Goal: Communication & Community: Answer question/provide support

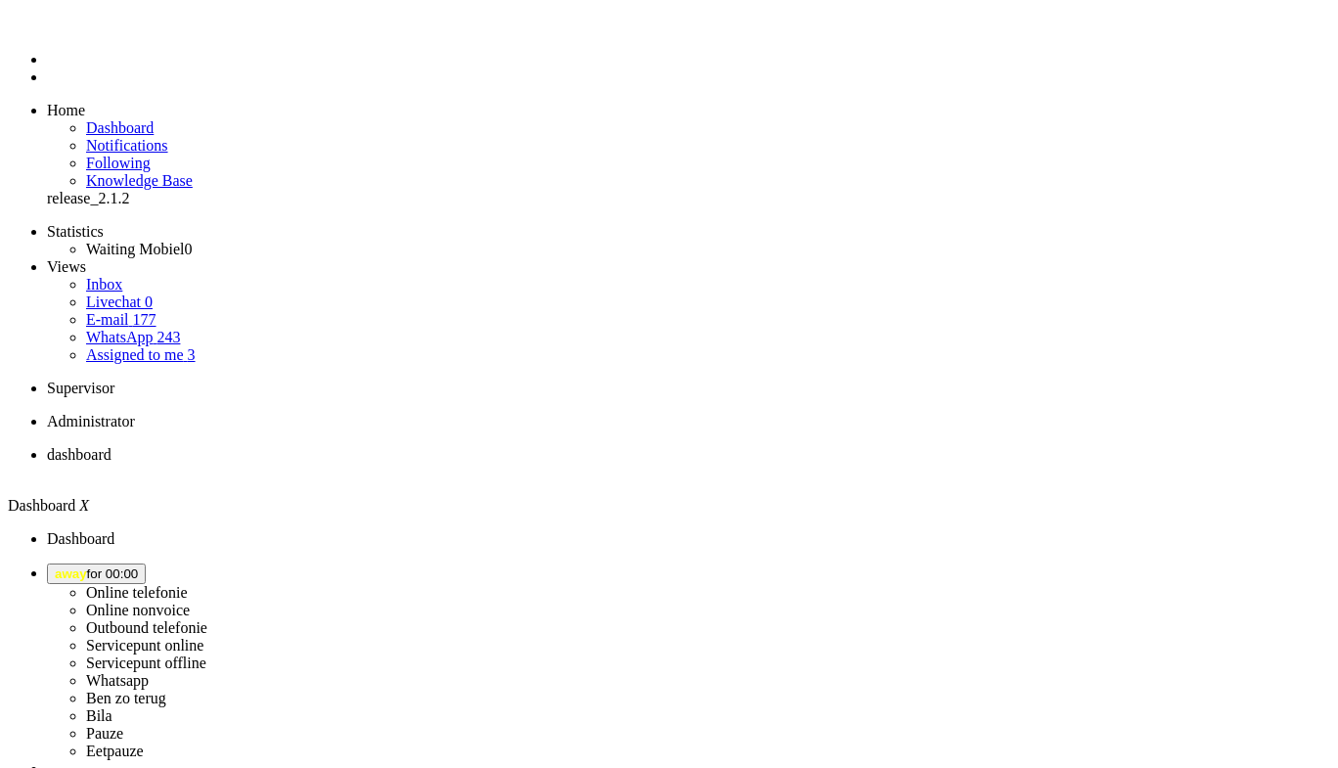
click at [138, 566] on span "away for 00:00" at bounding box center [96, 573] width 83 height 15
click at [190, 602] on label "Online nonvoice" at bounding box center [138, 610] width 104 height 17
click at [209, 566] on span "Online Nonvoice for 00:00" at bounding box center [132, 573] width 155 height 15
click at [149, 672] on label "Whatsapp" at bounding box center [117, 680] width 63 height 17
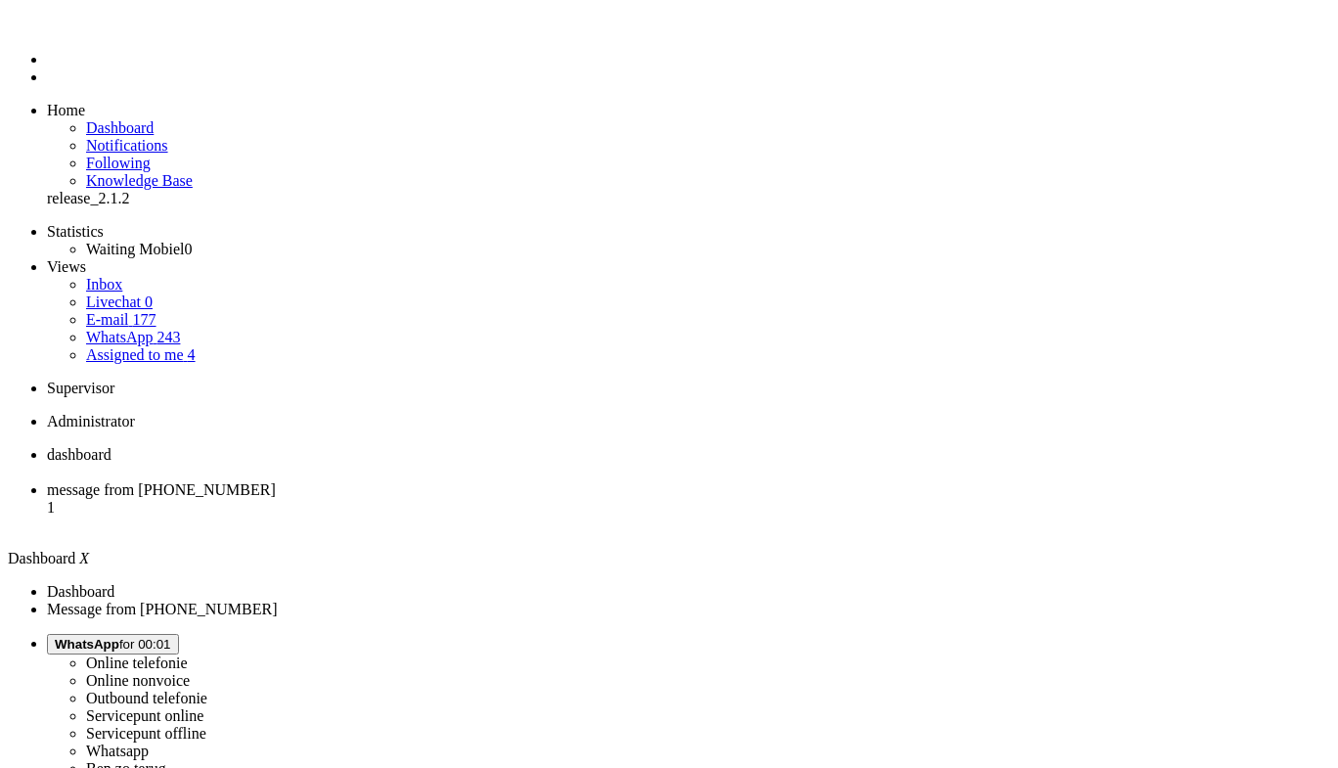
click at [276, 481] on span "message from +31646005834" at bounding box center [161, 489] width 229 height 17
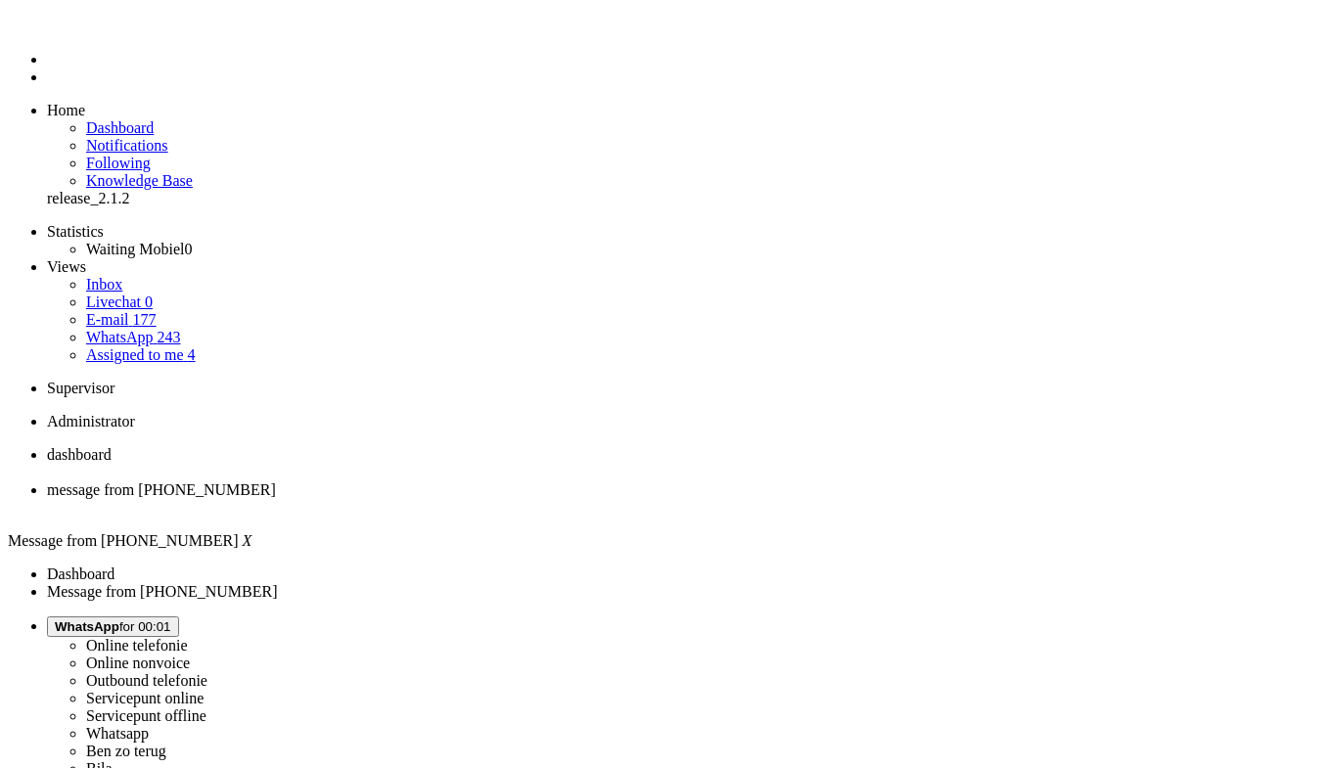
drag, startPoint x: 380, startPoint y: 3326, endPoint x: 286, endPoint y: 3326, distance: 93.9
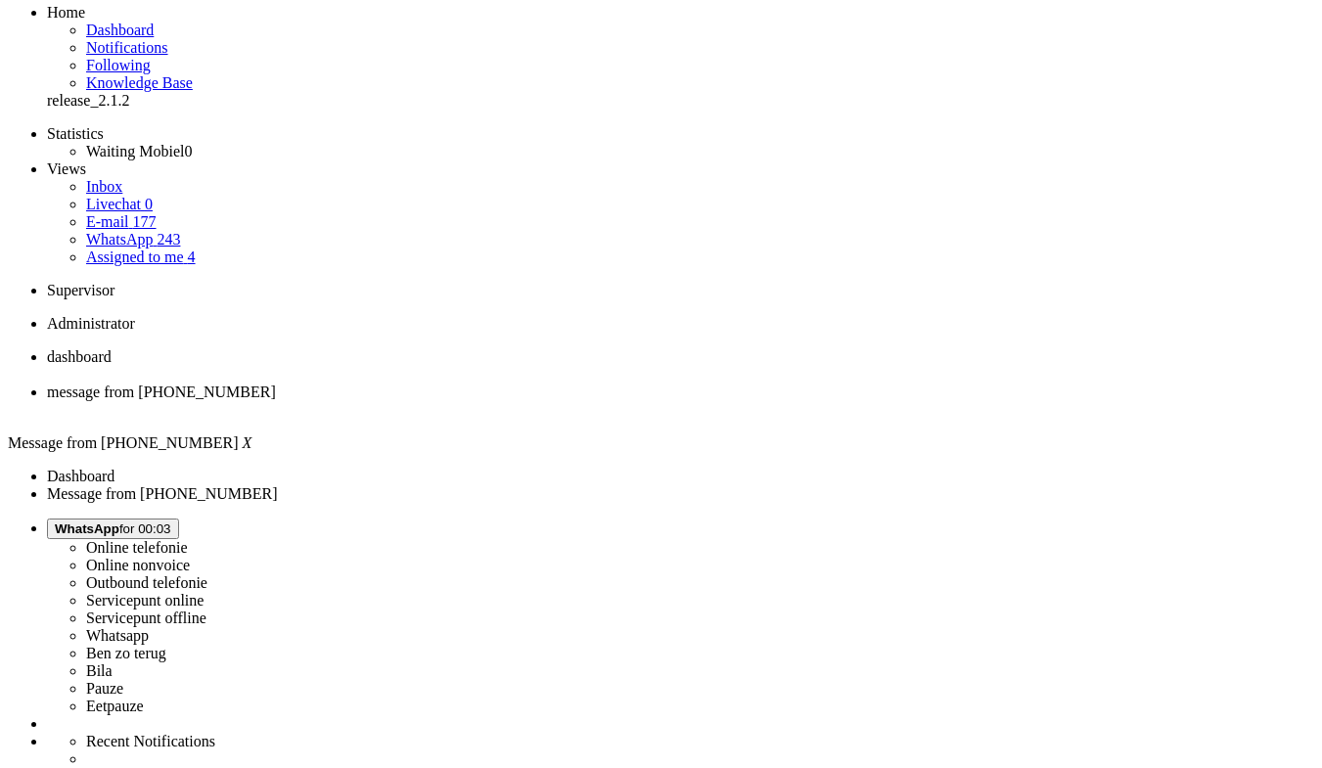
scroll to position [196, 0]
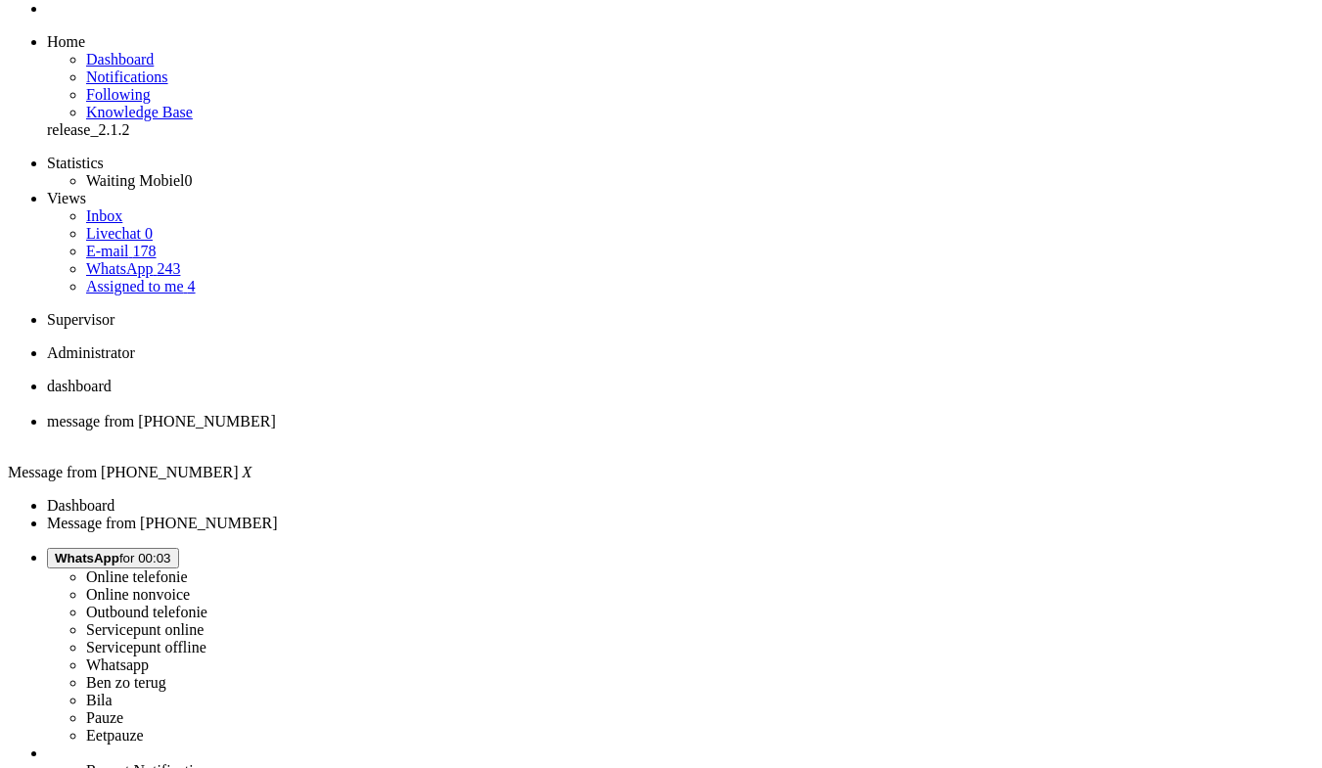
scroll to position [0, 0]
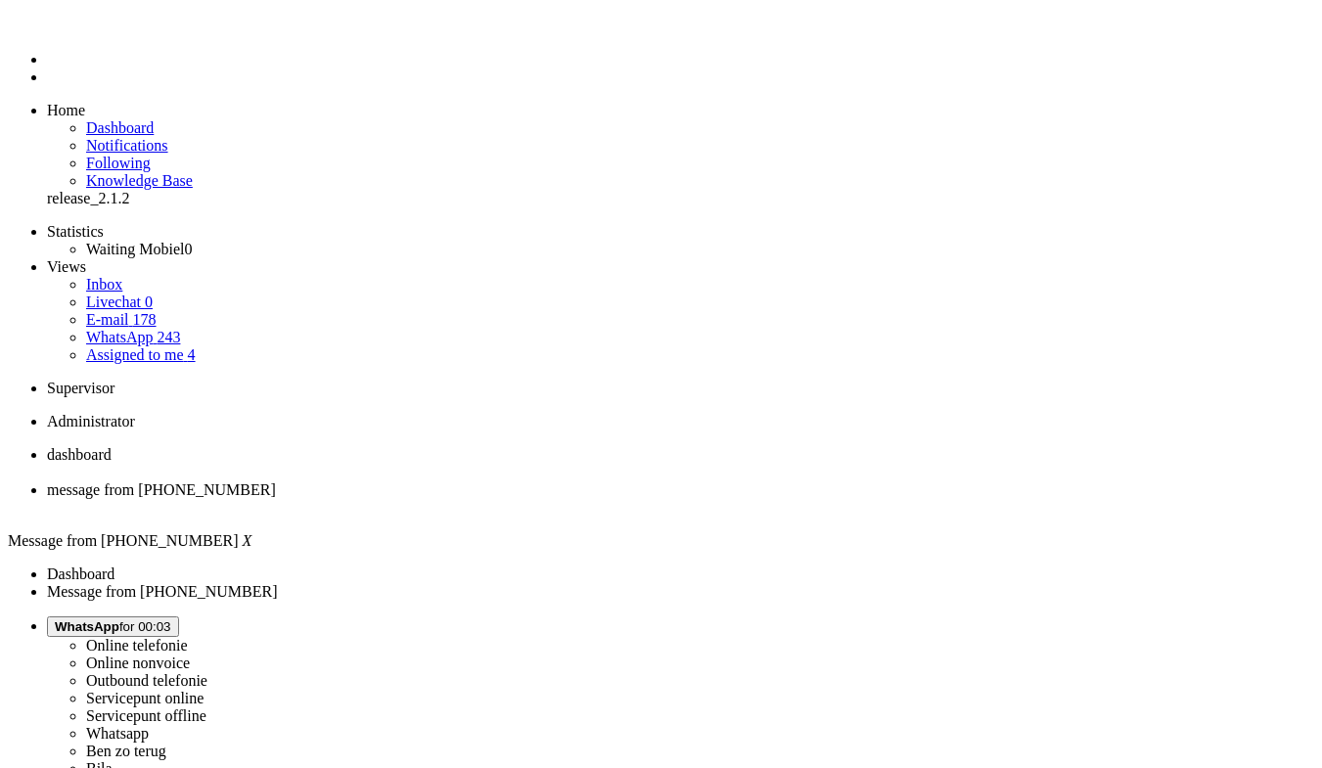
click at [566, 499] on div "Close tab" at bounding box center [680, 508] width 1267 height 18
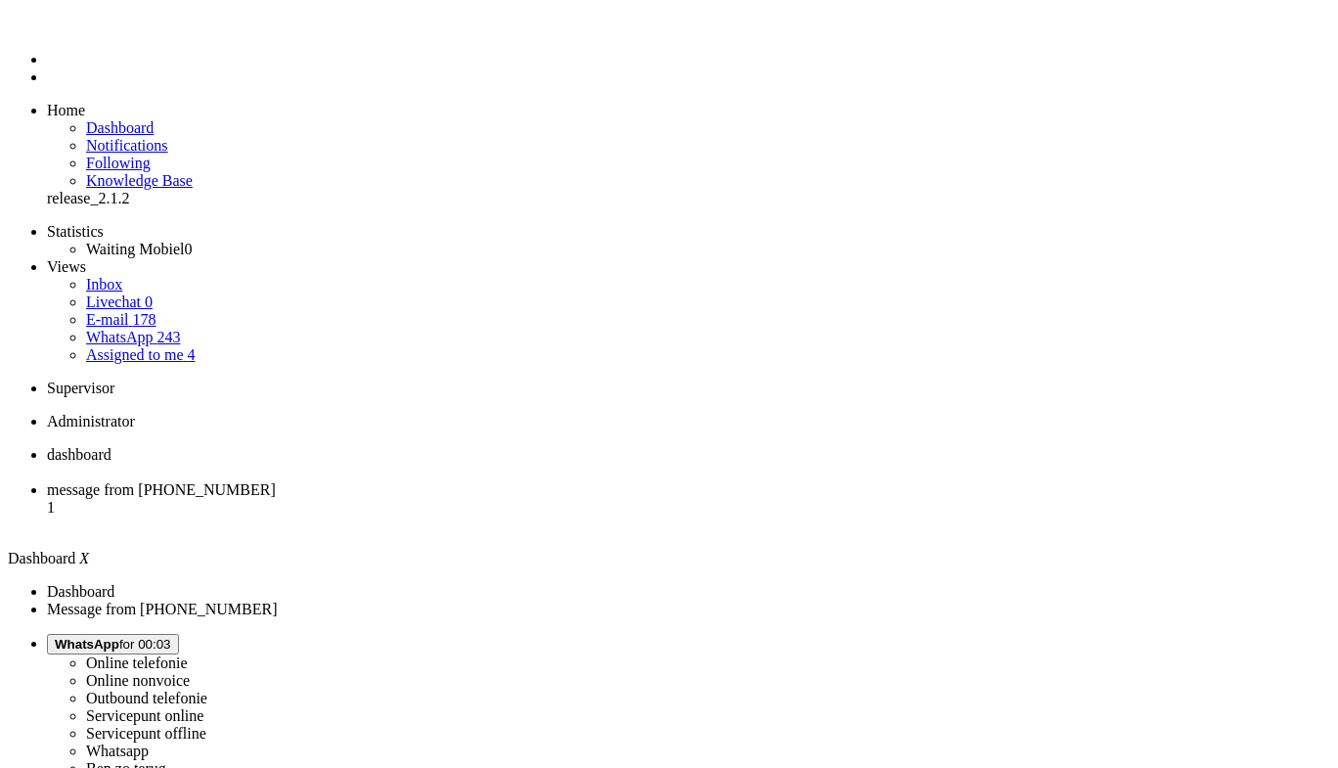
click at [499, 481] on li "message from +31682116012 1" at bounding box center [689, 507] width 1284 height 53
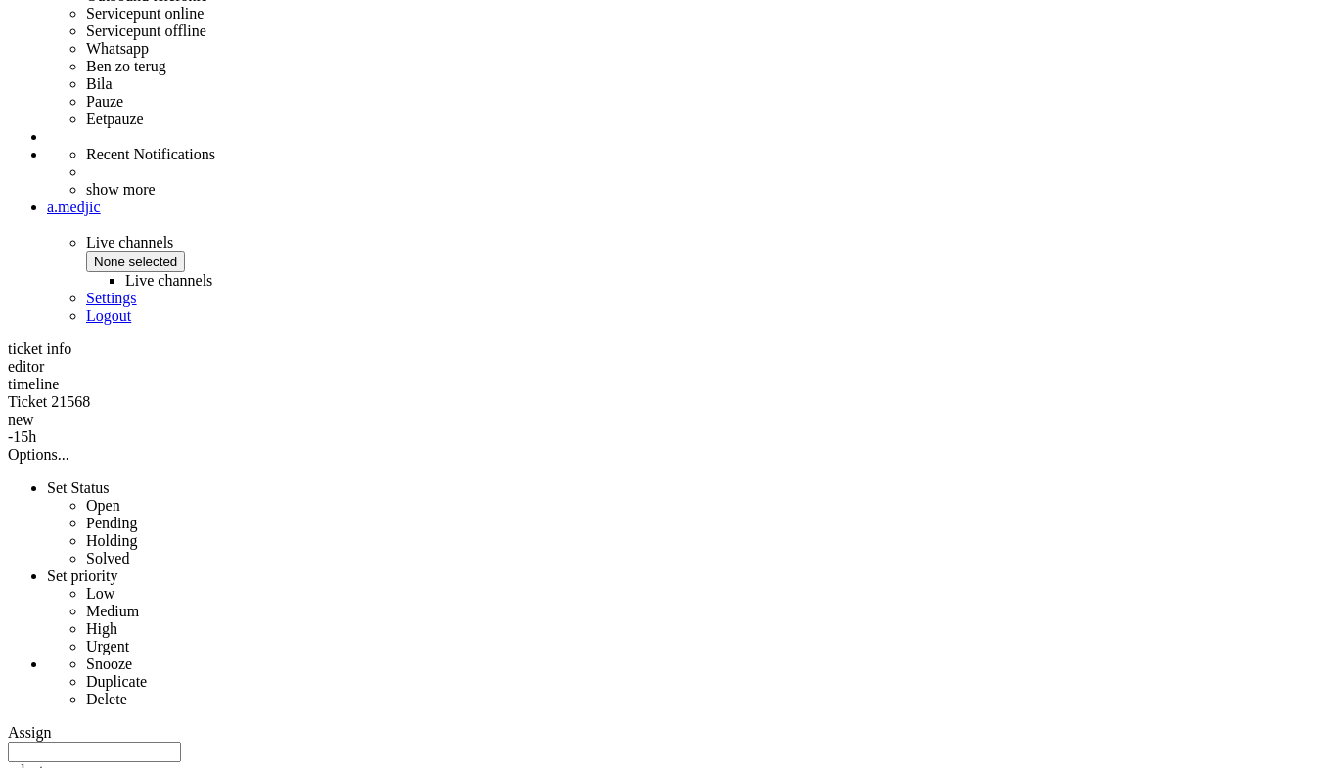
drag, startPoint x: 613, startPoint y: 411, endPoint x: 828, endPoint y: 414, distance: 214.3
copy div "xcuses voor de late reactie op je vraag"
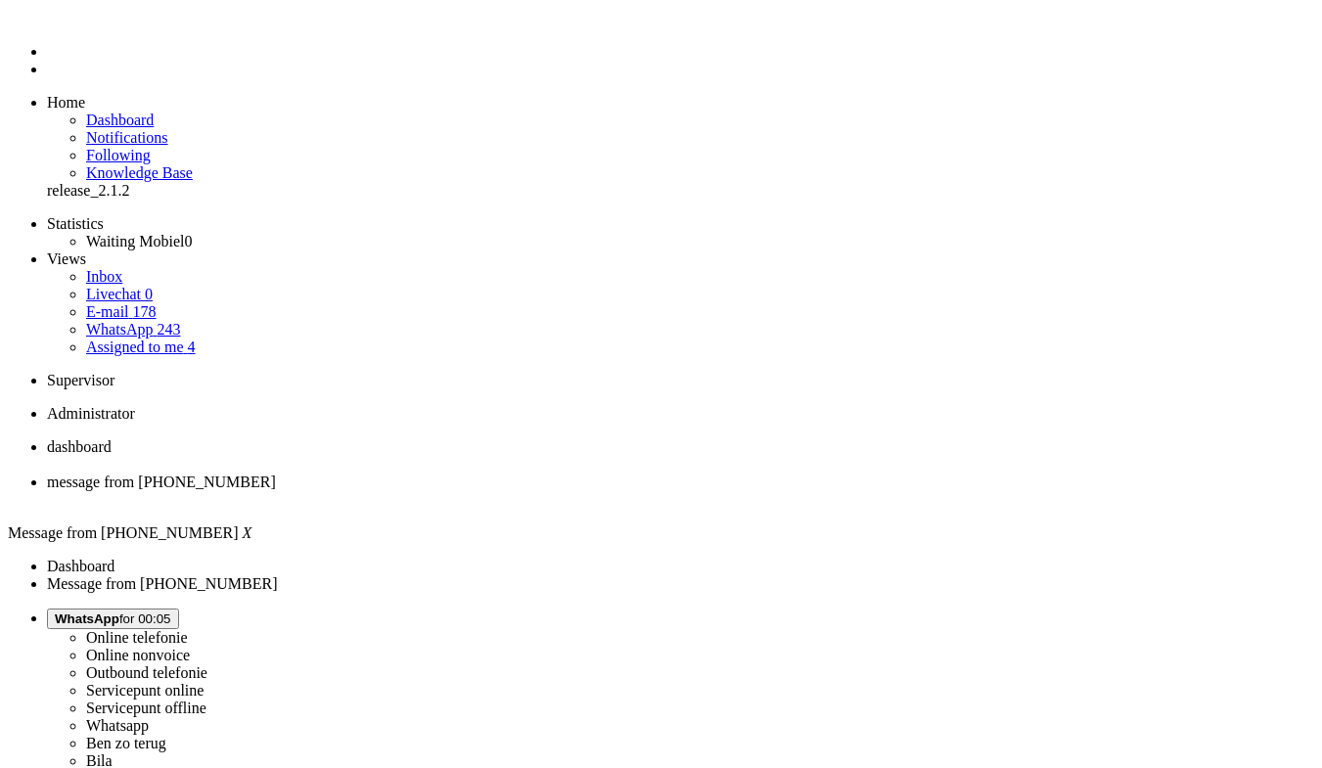
scroll to position [0, 0]
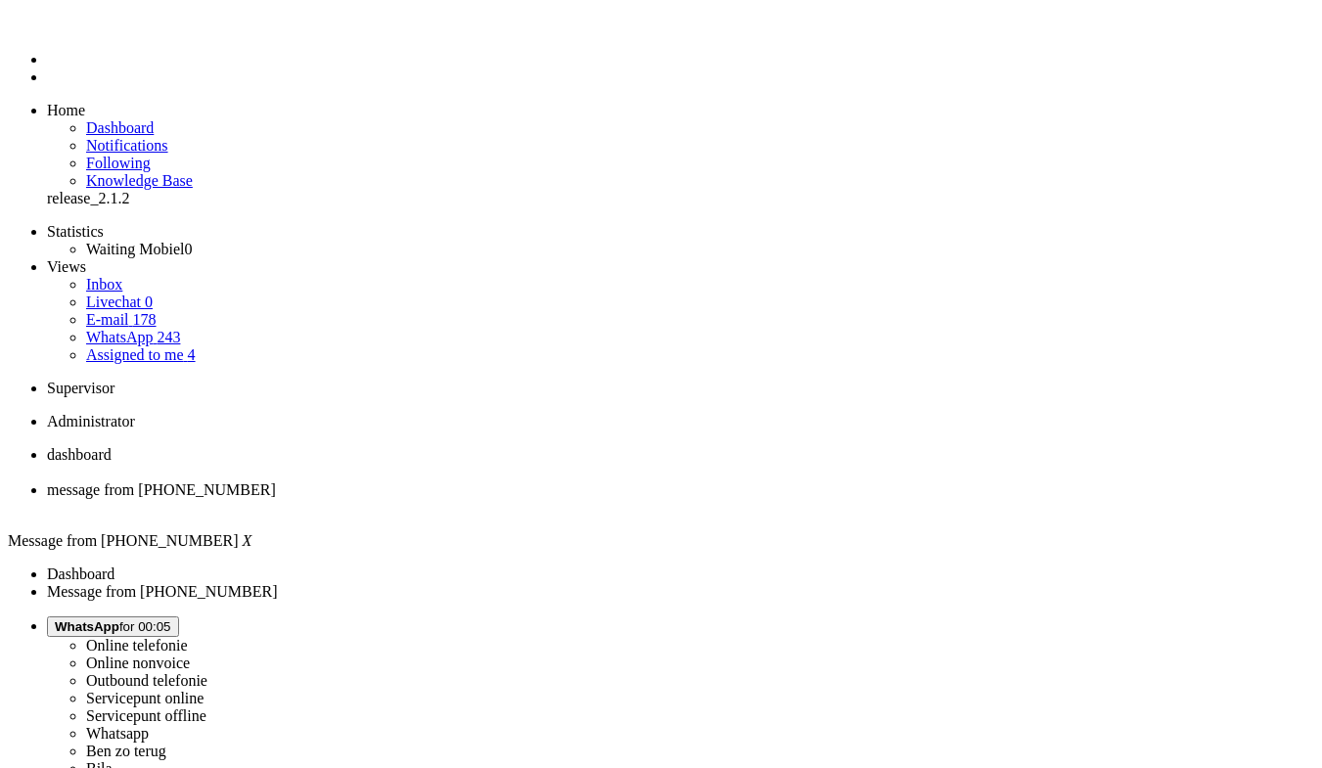
drag, startPoint x: 375, startPoint y: 678, endPoint x: 386, endPoint y: 708, distance: 32.5
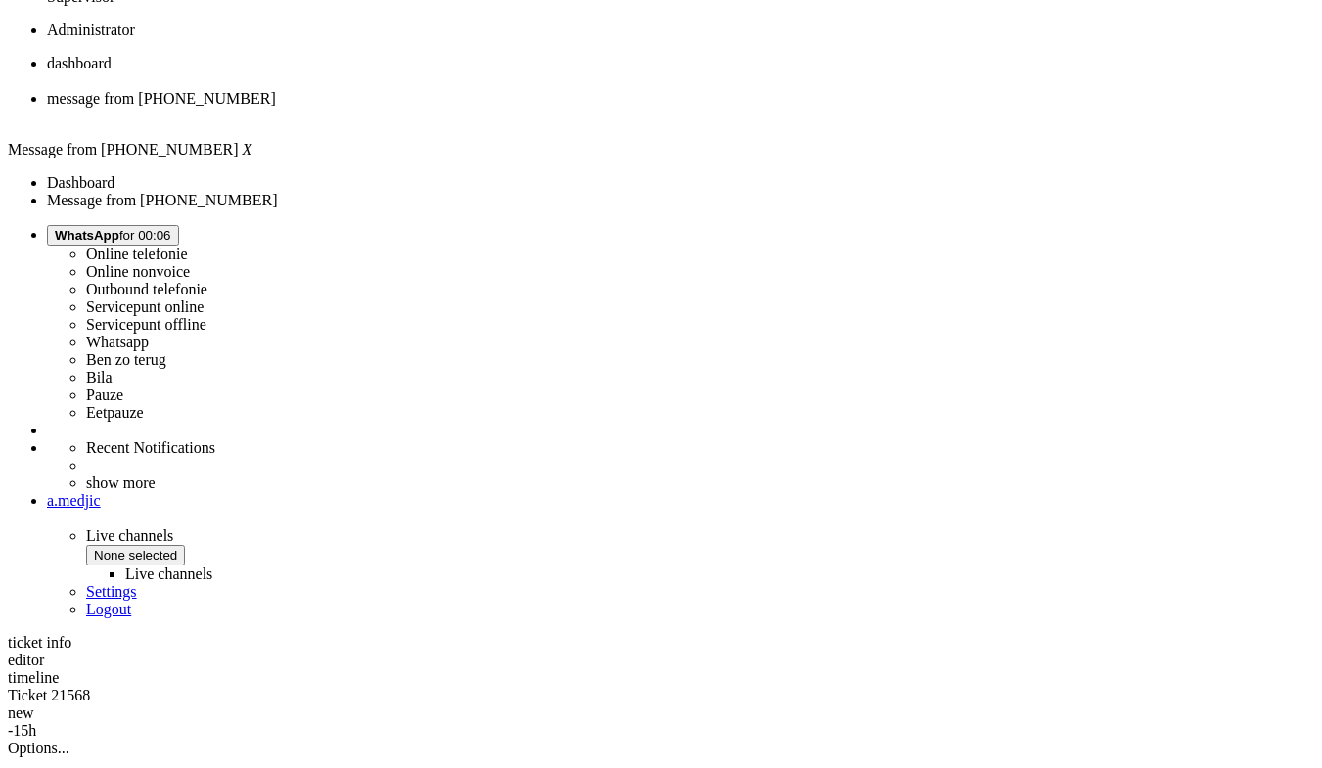
scroll to position [527, 0]
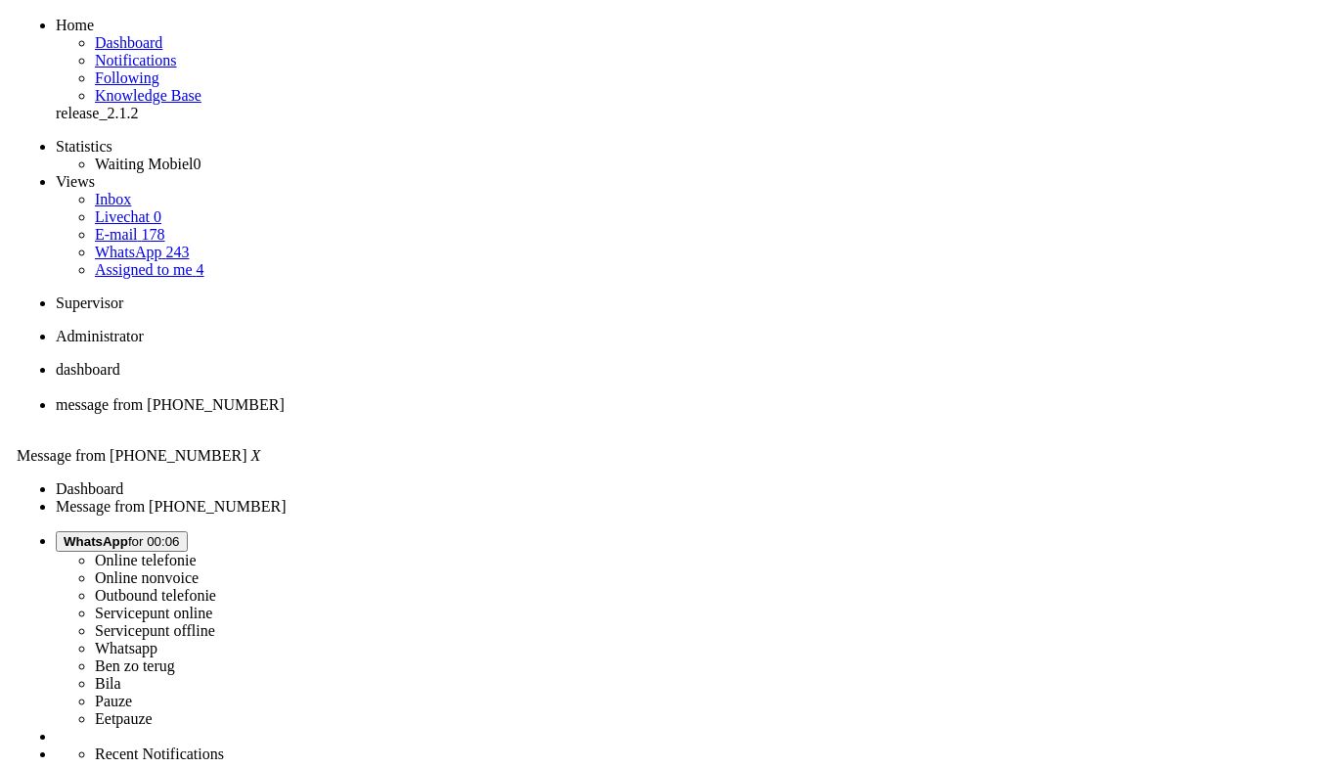
scroll to position [0, 0]
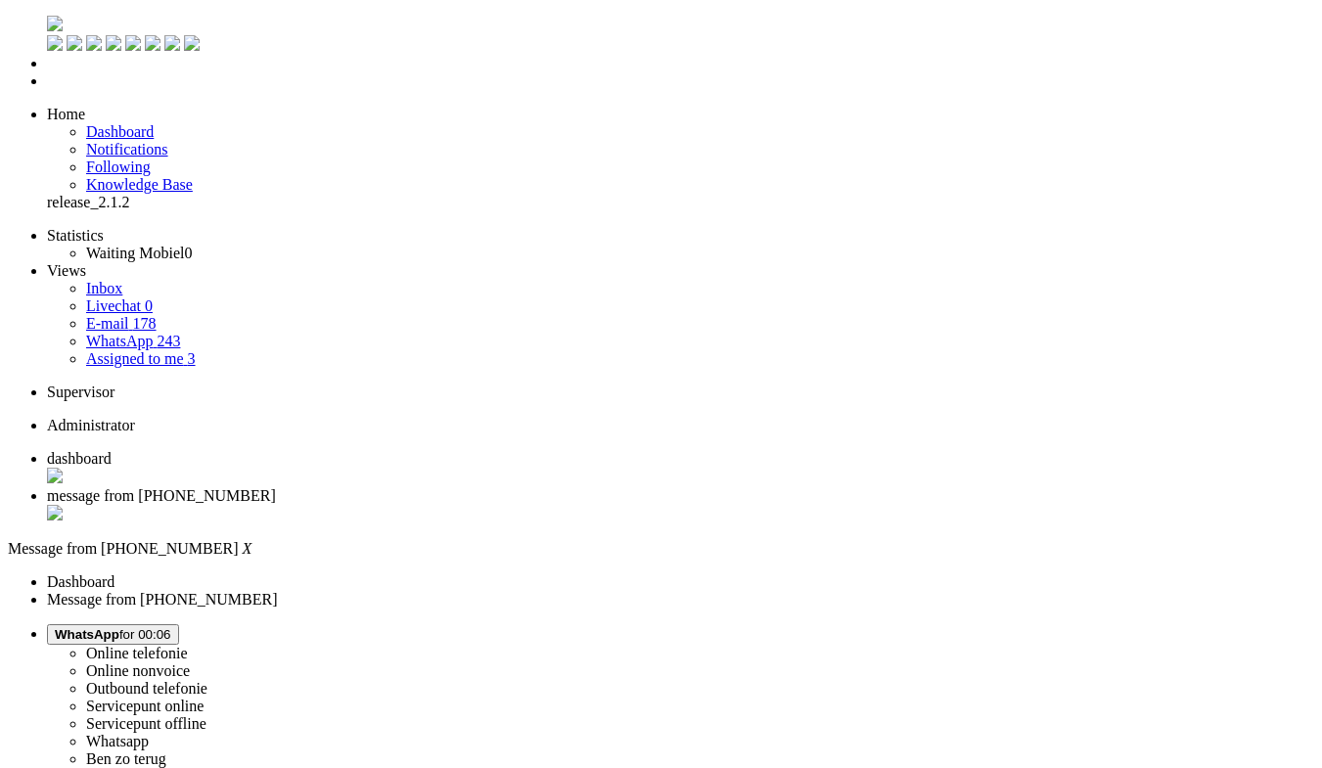
click at [565, 505] on div "Close tab" at bounding box center [680, 515] width 1267 height 20
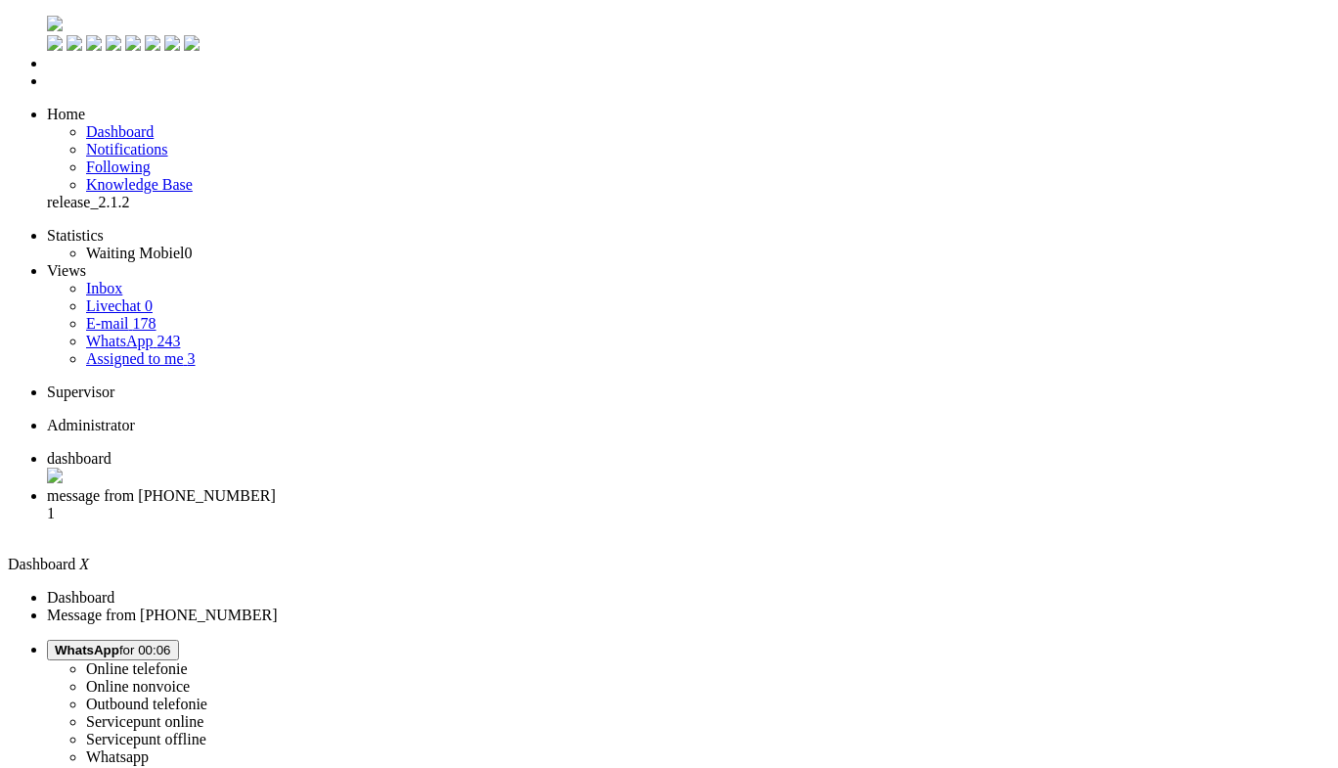
click at [495, 487] on li "message from +31614184421 1" at bounding box center [689, 513] width 1284 height 53
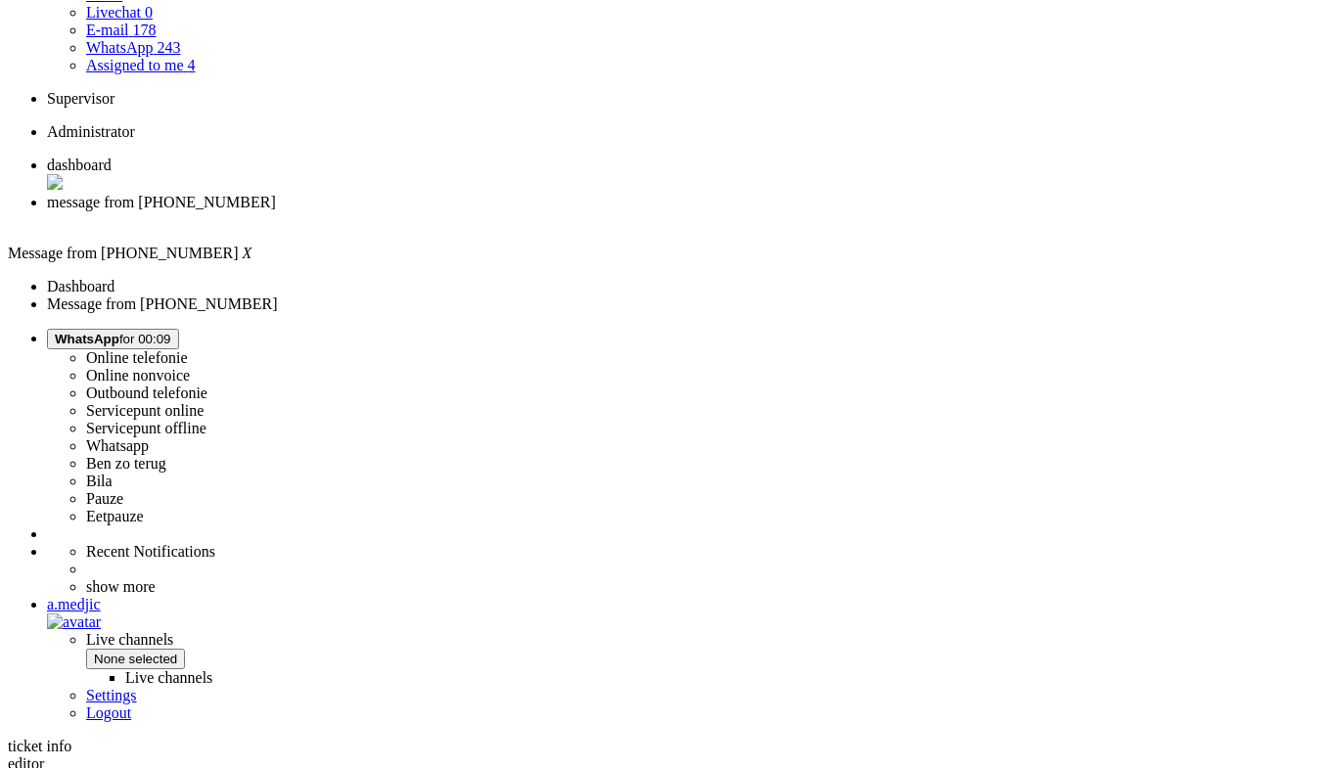
scroll to position [98, 0]
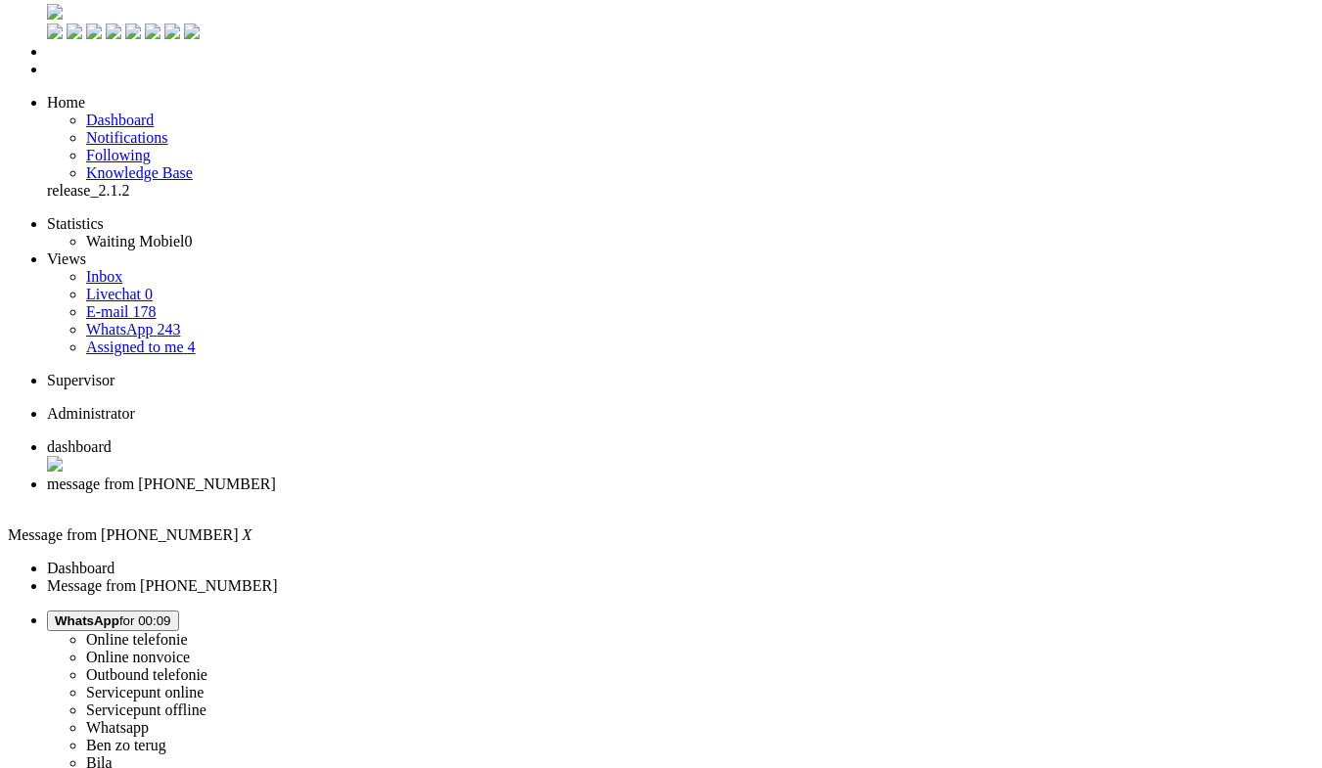
scroll to position [0, 0]
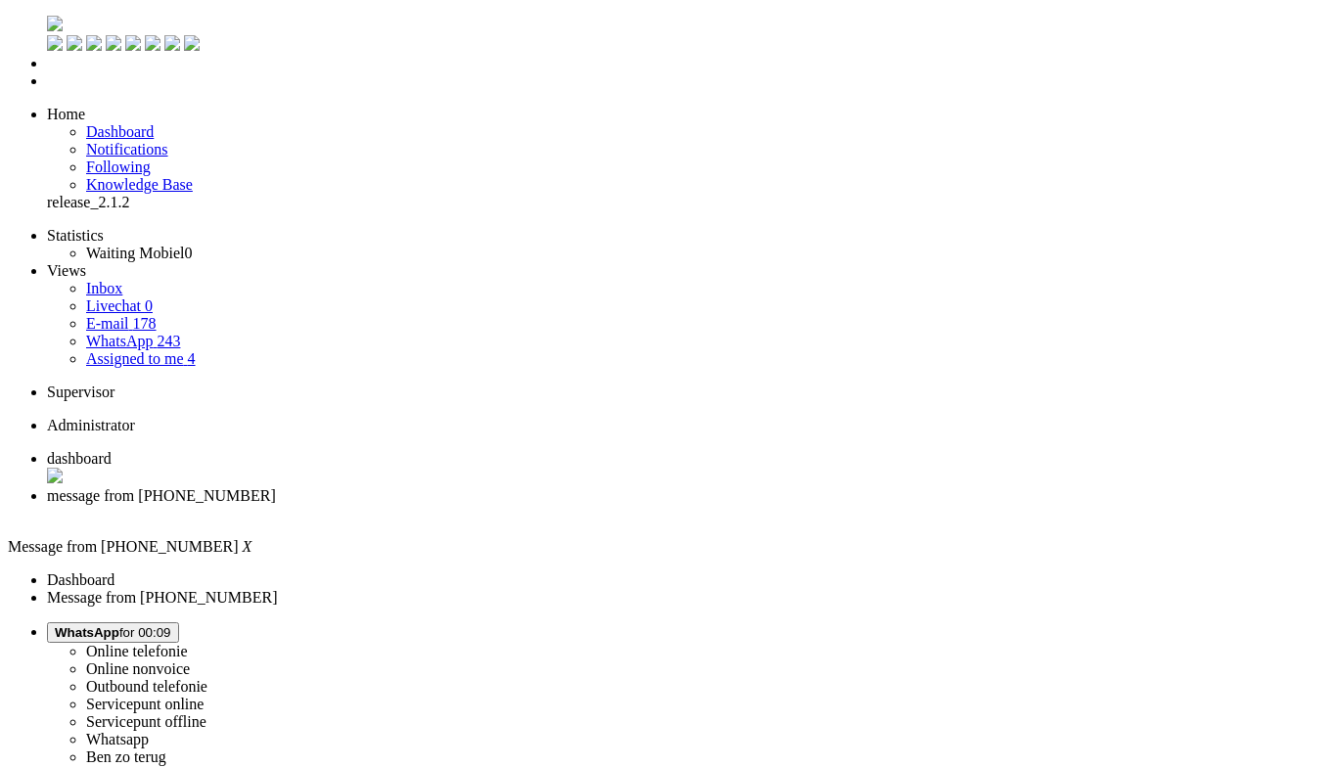
click at [560, 505] on div "Close tab" at bounding box center [680, 514] width 1267 height 18
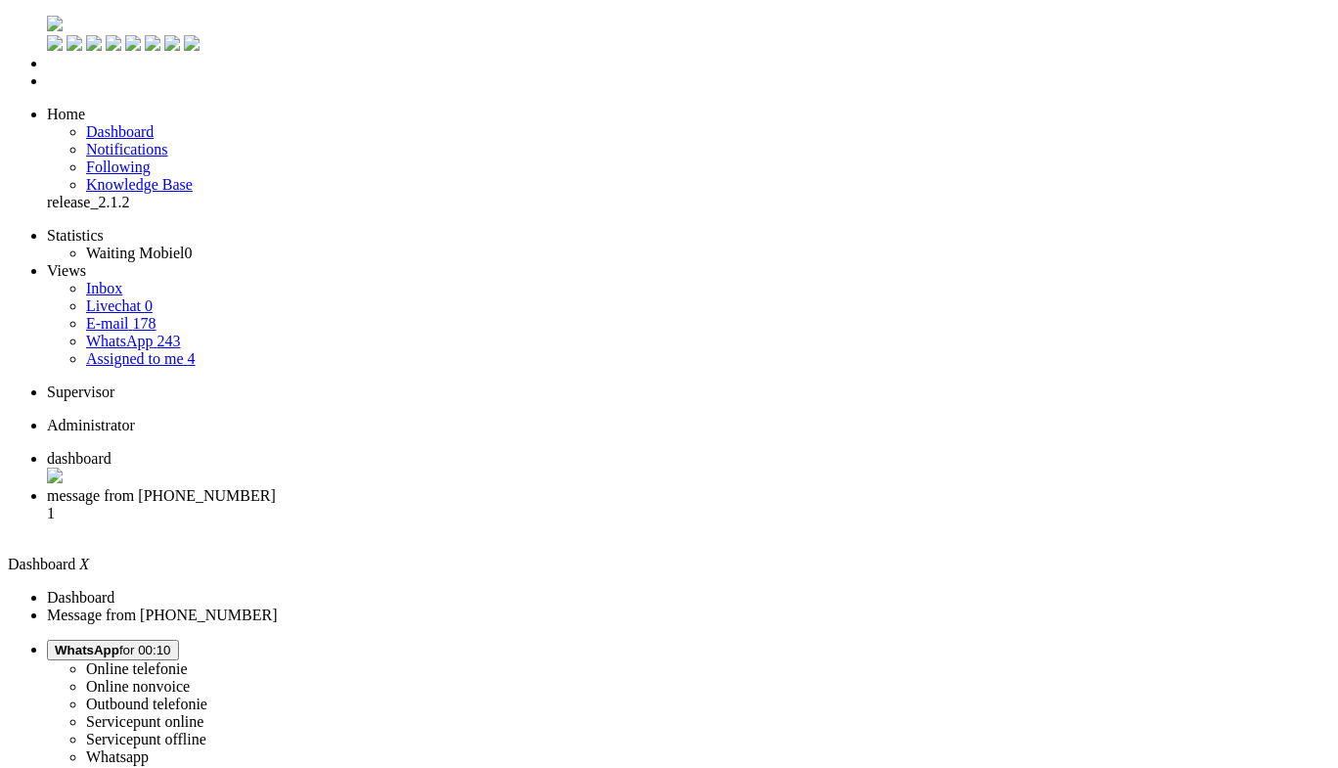
click at [276, 487] on span "message from +31640950359" at bounding box center [161, 495] width 229 height 17
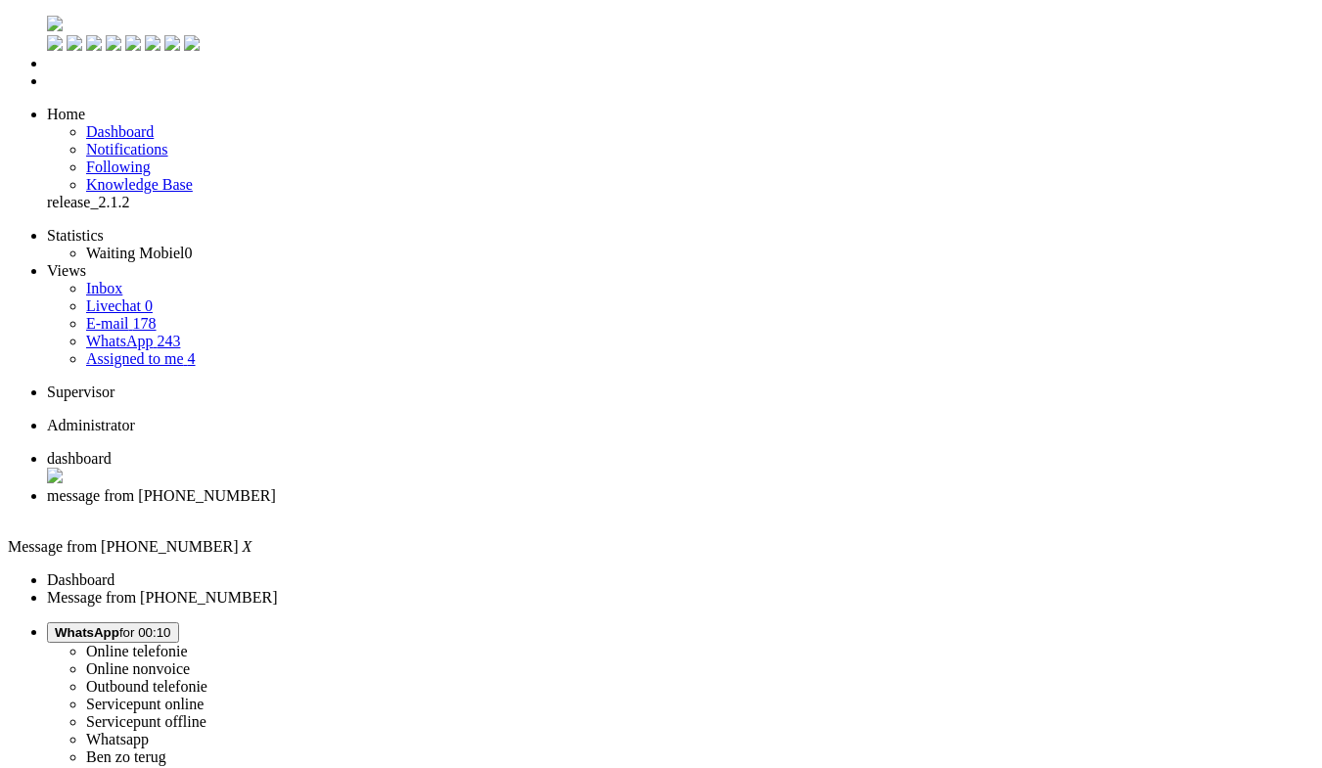
click at [563, 505] on div "Close tab" at bounding box center [680, 514] width 1267 height 18
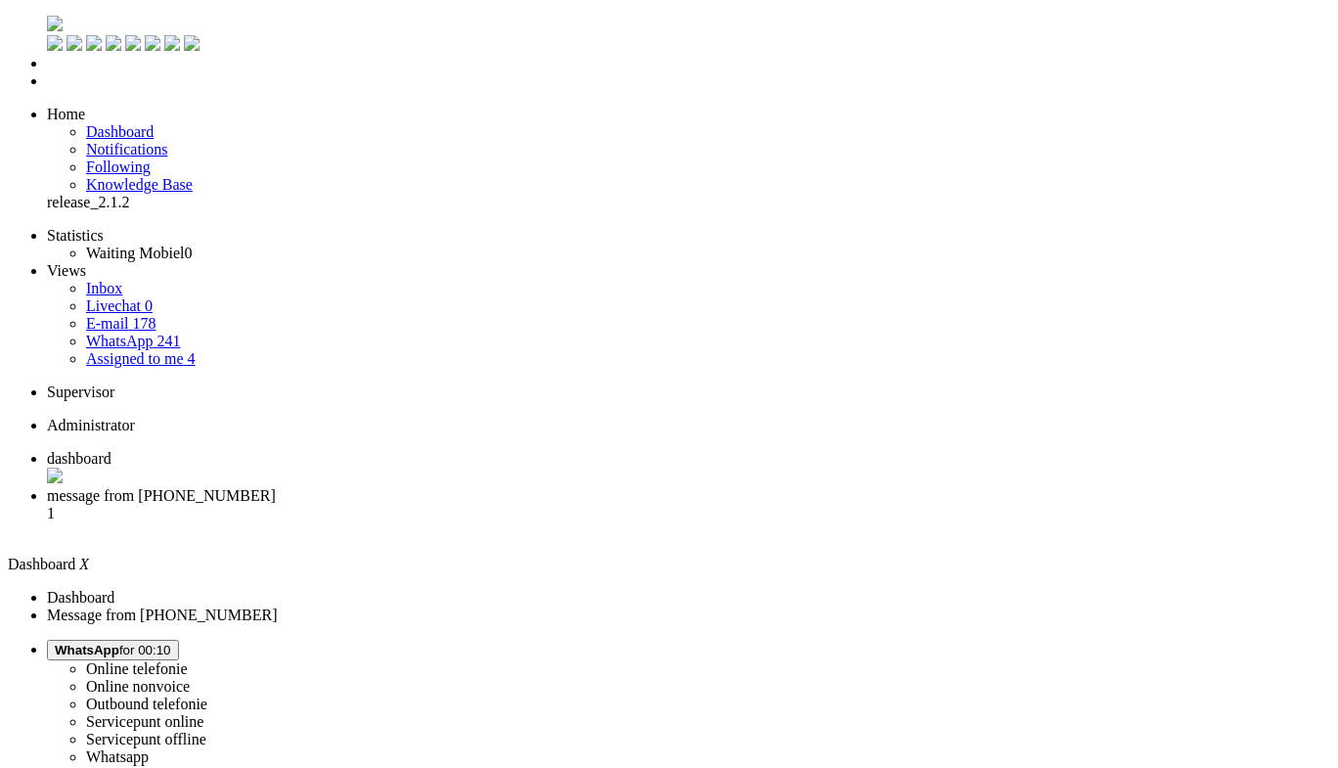
click at [276, 487] on span "message from +31625065911" at bounding box center [161, 495] width 229 height 17
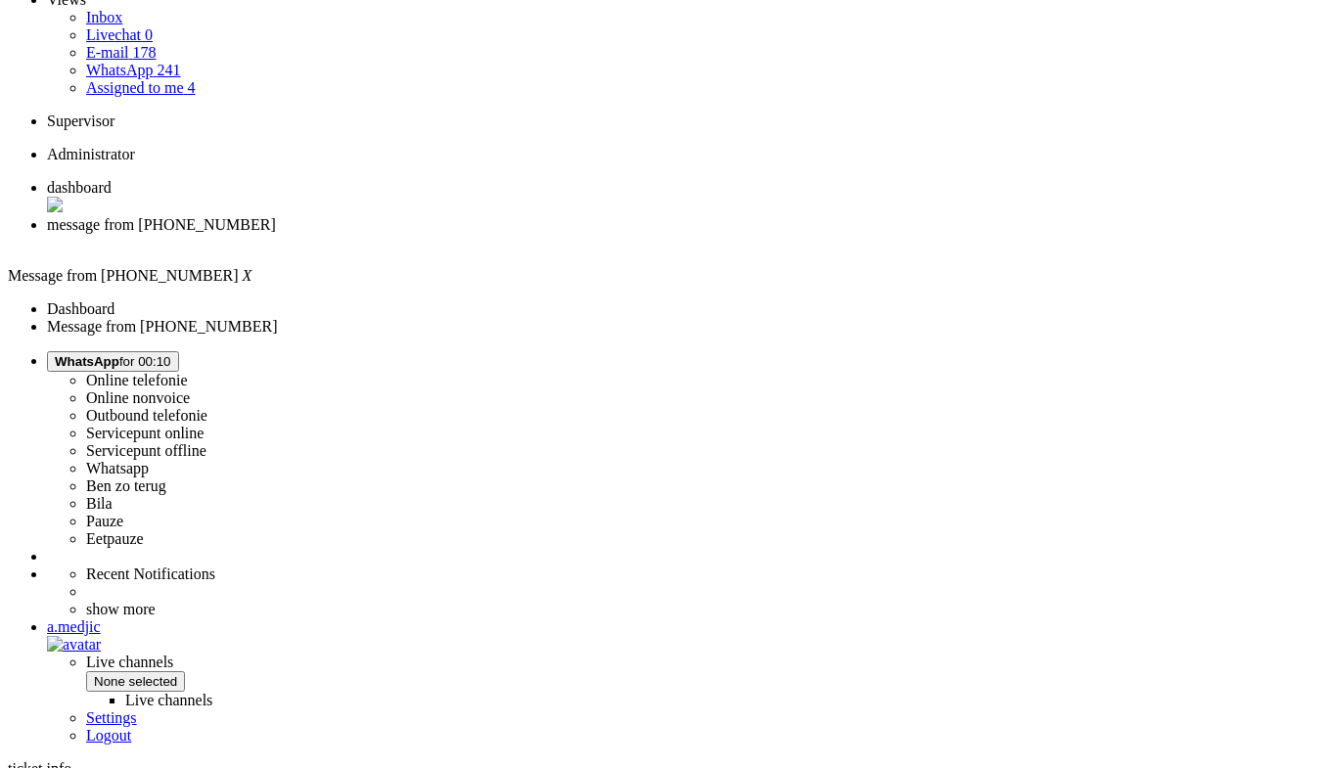
scroll to position [98, 0]
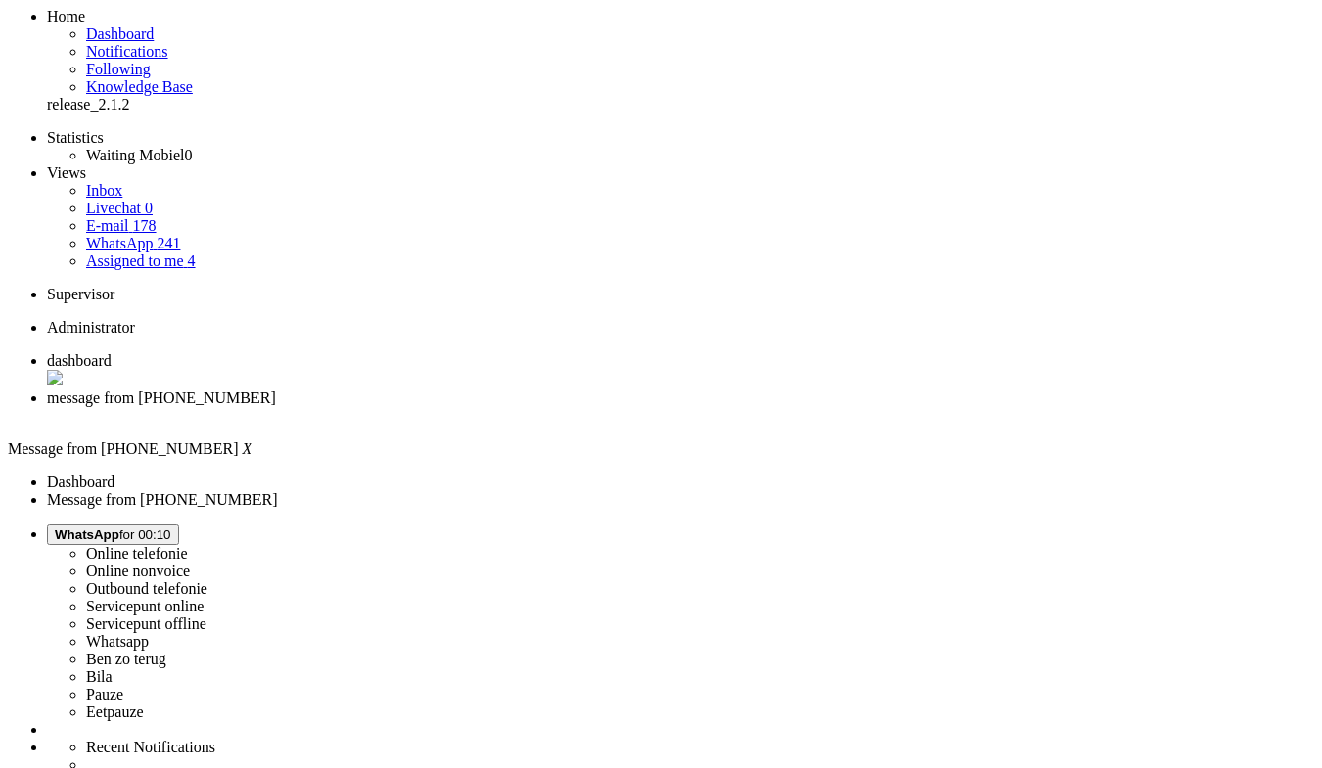
drag, startPoint x: 689, startPoint y: 445, endPoint x: 605, endPoint y: 382, distance: 105.5
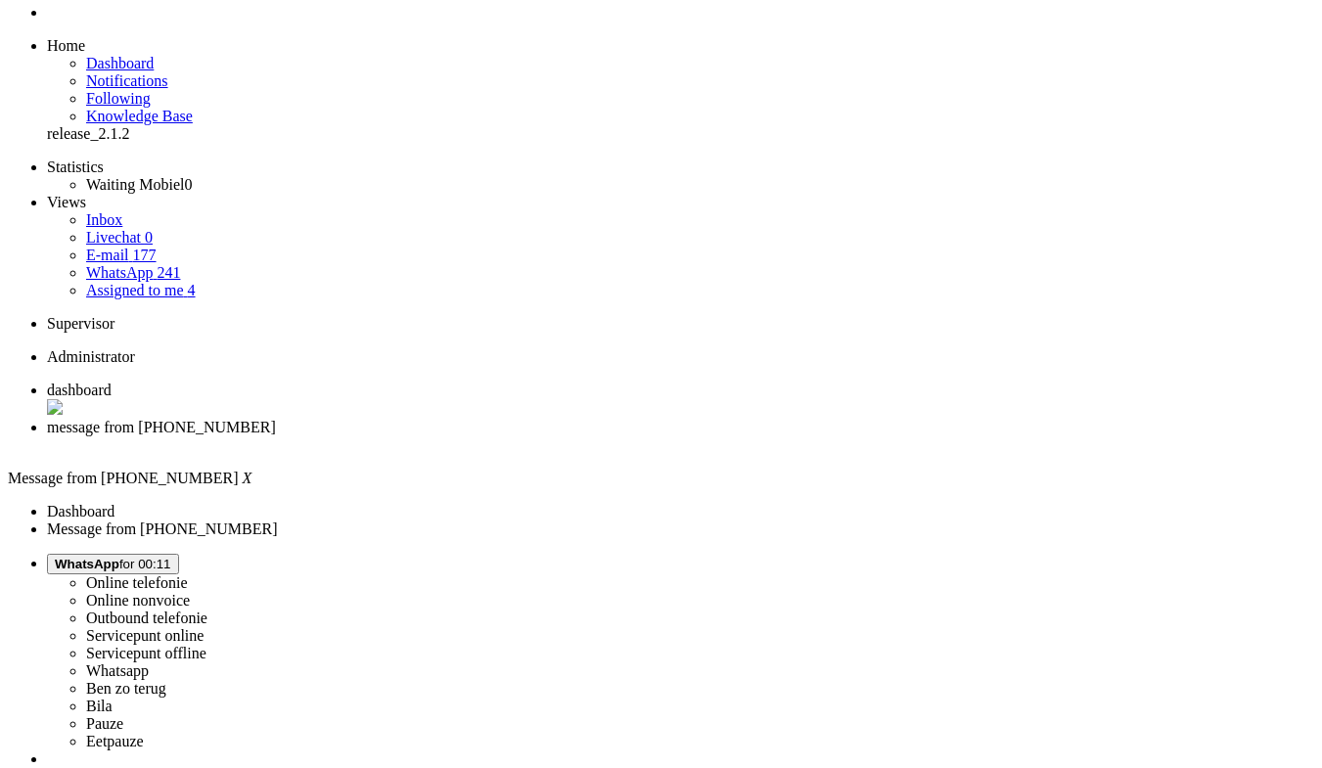
scroll to position [0, 0]
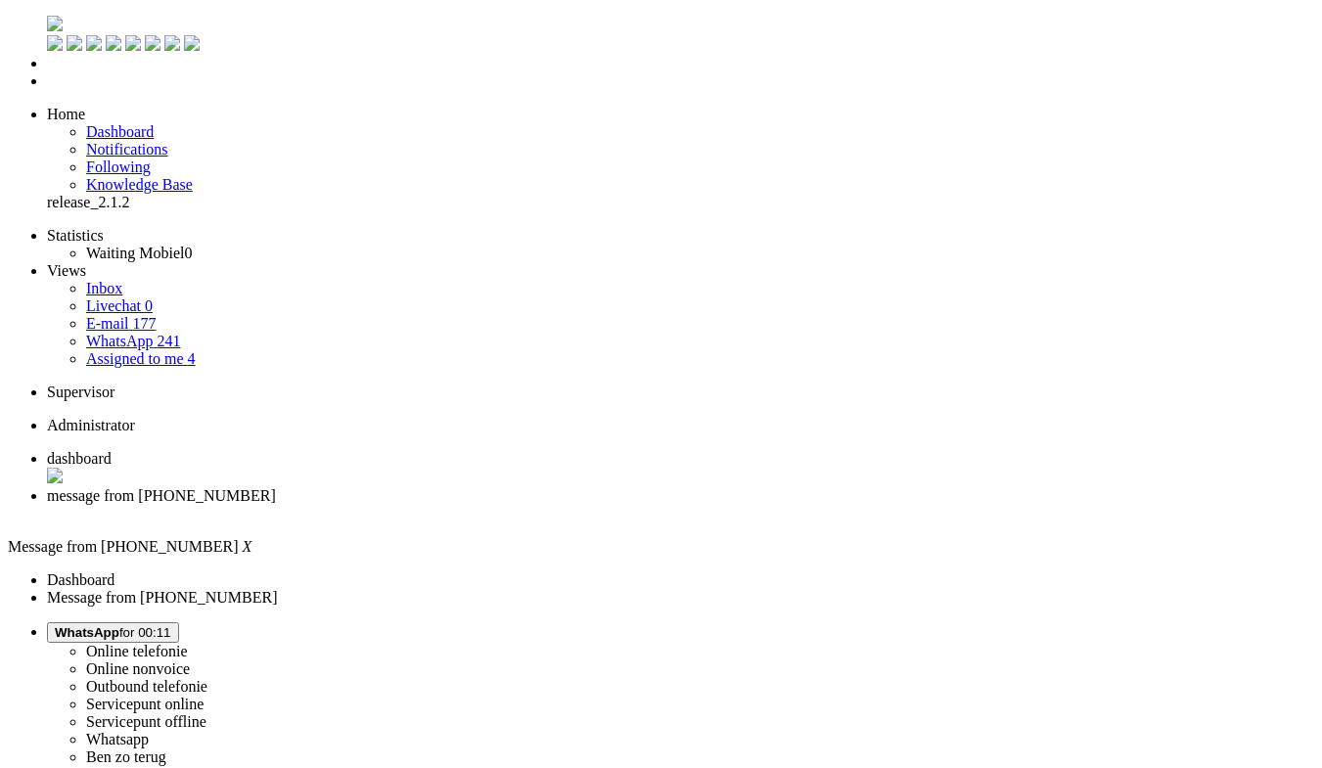
drag, startPoint x: 280, startPoint y: 3324, endPoint x: 293, endPoint y: 3317, distance: 15.3
drag, startPoint x: 558, startPoint y: 3343, endPoint x: 416, endPoint y: 3340, distance: 141.9
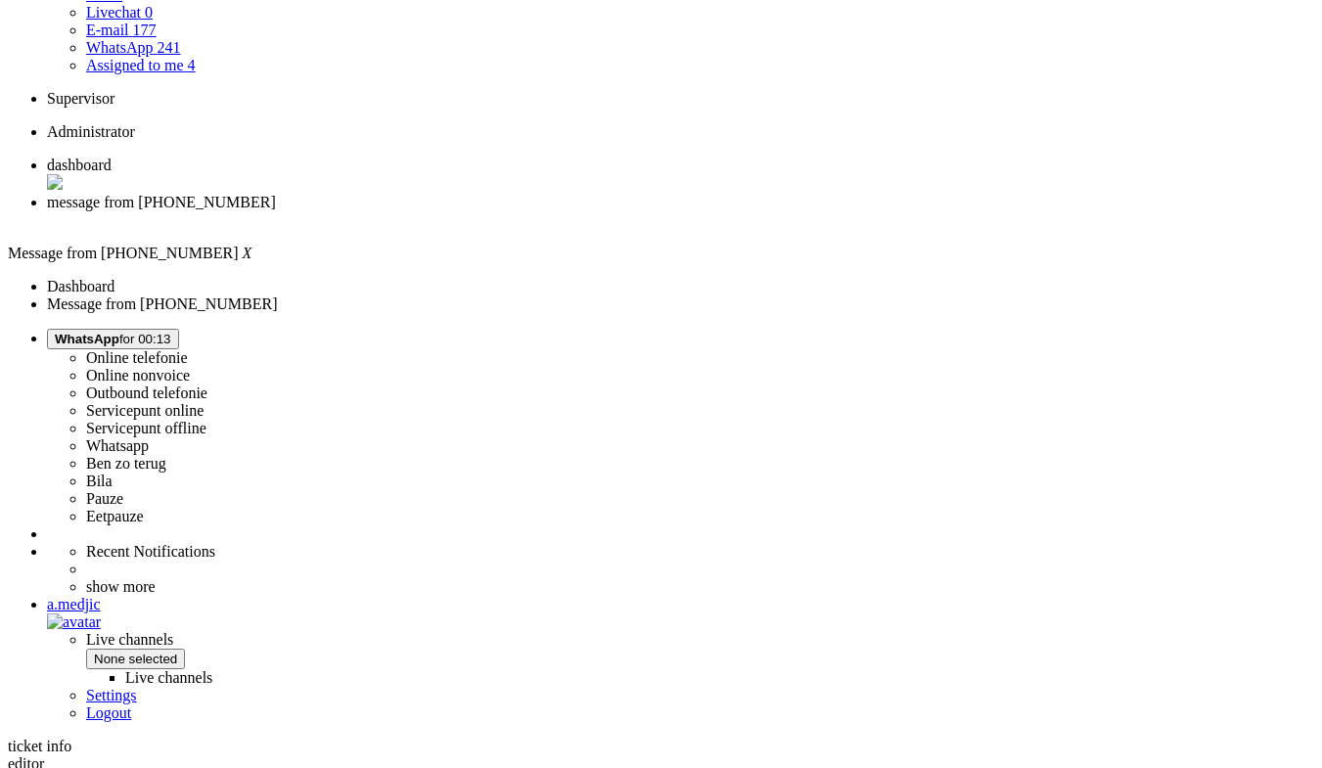
scroll to position [489, 0]
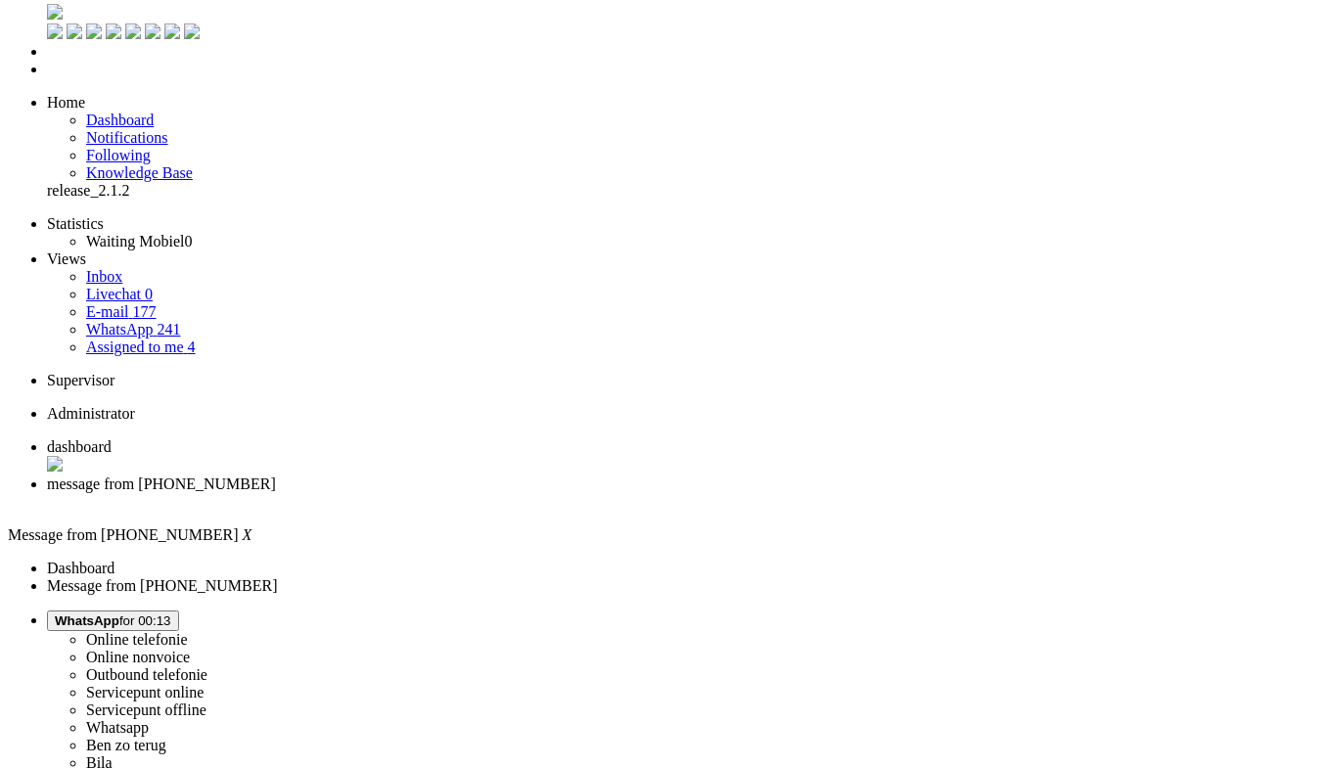
scroll to position [0, 0]
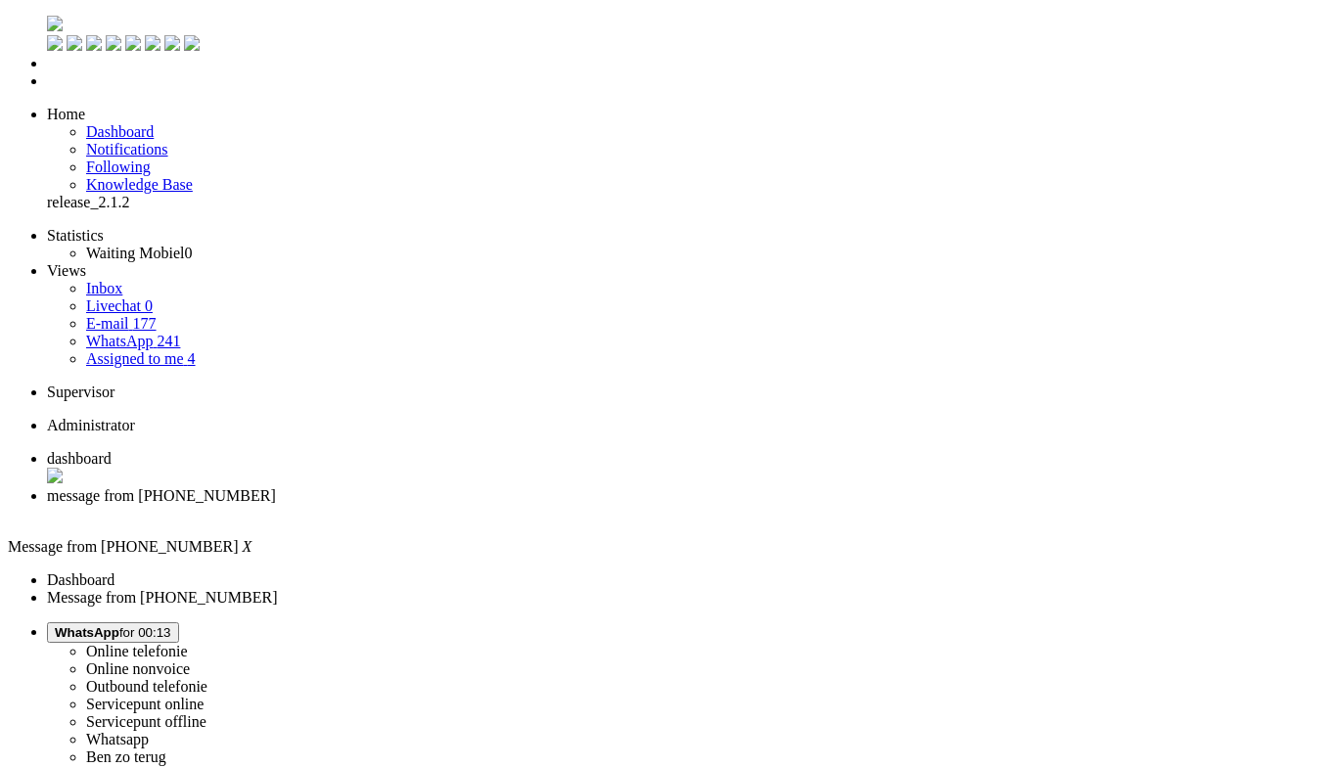
drag, startPoint x: 25, startPoint y: 3338, endPoint x: 146, endPoint y: 3382, distance: 128.1
copy body "Goedemorgen, bedankt voor je bericht! Je kan op dit moment een pre-order plaats…"
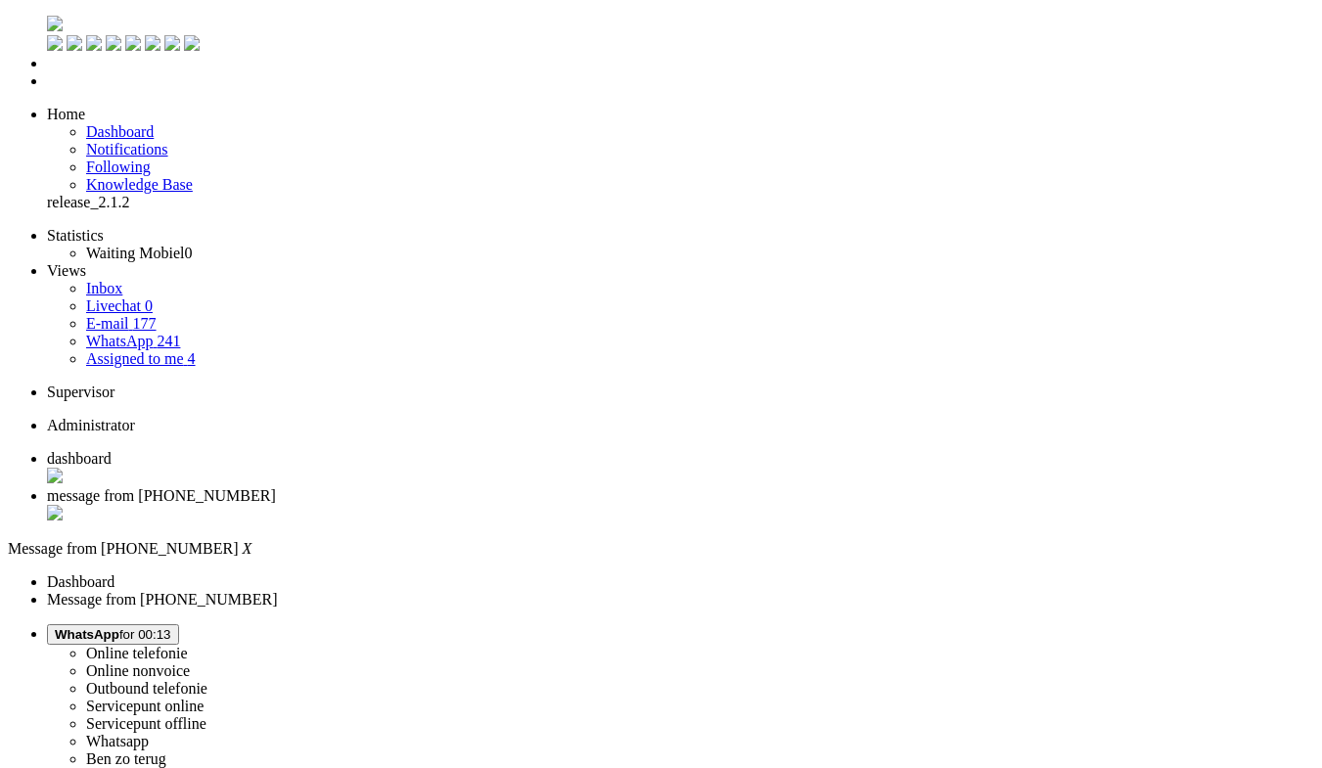
click at [561, 505] on div "Close tab" at bounding box center [680, 515] width 1267 height 20
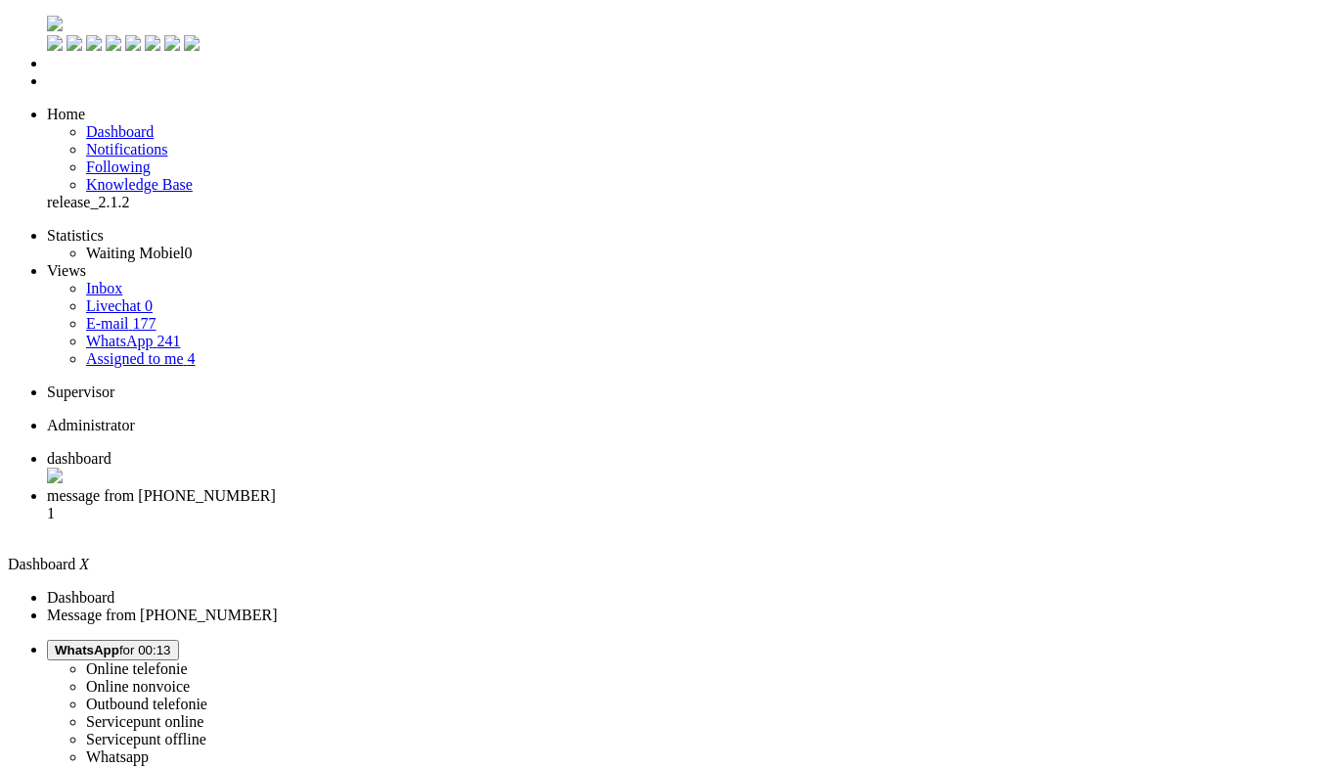
click at [276, 487] on span "message from +31622657840" at bounding box center [161, 495] width 229 height 17
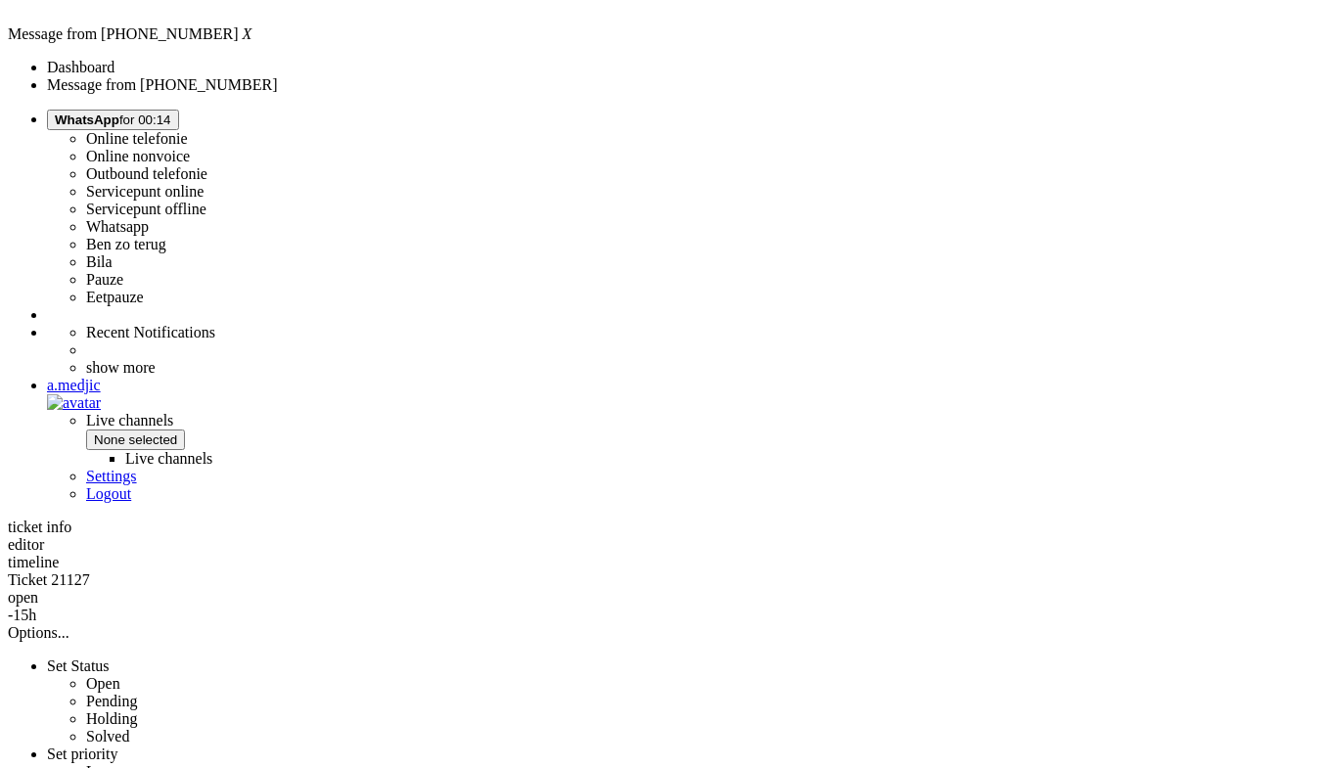
scroll to position [587, 0]
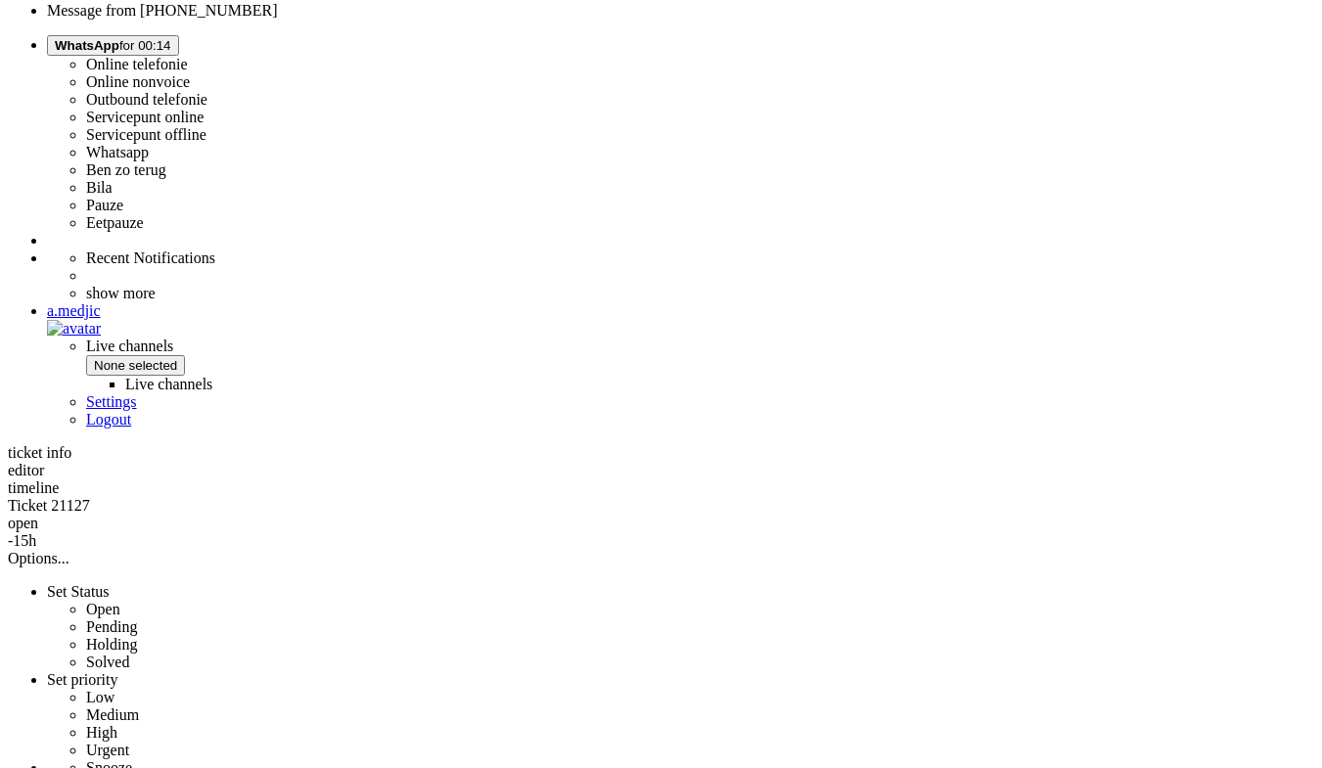
drag, startPoint x: 770, startPoint y: 513, endPoint x: 604, endPoint y: 522, distance: 166.6
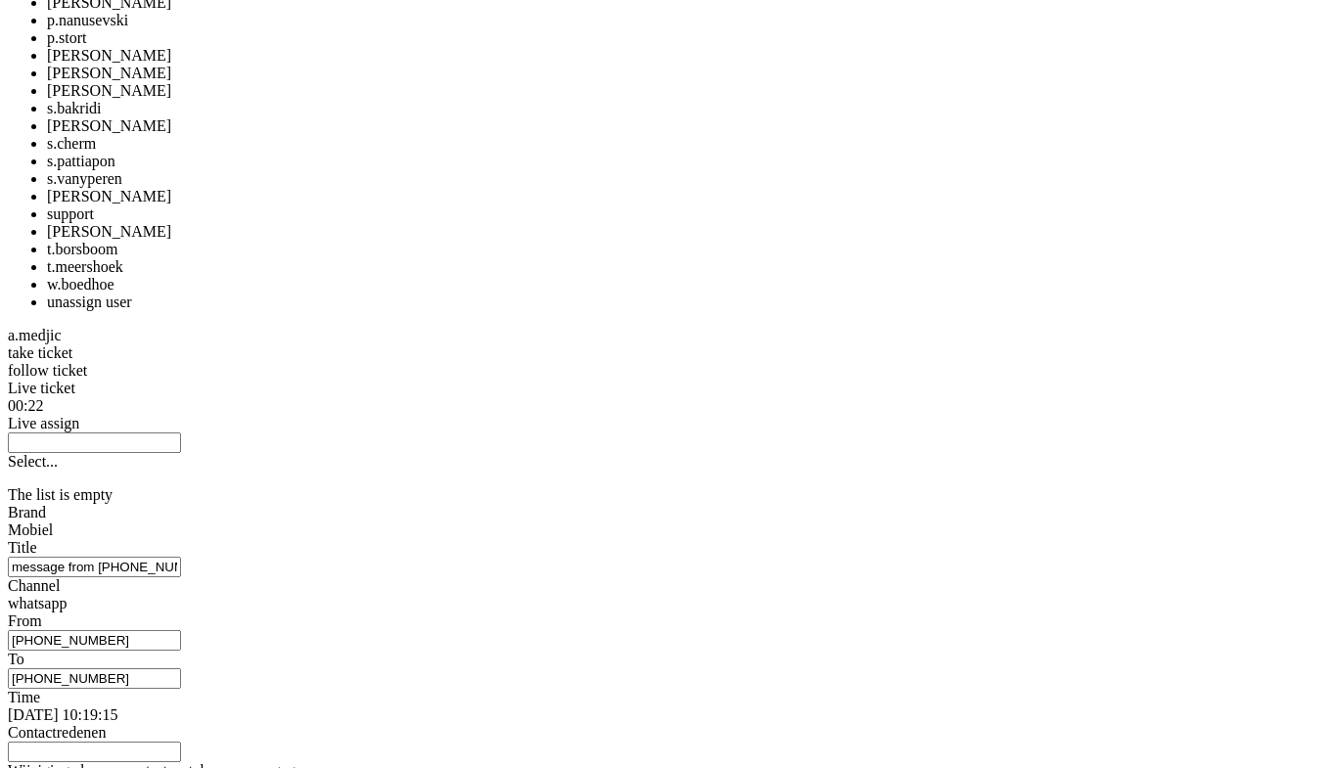
scroll to position [2100, 0]
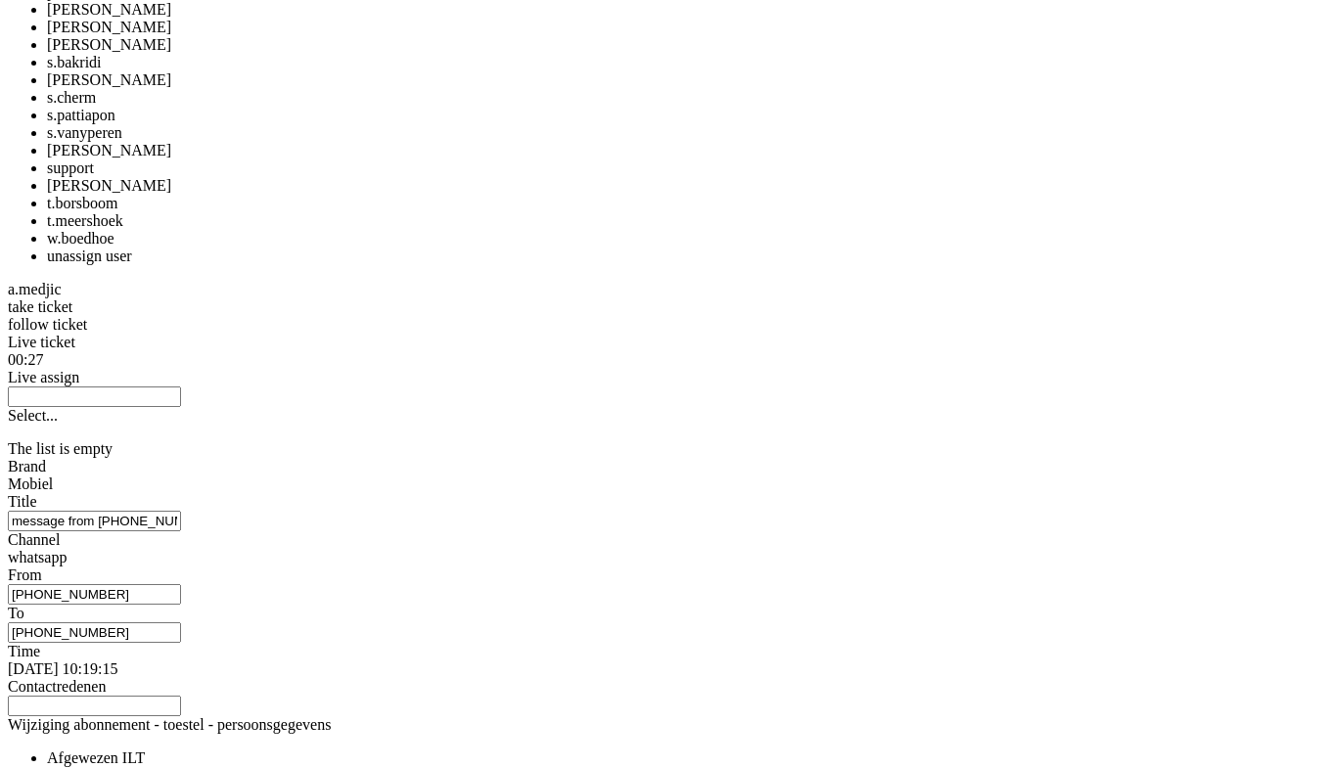
drag, startPoint x: 470, startPoint y: 479, endPoint x: 324, endPoint y: 479, distance: 145.8
click at [324, 479] on div "Ticket 21127 open -15h Watching Options... Set Status Open Pending Holding Solv…" at bounding box center [661, 77] width 1306 height 2187
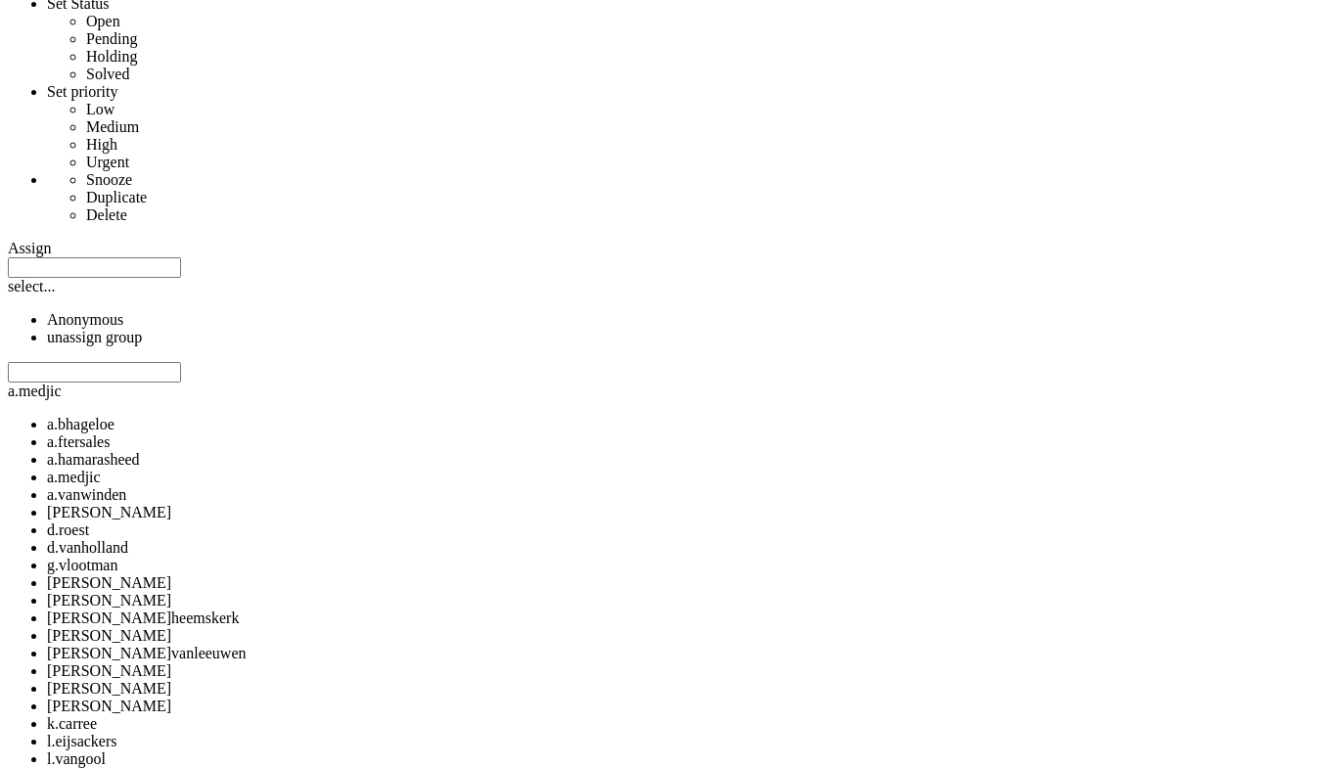
scroll to position [1122, 0]
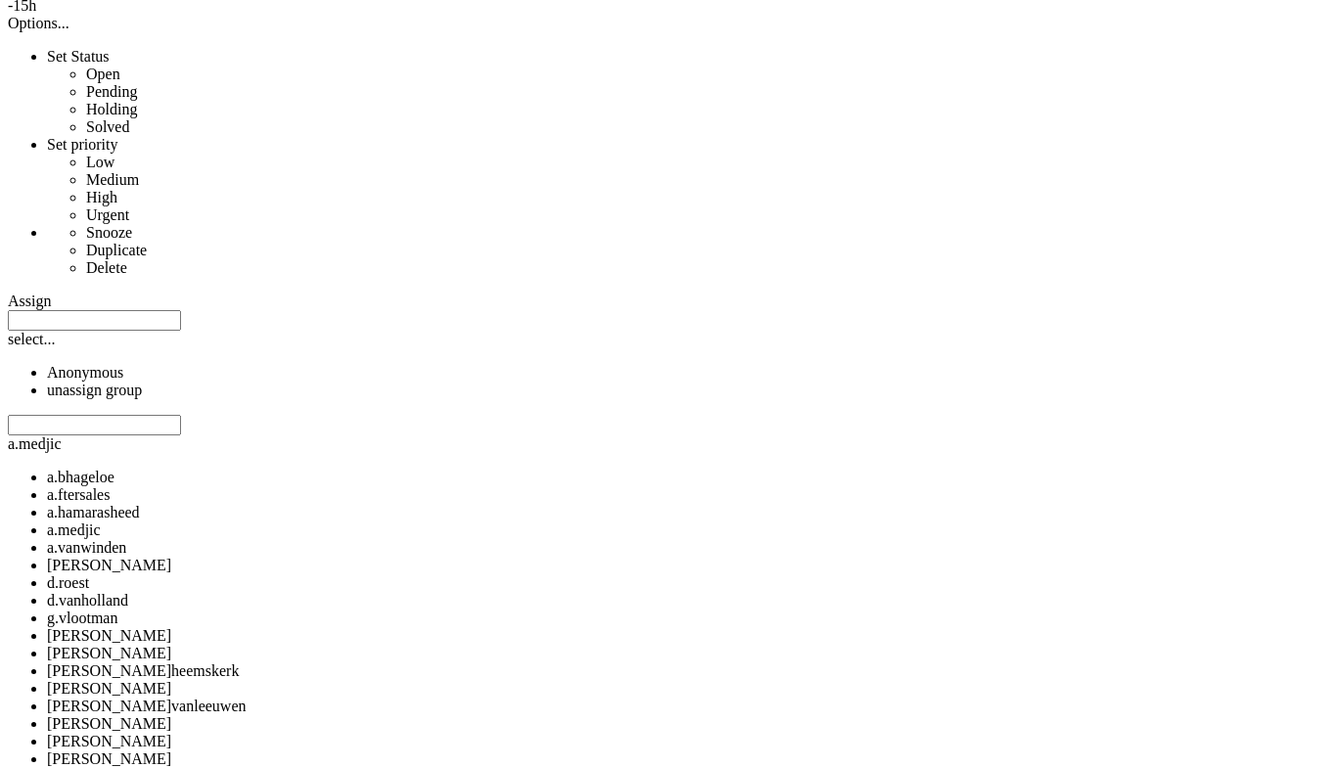
drag, startPoint x: 326, startPoint y: 481, endPoint x: 286, endPoint y: 478, distance: 40.2
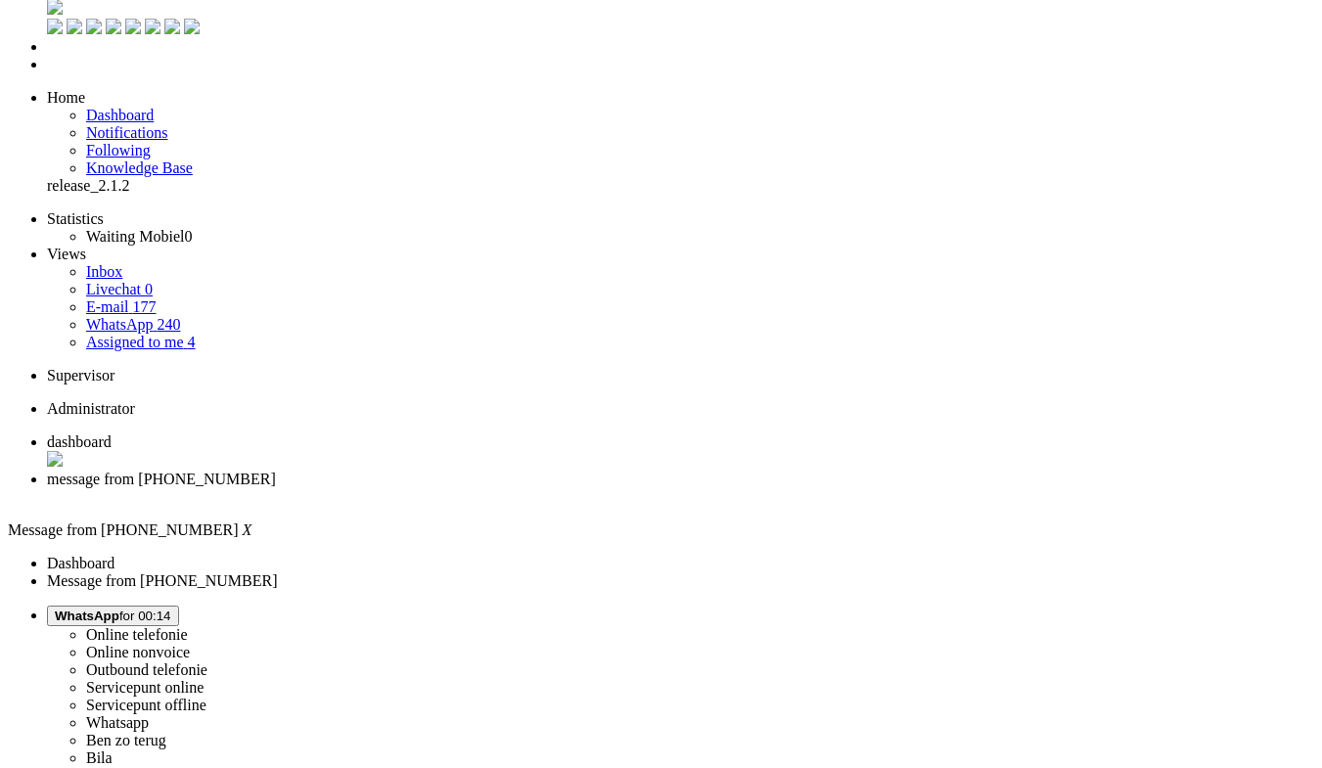
scroll to position [0, 0]
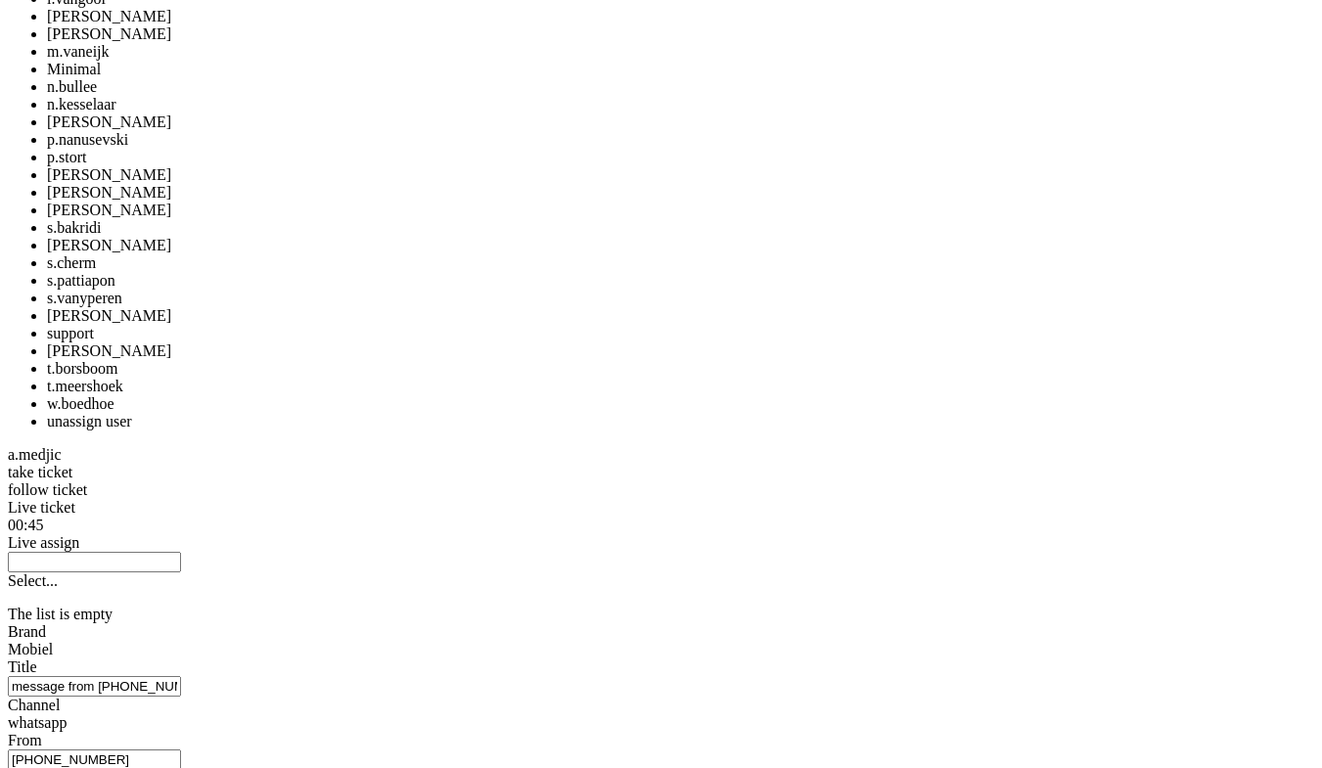
scroll to position [2100, 0]
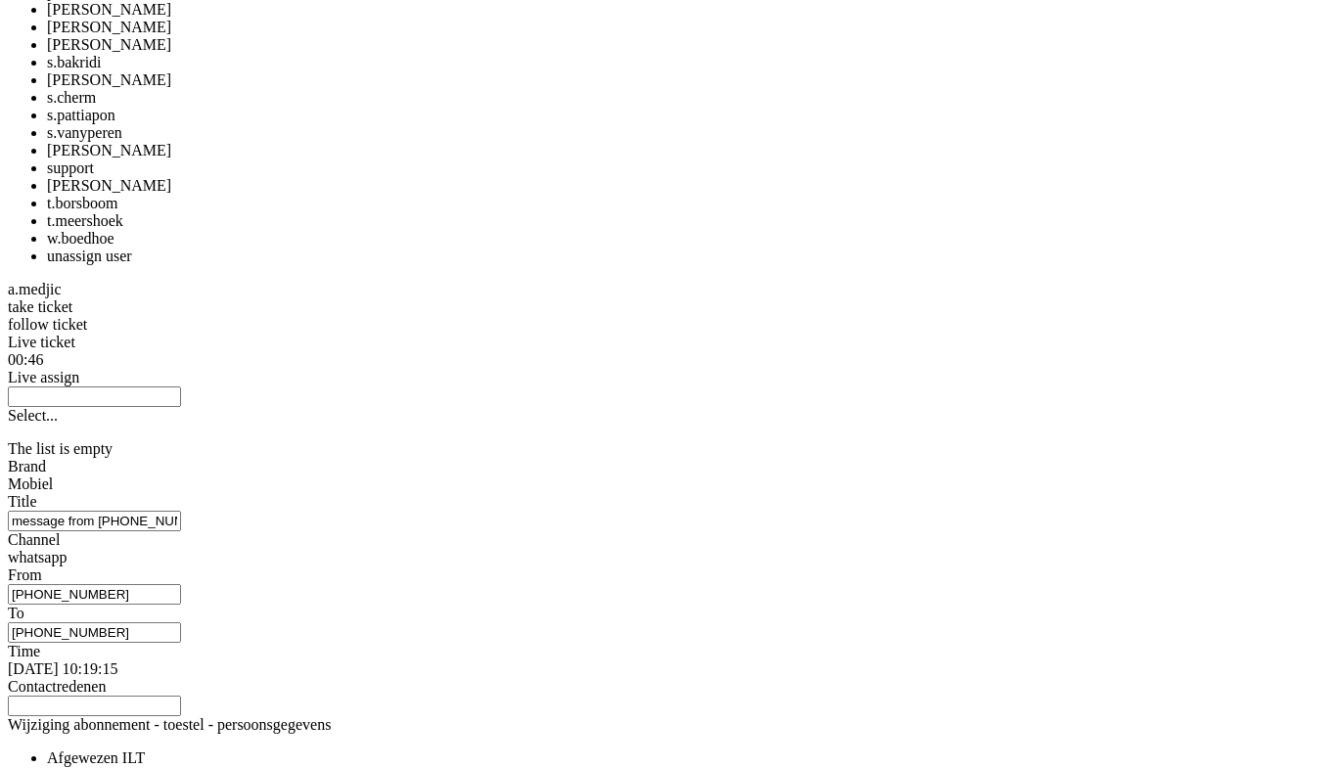
copy div "4681604"
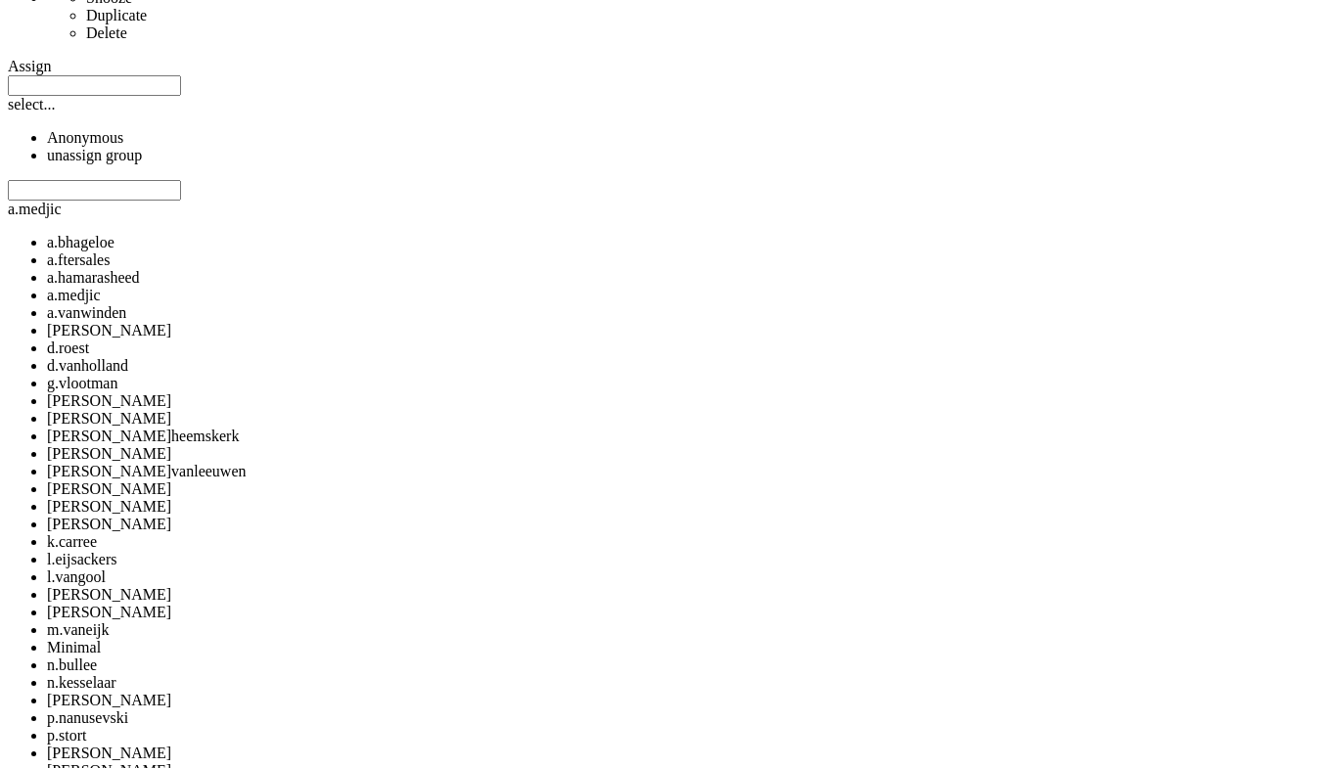
scroll to position [0, 0]
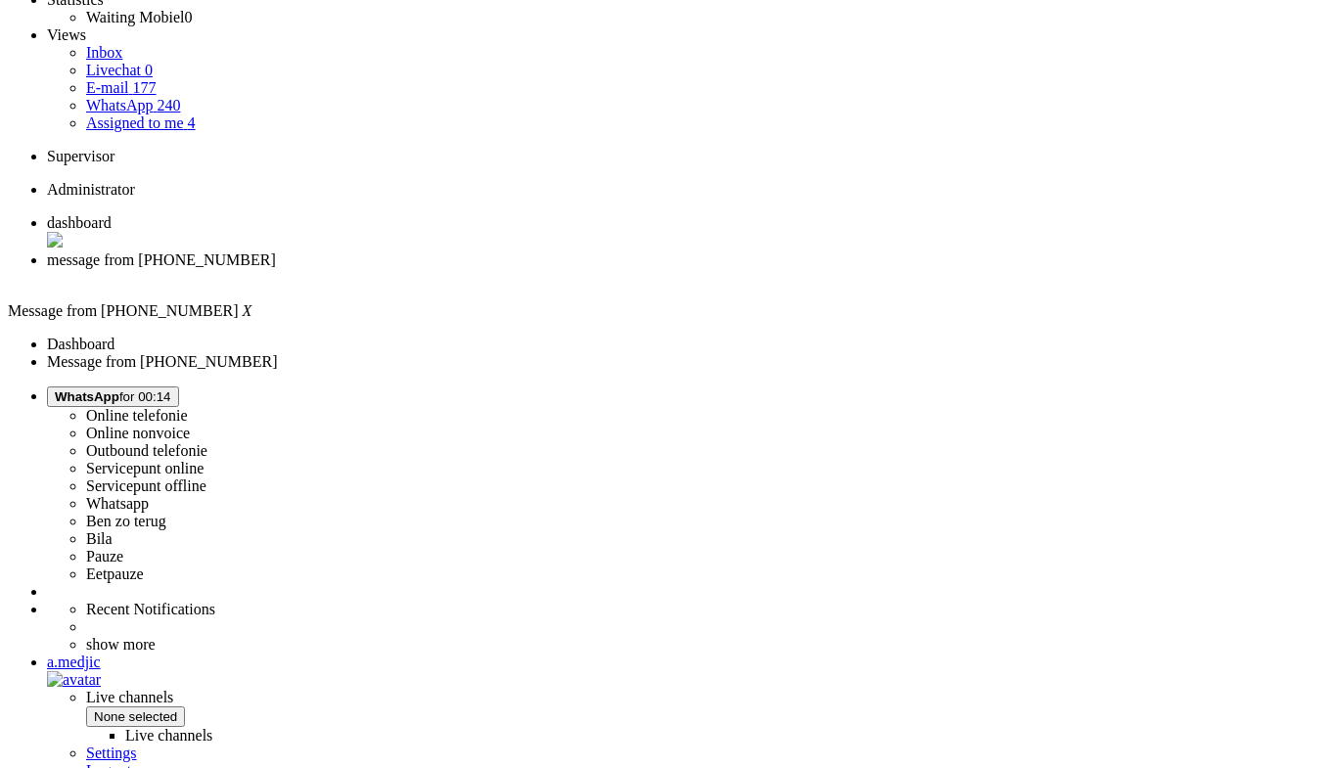
drag, startPoint x: 673, startPoint y: 3702, endPoint x: 655, endPoint y: 3205, distance: 497.3
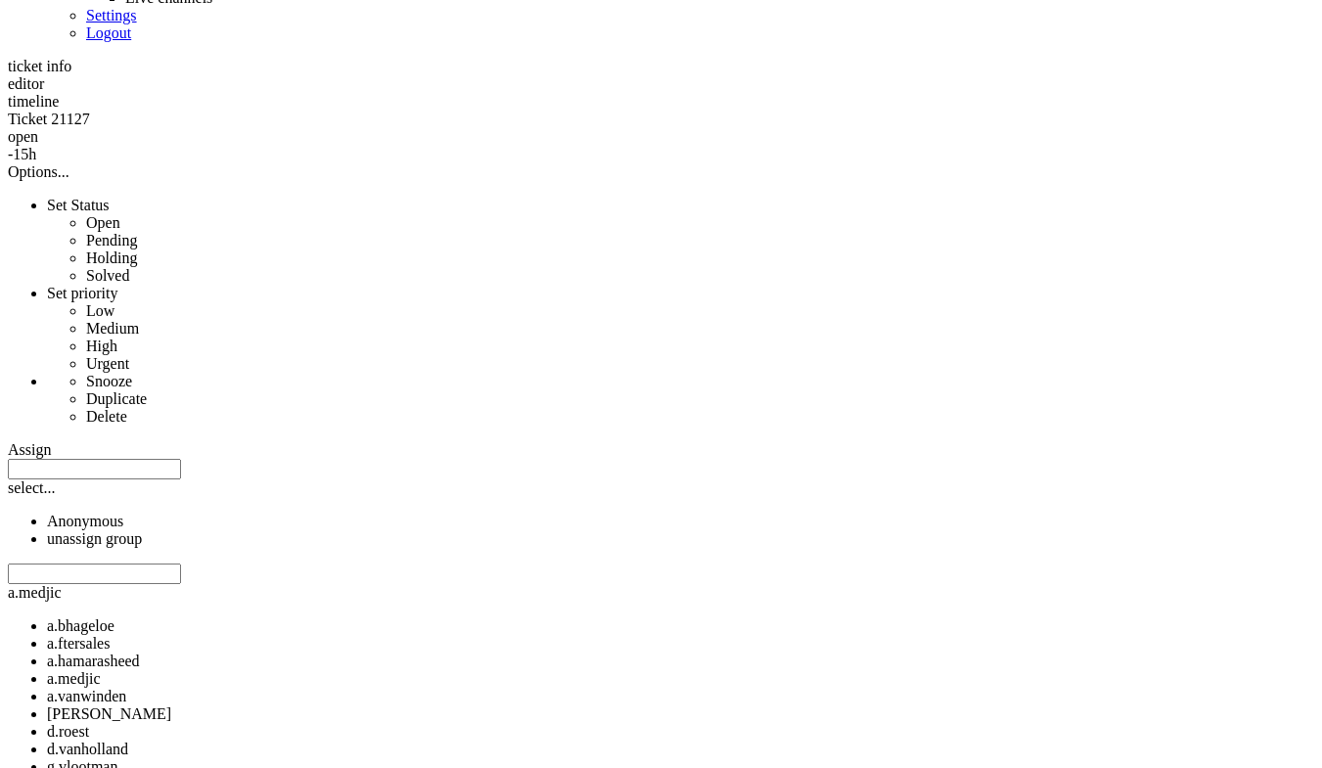
scroll to position [978, 0]
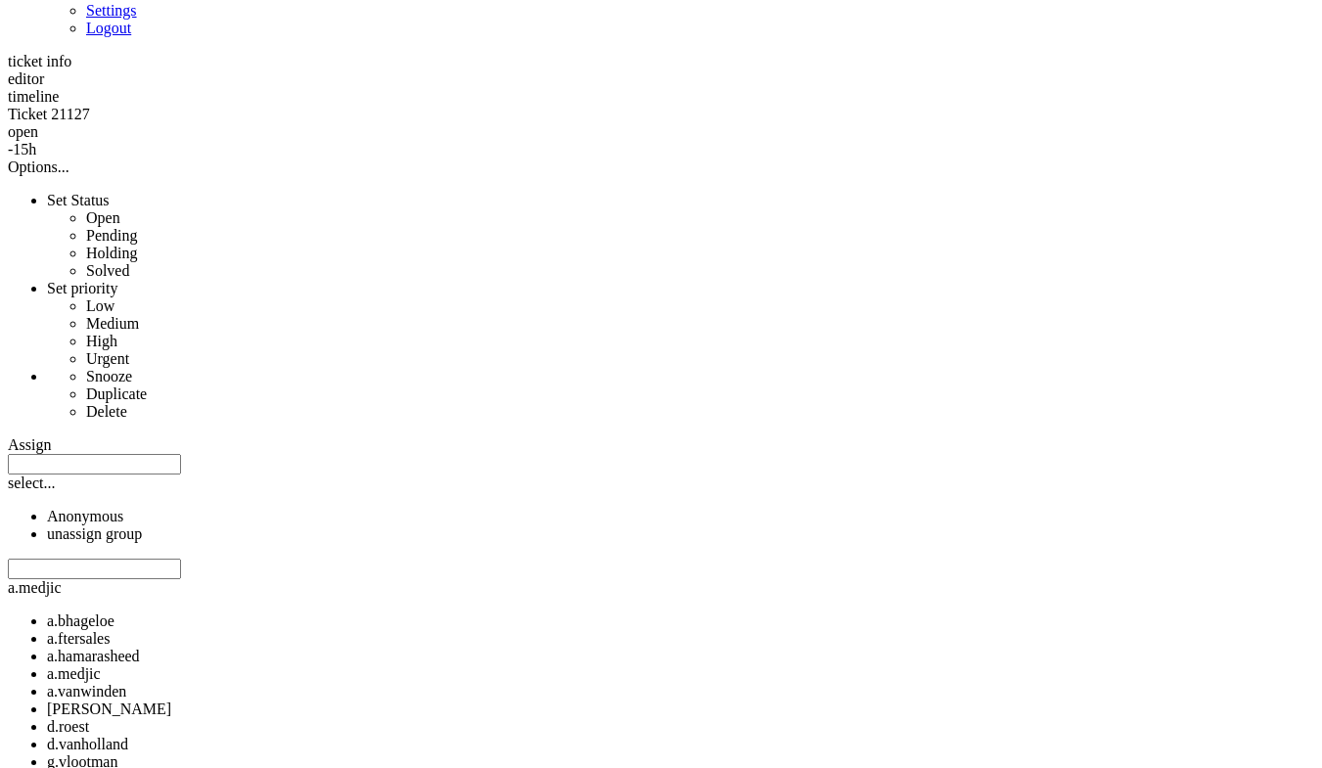
drag, startPoint x: 720, startPoint y: 389, endPoint x: 972, endPoint y: 570, distance: 310.6
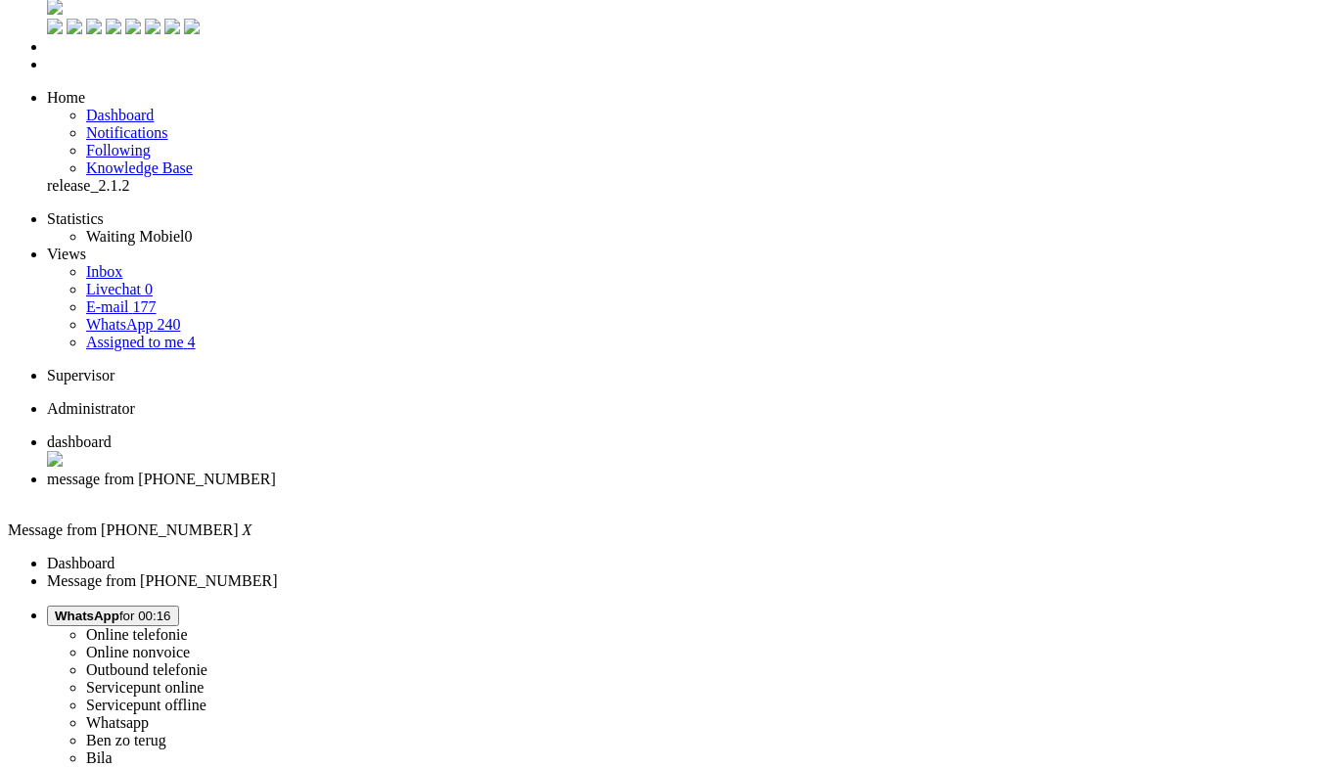
scroll to position [0, 0]
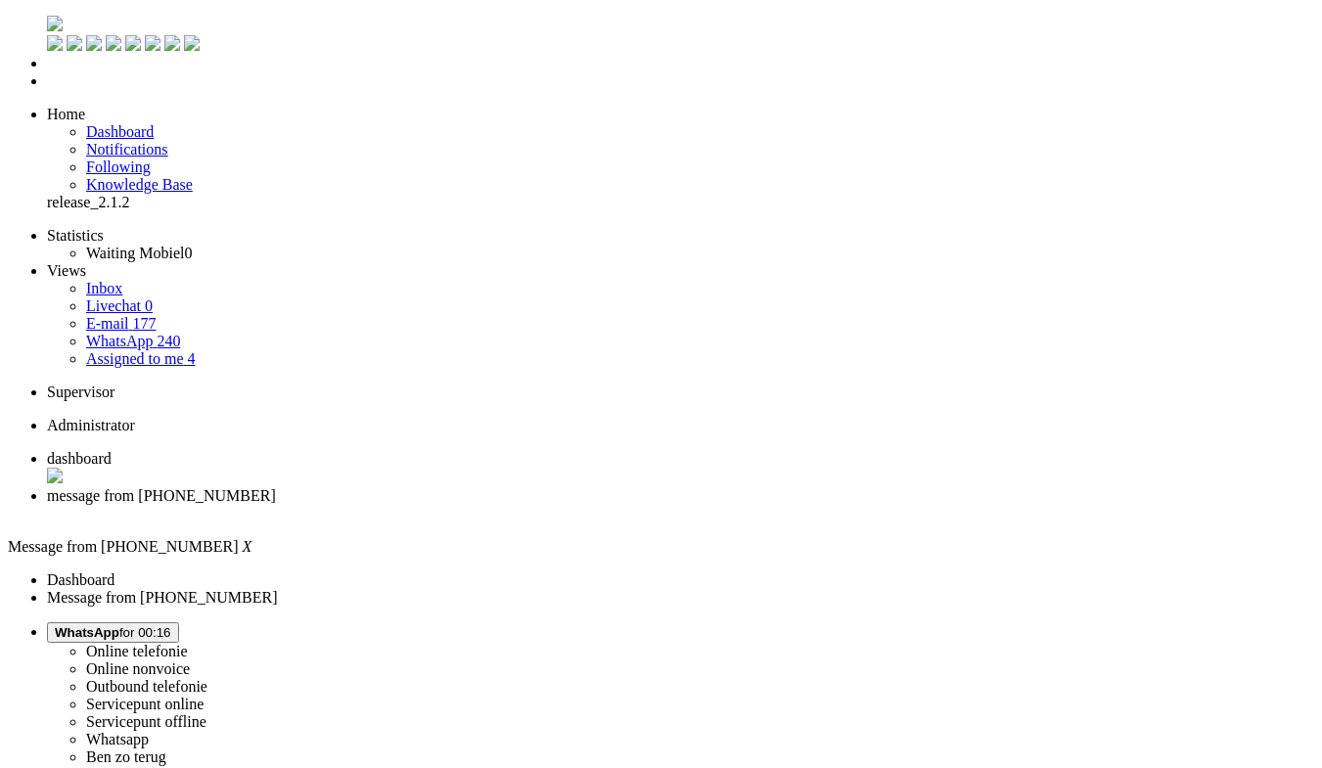
drag, startPoint x: 241, startPoint y: 3388, endPoint x: 200, endPoint y: 3377, distance: 42.5
drag, startPoint x: 184, startPoint y: 3378, endPoint x: -32, endPoint y: 3330, distance: 221.5
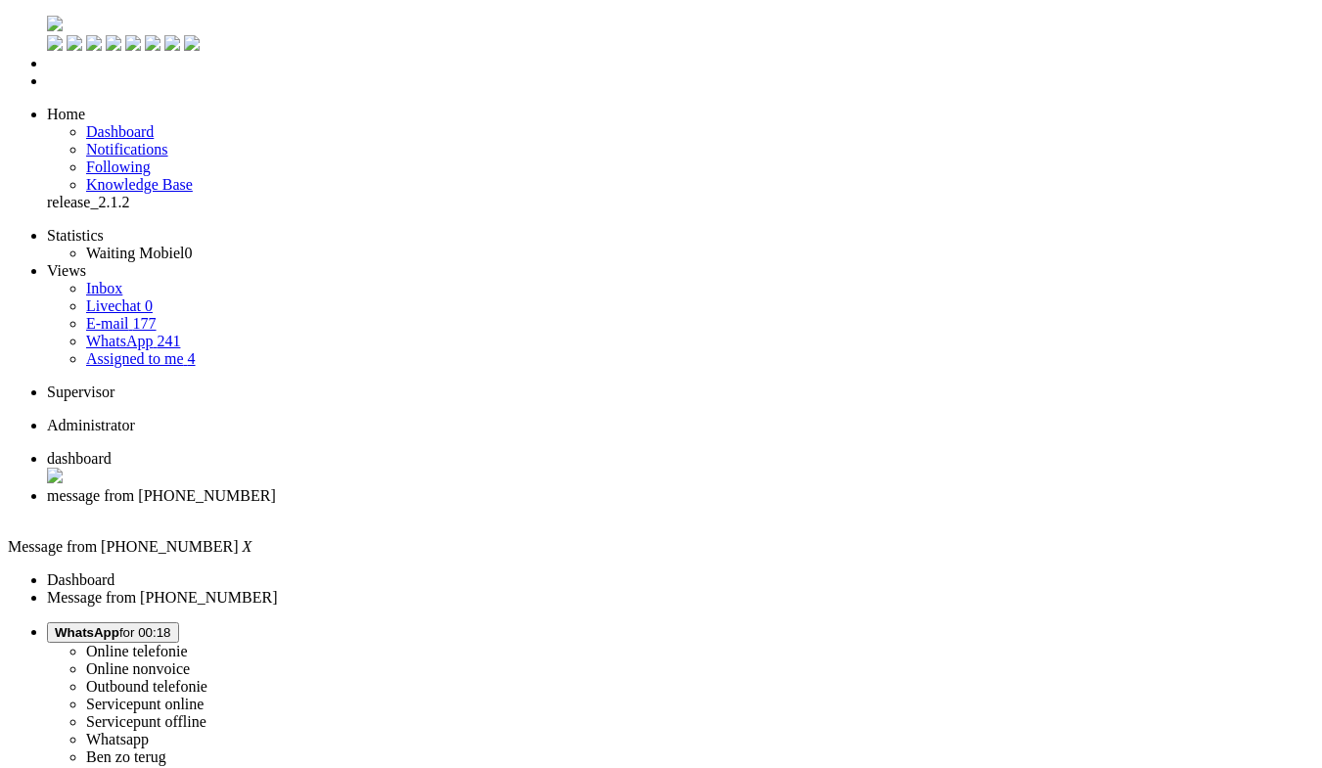
type input "ree"
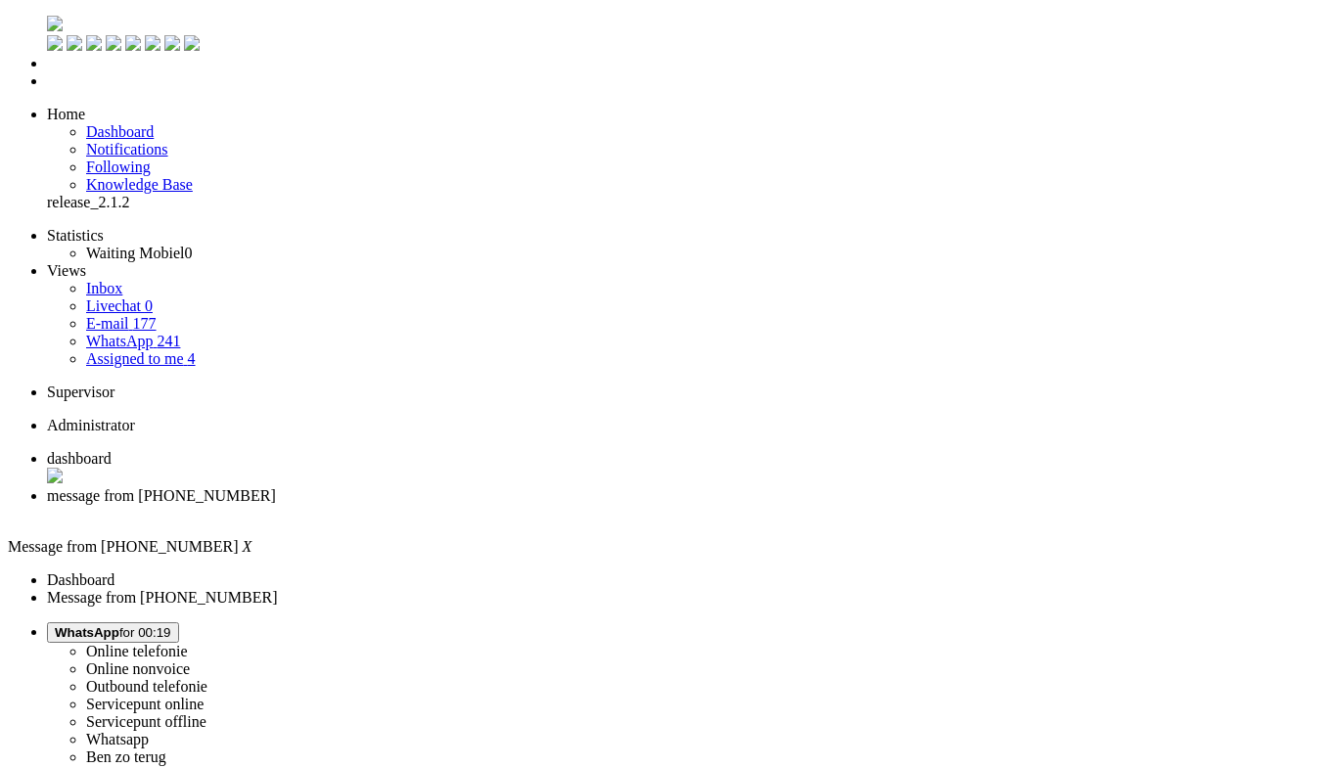
click at [565, 505] on div "Close tab" at bounding box center [680, 514] width 1267 height 18
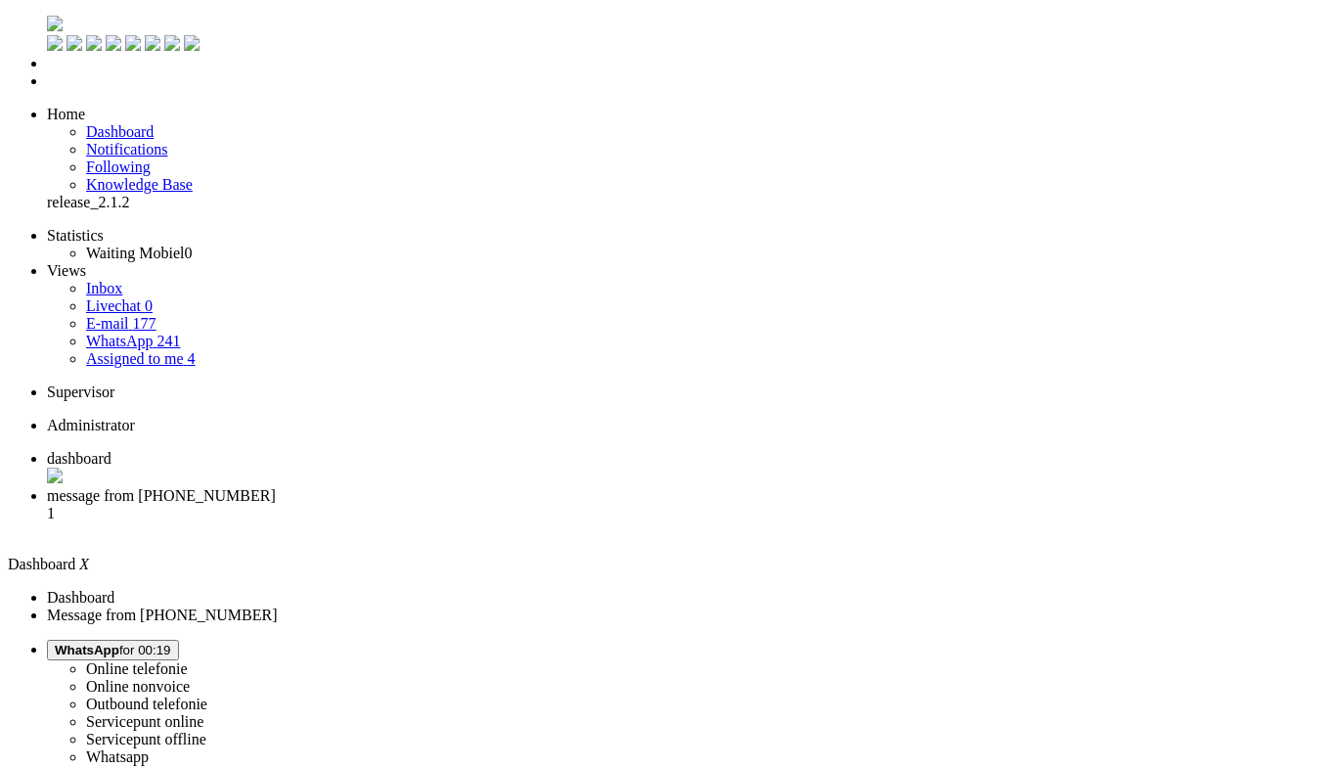
click at [507, 487] on li "message from +31619643143 1" at bounding box center [689, 513] width 1284 height 53
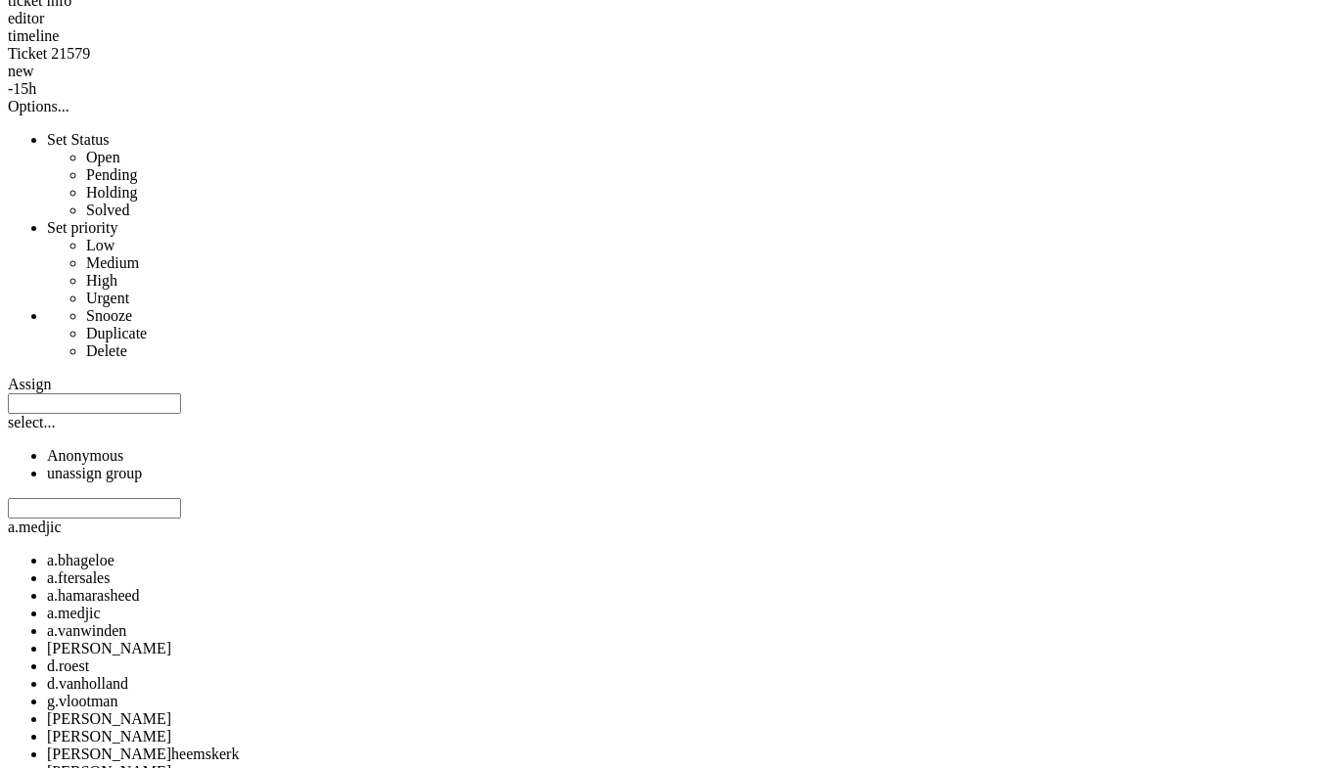
scroll to position [1061, 0]
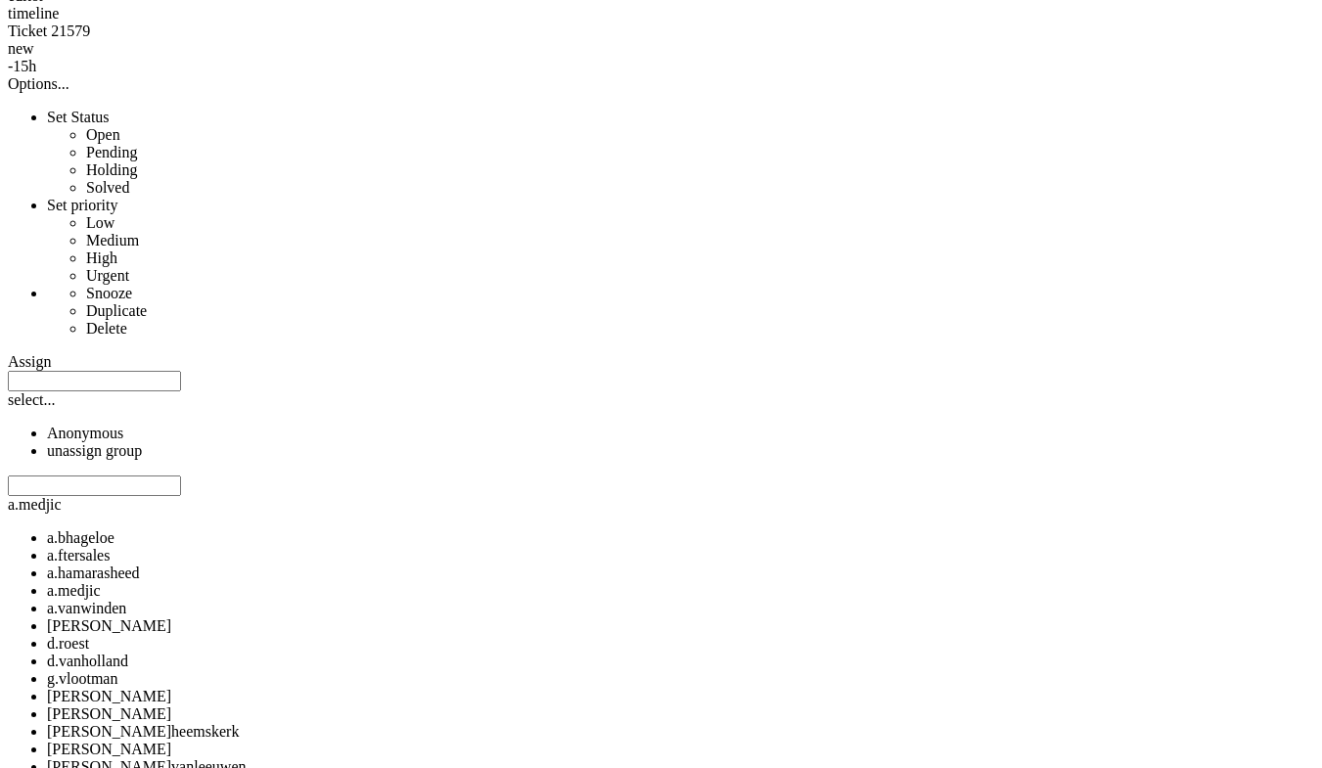
copy div "4682372"
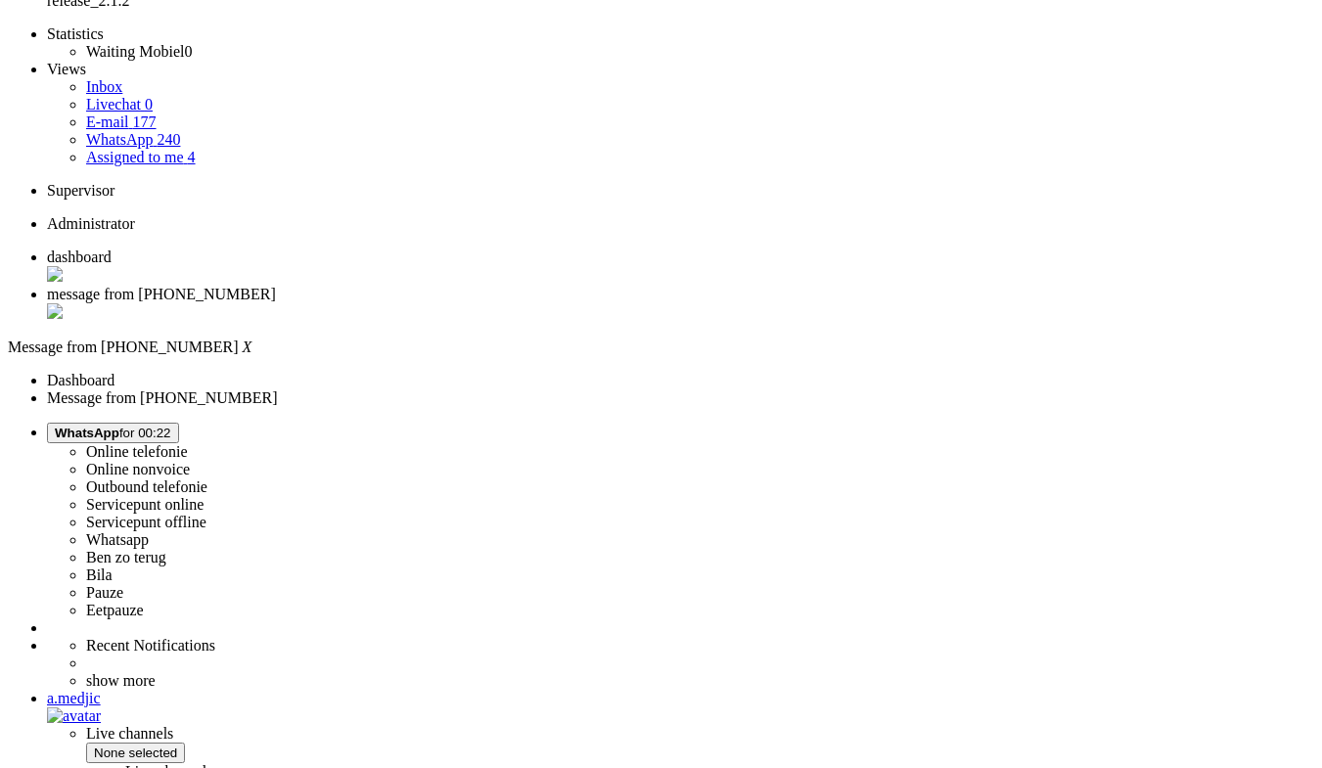
scroll to position [0, 0]
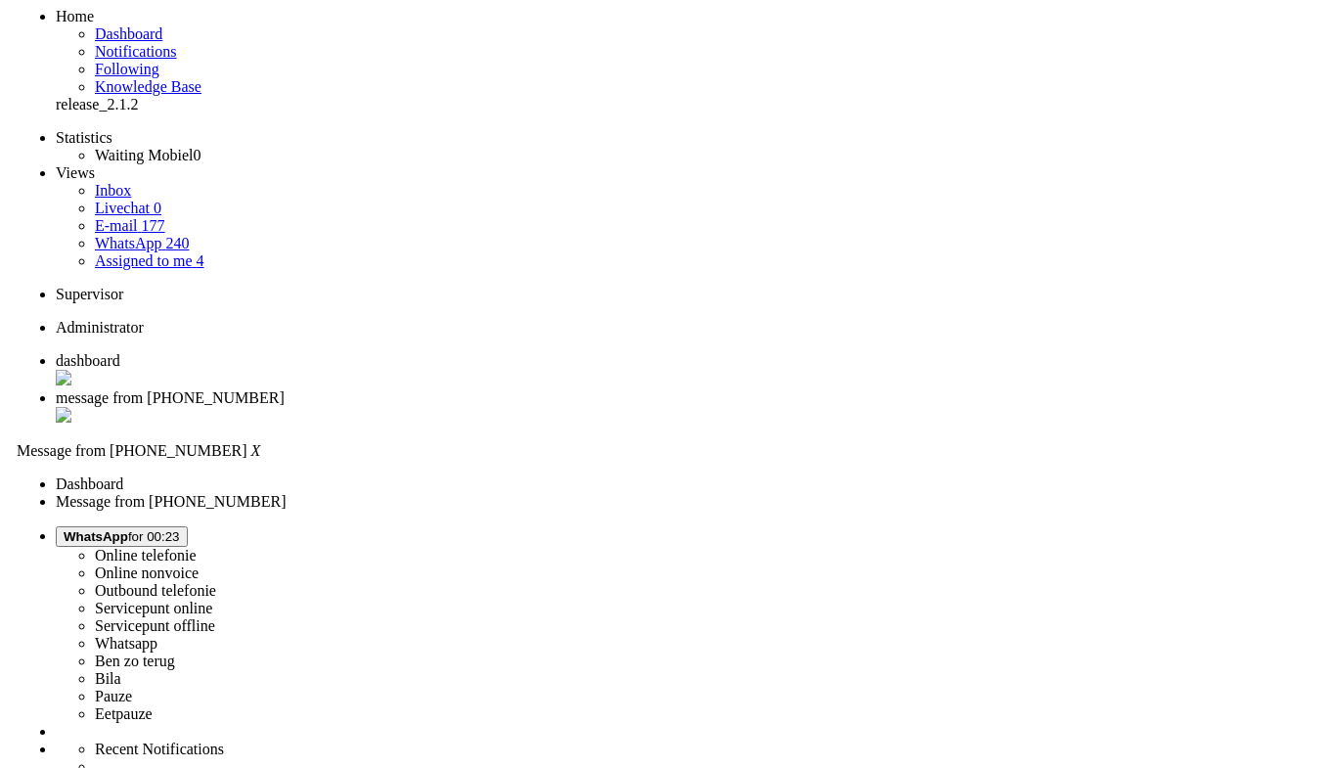
scroll to position [0, 0]
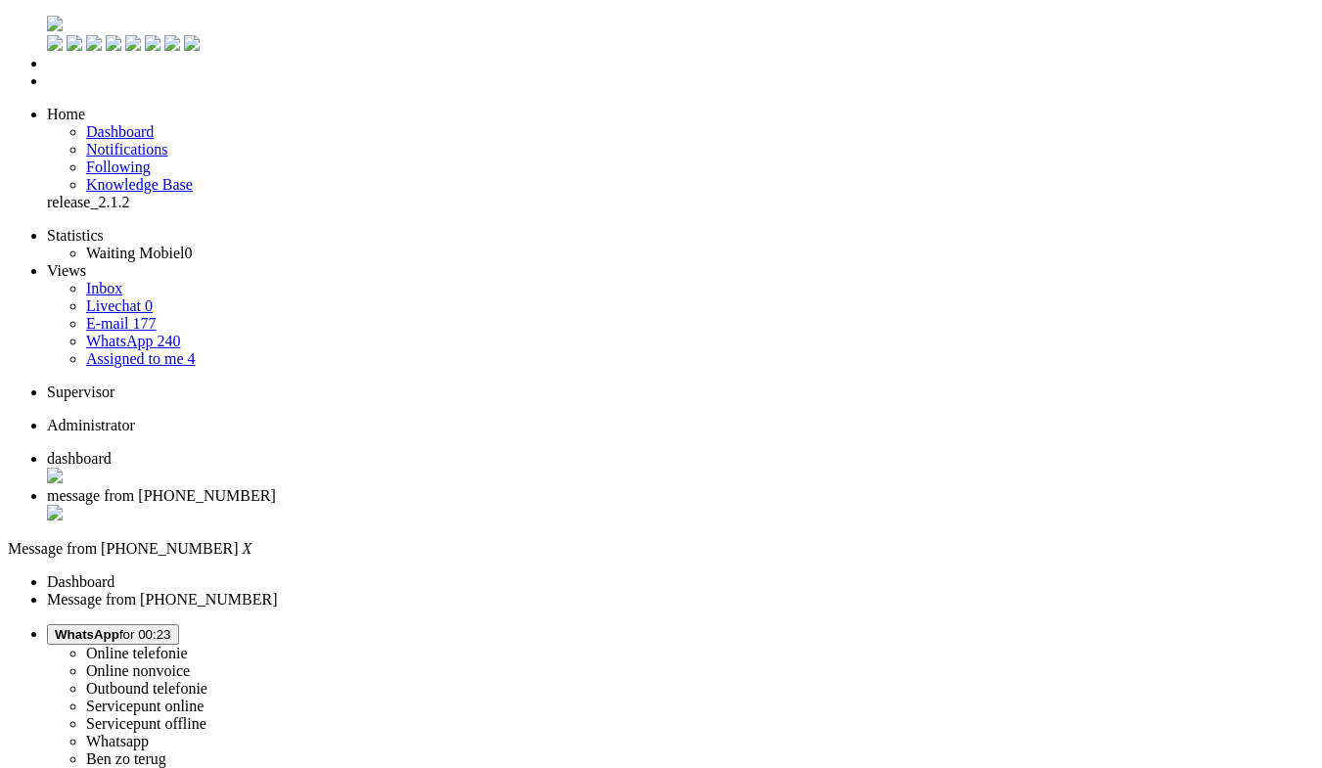
click at [566, 505] on div "Close tab" at bounding box center [680, 515] width 1267 height 20
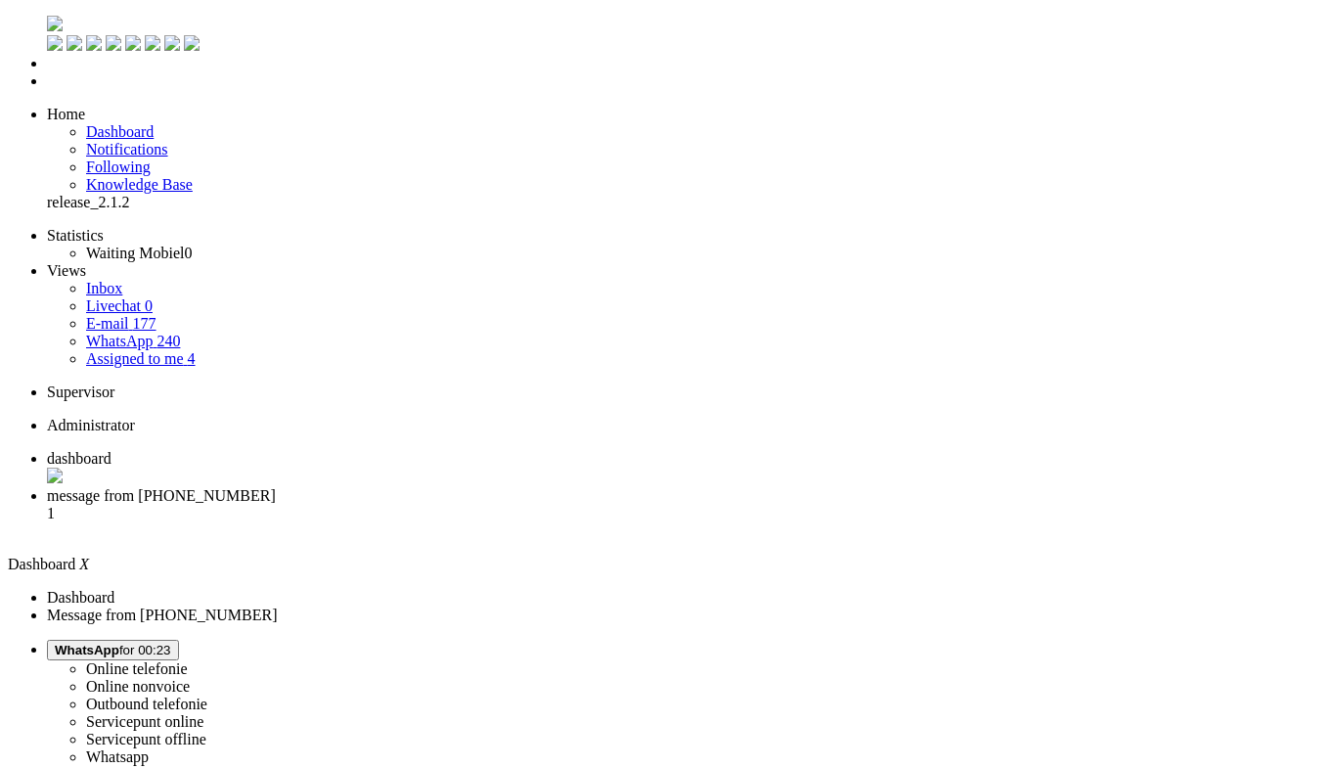
click at [276, 487] on span "message from +31629261611" at bounding box center [161, 495] width 229 height 17
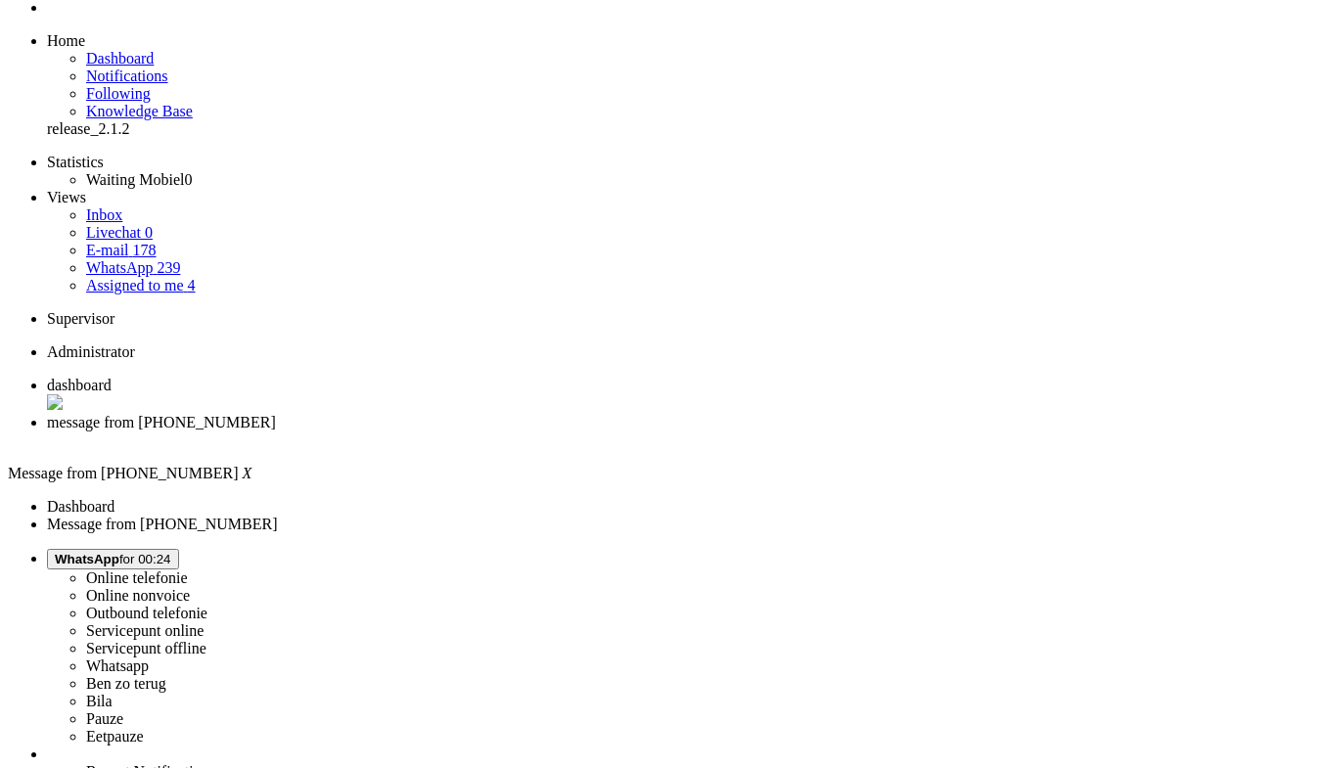
scroll to position [20, 0]
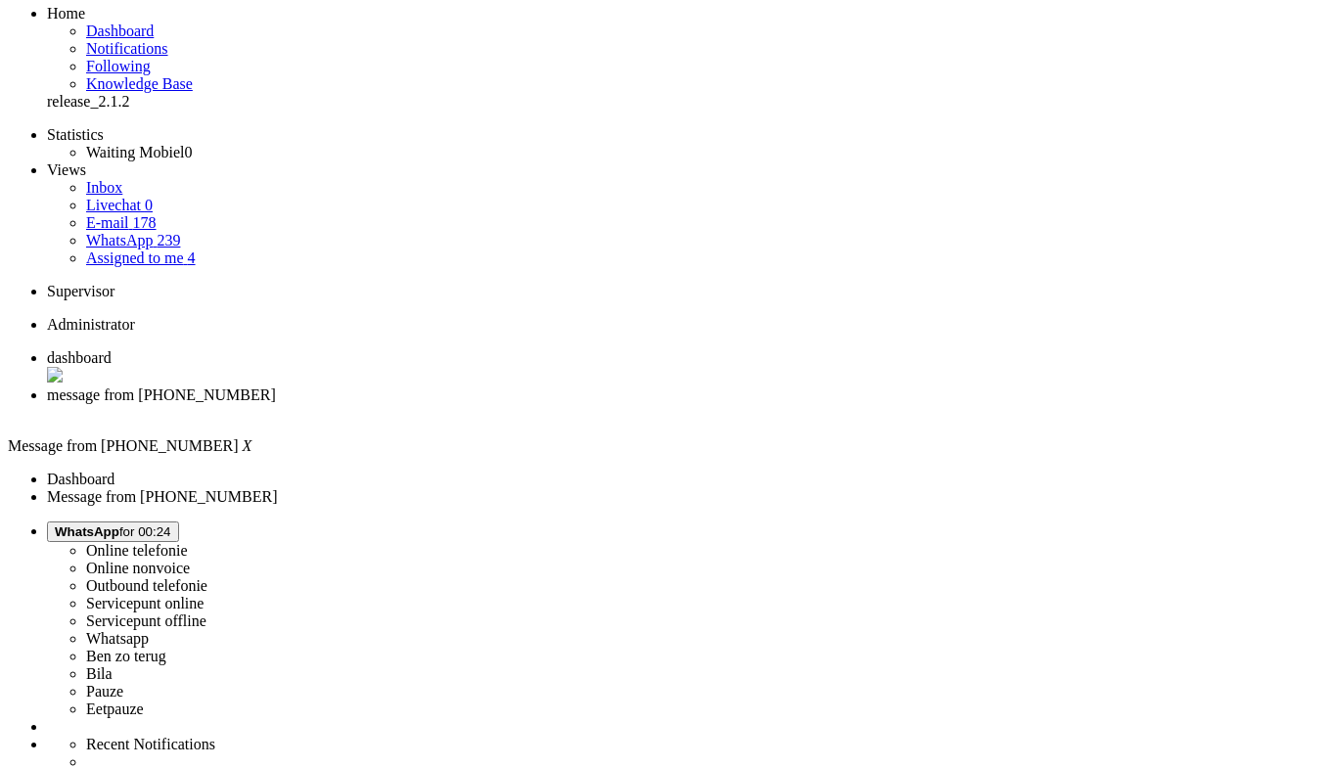
scroll to position [0, 0]
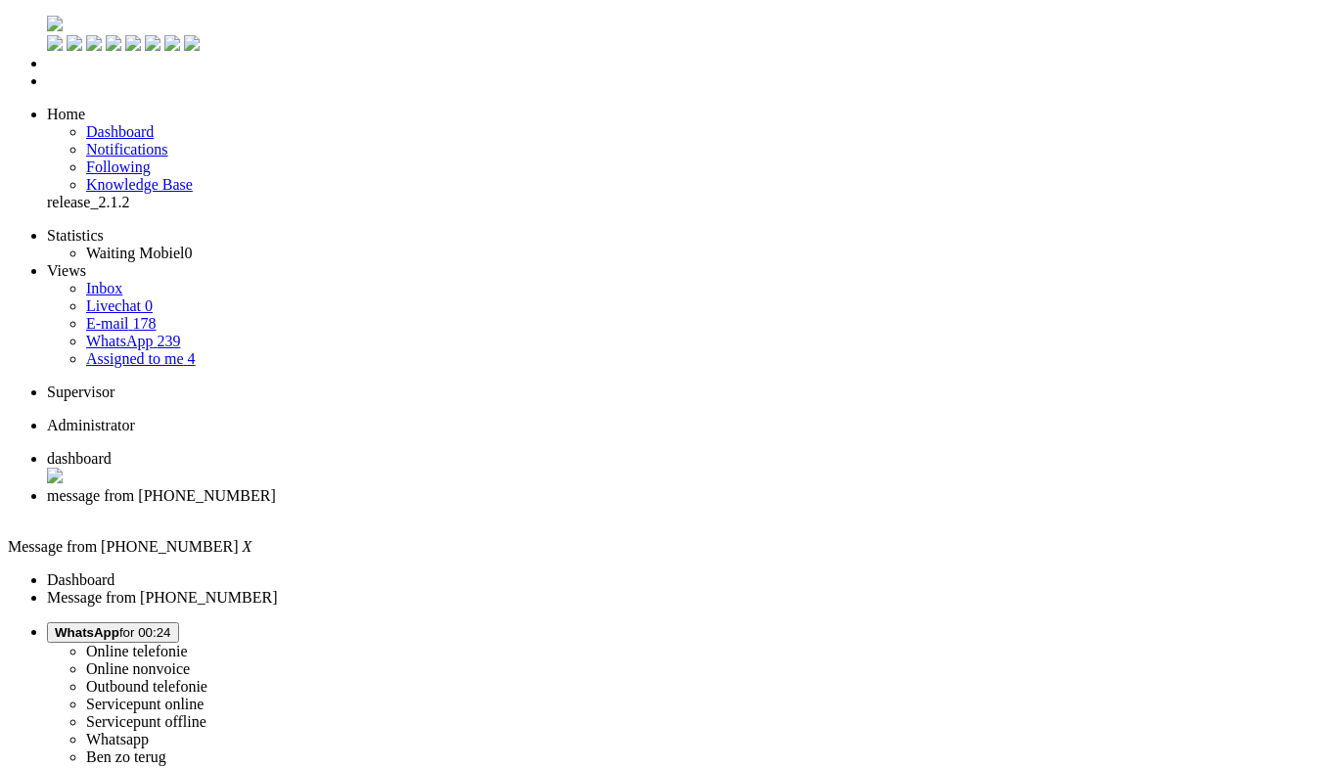
drag, startPoint x: 382, startPoint y: 726, endPoint x: 376, endPoint y: 701, distance: 25.2
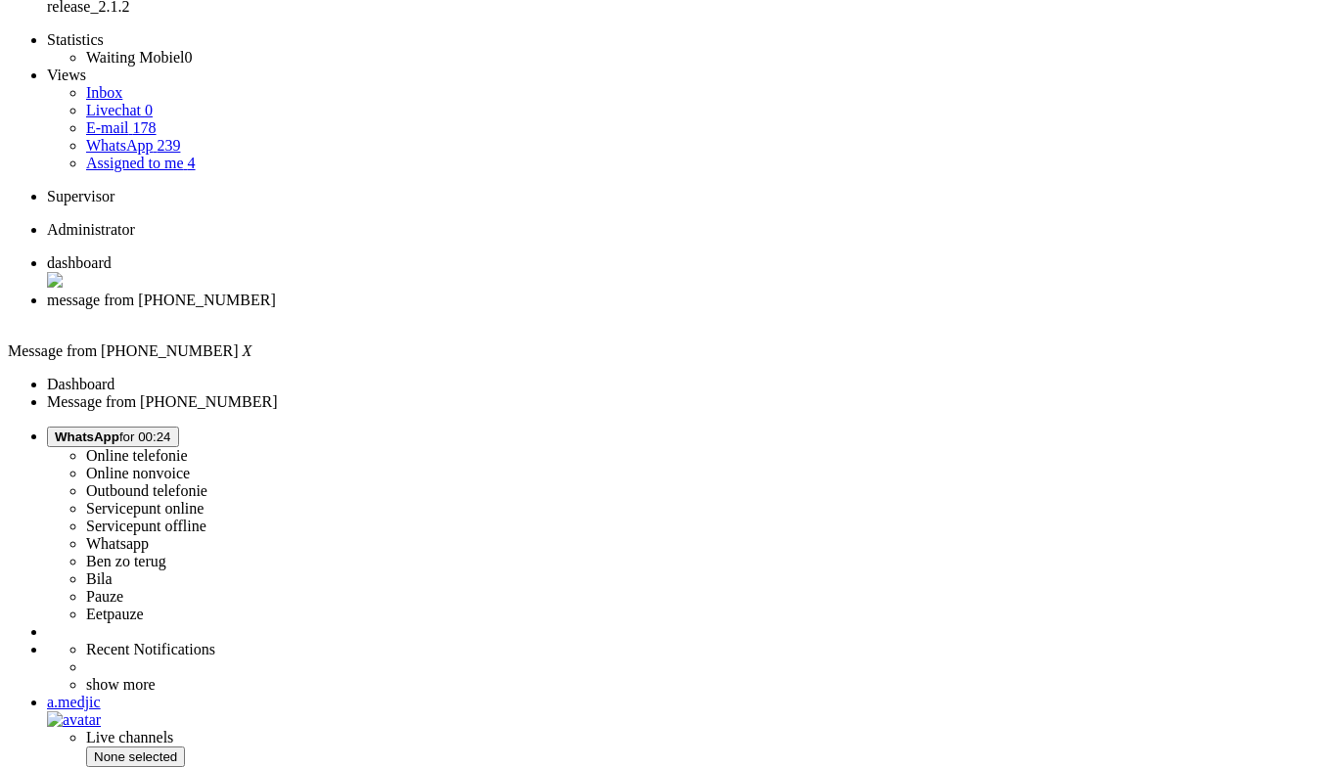
scroll to position [293, 0]
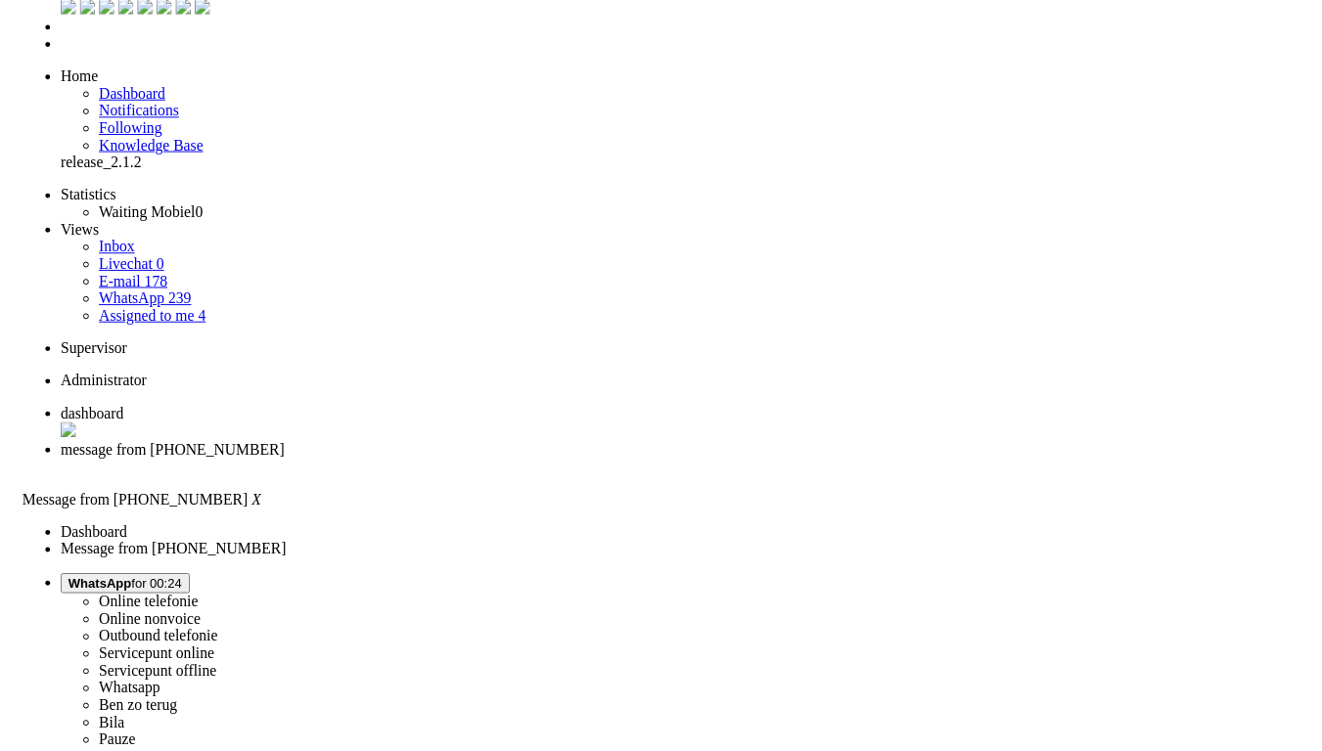
scroll to position [0, 0]
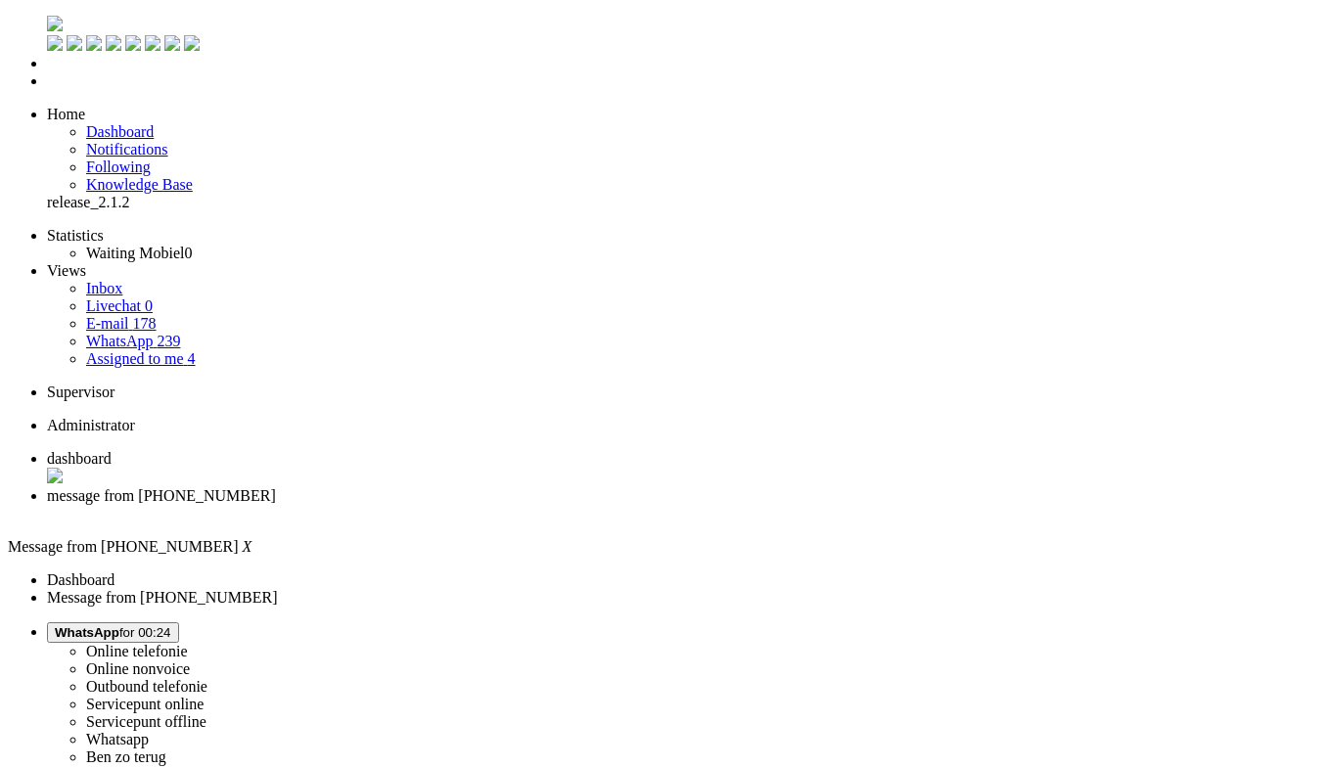
click at [564, 505] on div "Close tab" at bounding box center [680, 514] width 1267 height 18
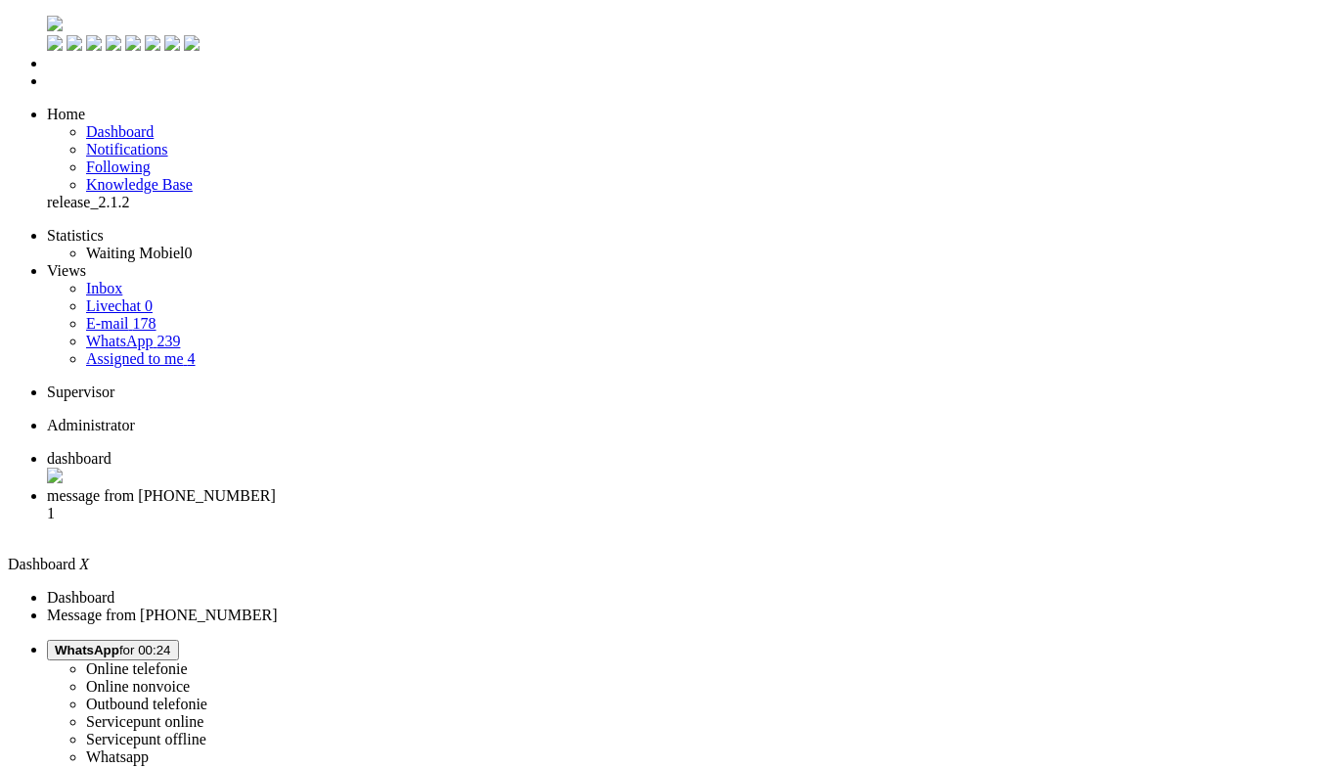
click at [276, 487] on span "message from +31612219535" at bounding box center [161, 495] width 229 height 17
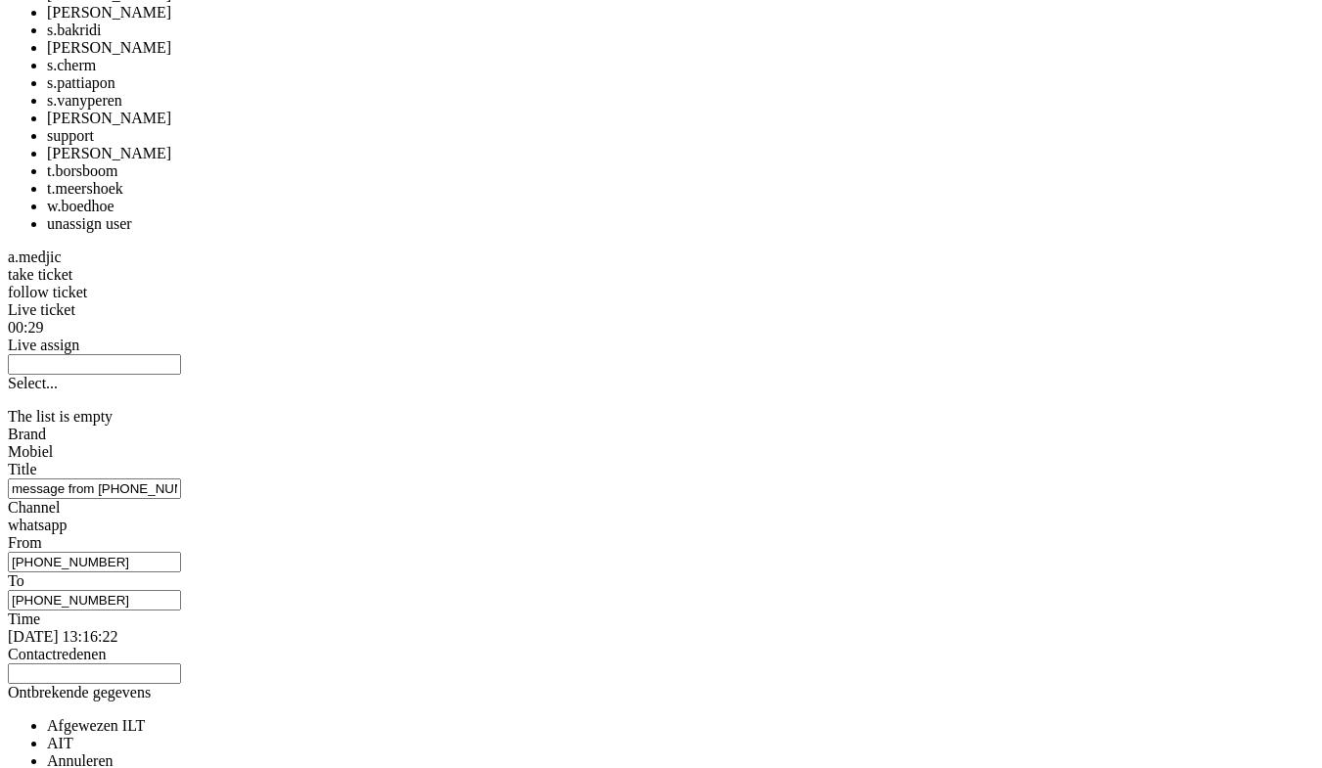
scroll to position [2146, 0]
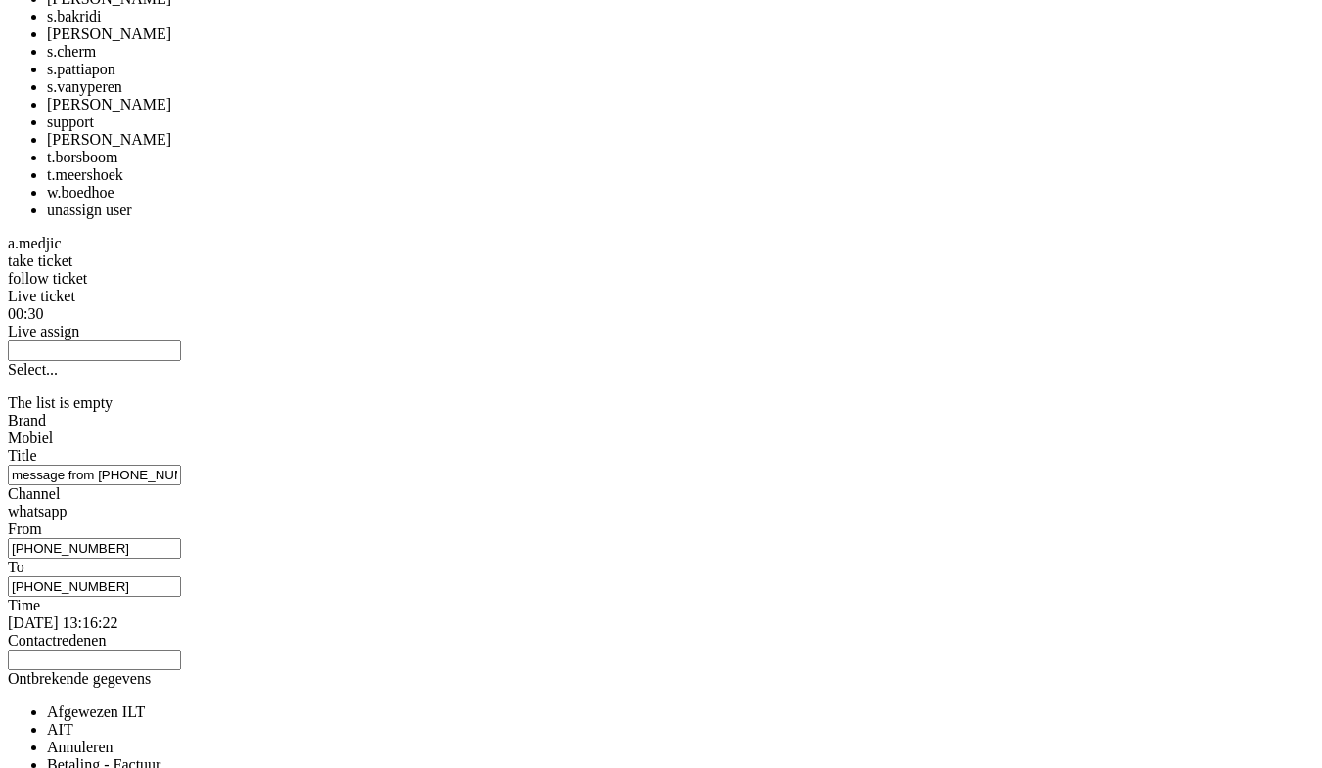
copy div "4680404"
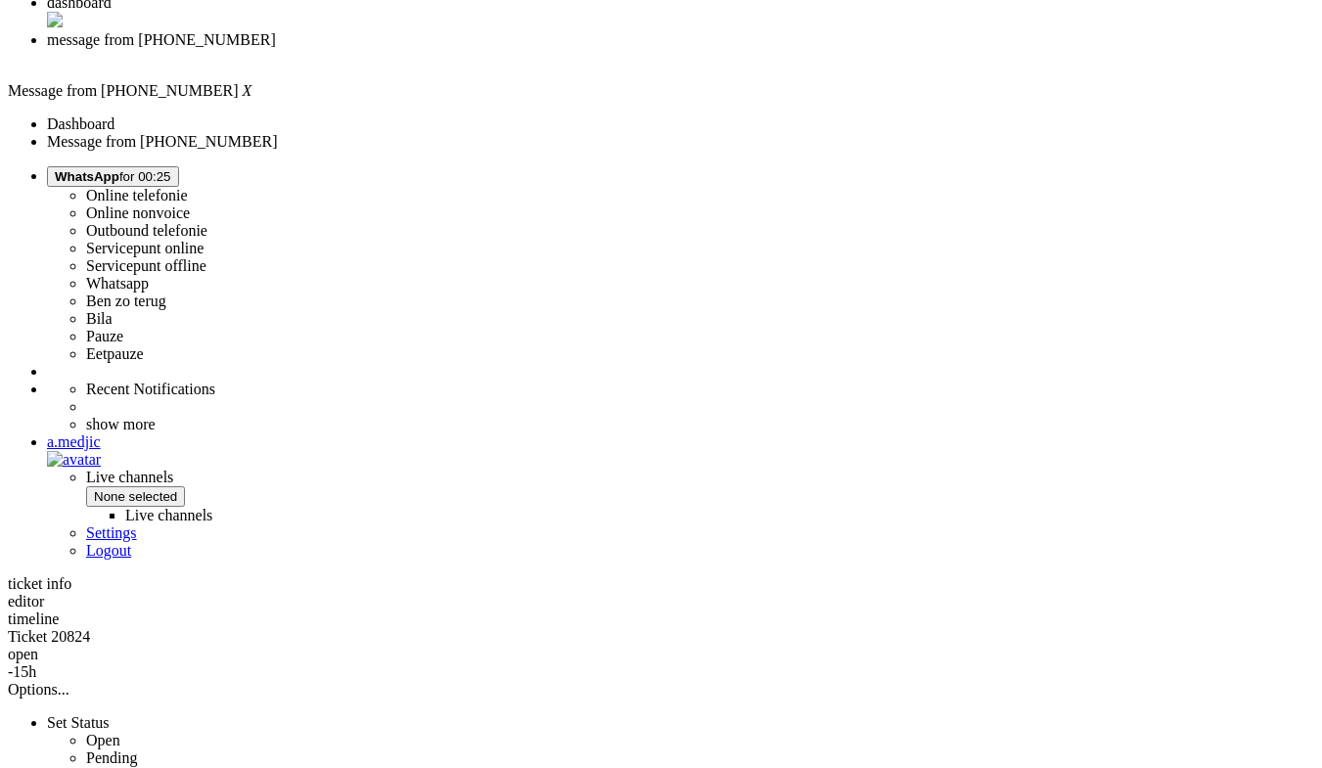
drag, startPoint x: 1118, startPoint y: 309, endPoint x: 1059, endPoint y: -85, distance: 398.7
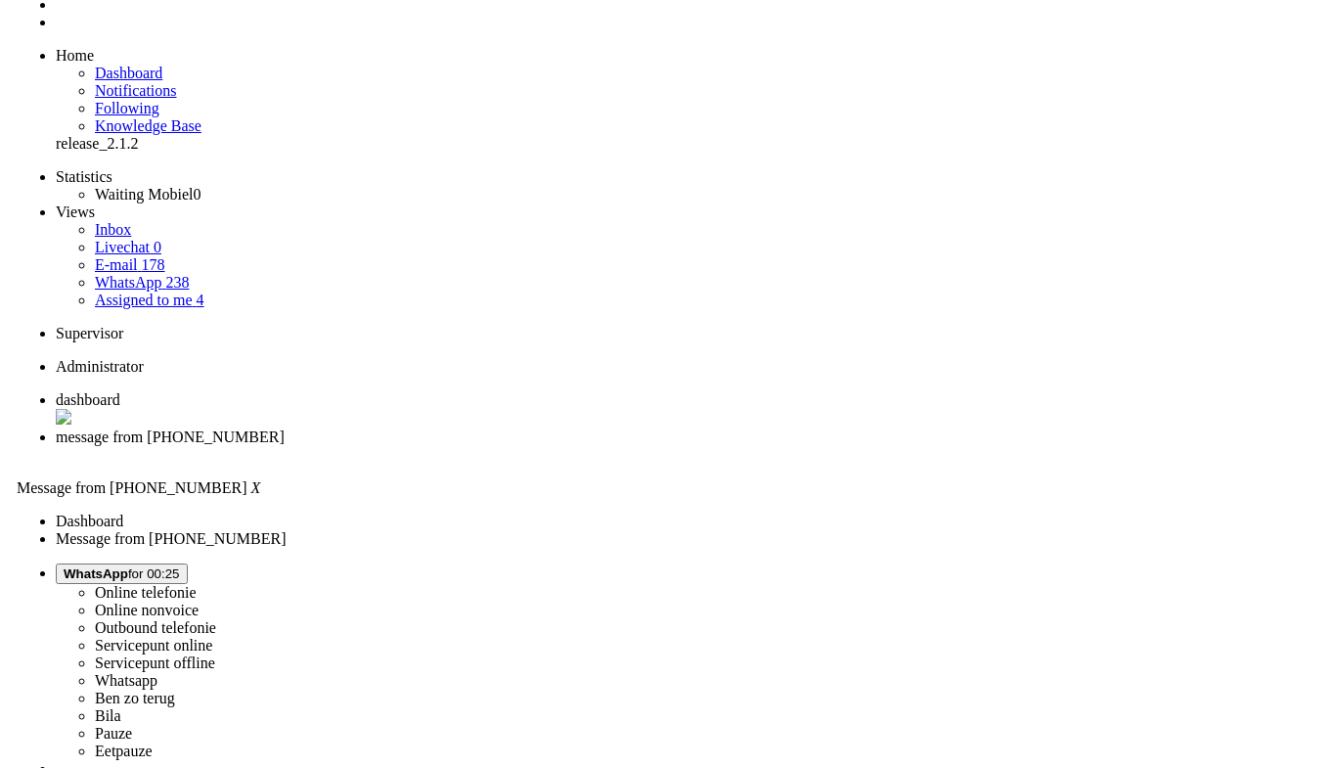
scroll to position [0, 0]
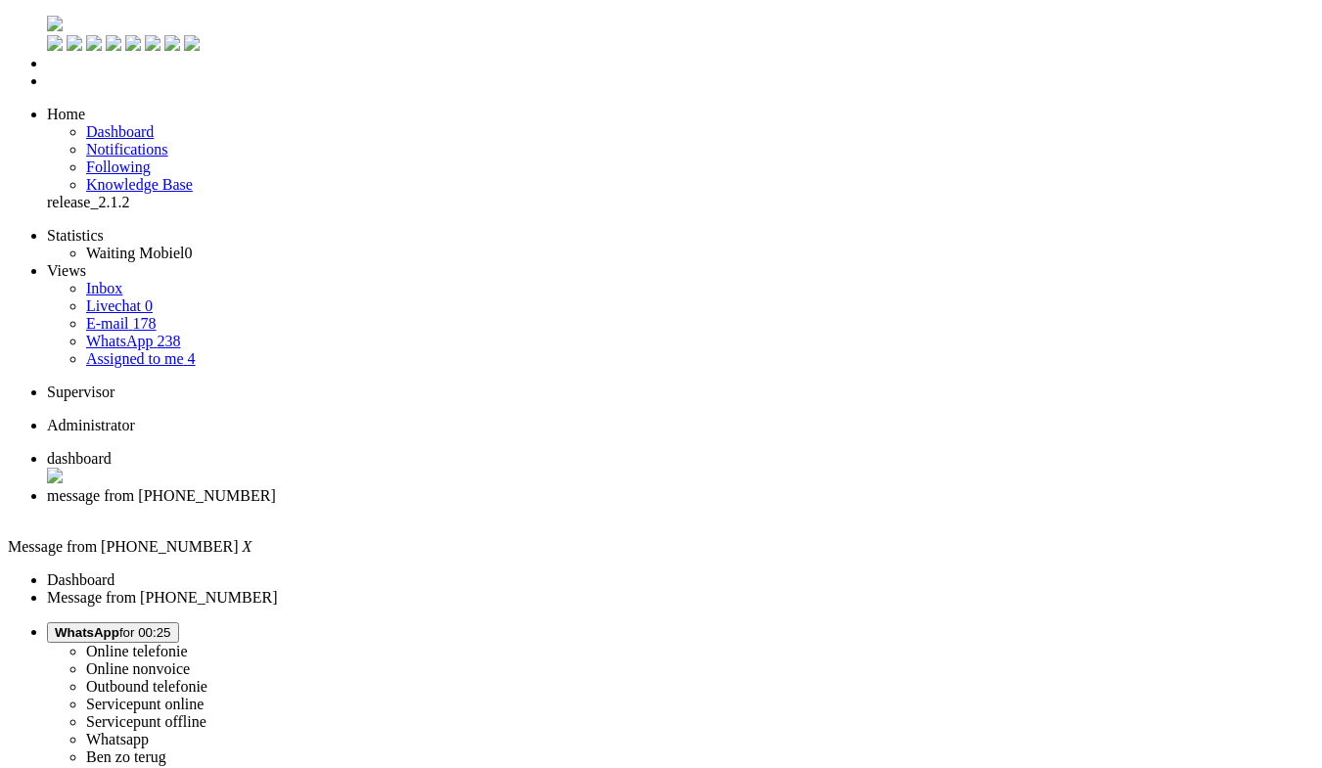
type input "ree"
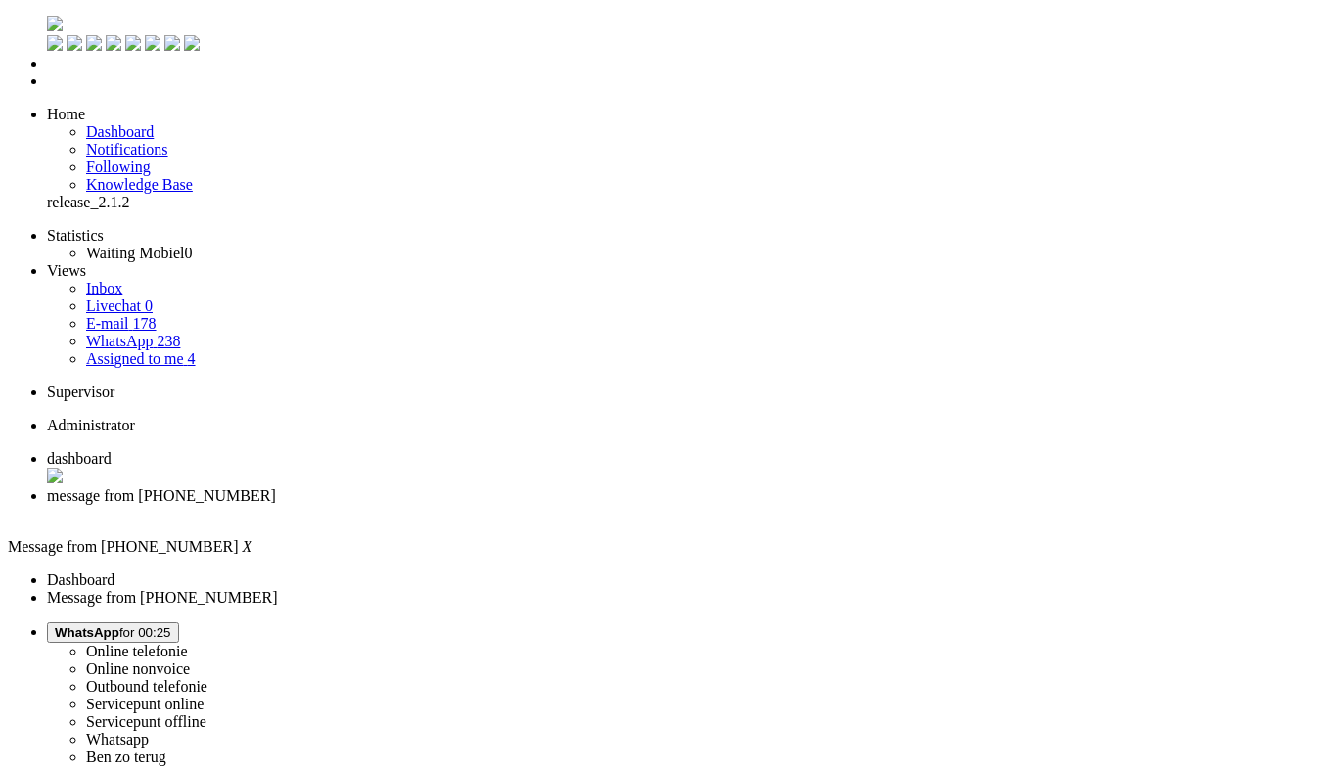
click at [564, 505] on div "Close tab" at bounding box center [680, 514] width 1267 height 18
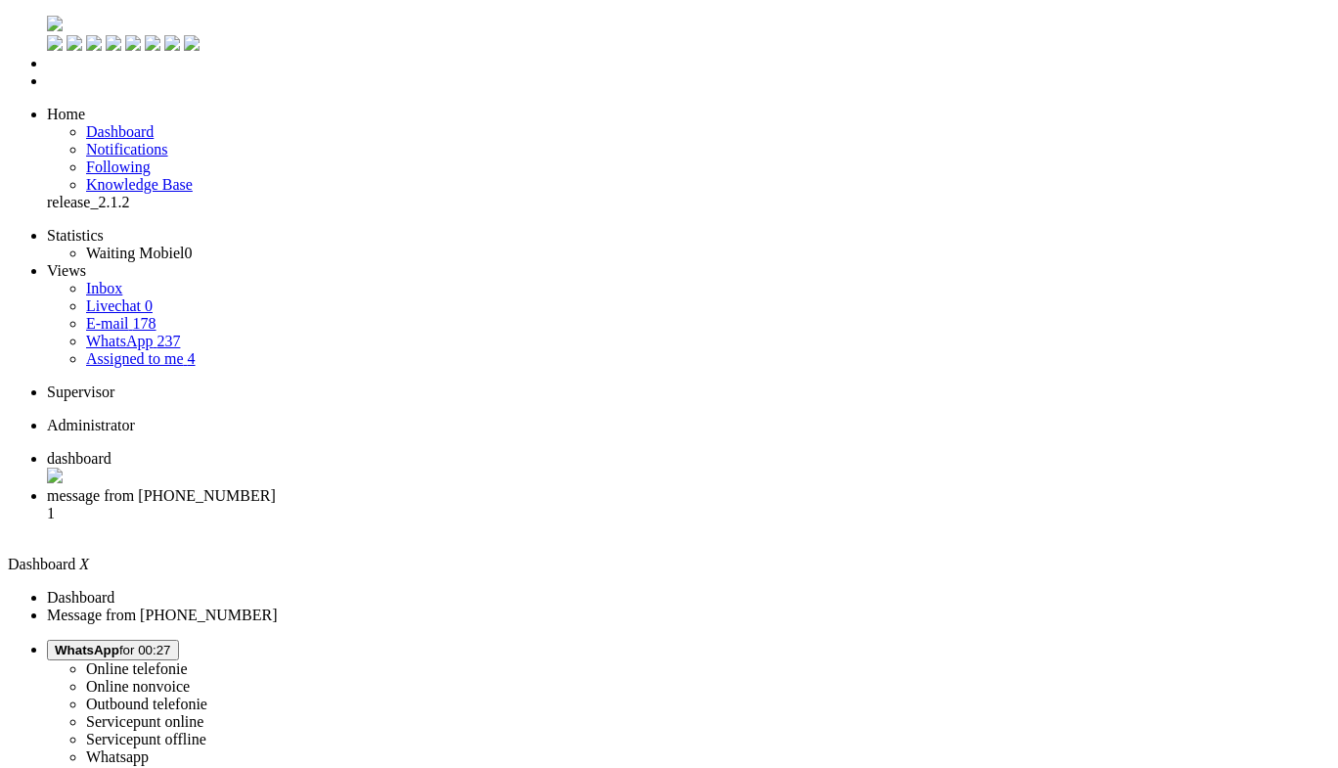
click at [276, 487] on span "message from +31651406979" at bounding box center [161, 495] width 229 height 17
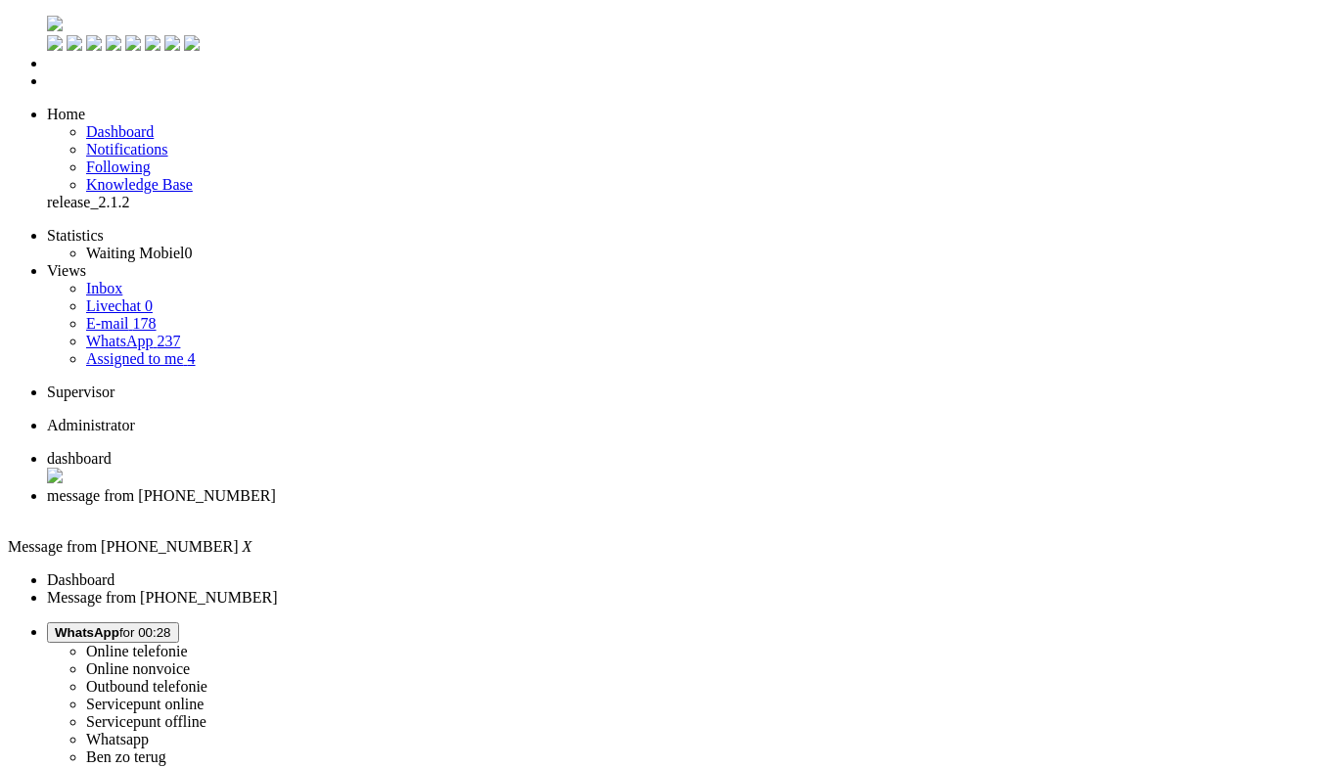
drag, startPoint x: 1102, startPoint y: 3876, endPoint x: 1030, endPoint y: 3438, distance: 444.1
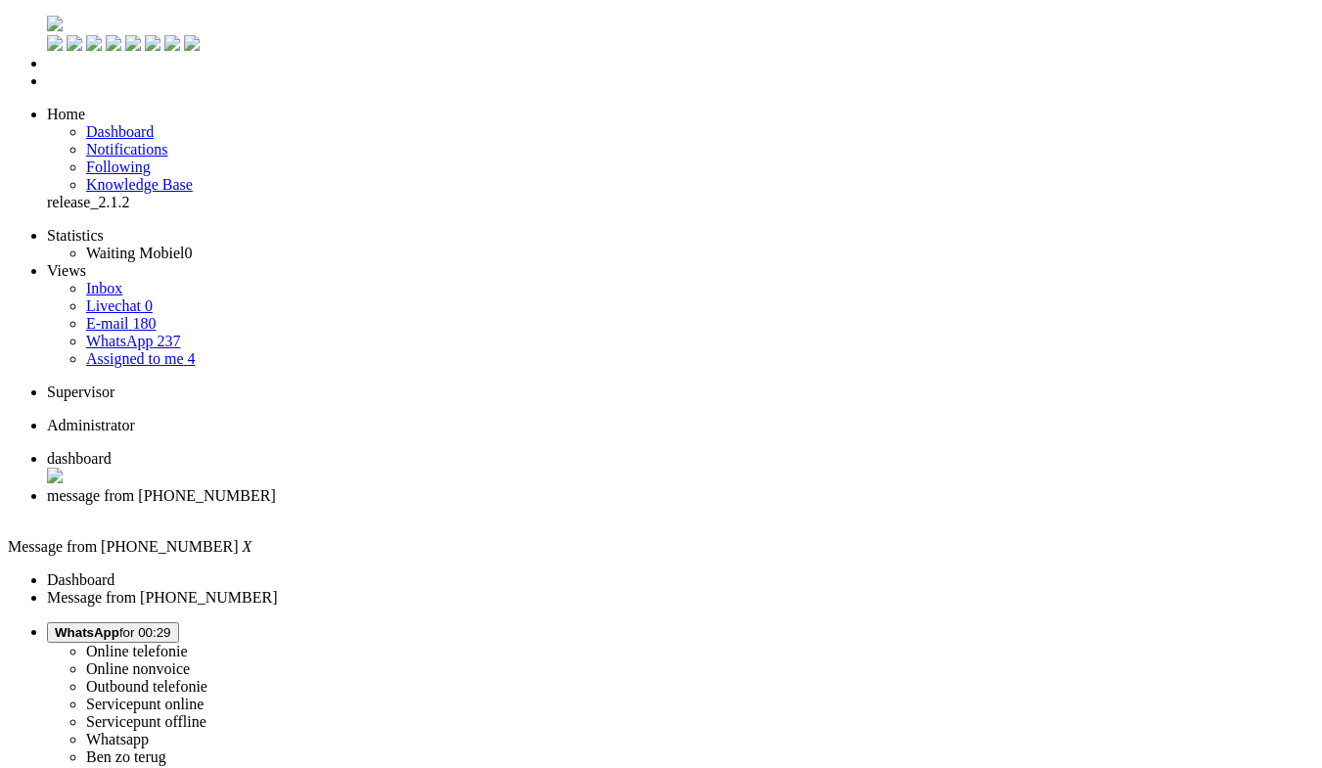
click at [568, 505] on div "Close tab" at bounding box center [680, 514] width 1267 height 18
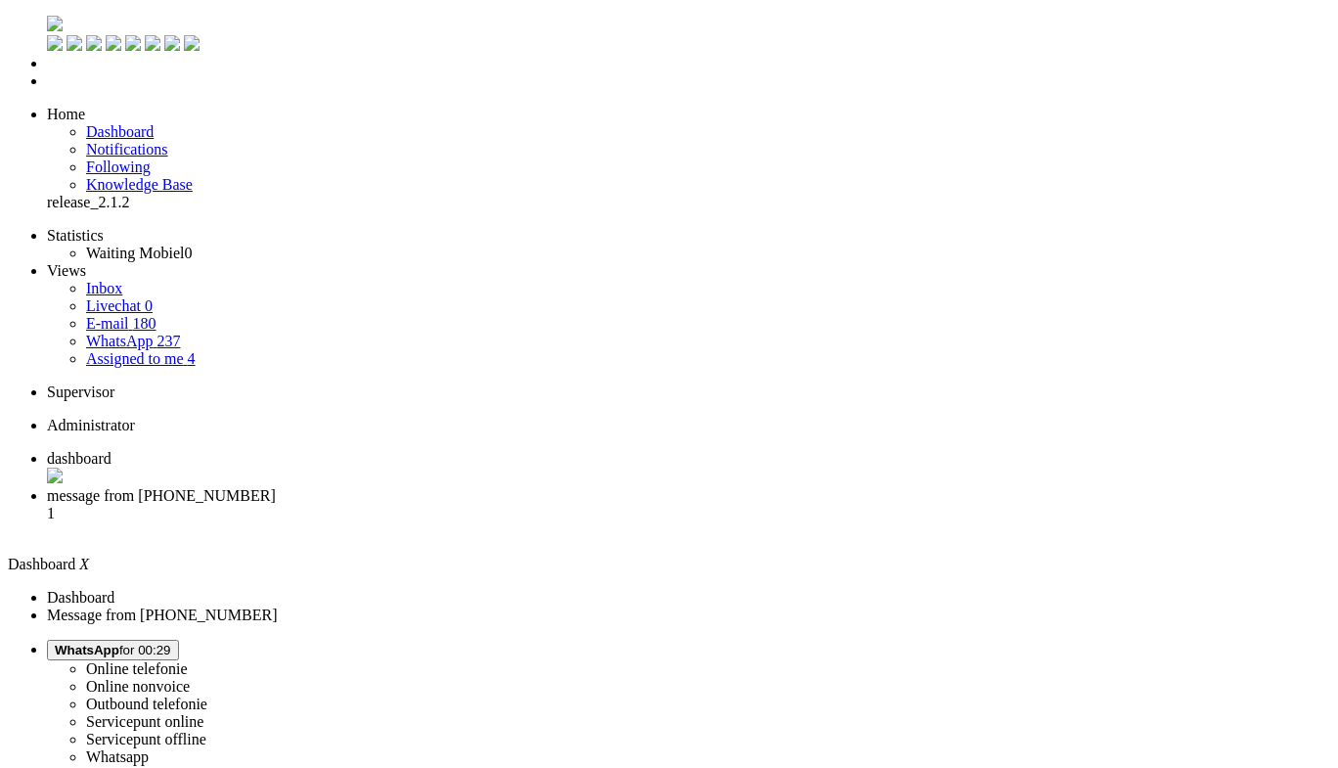
click at [276, 487] on span "message from +31623392173" at bounding box center [161, 495] width 229 height 17
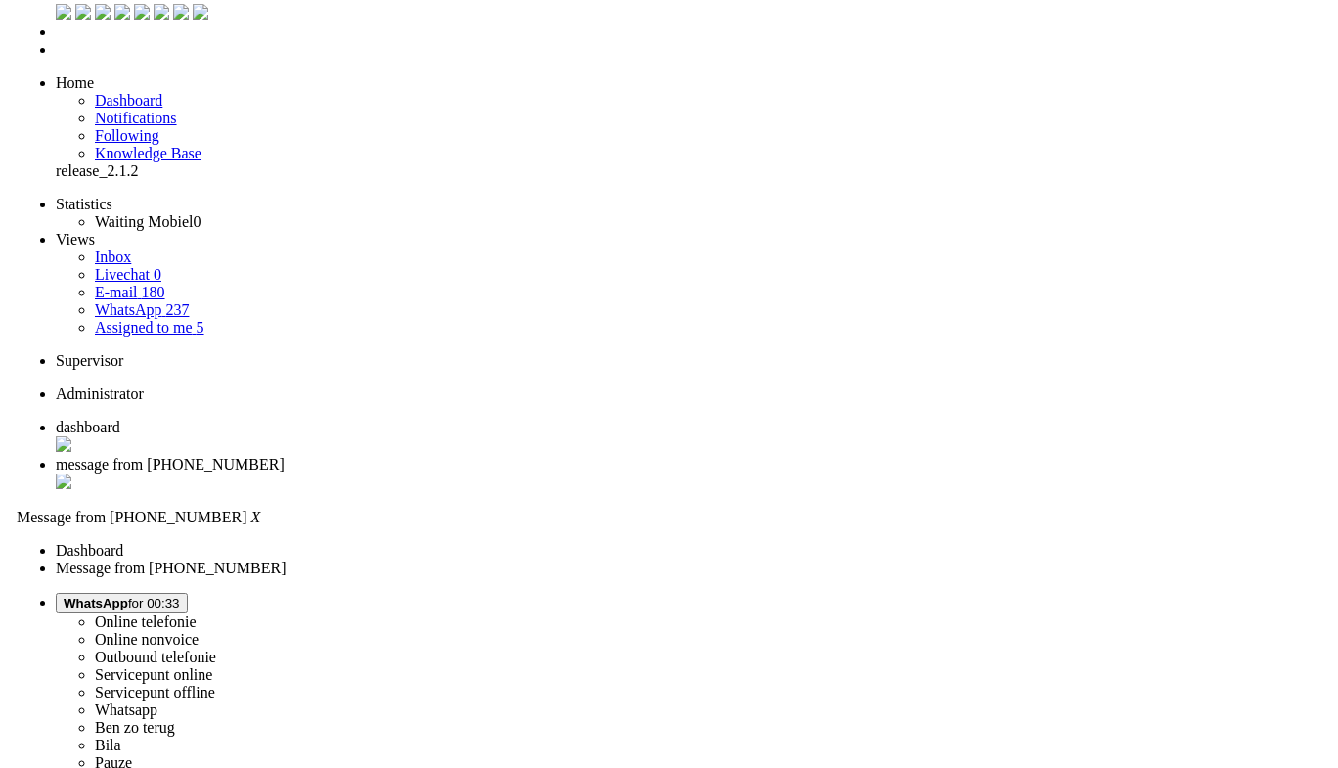
scroll to position [0, 0]
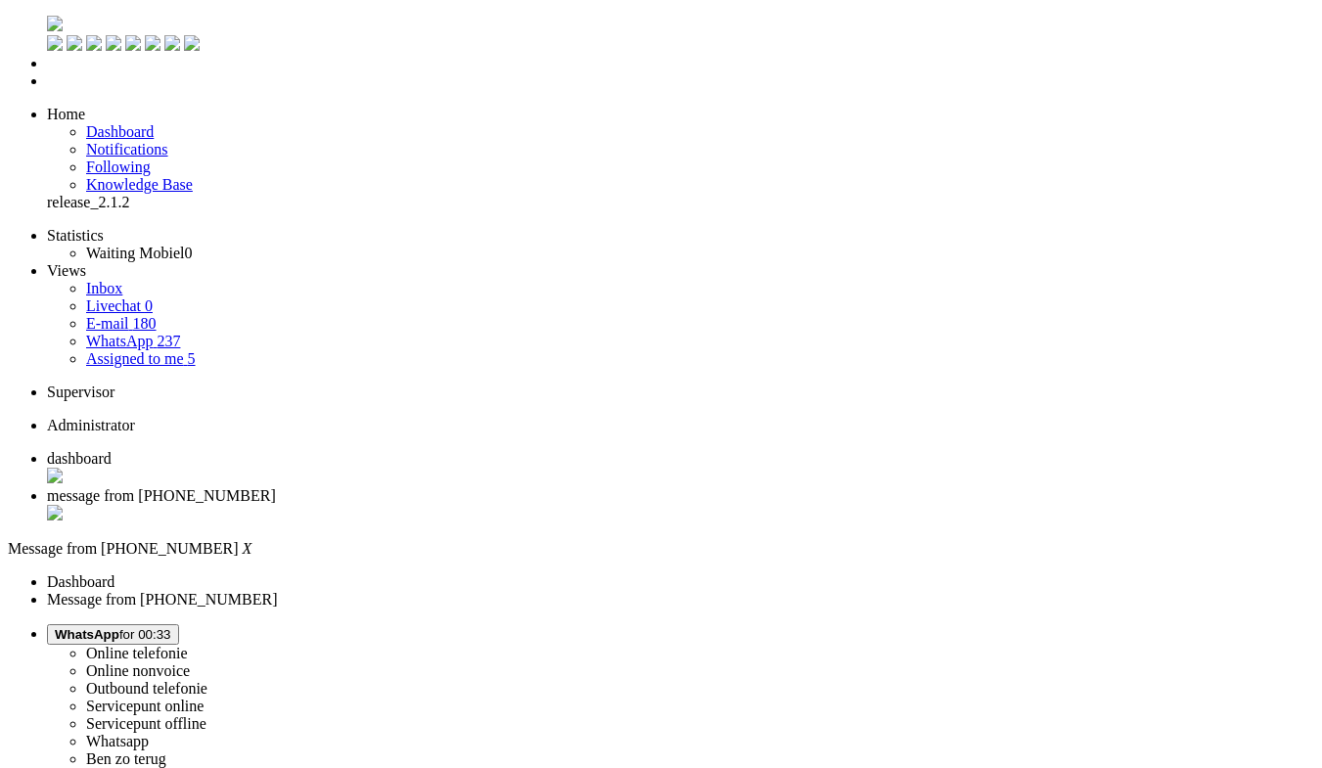
click at [561, 505] on div "Close tab" at bounding box center [680, 515] width 1267 height 20
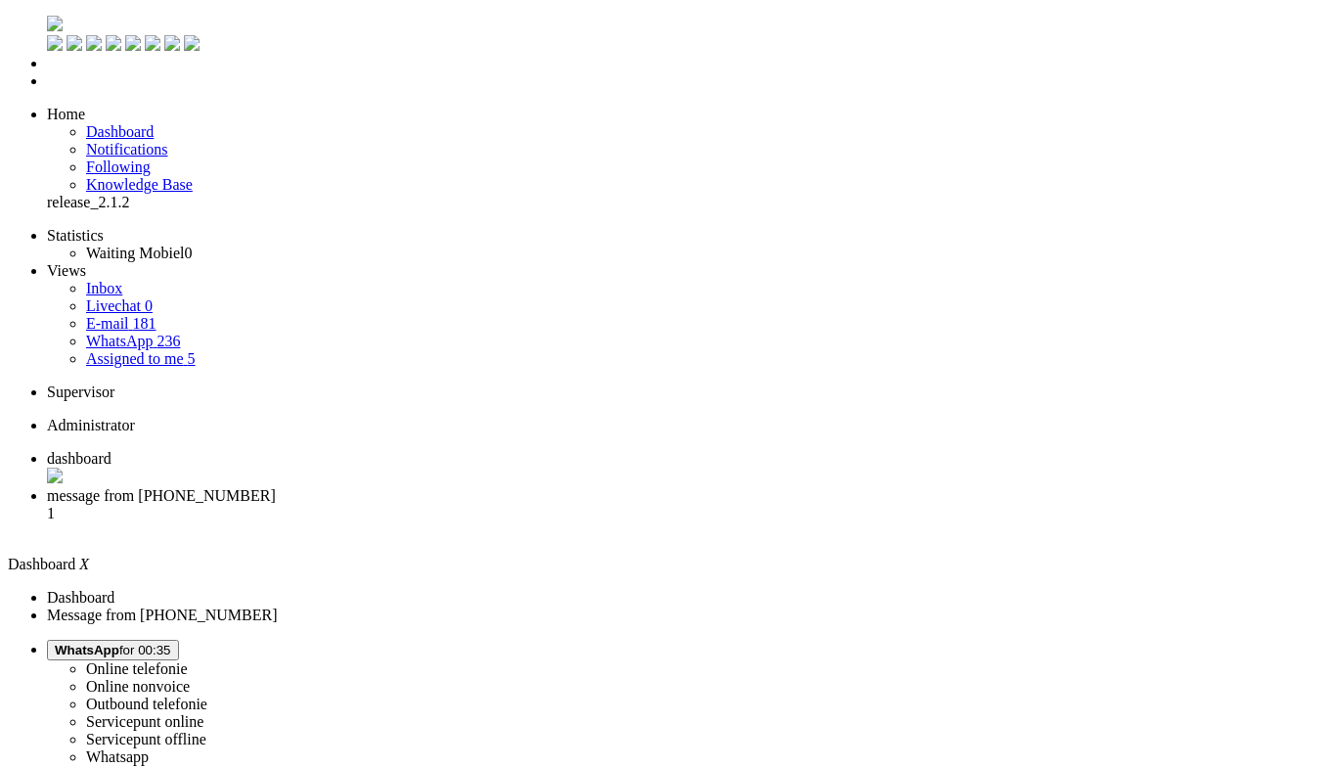
click at [276, 487] on span "message from +31630480335" at bounding box center [161, 495] width 229 height 17
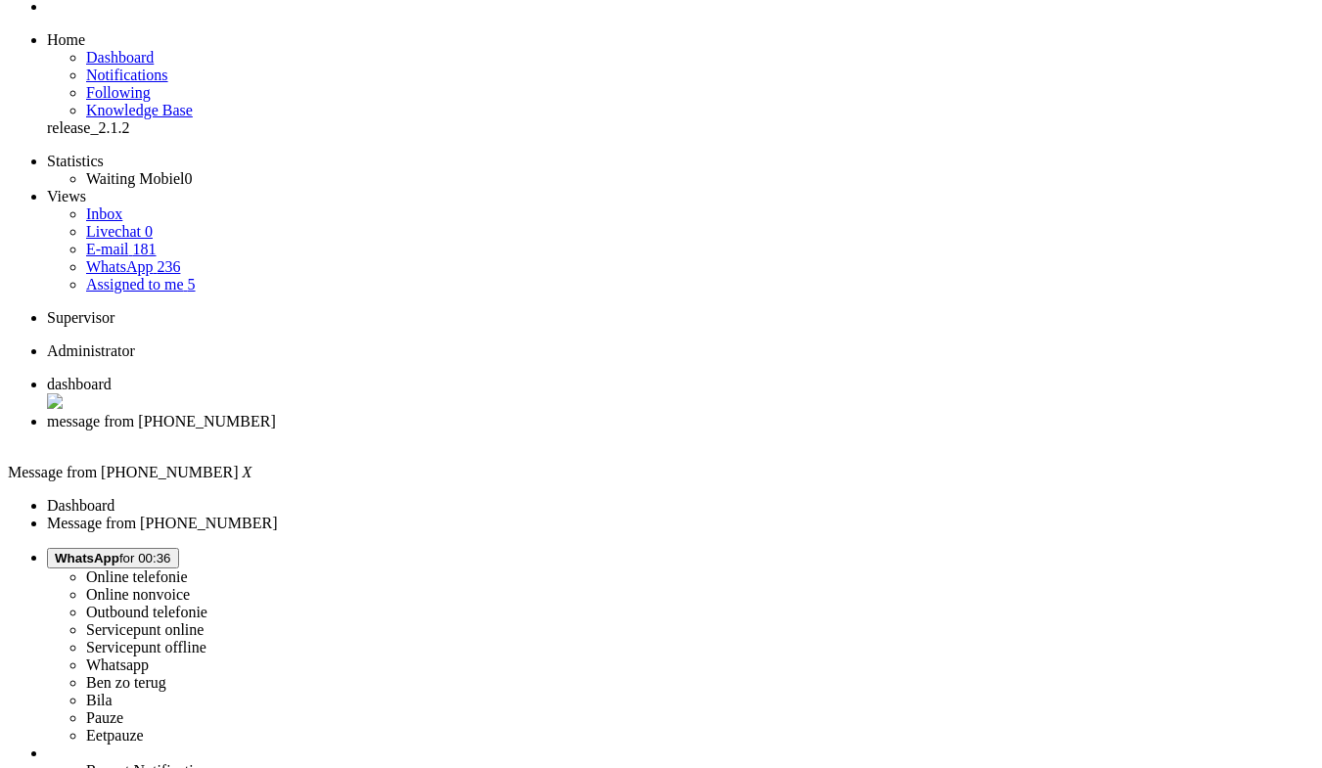
scroll to position [98, 0]
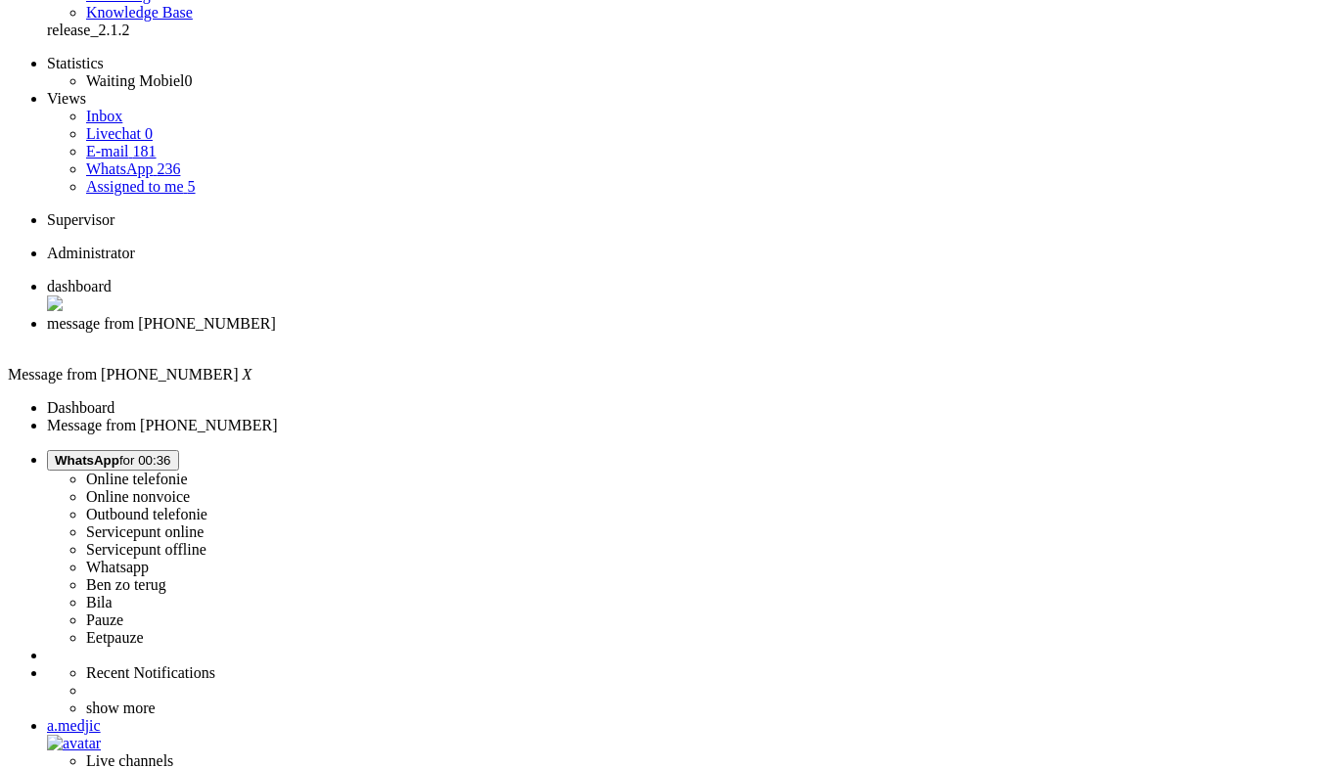
scroll to position [196, 0]
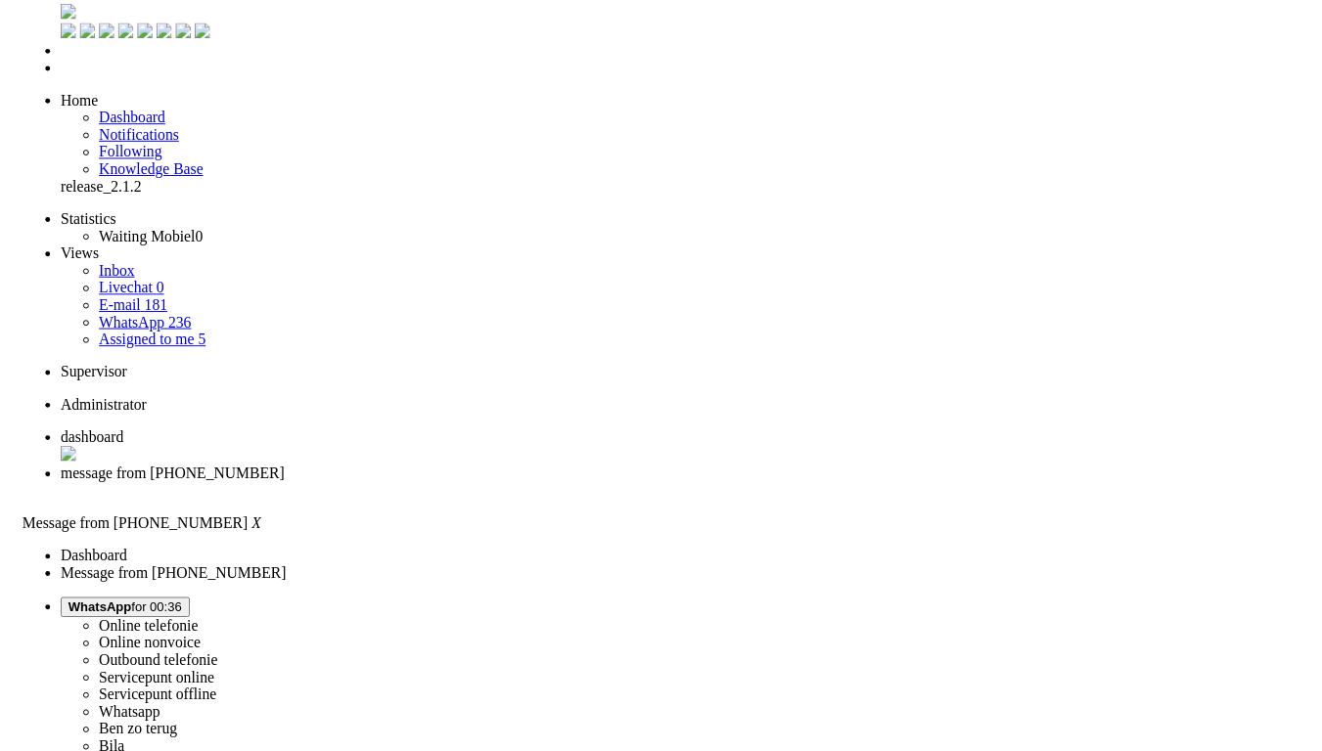
scroll to position [0, 0]
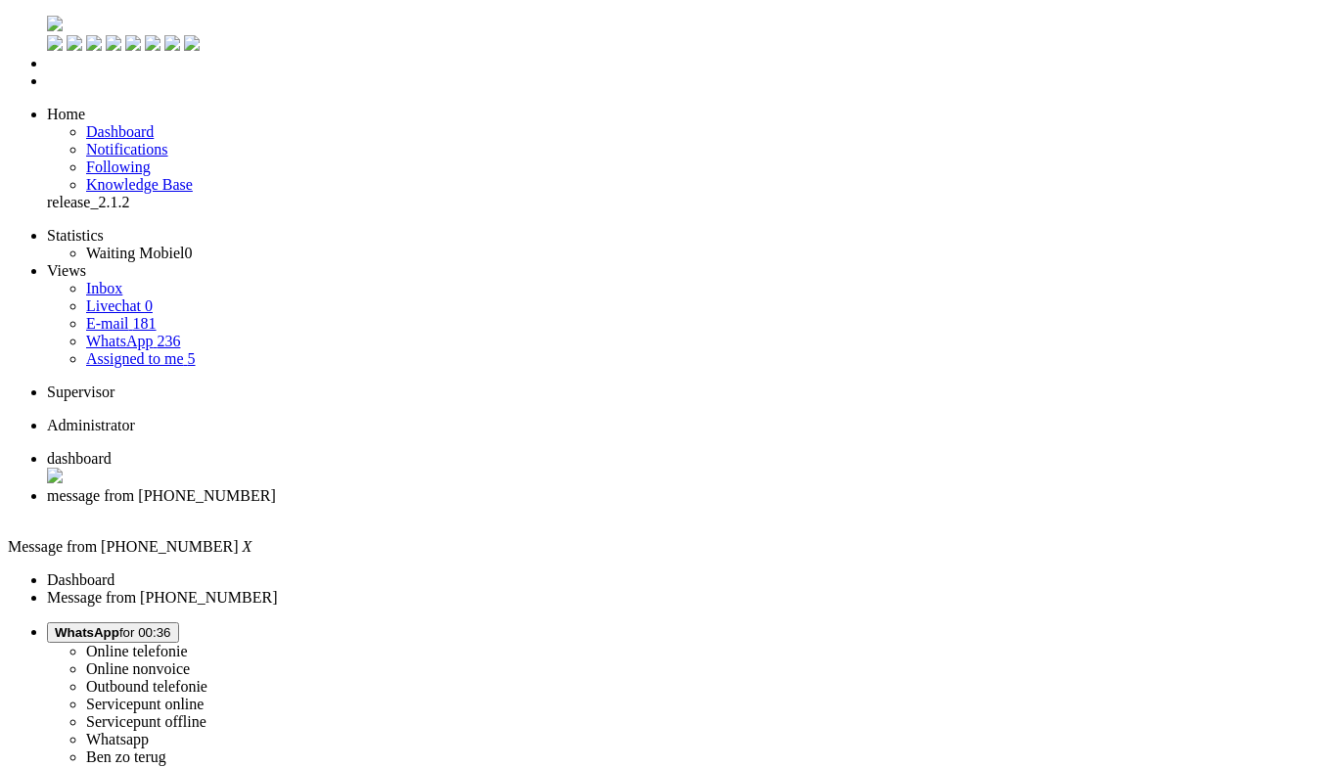
click at [565, 505] on div "Close tab" at bounding box center [680, 514] width 1267 height 18
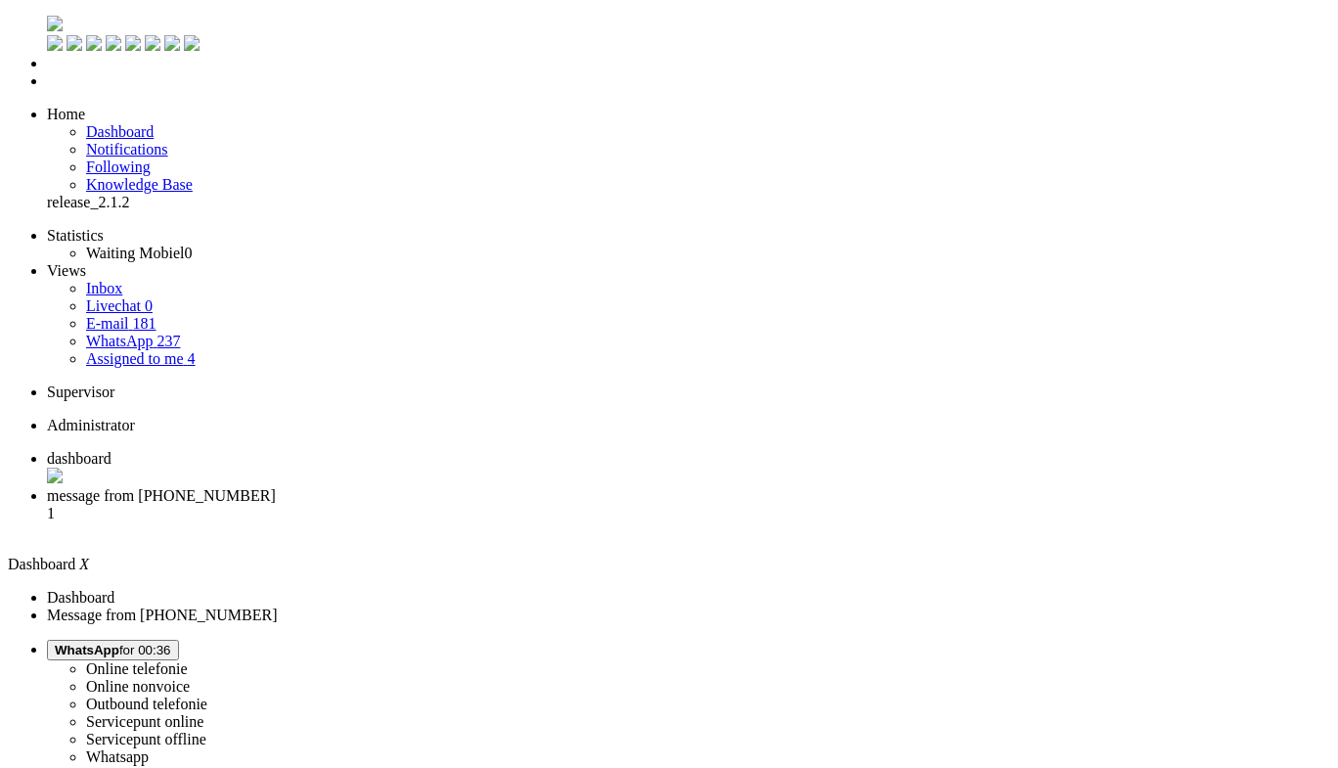
click at [276, 487] on span "message from +31628787685" at bounding box center [161, 495] width 229 height 17
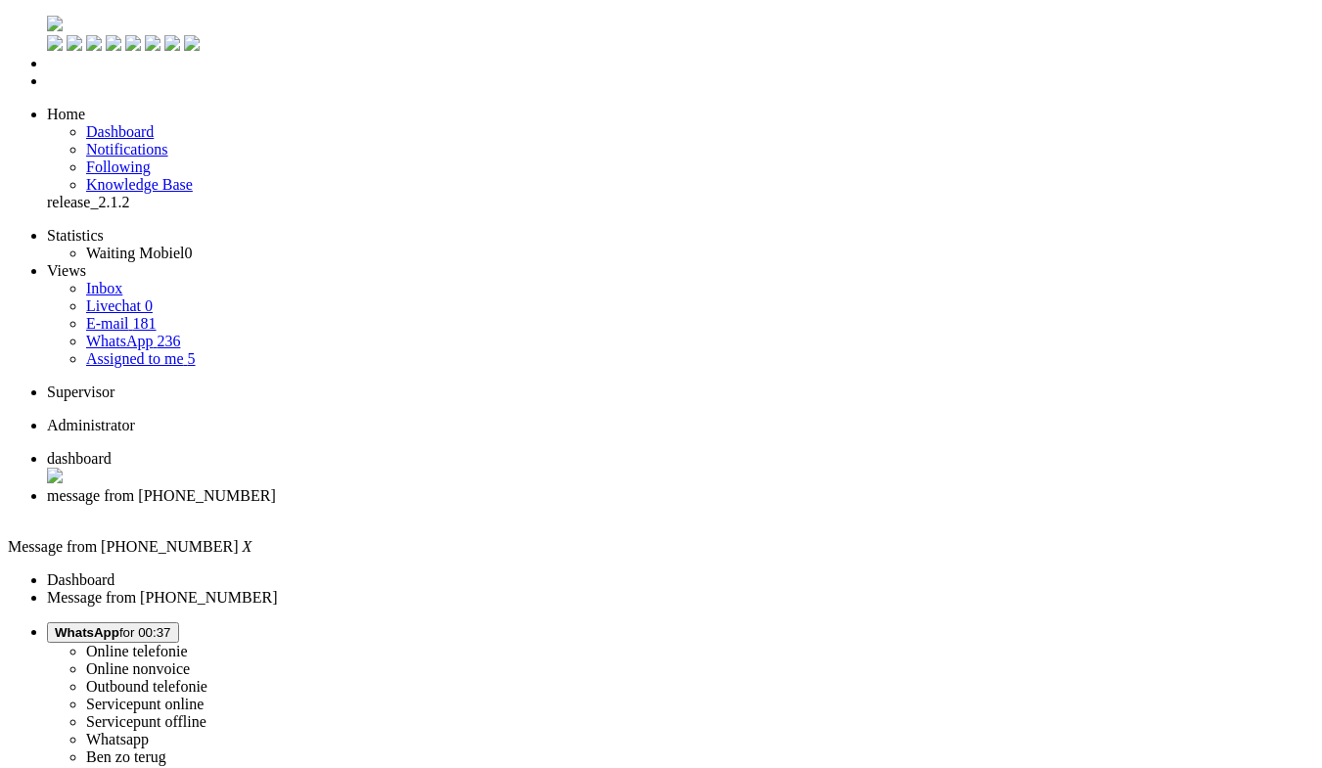
paste body "Rich Text Area. Press ALT-0 for help."
drag, startPoint x: 262, startPoint y: 3322, endPoint x: 141, endPoint y: 3339, distance: 122.4
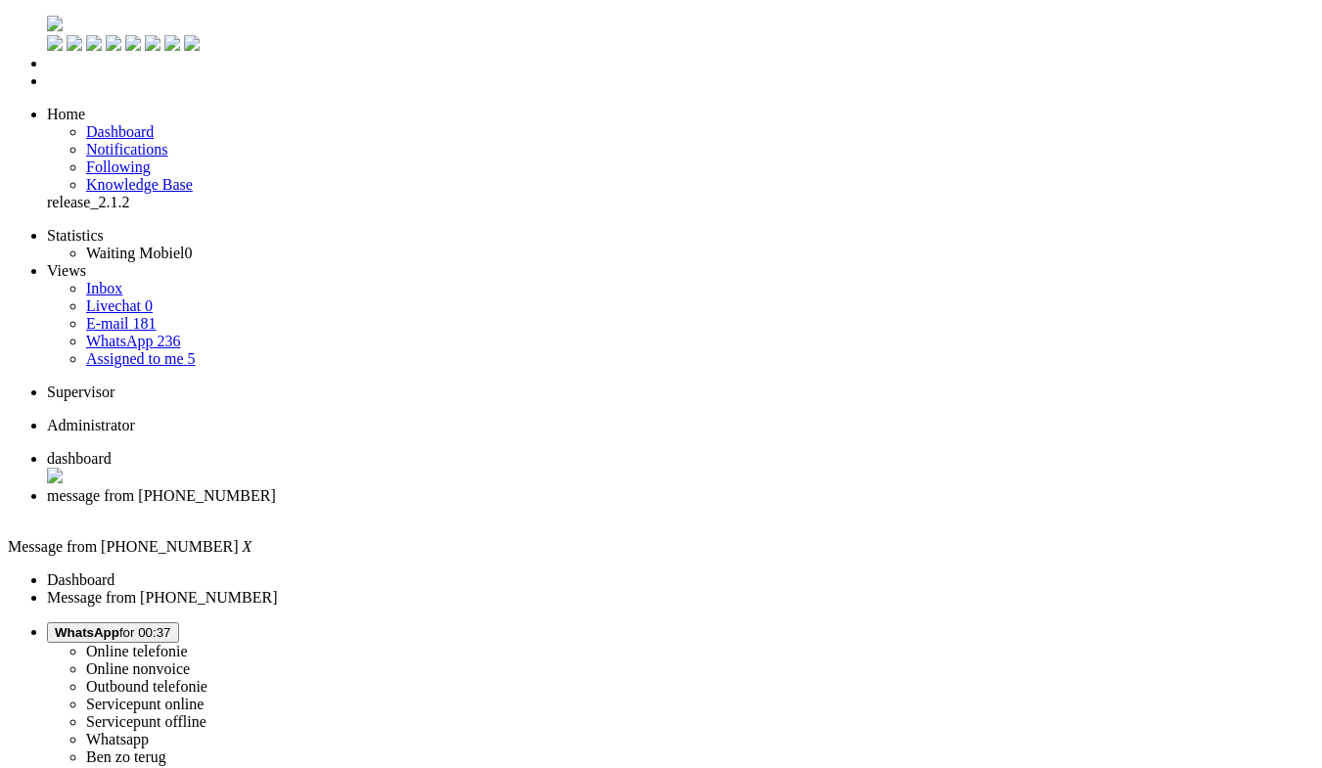
drag, startPoint x: 340, startPoint y: 3393, endPoint x: 442, endPoint y: 3408, distance: 102.9
drag, startPoint x: 170, startPoint y: 3372, endPoint x: -11, endPoint y: 3315, distance: 190.0
copy body "Goedemorgen, bedankt voor je bericht! Het toestel wordt vrijdag bij ons gelever…"
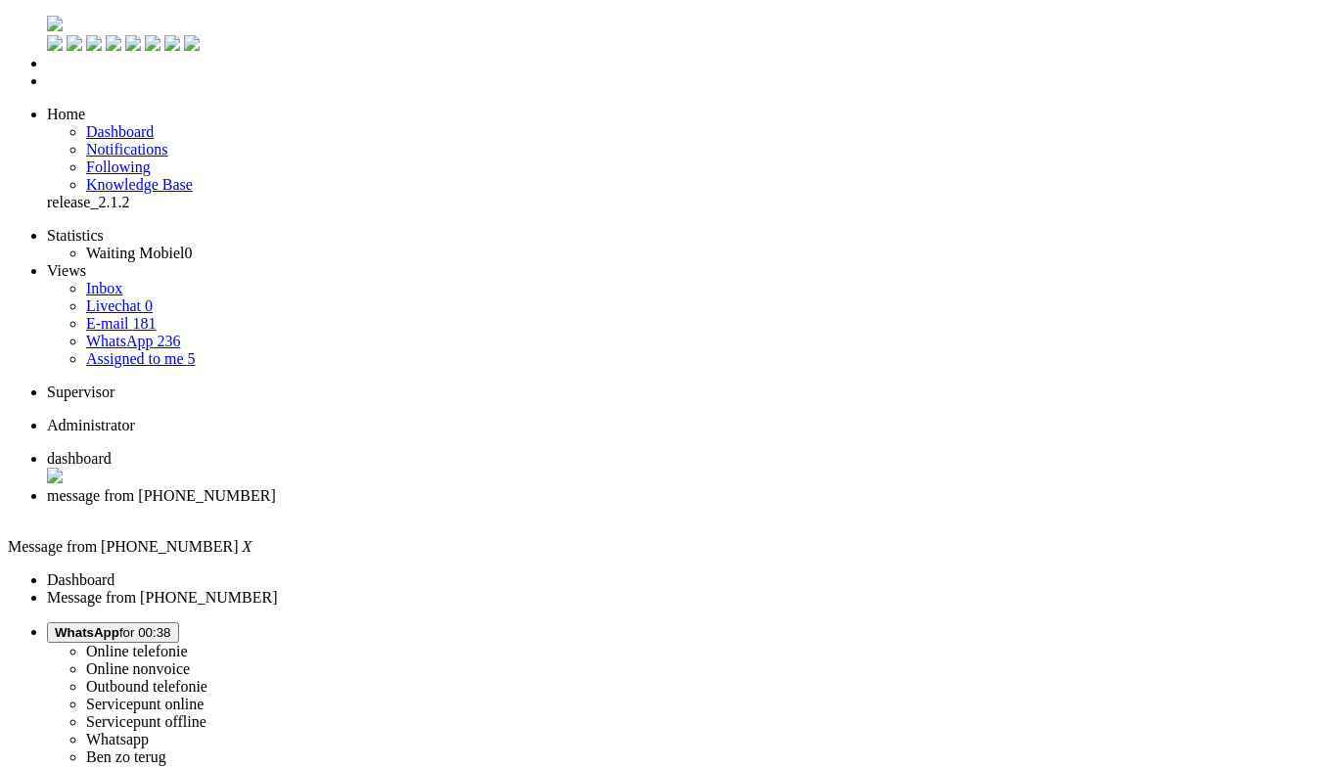
drag, startPoint x: 189, startPoint y: 3377, endPoint x: -24, endPoint y: 3294, distance: 228.9
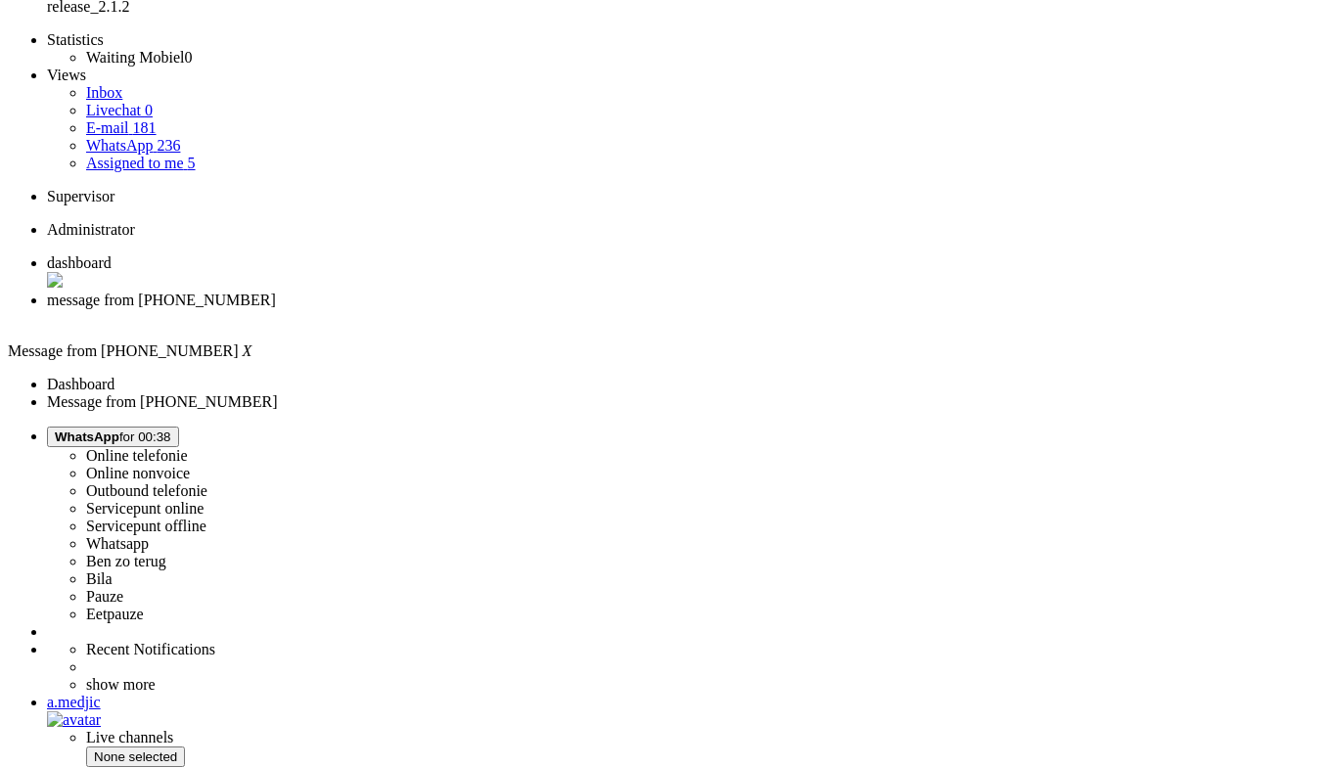
scroll to position [489, 0]
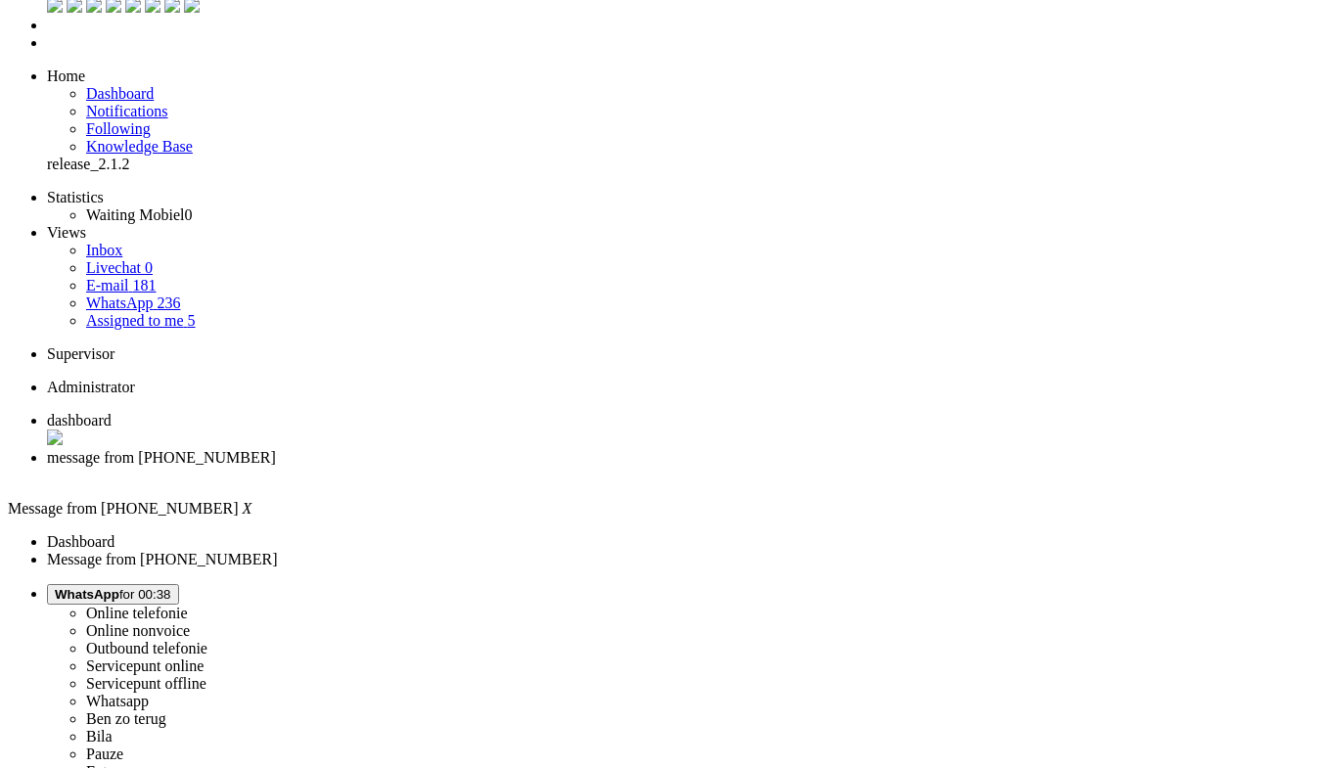
scroll to position [0, 0]
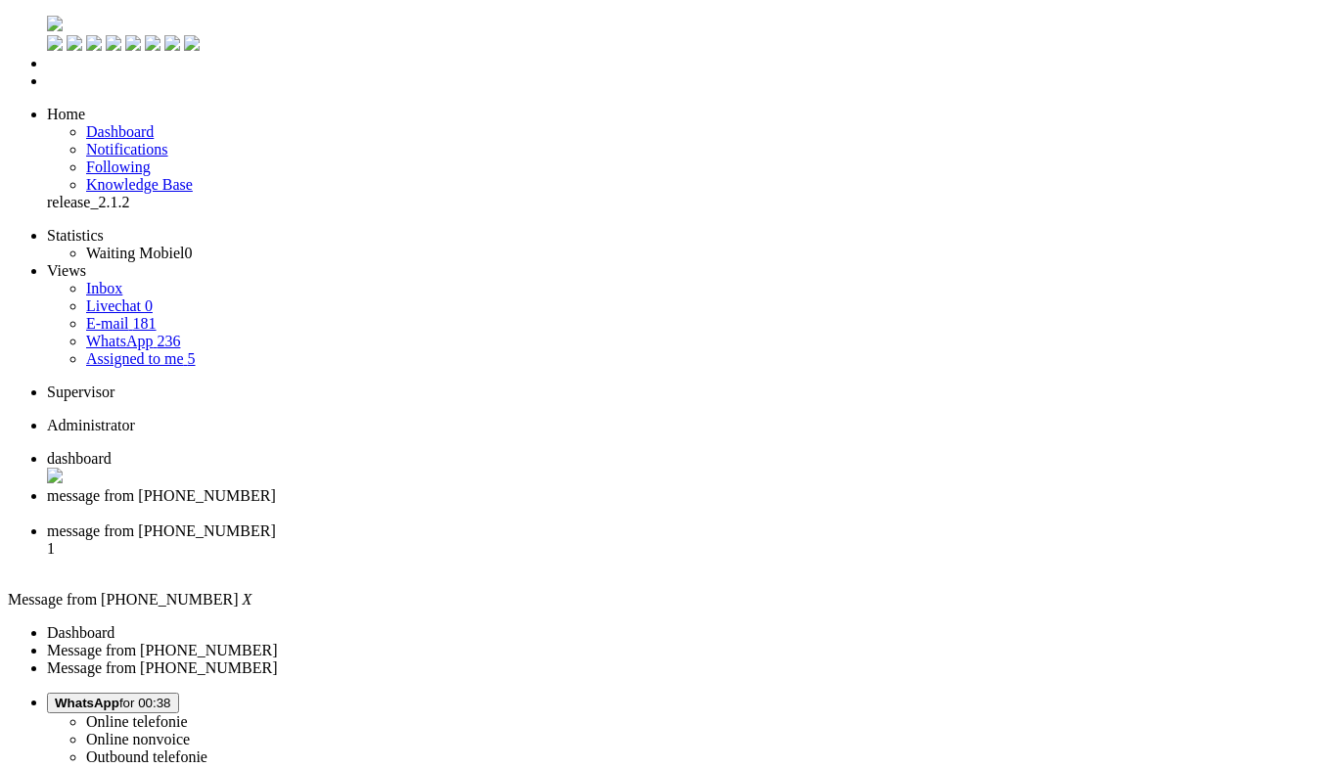
click at [567, 505] on div "Close tab" at bounding box center [680, 514] width 1267 height 18
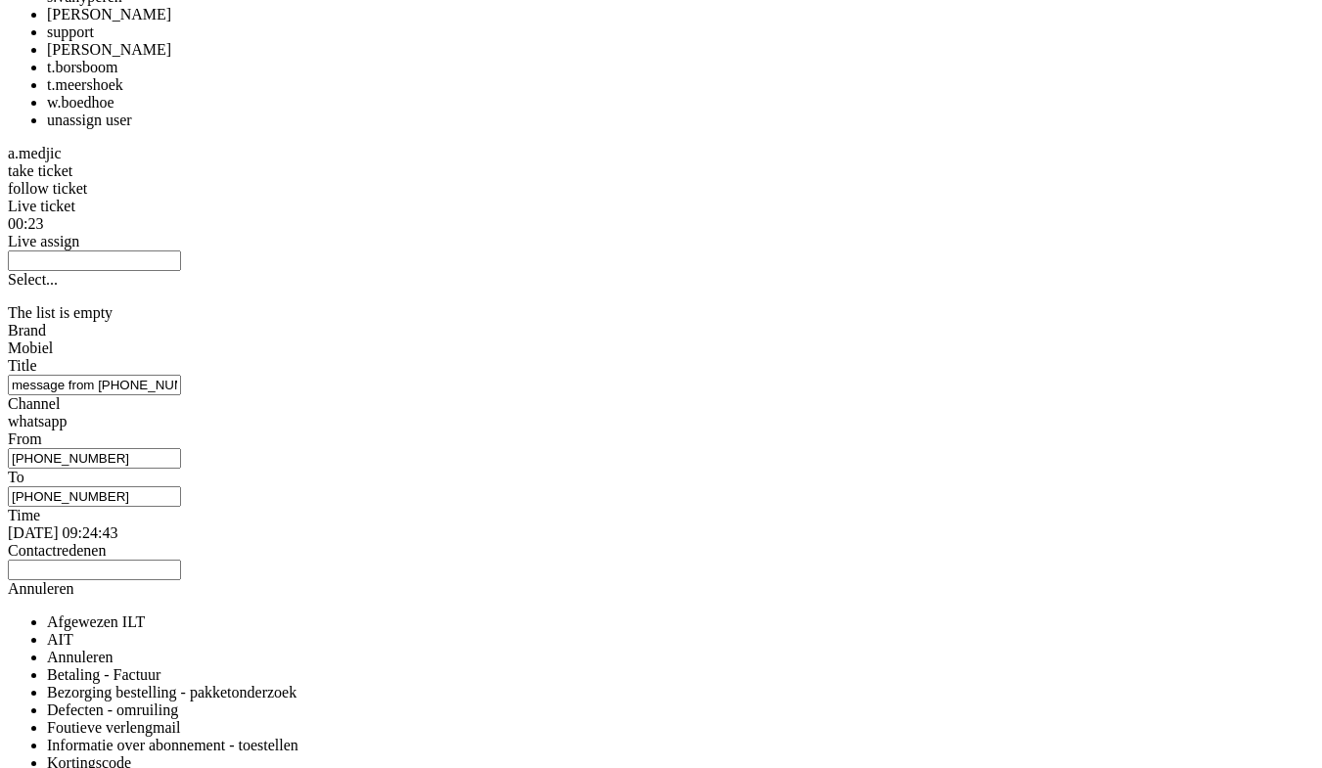
scroll to position [2336, 0]
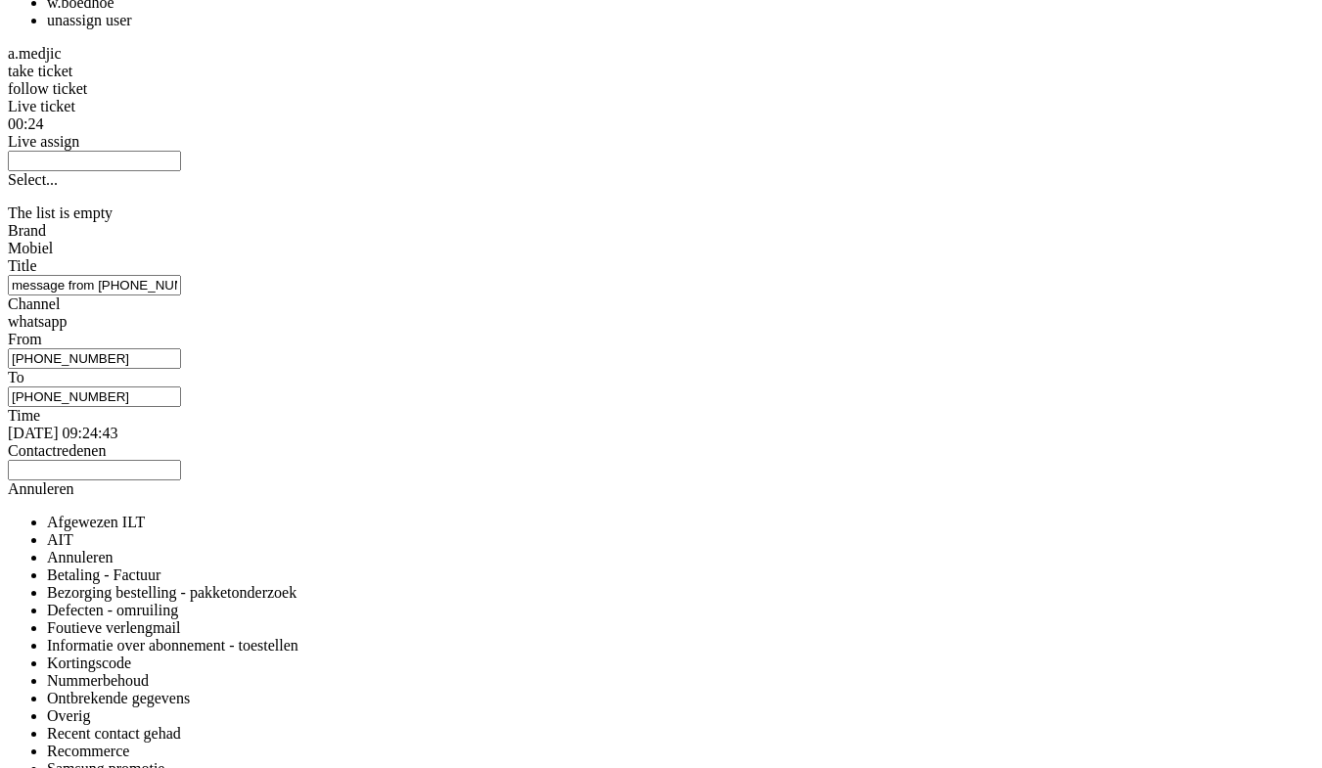
copy div "4675977"
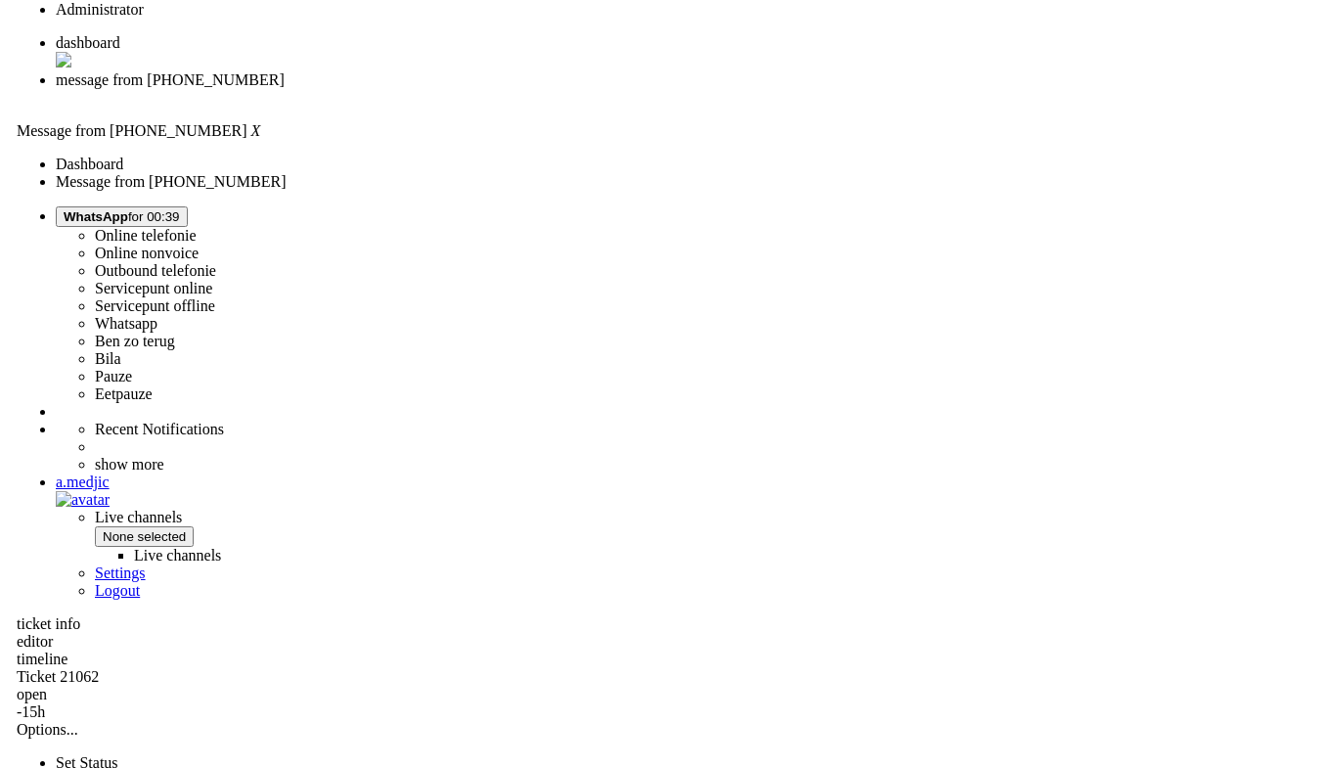
scroll to position [0, 0]
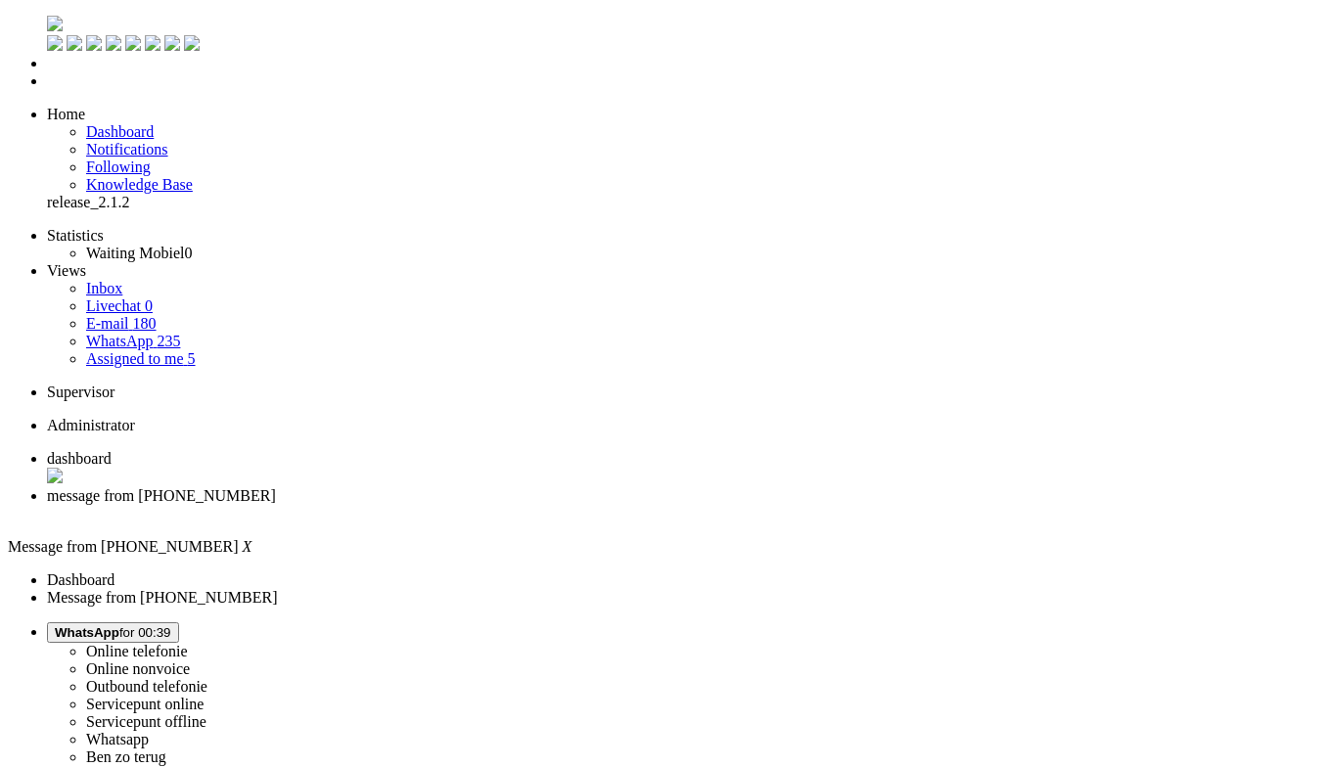
click at [563, 505] on div "Close tab" at bounding box center [680, 515] width 1267 height 20
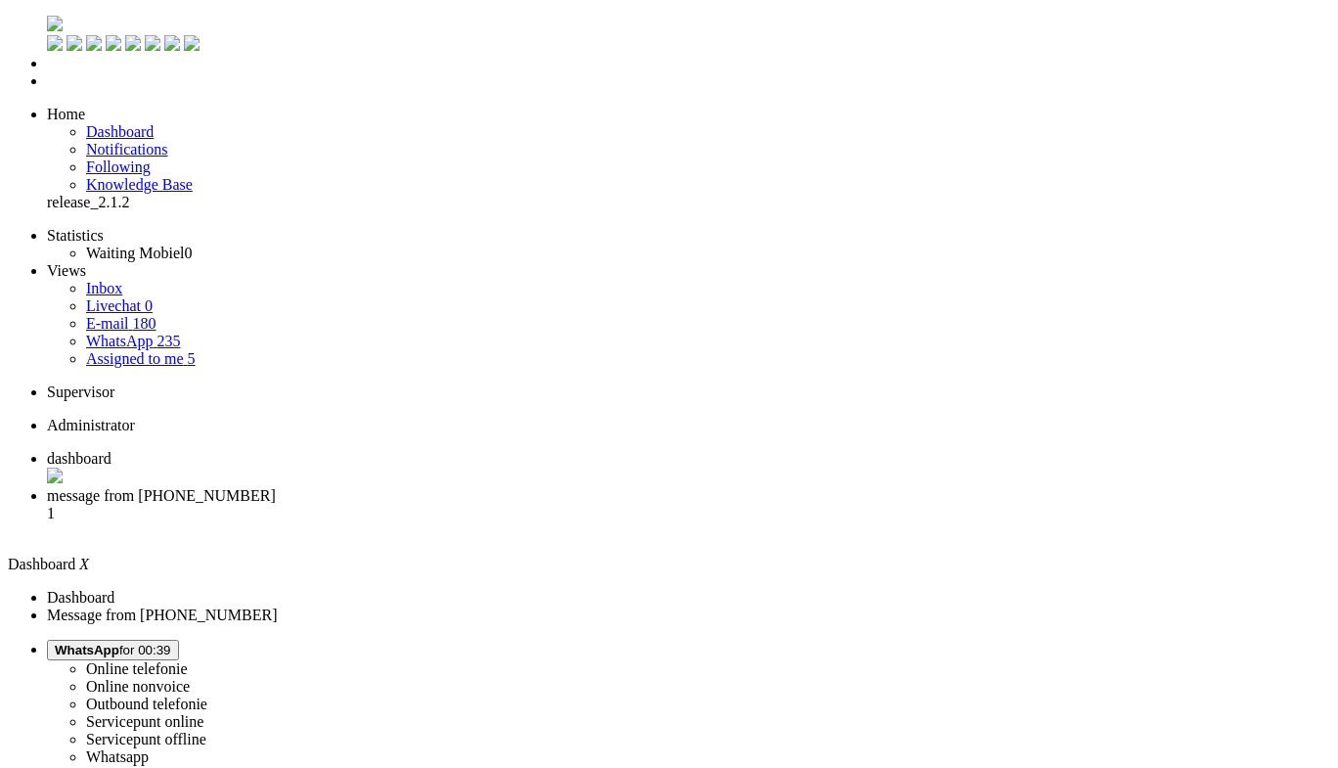
click at [276, 487] on span "message from +31641724626" at bounding box center [161, 495] width 229 height 17
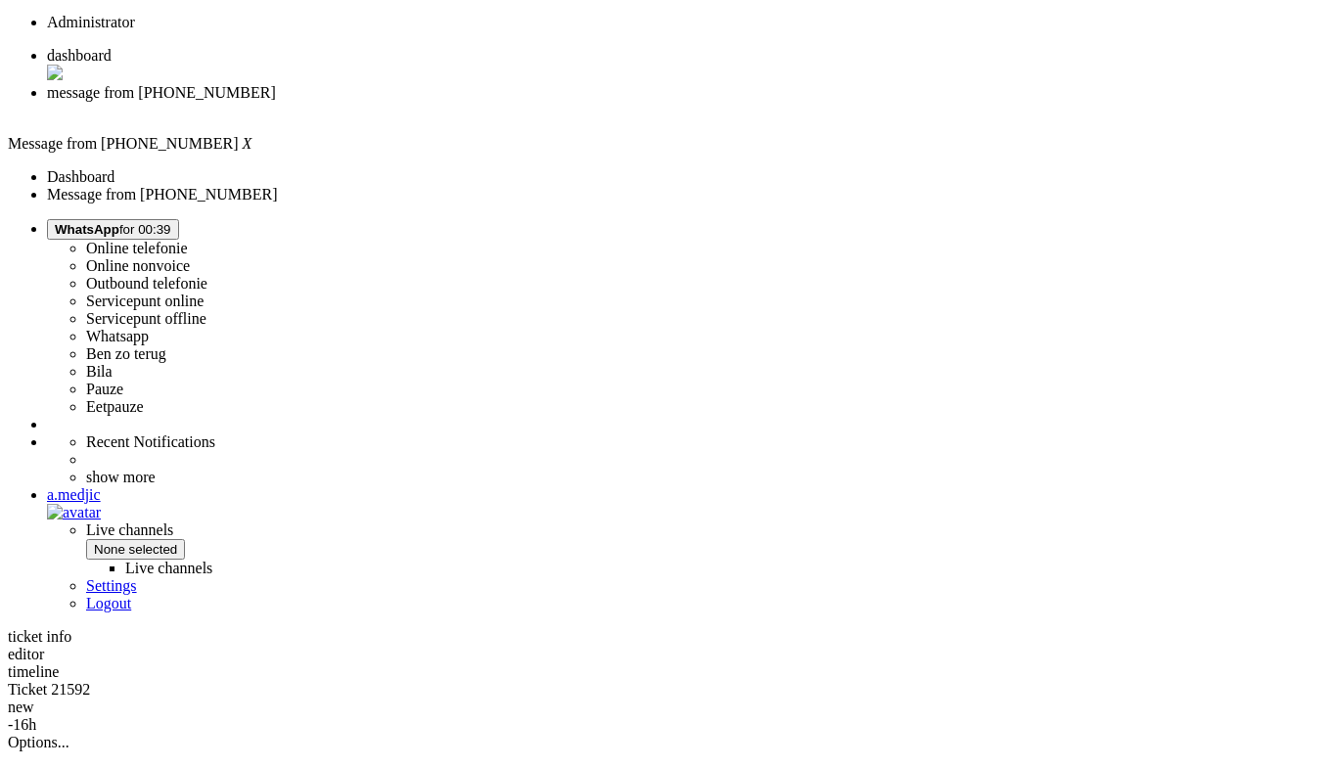
scroll to position [293, 0]
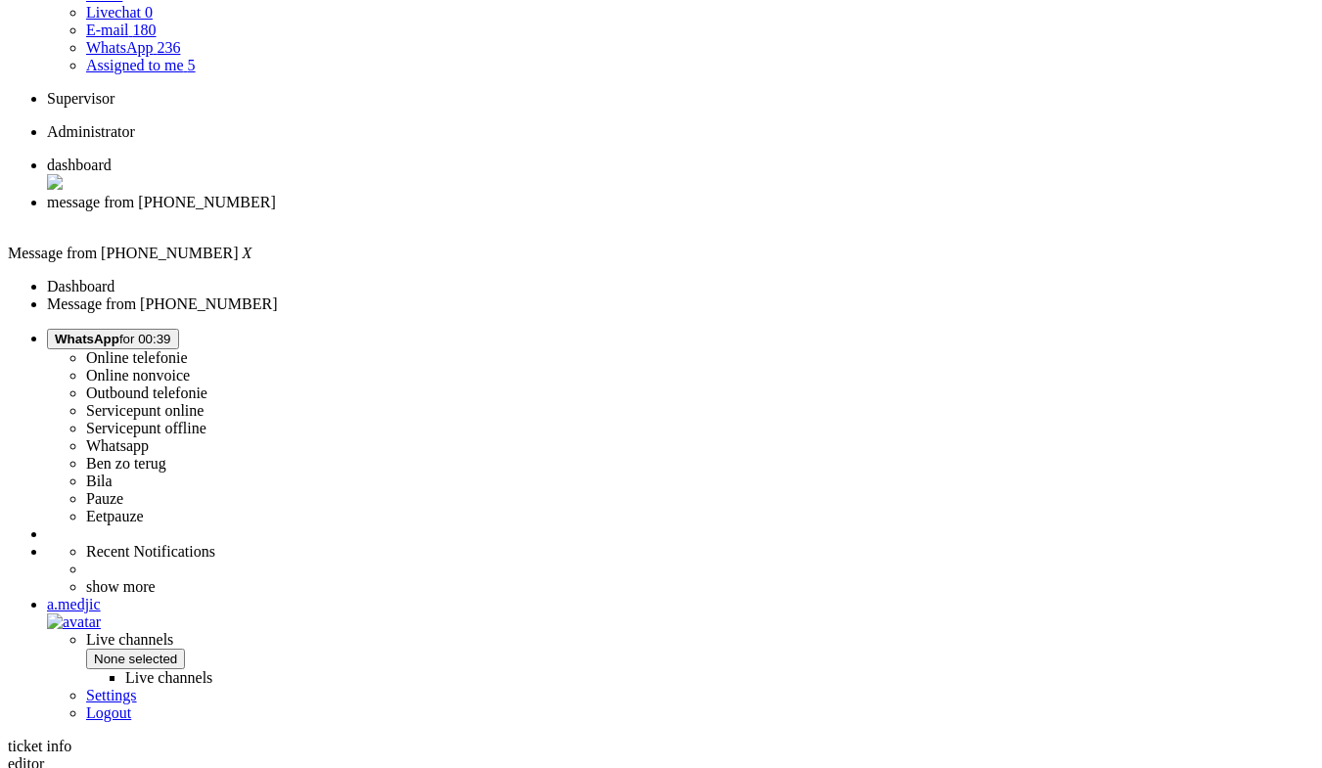
copy div "4664688"
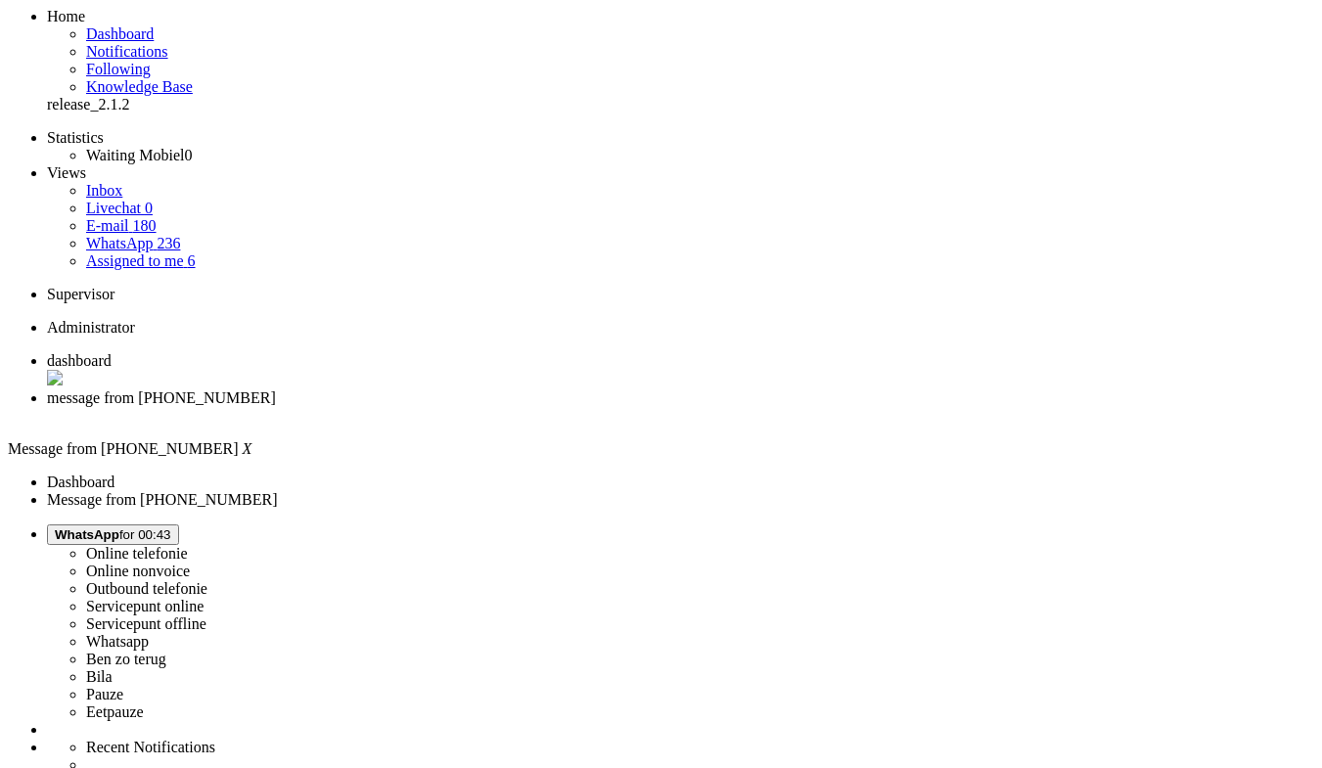
scroll to position [0, 0]
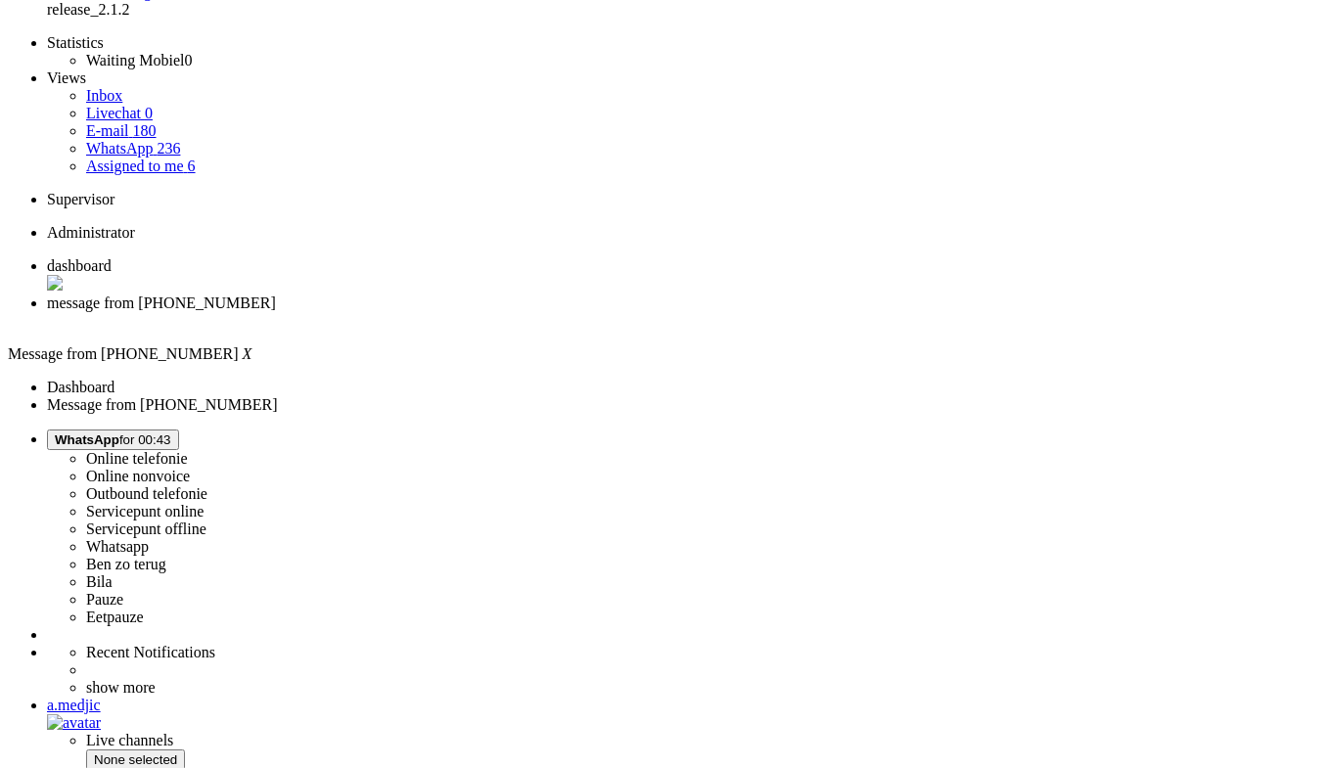
scroll to position [196, 0]
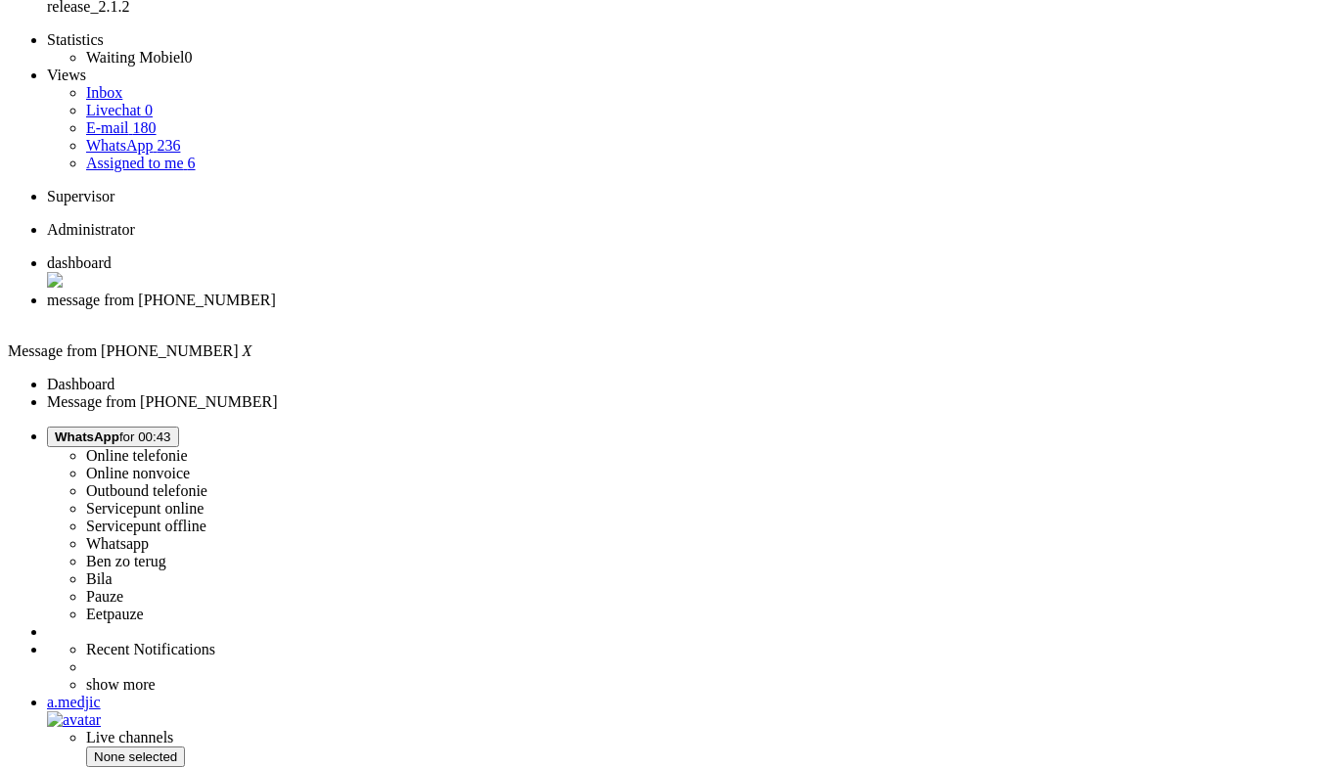
drag, startPoint x: 378, startPoint y: 515, endPoint x: 369, endPoint y: 530, distance: 18.0
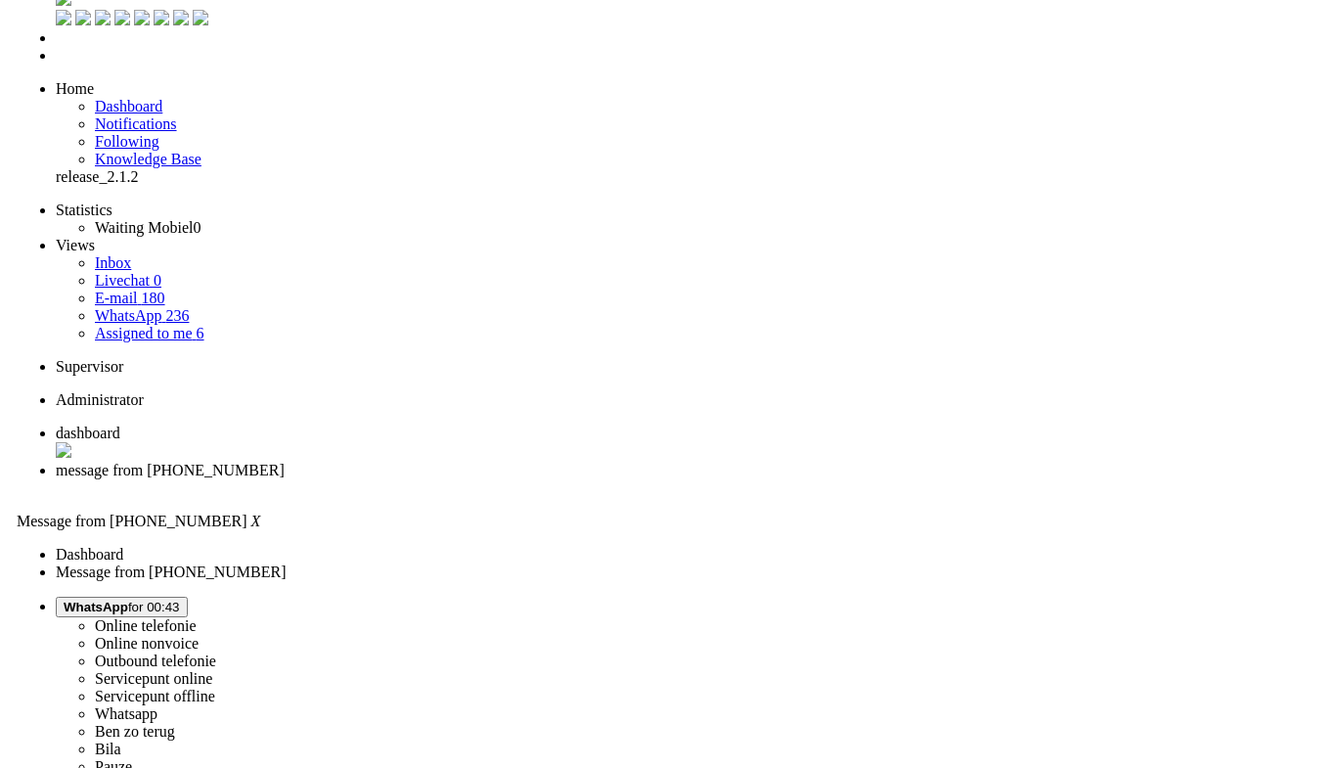
scroll to position [0, 0]
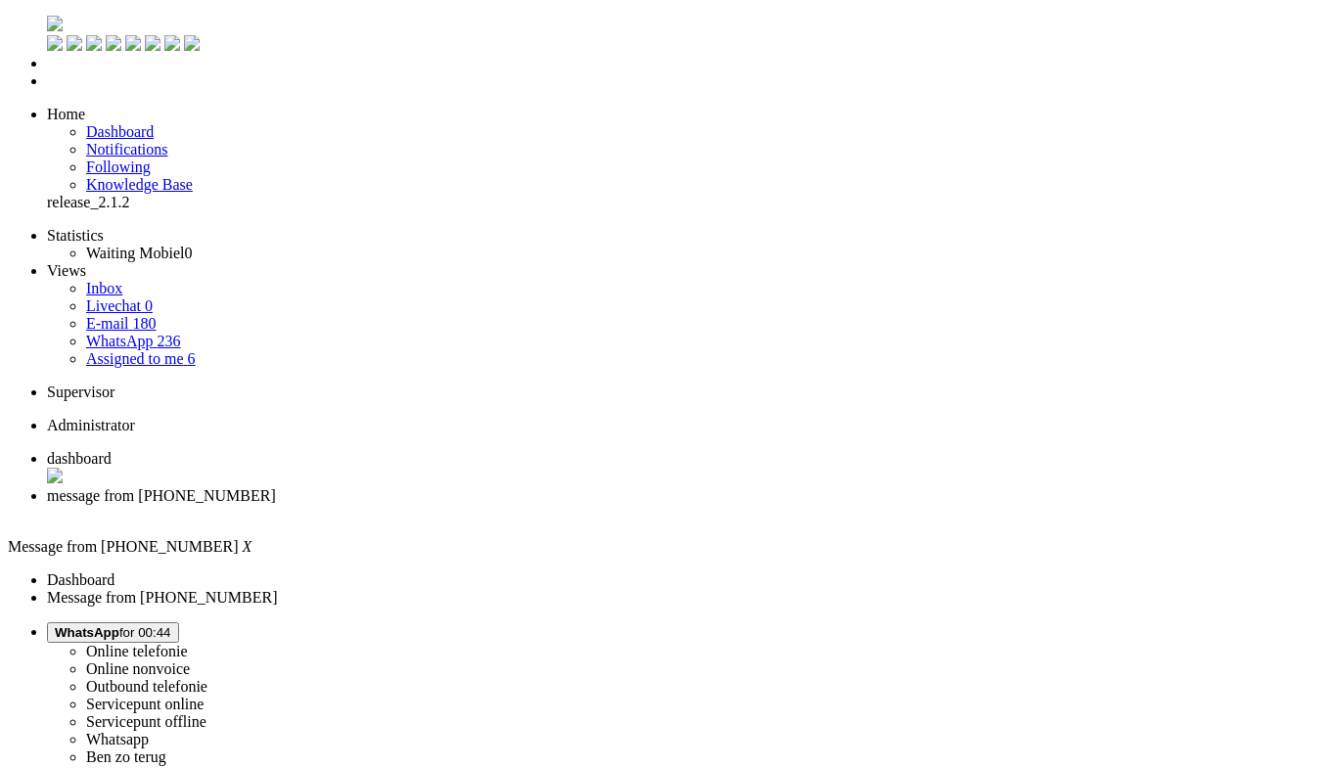
click at [569, 505] on div "Close tab" at bounding box center [680, 514] width 1267 height 18
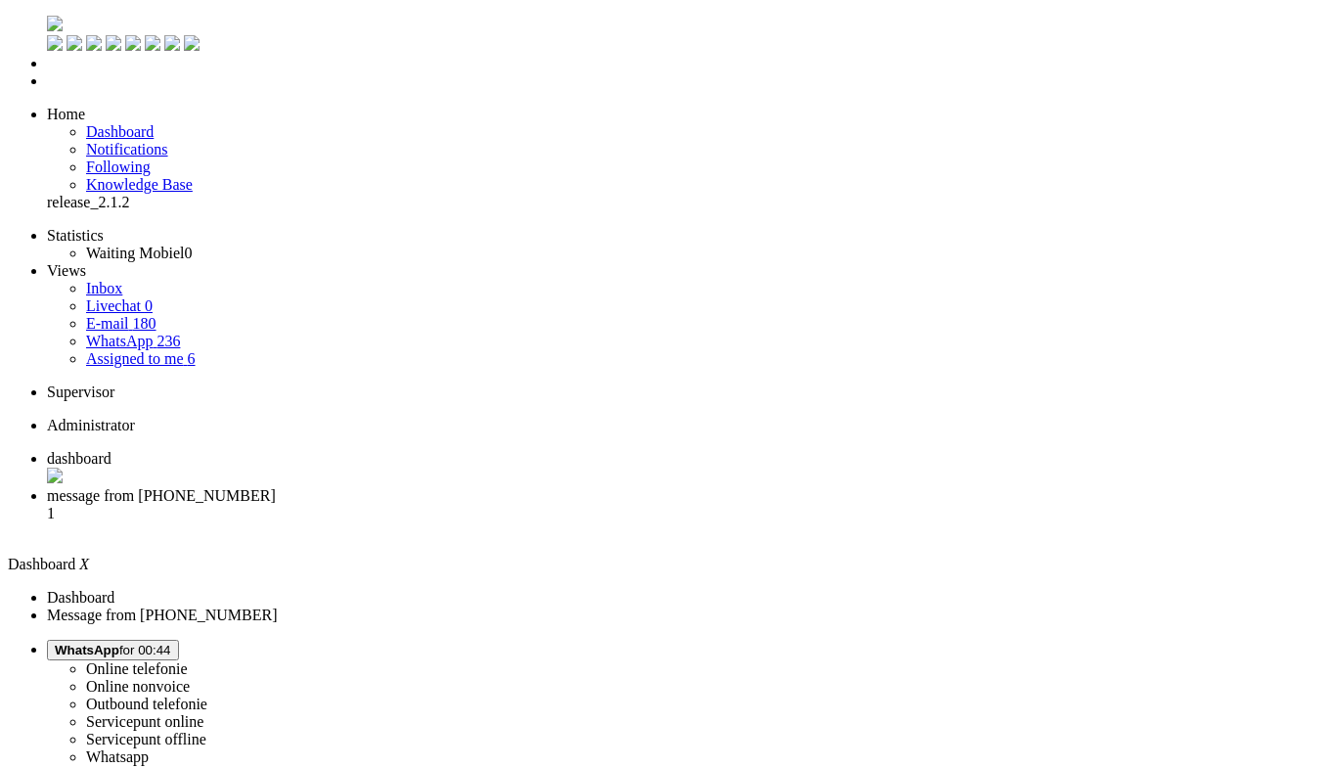
click at [276, 487] on span "message from +31637167906" at bounding box center [161, 495] width 229 height 17
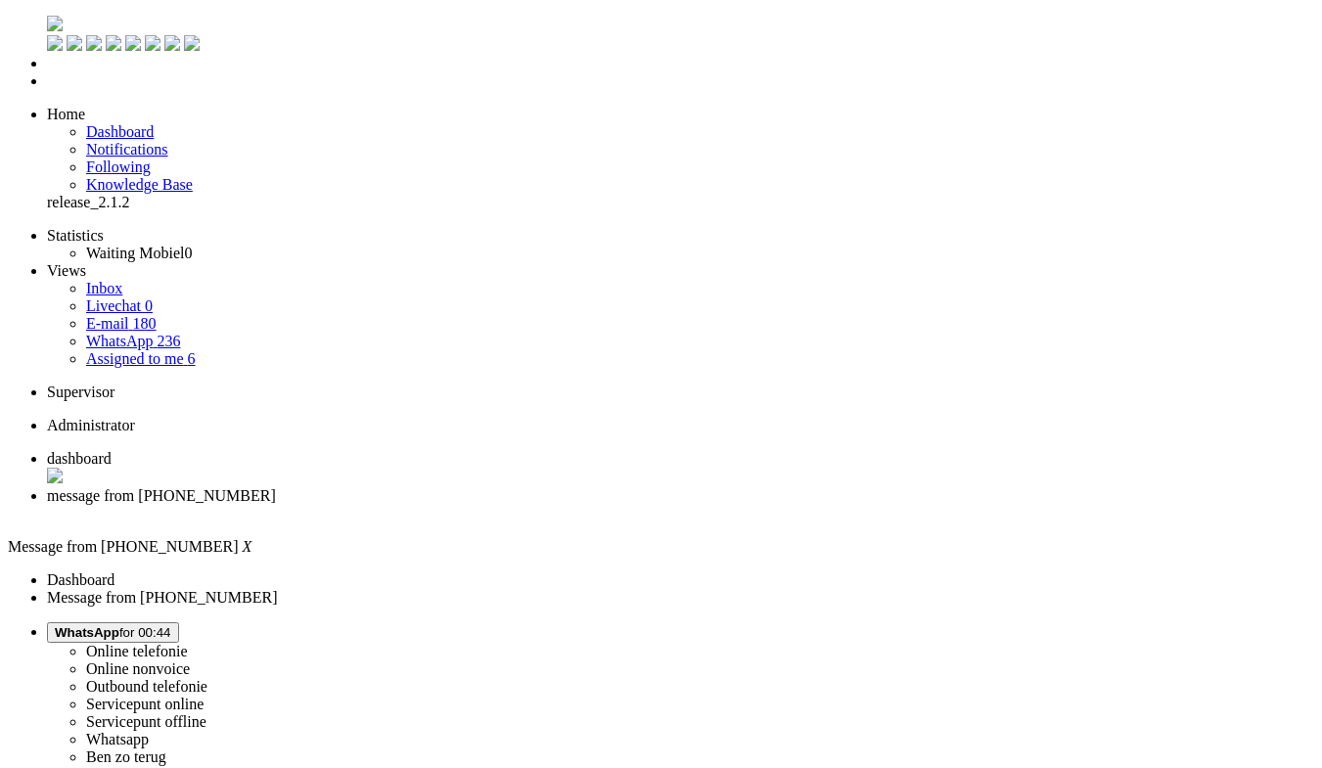
click at [561, 505] on div "Close tab" at bounding box center [680, 514] width 1267 height 18
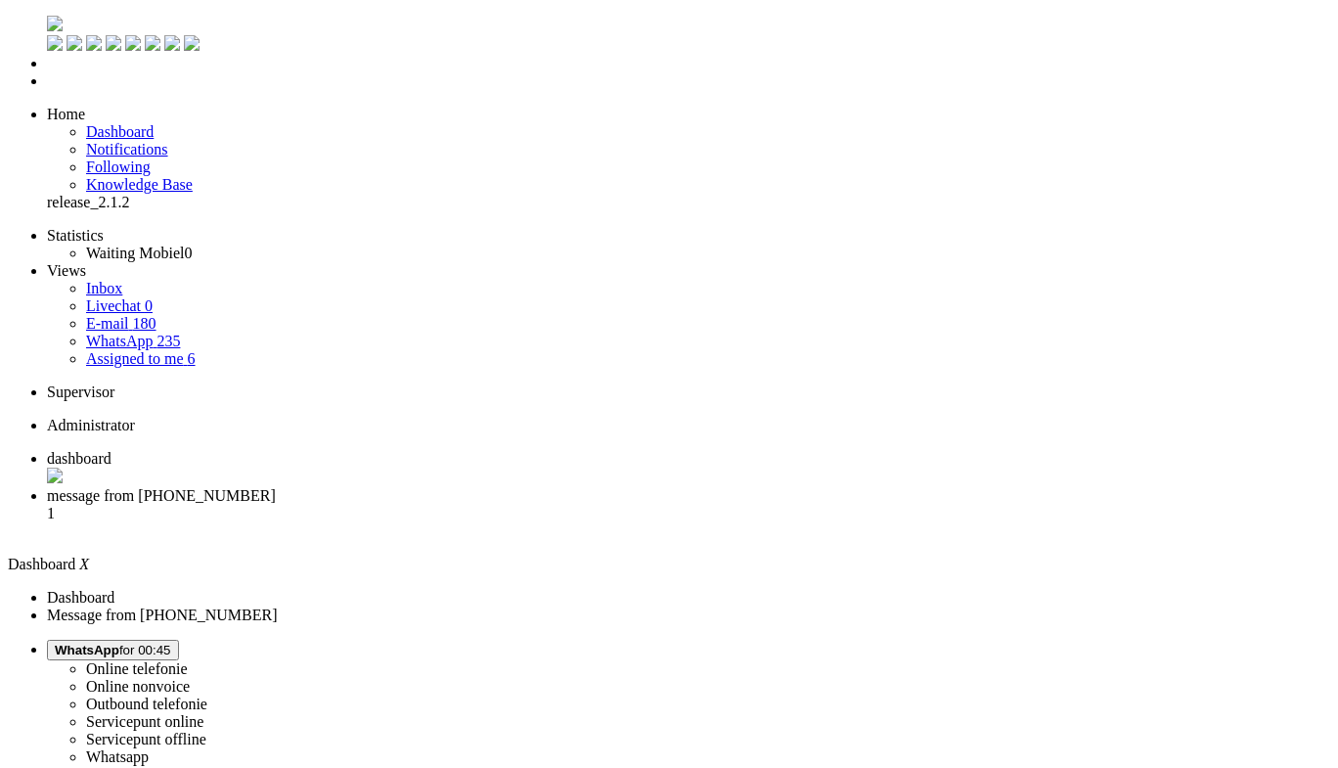
click at [481, 487] on li "message from +31653444479 1" at bounding box center [689, 513] width 1284 height 53
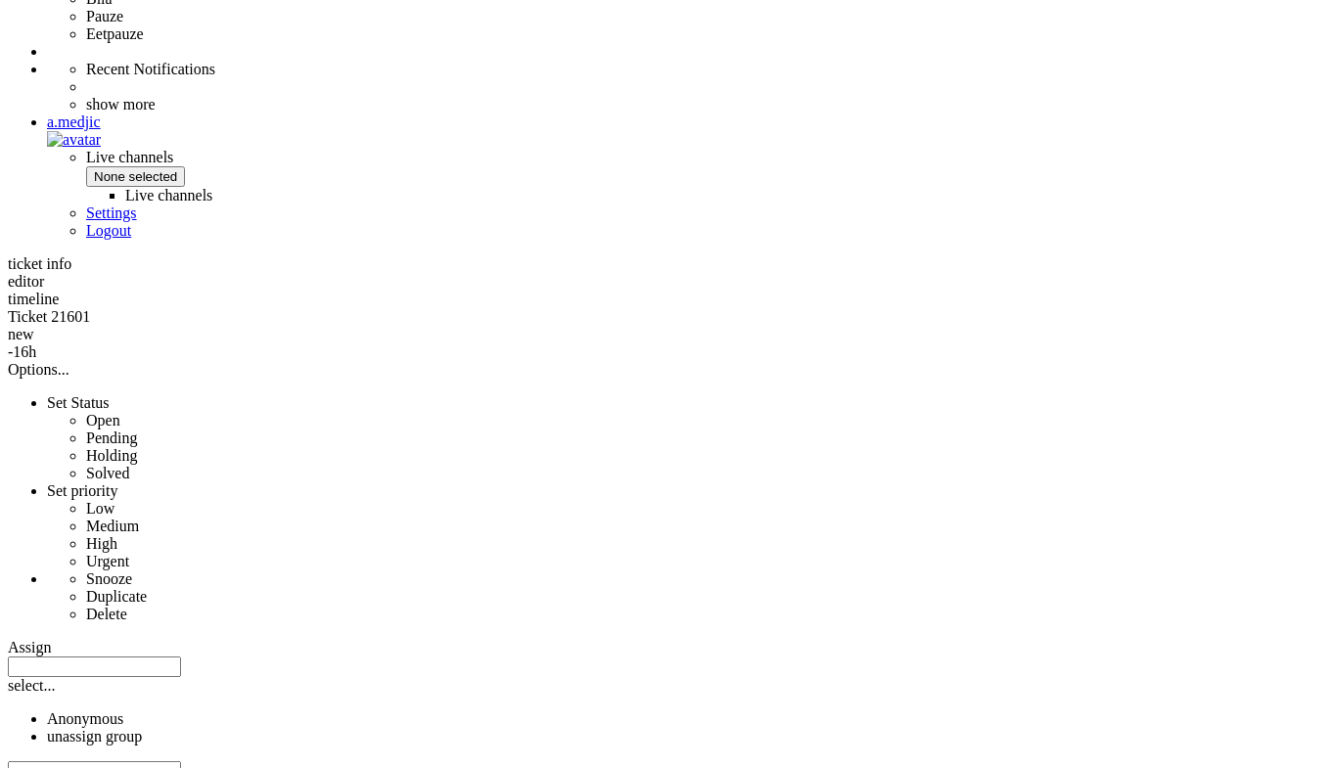
scroll to position [978, 0]
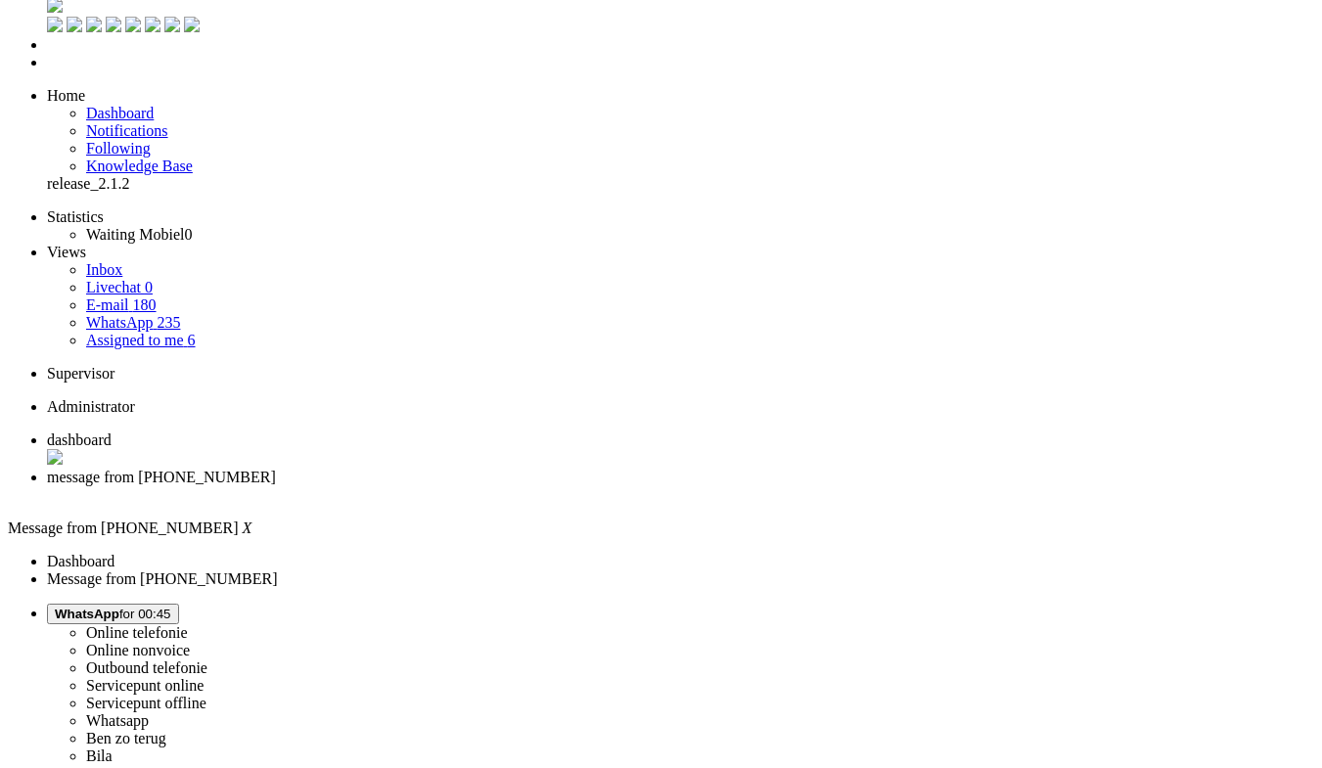
scroll to position [0, 0]
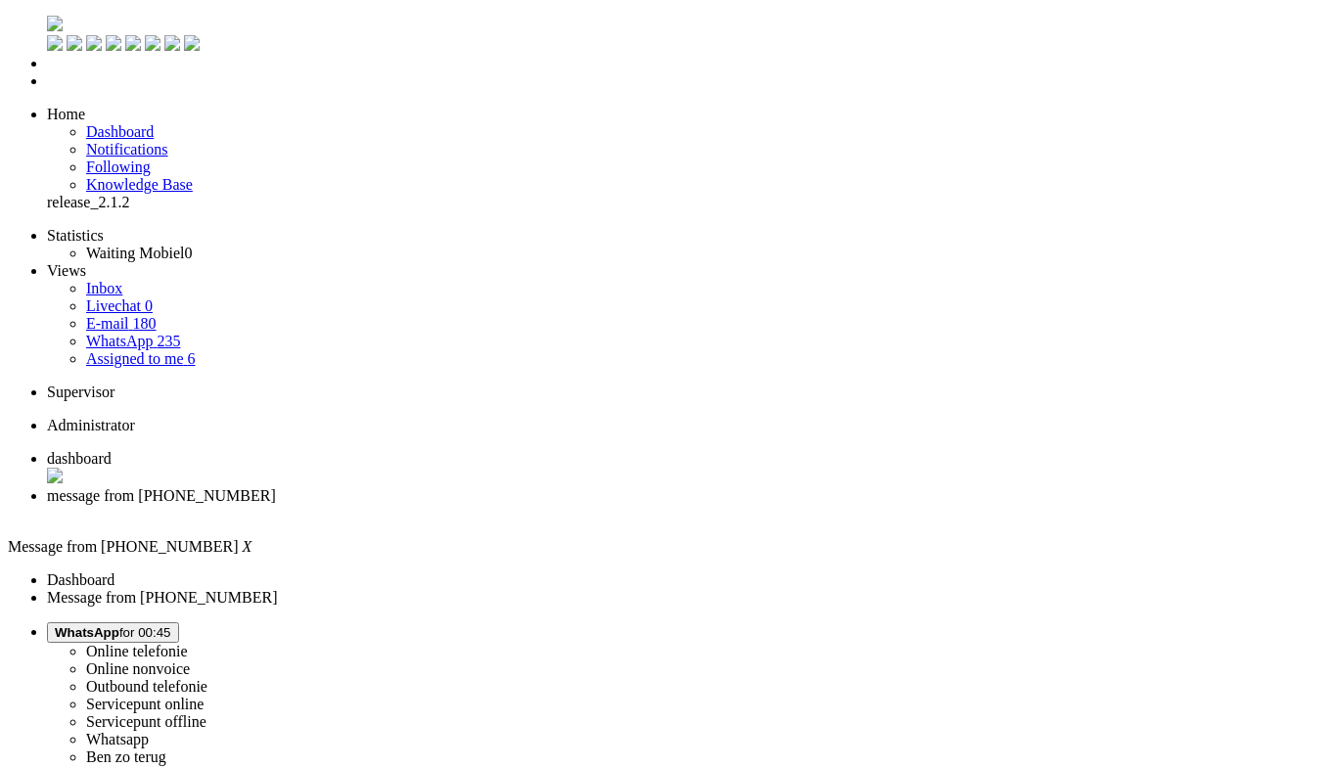
copy div "4682060"
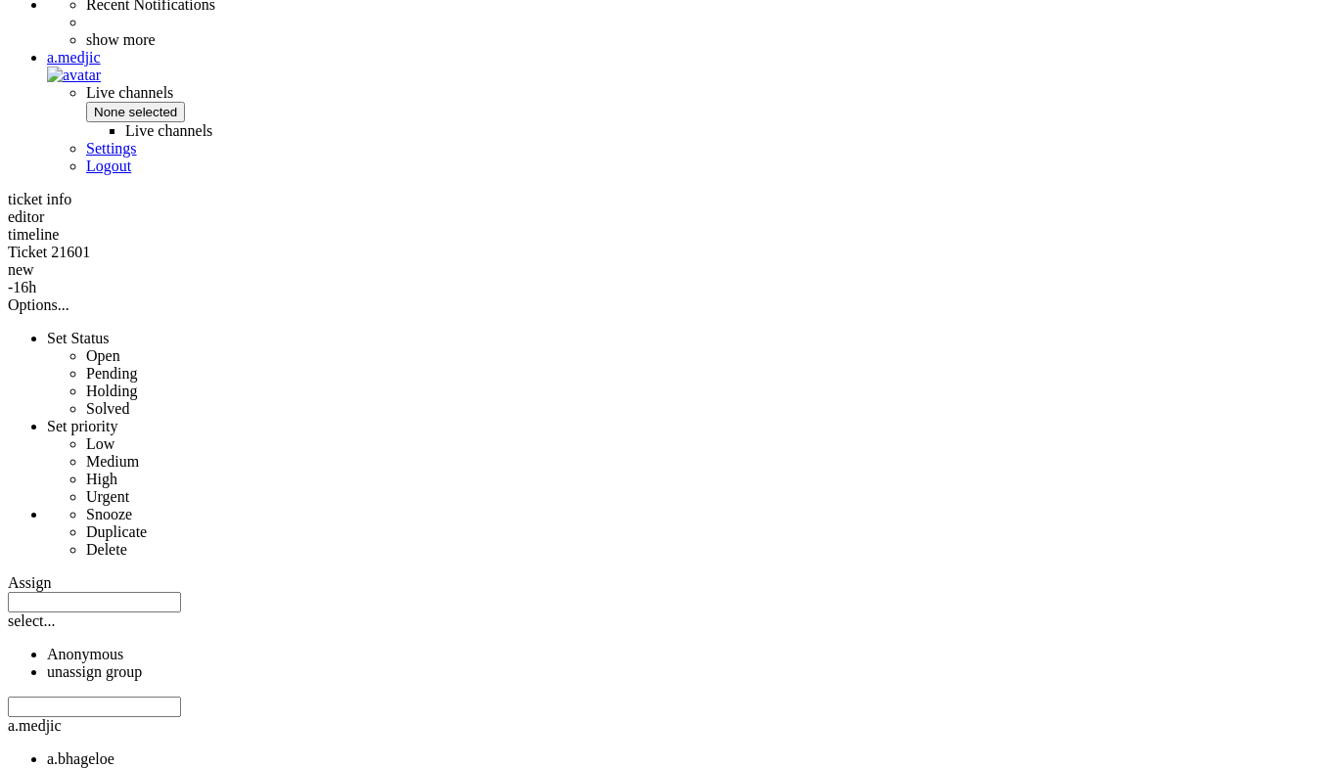
scroll to position [701, 0]
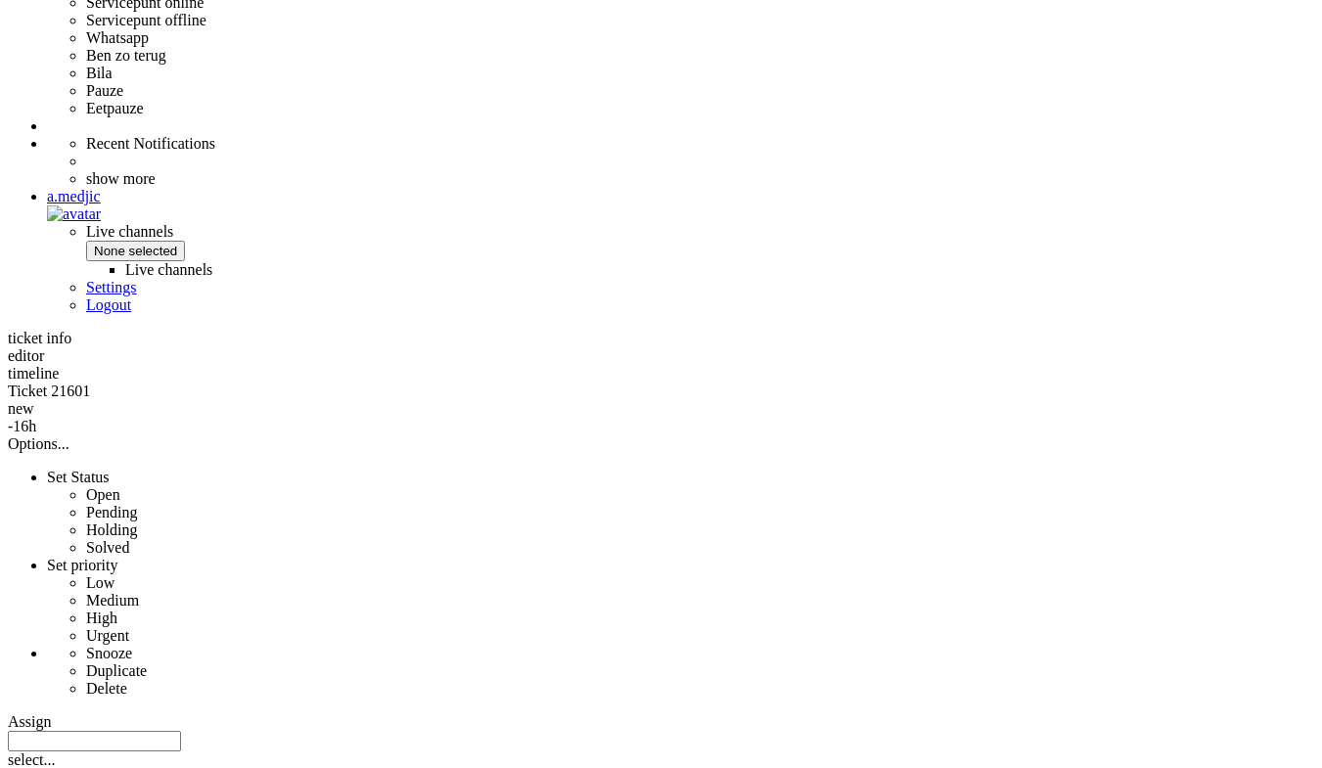
drag, startPoint x: 913, startPoint y: 268, endPoint x: 528, endPoint y: 217, distance: 387.8
copy div "The reason your subscription cannot be registered under a business name is that…"
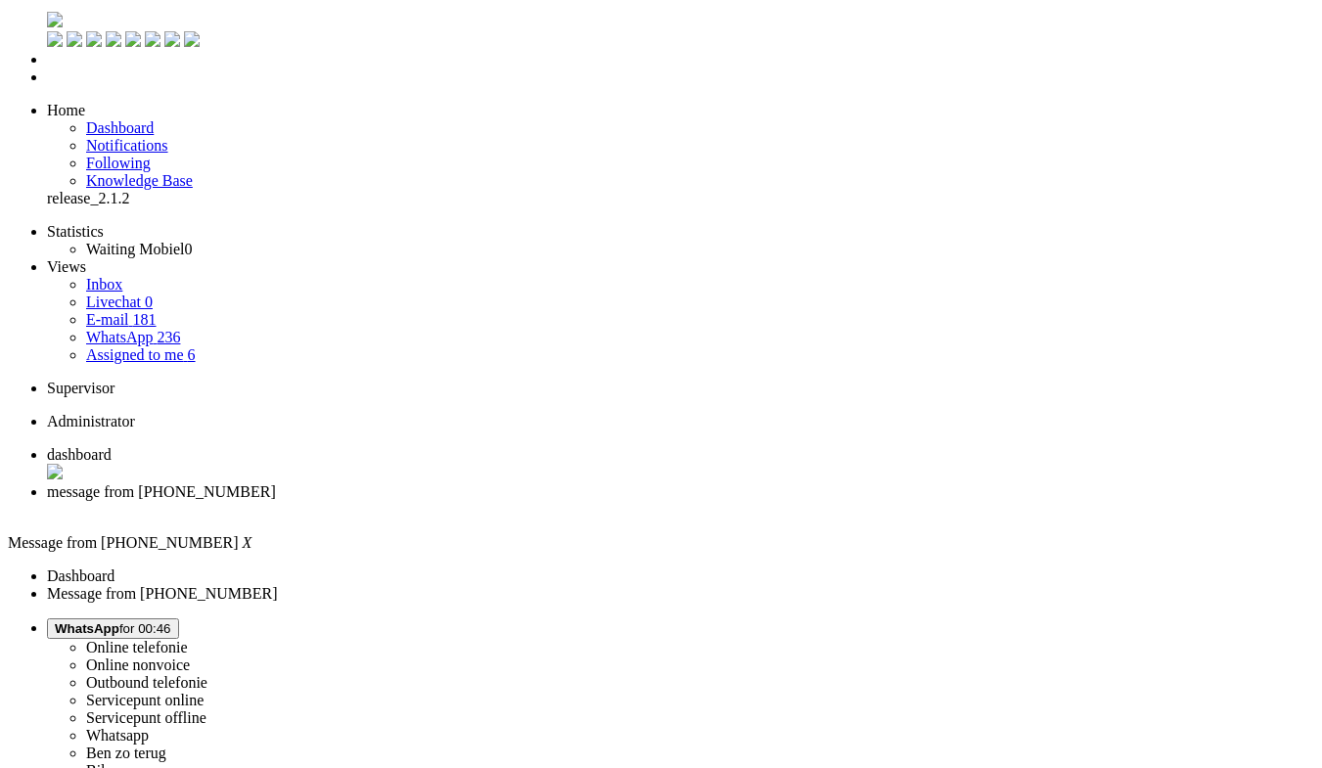
scroll to position [0, 0]
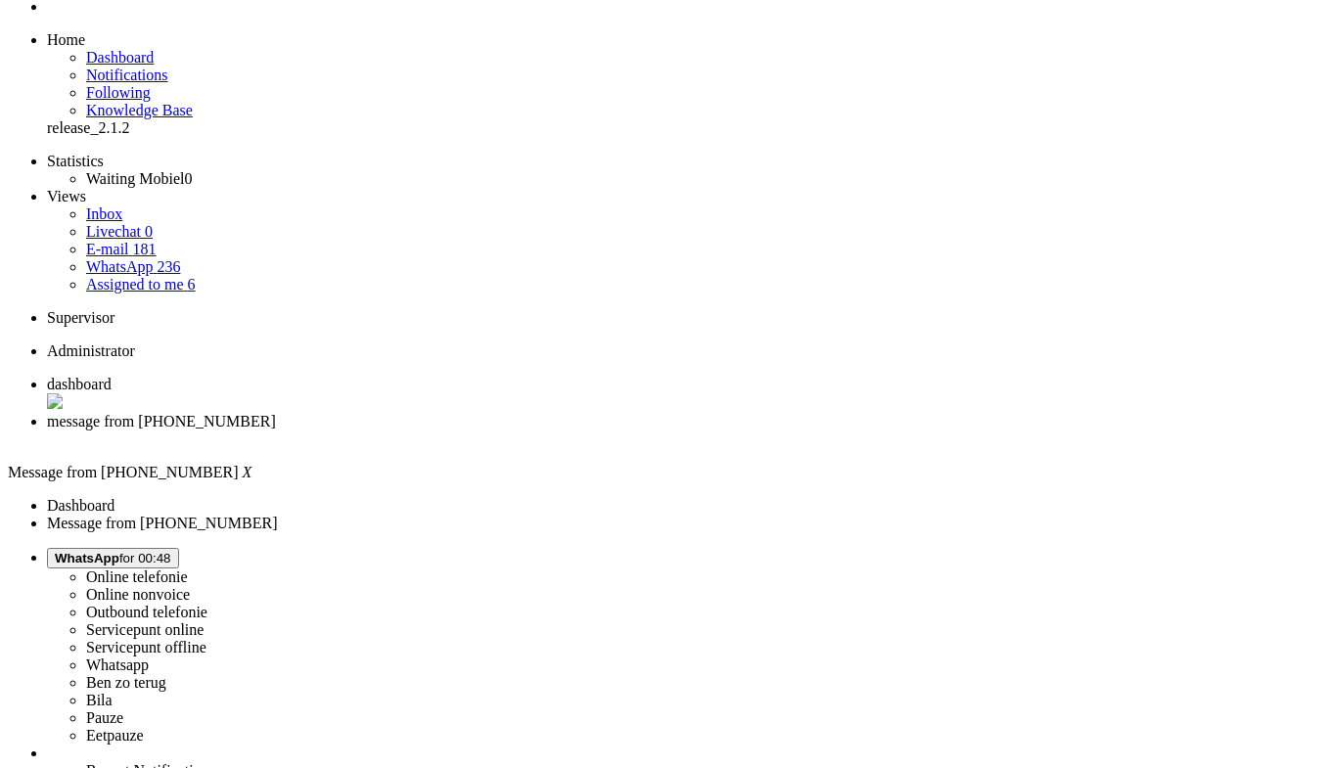
scroll to position [98, 0]
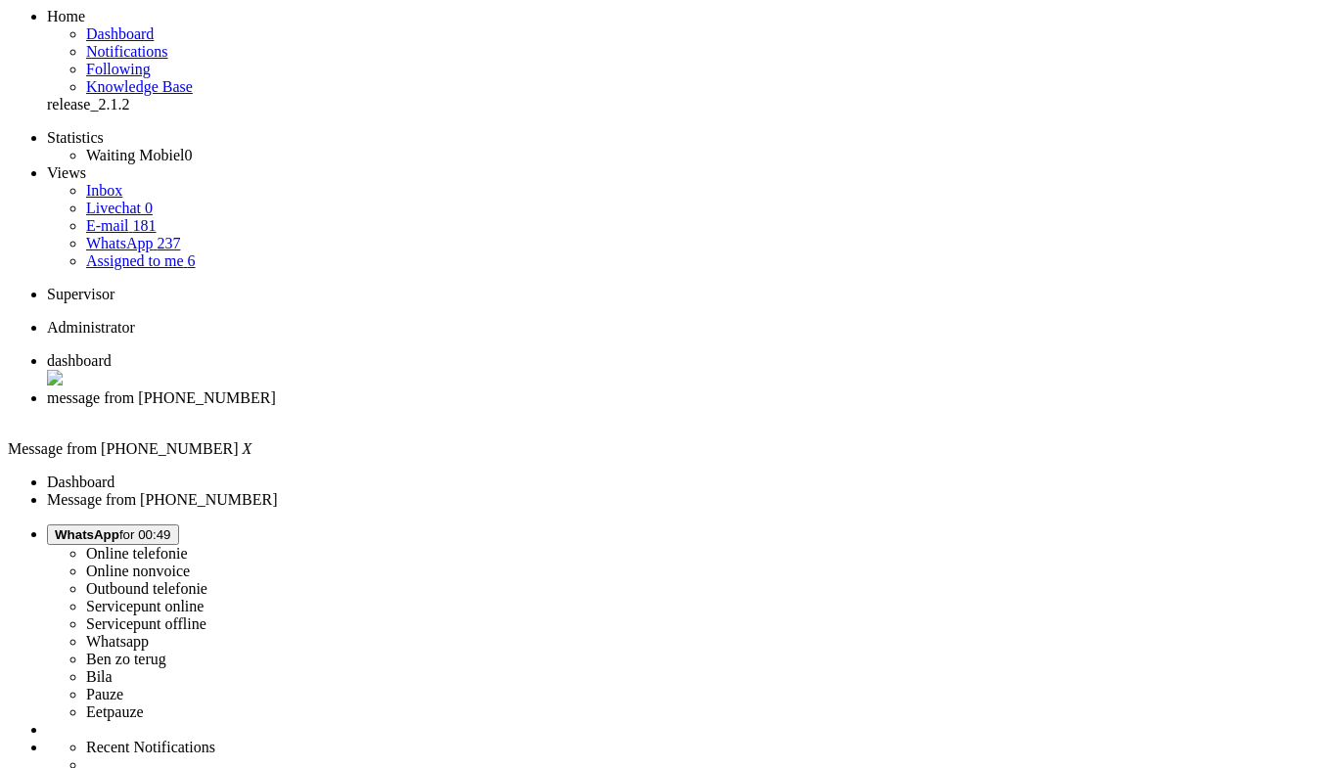
drag, startPoint x: 373, startPoint y: 749, endPoint x: 525, endPoint y: 692, distance: 163.2
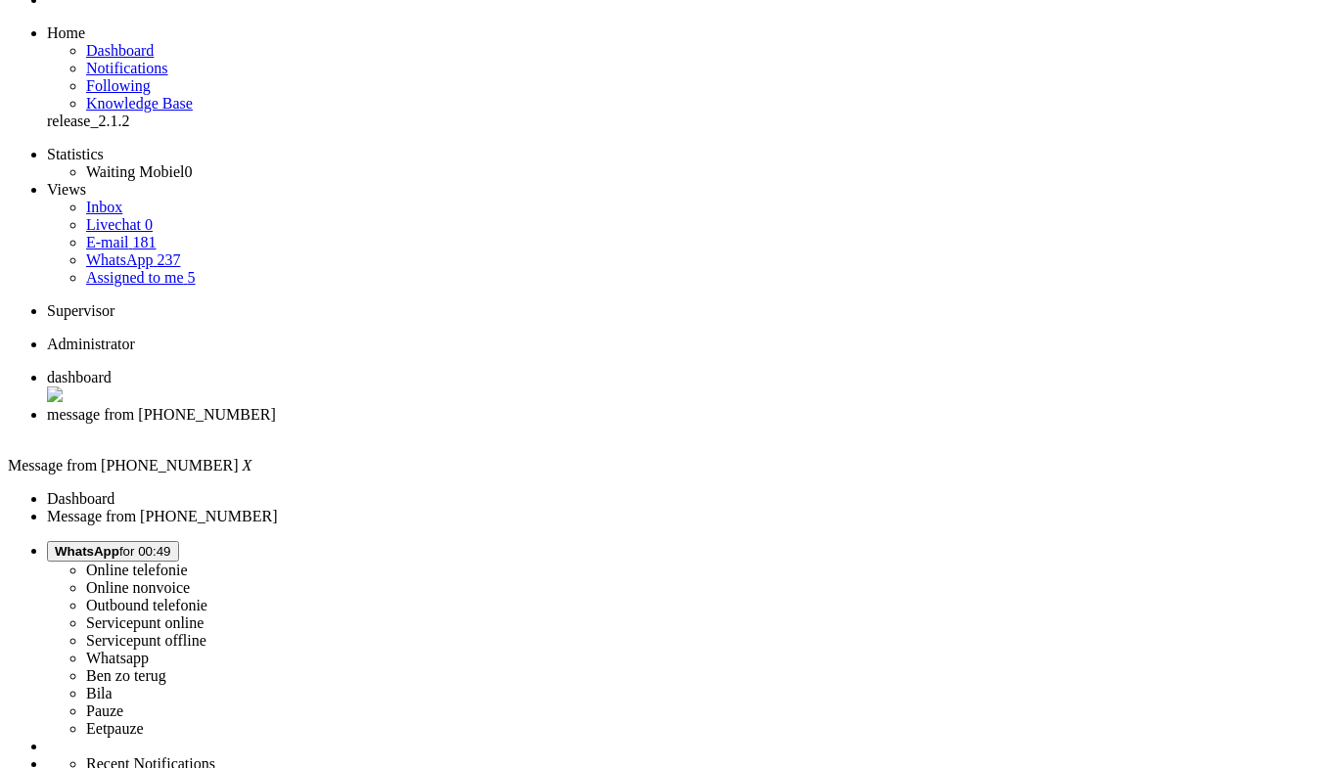
scroll to position [0, 0]
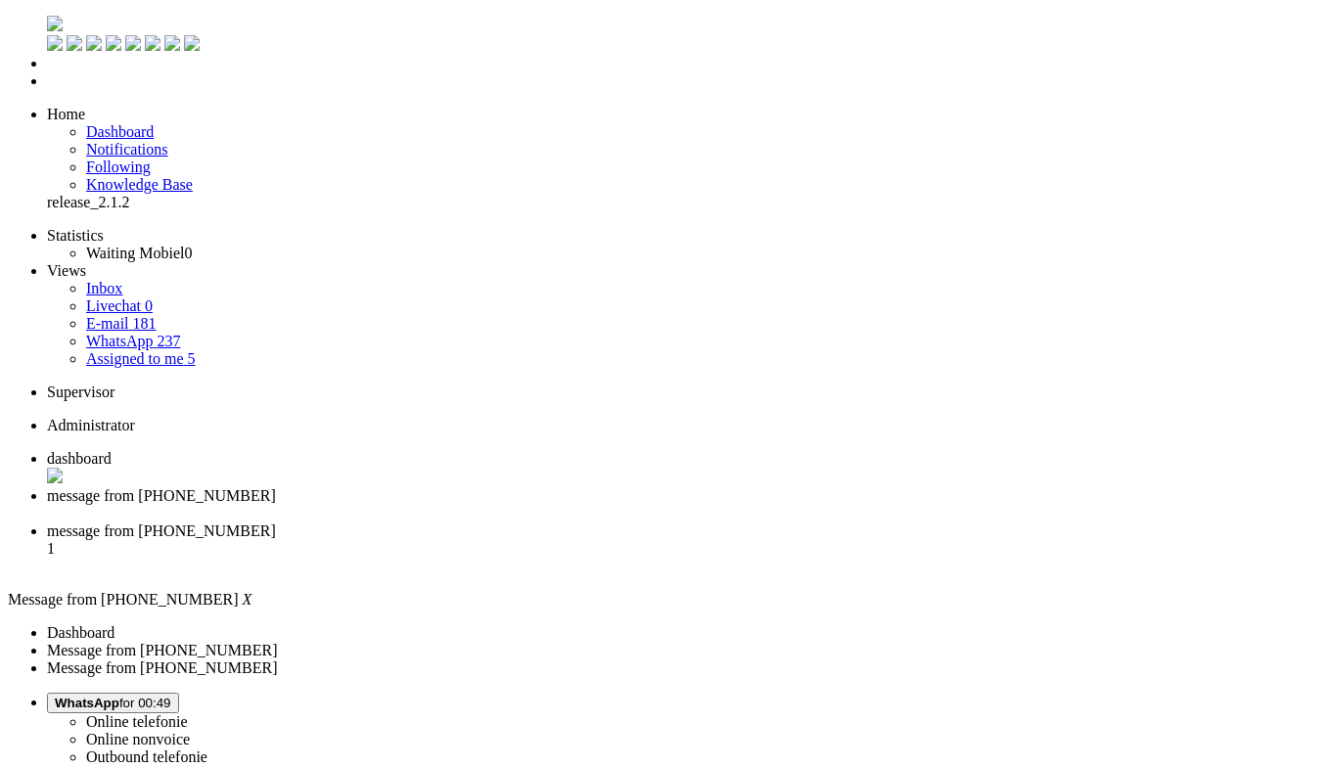
click at [567, 505] on div "Close tab" at bounding box center [680, 514] width 1267 height 18
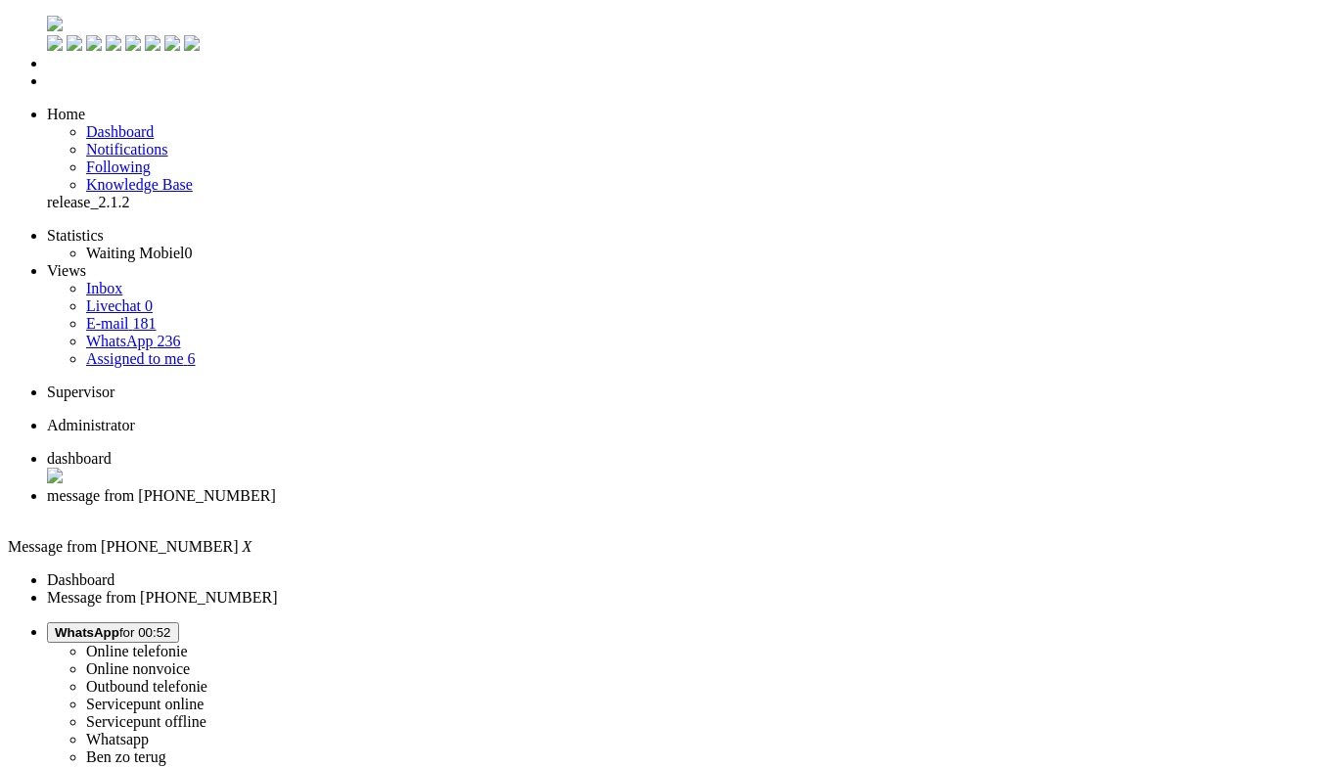
drag, startPoint x: 609, startPoint y: 701, endPoint x: 585, endPoint y: 696, distance: 25.2
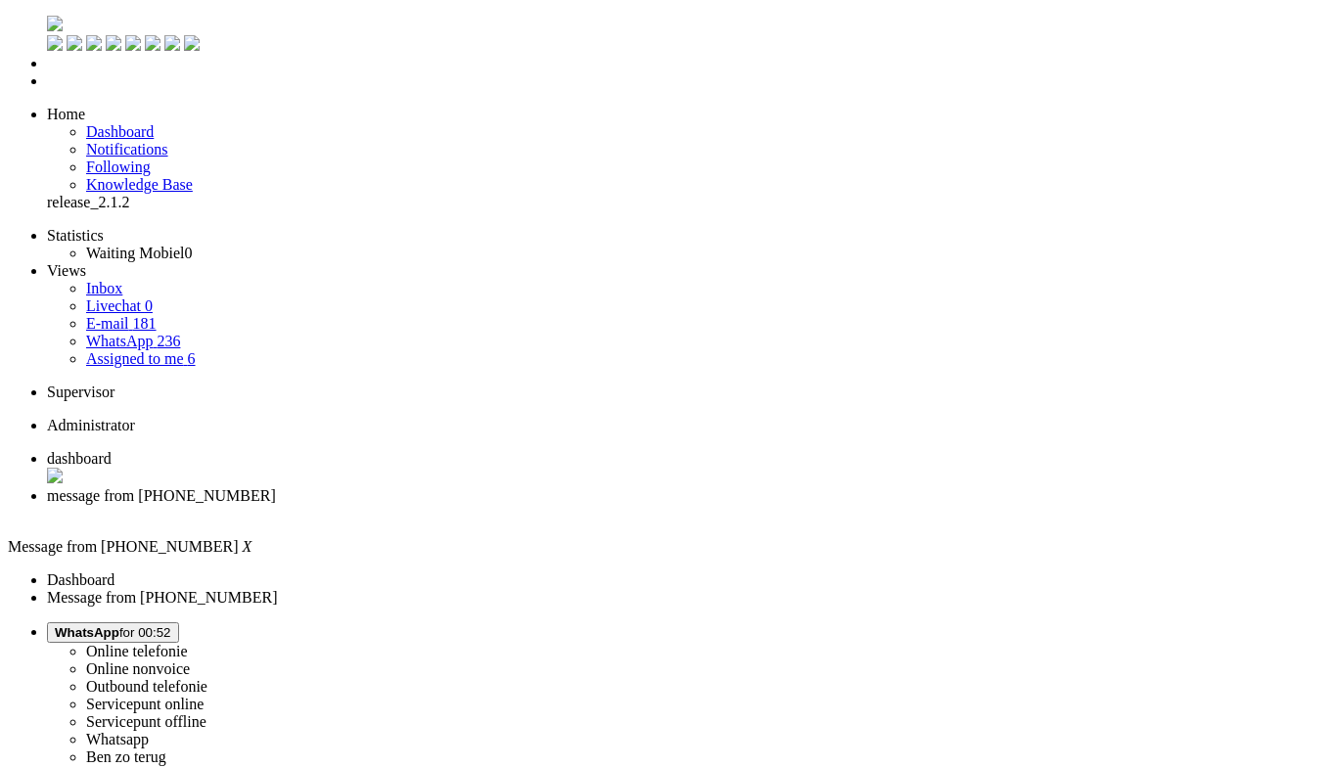
drag, startPoint x: 612, startPoint y: 704, endPoint x: 564, endPoint y: 700, distance: 48.1
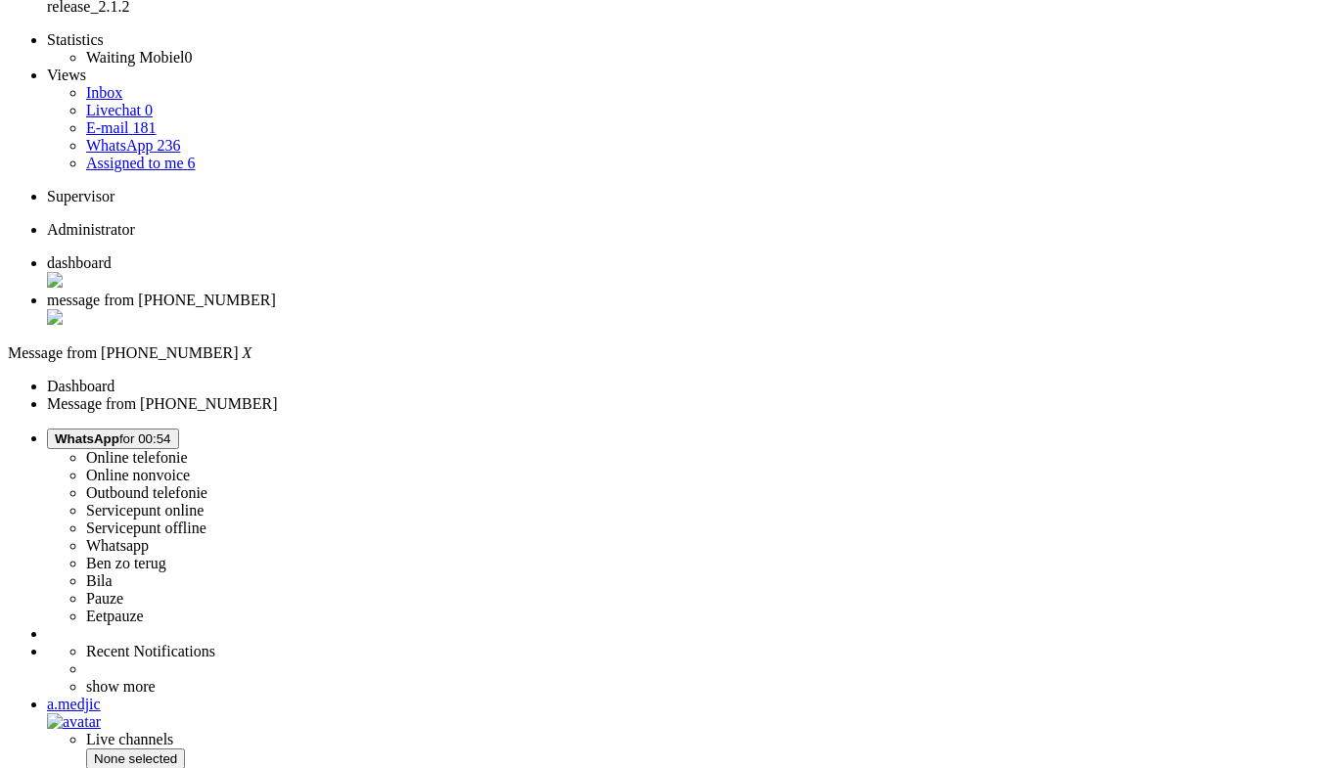
scroll to position [196, 0]
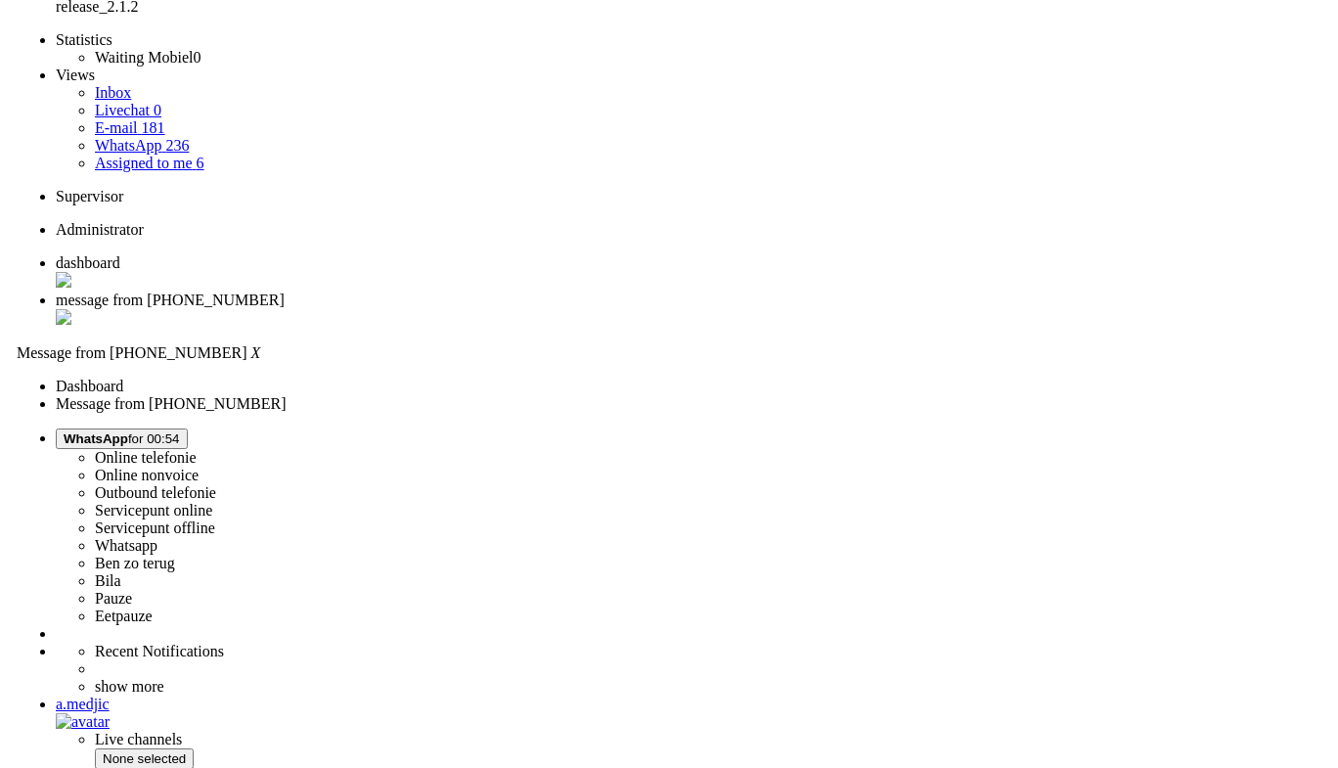
scroll to position [0, 0]
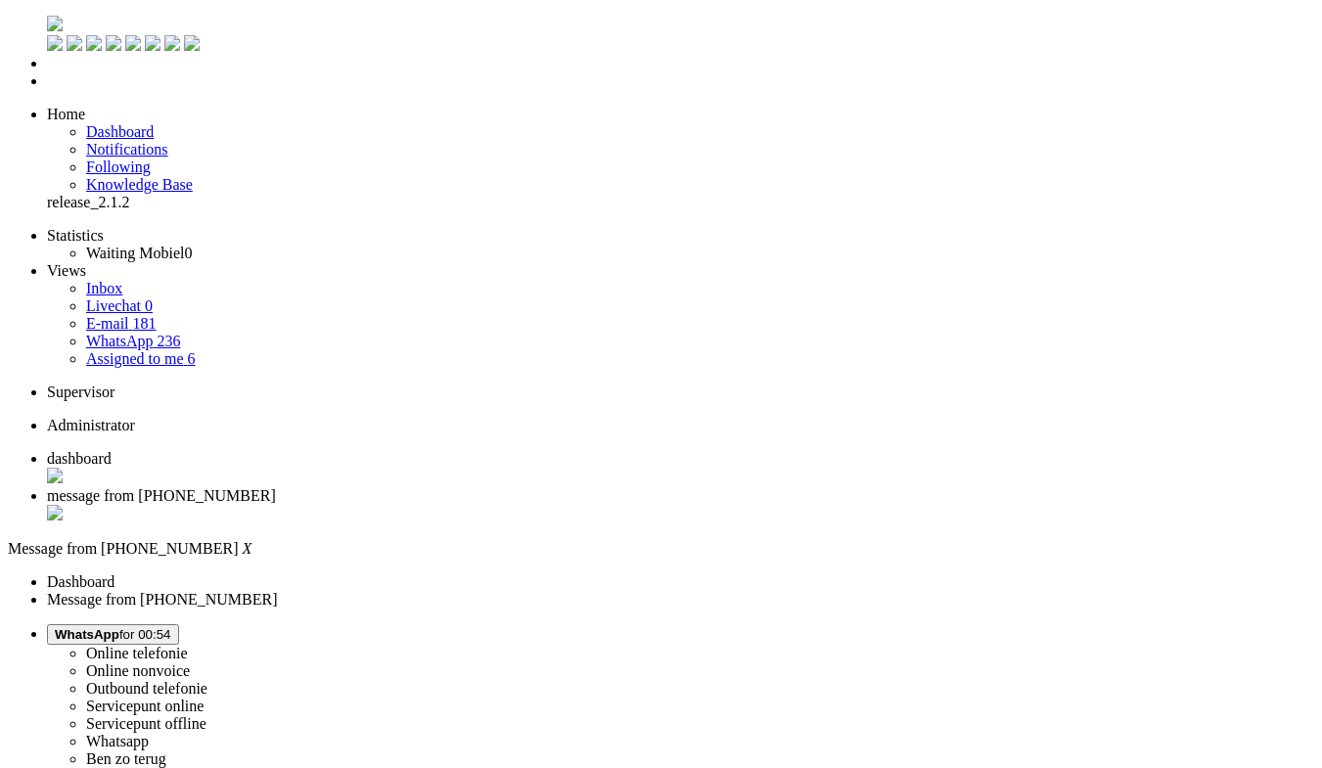
click at [566, 505] on div "Close tab" at bounding box center [680, 515] width 1267 height 20
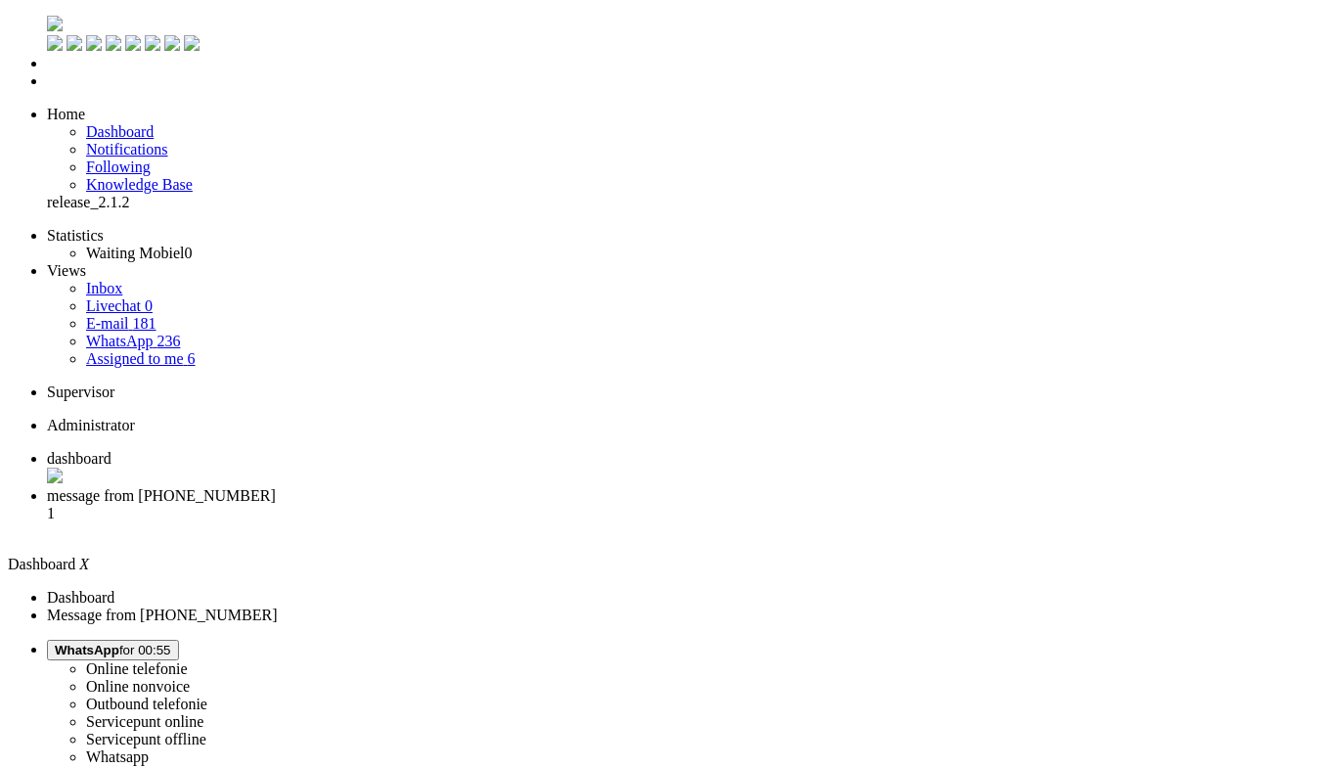
click at [276, 487] on span "message from [PHONE_NUMBER]" at bounding box center [161, 495] width 229 height 17
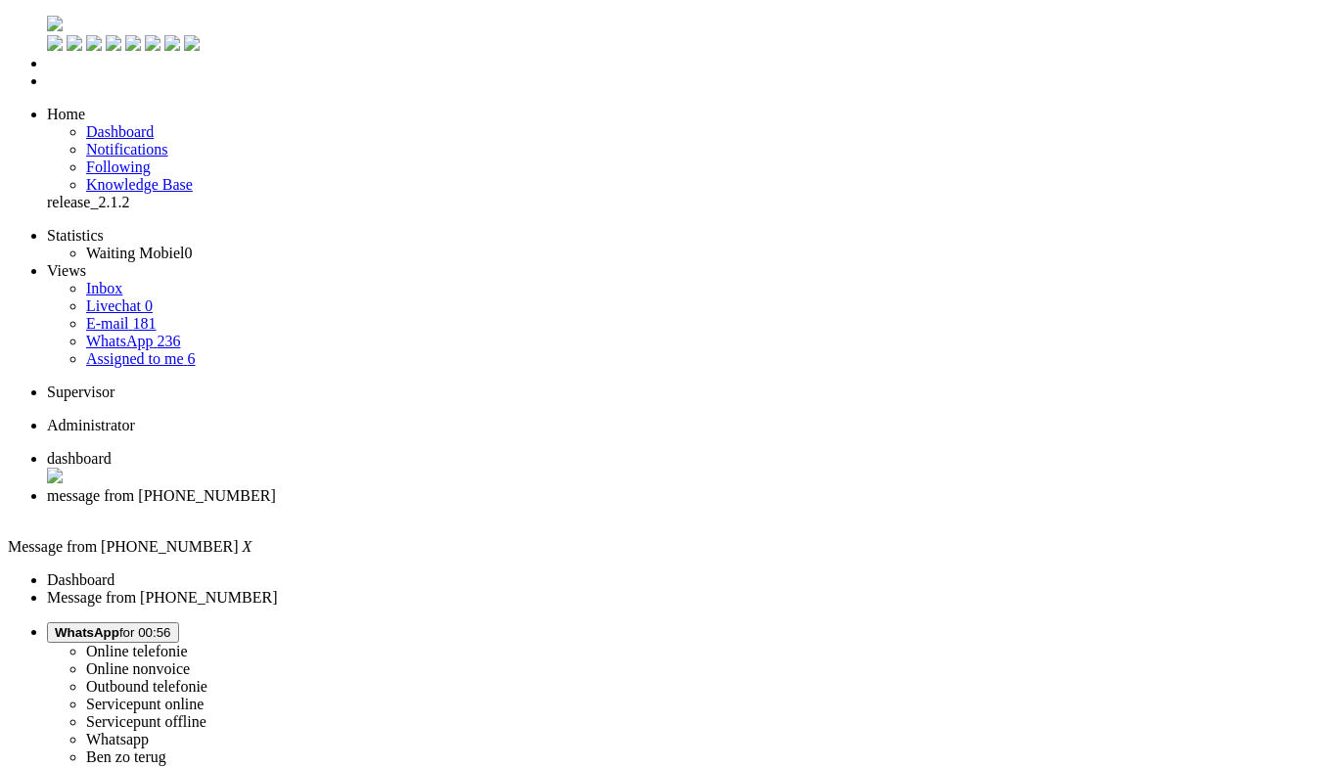
paste body "Rich Text Area. Press ALT-0 for help."
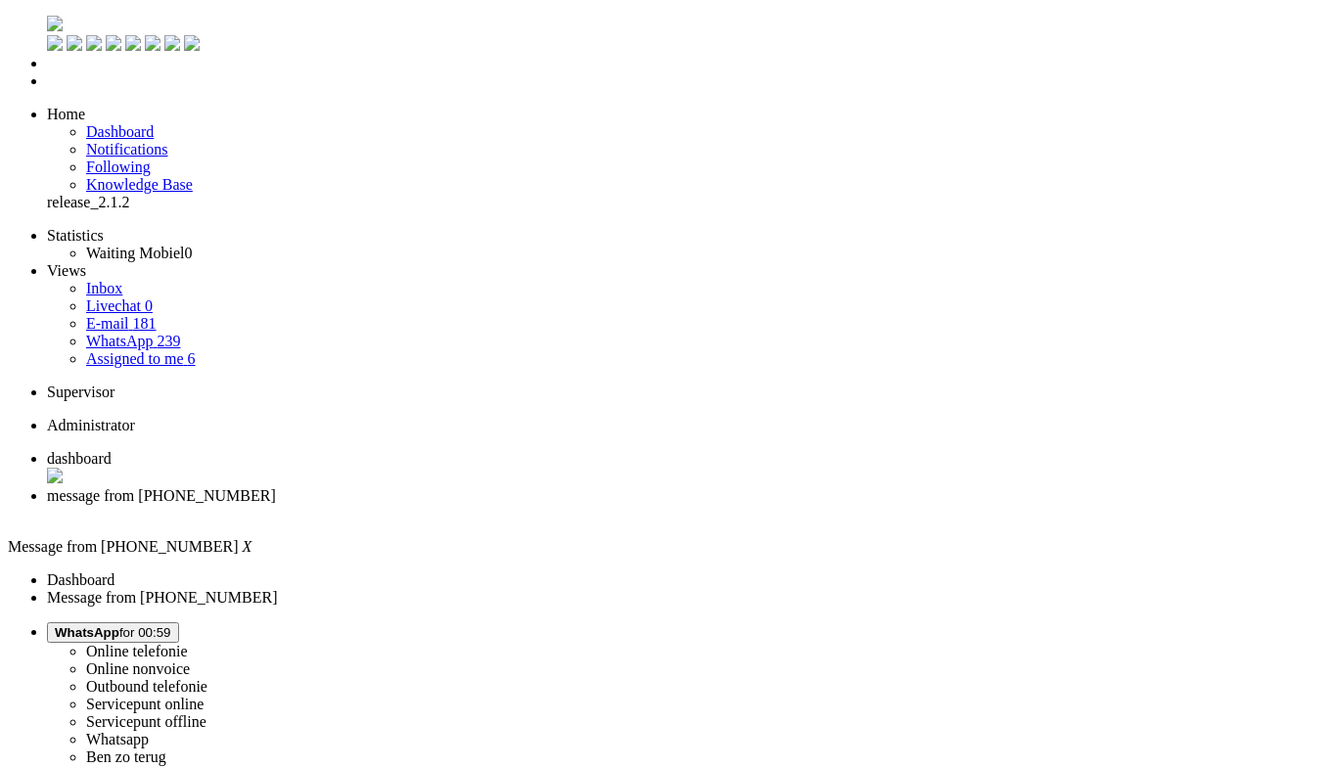
click at [567, 505] on div "Close tab" at bounding box center [680, 514] width 1267 height 18
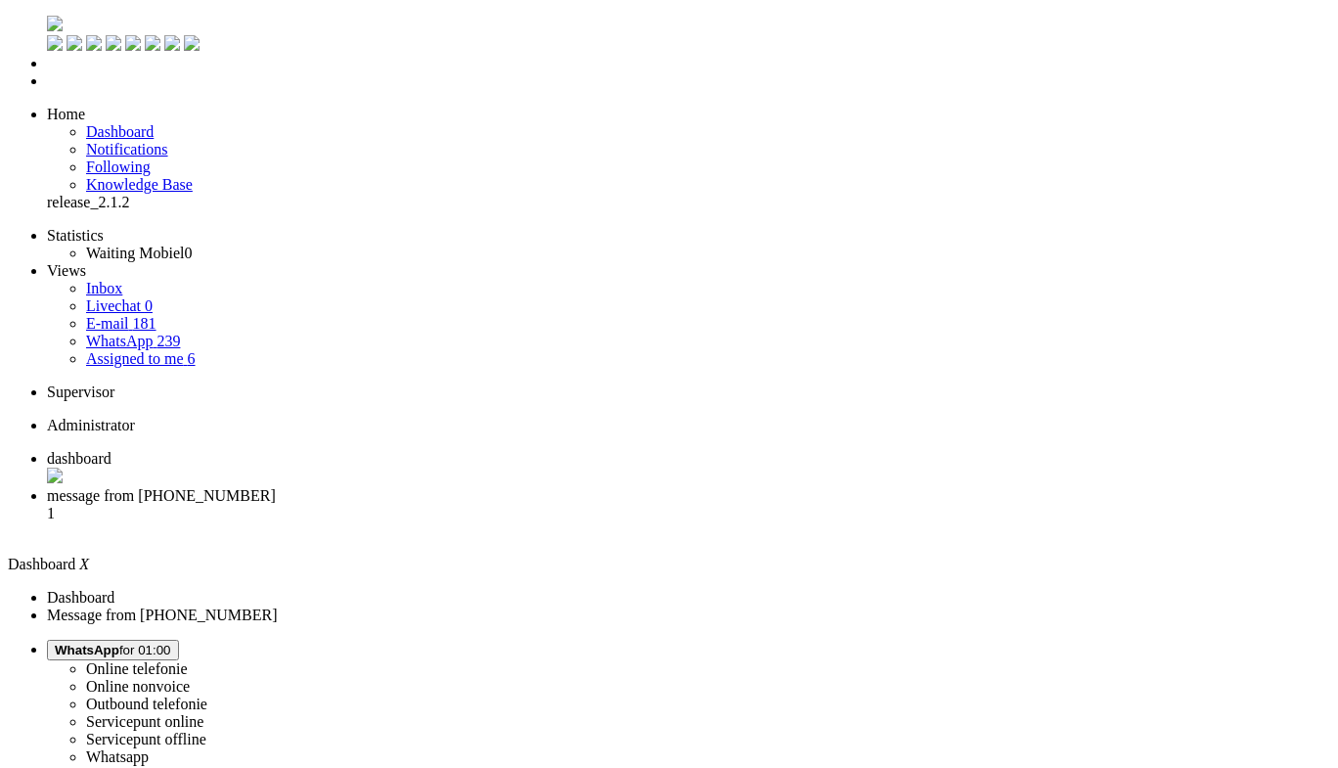
click at [276, 487] on span "message from +31633451297" at bounding box center [161, 495] width 229 height 17
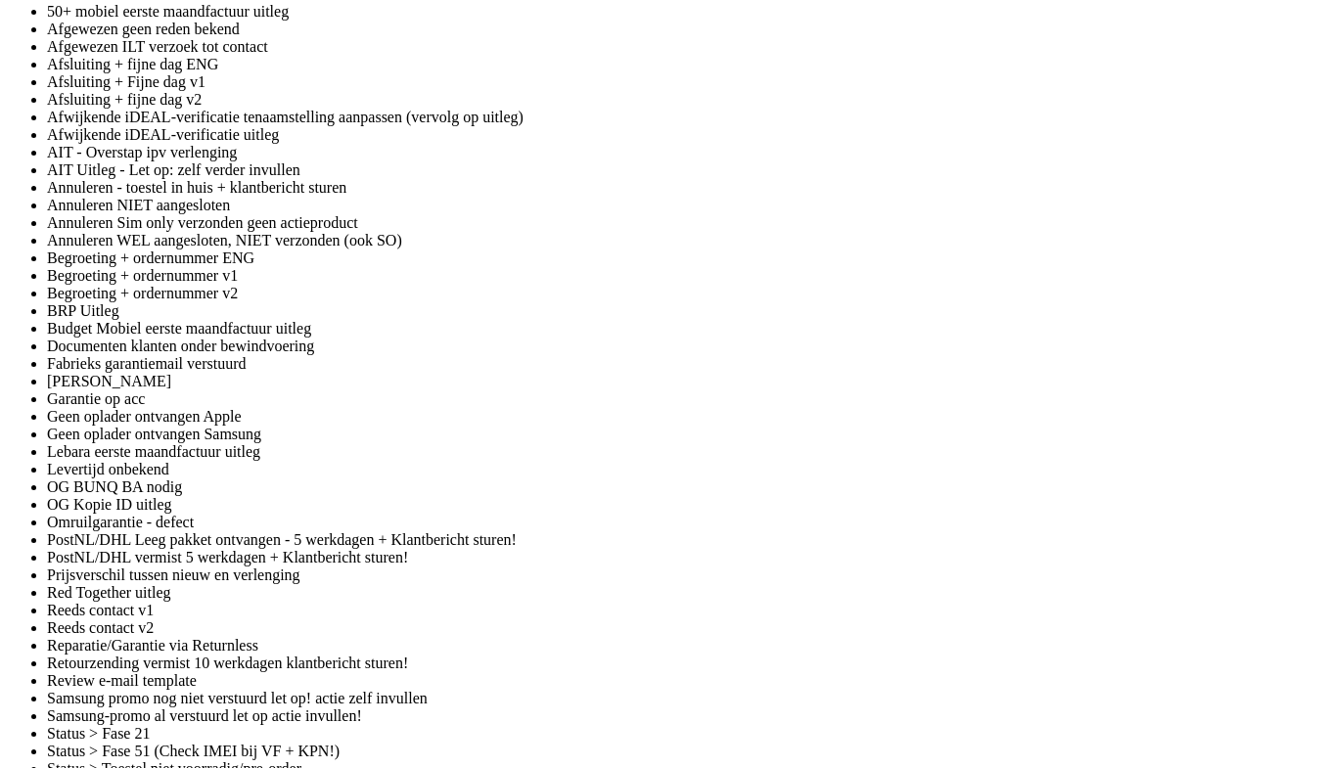
scroll to position [3597, 0]
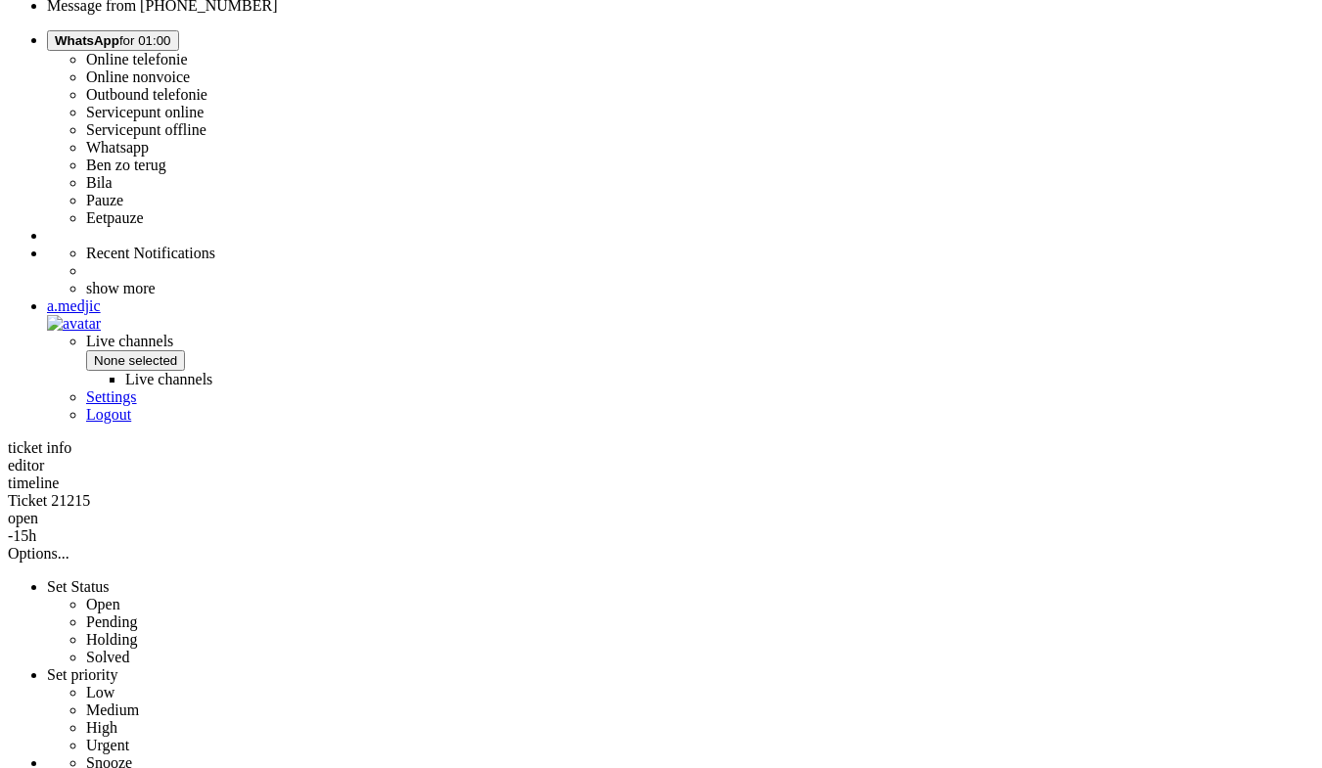
drag, startPoint x: 778, startPoint y: 664, endPoint x: 708, endPoint y: 34, distance: 633.8
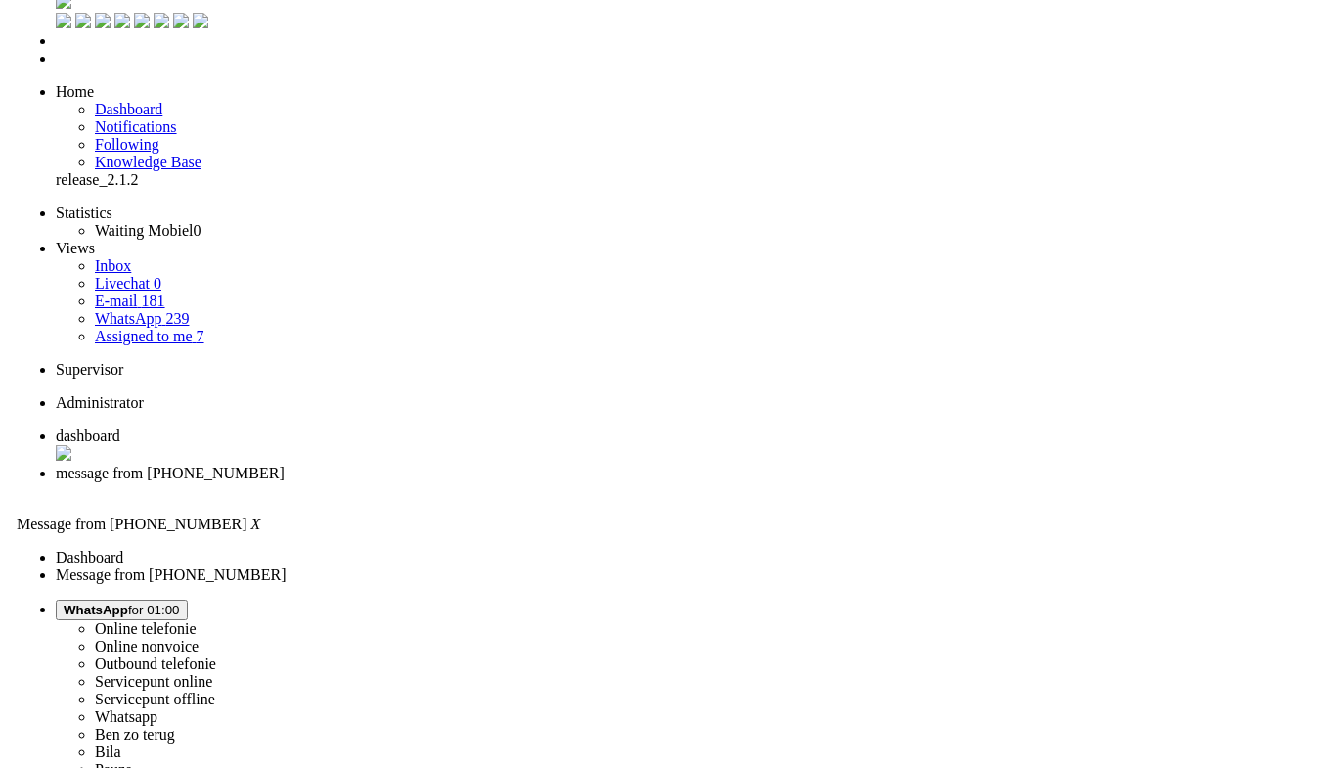
scroll to position [0, 0]
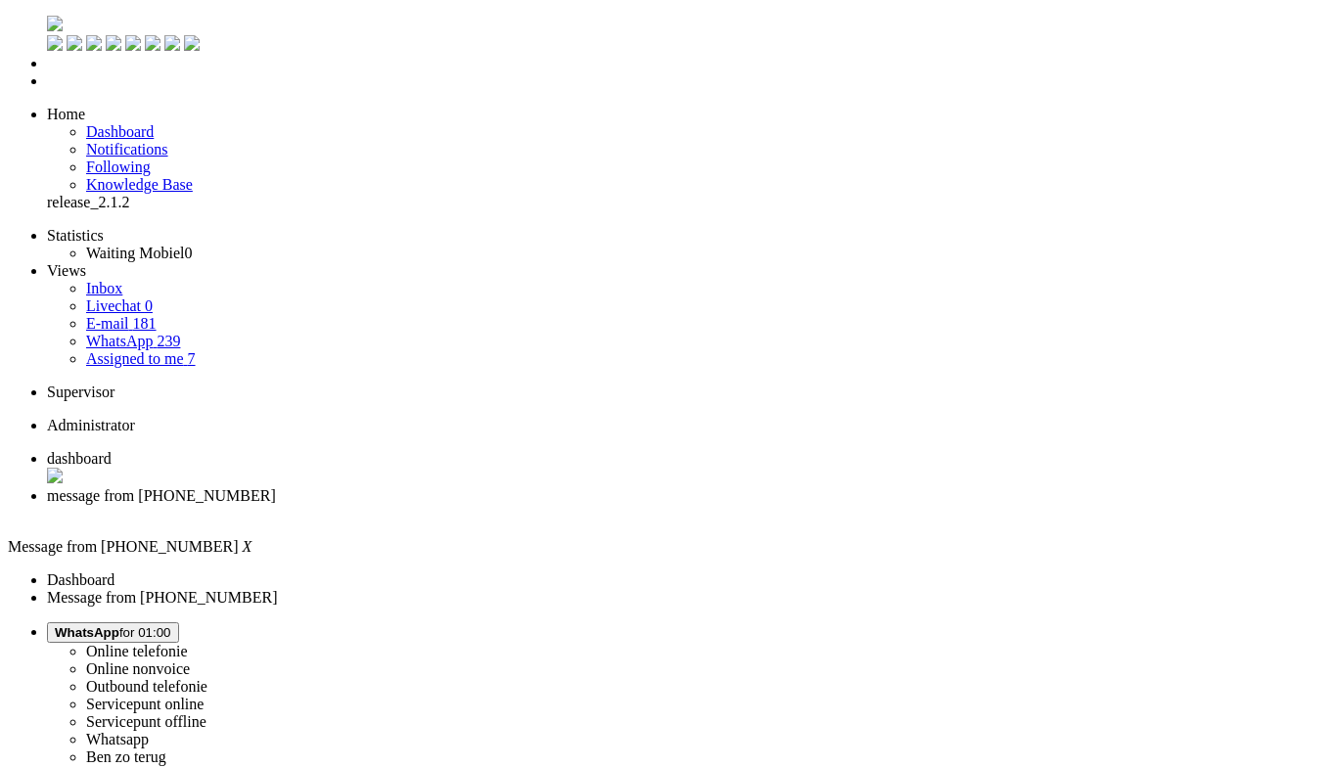
click at [568, 505] on div "Close tab" at bounding box center [680, 514] width 1267 height 18
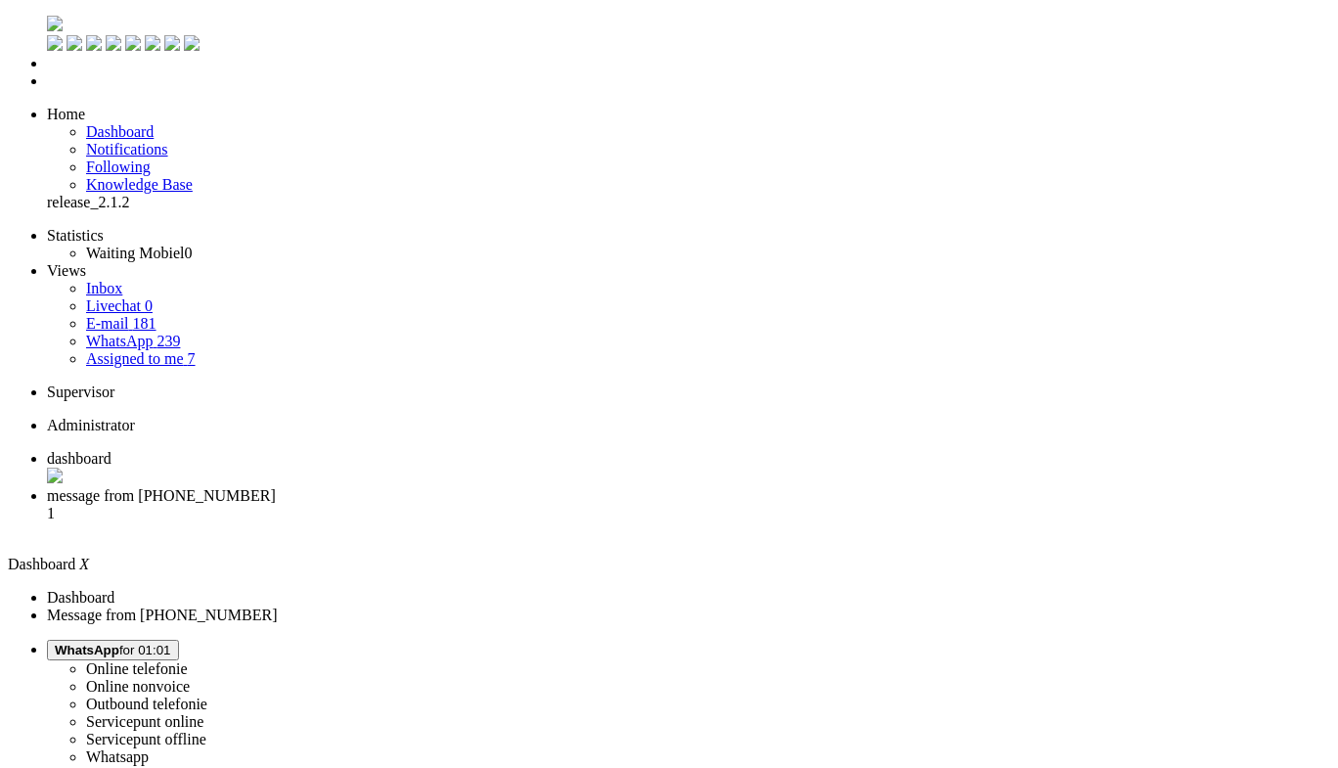
click at [276, 487] on span "message from +31640845903" at bounding box center [161, 495] width 229 height 17
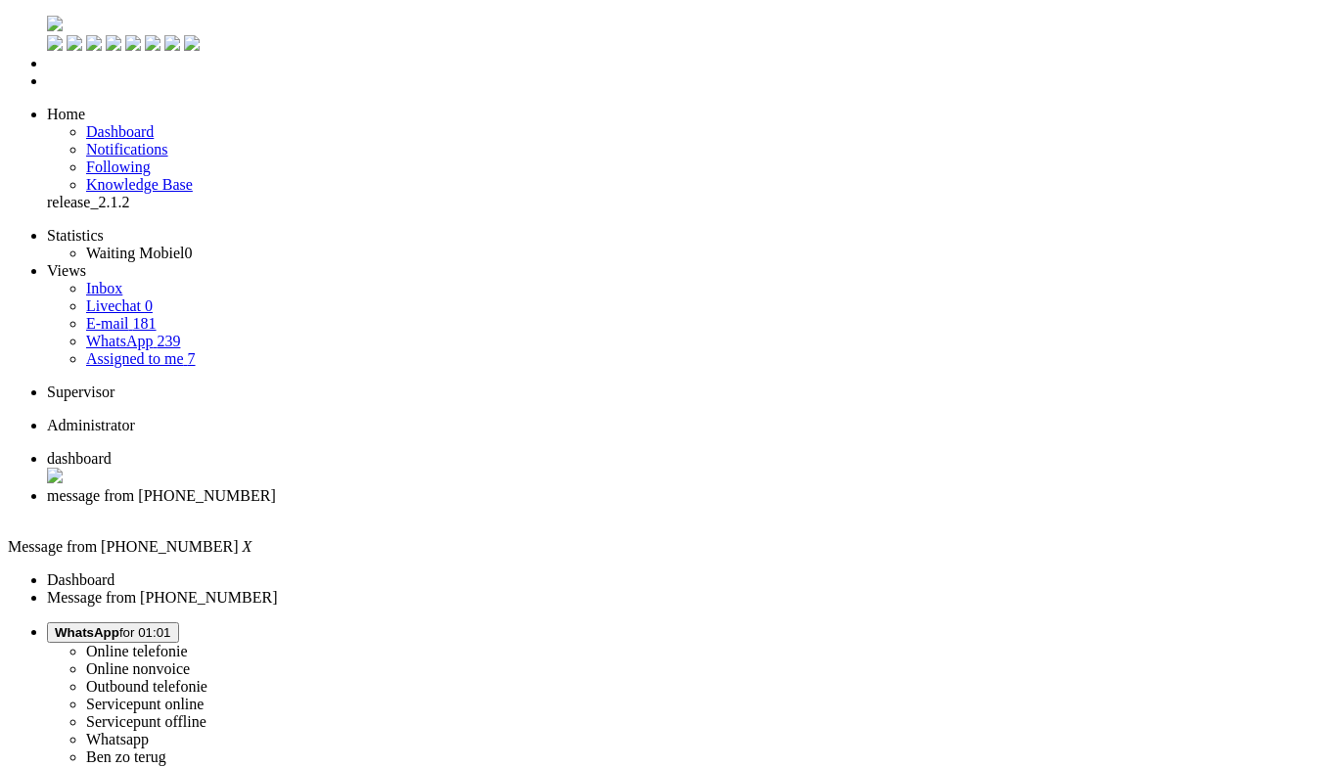
click at [568, 505] on div "Close tab" at bounding box center [680, 514] width 1267 height 18
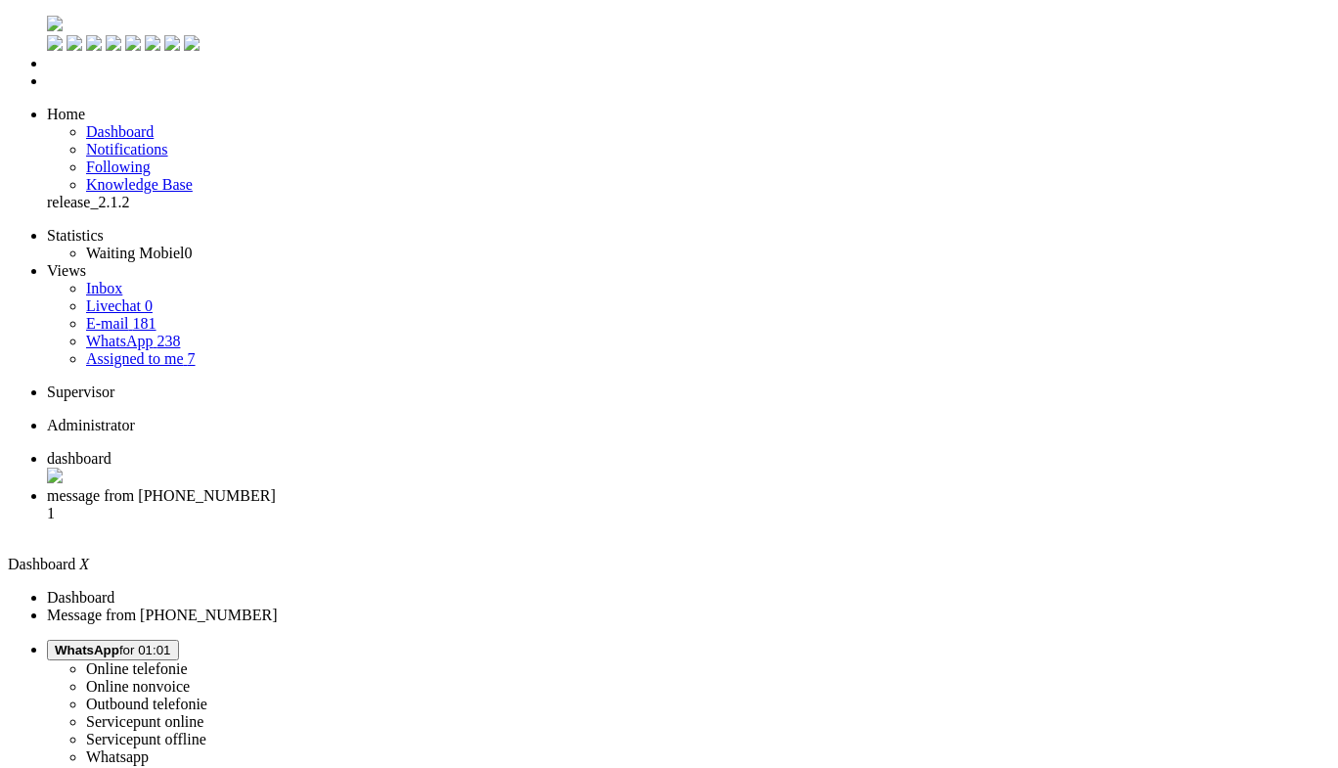
click at [276, 487] on span "message from [PHONE_NUMBER]" at bounding box center [161, 495] width 229 height 17
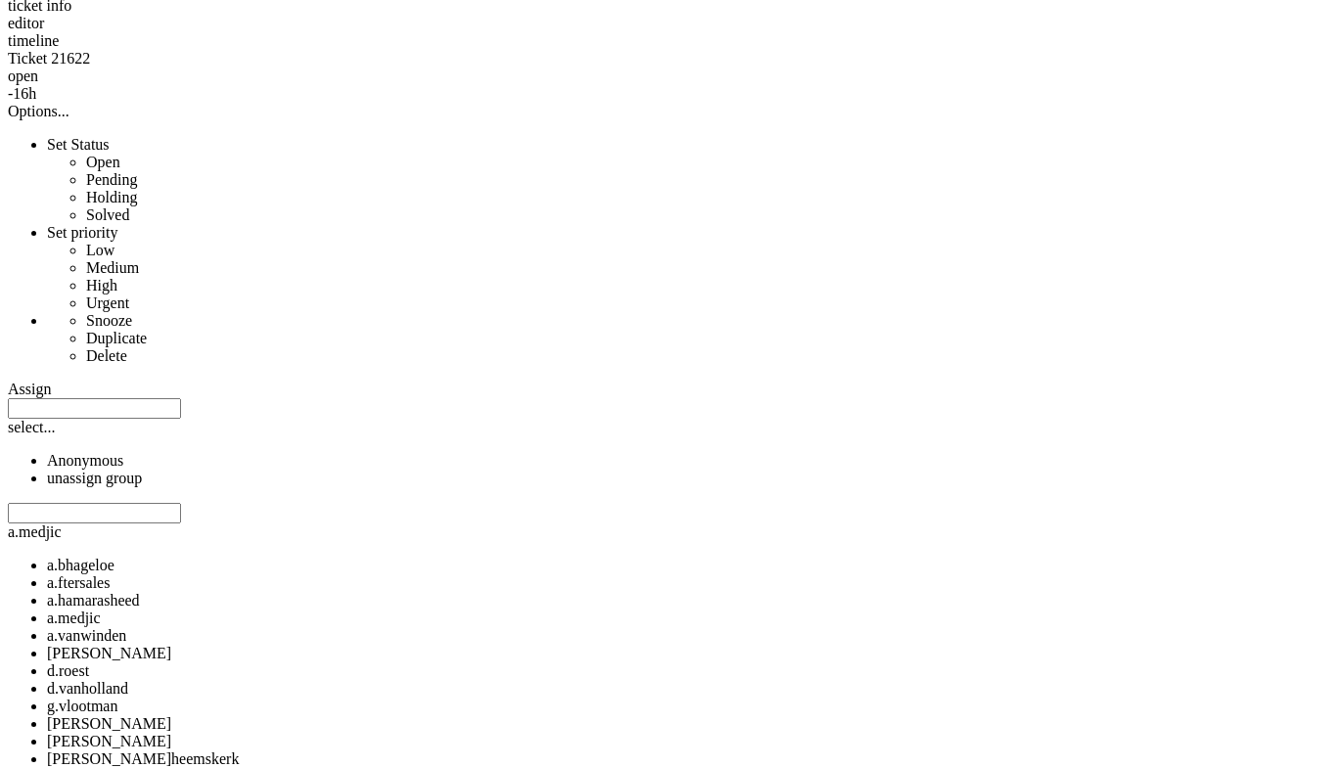
scroll to position [1076, 0]
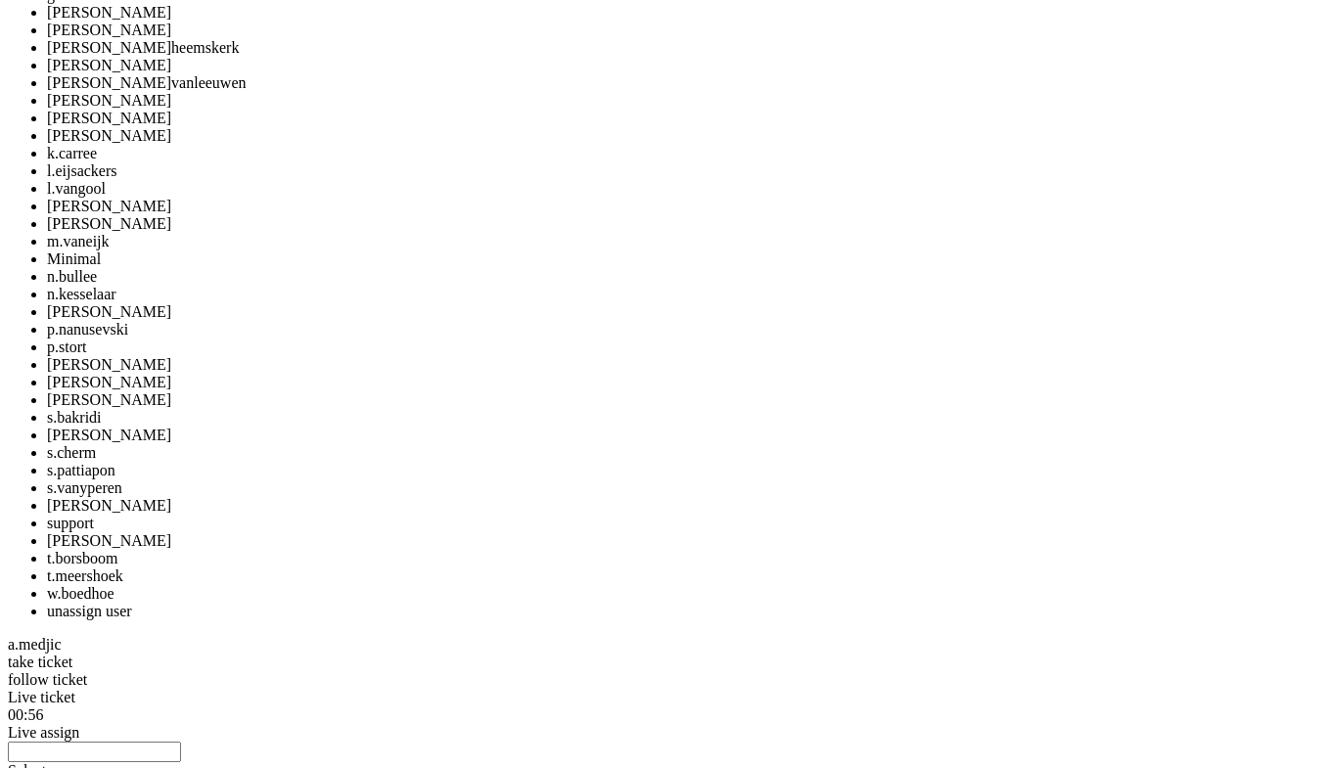
scroll to position [1855, 0]
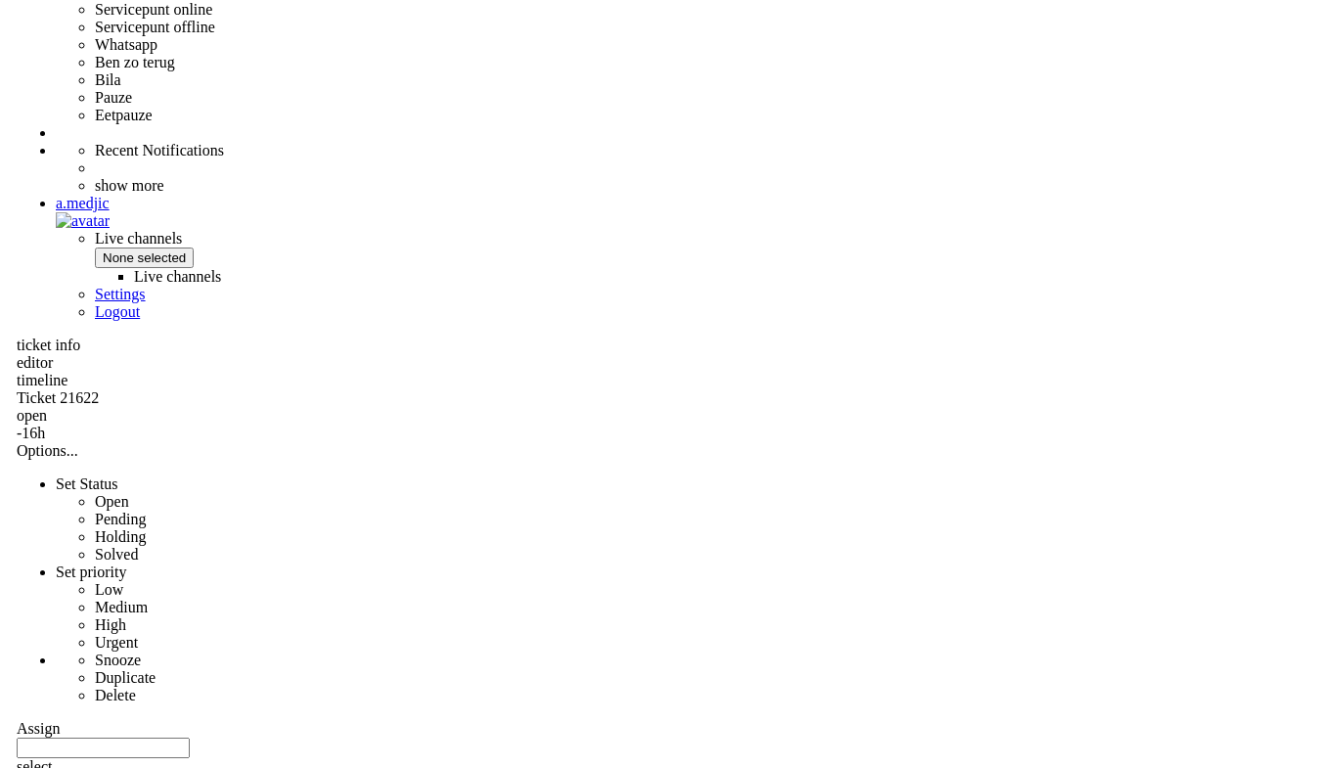
scroll to position [0, 0]
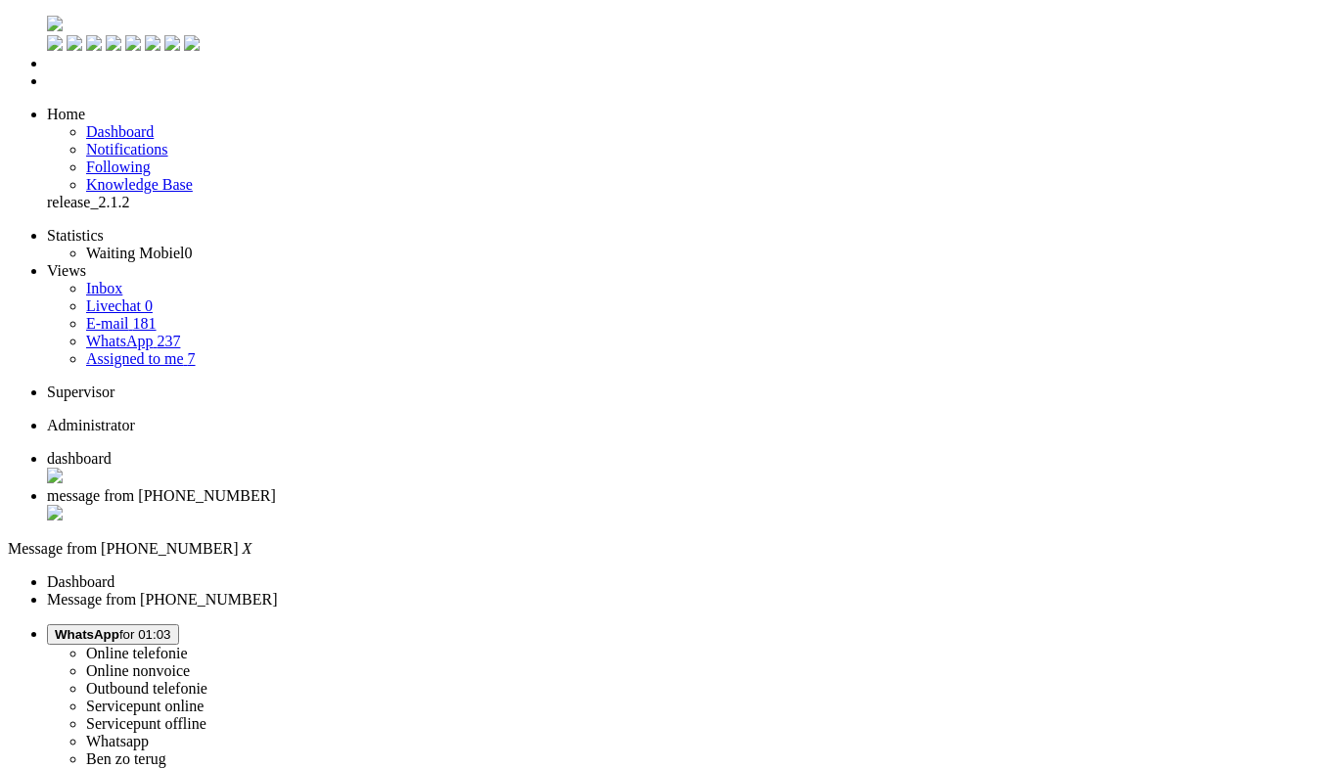
drag, startPoint x: 377, startPoint y: 502, endPoint x: 335, endPoint y: -63, distance: 566.1
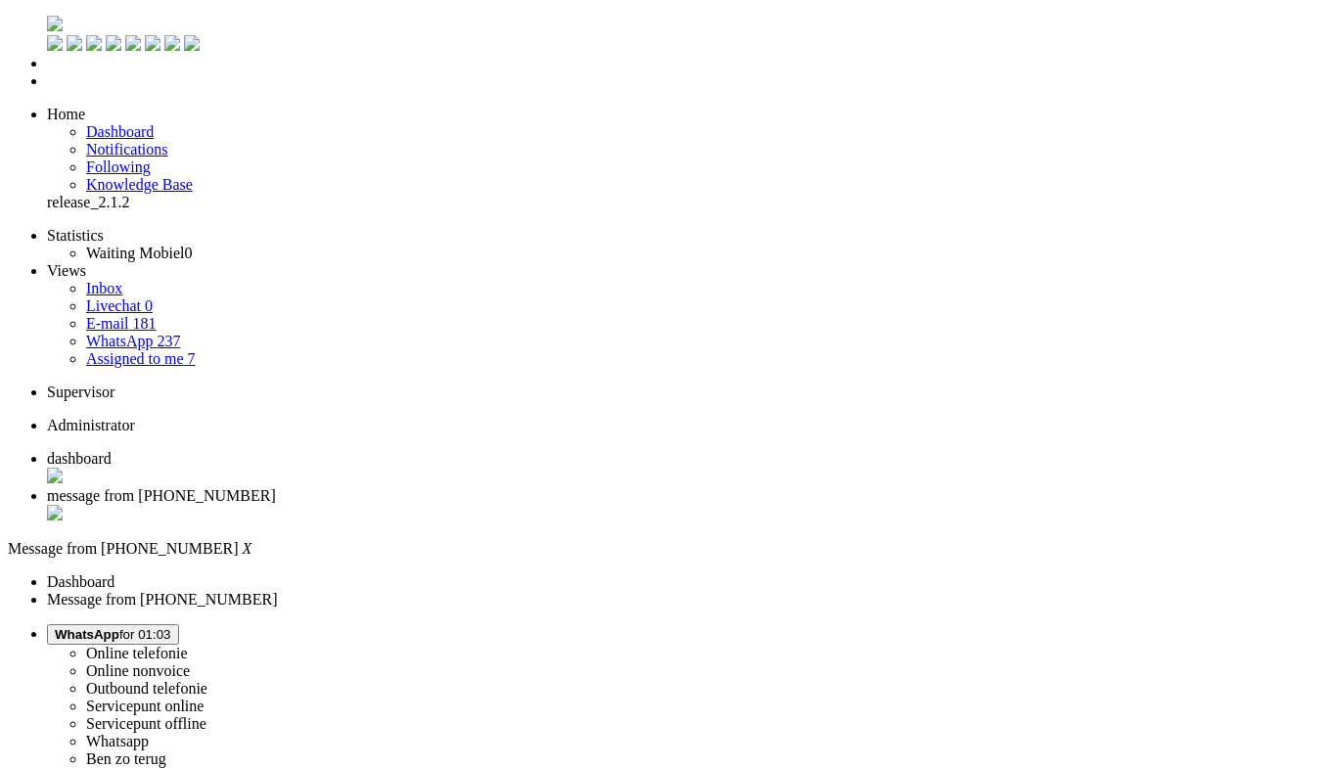
click at [564, 505] on div "Close tab" at bounding box center [680, 515] width 1267 height 20
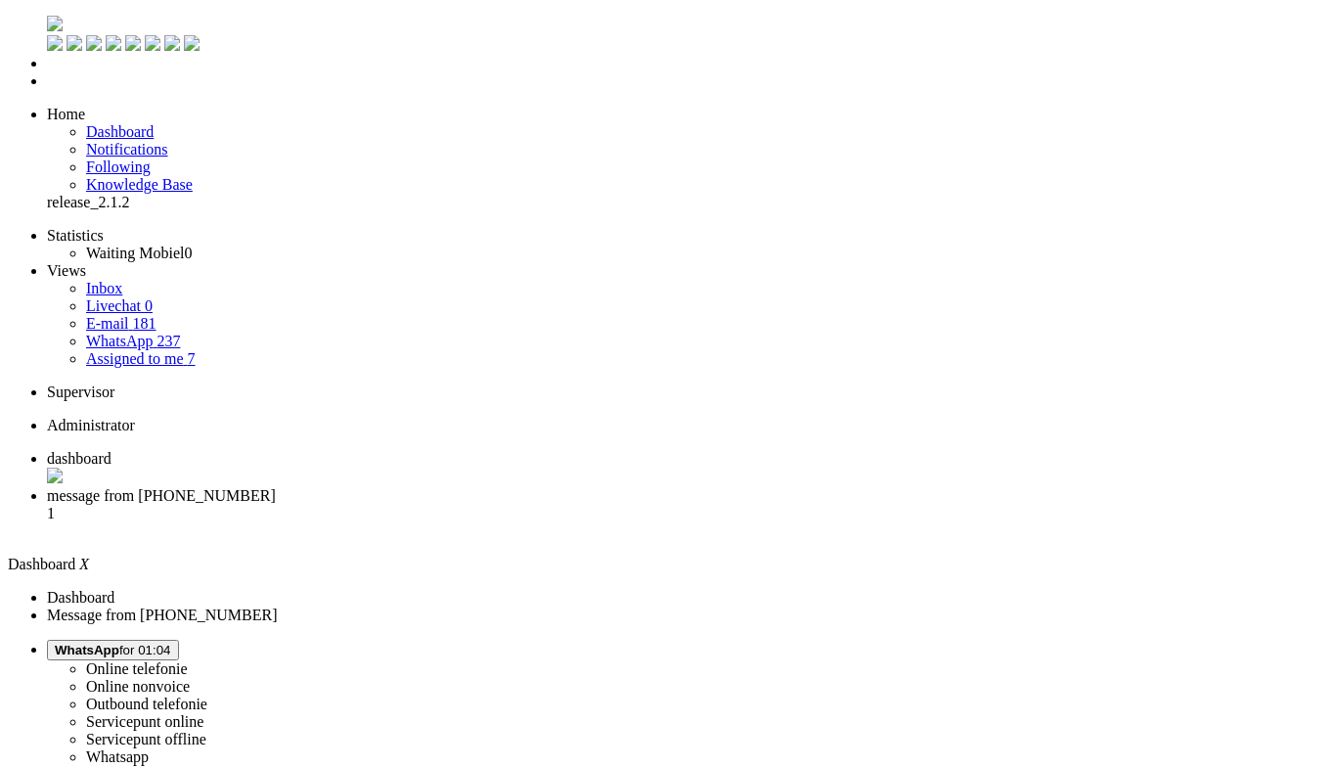
click at [523, 487] on li "message from +48731505221 1" at bounding box center [689, 513] width 1284 height 53
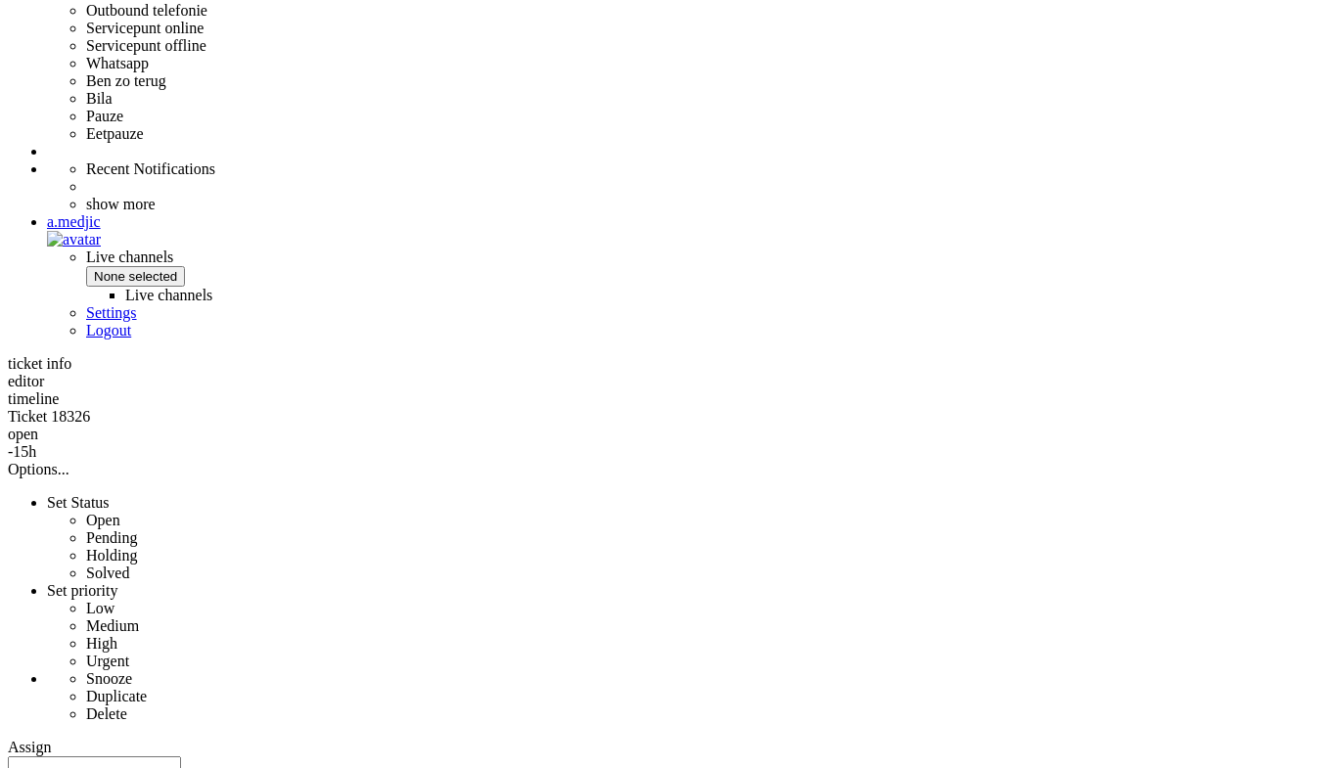
scroll to position [783, 0]
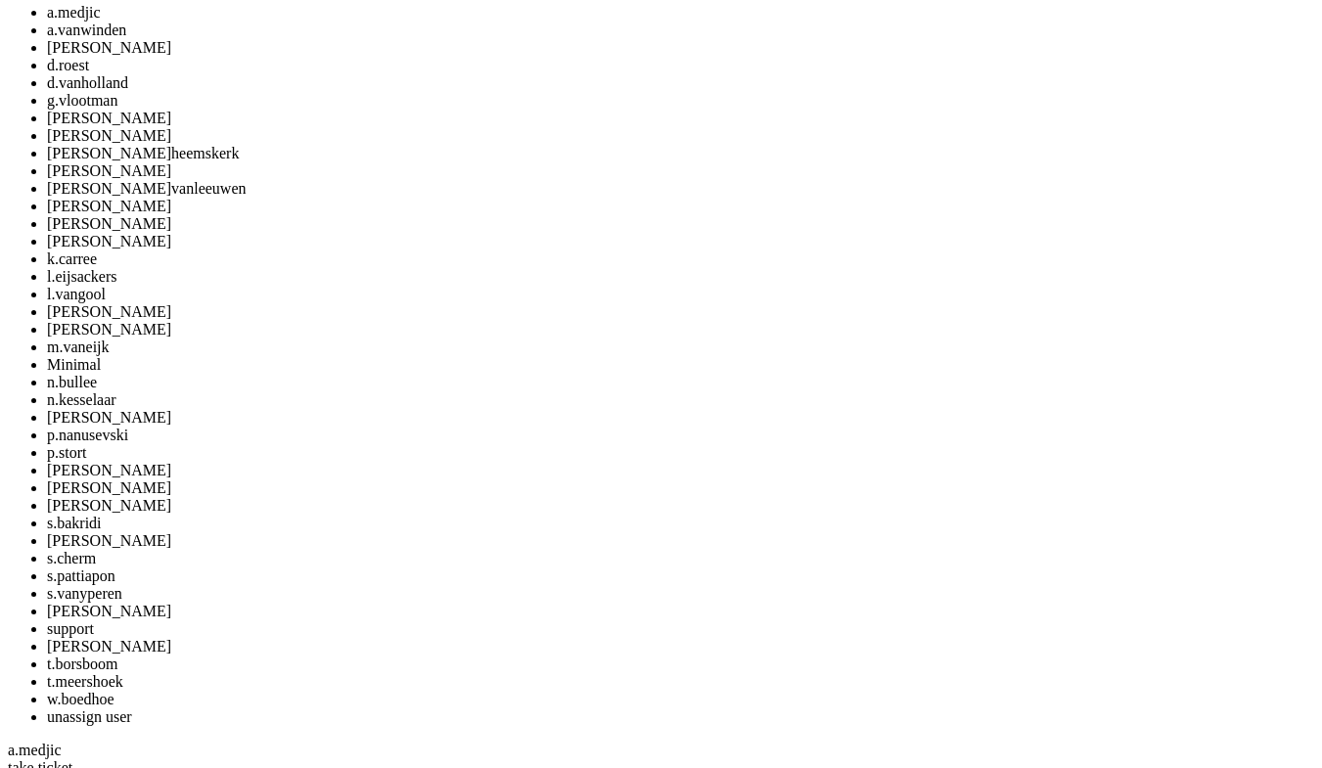
scroll to position [1663, 0]
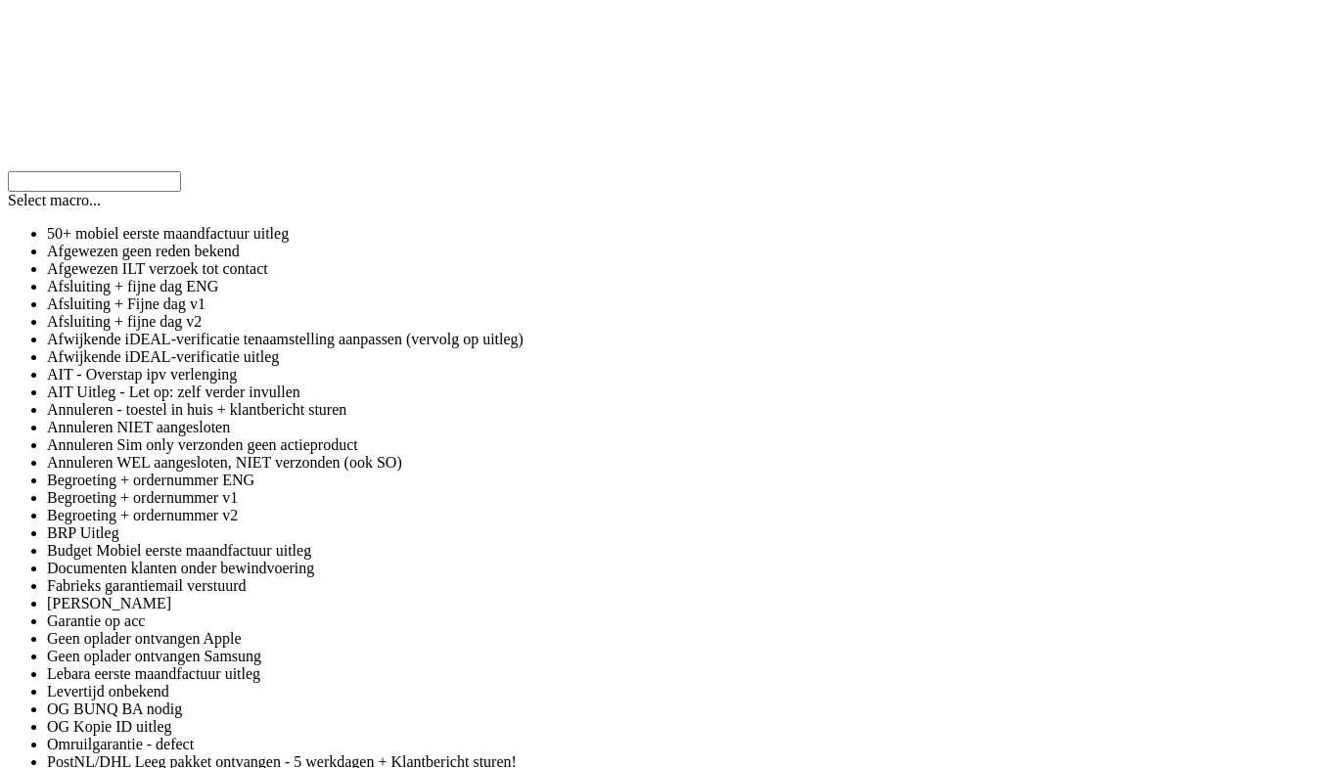
scroll to position [3473, 0]
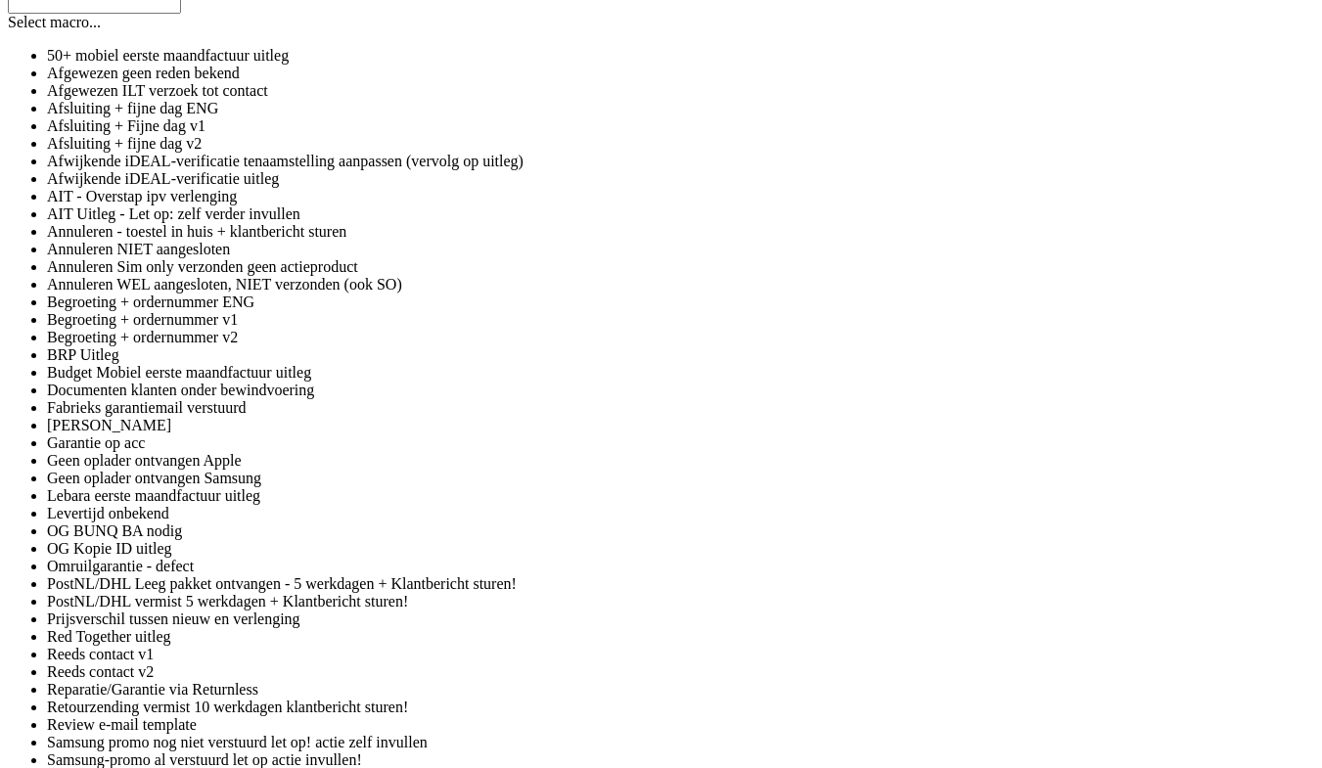
drag, startPoint x: 1213, startPoint y: 636, endPoint x: 1208, endPoint y: 666, distance: 30.7
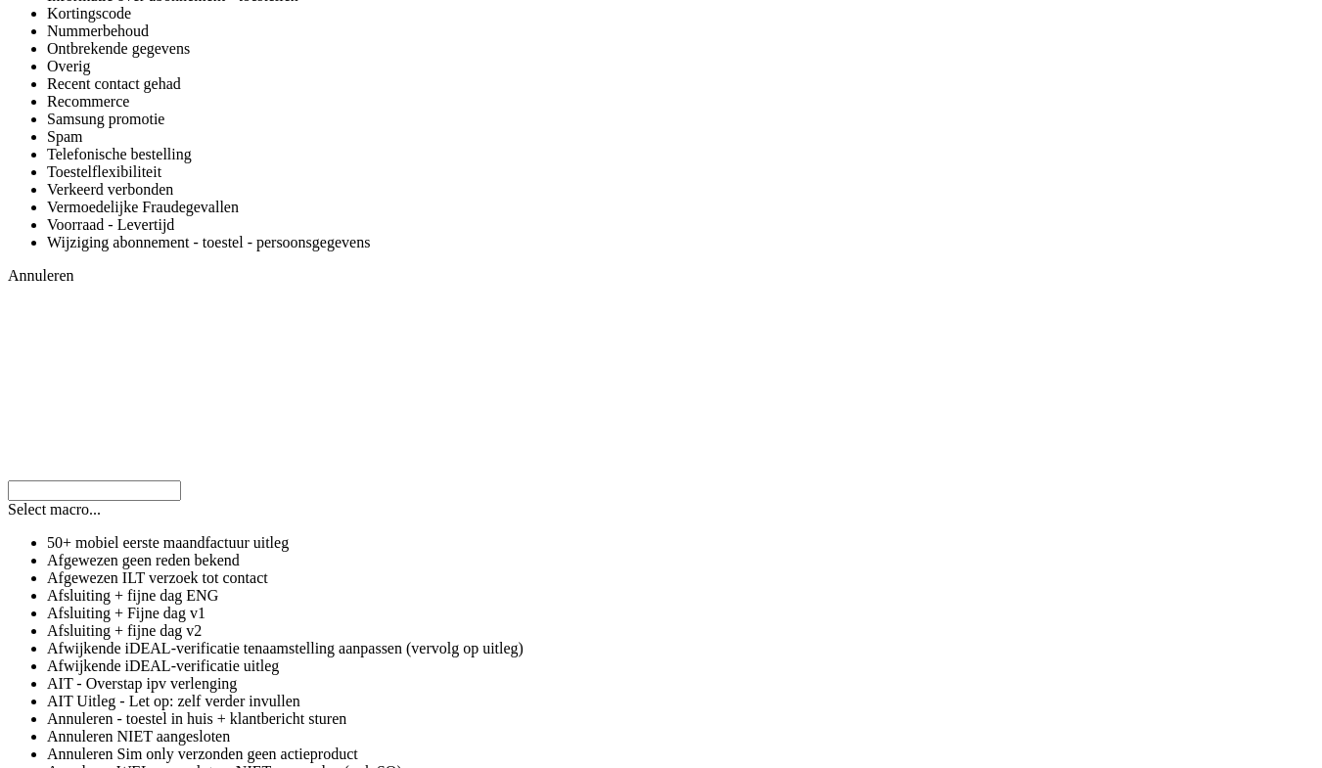
scroll to position [2984, 0]
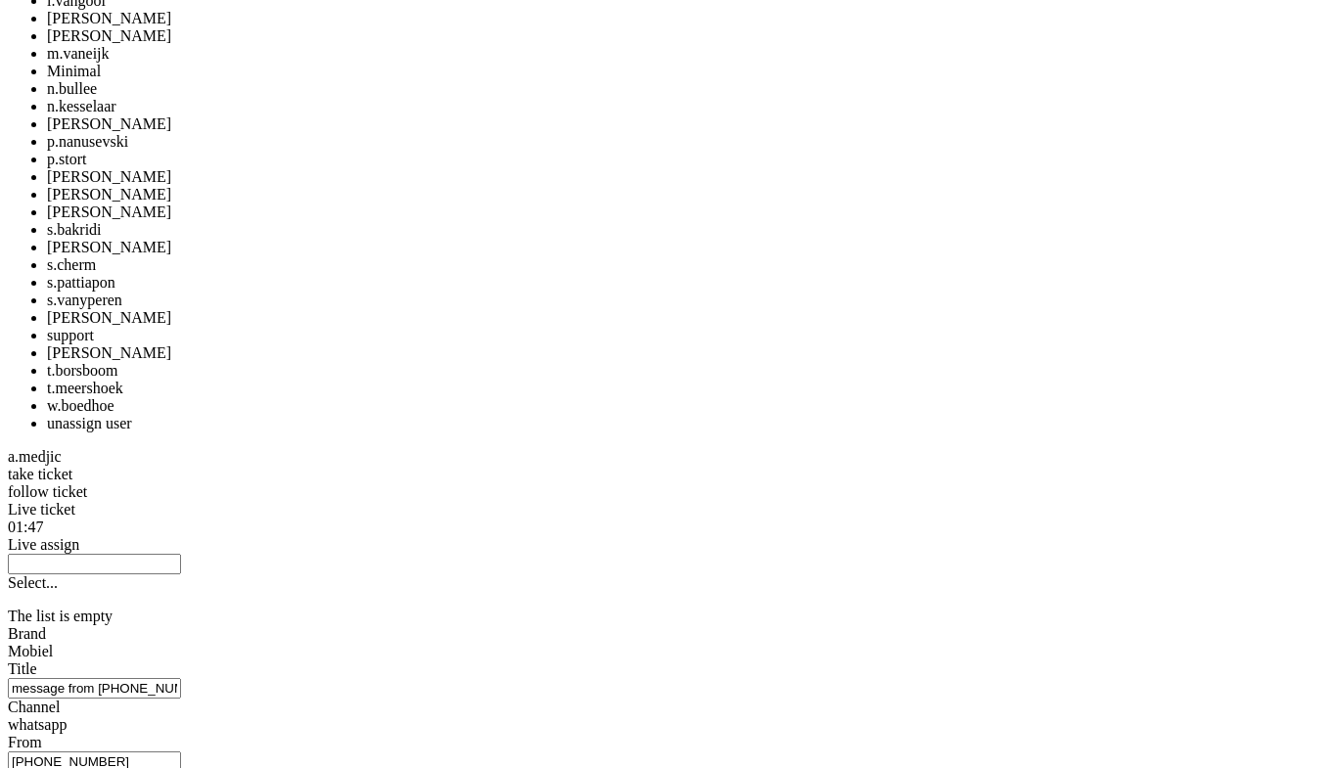
scroll to position [579, 0]
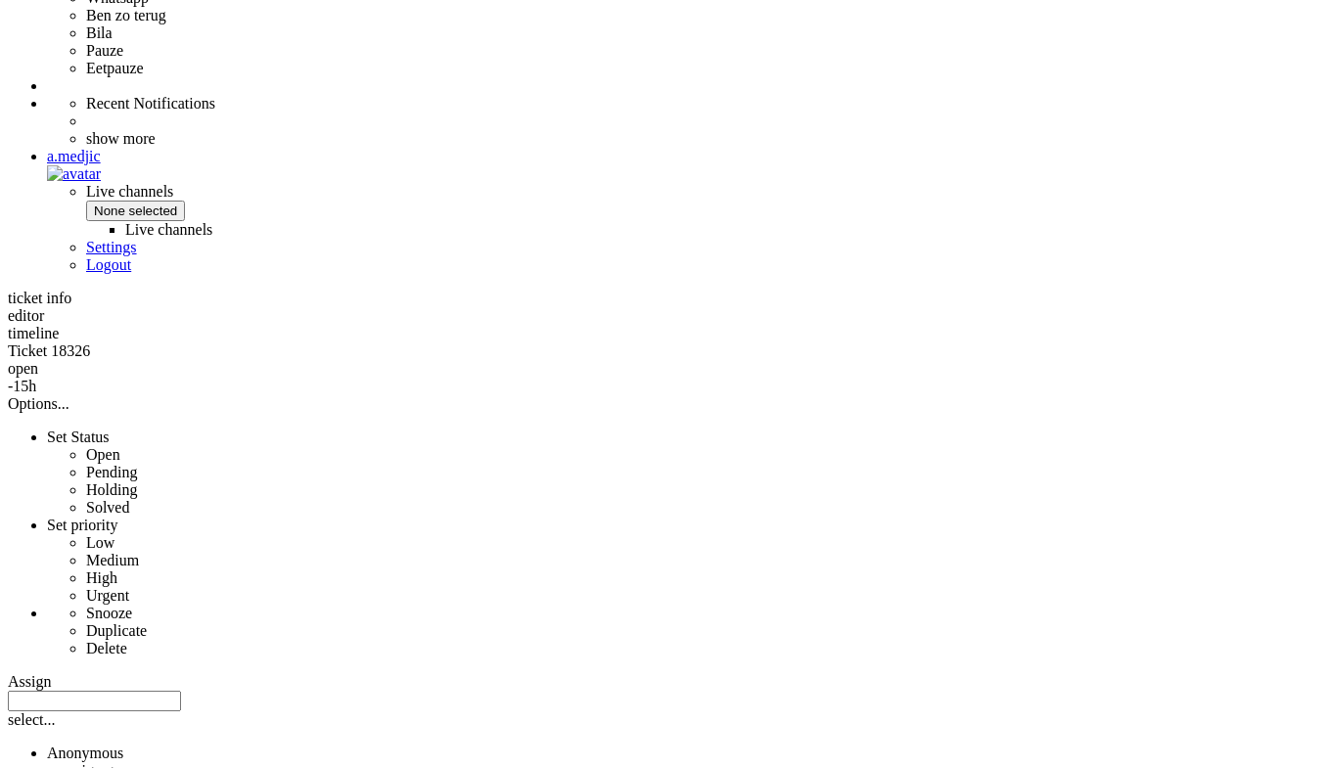
drag, startPoint x: 775, startPoint y: 421, endPoint x: 680, endPoint y: -33, distance: 463.7
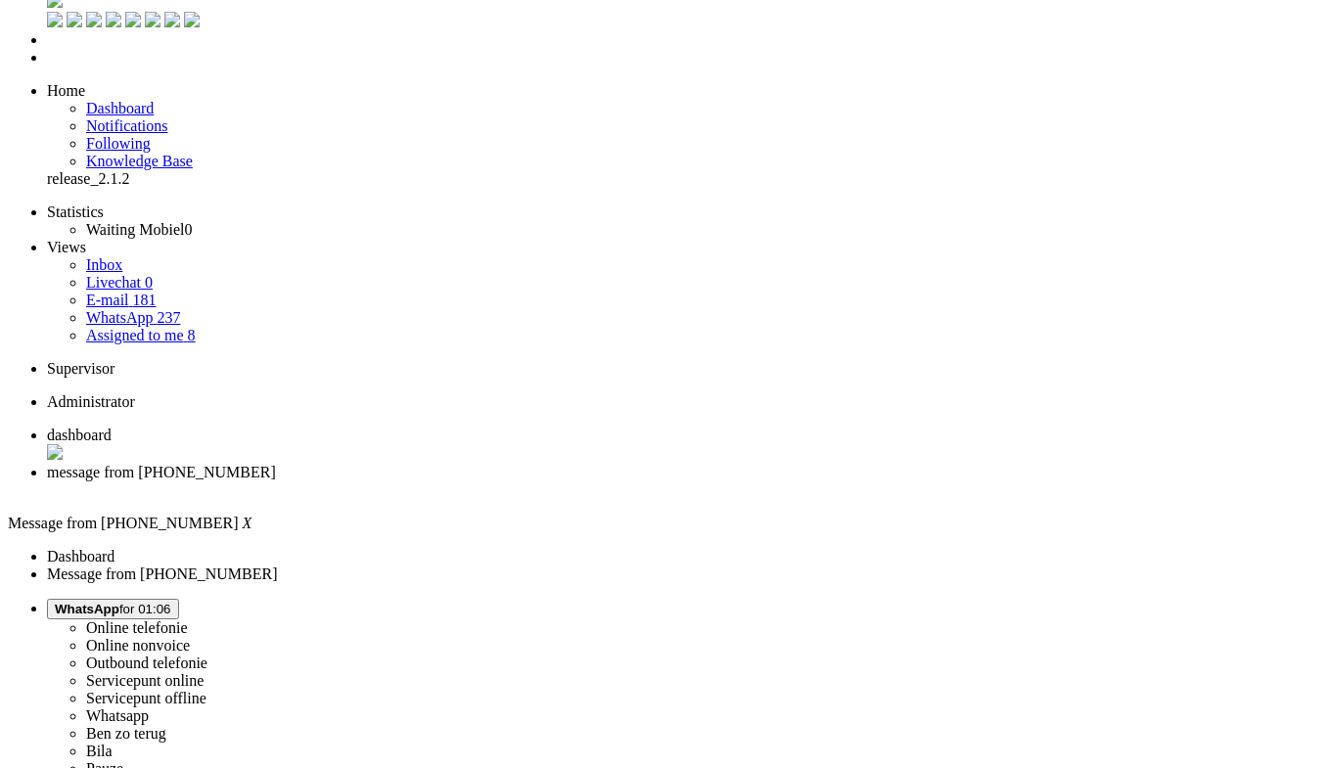
scroll to position [0, 0]
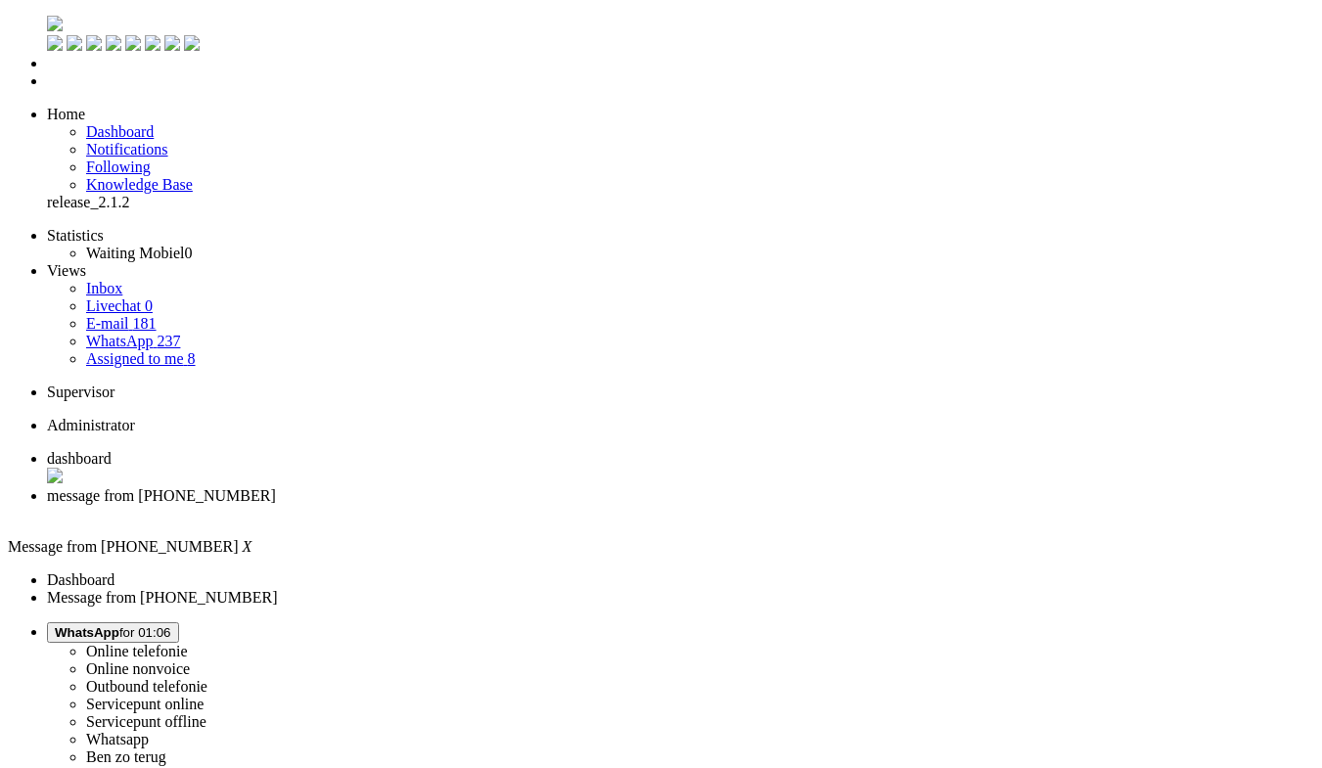
paste body "Rich Text Area. Press ALT-0 for help."
drag, startPoint x: 331, startPoint y: 3361, endPoint x: 165, endPoint y: 3369, distance: 165.5
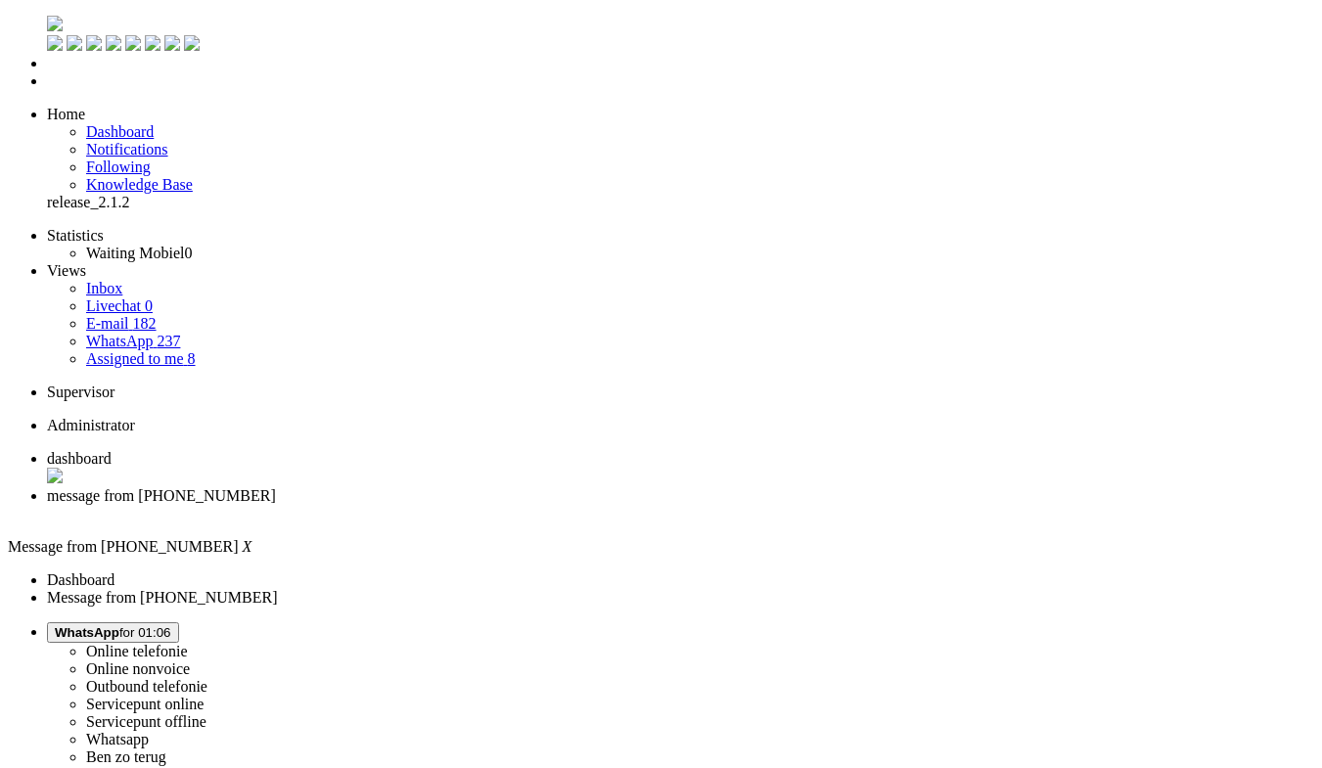
click at [569, 505] on div "Close tab" at bounding box center [680, 514] width 1267 height 18
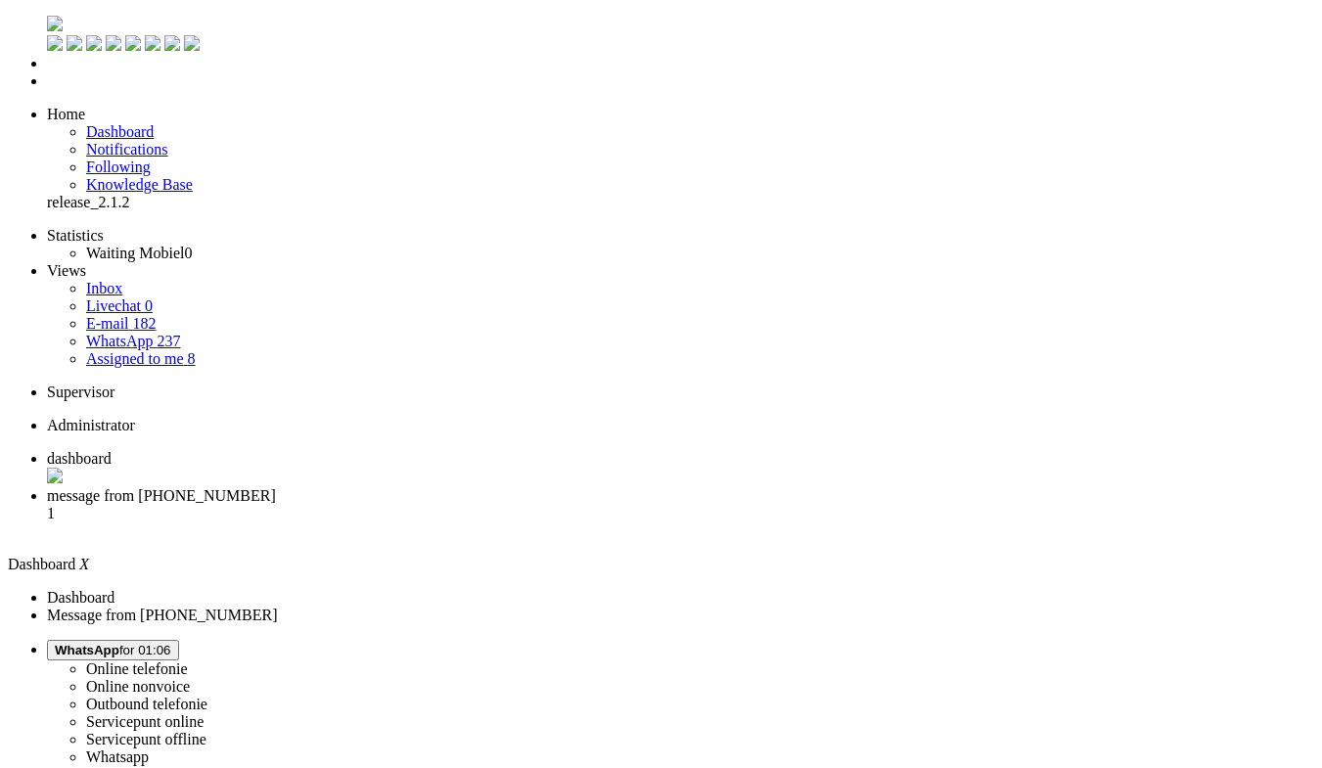
click at [276, 487] on span "message from +31631957689" at bounding box center [161, 495] width 229 height 17
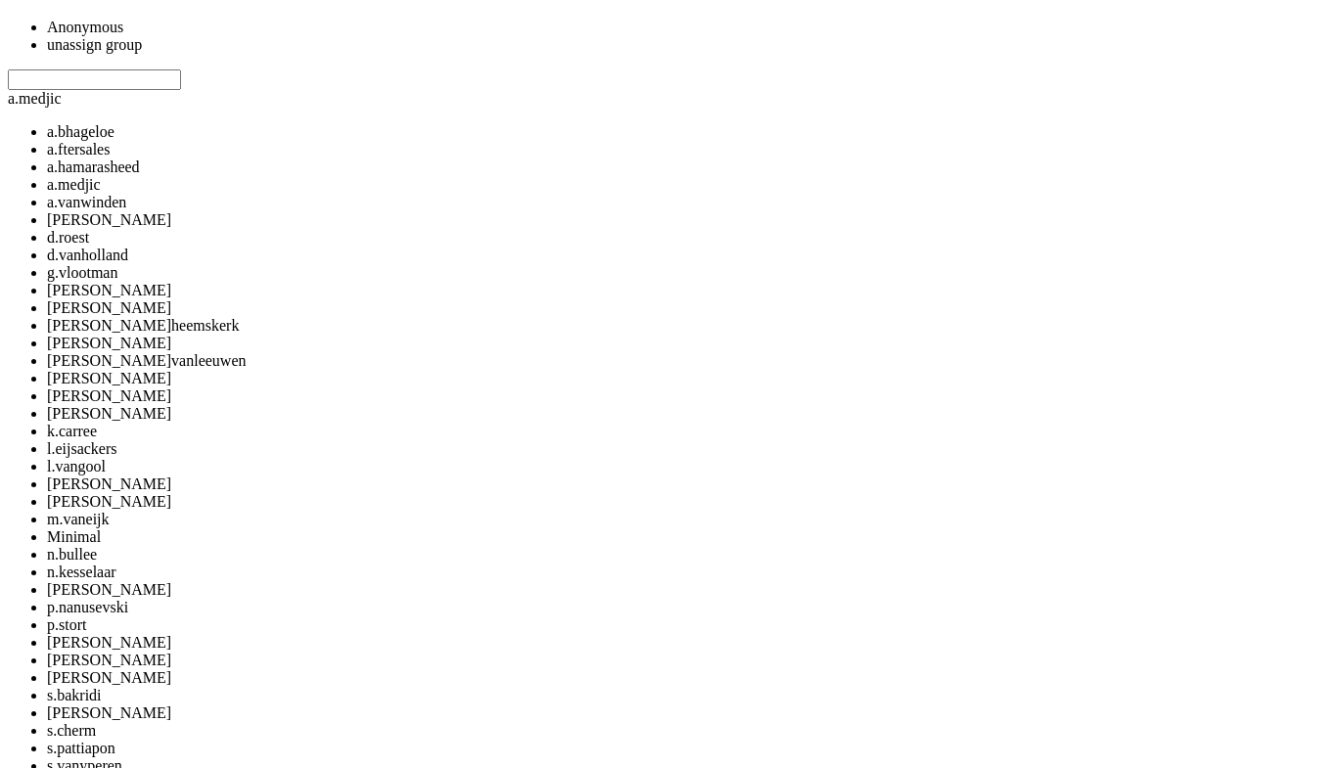
scroll to position [1272, 0]
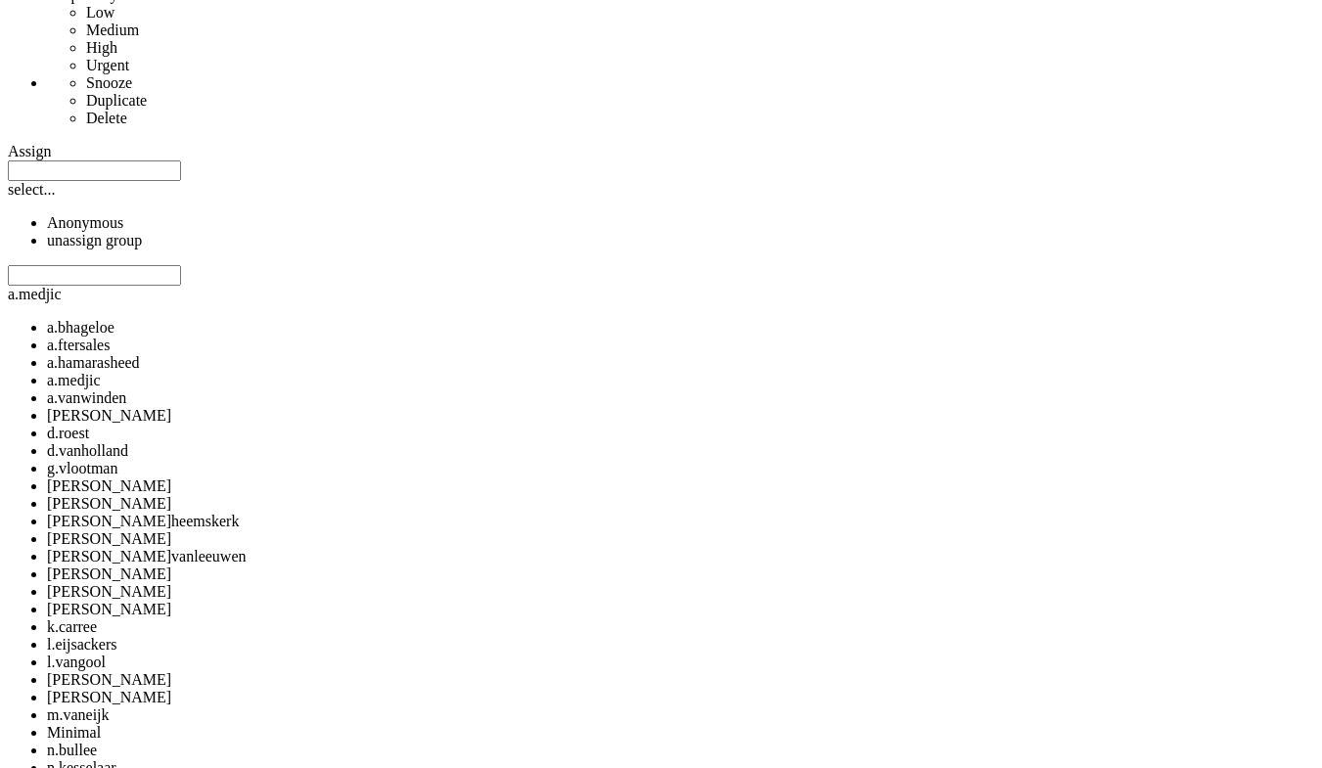
drag, startPoint x: 799, startPoint y: 421, endPoint x: 1209, endPoint y: 523, distance: 422.6
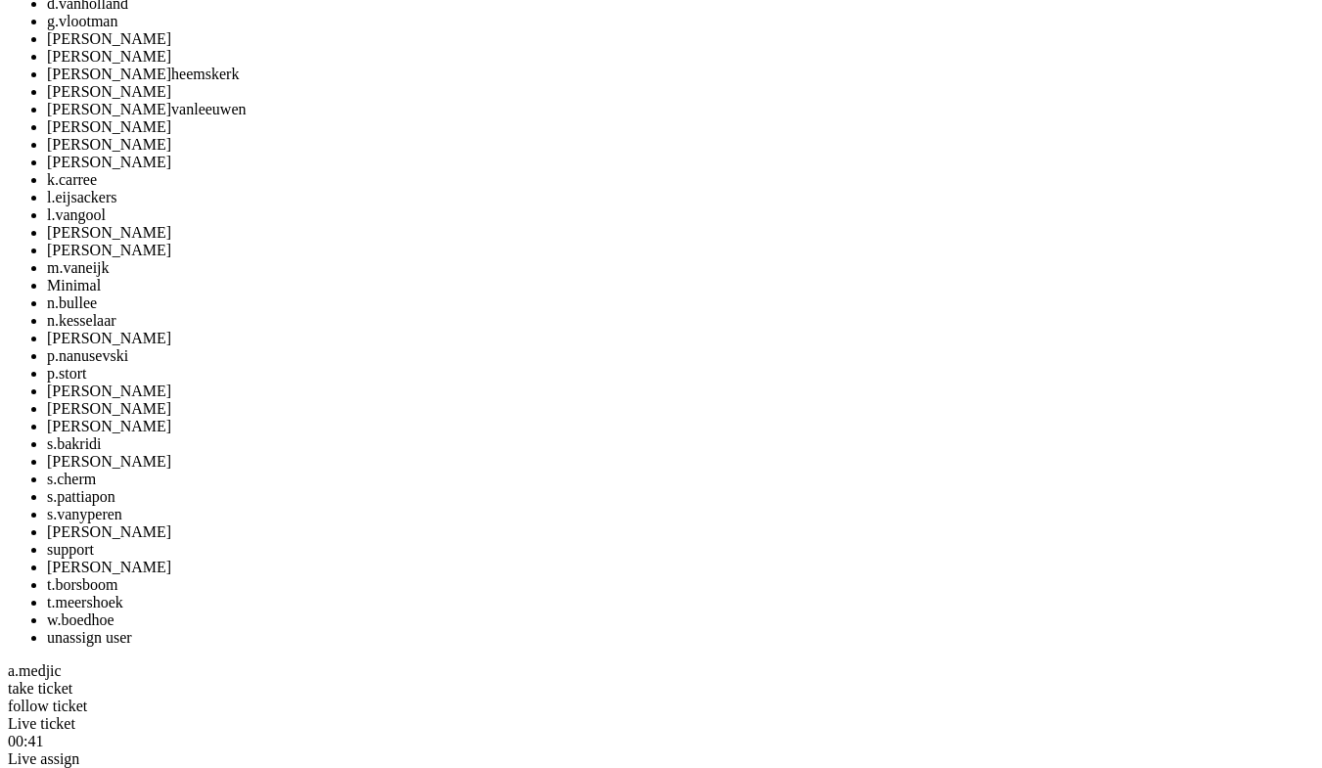
scroll to position [1663, 0]
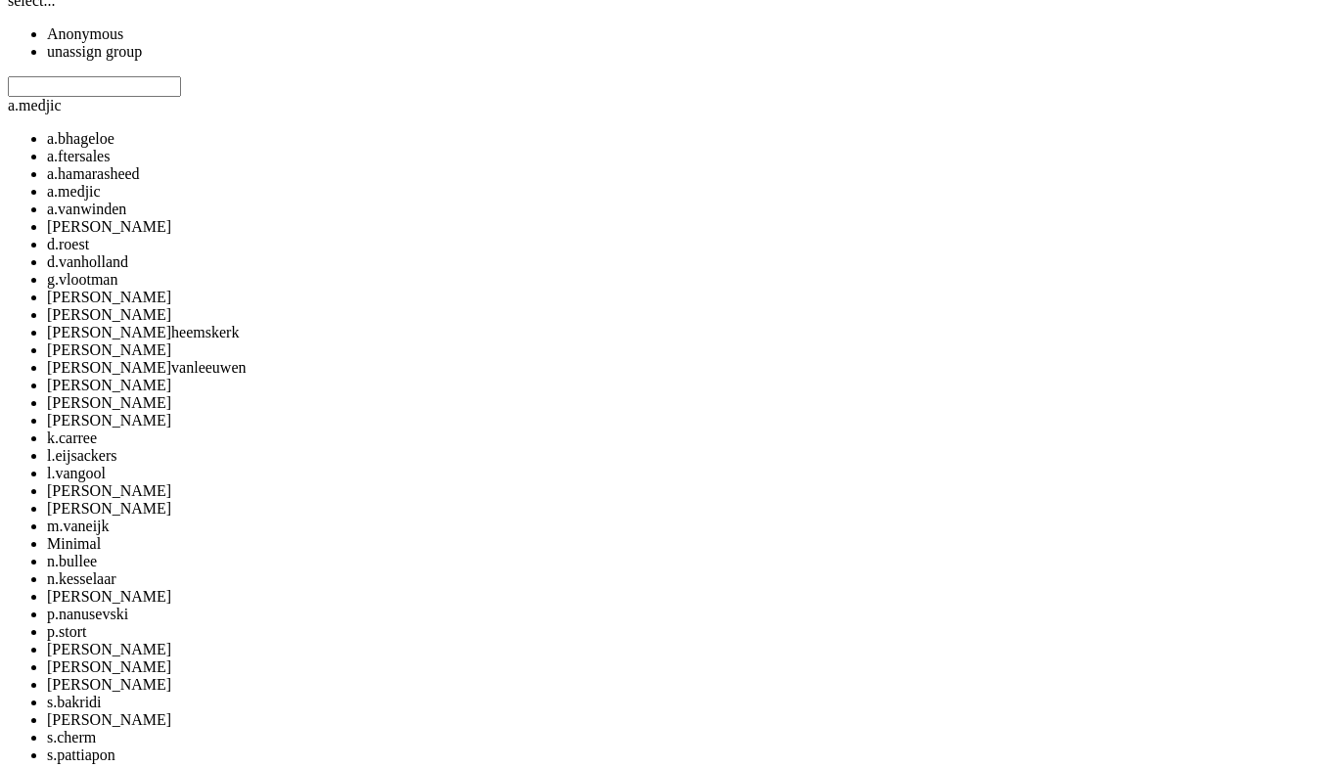
drag, startPoint x: 1189, startPoint y: 533, endPoint x: 1182, endPoint y: 479, distance: 54.2
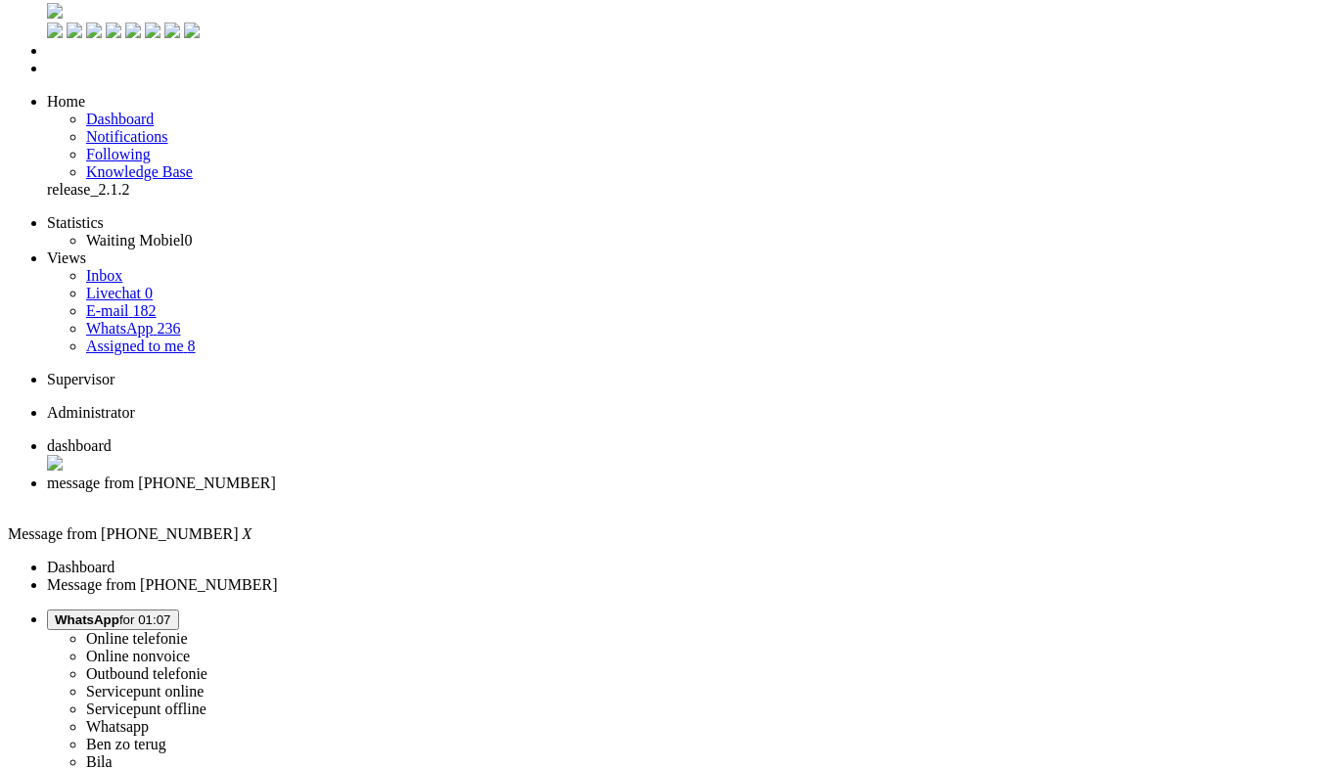
scroll to position [0, 0]
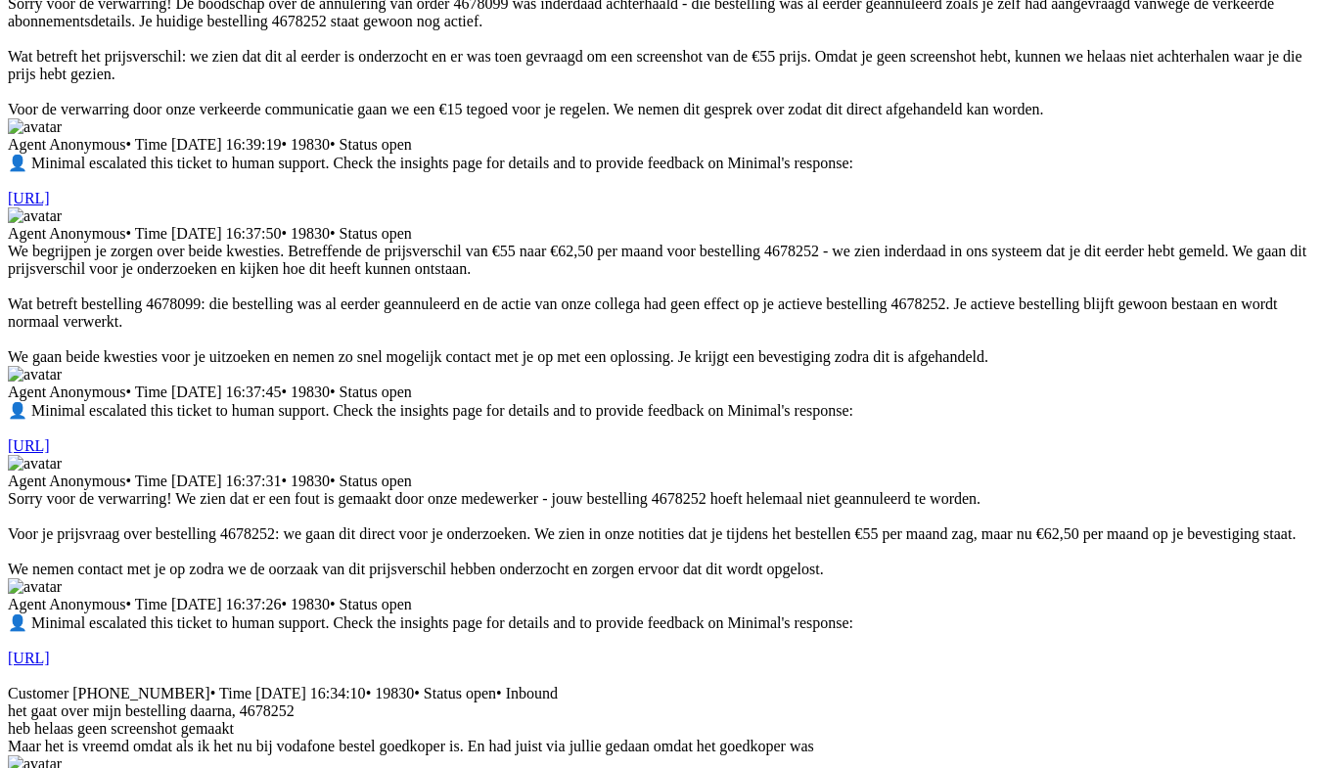
drag, startPoint x: 996, startPoint y: 280, endPoint x: 926, endPoint y: 799, distance: 524.1
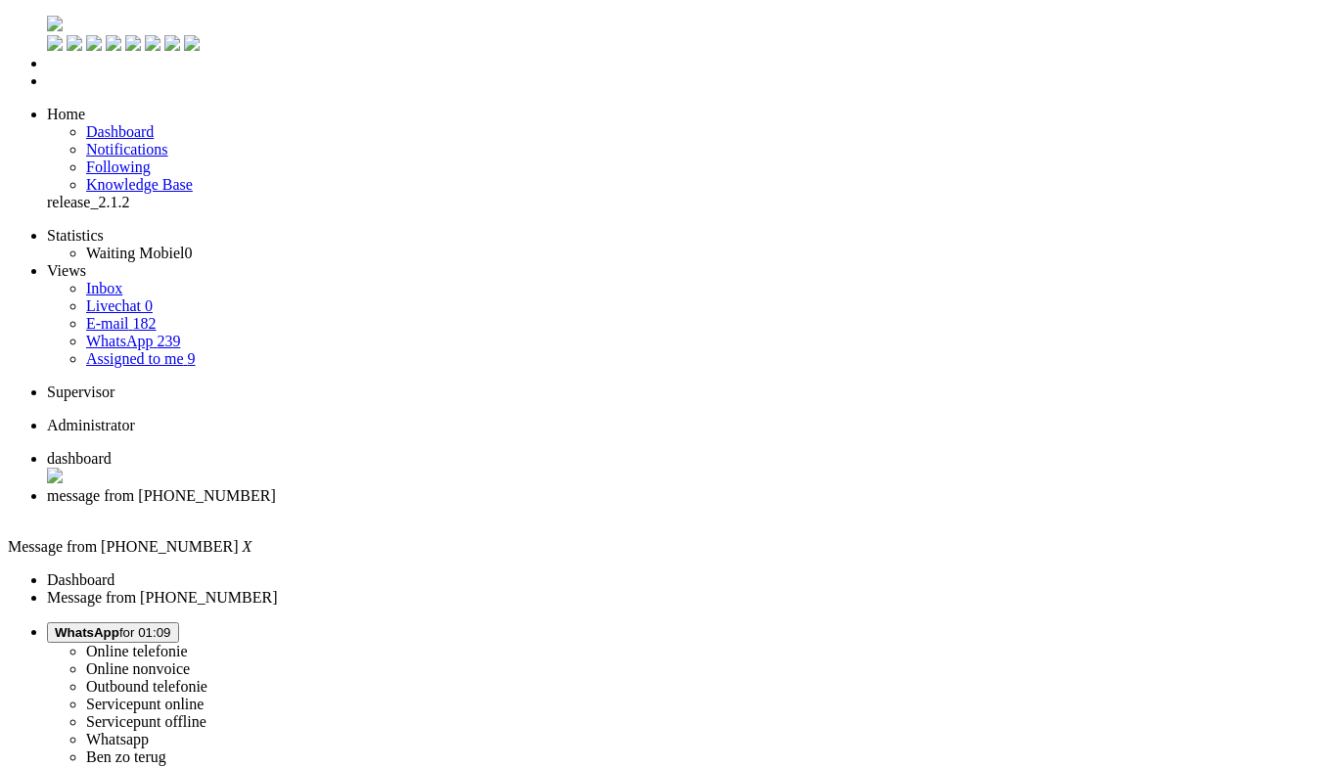
click at [565, 505] on div "Close tab" at bounding box center [680, 514] width 1267 height 18
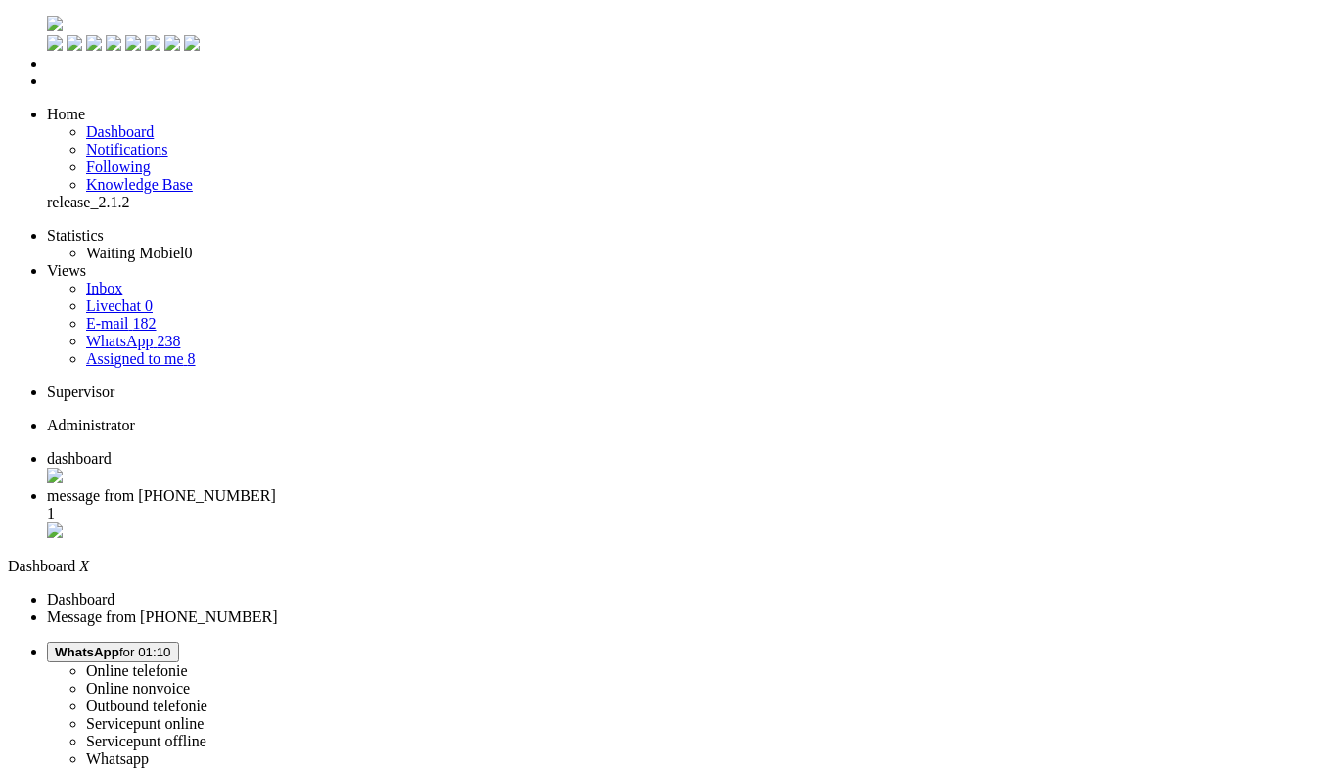
click at [276, 487] on span "message from +31619511520" at bounding box center [161, 495] width 229 height 17
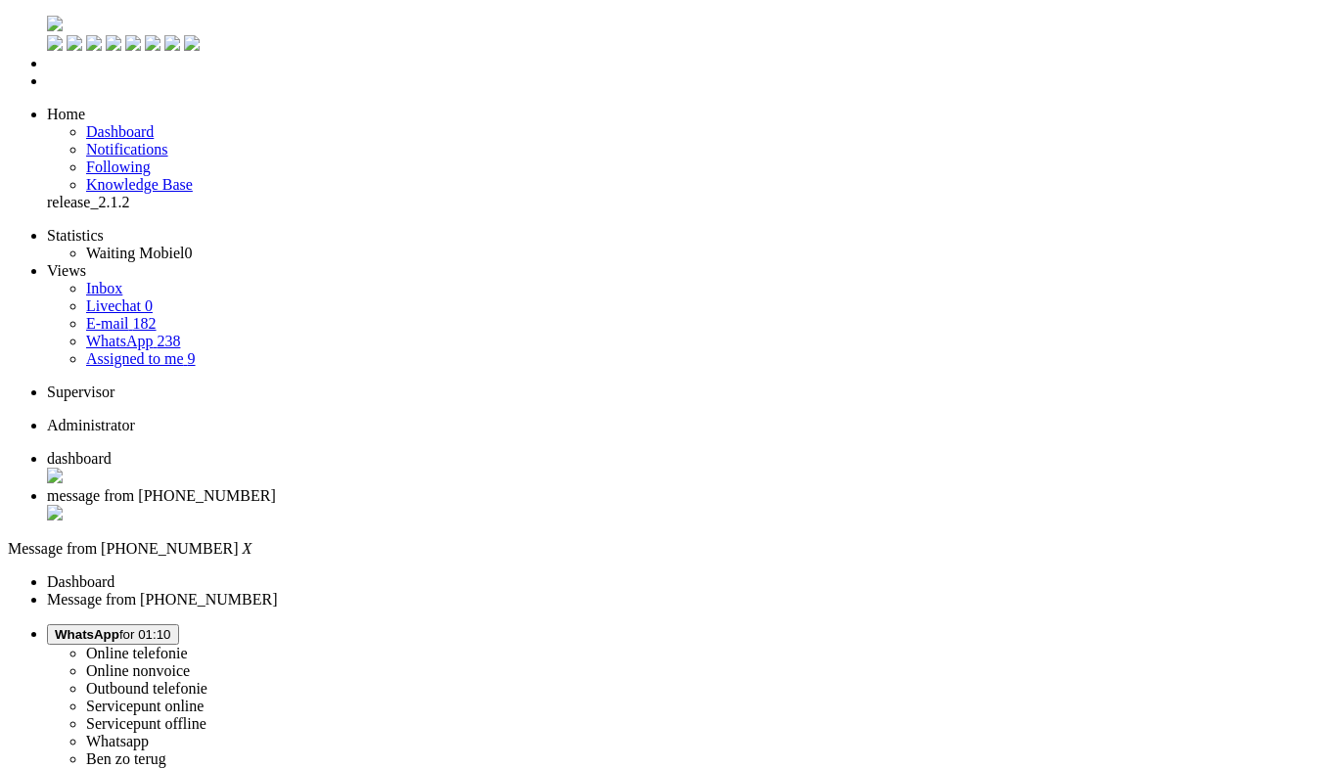
drag, startPoint x: 1140, startPoint y: 453, endPoint x: 1306, endPoint y: -74, distance: 552.9
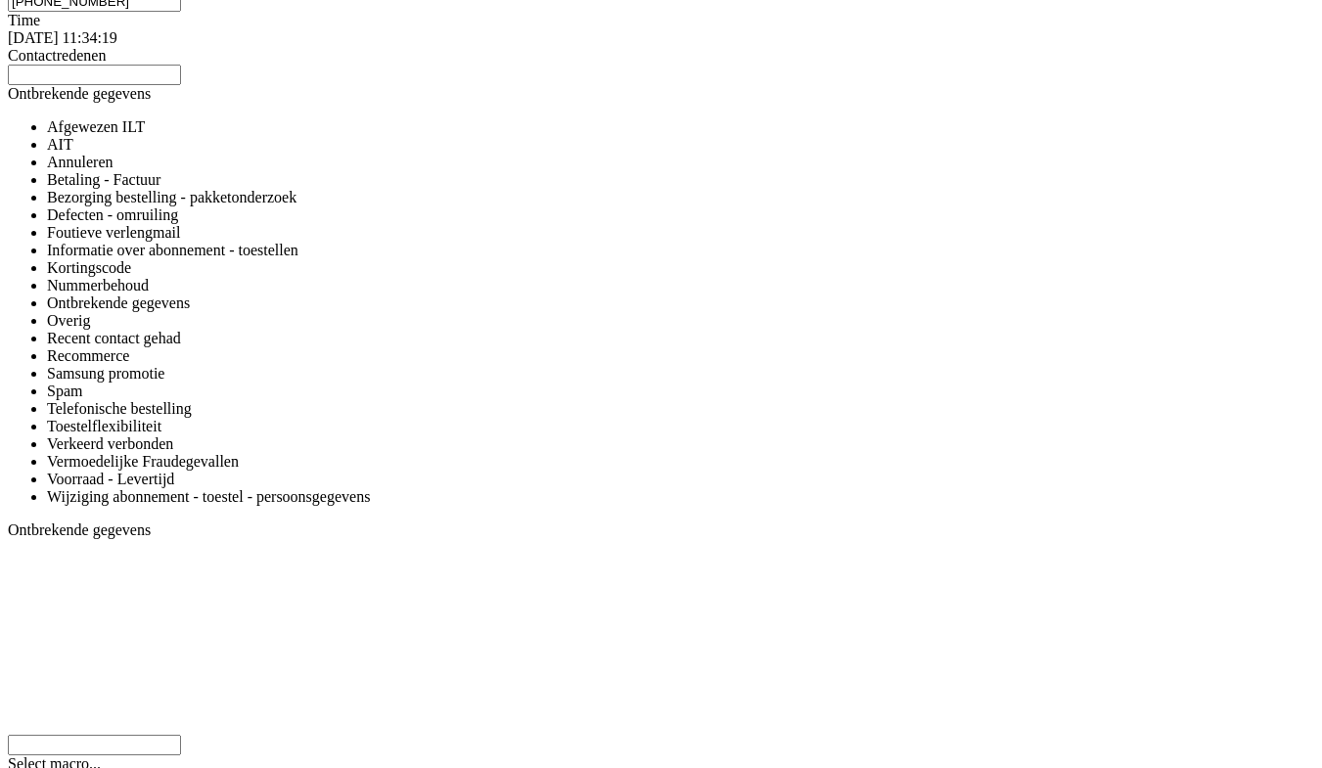
scroll to position [2905, 0]
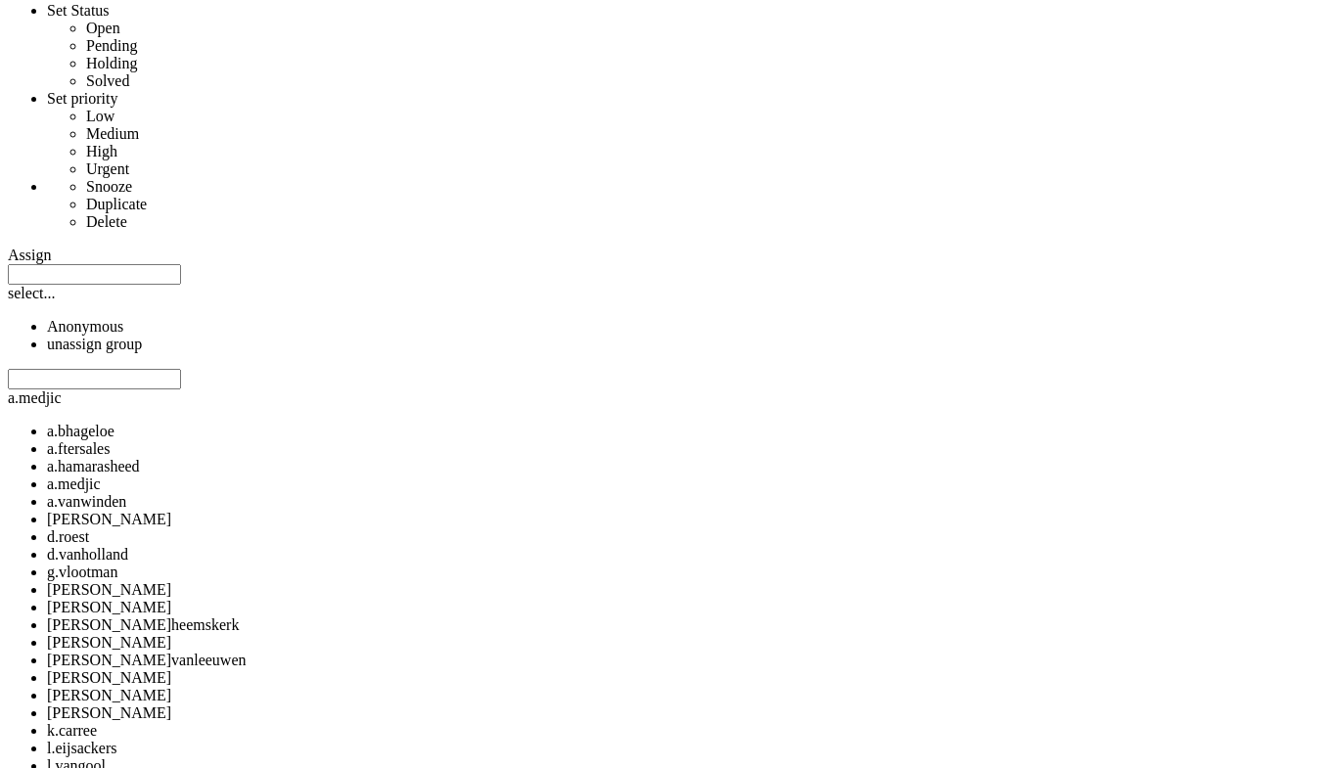
scroll to position [0, 0]
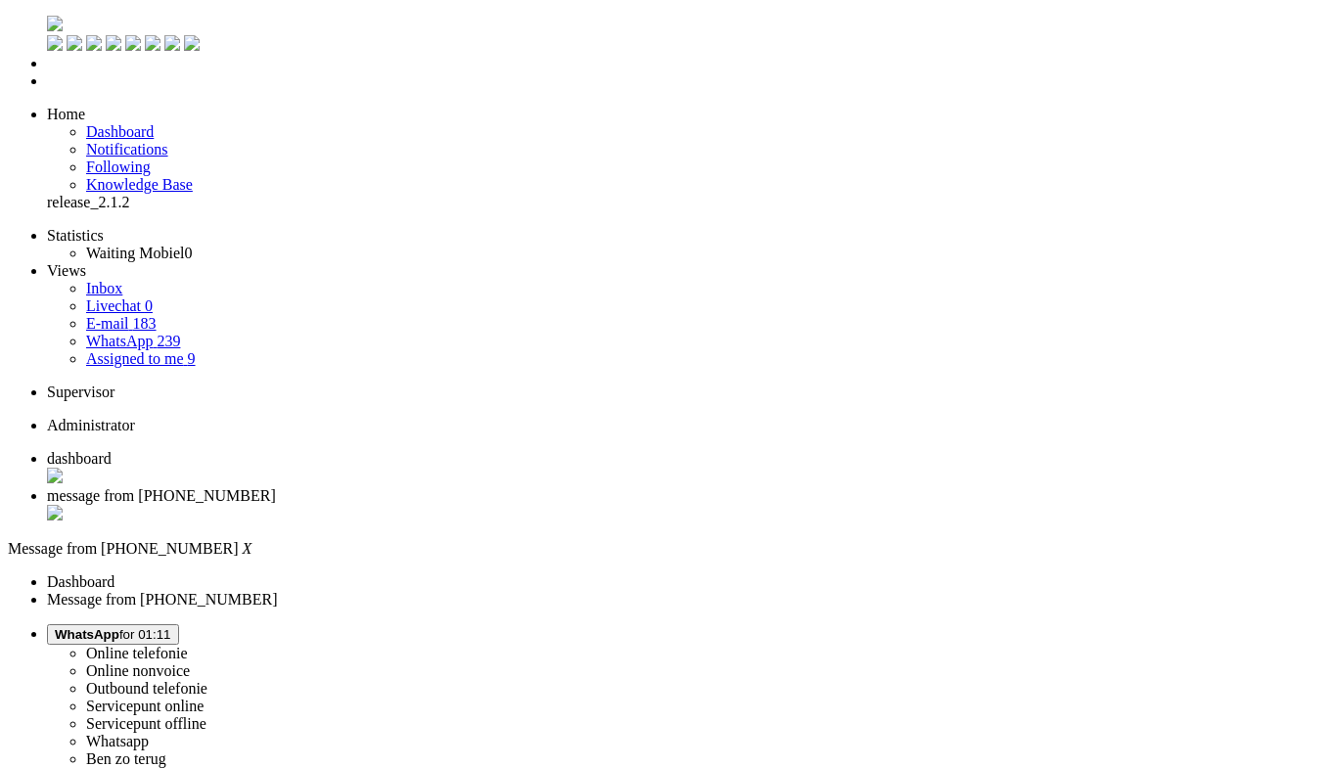
drag, startPoint x: 626, startPoint y: 458, endPoint x: 633, endPoint y: -85, distance: 543.0
drag, startPoint x: 1181, startPoint y: 430, endPoint x: 1109, endPoint y: 156, distance: 284.0
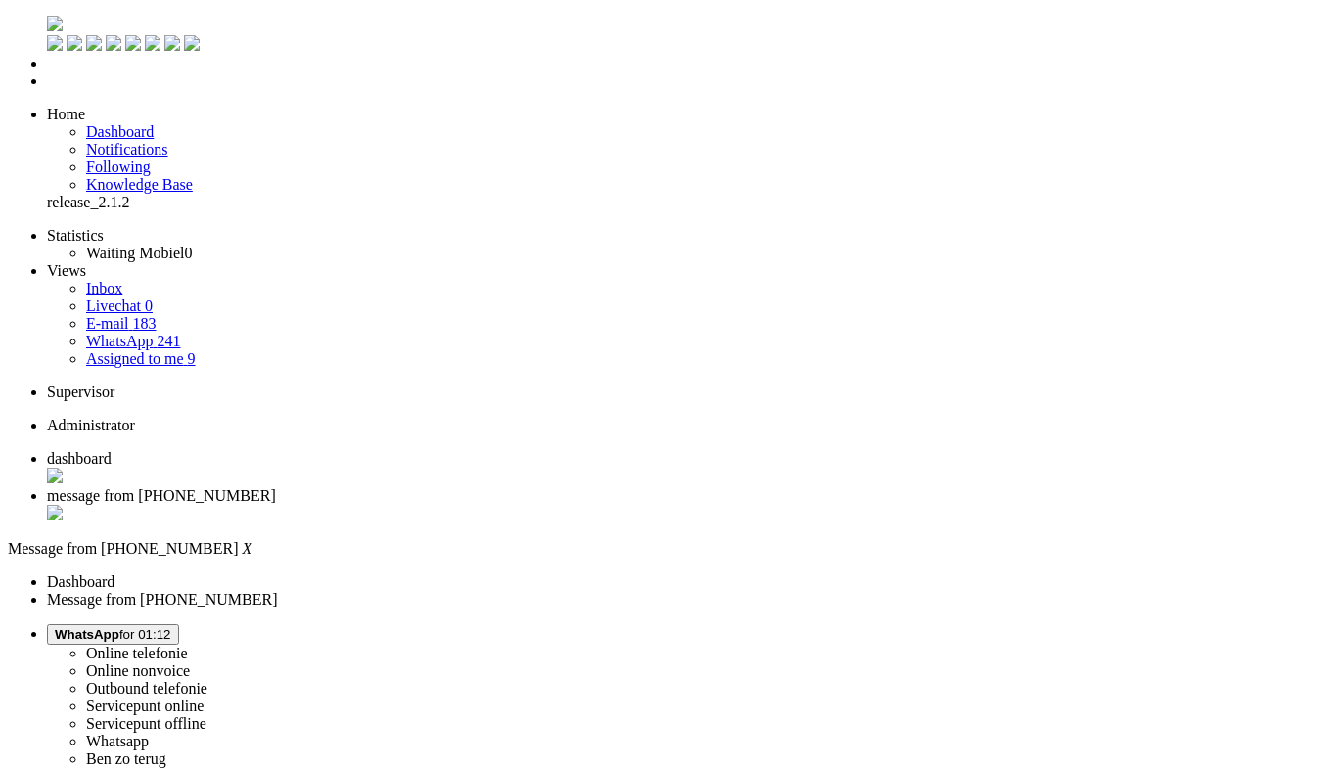
click at [572, 487] on li "message from +31619511520" at bounding box center [680, 505] width 1267 height 37
click at [565, 505] on div "Close tab" at bounding box center [680, 515] width 1267 height 20
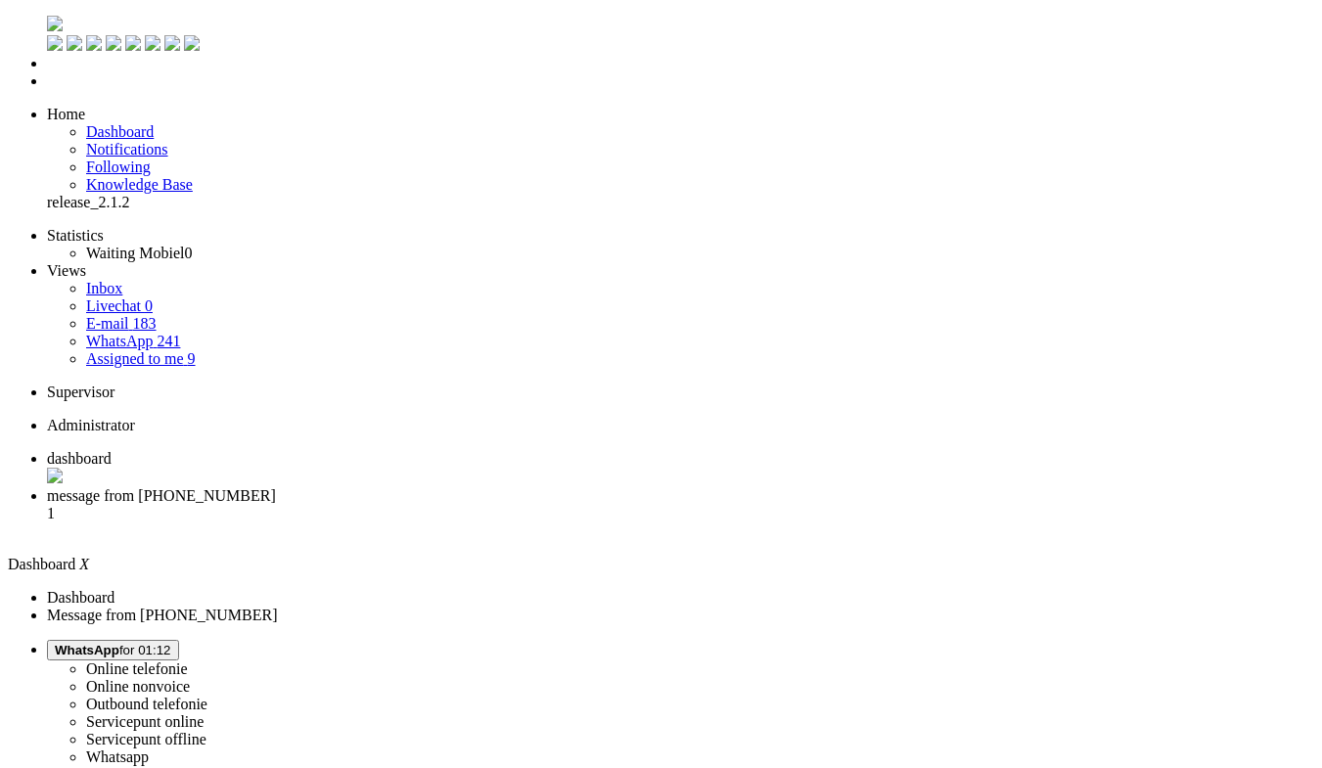
click at [276, 487] on span "message from +31642906175" at bounding box center [161, 495] width 229 height 17
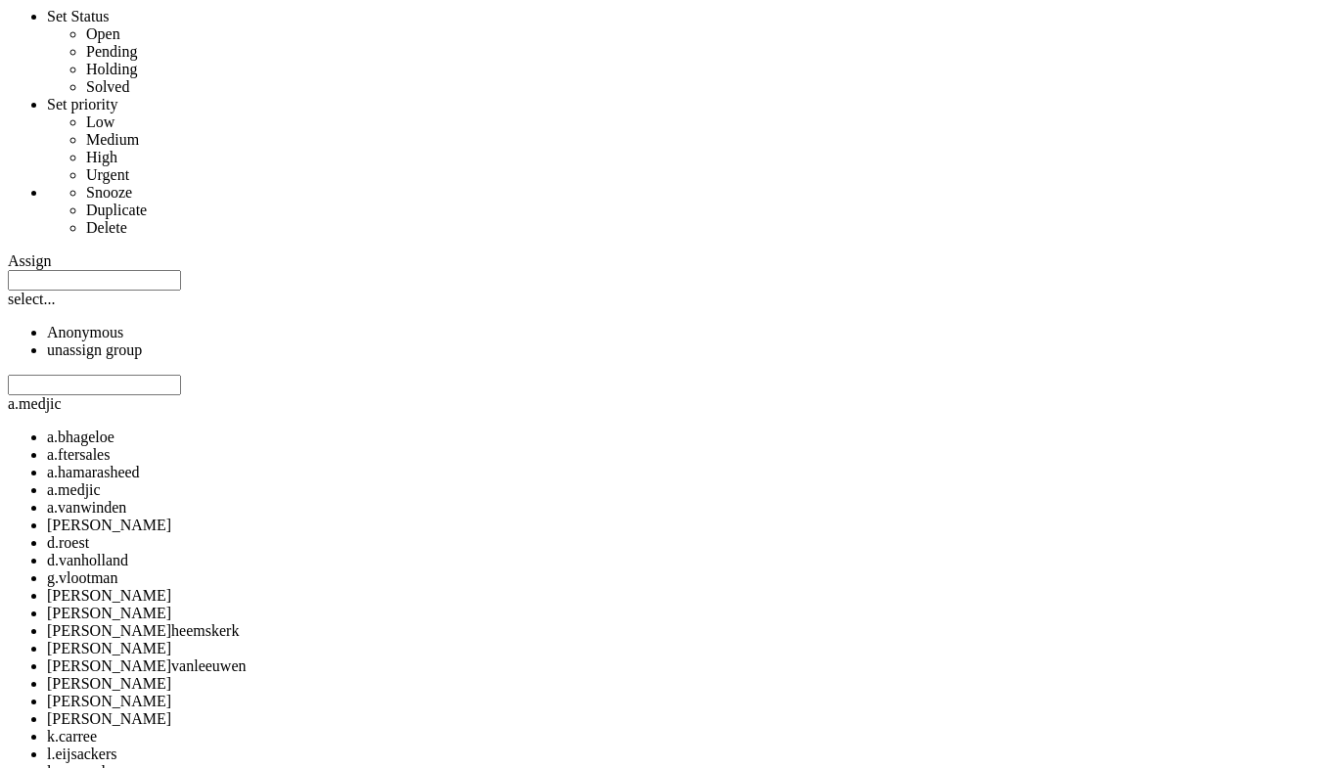
scroll to position [1206, 0]
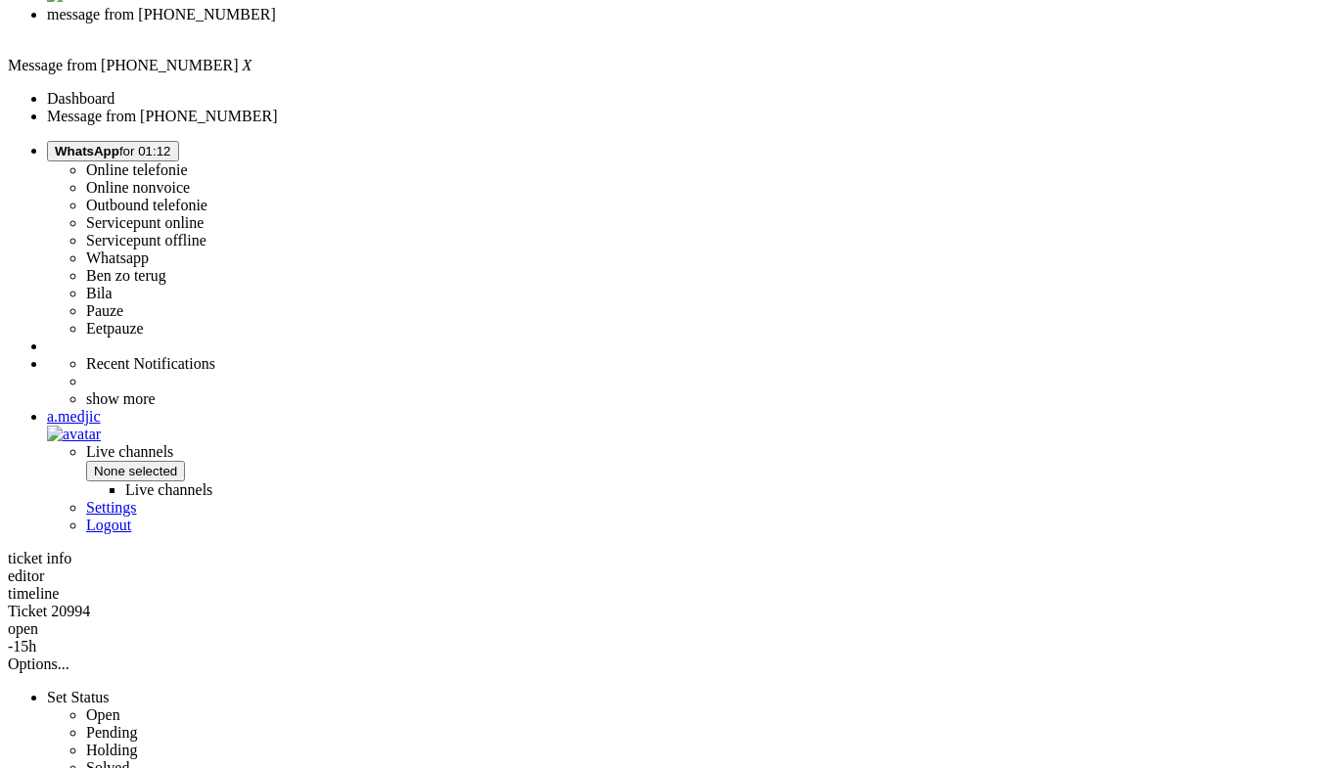
scroll to position [0, 0]
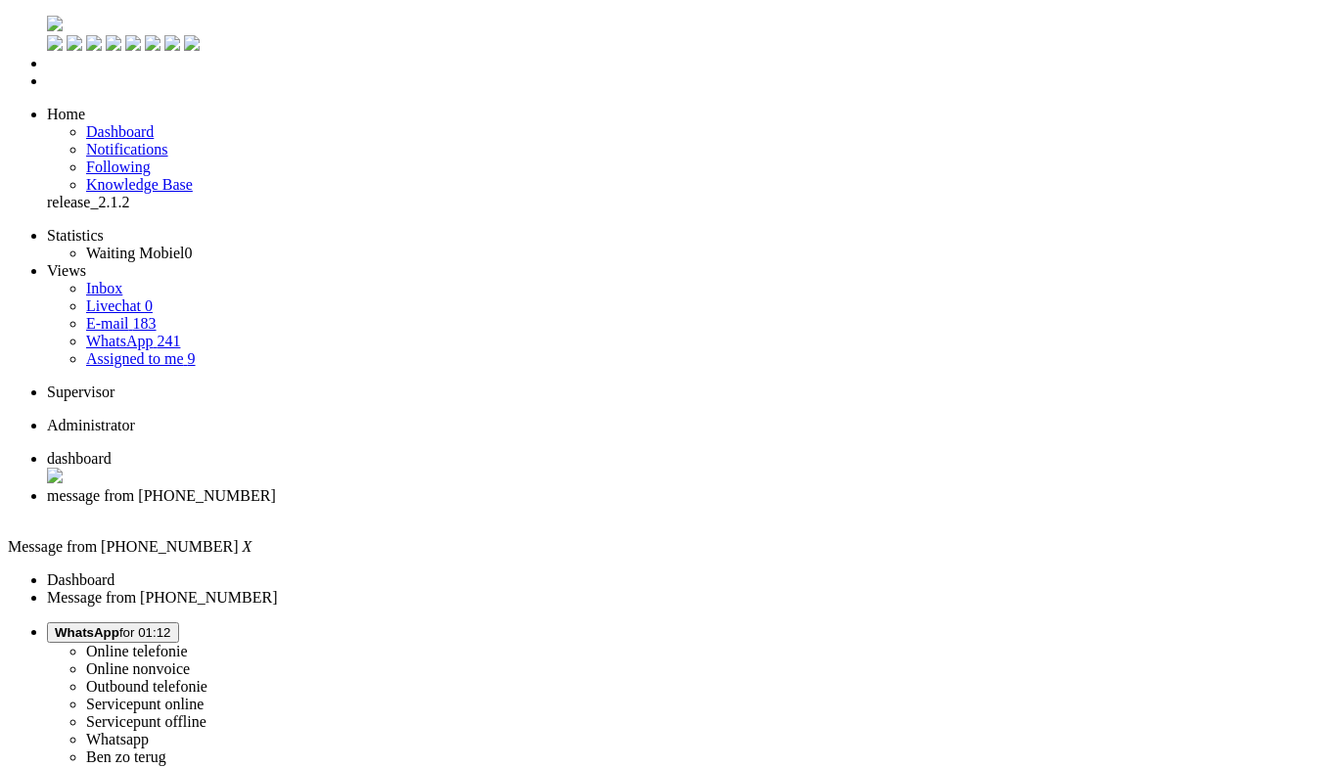
drag, startPoint x: 1223, startPoint y: 365, endPoint x: 1182, endPoint y: -41, distance: 408.1
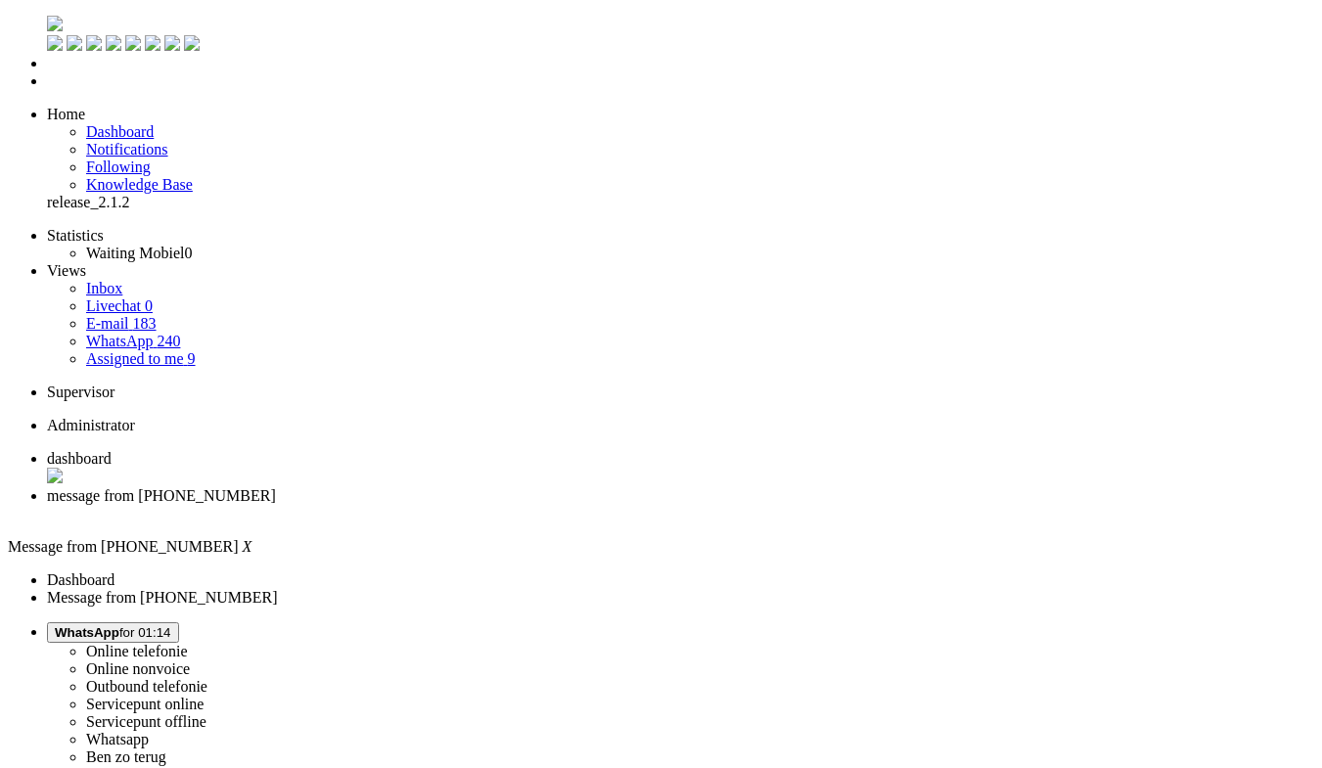
click at [569, 505] on div "Close tab" at bounding box center [680, 514] width 1267 height 18
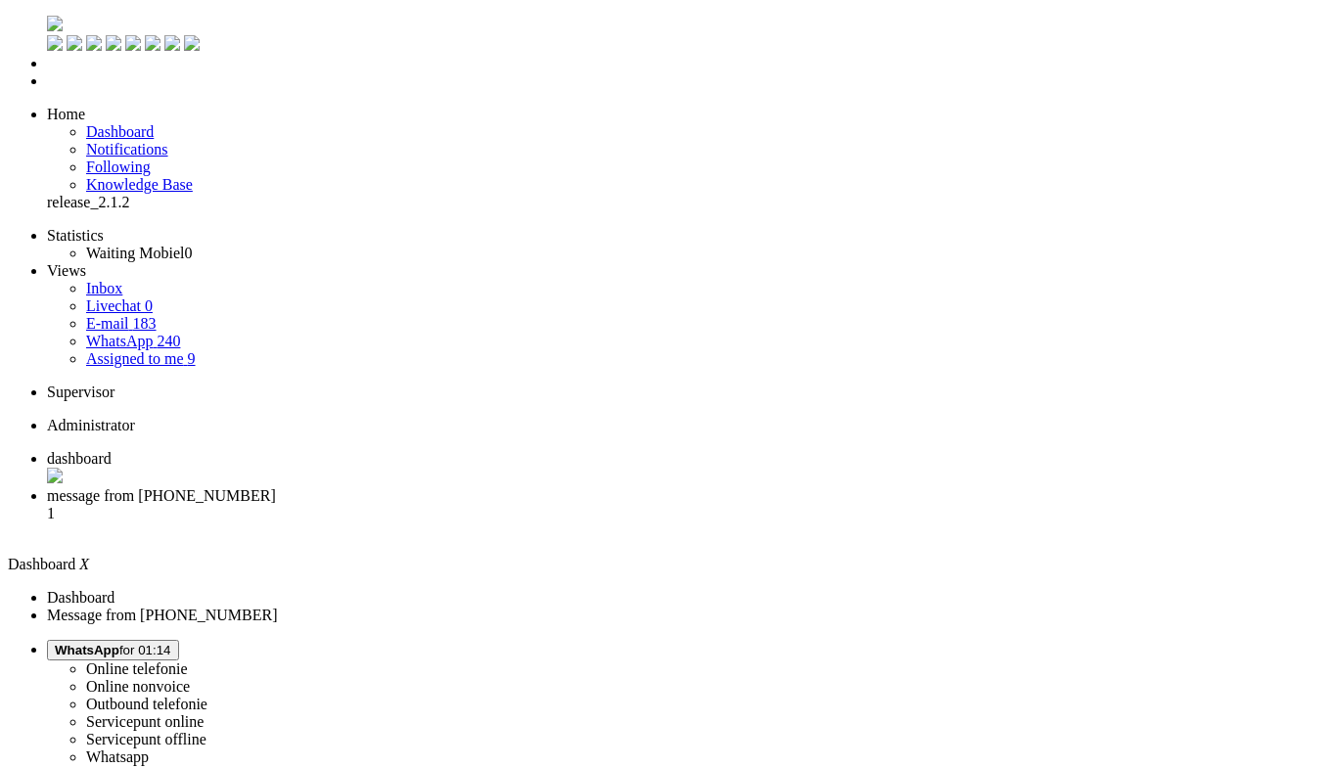
click at [486, 487] on li "message from +31631968691 1" at bounding box center [680, 513] width 1267 height 53
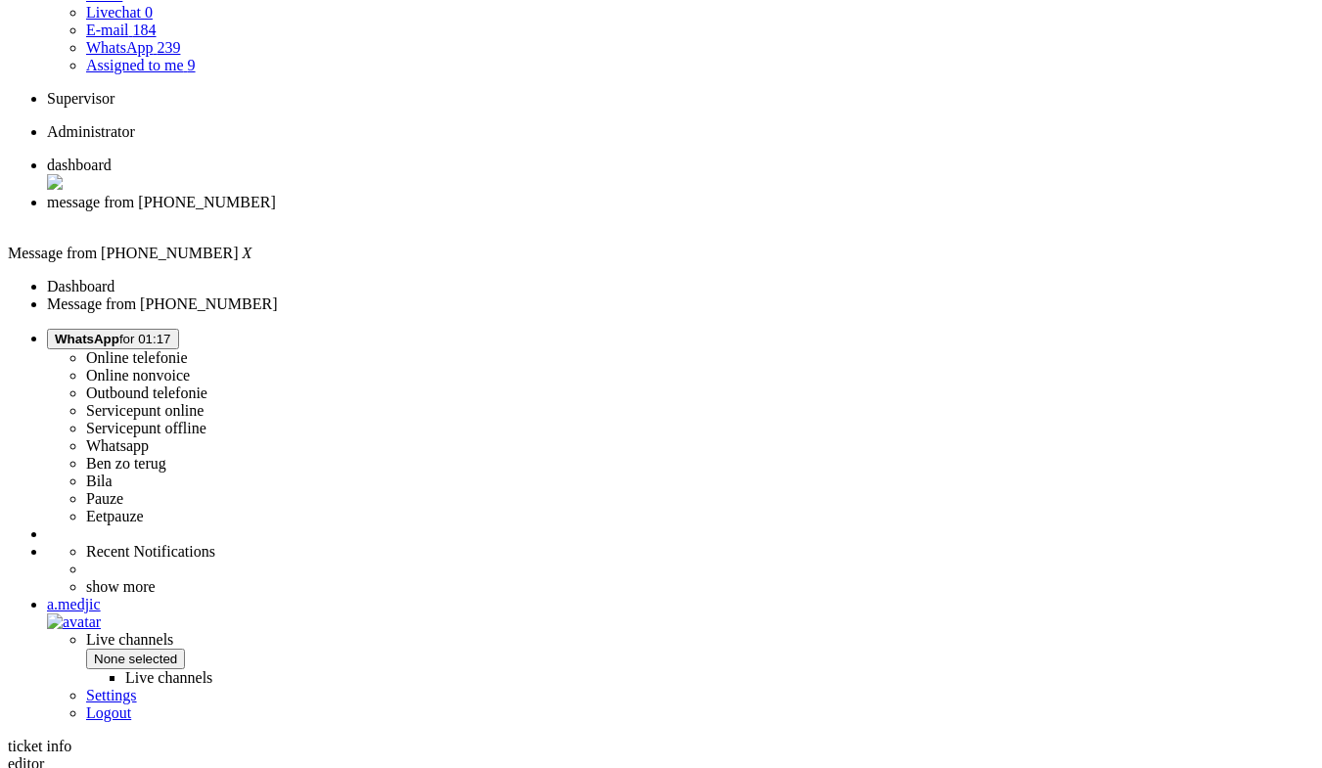
scroll to position [196, 0]
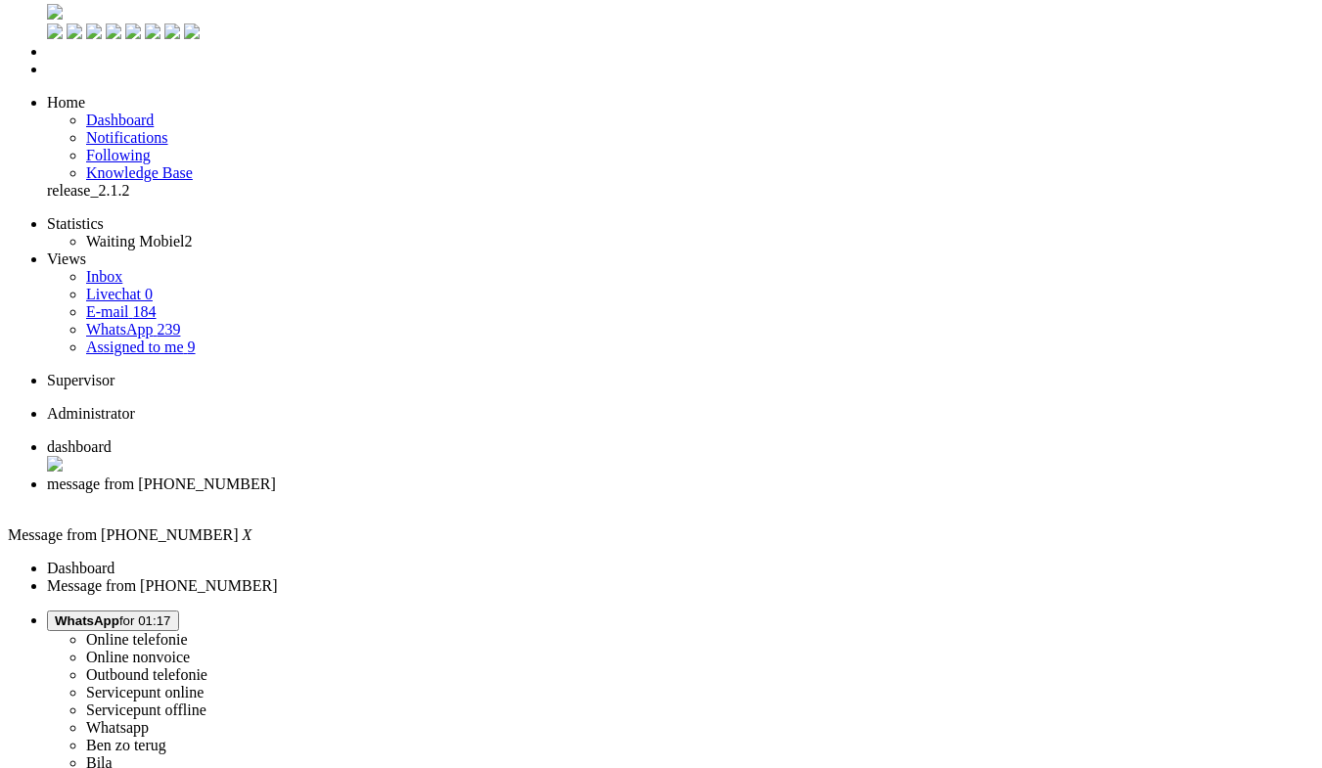
scroll to position [0, 0]
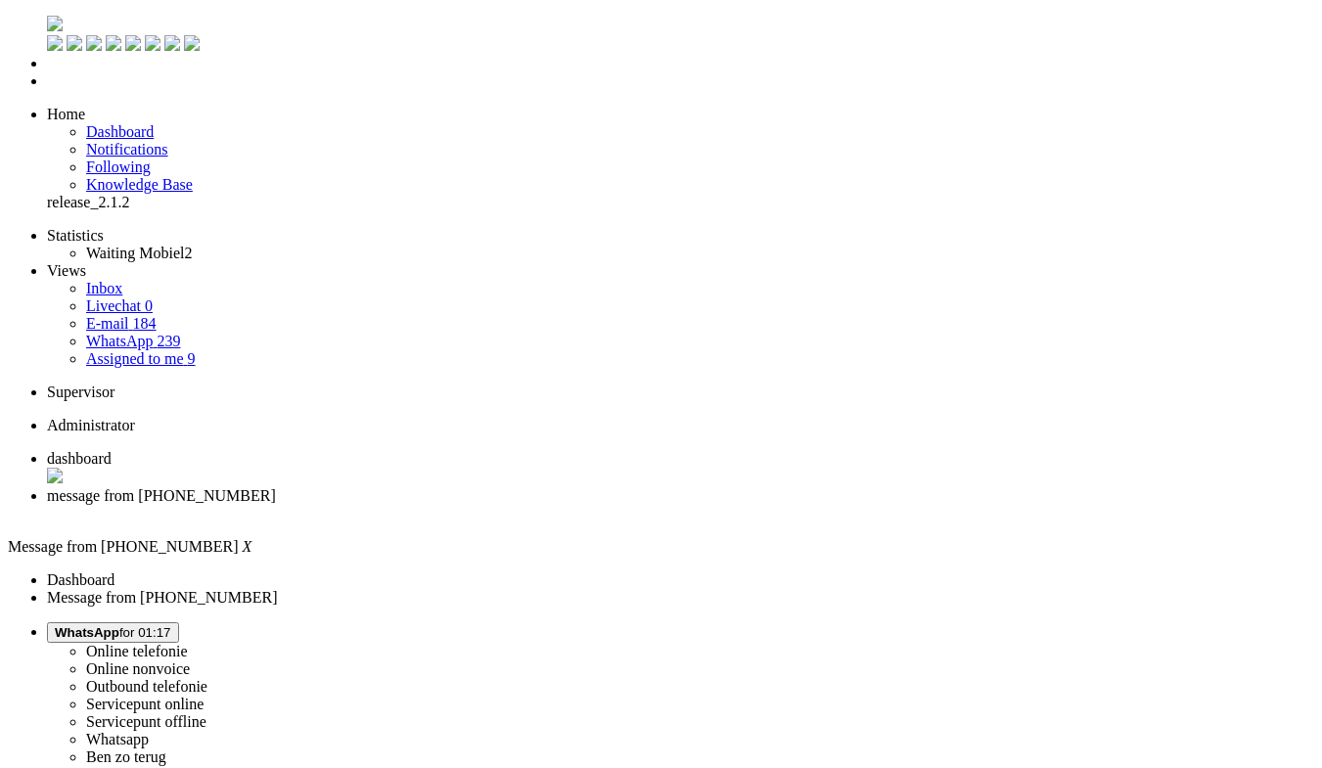
click at [562, 505] on div "Close tab" at bounding box center [680, 514] width 1267 height 18
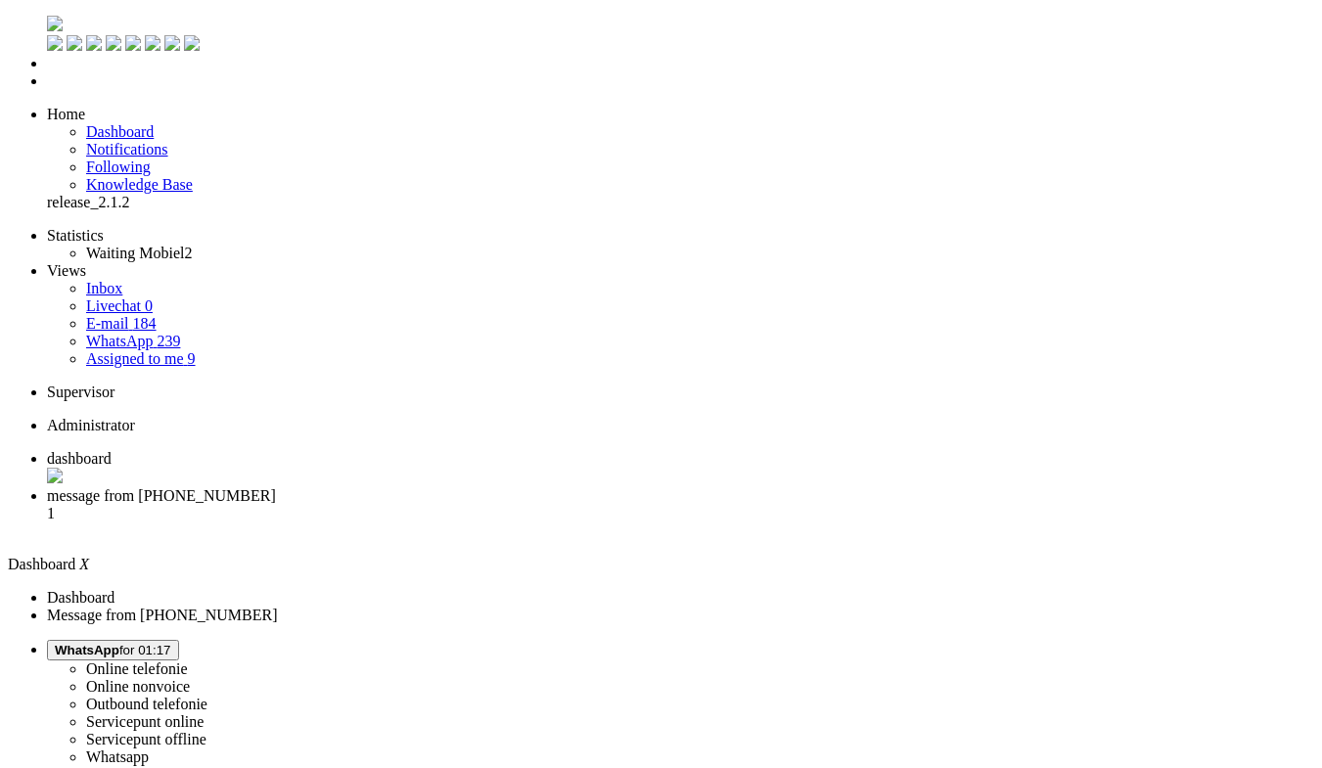
click at [276, 487] on span "message from +31645121675" at bounding box center [161, 495] width 229 height 17
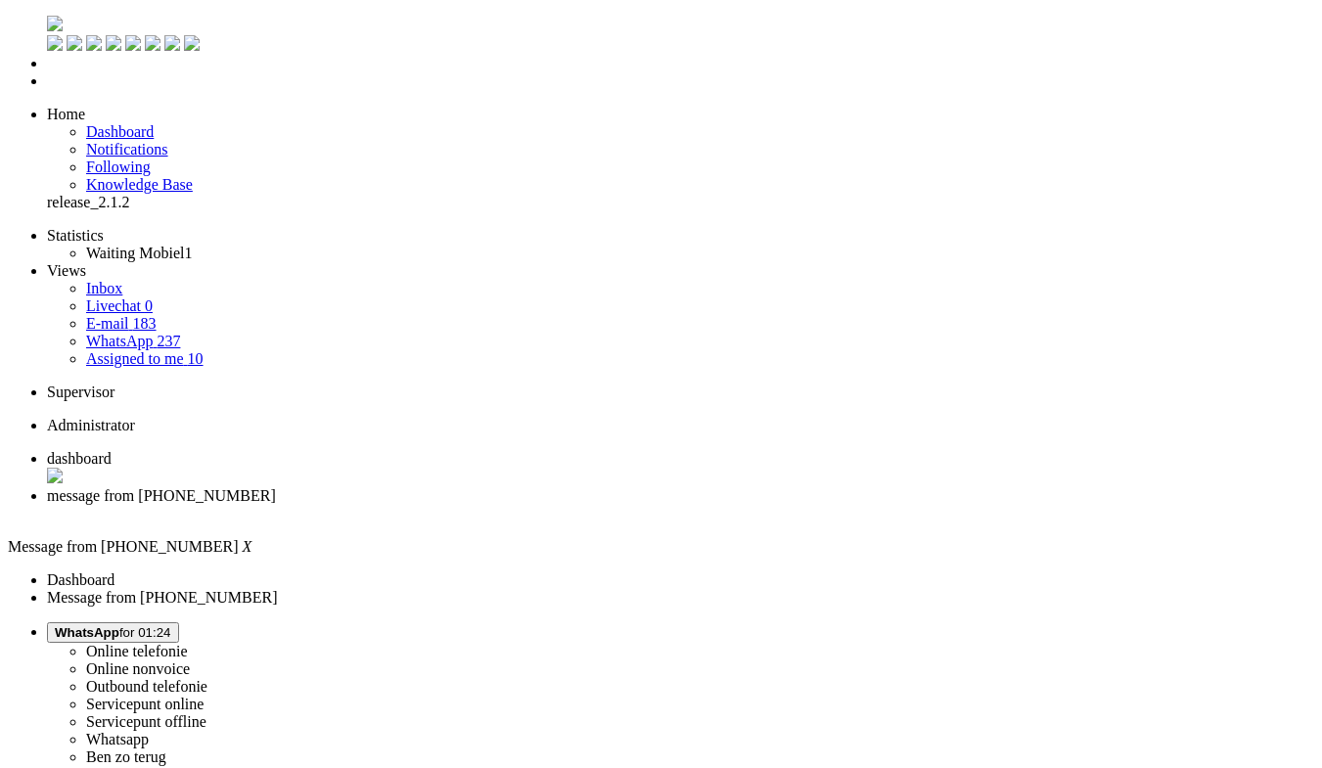
click at [566, 505] on div "Close tab" at bounding box center [680, 514] width 1267 height 18
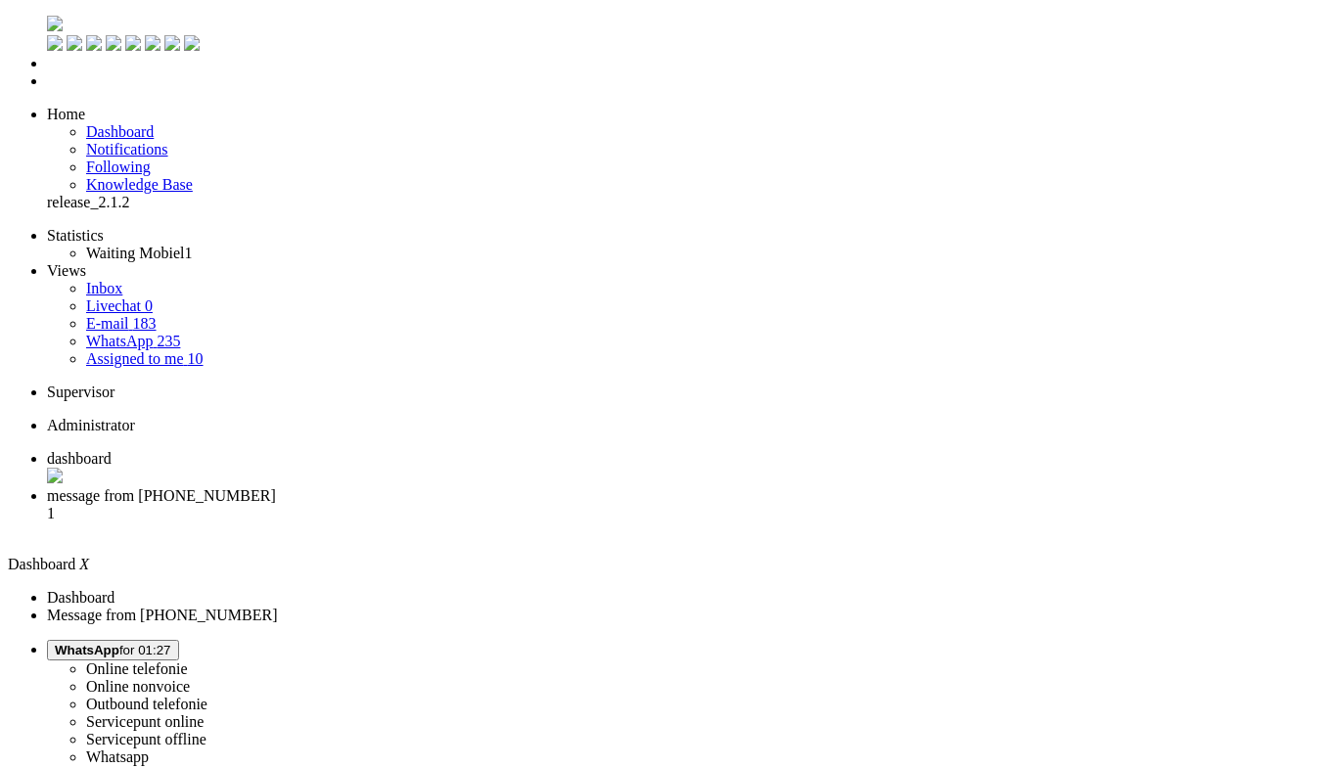
click at [276, 487] on span "message from +31623303390" at bounding box center [161, 495] width 229 height 17
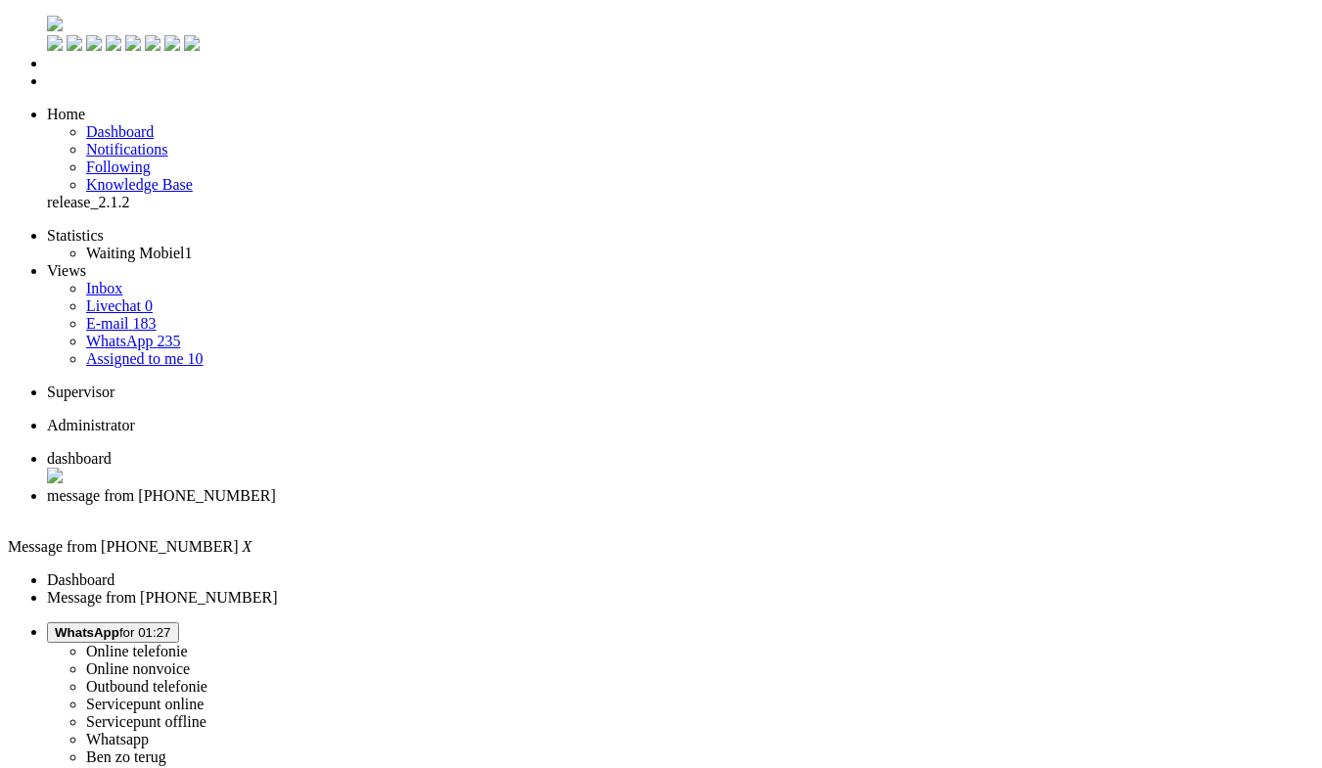
click at [565, 505] on div "Close tab" at bounding box center [680, 515] width 1267 height 20
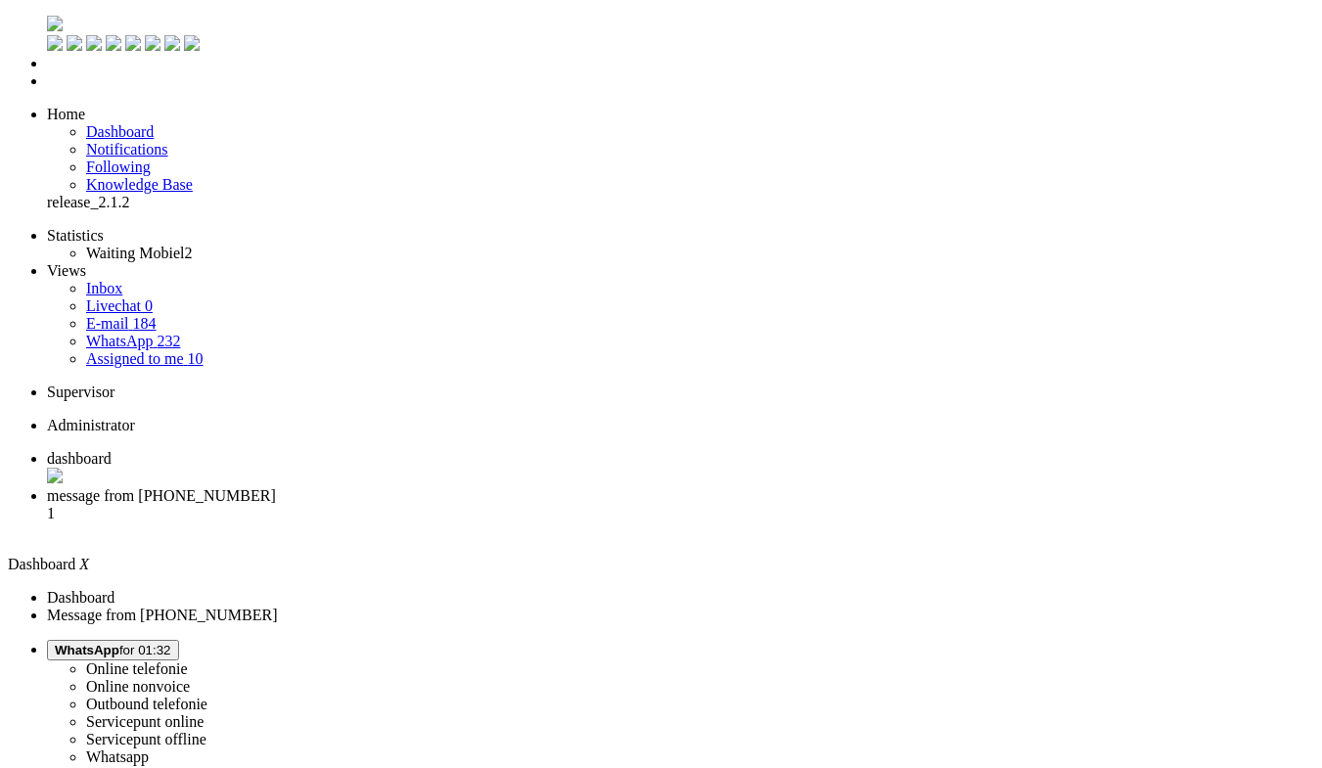
click at [276, 487] on span "message from +31615521156" at bounding box center [161, 495] width 229 height 17
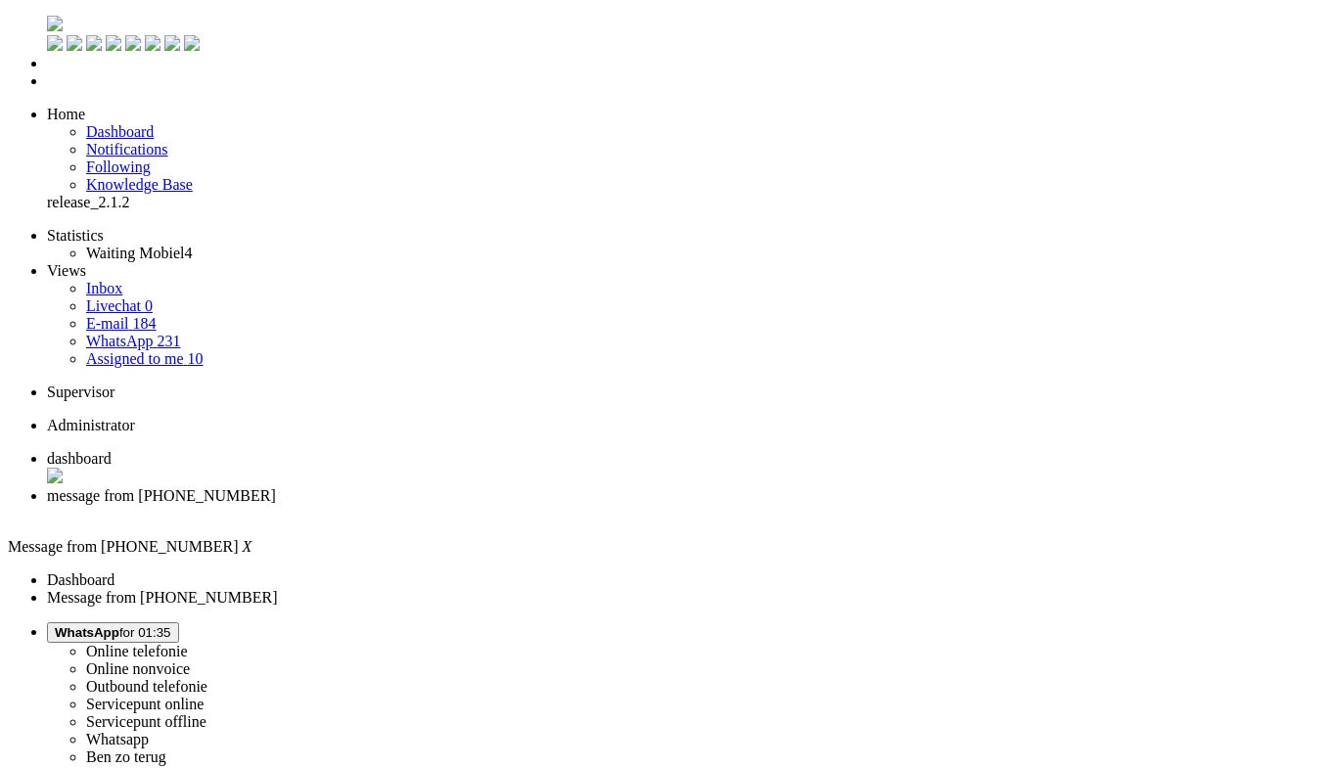
click at [566, 505] on div "Close tab" at bounding box center [680, 514] width 1267 height 18
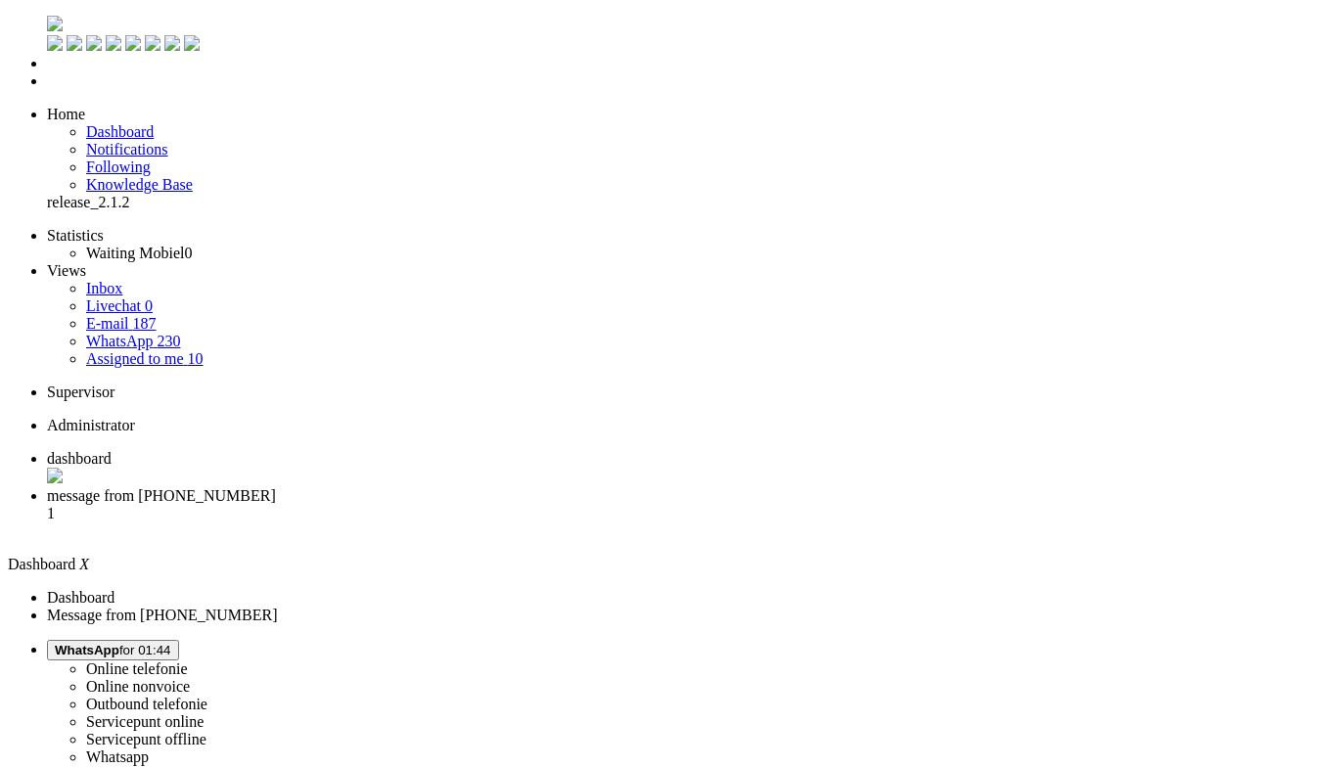
click at [276, 487] on span "message from [PHONE_NUMBER]" at bounding box center [161, 495] width 229 height 17
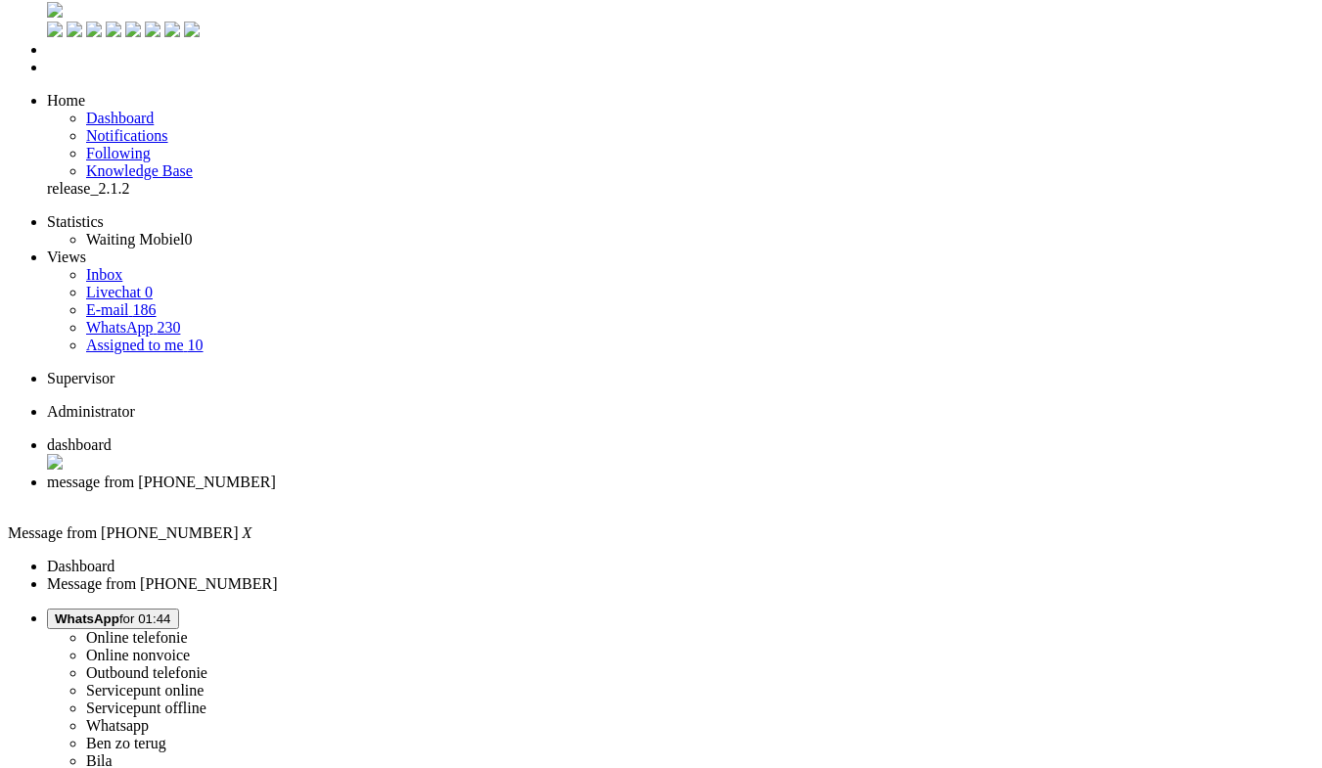
scroll to position [13, 0]
drag, startPoint x: 807, startPoint y: 563, endPoint x: 705, endPoint y: 532, distance: 106.2
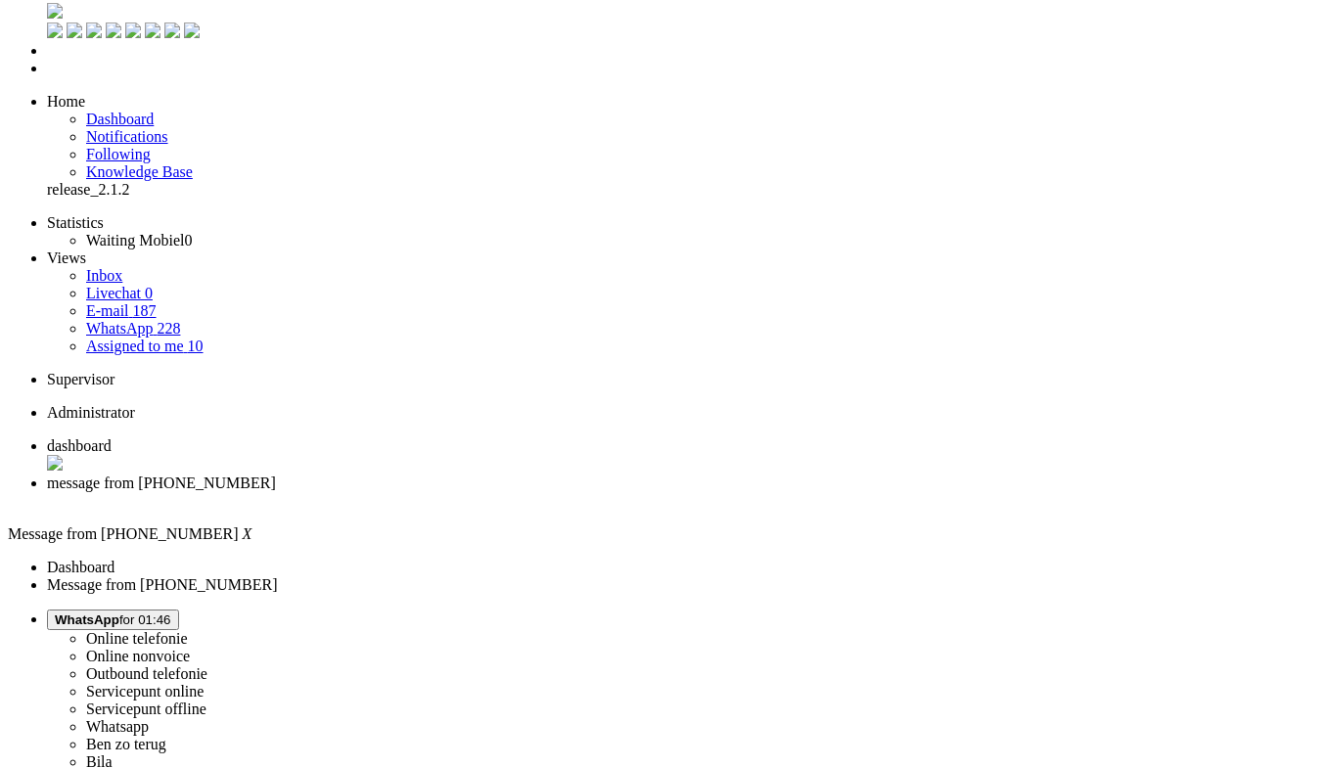
drag, startPoint x: 331, startPoint y: 3315, endPoint x: 268, endPoint y: 3314, distance: 62.6
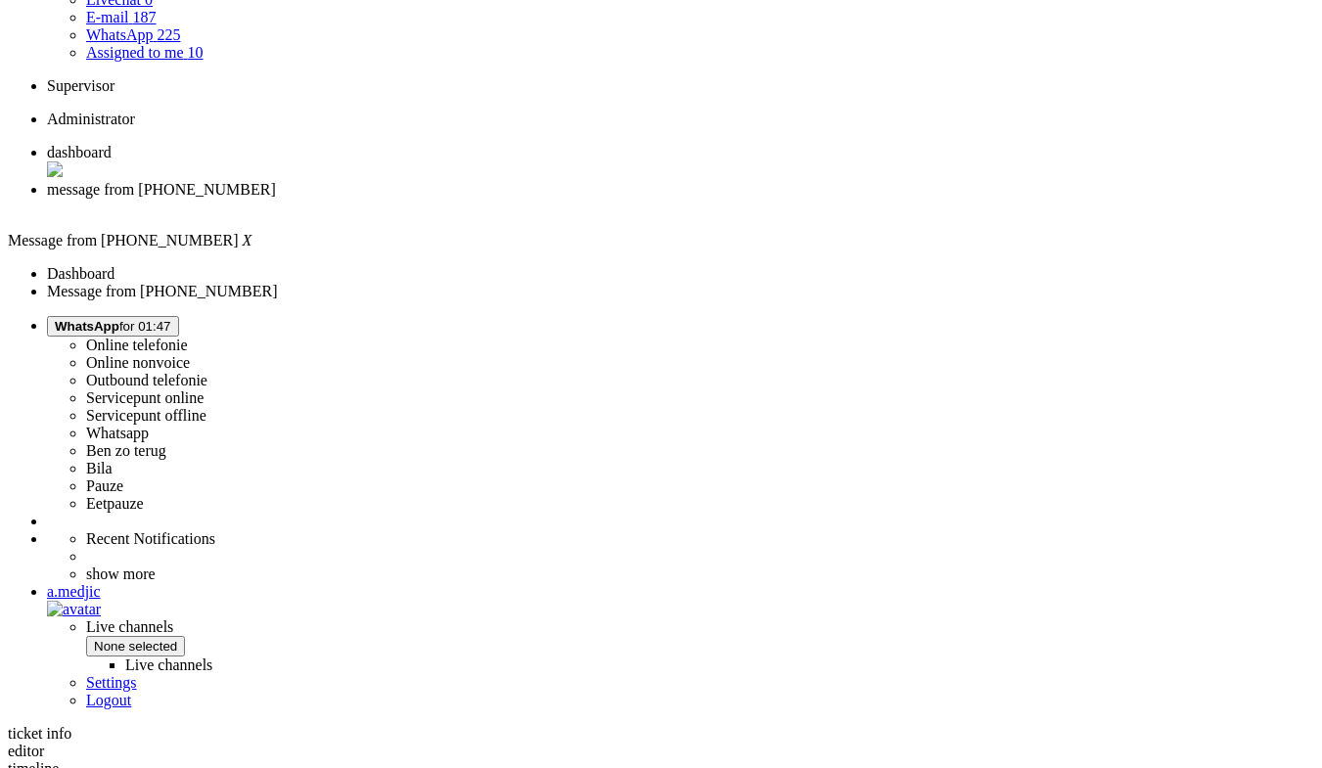
scroll to position [196, 0]
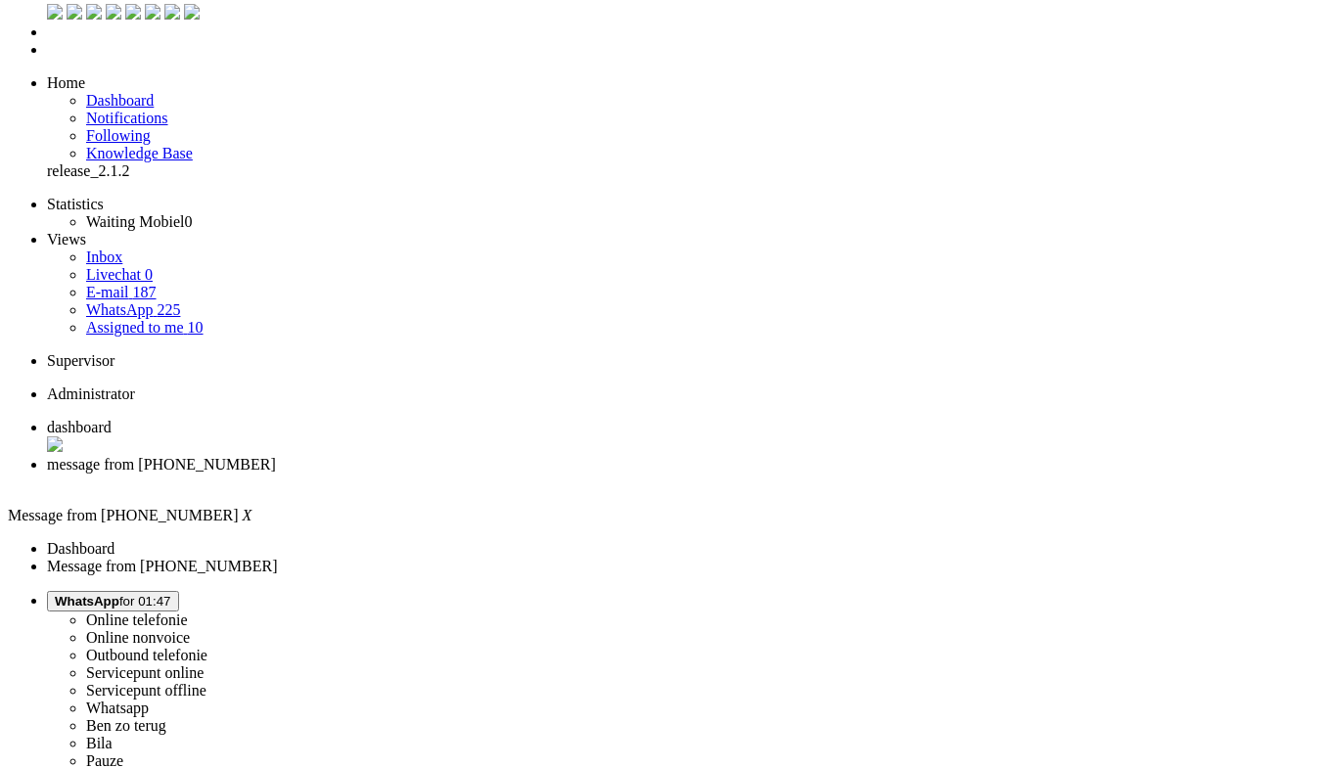
scroll to position [0, 0]
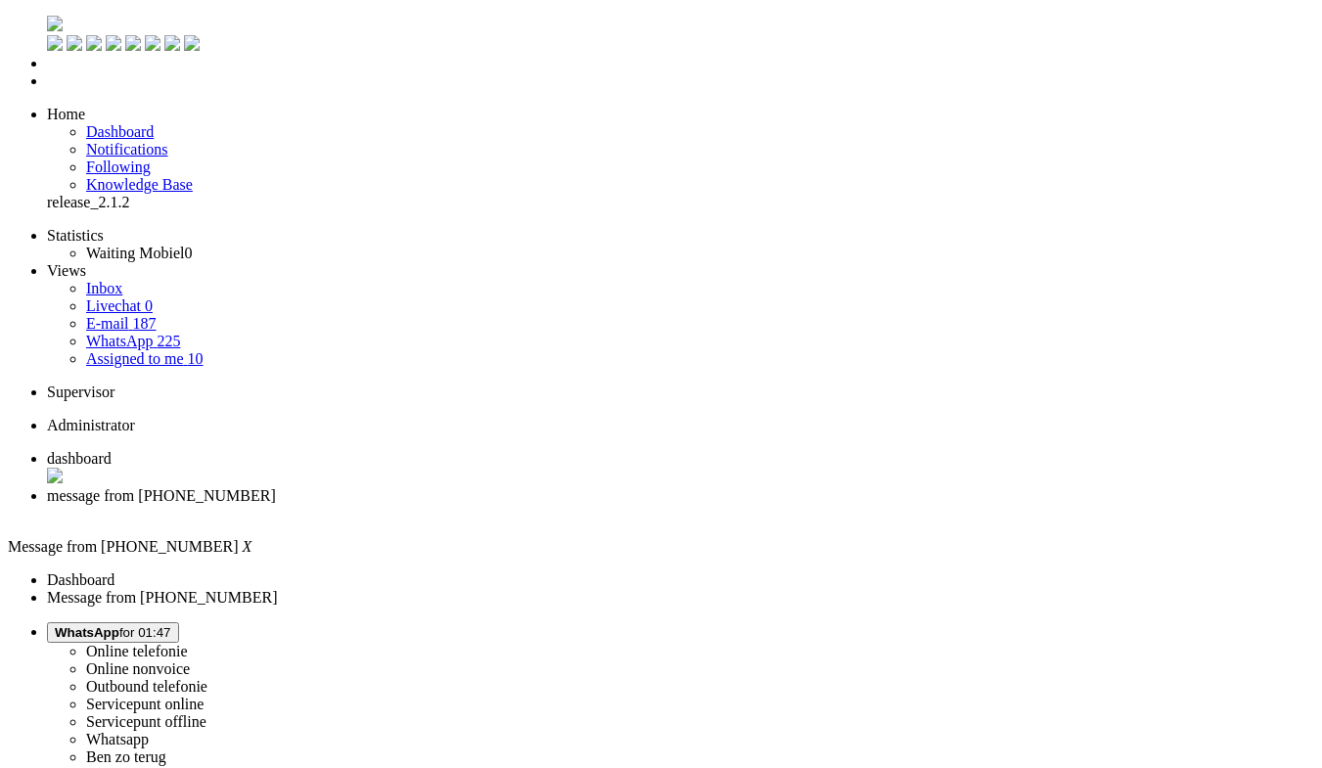
click at [569, 505] on div "Close tab" at bounding box center [680, 514] width 1267 height 18
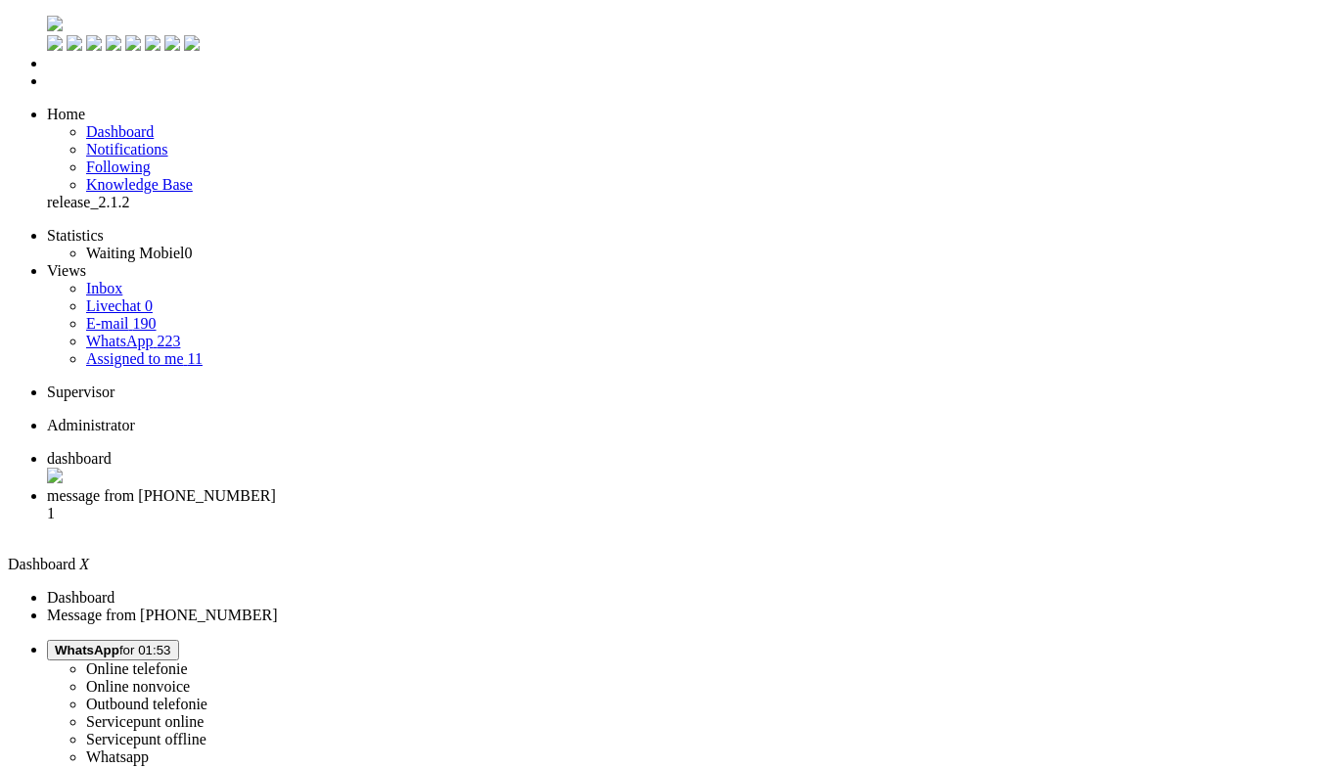
click at [276, 487] on span "message from +31648507980" at bounding box center [161, 495] width 229 height 17
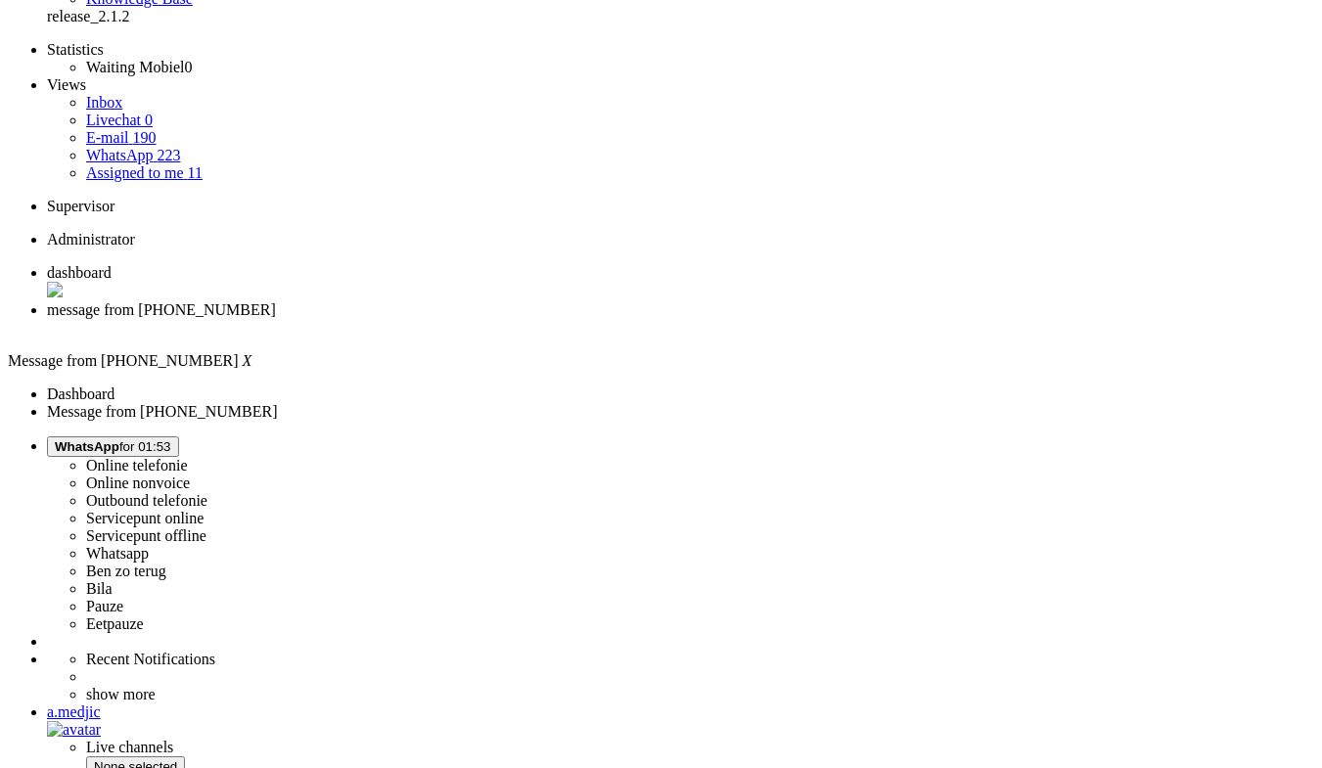
scroll to position [196, 0]
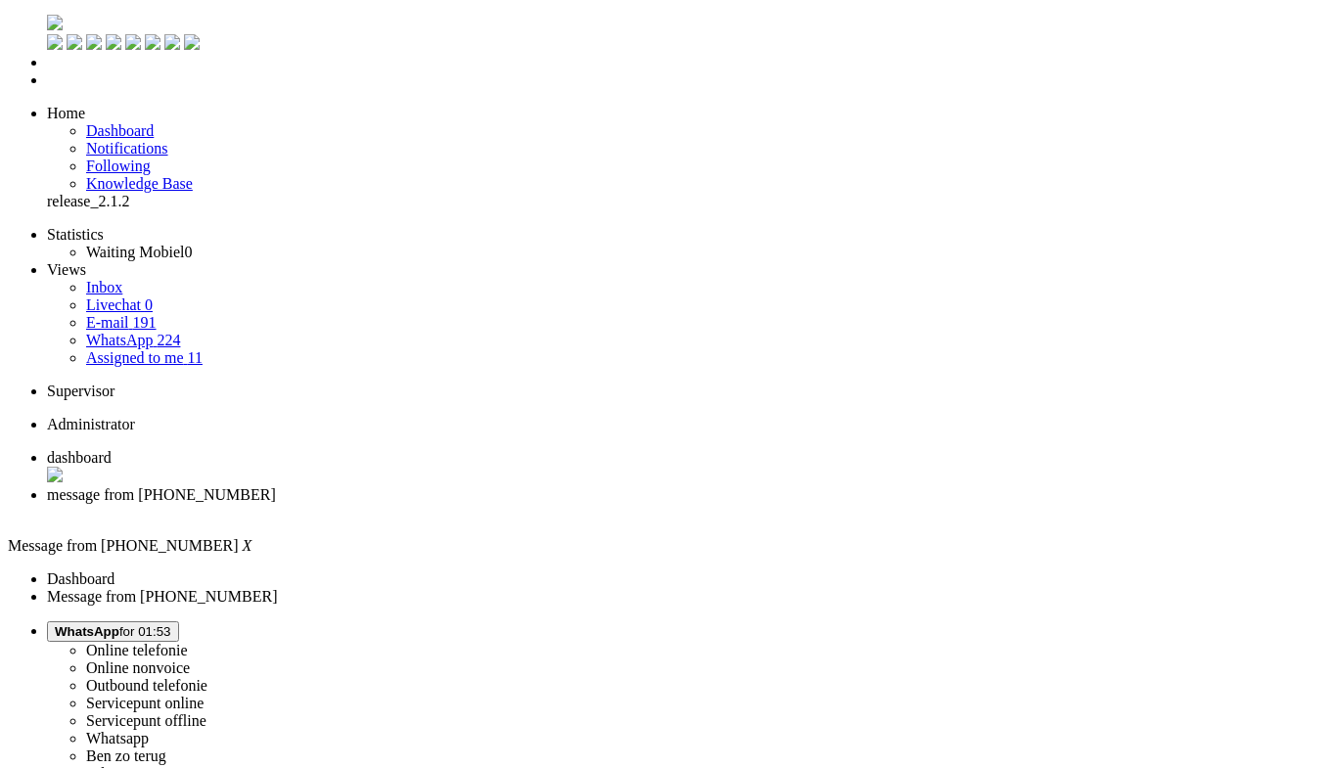
scroll to position [0, 0]
drag, startPoint x: 990, startPoint y: 402, endPoint x: 307, endPoint y: 110, distance: 742.9
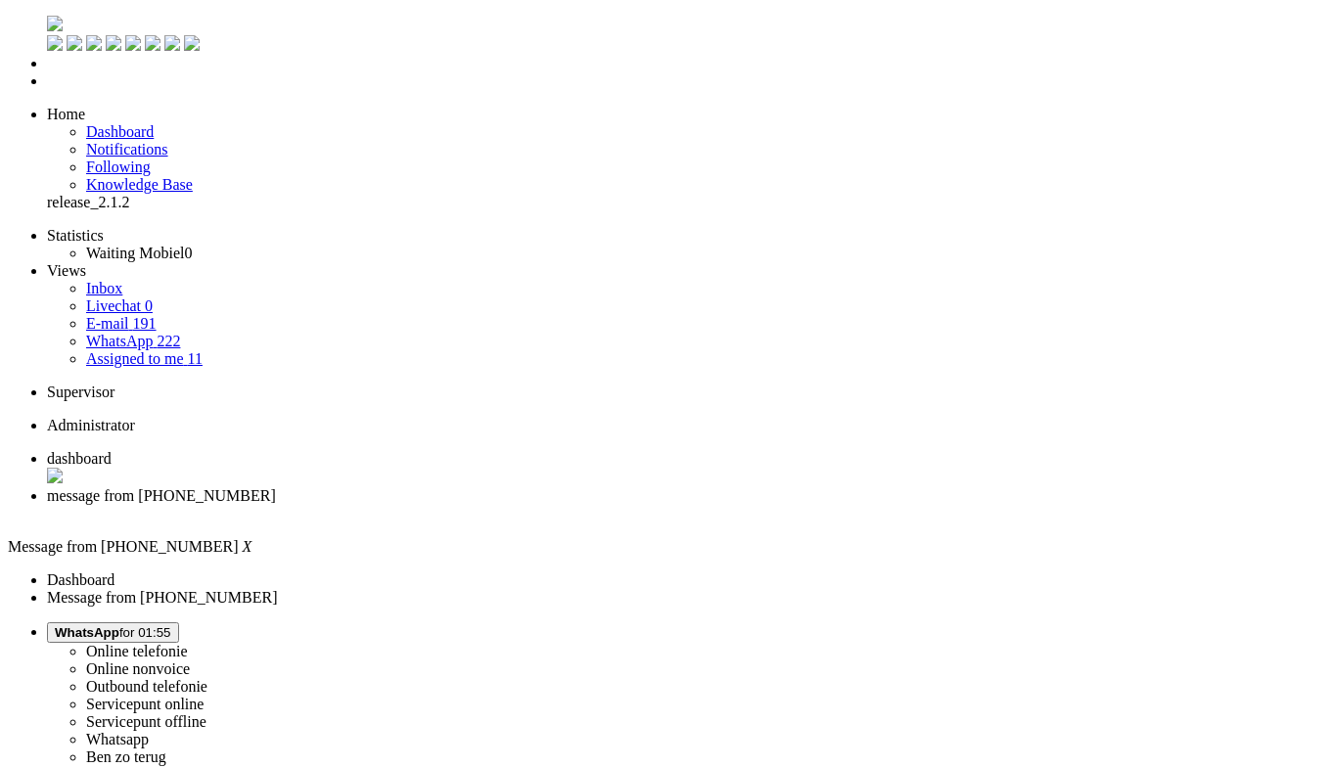
click at [562, 505] on div "Close tab" at bounding box center [680, 514] width 1267 height 18
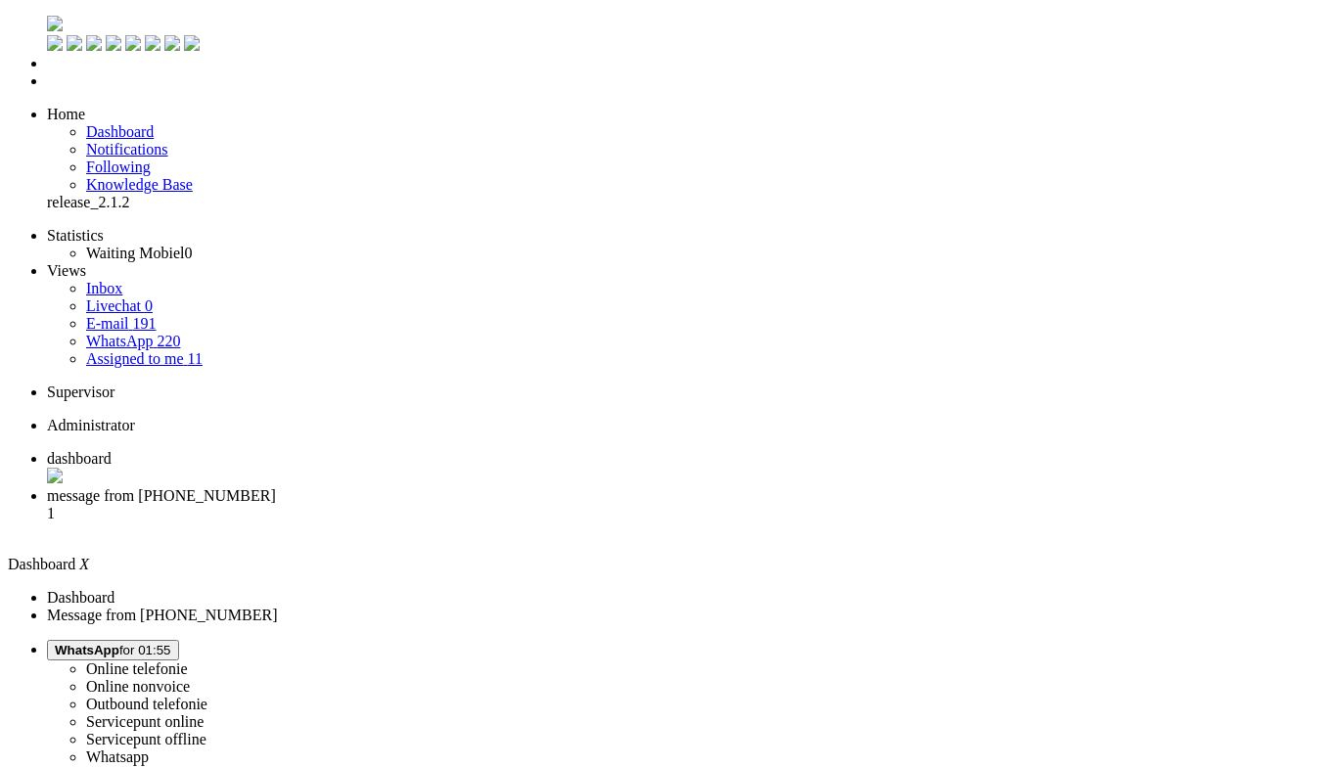
drag, startPoint x: 491, startPoint y: 36, endPoint x: 490, endPoint y: 46, distance: 9.8
click at [490, 487] on li "message from +31613232826 1" at bounding box center [680, 513] width 1267 height 53
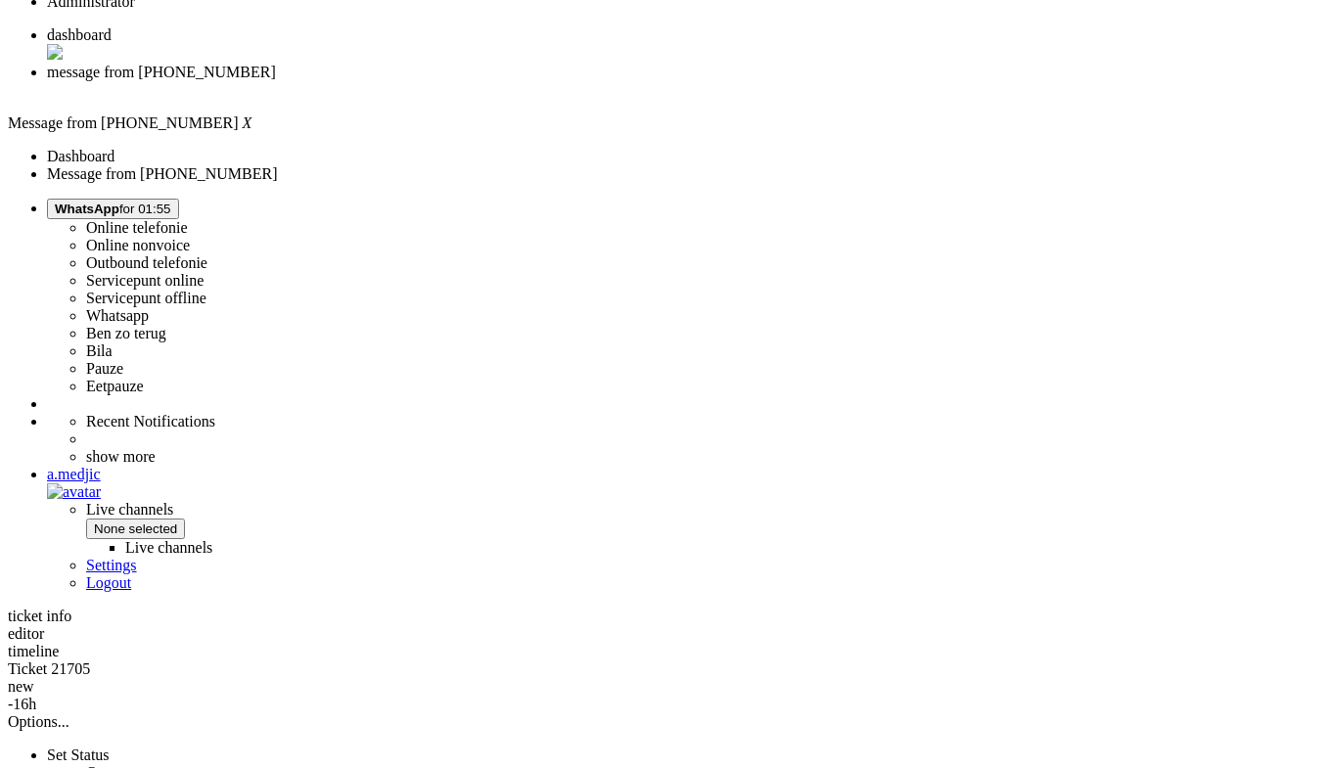
scroll to position [442, 0]
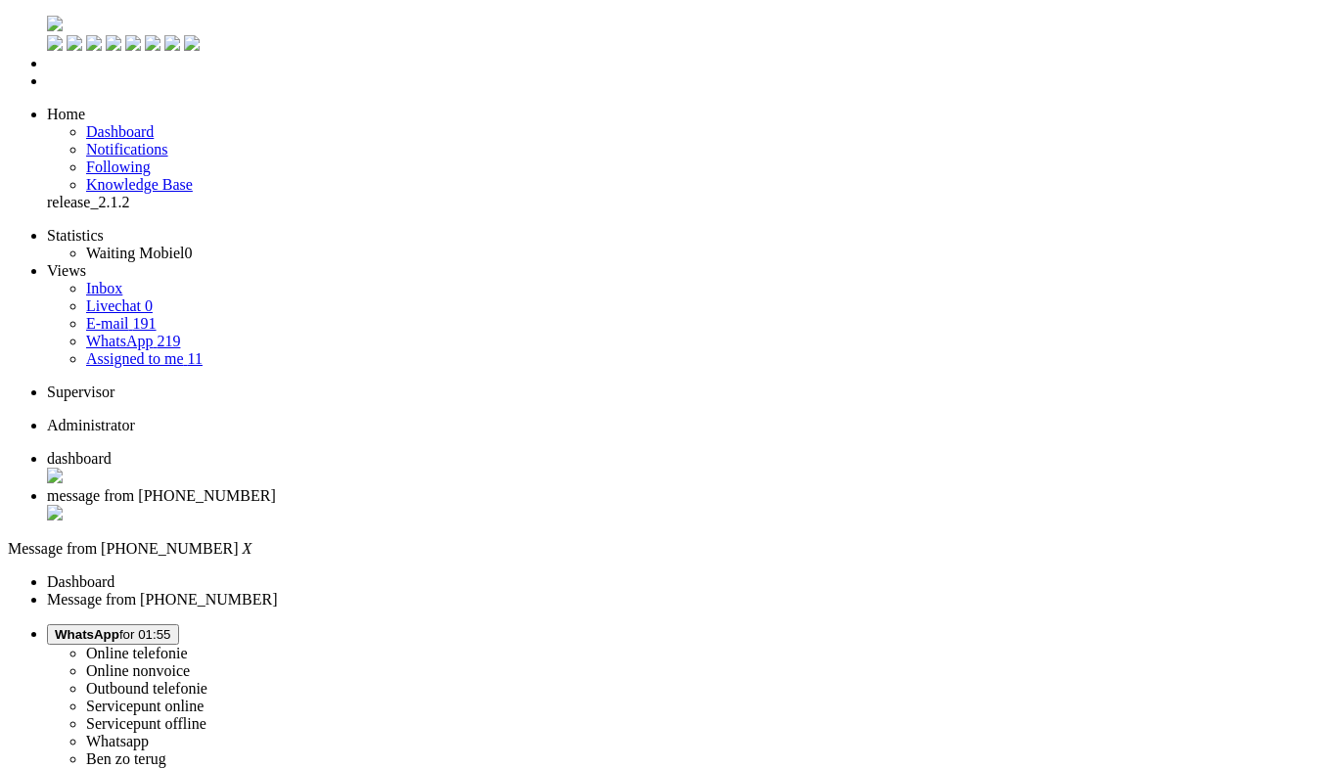
drag, startPoint x: 452, startPoint y: 3352, endPoint x: -59, endPoint y: 3312, distance: 512.3
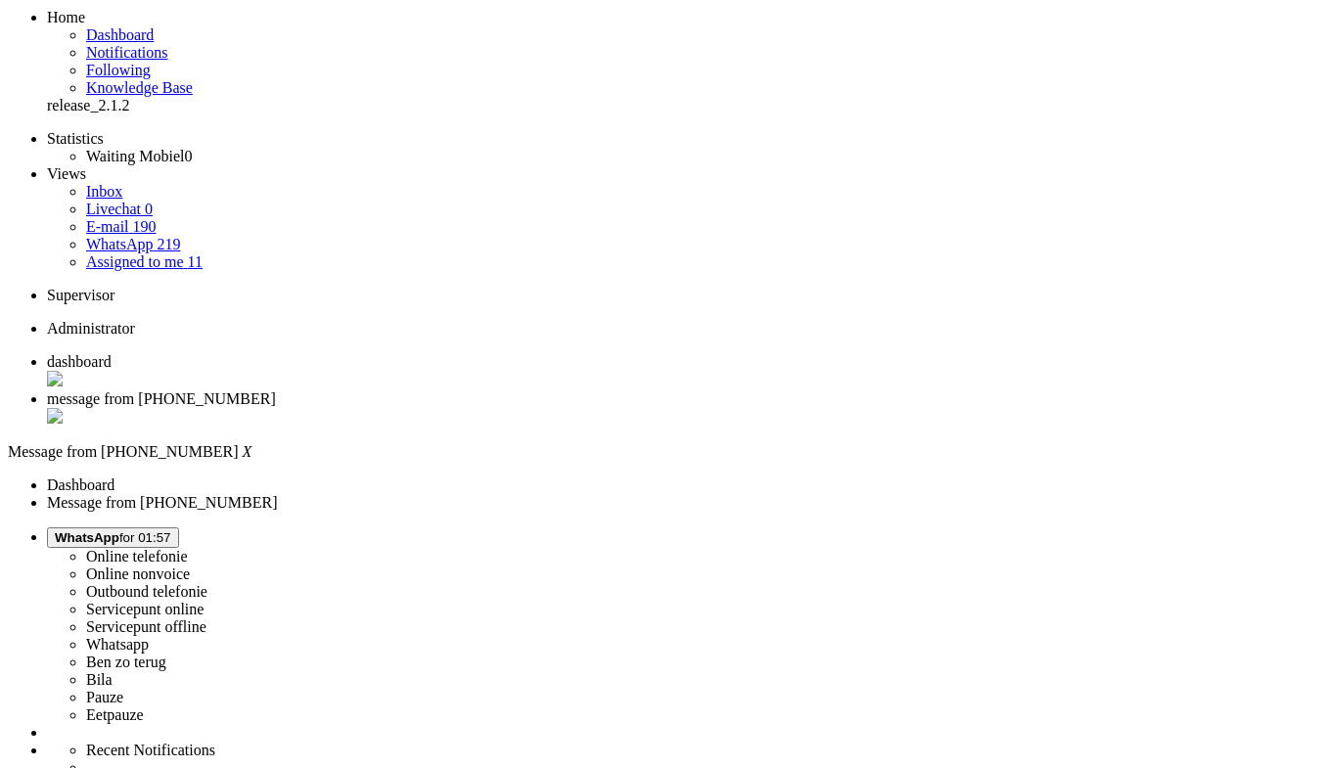
scroll to position [98, 0]
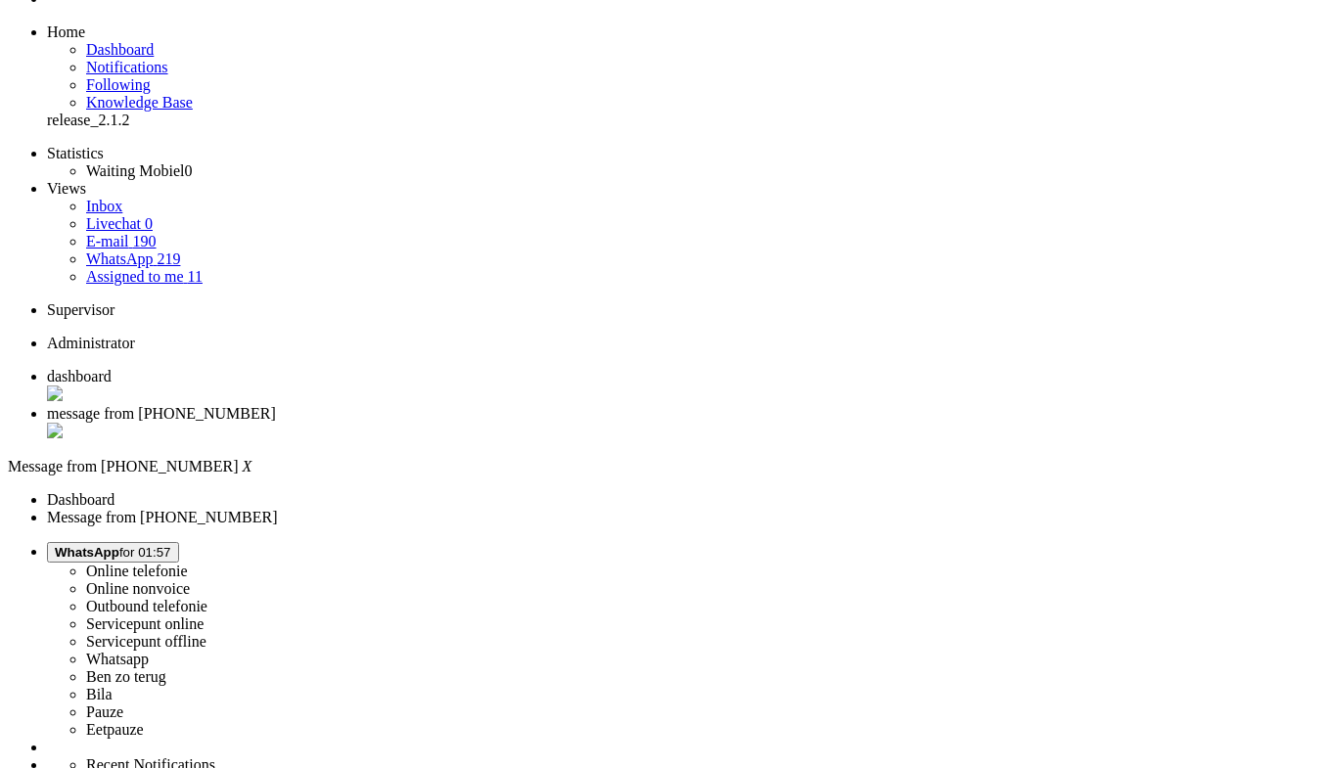
scroll to position [80, 0]
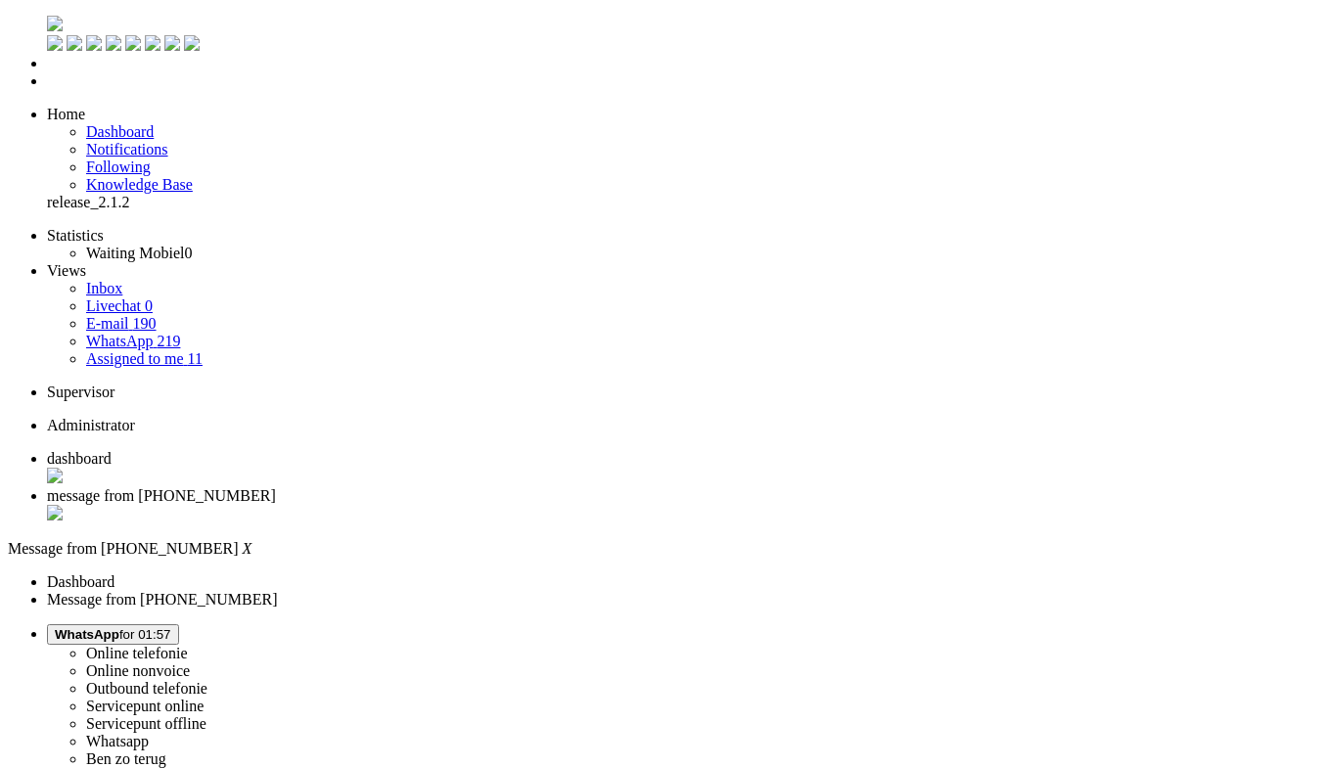
click at [567, 505] on div "Close tab" at bounding box center [680, 515] width 1267 height 20
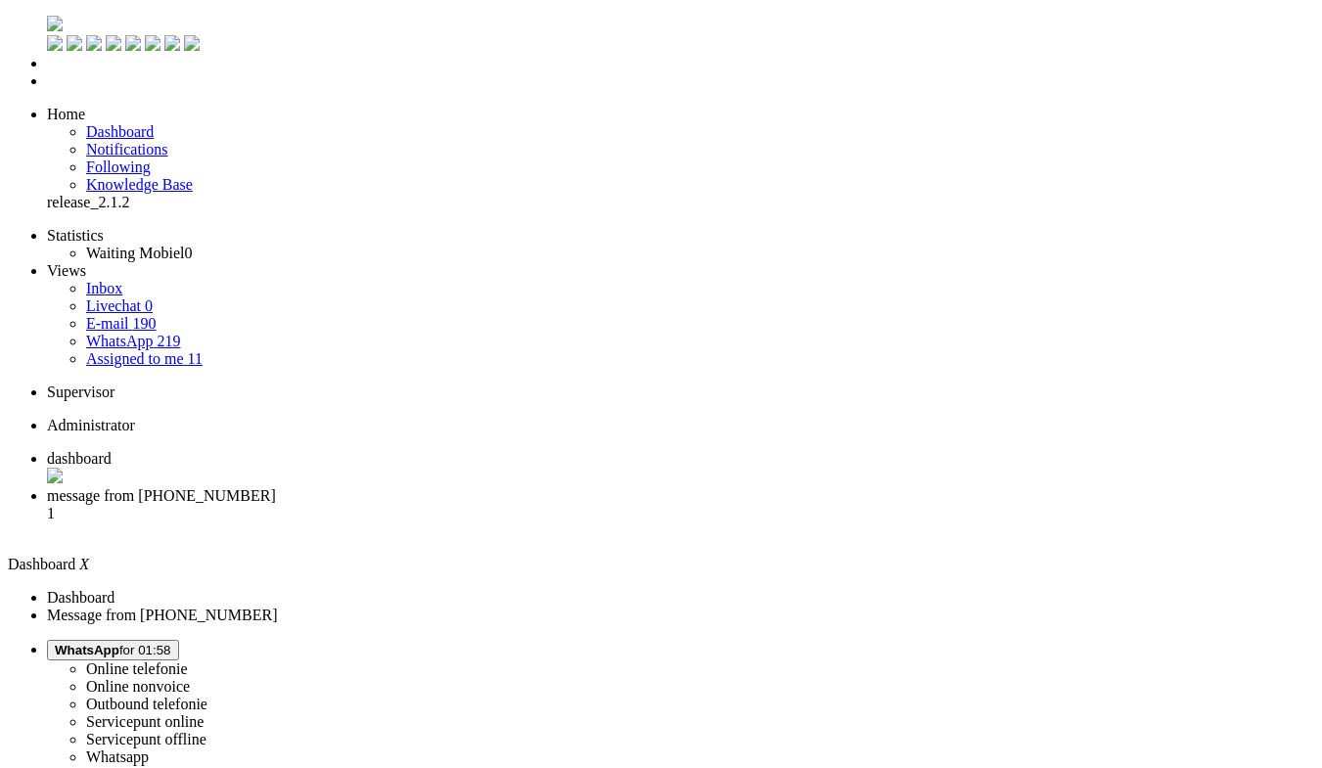
click at [515, 487] on li "message from +31623218114 1" at bounding box center [680, 513] width 1267 height 53
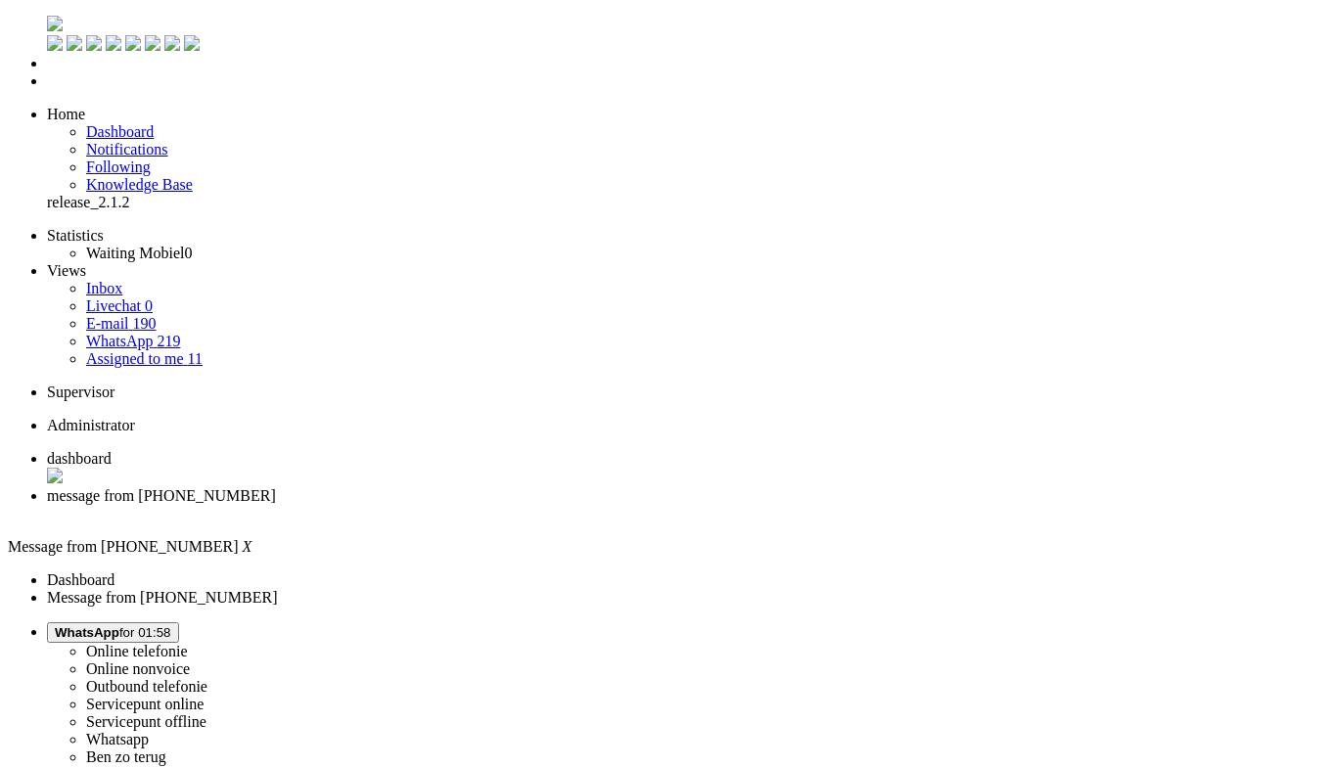
drag, startPoint x: 1092, startPoint y: 311, endPoint x: 1030, endPoint y: 372, distance: 86.5
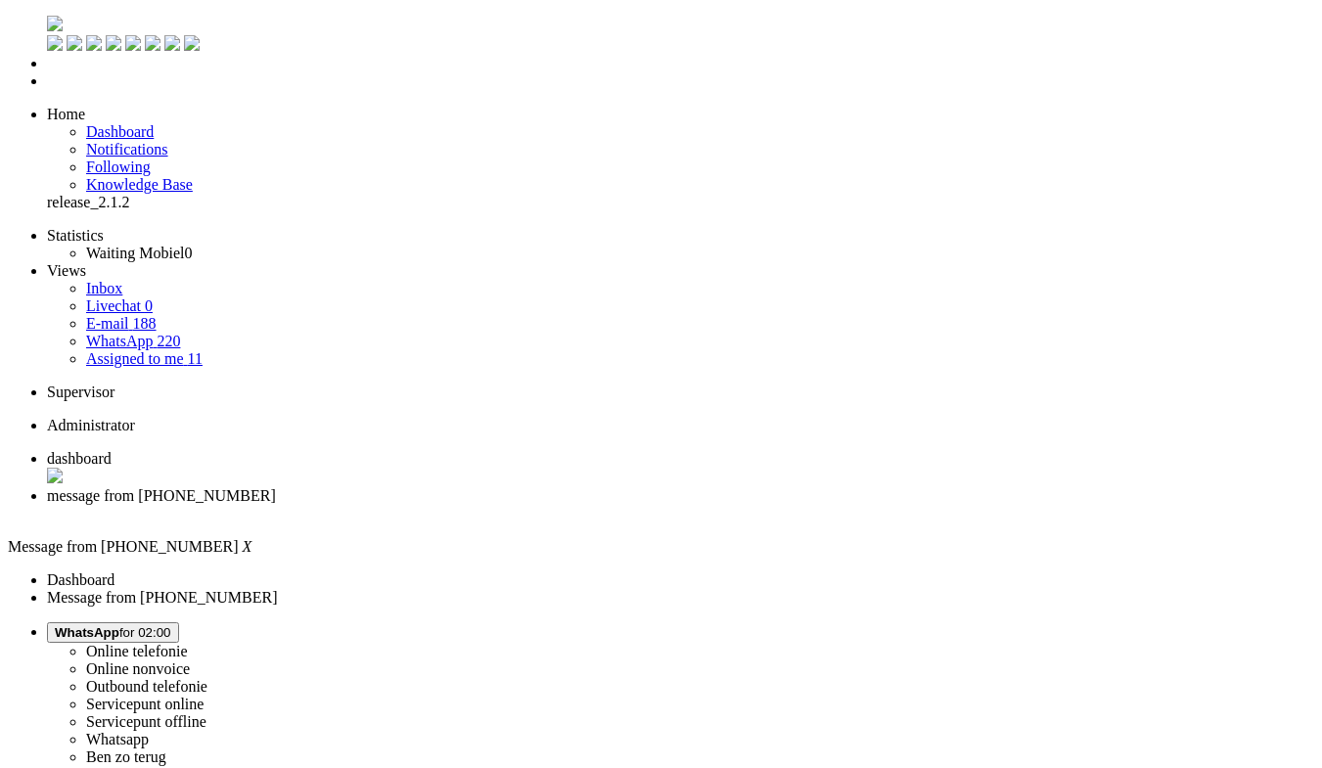
click at [566, 505] on div "Close tab" at bounding box center [680, 514] width 1267 height 18
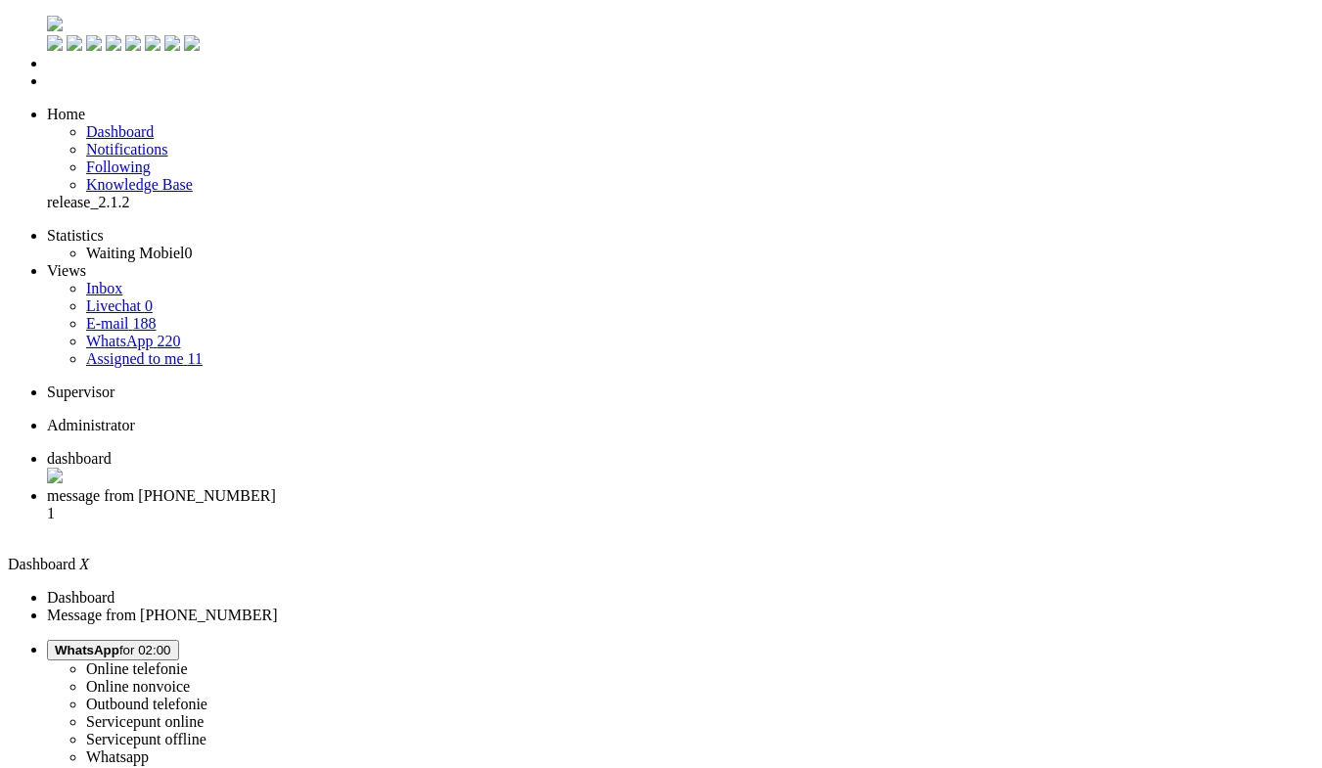
click at [276, 487] on span "message from +31611467630" at bounding box center [161, 495] width 229 height 17
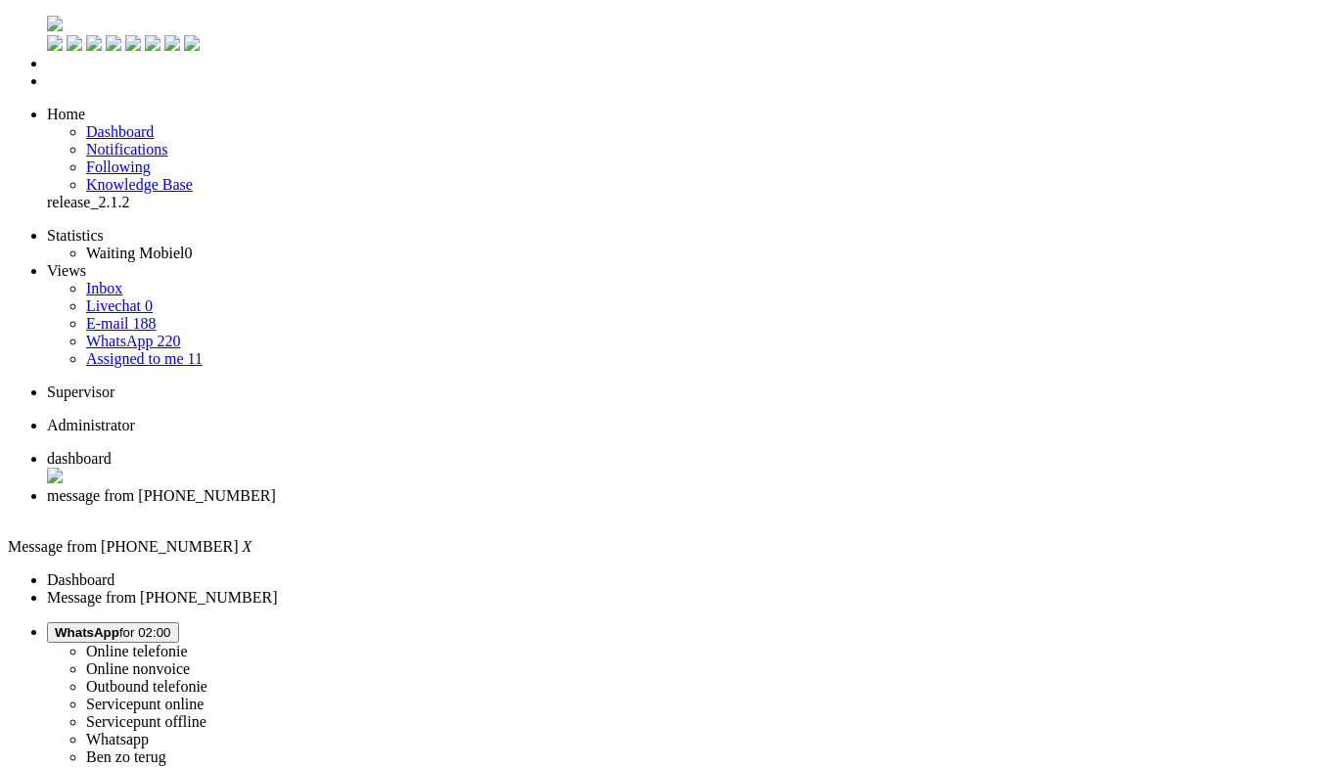
click at [566, 505] on div "Close tab" at bounding box center [680, 514] width 1267 height 18
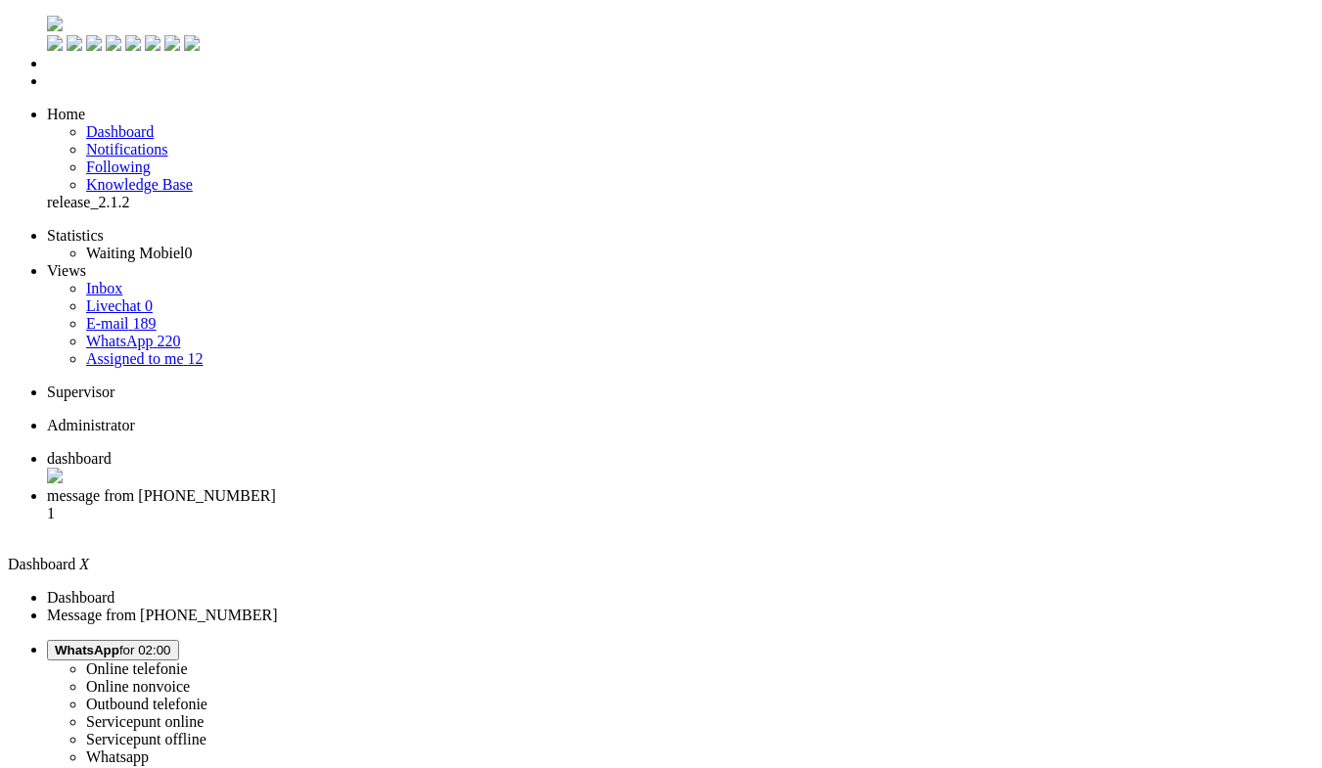
click at [513, 487] on li "message from +31648810837 1" at bounding box center [680, 513] width 1267 height 53
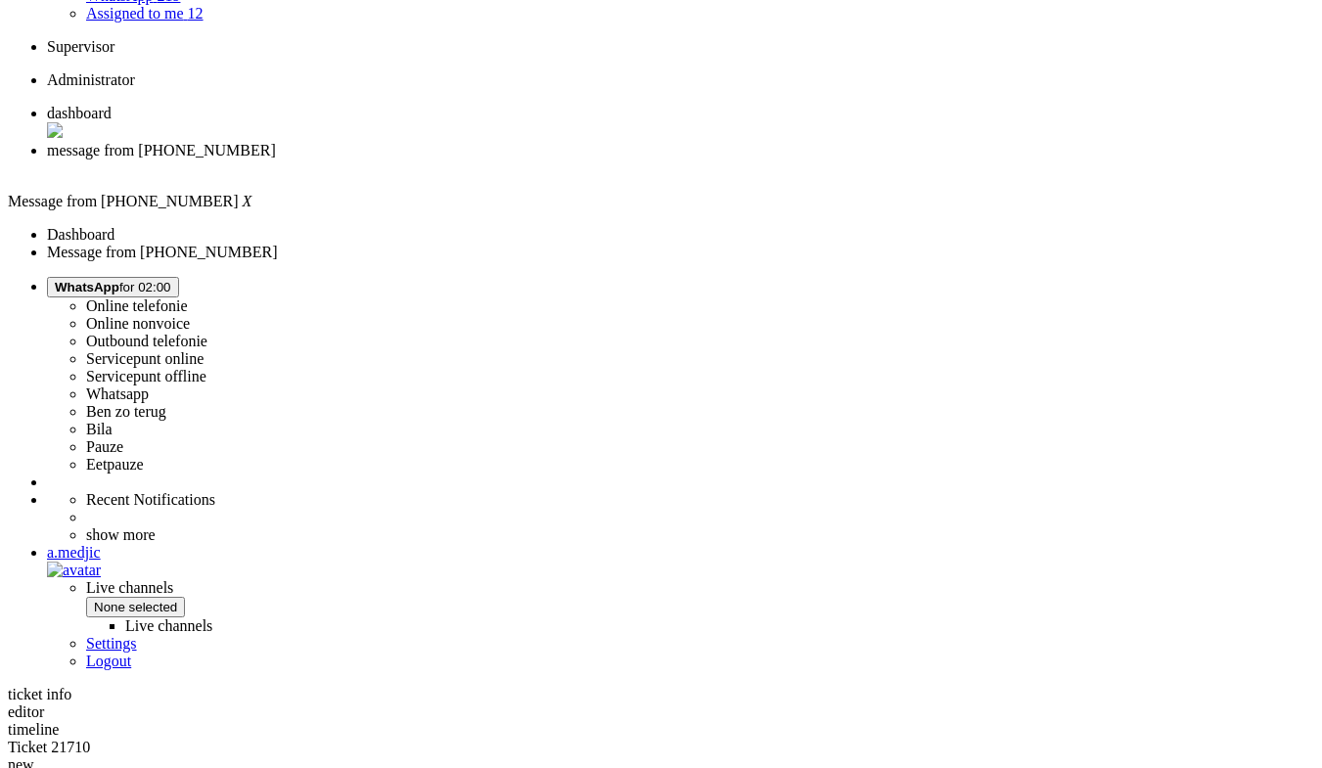
scroll to position [358, 0]
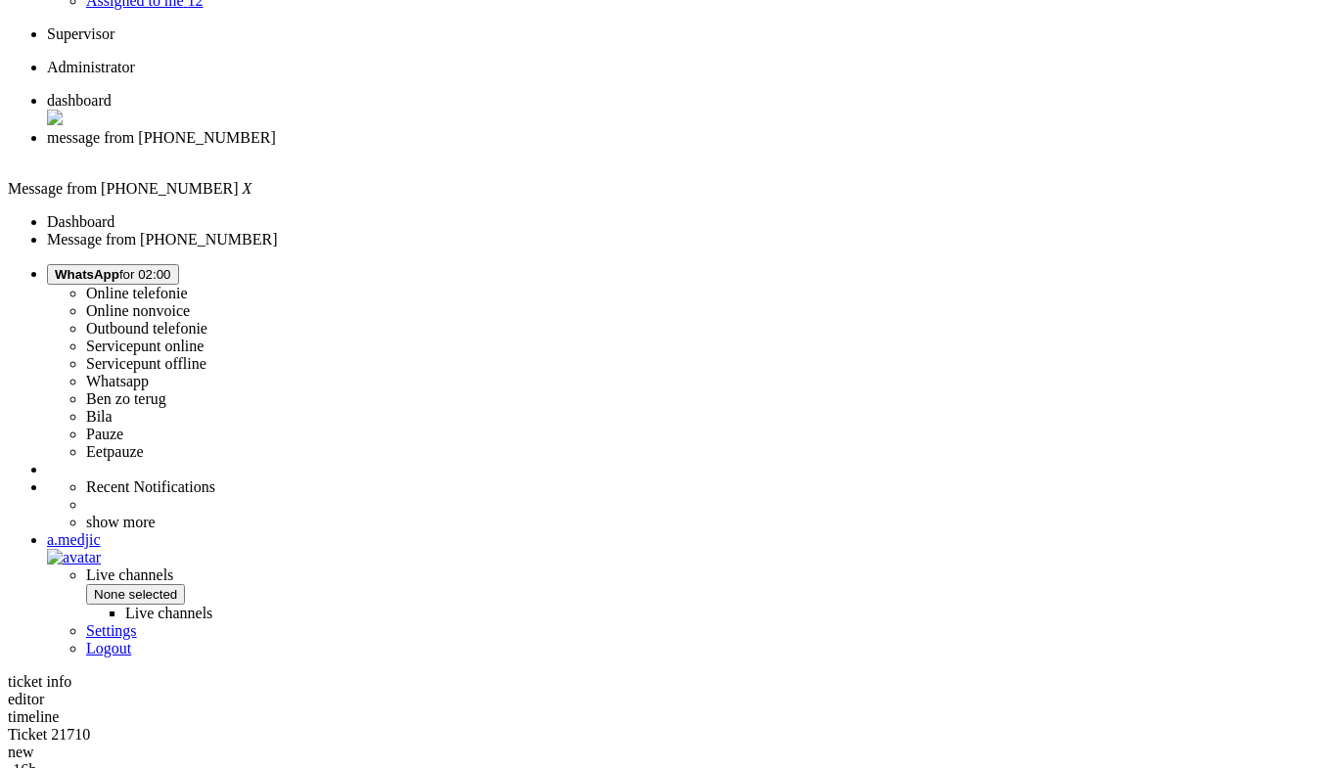
drag, startPoint x: 536, startPoint y: 696, endPoint x: 573, endPoint y: 700, distance: 37.5
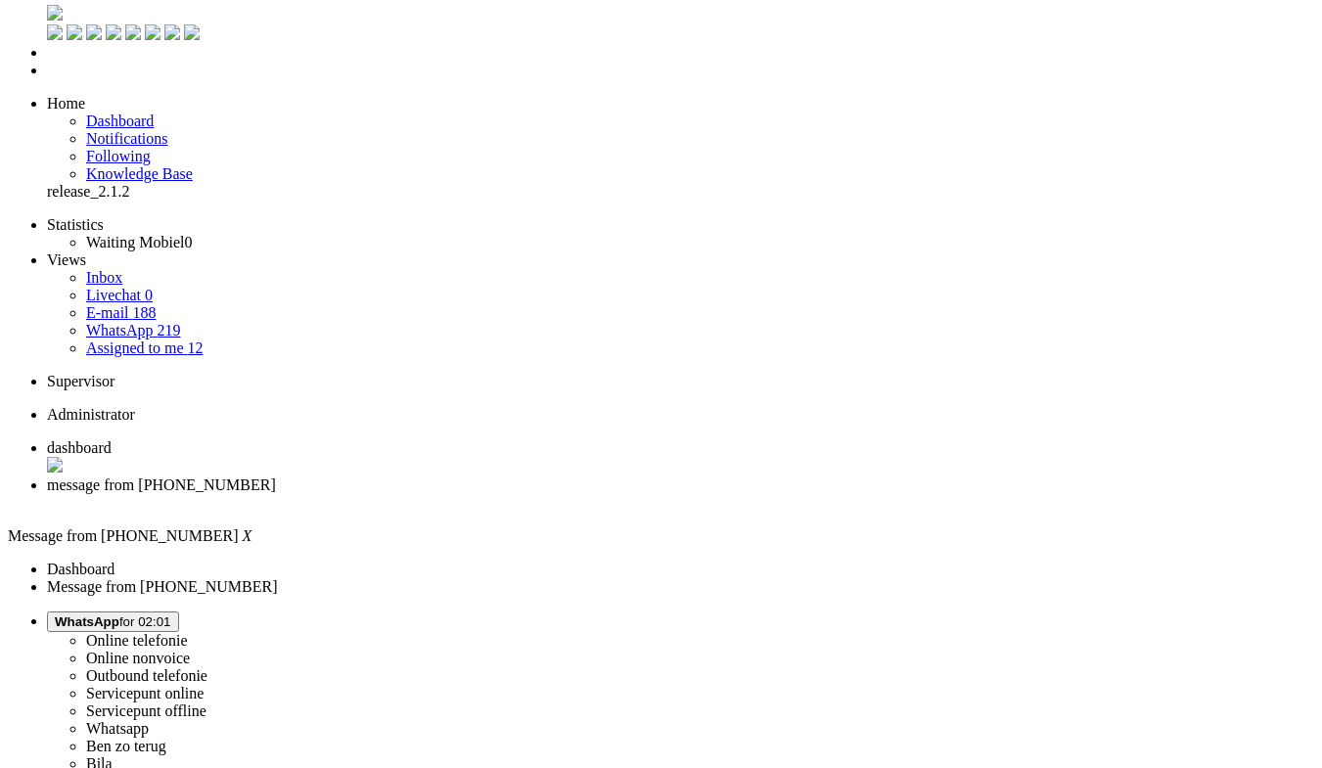
scroll to position [0, 0]
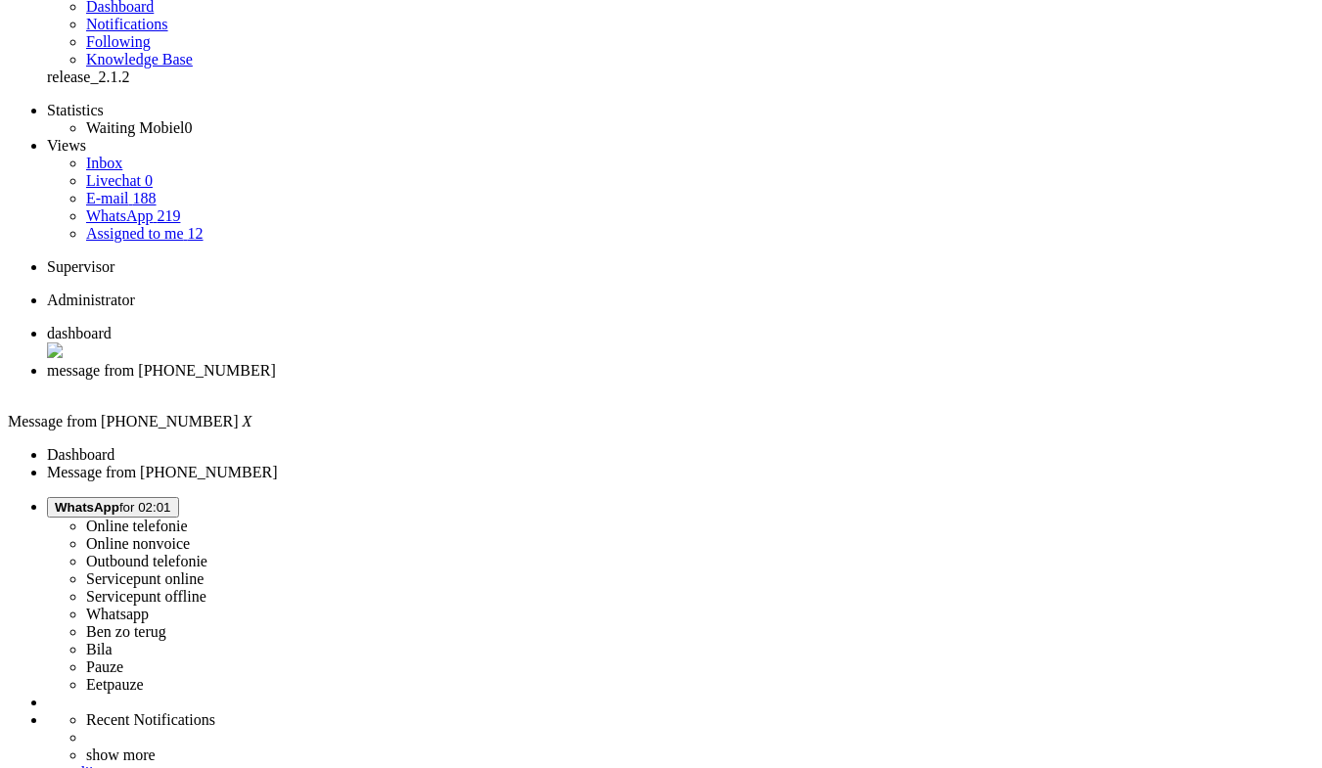
scroll to position [293, 0]
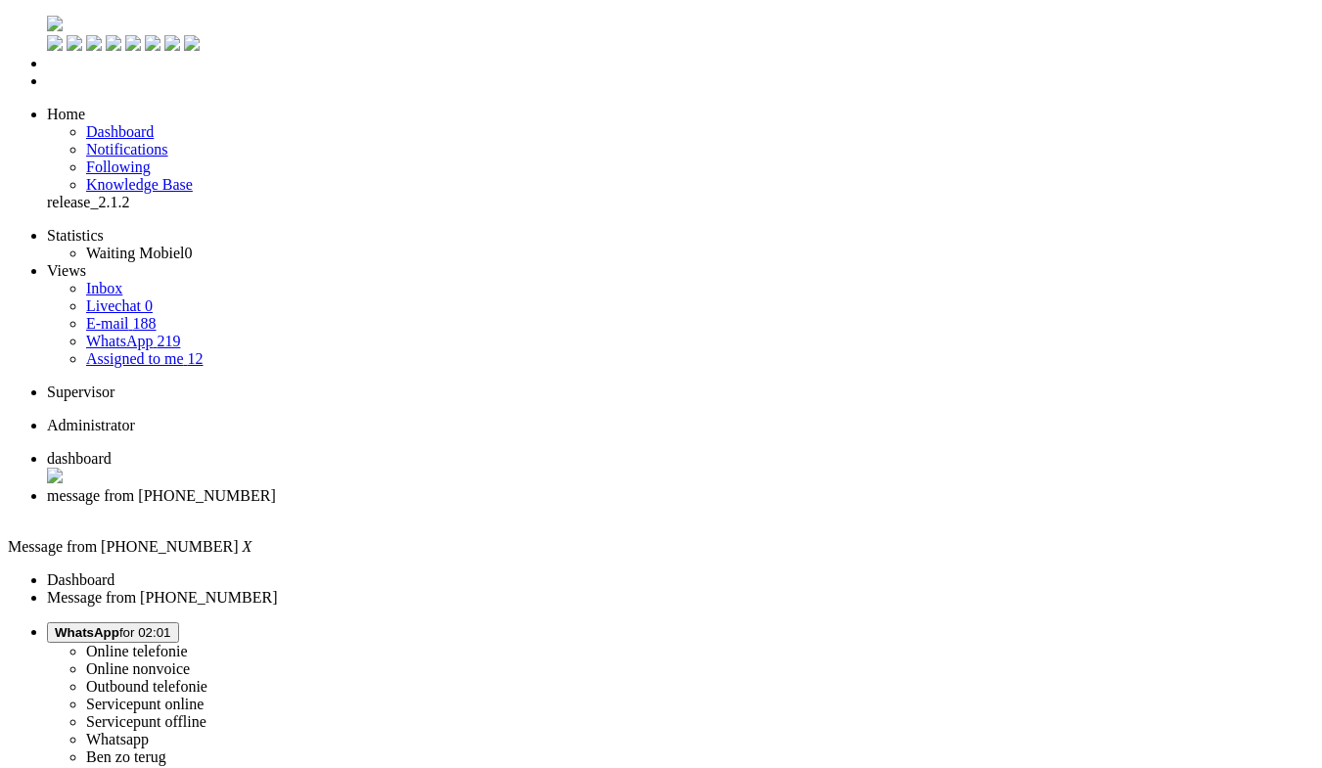
click at [567, 487] on li "message from +31648810837" at bounding box center [680, 505] width 1267 height 37
click at [563, 505] on div "Close tab" at bounding box center [680, 515] width 1267 height 20
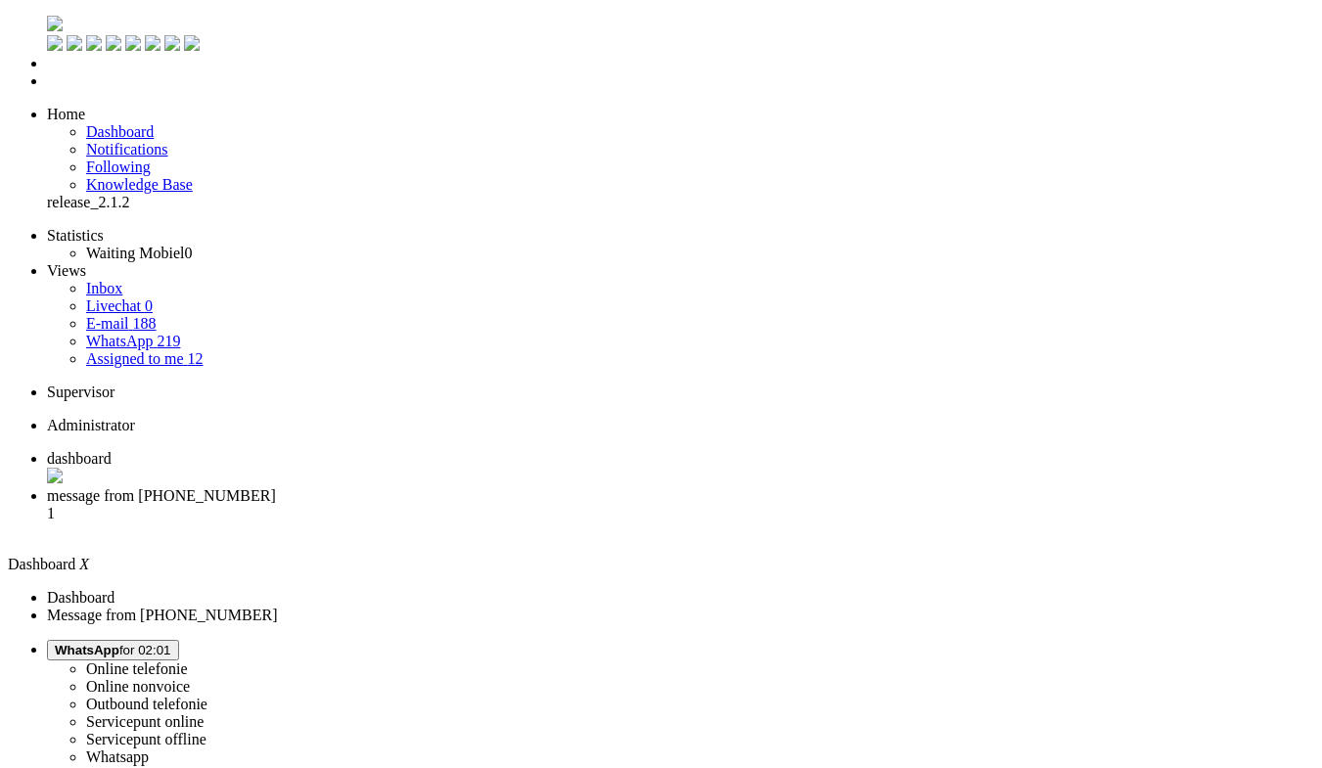
click at [276, 487] on span "message from +31686361597" at bounding box center [161, 495] width 229 height 17
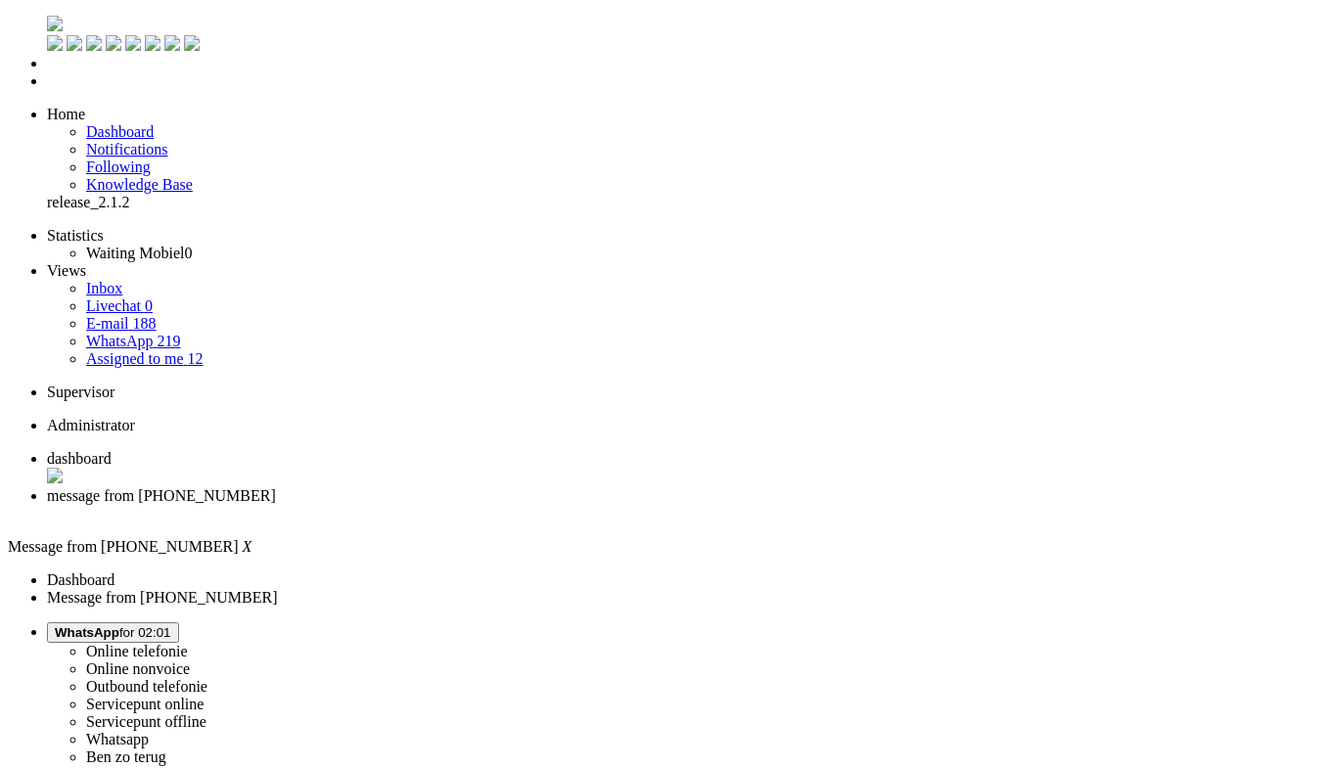
drag, startPoint x: 241, startPoint y: 3361, endPoint x: -53, endPoint y: 3313, distance: 297.5
drag, startPoint x: 73, startPoint y: 3359, endPoint x: 15, endPoint y: 3353, distance: 59.0
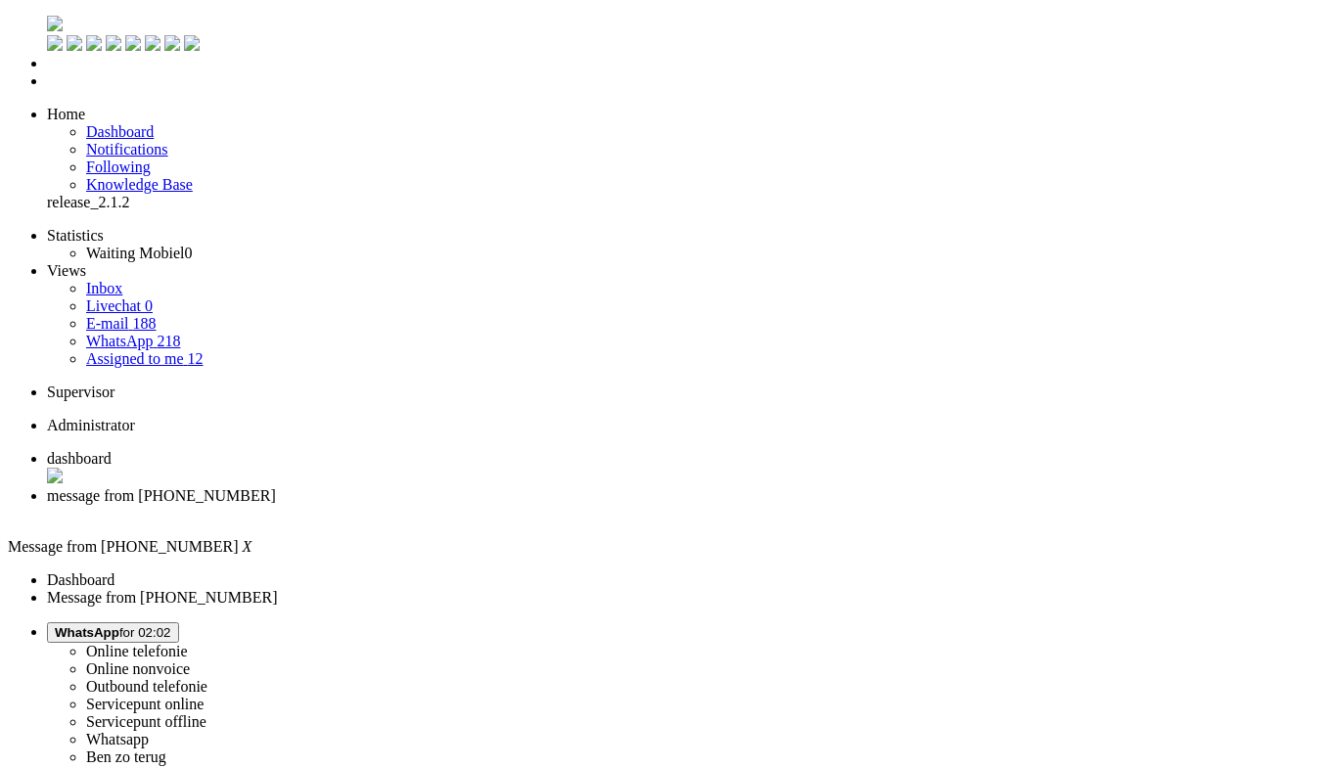
click at [565, 505] on div "Close tab" at bounding box center [680, 514] width 1267 height 18
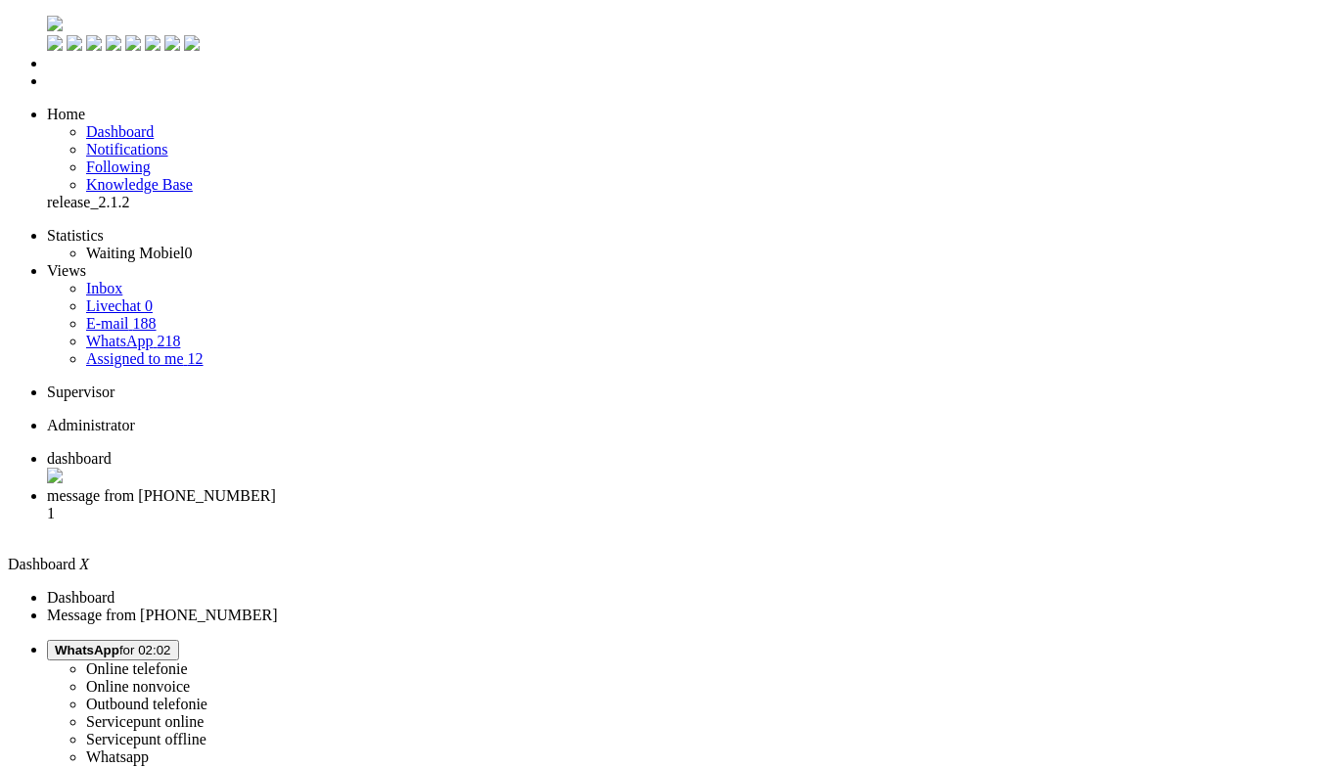
click at [276, 487] on span "message from +31655695125" at bounding box center [161, 495] width 229 height 17
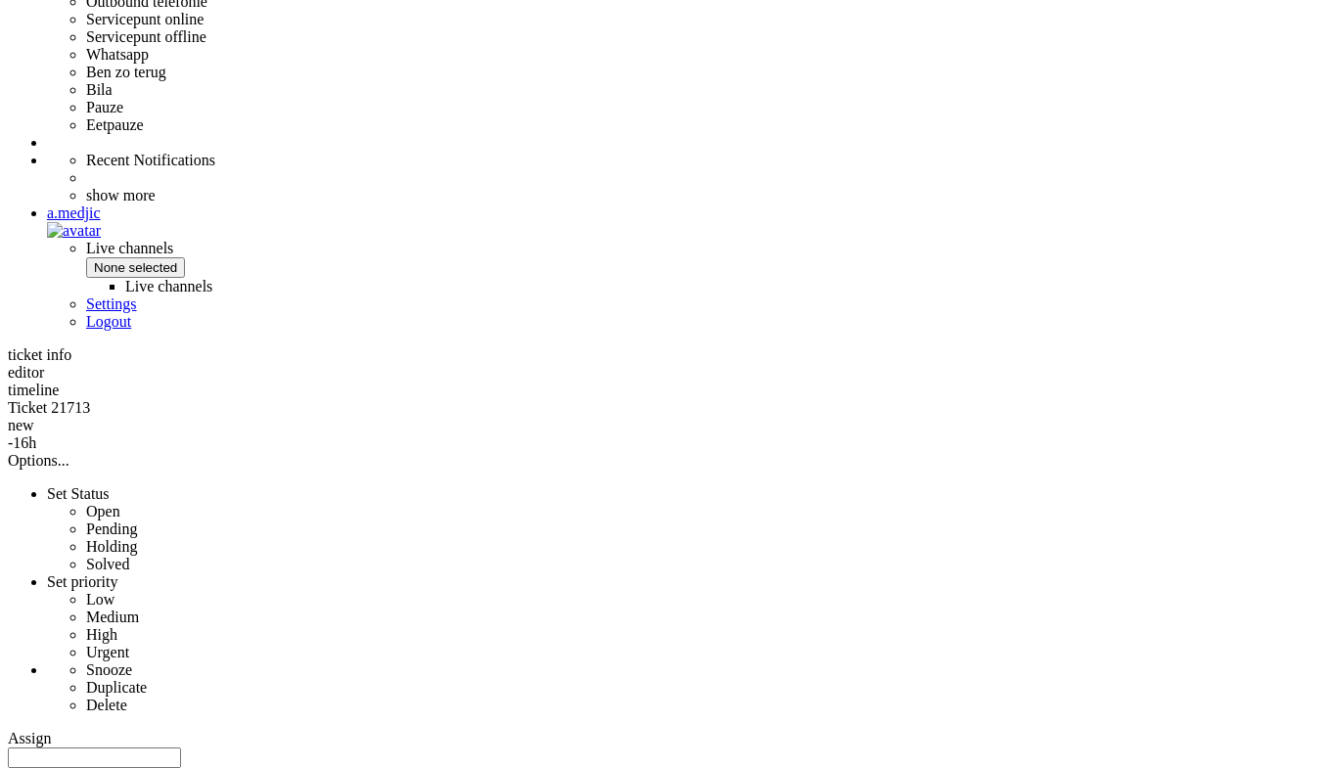
scroll to position [800, 0]
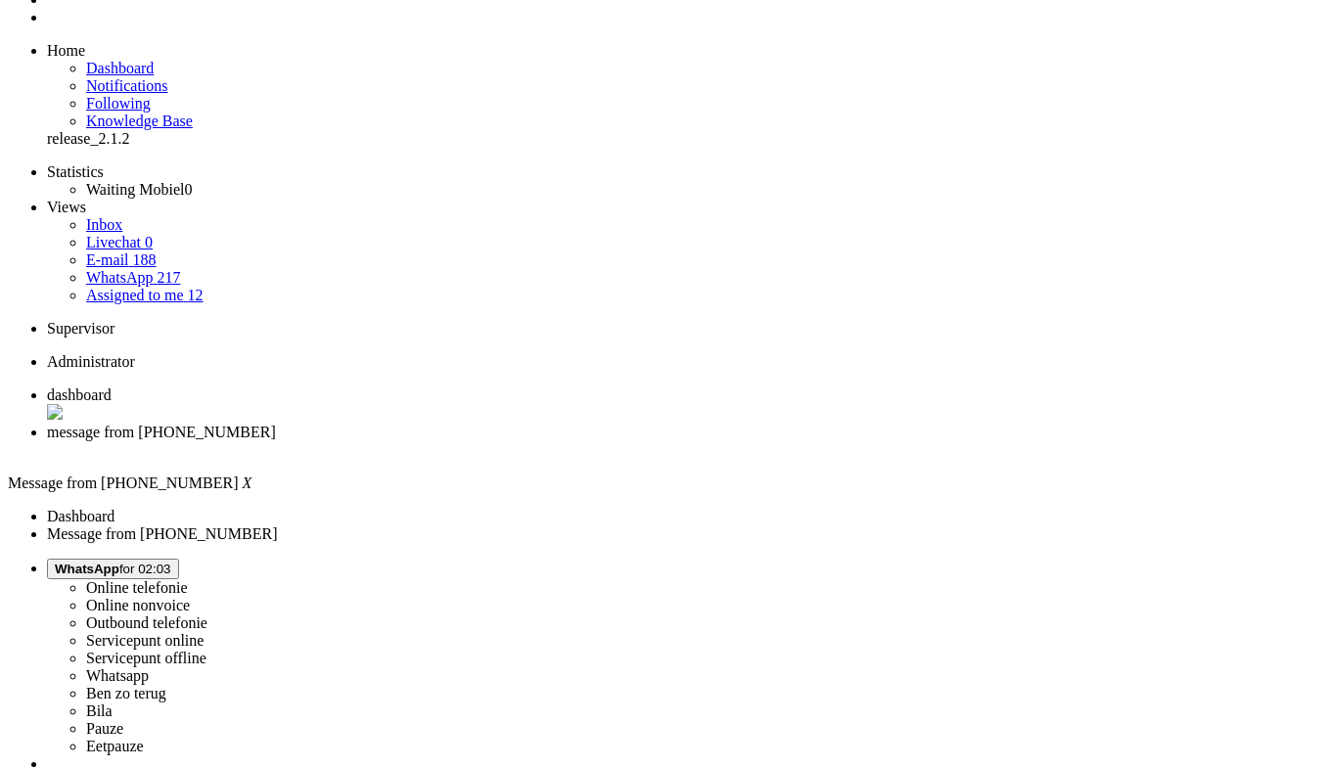
scroll to position [0, 0]
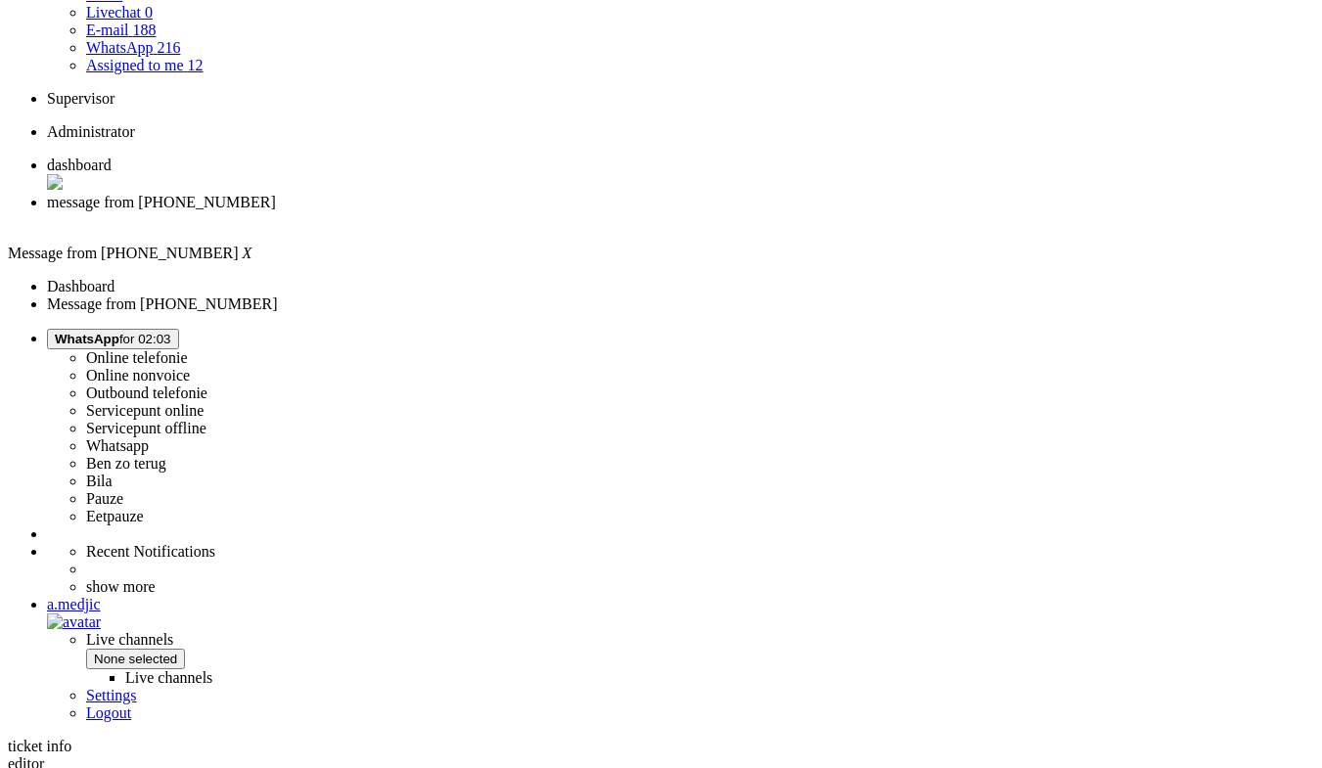
scroll to position [527, 0]
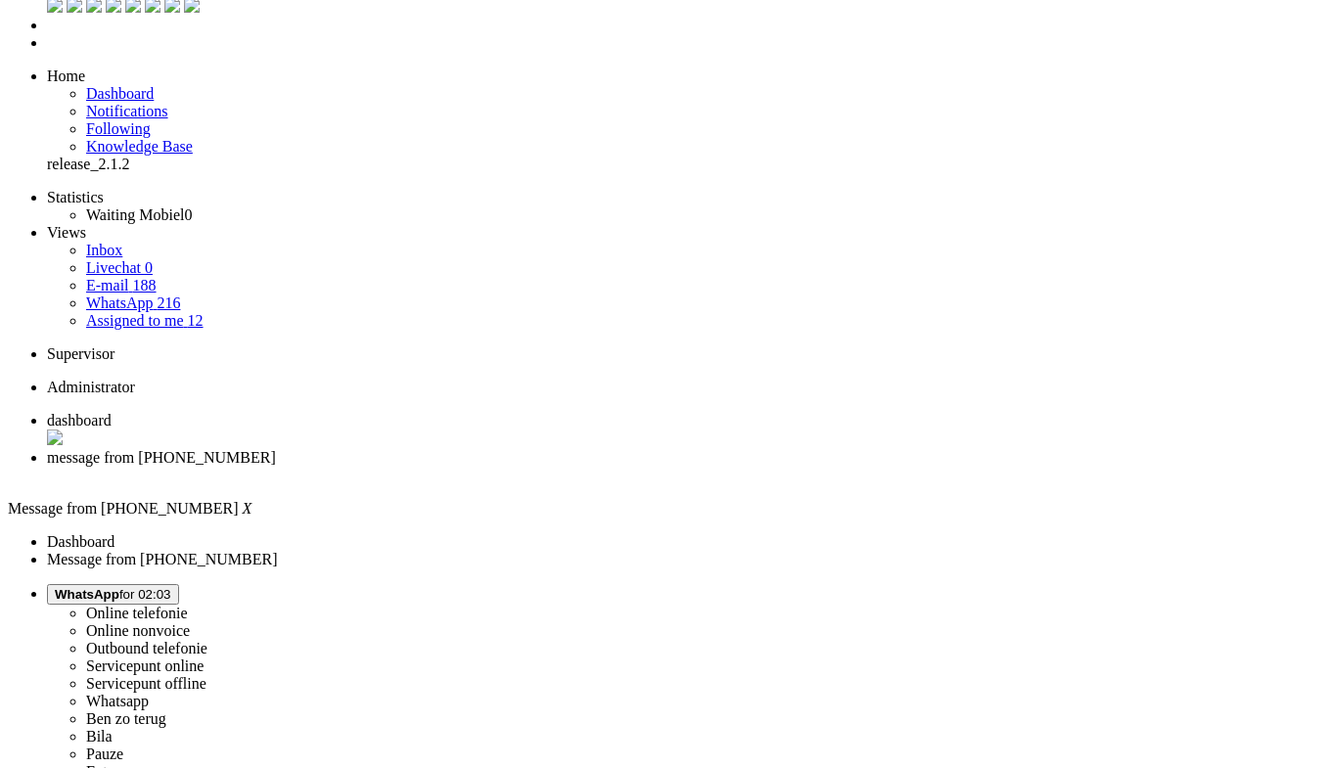
scroll to position [0, 0]
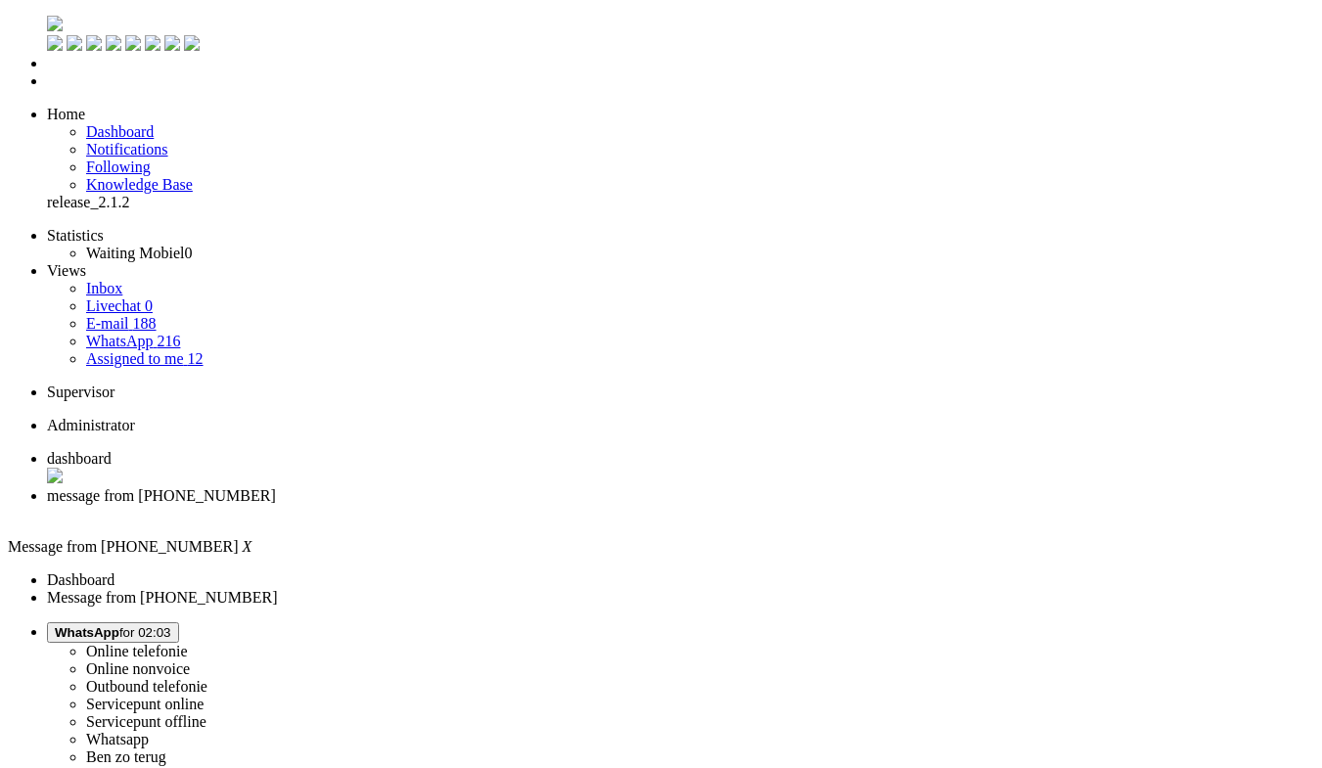
click at [565, 505] on div "Close tab" at bounding box center [680, 514] width 1267 height 18
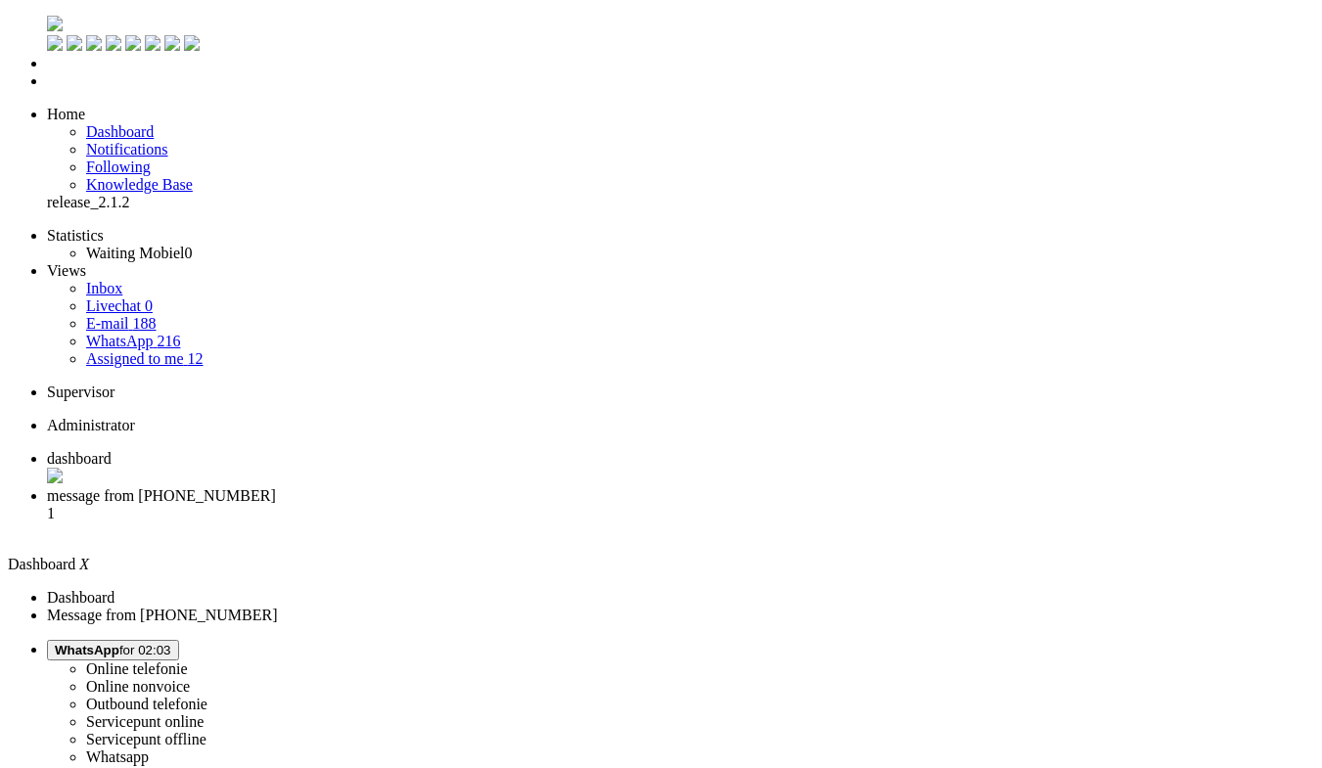
click at [276, 487] on span "message from +31623565796" at bounding box center [161, 495] width 229 height 17
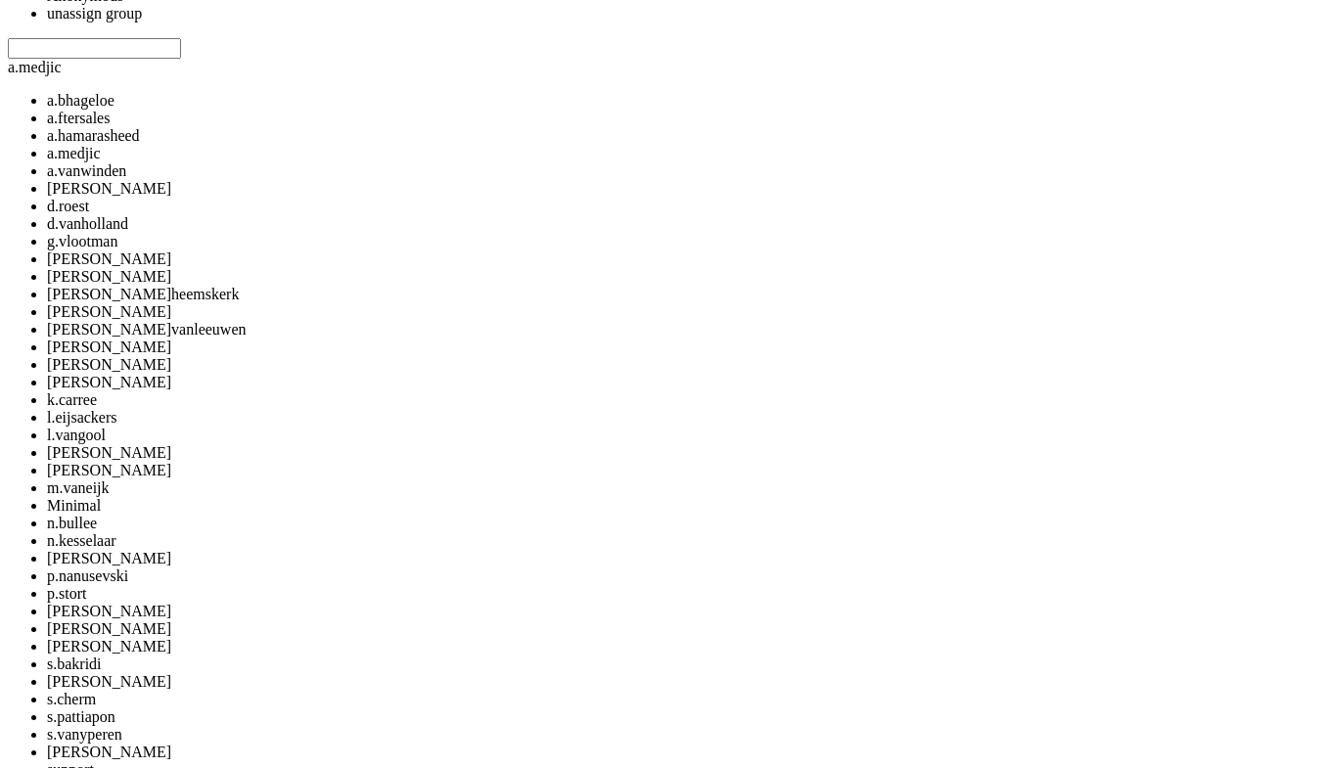
scroll to position [66, 0]
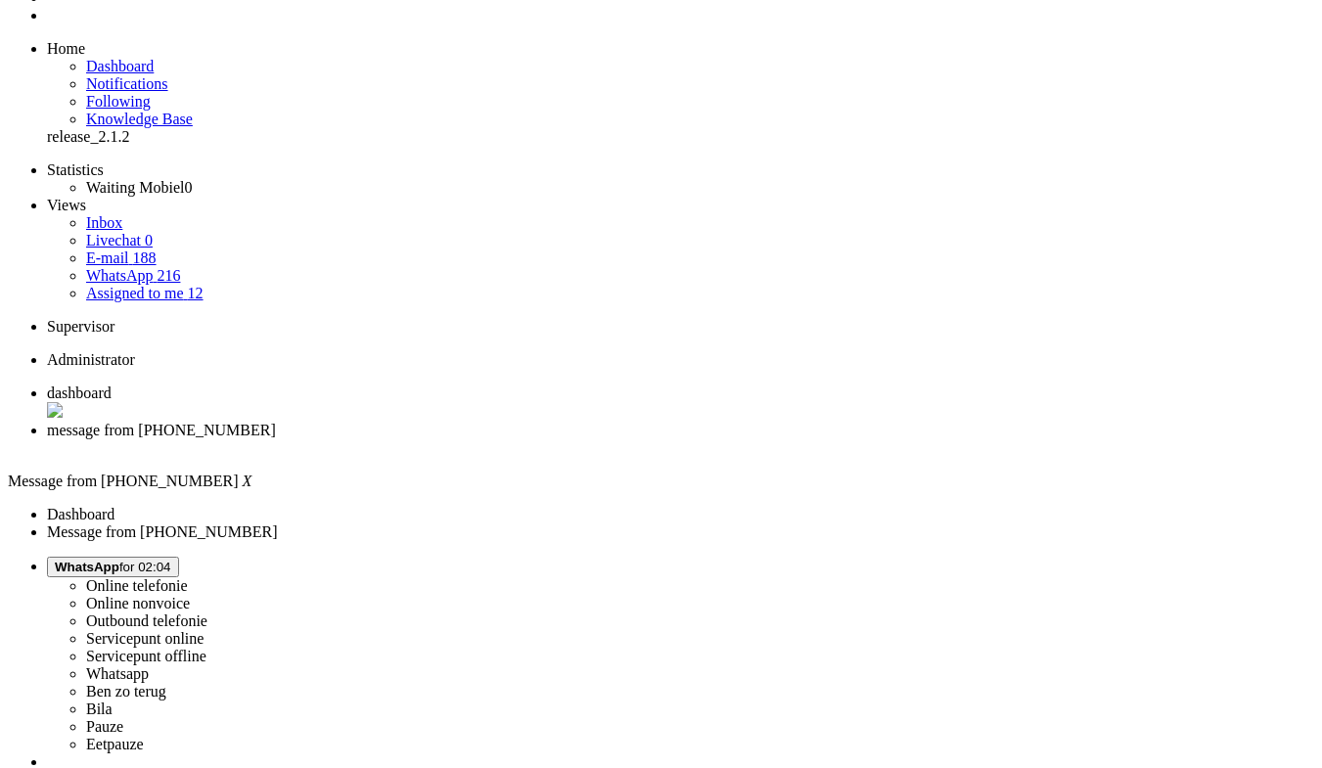
drag, startPoint x: 1206, startPoint y: 531, endPoint x: 1125, endPoint y: -6, distance: 543.2
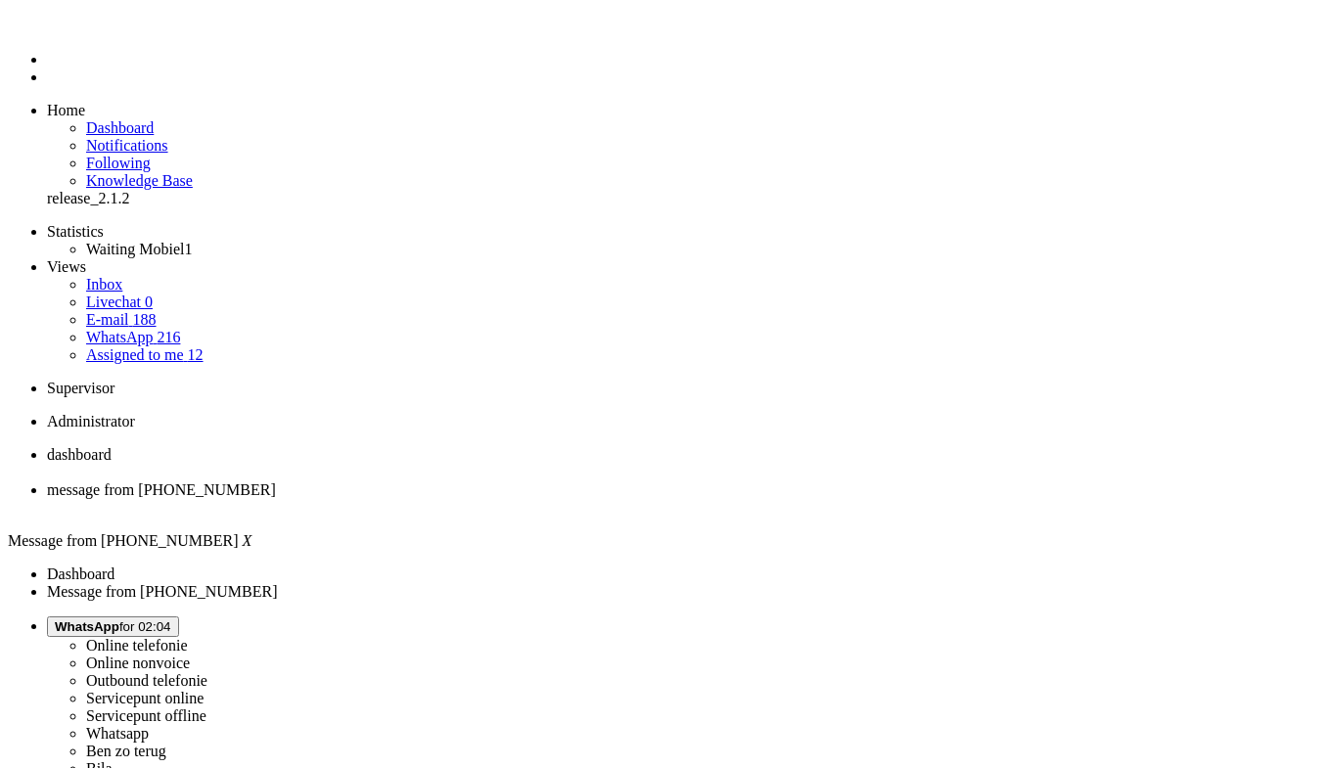
drag, startPoint x: 444, startPoint y: -4, endPoint x: 482, endPoint y: 1, distance: 38.5
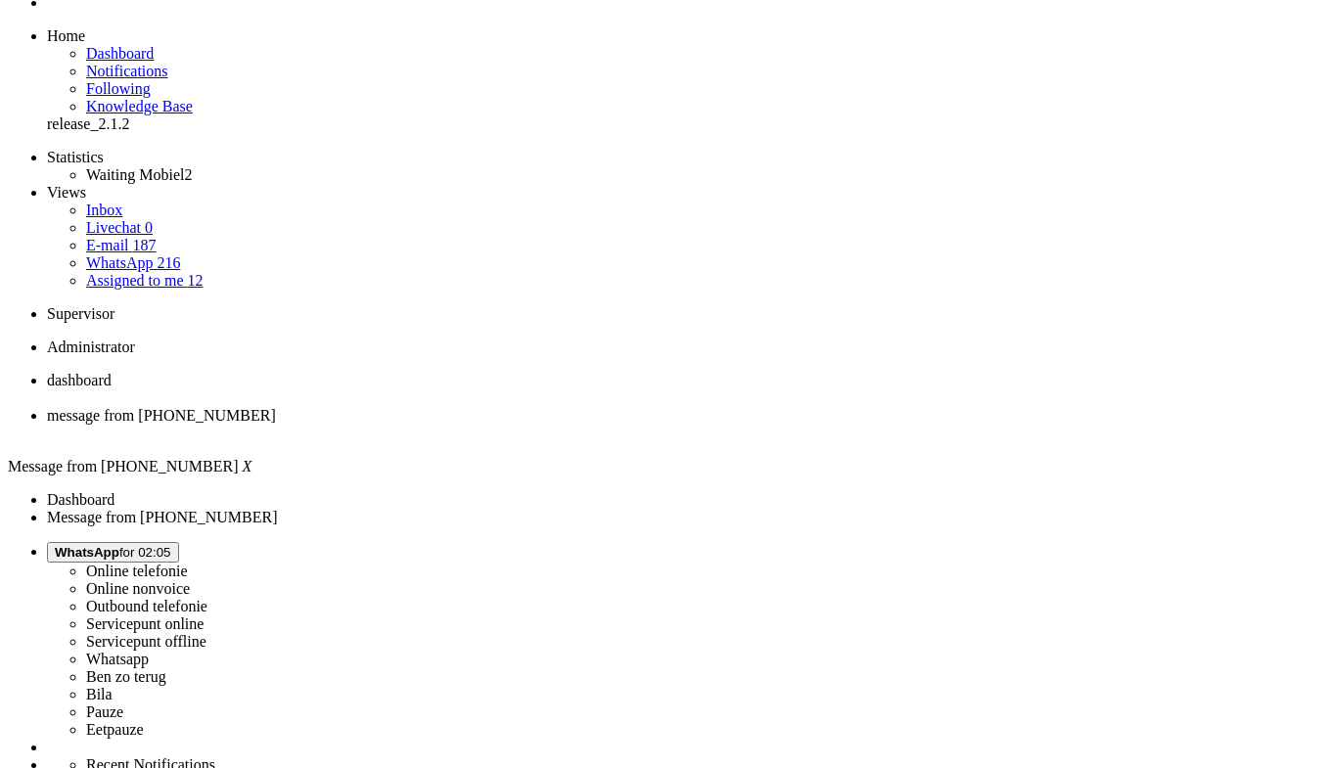
scroll to position [98, 0]
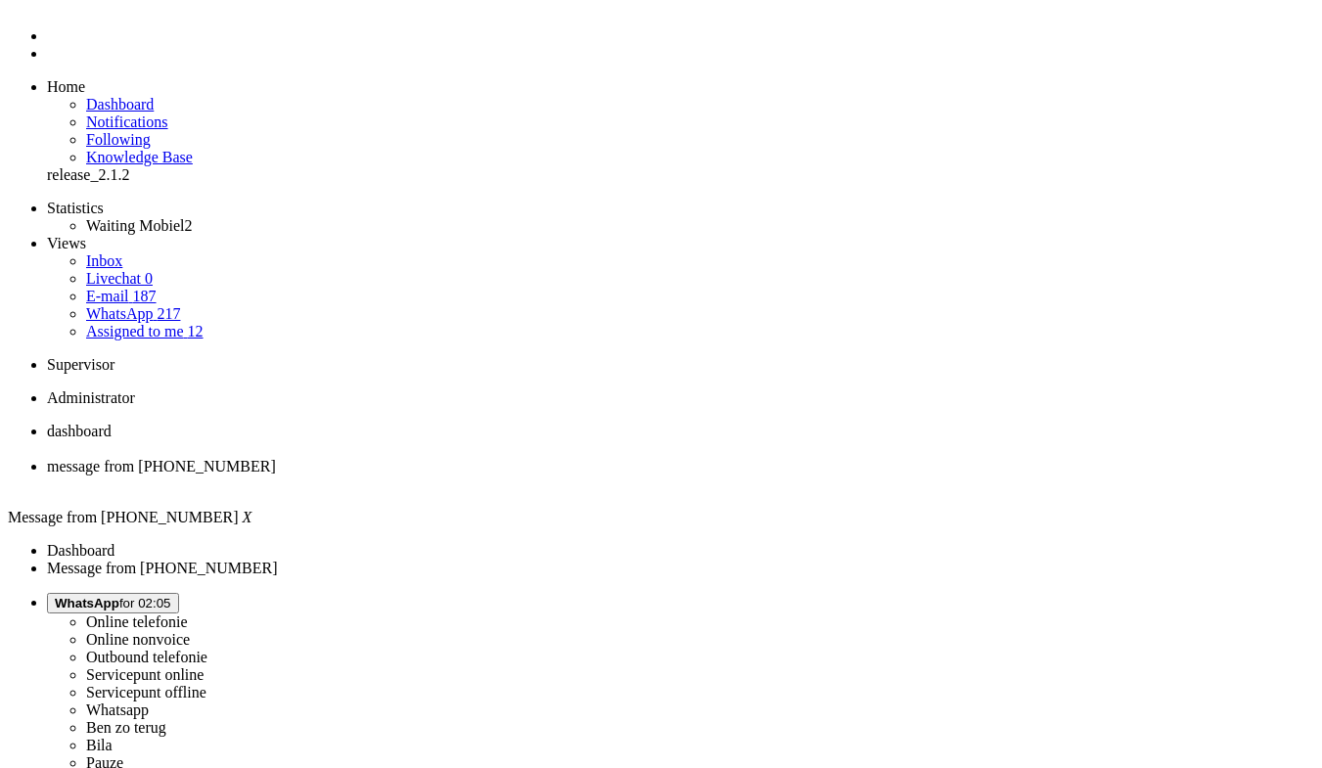
scroll to position [0, 0]
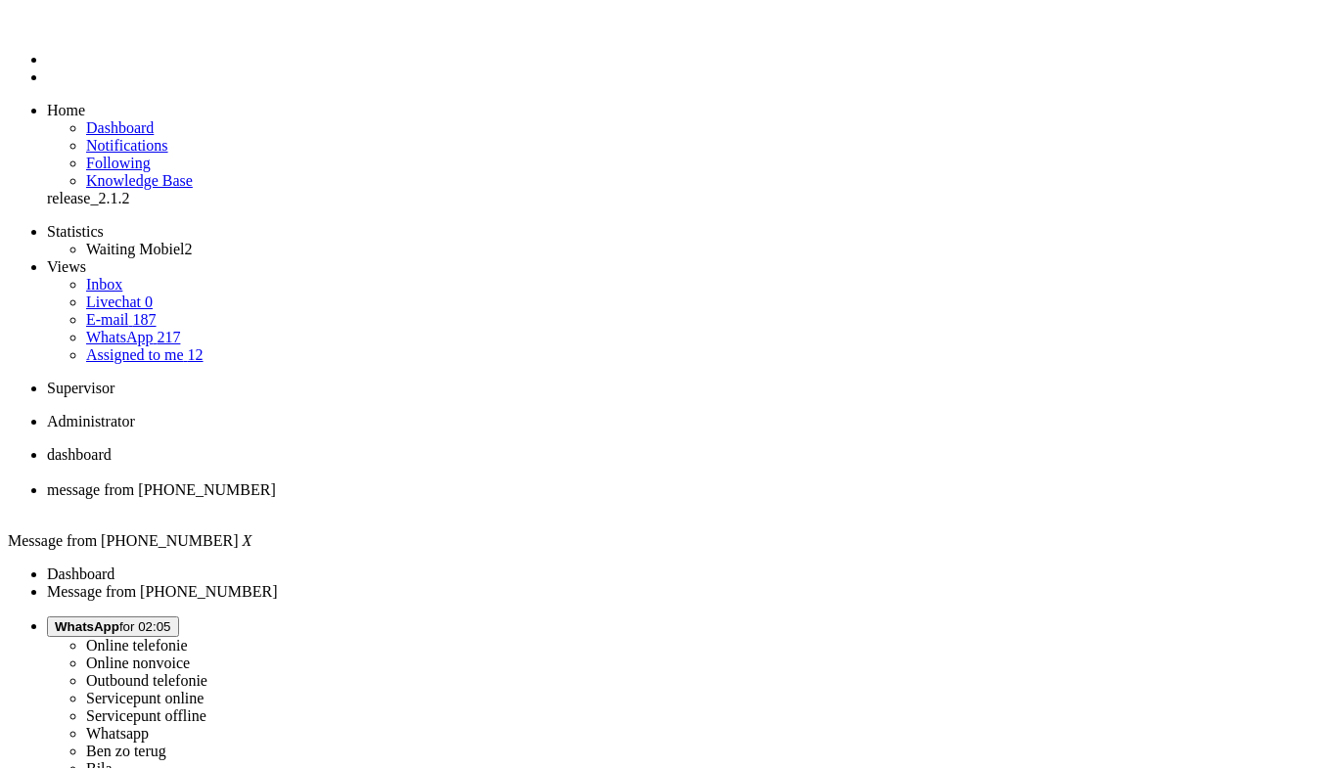
click at [566, 499] on div "Close tab" at bounding box center [680, 508] width 1267 height 18
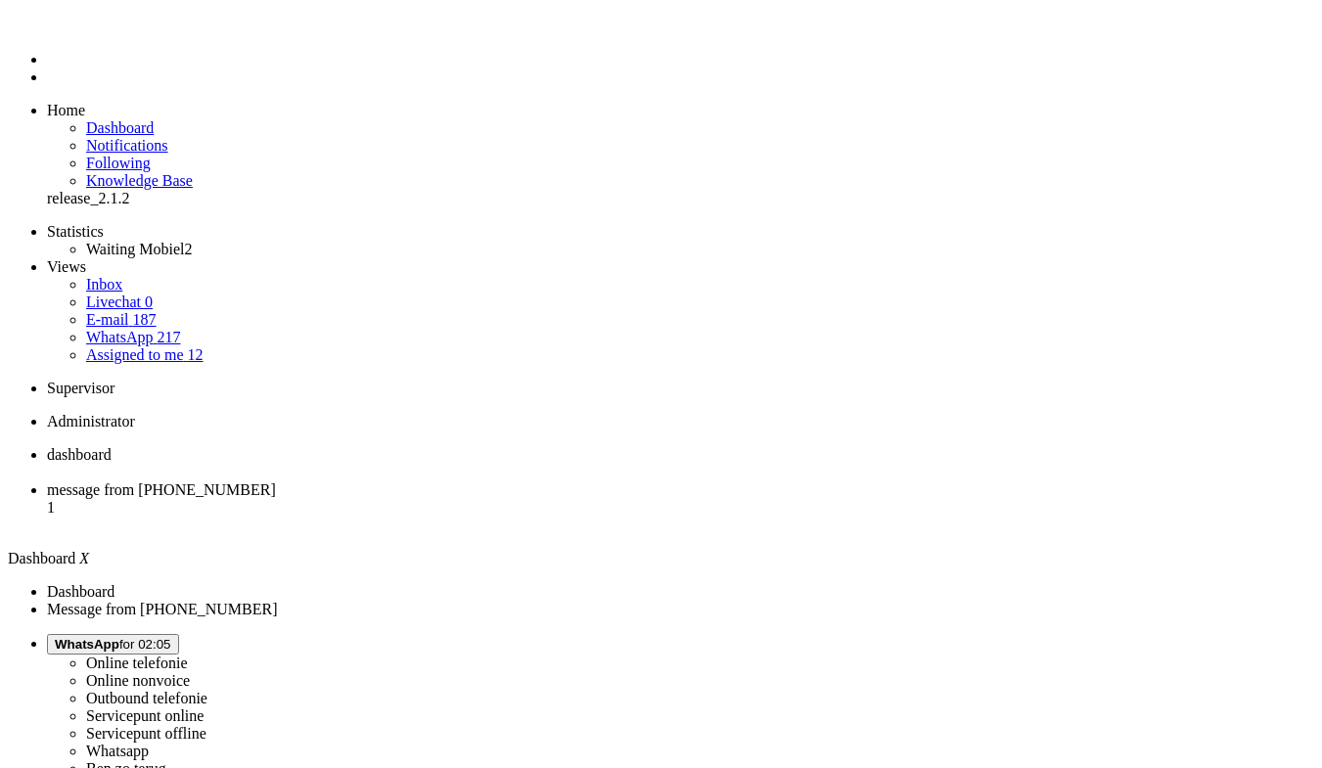
click at [276, 481] on span "message from +31644727700" at bounding box center [161, 489] width 229 height 17
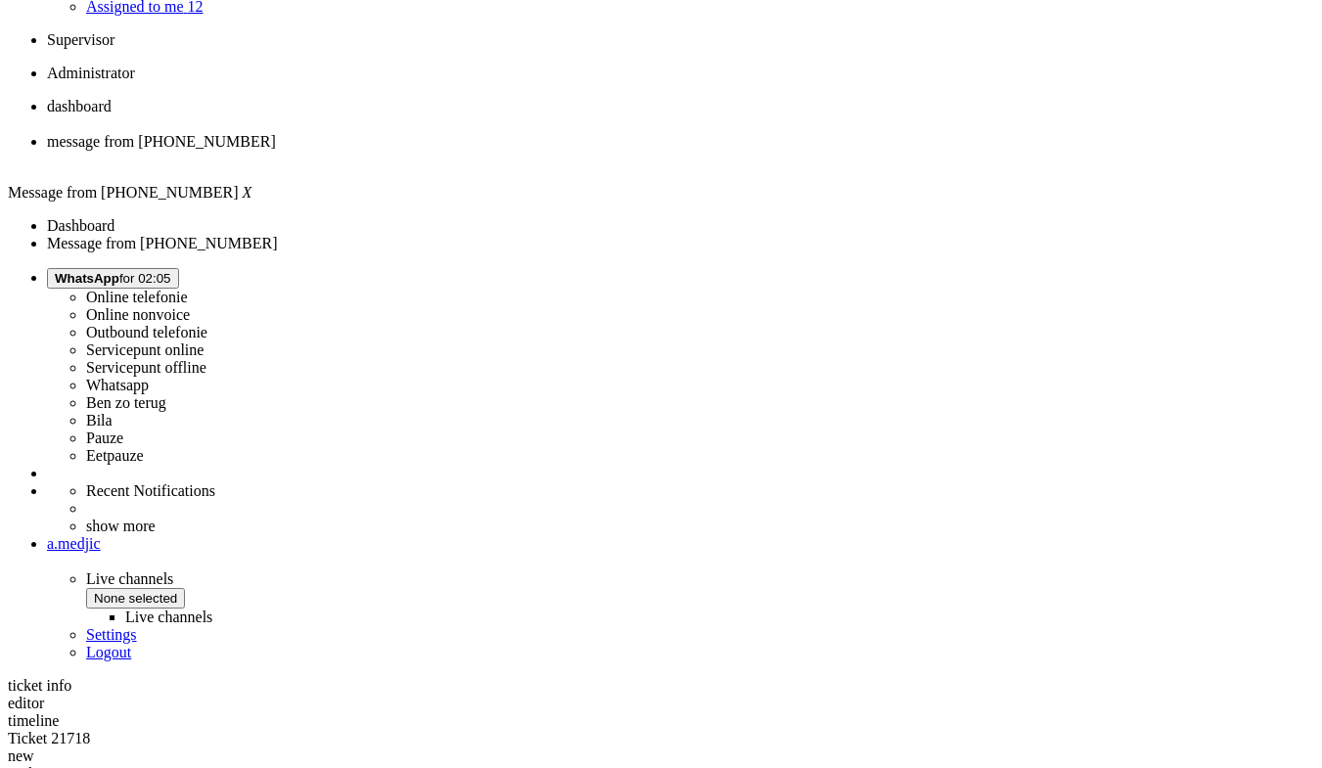
scroll to position [489, 0]
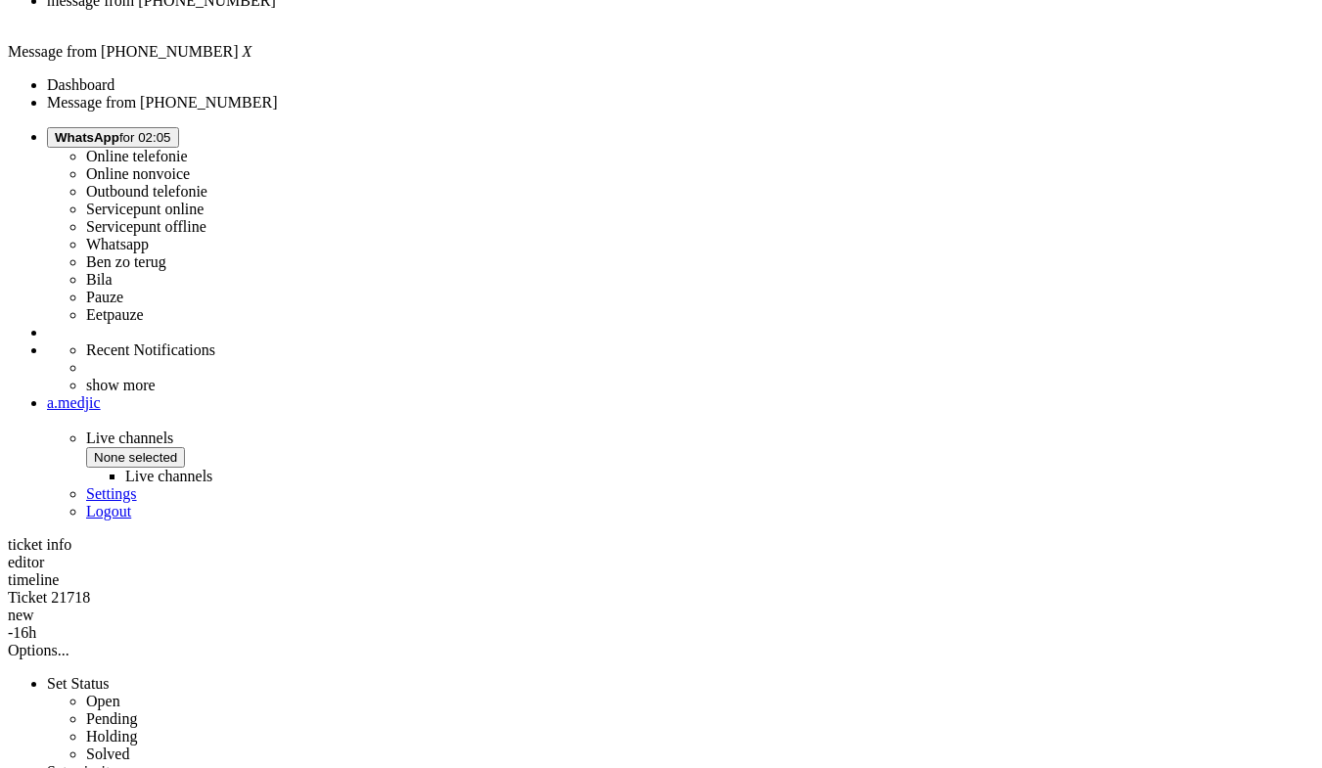
copy div "4682580"
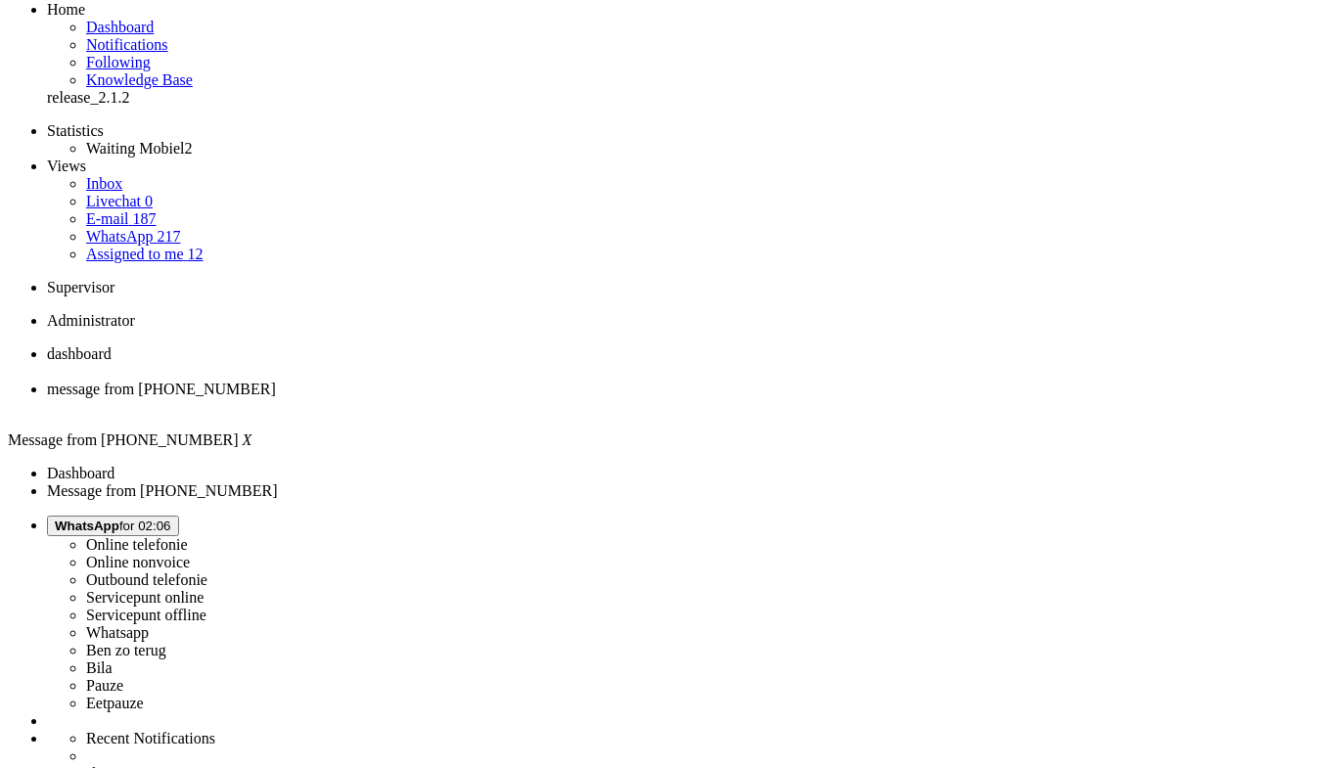
scroll to position [0, 0]
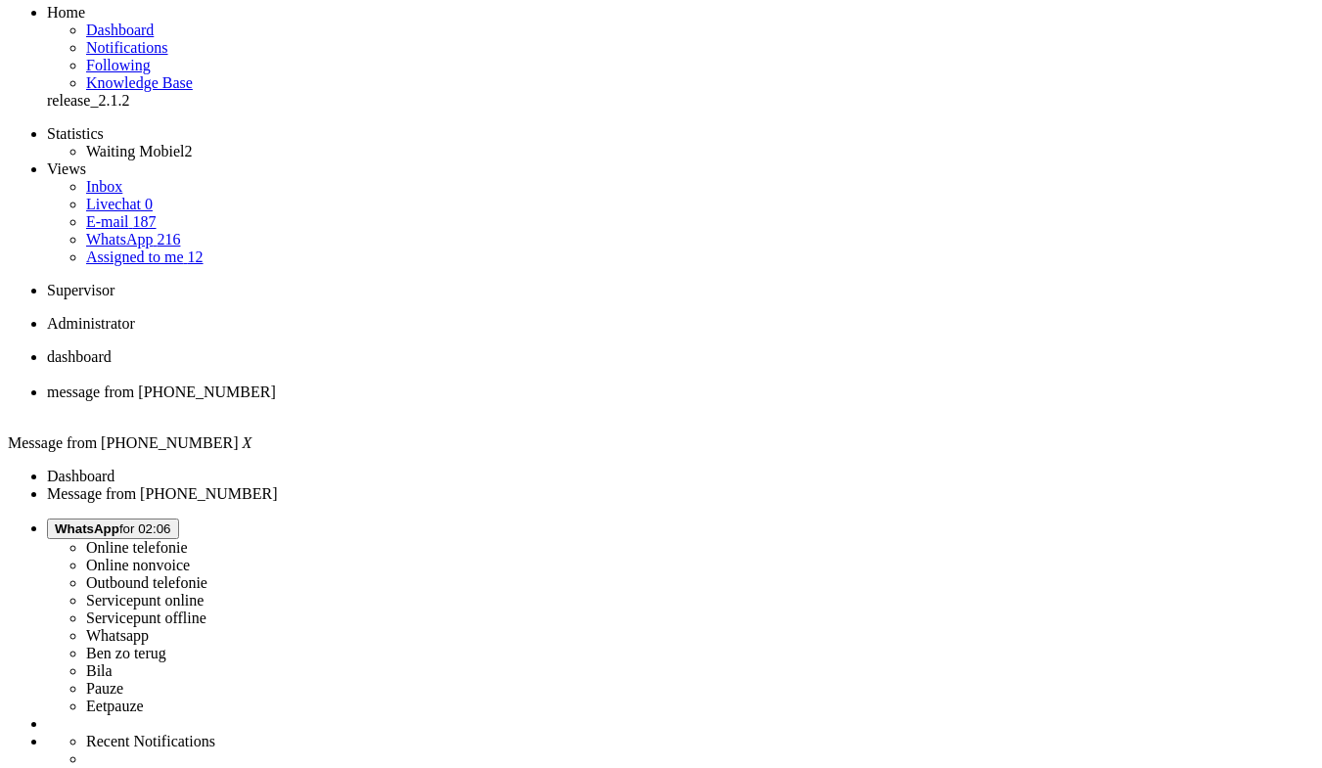
scroll to position [293, 0]
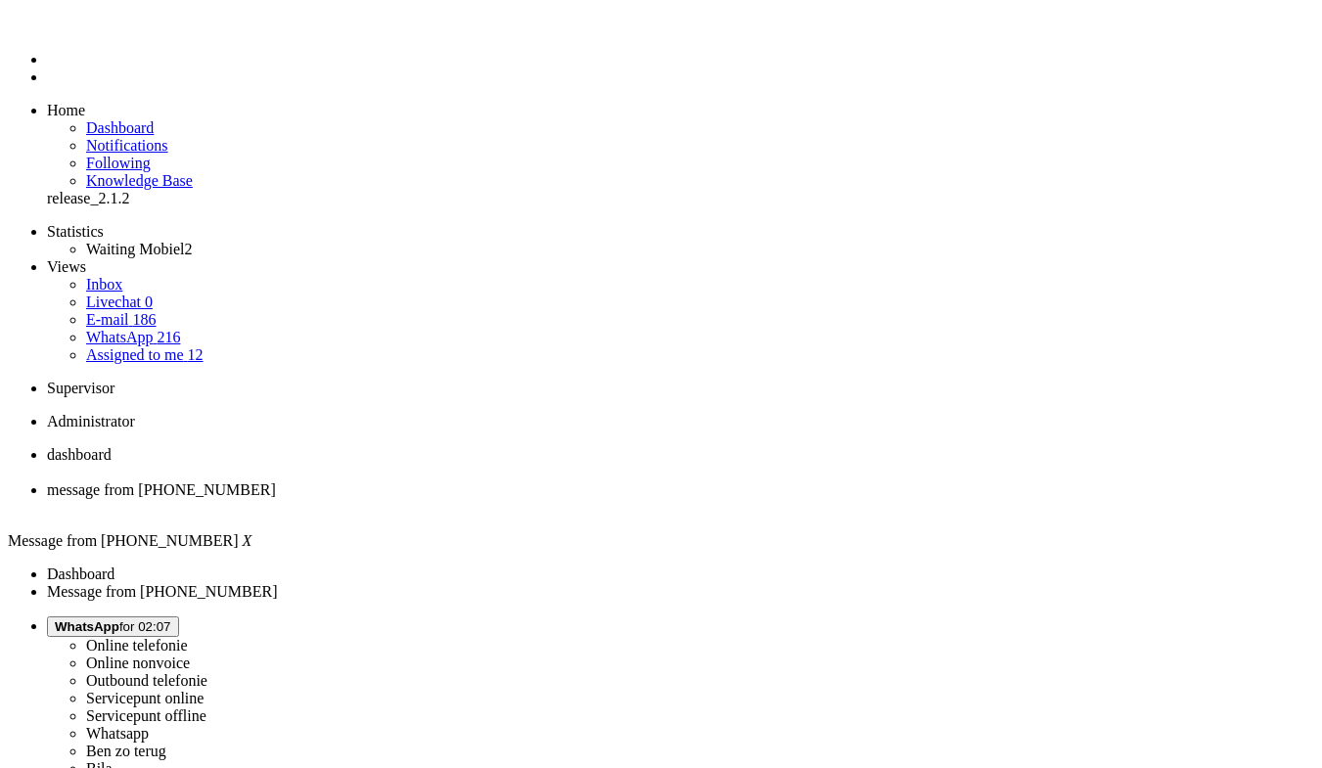
click at [566, 499] on div "Close tab" at bounding box center [680, 508] width 1267 height 18
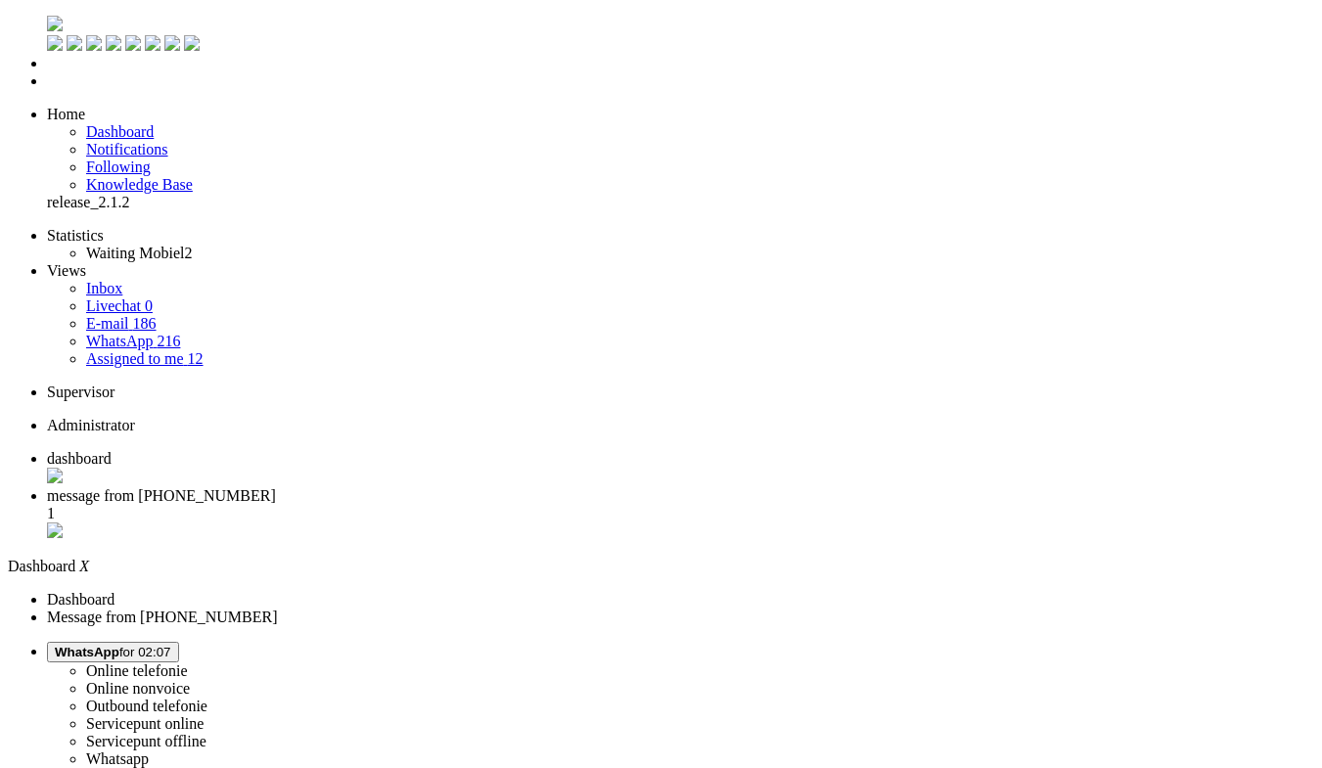
click at [276, 487] on span "message from +31104836022" at bounding box center [161, 495] width 229 height 17
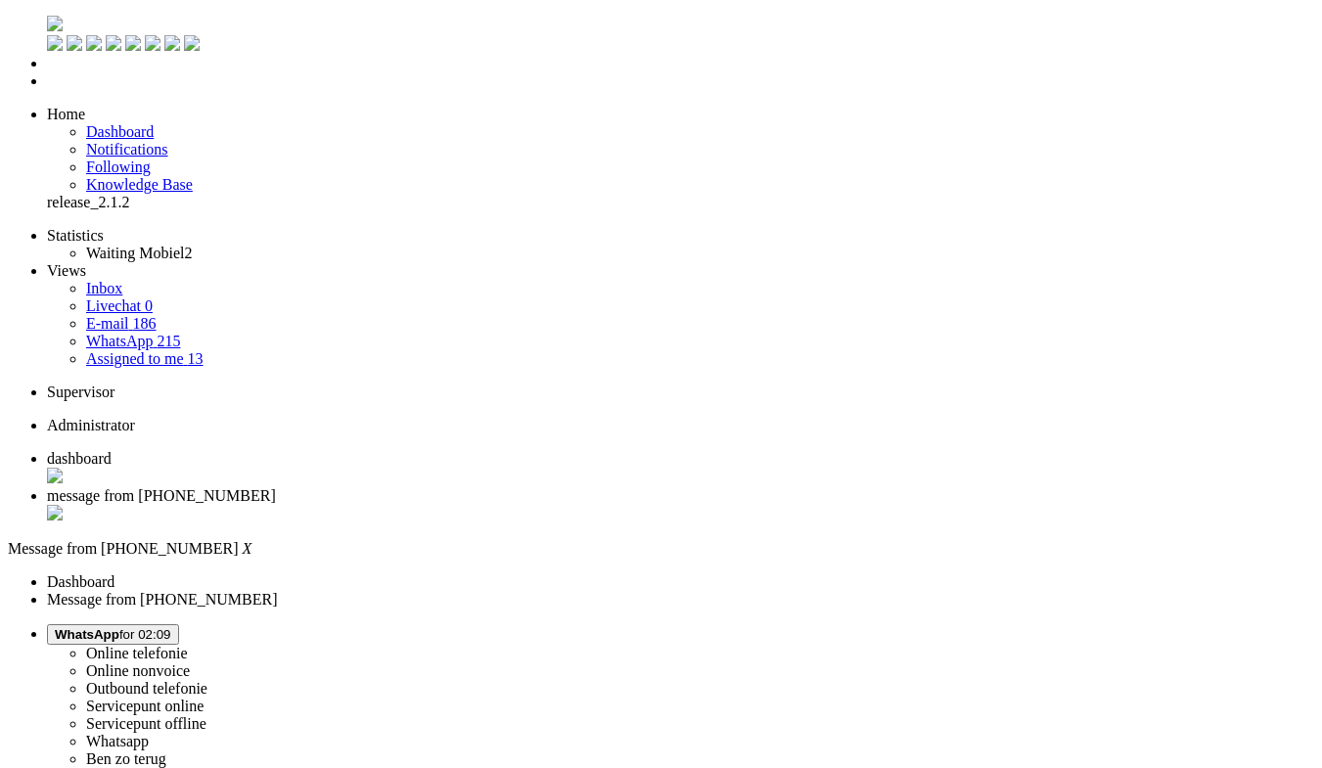
drag, startPoint x: 156, startPoint y: 3375, endPoint x: 170, endPoint y: 3379, distance: 15.2
paste body "Rich Text Area. Press ALT-0 for help."
drag, startPoint x: 108, startPoint y: 3325, endPoint x: 67, endPoint y: 3320, distance: 41.4
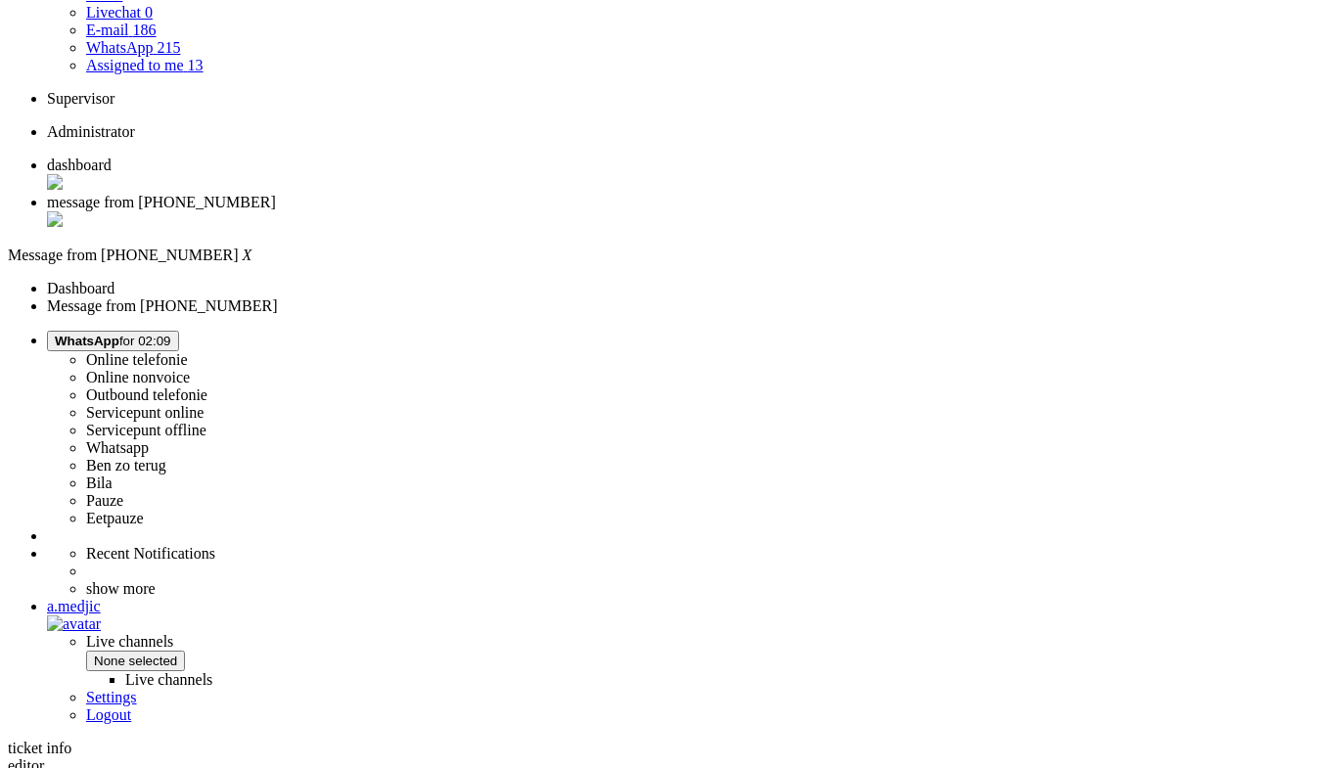
scroll to position [293, 0]
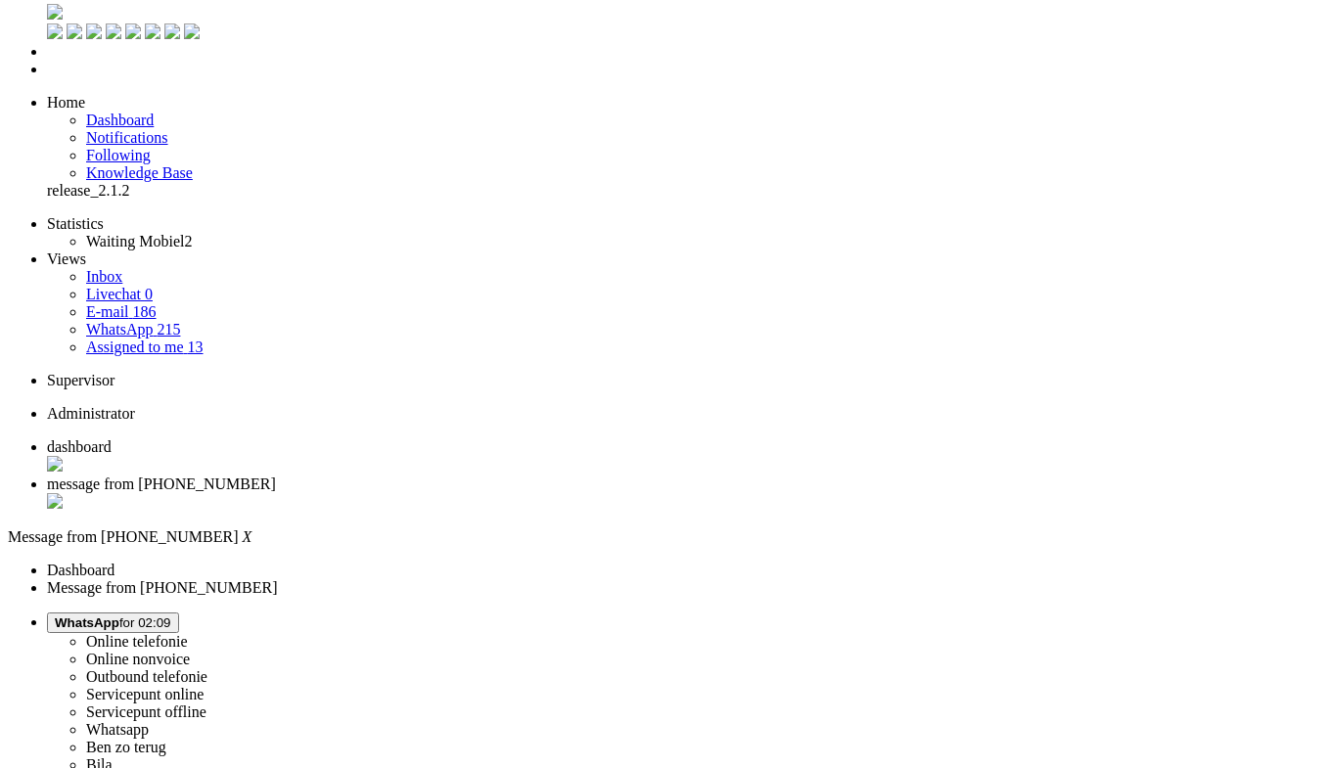
scroll to position [0, 0]
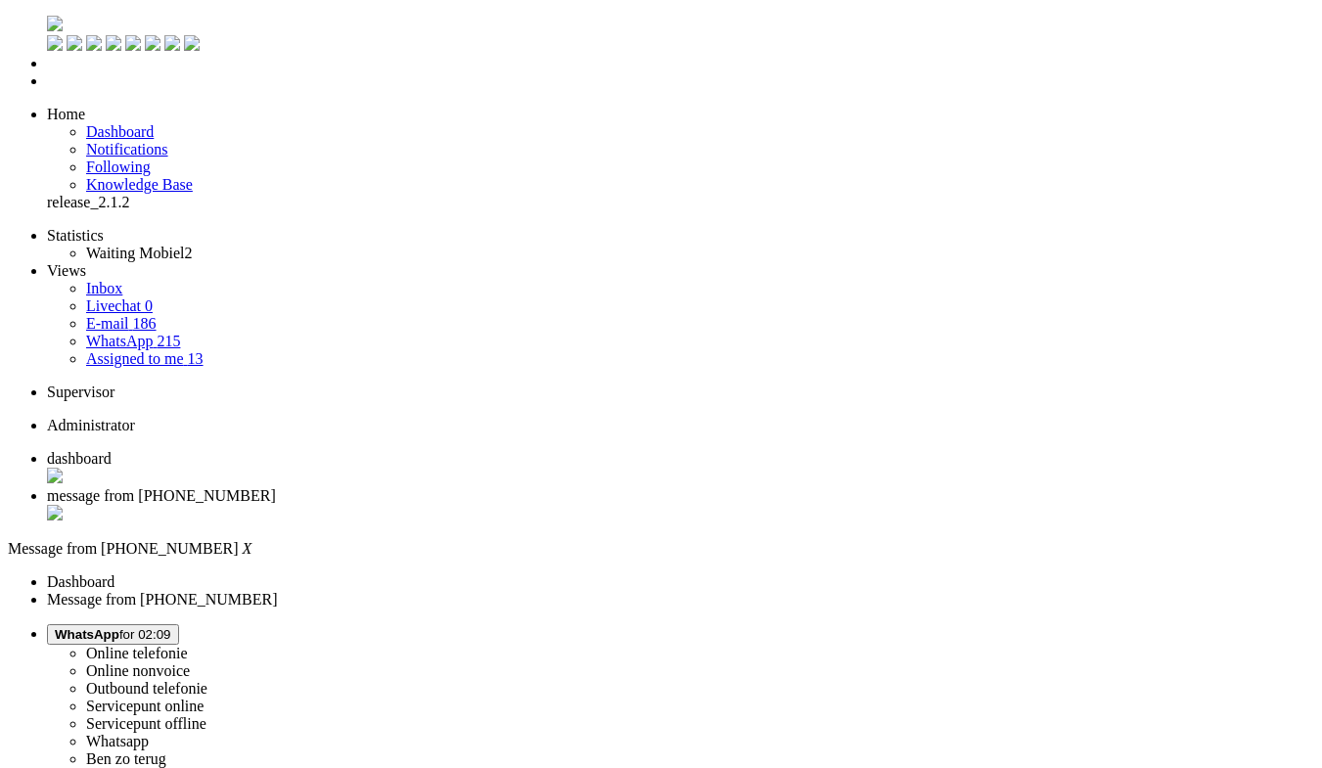
click at [567, 505] on div "Close tab" at bounding box center [680, 515] width 1267 height 20
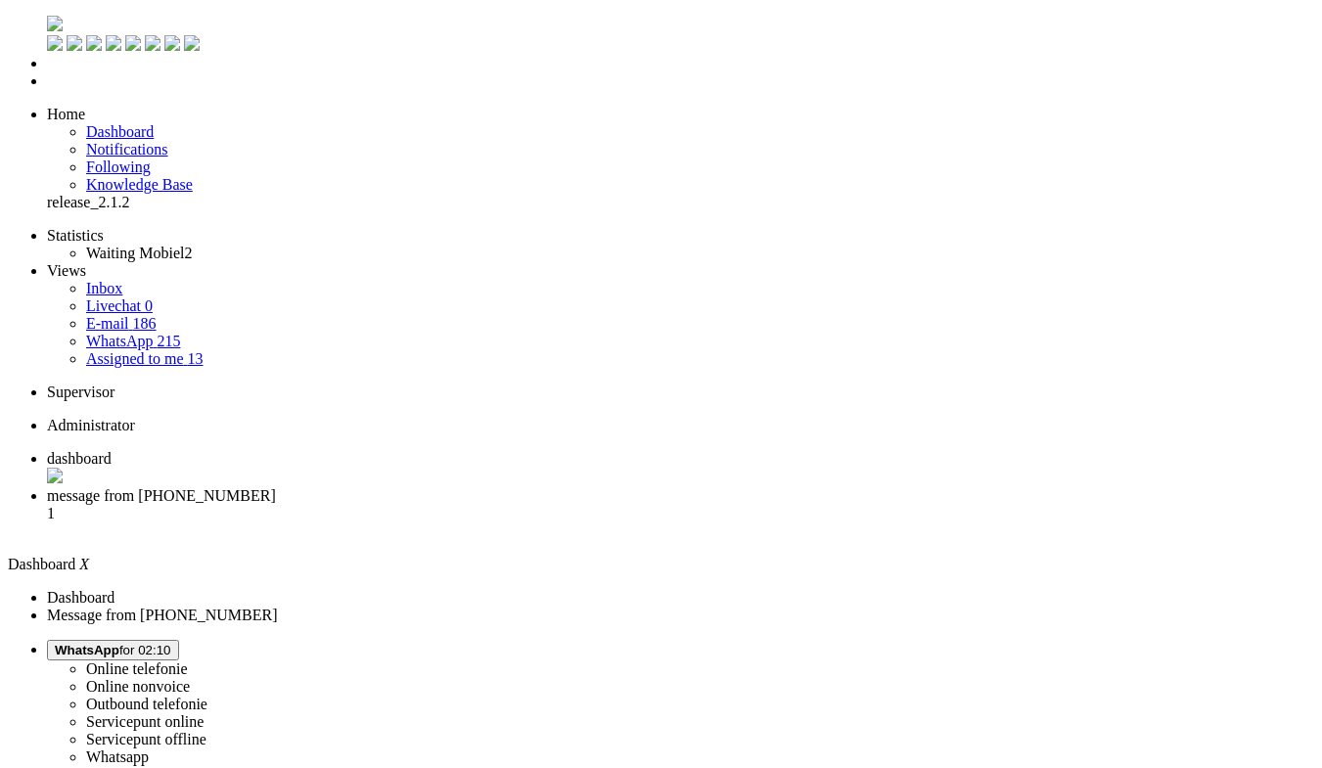
click at [276, 487] on span "message from +31623326322" at bounding box center [161, 495] width 229 height 17
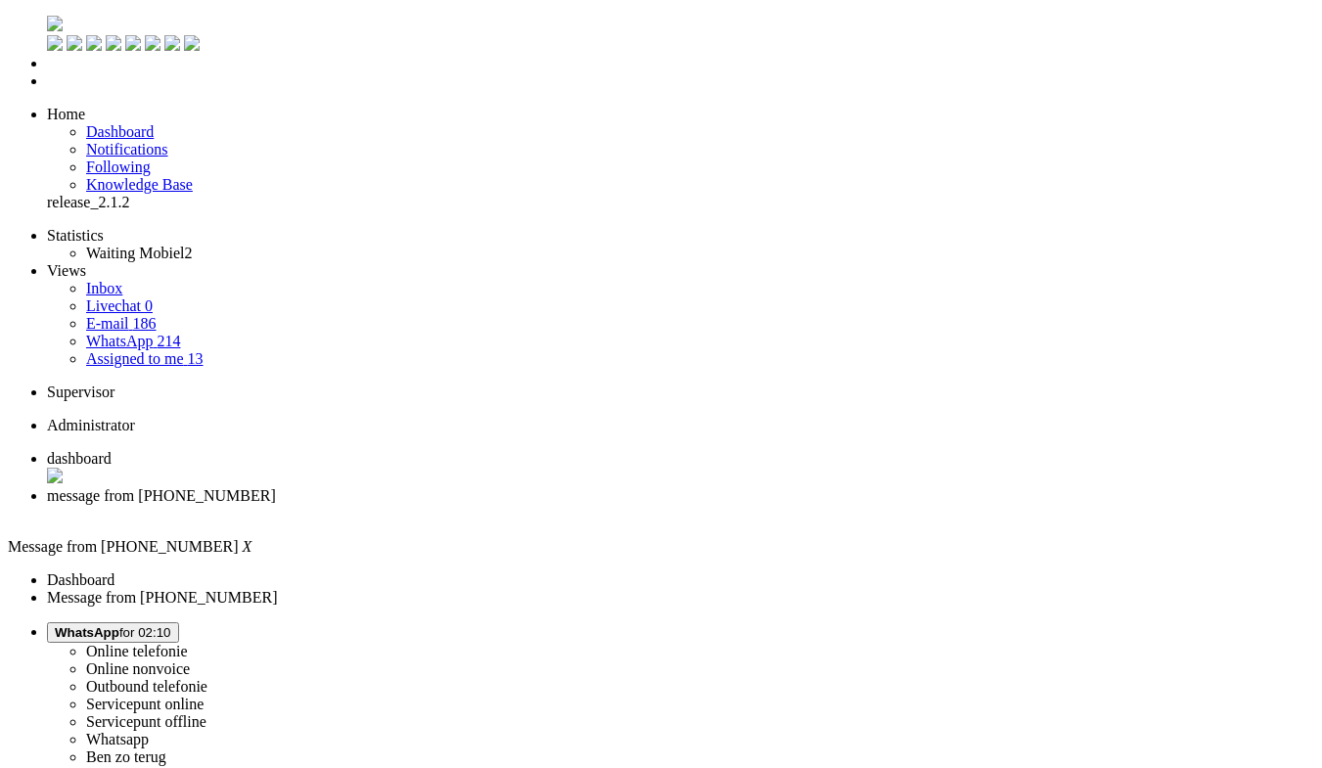
drag, startPoint x: 410, startPoint y: 3391, endPoint x: -180, endPoint y: 3347, distance: 591.6
drag, startPoint x: 82, startPoint y: 3343, endPoint x: 58, endPoint y: 3328, distance: 28.5
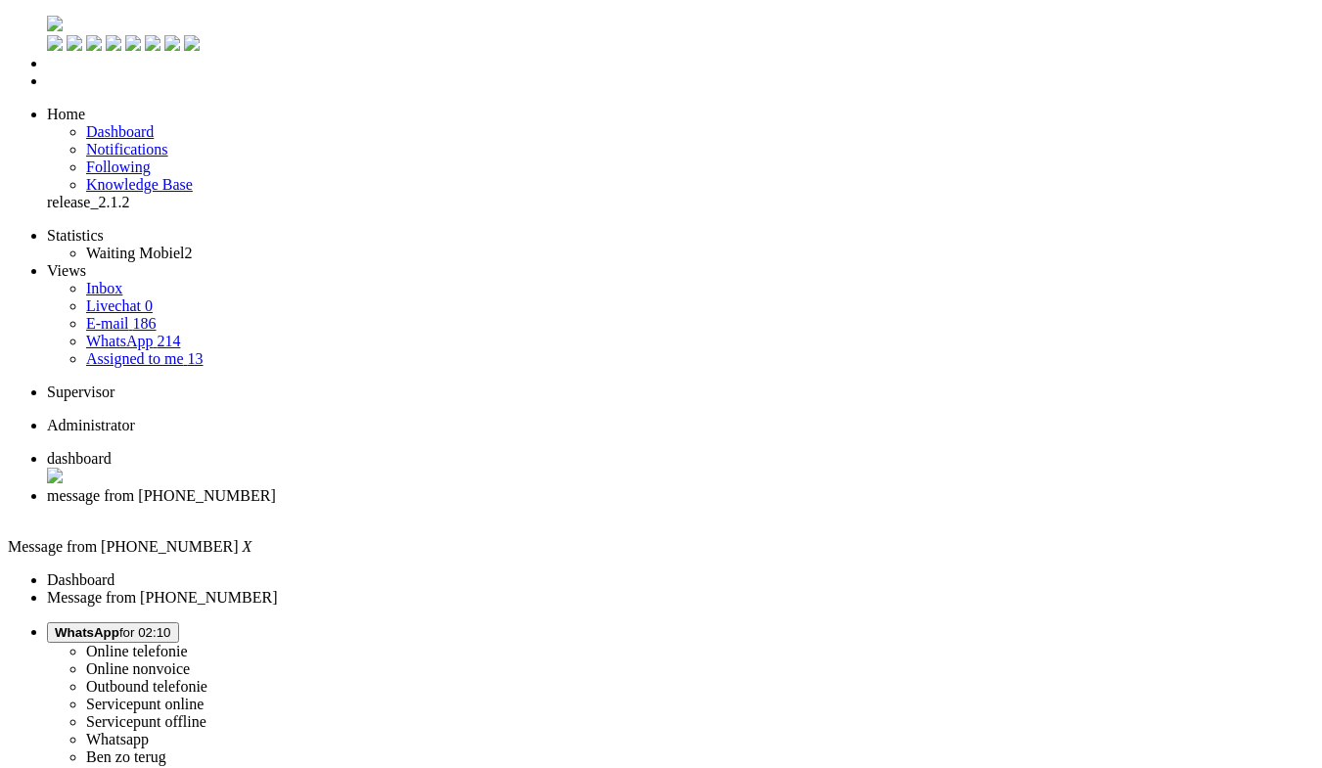
drag, startPoint x: 57, startPoint y: 3326, endPoint x: 433, endPoint y: 3405, distance: 384.9
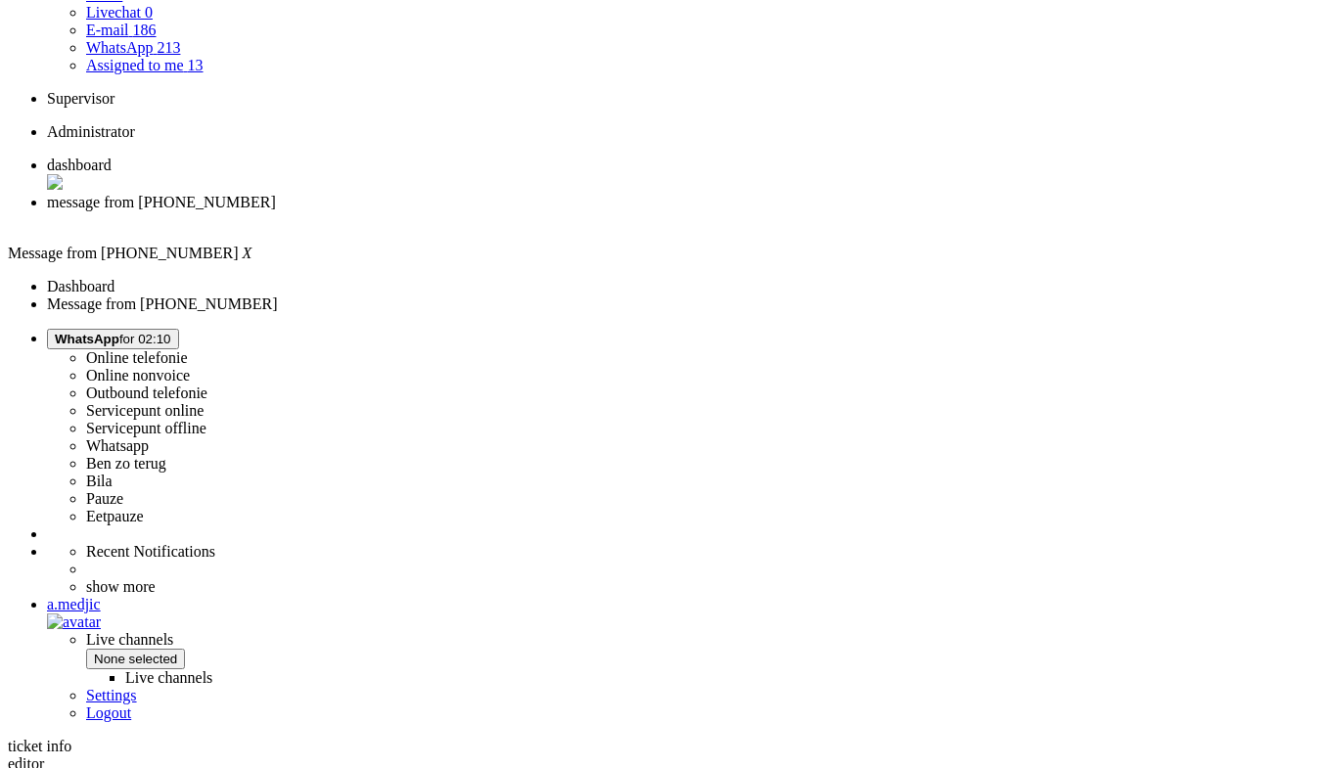
scroll to position [489, 0]
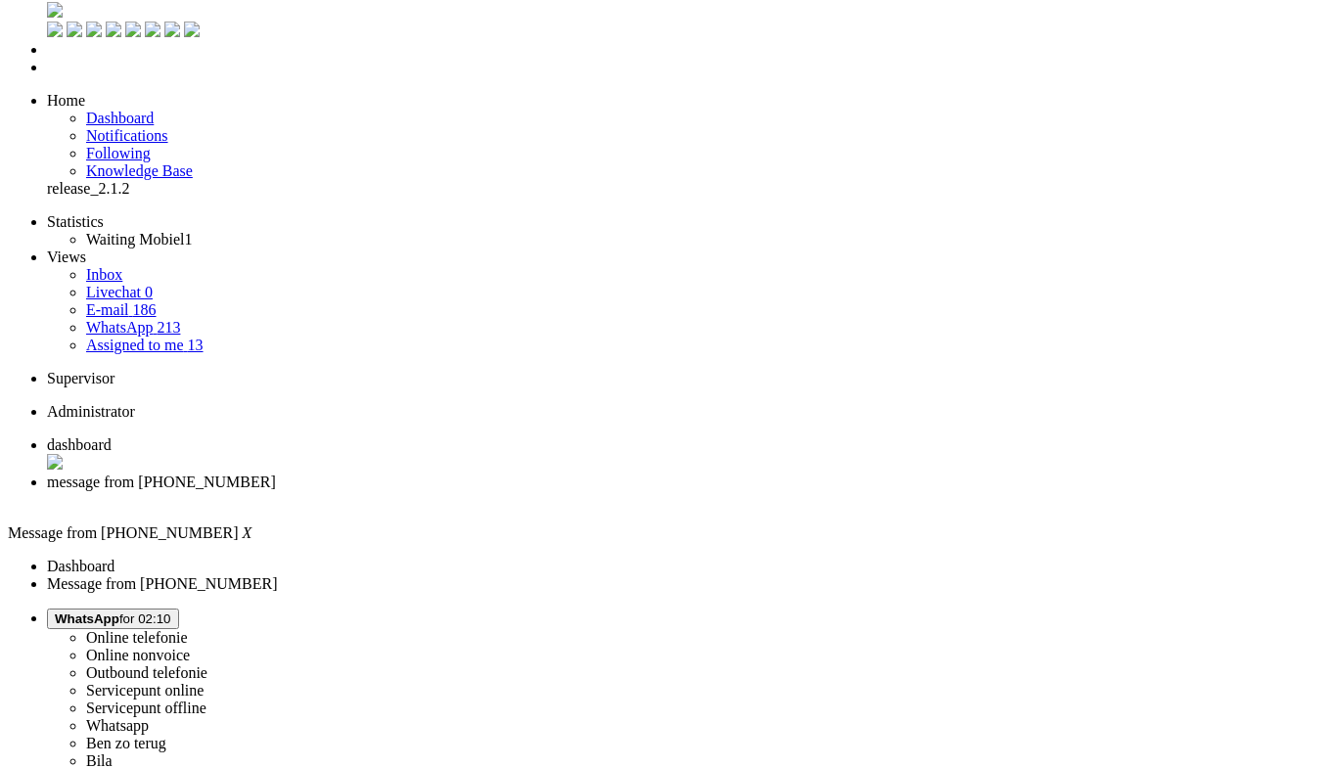
scroll to position [0, 0]
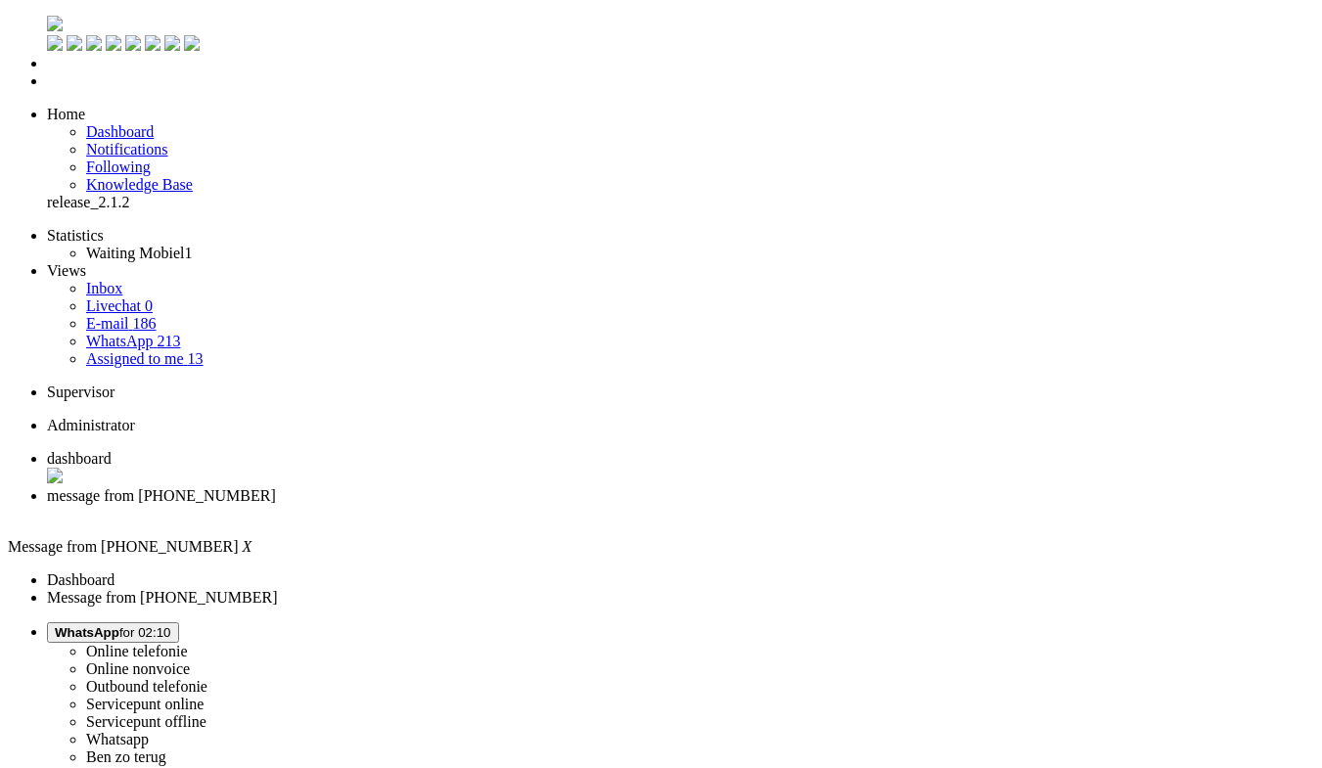
click at [564, 505] on div "Close tab" at bounding box center [680, 514] width 1267 height 18
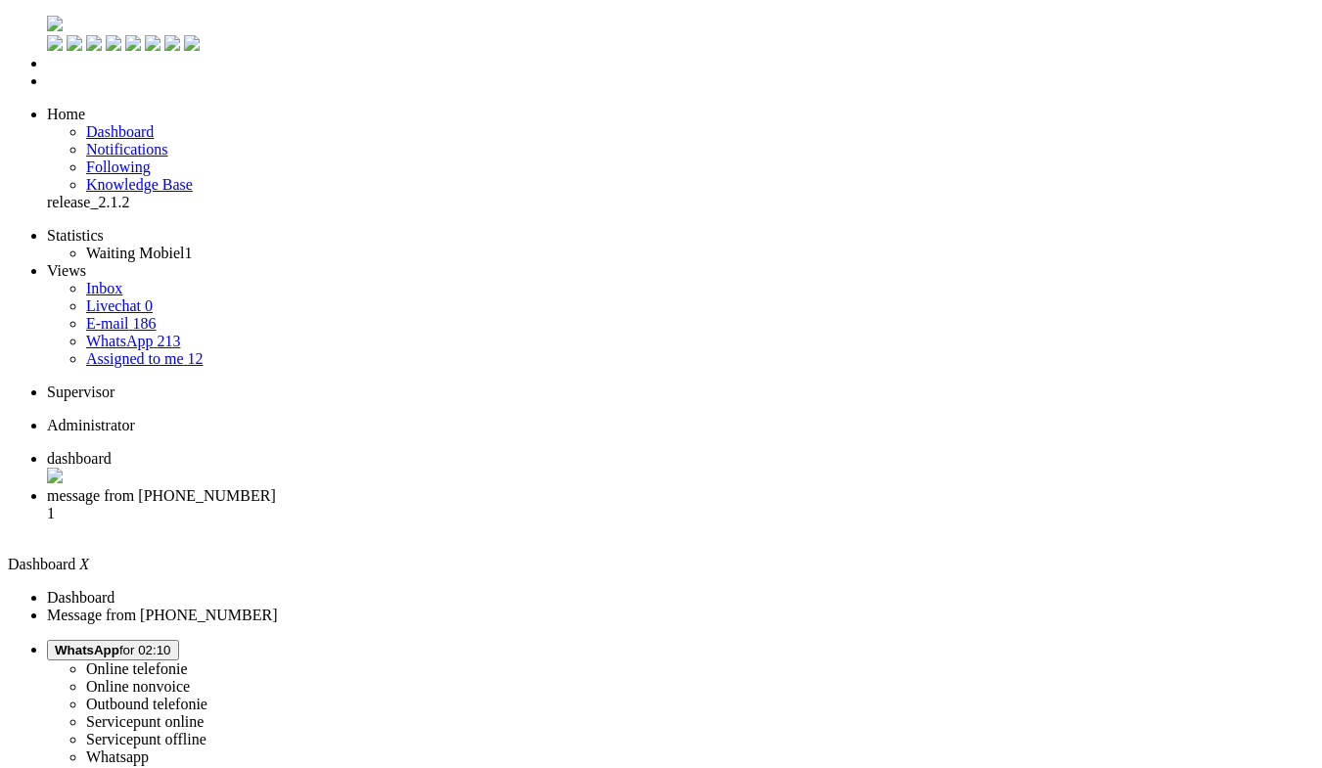
click at [509, 487] on li "message from +31613648922 1" at bounding box center [680, 513] width 1267 height 53
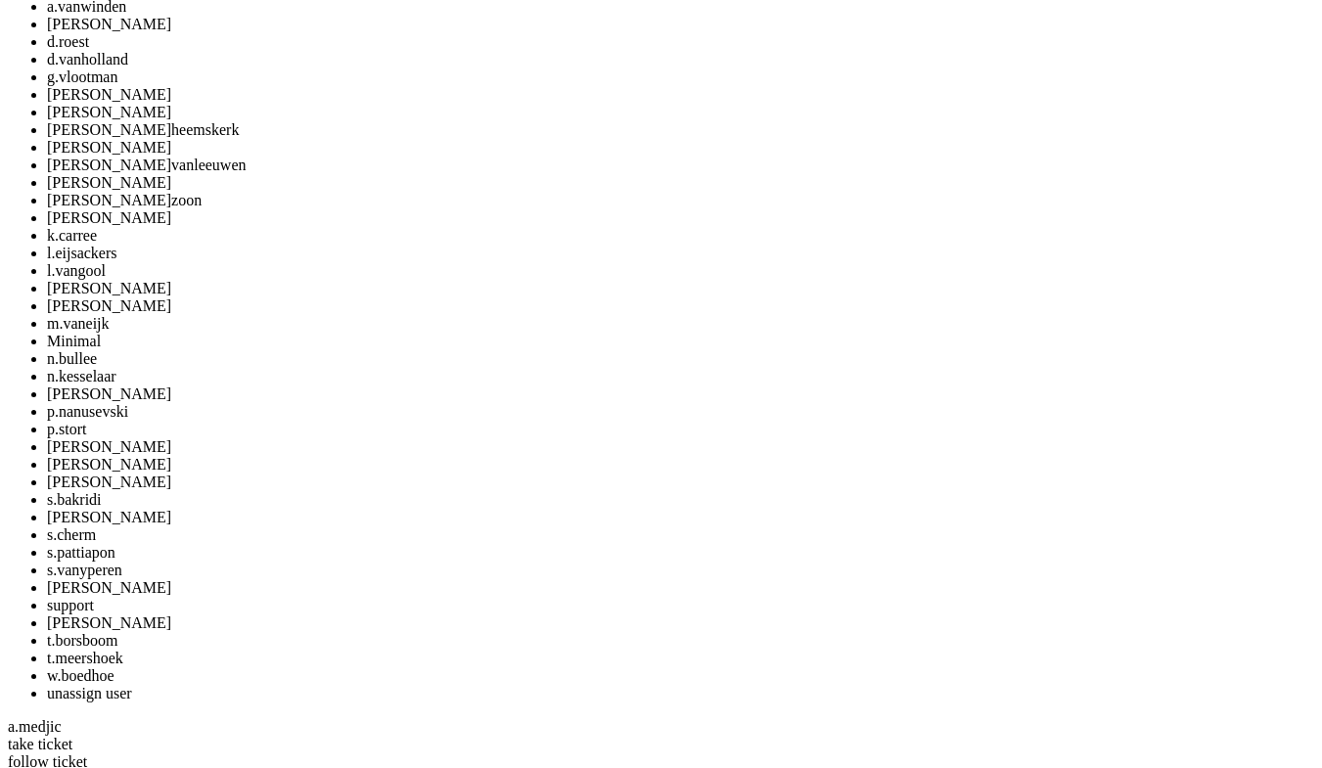
scroll to position [2168, 0]
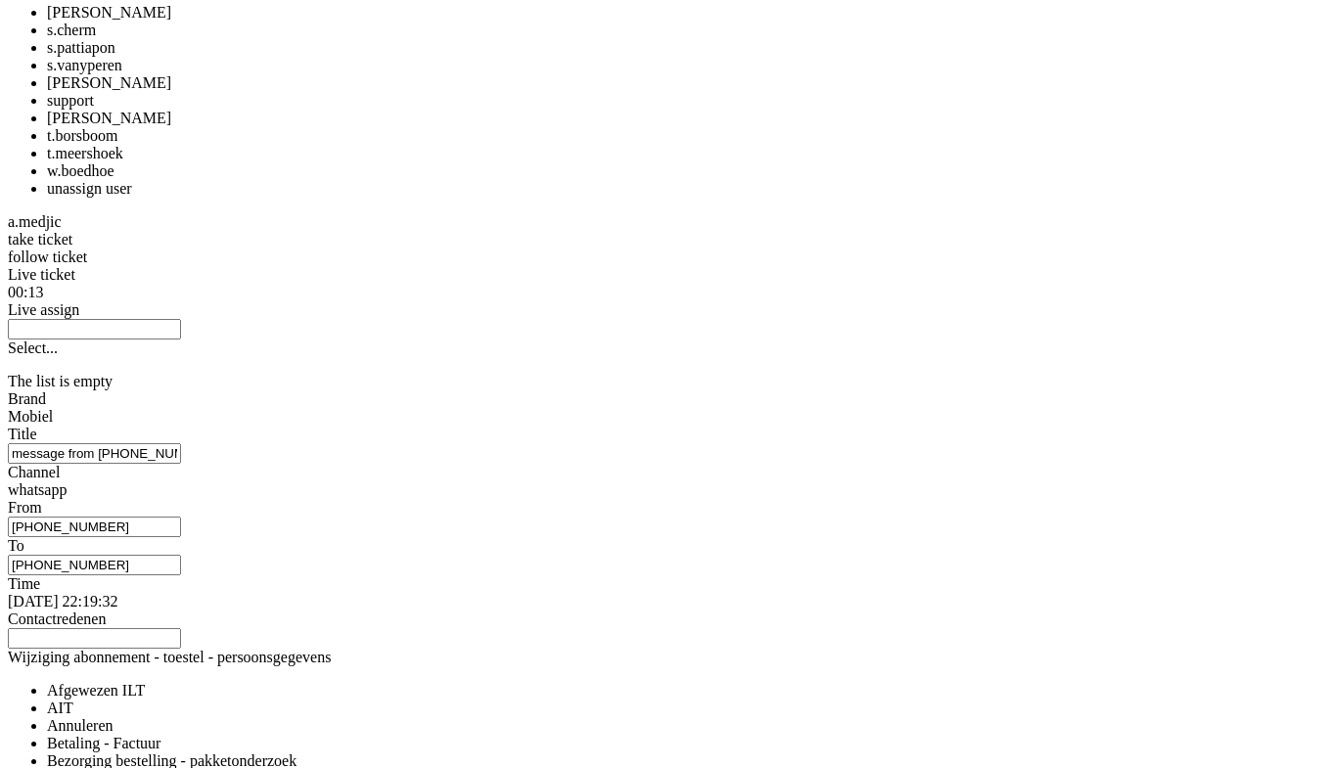
copy div "4680449"
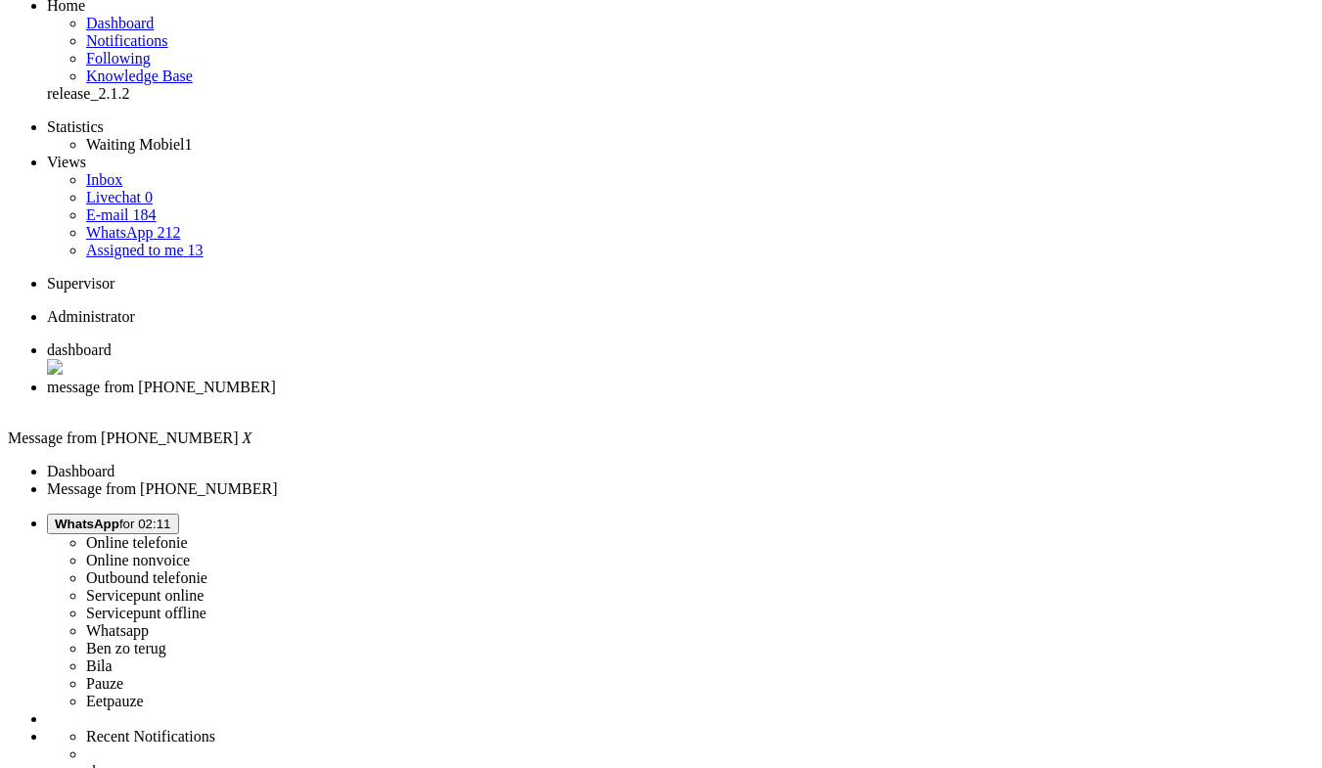
scroll to position [0, 0]
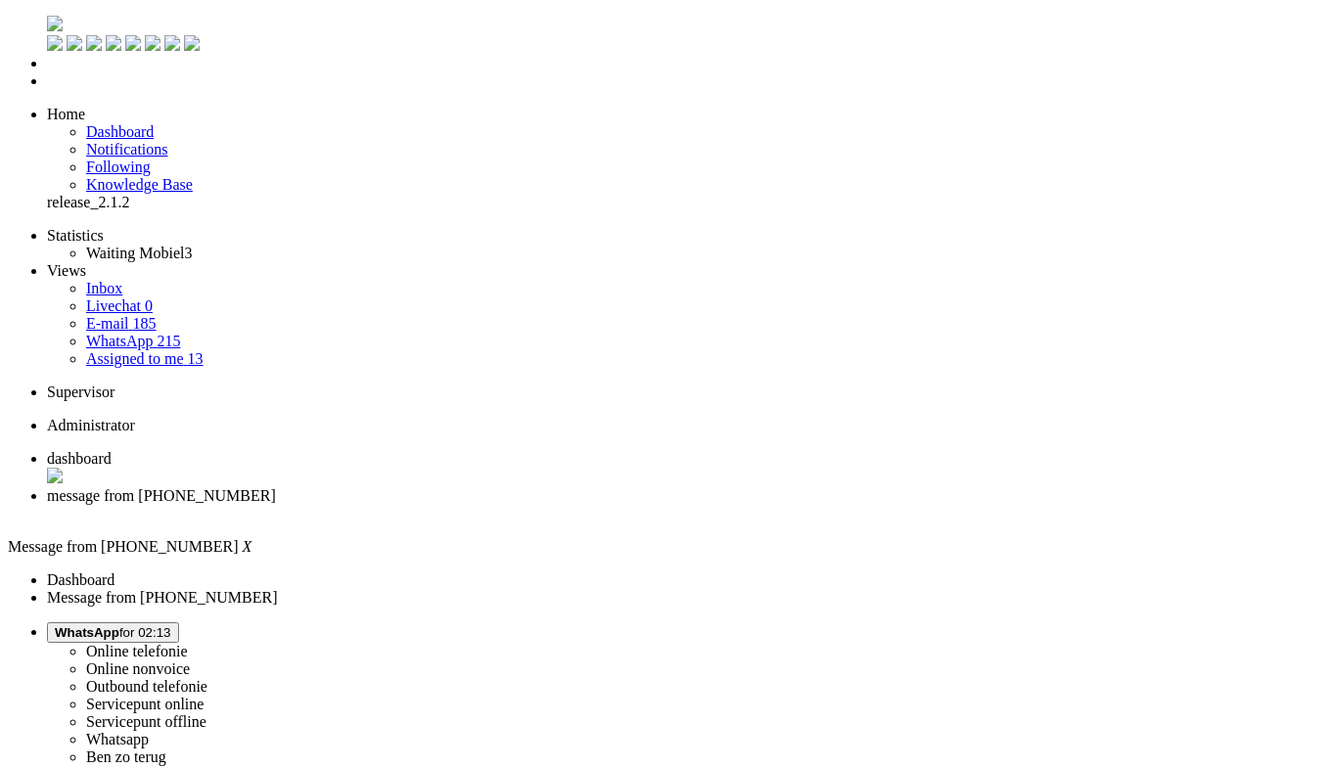
click at [566, 487] on li "message from [PHONE_NUMBER]" at bounding box center [680, 505] width 1267 height 37
click at [567, 505] on div "Close tab" at bounding box center [680, 515] width 1267 height 20
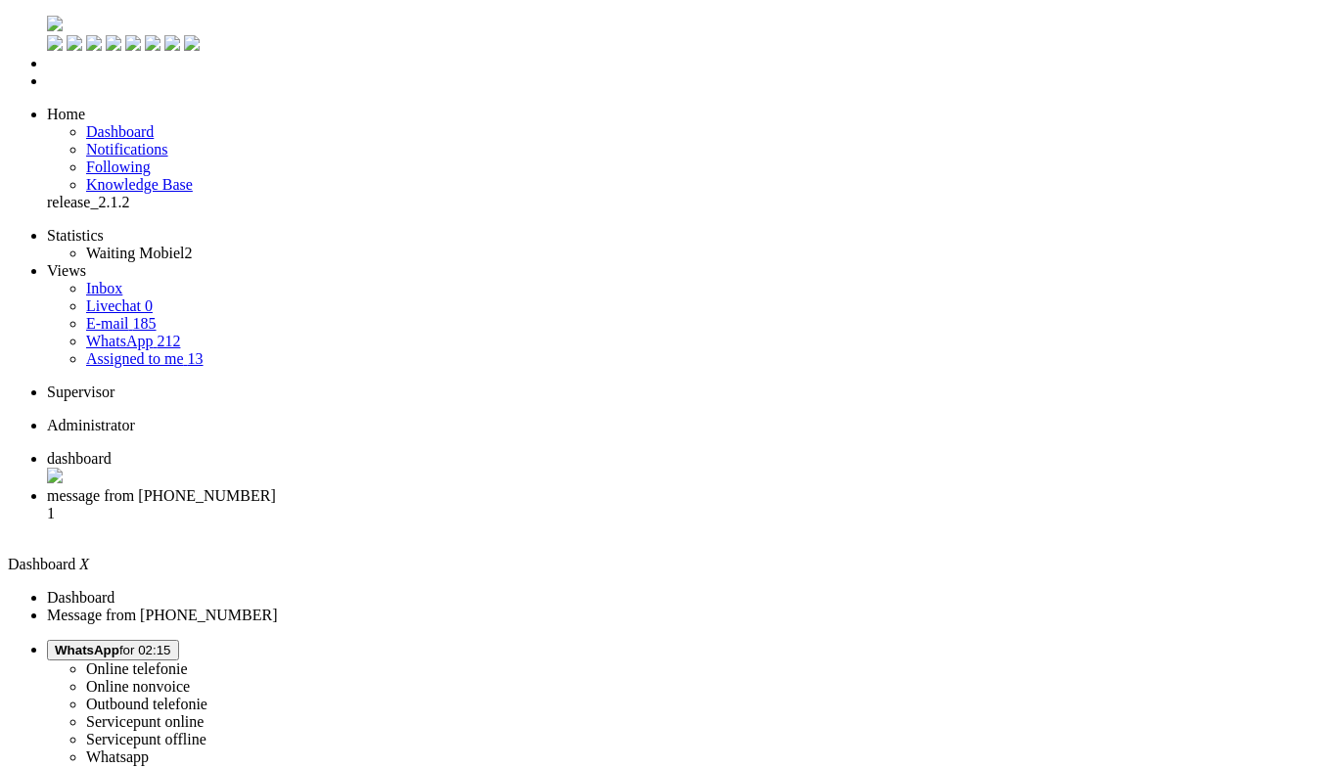
click at [276, 487] on span "message from +31638309104" at bounding box center [161, 495] width 229 height 17
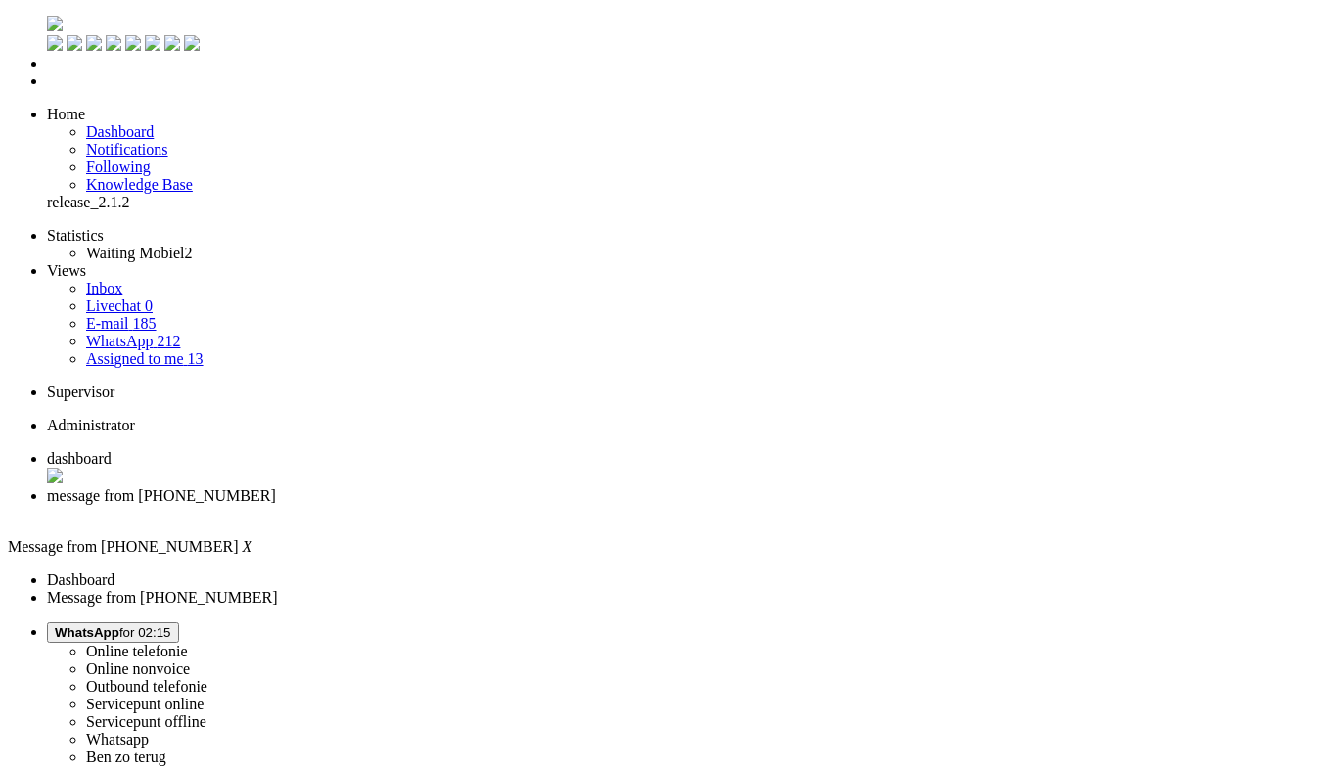
click at [179, 622] on button "WhatsApp for 02:15" at bounding box center [113, 632] width 132 height 21
click at [144, 625] on span "Pauze for 00:15" at bounding box center [99, 632] width 89 height 15
click at [149, 731] on label "Whatsapp" at bounding box center [117, 739] width 63 height 17
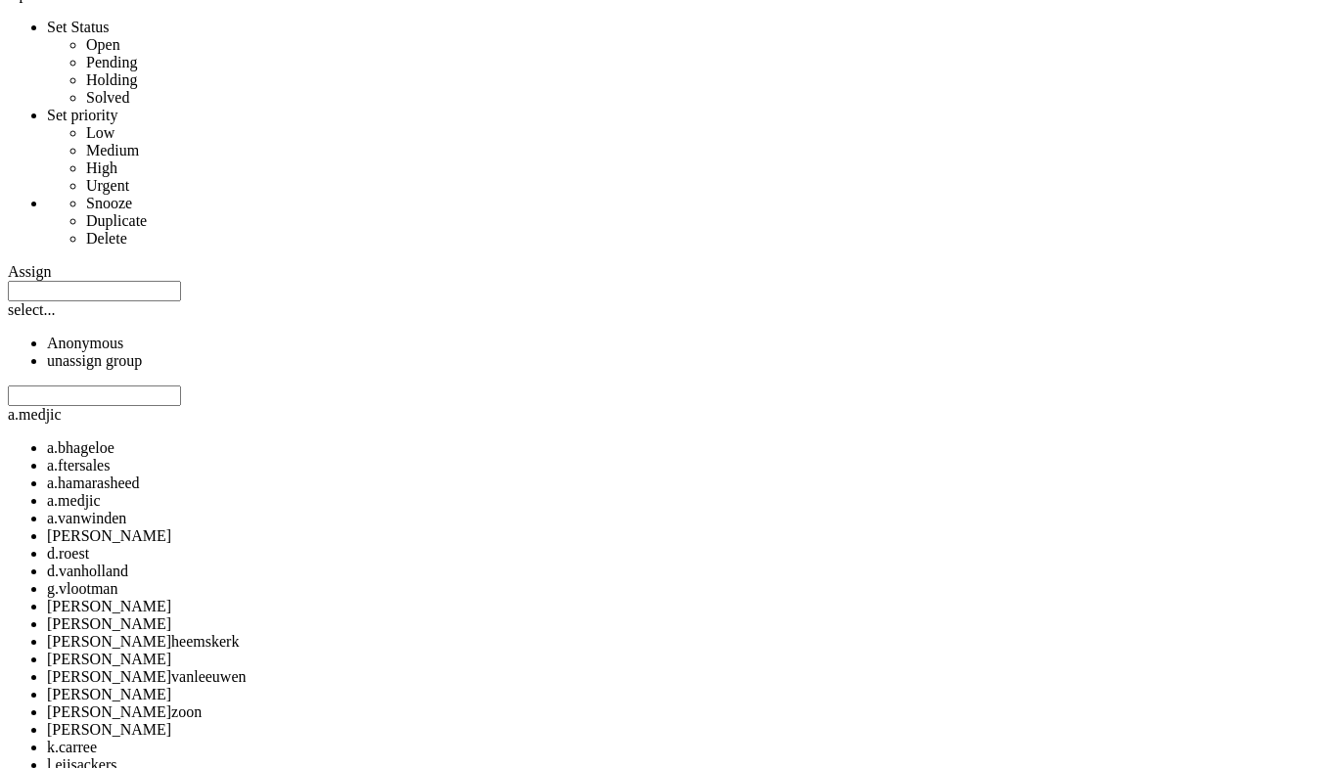
scroll to position [1174, 0]
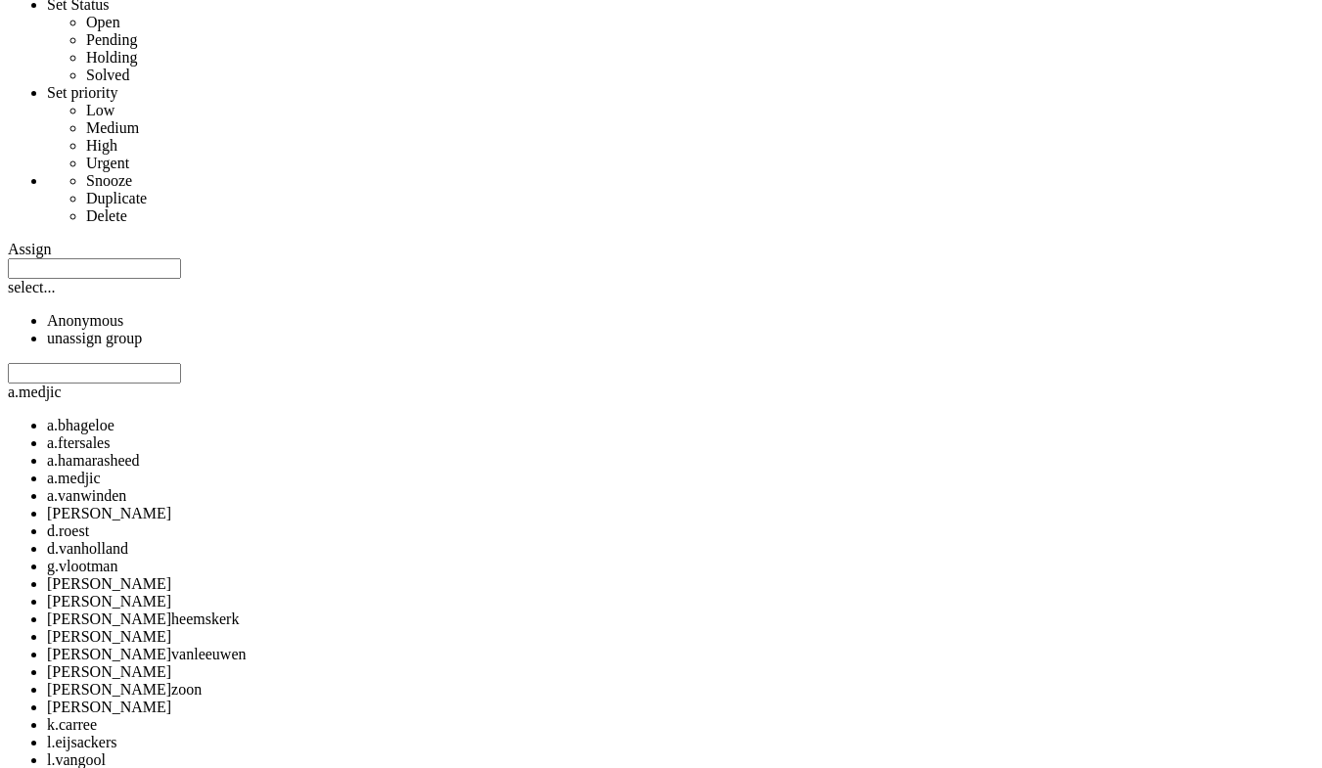
copy div "4678255"
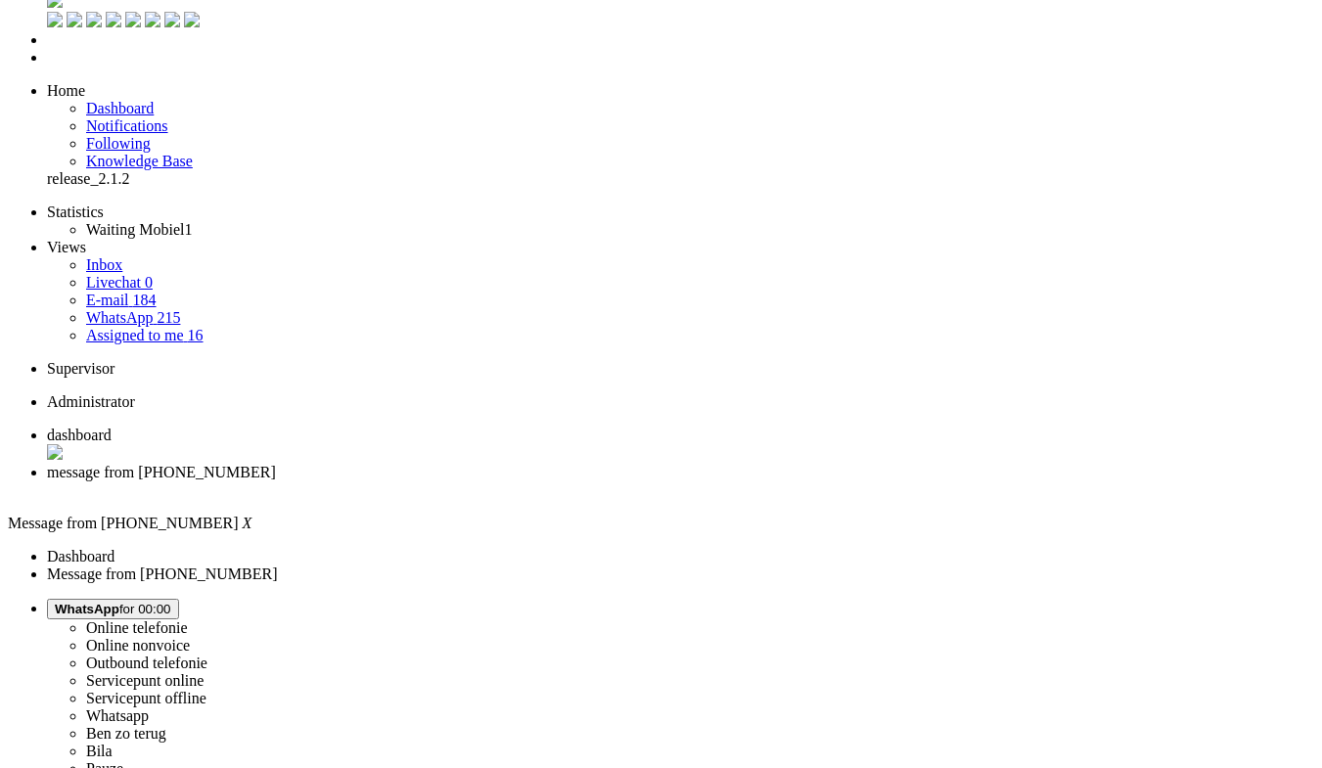
scroll to position [0, 0]
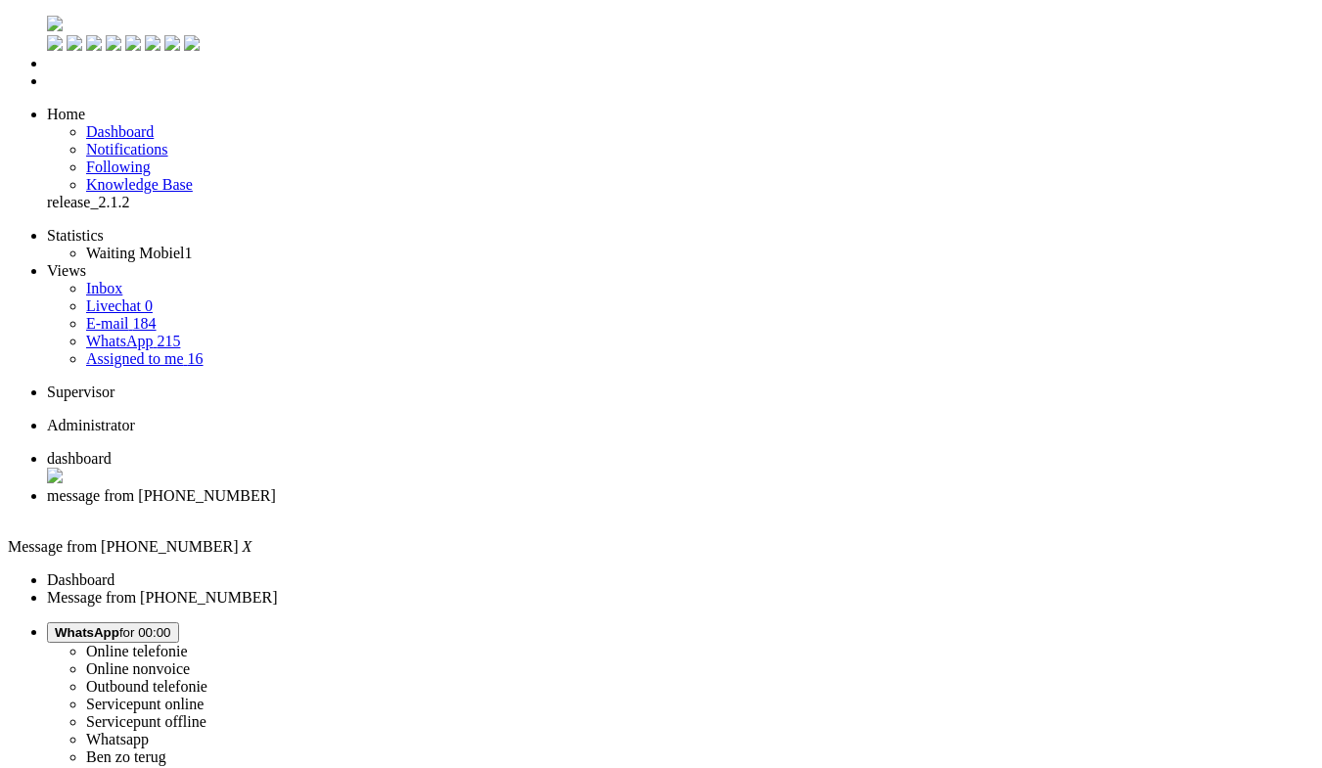
paste body "Rich Text Area. Press ALT-0 for help."
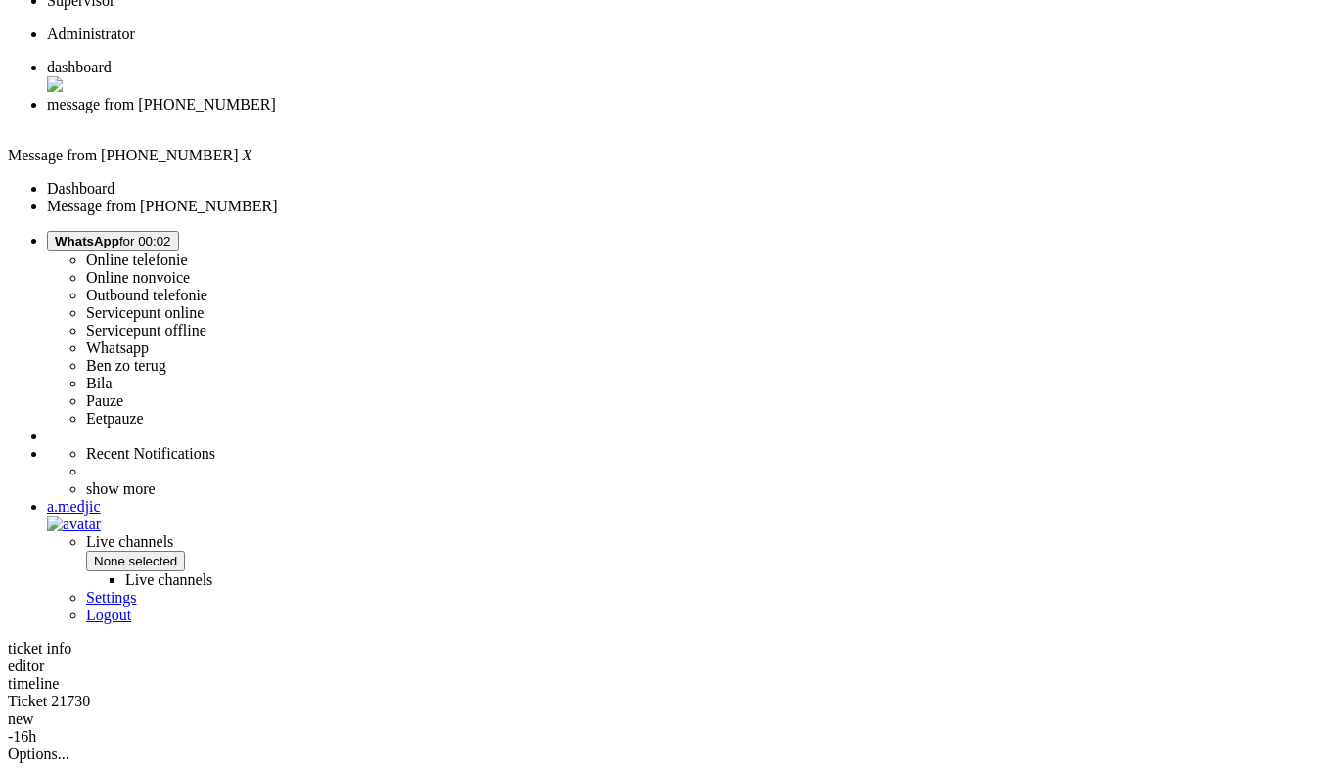
scroll to position [527, 0]
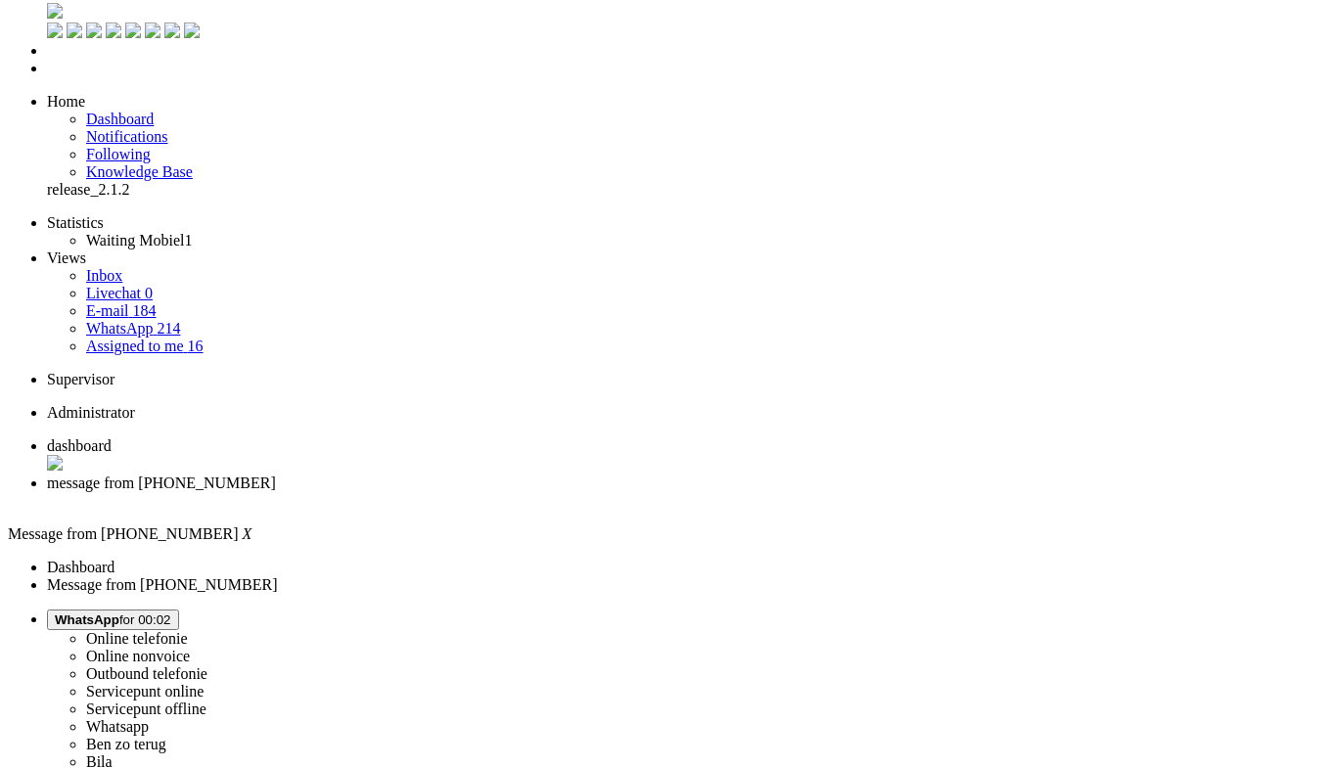
scroll to position [0, 0]
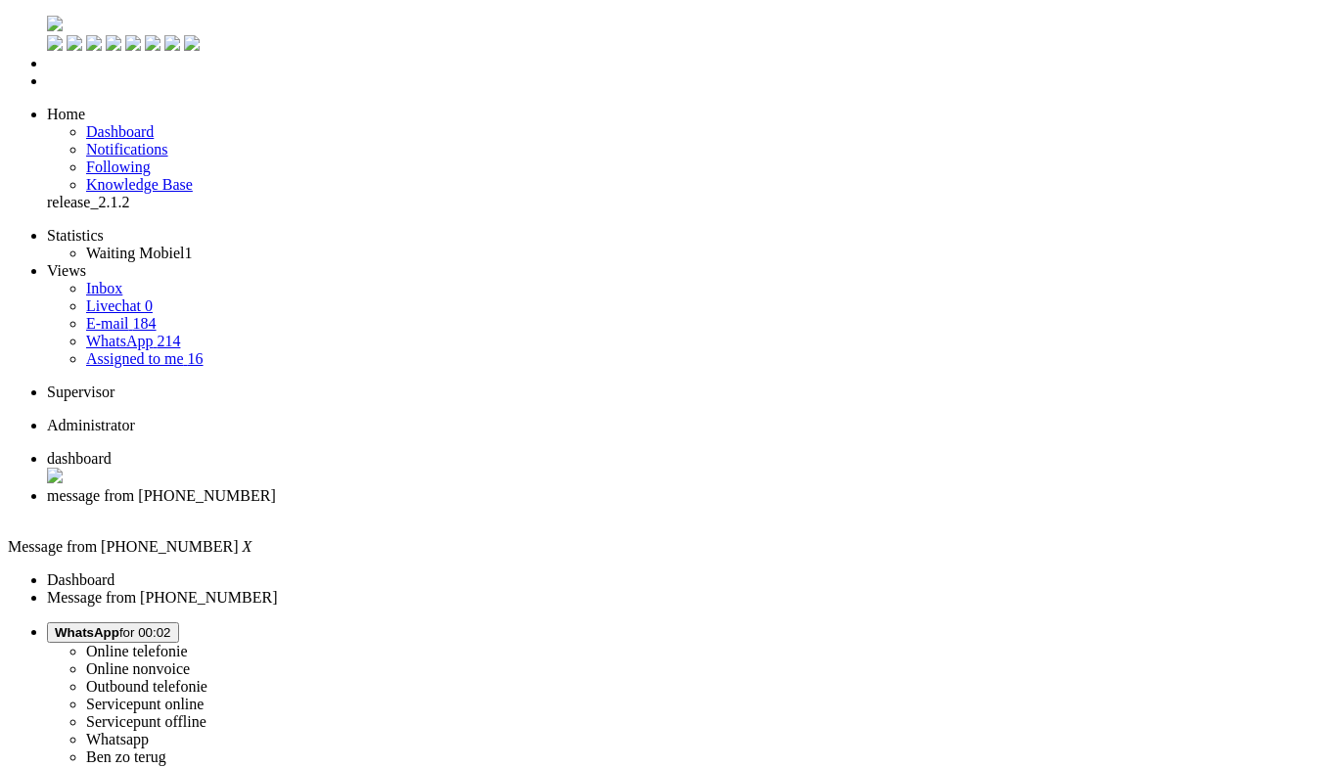
click at [113, 350] on span "Assigned to me" at bounding box center [135, 358] width 98 height 17
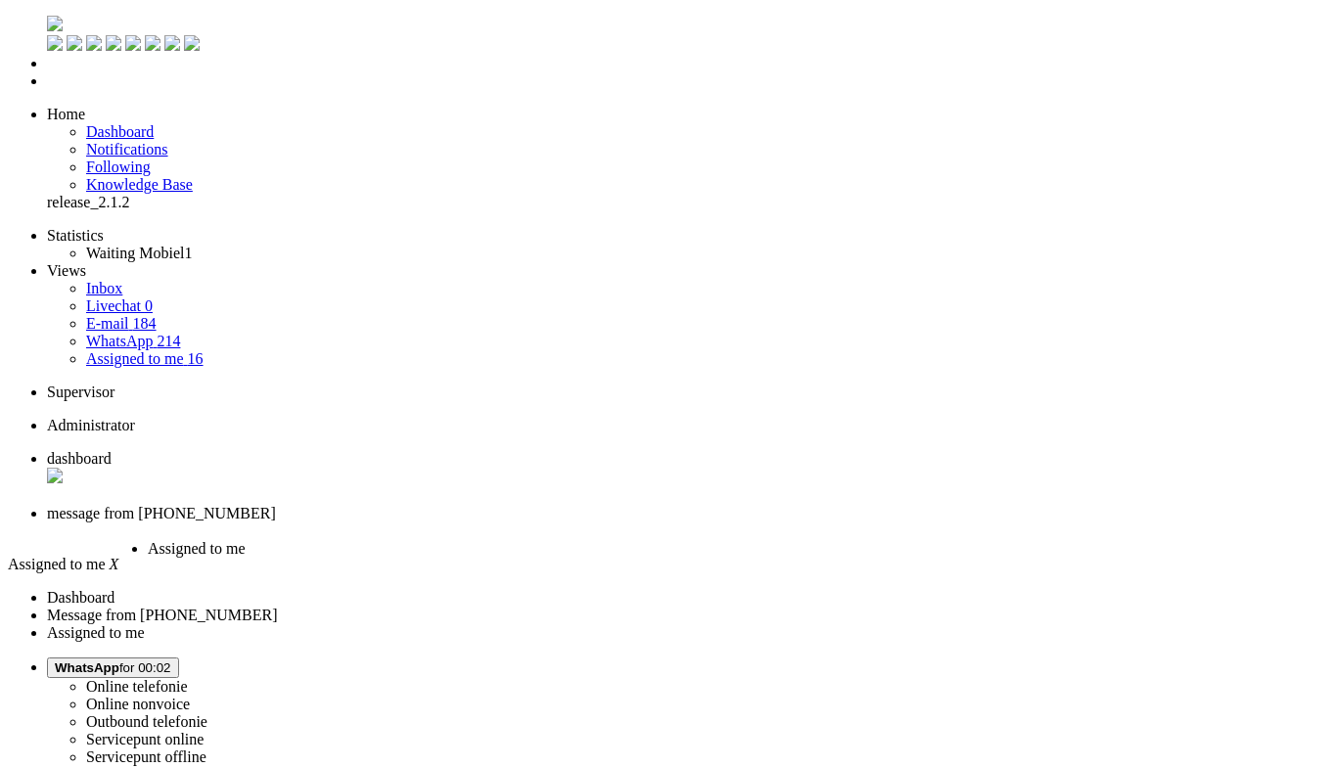
drag, startPoint x: 635, startPoint y: 26, endPoint x: 475, endPoint y: 22, distance: 159.5
click at [246, 540] on span "Assigned to me" at bounding box center [197, 548] width 98 height 17
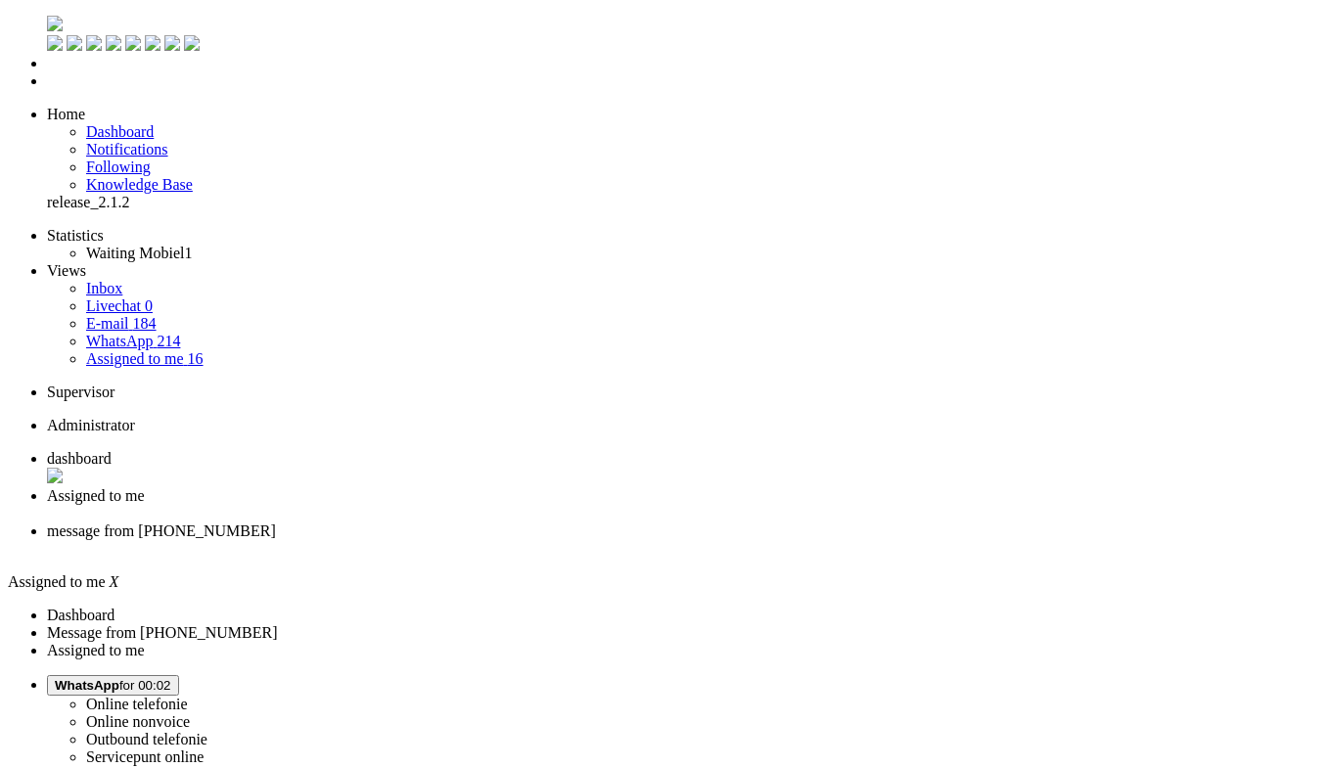
click at [276, 522] on span "message from +31638309104" at bounding box center [161, 530] width 229 height 17
click at [735, 540] on div "Close tab" at bounding box center [680, 549] width 1267 height 18
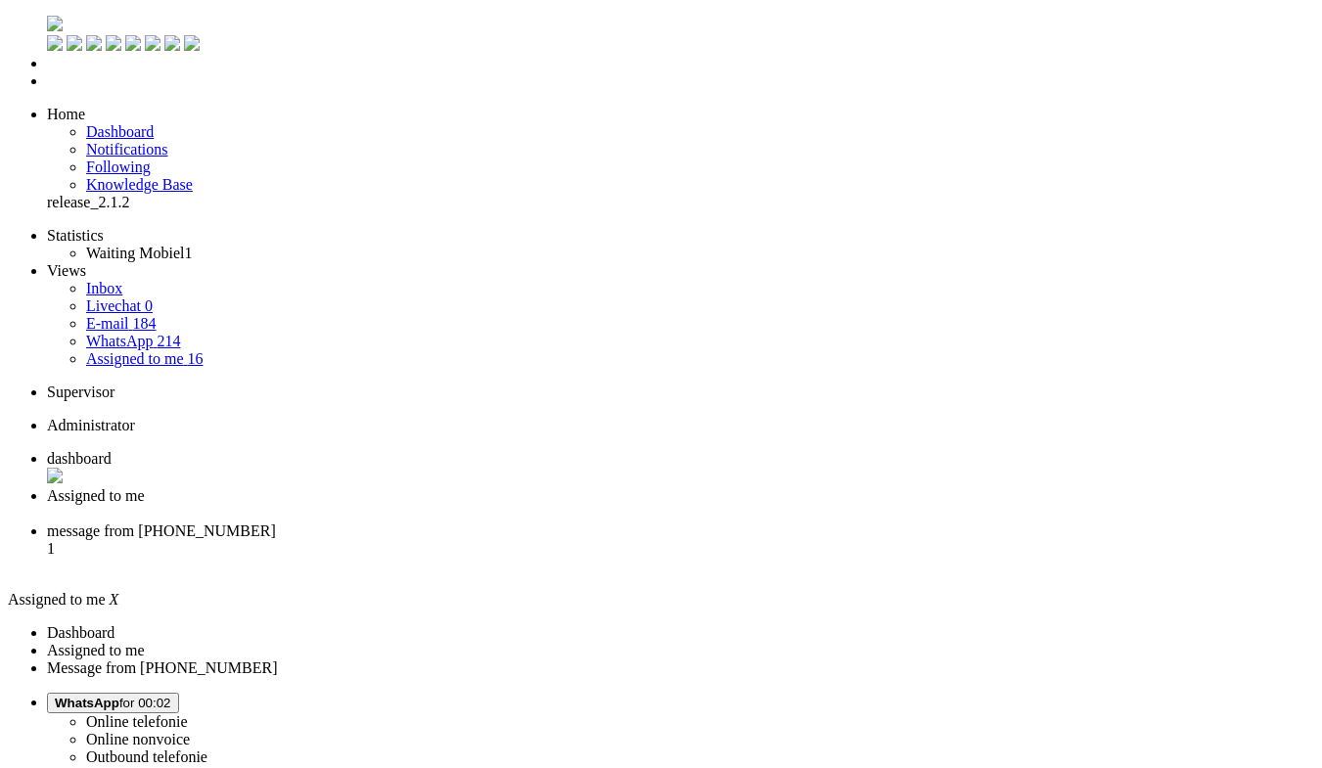
click at [672, 522] on li "message from +31650859171 1" at bounding box center [680, 548] width 1267 height 53
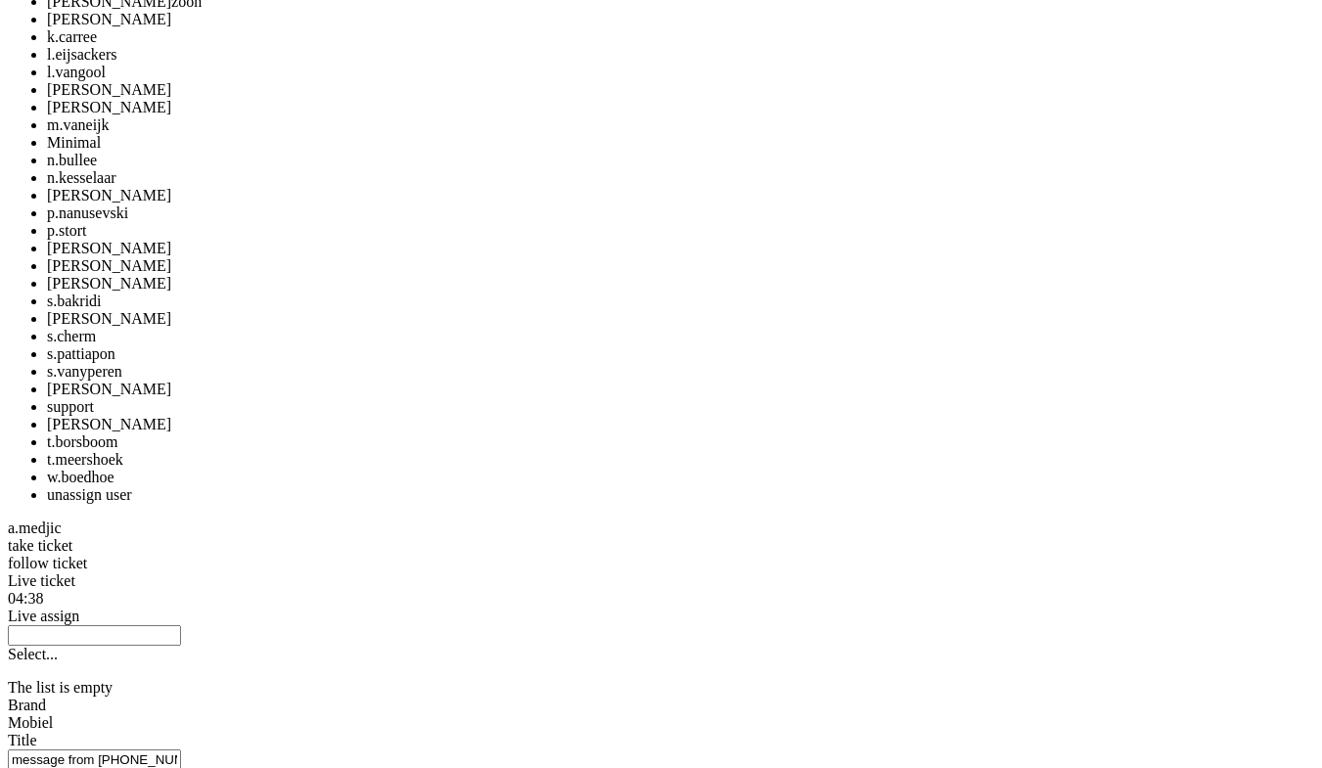
scroll to position [1906, 0]
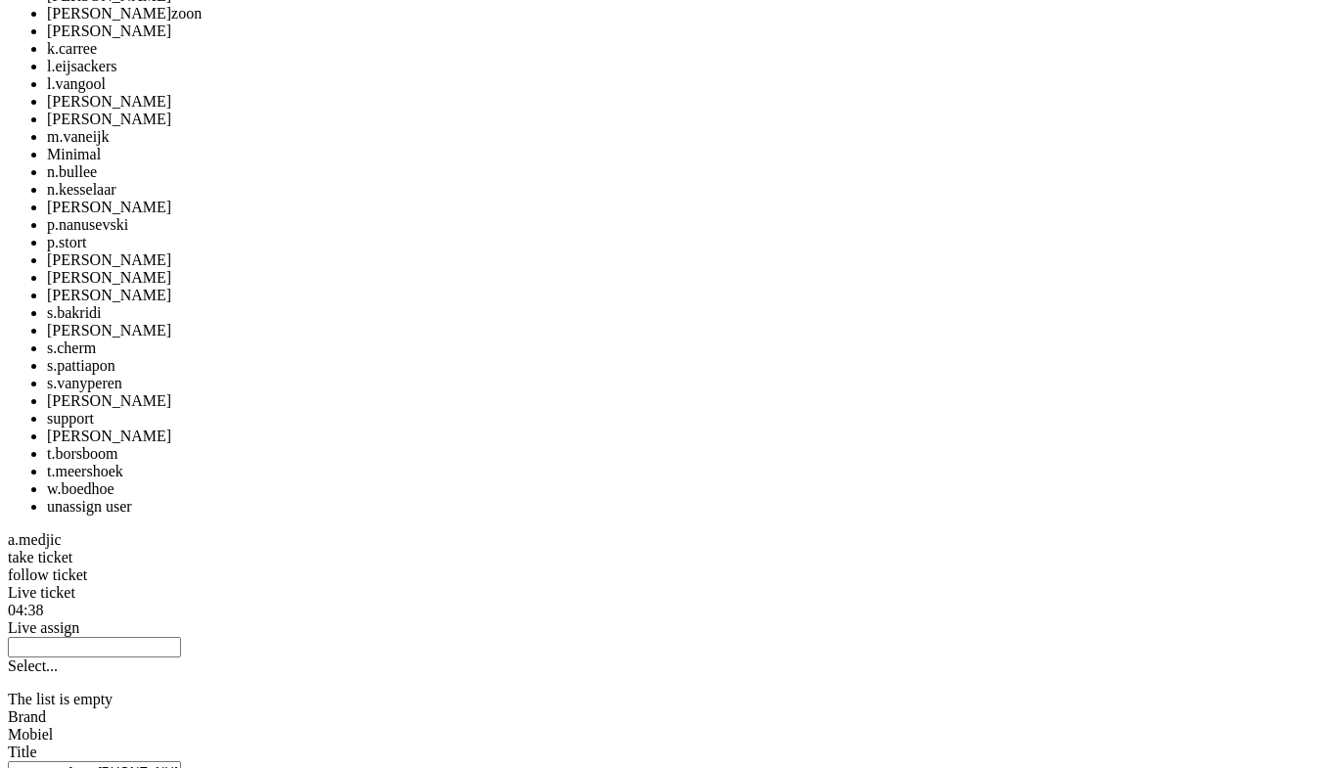
drag, startPoint x: 976, startPoint y: 494, endPoint x: 977, endPoint y: 439, distance: 54.8
copy div "4682552"
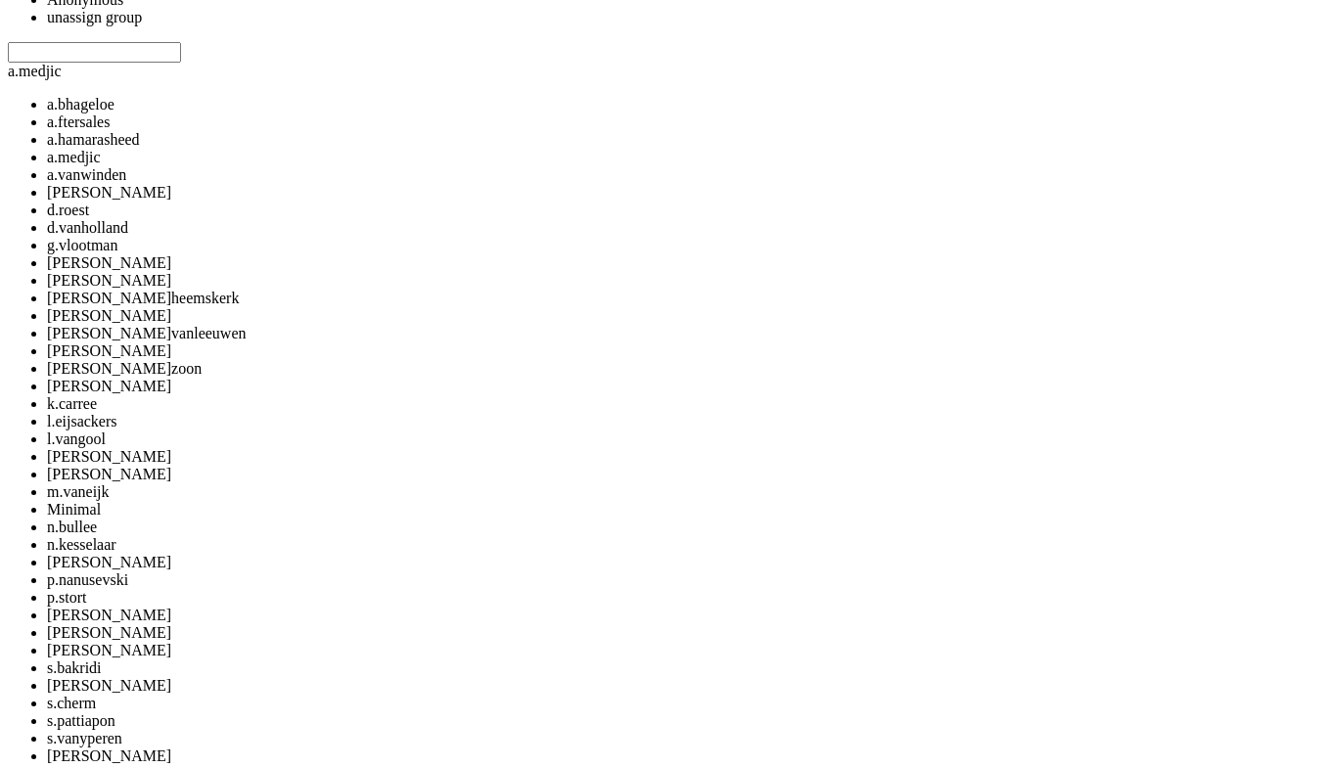
scroll to position [0, 0]
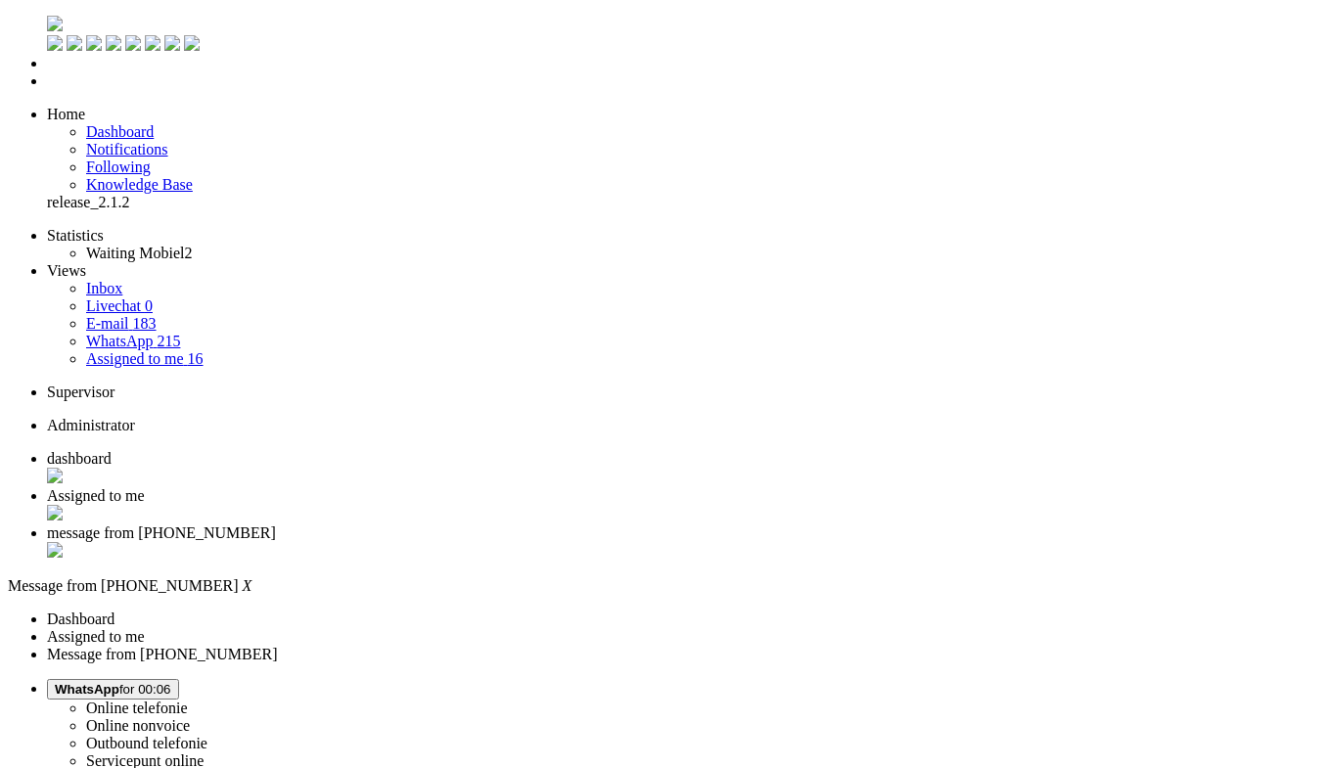
drag, startPoint x: 693, startPoint y: 537, endPoint x: 734, endPoint y: -85, distance: 623.6
drag, startPoint x: 111, startPoint y: 3400, endPoint x: 26, endPoint y: 3397, distance: 84.2
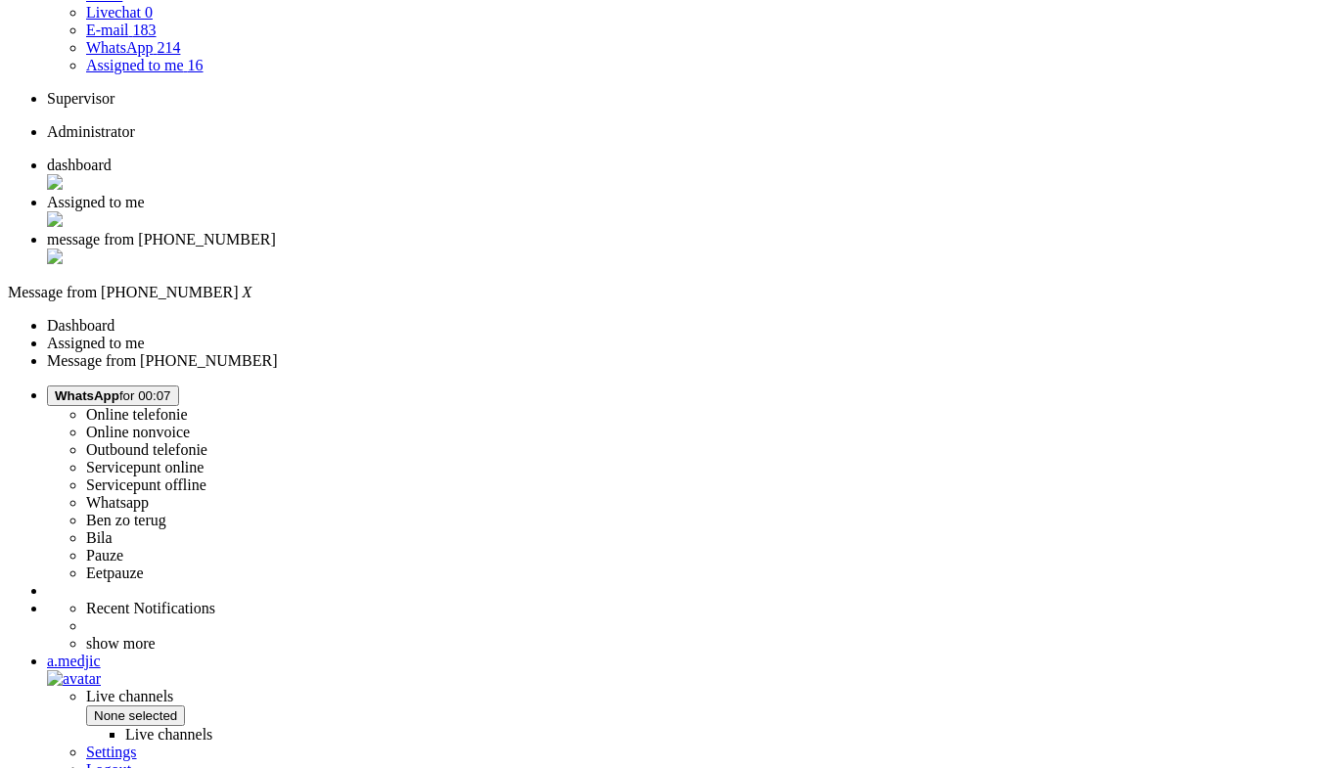
scroll to position [527, 0]
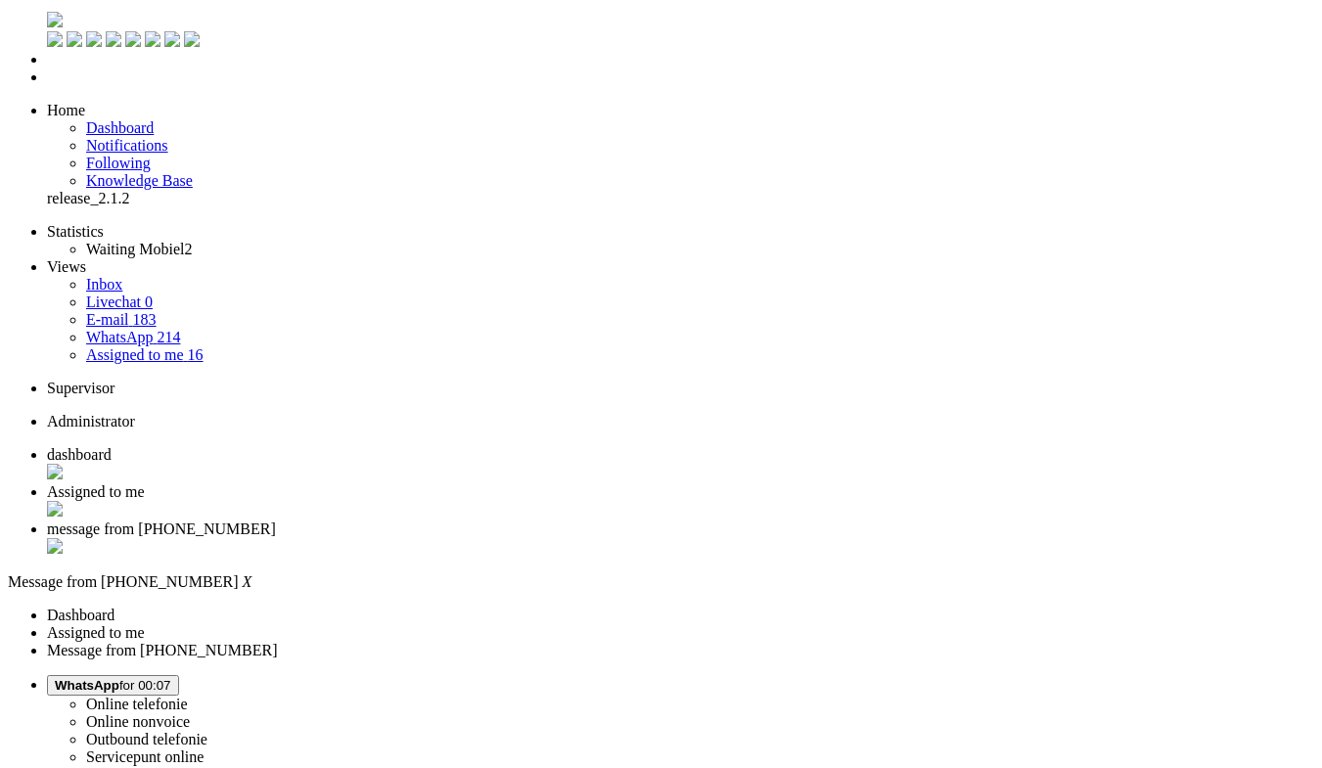
scroll to position [0, 0]
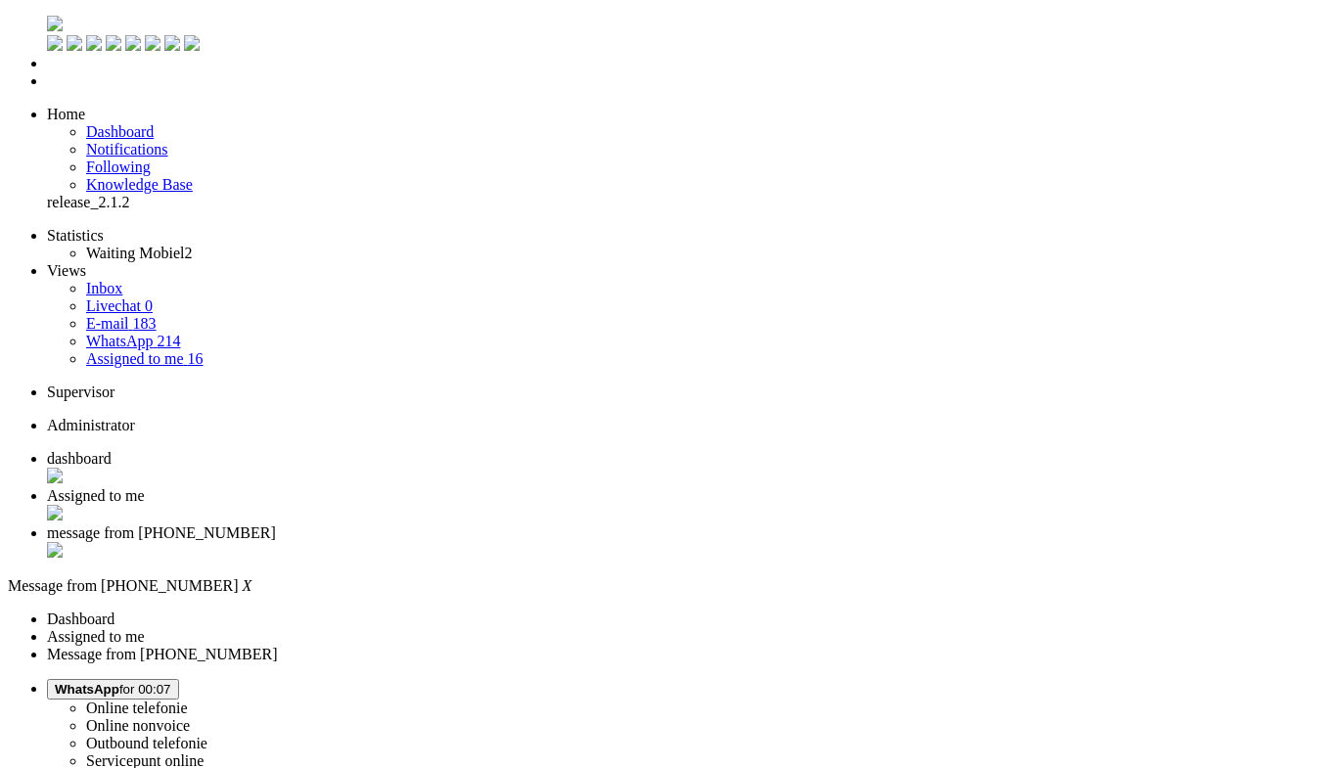
click at [732, 542] on div "Close tab" at bounding box center [680, 552] width 1267 height 20
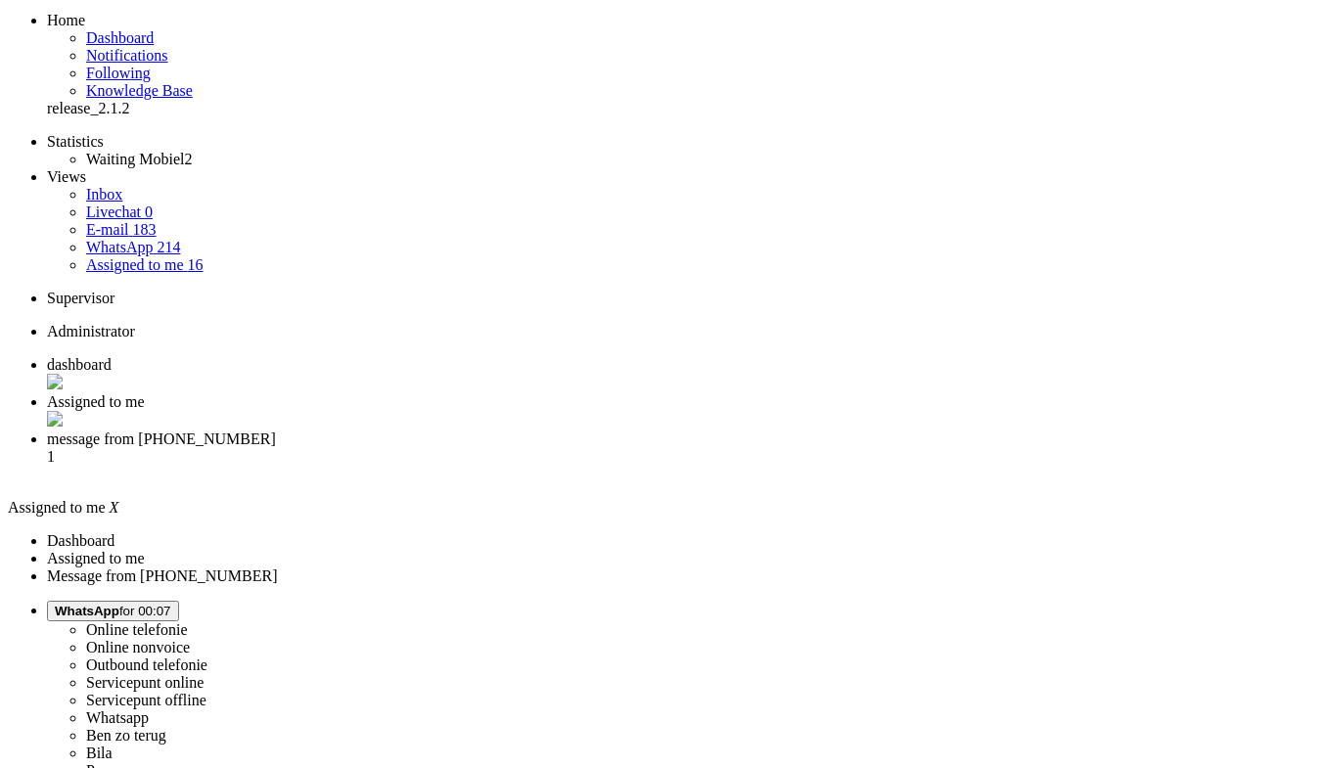
type input "2"
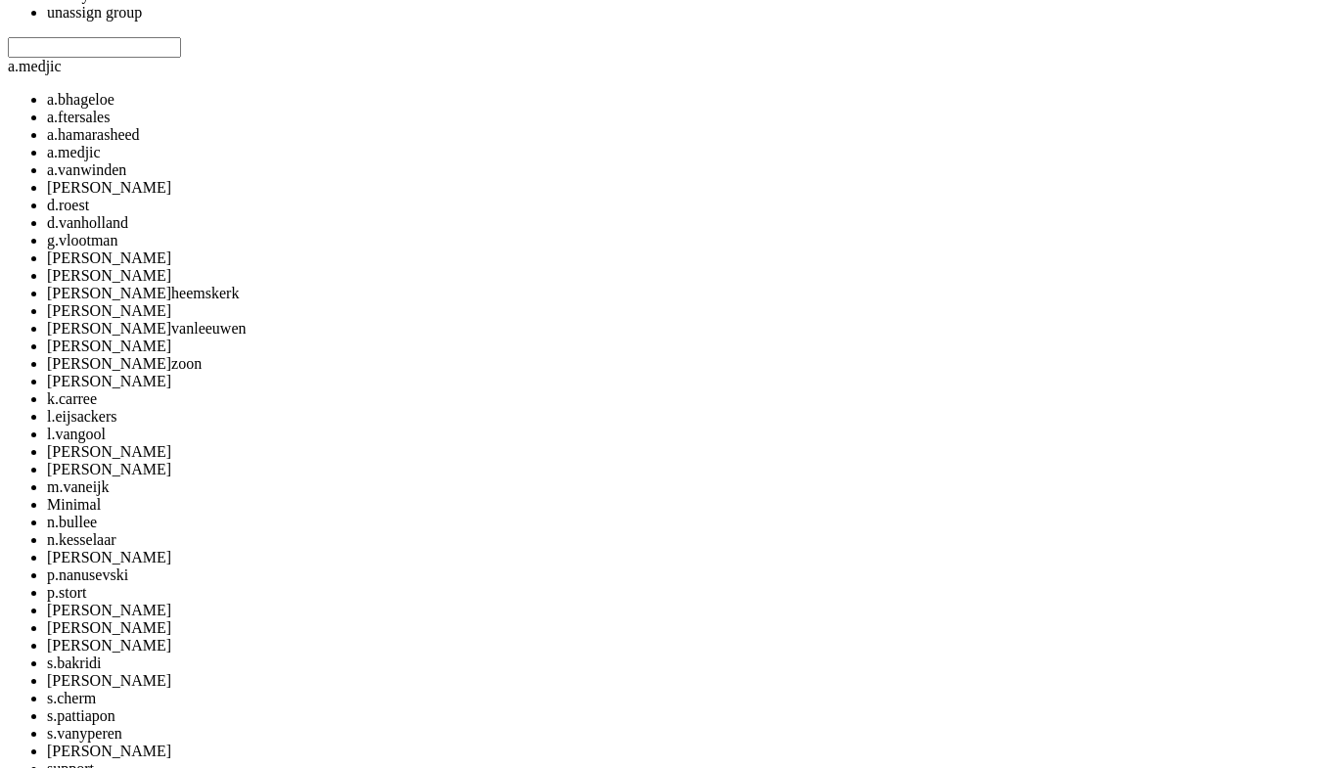
scroll to position [314, 0]
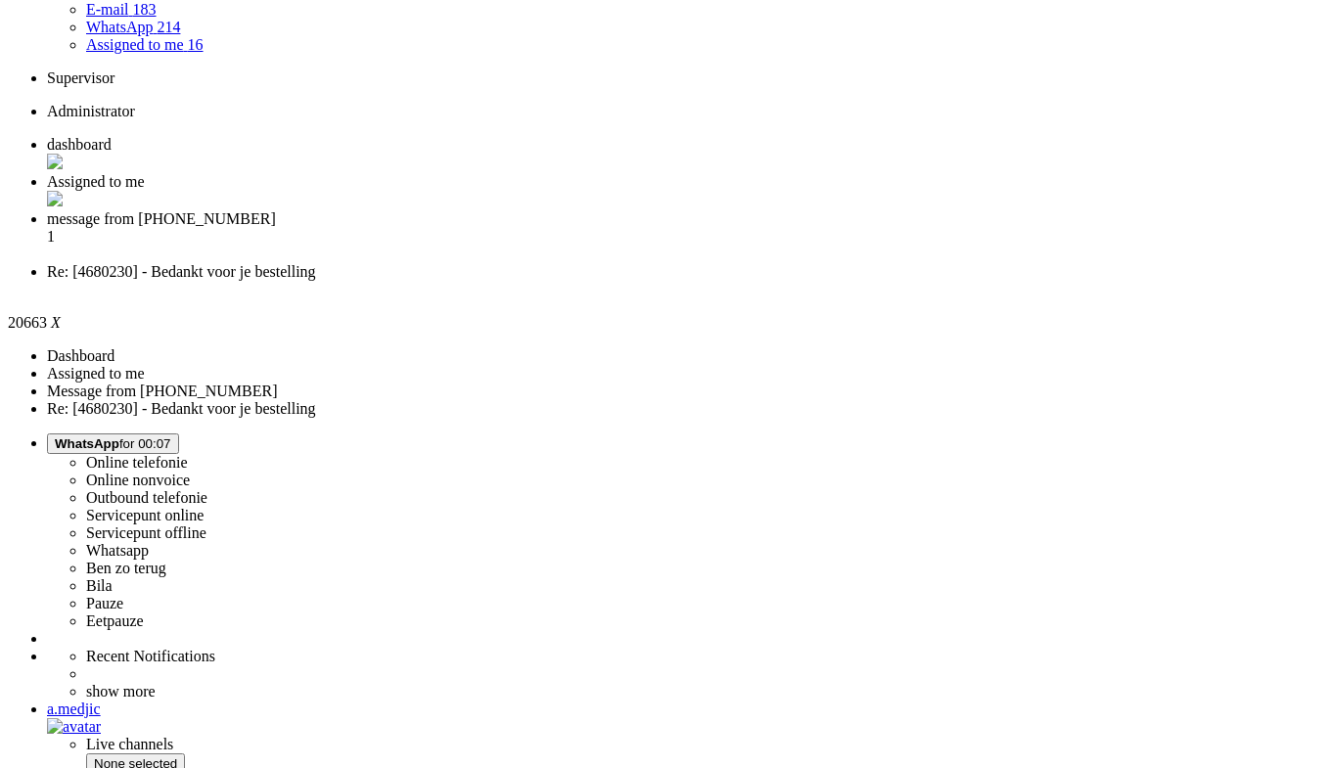
drag, startPoint x: 1164, startPoint y: 408, endPoint x: 1152, endPoint y: 30, distance: 377.8
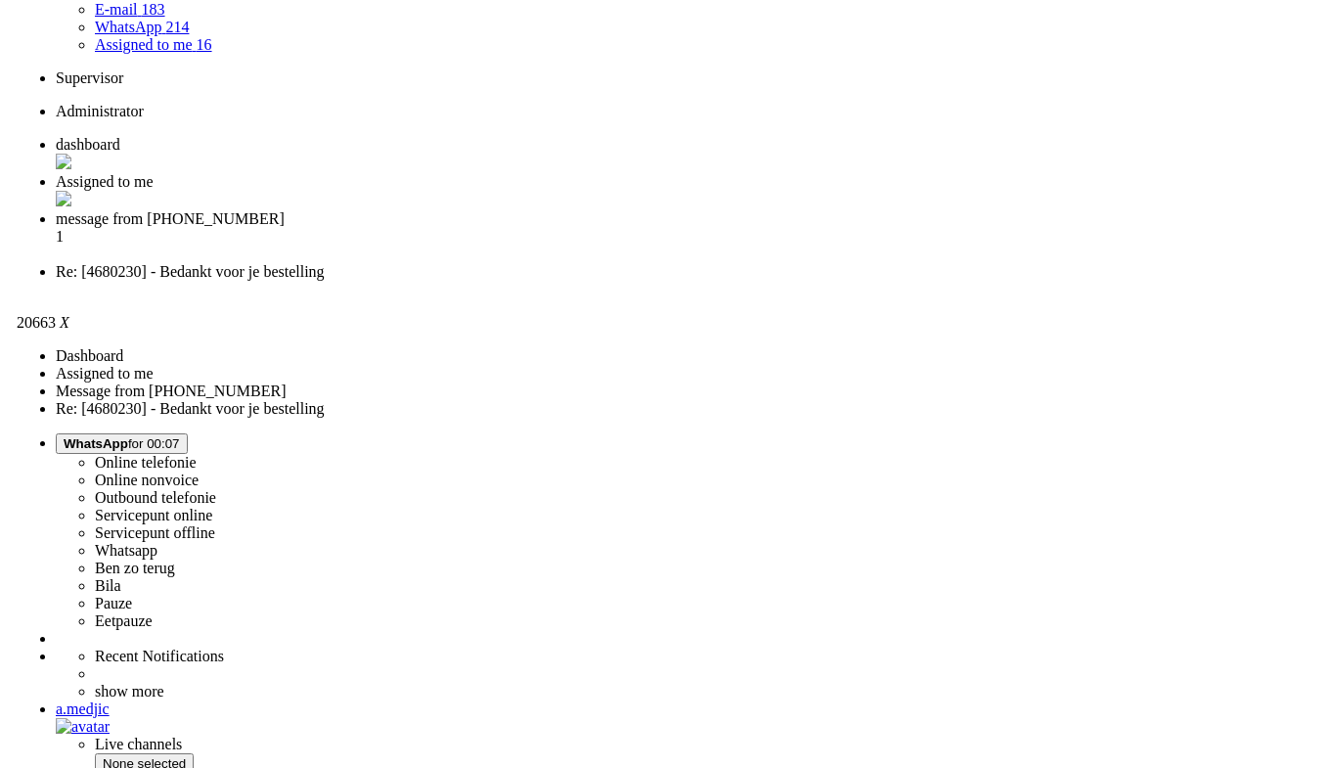
scroll to position [0, 0]
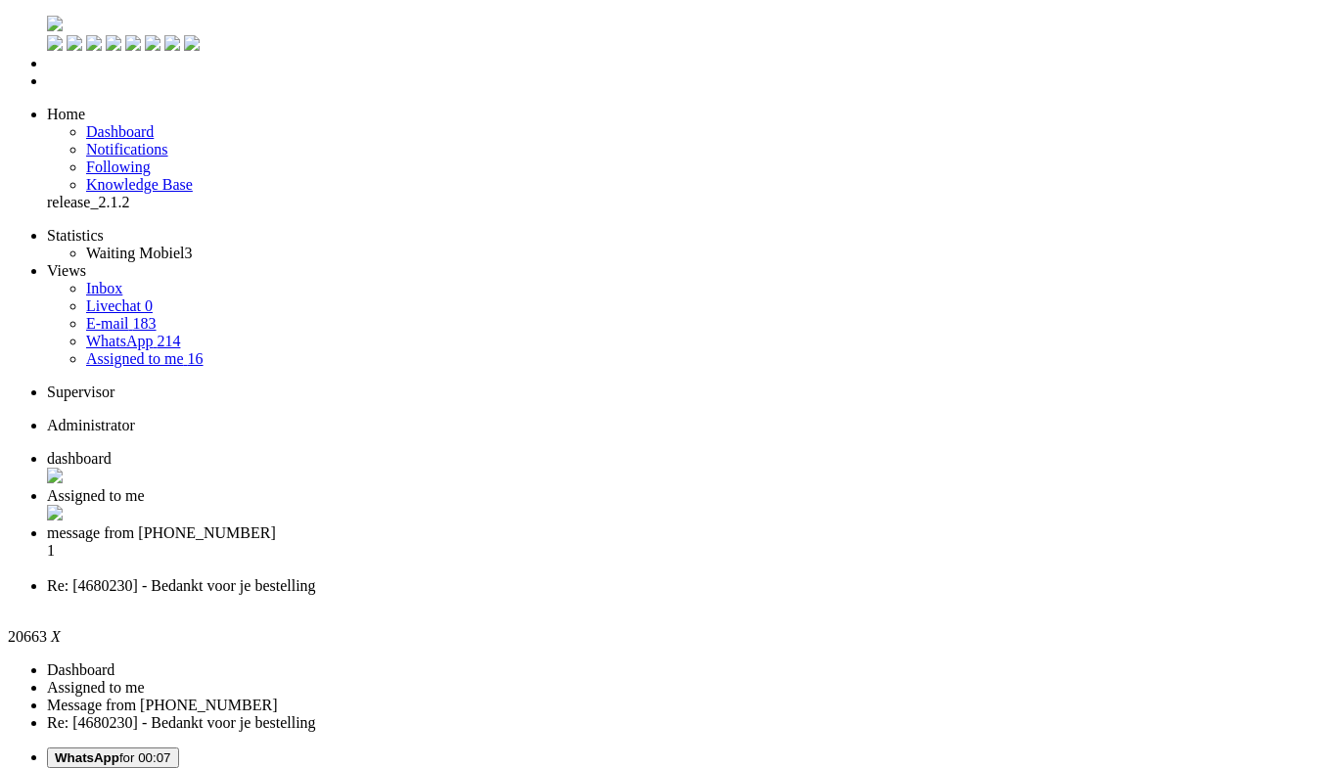
click at [895, 595] on div "Close tab" at bounding box center [680, 604] width 1267 height 18
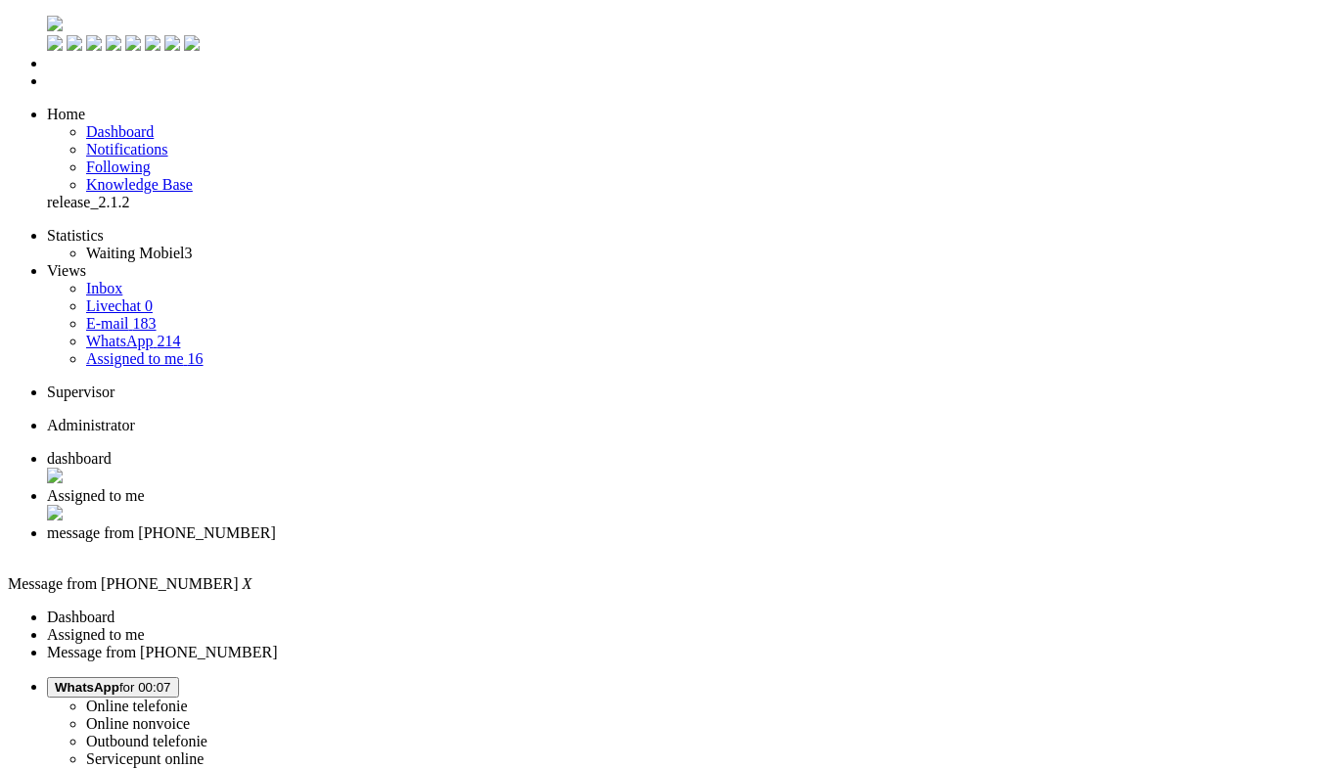
click at [145, 487] on span "Assigned to me" at bounding box center [96, 495] width 98 height 17
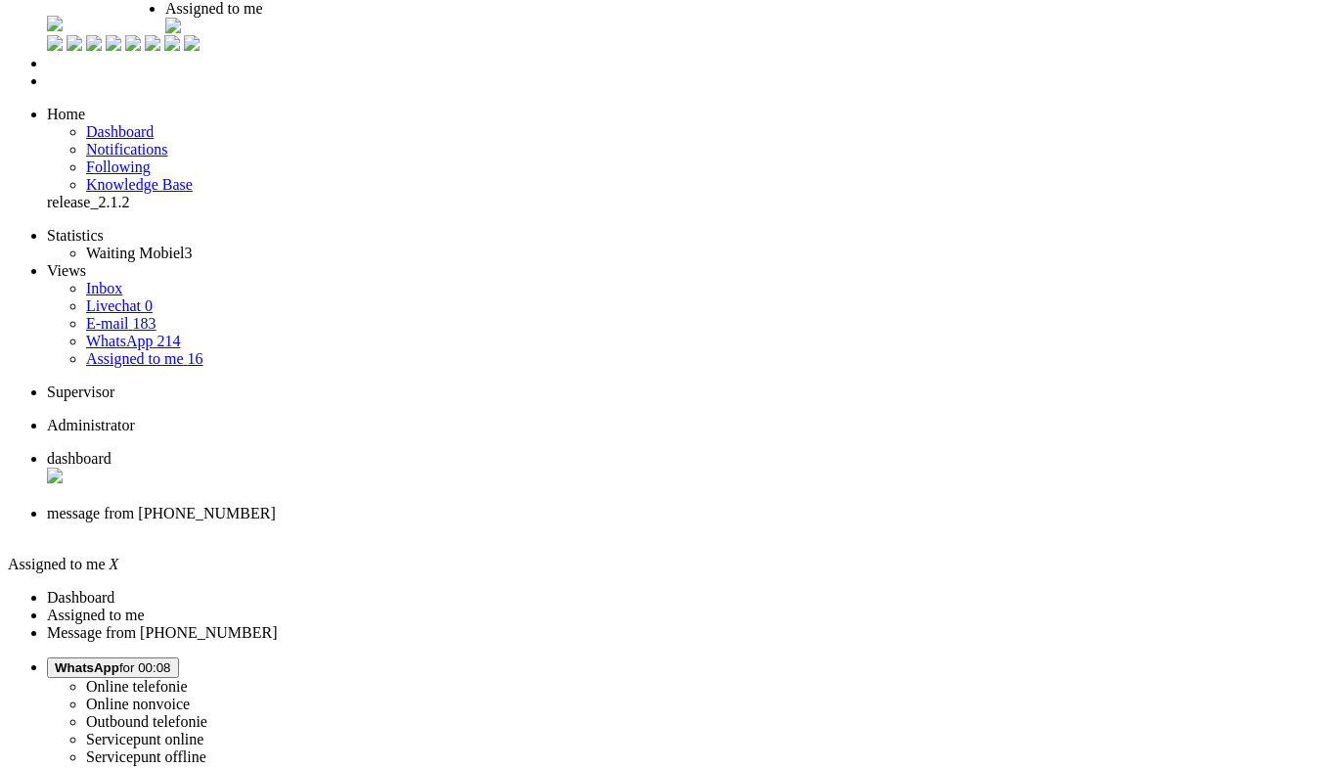
click at [327, 39] on li "Assigned to me" at bounding box center [245, 20] width 161 height 41
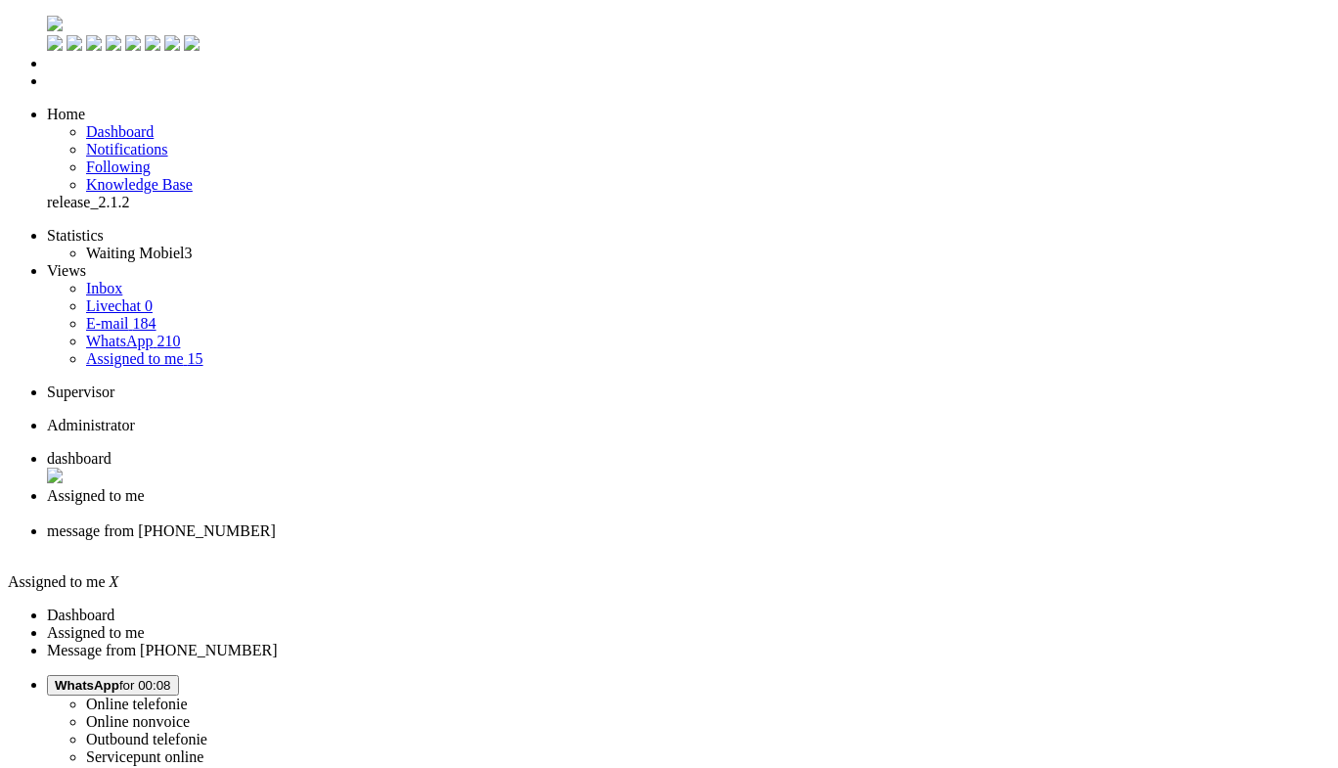
click at [136, 333] on link "WhatsApp 210" at bounding box center [133, 341] width 94 height 17
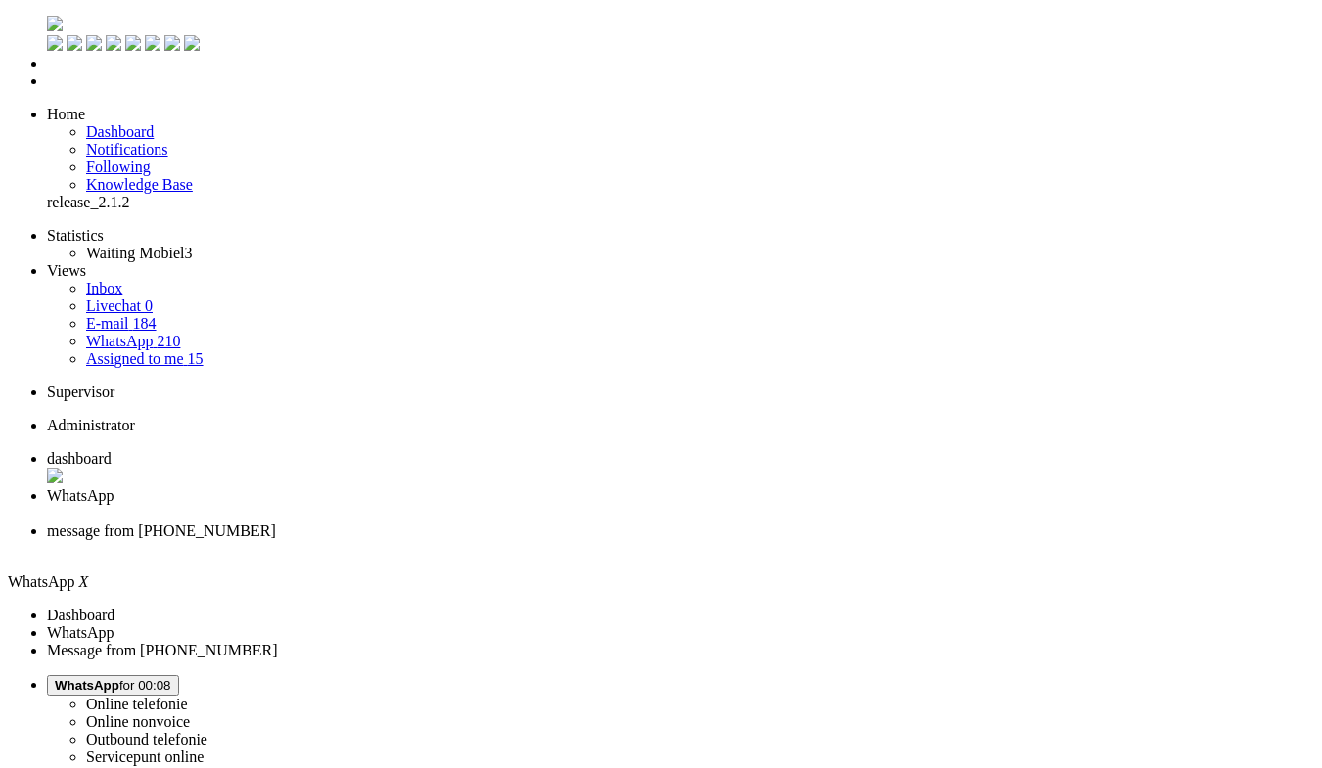
click at [128, 350] on span "Assigned to me" at bounding box center [135, 358] width 98 height 17
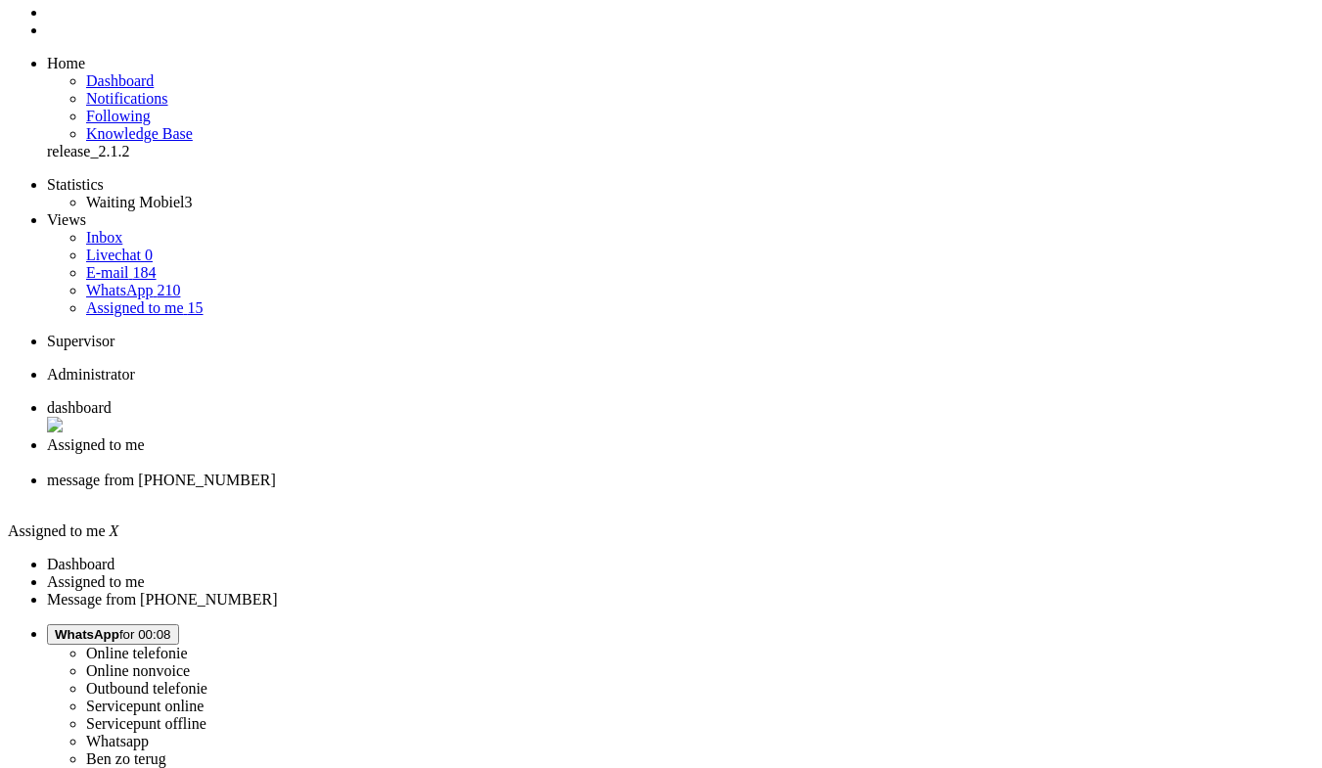
scroll to position [65, 0]
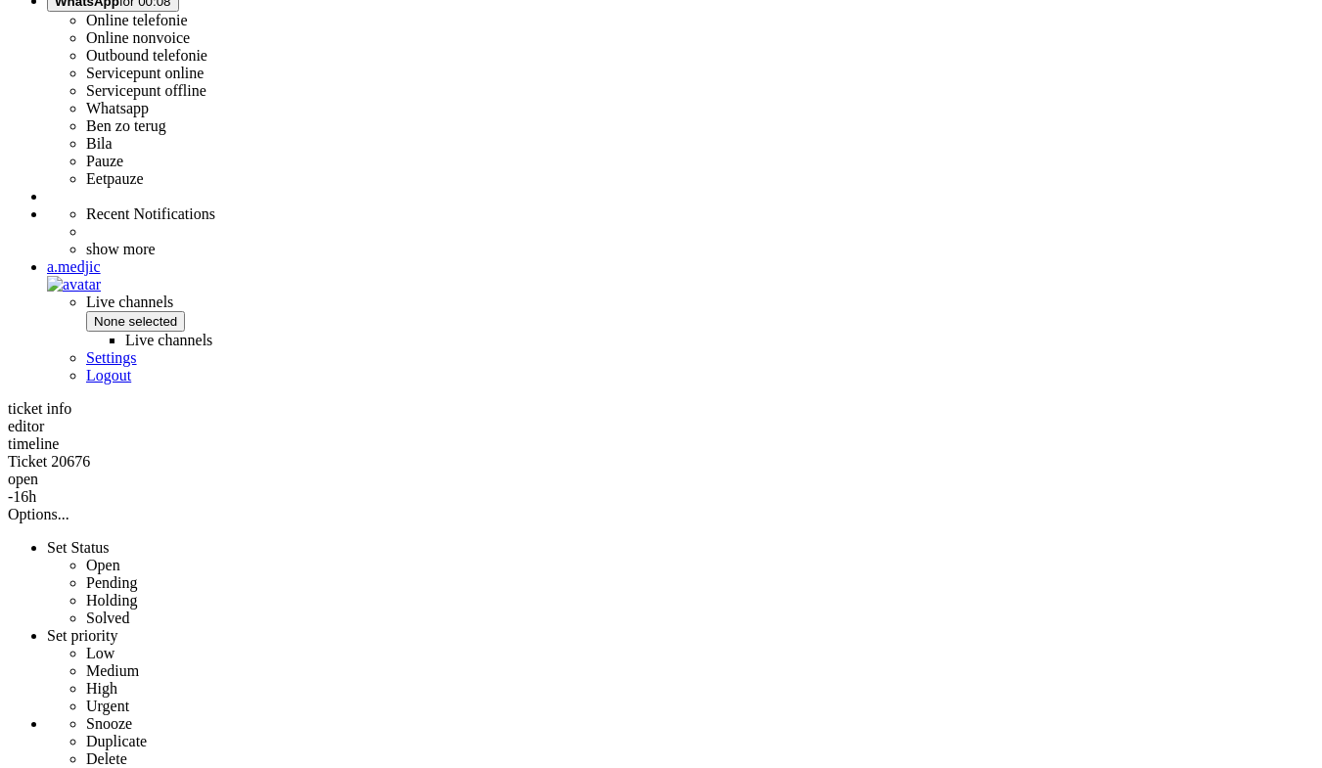
scroll to position [783, 0]
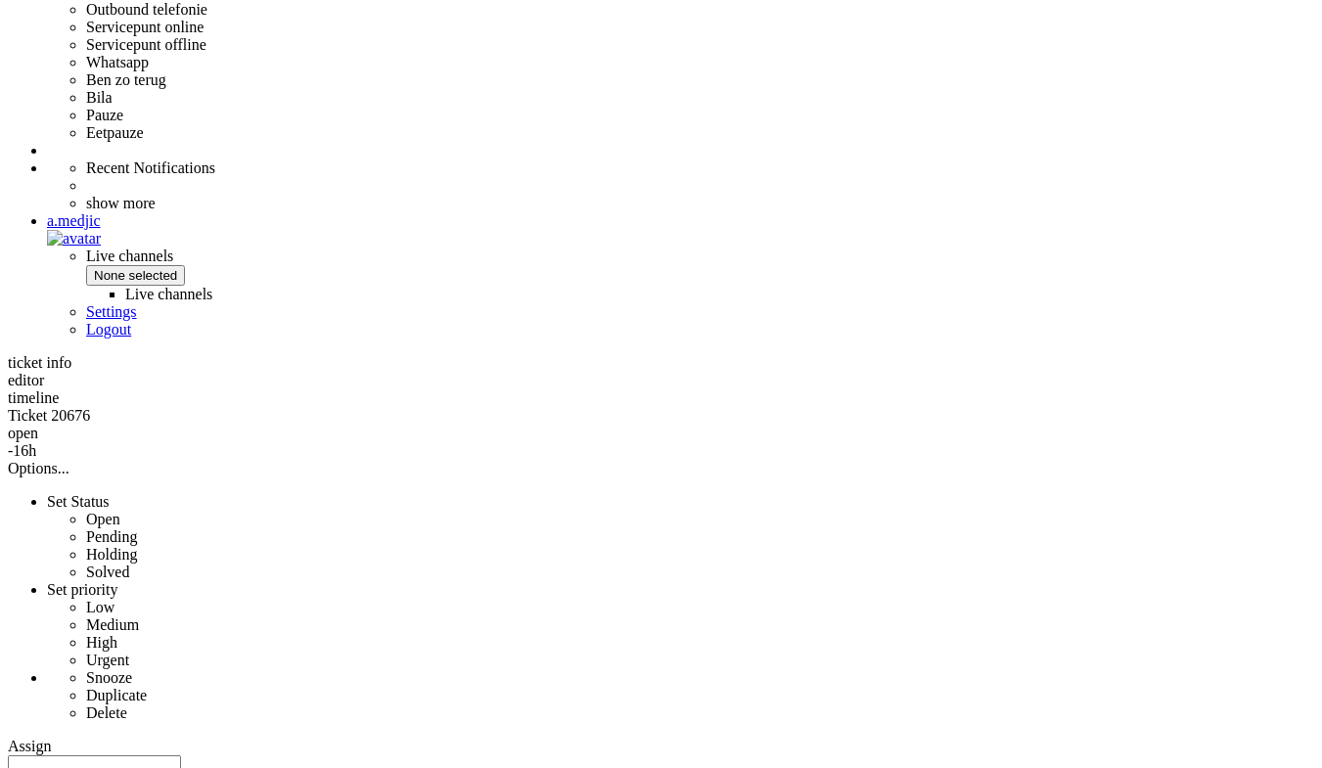
drag, startPoint x: 830, startPoint y: 347, endPoint x: 1059, endPoint y: 349, distance: 228.9
copy div "essager 7-in-1 power extensions wall plug"
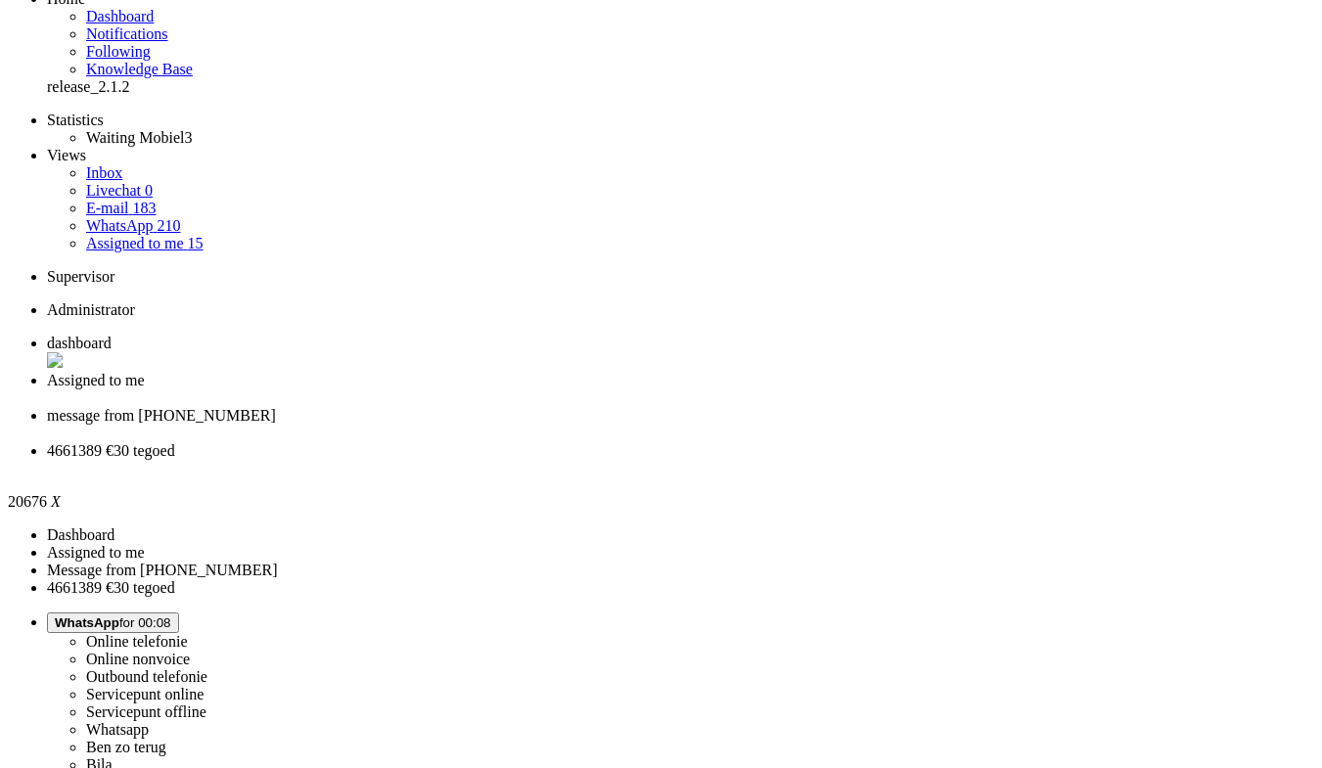
drag, startPoint x: 1164, startPoint y: 415, endPoint x: 1136, endPoint y: 184, distance: 232.6
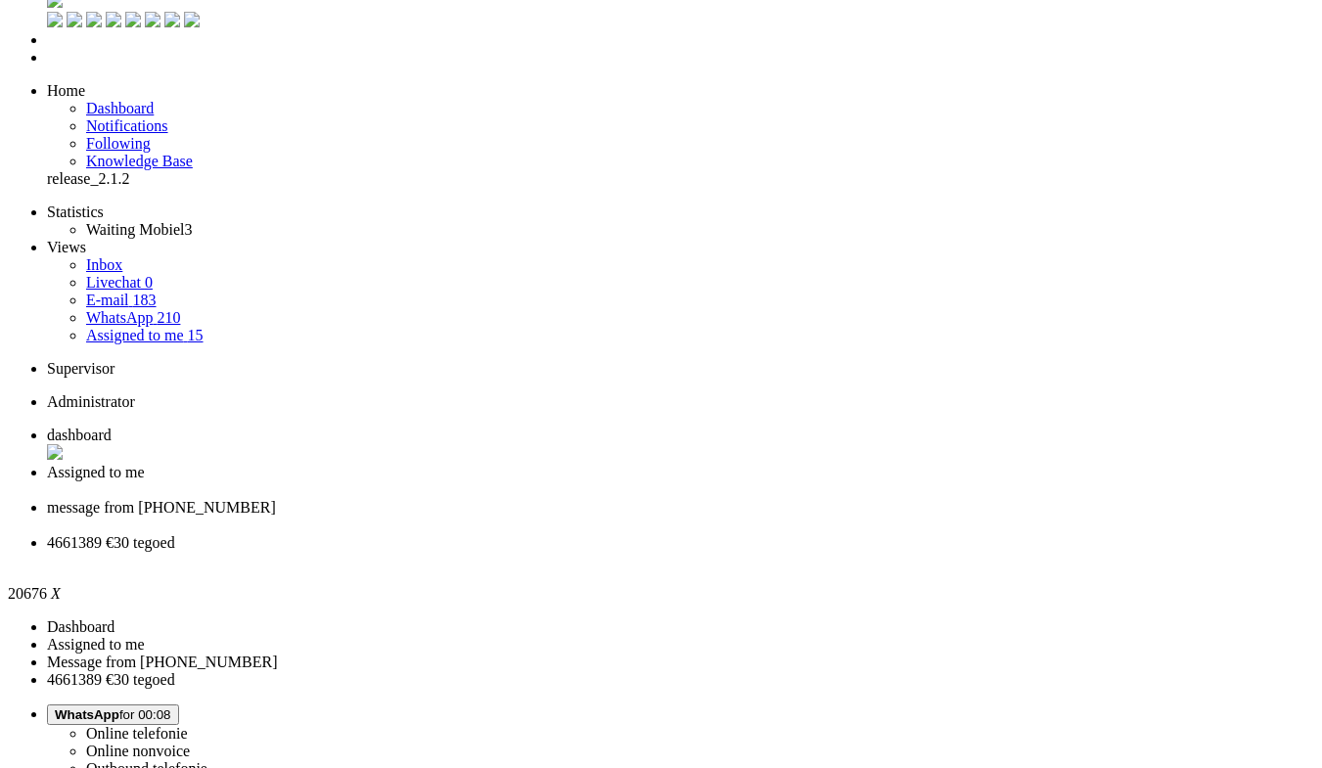
scroll to position [0, 0]
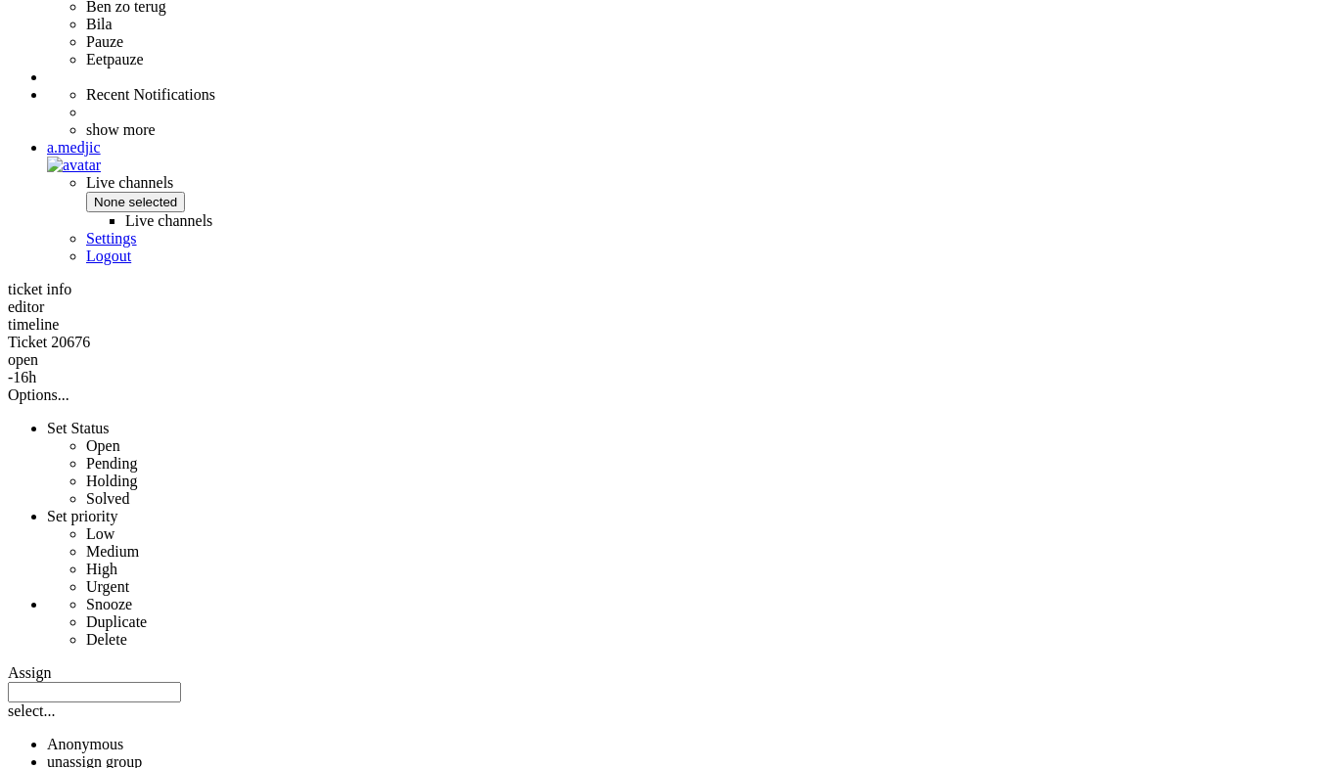
scroll to position [880, 0]
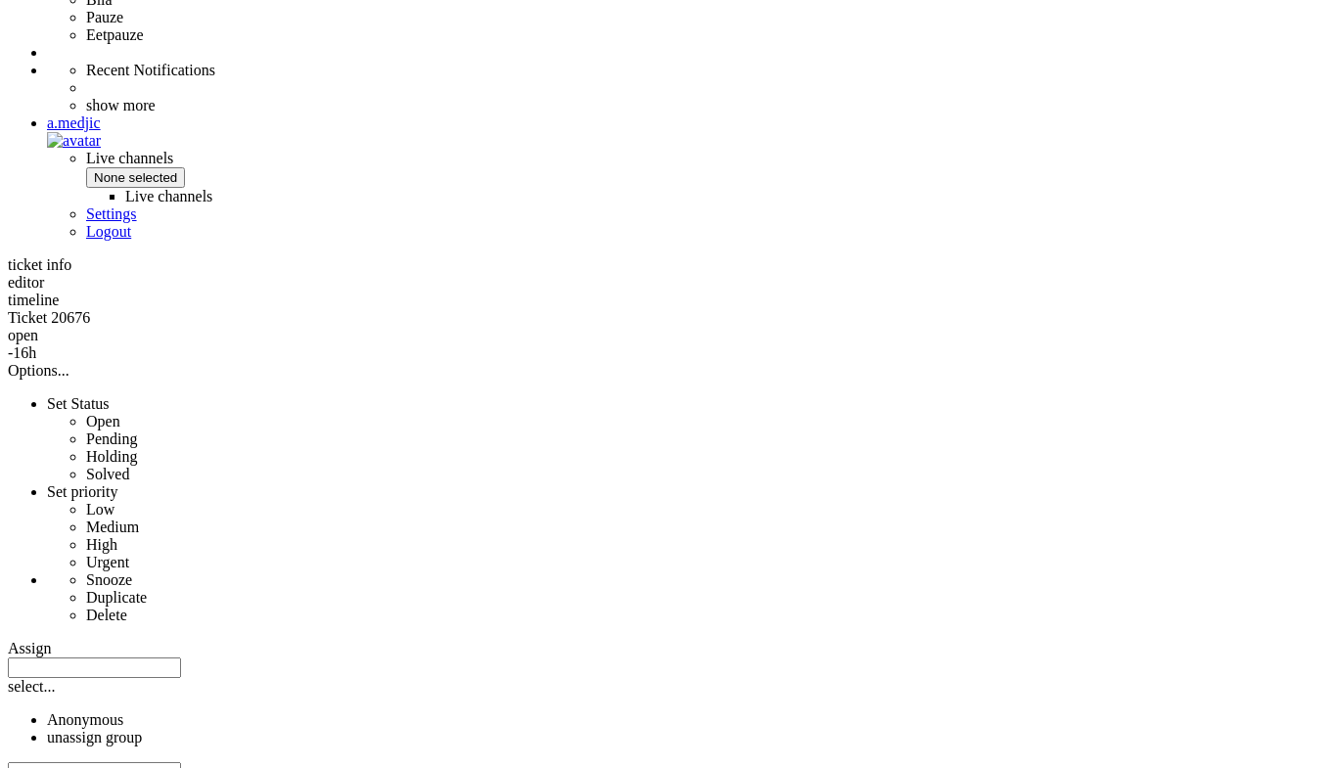
drag, startPoint x: 828, startPoint y: 252, endPoint x: 961, endPoint y: 9, distance: 277.6
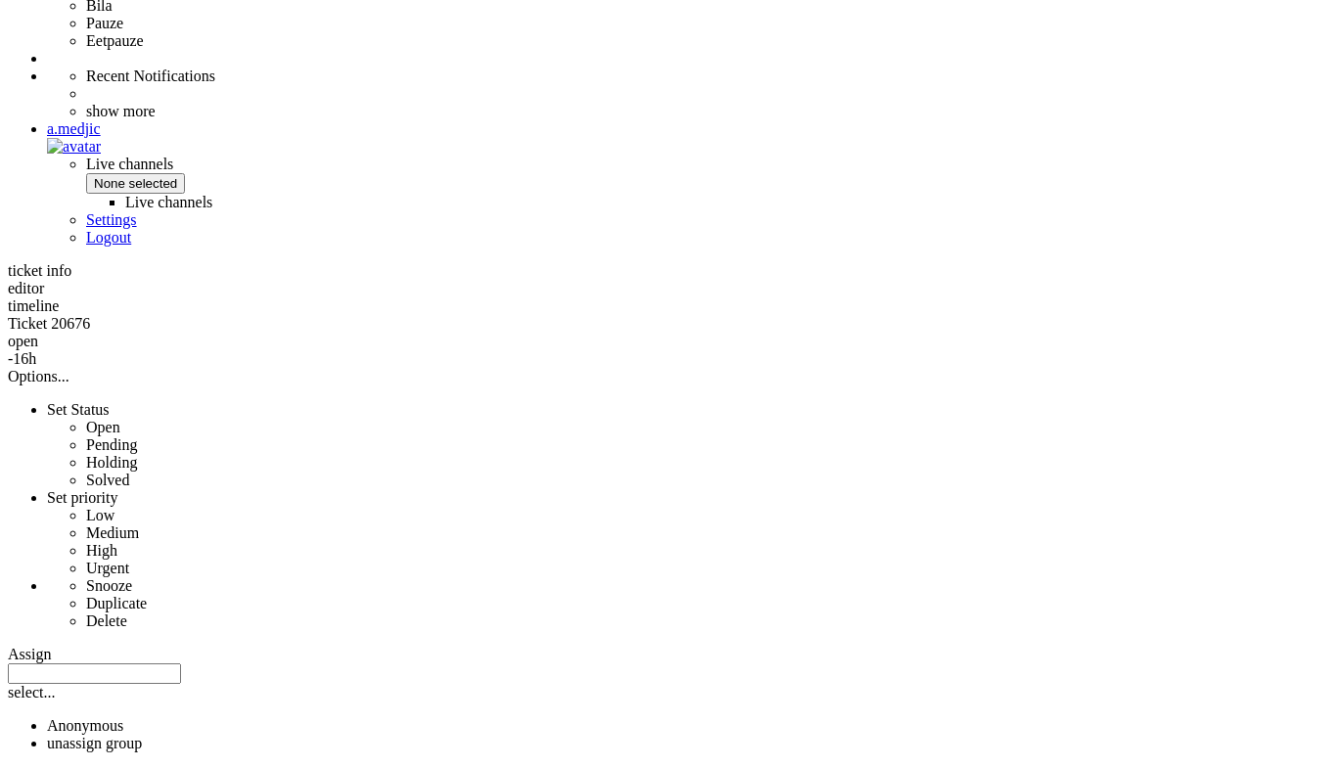
drag, startPoint x: 828, startPoint y: 251, endPoint x: 1080, endPoint y: 252, distance: 252.4
copy div "essager 7-in-1 power extensions wall plug wit"
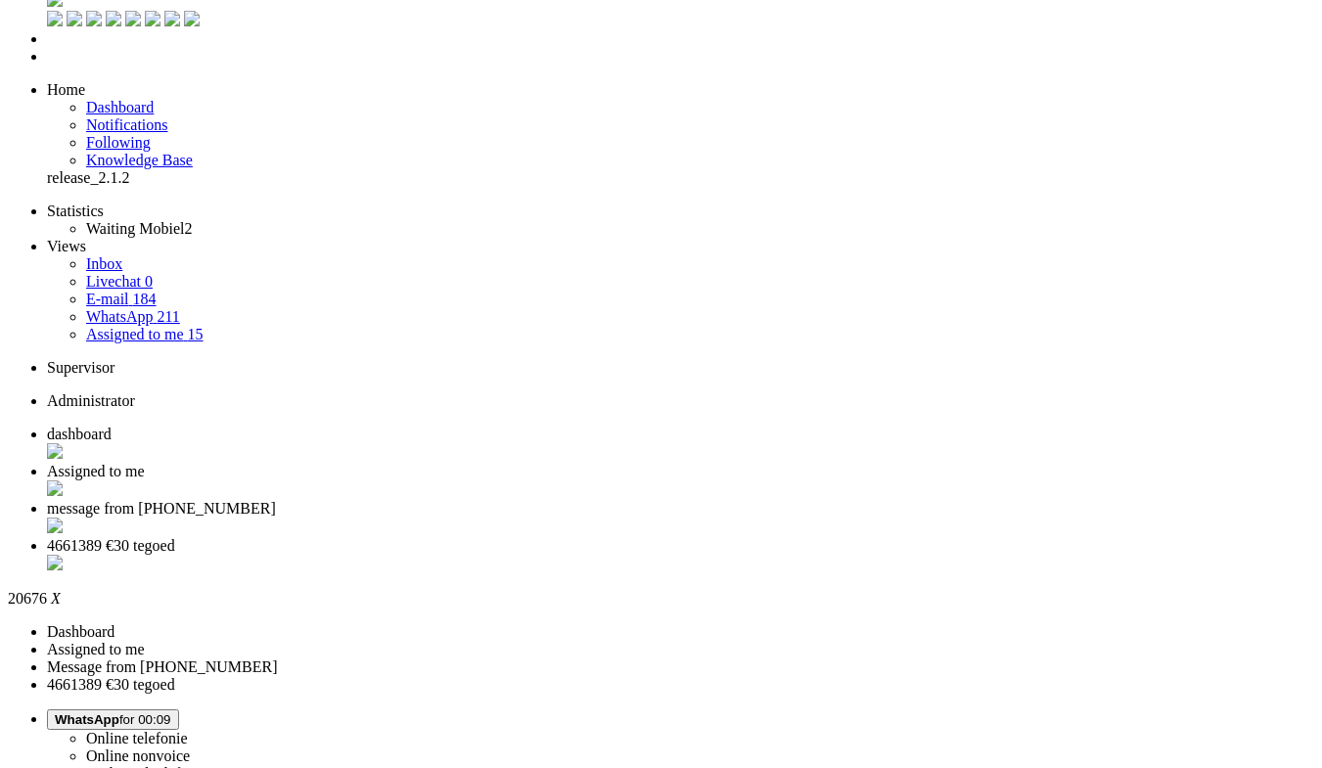
scroll to position [0, 0]
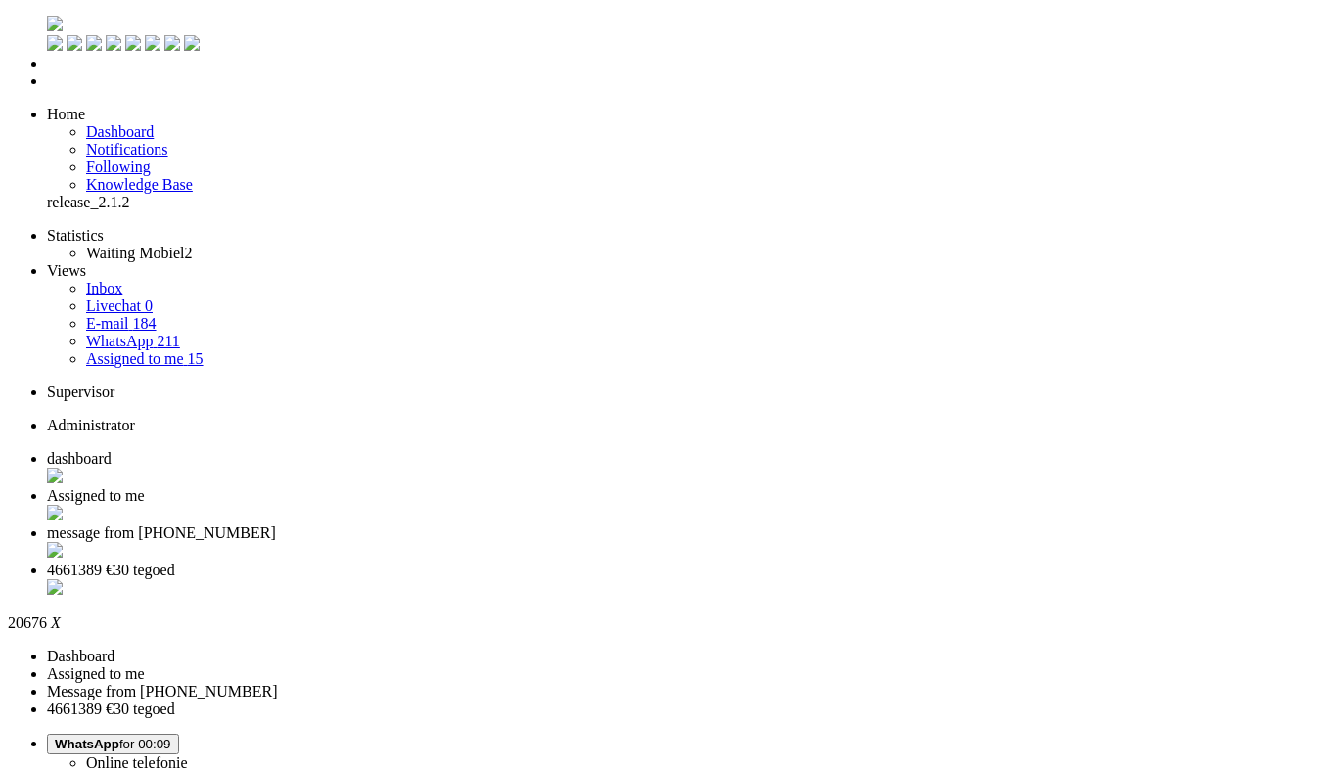
click at [901, 579] on div "Close tab" at bounding box center [680, 589] width 1267 height 20
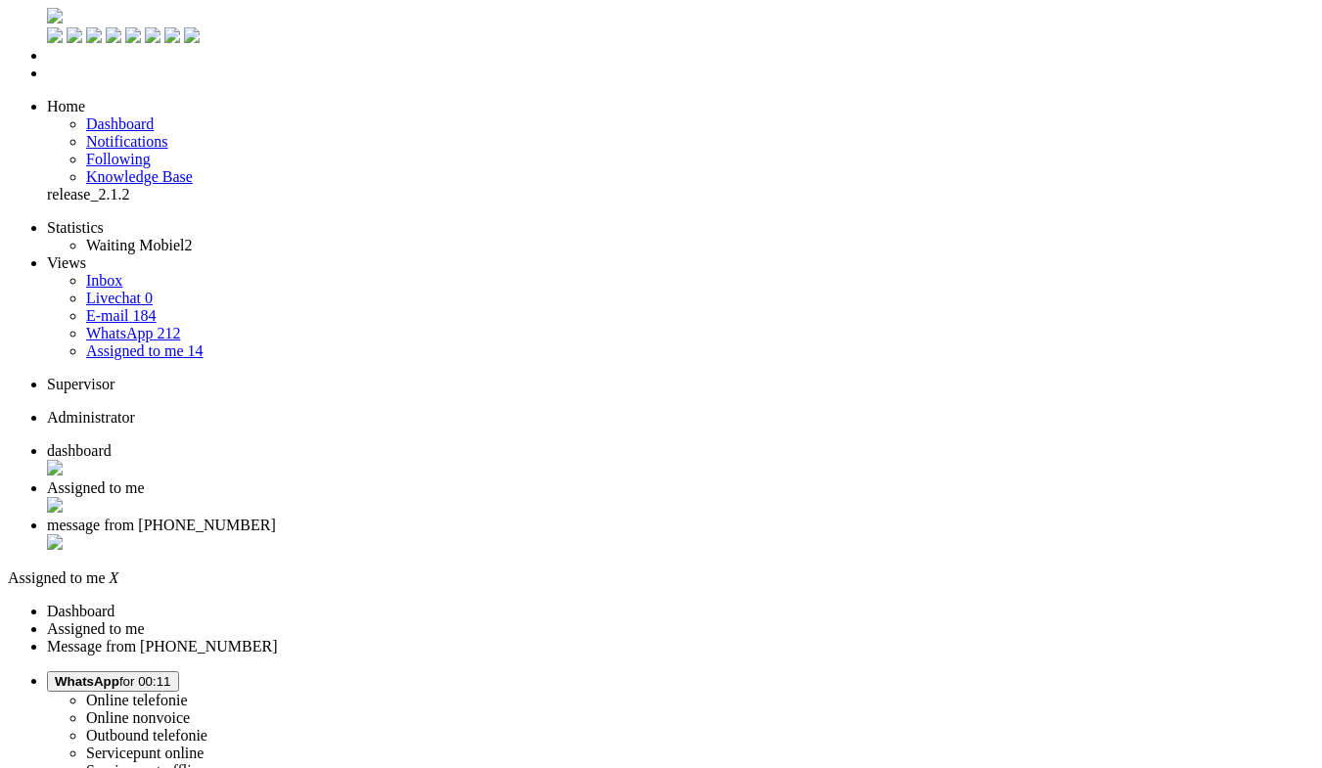
scroll to position [17, 0]
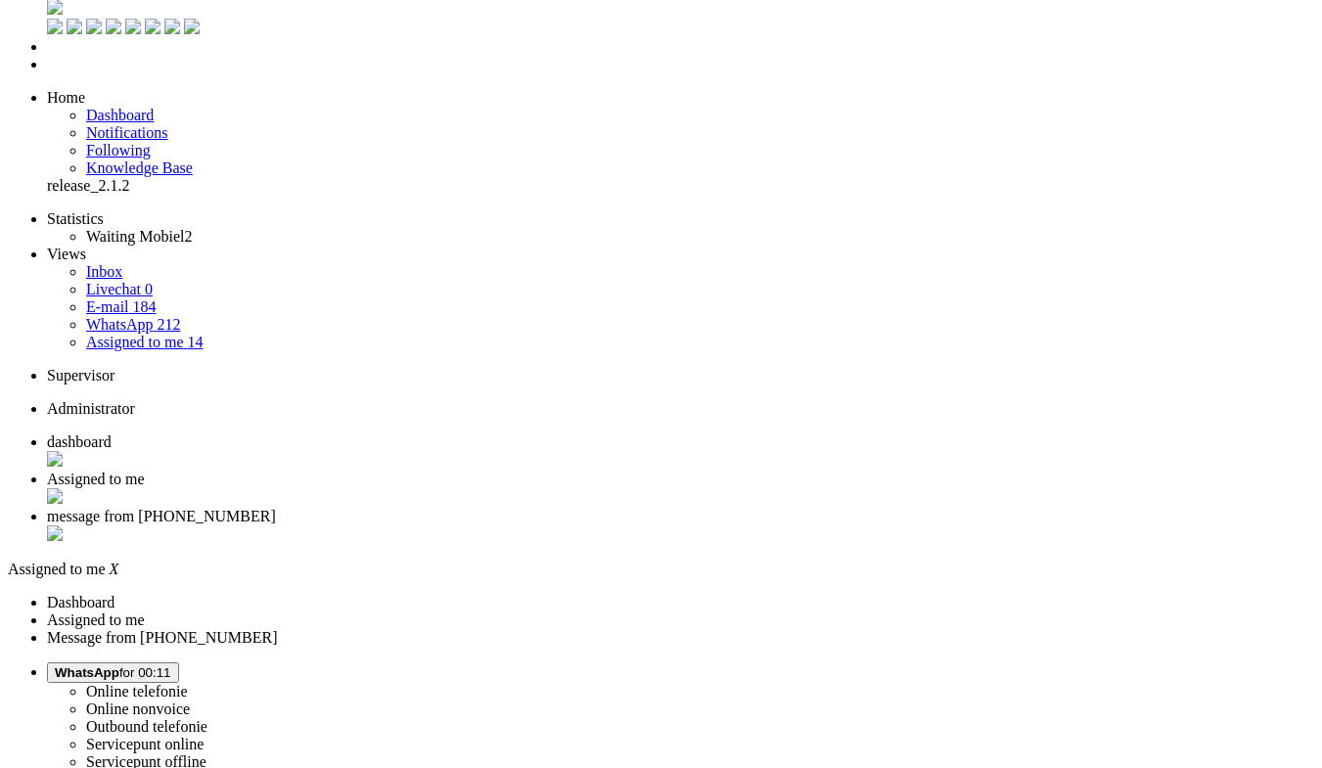
click at [0, 0] on icon at bounding box center [0, 0] width 0 height 0
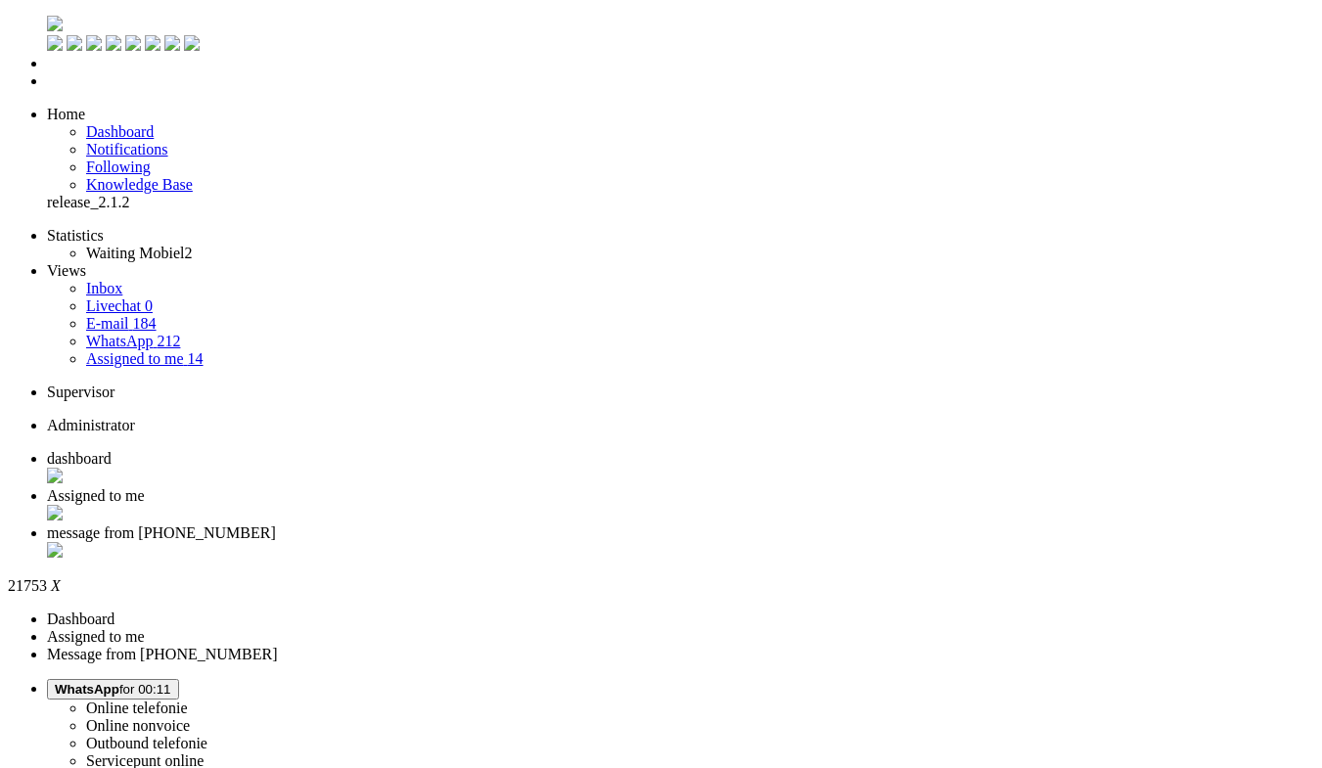
drag, startPoint x: 1140, startPoint y: 305, endPoint x: 1131, endPoint y: -35, distance: 340.6
click at [145, 487] on span "Assigned to me" at bounding box center [96, 495] width 98 height 17
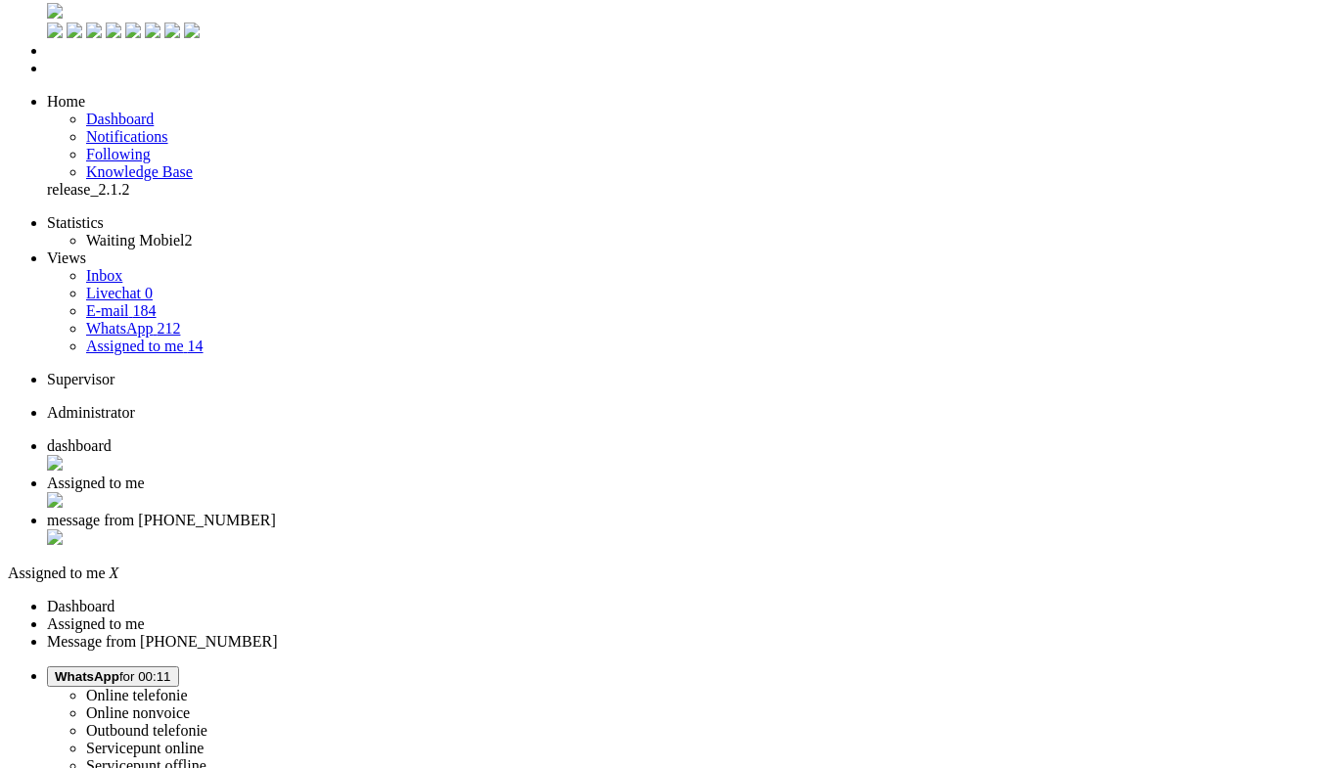
scroll to position [17, 0]
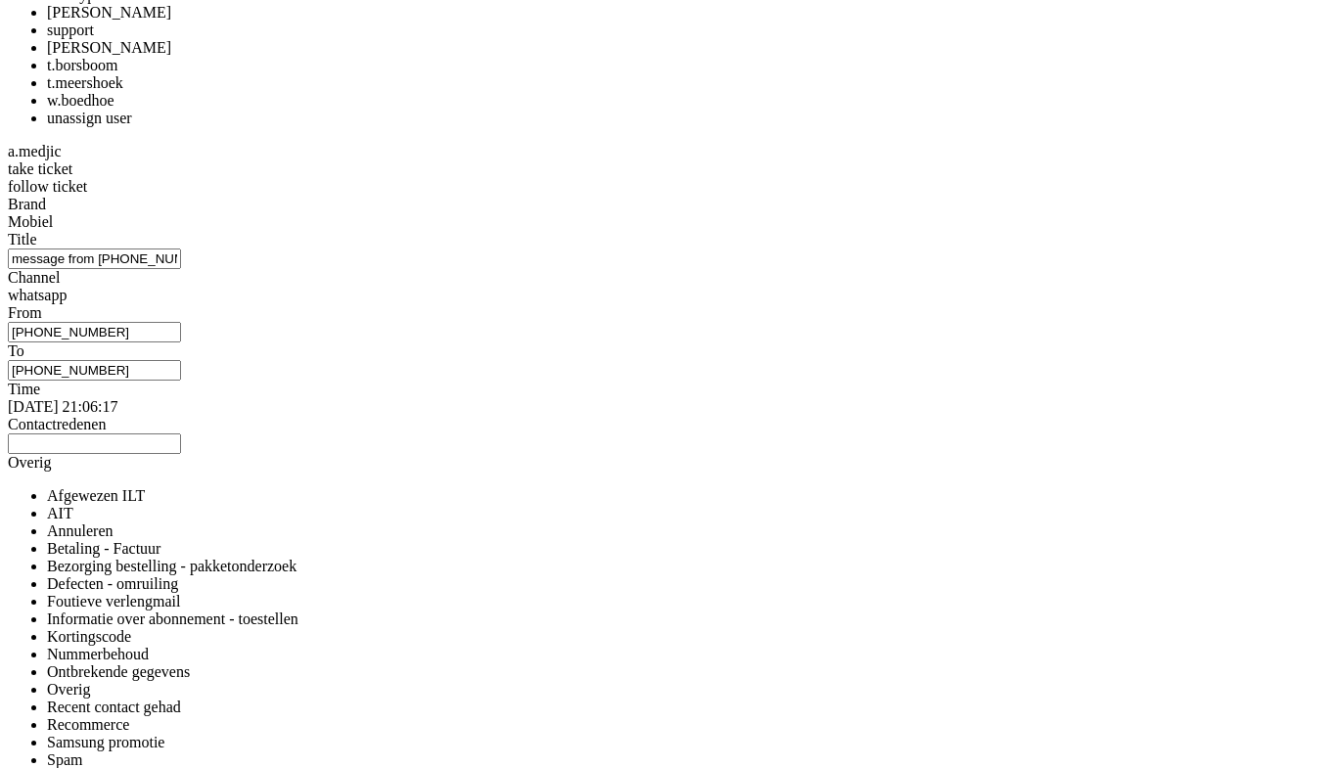
scroll to position [2641, 0]
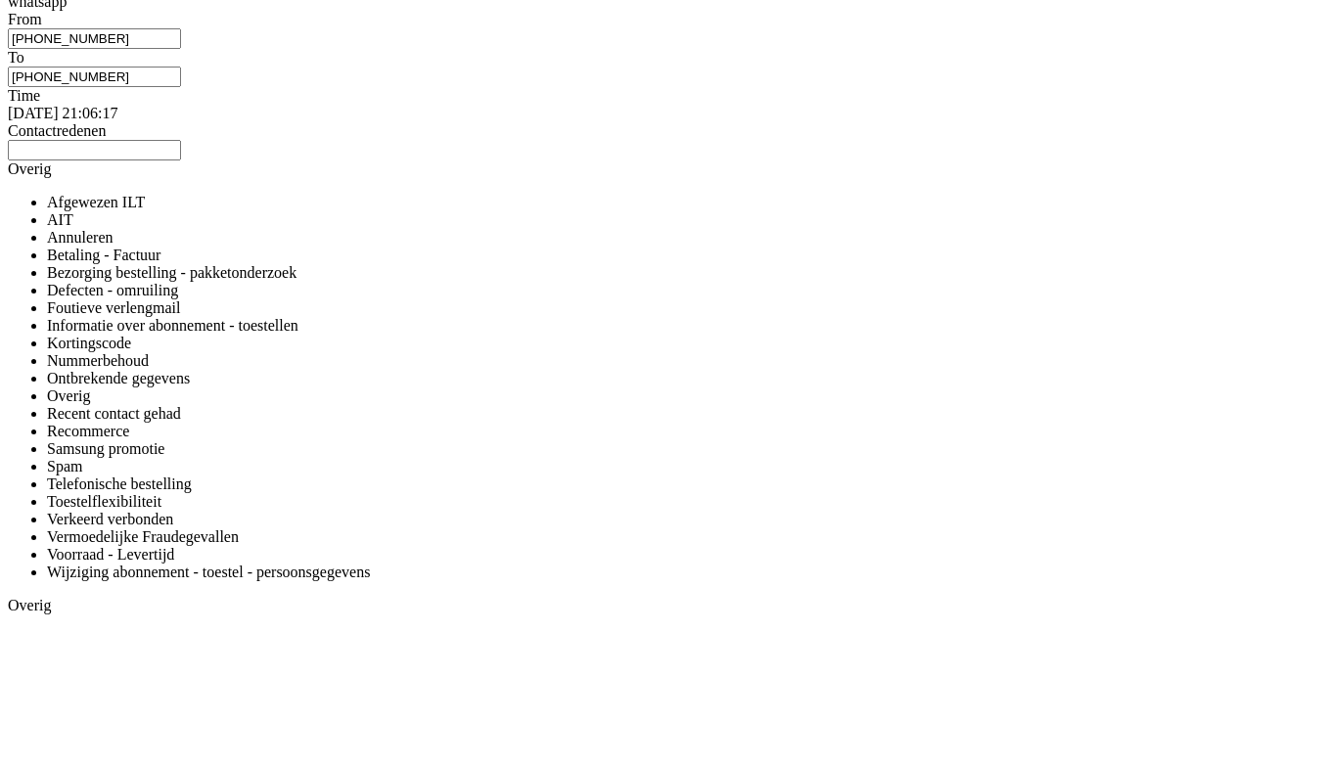
copy div "4680433"
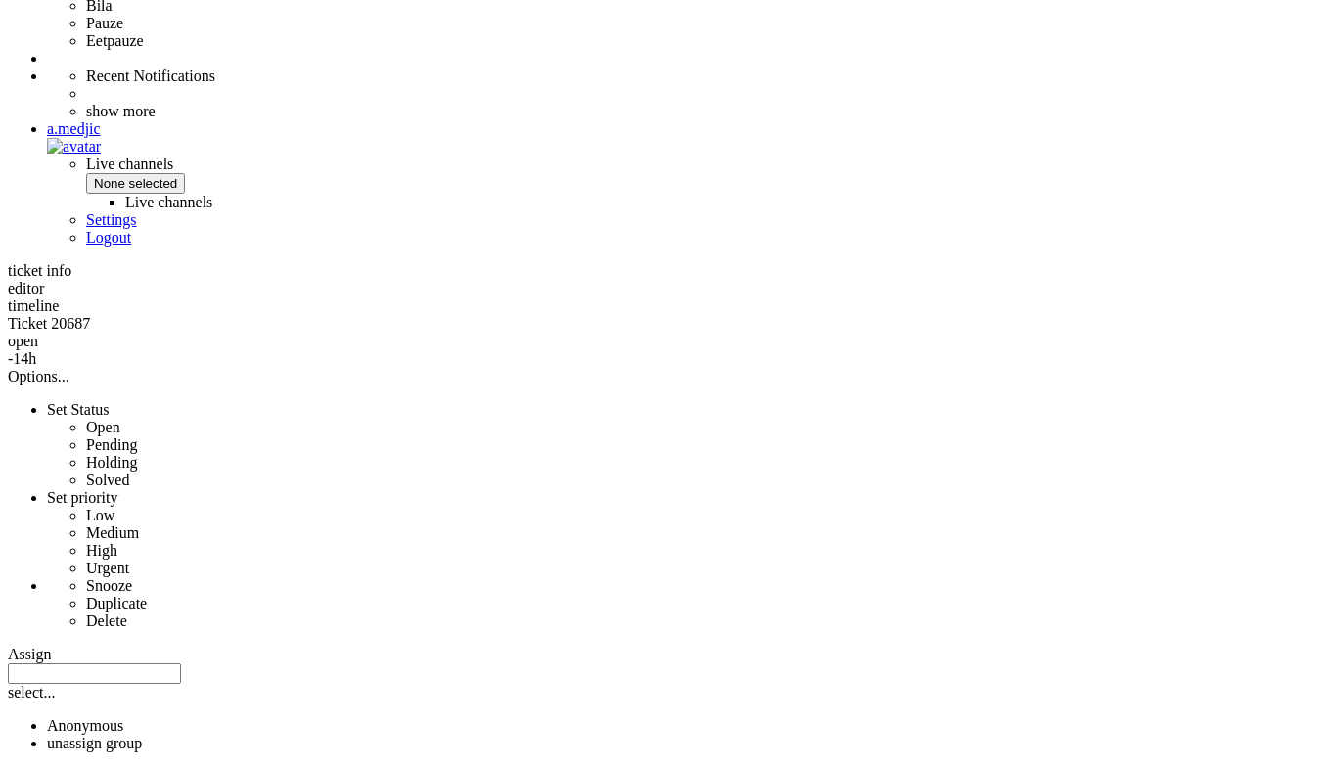
scroll to position [0, 0]
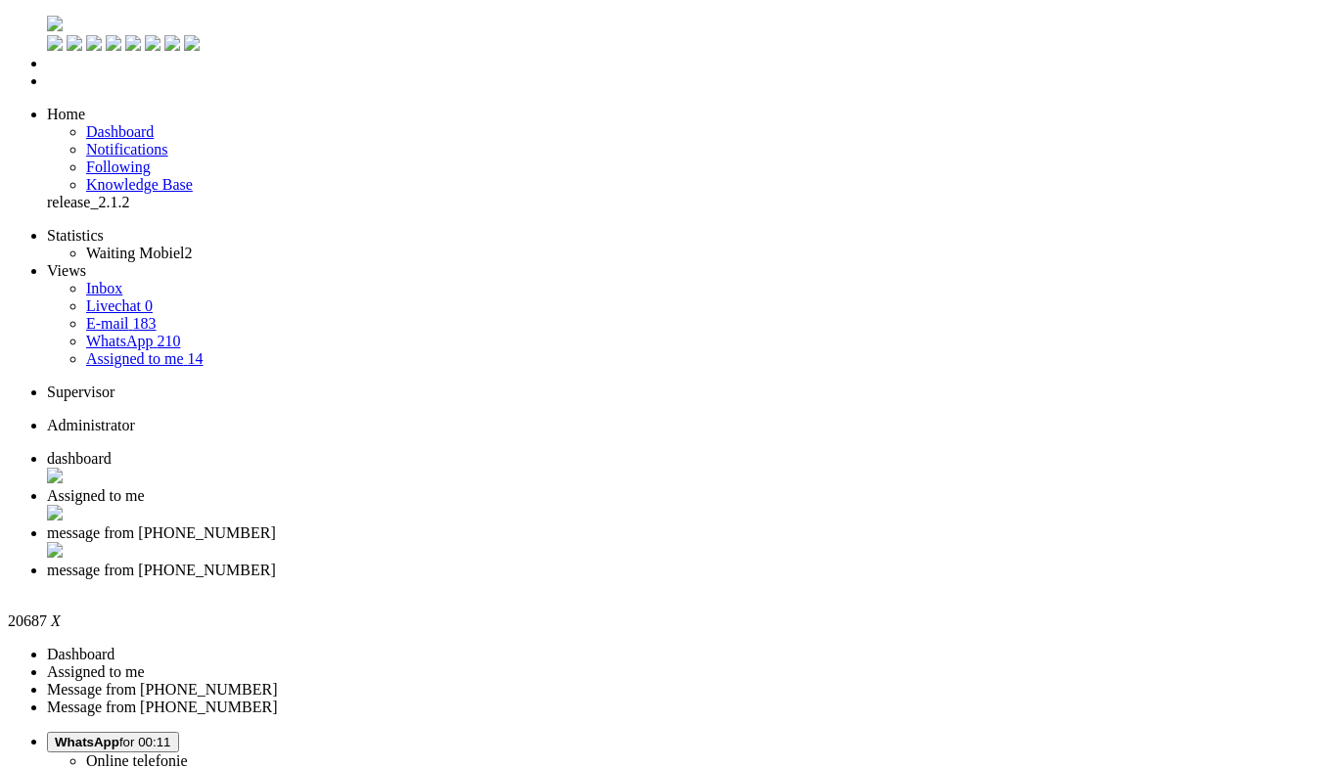
drag, startPoint x: 1074, startPoint y: 440, endPoint x: 1022, endPoint y: 7, distance: 436.5
click at [897, 579] on div "Close tab" at bounding box center [680, 588] width 1267 height 18
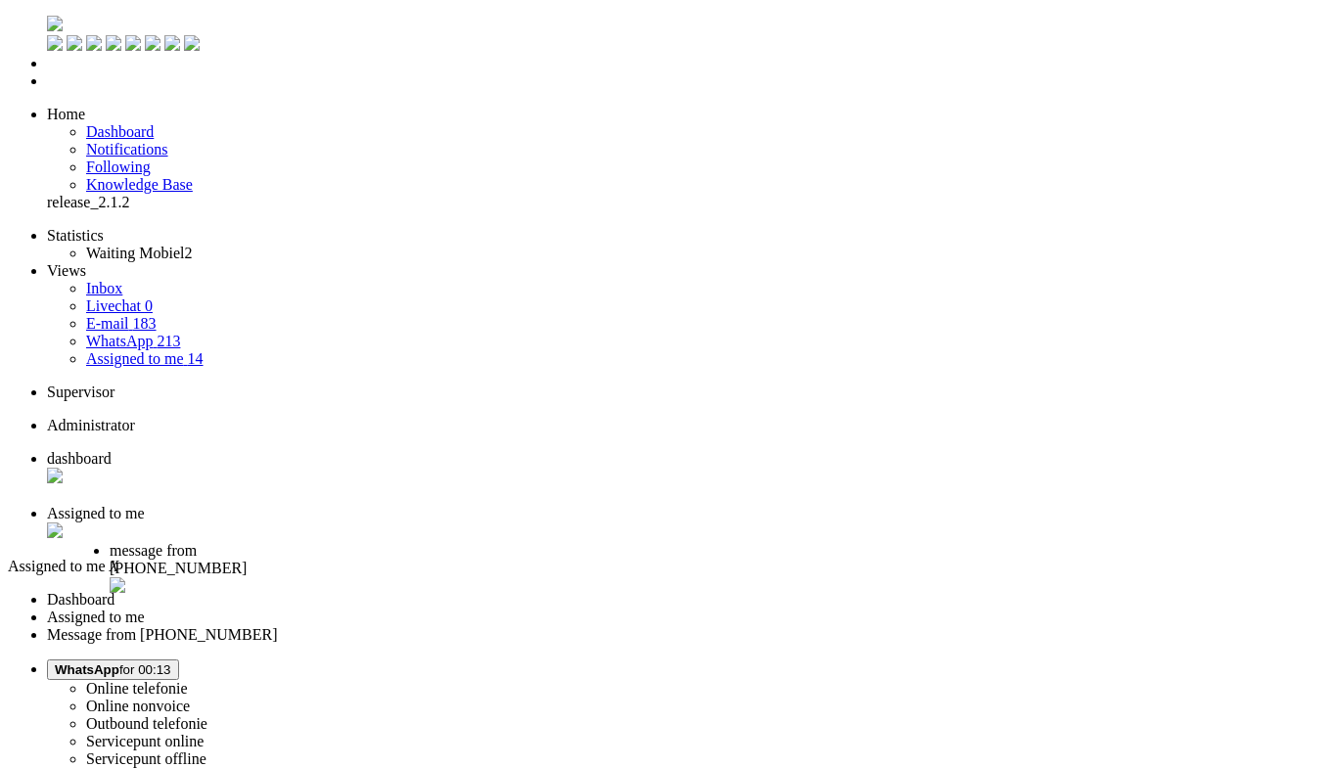
drag, startPoint x: 687, startPoint y: 21, endPoint x: 464, endPoint y: 13, distance: 223.2
click at [271, 542] on li "message from +31629186375" at bounding box center [190, 562] width 161 height 41
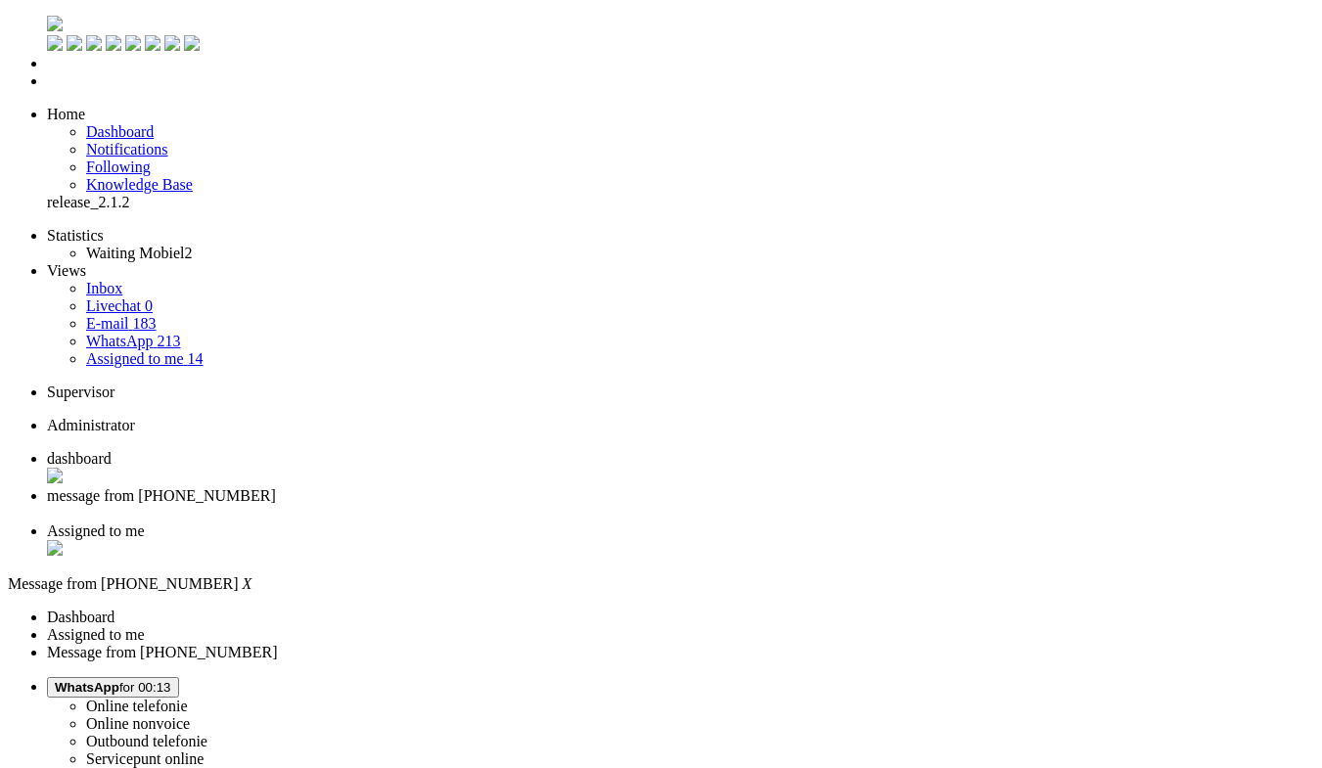
click at [654, 522] on li "Assigned to me" at bounding box center [680, 540] width 1267 height 37
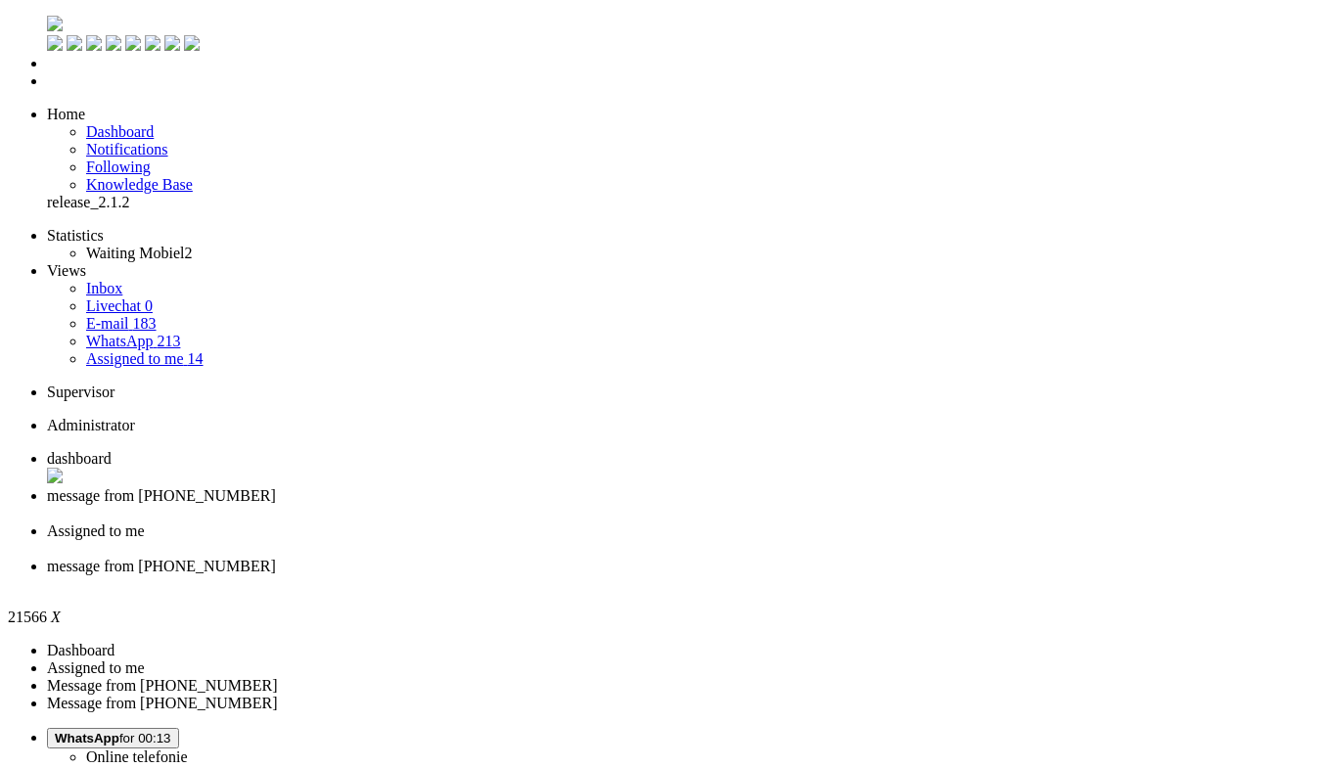
click at [899, 575] on div "Close tab" at bounding box center [680, 584] width 1267 height 18
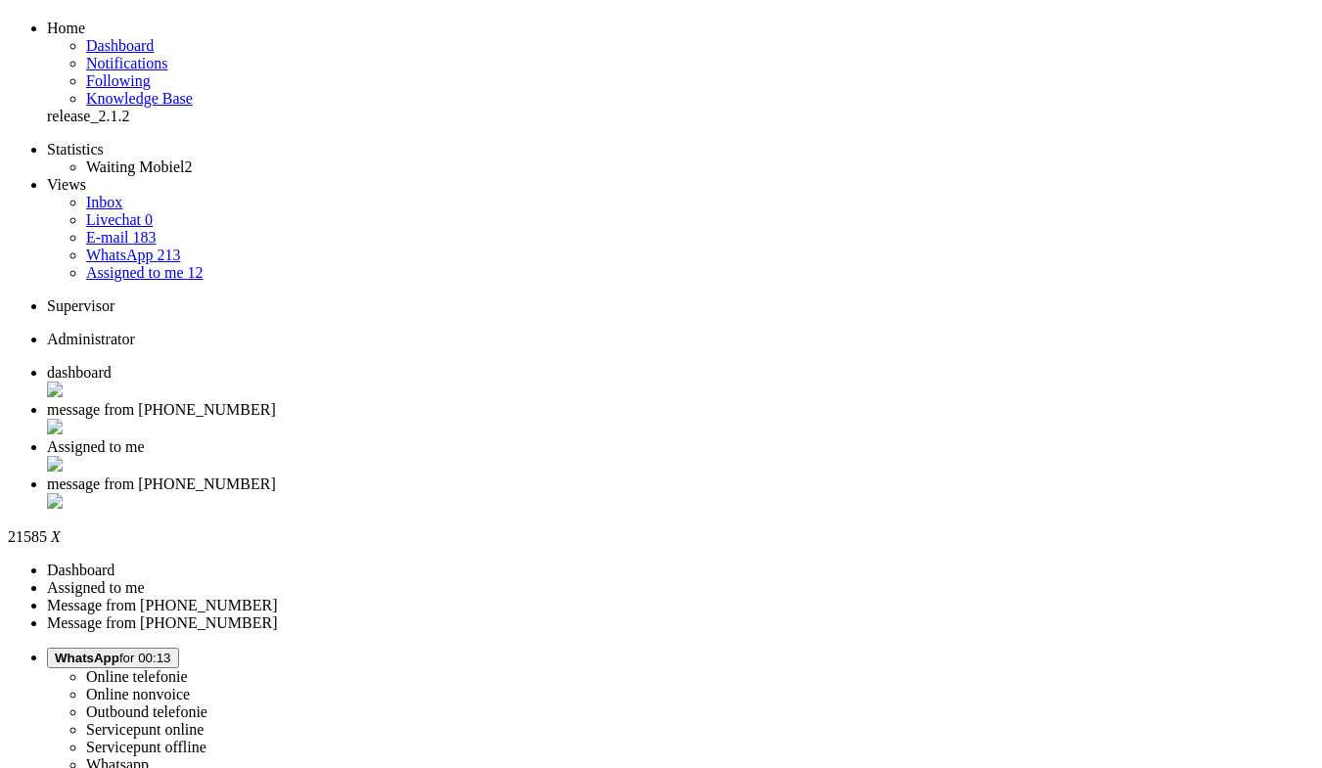
scroll to position [98, 0]
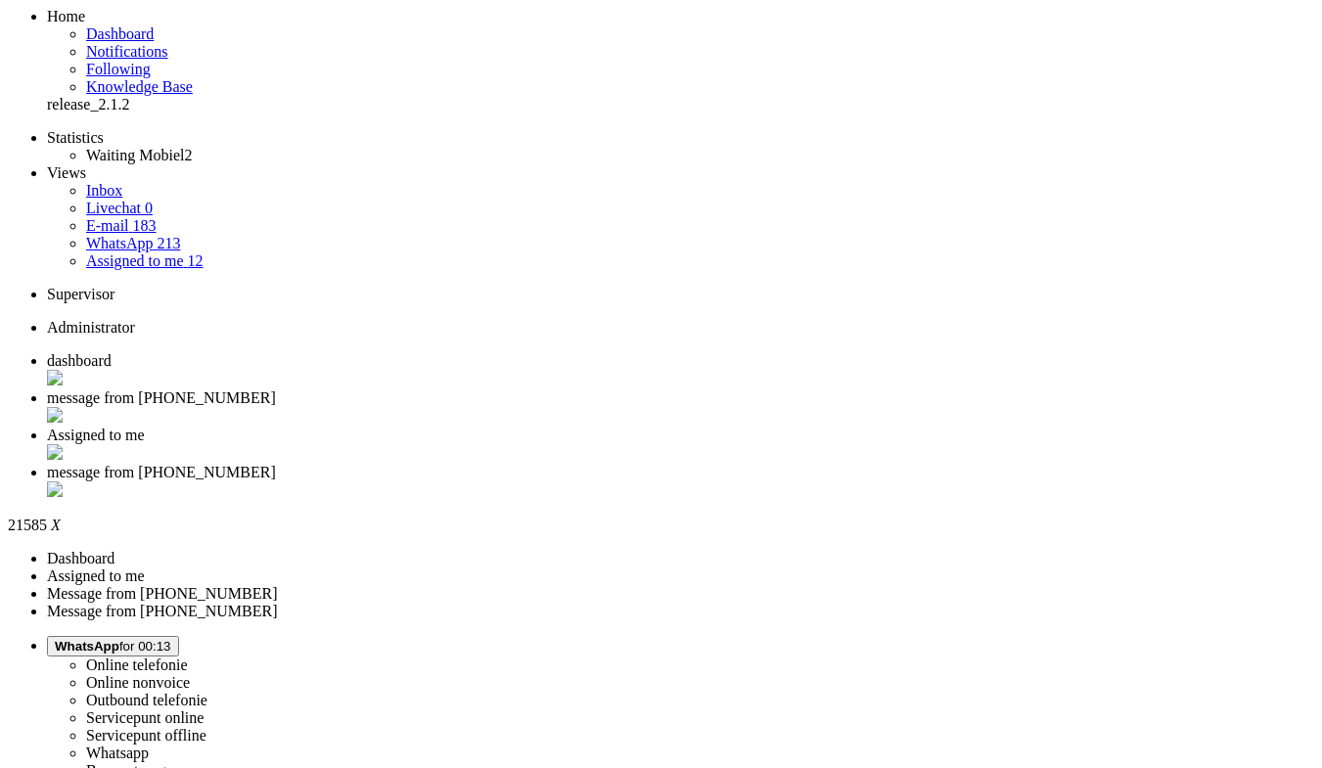
drag, startPoint x: 539, startPoint y: 557, endPoint x: 573, endPoint y: 559, distance: 34.3
copy div "3011JS"
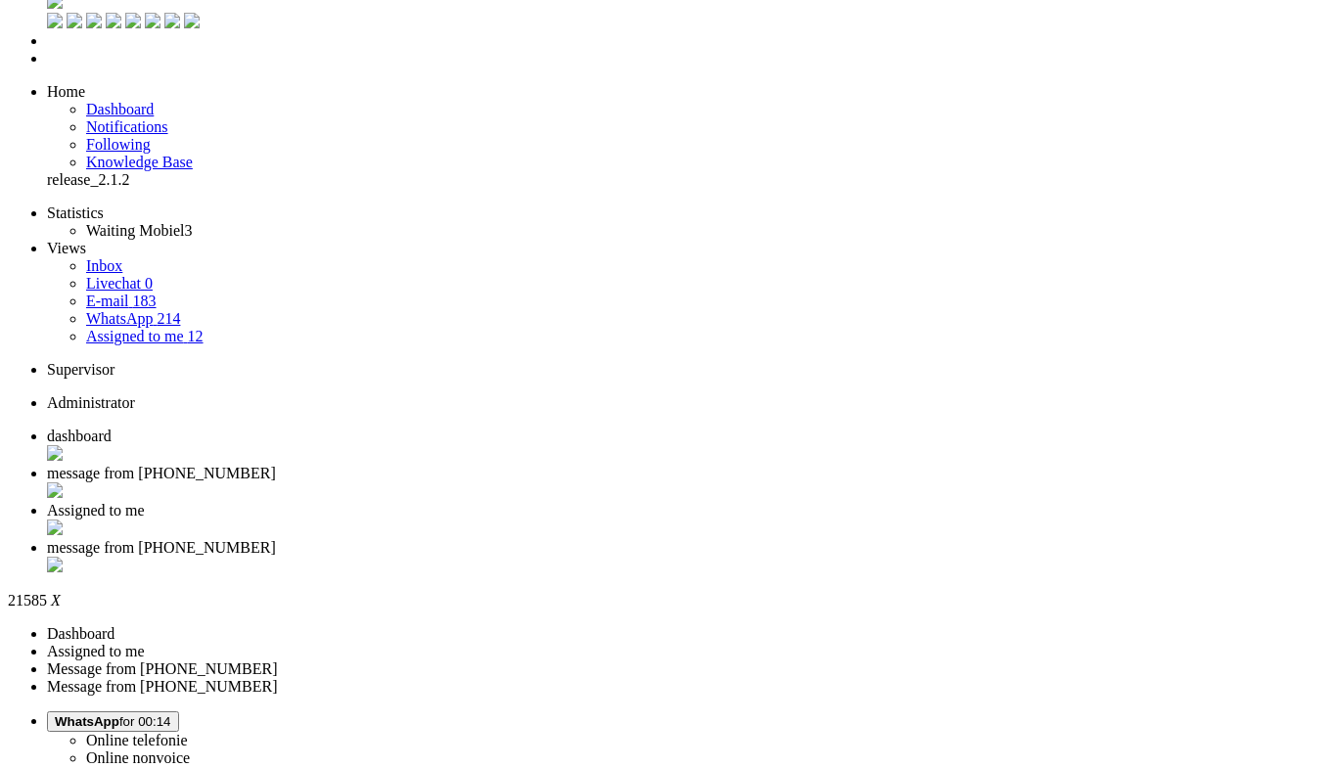
scroll to position [0, 0]
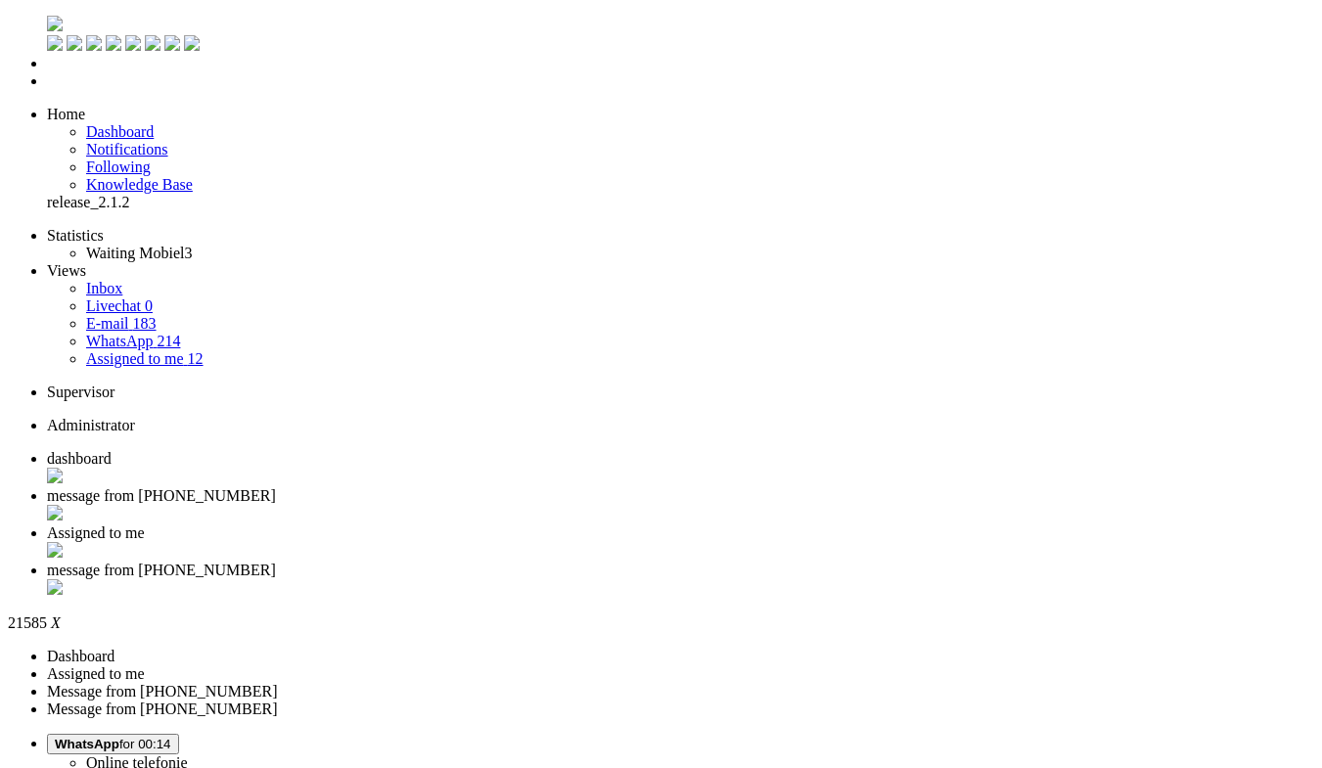
click at [894, 579] on div "Close tab" at bounding box center [680, 589] width 1267 height 20
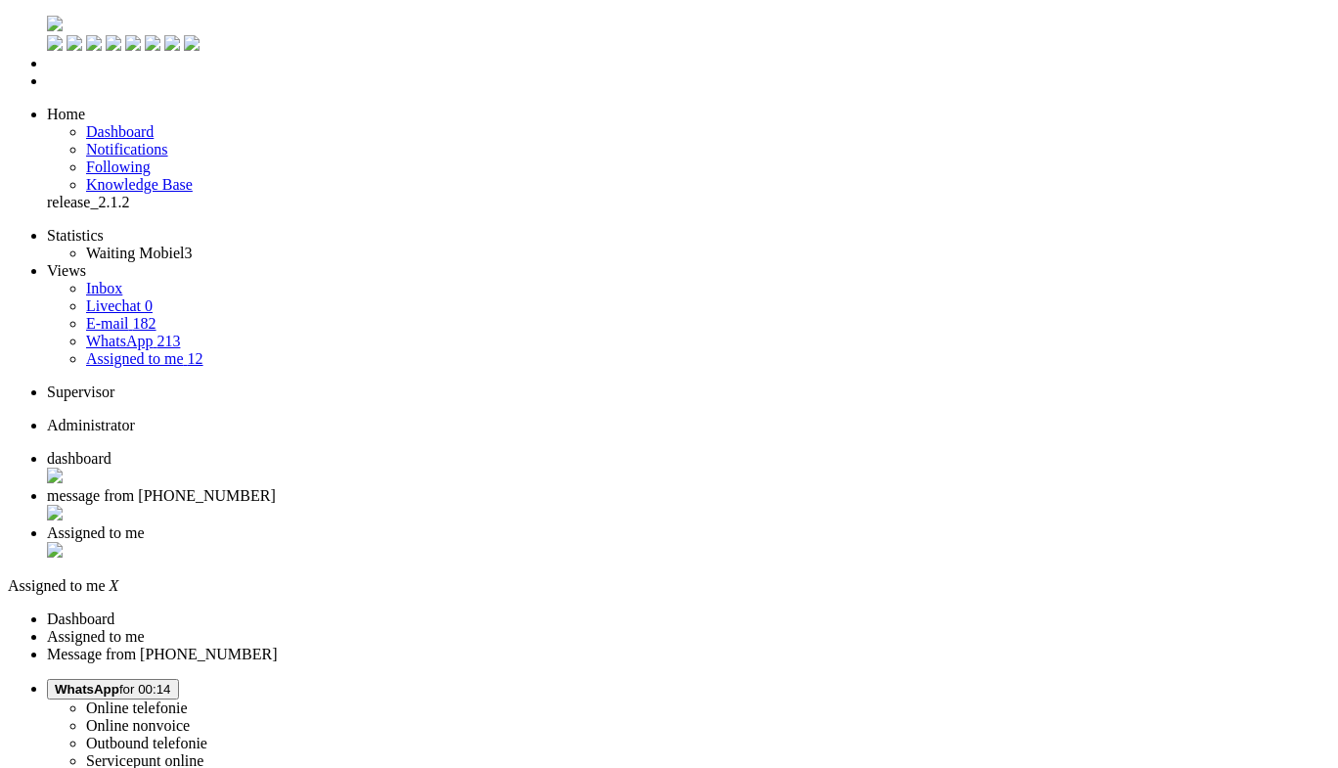
click at [276, 487] on span "message from +31629186375" at bounding box center [161, 495] width 229 height 17
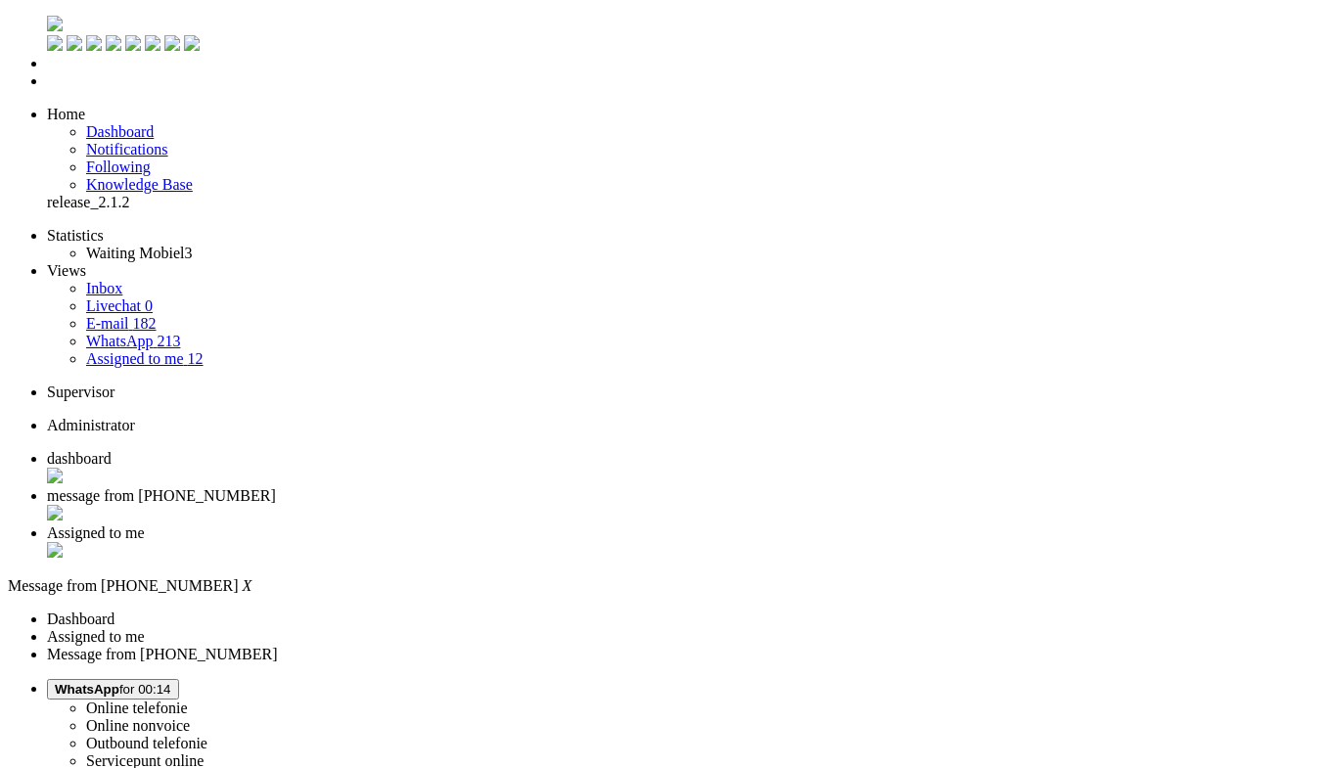
click at [145, 524] on span "Assigned to me" at bounding box center [96, 532] width 98 height 17
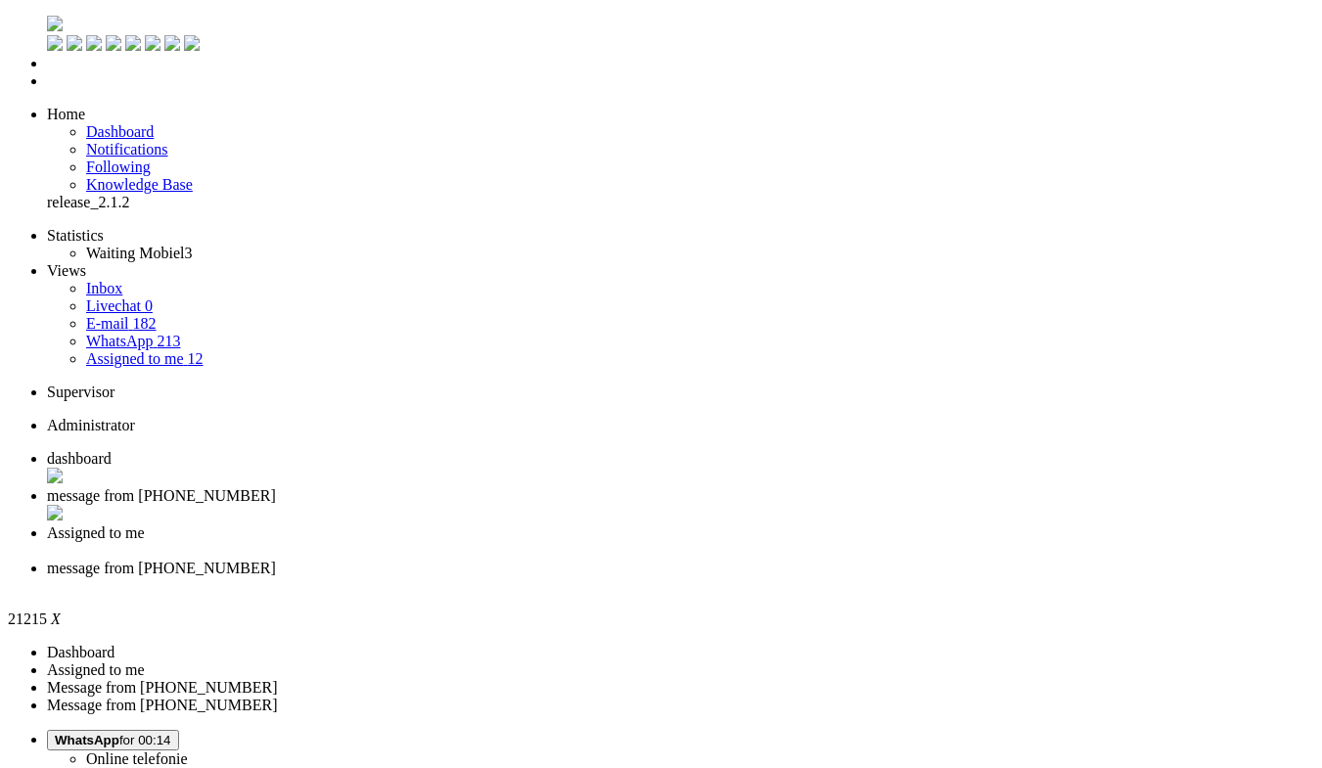
click at [896, 577] on div "Close tab" at bounding box center [680, 586] width 1267 height 18
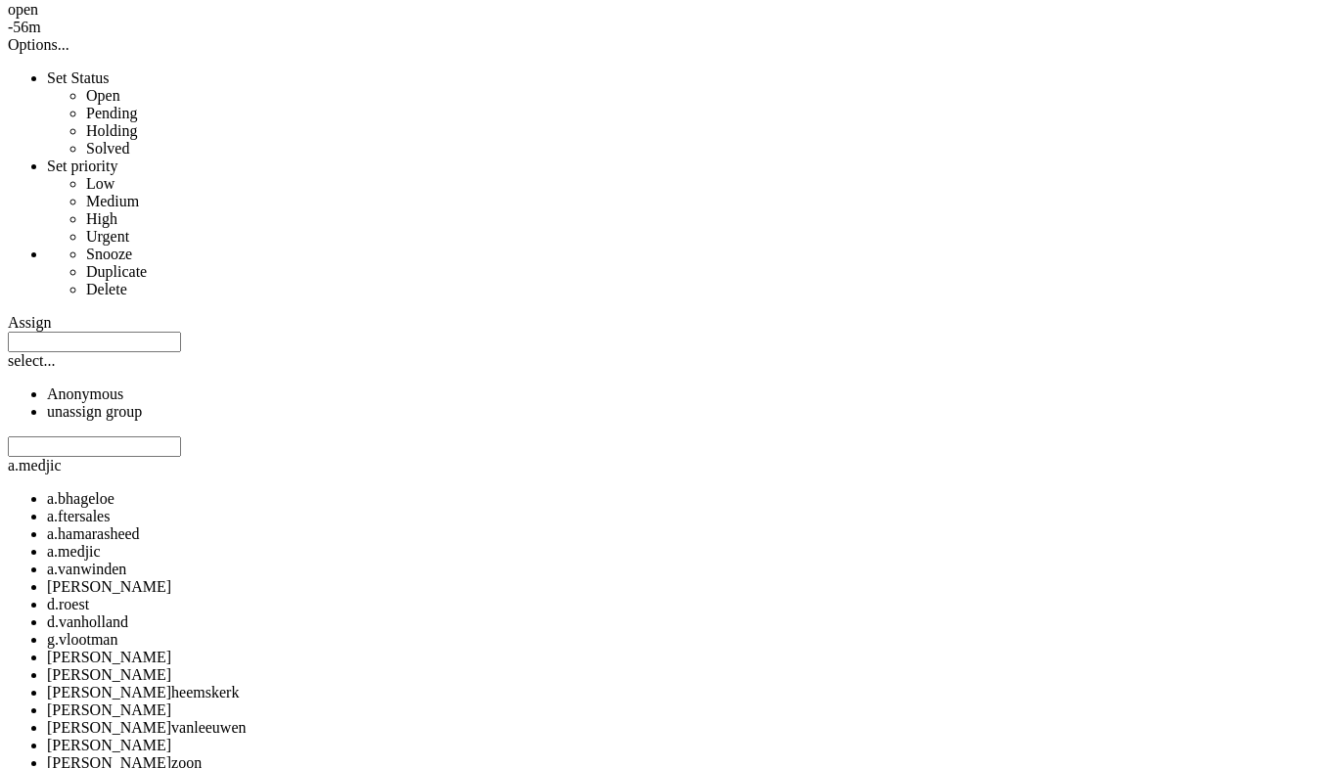
scroll to position [1565, 0]
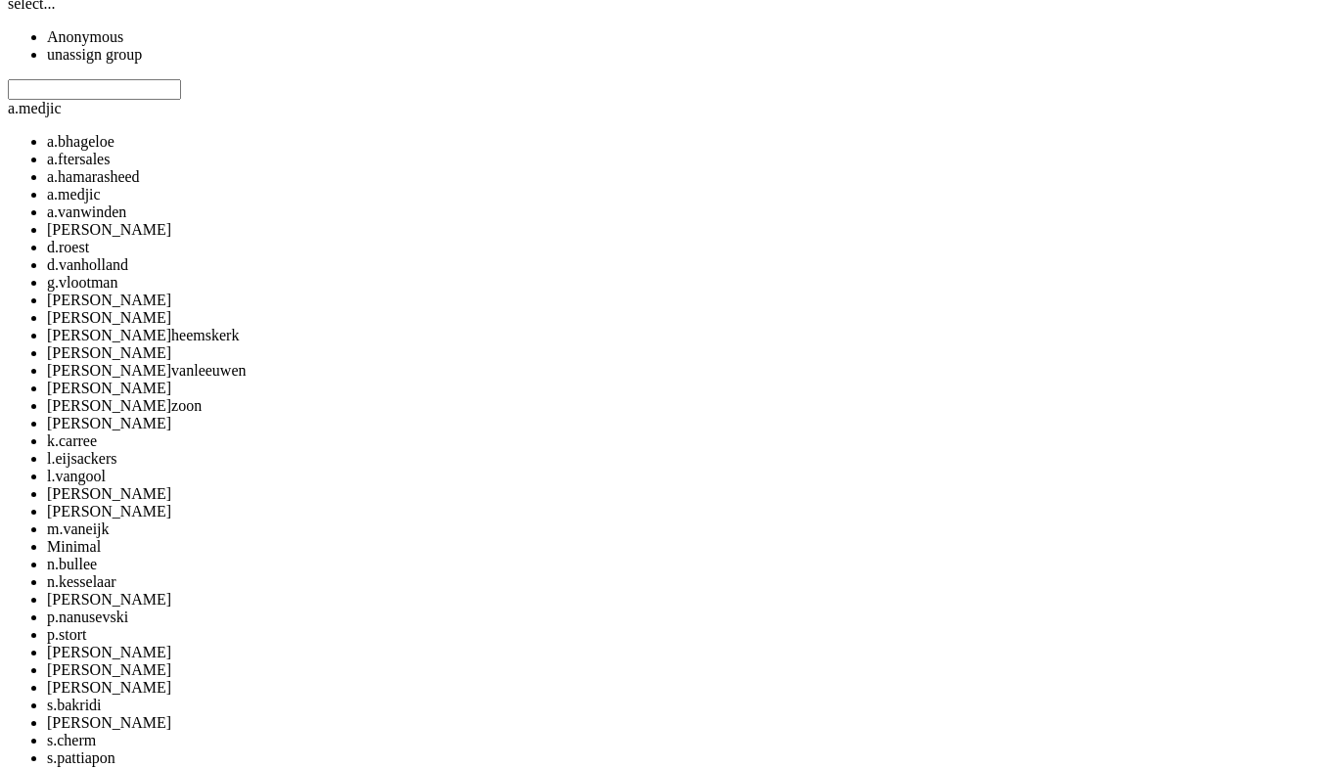
copy div "4679623"
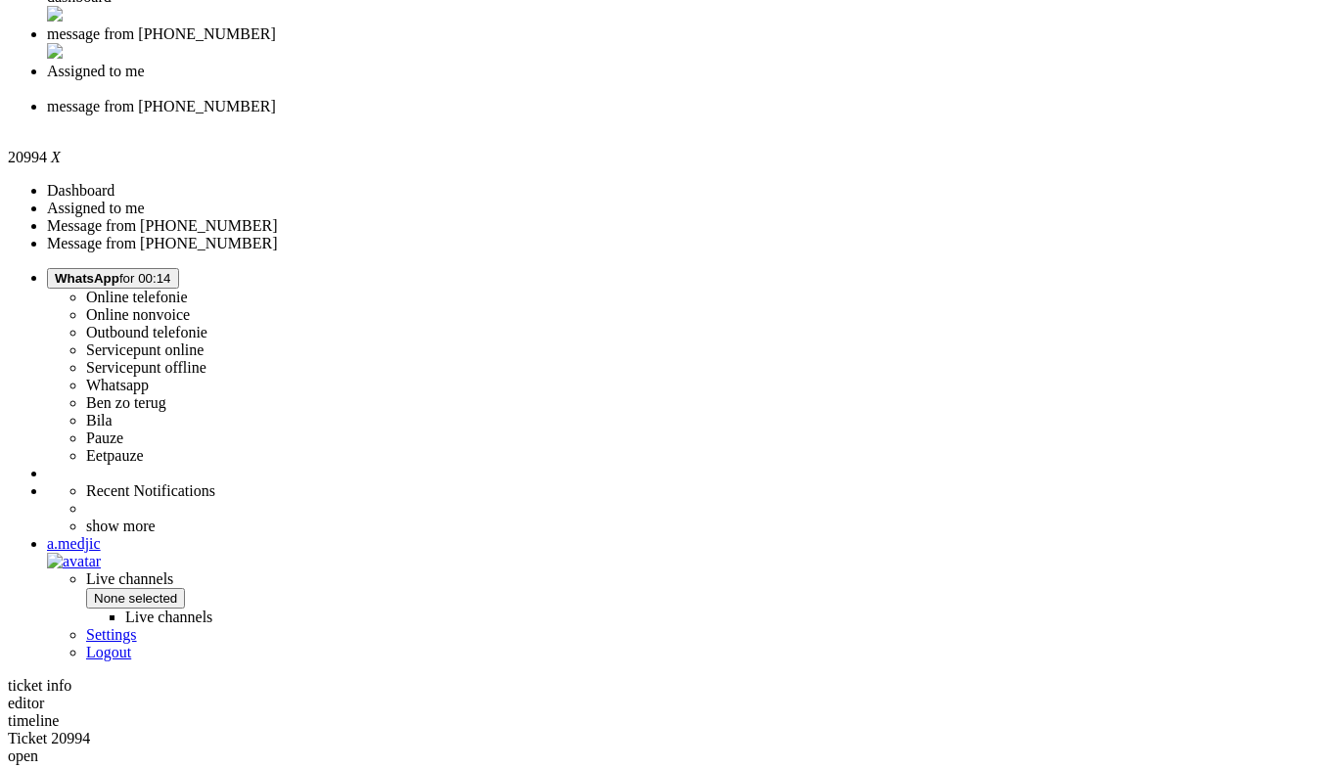
scroll to position [0, 0]
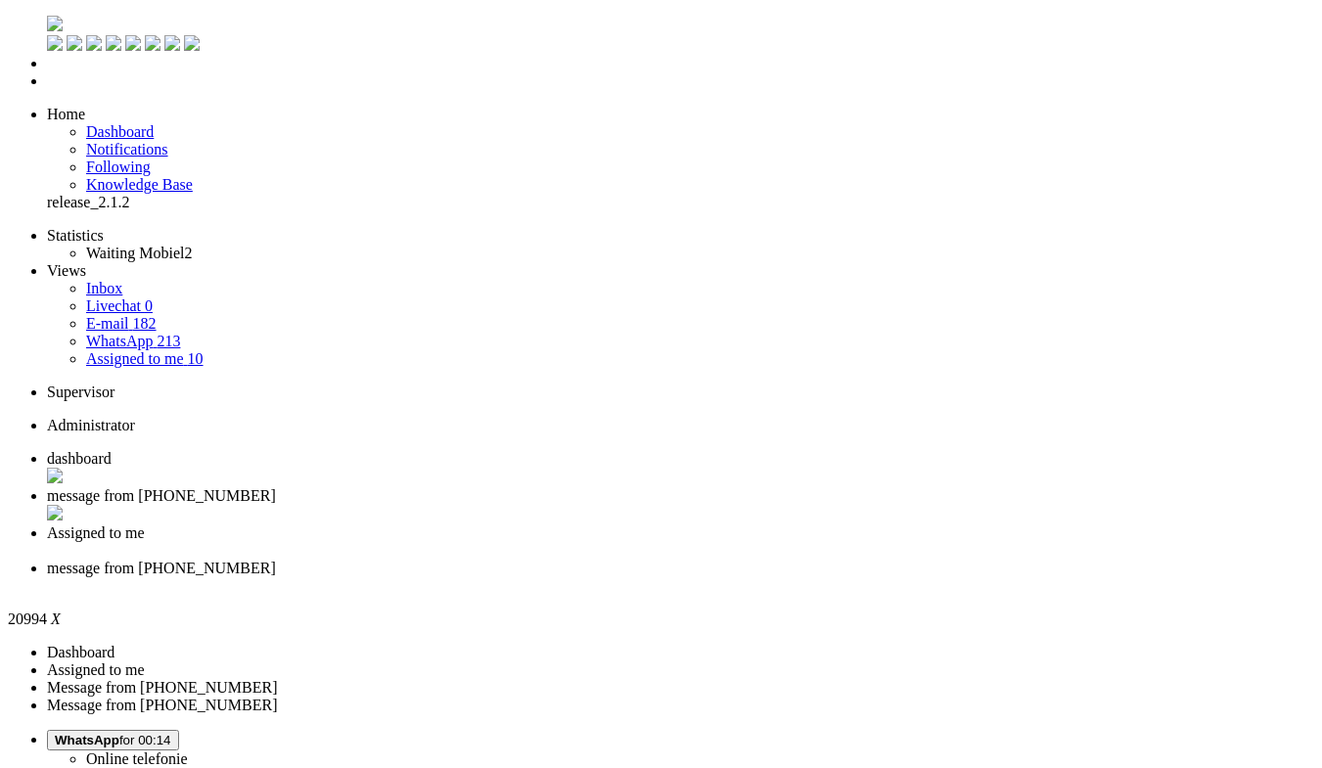
drag, startPoint x: 1090, startPoint y: 382, endPoint x: 1082, endPoint y: -8, distance: 389.4
drag, startPoint x: 538, startPoint y: 654, endPoint x: 582, endPoint y: 656, distance: 44.1
copy div "3824 MX"
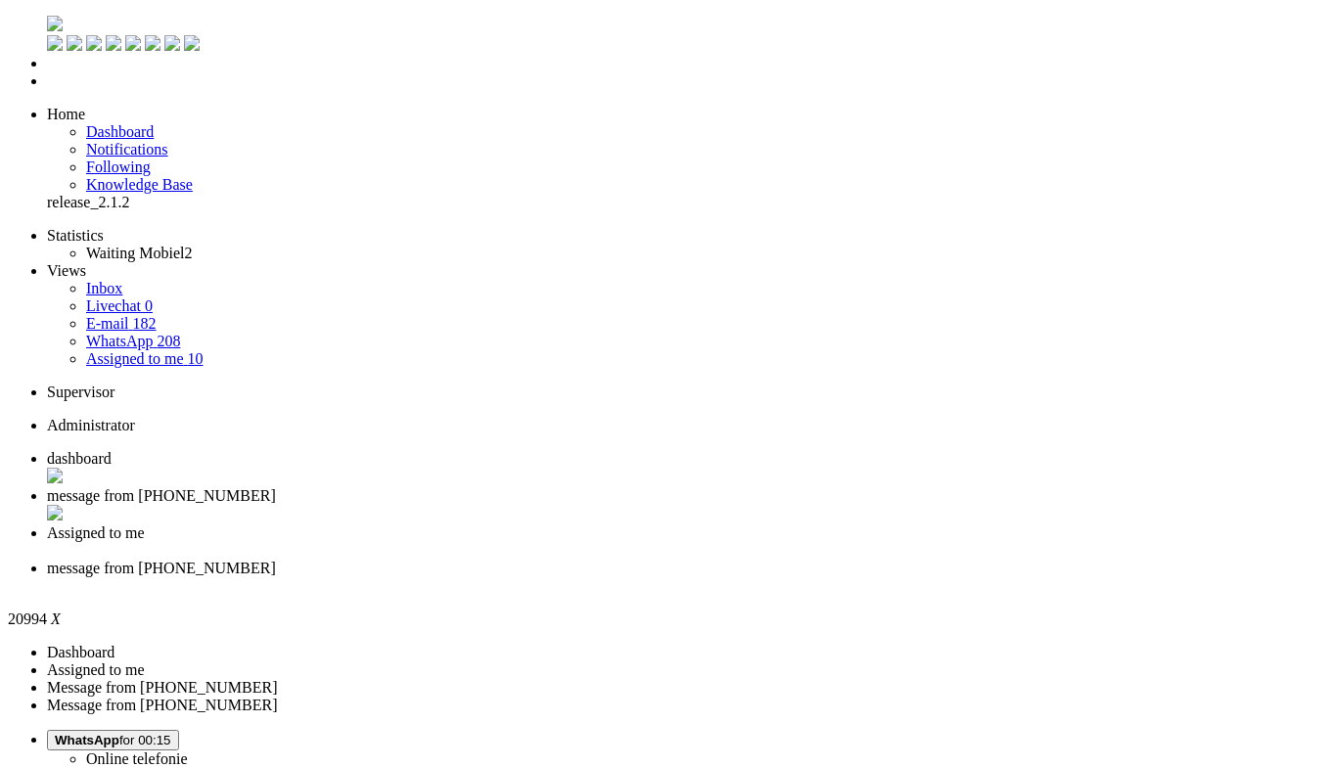
drag, startPoint x: 422, startPoint y: 3345, endPoint x: 566, endPoint y: 3330, distance: 145.5
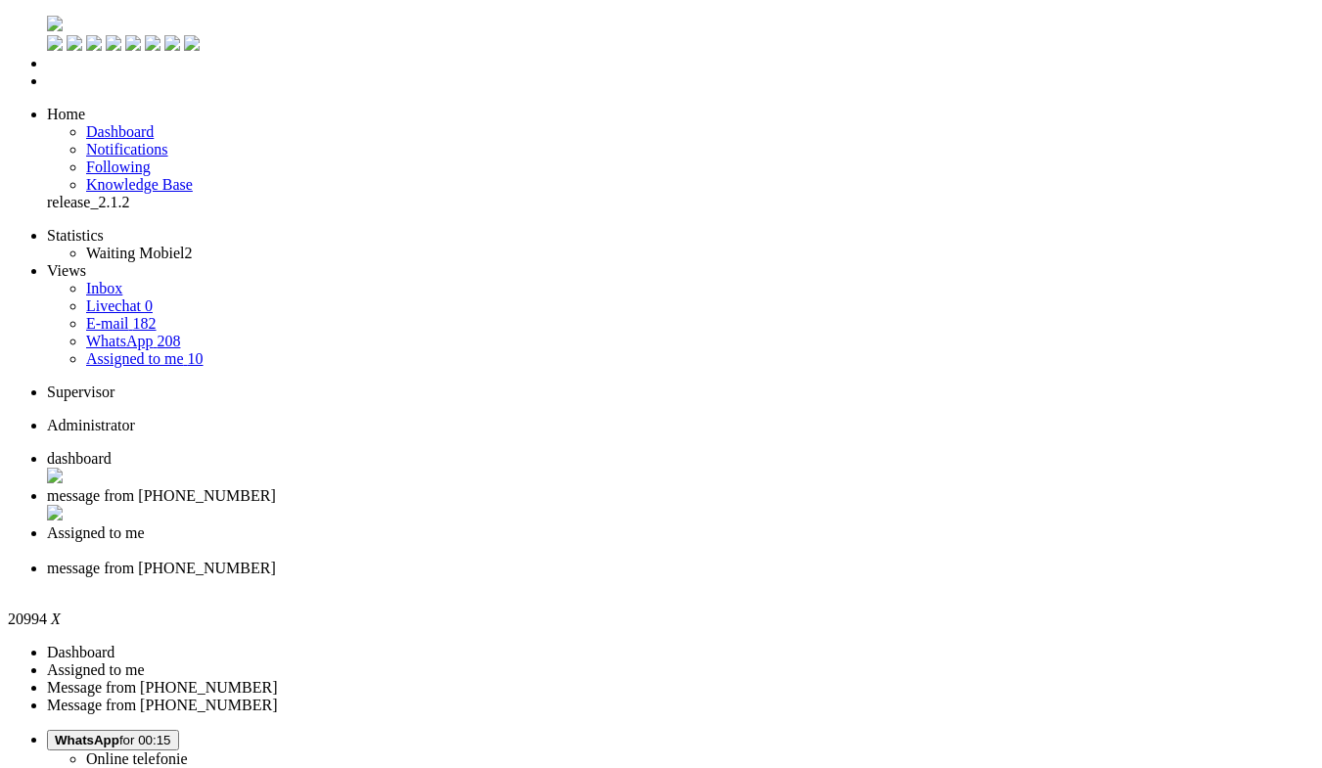
drag, startPoint x: 597, startPoint y: 3329, endPoint x: 563, endPoint y: 3329, distance: 34.2
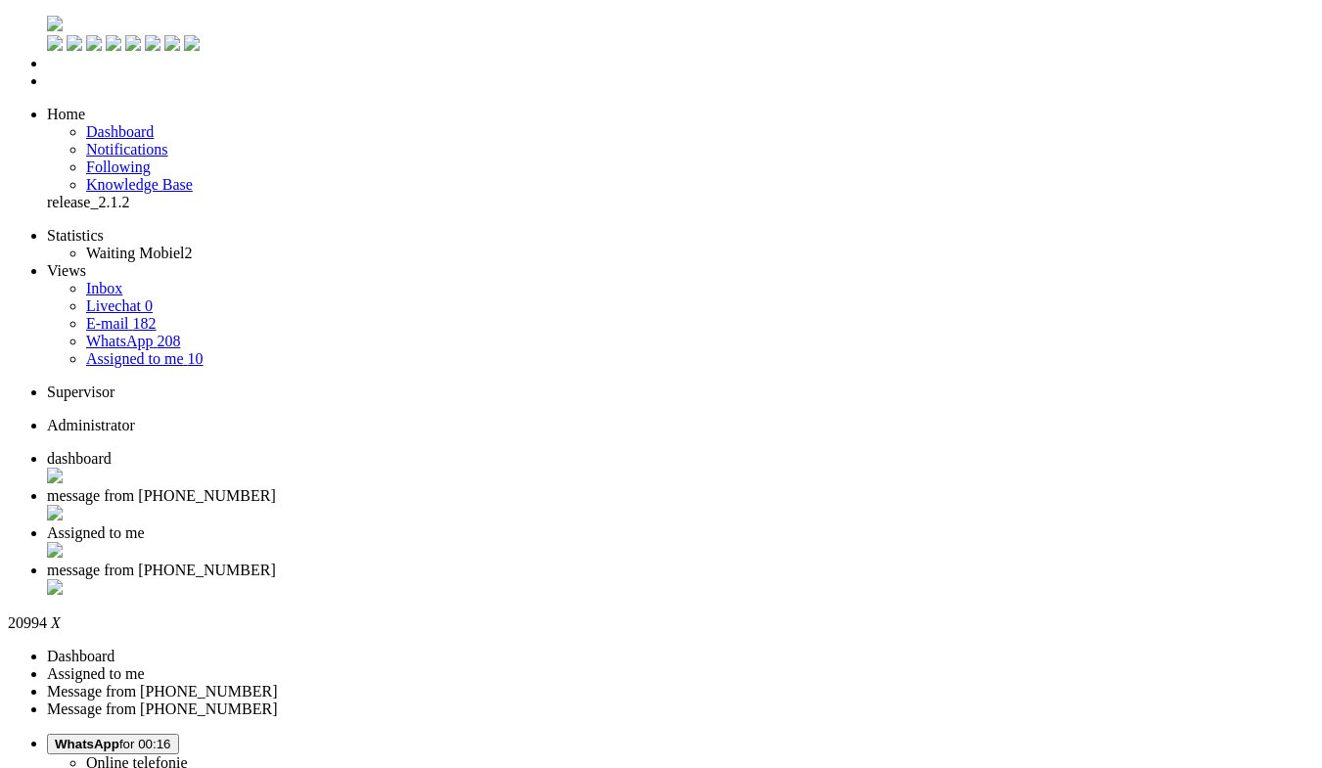
click at [896, 579] on div "Close tab" at bounding box center [680, 589] width 1267 height 20
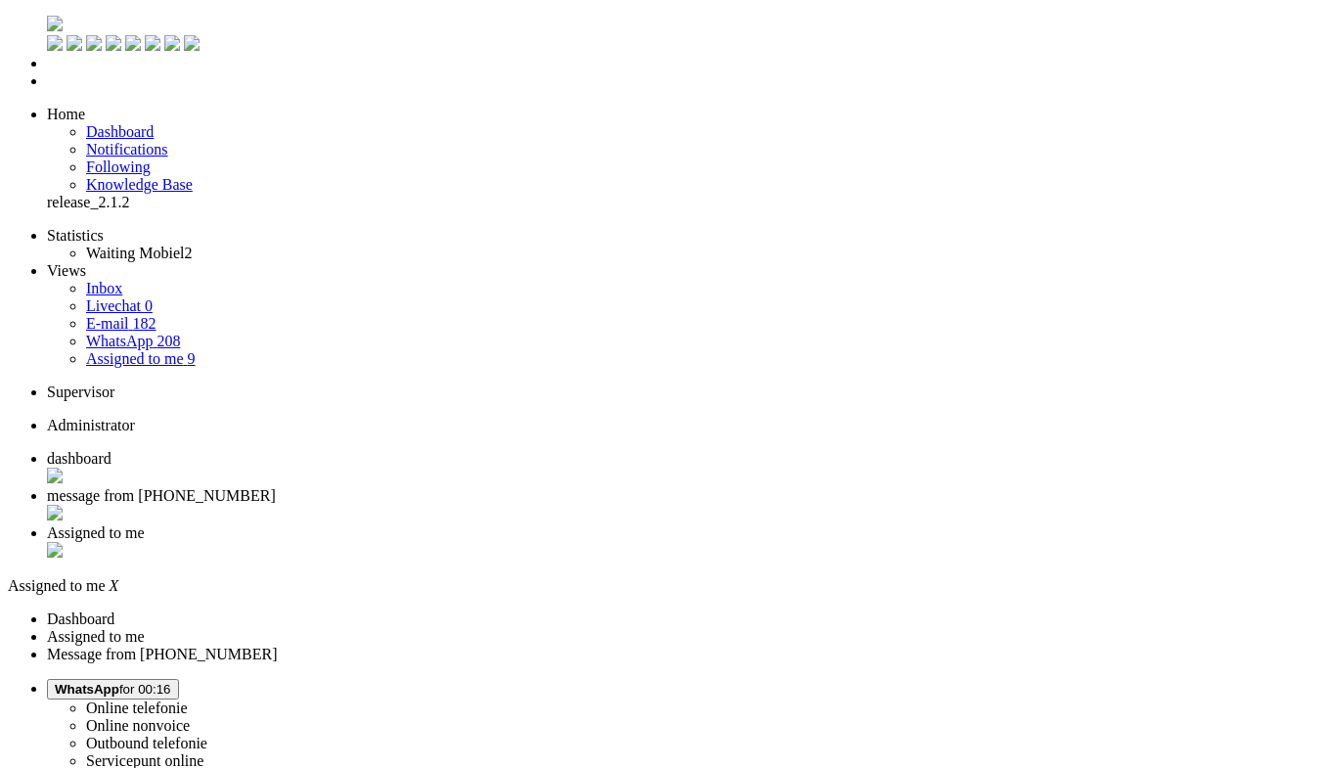
drag, startPoint x: 647, startPoint y: 61, endPoint x: 933, endPoint y: 43, distance: 287.2
click at [933, 450] on ul "dashboard" at bounding box center [669, 506] width 1323 height 112
click at [276, 487] on span "message from +31629186375" at bounding box center [161, 495] width 229 height 17
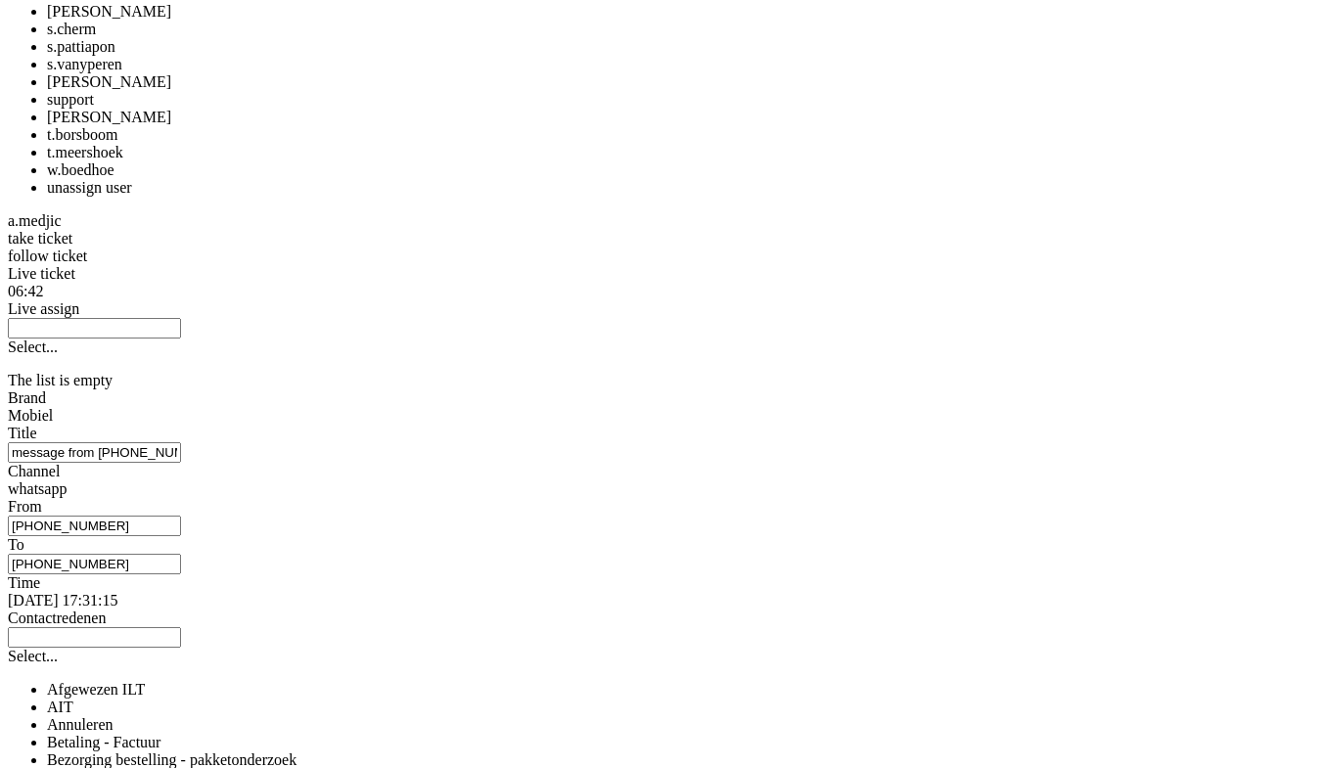
scroll to position [2269, 0]
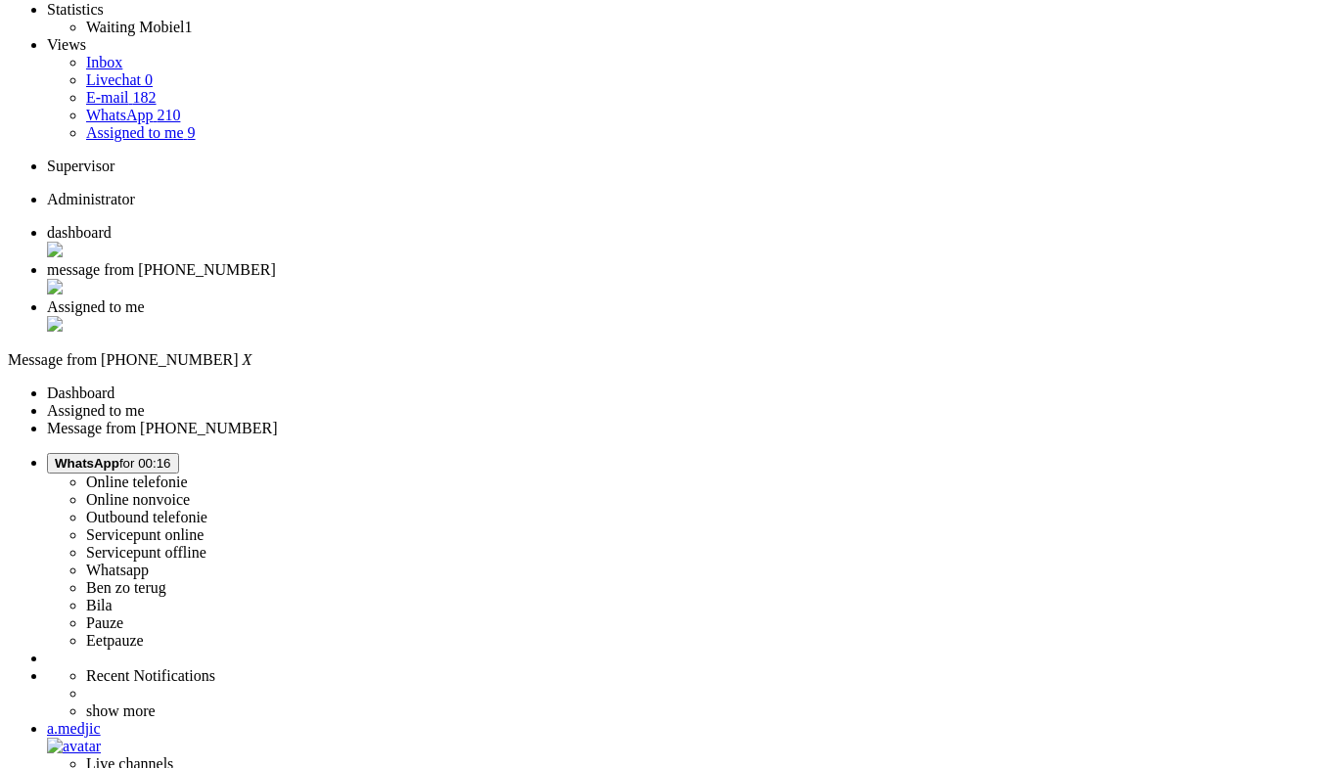
scroll to position [0, 0]
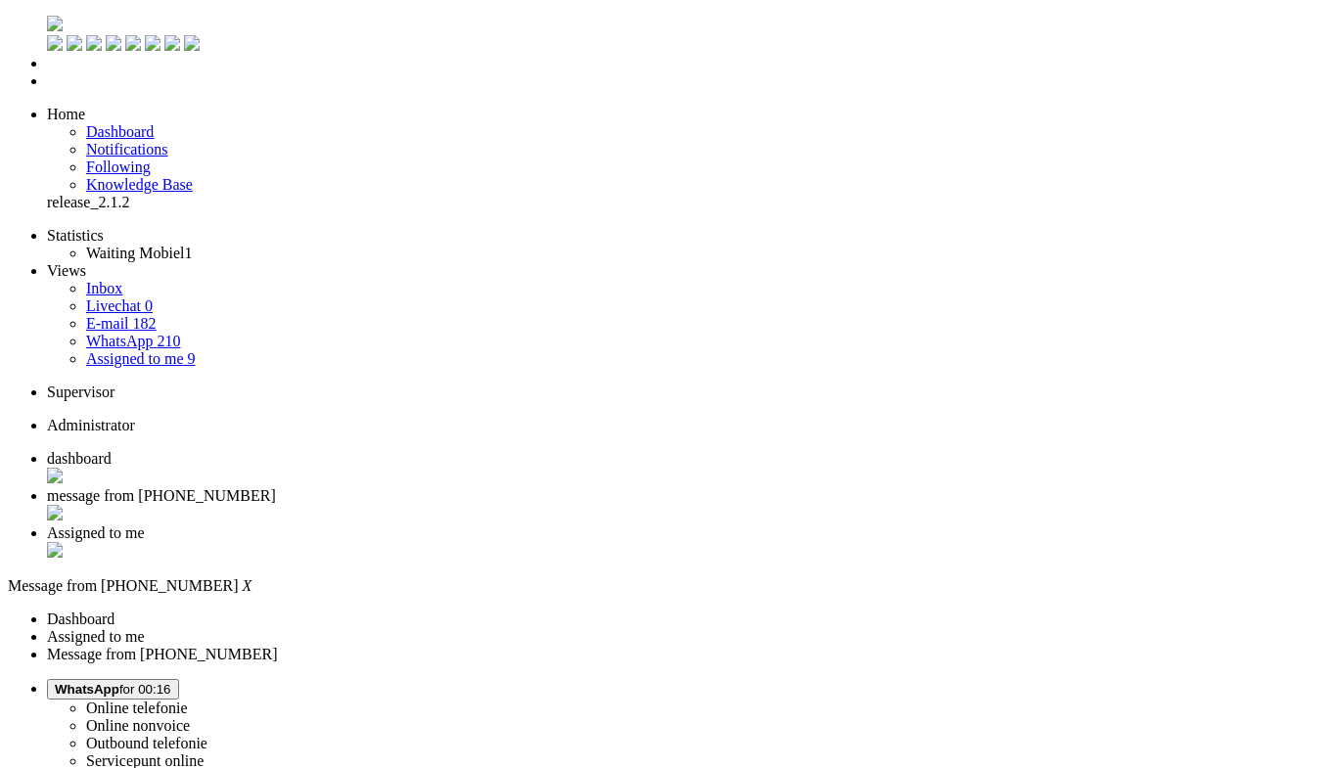
drag, startPoint x: 1161, startPoint y: 500, endPoint x: 1064, endPoint y: -50, distance: 558.3
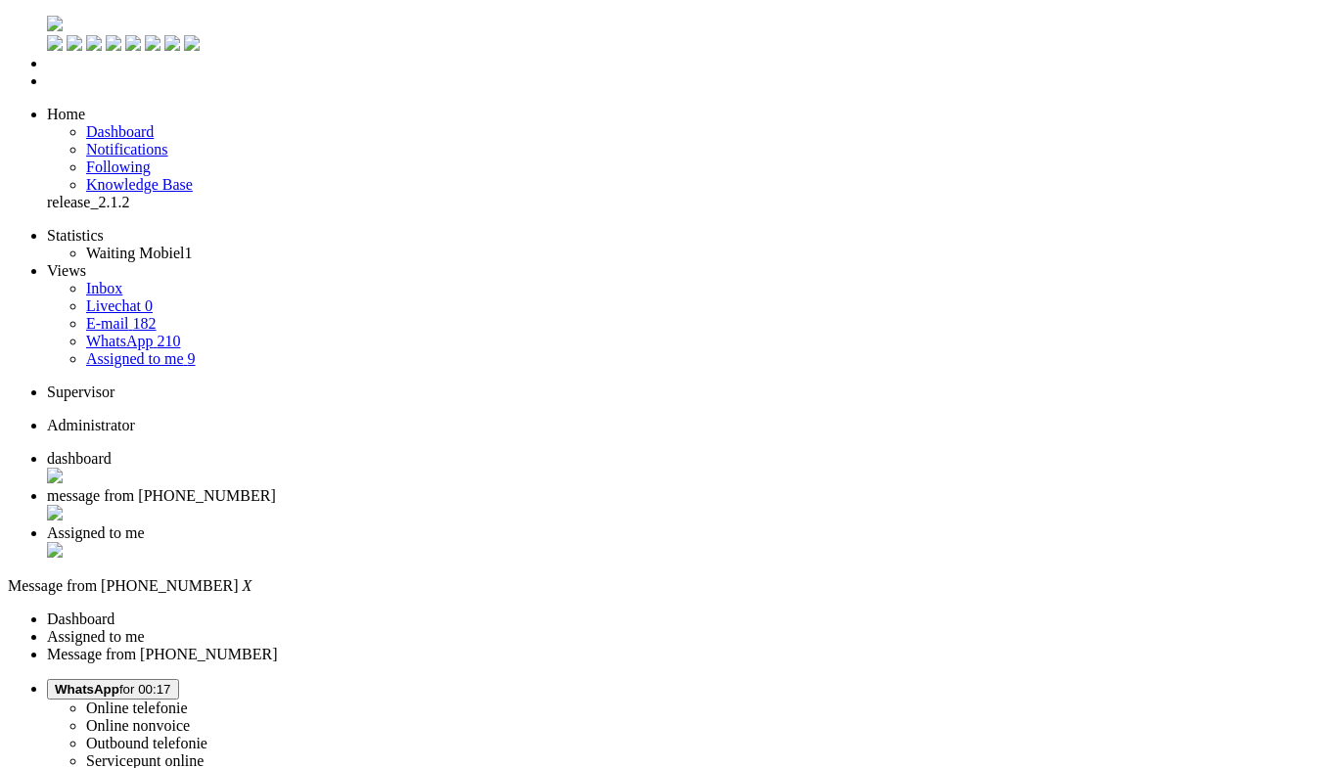
type input "ree"
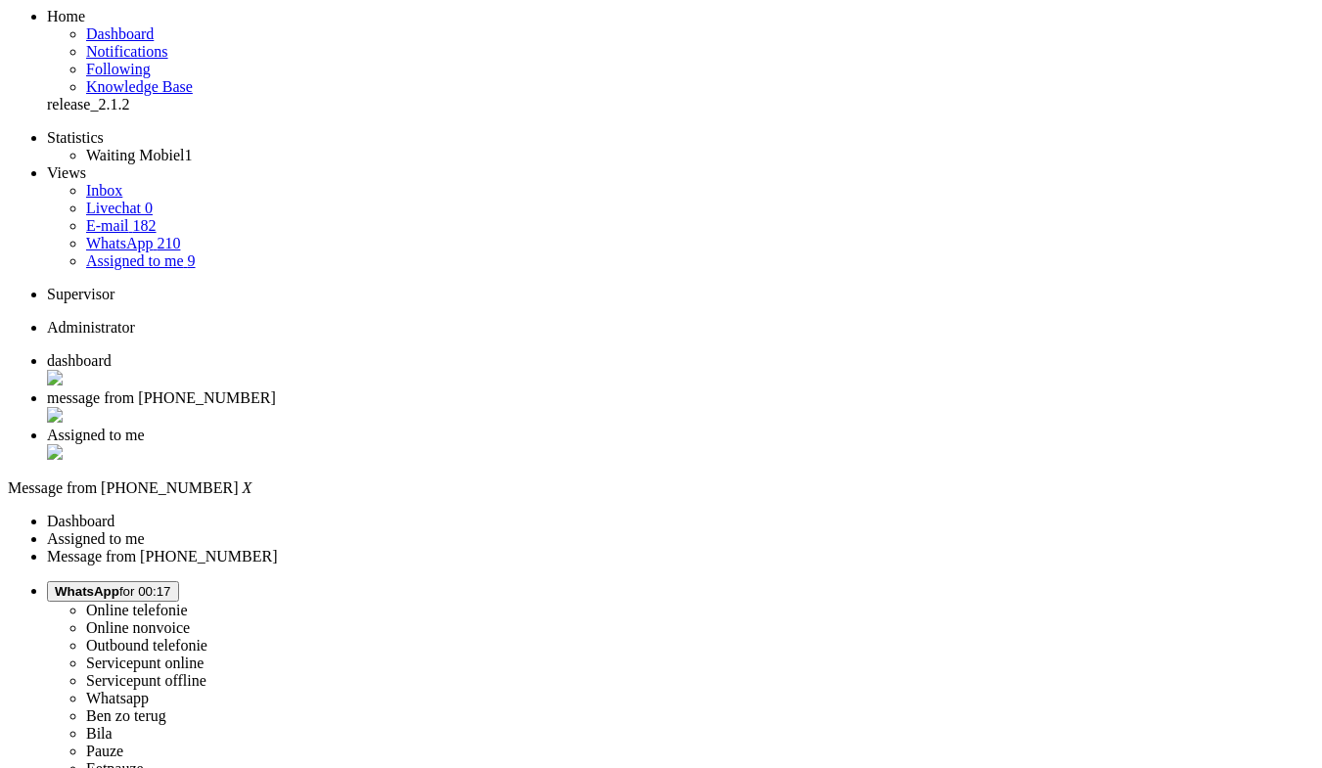
scroll to position [293, 0]
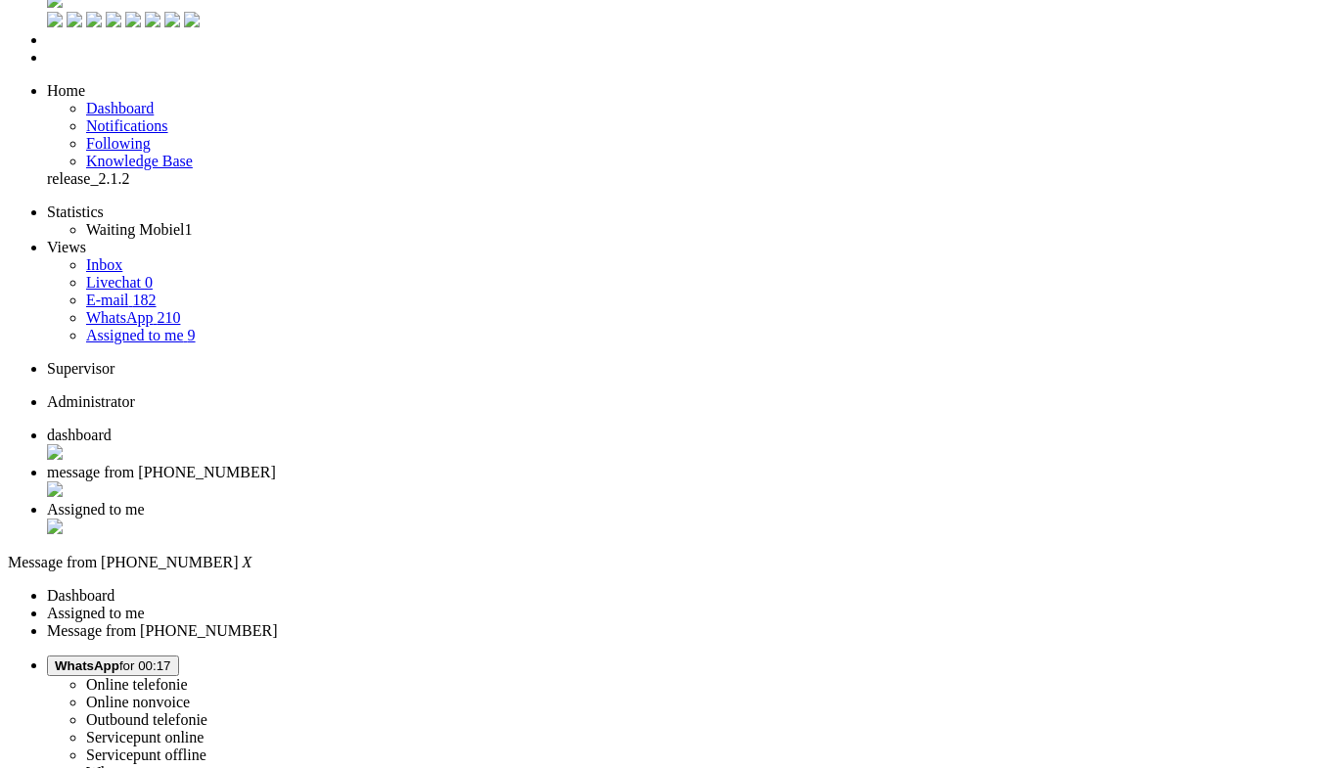
scroll to position [0, 0]
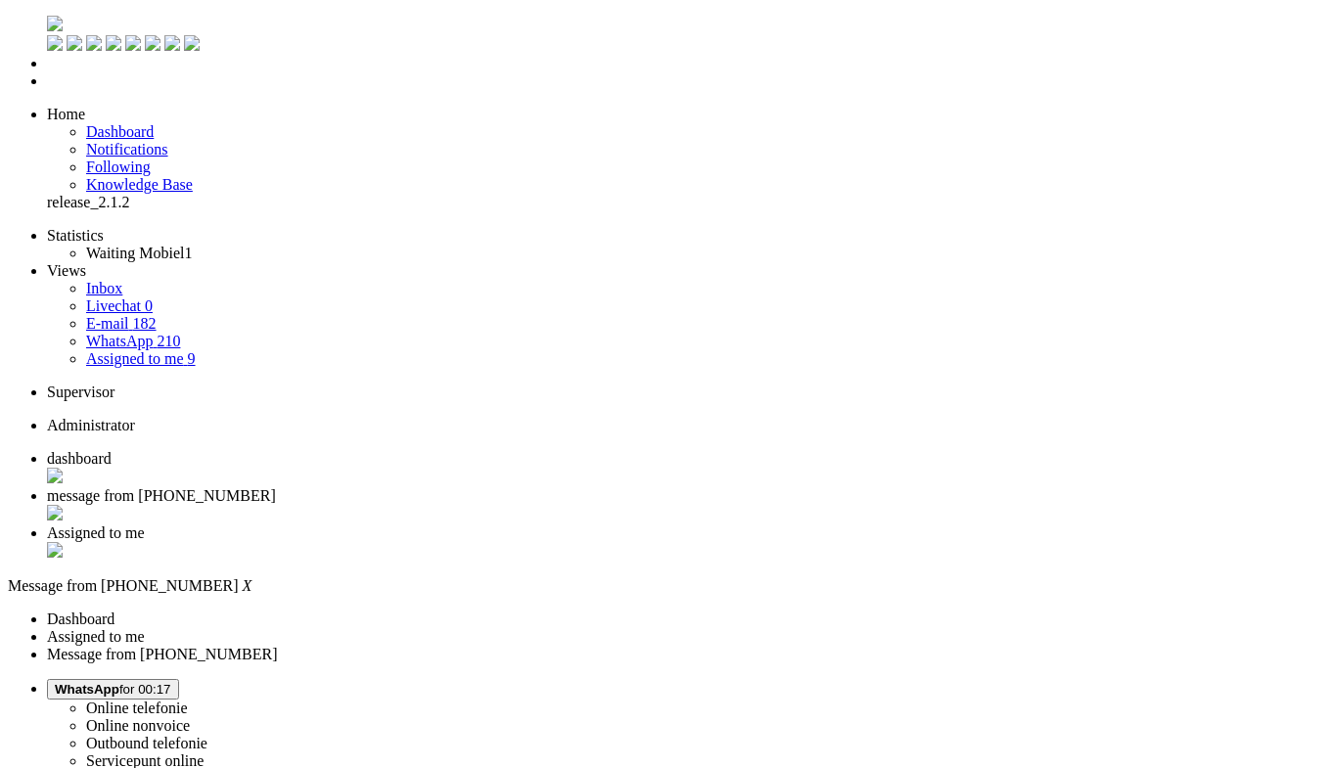
click at [565, 505] on div "Close tab" at bounding box center [680, 515] width 1267 height 20
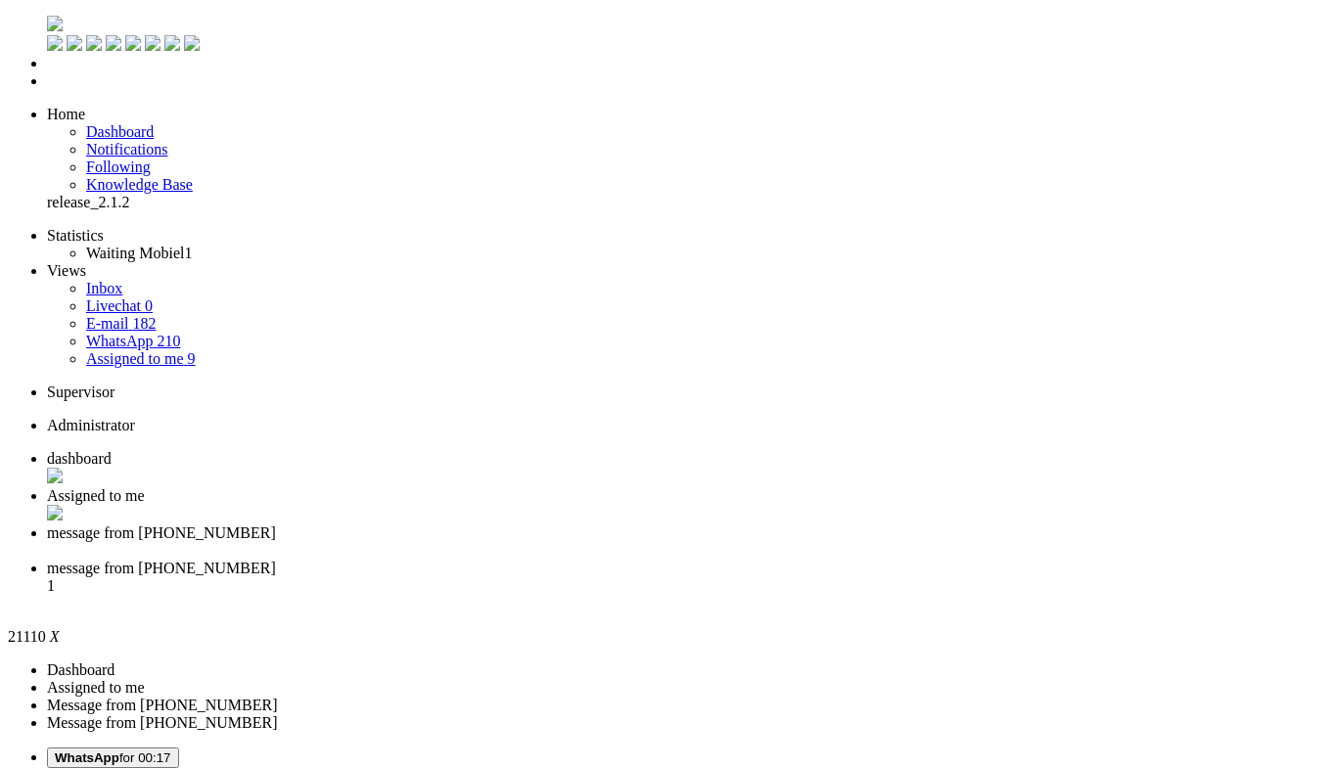
click at [821, 560] on li "message from +31622291238 1" at bounding box center [680, 586] width 1267 height 53
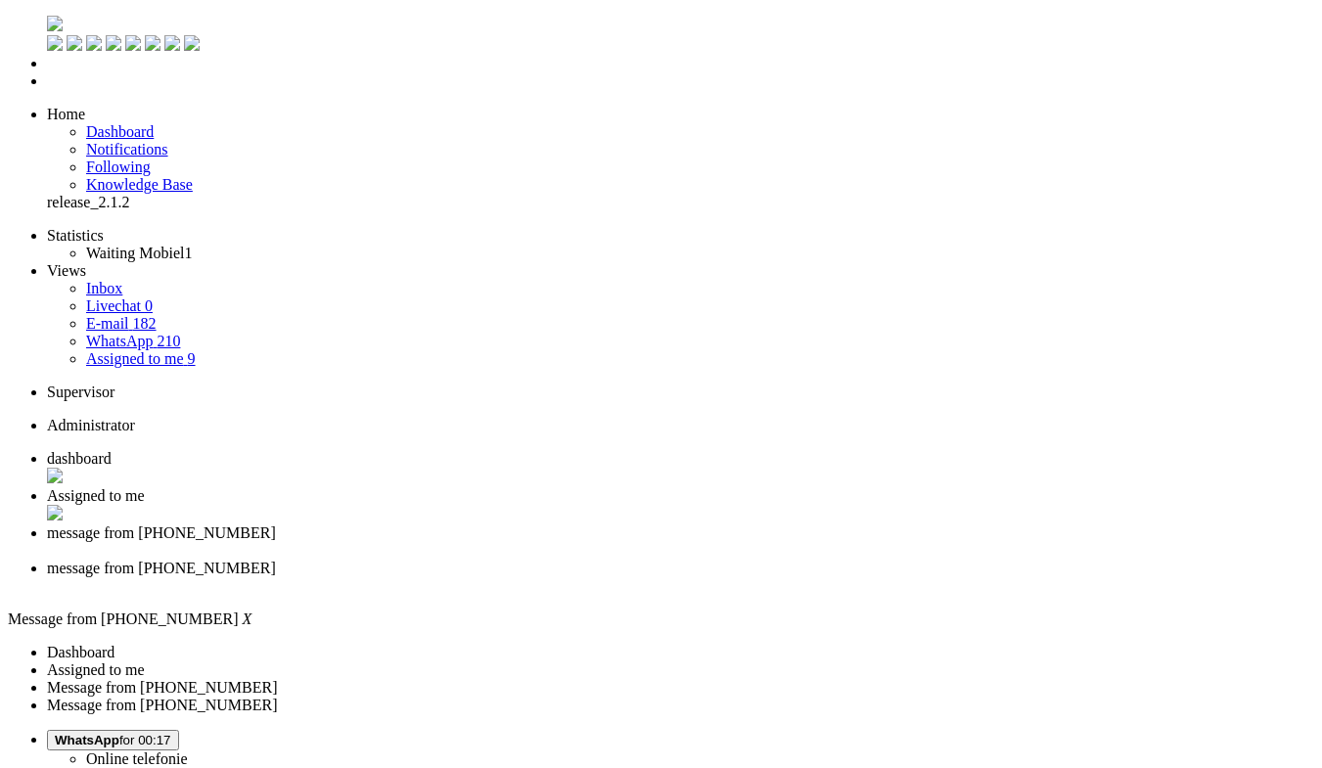
click at [276, 524] on span "message from [PHONE_NUMBER]" at bounding box center [161, 532] width 229 height 17
click at [734, 524] on li "message from [PHONE_NUMBER]" at bounding box center [680, 541] width 1267 height 35
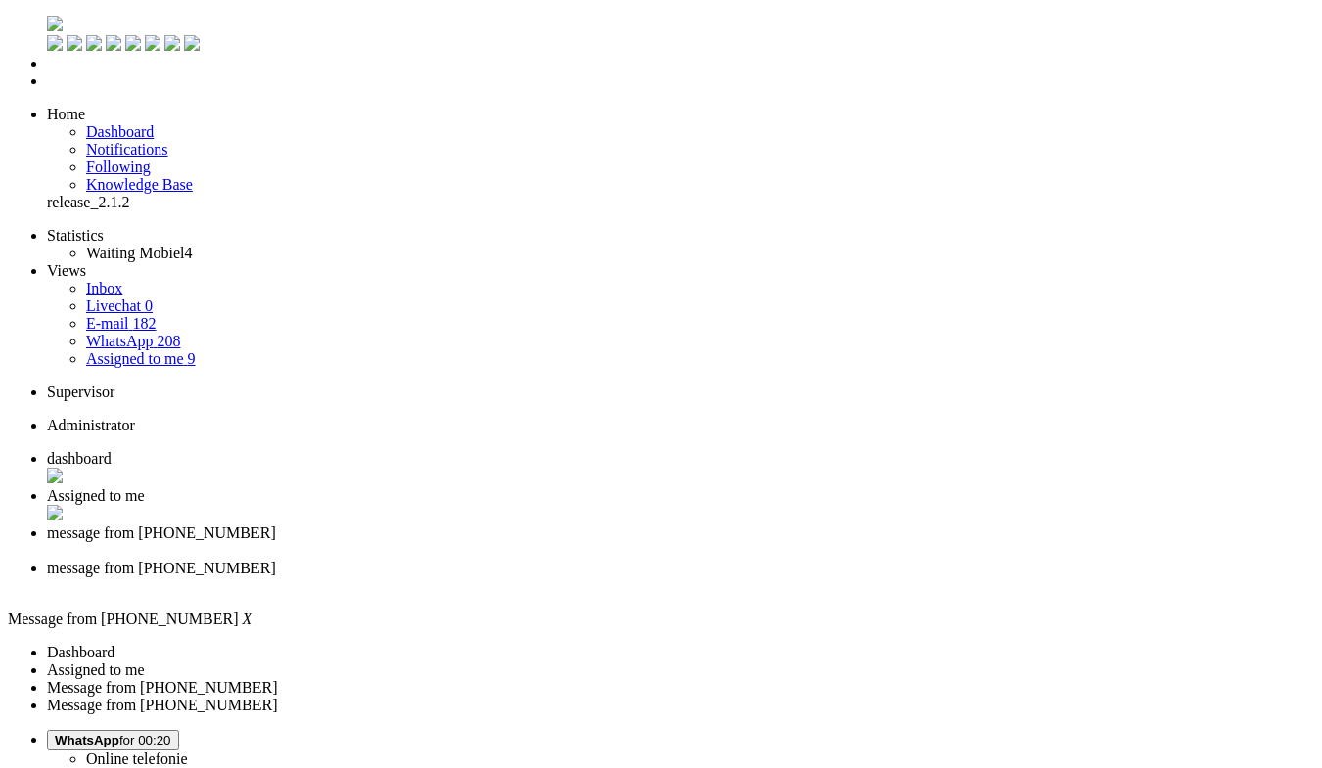
click at [731, 542] on div "Close tab" at bounding box center [680, 551] width 1267 height 18
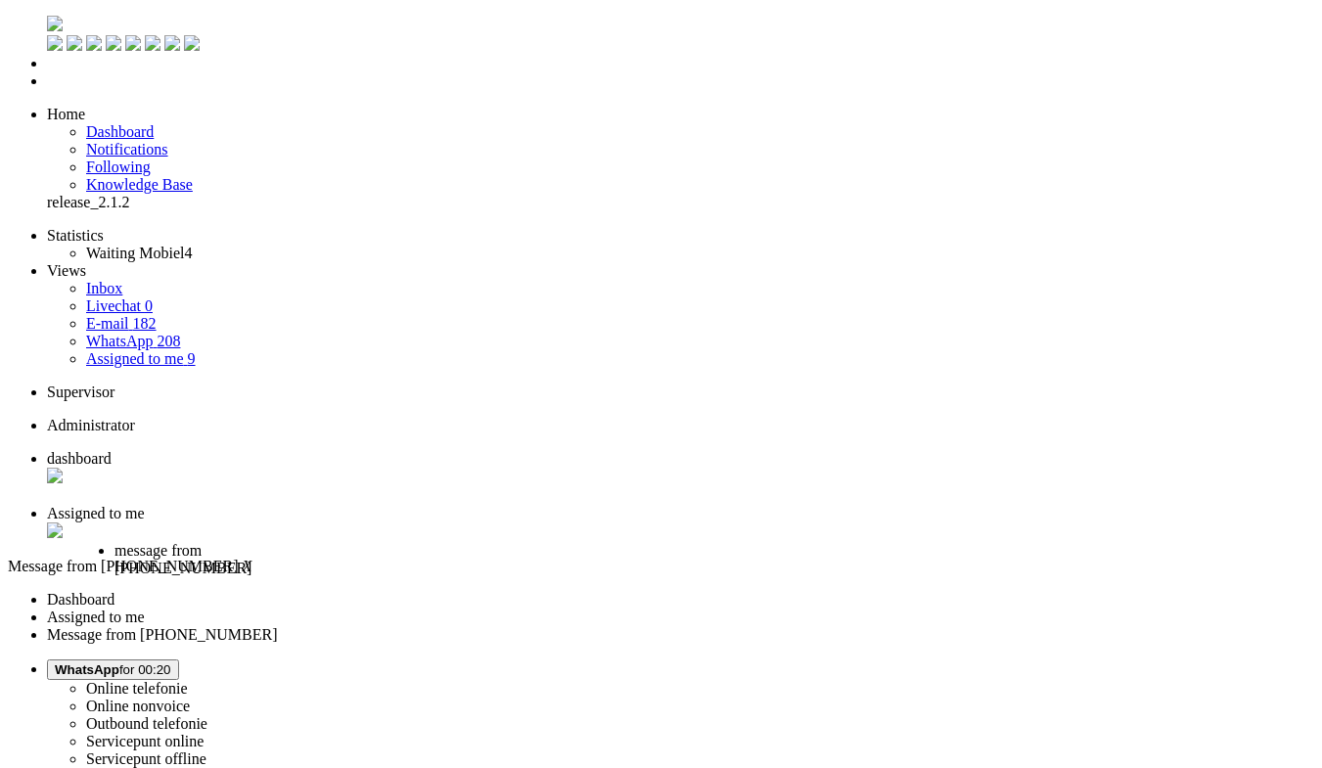
drag, startPoint x: 682, startPoint y: 29, endPoint x: 455, endPoint y: 15, distance: 227.4
click at [276, 542] on li "message from +31622291238" at bounding box center [194, 562] width 161 height 41
click at [267, 542] on li "message from +31622291238" at bounding box center [186, 562] width 161 height 41
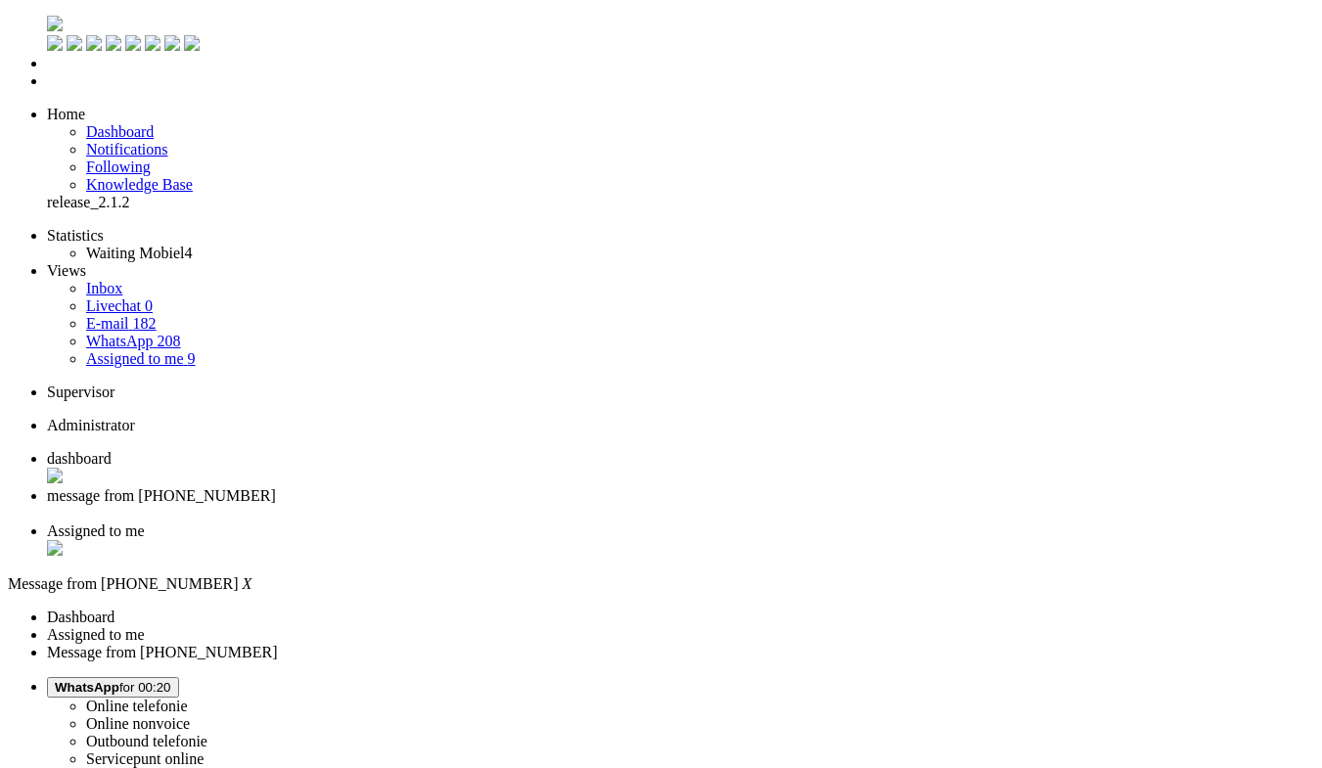
click at [145, 522] on span "Assigned to me" at bounding box center [96, 530] width 98 height 17
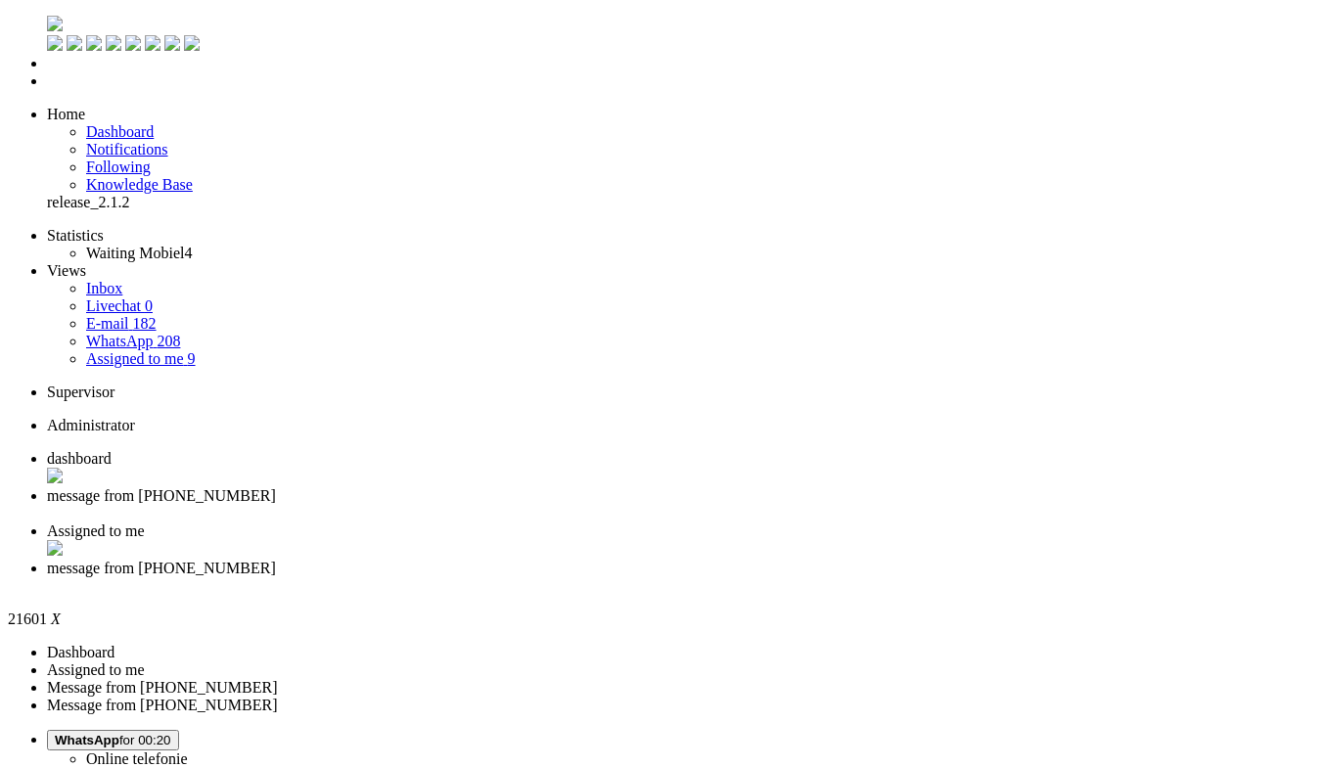
click at [892, 577] on div "Close tab" at bounding box center [680, 586] width 1267 height 18
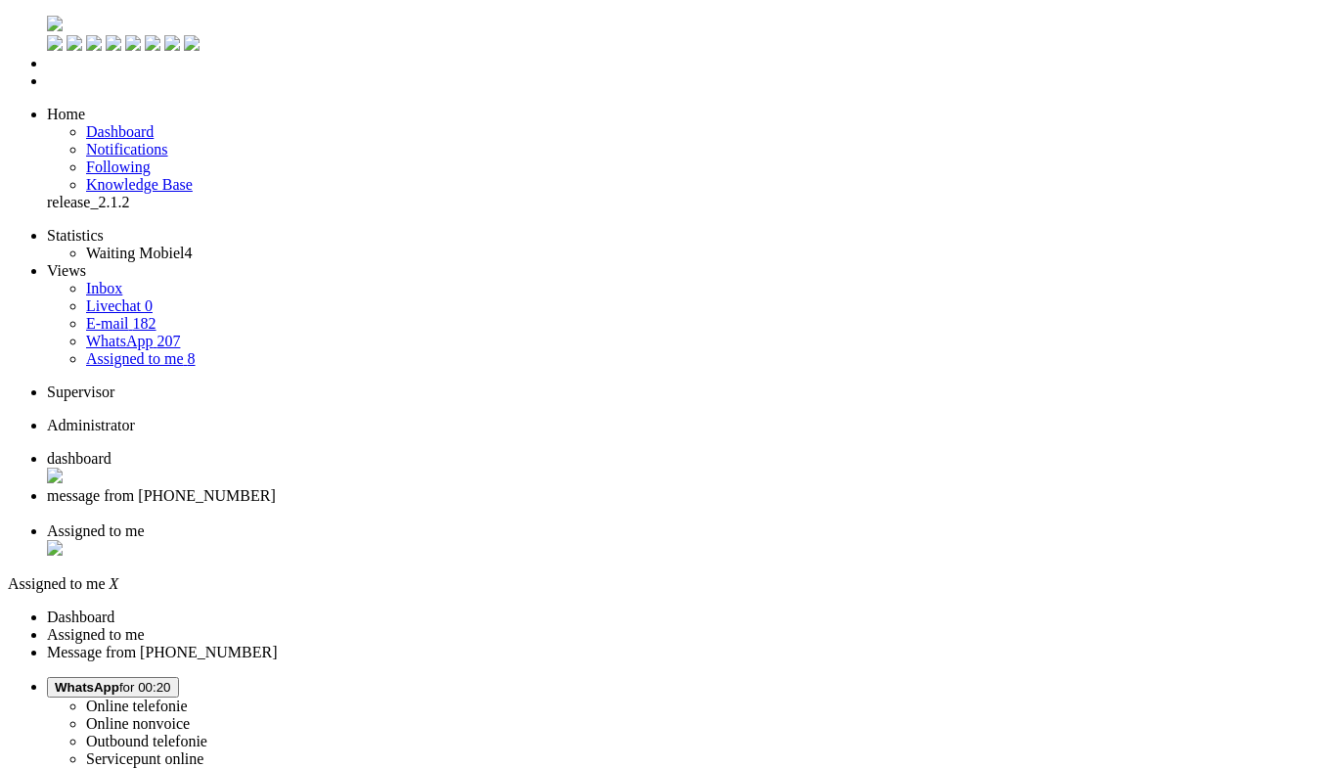
click at [276, 487] on span "message from +31622291238" at bounding box center [161, 495] width 229 height 17
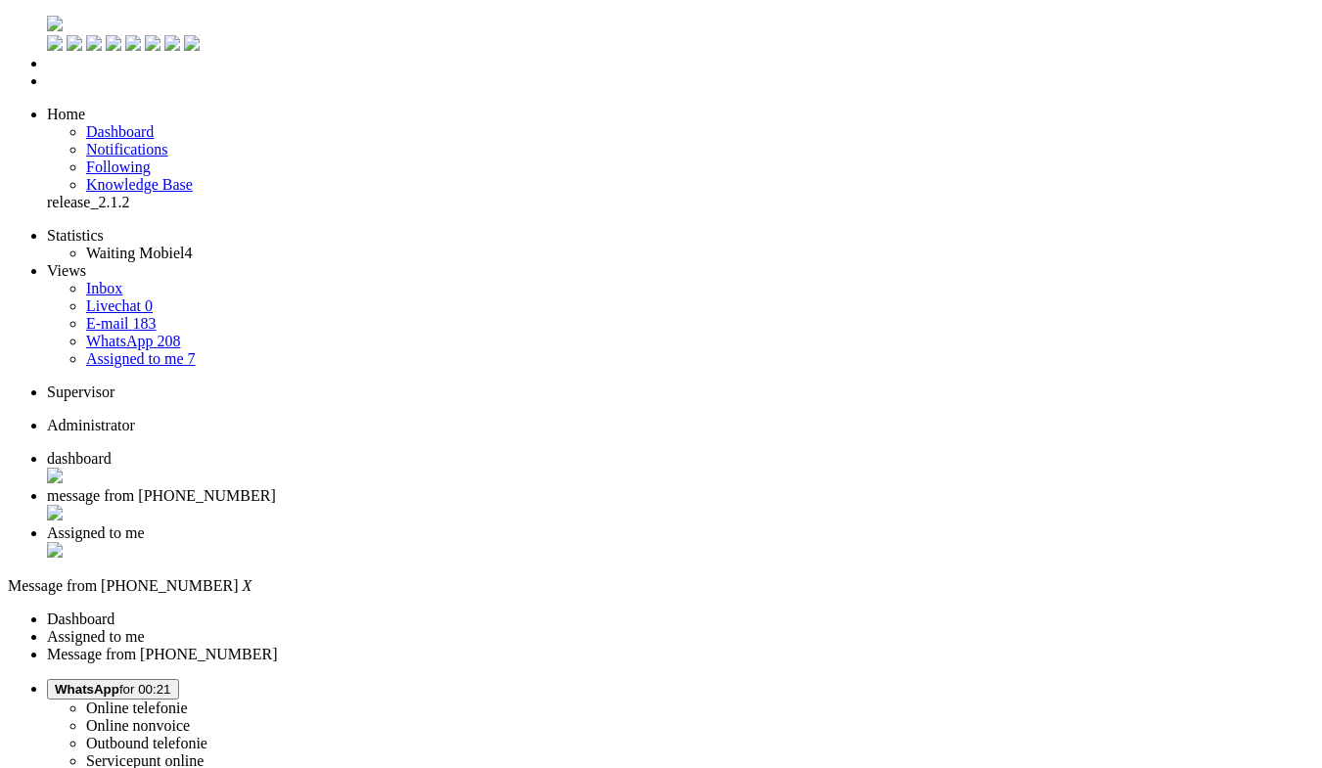
click at [145, 524] on span "Assigned to me" at bounding box center [96, 532] width 98 height 17
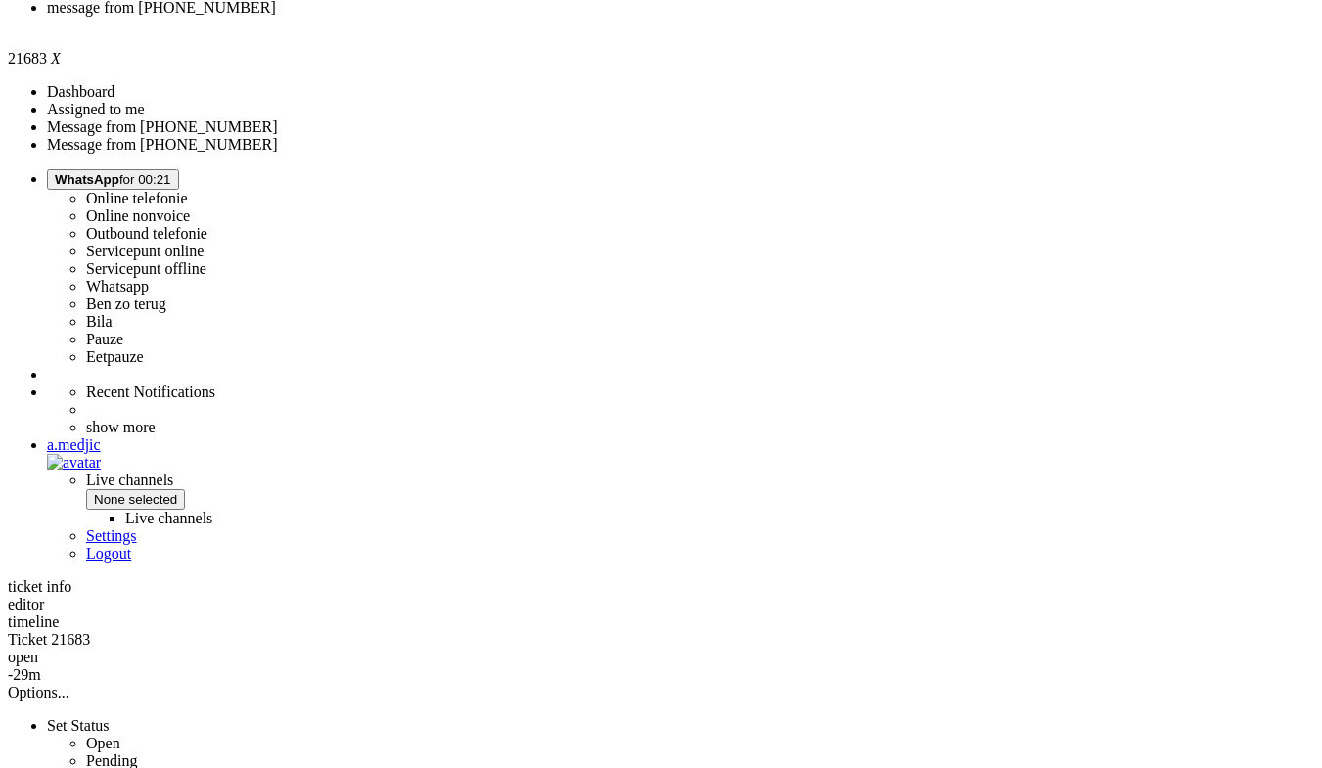
scroll to position [587, 0]
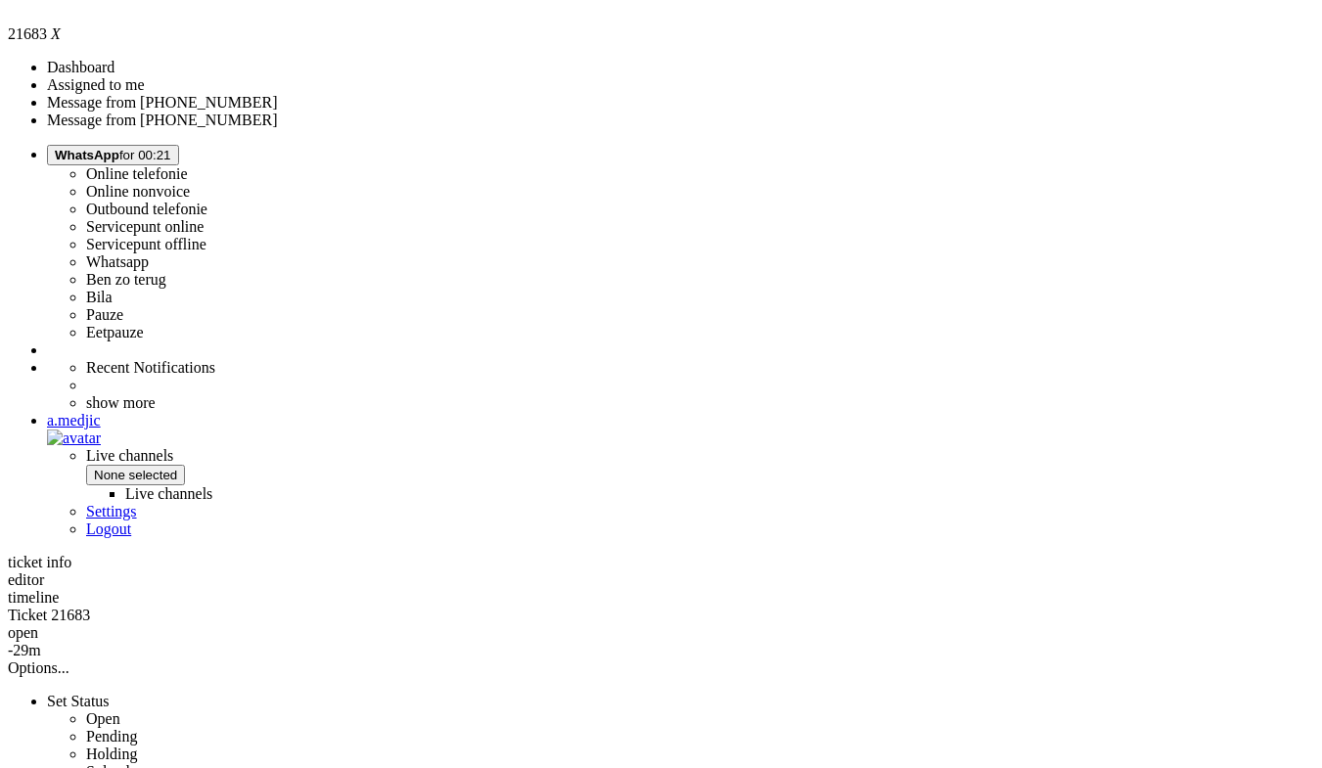
drag, startPoint x: 698, startPoint y: 591, endPoint x: 529, endPoint y: 588, distance: 168.3
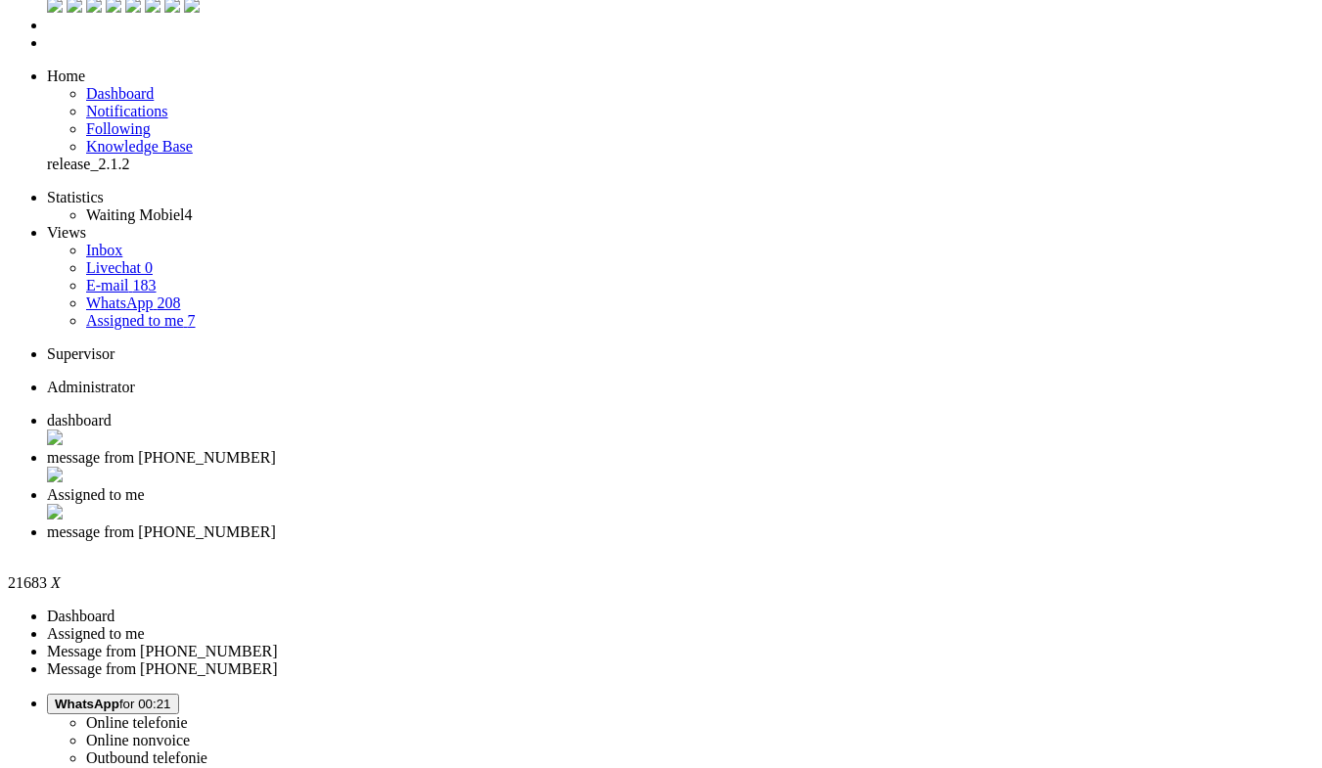
scroll to position [0, 0]
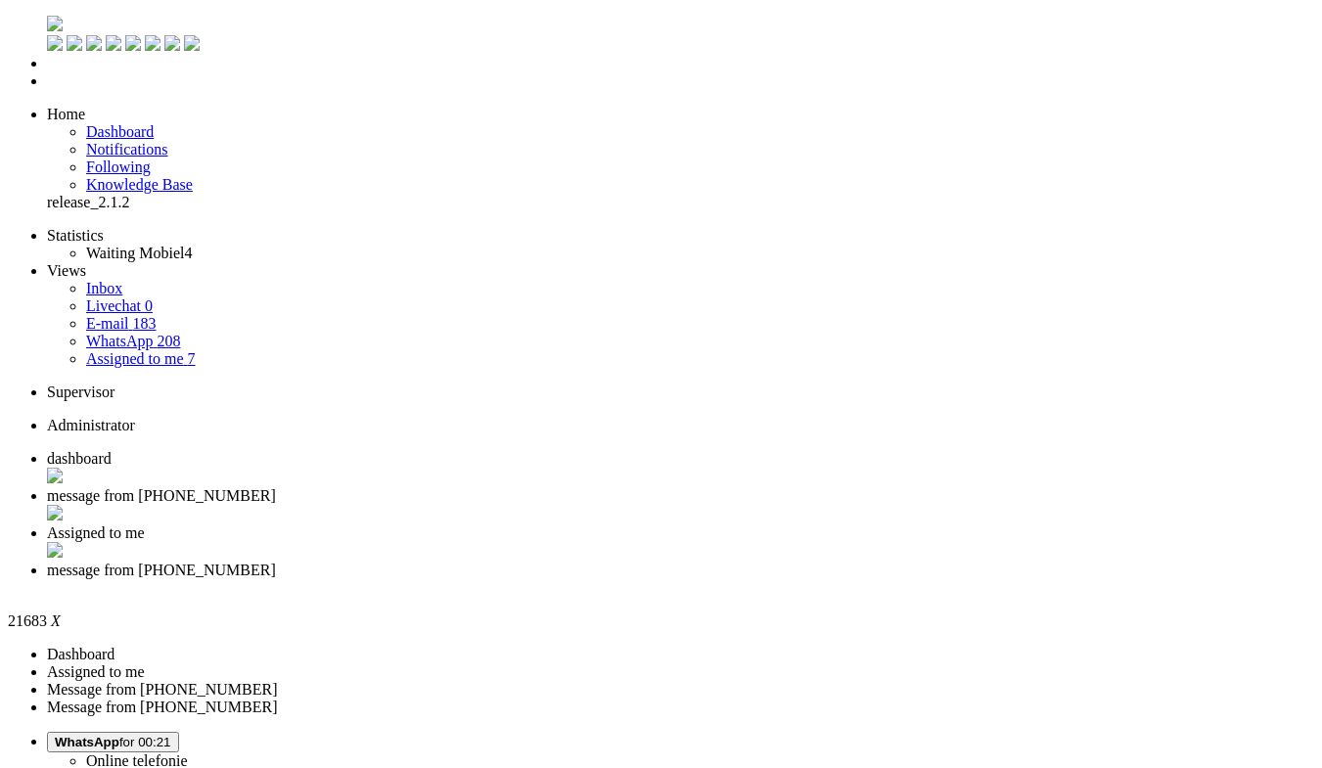
click at [894, 579] on div "Close tab" at bounding box center [680, 588] width 1267 height 18
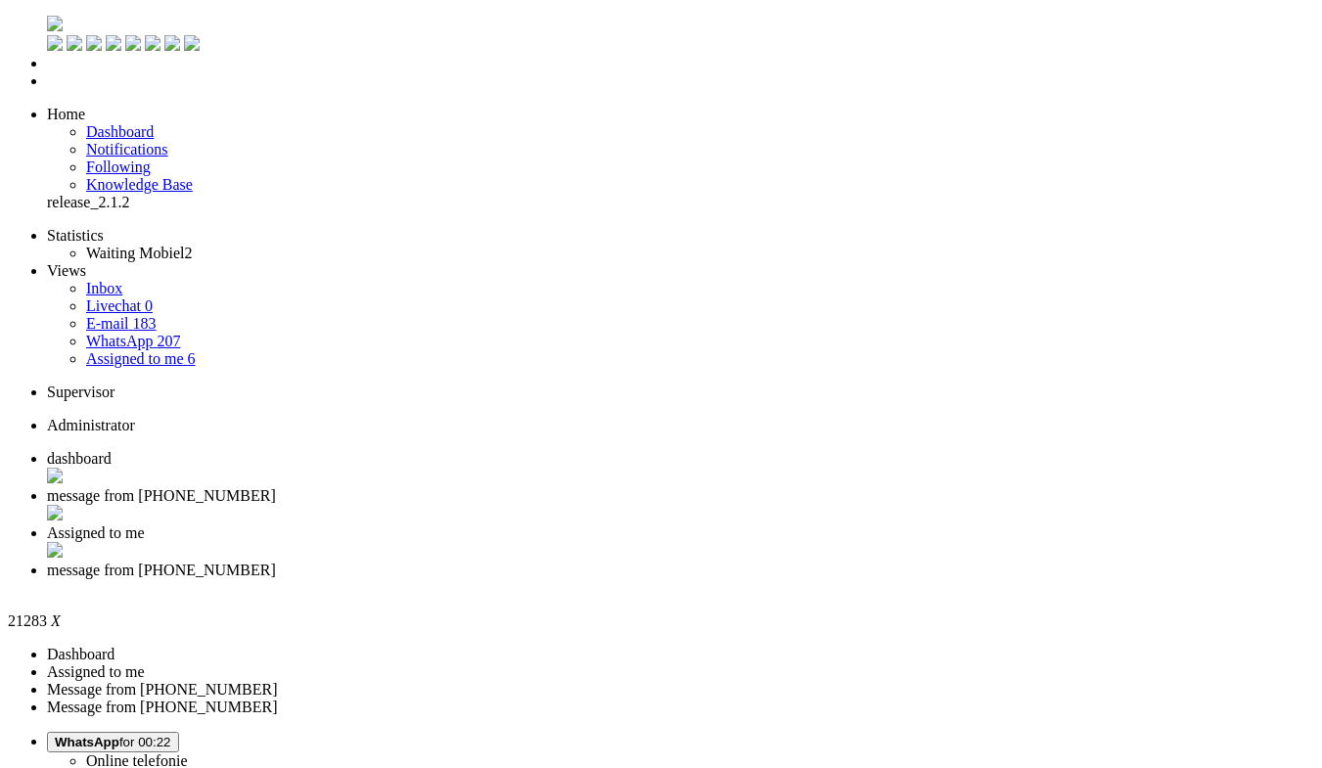
drag, startPoint x: 117, startPoint y: 3325, endPoint x: 11, endPoint y: 3325, distance: 106.6
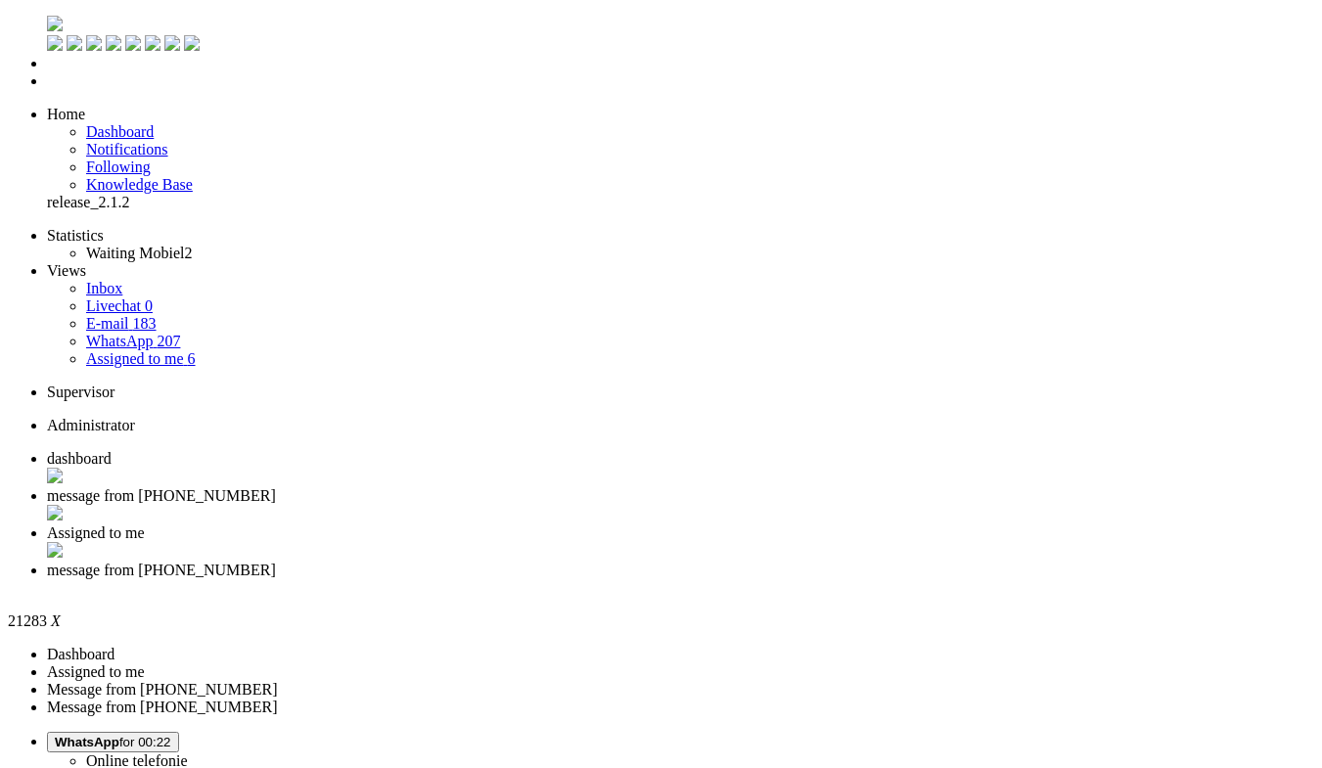
click at [898, 579] on div "Close tab" at bounding box center [680, 588] width 1267 height 18
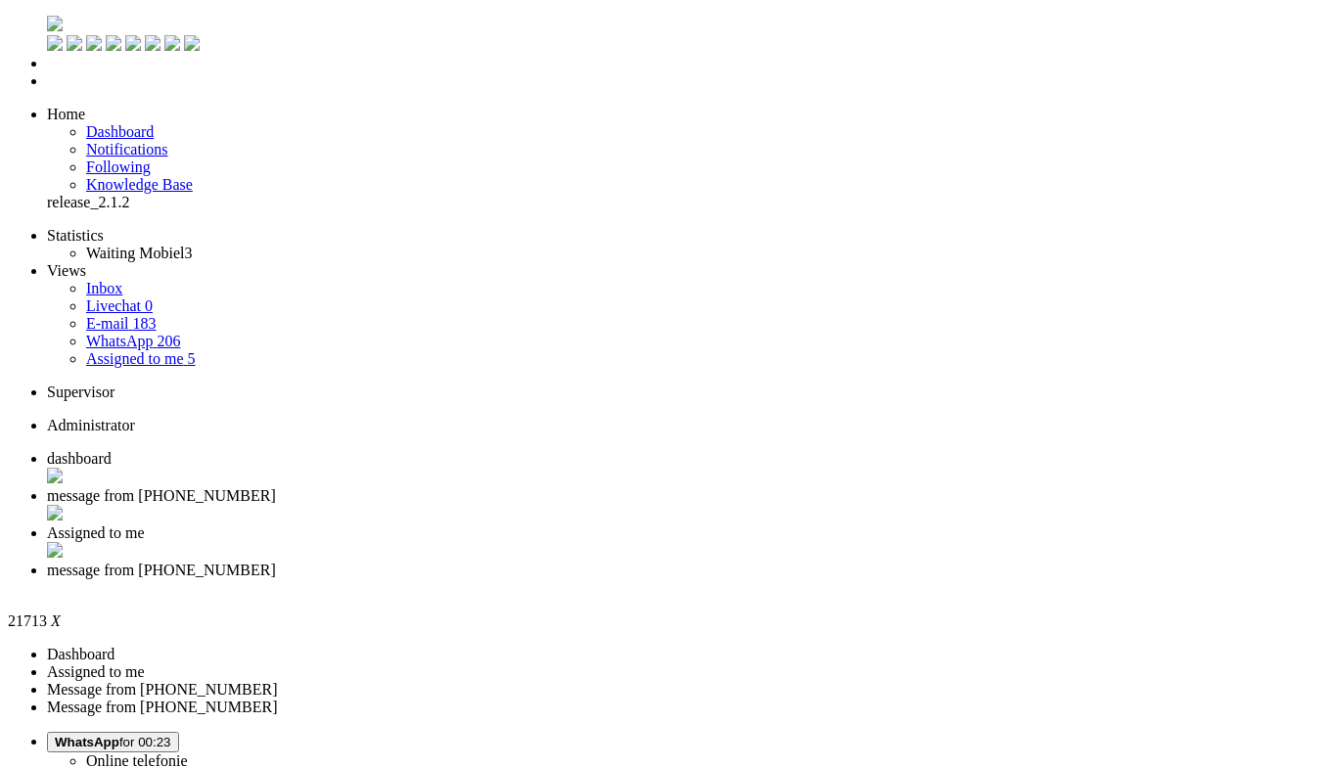
click at [899, 579] on div "Close tab" at bounding box center [680, 589] width 1267 height 20
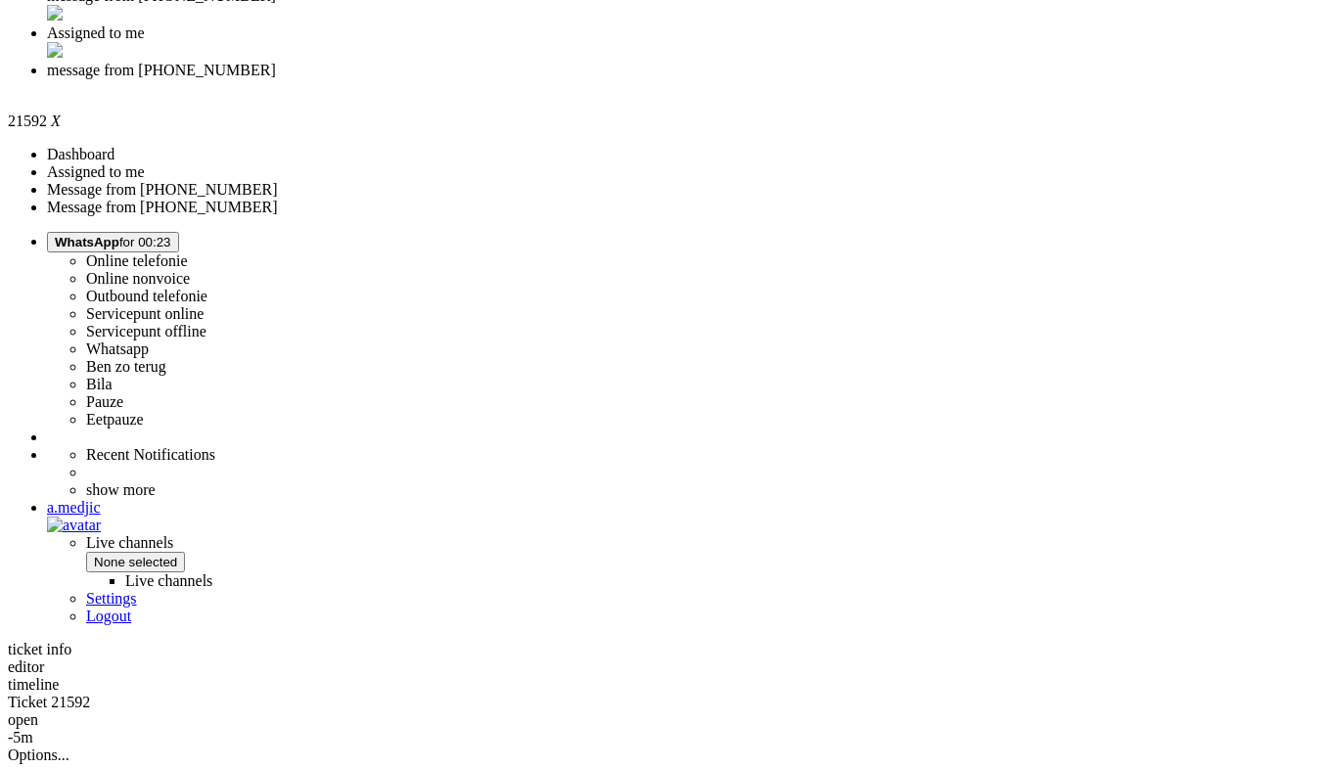
scroll to position [587, 0]
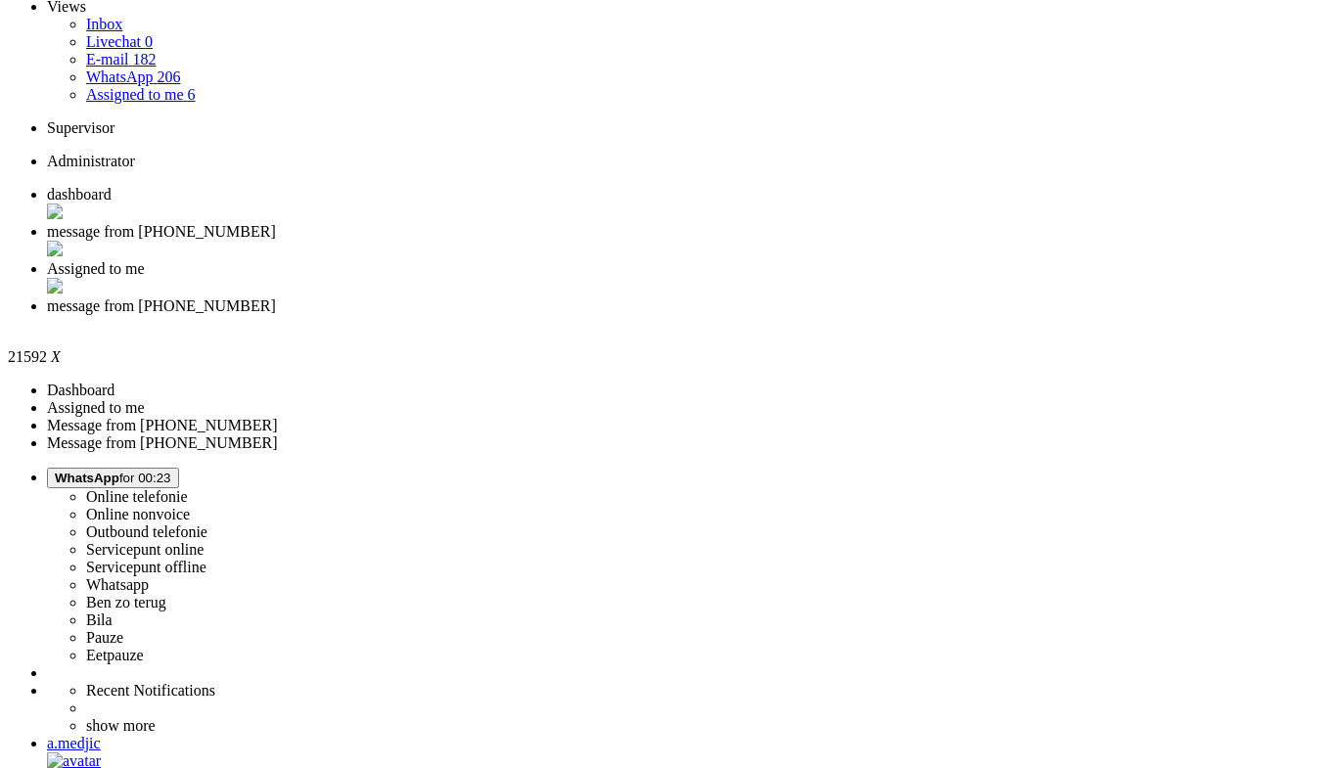
scroll to position [0, 0]
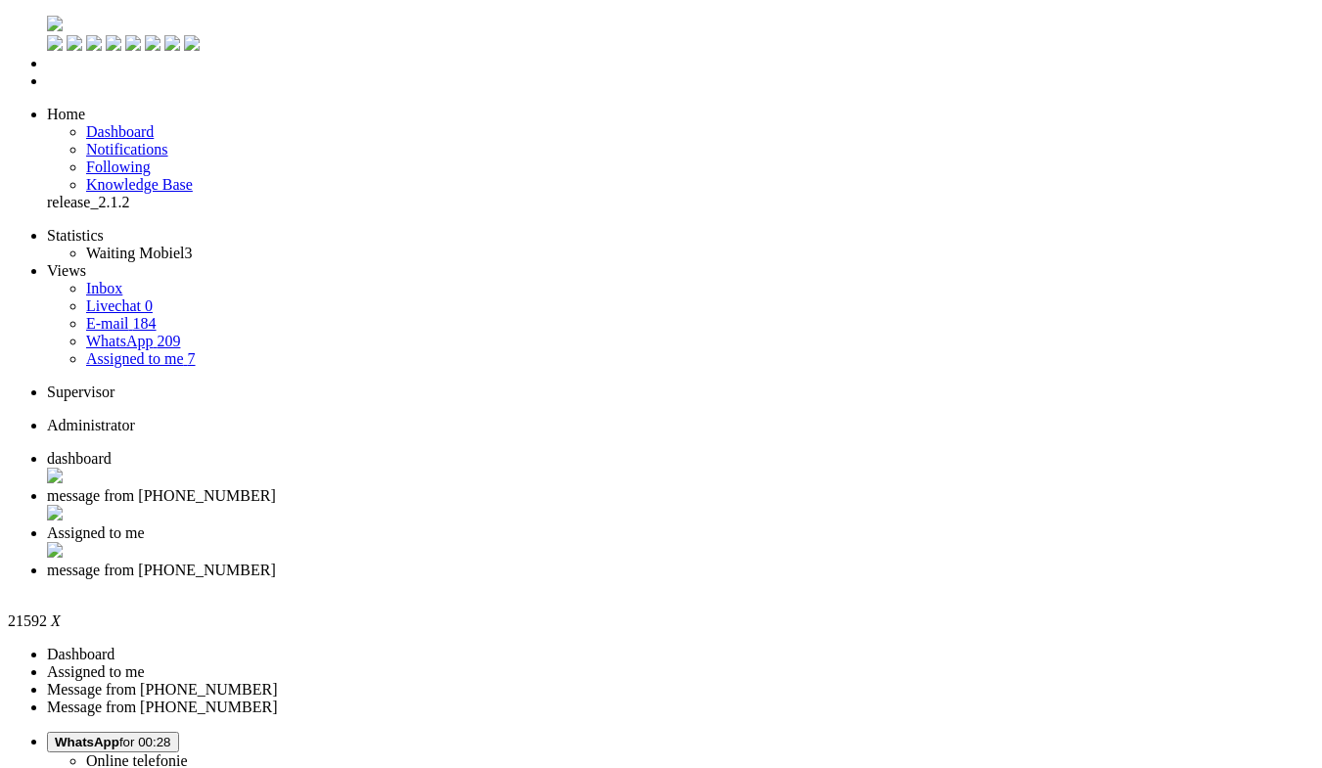
click at [896, 579] on div "Close tab" at bounding box center [680, 588] width 1267 height 18
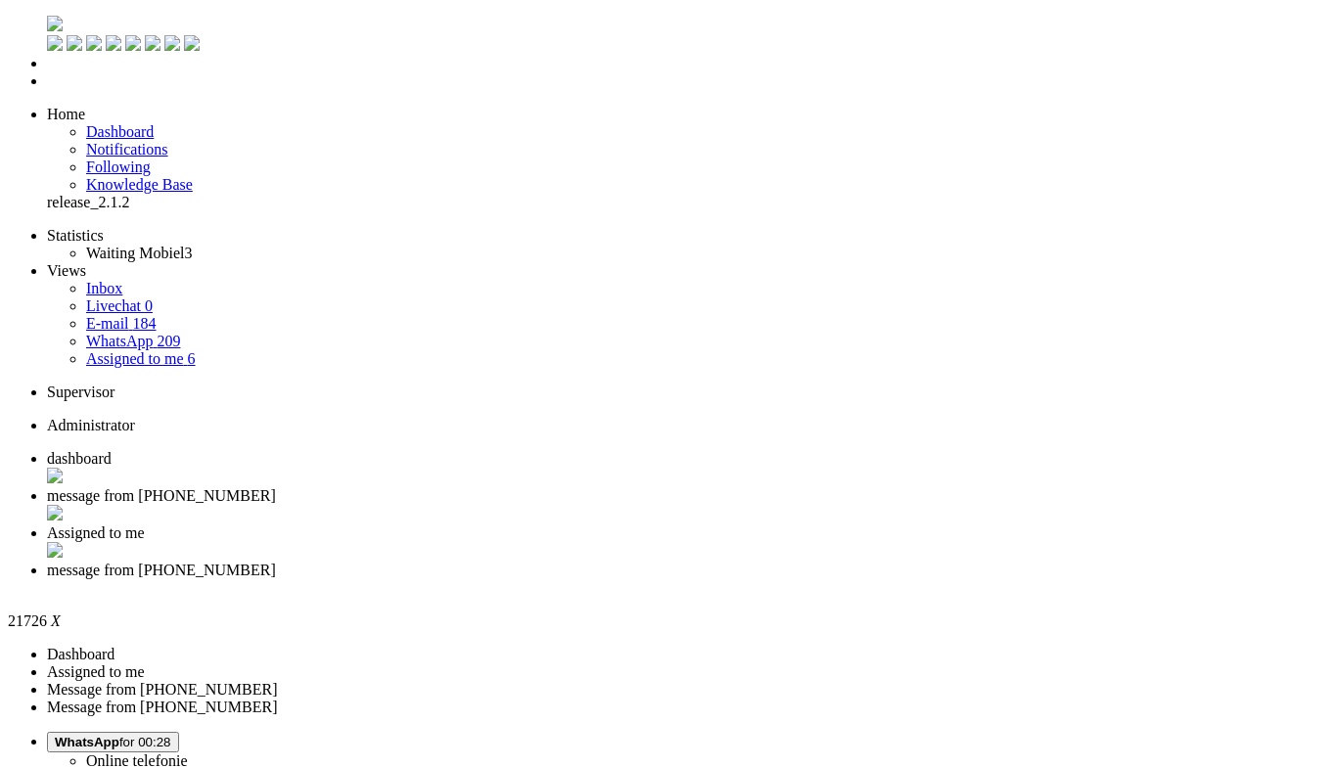
click at [895, 579] on div "Close tab" at bounding box center [680, 588] width 1267 height 18
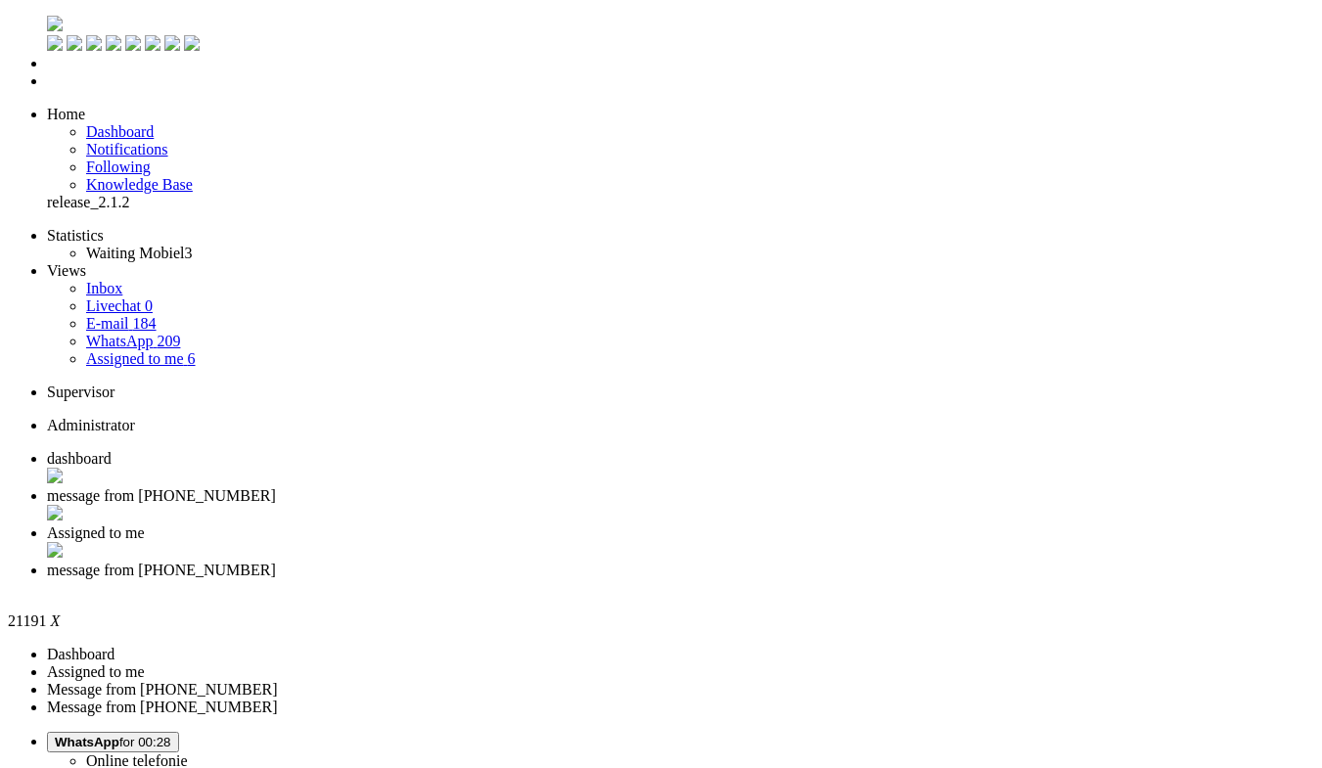
click at [894, 579] on div "Close tab" at bounding box center [680, 588] width 1267 height 18
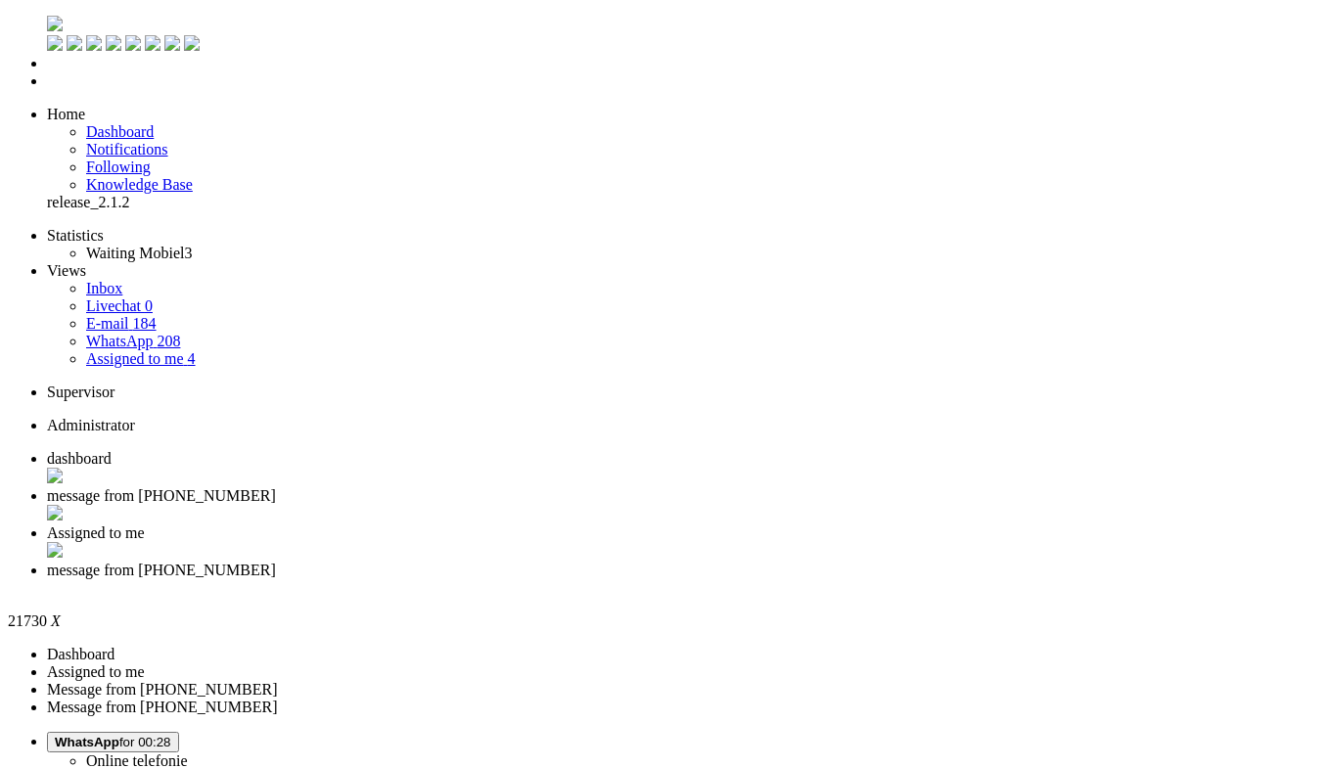
drag, startPoint x: 153, startPoint y: 3363, endPoint x: 117, endPoint y: 3331, distance: 47.8
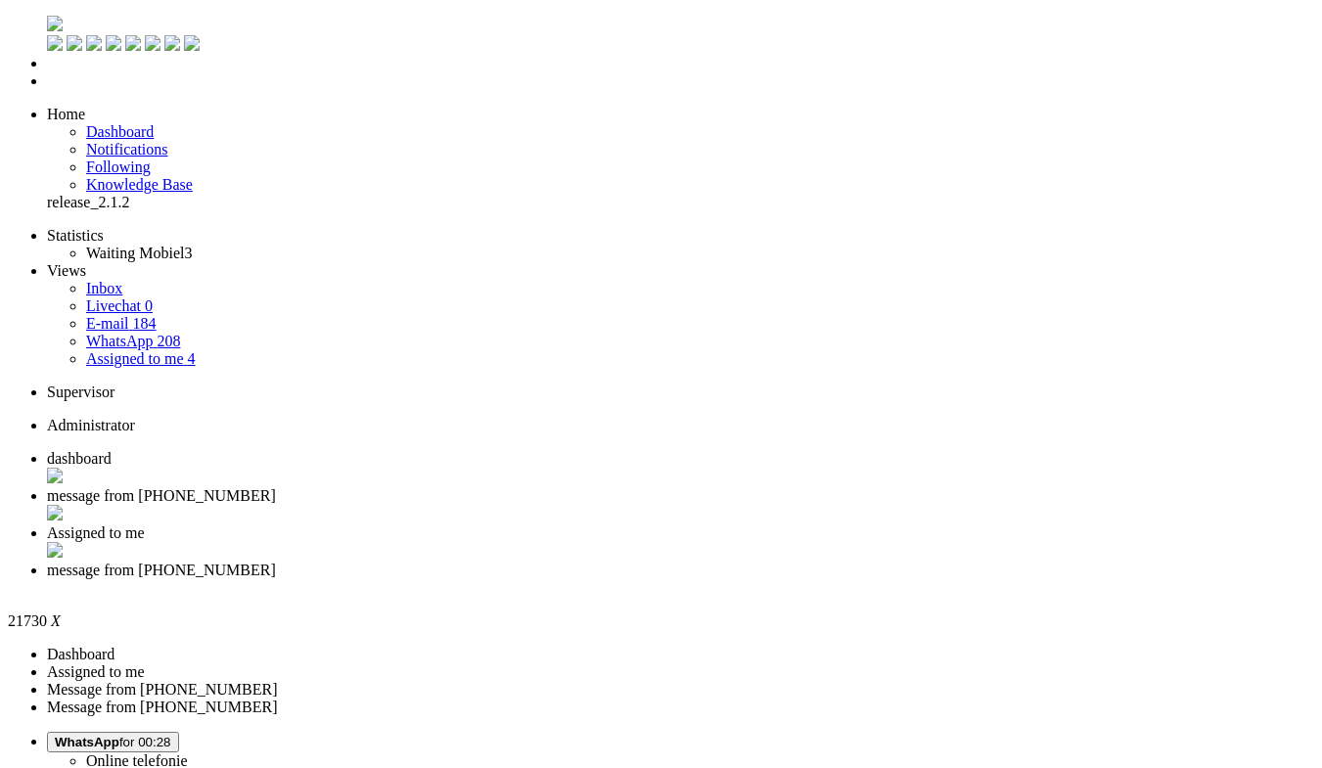
click at [276, 562] on span "message from +31638309104" at bounding box center [161, 570] width 229 height 17
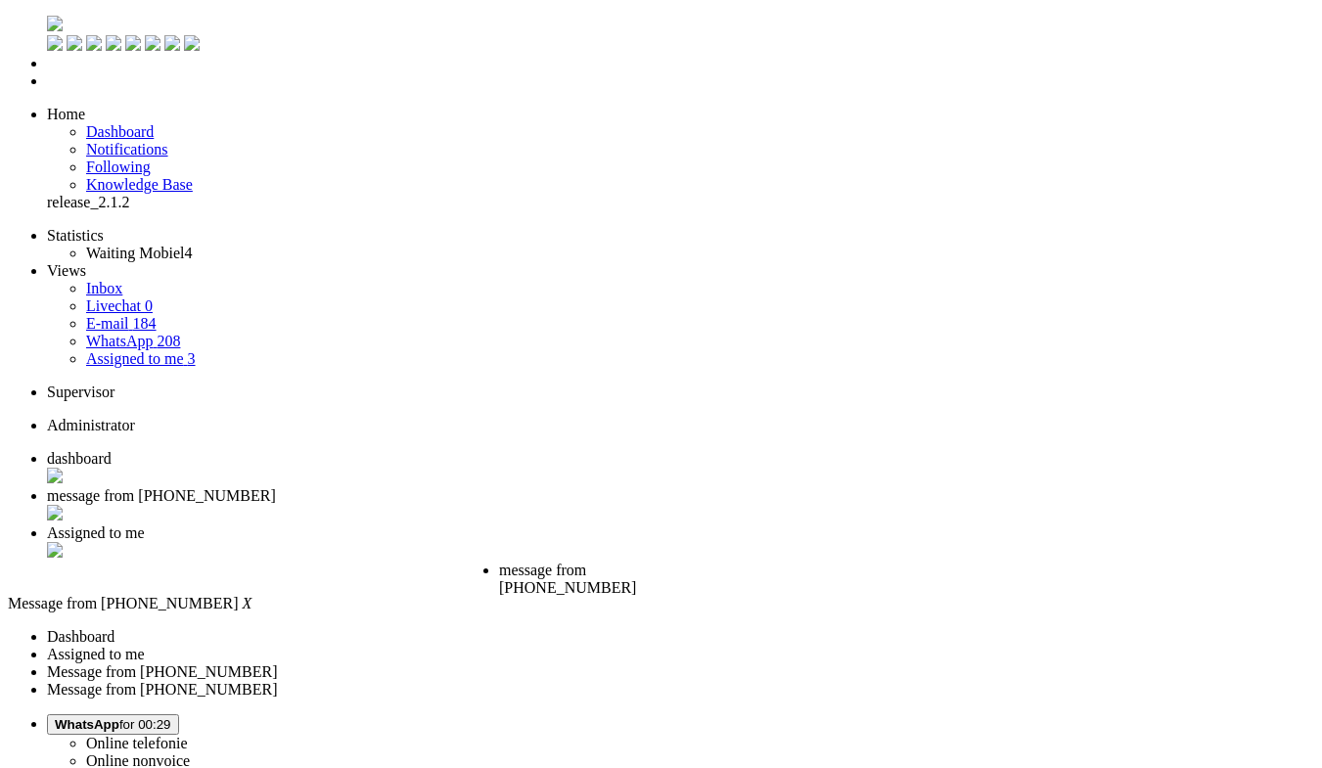
click at [660, 597] on div "Close tab" at bounding box center [579, 606] width 161 height 18
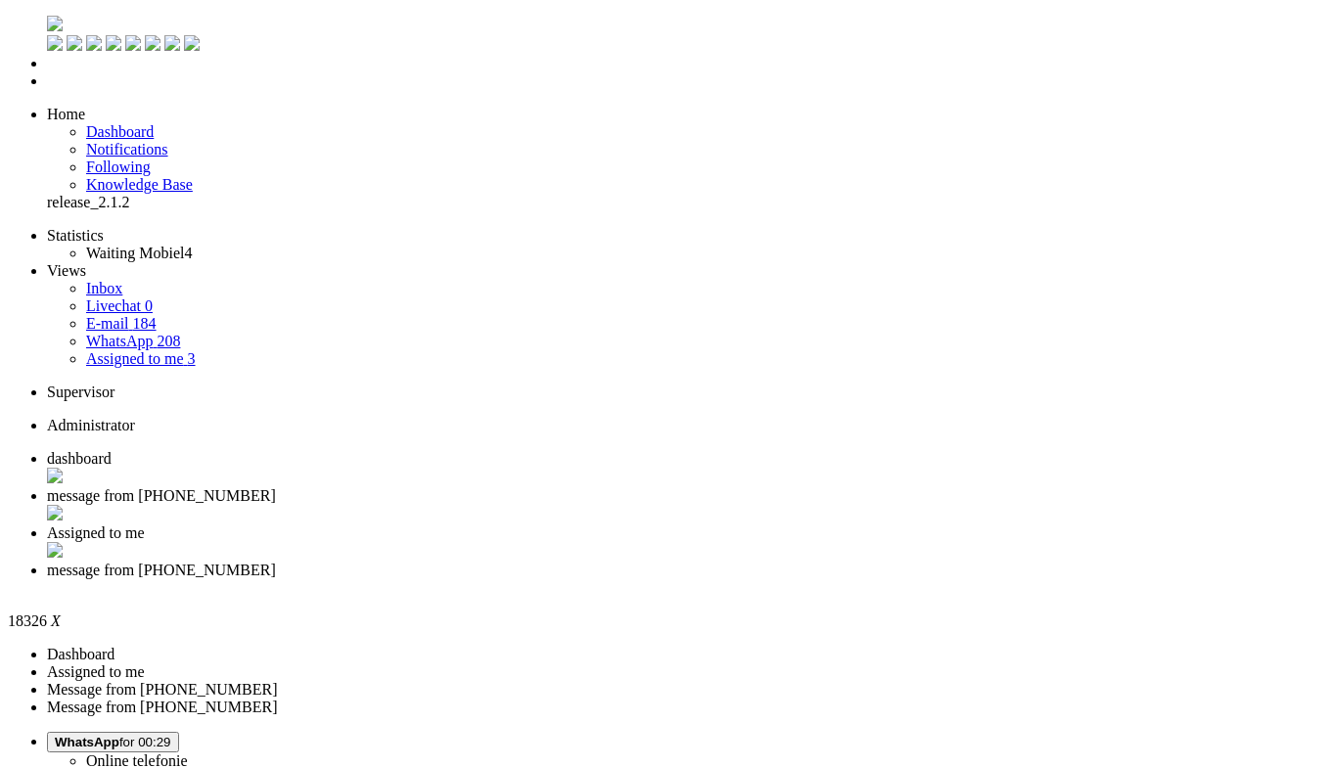
click at [898, 579] on div "Close tab" at bounding box center [680, 588] width 1267 height 18
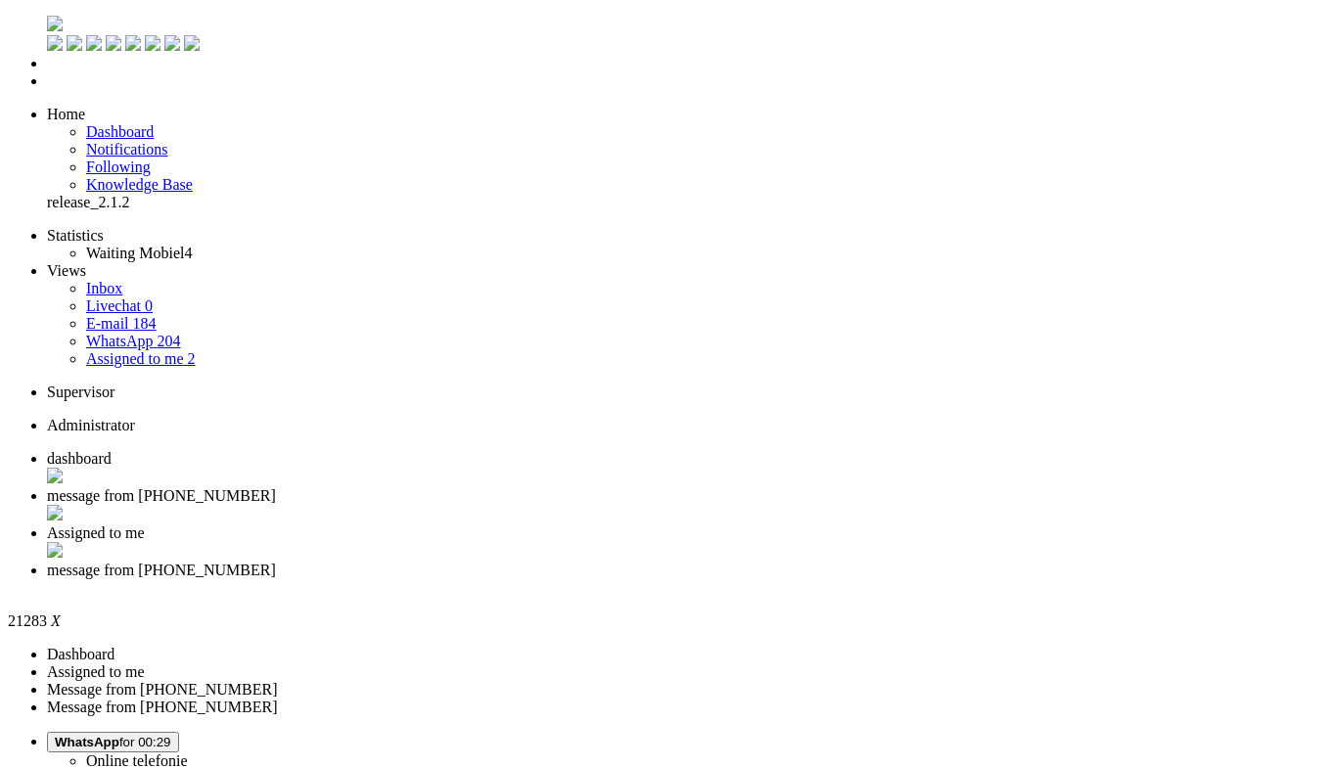
paste body "Rich Text Area. Press ALT-0 for help."
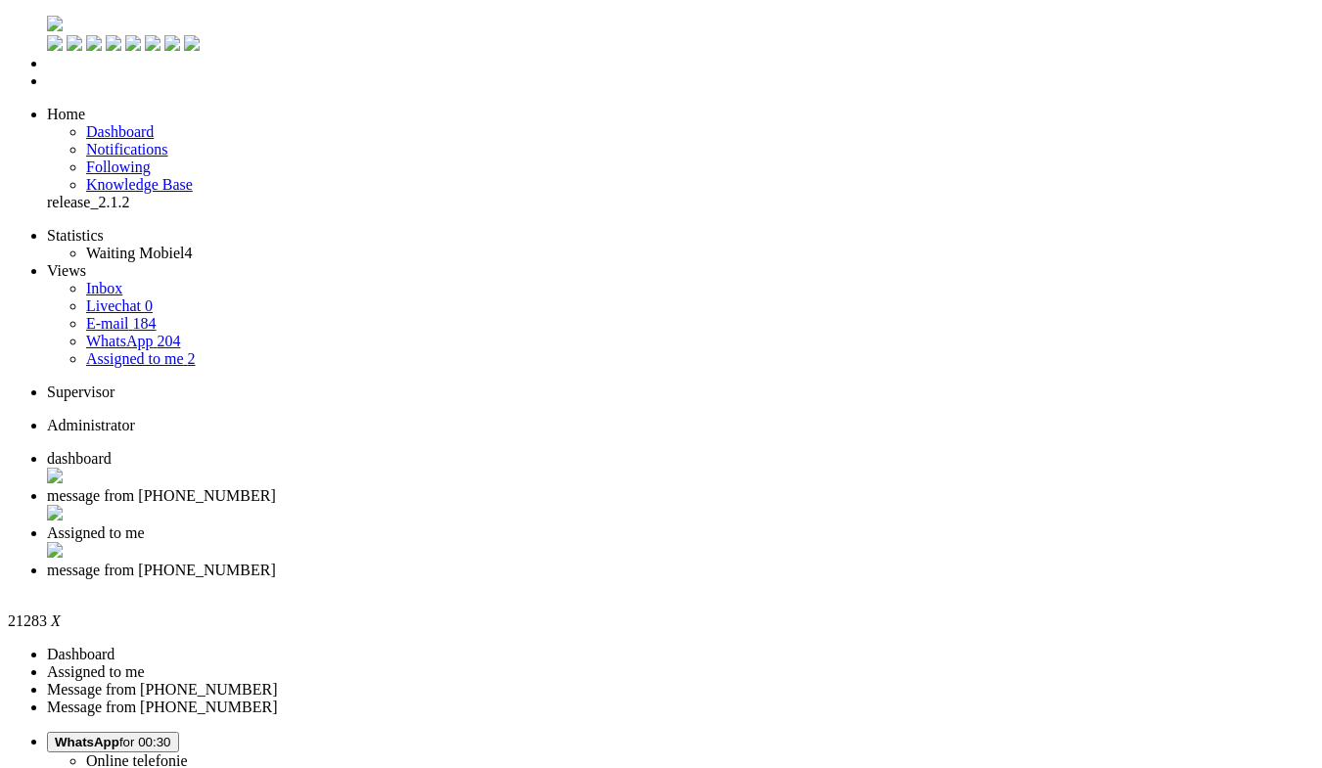
click at [896, 579] on div "Close tab" at bounding box center [680, 588] width 1267 height 18
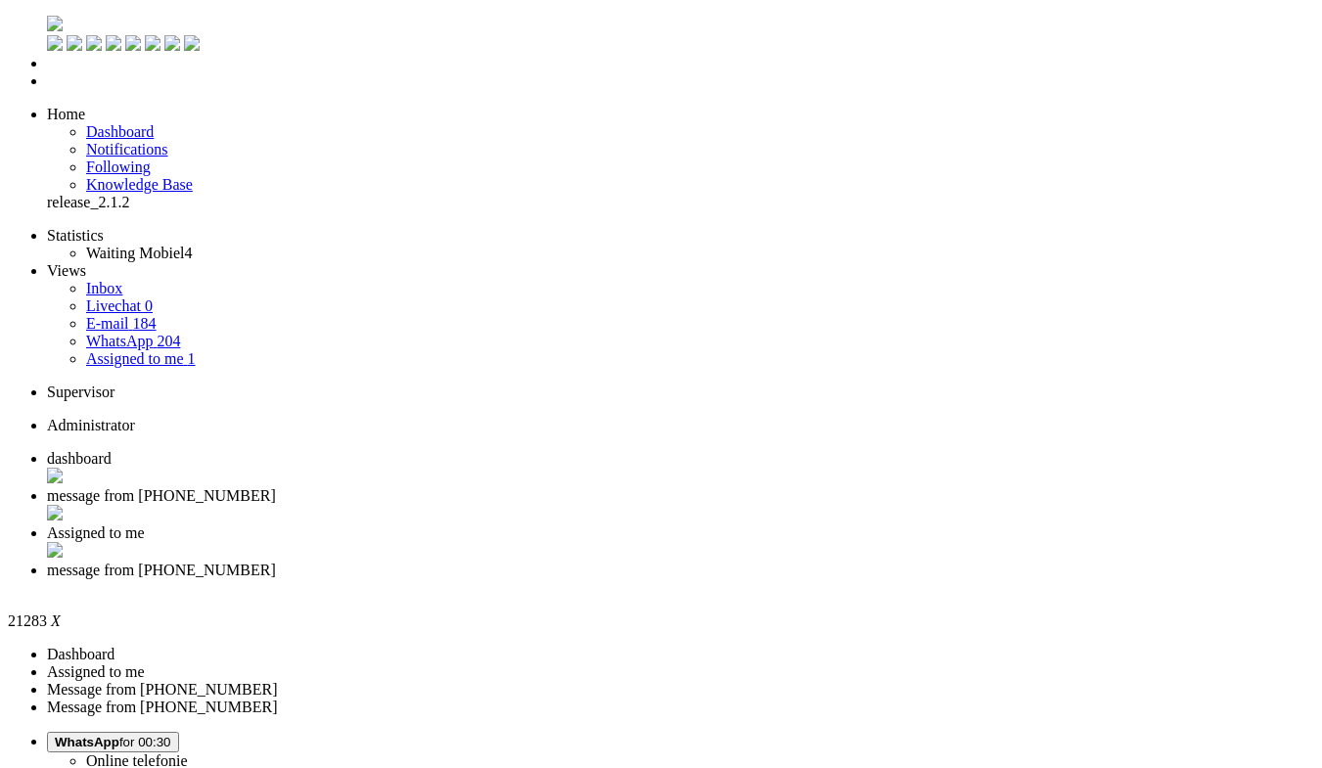
click at [899, 579] on div "Close tab" at bounding box center [680, 588] width 1267 height 18
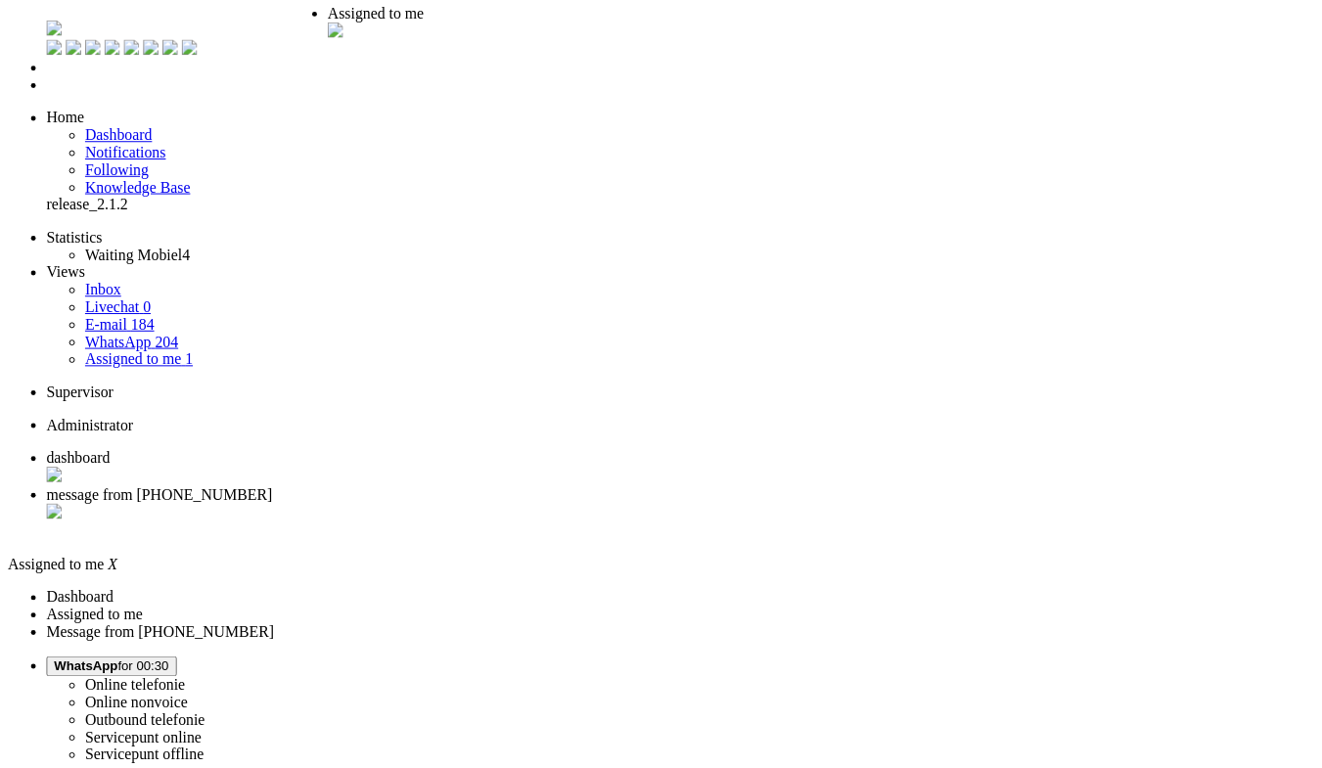
scroll to position [1, 0]
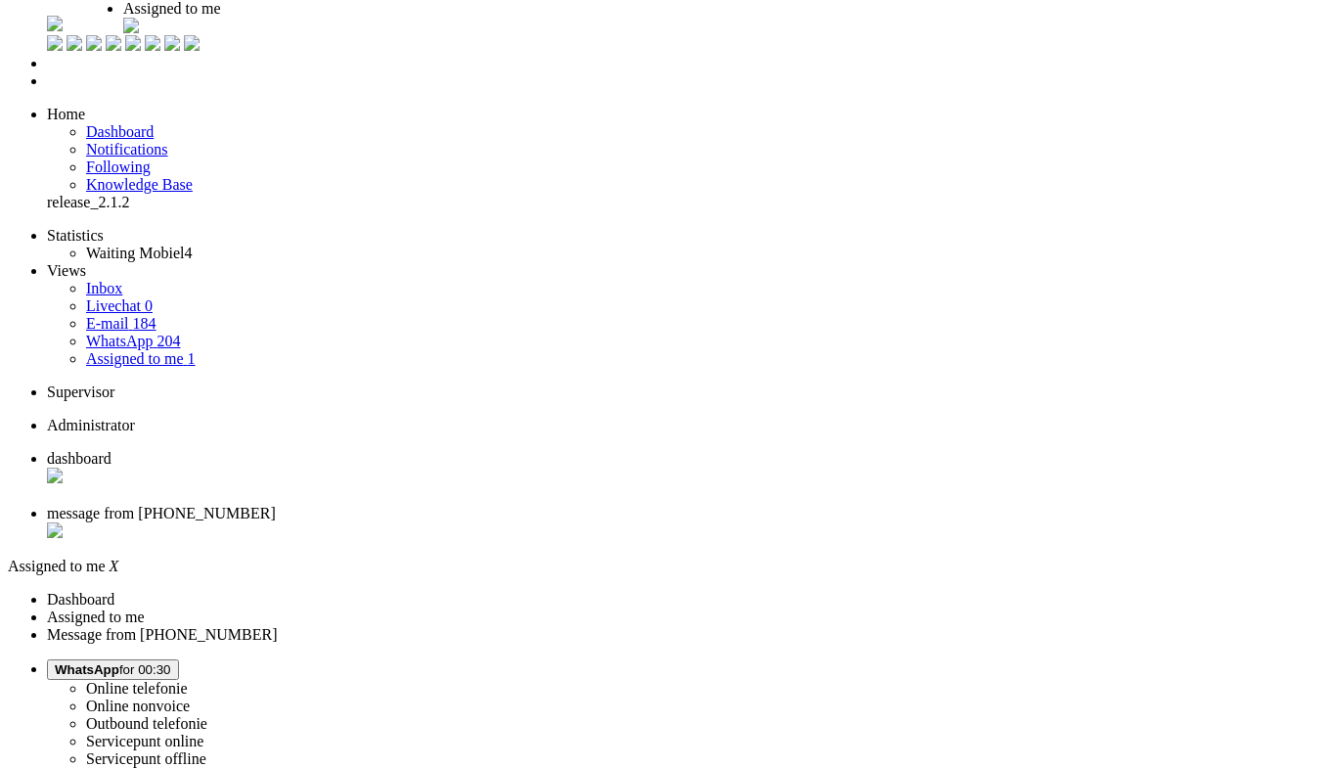
drag, startPoint x: 691, startPoint y: 31, endPoint x: 483, endPoint y: 31, distance: 207.4
click at [221, 17] on span "Assigned to me" at bounding box center [172, 8] width 98 height 17
click at [276, 505] on span "message from +31622291238" at bounding box center [161, 513] width 229 height 17
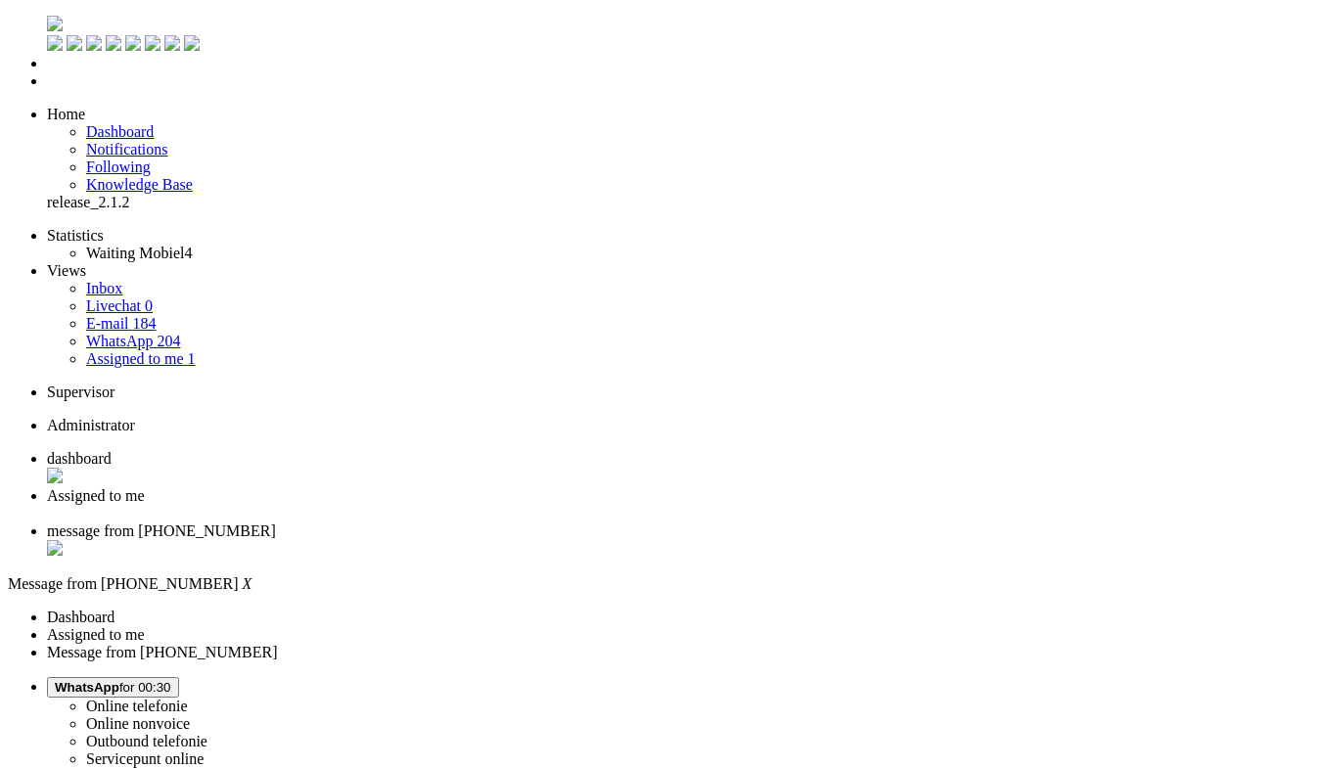
click at [516, 487] on li "Assigned to me" at bounding box center [680, 504] width 1267 height 35
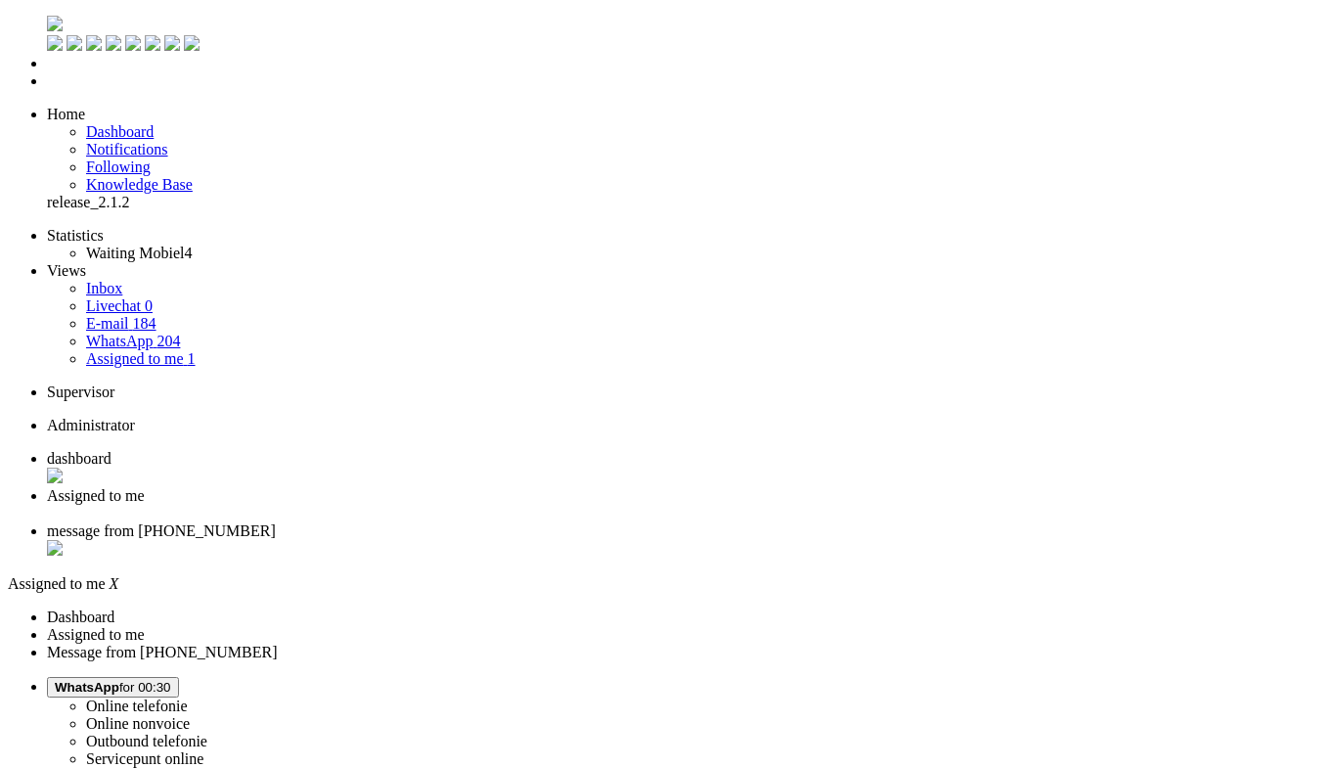
click at [276, 522] on span "message from +31622291238" at bounding box center [161, 530] width 229 height 17
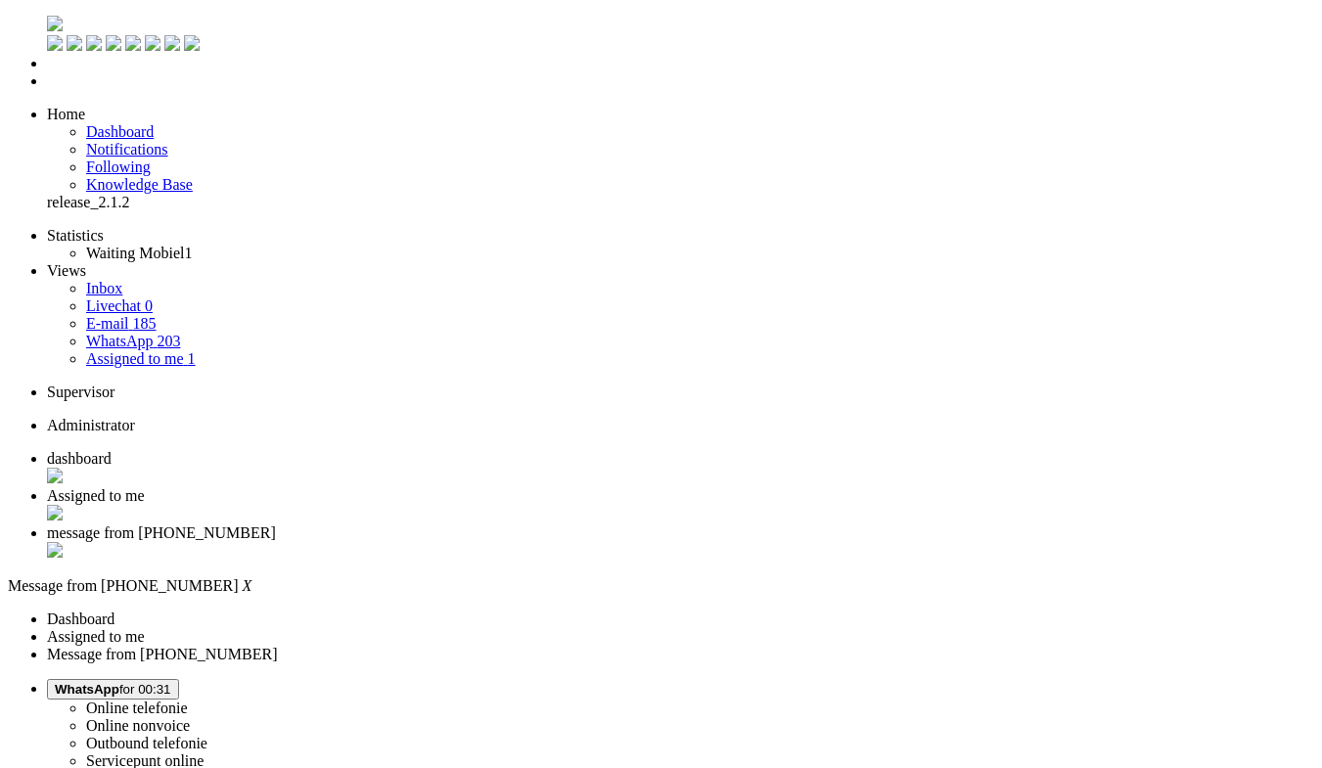
type input "reeds"
drag, startPoint x: 680, startPoint y: 303, endPoint x: 700, endPoint y: 264, distance: 44.2
drag, startPoint x: 512, startPoint y: 3418, endPoint x: 261, endPoint y: 3370, distance: 255.0
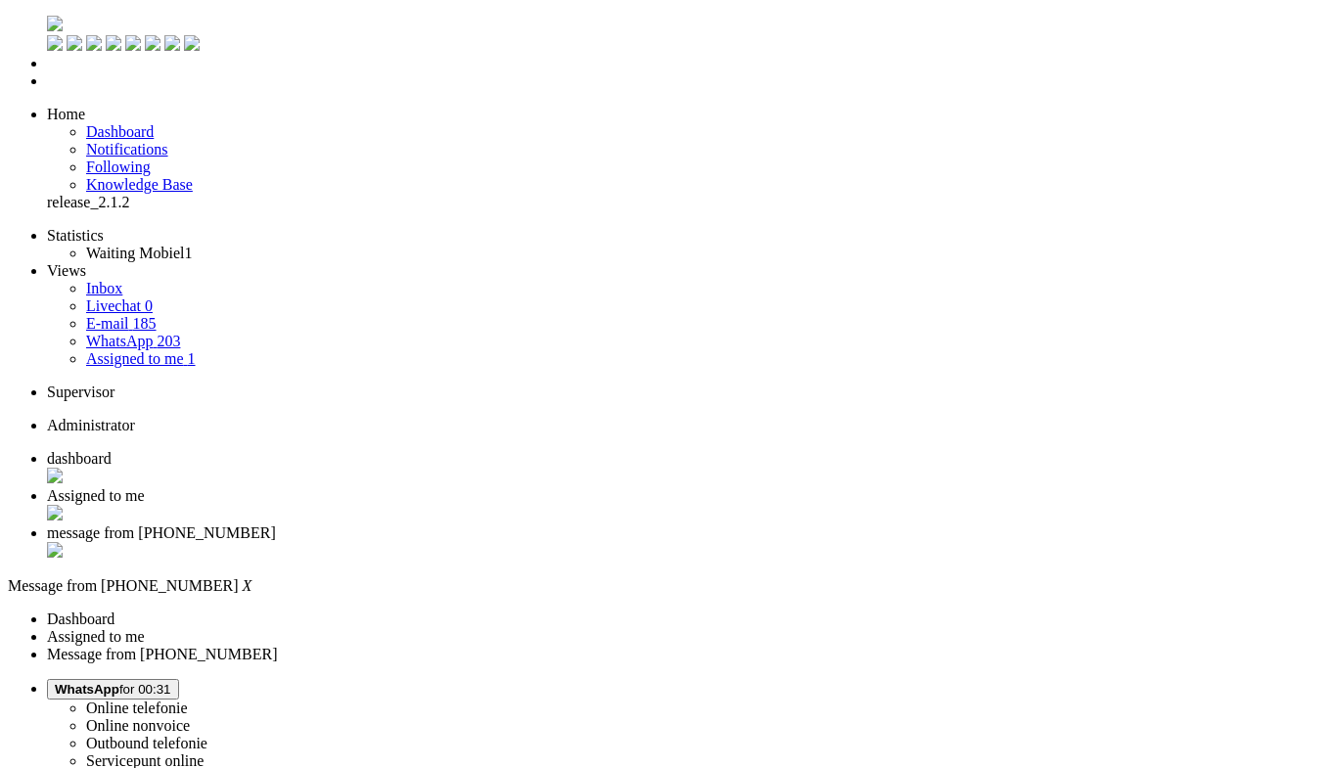
drag, startPoint x: 188, startPoint y: 3437, endPoint x: 226, endPoint y: 3423, distance: 40.5
drag, startPoint x: 389, startPoint y: 3413, endPoint x: 248, endPoint y: 3428, distance: 142.6
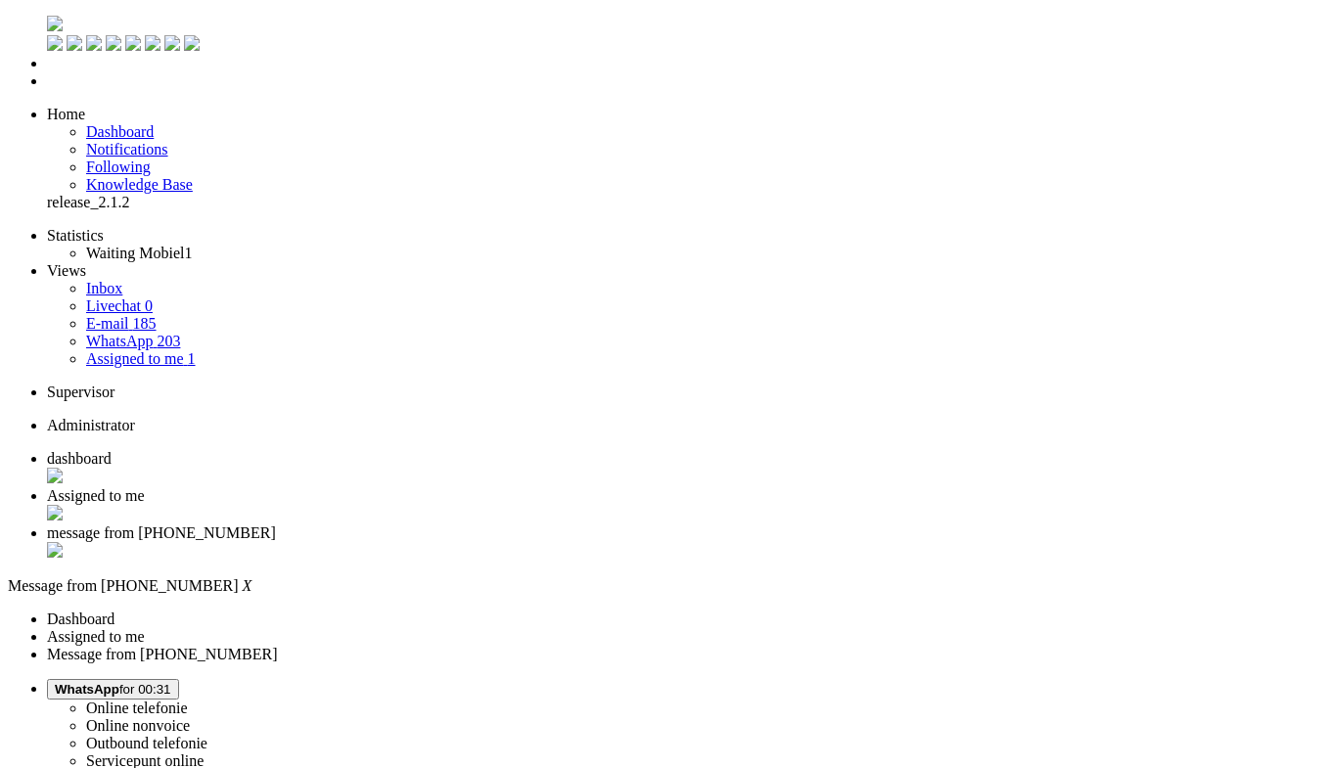
drag, startPoint x: 383, startPoint y: 3424, endPoint x: 225, endPoint y: 3431, distance: 157.7
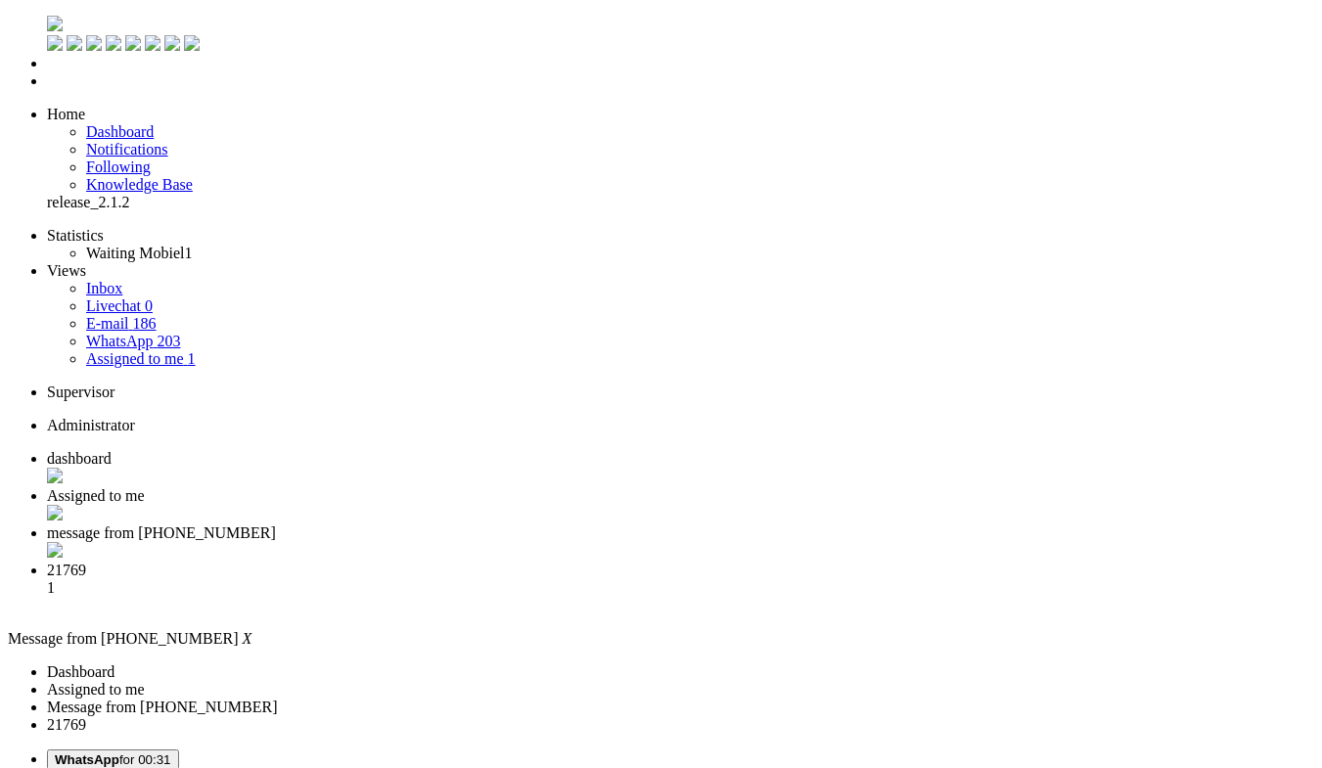
click at [726, 542] on div "Close tab" at bounding box center [680, 552] width 1267 height 20
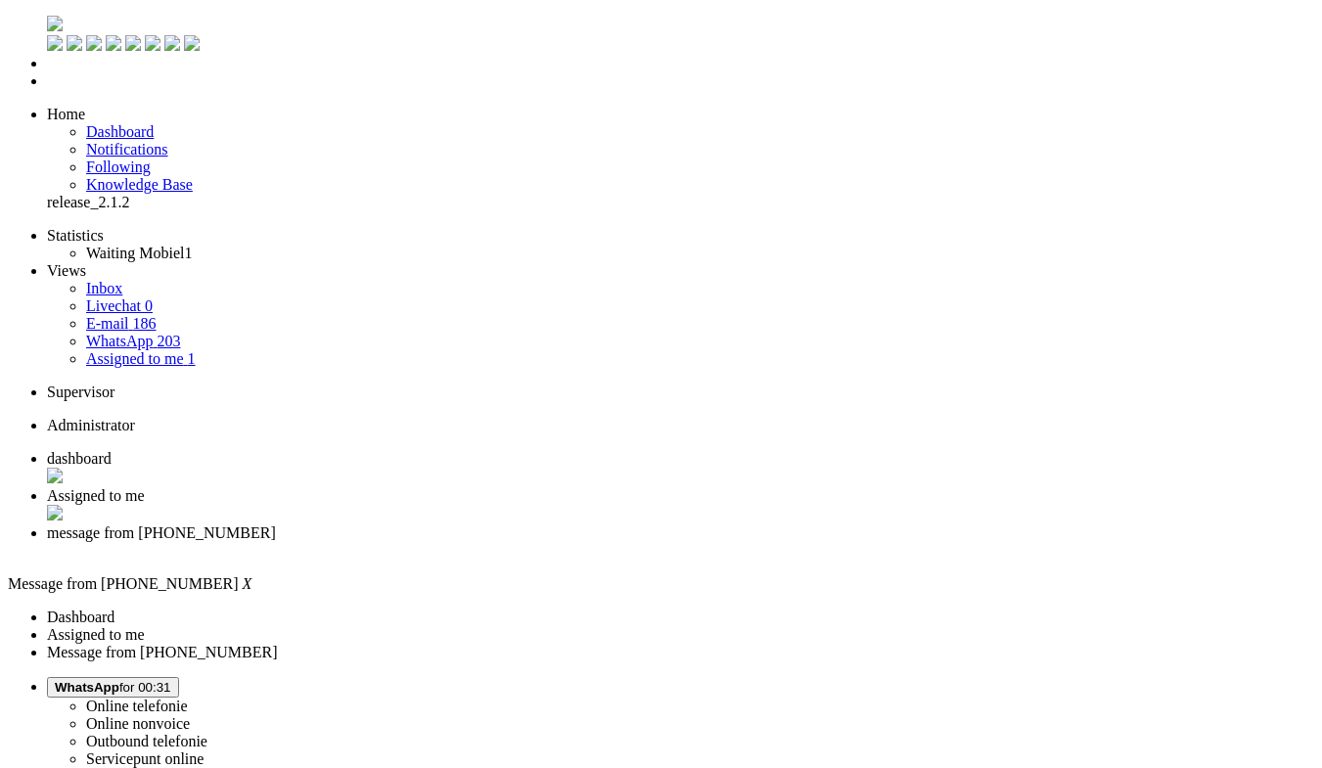
click at [483, 487] on li "Assigned to me" at bounding box center [680, 505] width 1267 height 37
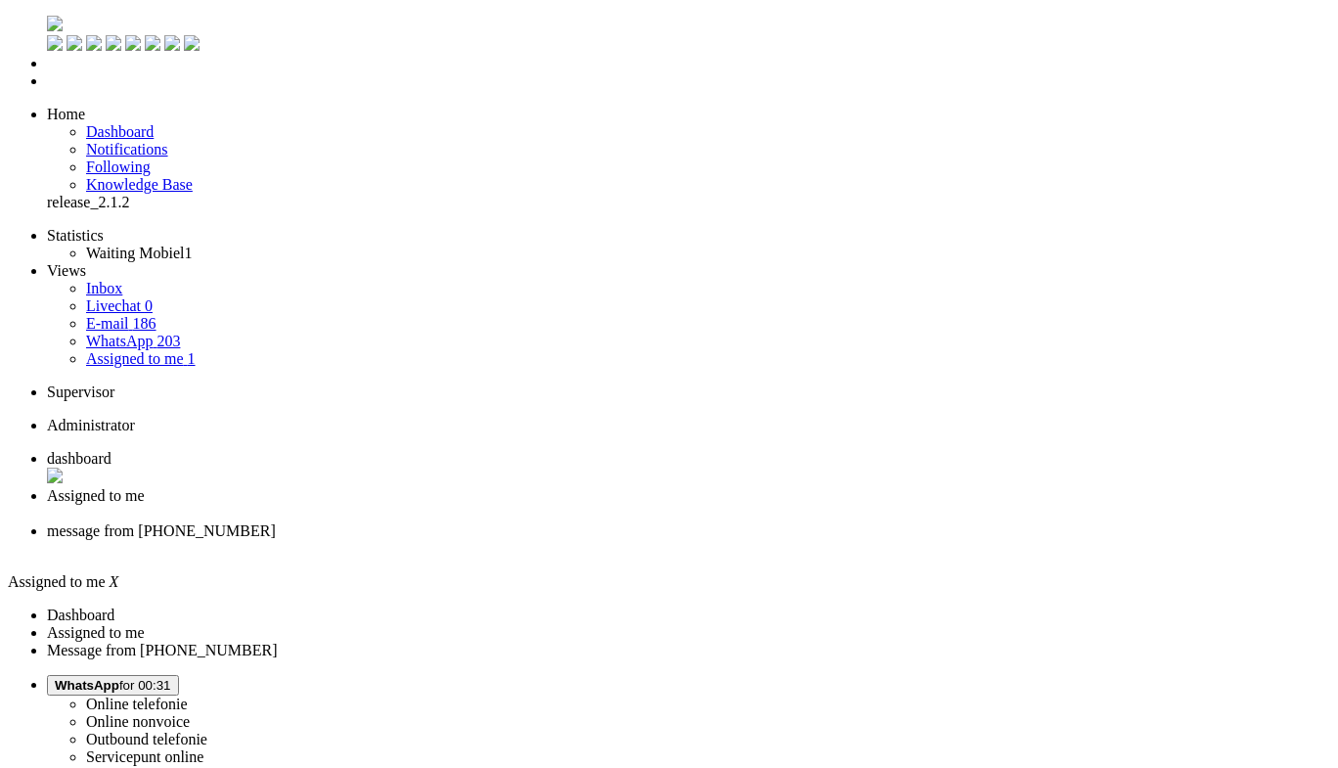
click at [276, 522] on span "message from +31623410934" at bounding box center [161, 530] width 229 height 17
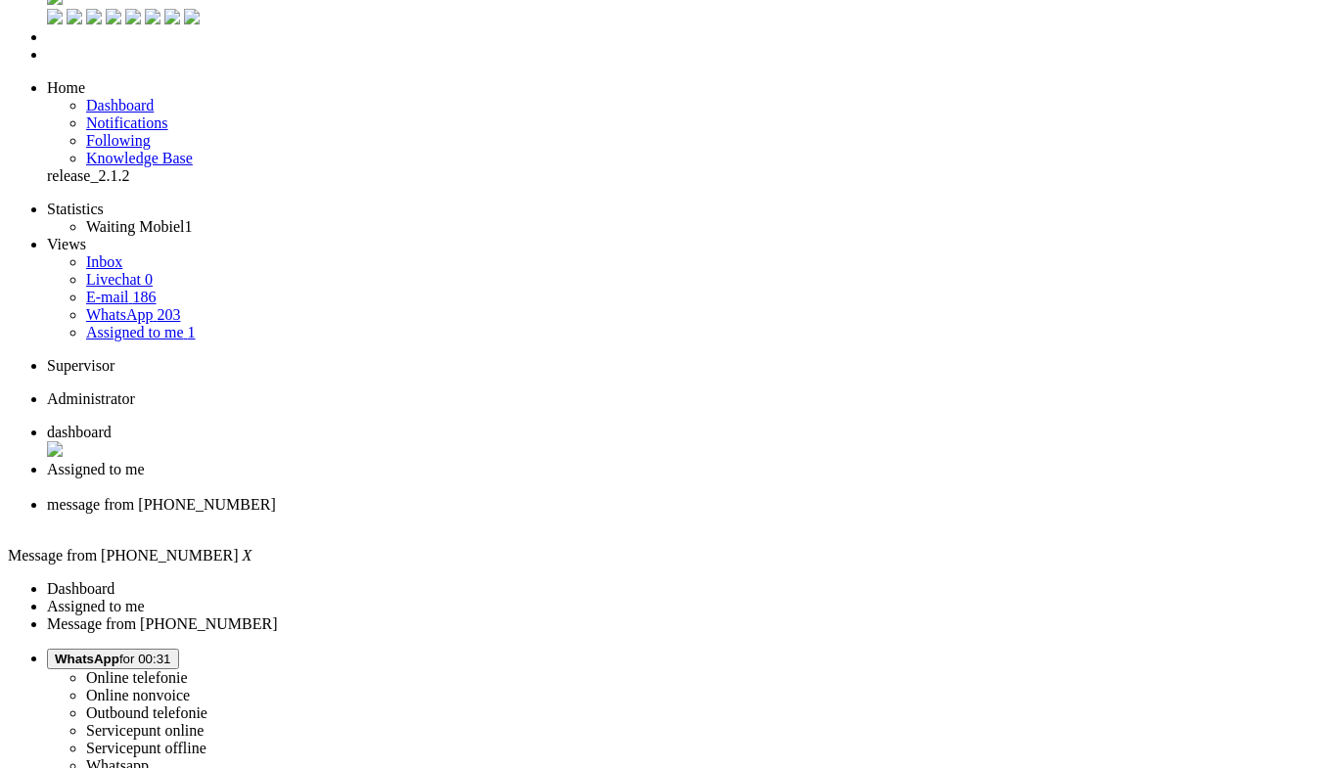
scroll to position [41, 0]
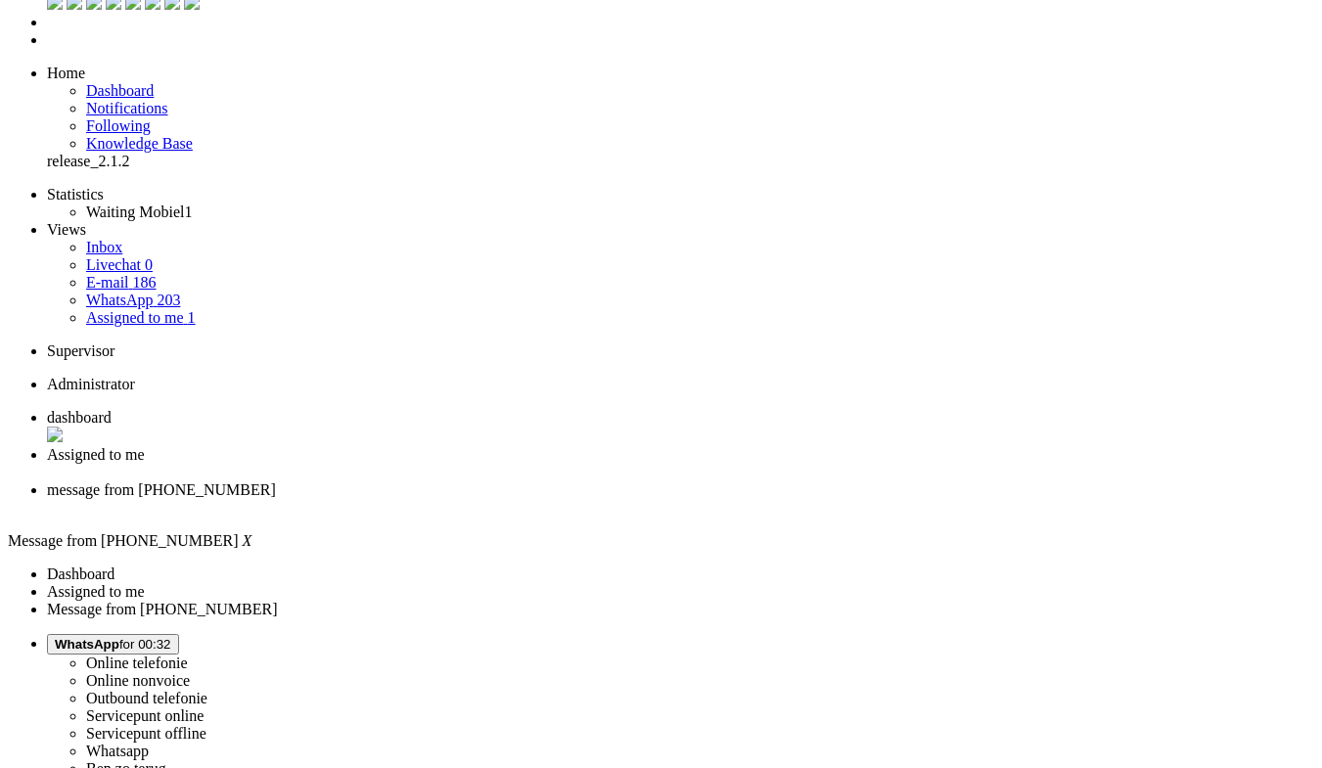
drag, startPoint x: 344, startPoint y: 3379, endPoint x: 324, endPoint y: 3368, distance: 23.2
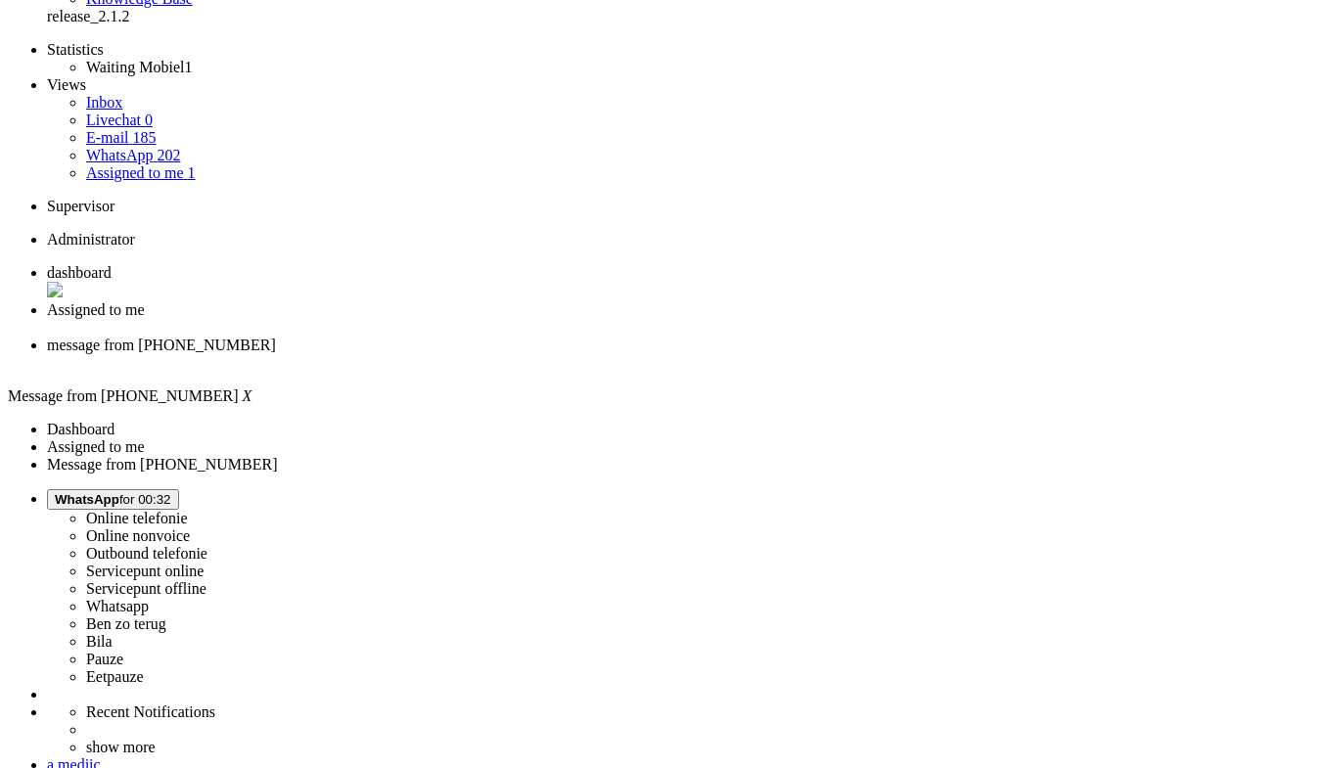
scroll to position [489, 0]
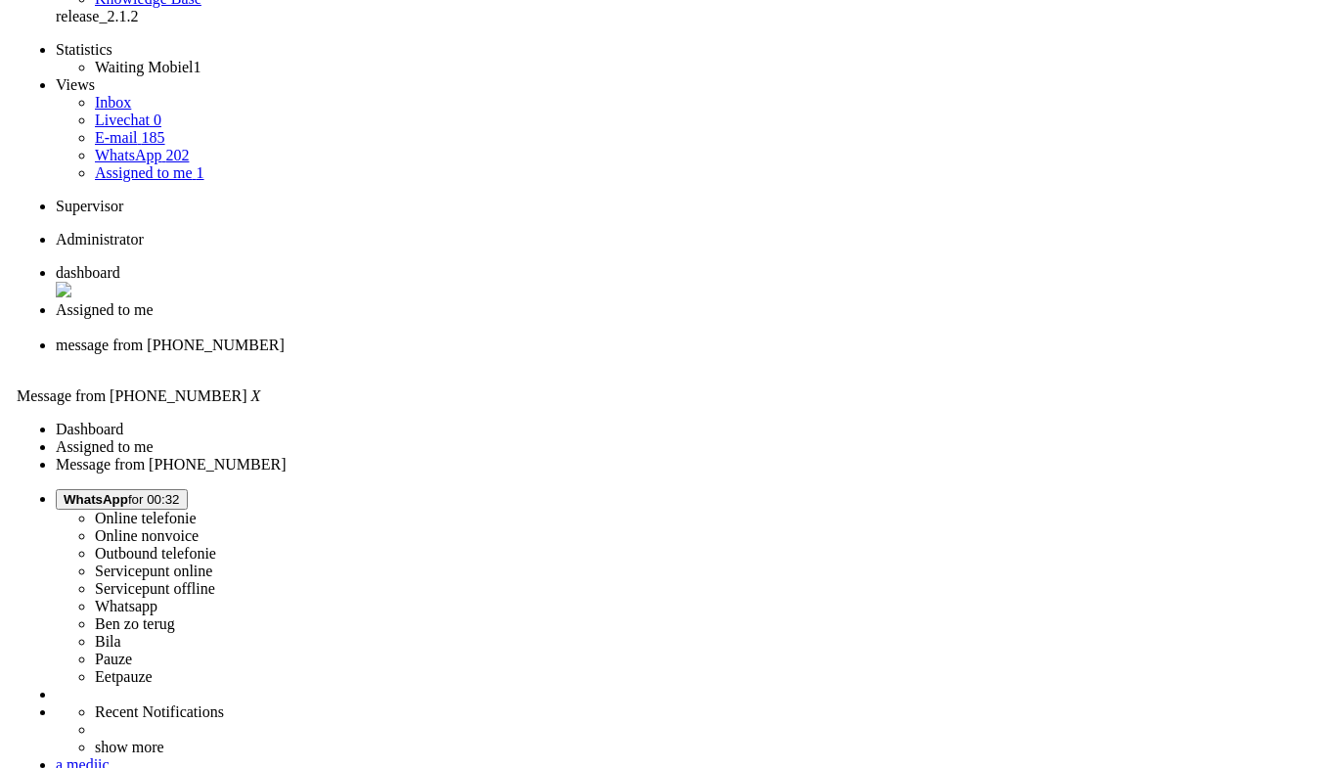
scroll to position [0, 0]
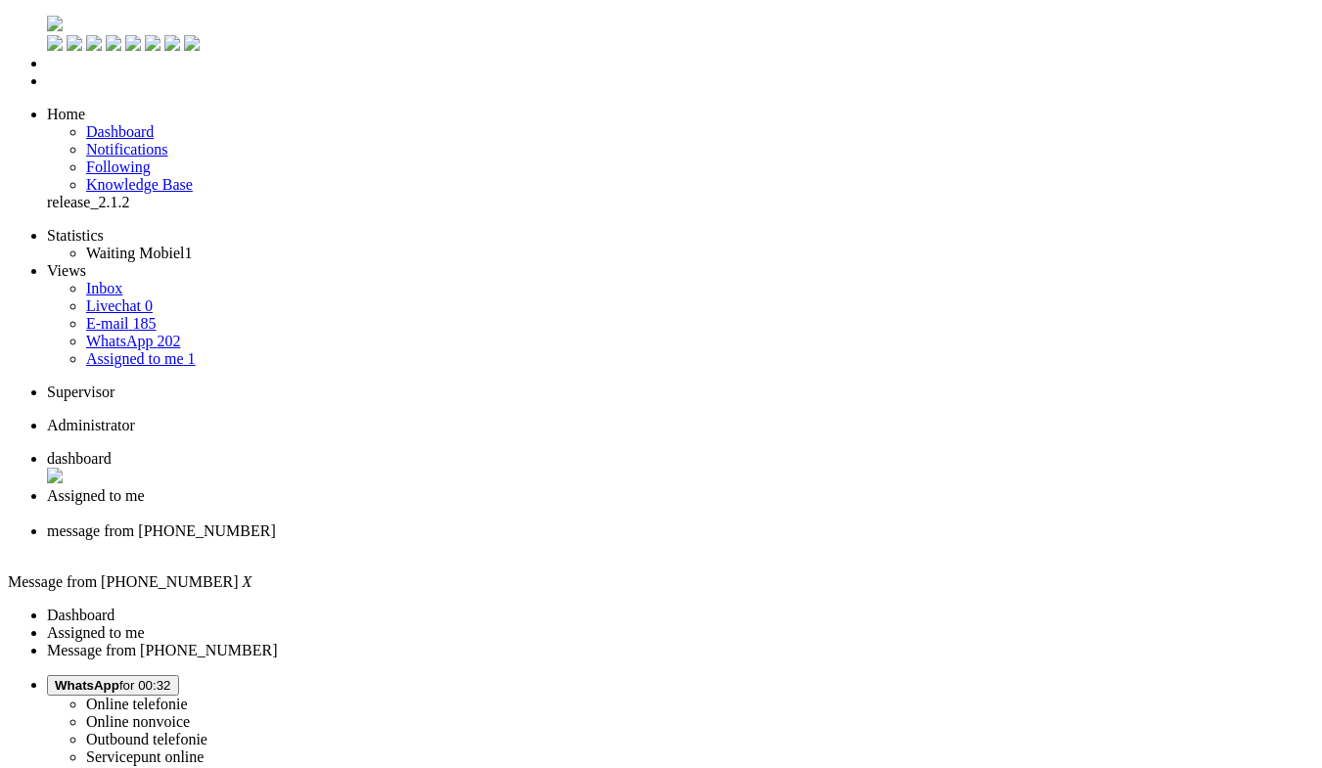
click at [733, 540] on div "Close tab" at bounding box center [680, 549] width 1267 height 18
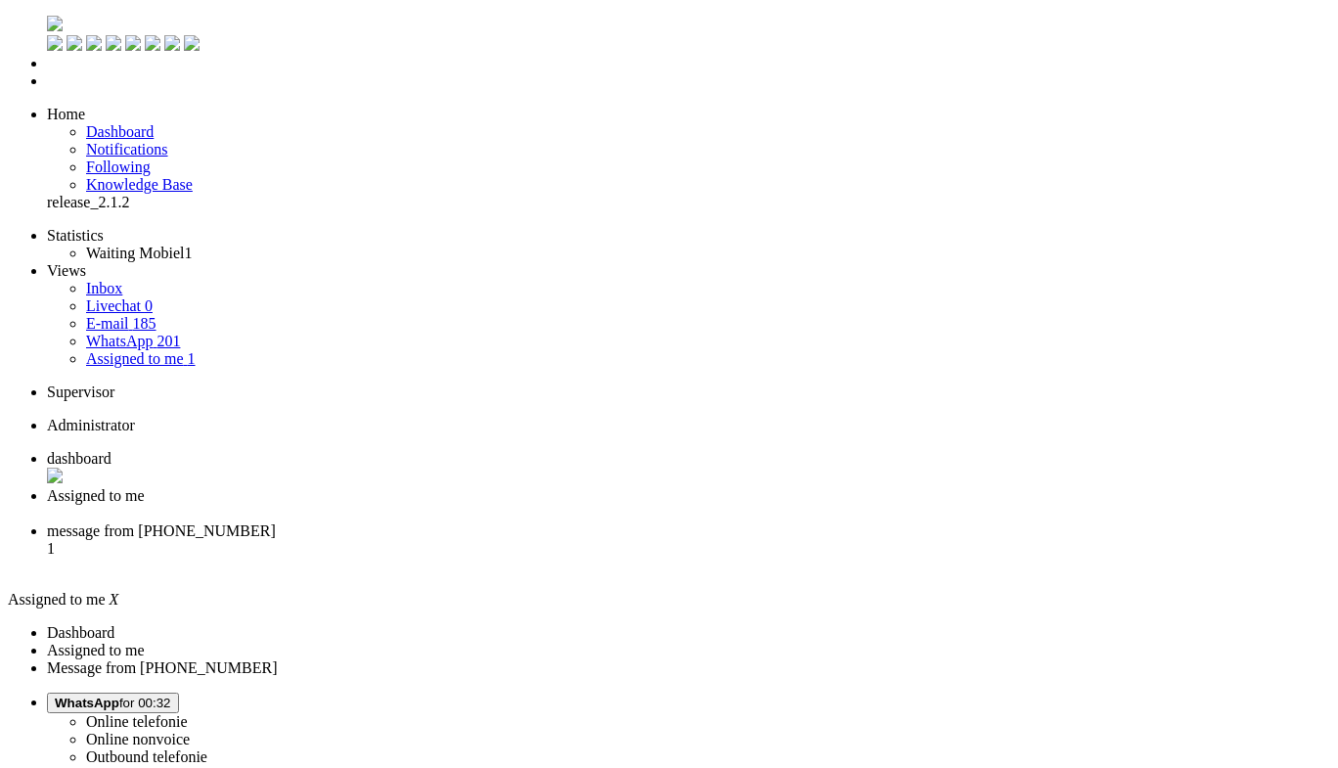
click at [276, 522] on span "message from +31640919961" at bounding box center [161, 530] width 229 height 17
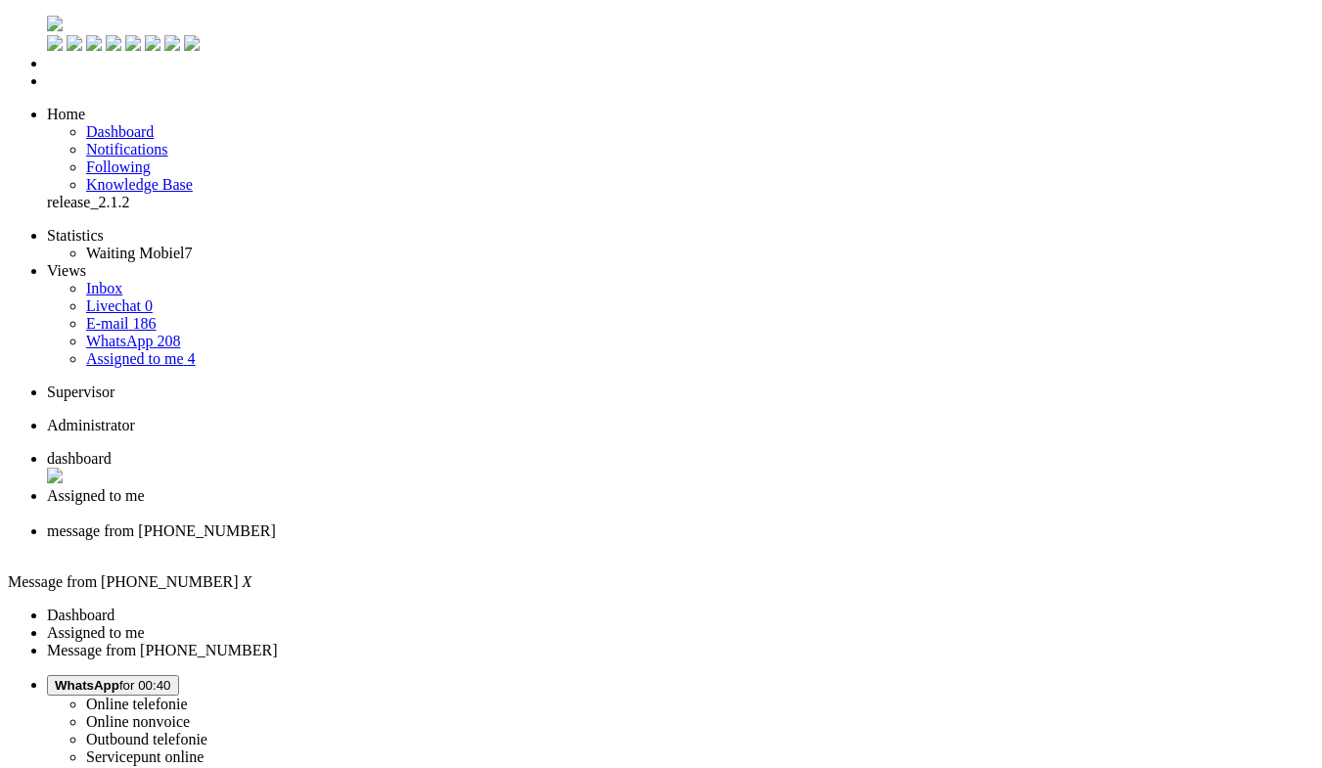
drag, startPoint x: 572, startPoint y: 400, endPoint x: 581, endPoint y: 419, distance: 20.6
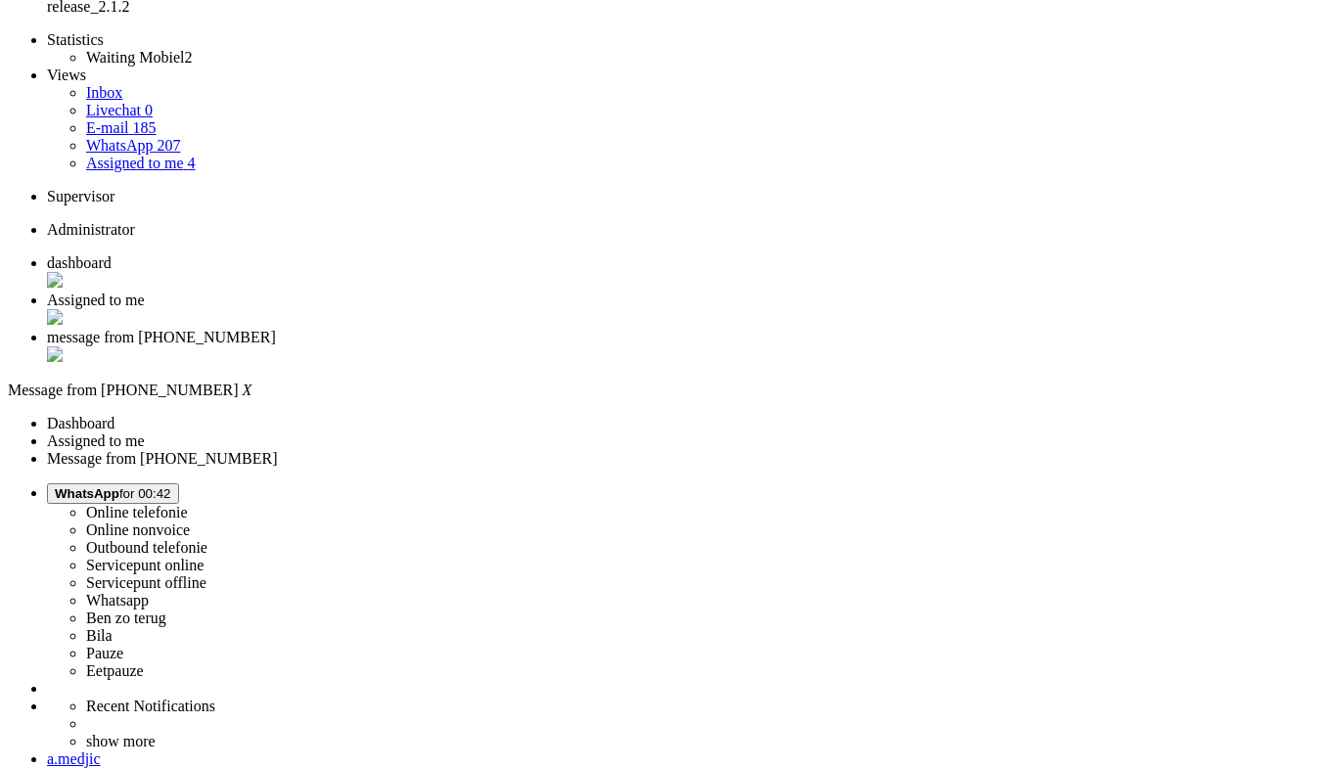
scroll to position [196, 0]
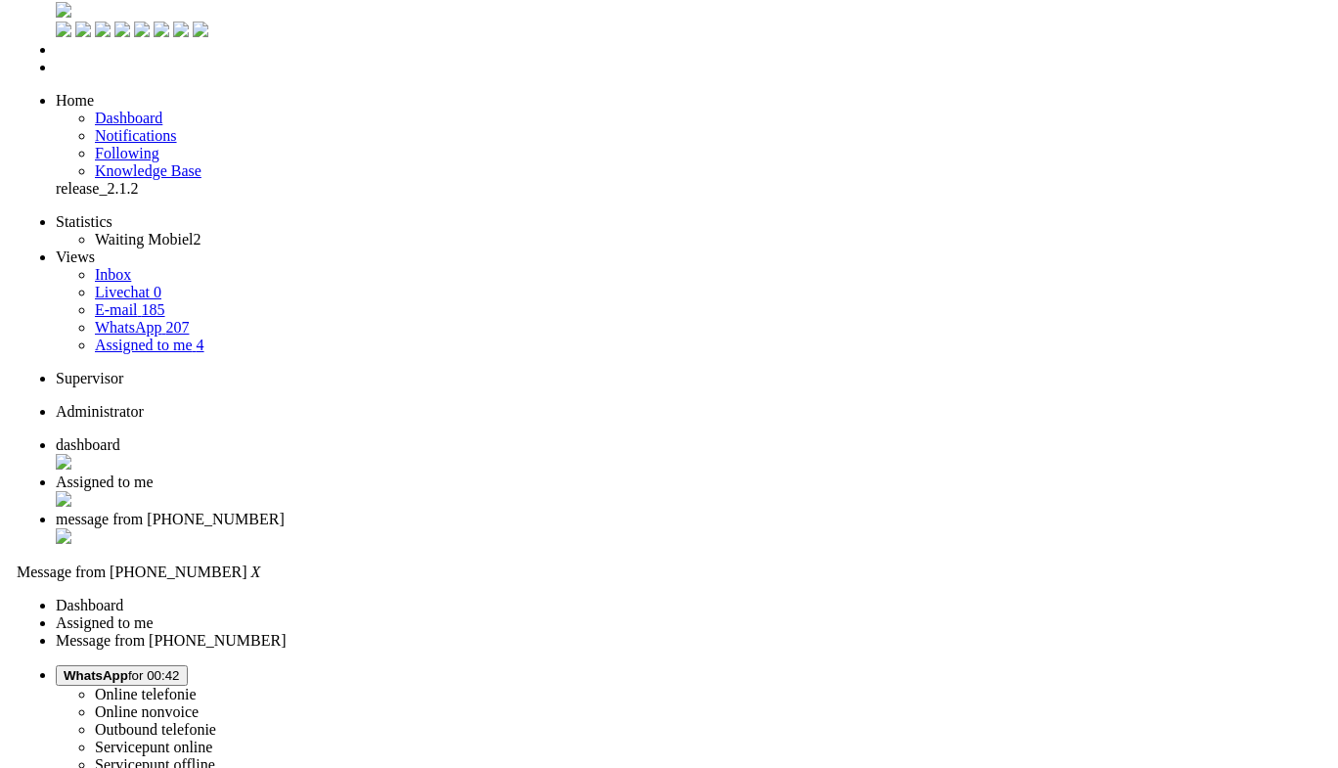
scroll to position [0, 0]
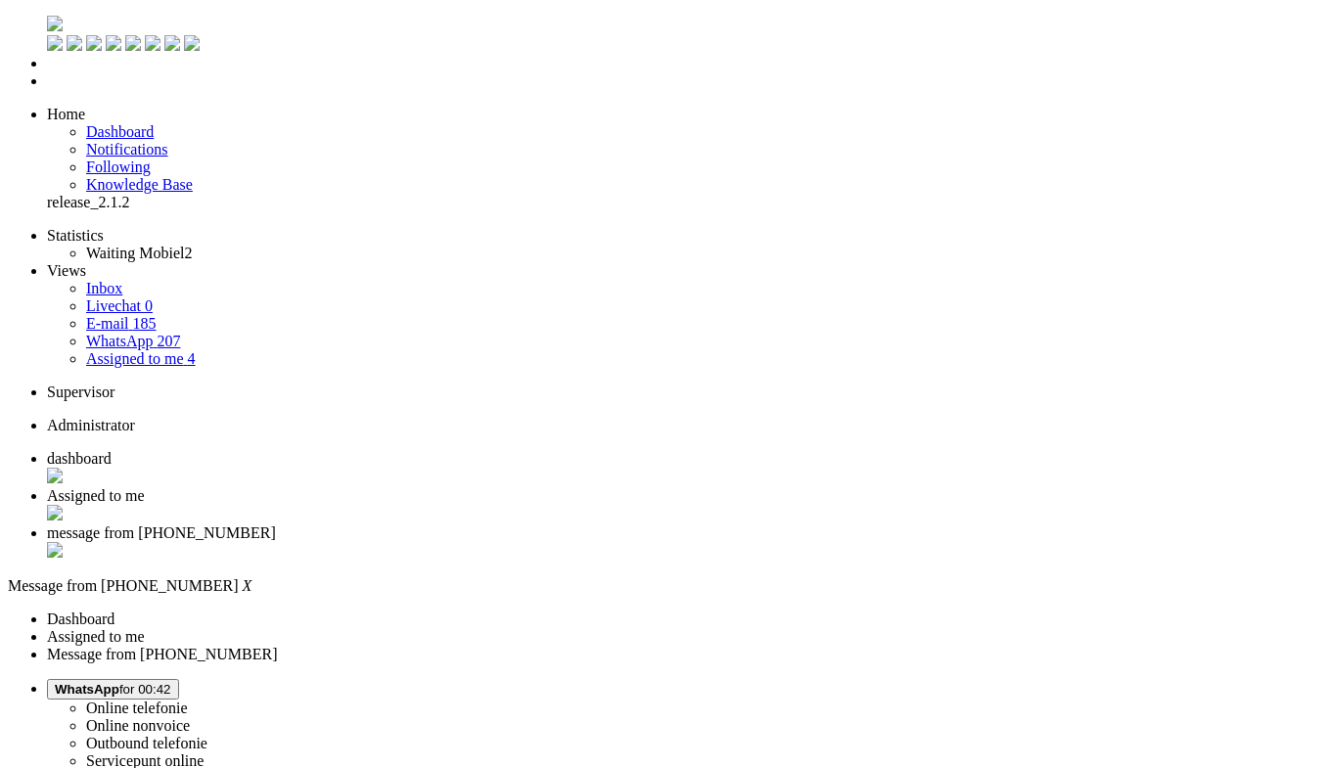
click at [731, 542] on div "Close tab" at bounding box center [680, 552] width 1267 height 20
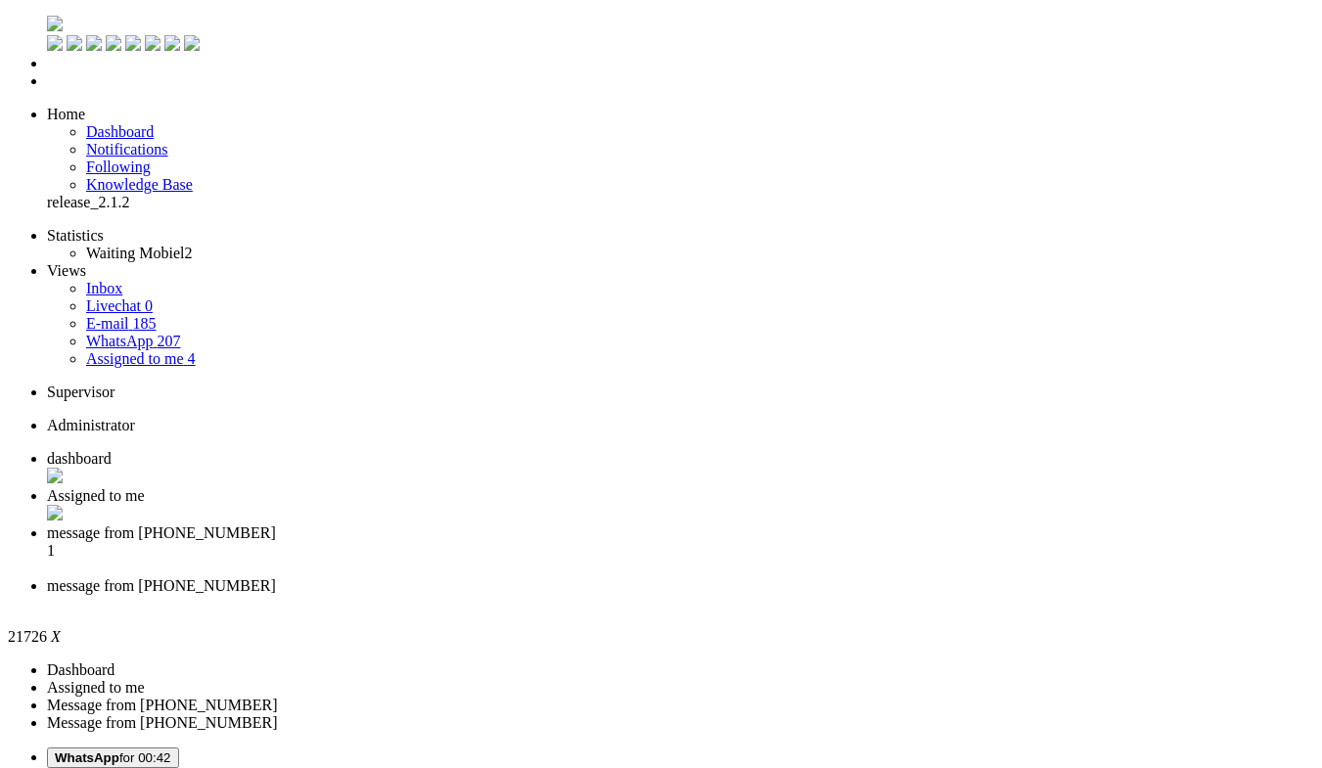
drag, startPoint x: 238, startPoint y: 3388, endPoint x: 338, endPoint y: 3335, distance: 112.9
click at [897, 595] on div "Close tab" at bounding box center [680, 604] width 1267 height 18
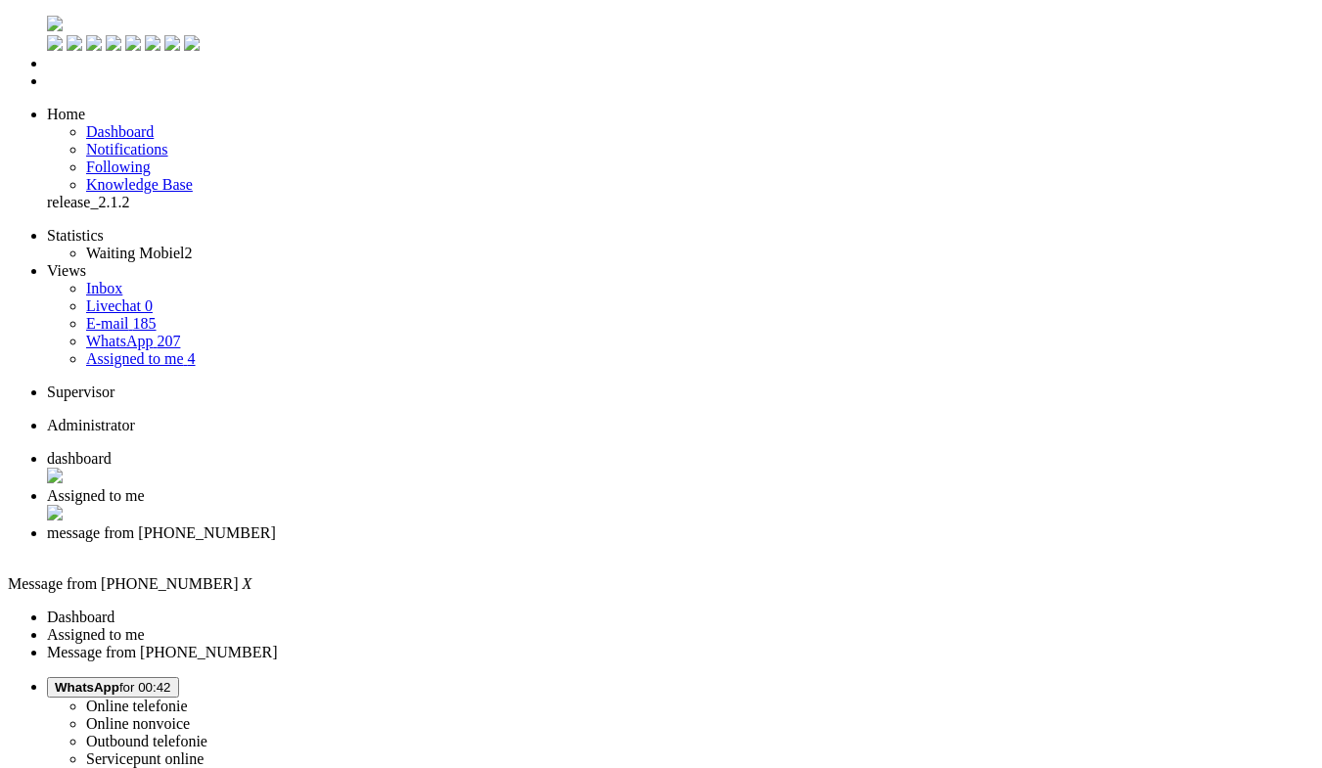
click at [530, 487] on li "Assigned to me" at bounding box center [680, 505] width 1267 height 37
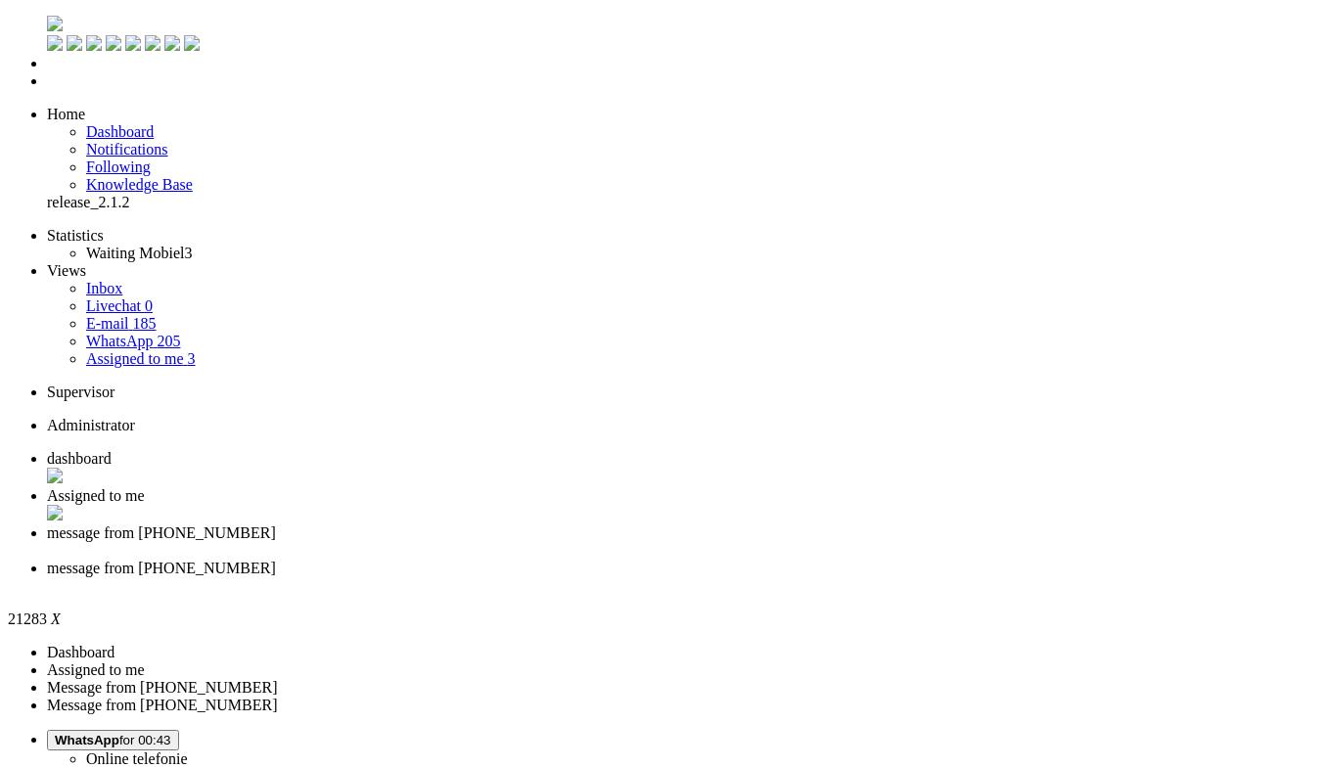
drag, startPoint x: 66, startPoint y: 3360, endPoint x: 50, endPoint y: 3356, distance: 16.4
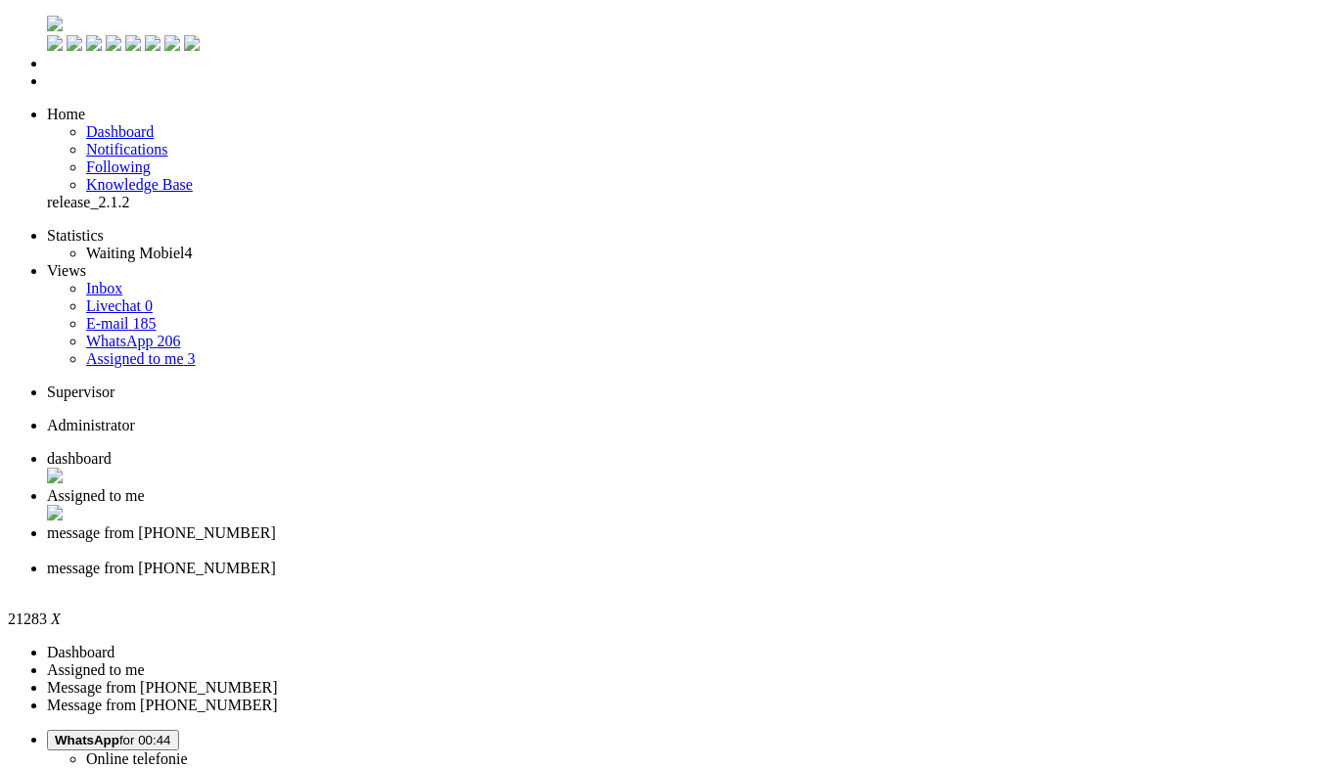
click at [898, 577] on div "Close tab" at bounding box center [680, 586] width 1267 height 18
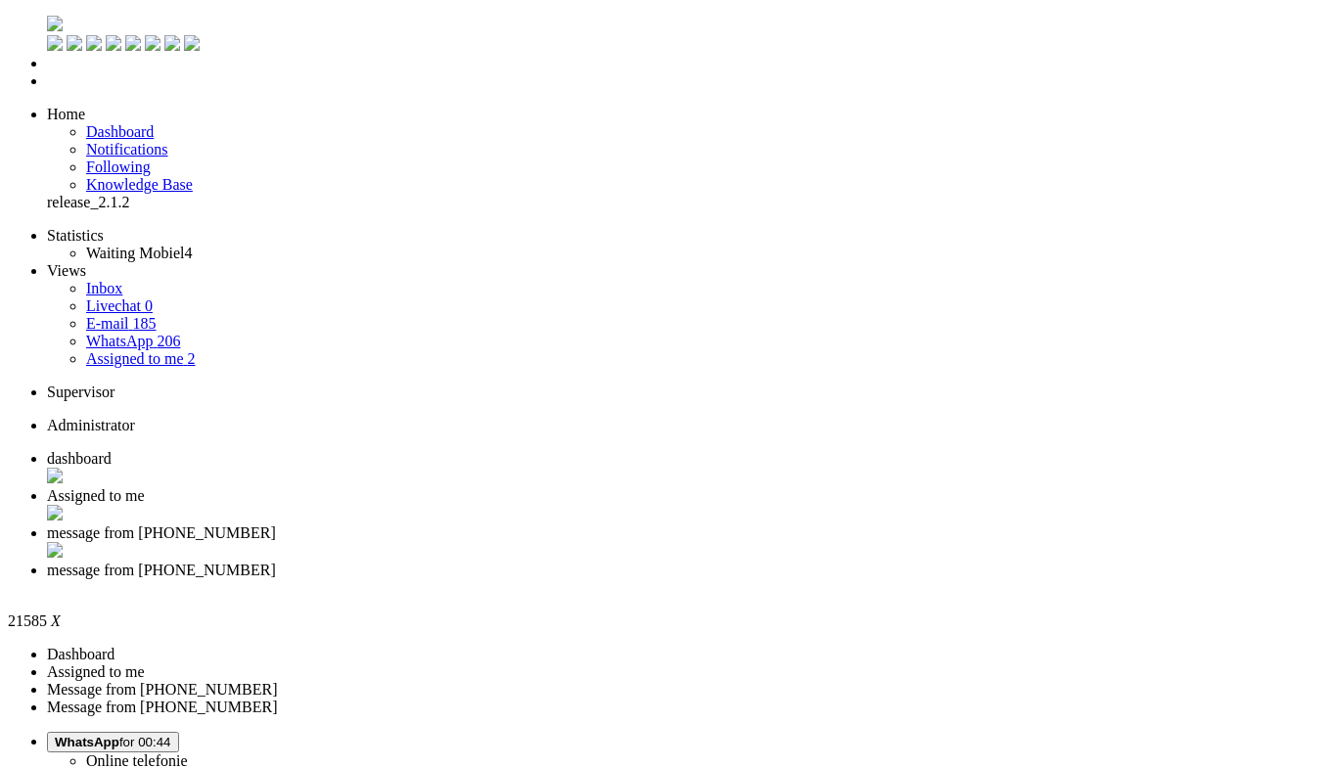
paste body "Rich Text Area. Press ALT-0 for help."
drag, startPoint x: 1255, startPoint y: 441, endPoint x: 1015, endPoint y: -85, distance: 578.7
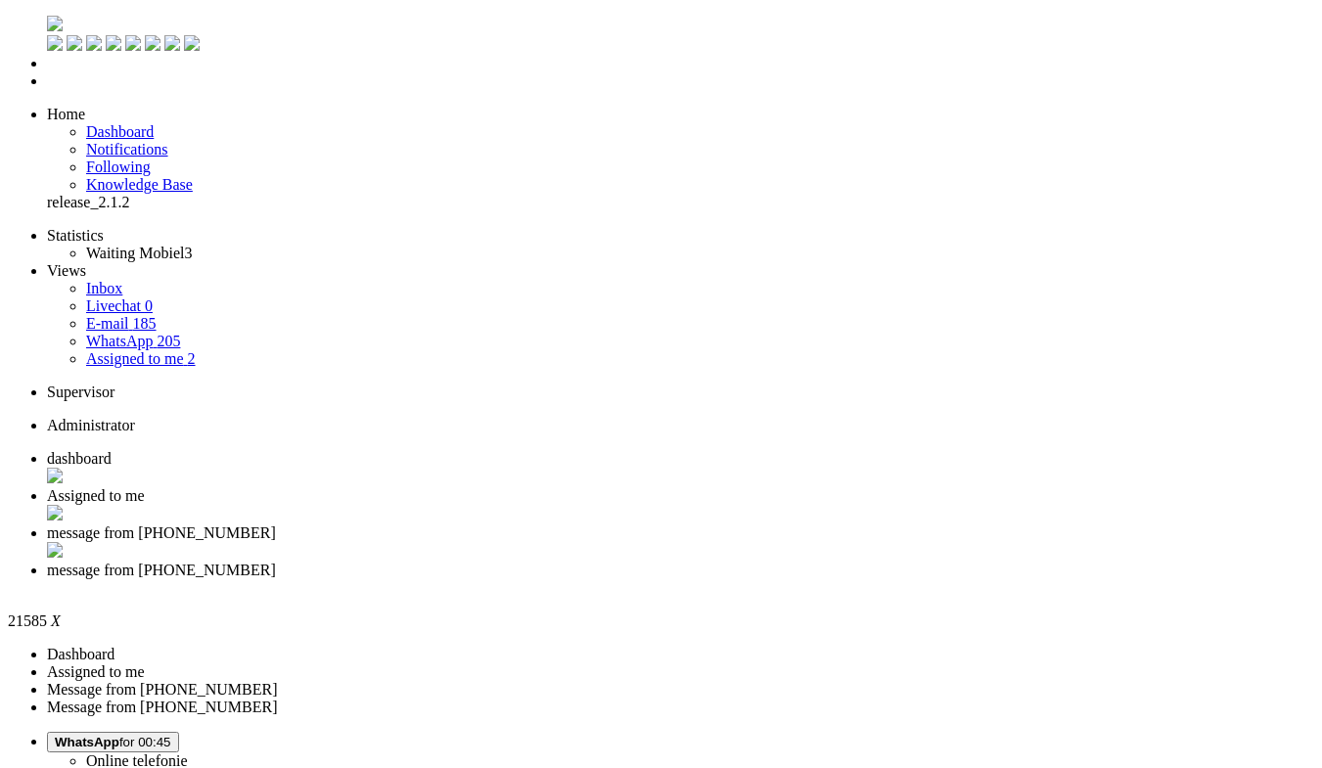
click at [897, 579] on div "Close tab" at bounding box center [680, 588] width 1267 height 18
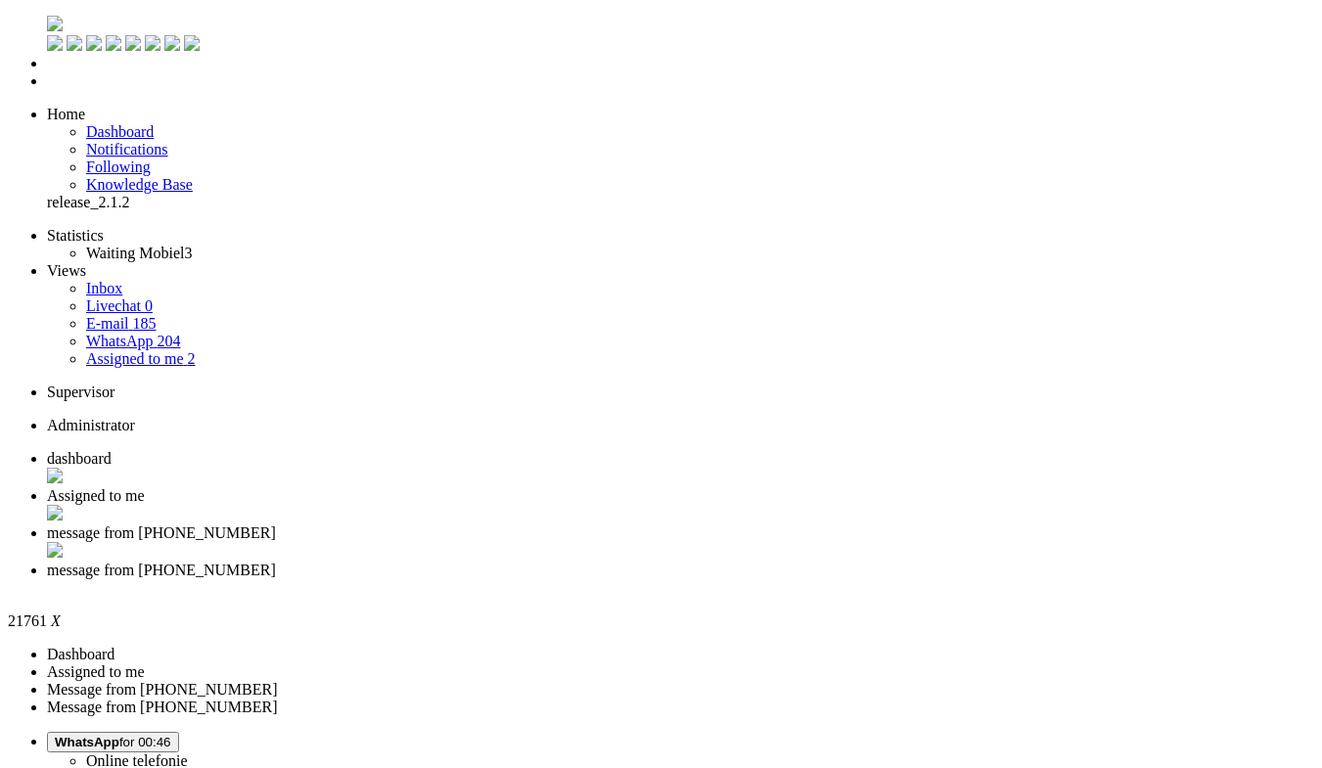
click at [898, 579] on div "Close tab" at bounding box center [680, 589] width 1267 height 20
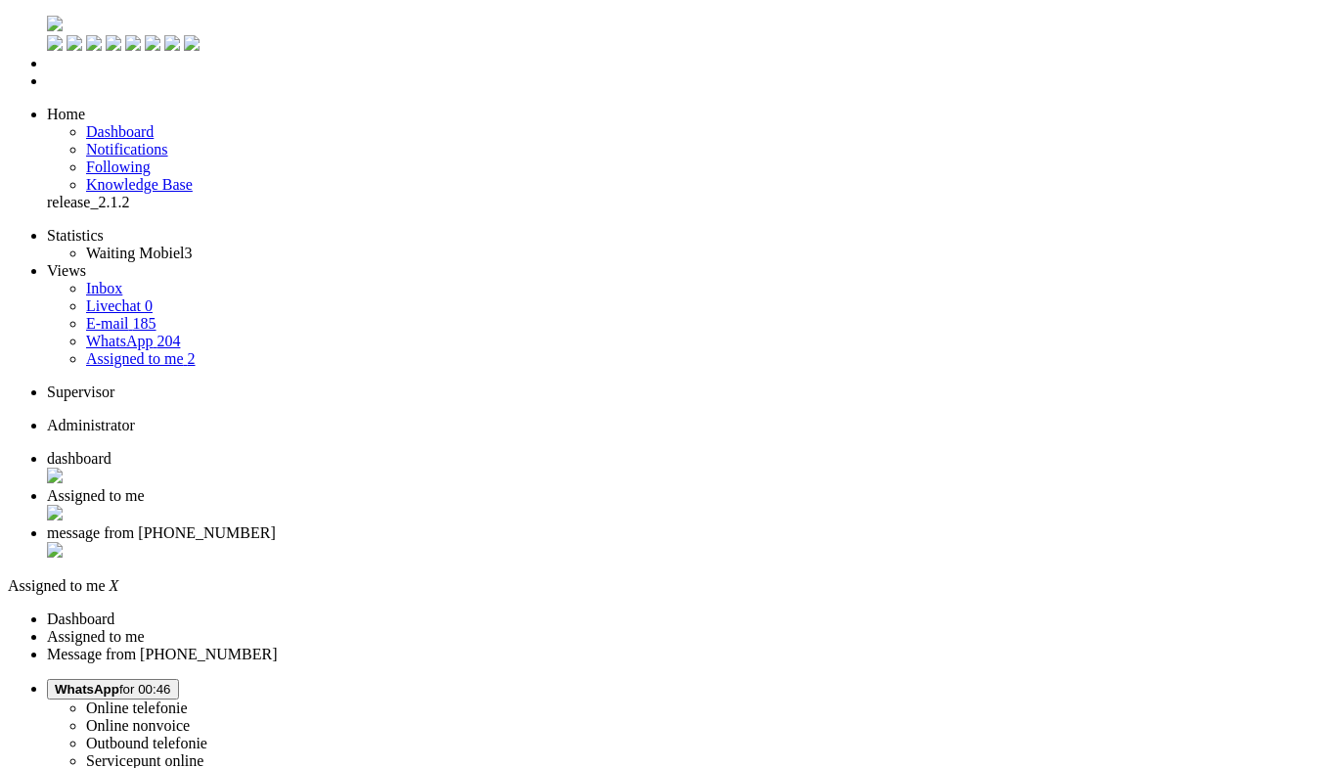
click at [276, 524] on span "message from +31628642839" at bounding box center [161, 532] width 229 height 17
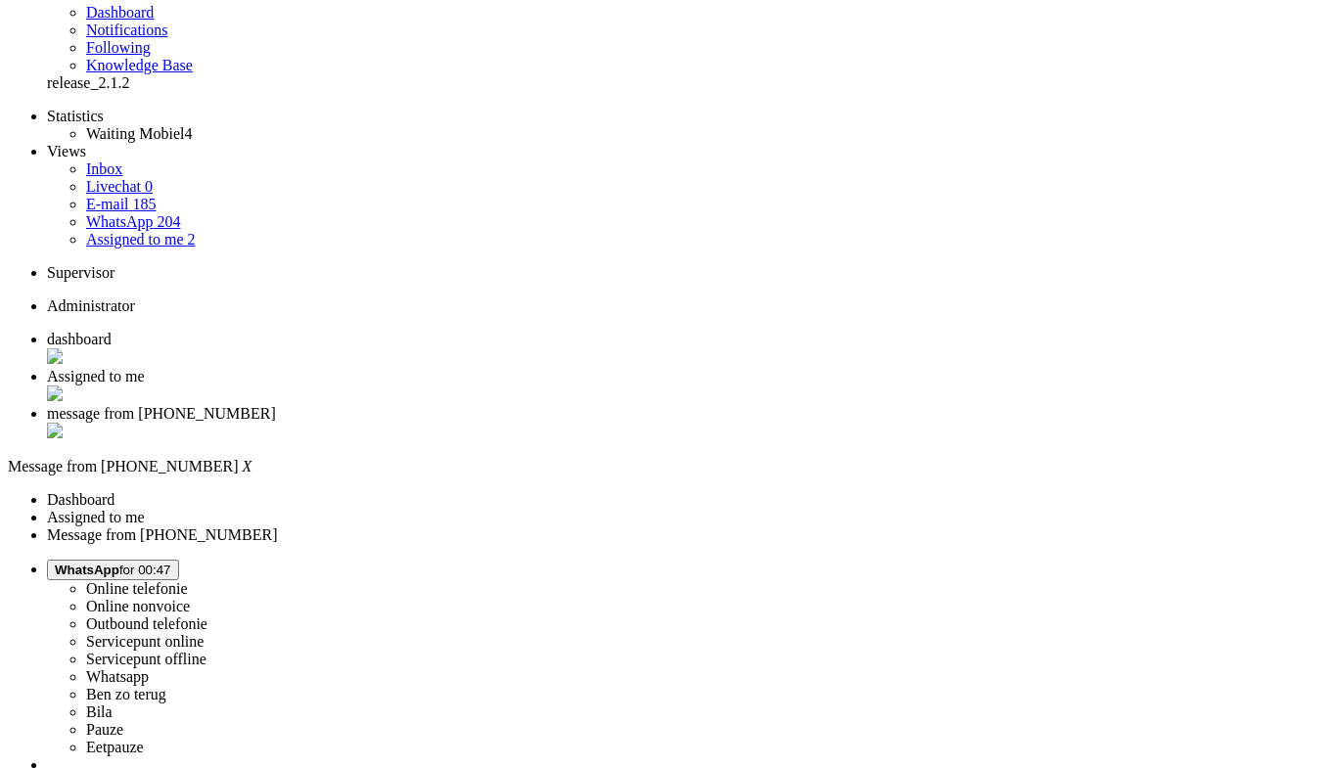
scroll to position [293, 0]
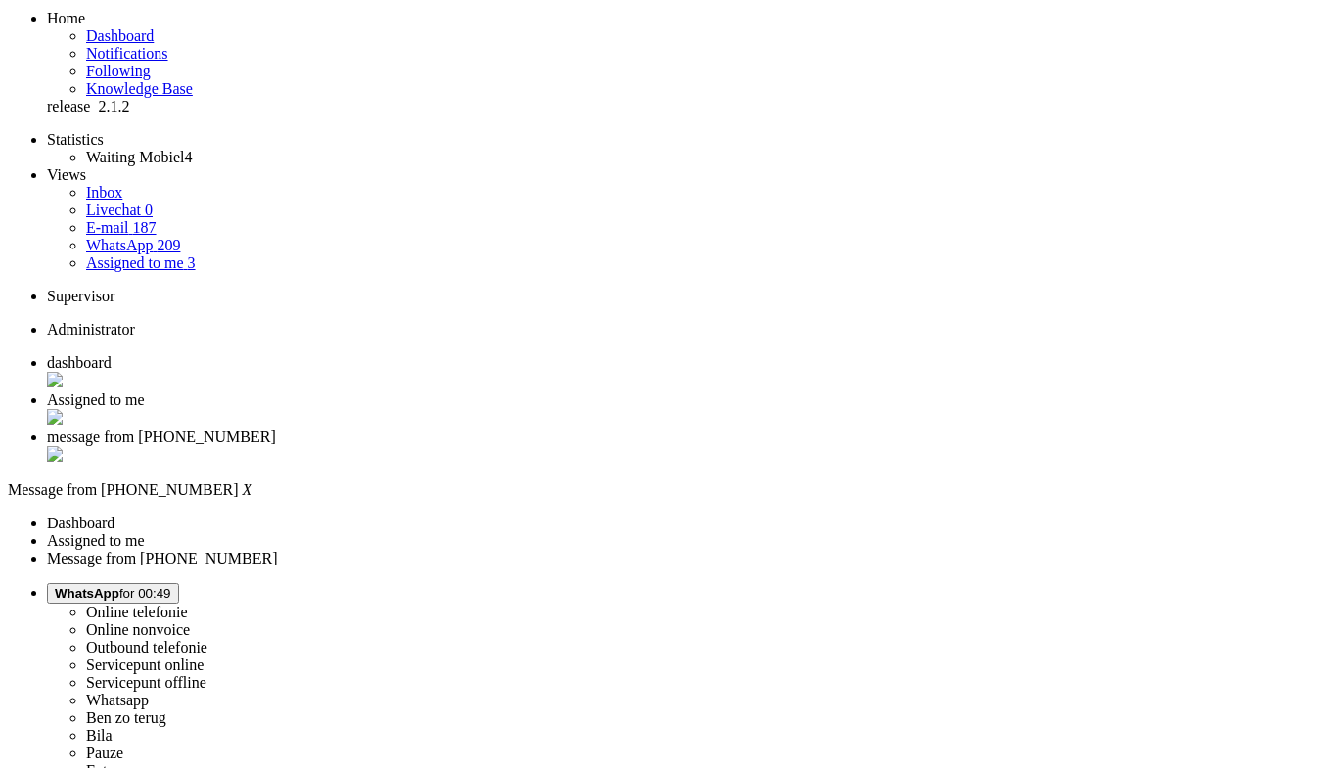
scroll to position [0, 0]
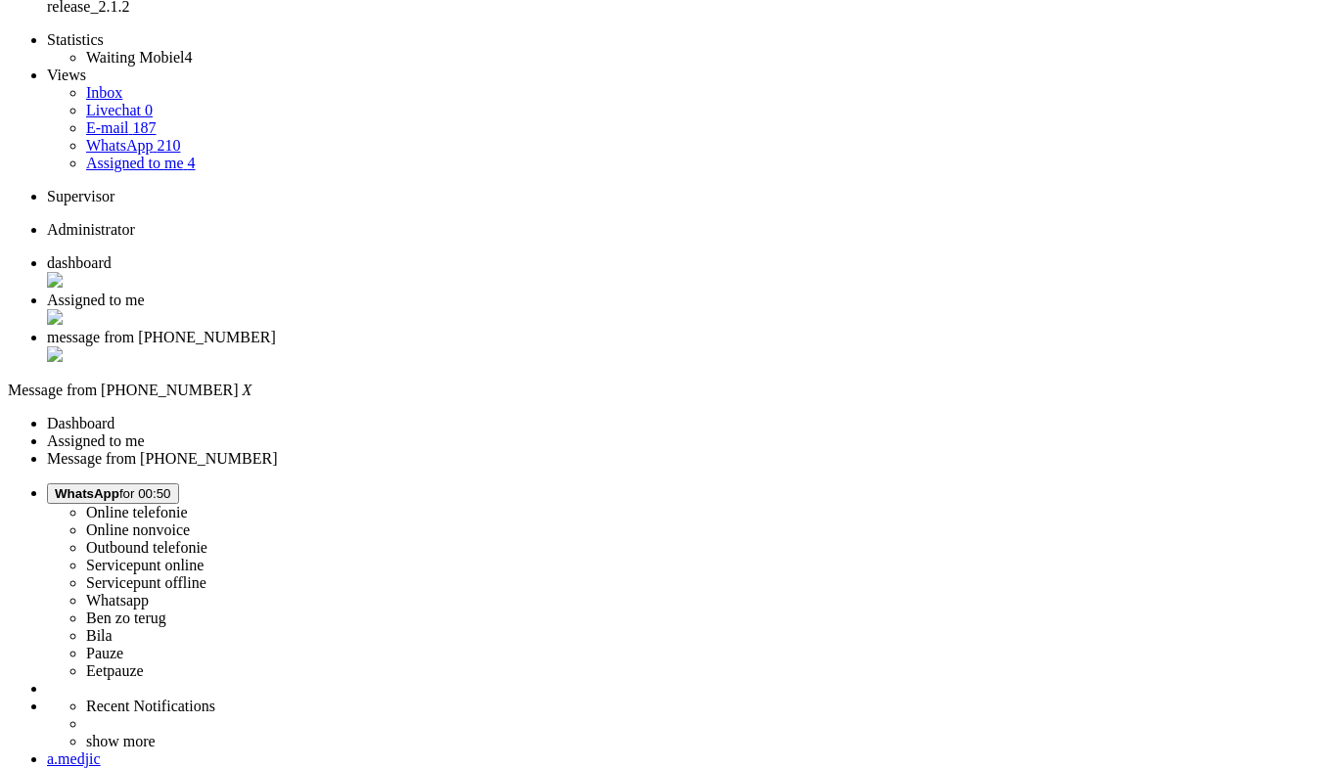
scroll to position [527, 0]
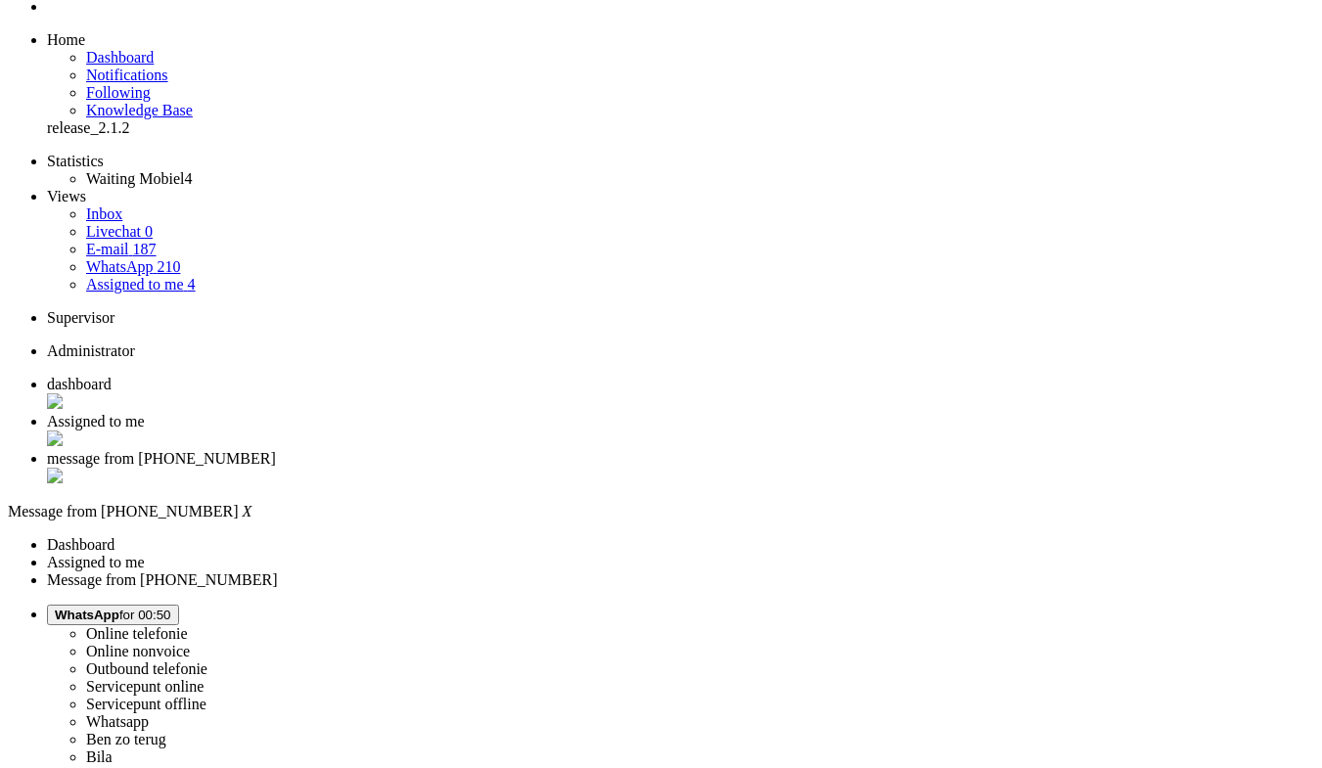
scroll to position [0, 0]
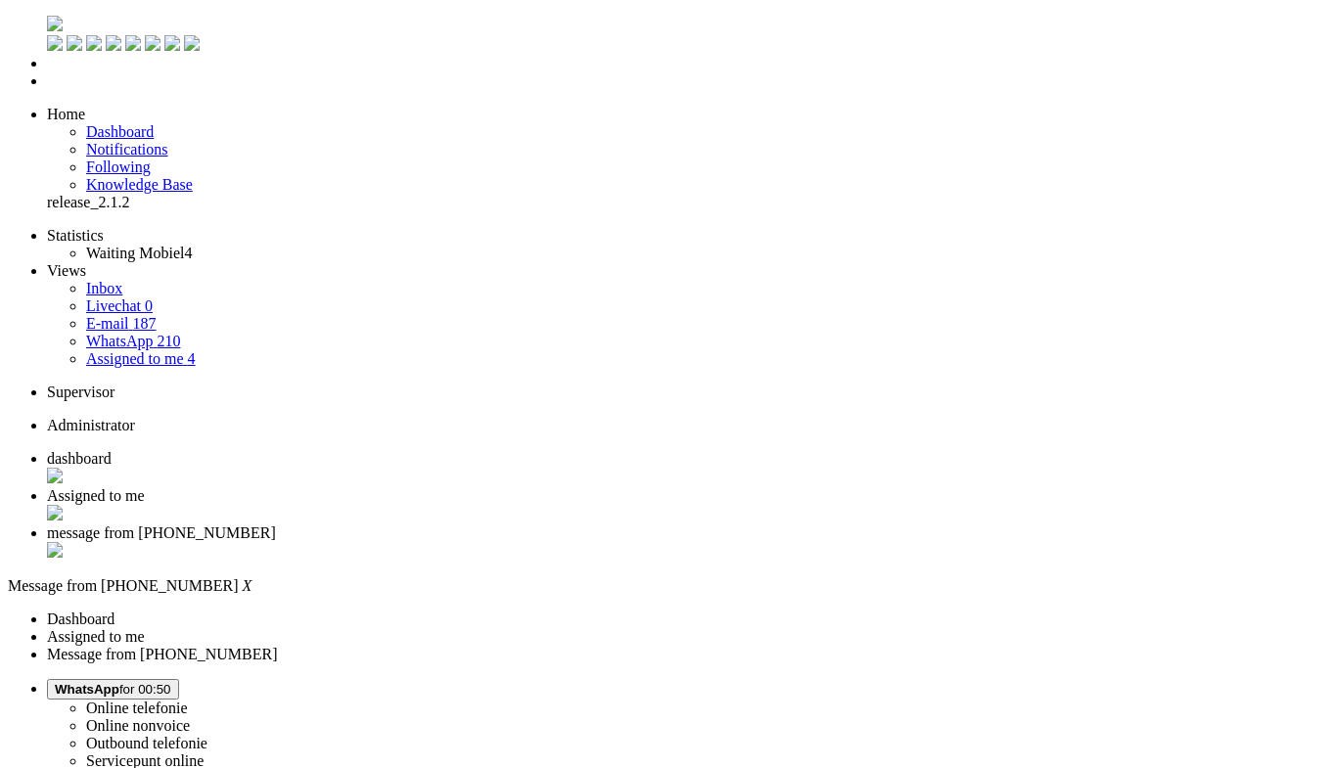
click at [733, 542] on div "Close tab" at bounding box center [680, 552] width 1267 height 20
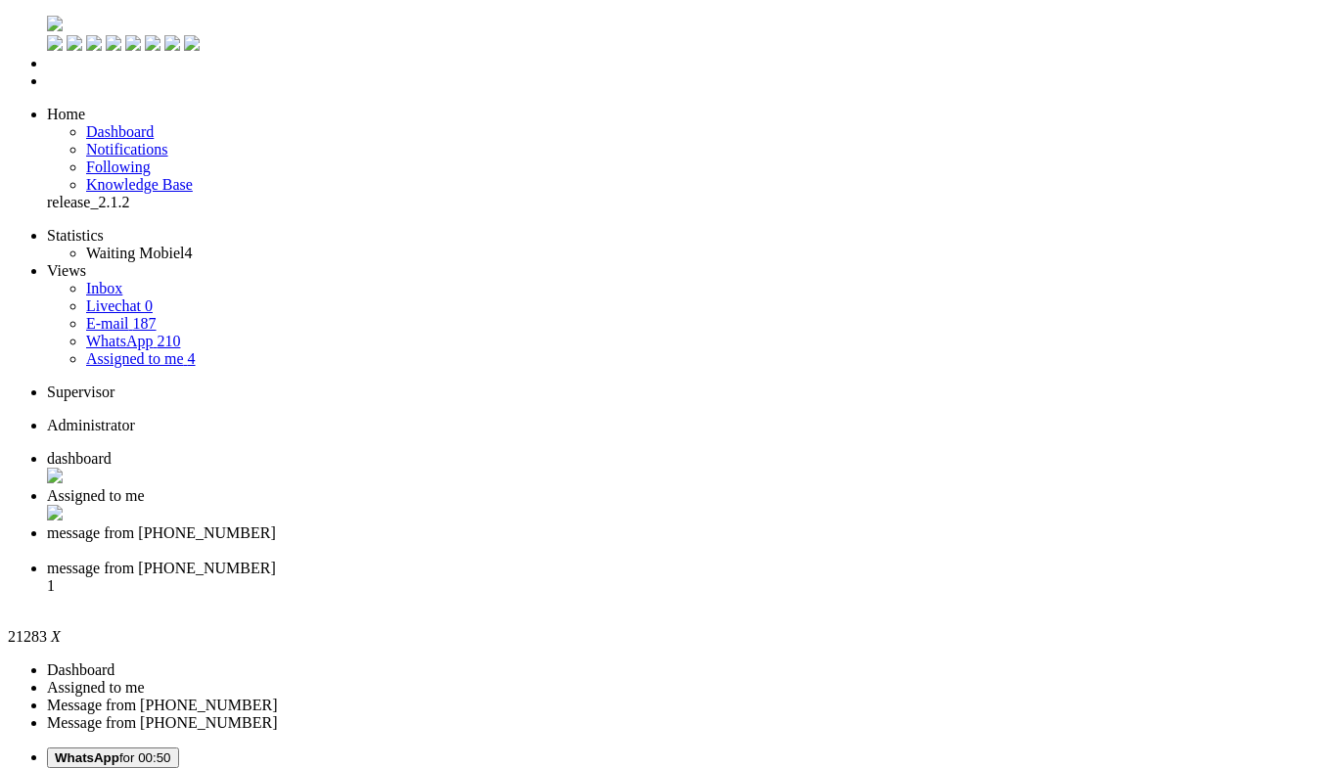
click at [729, 542] on div "Close tab" at bounding box center [680, 551] width 1267 height 18
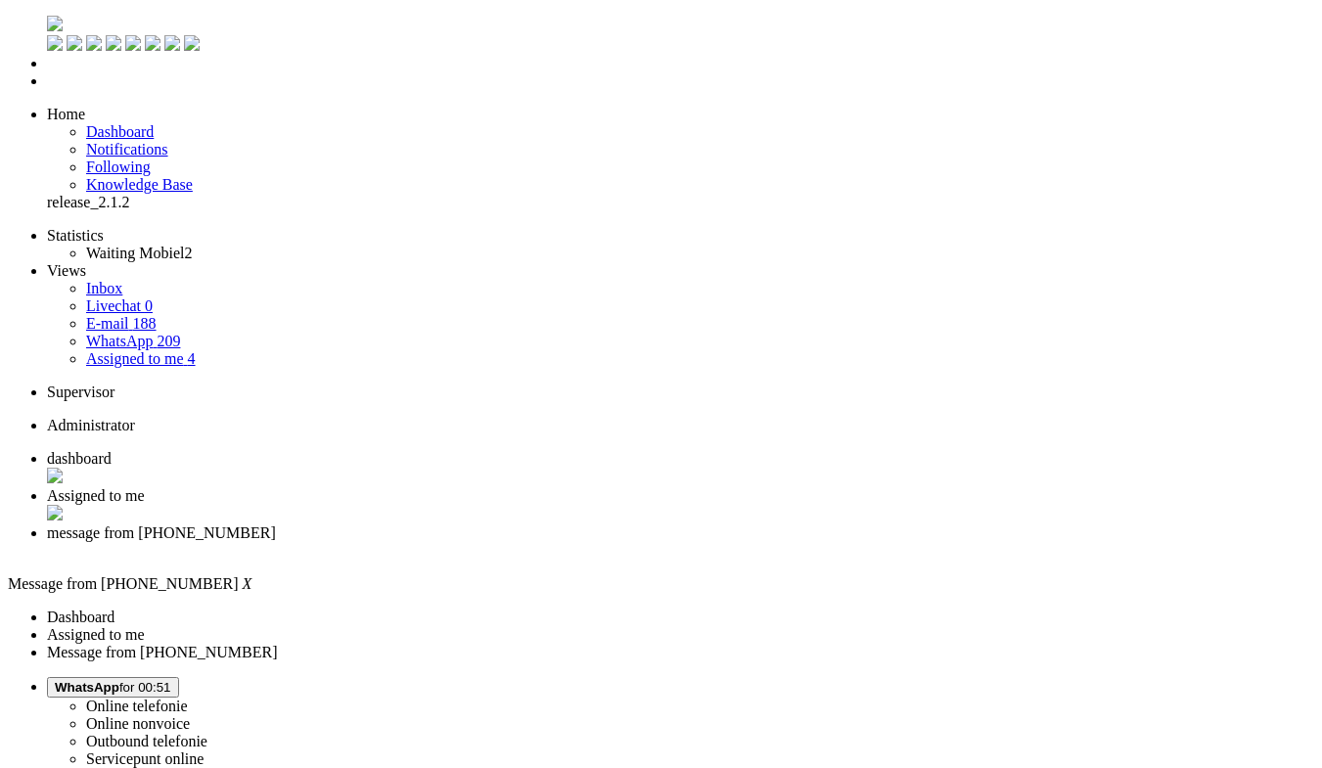
click at [145, 487] on span "Assigned to me" at bounding box center [96, 495] width 98 height 17
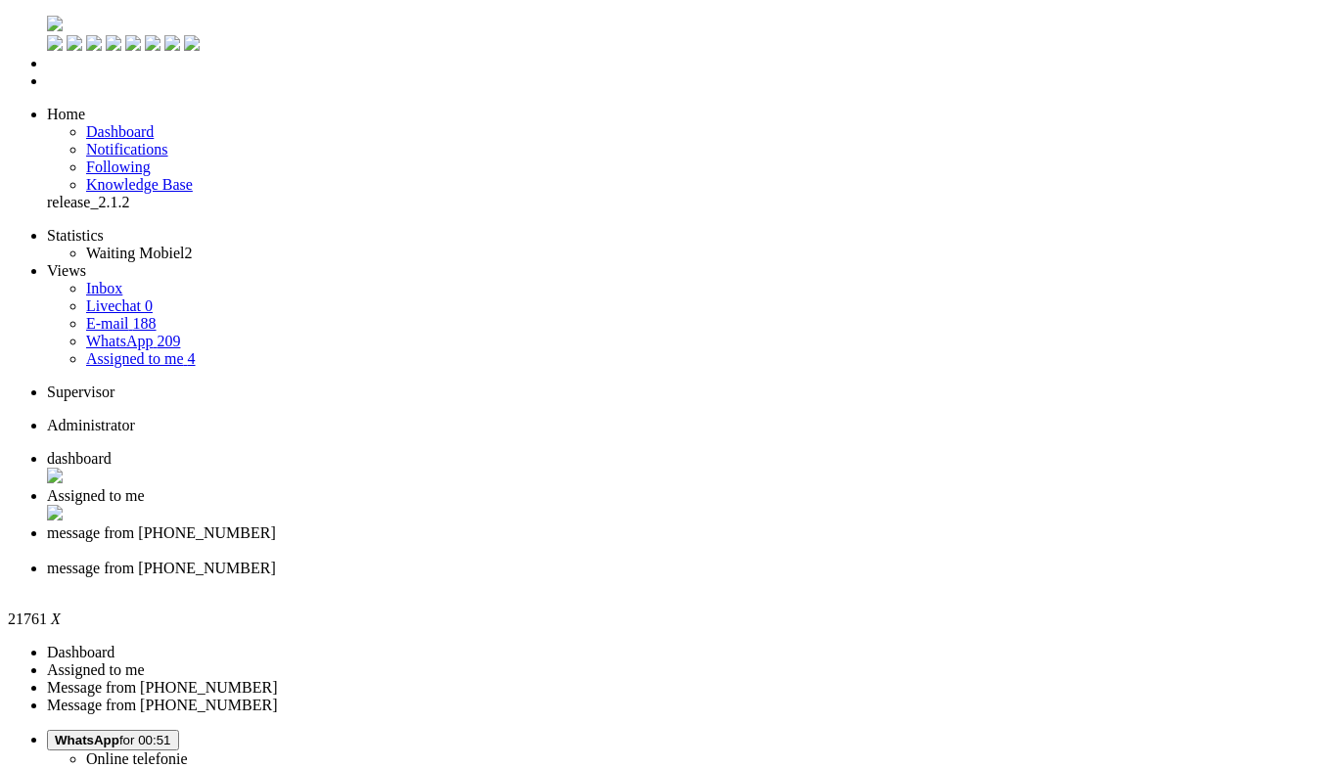
click at [893, 577] on div "Close tab" at bounding box center [680, 586] width 1267 height 18
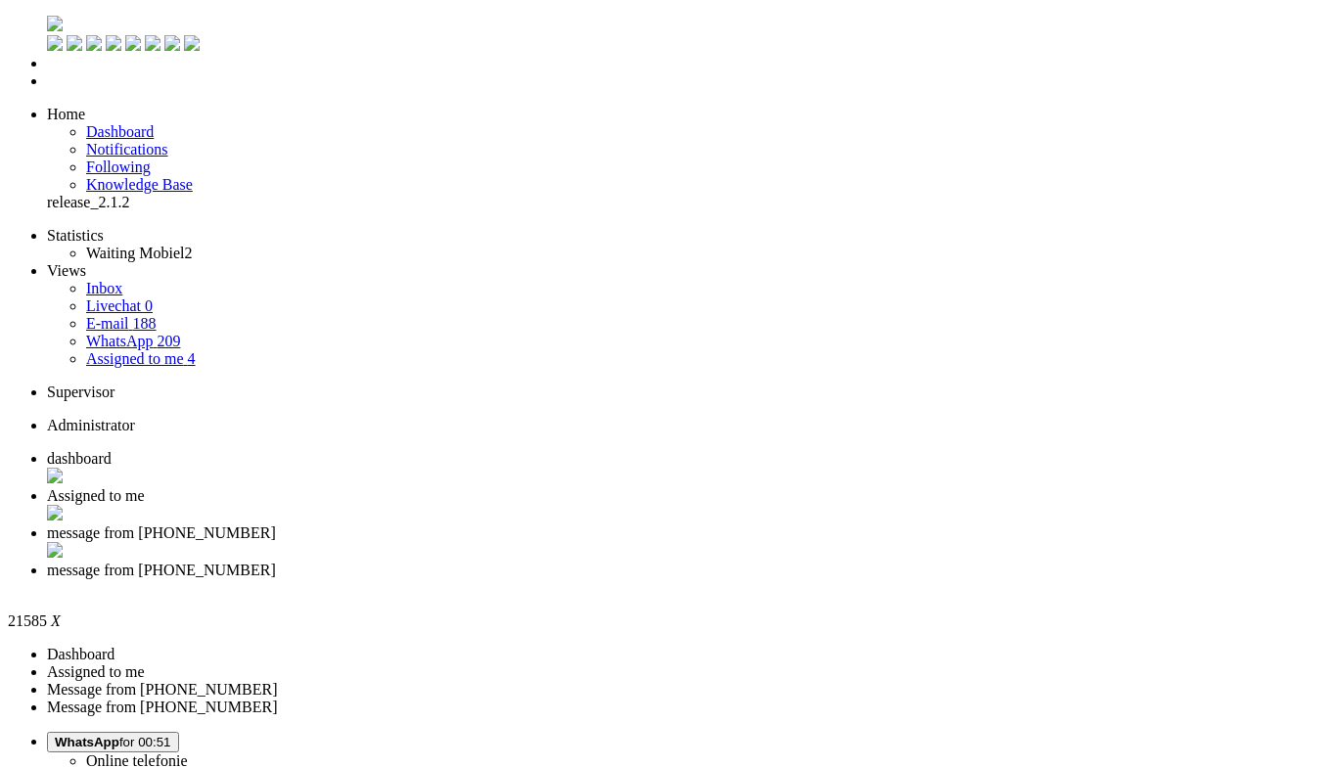
click at [896, 579] on div "Close tab" at bounding box center [680, 588] width 1267 height 18
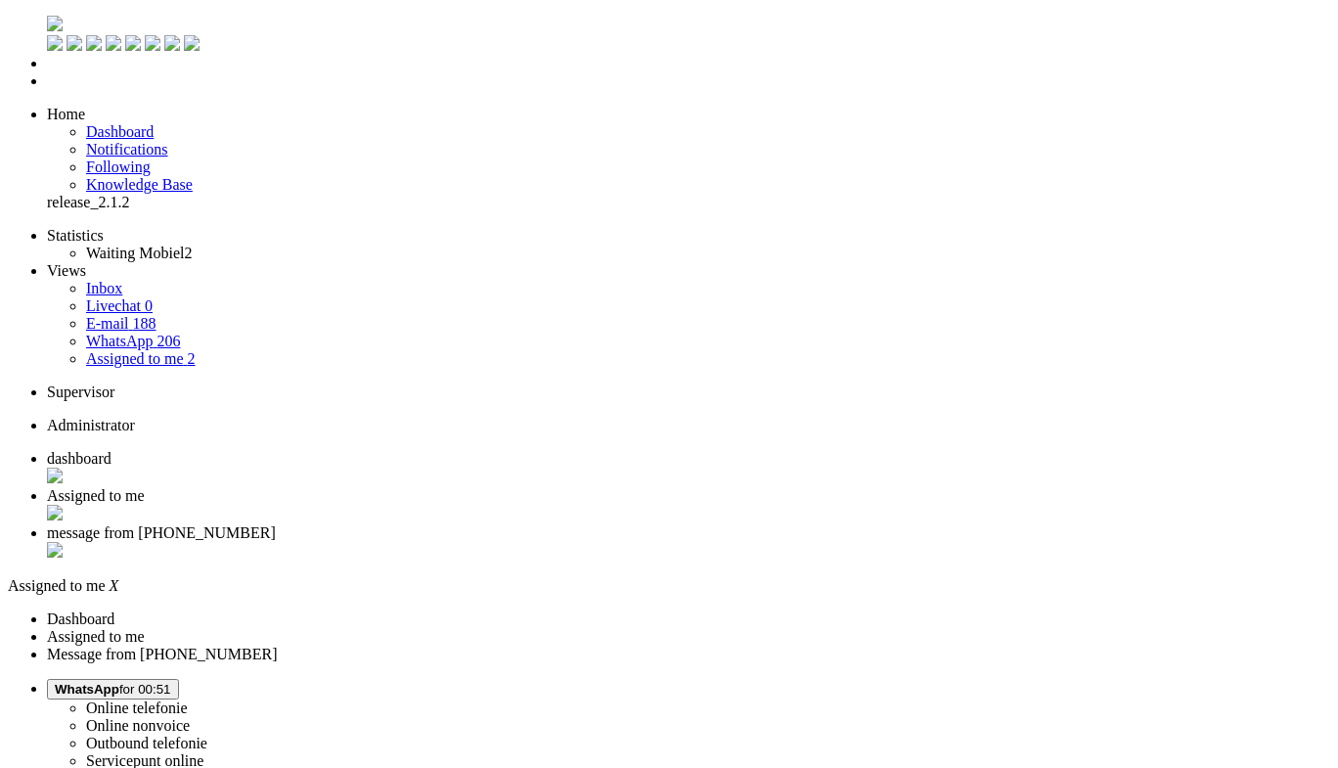
click at [276, 524] on span "message from +31640045342" at bounding box center [161, 532] width 229 height 17
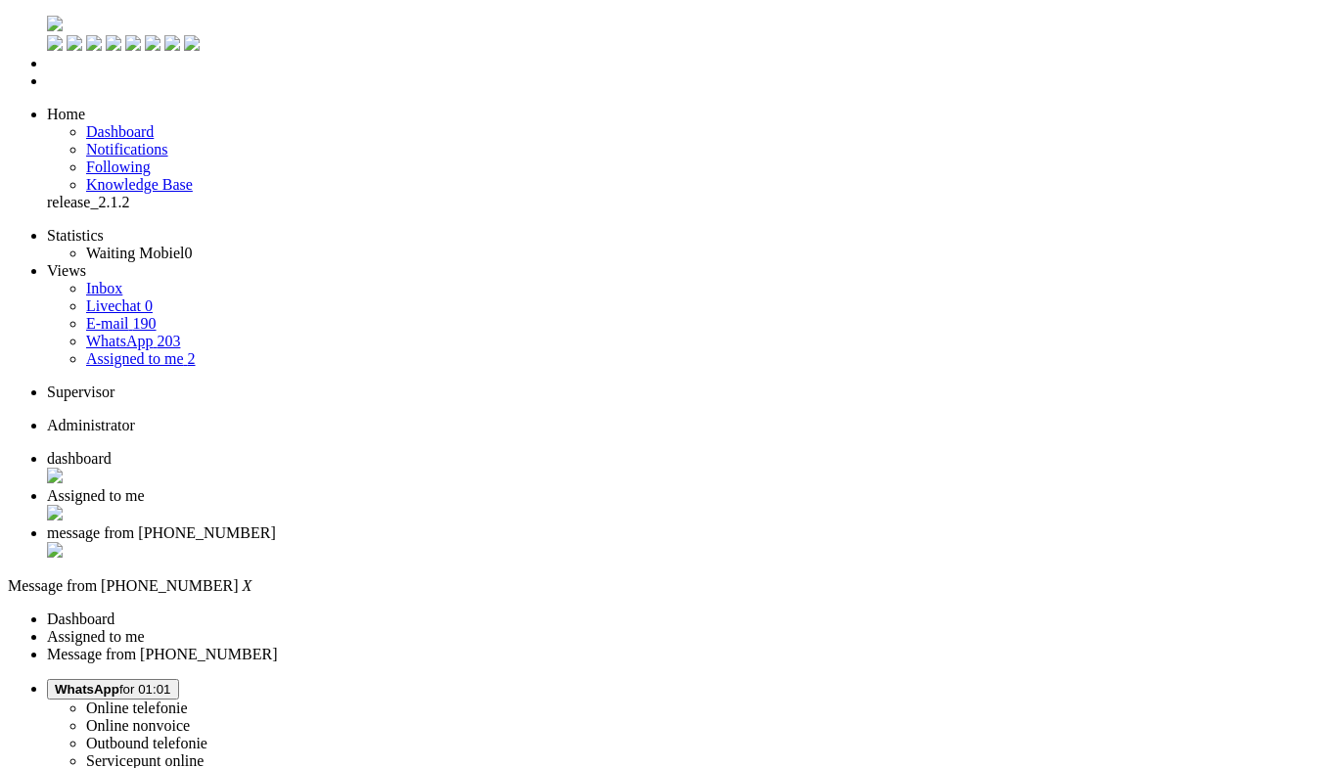
drag, startPoint x: 351, startPoint y: 3432, endPoint x: 325, endPoint y: 3409, distance: 34.7
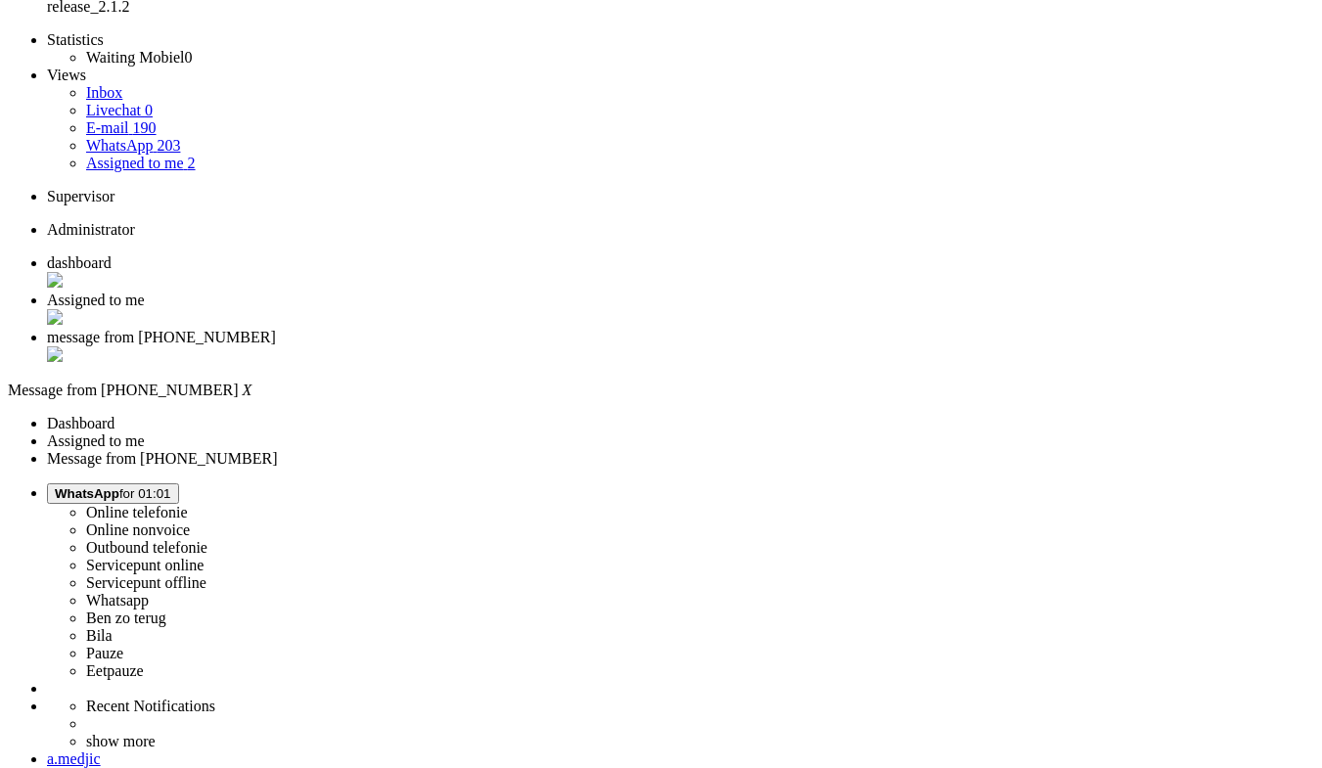
scroll to position [527, 0]
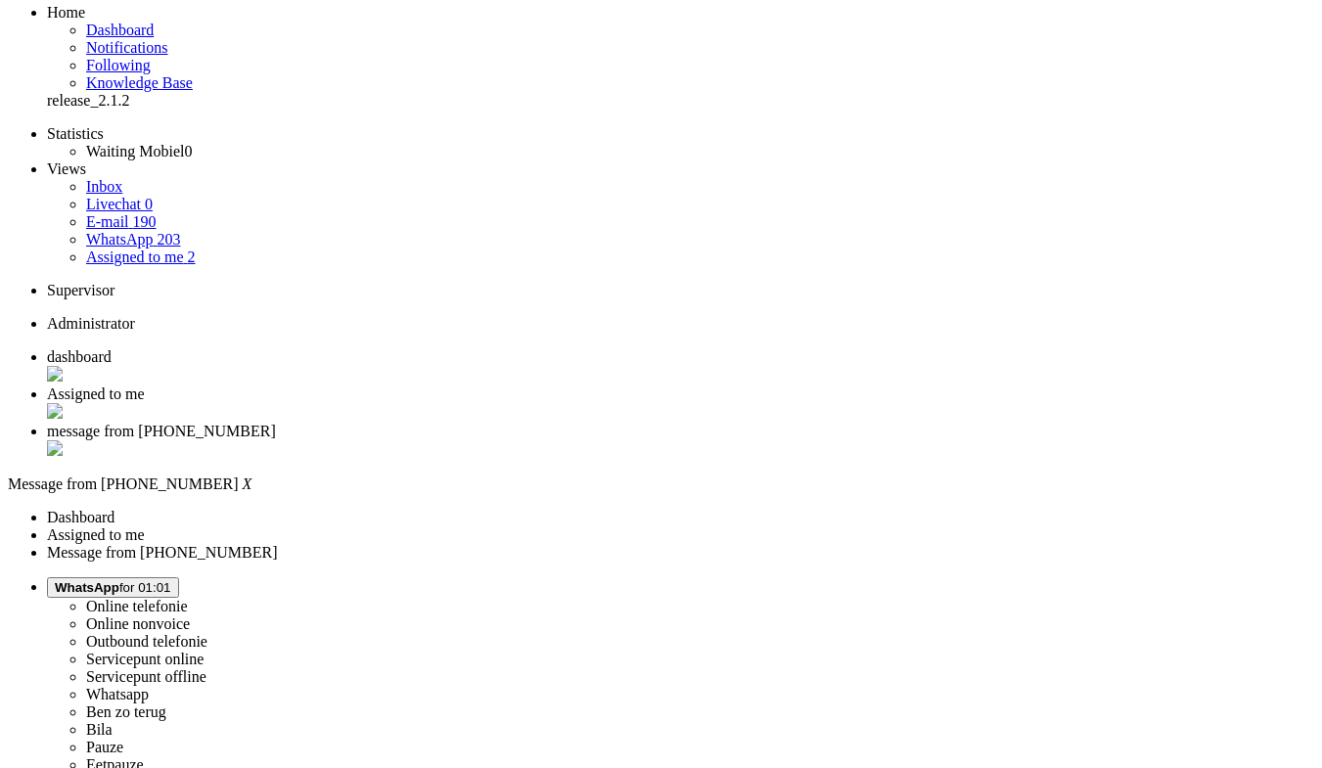
scroll to position [0, 0]
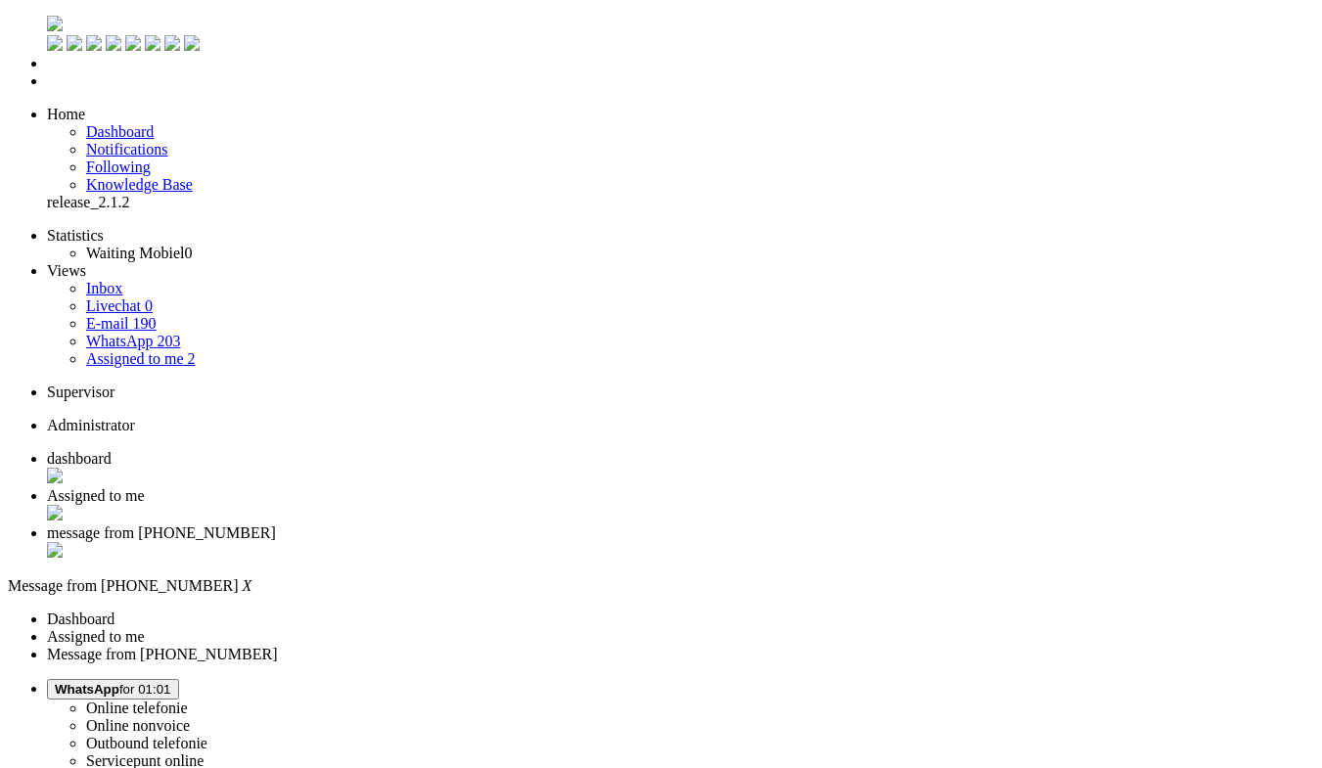
click at [112, 450] on span "dashboard" at bounding box center [79, 458] width 65 height 17
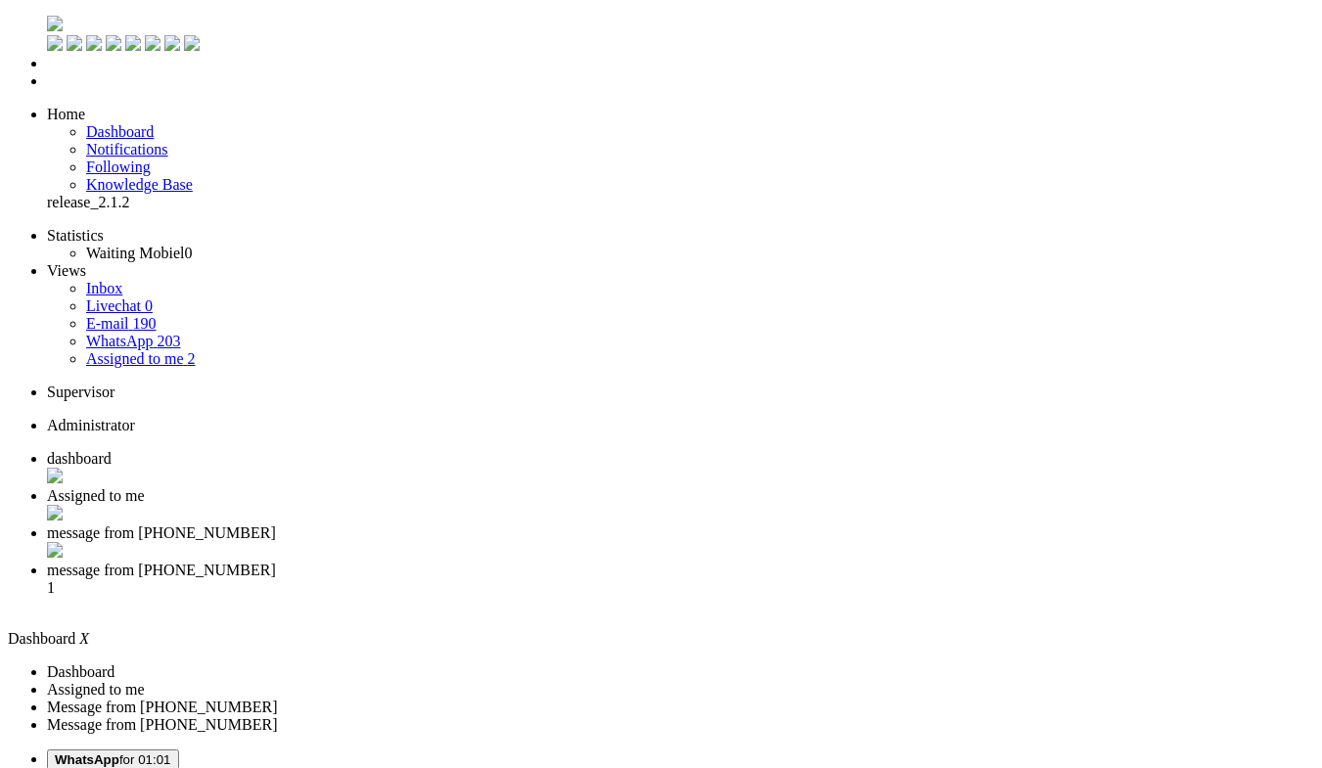
click at [276, 562] on span "message from +31683959649" at bounding box center [161, 570] width 229 height 17
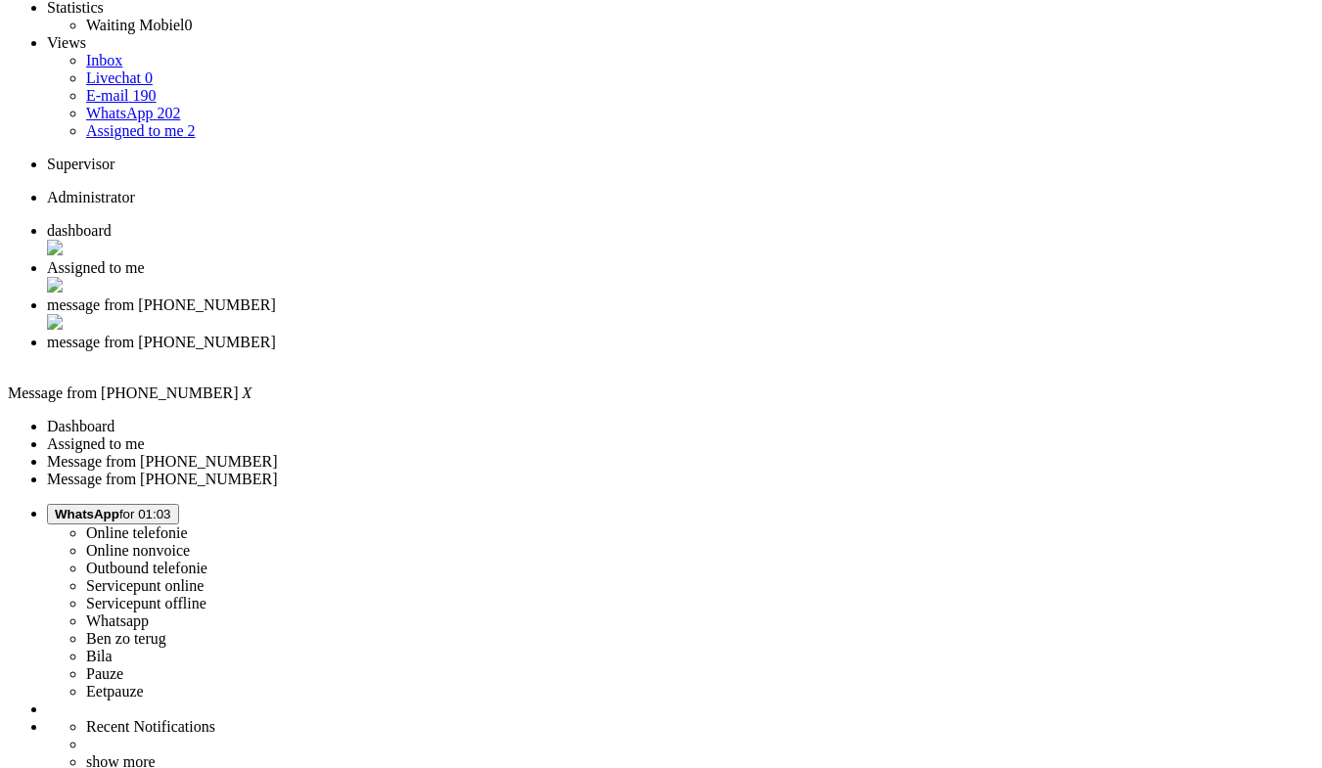
scroll to position [172, 0]
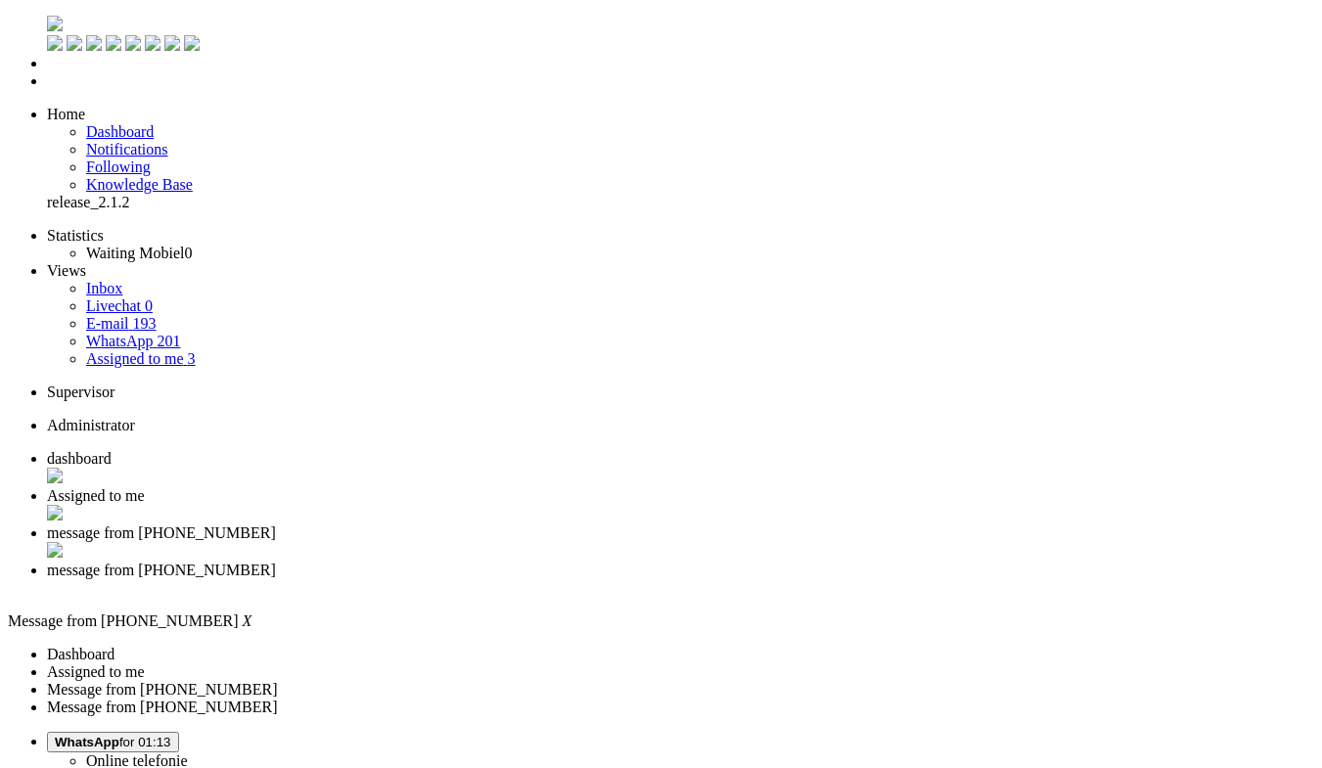
click at [897, 579] on div "Close tab" at bounding box center [680, 588] width 1267 height 18
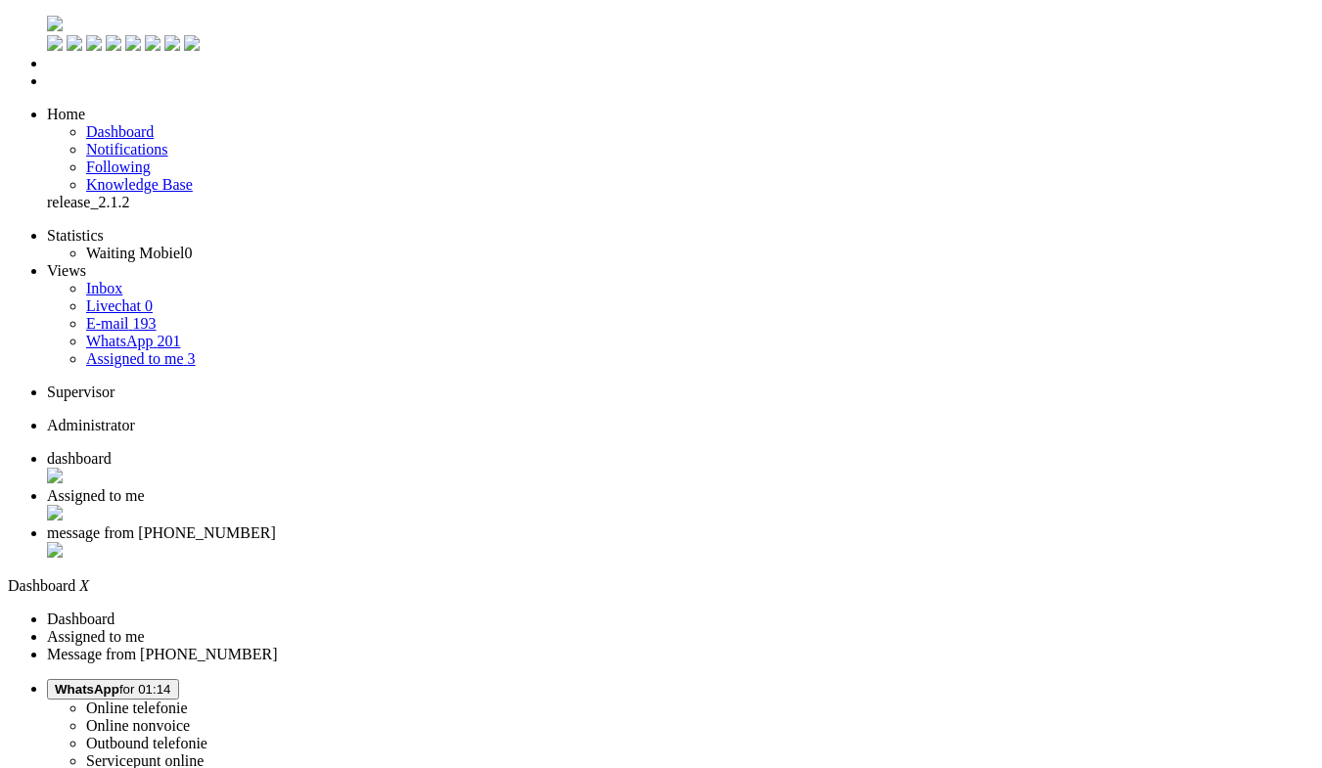
click at [276, 524] on span "message from +31640045342" at bounding box center [161, 532] width 229 height 17
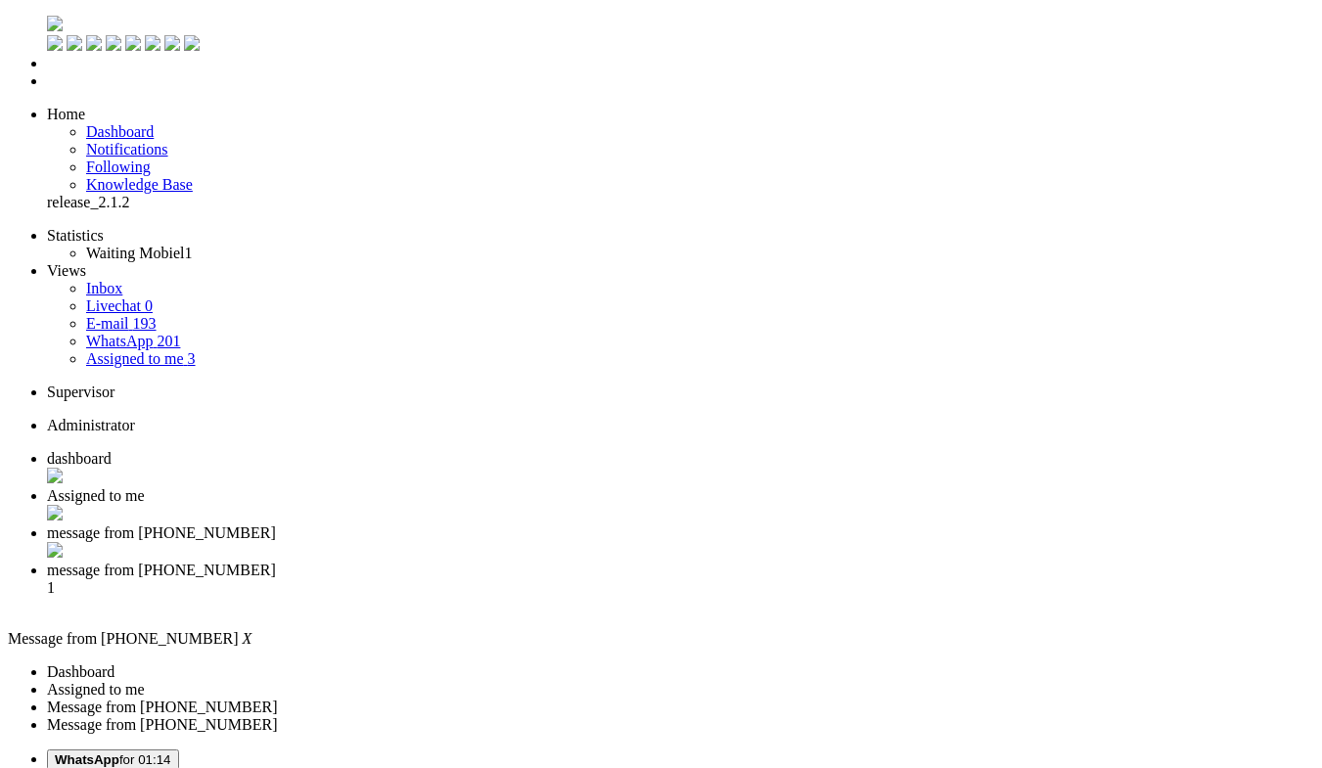
click at [728, 542] on div "Close tab" at bounding box center [680, 552] width 1267 height 20
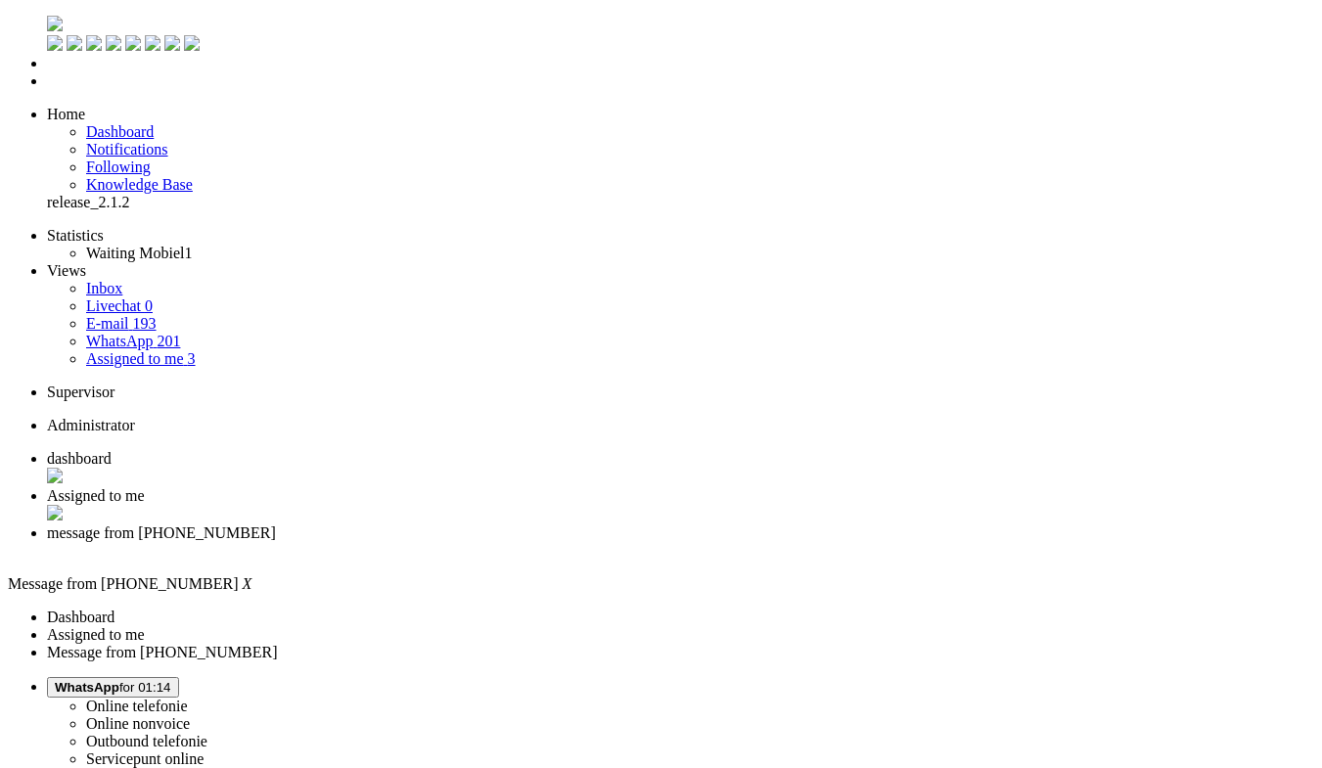
click at [145, 487] on span "Assigned to me" at bounding box center [96, 495] width 98 height 17
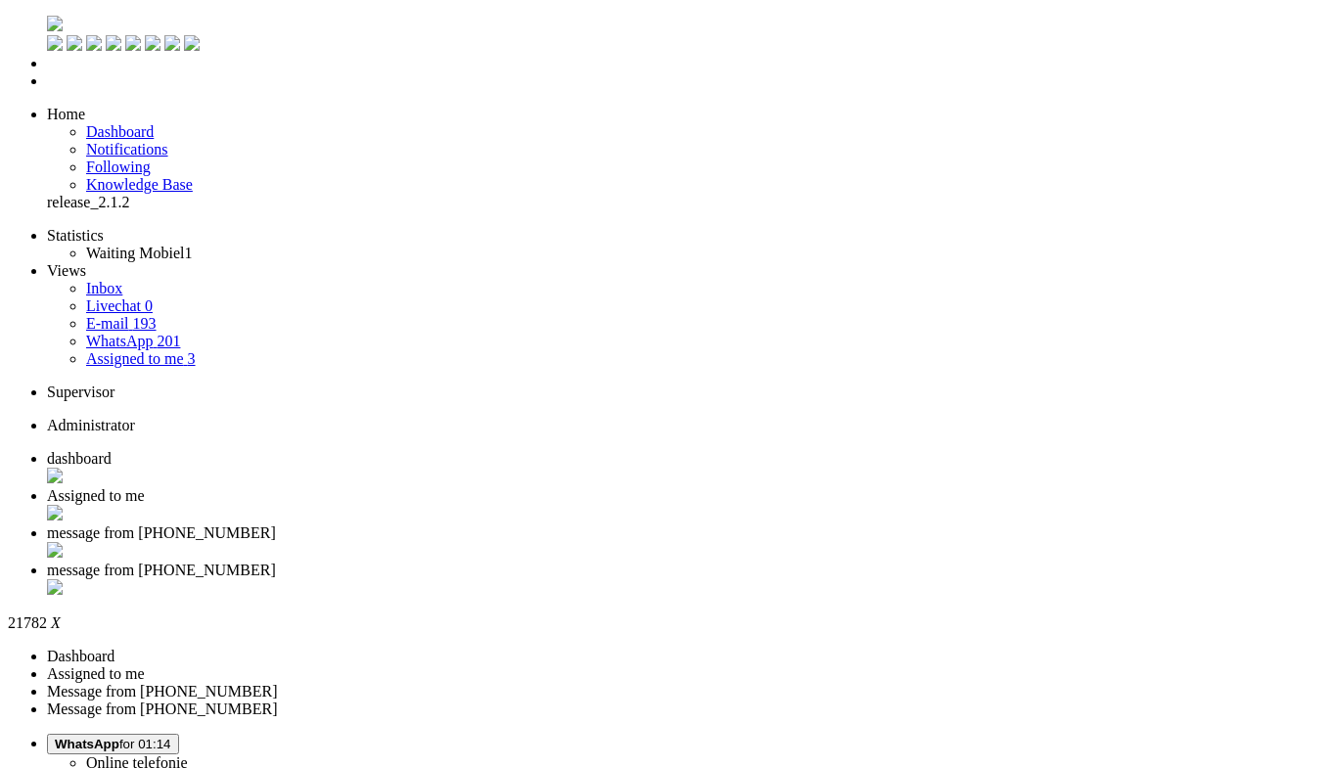
click at [894, 579] on div "Close tab" at bounding box center [680, 589] width 1267 height 20
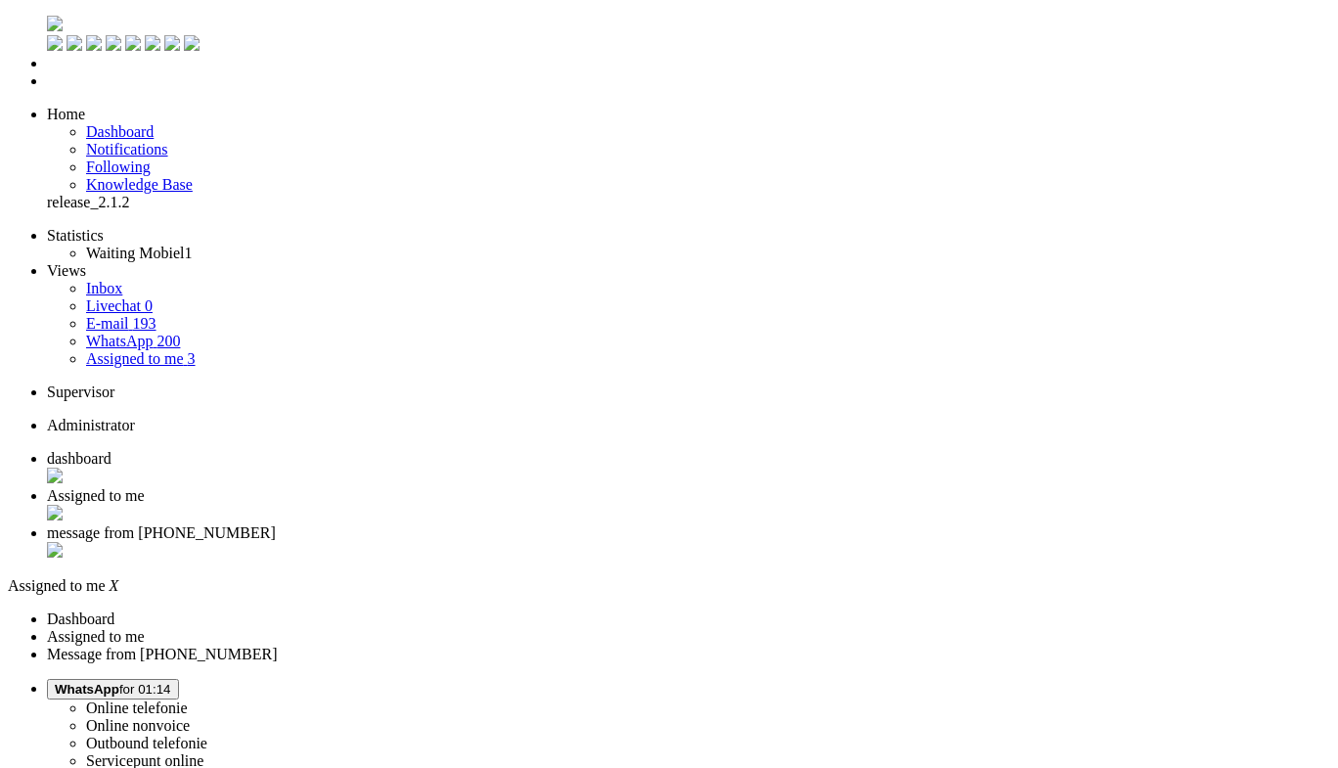
click at [685, 524] on li "message from +31648758382" at bounding box center [689, 542] width 1284 height 37
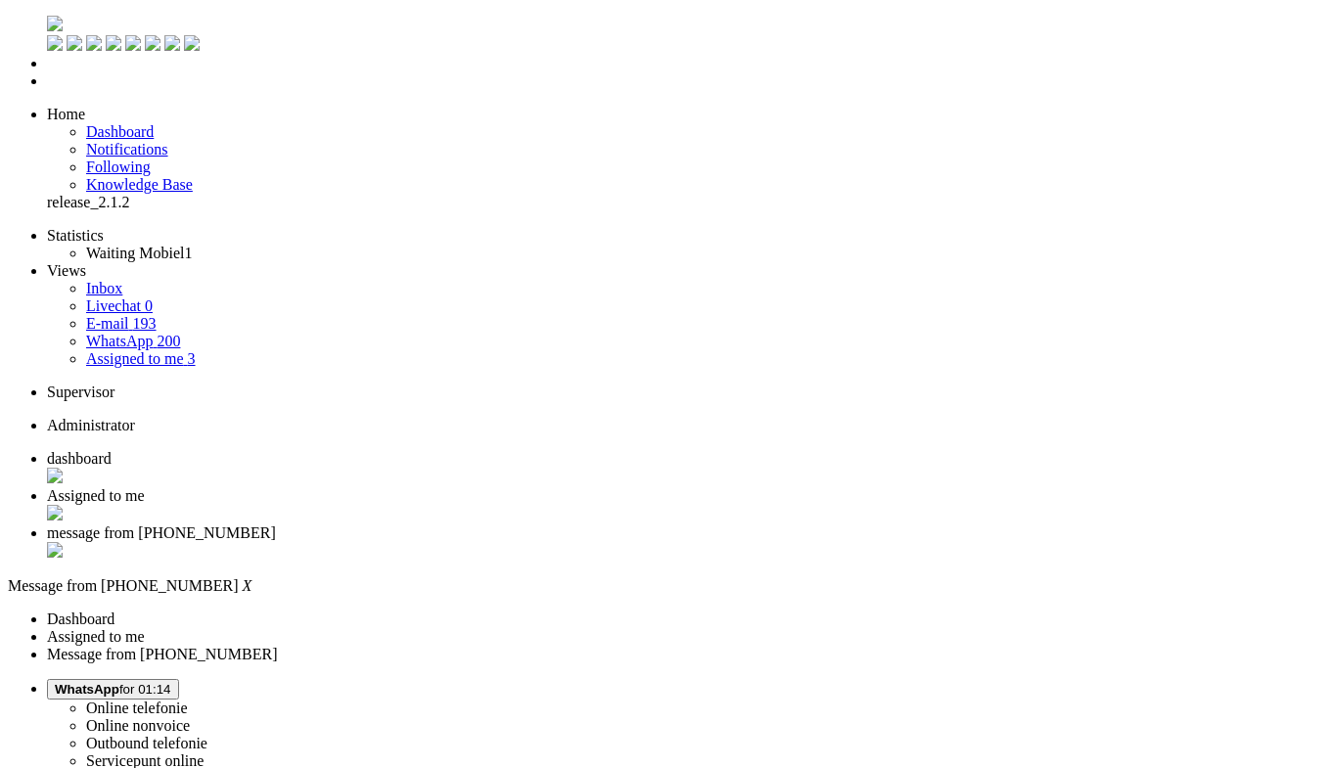
type input "reed"
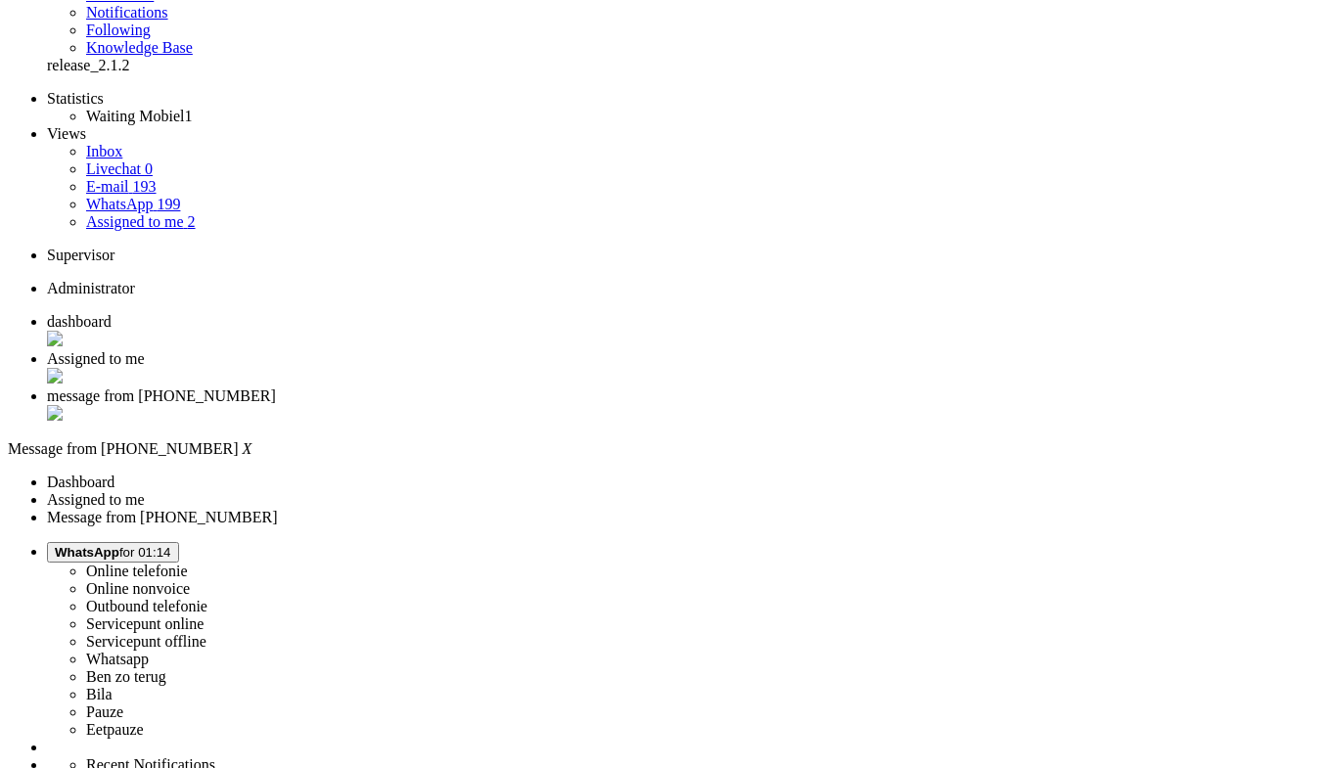
scroll to position [196, 0]
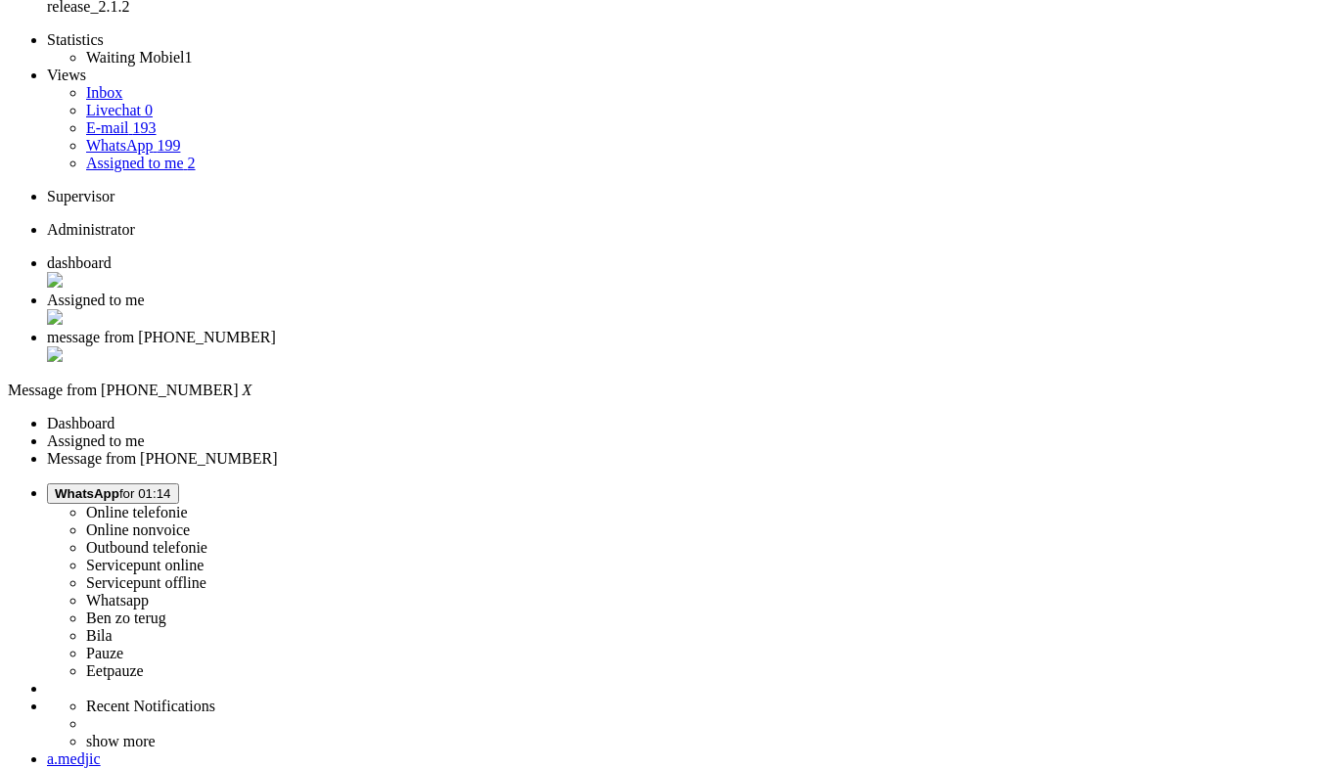
type input "re"
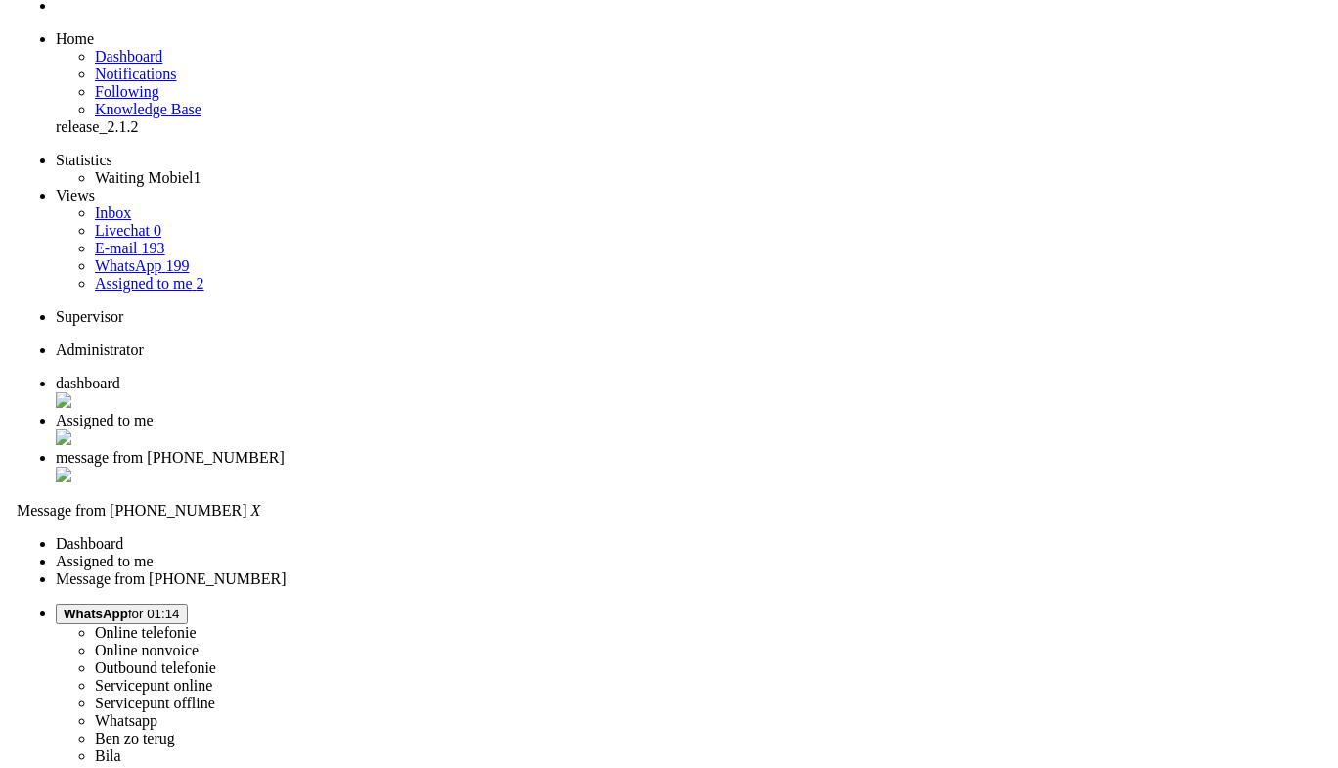
scroll to position [0, 0]
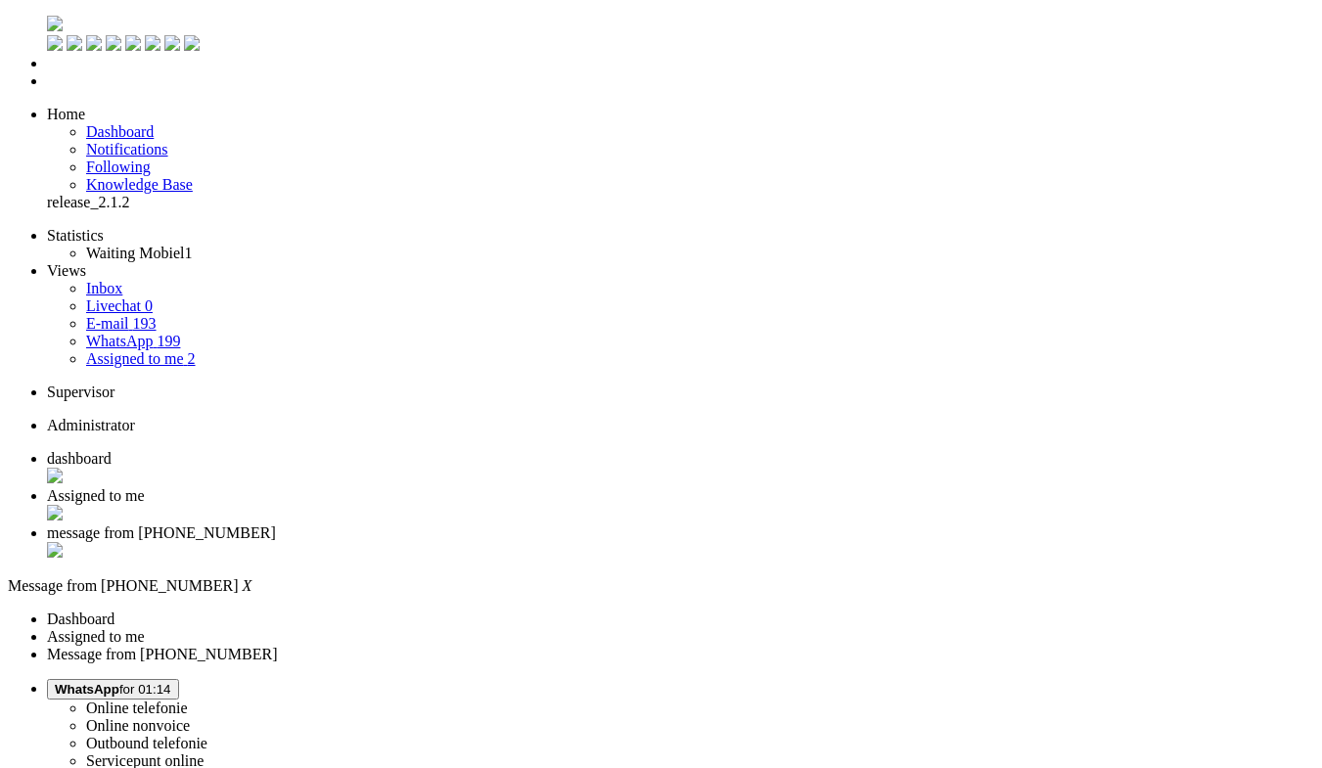
click at [731, 542] on div "Close tab" at bounding box center [680, 552] width 1267 height 20
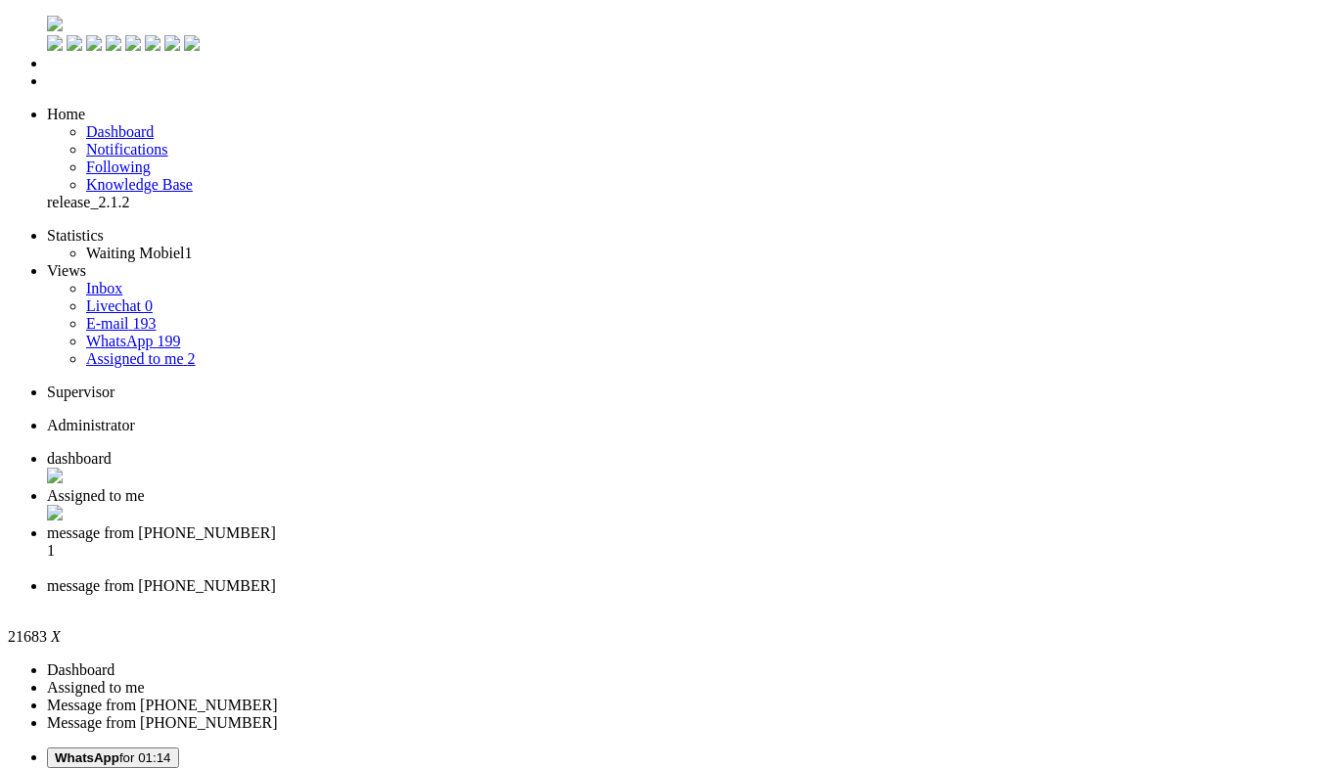
click at [895, 595] on div "Close tab" at bounding box center [680, 604] width 1267 height 18
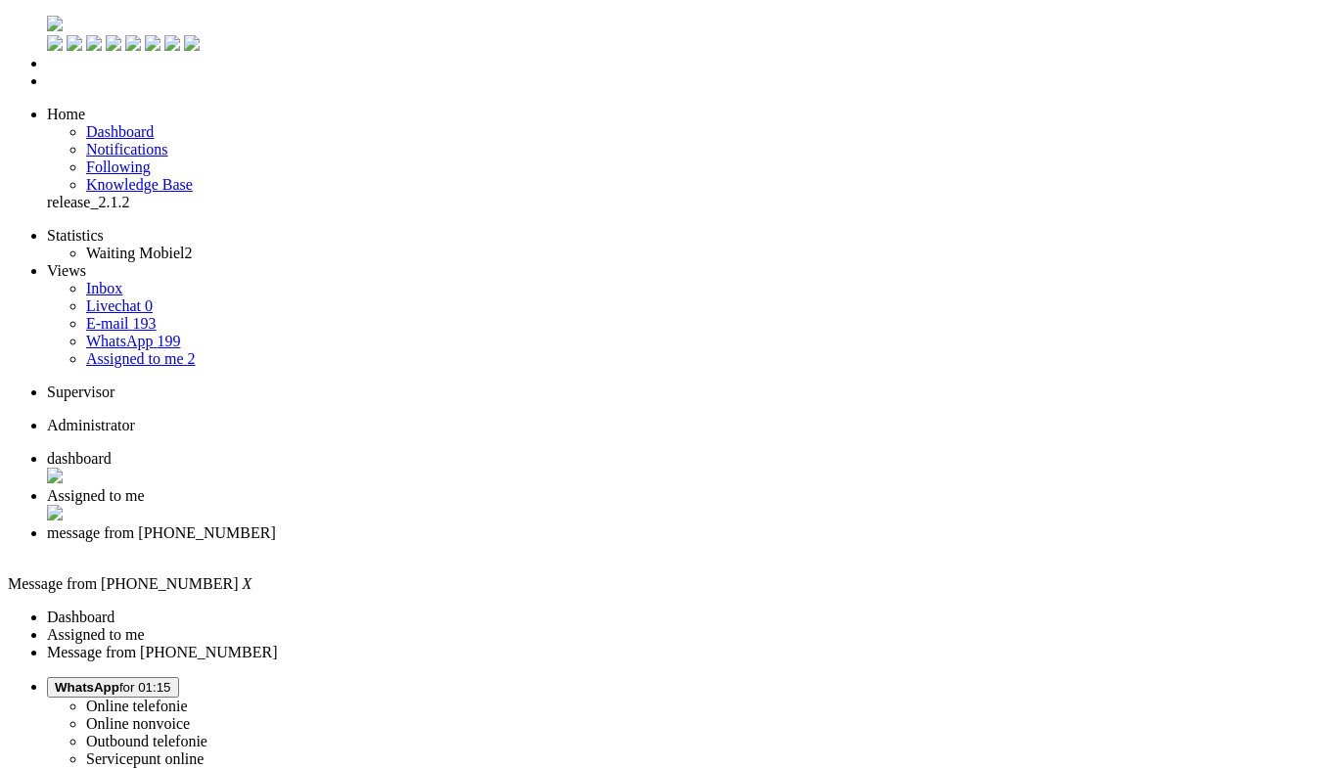
type input "ree"
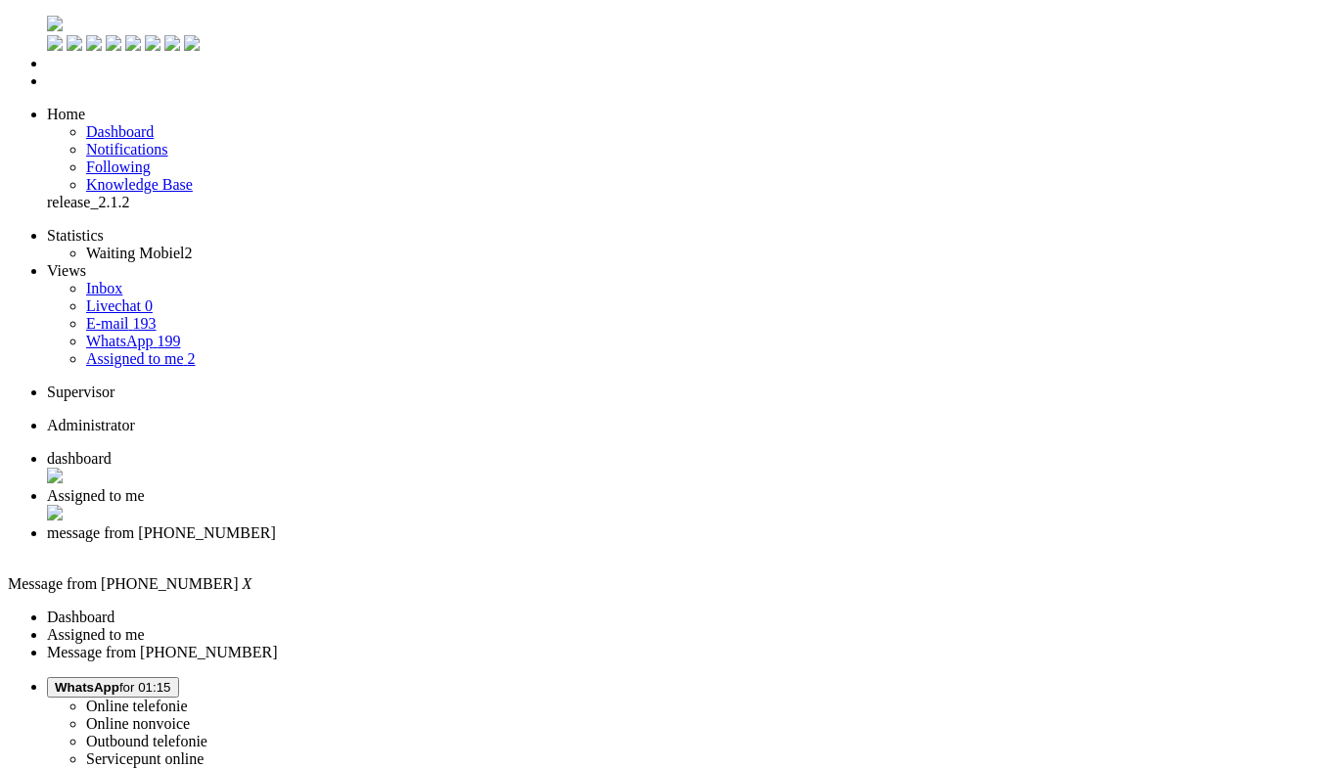
type input "rece"
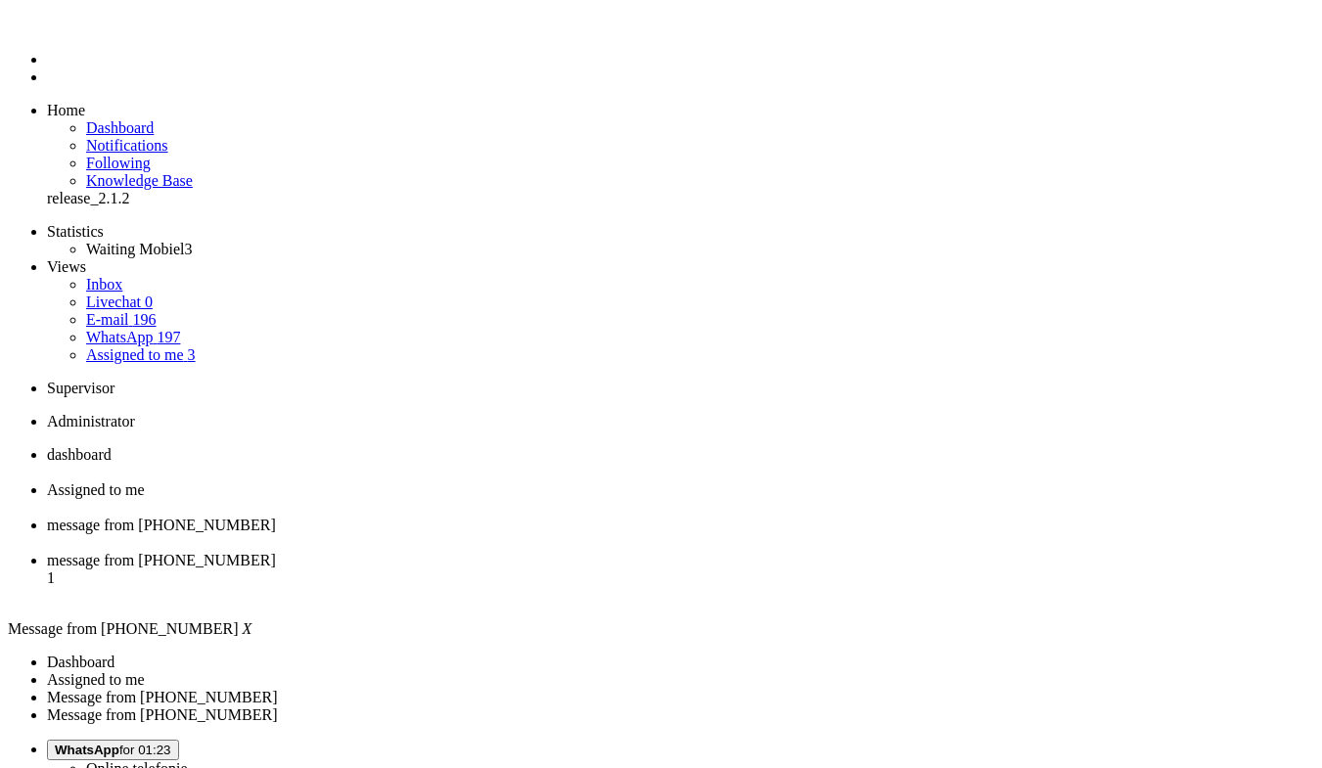
click at [737, 534] on div "Close tab" at bounding box center [680, 543] width 1267 height 18
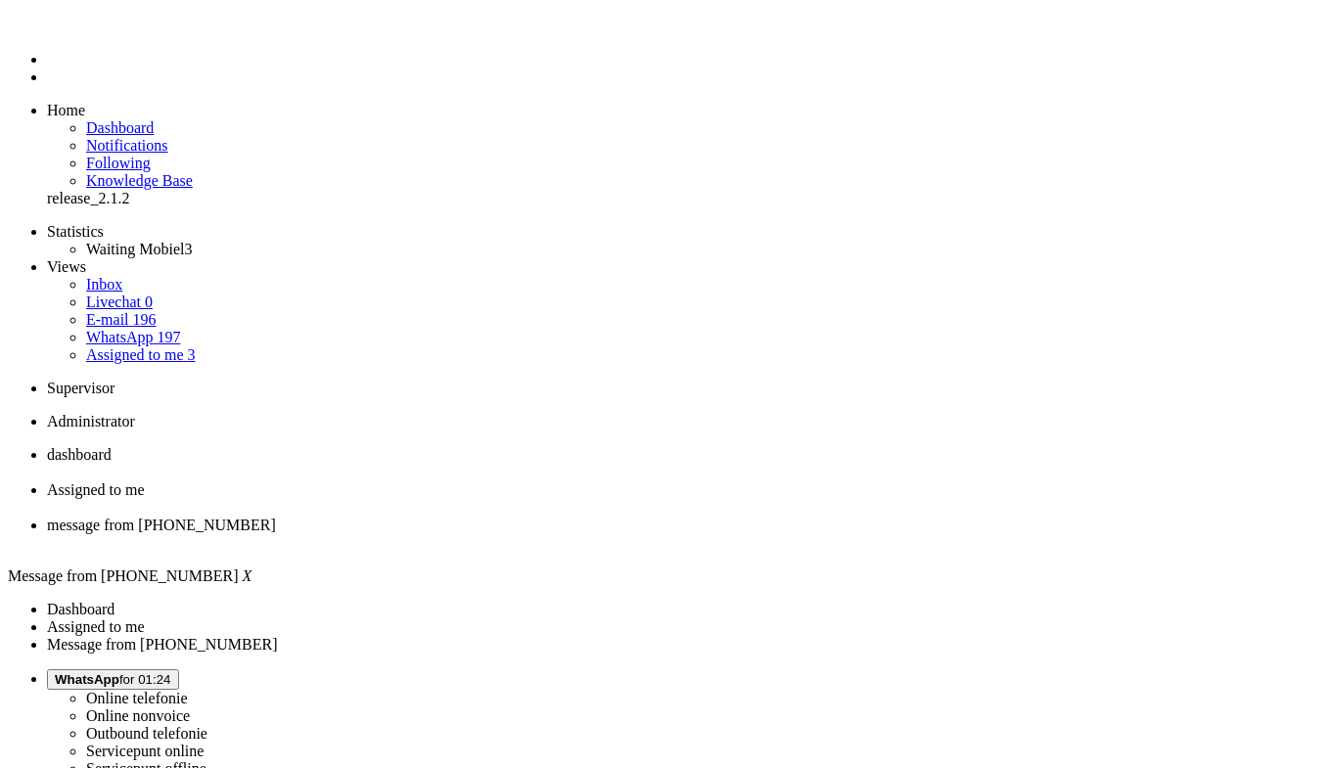
drag, startPoint x: 1122, startPoint y: 517, endPoint x: 1059, endPoint y: -81, distance: 601.1
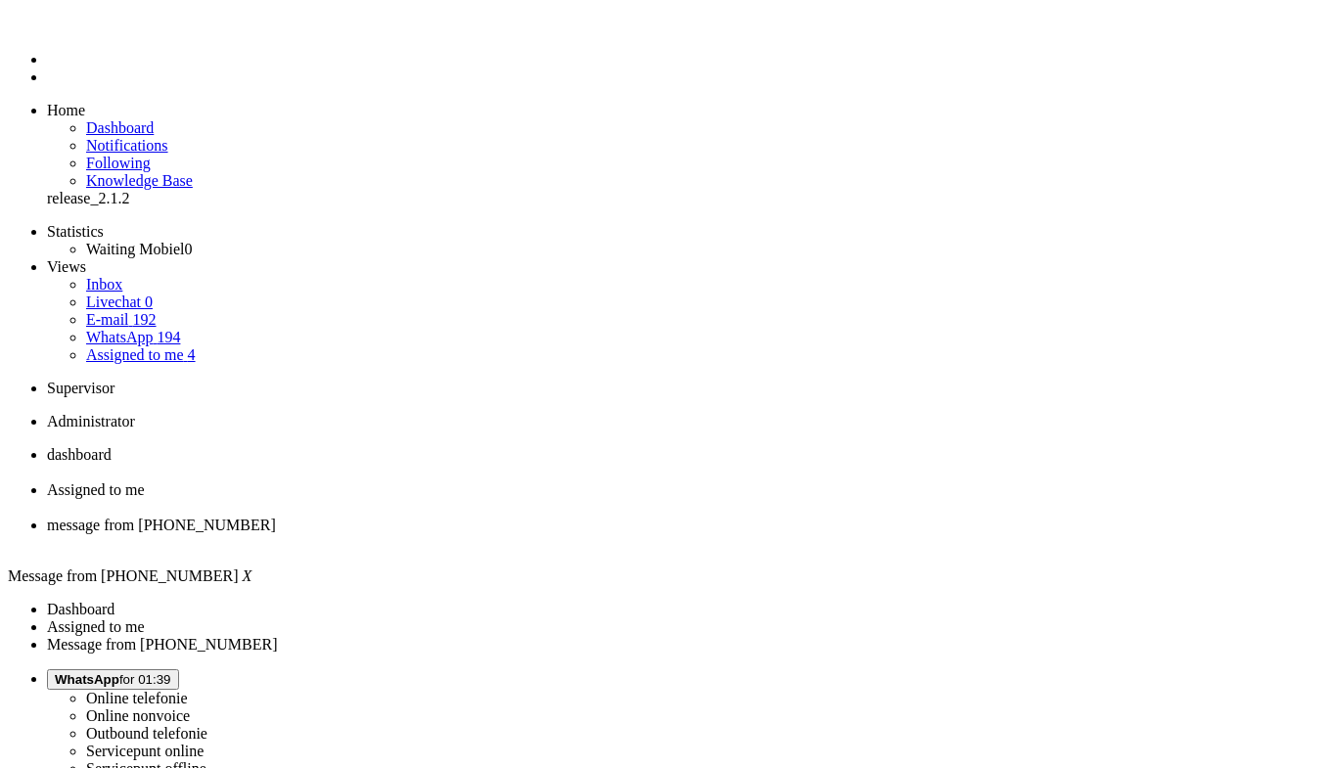
drag, startPoint x: 293, startPoint y: 3389, endPoint x: 263, endPoint y: 3369, distance: 36.1
type input "levert"
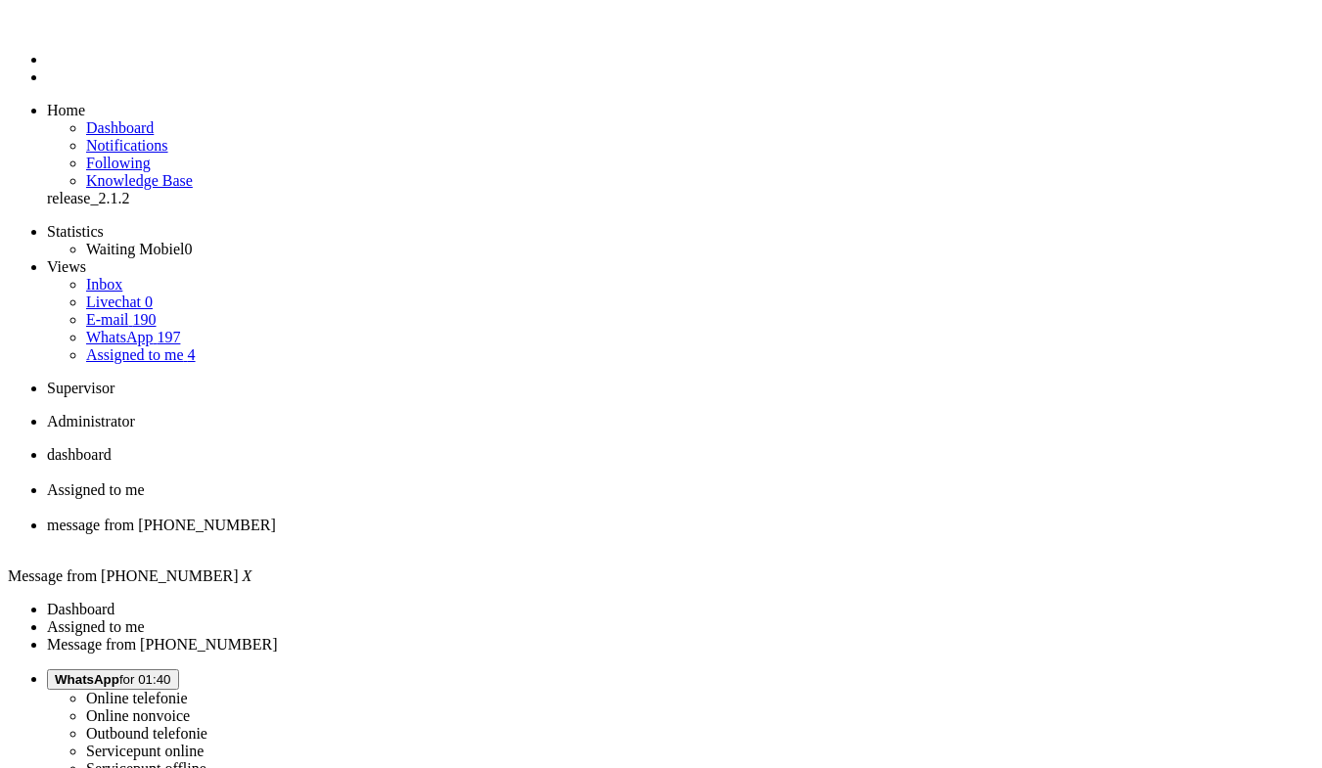
drag, startPoint x: 219, startPoint y: 3400, endPoint x: 472, endPoint y: 3396, distance: 252.4
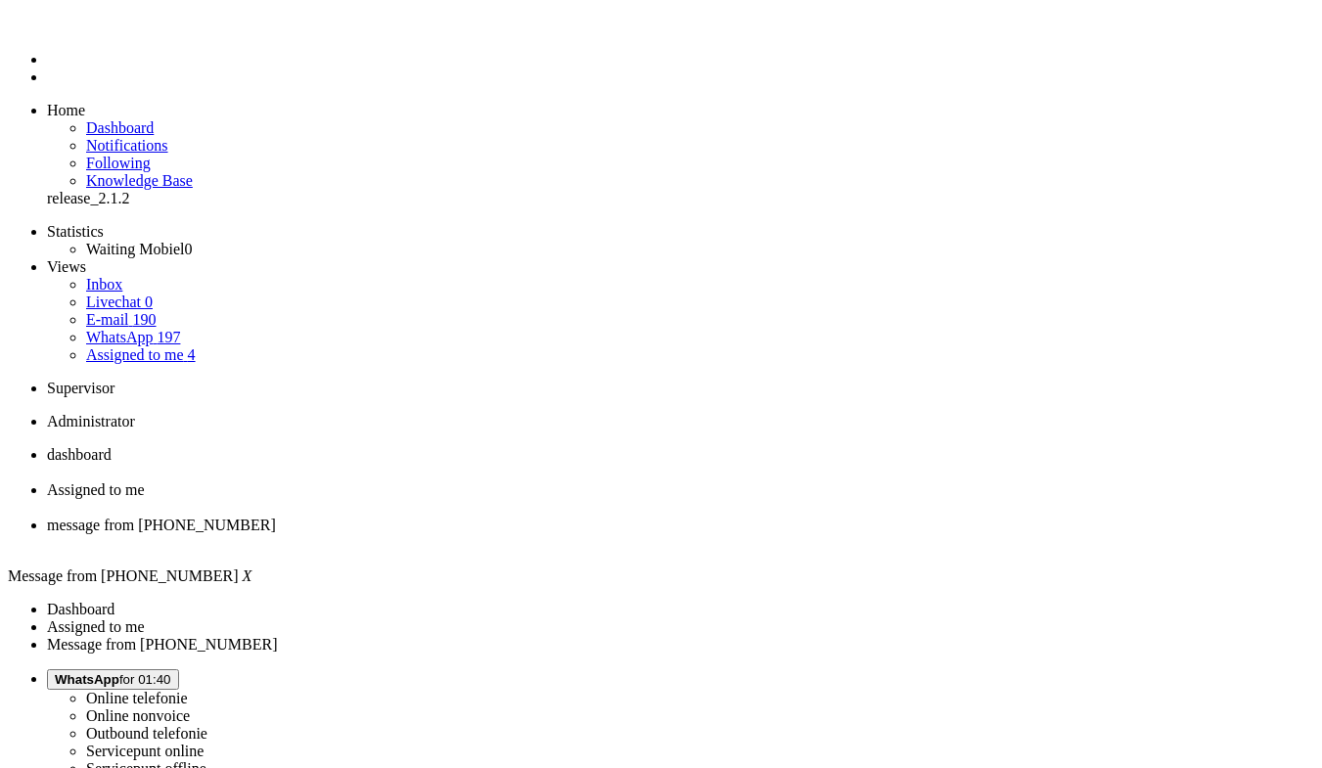
type input "lev"
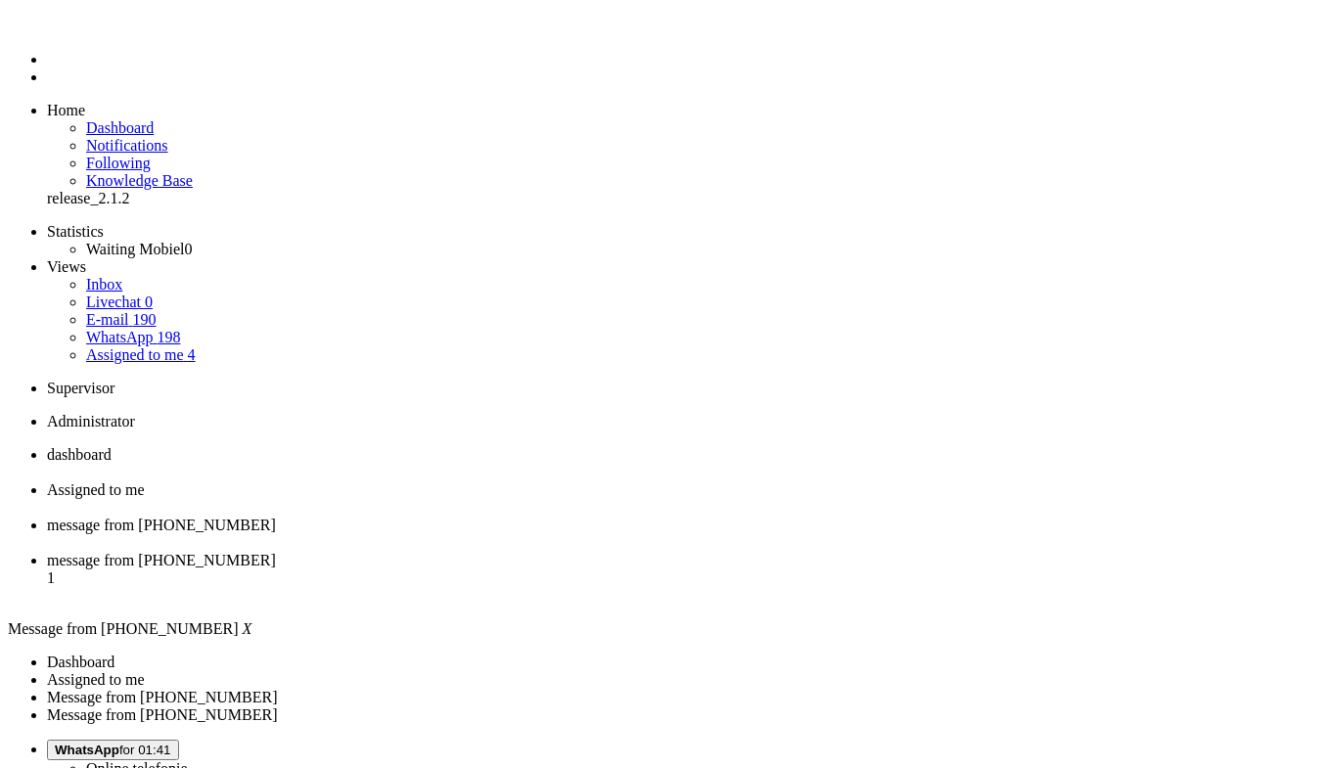
click at [735, 534] on div "Close tab" at bounding box center [680, 543] width 1267 height 18
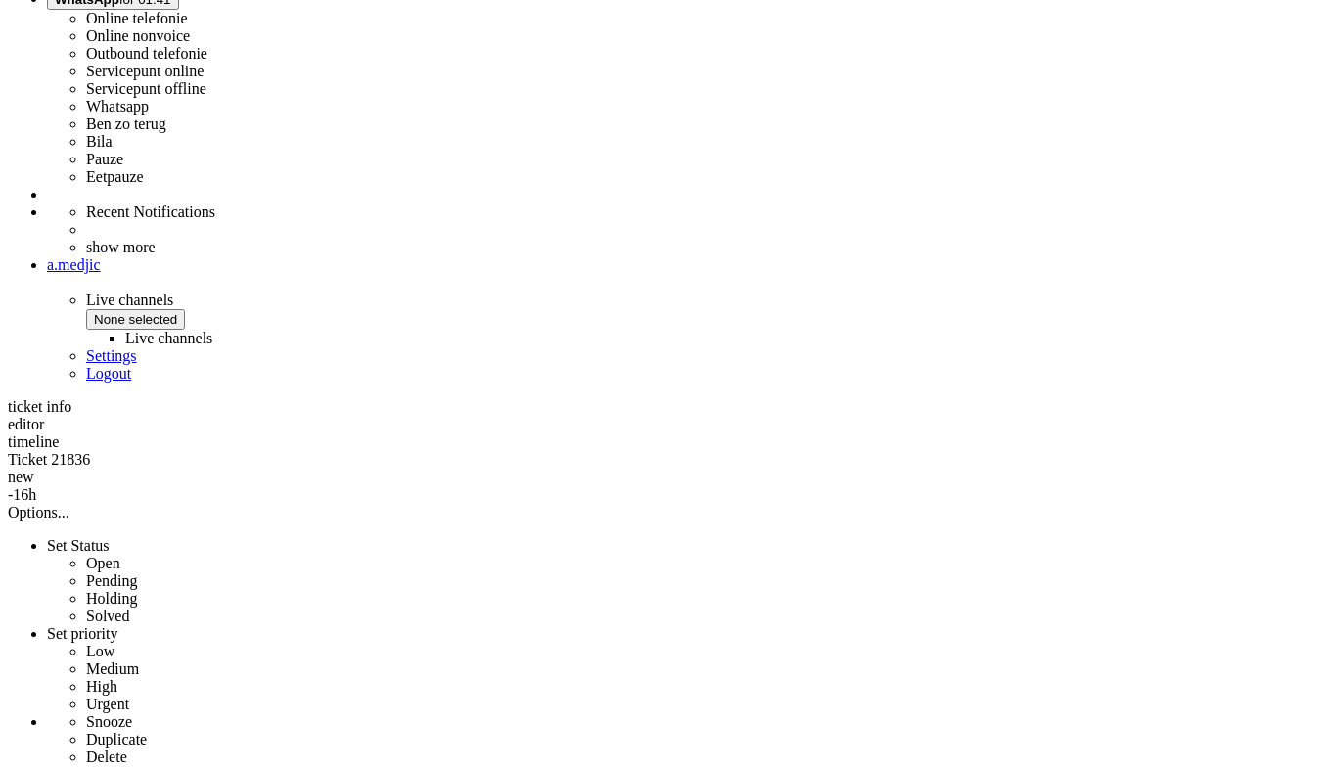
scroll to position [1193, 0]
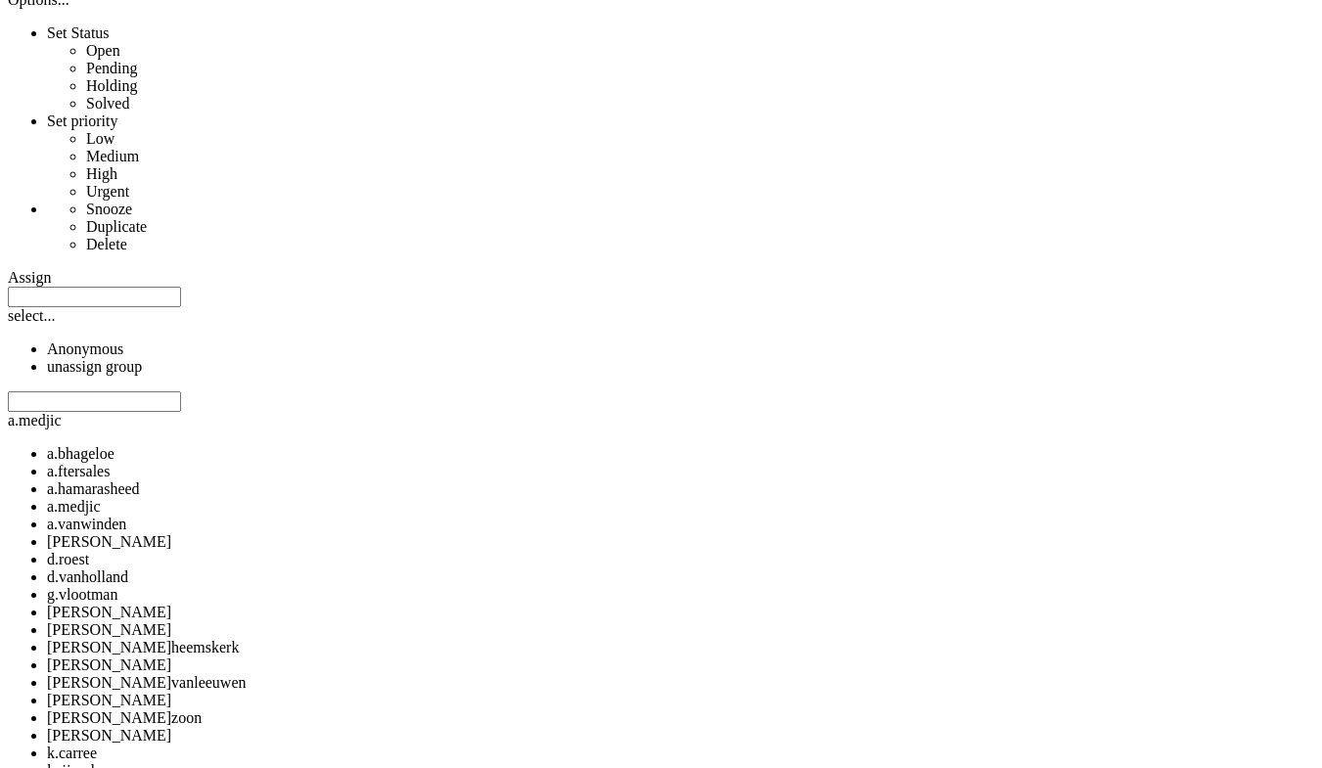
drag, startPoint x: 285, startPoint y: 2487, endPoint x: 674, endPoint y: 2785, distance: 490.6
copy div "4682354"
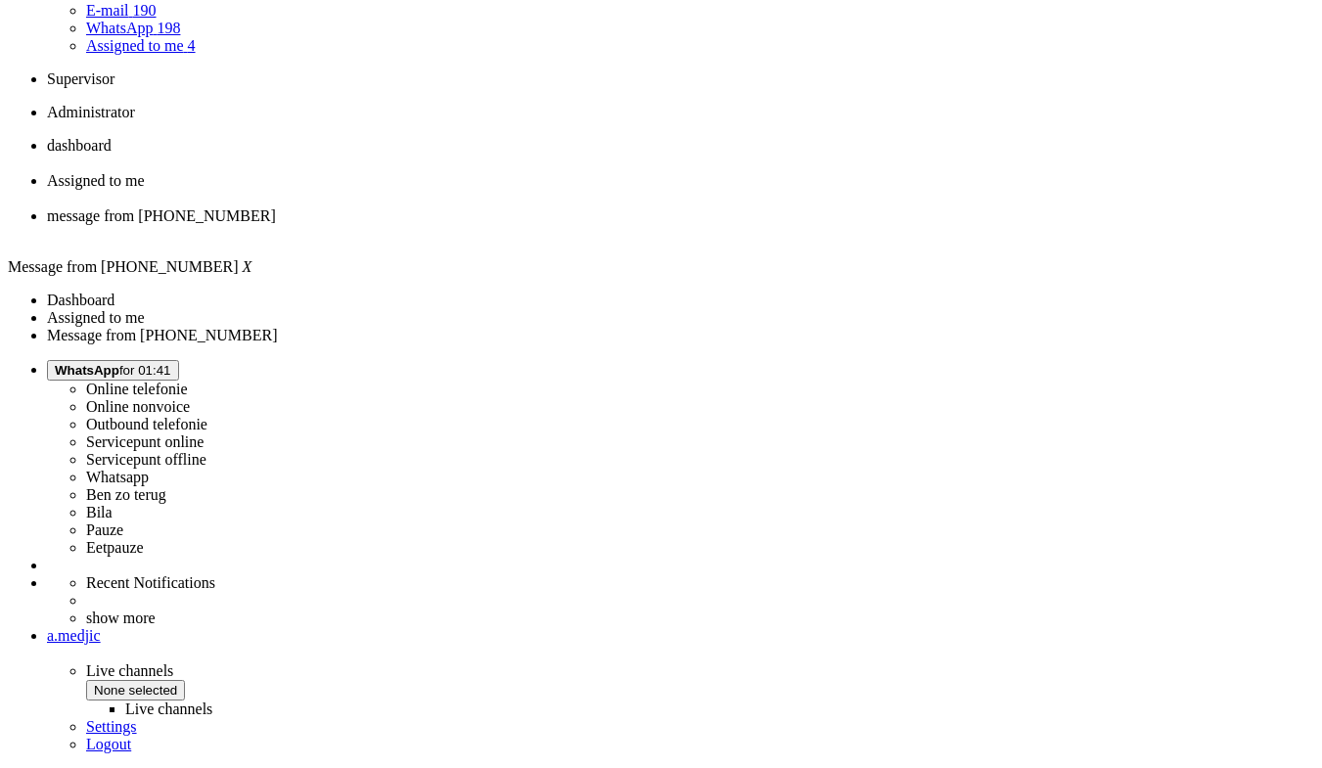
scroll to position [0, 0]
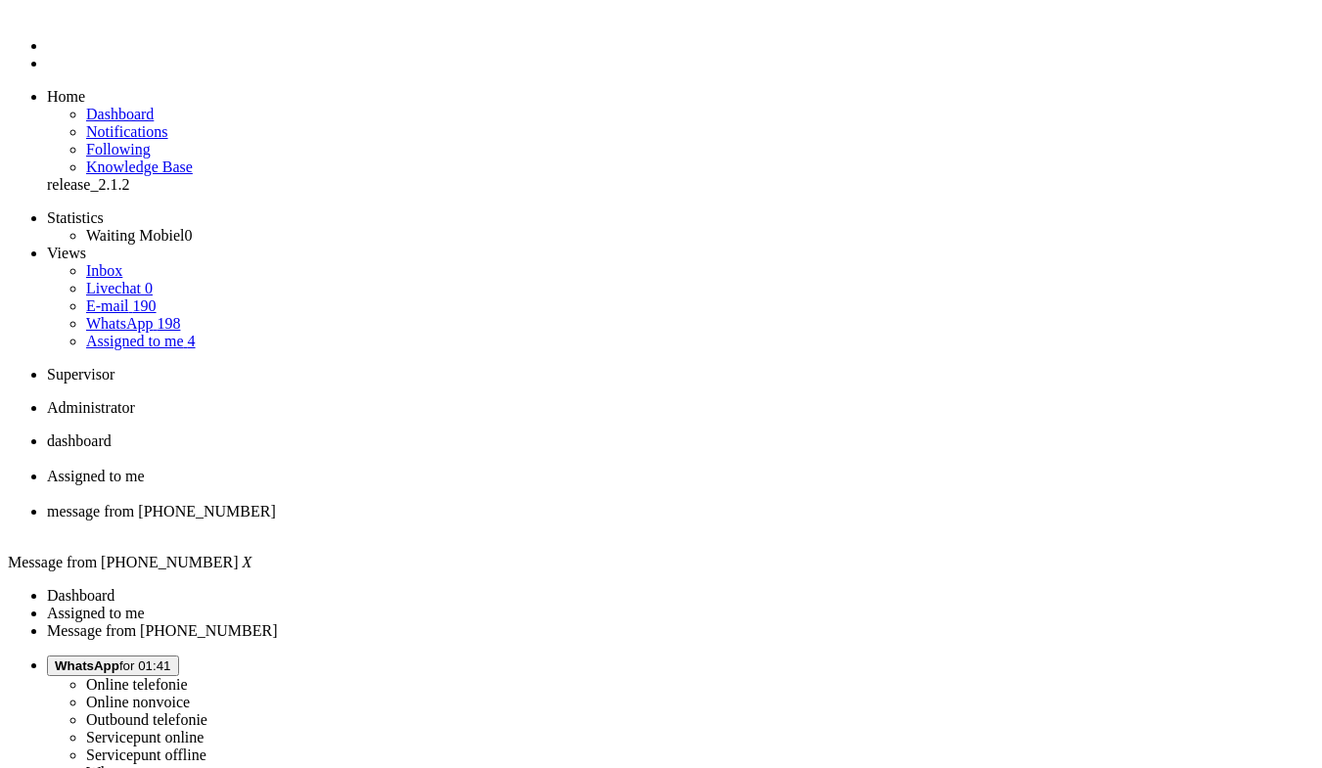
drag, startPoint x: 760, startPoint y: 332, endPoint x: 704, endPoint y: -85, distance: 420.5
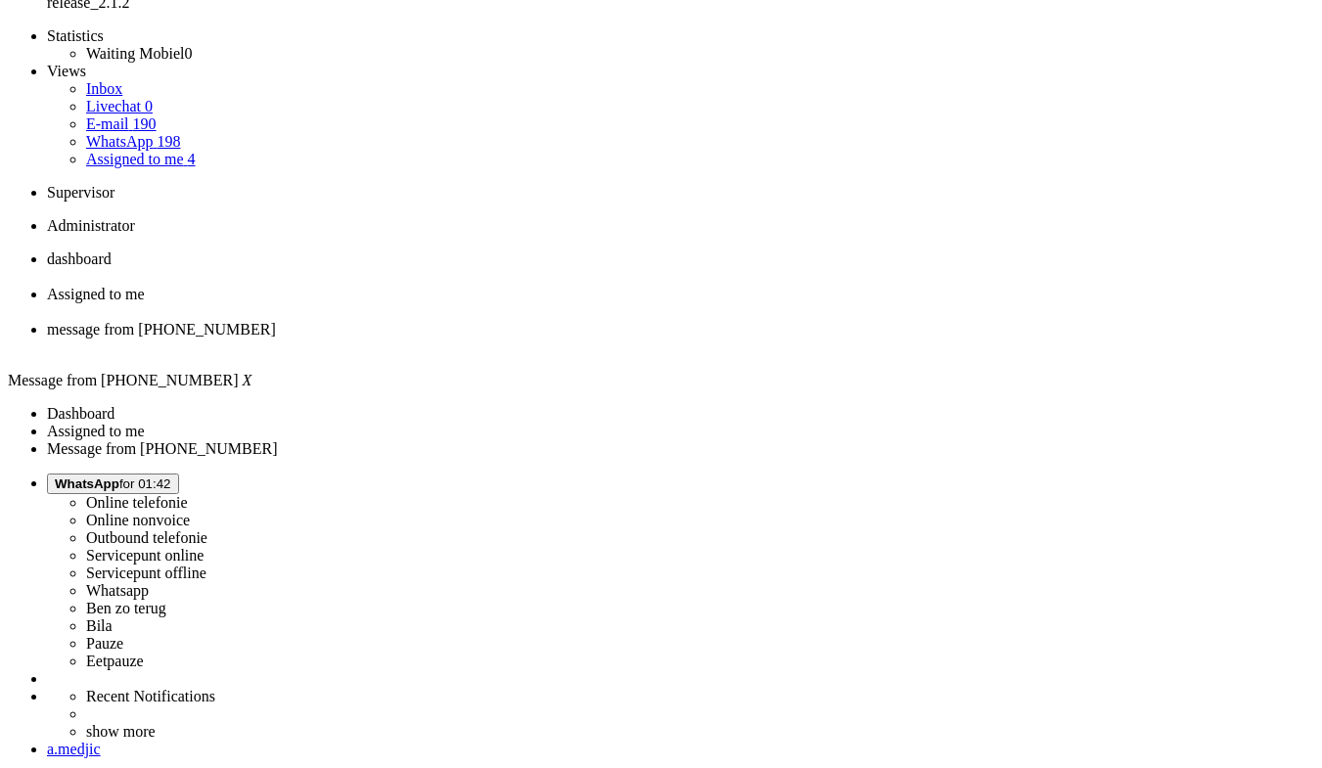
scroll to position [293, 0]
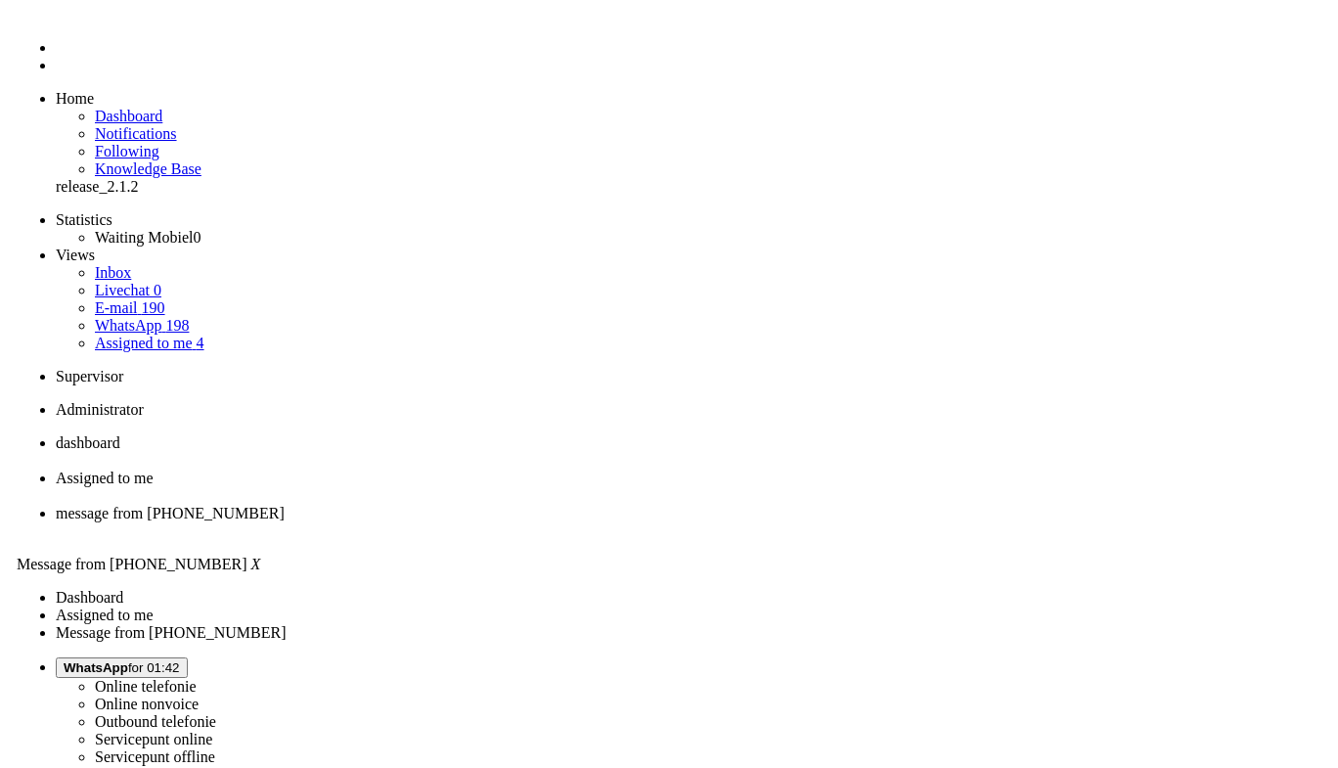
scroll to position [0, 0]
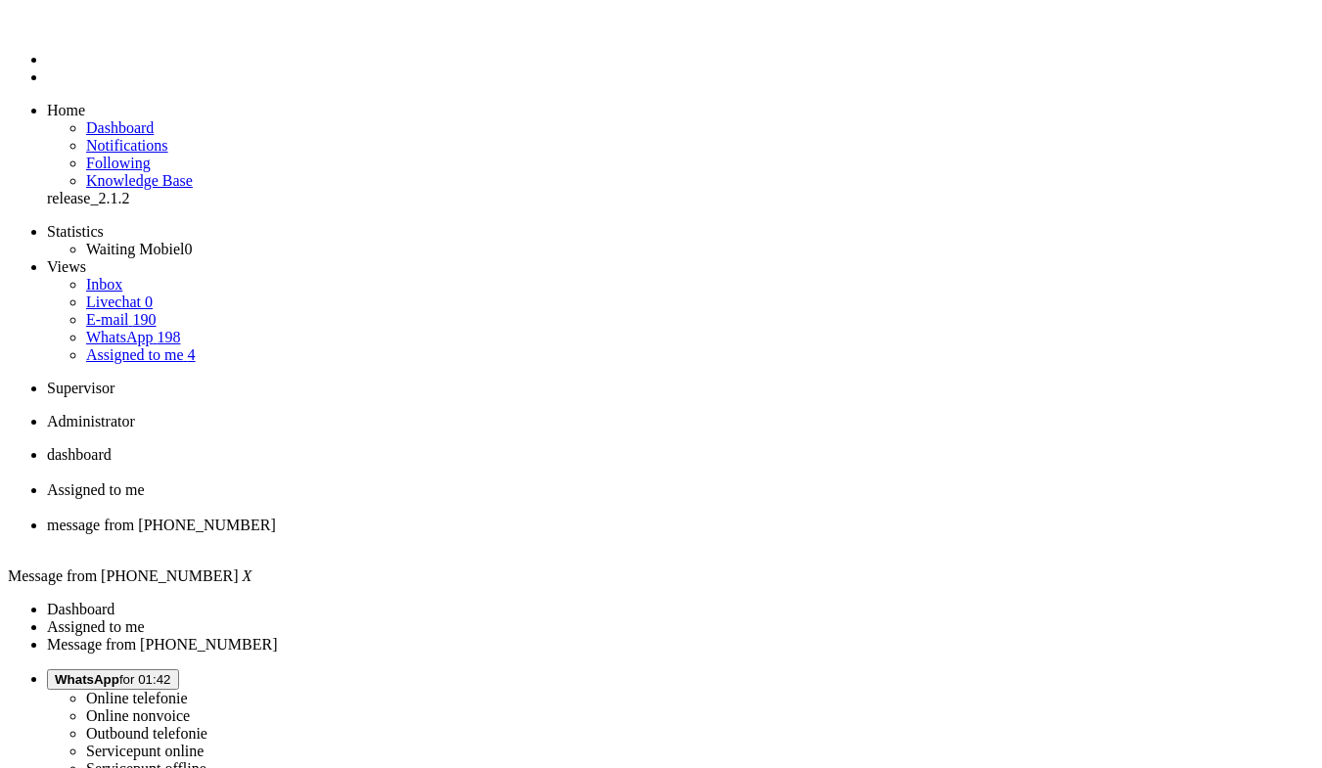
click at [732, 534] on div "Close tab" at bounding box center [680, 543] width 1267 height 18
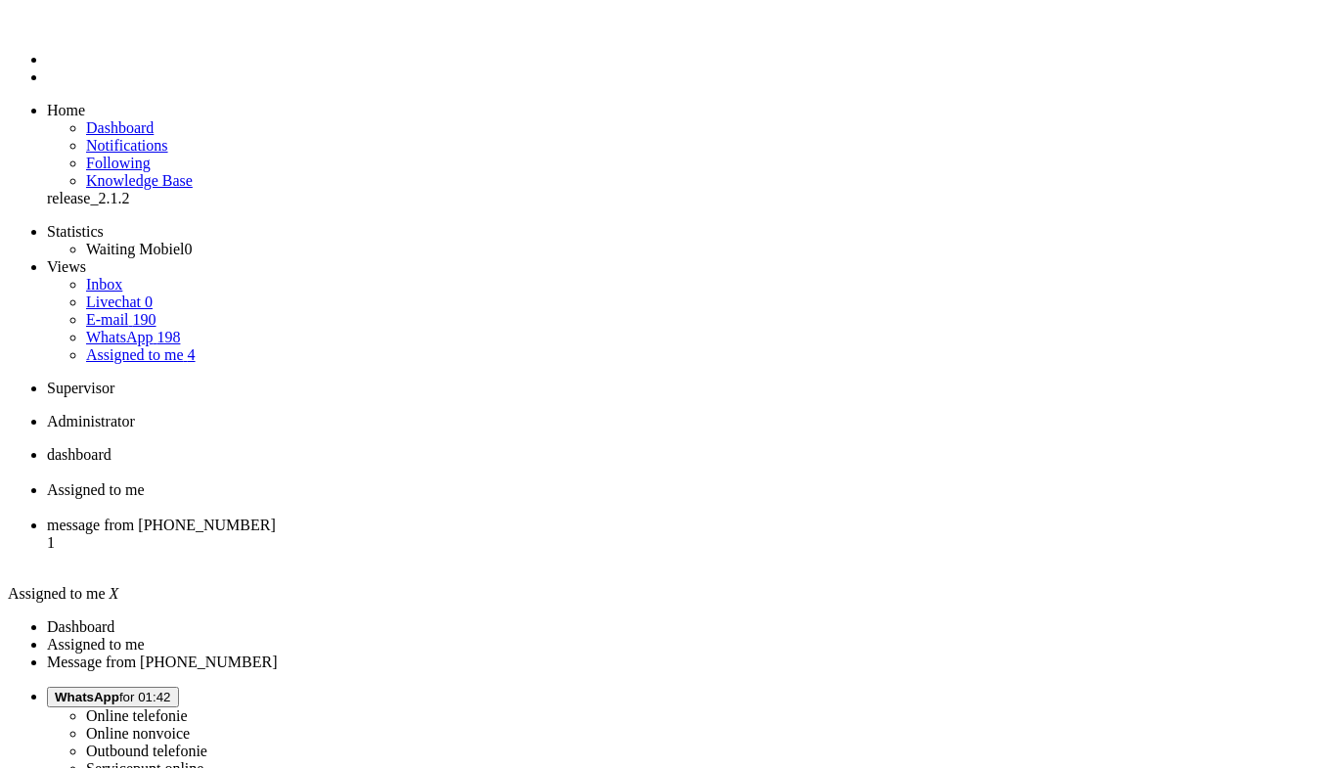
click at [112, 446] on span "dashboard" at bounding box center [79, 454] width 65 height 17
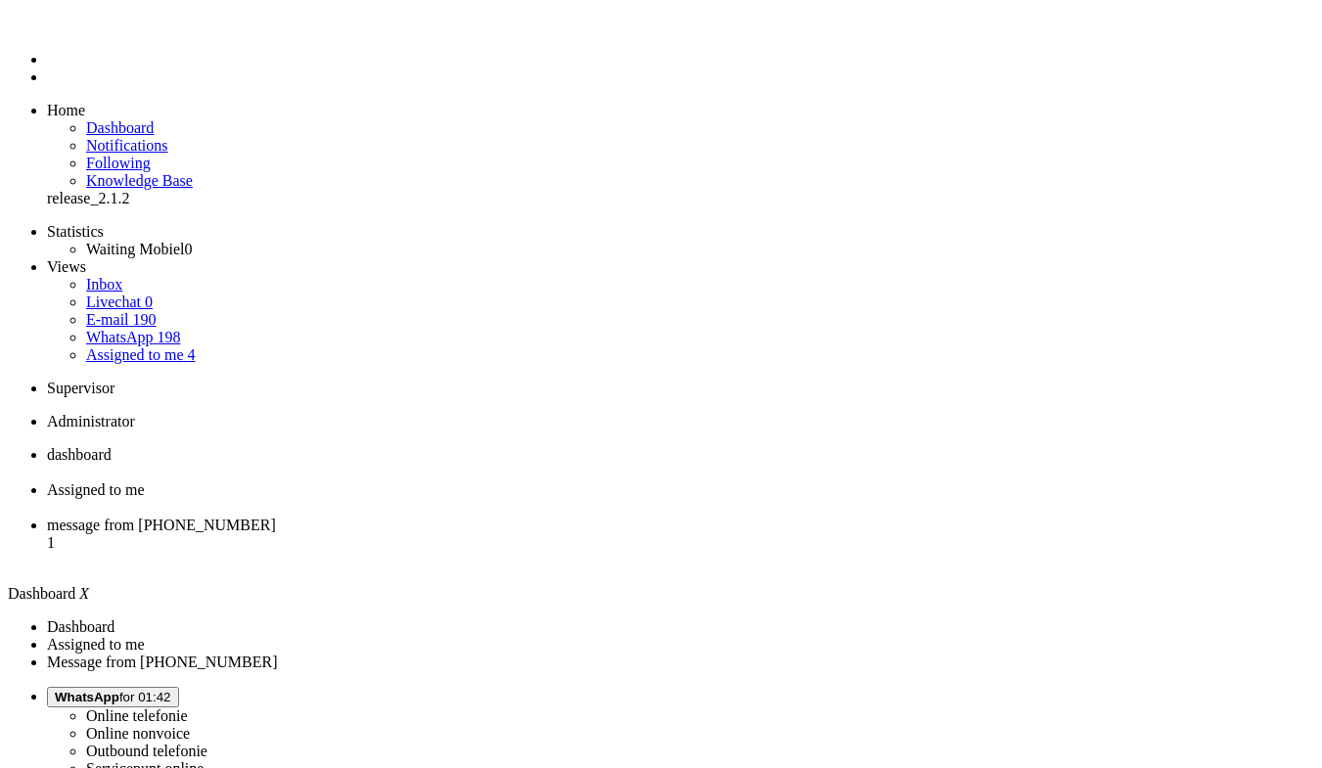
click at [646, 517] on li "message from +31618665257 1" at bounding box center [680, 543] width 1267 height 53
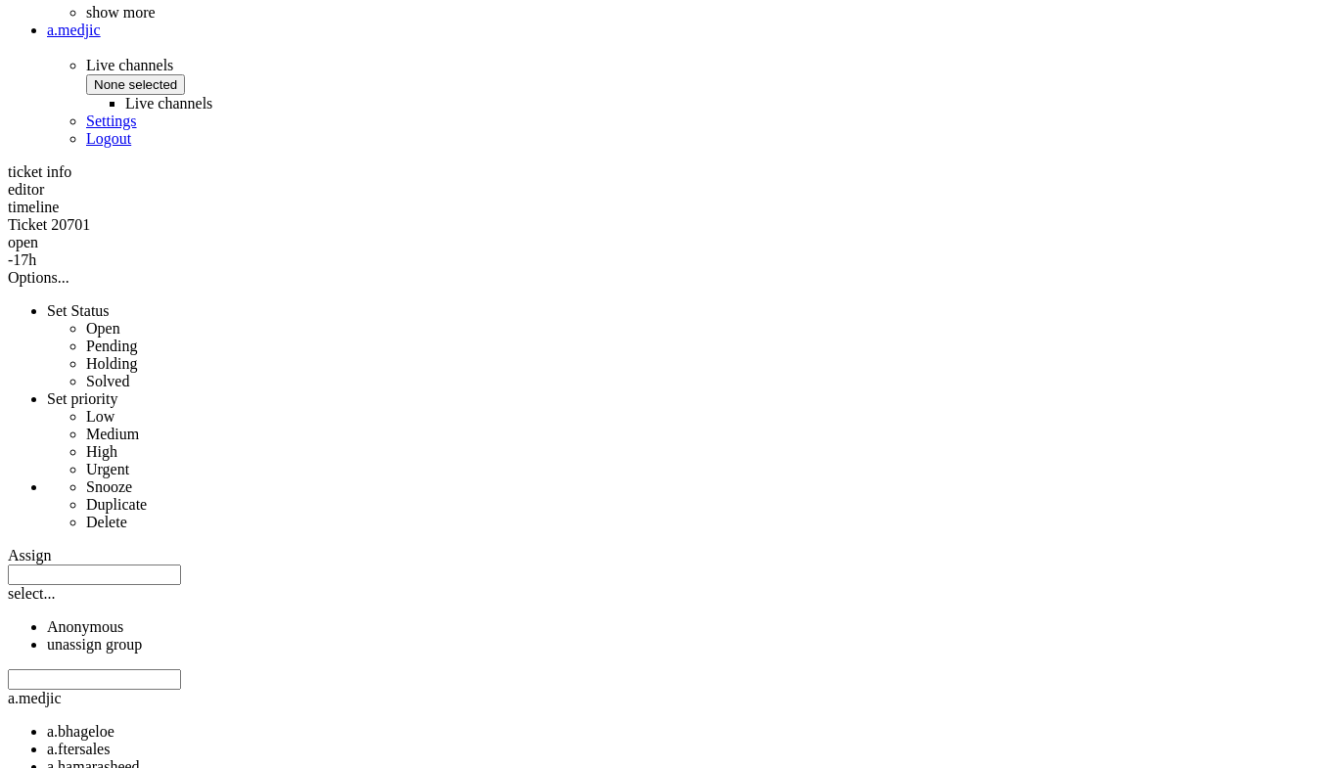
scroll to position [880, 0]
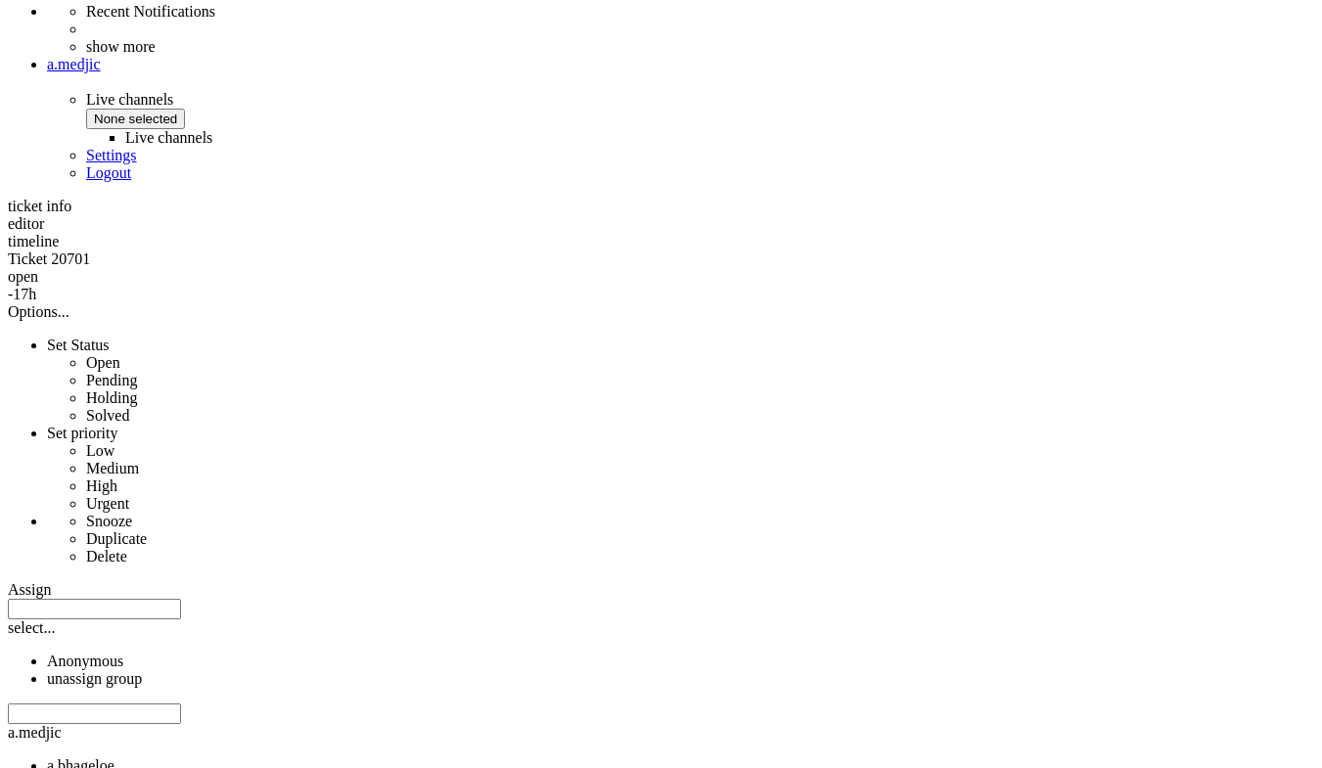
copy div "4671524"
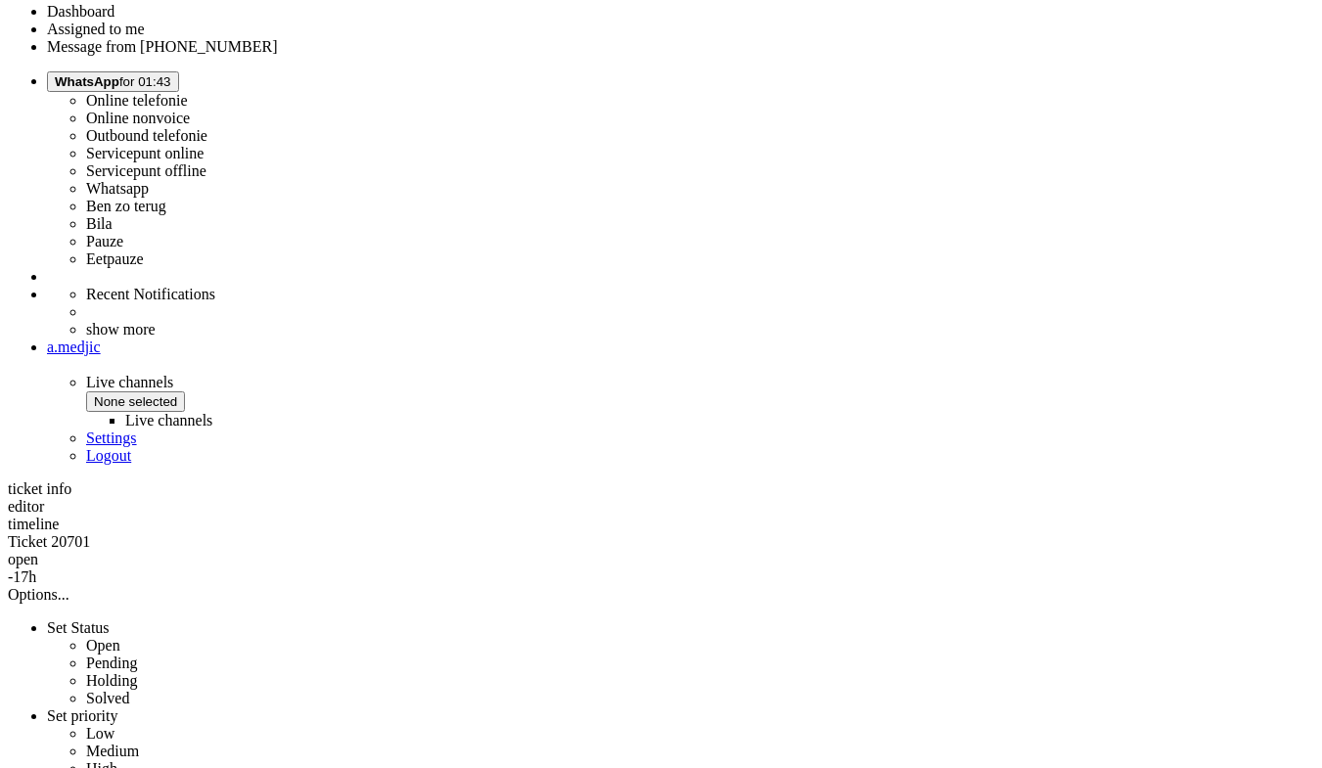
scroll to position [783, 0]
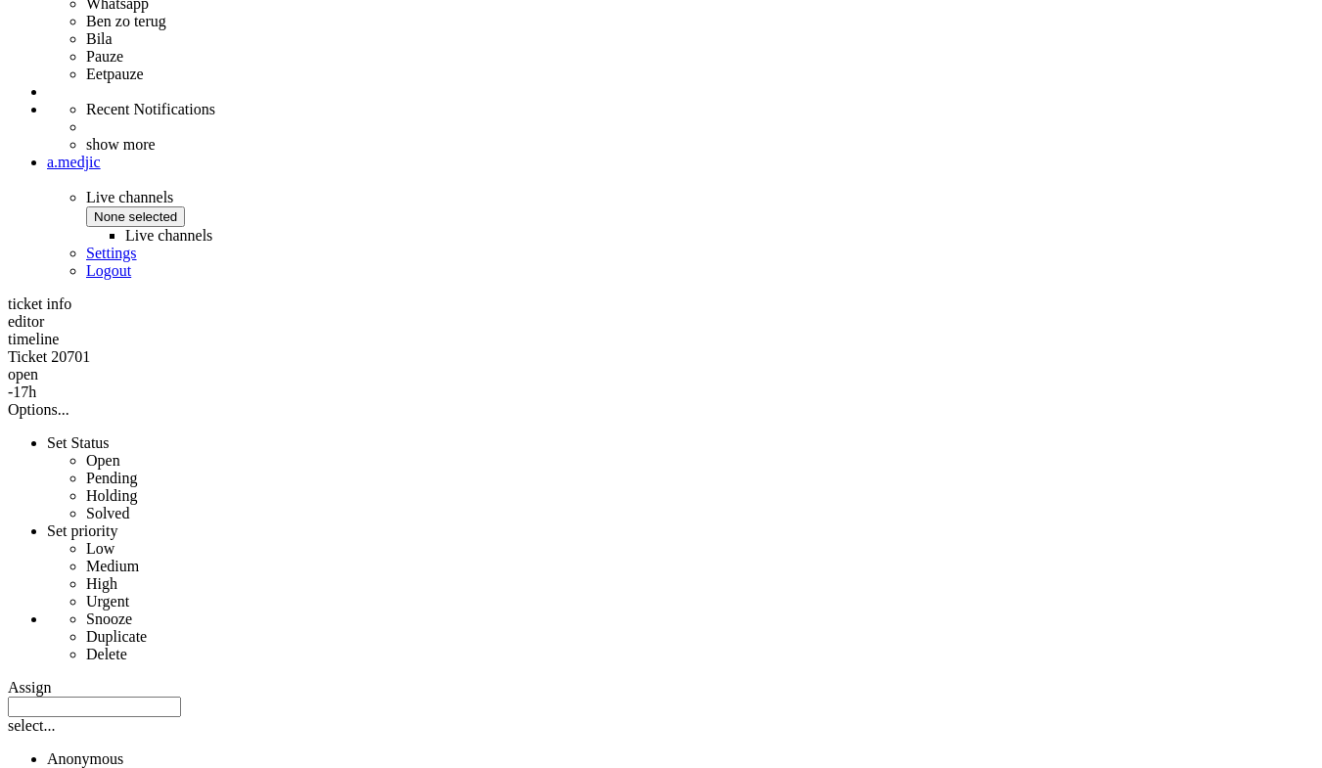
drag, startPoint x: 774, startPoint y: 605, endPoint x: 537, endPoint y: 587, distance: 237.4
copy div "Hoi Jeroen, goed dat je contact opneemt. Voor welk product zou je de accessoire…"
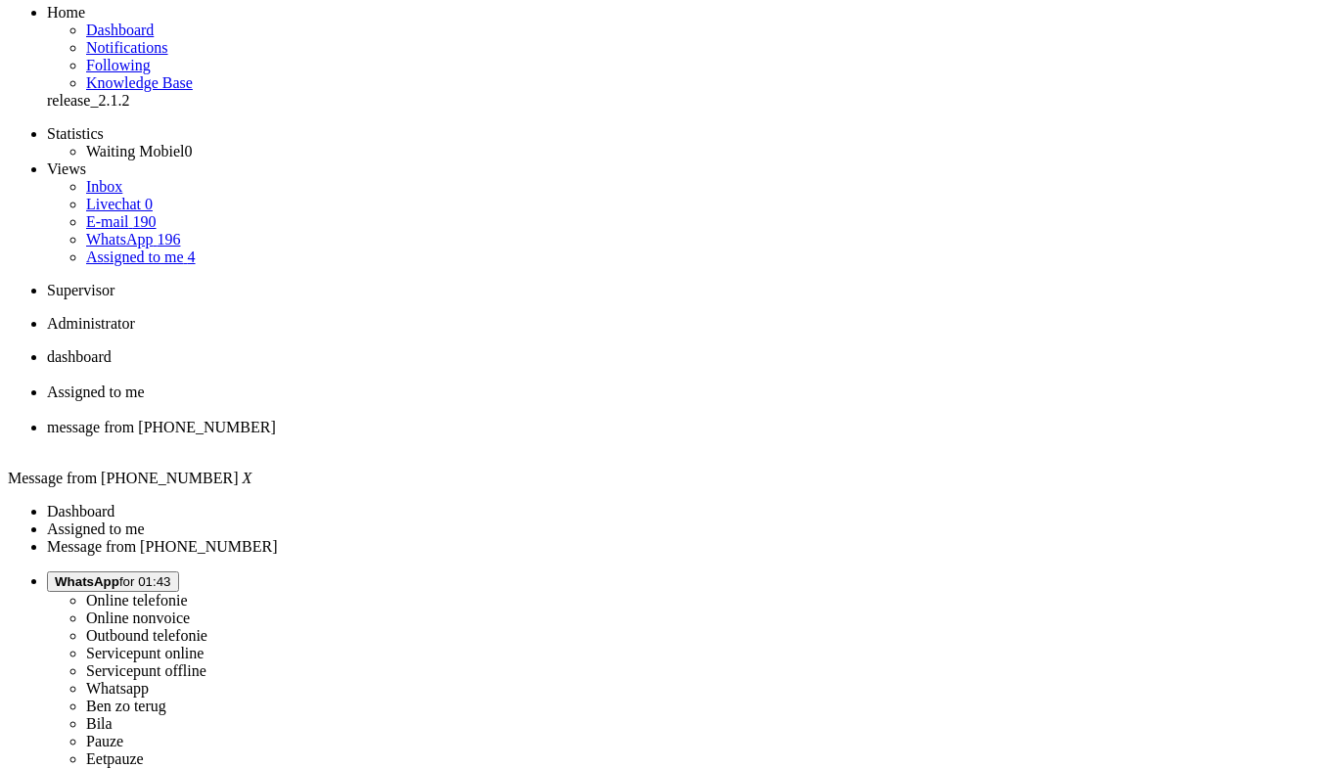
scroll to position [0, 0]
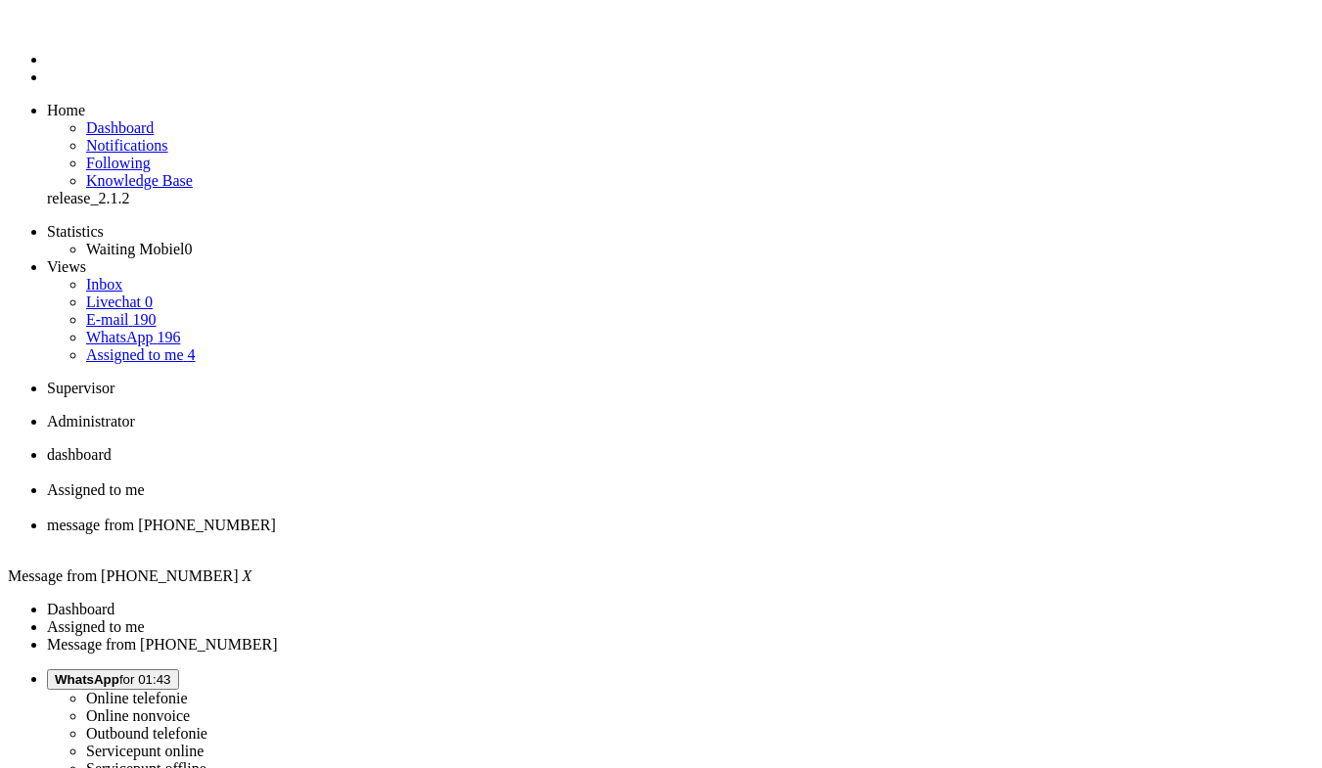
paste body "Rich Text Area. Press ALT-0 for help."
drag, startPoint x: 92, startPoint y: 3391, endPoint x: -57, endPoint y: 3377, distance: 149.3
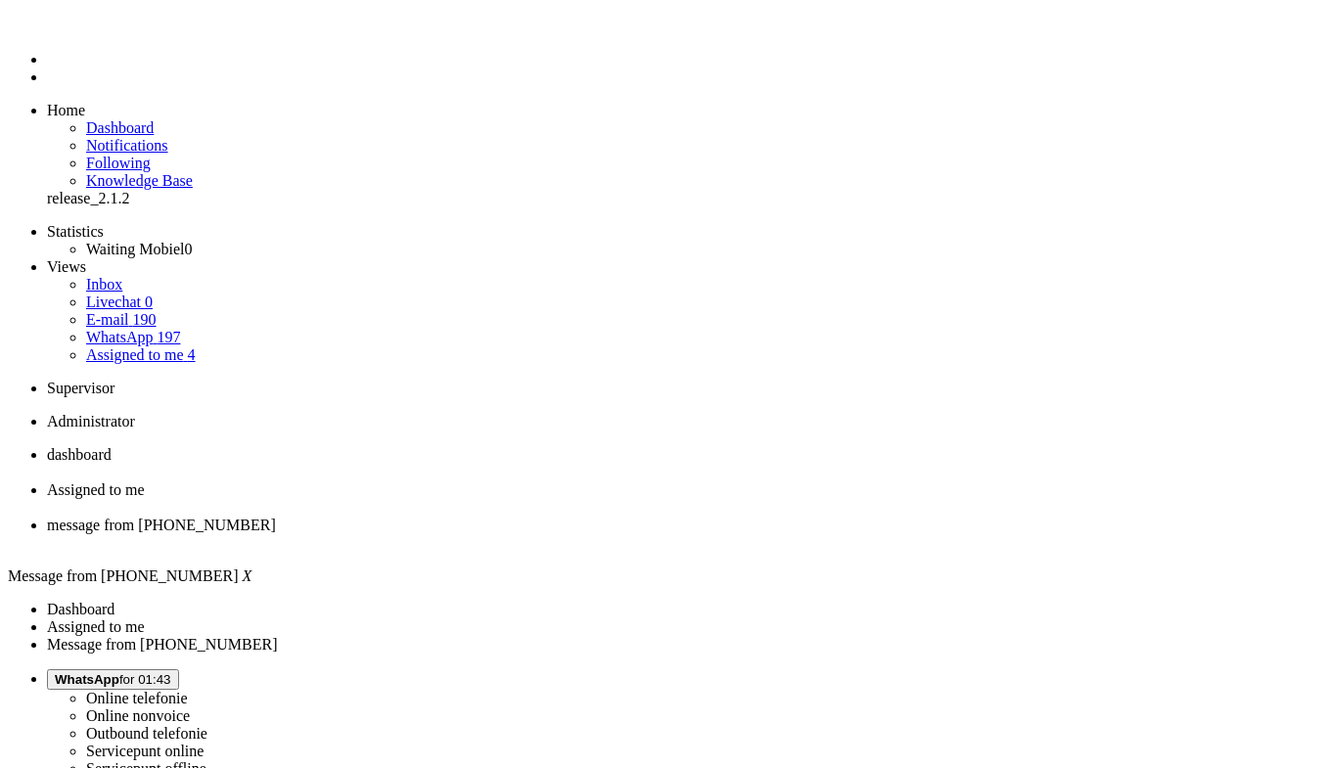
click at [729, 534] on div "Close tab" at bounding box center [680, 543] width 1267 height 18
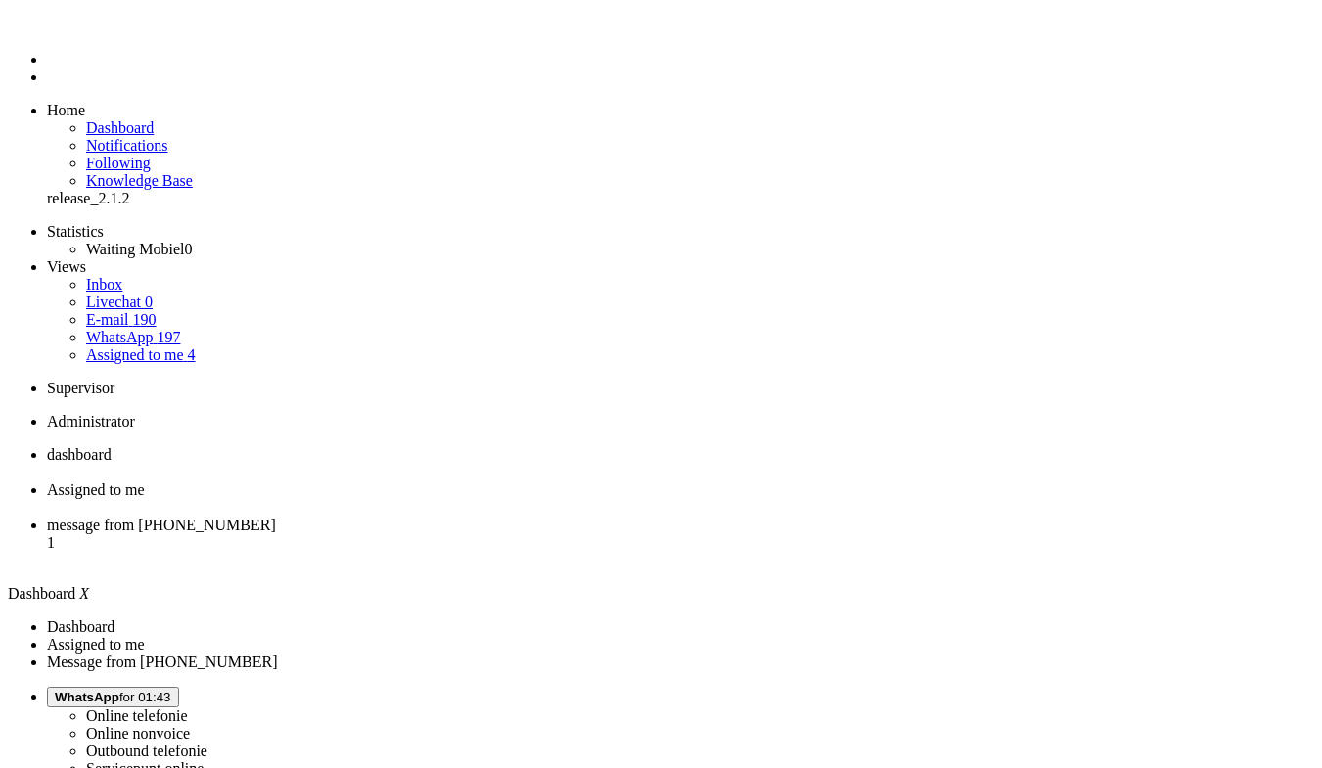
click at [276, 517] on span "message from [PHONE_NUMBER]" at bounding box center [161, 525] width 229 height 17
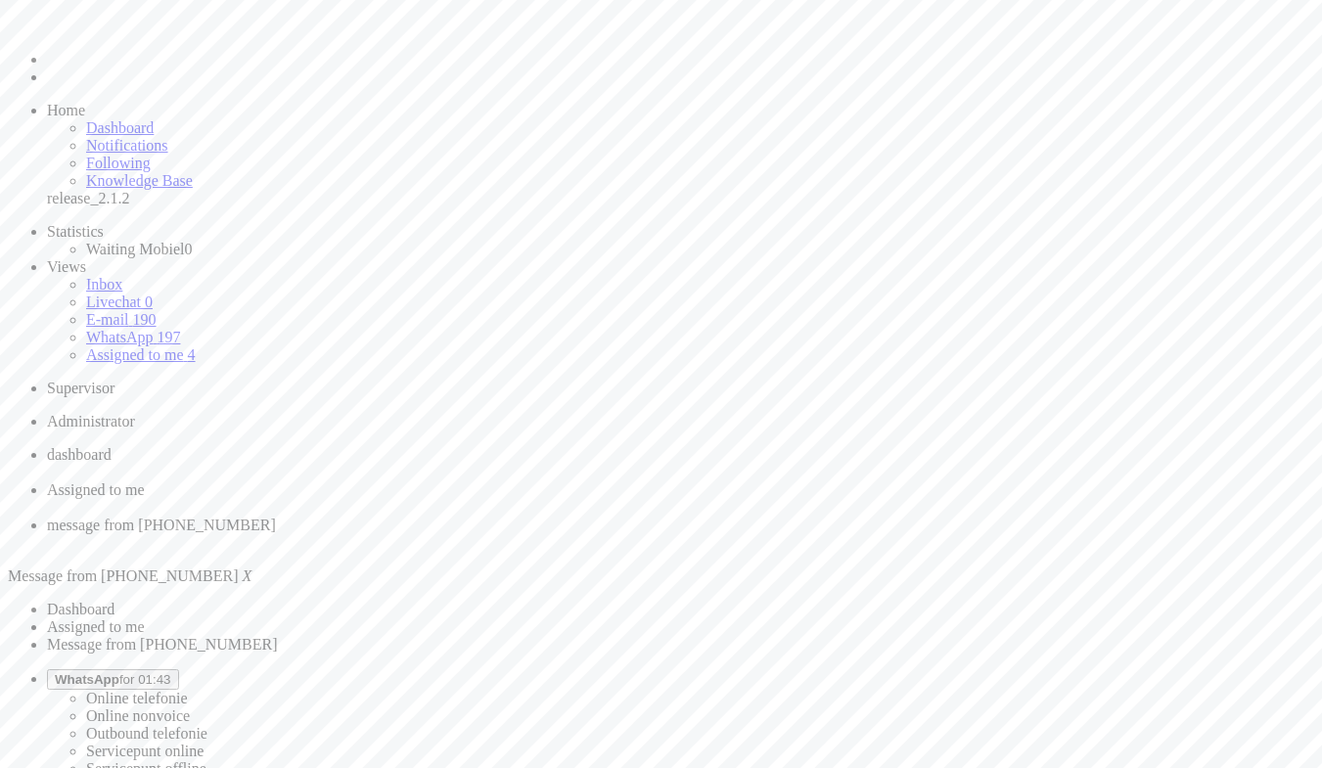
drag, startPoint x: 189, startPoint y: 130, endPoint x: 680, endPoint y: 285, distance: 514.9
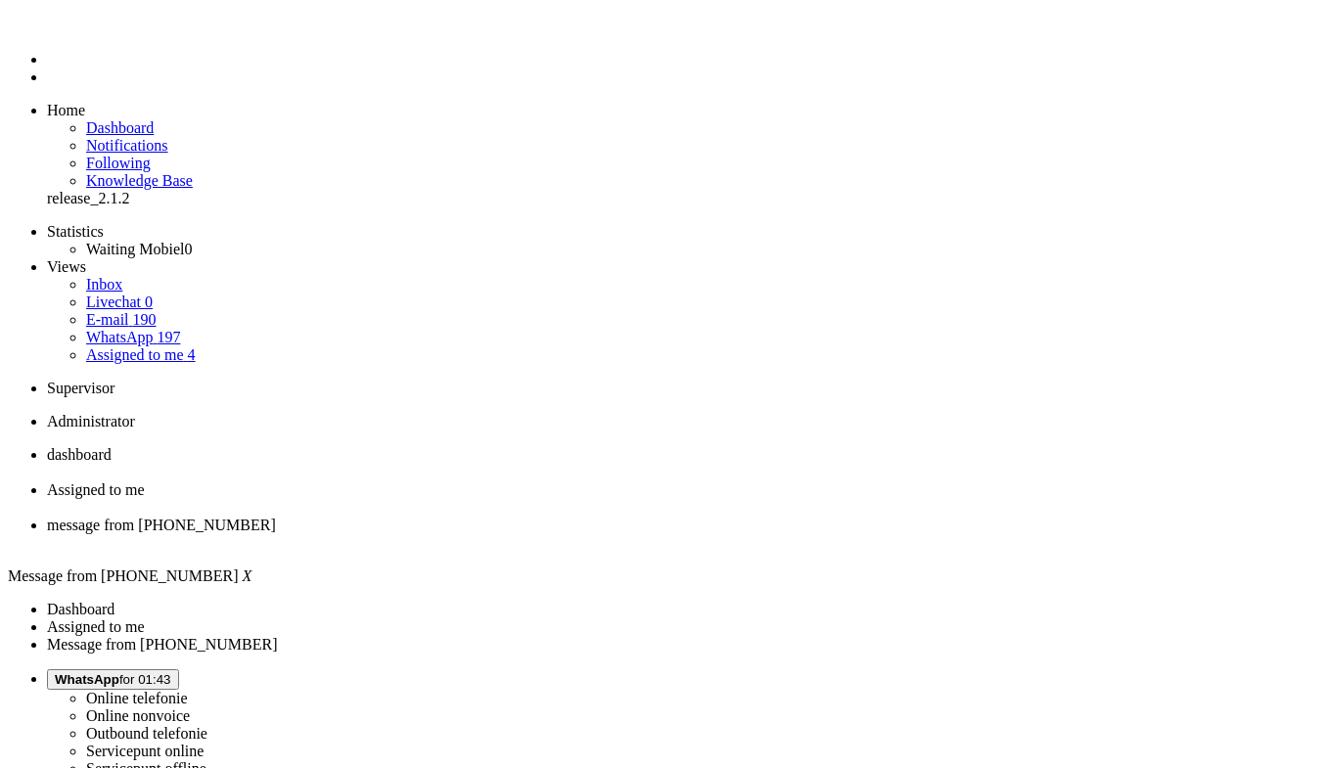
type input "ree"
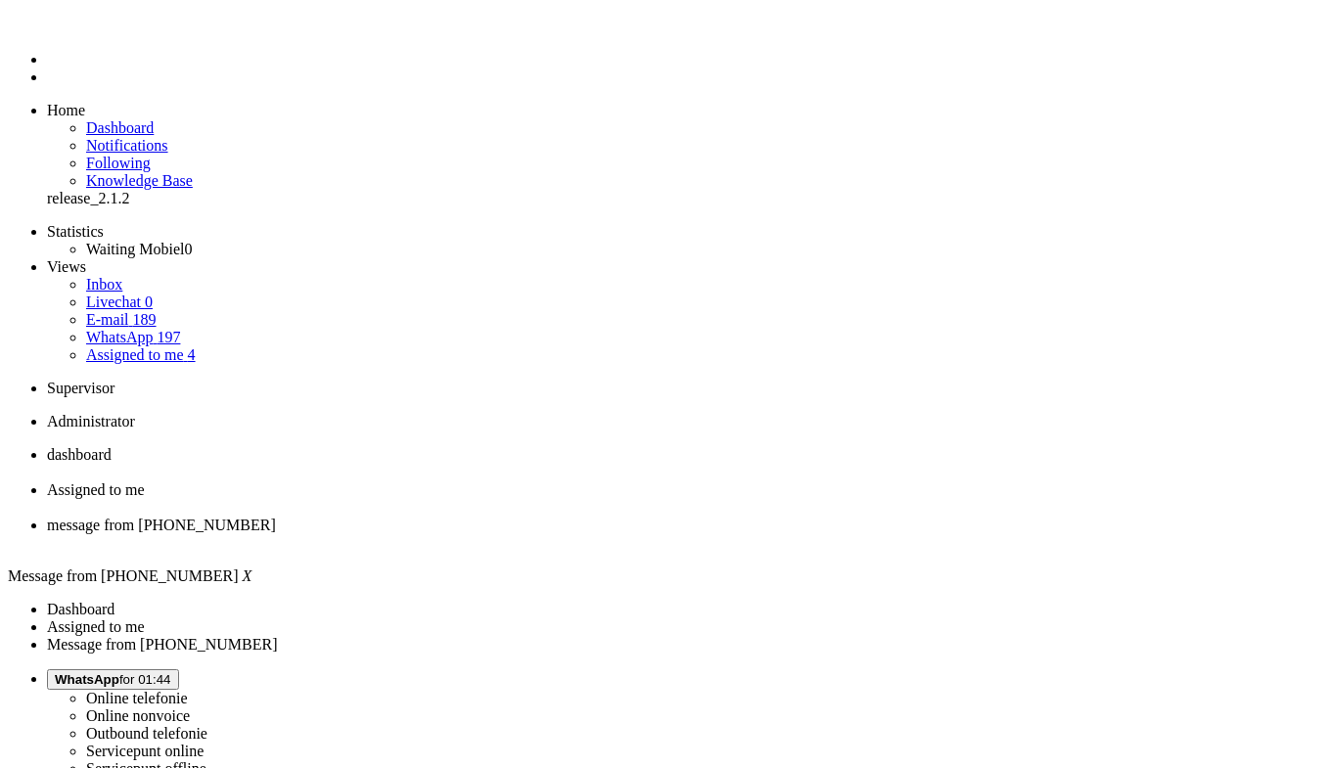
type input "rece"
click at [730, 534] on div "Close tab" at bounding box center [680, 543] width 1267 height 18
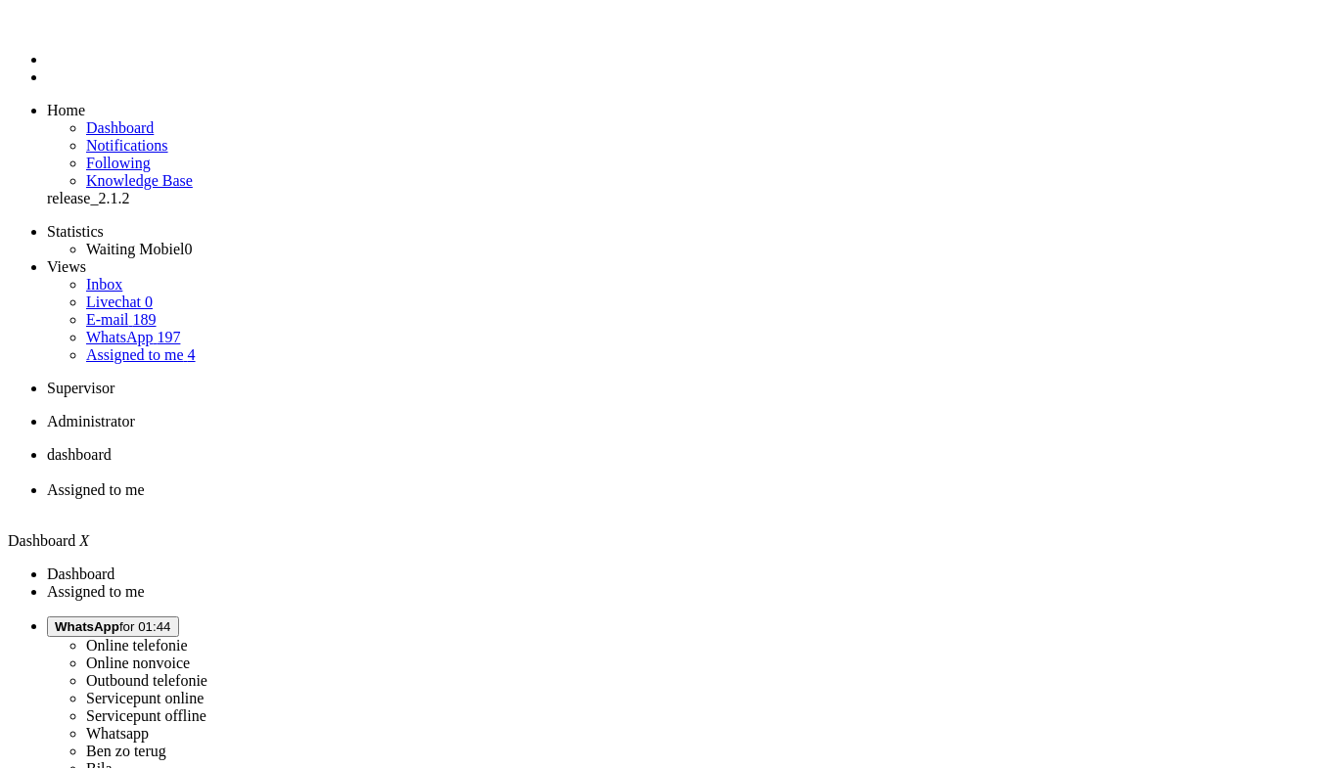
click at [145, 481] on span "Assigned to me" at bounding box center [96, 489] width 98 height 17
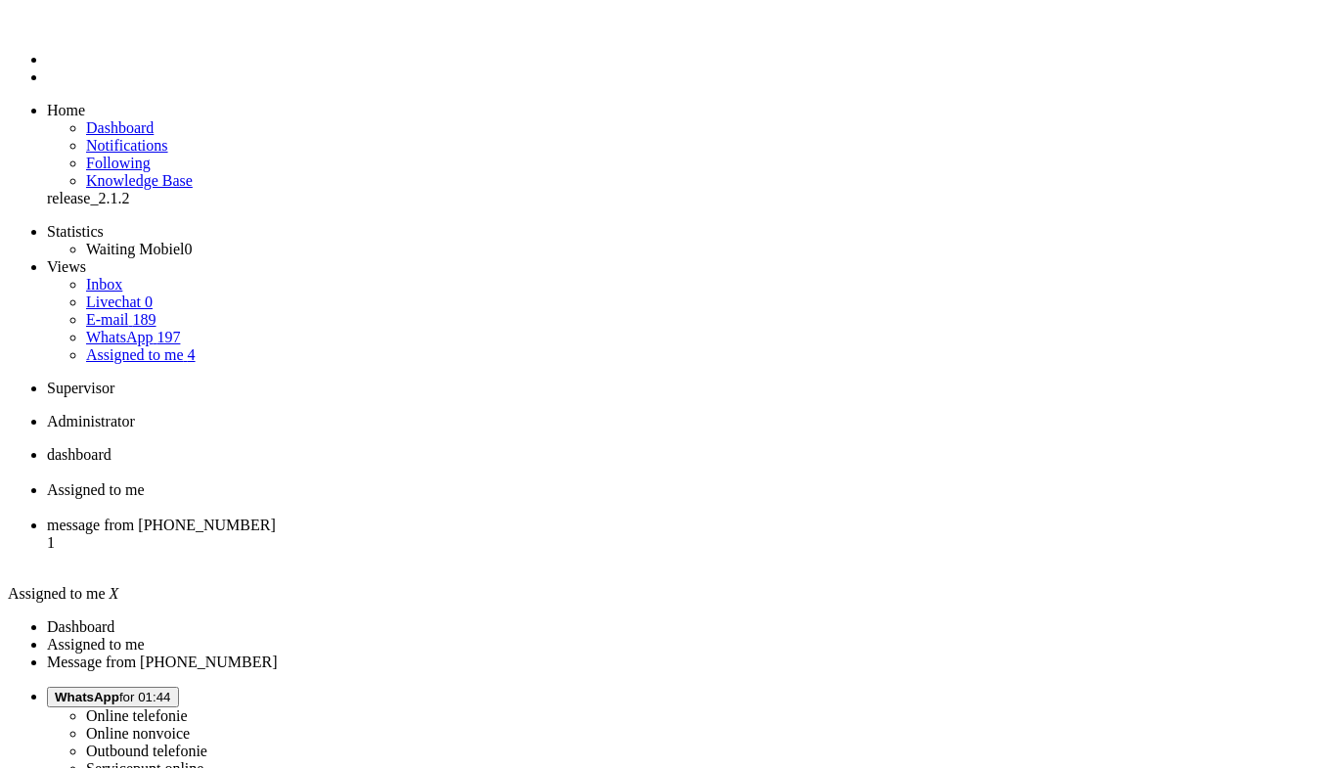
click at [276, 517] on span "message from [PHONE_NUMBER]" at bounding box center [161, 525] width 229 height 17
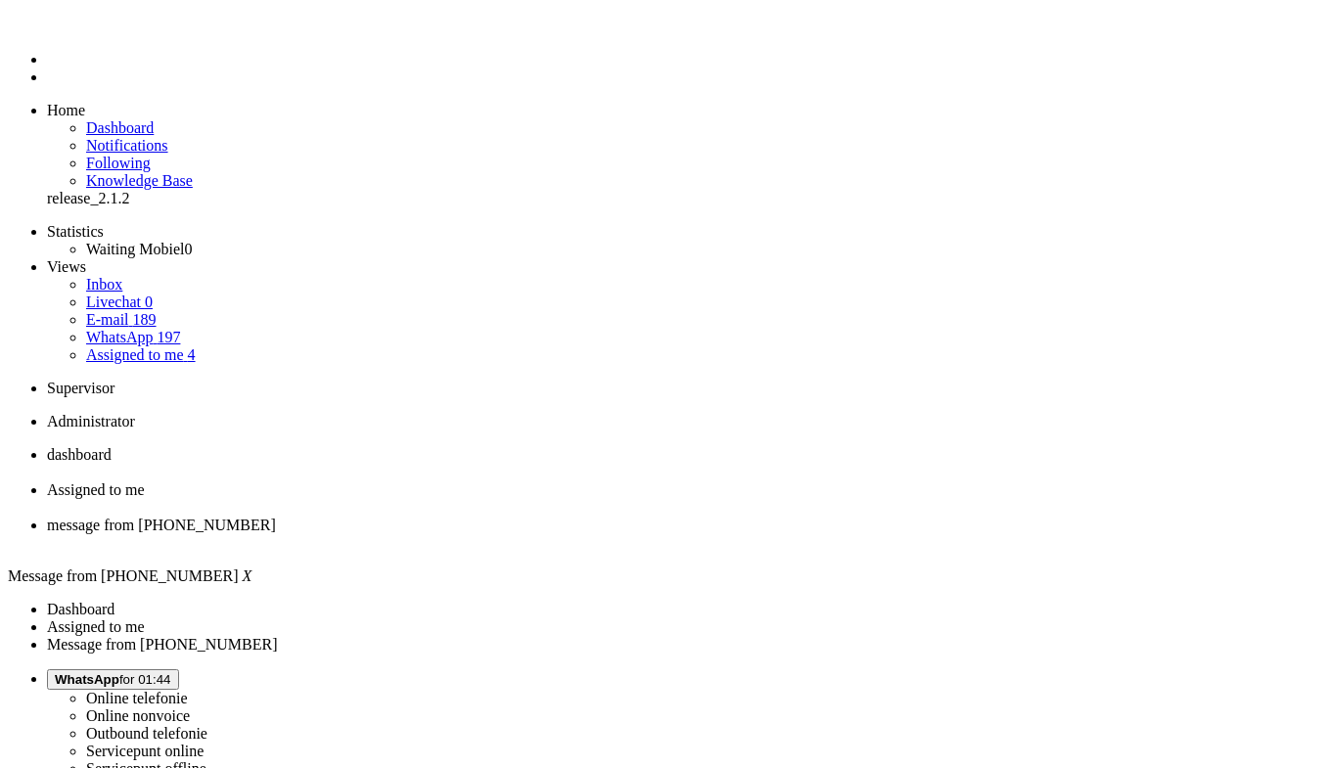
drag, startPoint x: 896, startPoint y: 440, endPoint x: 529, endPoint y: 409, distance: 368.2
copy div "Hoi! Ja, je kunt jezelf afmelden voor onze mailtjes. Onderaan elke nieuwsbrief …"
paste body "Rich Text Area. Press ALT-0 for help."
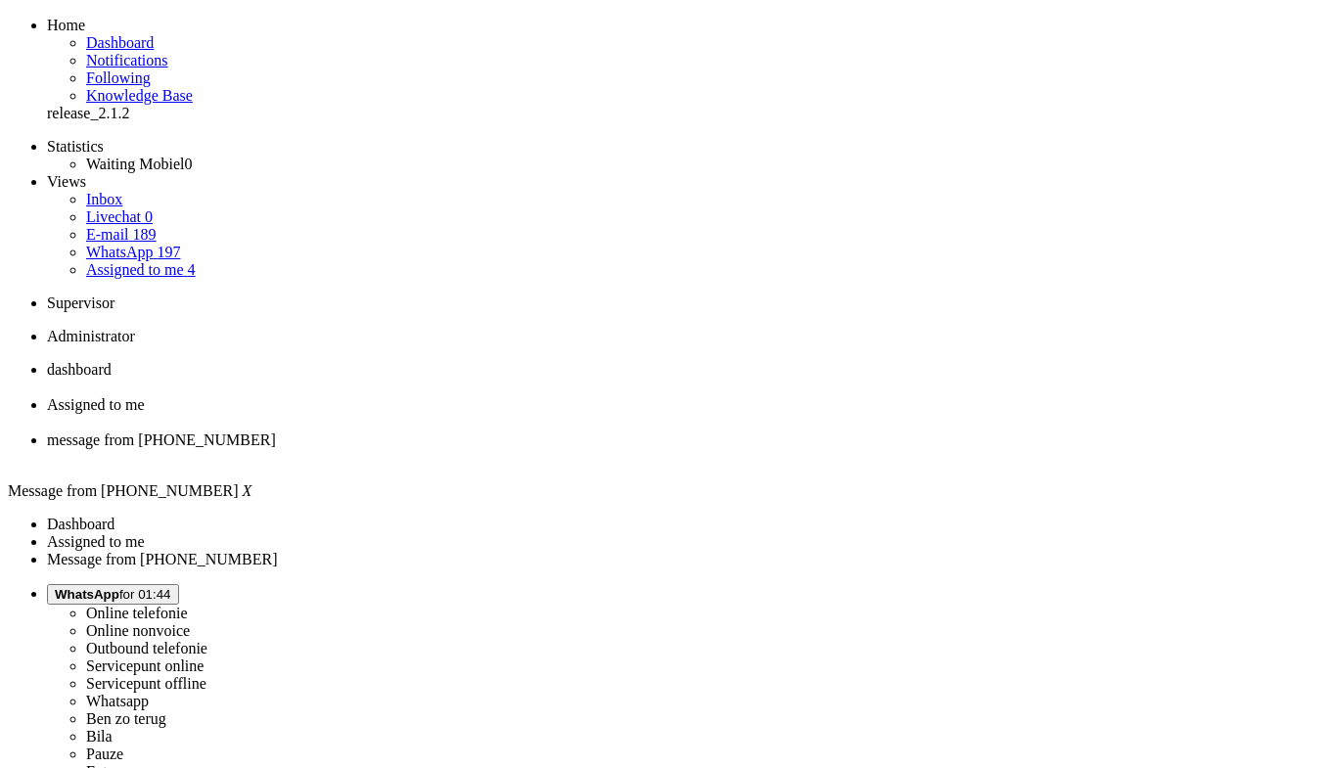
scroll to position [98, 0]
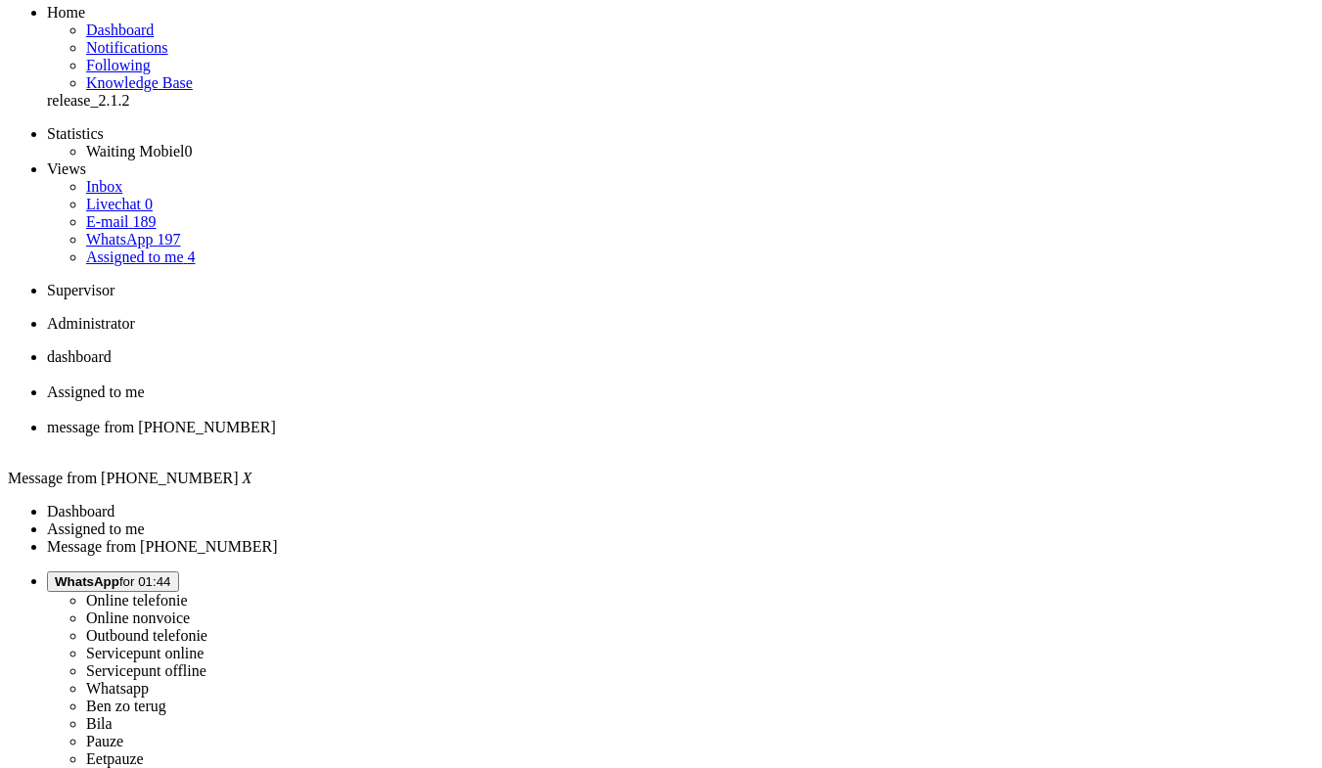
type input "ove"
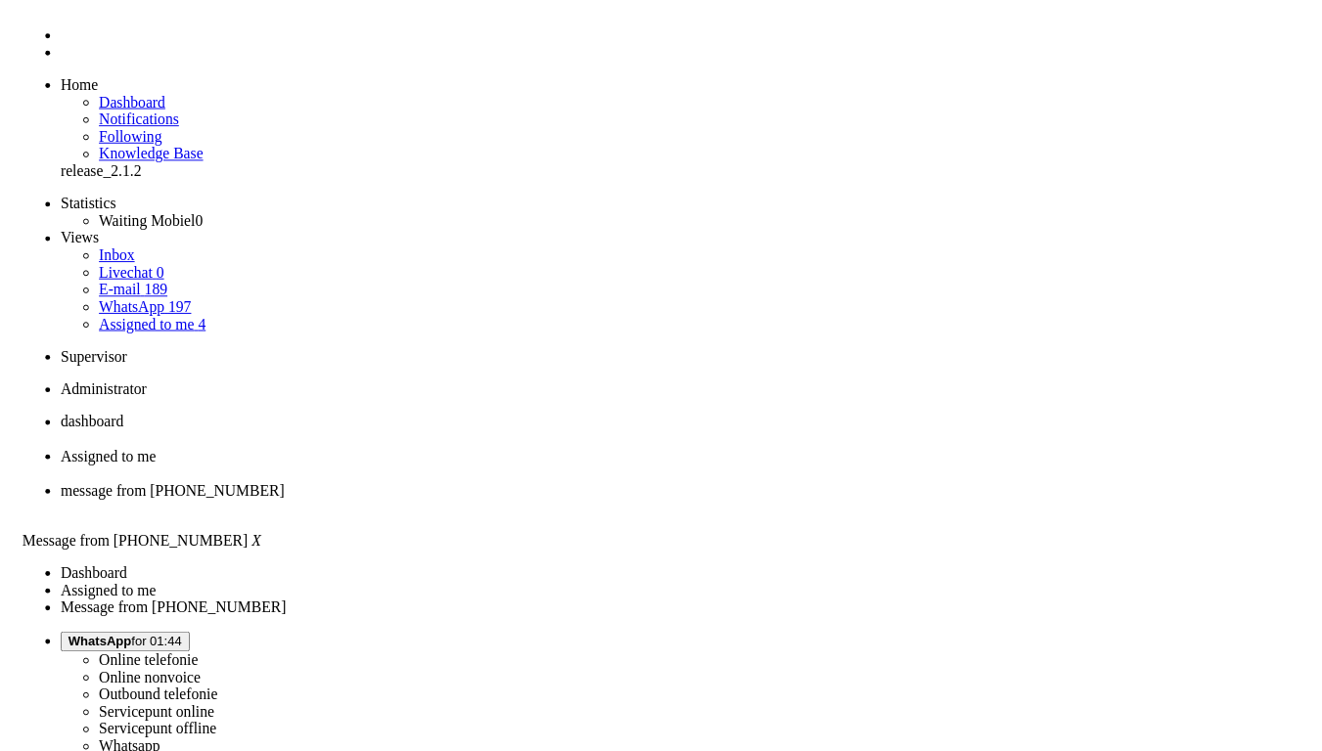
scroll to position [0, 0]
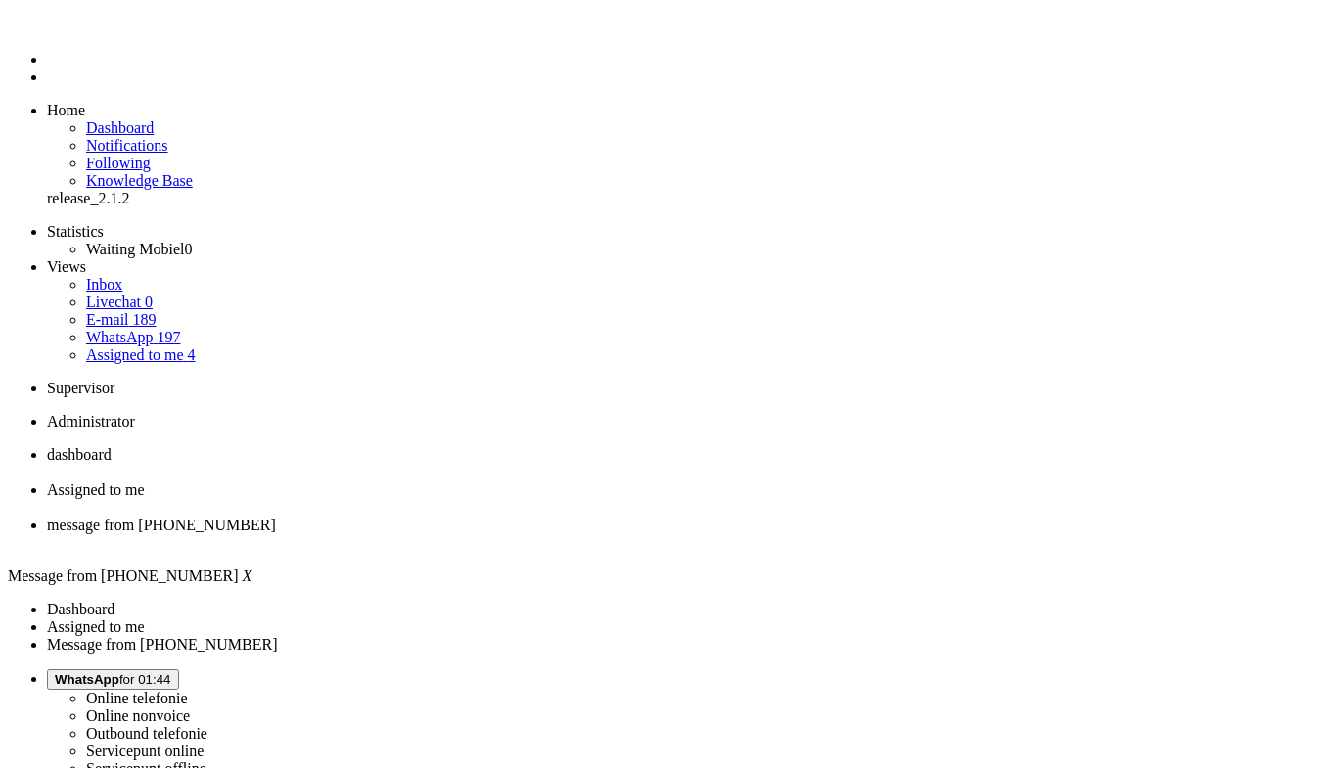
click at [729, 534] on div "Close tab" at bounding box center [680, 543] width 1267 height 18
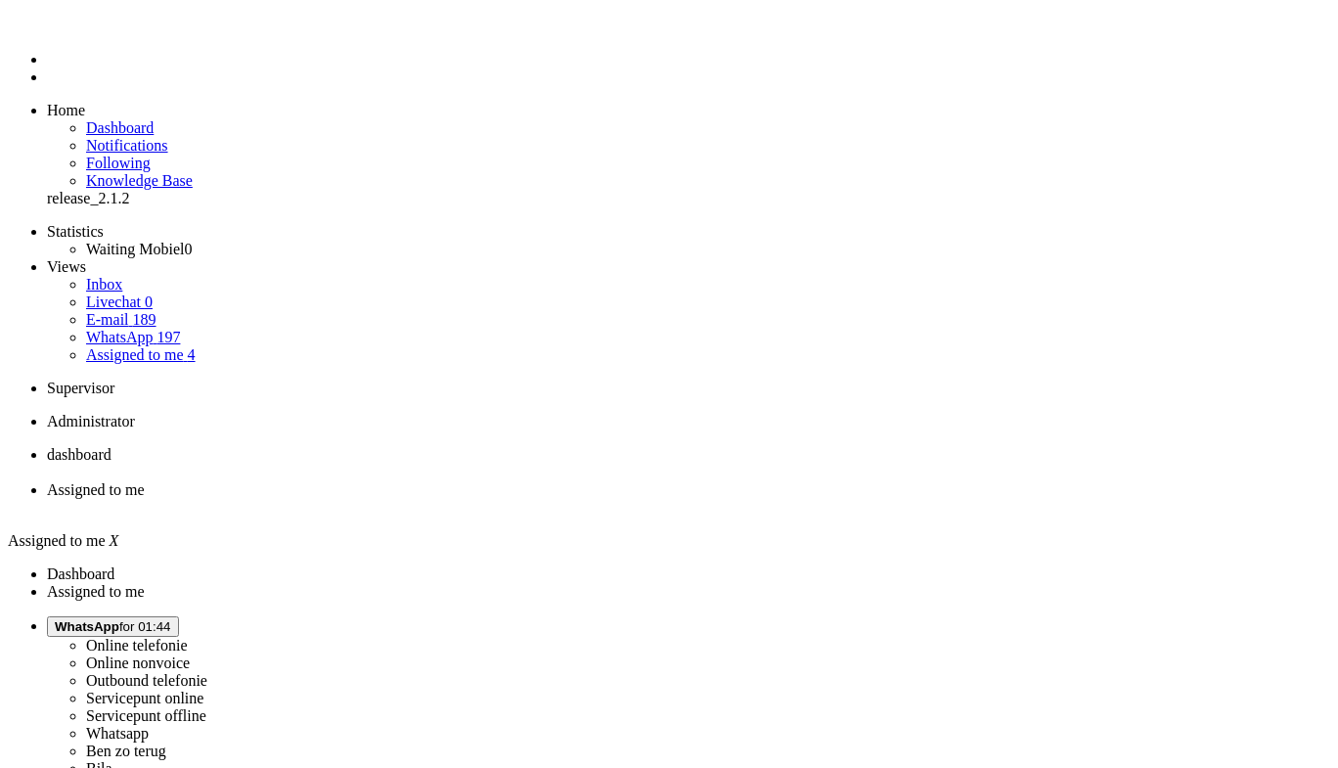
click at [112, 446] on span "dashboard" at bounding box center [79, 454] width 65 height 17
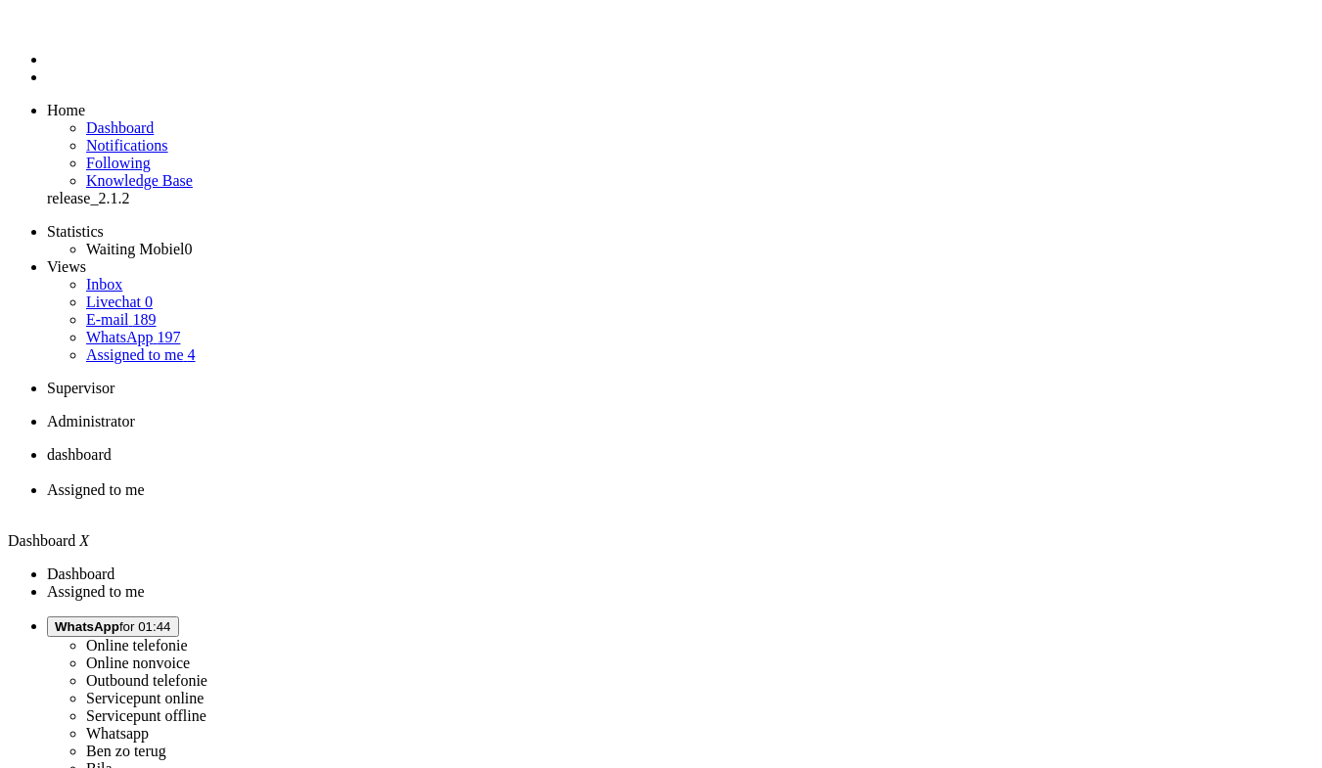
click at [501, 481] on li "Assigned to me" at bounding box center [680, 498] width 1267 height 35
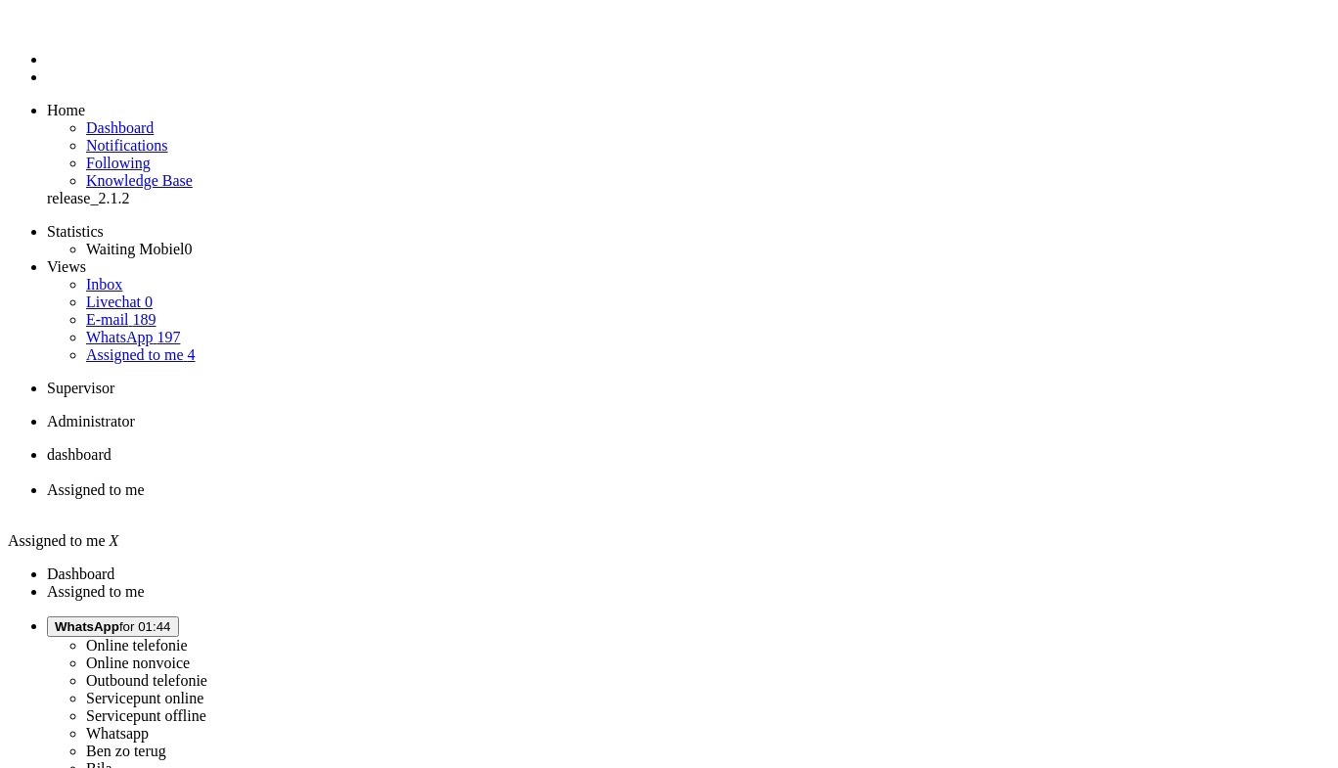
click at [112, 446] on span "dashboard" at bounding box center [79, 454] width 65 height 17
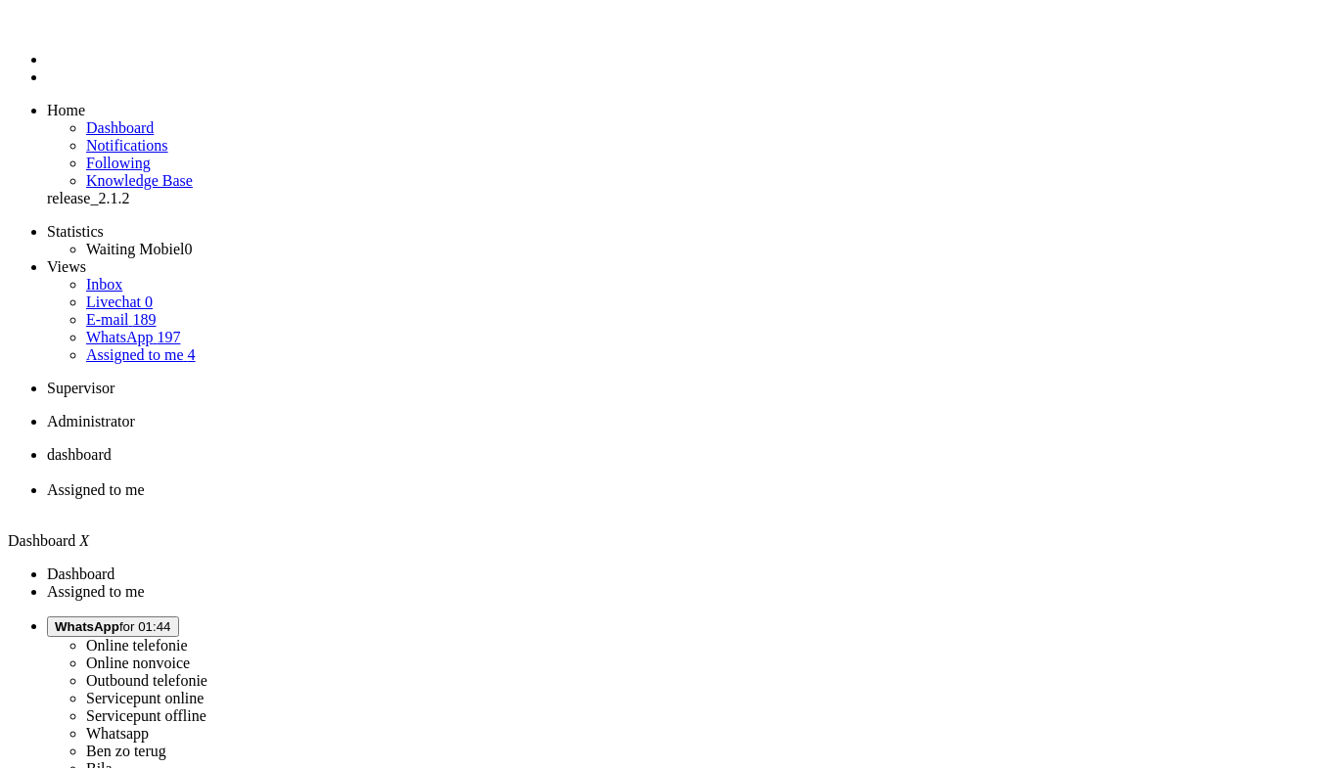
click at [145, 481] on span "Assigned to me" at bounding box center [96, 489] width 98 height 17
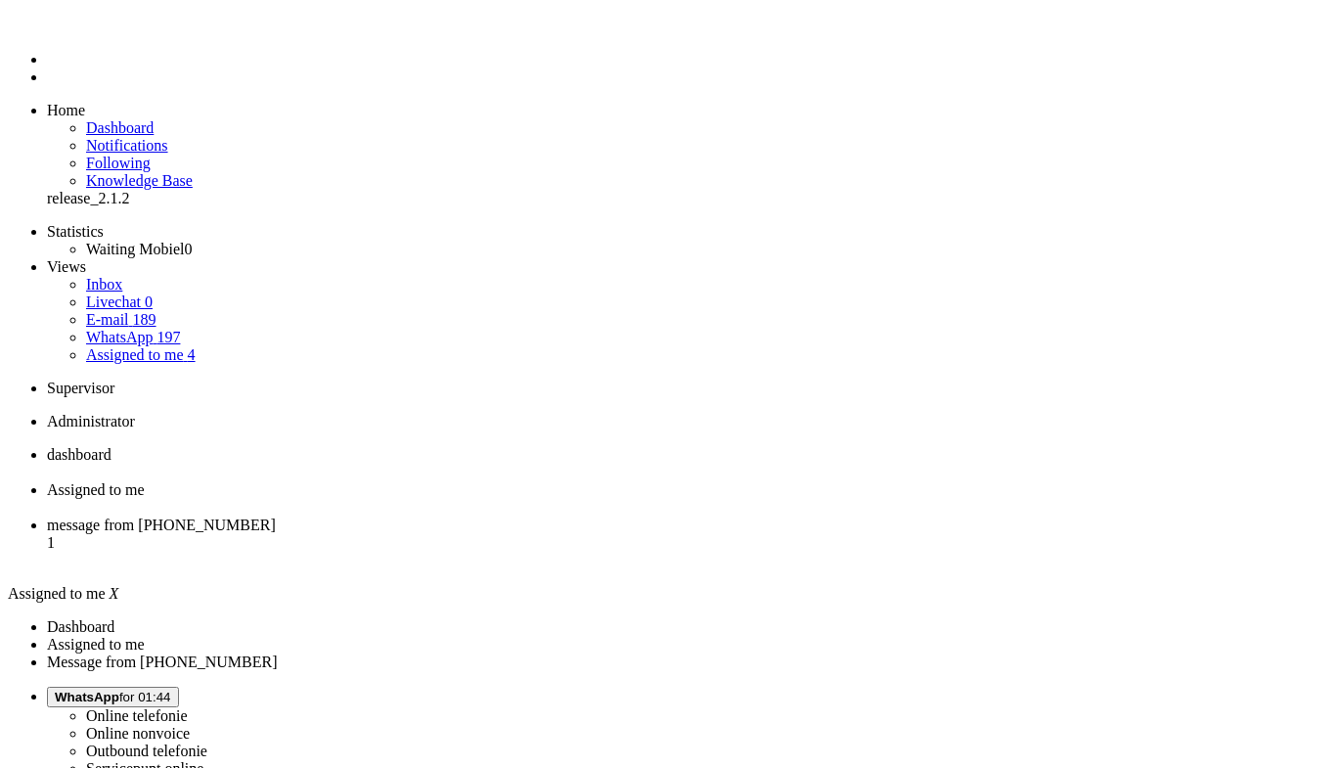
click at [276, 517] on span "message from +31613782342" at bounding box center [161, 525] width 229 height 17
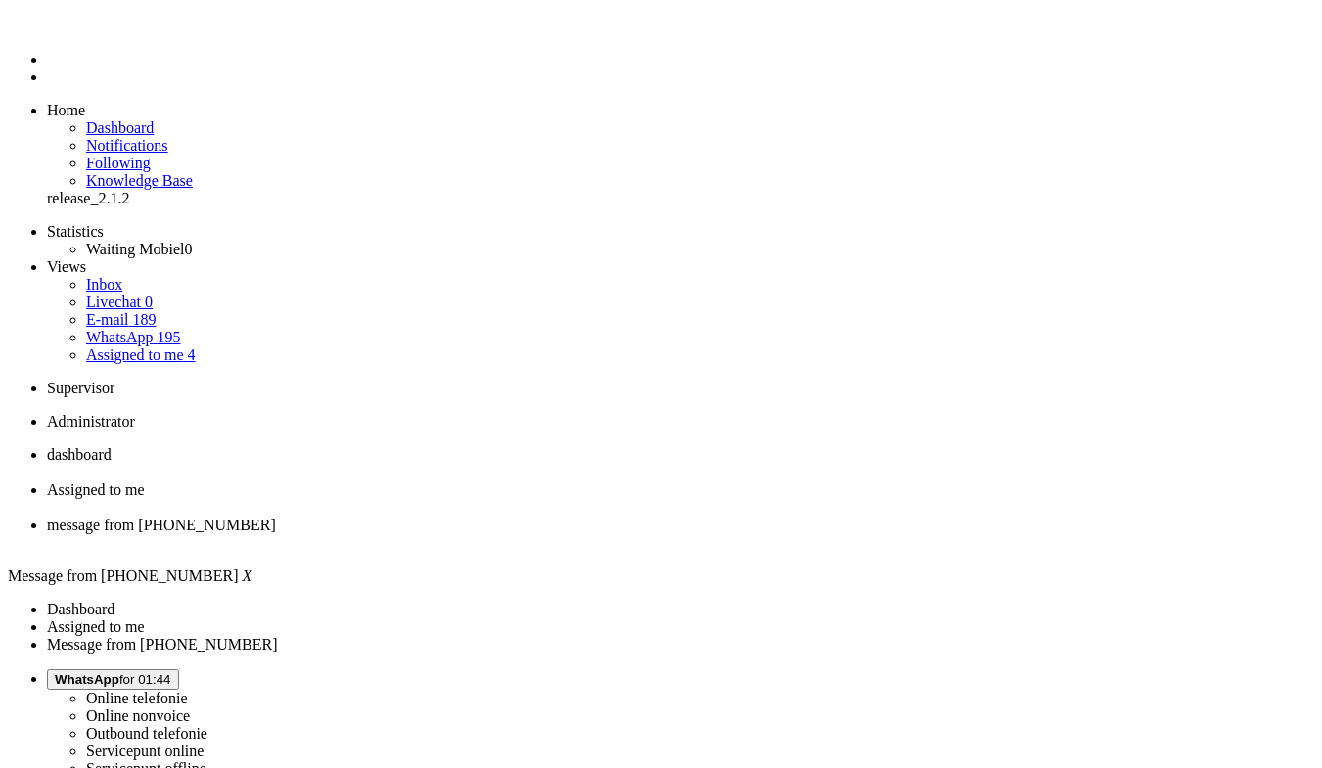
type input "ree"
type input "rece"
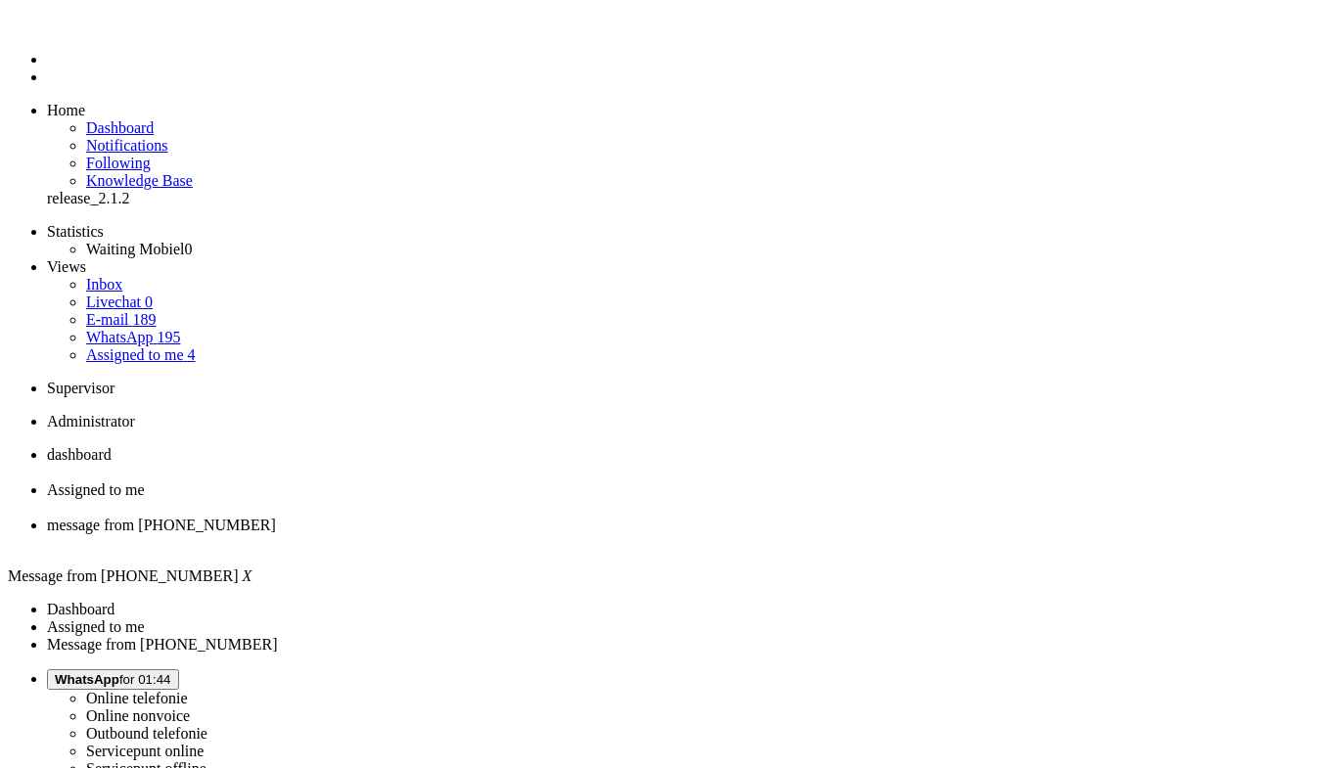
click at [731, 534] on div "Close tab" at bounding box center [680, 543] width 1267 height 18
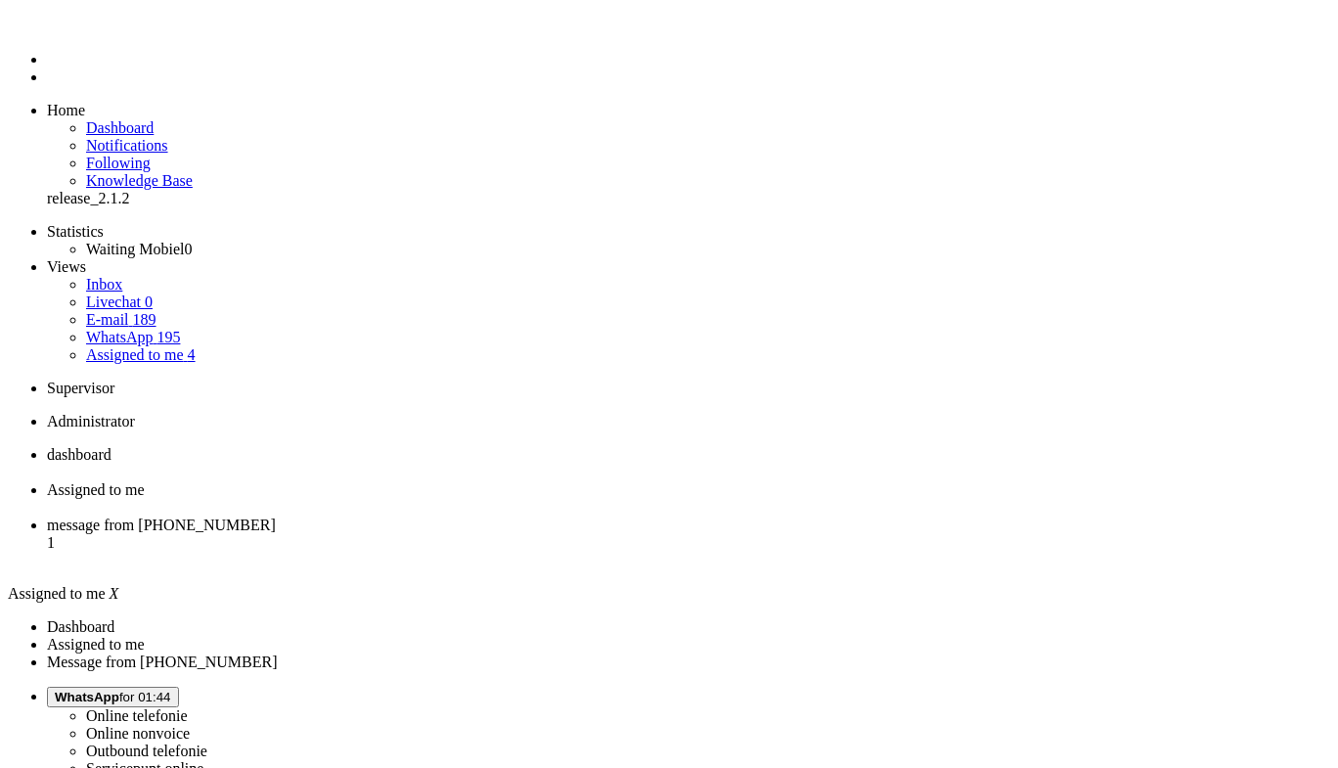
click at [276, 517] on span "message from +31638683884" at bounding box center [161, 525] width 229 height 17
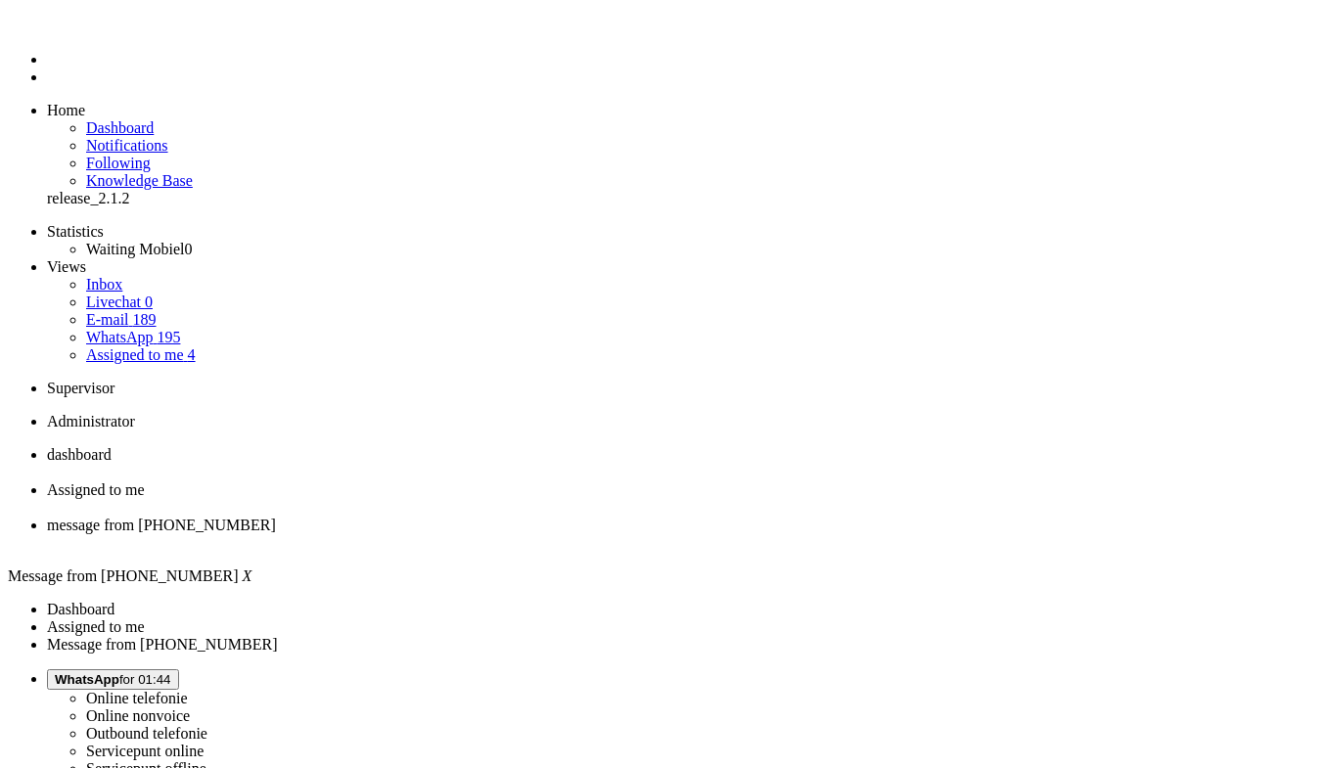
type input "ree"
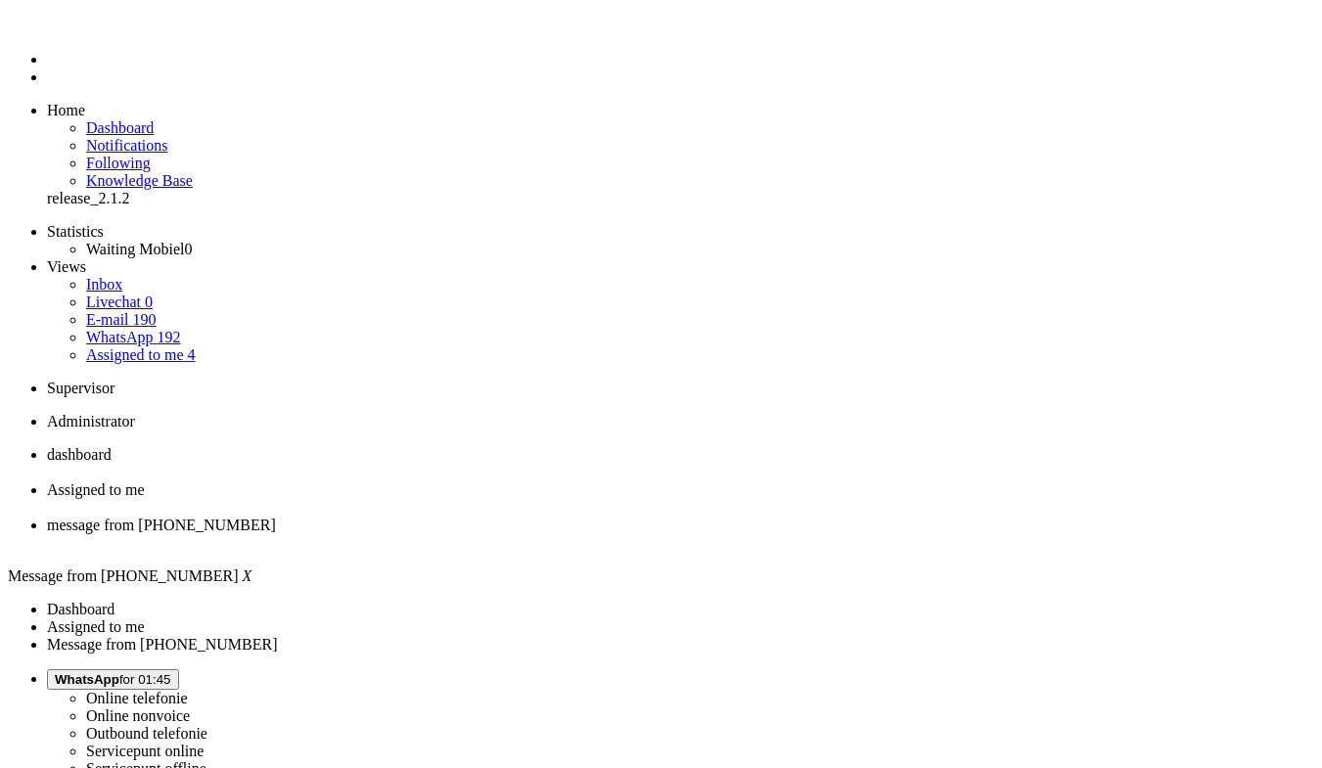
type input "rece"
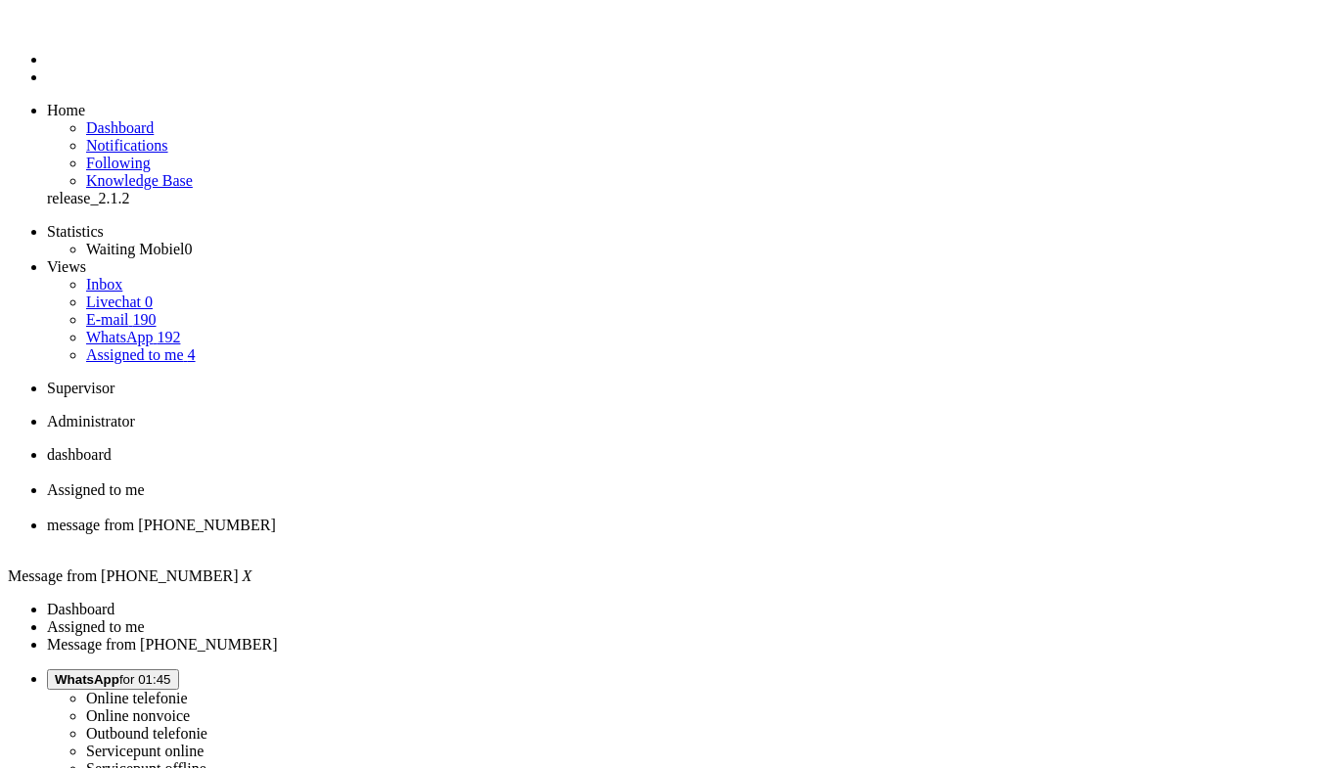
click at [733, 534] on div "Close tab" at bounding box center [680, 543] width 1267 height 18
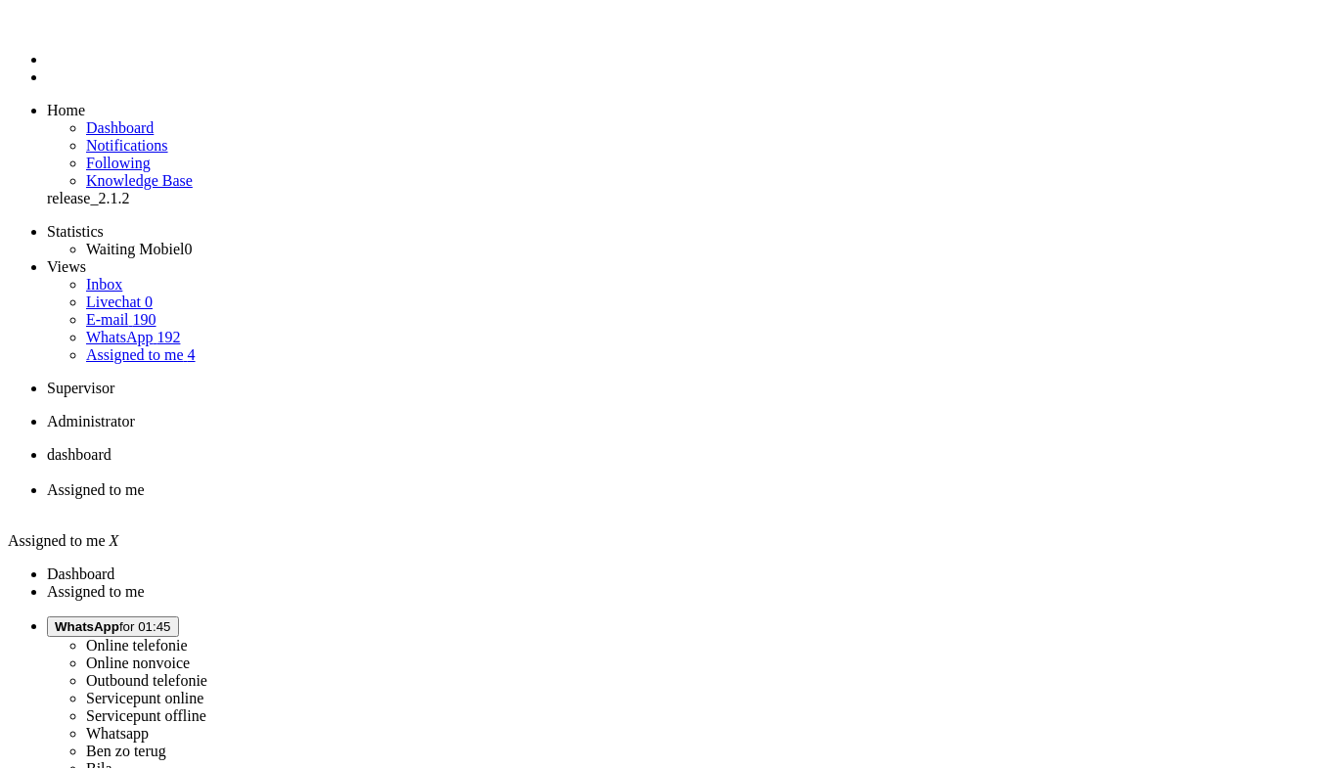
click at [112, 446] on span "dashboard" at bounding box center [79, 454] width 65 height 17
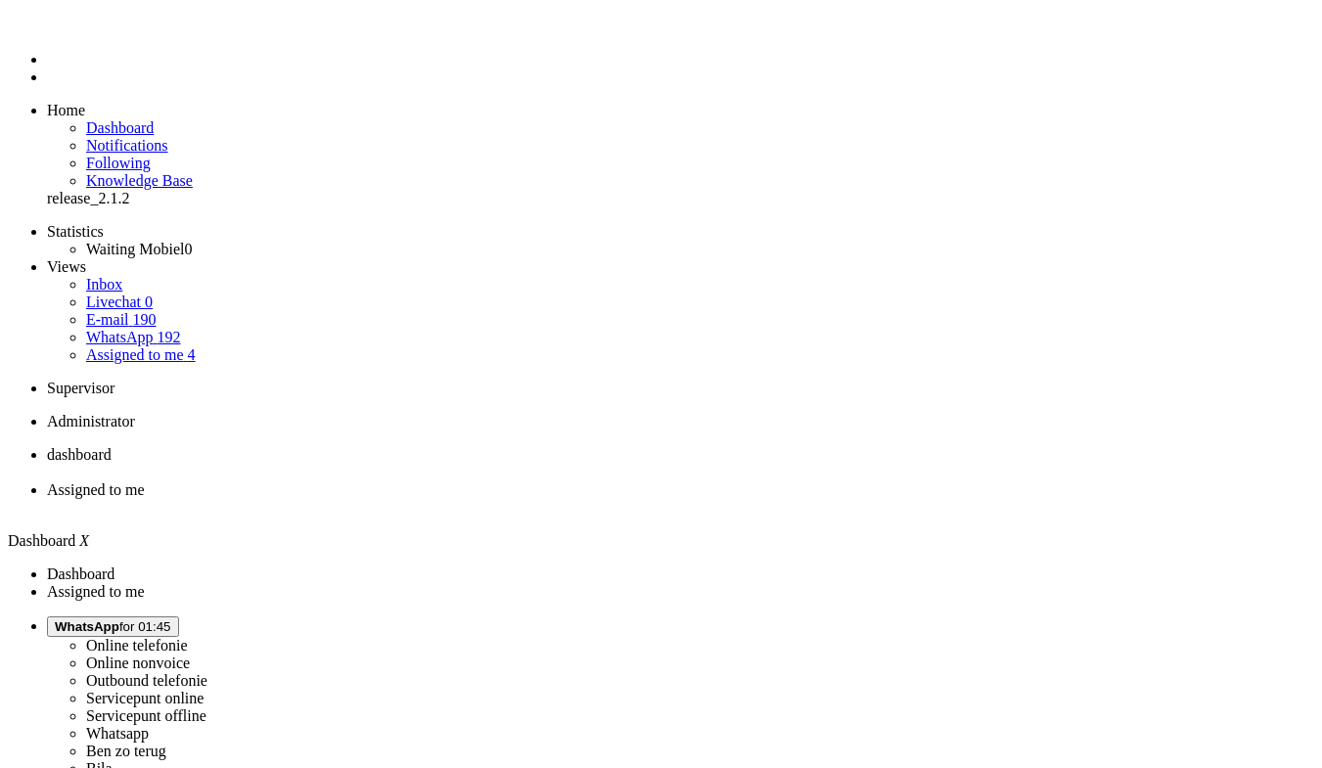
click at [145, 481] on span "Assigned to me" at bounding box center [96, 489] width 98 height 17
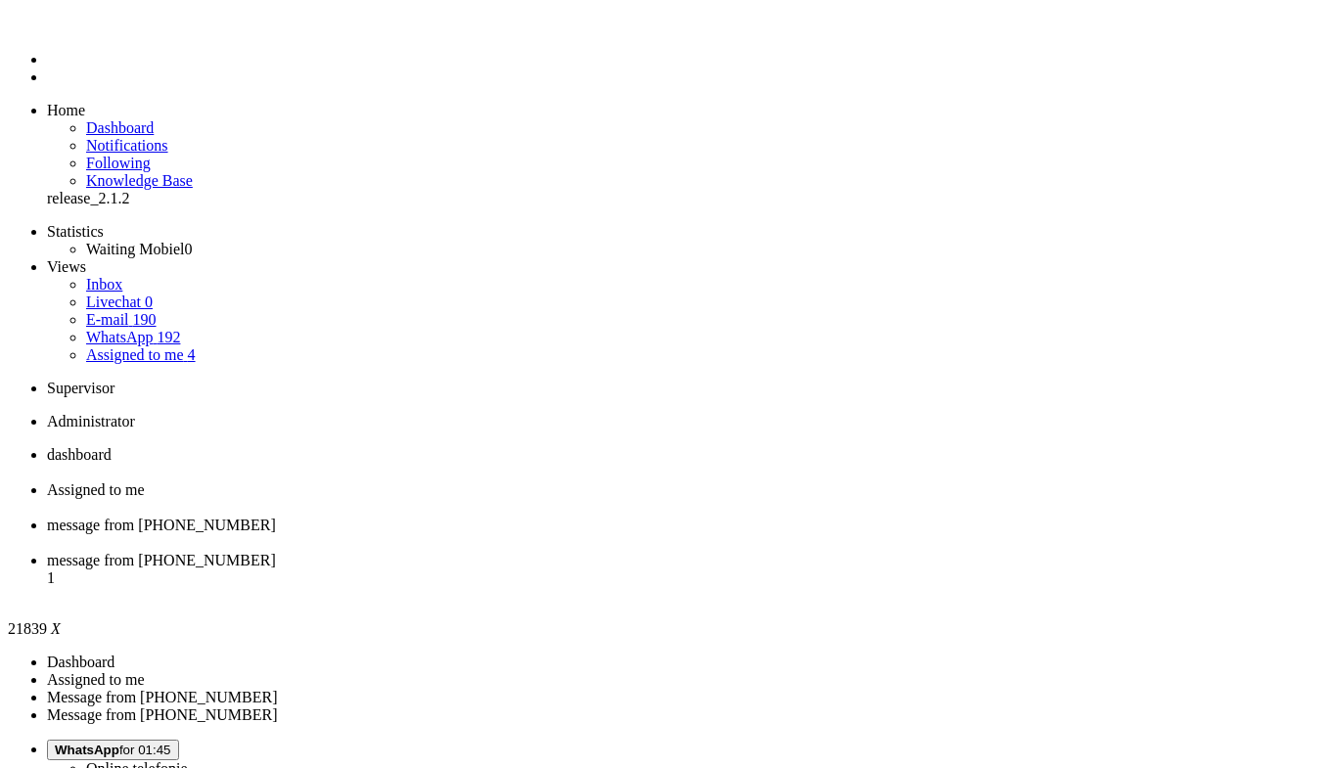
click at [727, 534] on div "Close tab" at bounding box center [680, 543] width 1267 height 18
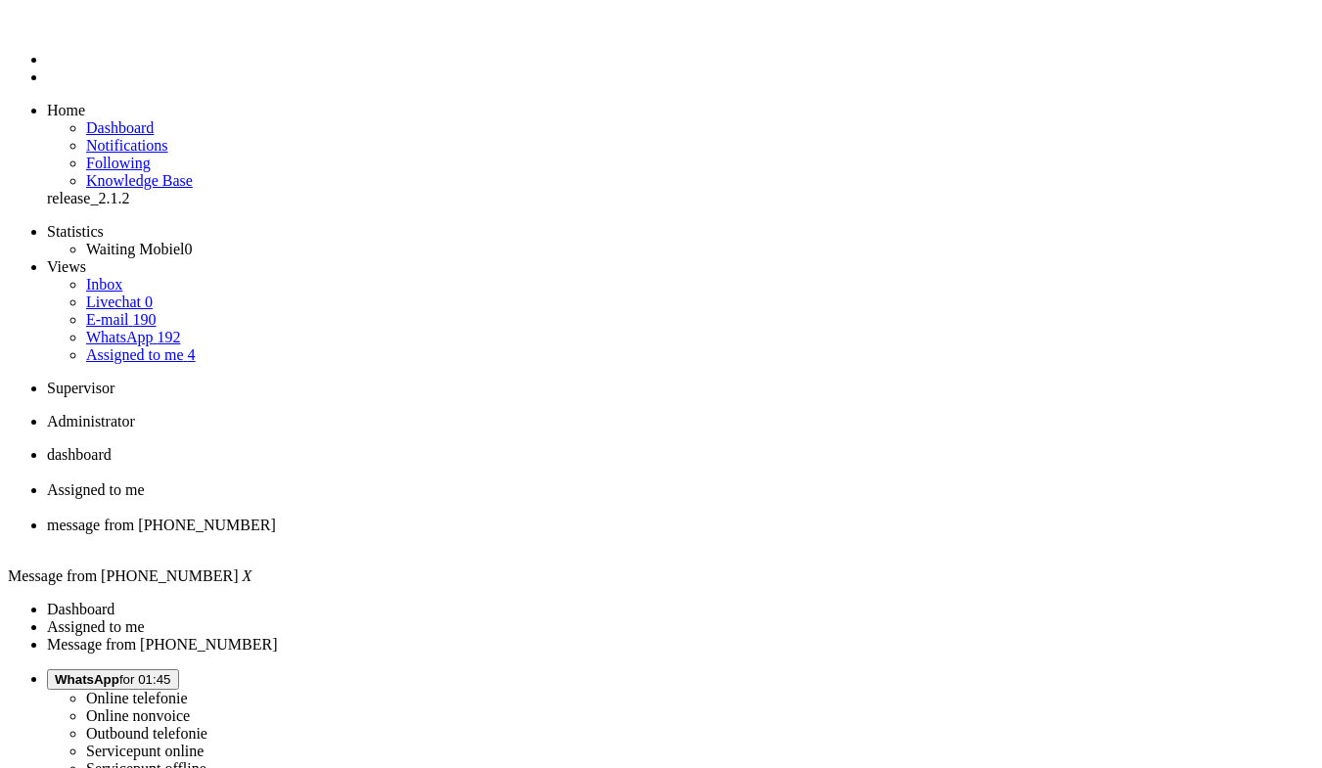
drag, startPoint x: 1144, startPoint y: 68, endPoint x: 1118, endPoint y: -34, distance: 104.9
click at [179, 669] on button "WhatsApp for 01:45" at bounding box center [113, 679] width 132 height 21
click at [730, 534] on div "Close tab" at bounding box center [680, 543] width 1267 height 18
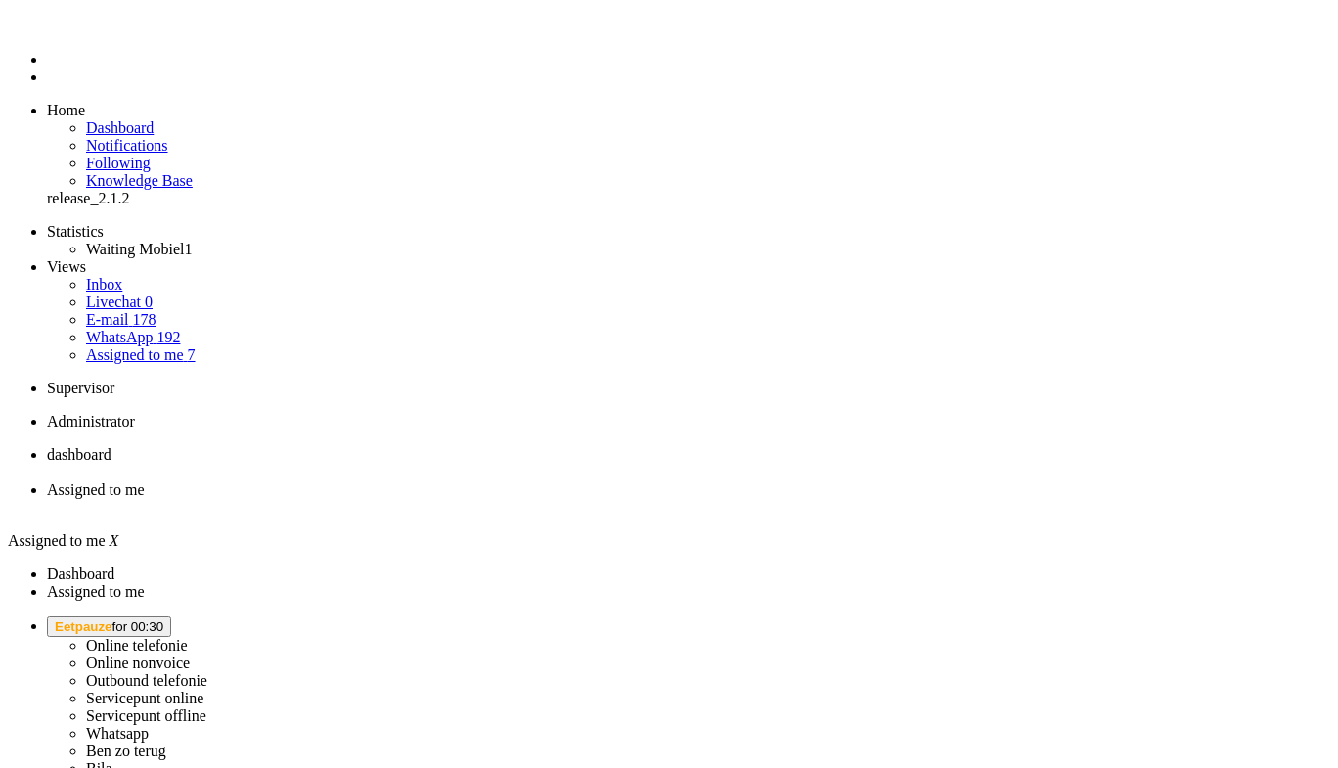
click at [163, 619] on span "Eetpauze for 00:30" at bounding box center [109, 626] width 109 height 15
click at [188, 637] on label "Online telefonie" at bounding box center [137, 645] width 102 height 17
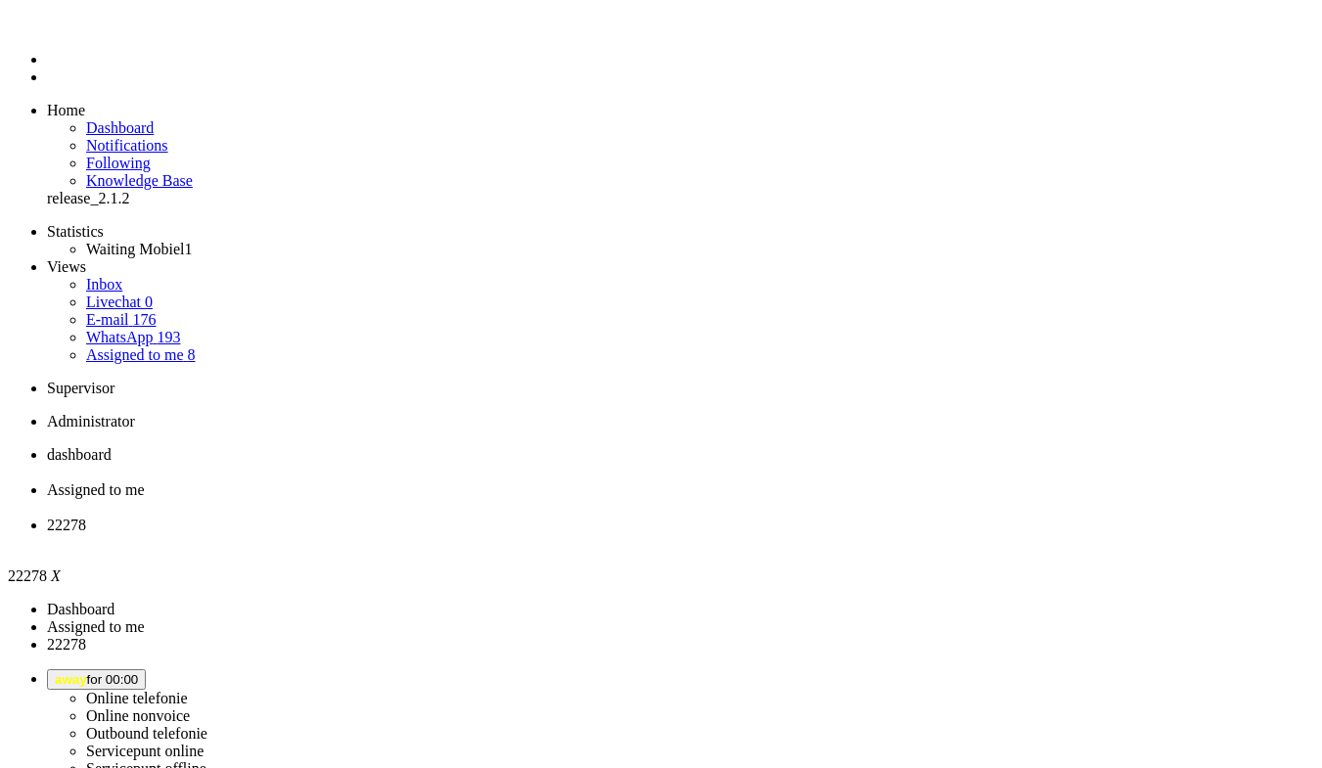
click at [0, 0] on icon at bounding box center [0, 0] width 0 height 0
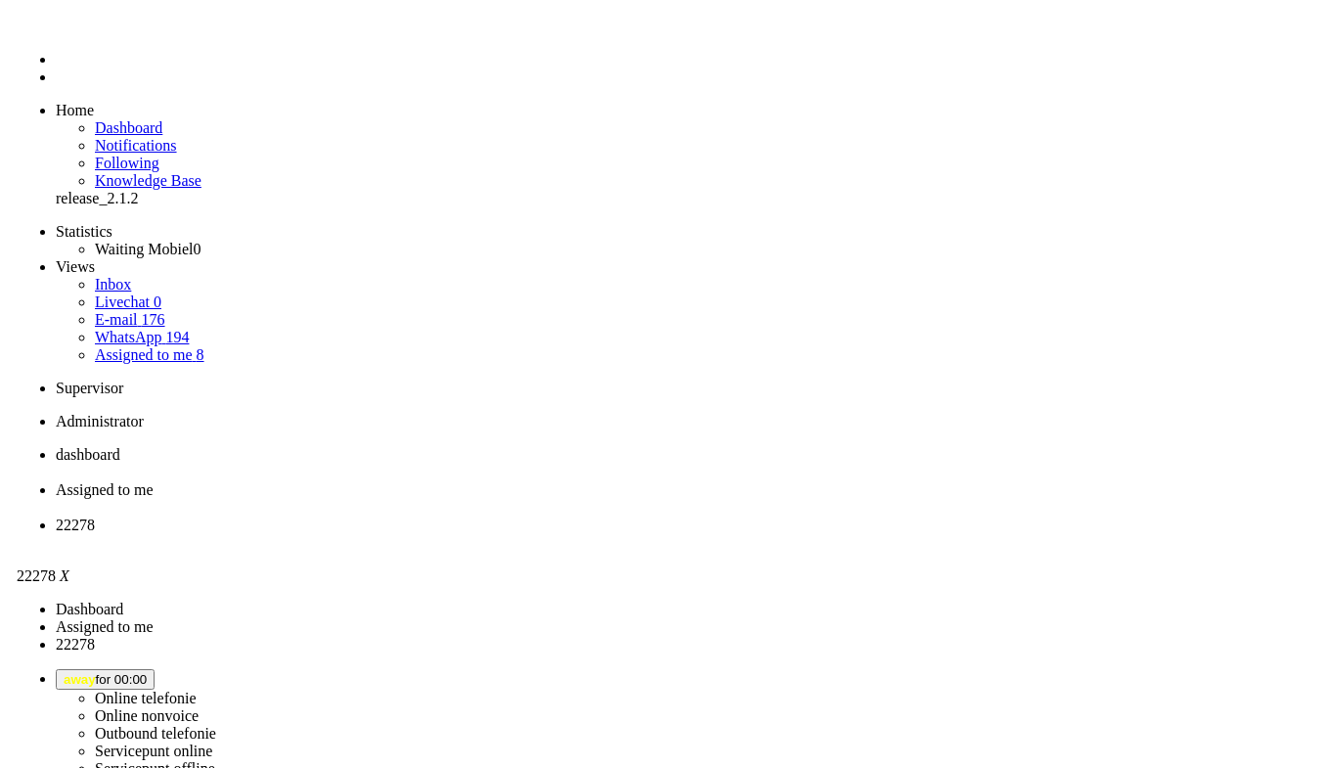
scroll to position [293, 0]
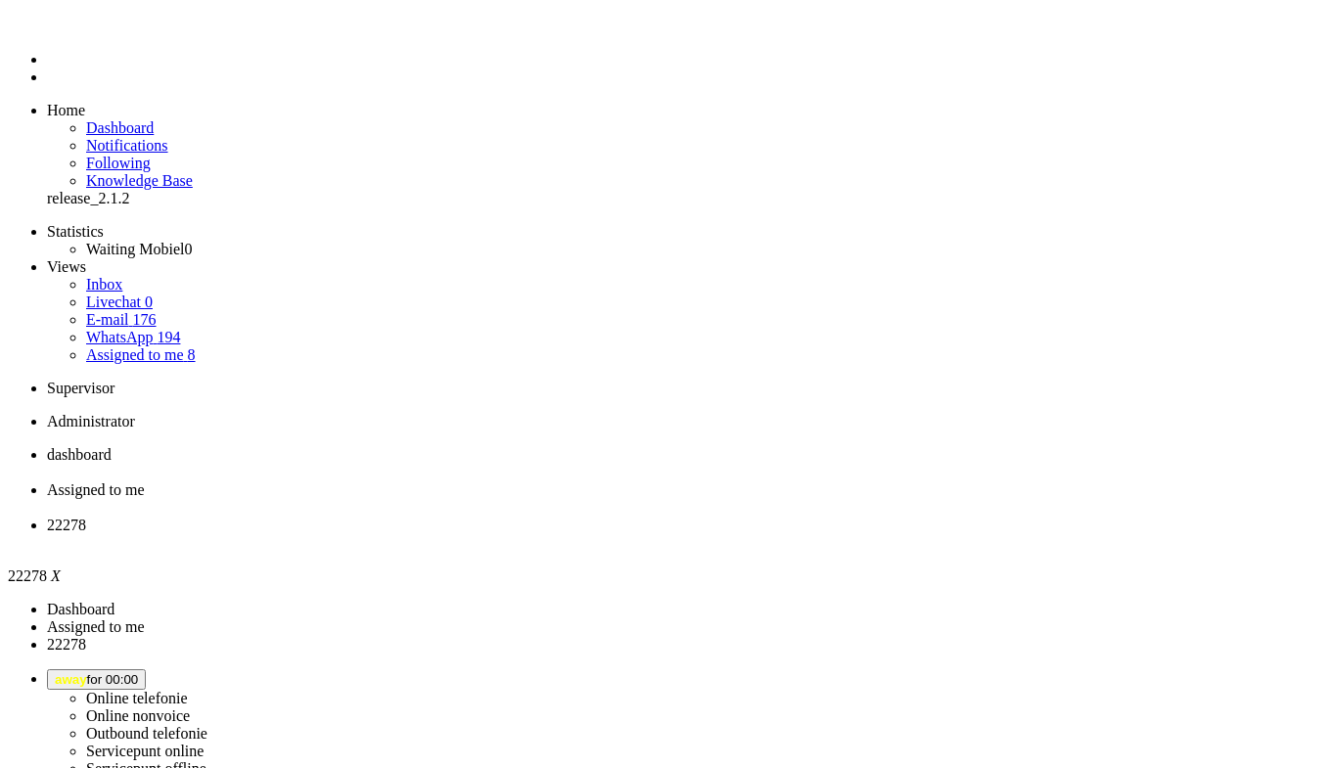
click at [732, 534] on div "Close tab" at bounding box center [680, 543] width 1267 height 18
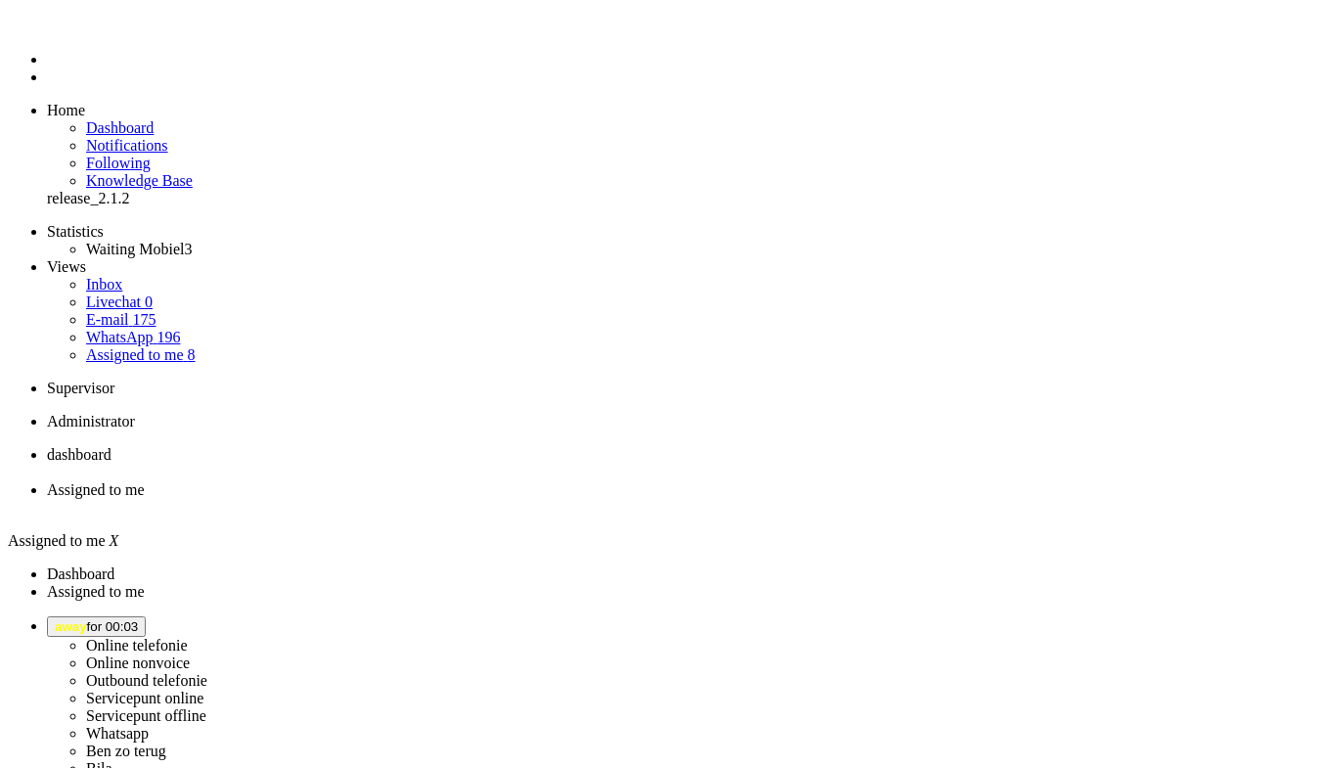
click at [146, 616] on button "away for 00:03" at bounding box center [96, 626] width 99 height 21
click at [47, 29] on img "Omnidesk" at bounding box center [64, 29] width 34 height 0
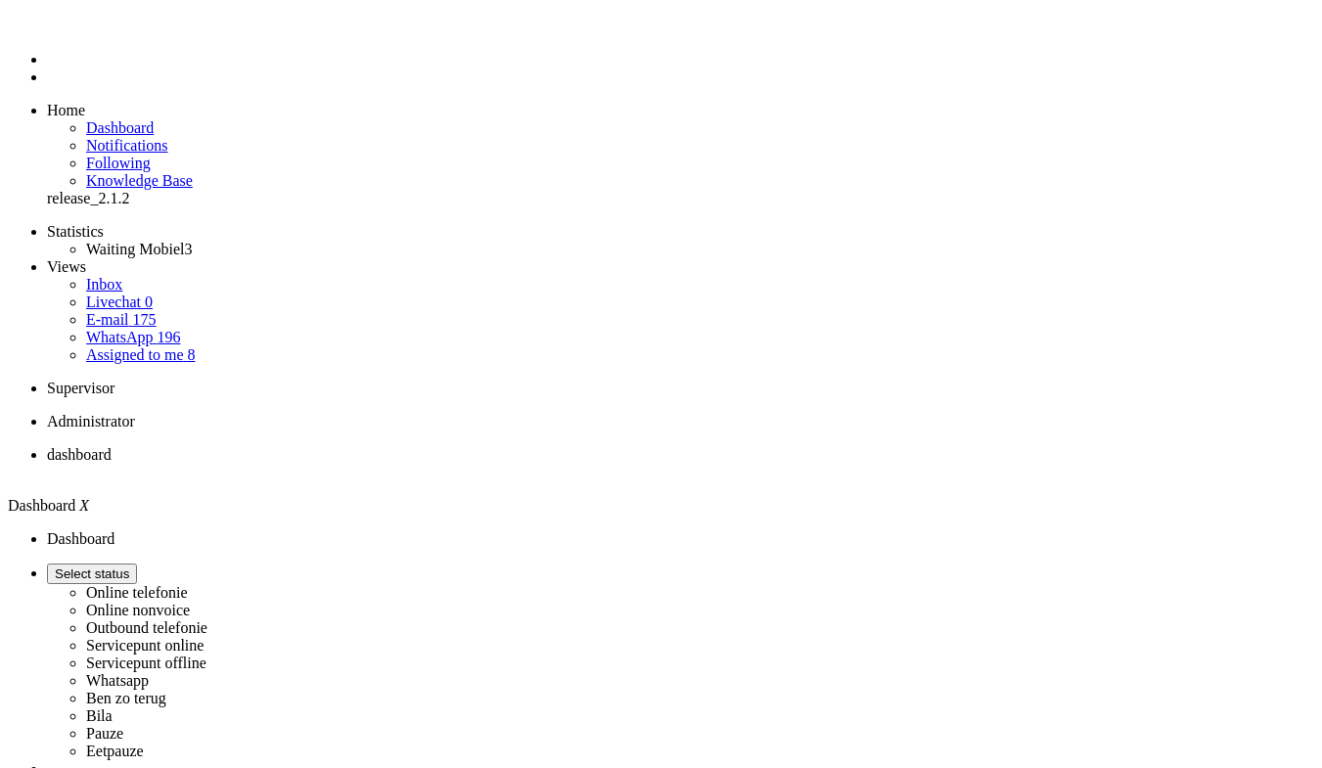
click at [129, 566] on span "Select status" at bounding box center [92, 573] width 74 height 15
click at [188, 584] on label "Online telefonie" at bounding box center [137, 592] width 102 height 17
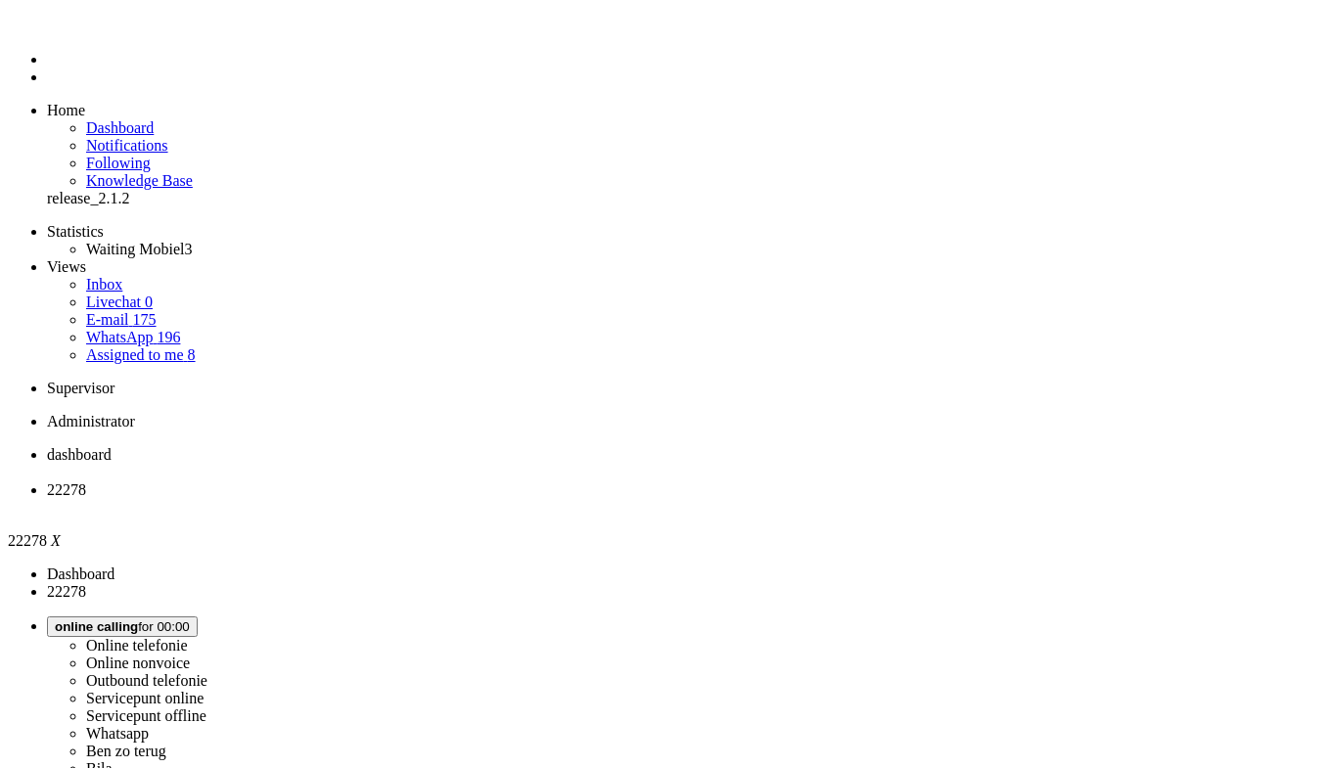
type input "sam"
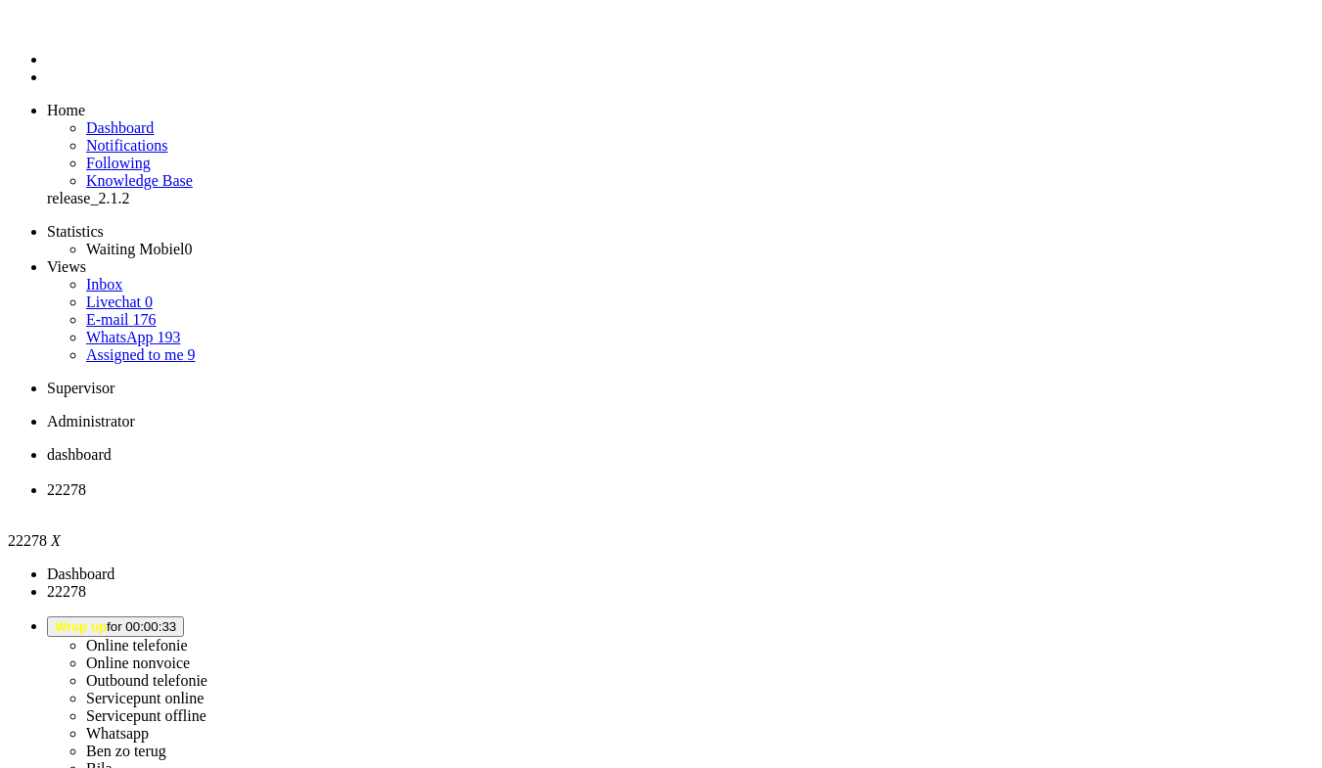
click at [184, 616] on button "Wrap up for 00:03:33" at bounding box center [115, 626] width 137 height 21
click at [188, 637] on label "Online telefonie" at bounding box center [137, 645] width 102 height 17
click at [564, 499] on div "Close tab" at bounding box center [680, 508] width 1267 height 18
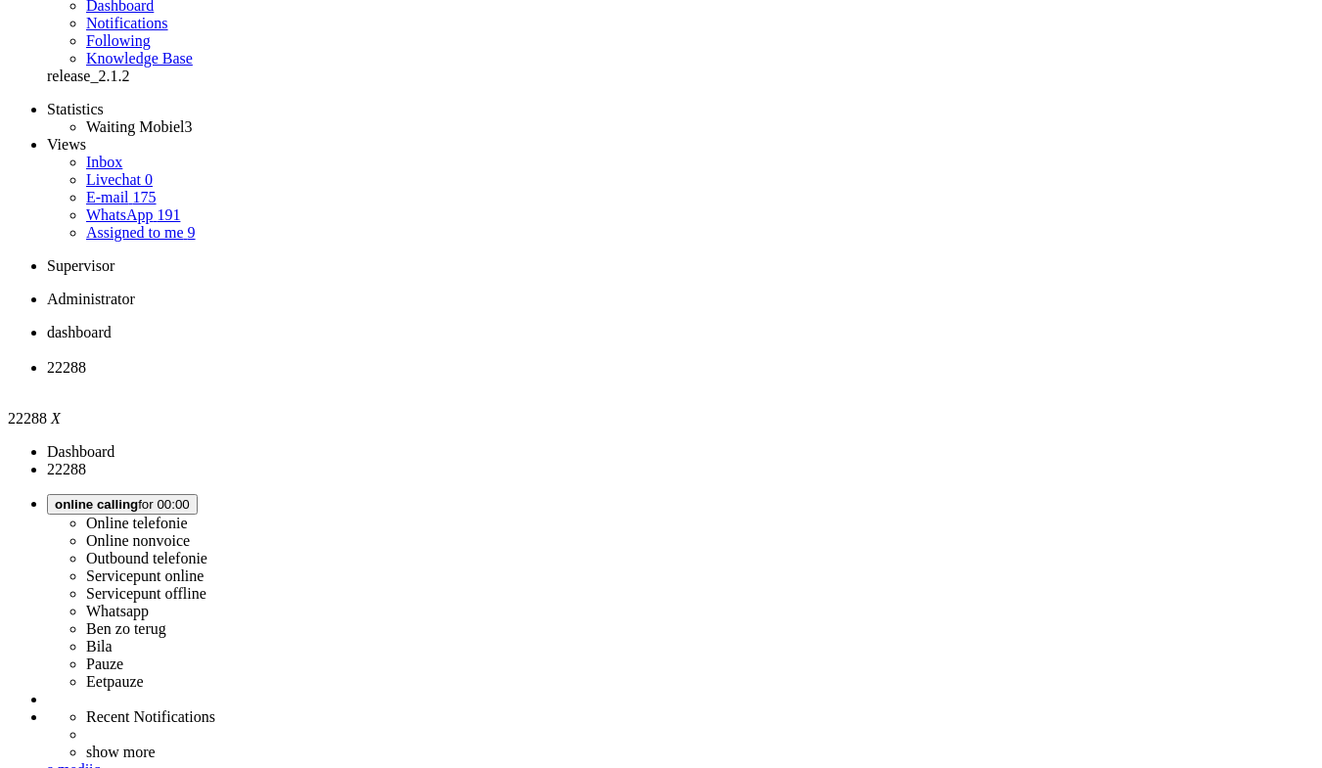
scroll to position [98, 0]
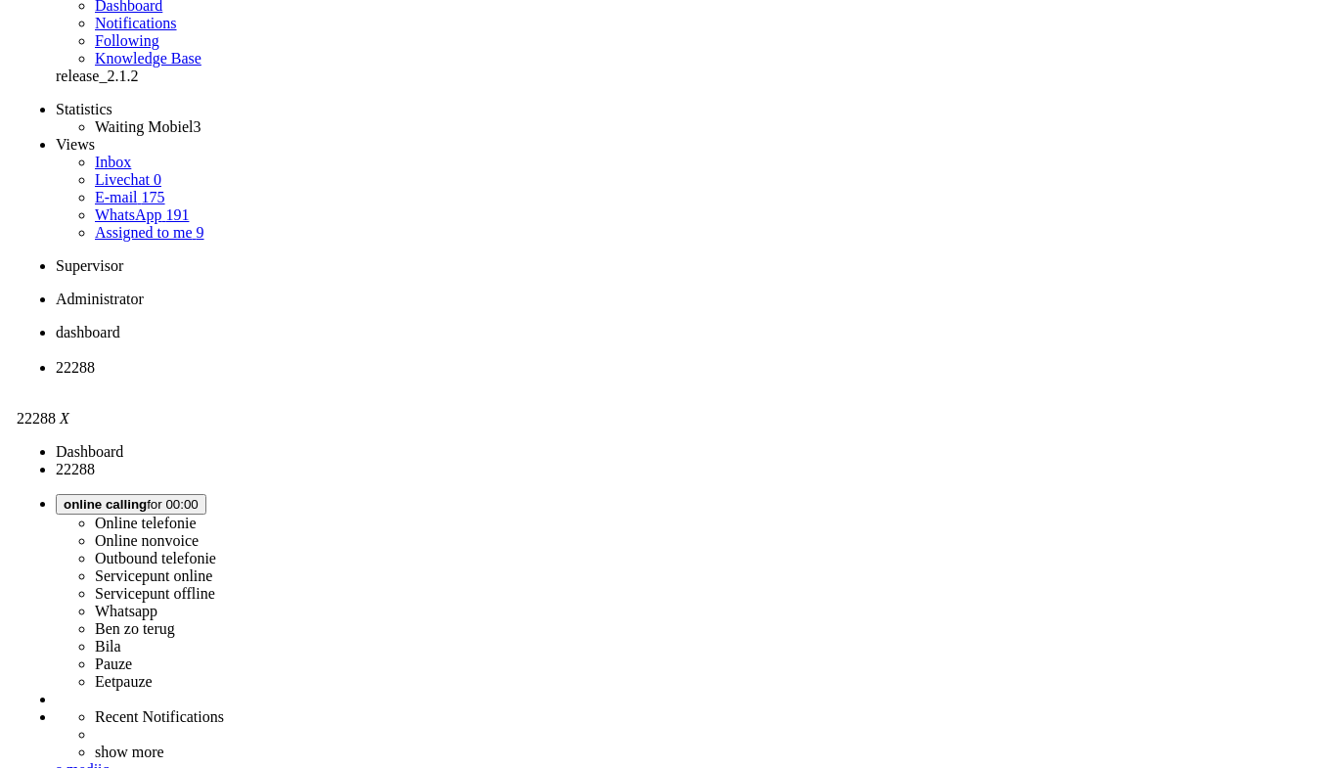
scroll to position [0, 0]
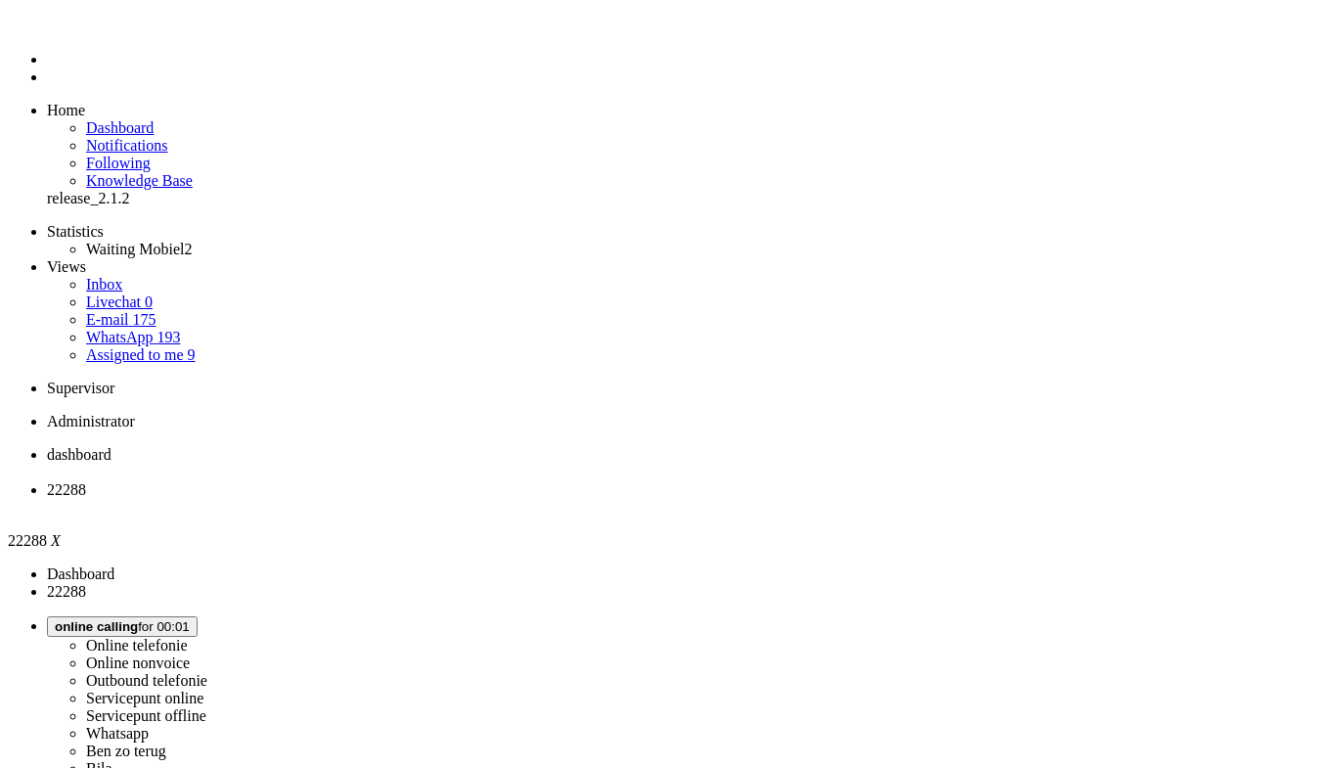
click at [565, 499] on div "Close tab" at bounding box center [689, 508] width 1284 height 18
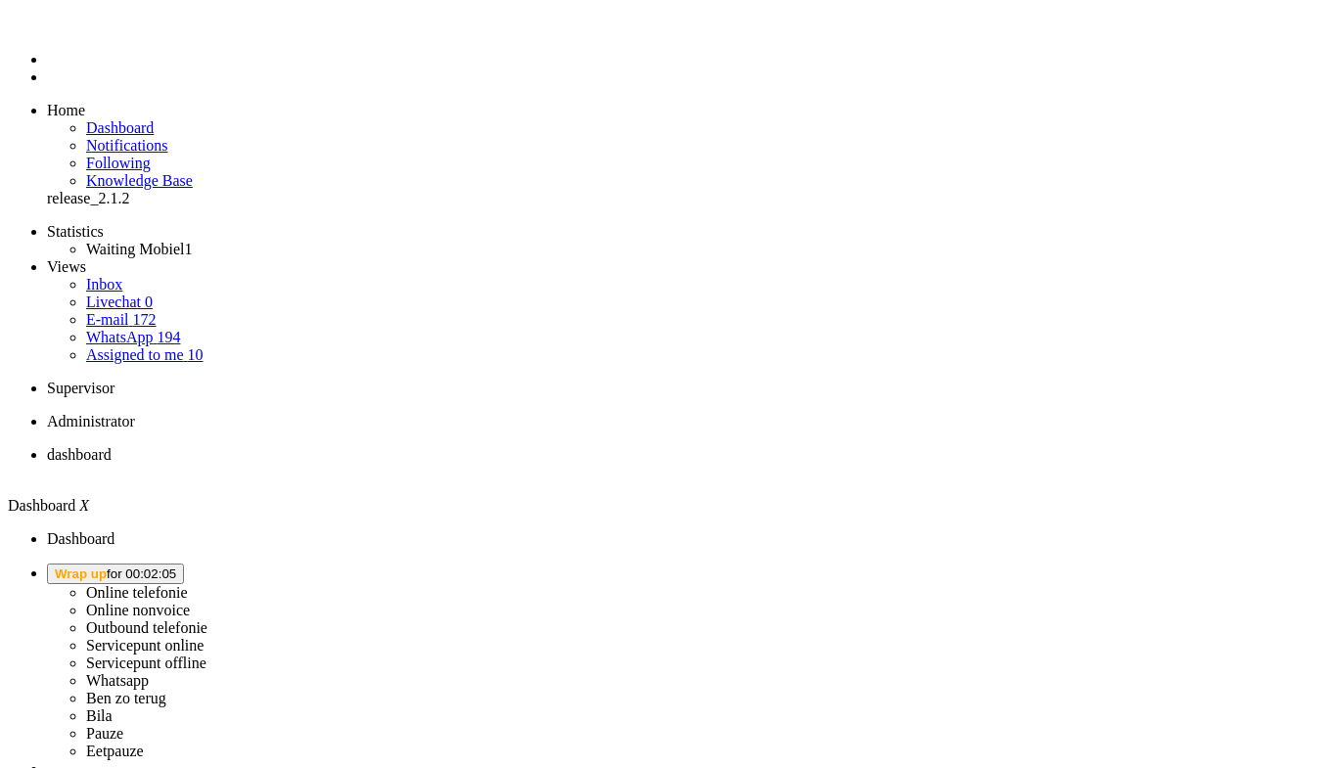
click at [184, 564] on button "Wrap up for 00:02:05" at bounding box center [115, 574] width 137 height 21
click at [188, 590] on label "Online telefonie" at bounding box center [137, 598] width 102 height 17
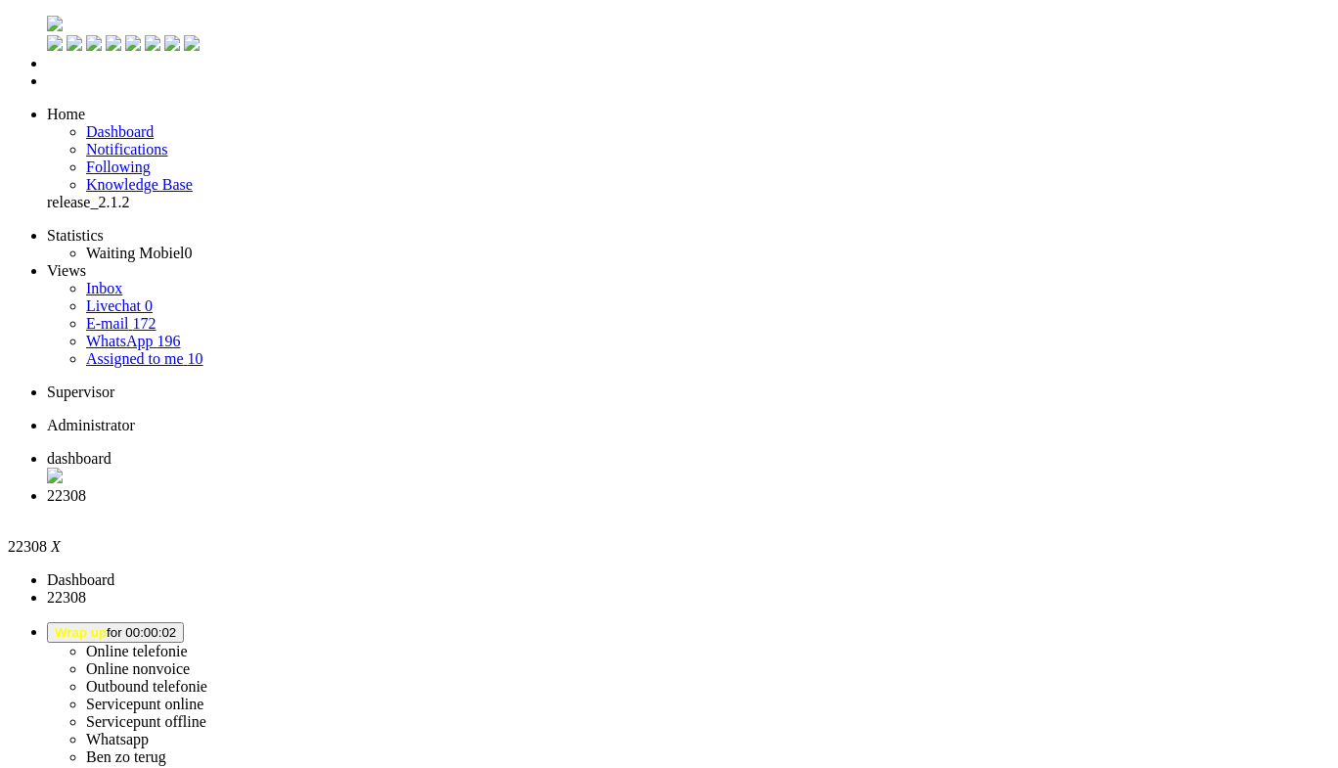
click at [176, 625] on span "Wrap up for 00:00:05" at bounding box center [115, 632] width 121 height 15
click at [188, 643] on label "Online telefonie" at bounding box center [137, 651] width 102 height 17
click at [567, 505] on div "Close tab" at bounding box center [689, 514] width 1284 height 18
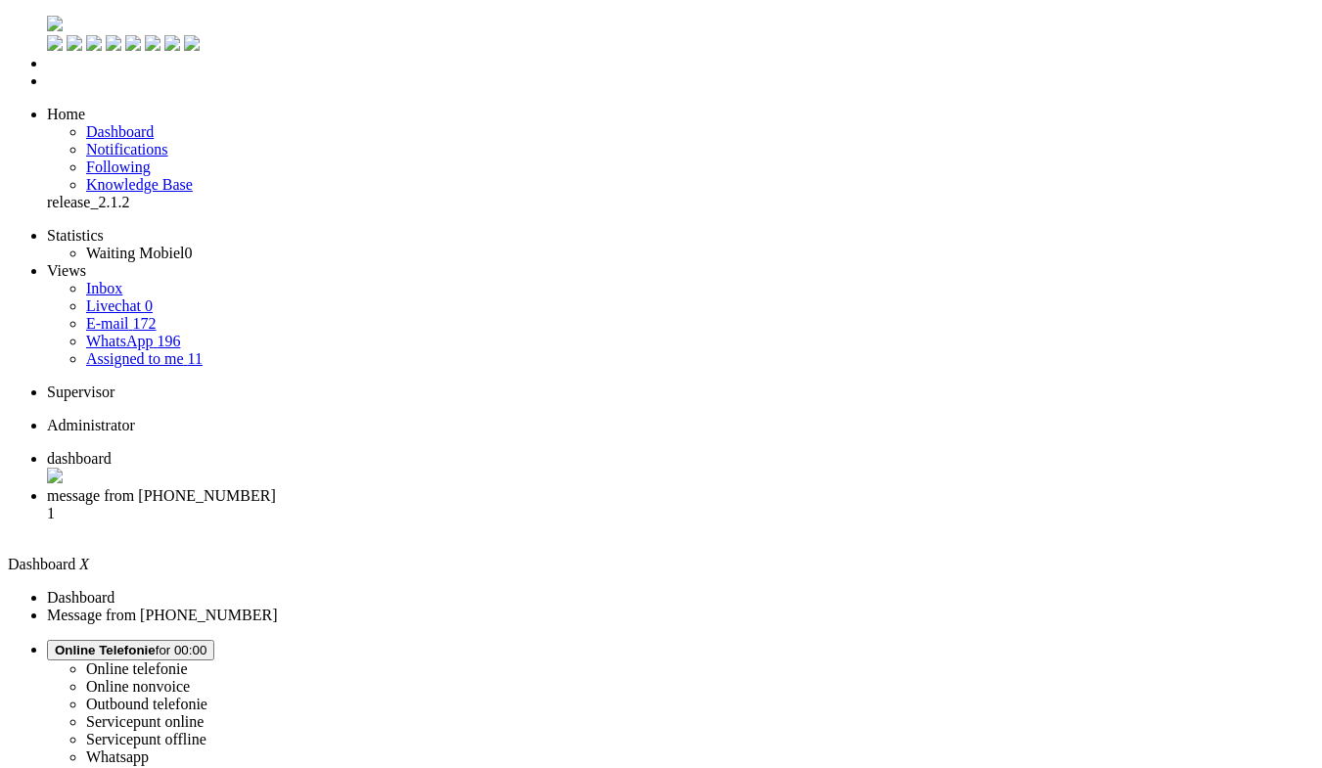
click at [47, 30] on img "Omnidesk" at bounding box center [55, 24] width 16 height 16
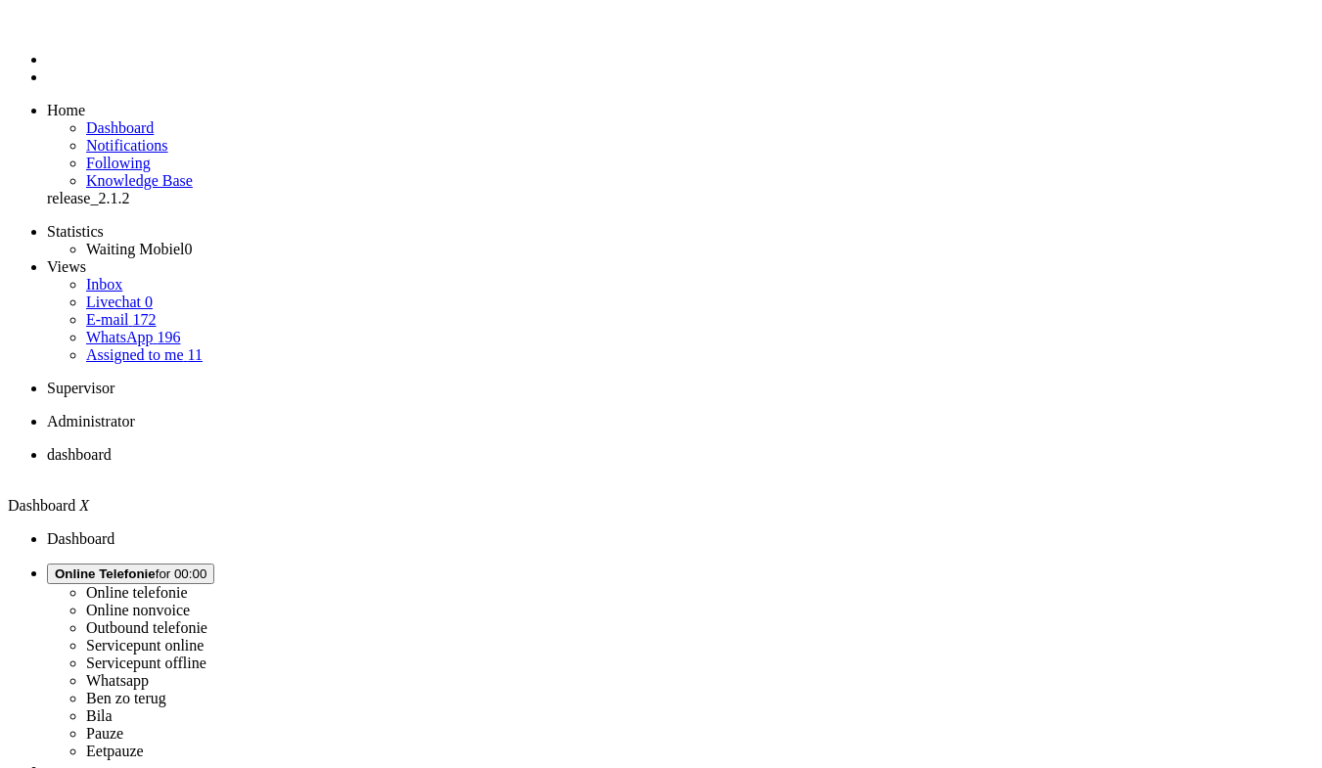
click at [131, 346] on span "Assigned to me" at bounding box center [135, 354] width 98 height 17
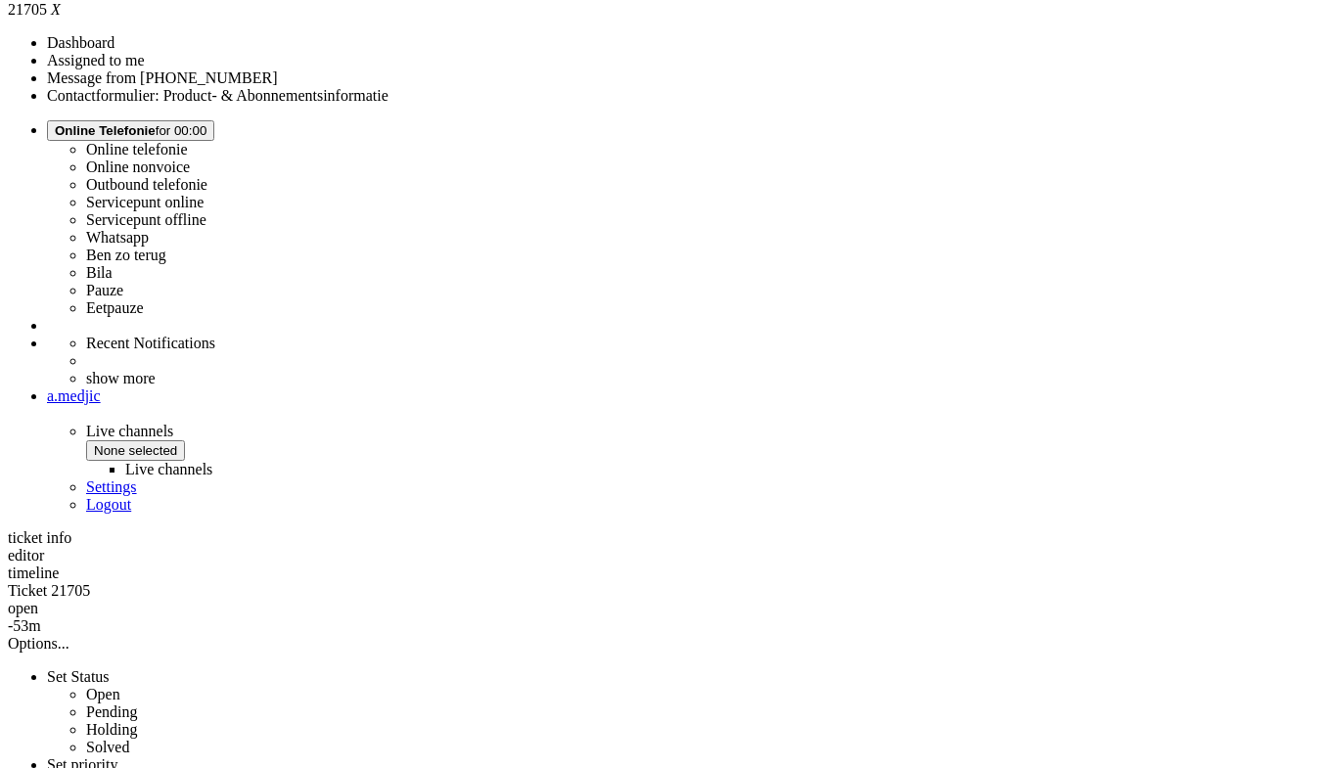
scroll to position [979, 0]
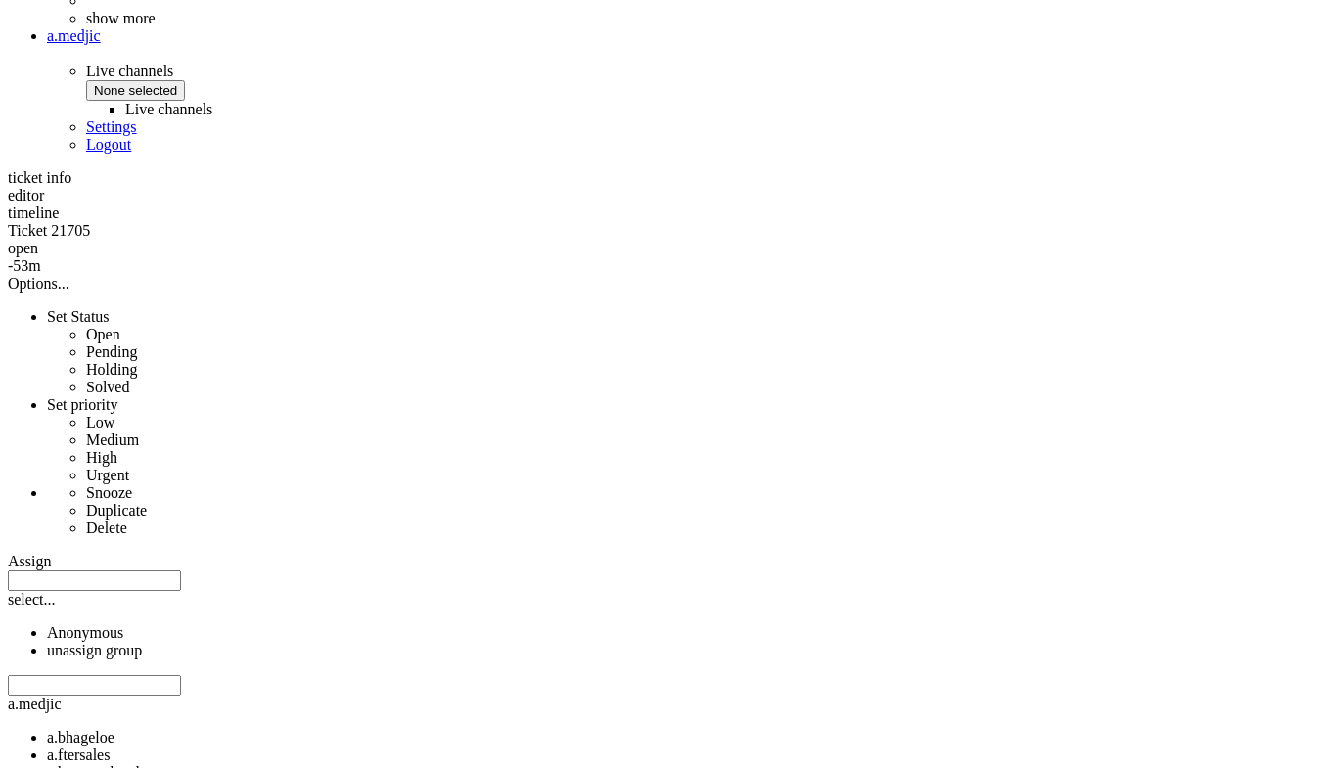
copy div "4680873"
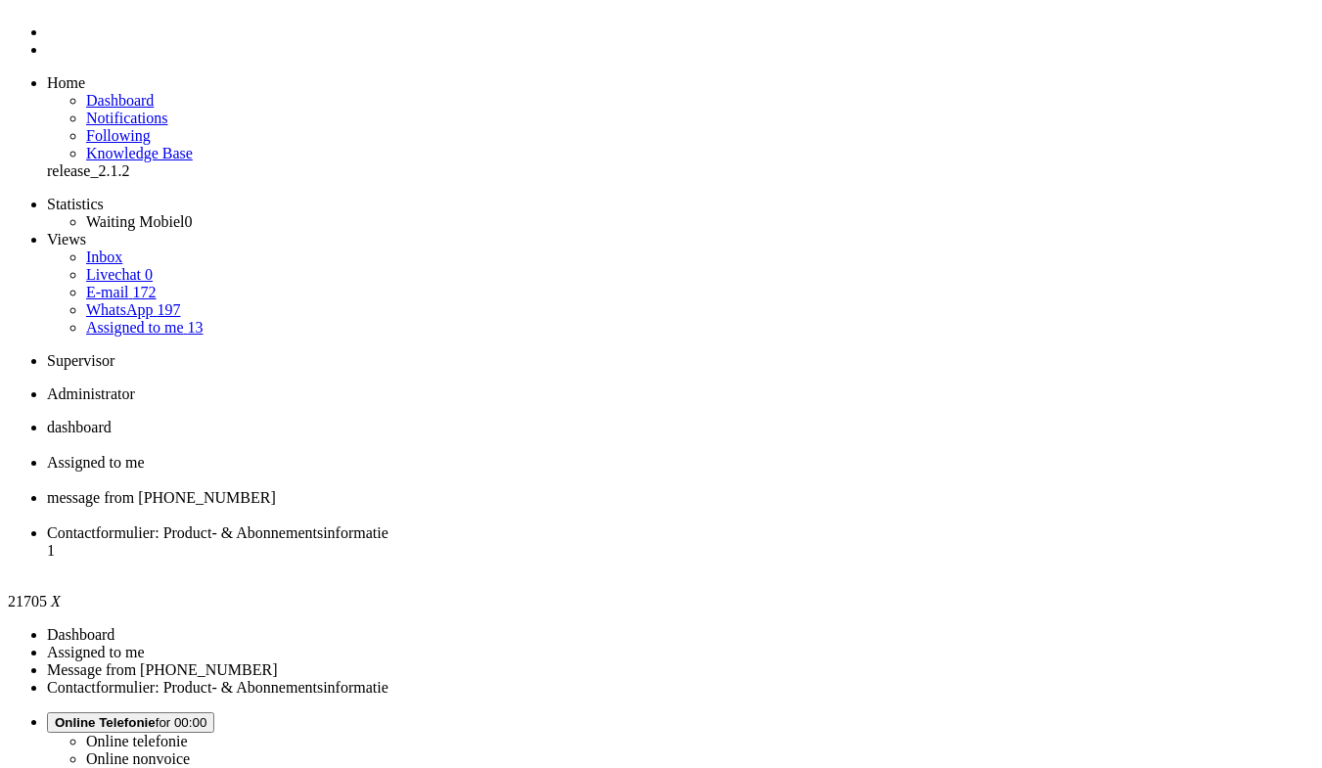
scroll to position [0, 0]
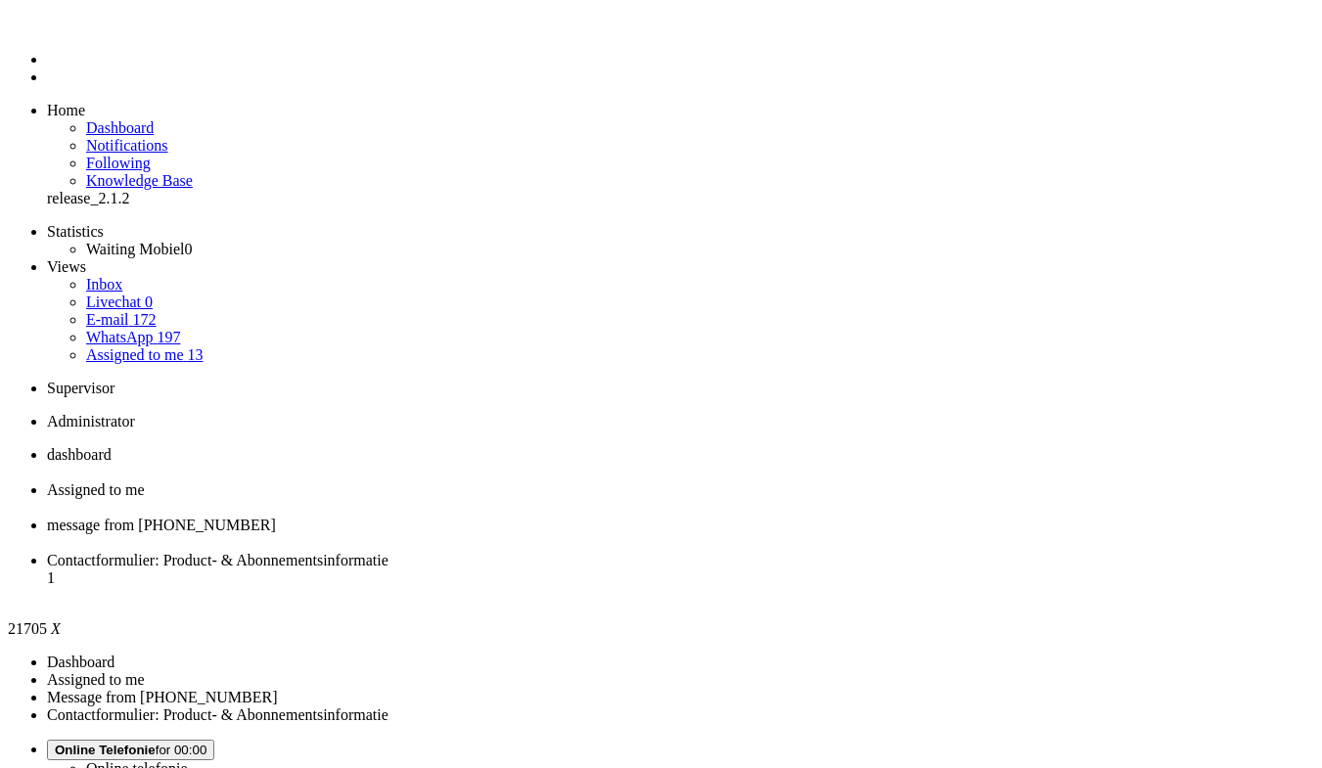
paste body "Rich Text Area. Press ALT-0 for help."
click at [731, 534] on div "Close tab" at bounding box center [680, 543] width 1267 height 18
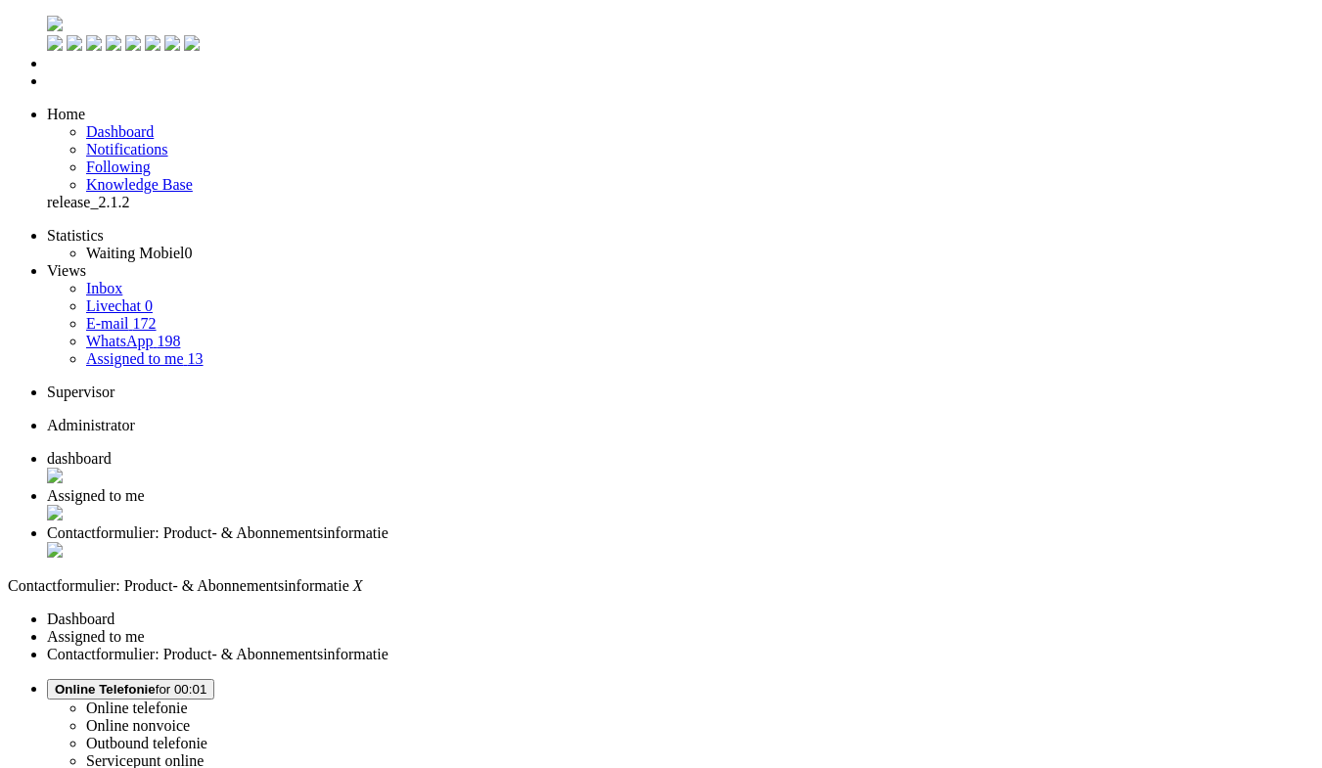
click at [145, 487] on span "Assigned to me" at bounding box center [96, 495] width 98 height 17
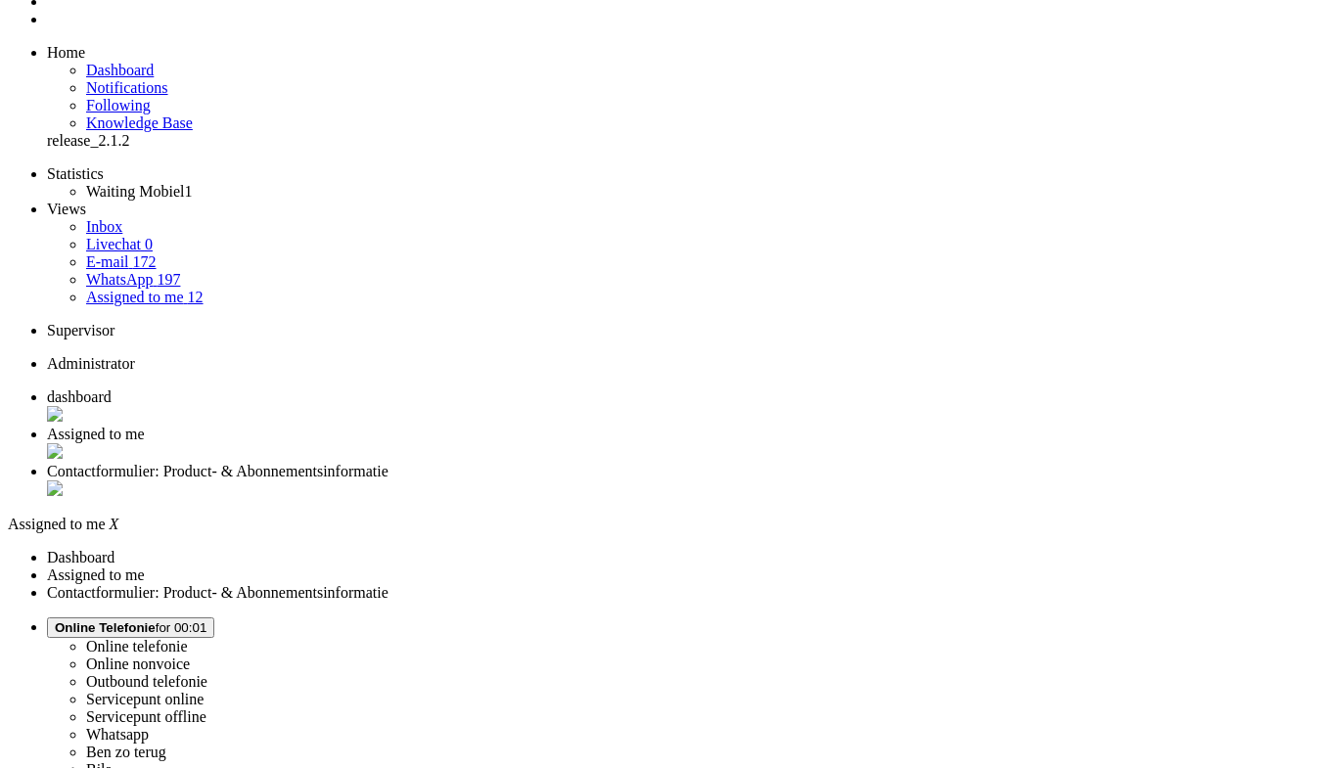
scroll to position [102, 0]
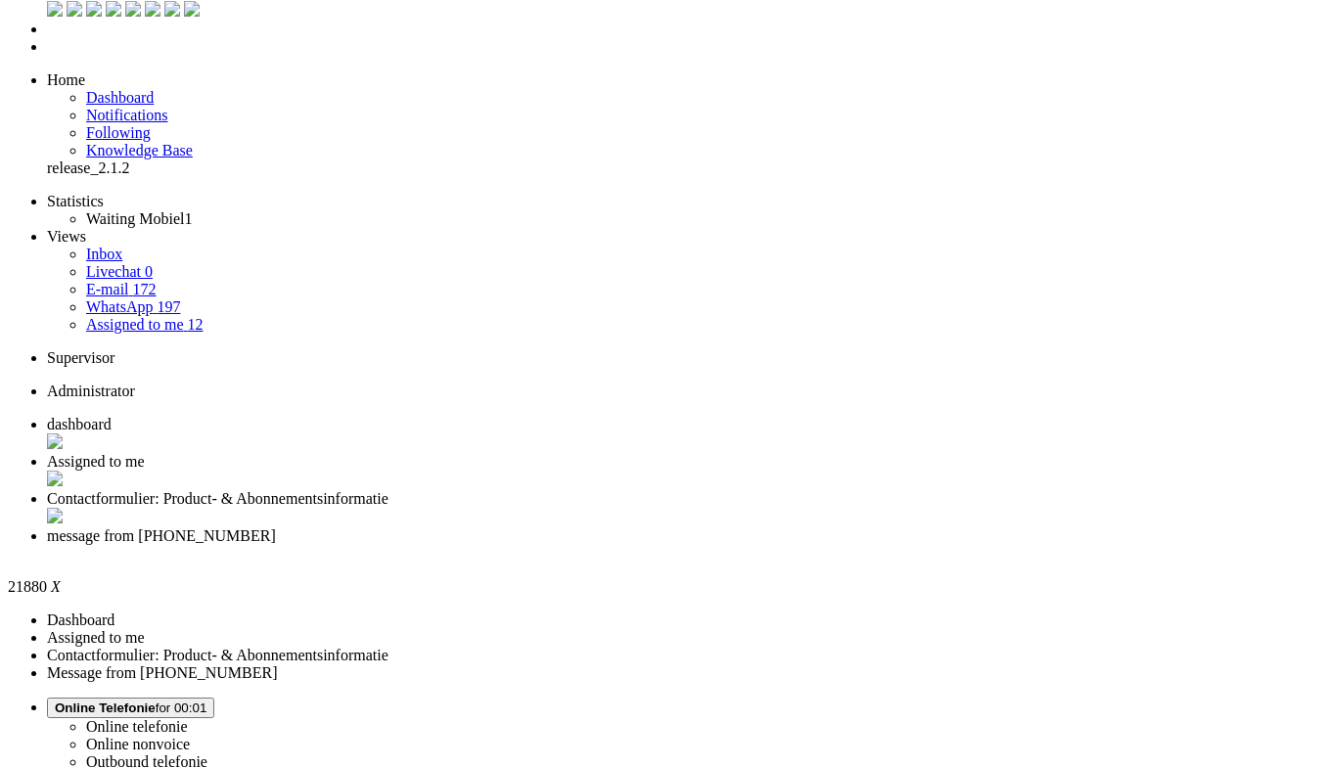
scroll to position [587, 0]
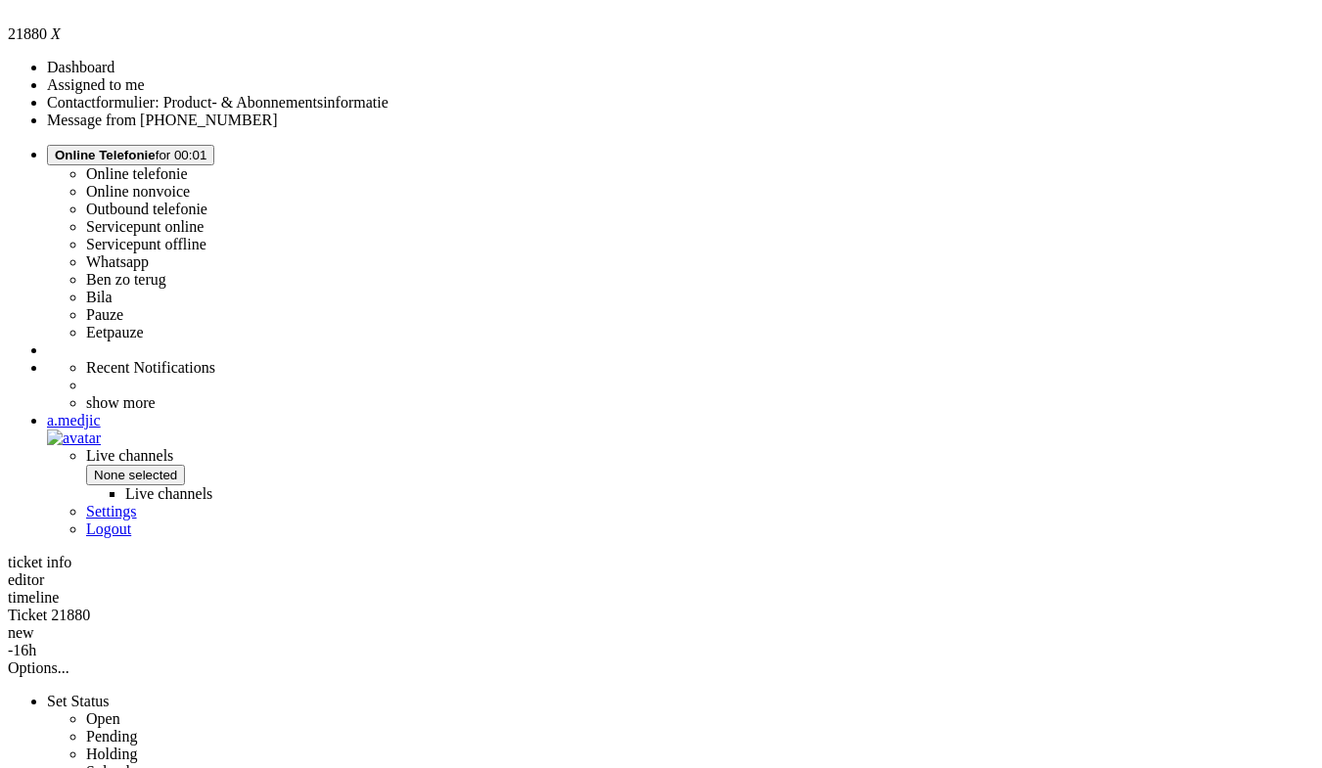
copy div "4682684"
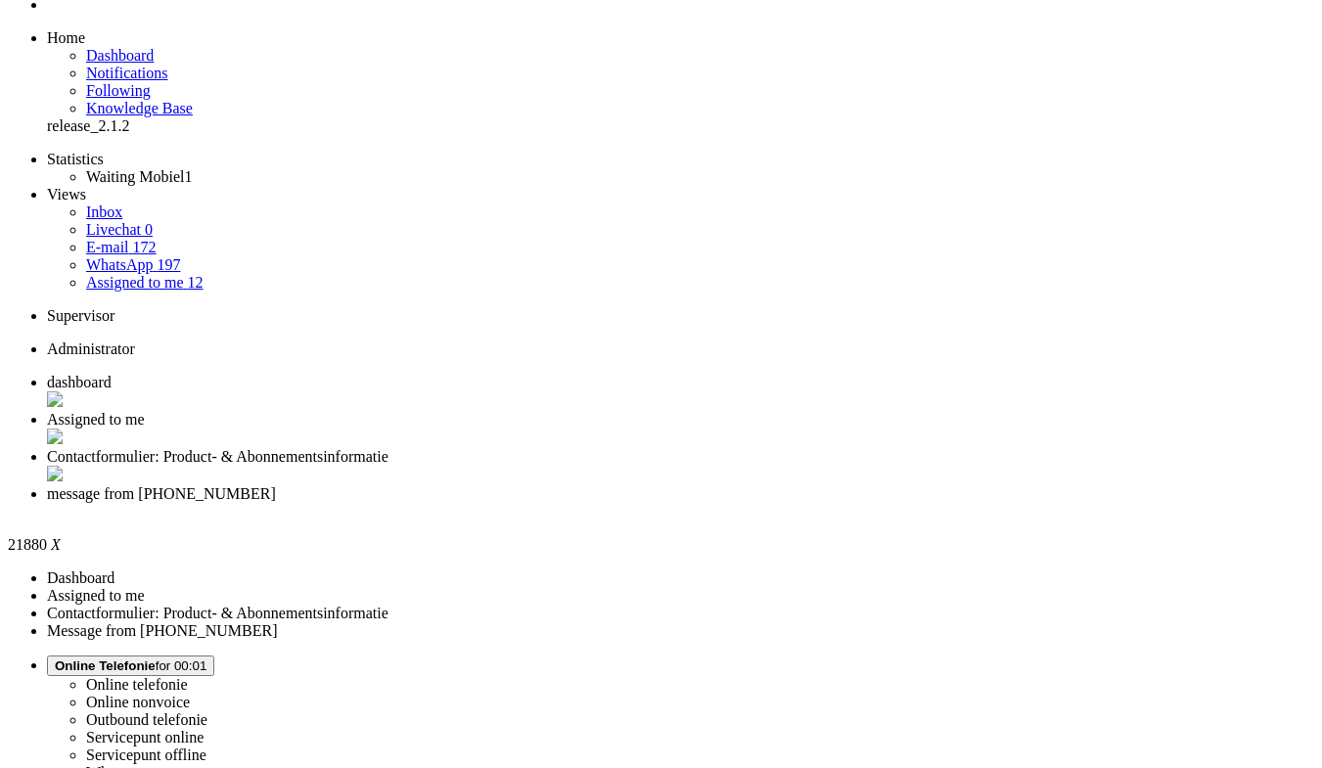
scroll to position [0, 0]
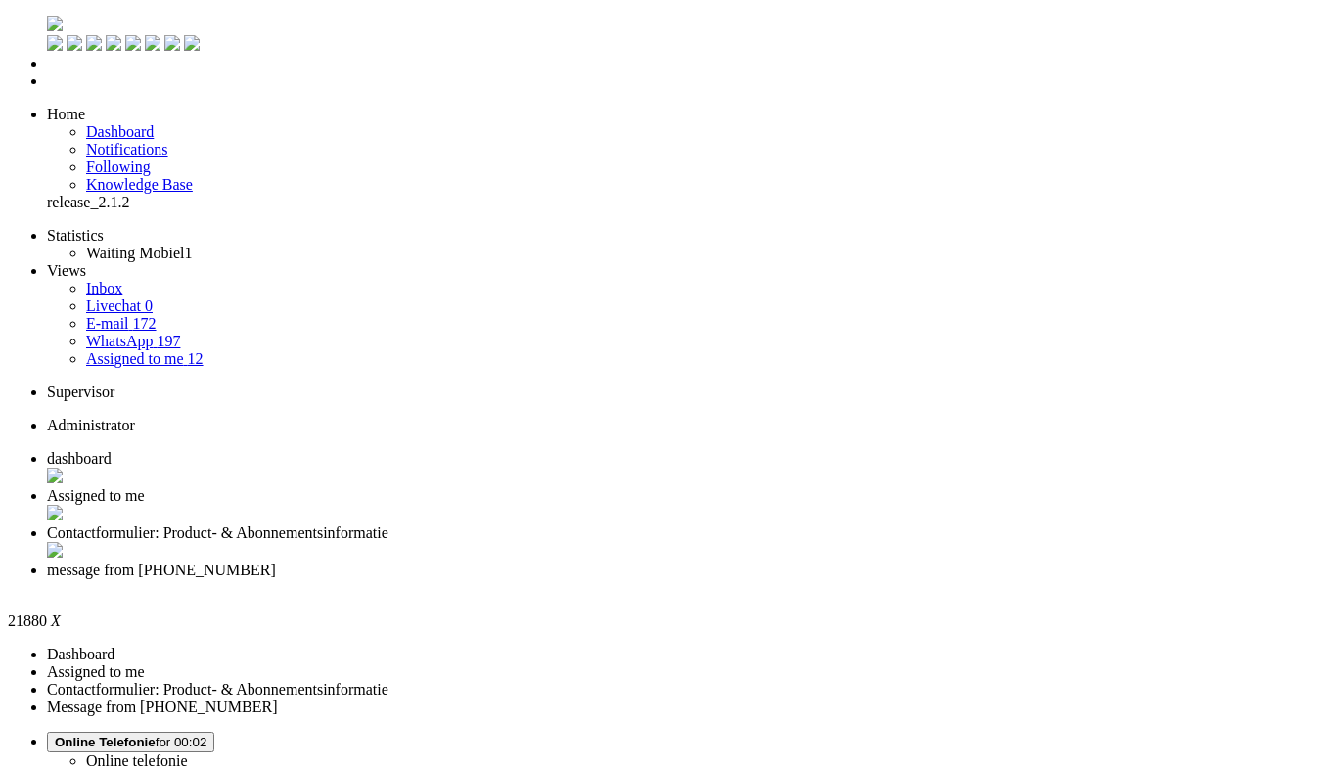
type input "reed"
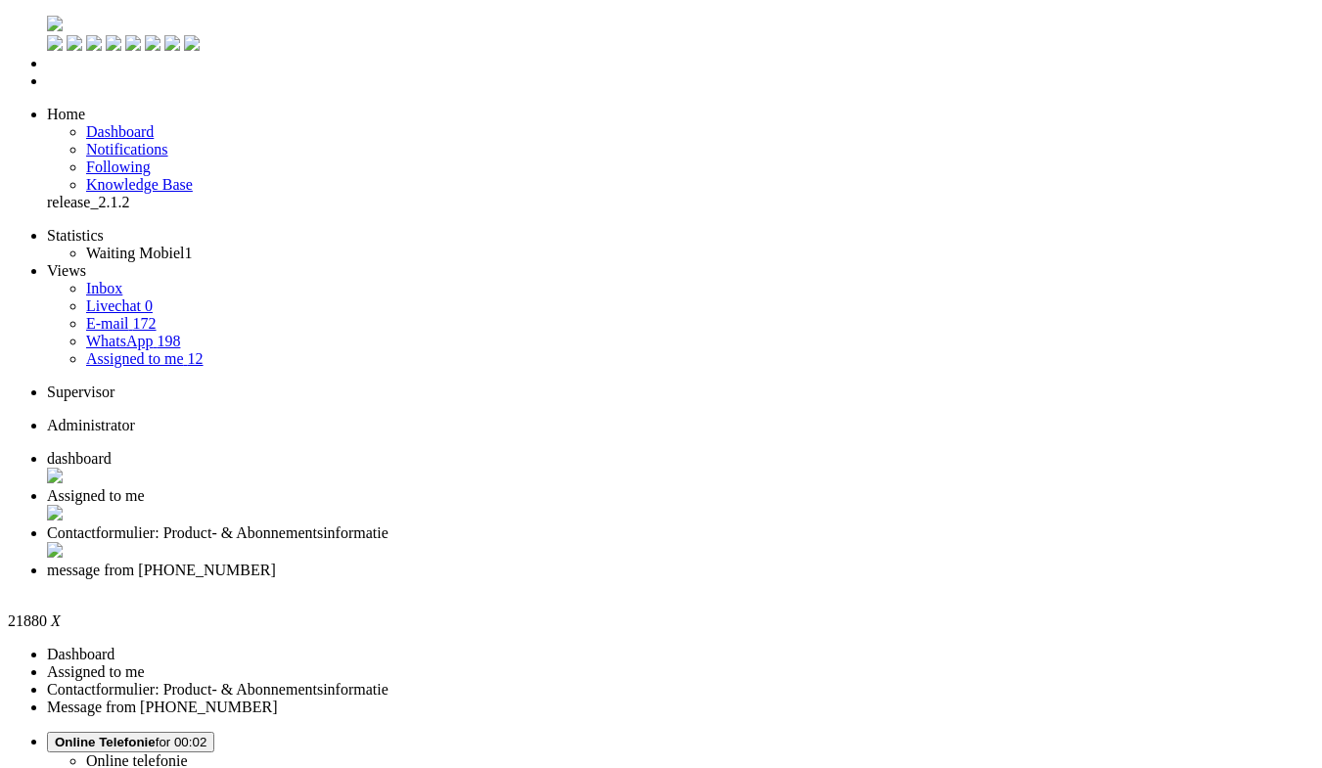
drag, startPoint x: 338, startPoint y: 656, endPoint x: 353, endPoint y: 640, distance: 22.2
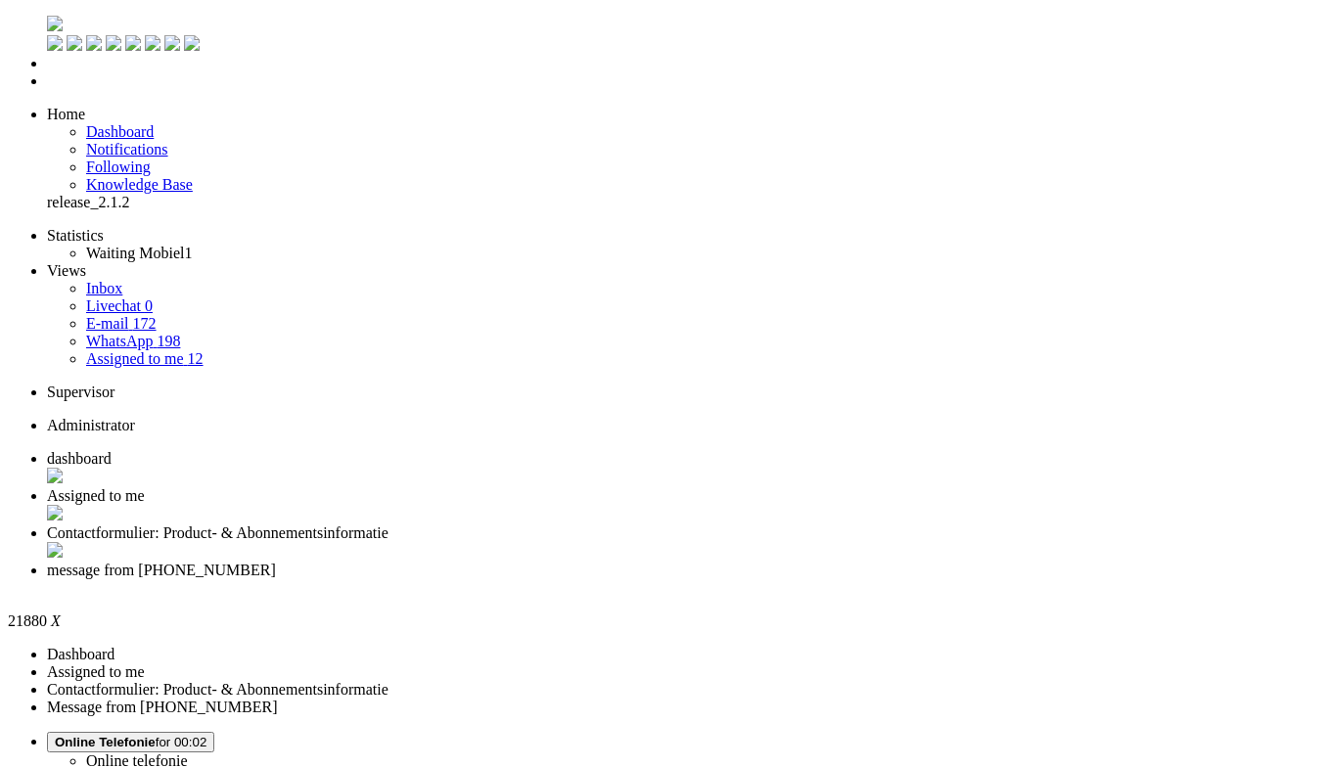
type input "rece"
click at [897, 579] on div "Close tab" at bounding box center [680, 589] width 1267 height 20
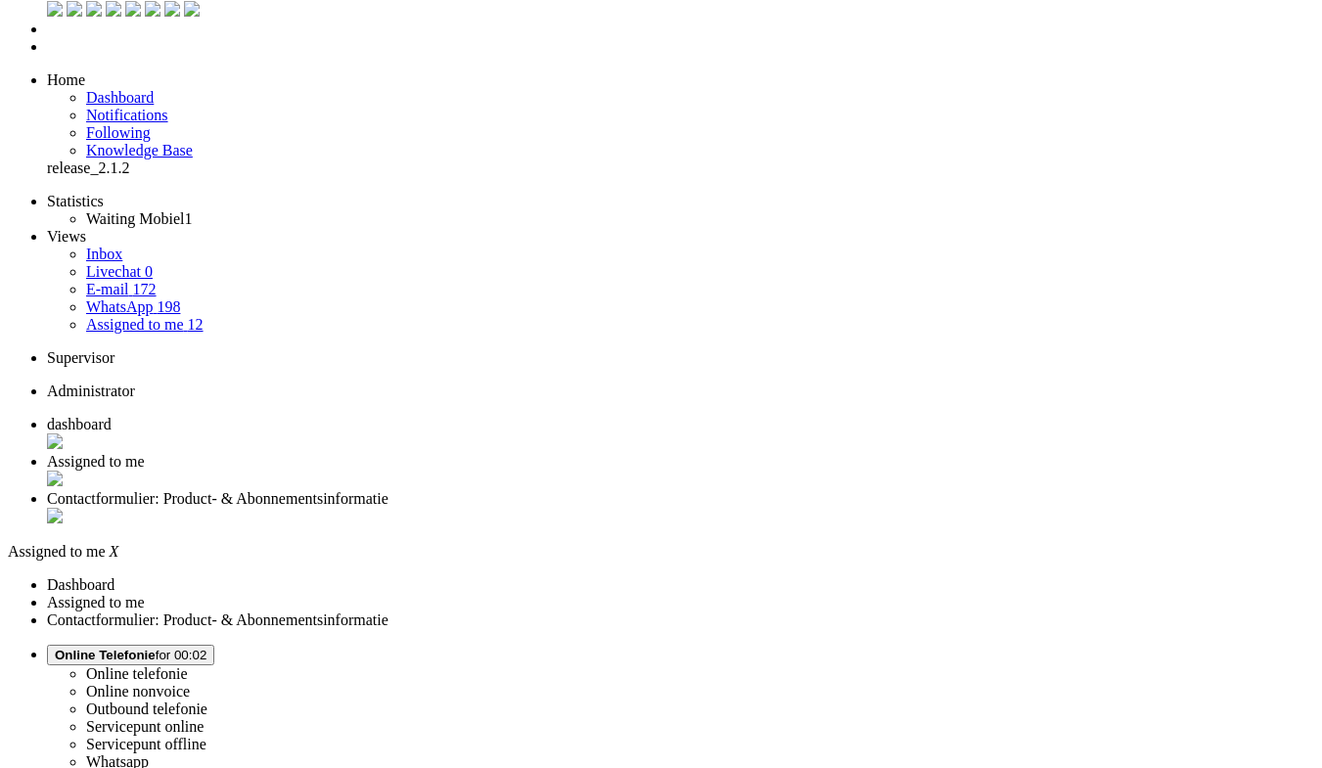
scroll to position [53, 0]
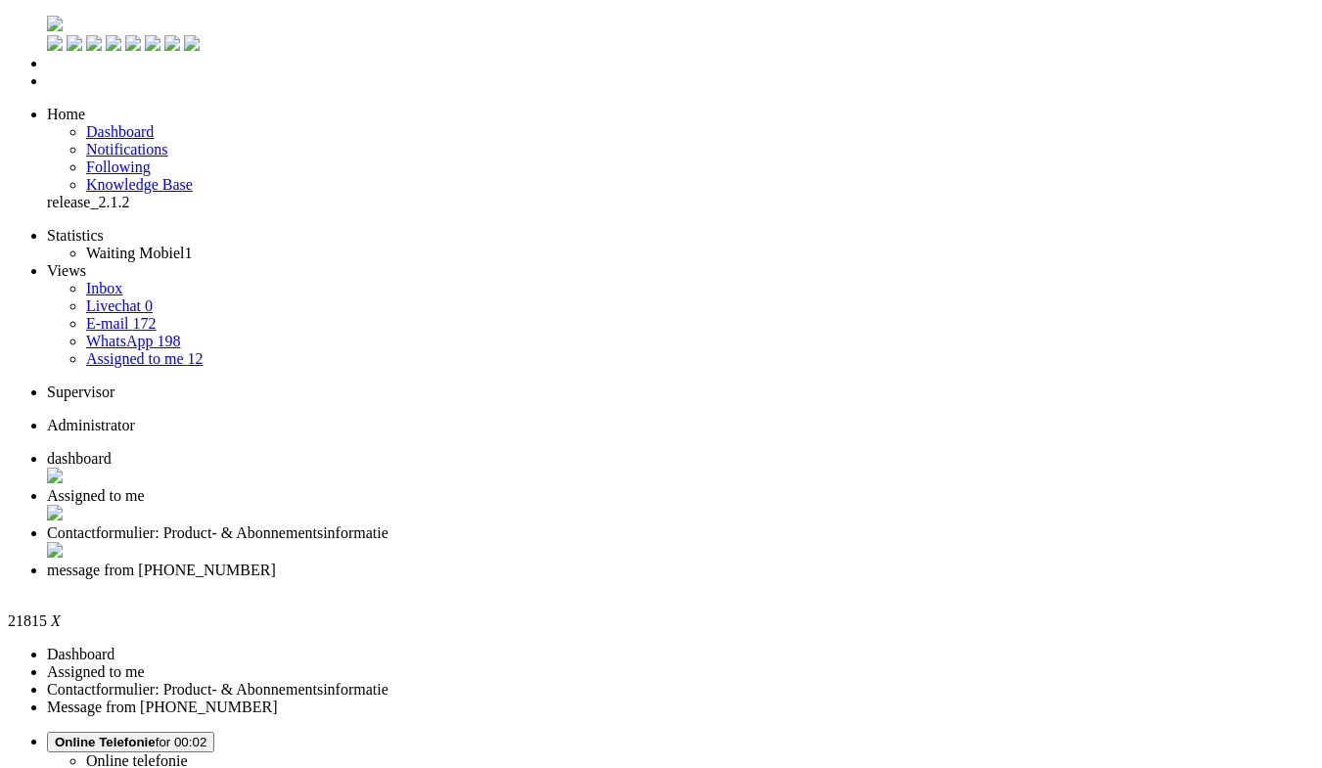
click at [893, 579] on div "Close tab" at bounding box center [680, 588] width 1267 height 18
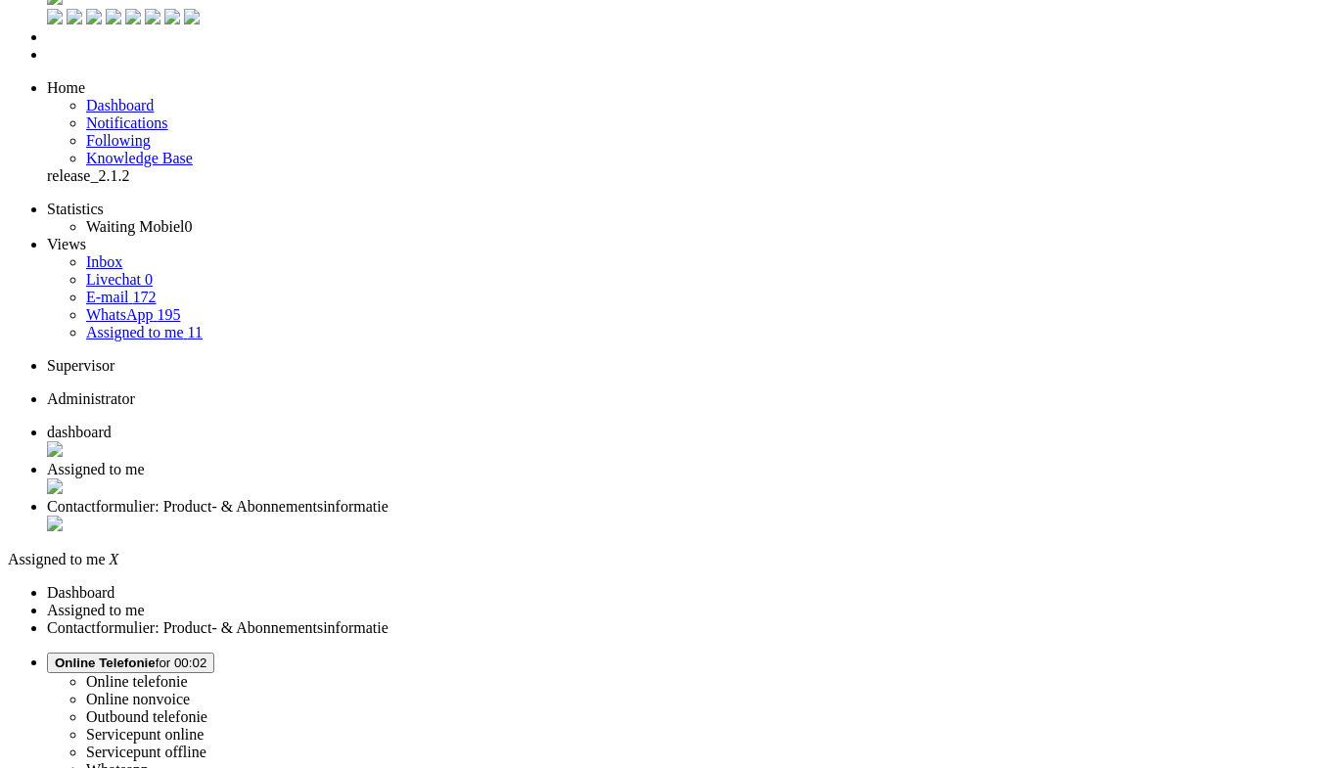
scroll to position [53, 0]
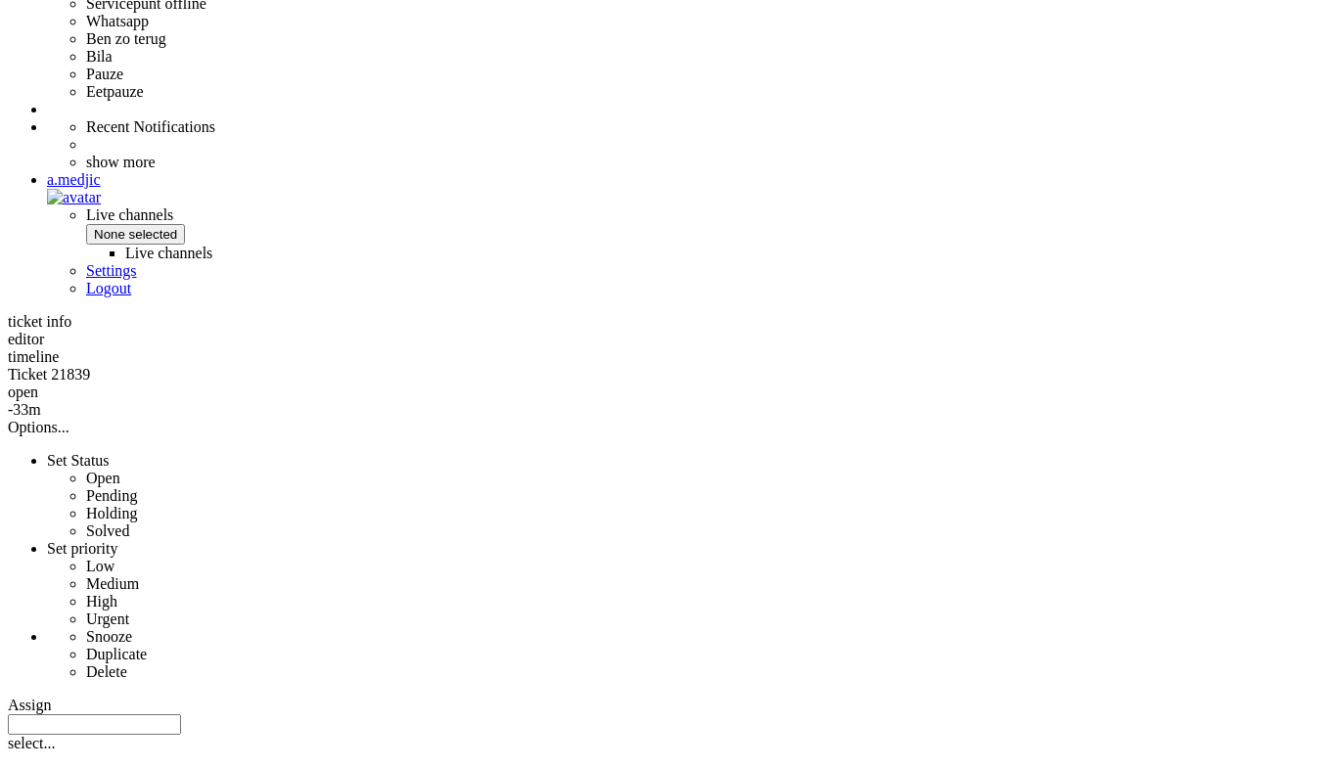
scroll to position [828, 0]
copy div "4673714"
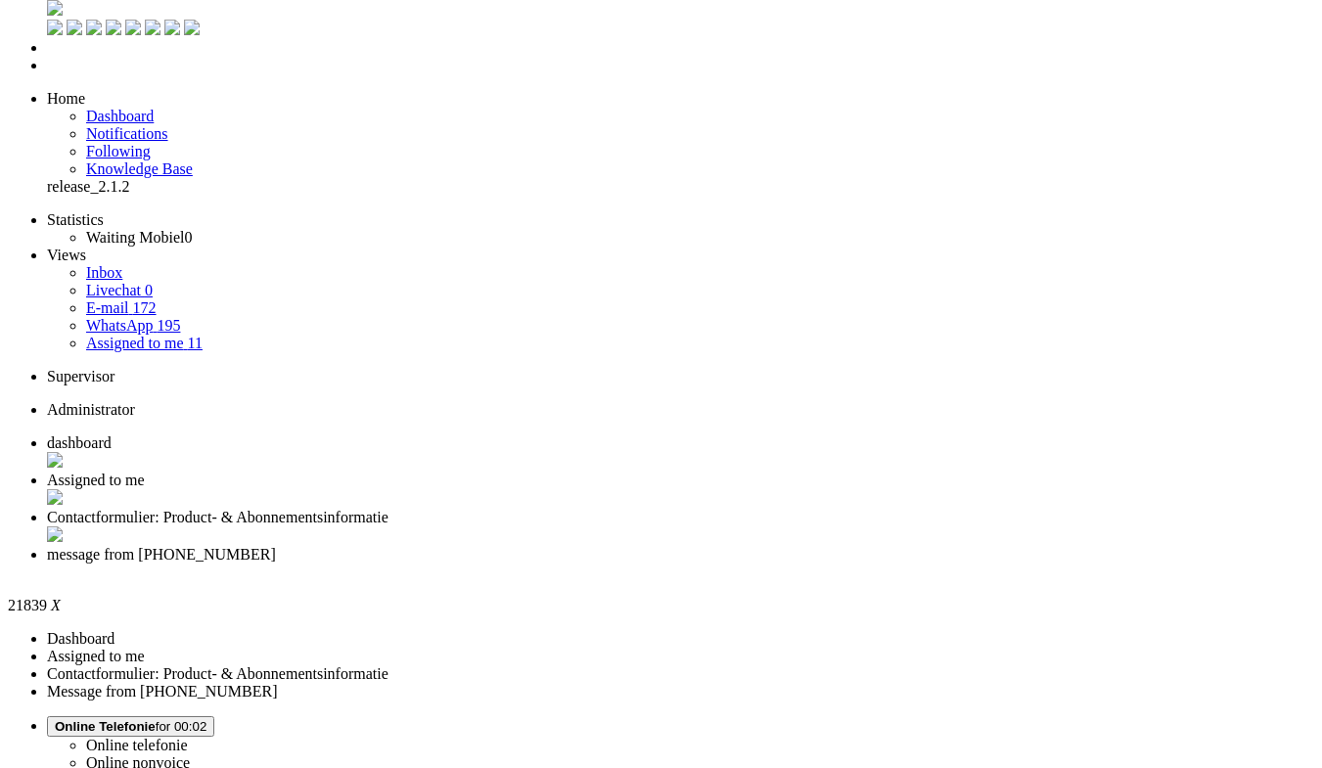
scroll to position [0, 0]
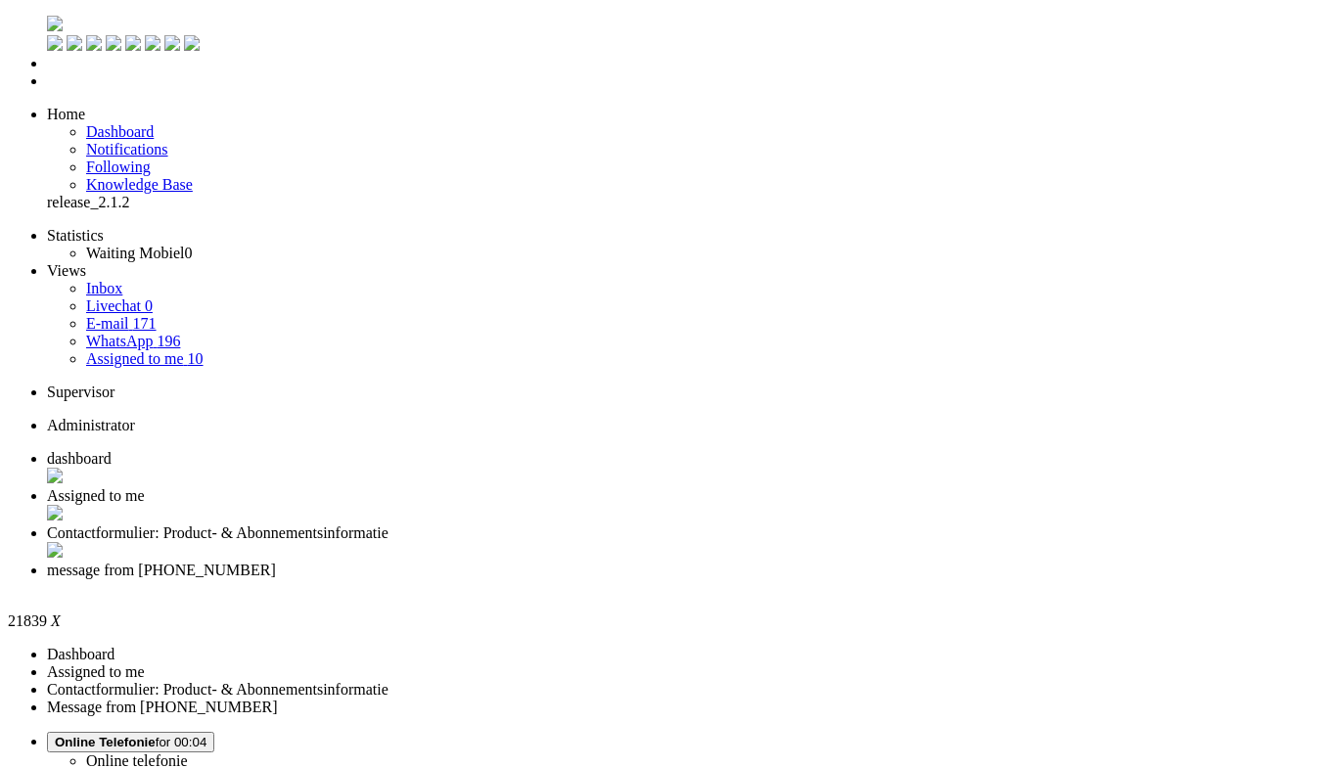
click at [899, 579] on div "Close tab" at bounding box center [680, 588] width 1267 height 18
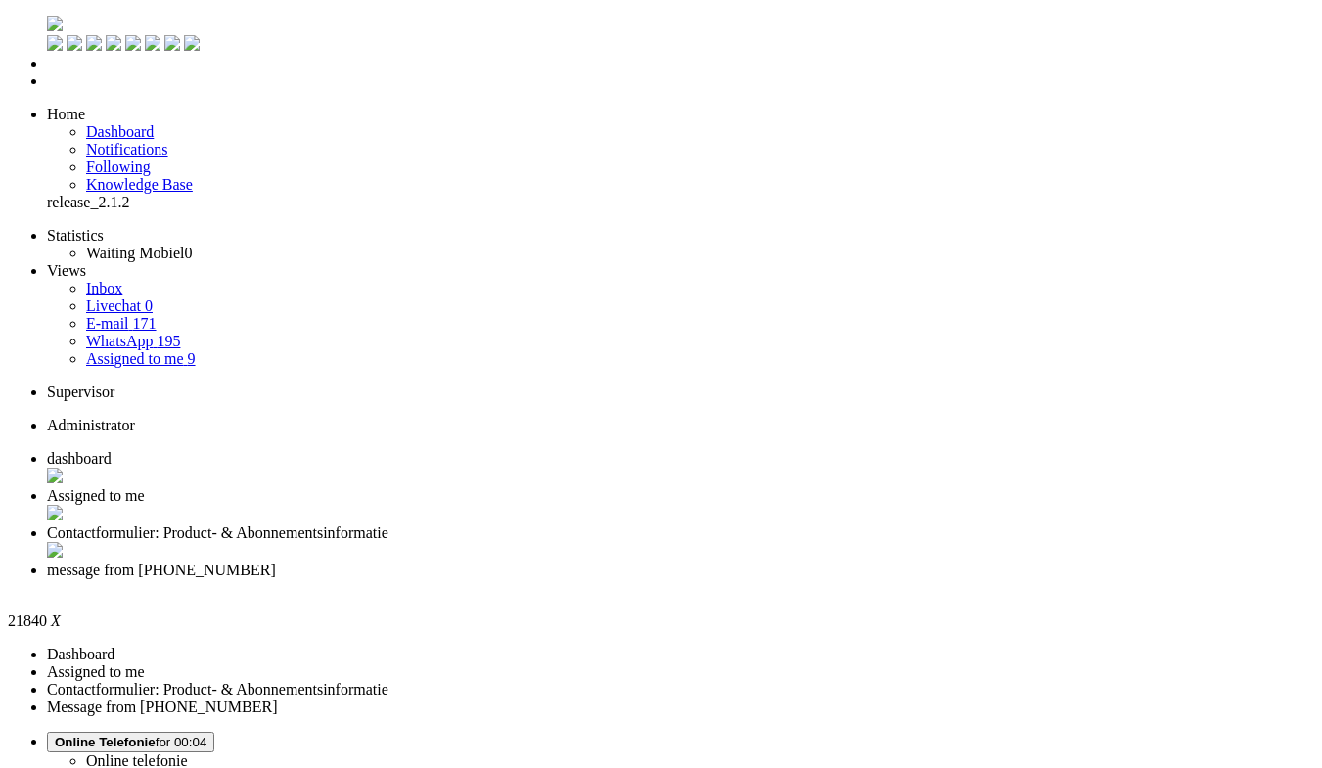
click at [895, 579] on div "Close tab" at bounding box center [680, 589] width 1267 height 20
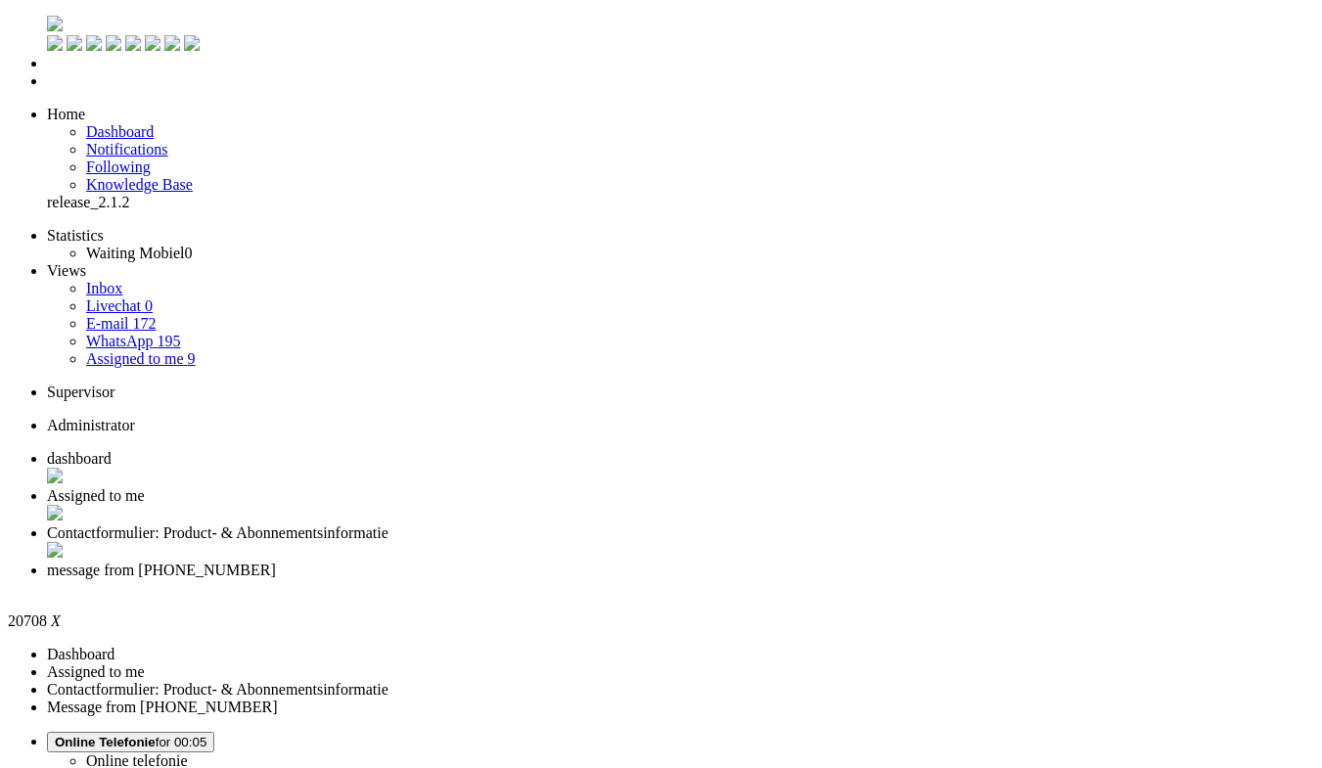
click at [895, 579] on div "Close tab" at bounding box center [680, 588] width 1267 height 18
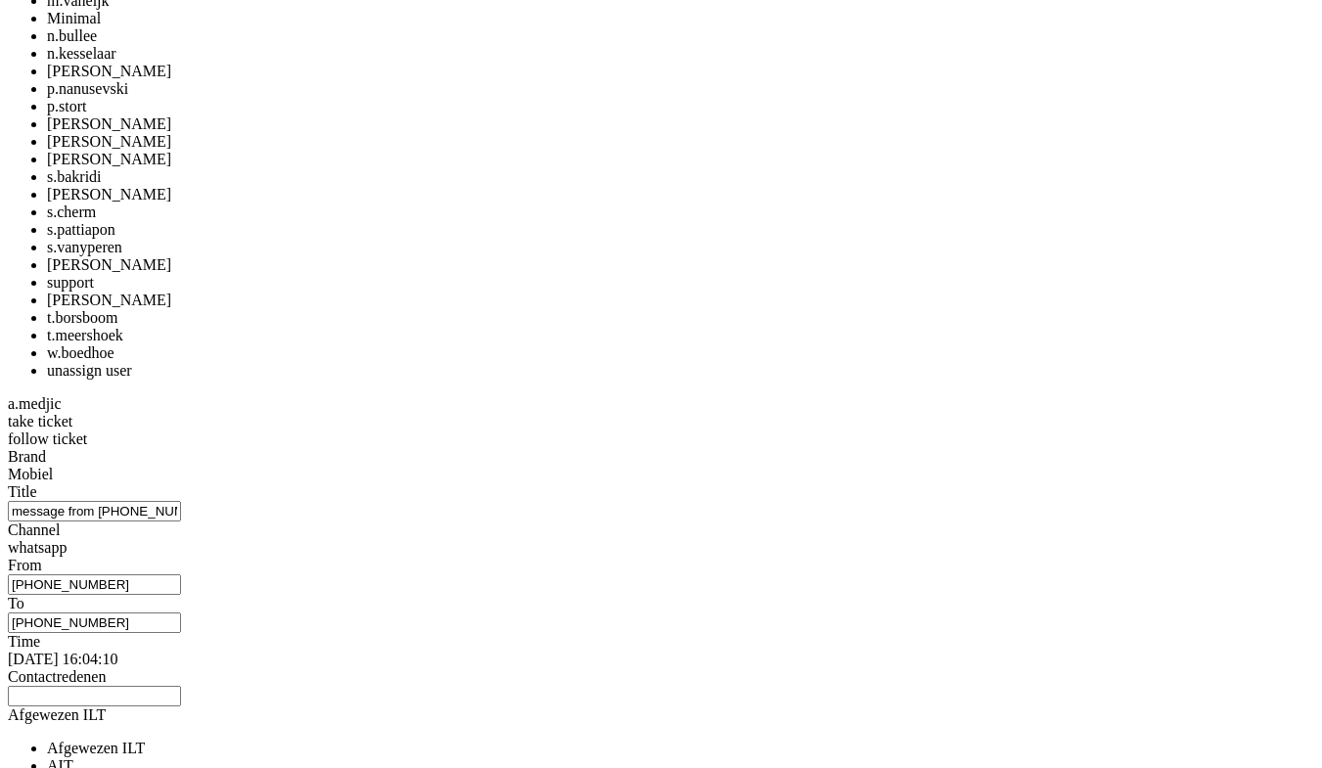
scroll to position [2369, 0]
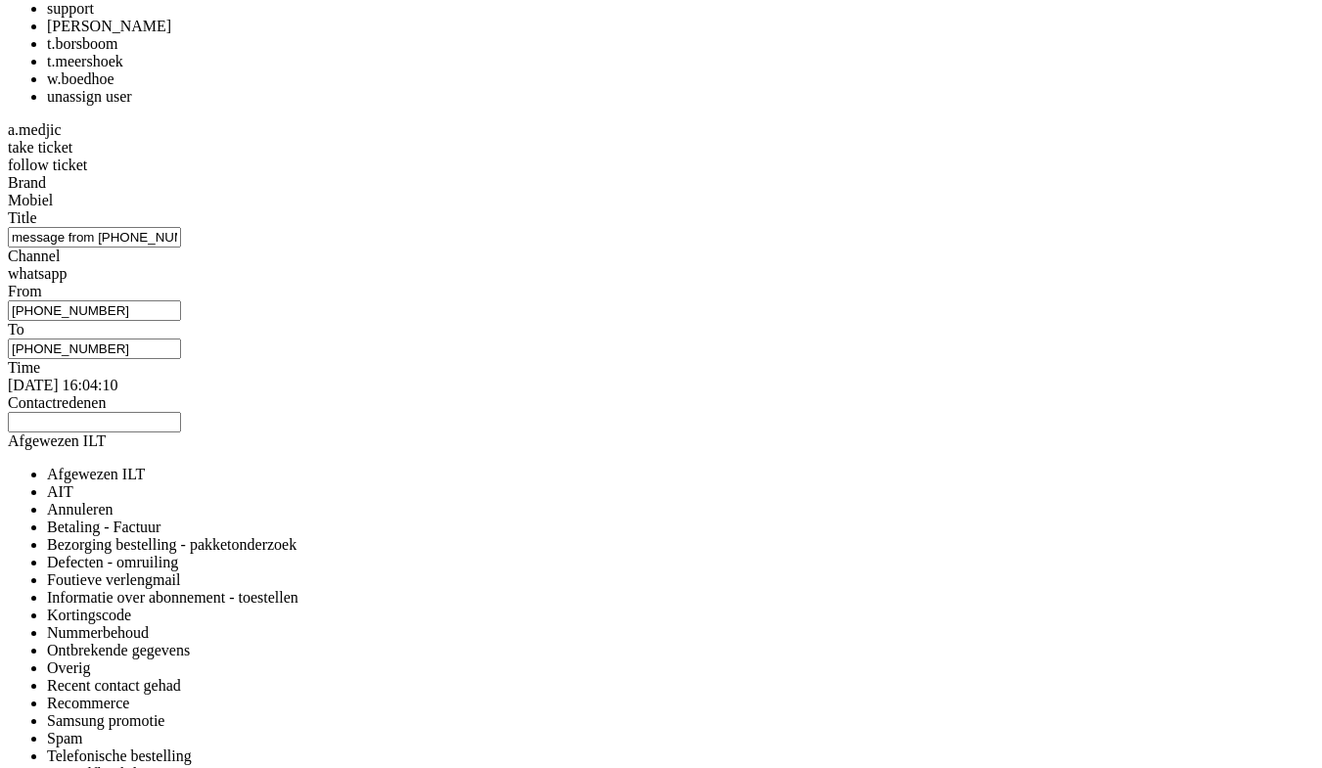
copy div "4682234"
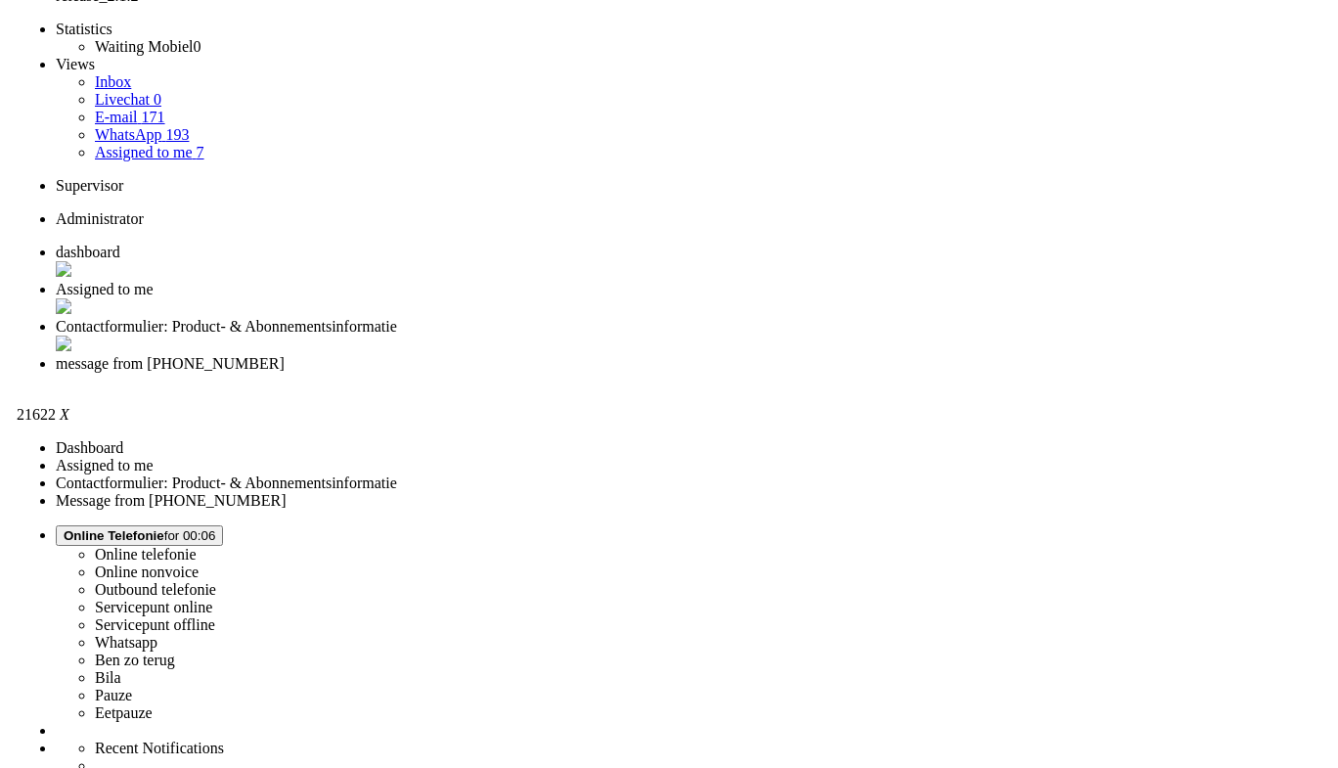
scroll to position [0, 0]
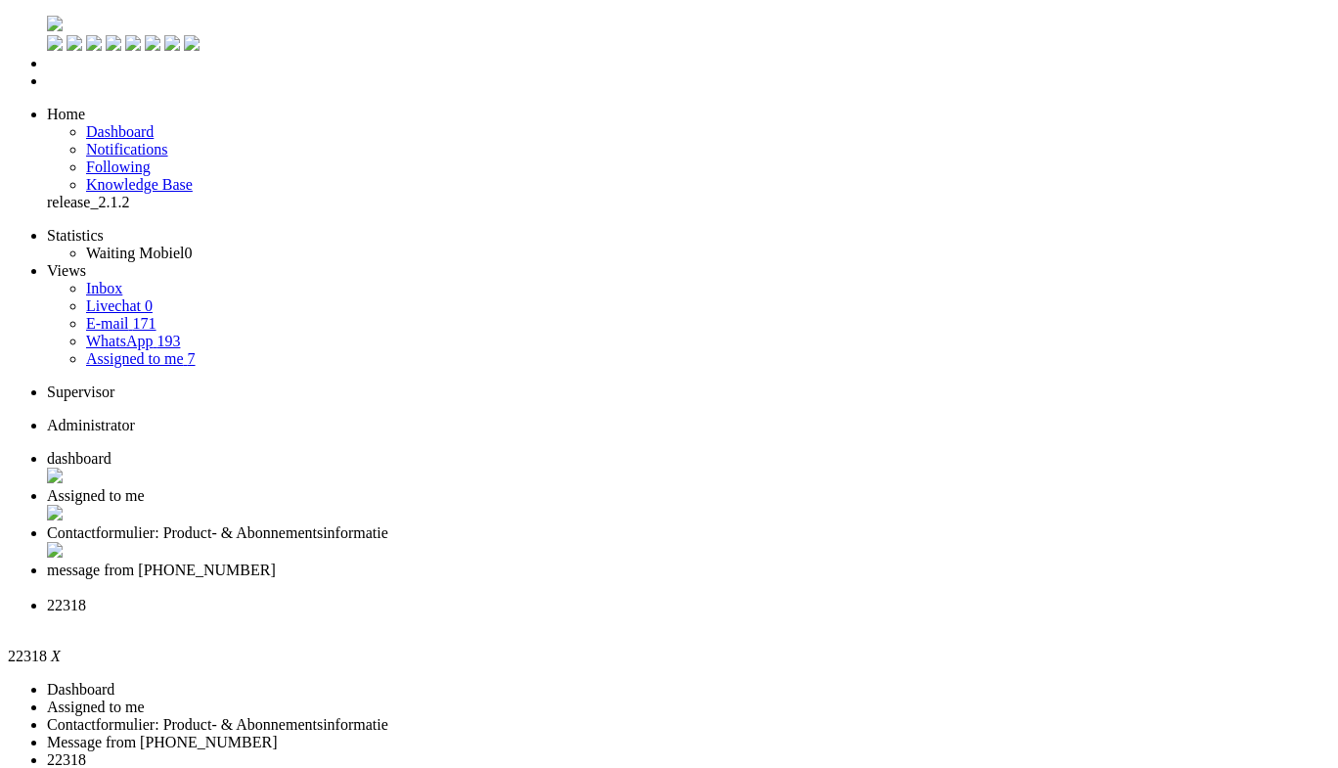
click at [276, 562] on span "message from [PHONE_NUMBER]" at bounding box center [161, 570] width 229 height 17
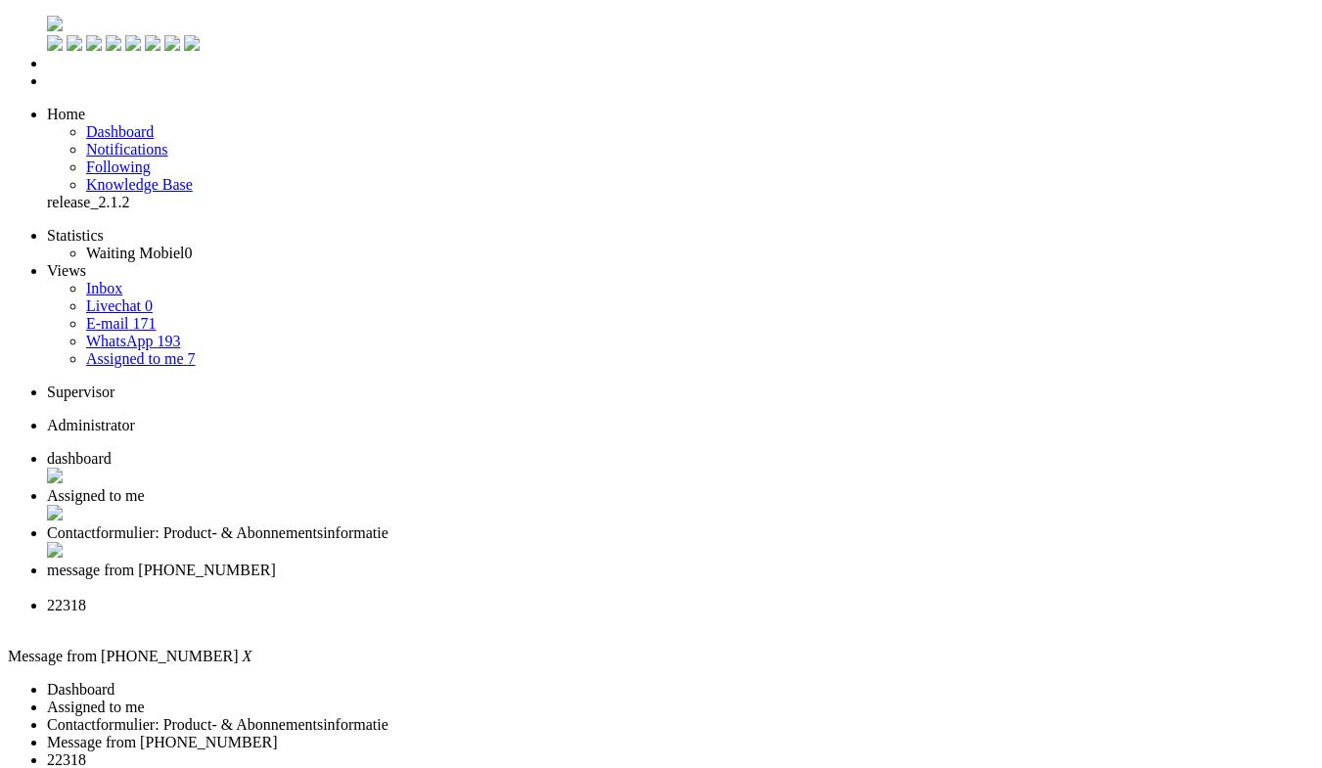
drag, startPoint x: 282, startPoint y: 3385, endPoint x: 40, endPoint y: 3380, distance: 241.7
click at [86, 599] on span "22318" at bounding box center [66, 607] width 39 height 17
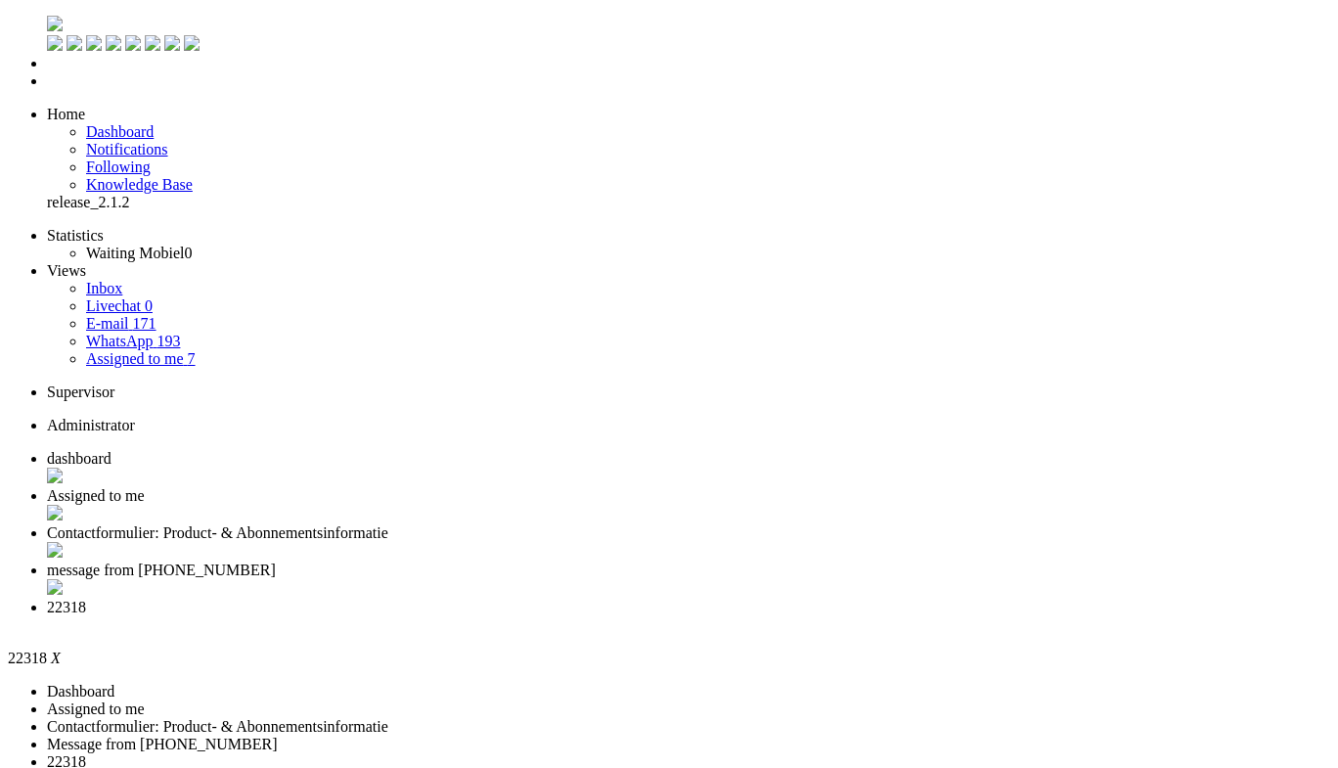
click at [276, 562] on span "message from [PHONE_NUMBER]" at bounding box center [161, 570] width 229 height 17
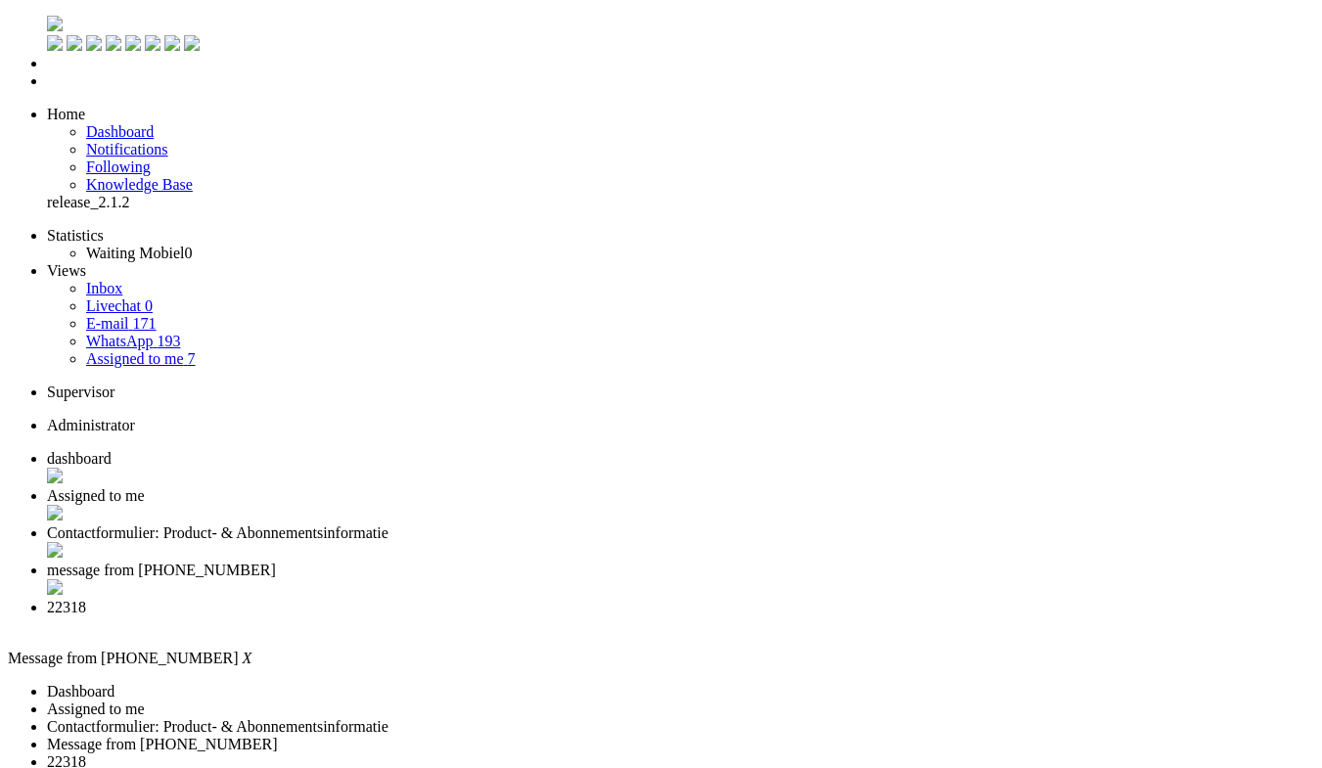
click at [785, 579] on div "Close tab" at bounding box center [680, 589] width 1267 height 20
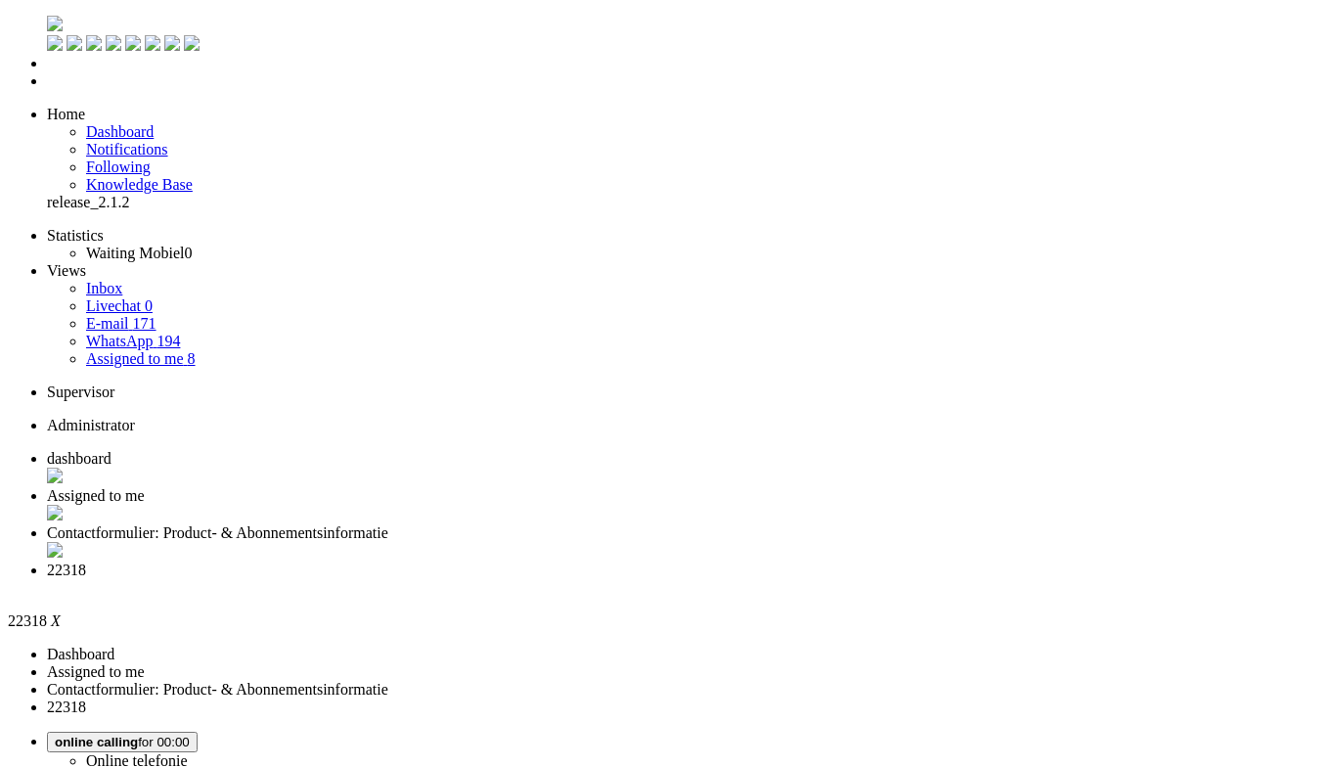
click at [388, 524] on span "Contactformulier: Product- & Abonnementsinformatie" at bounding box center [217, 532] width 341 height 17
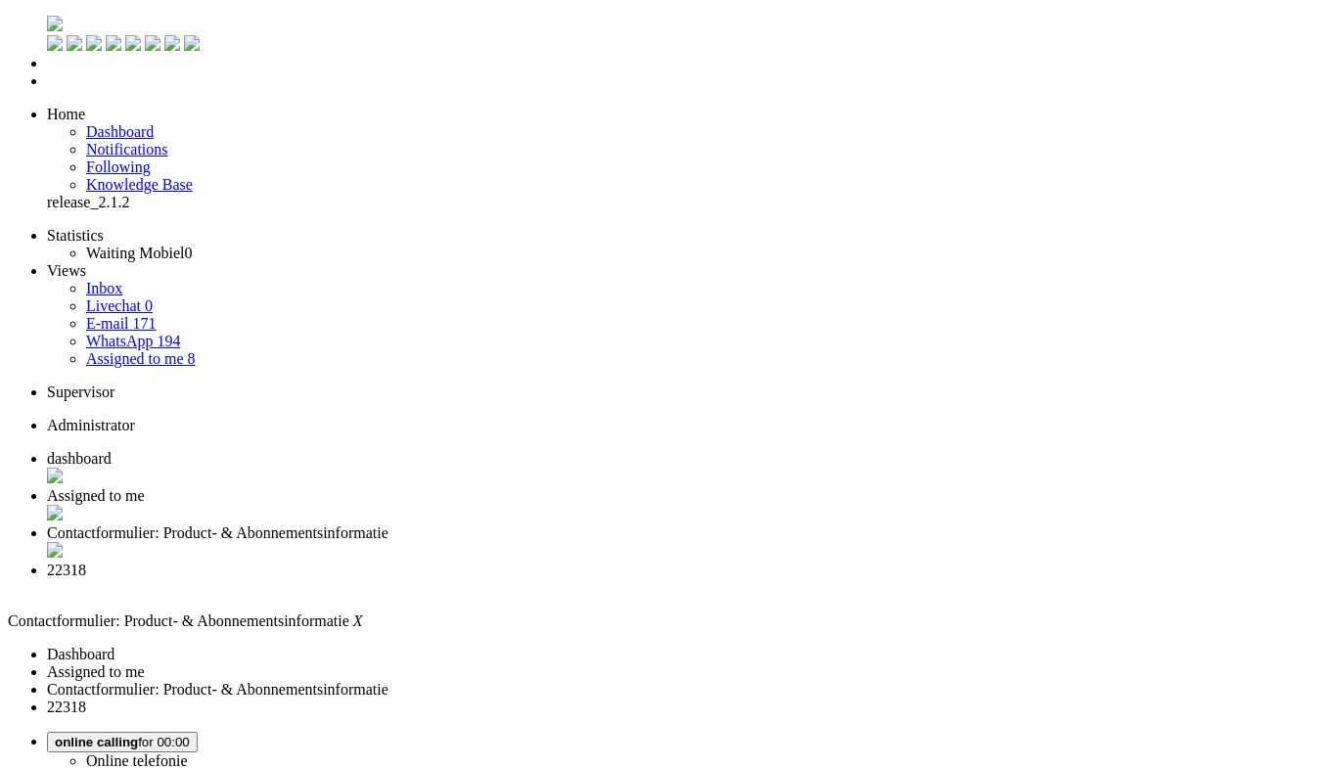
click at [145, 487] on span "Assigned to me" at bounding box center [96, 495] width 98 height 17
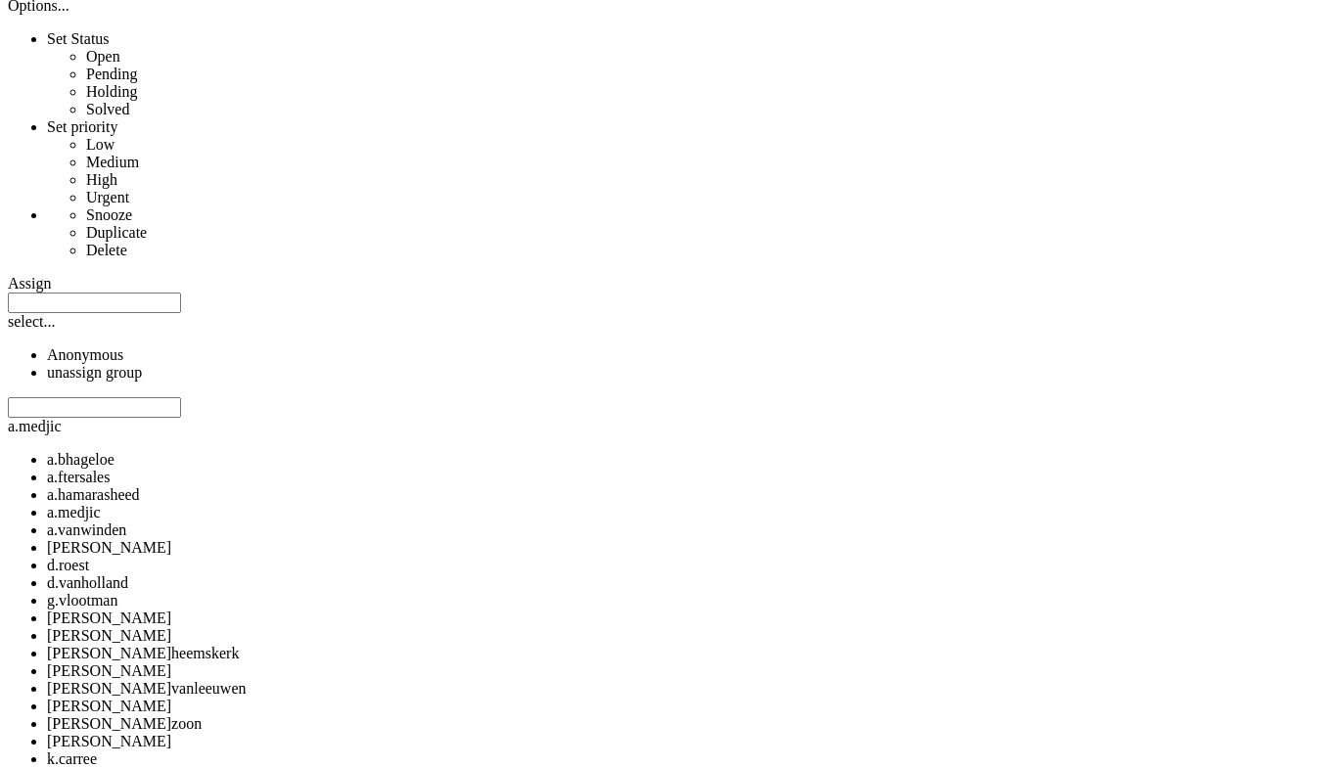
scroll to position [1370, 0]
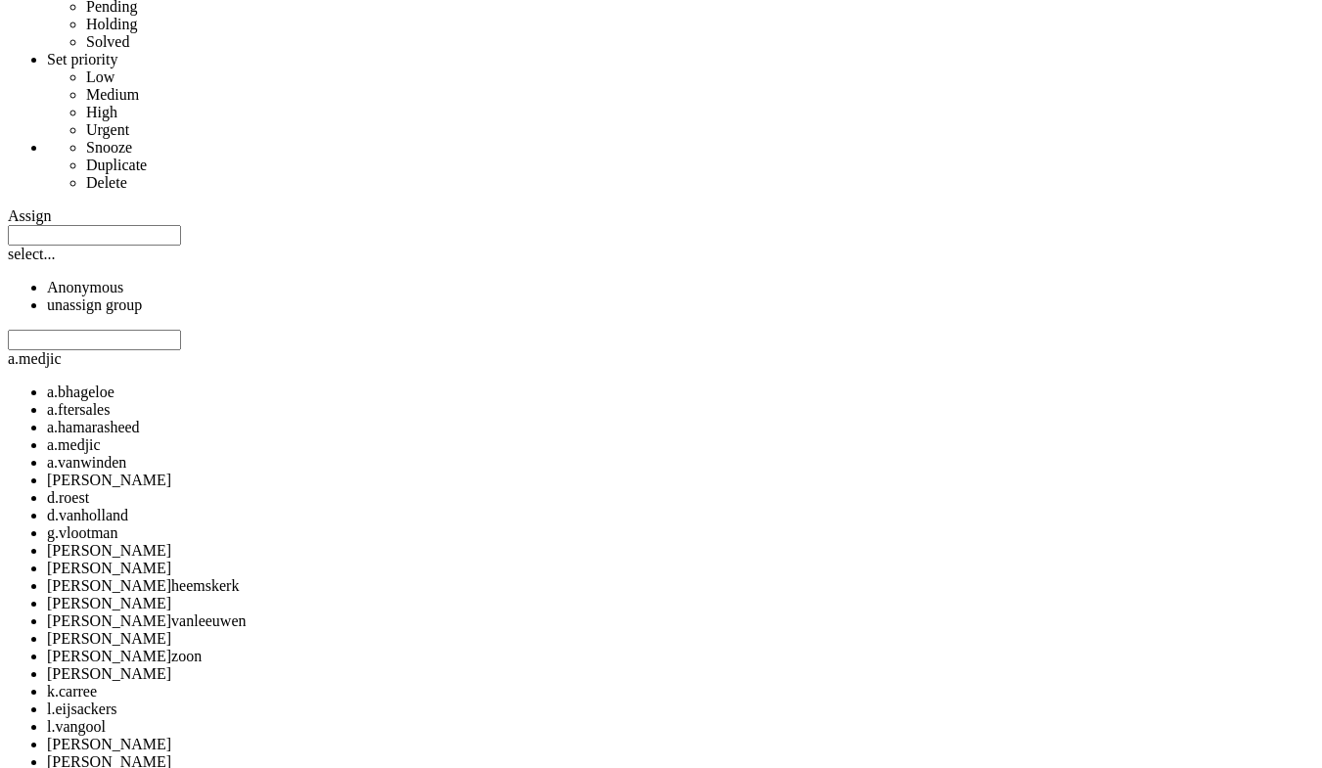
drag, startPoint x: 702, startPoint y: 588, endPoint x: 521, endPoint y: 600, distance: 181.4
copy div "[EMAIL_ADDRESS][DOMAIN_NAME]"
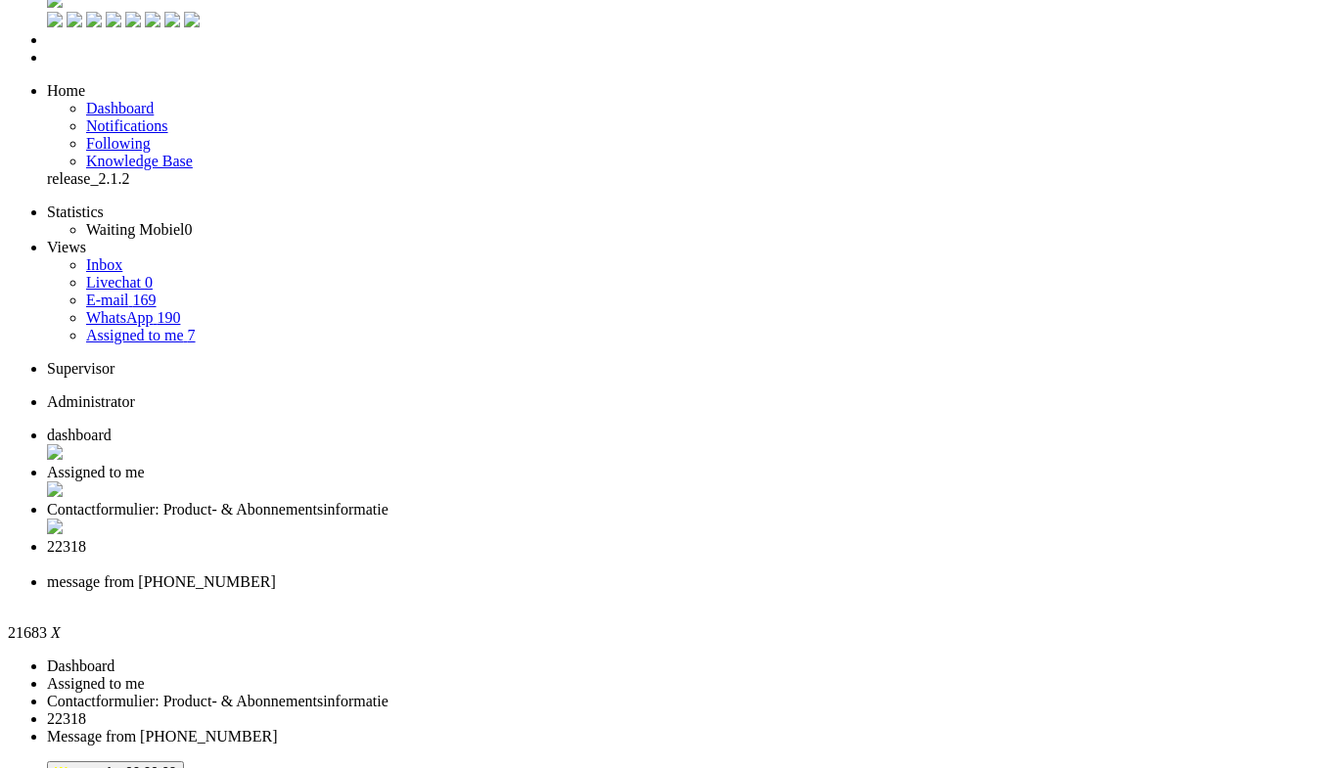
scroll to position [0, 0]
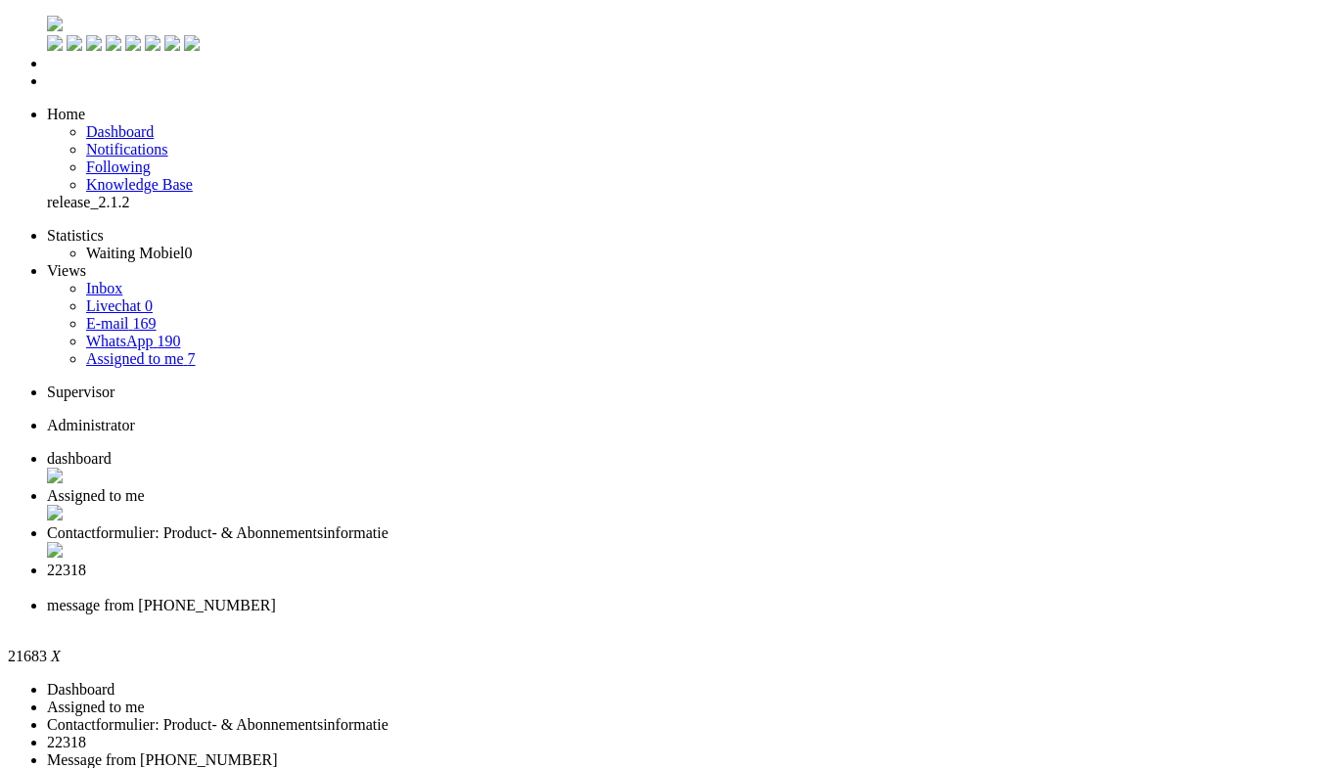
click at [923, 614] on div "Close tab" at bounding box center [680, 623] width 1267 height 18
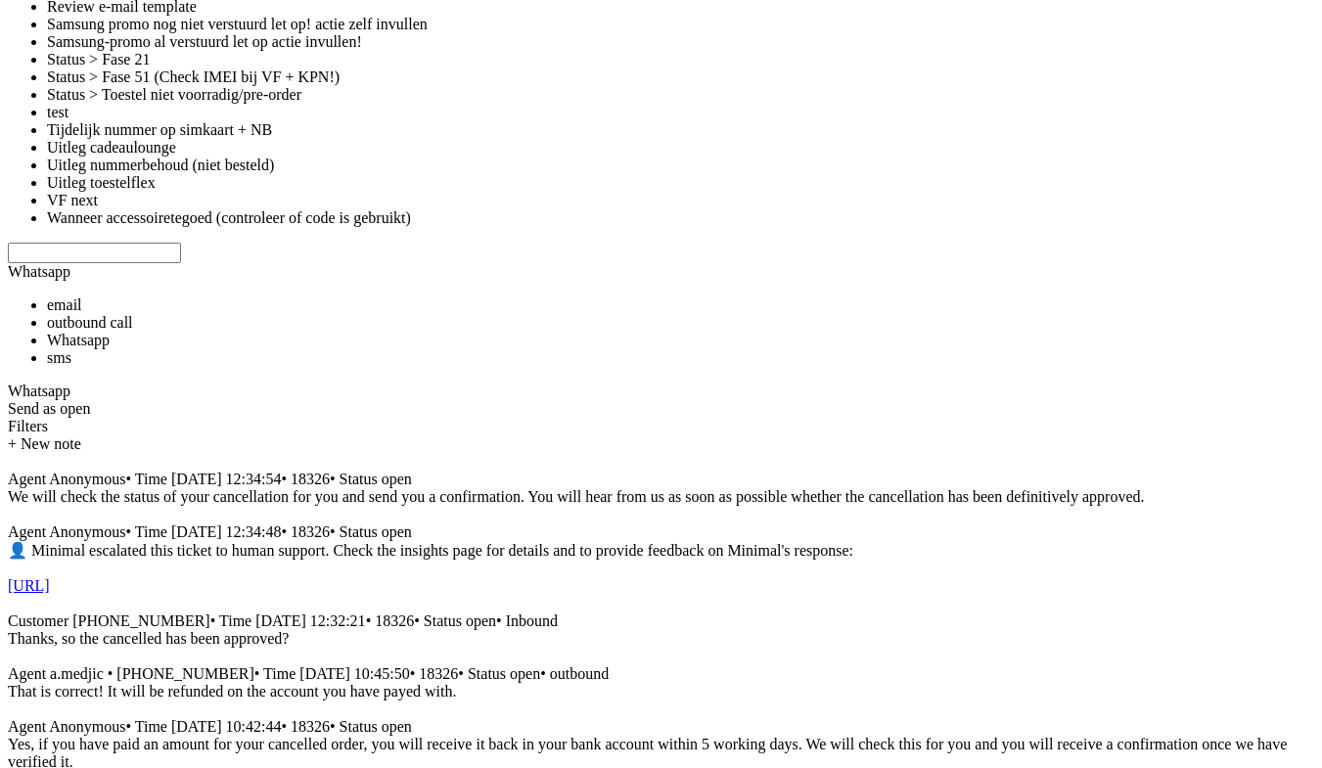
scroll to position [4262, 0]
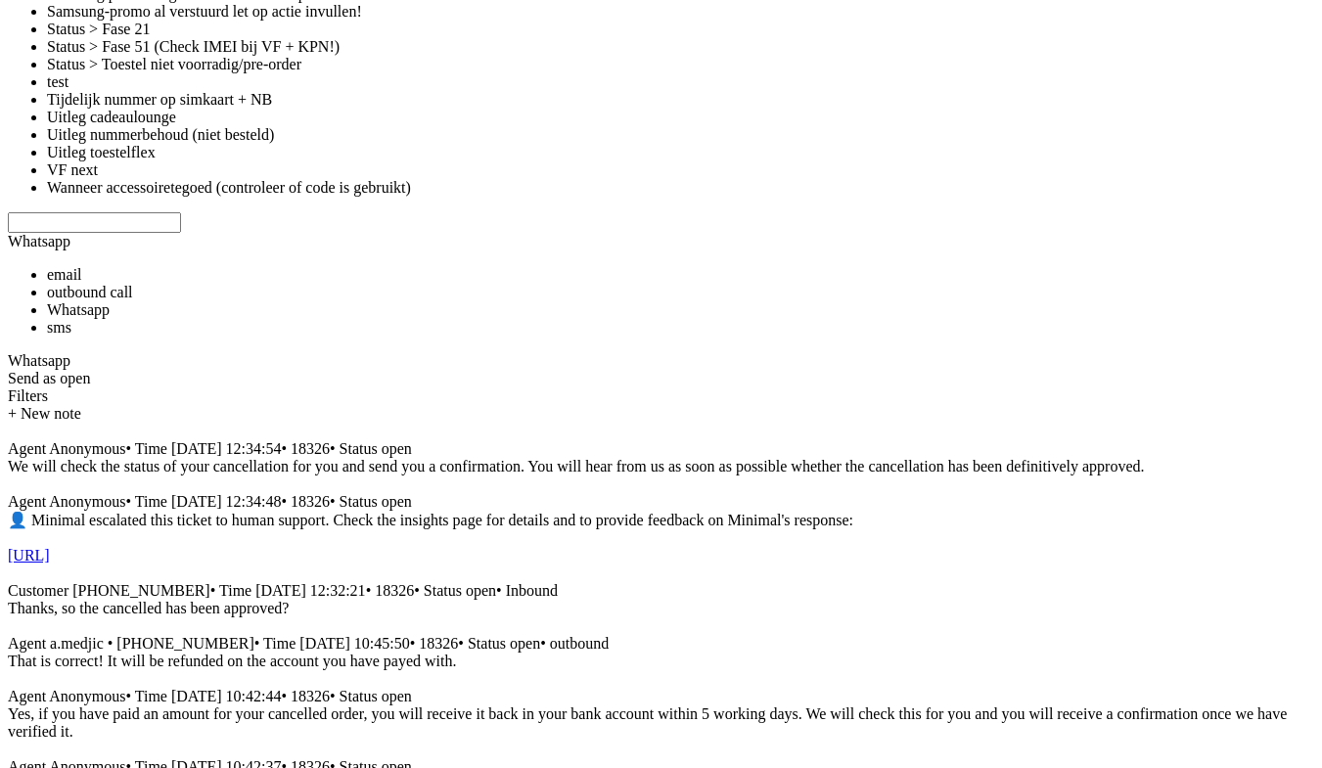
copy div "4675898"
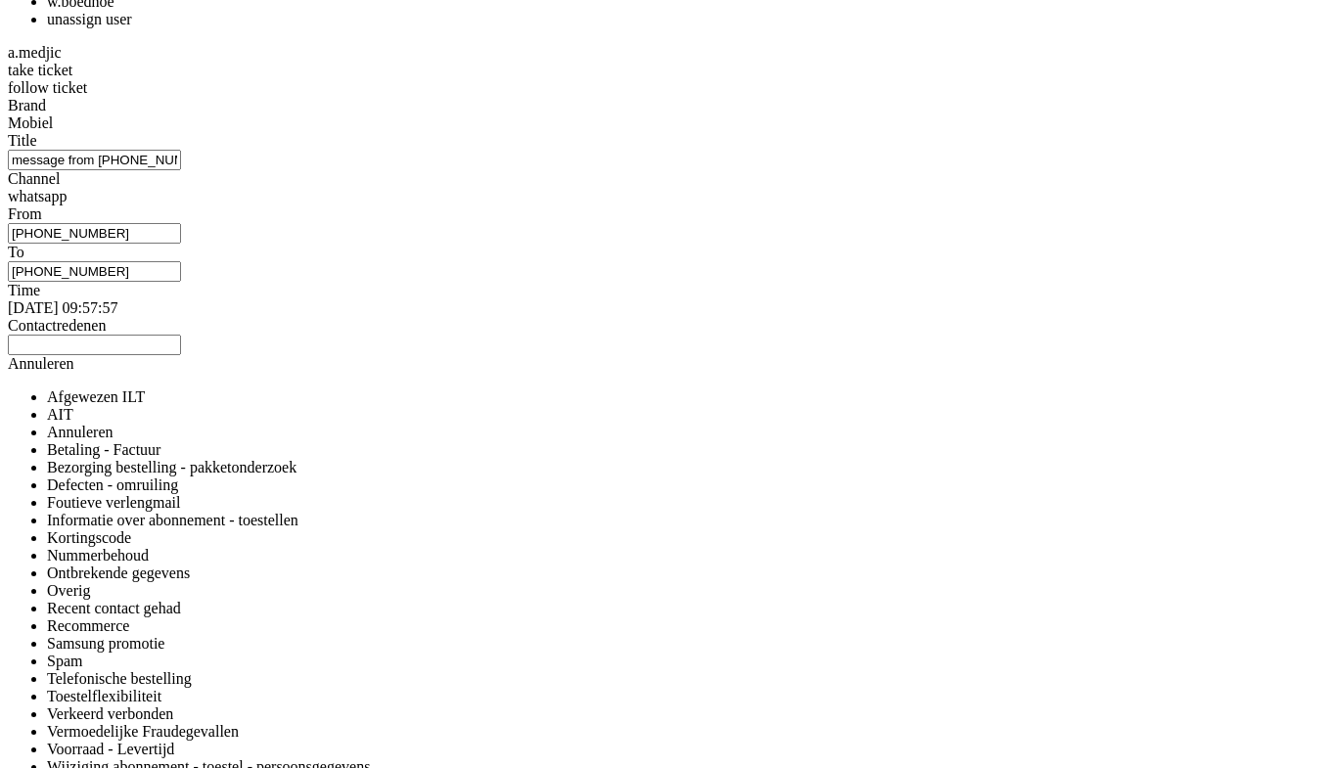
drag, startPoint x: 1105, startPoint y: 446, endPoint x: 1094, endPoint y: -19, distance: 464.8
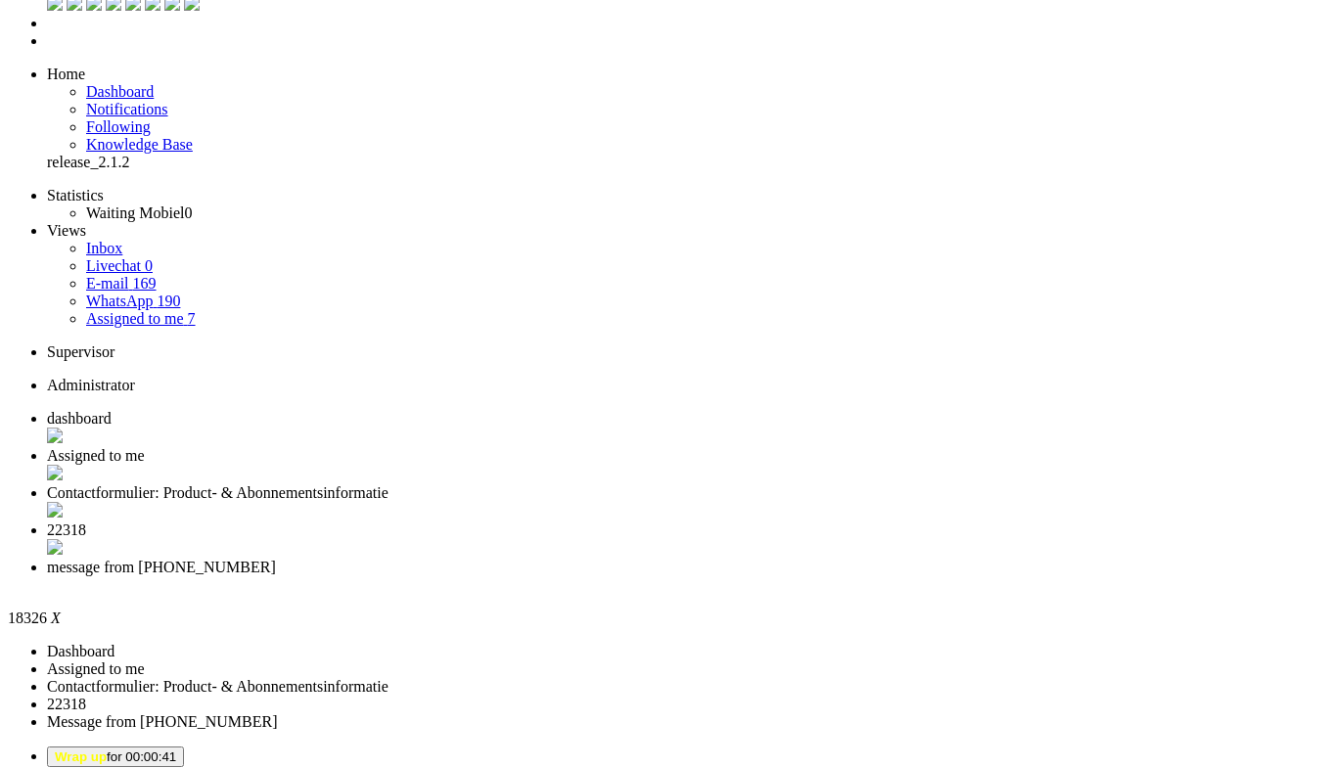
scroll to position [0, 0]
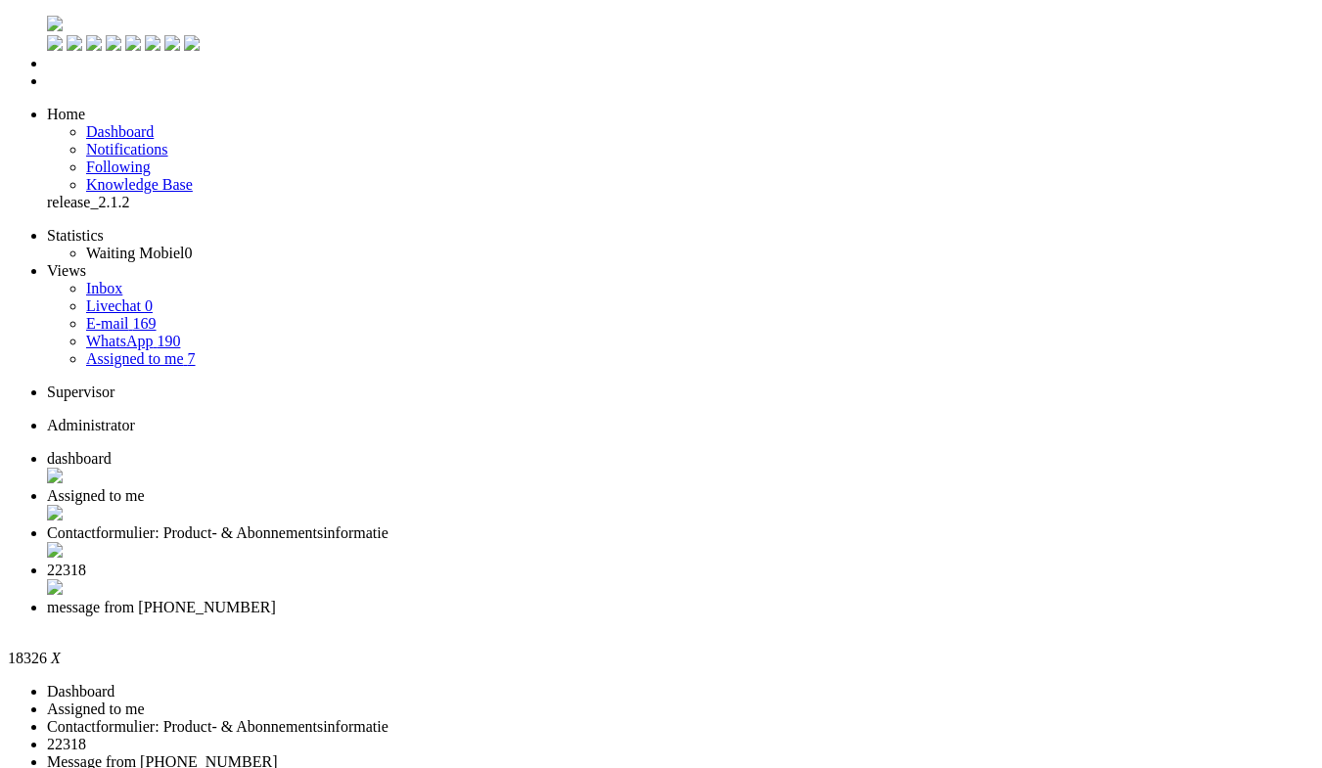
click at [925, 616] on div "Close tab" at bounding box center [680, 625] width 1267 height 18
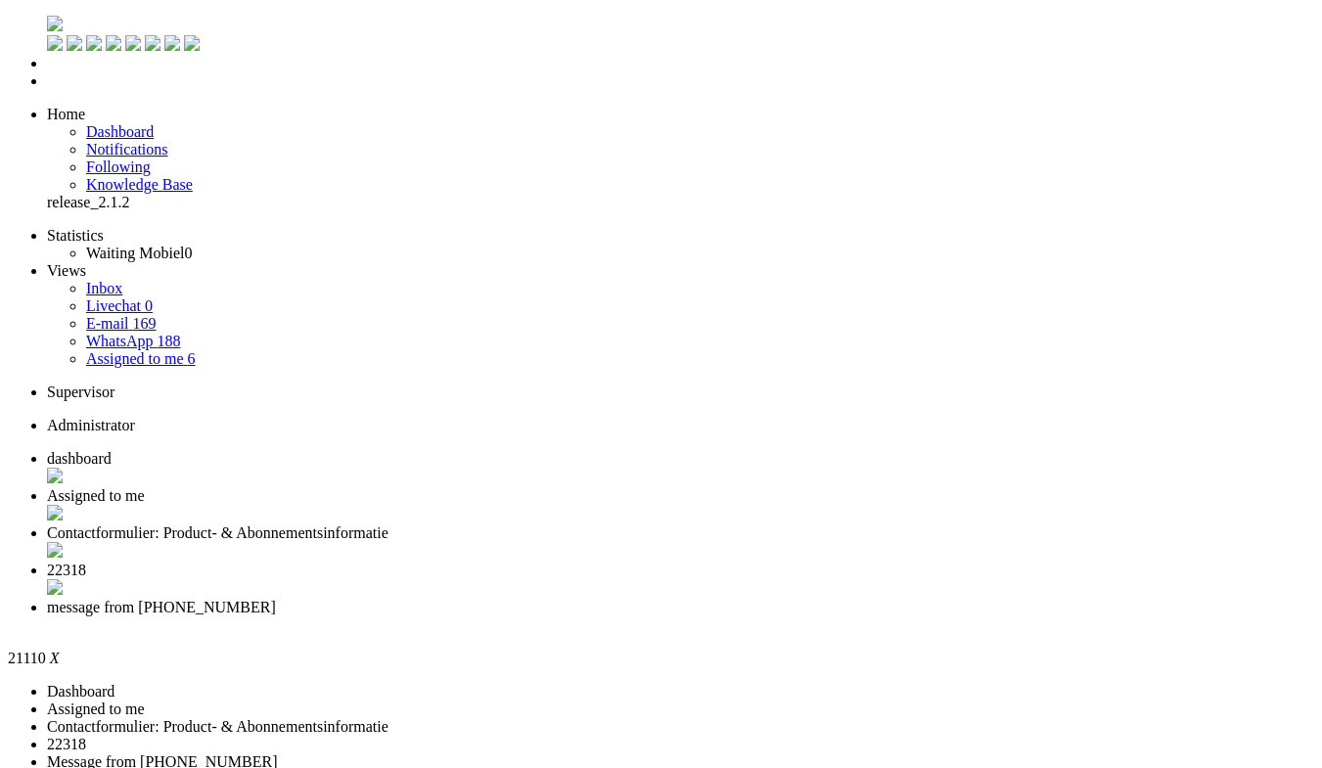
click at [922, 616] on div "Close tab" at bounding box center [680, 626] width 1267 height 20
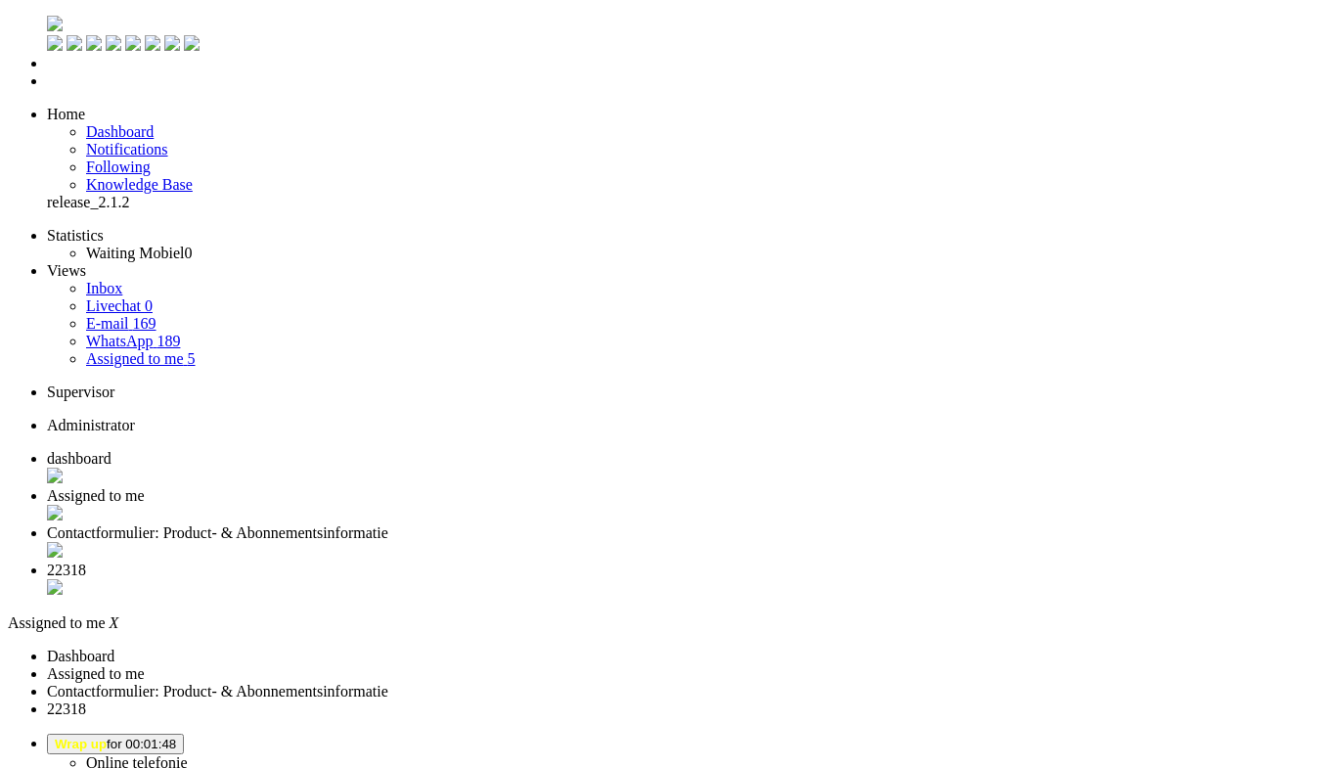
click at [184, 734] on button "Wrap up for 00:01:48" at bounding box center [115, 744] width 137 height 21
click at [188, 754] on link "Online telefonie" at bounding box center [137, 762] width 102 height 17
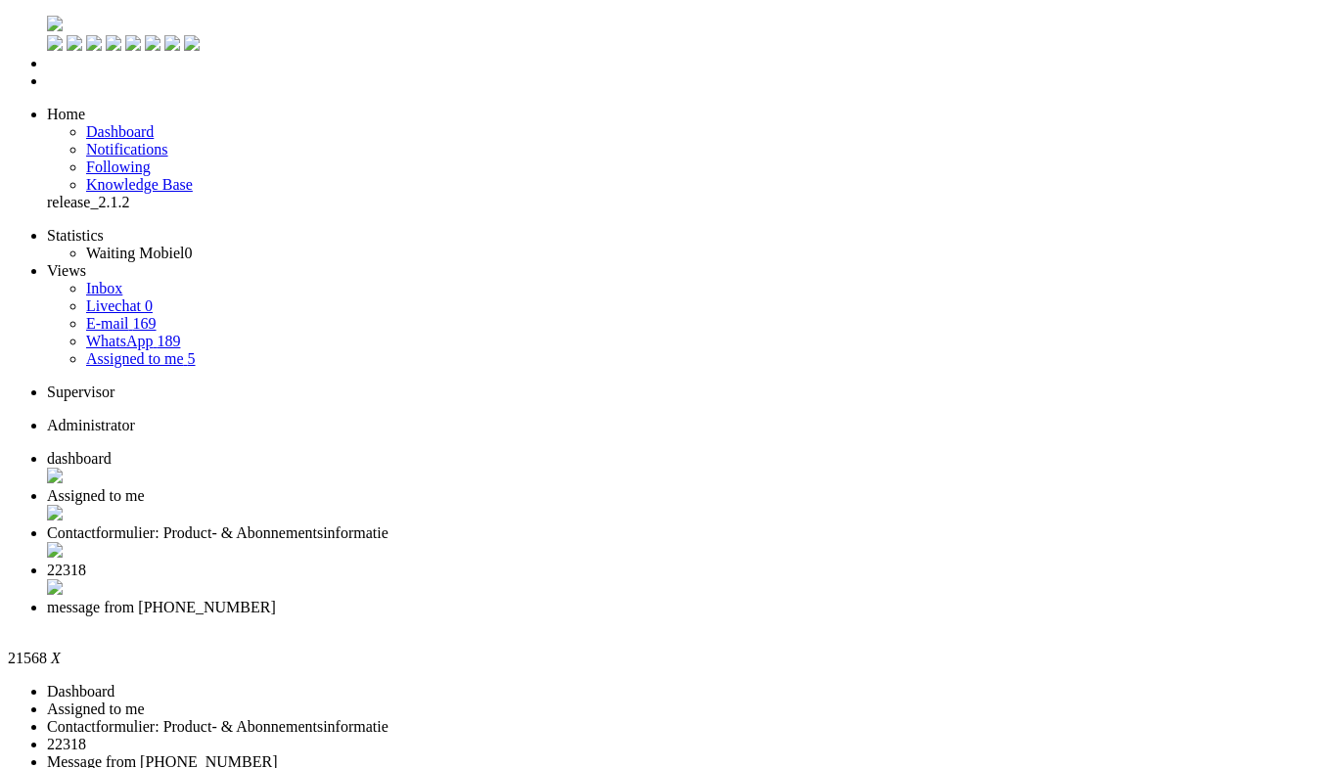
click at [932, 616] on div "Close tab" at bounding box center [680, 625] width 1267 height 18
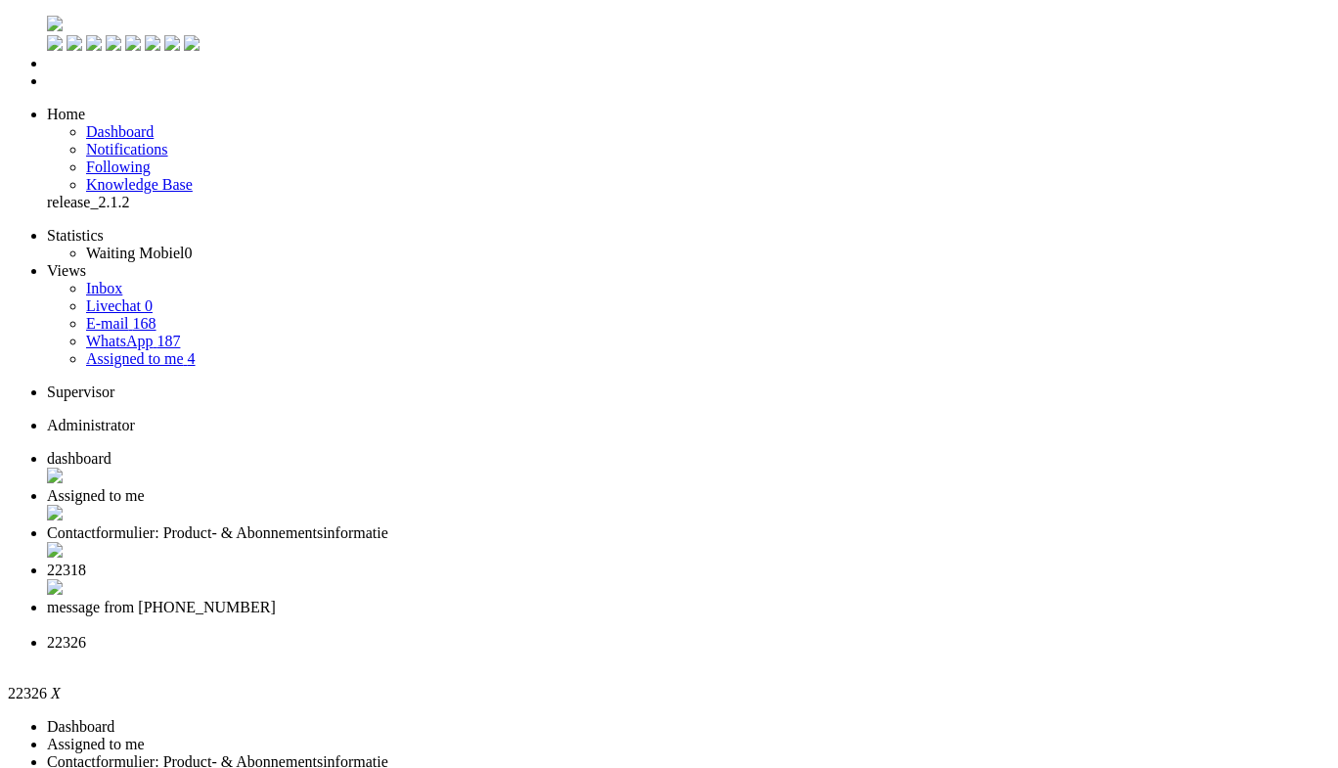
click at [86, 562] on span "22318" at bounding box center [66, 570] width 39 height 17
click at [388, 524] on span "Contactformulier: Product- & Abonnementsinformatie" at bounding box center [217, 532] width 341 height 17
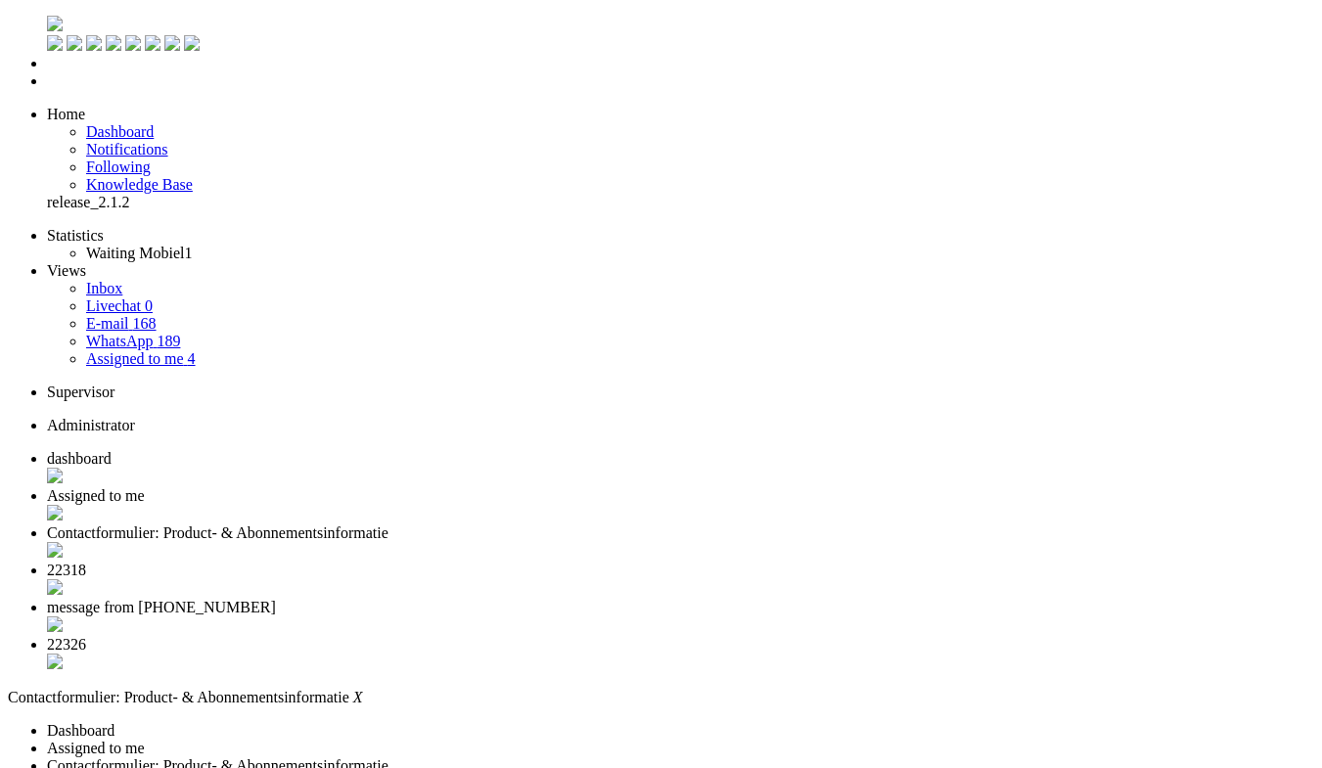
click at [145, 487] on span "Assigned to me" at bounding box center [96, 495] width 98 height 17
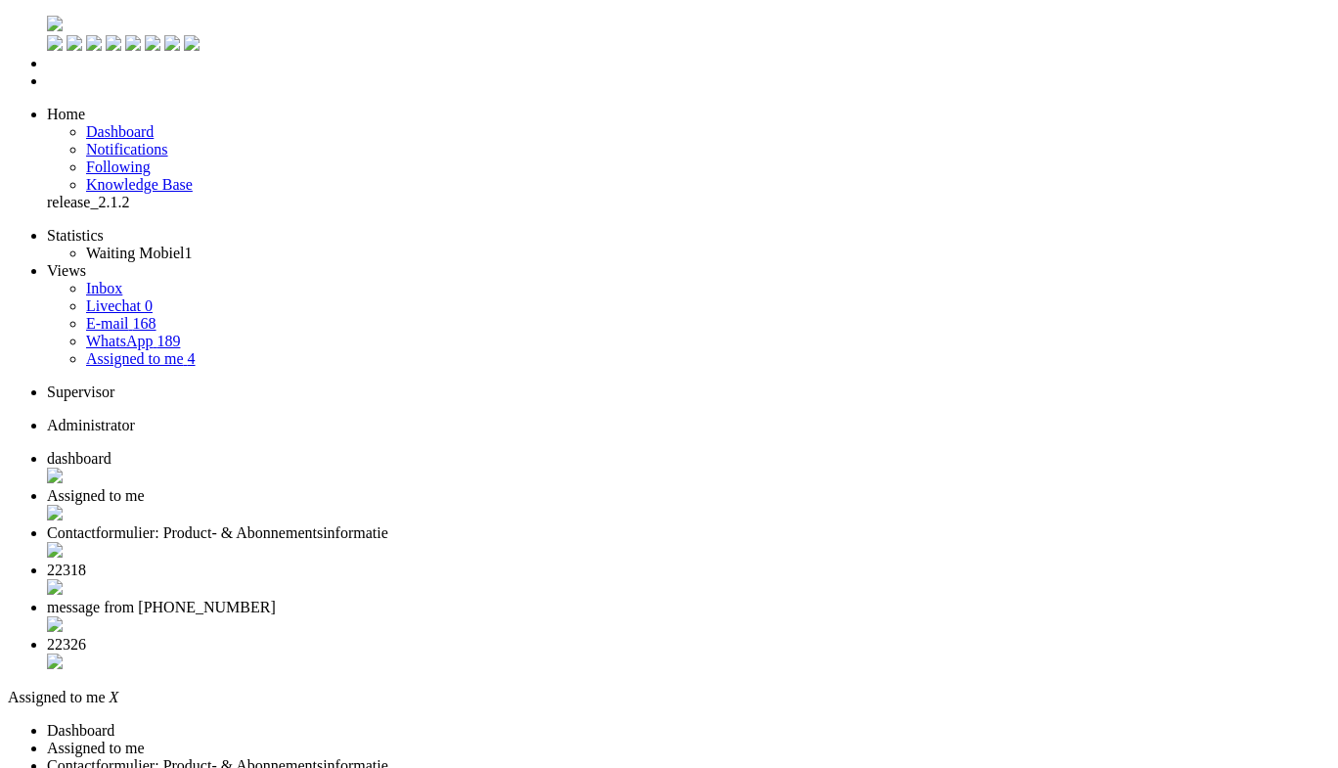
click at [86, 562] on span "22318" at bounding box center [66, 570] width 39 height 17
click at [747, 599] on li "message from [PHONE_NUMBER]" at bounding box center [689, 617] width 1284 height 37
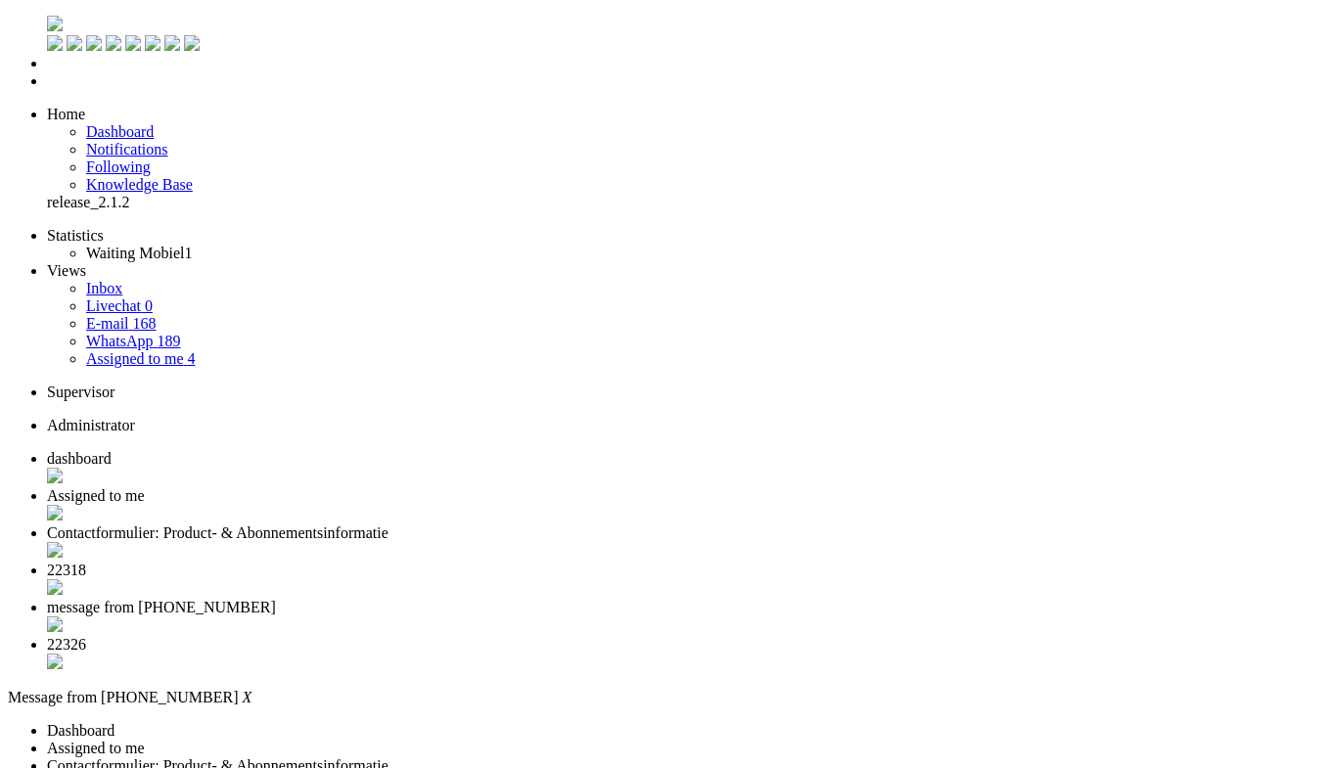
click at [807, 616] on div "Close tab" at bounding box center [680, 626] width 1267 height 20
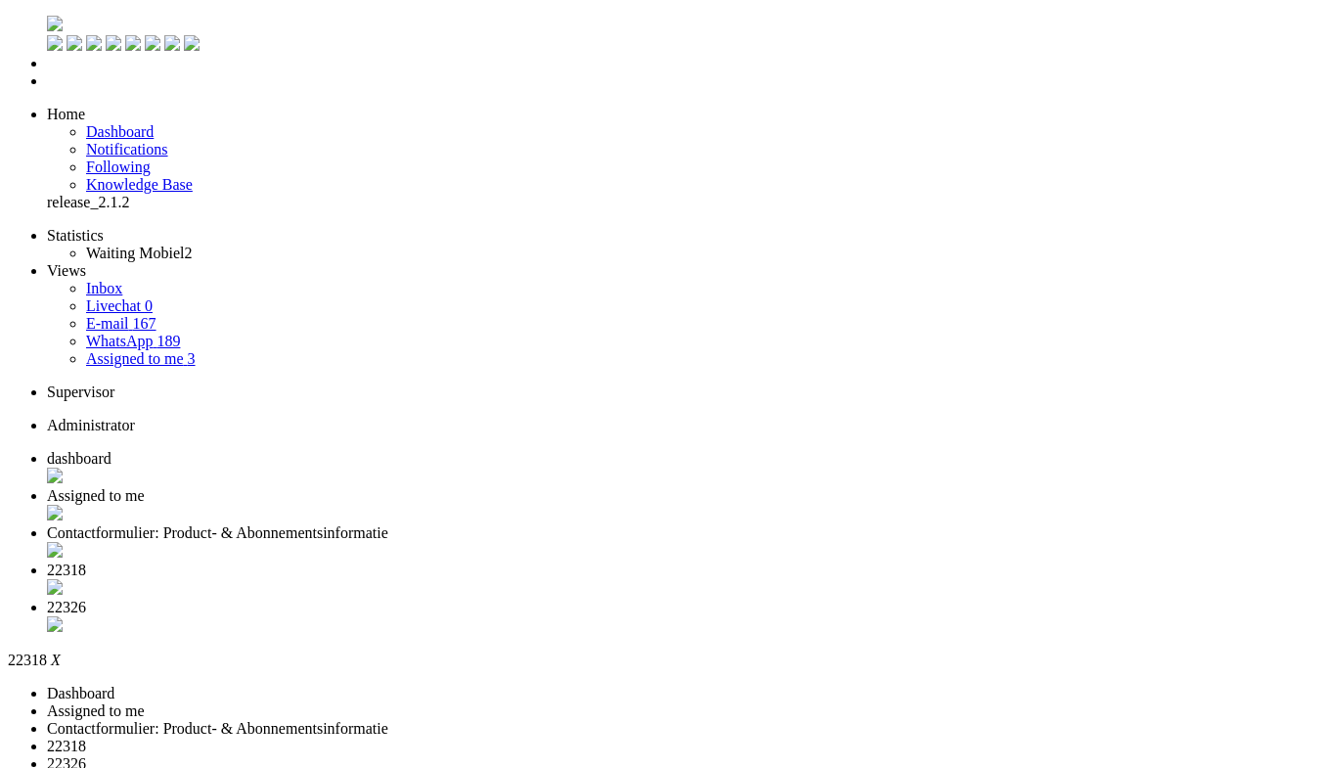
type input "sam"
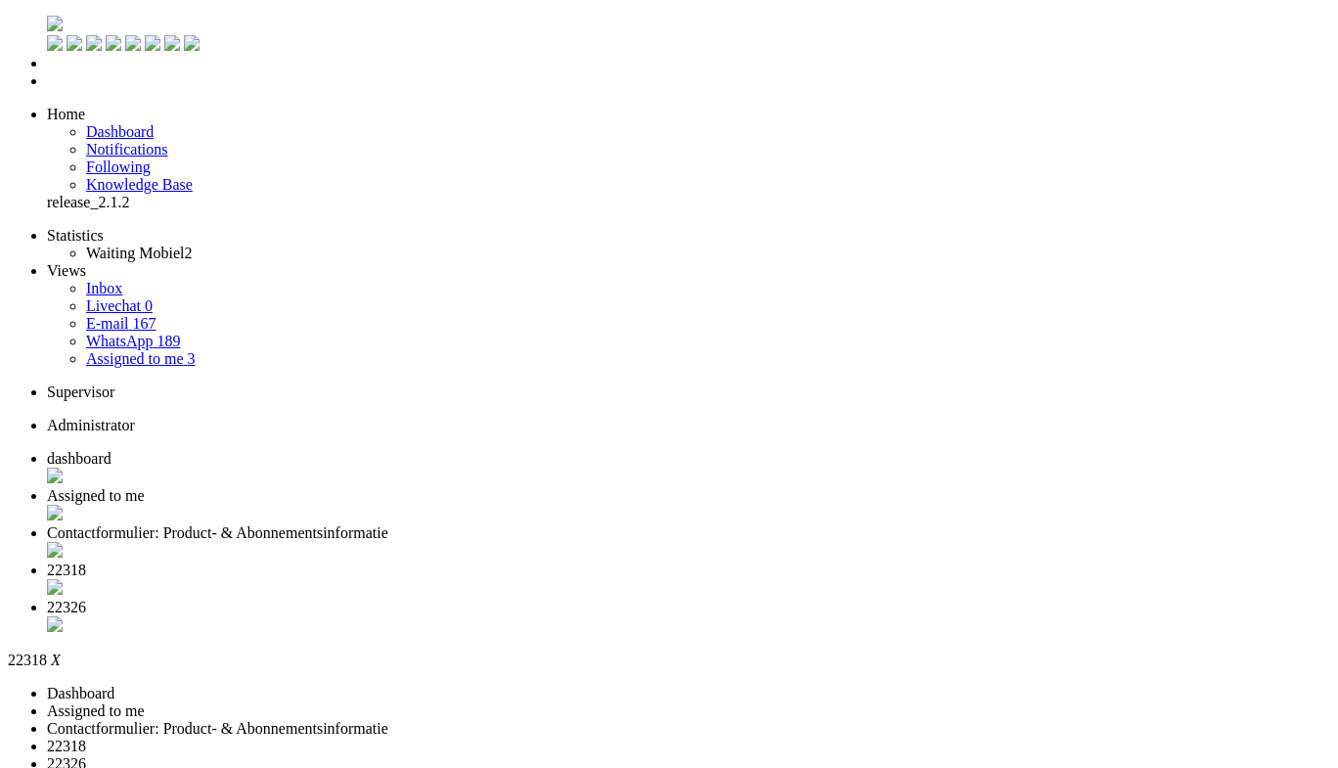
click at [837, 599] on li "22326" at bounding box center [689, 617] width 1284 height 37
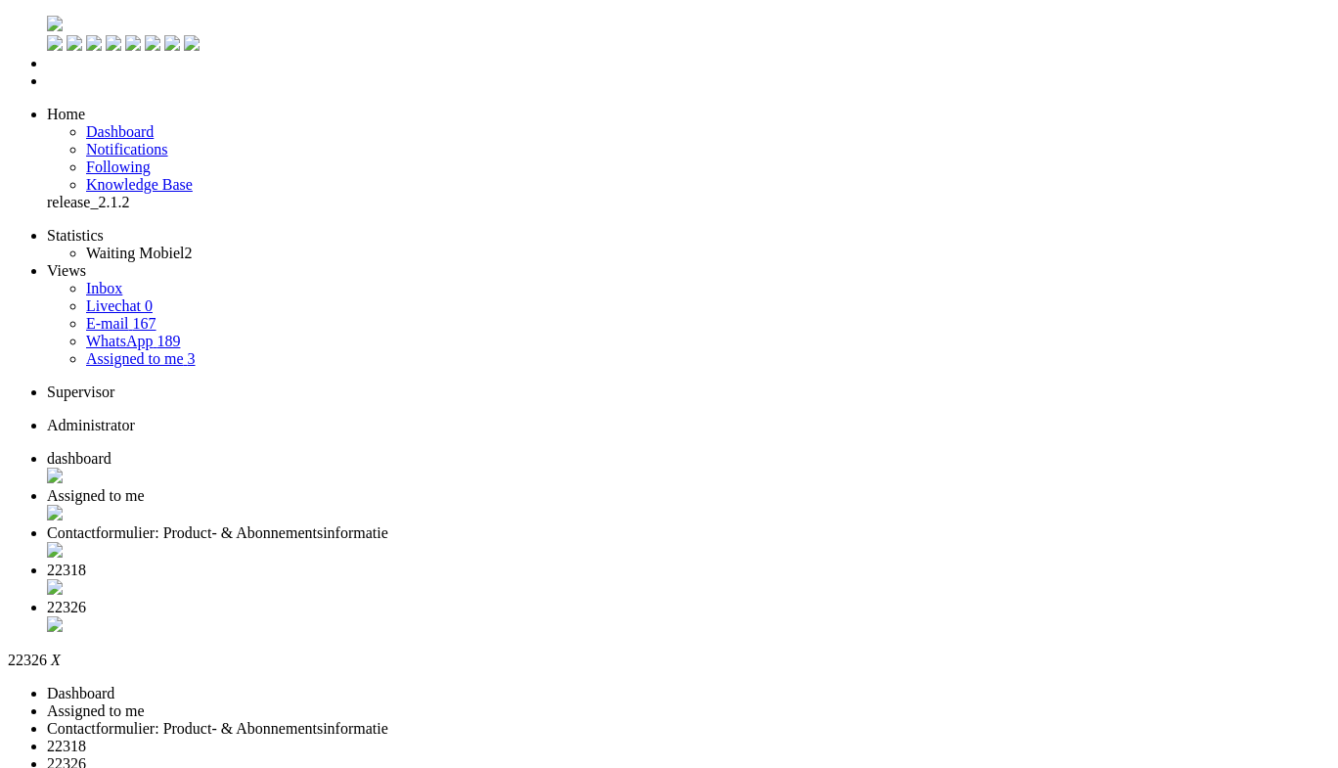
click at [86, 562] on span "22318" at bounding box center [66, 570] width 39 height 17
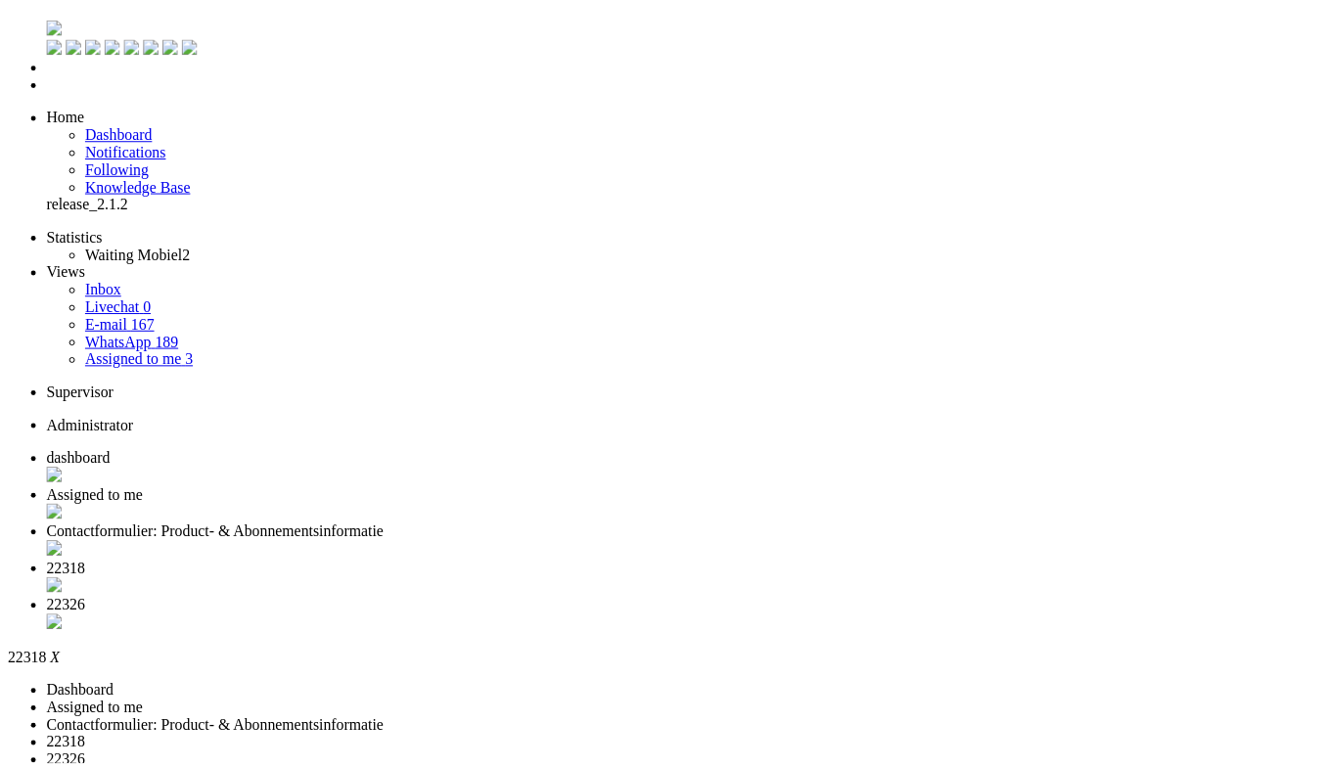
scroll to position [332, 0]
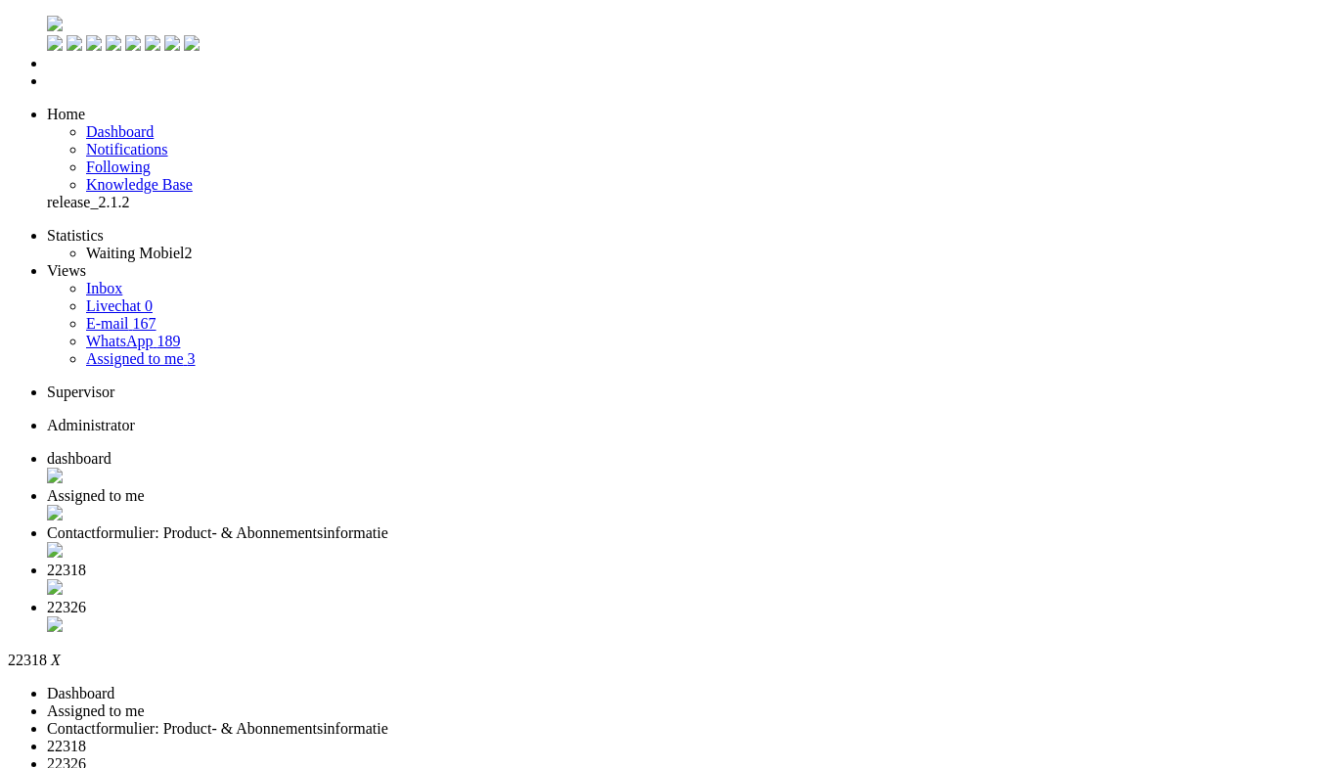
click at [786, 579] on div "Close tab" at bounding box center [689, 589] width 1284 height 20
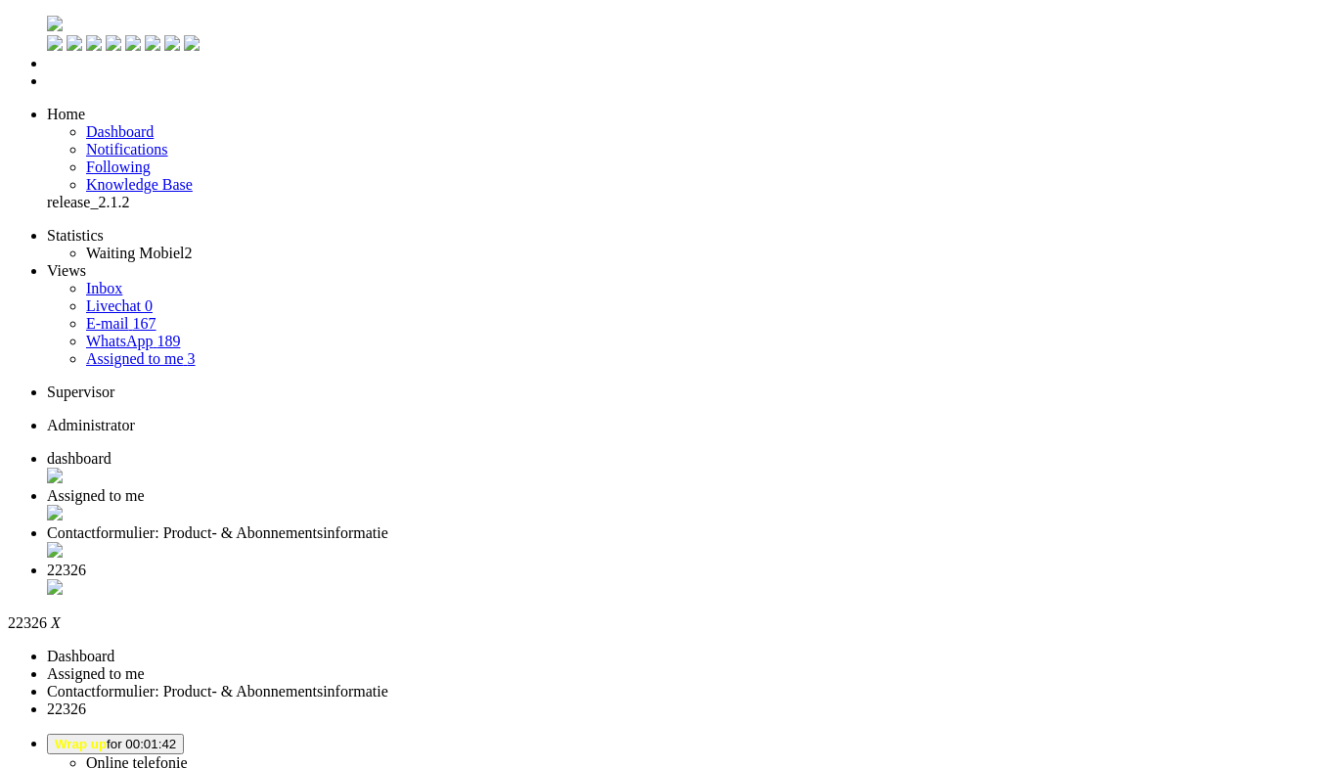
type input "[GEOGRAPHIC_DATA]"
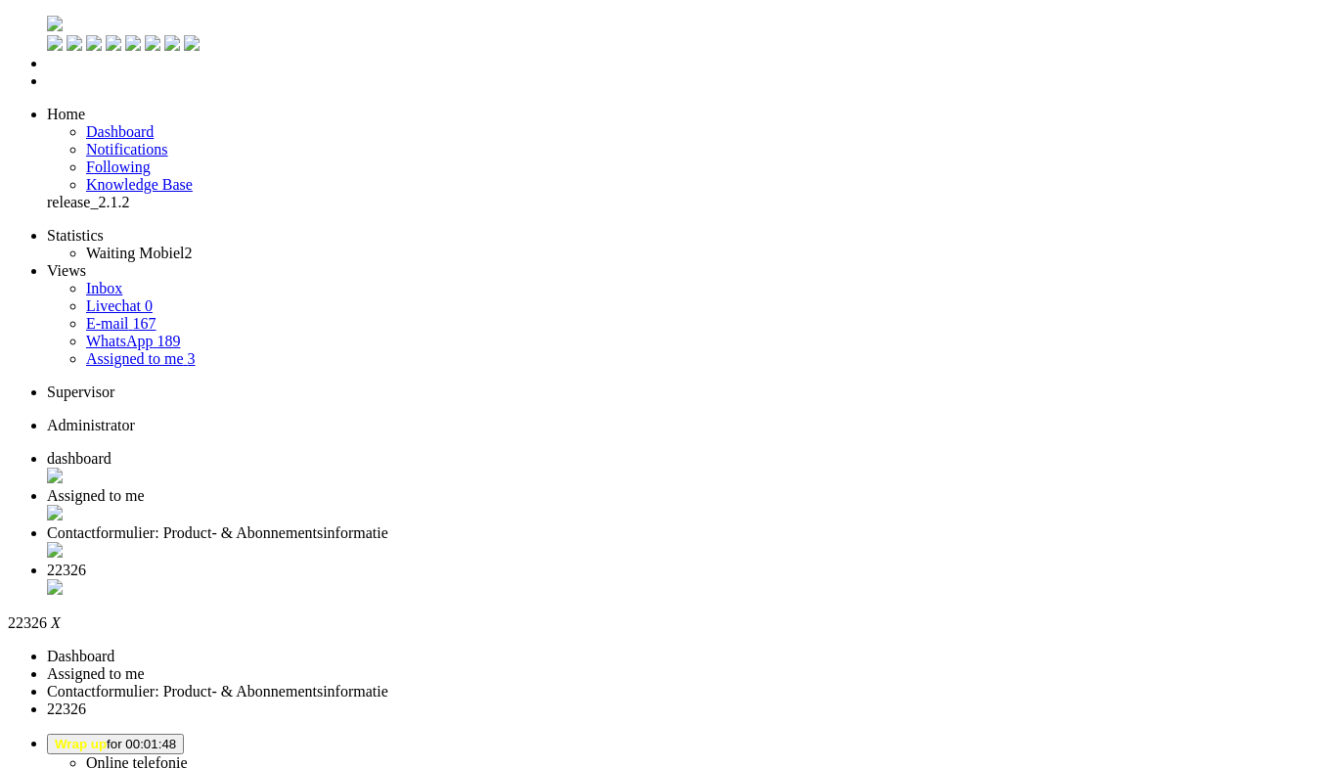
click at [901, 579] on div "Close tab" at bounding box center [689, 589] width 1284 height 20
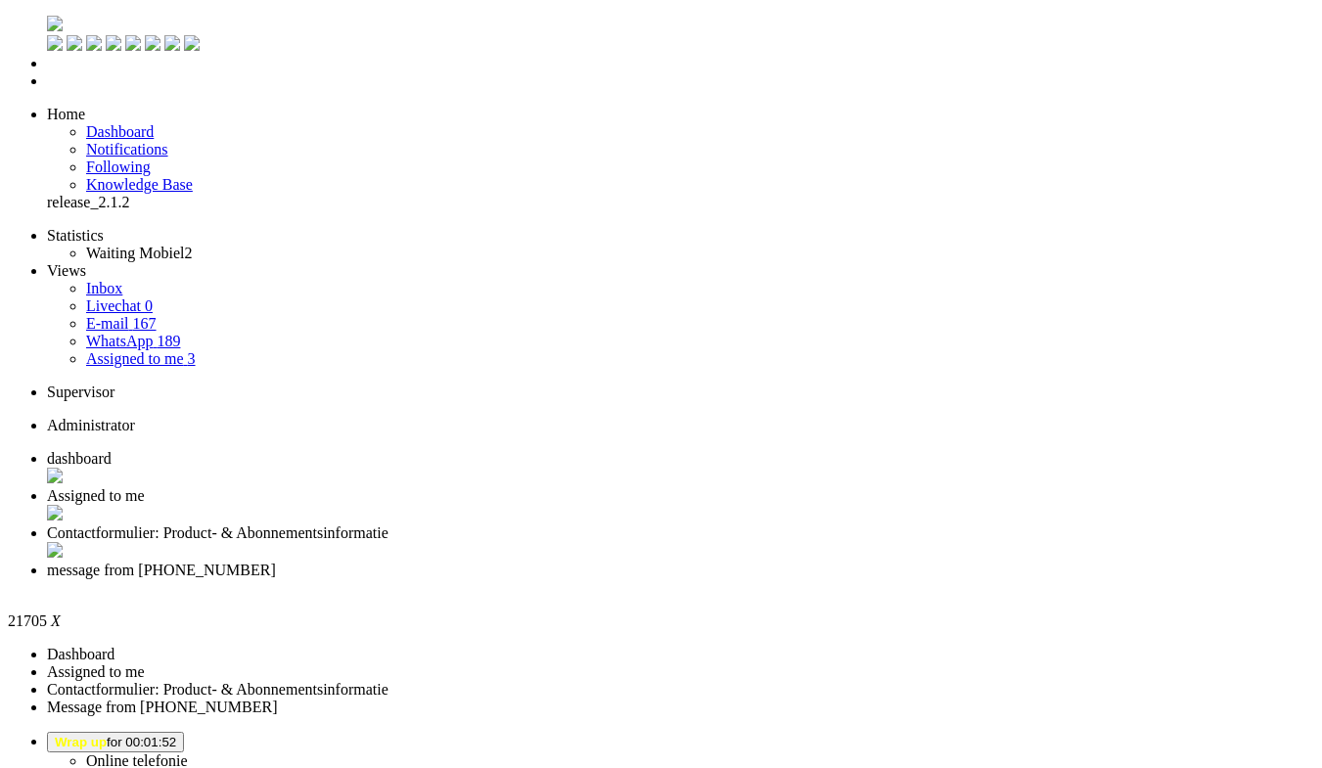
click at [184, 732] on button "Wrap up for 00:02:02" at bounding box center [115, 742] width 137 height 21
click at [176, 735] on span "Wrap up for 00:02:02" at bounding box center [115, 742] width 121 height 15
click at [188, 752] on label "Online telefonie" at bounding box center [137, 760] width 102 height 17
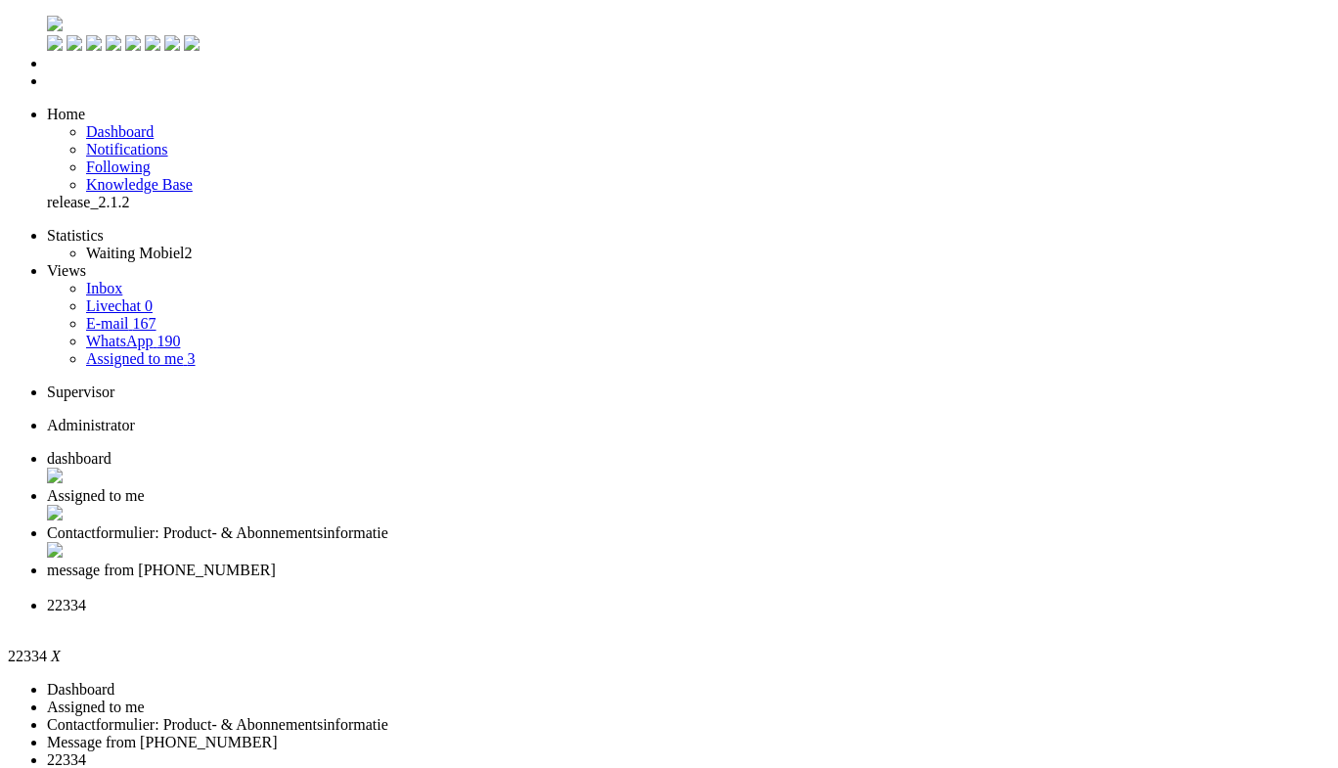
click at [276, 562] on span "message from [PHONE_NUMBER]" at bounding box center [161, 570] width 229 height 17
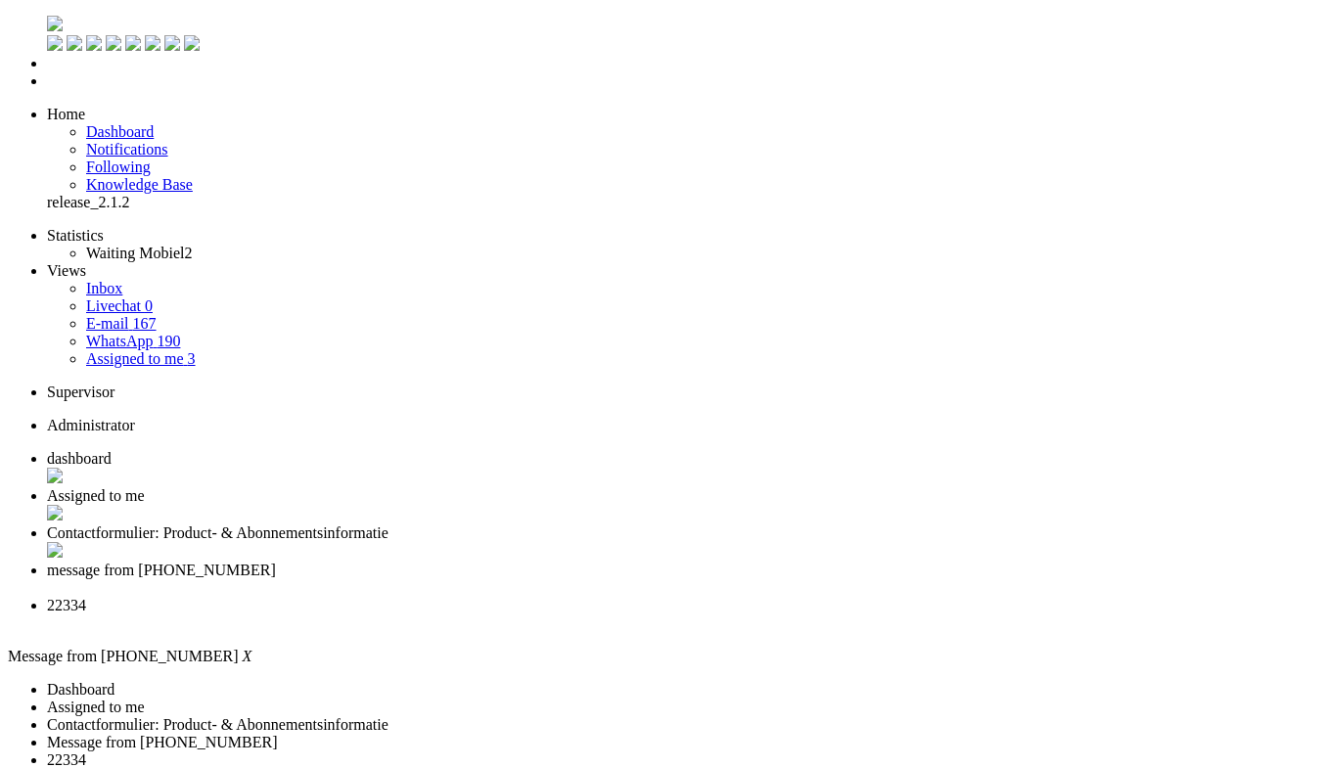
click at [783, 579] on div "Close tab" at bounding box center [680, 588] width 1267 height 18
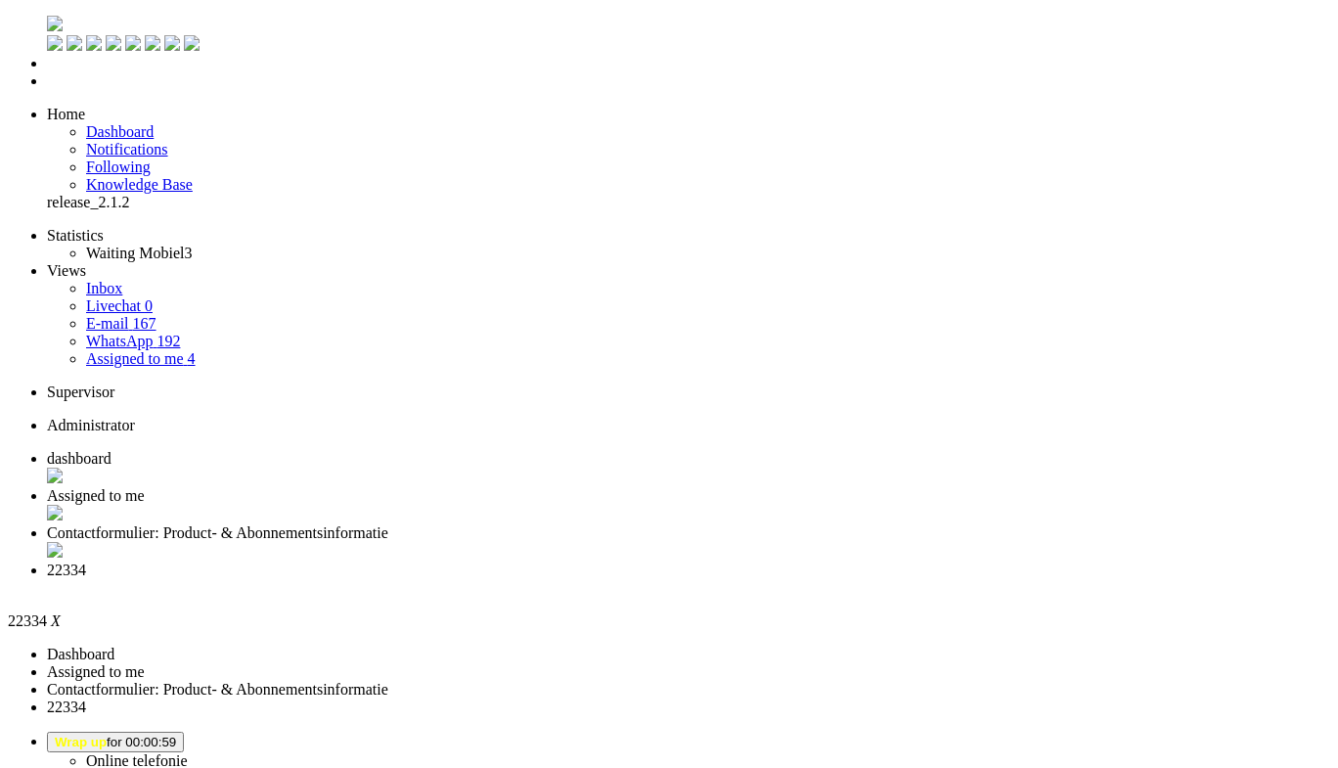
drag, startPoint x: 356, startPoint y: 614, endPoint x: 373, endPoint y: 586, distance: 32.9
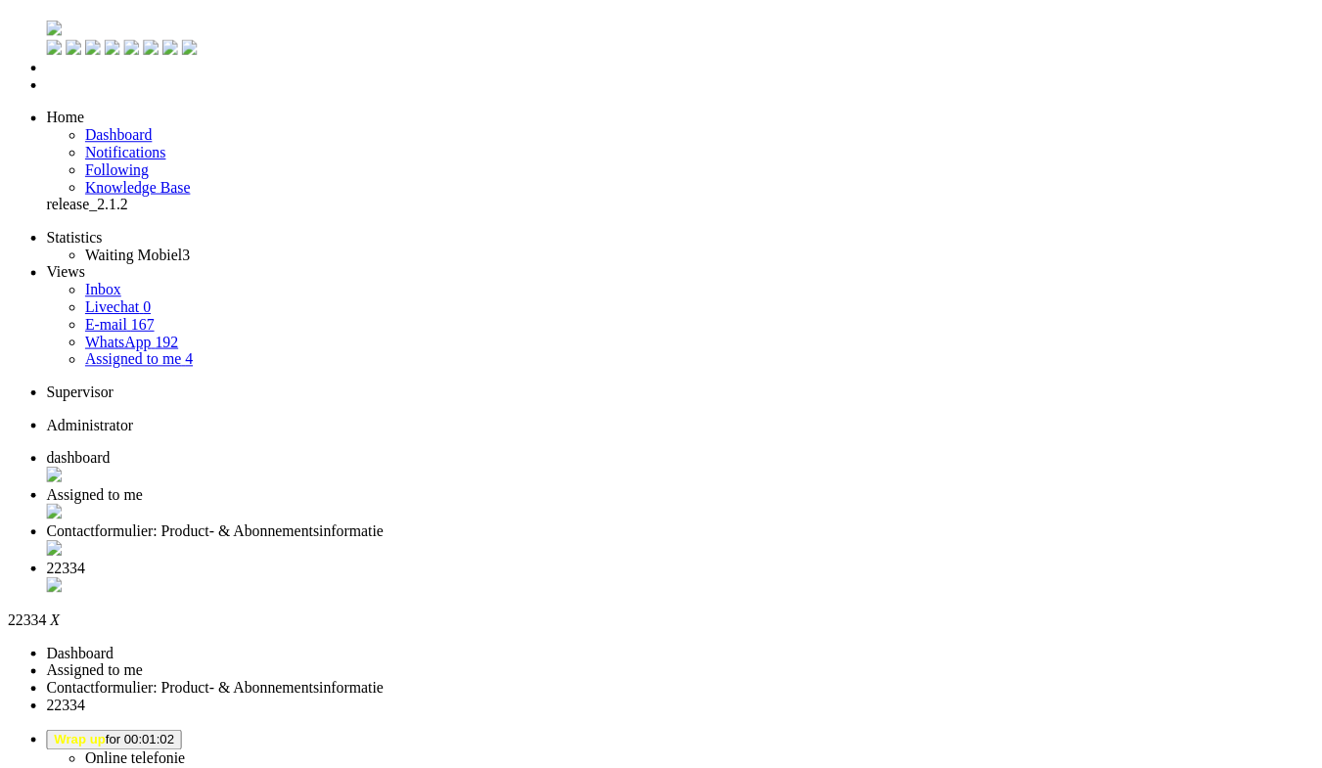
scroll to position [527, 0]
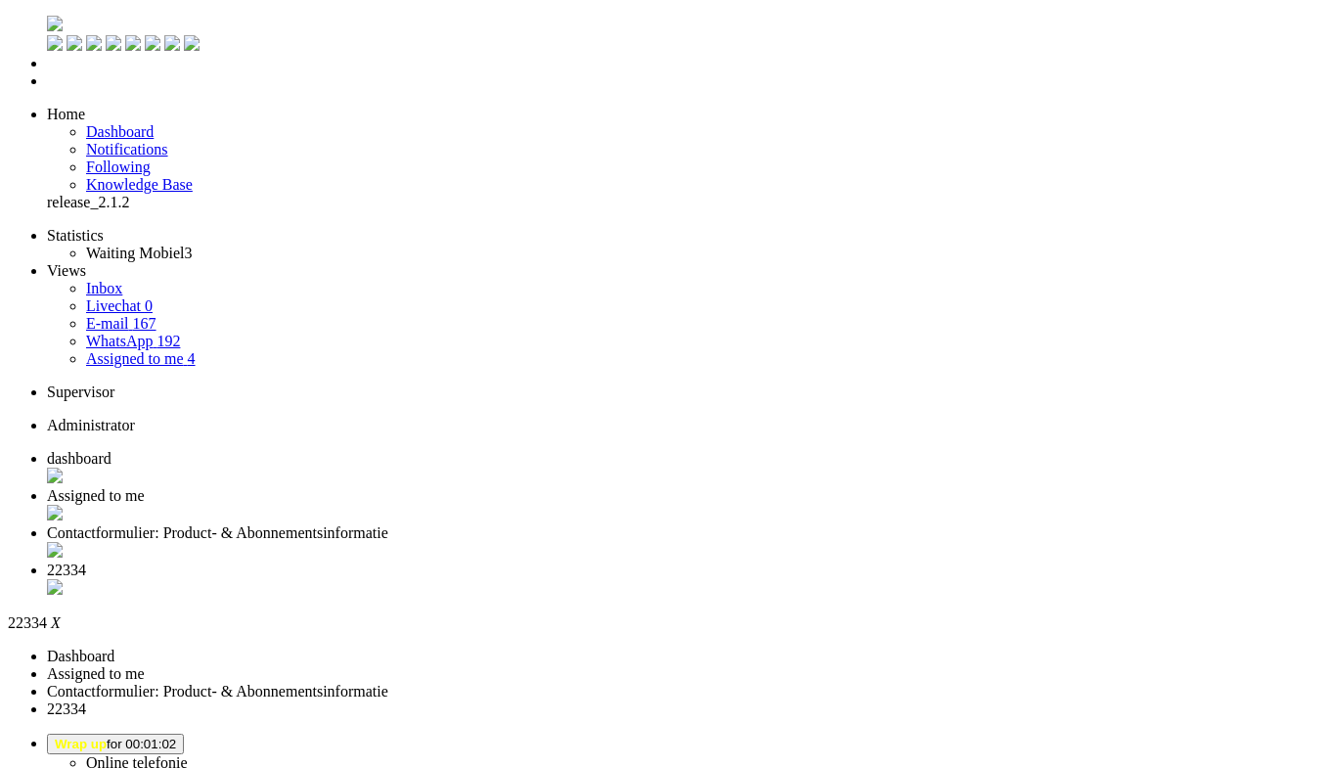
click at [900, 579] on div "Close tab" at bounding box center [689, 589] width 1284 height 20
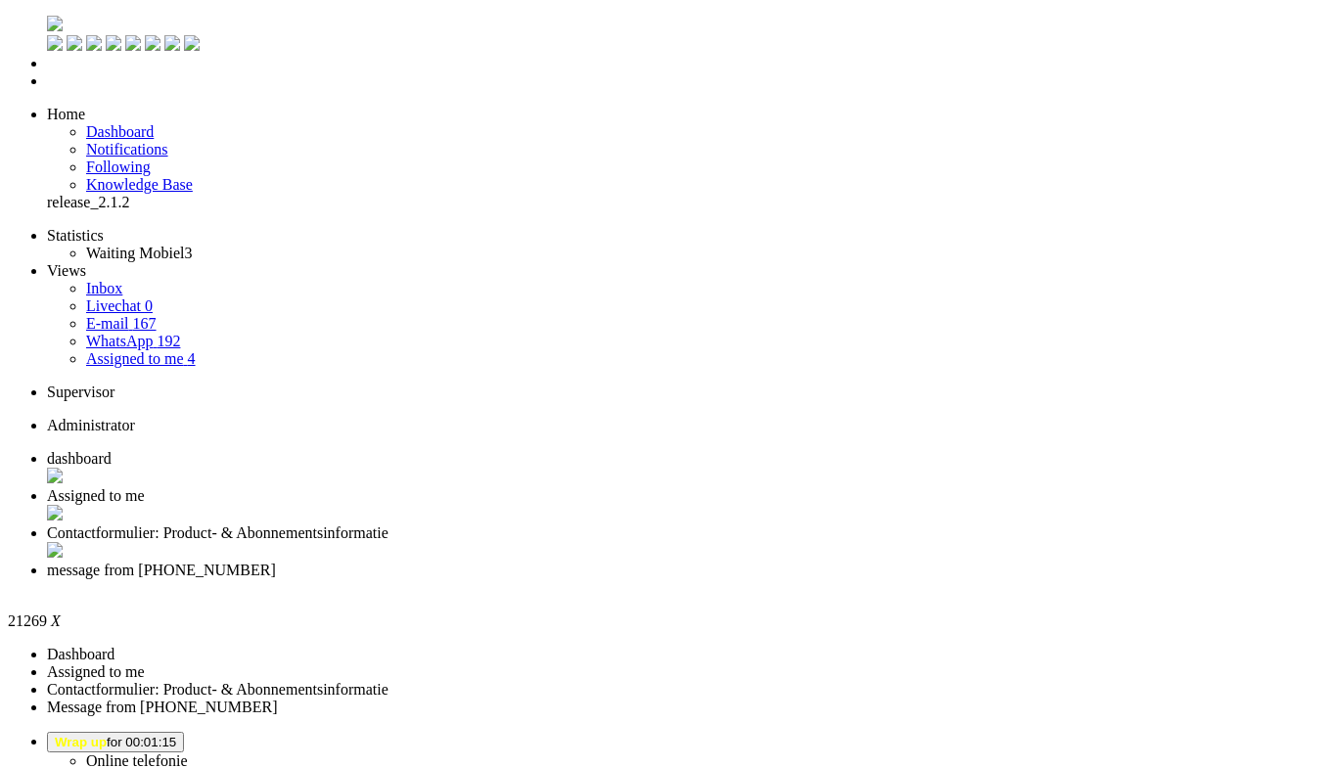
click at [900, 579] on div "Close tab" at bounding box center [680, 588] width 1267 height 18
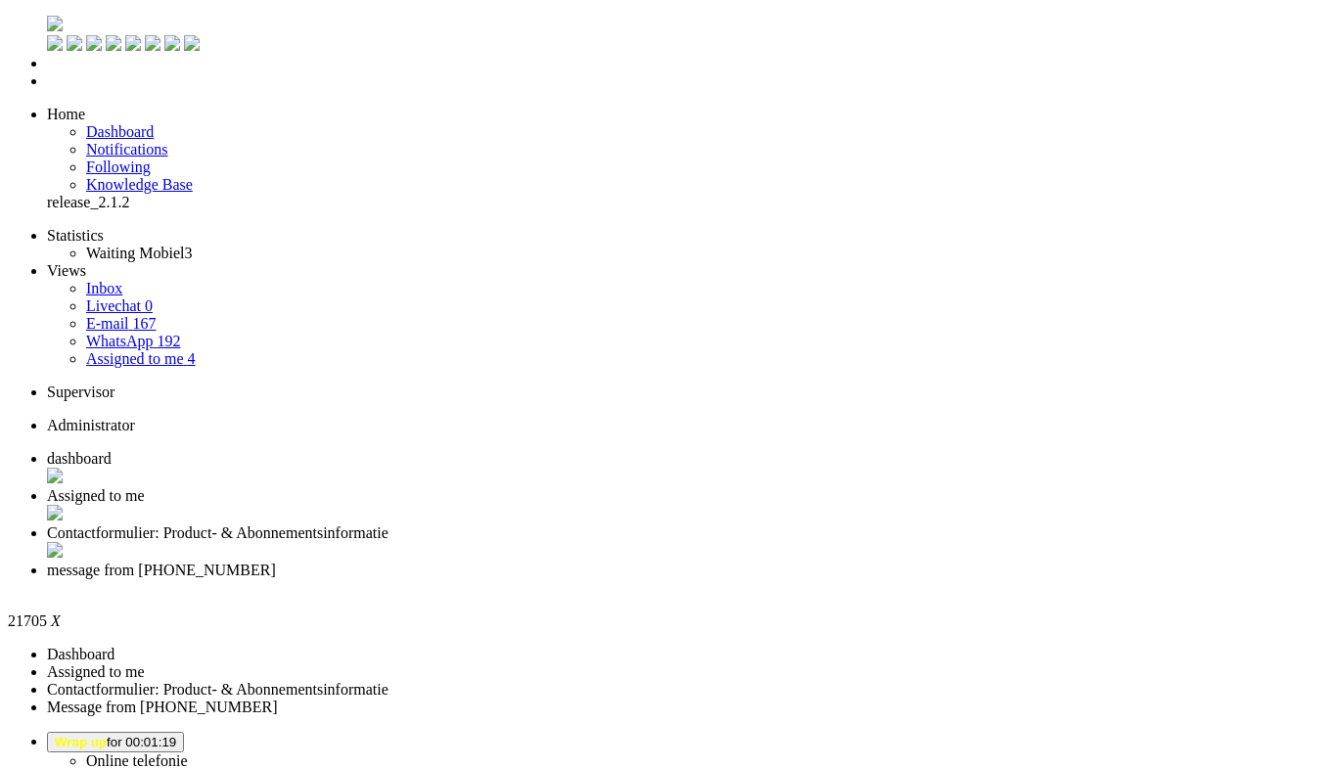
click at [897, 579] on div "Close tab" at bounding box center [680, 588] width 1267 height 18
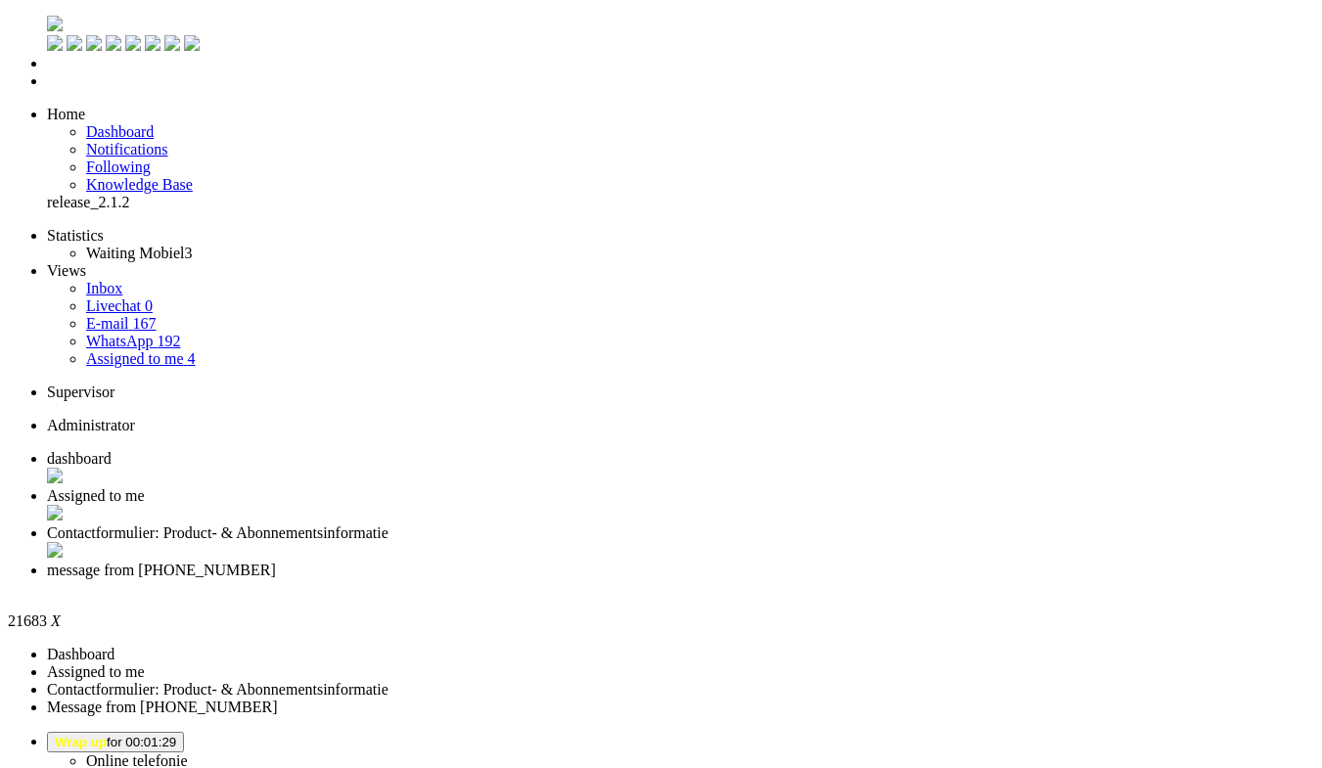
click at [184, 732] on button "Wrap up for 00:01:39" at bounding box center [115, 742] width 137 height 21
click at [188, 752] on label "Online telefonie" at bounding box center [137, 760] width 102 height 17
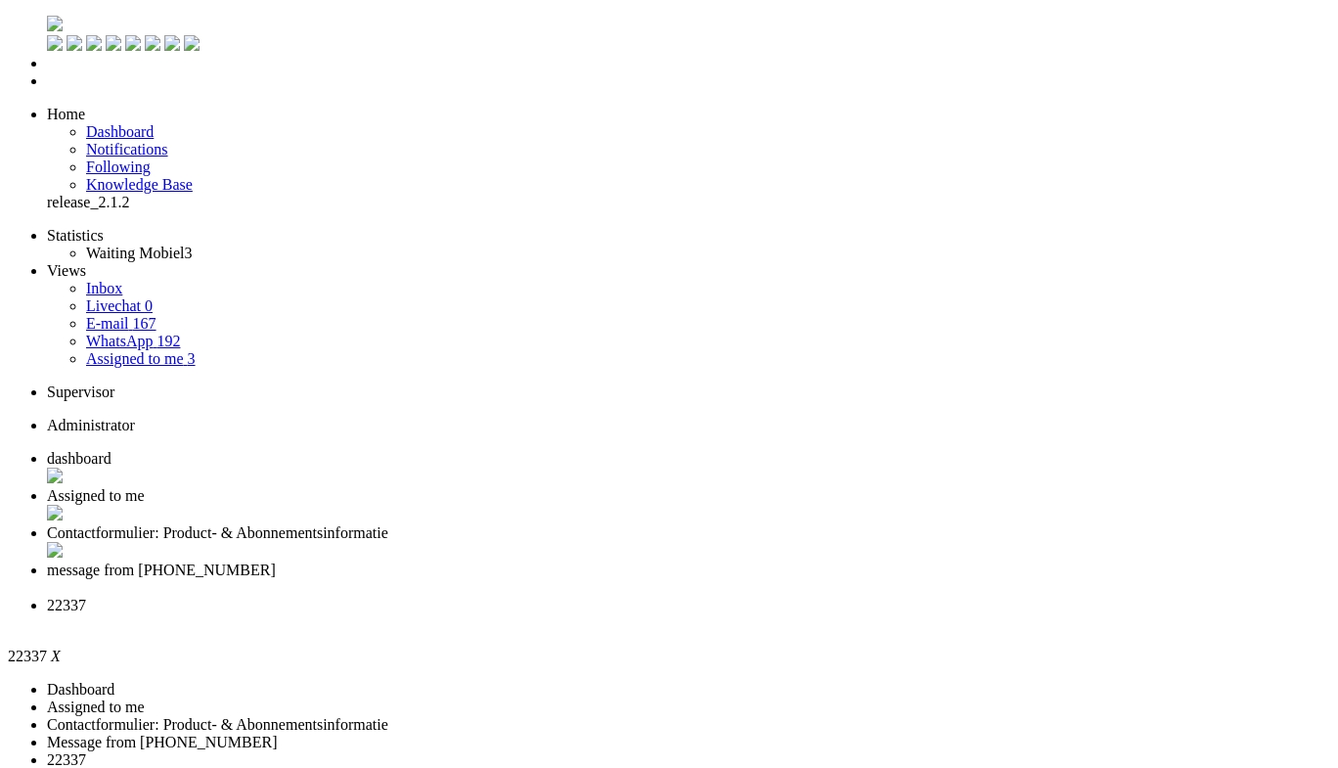
click at [746, 562] on li "message from [PHONE_NUMBER]" at bounding box center [689, 579] width 1284 height 35
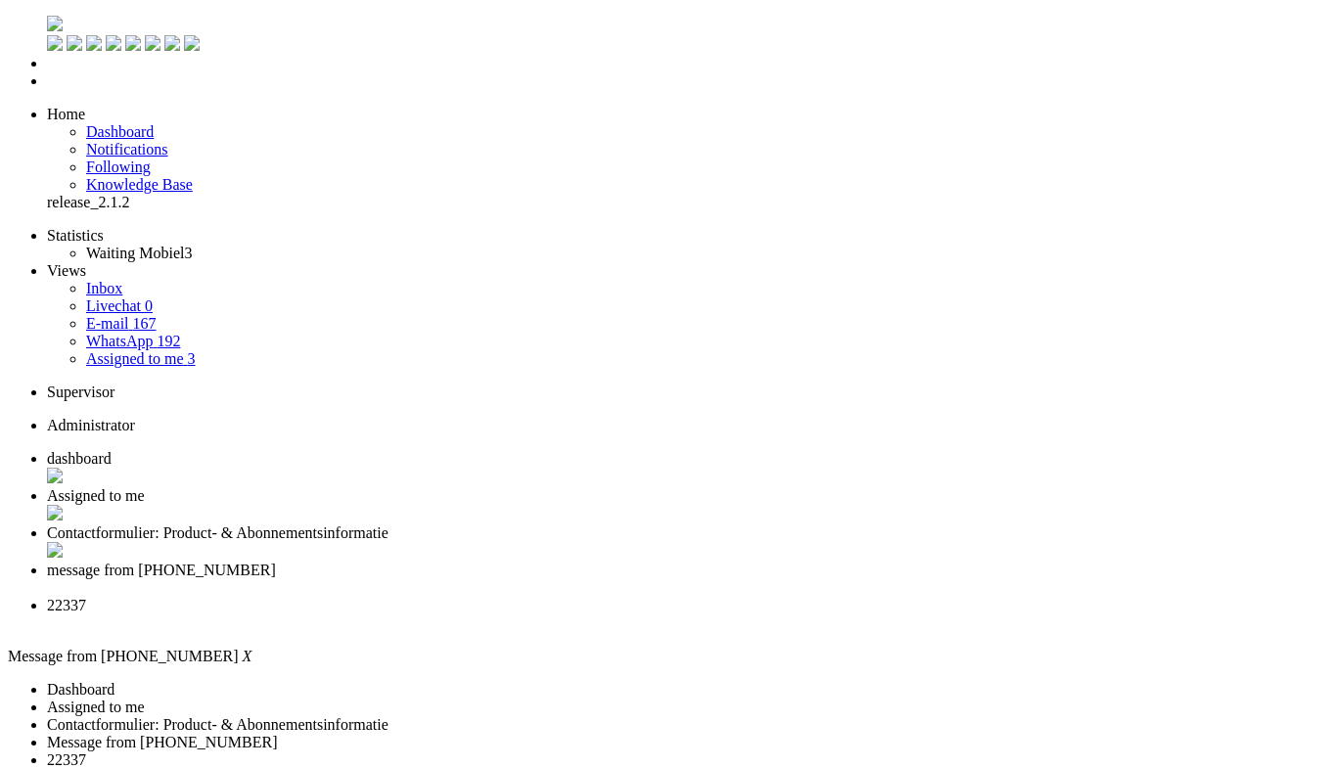
click at [276, 562] on span "message from [PHONE_NUMBER]" at bounding box center [161, 570] width 229 height 17
click at [786, 579] on div "Close tab" at bounding box center [680, 588] width 1267 height 18
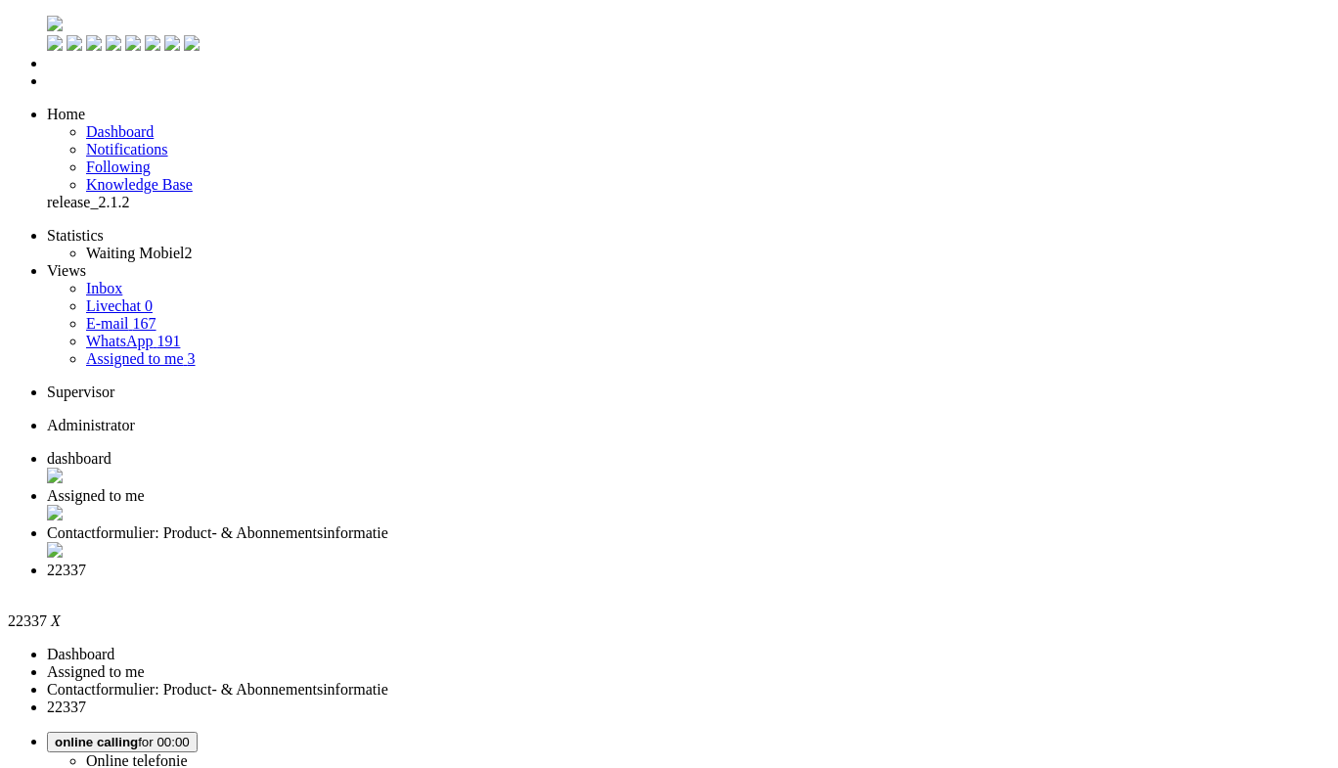
click at [388, 524] on span "Contactformulier: Product- & Abonnementsinformatie" at bounding box center [217, 532] width 341 height 17
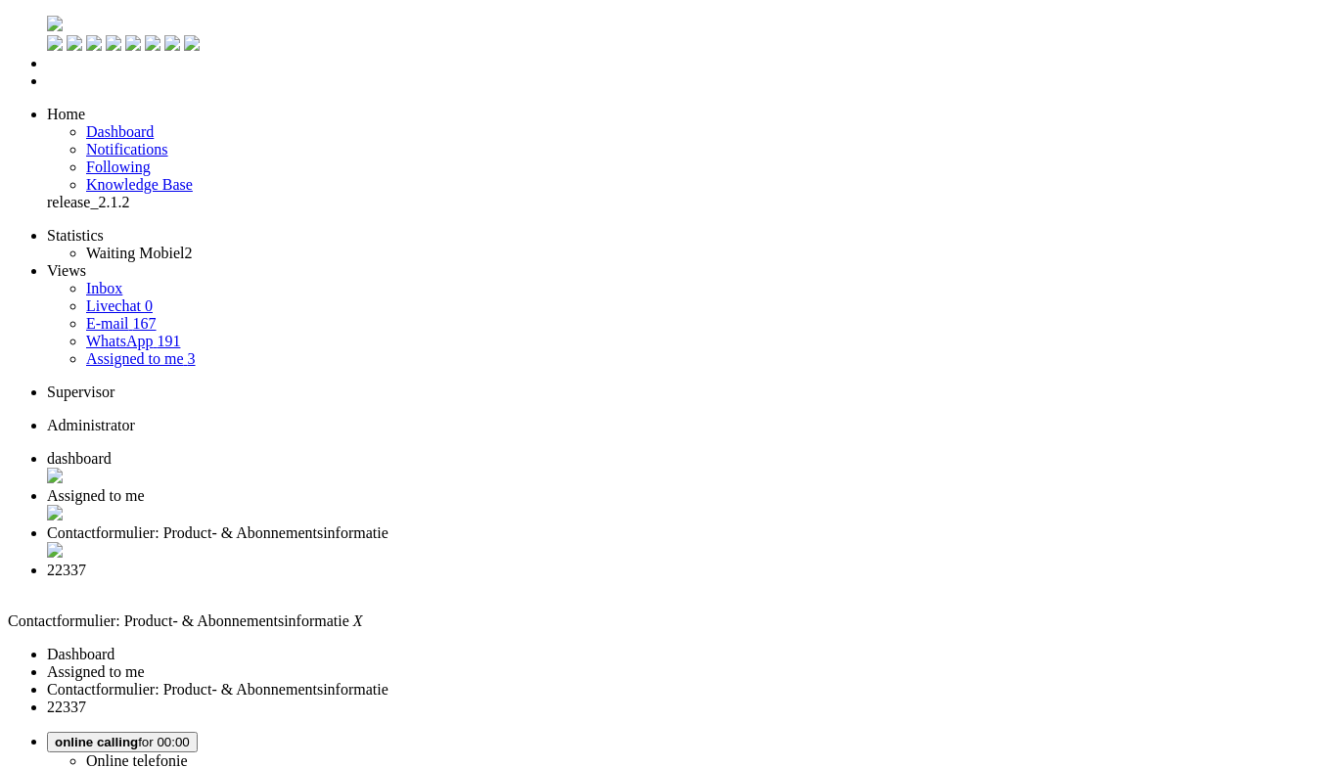
click at [145, 487] on span "Assigned to me" at bounding box center [96, 495] width 98 height 17
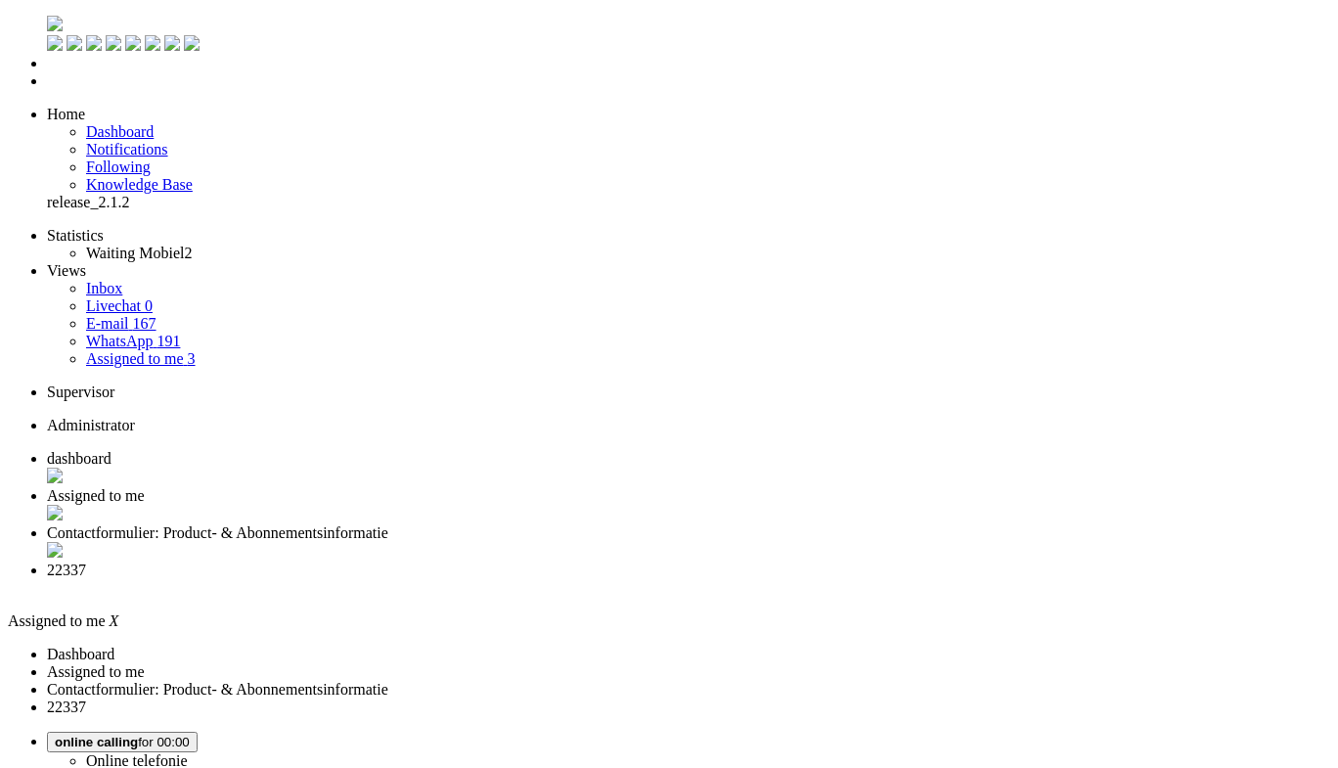
click at [86, 562] on span "22337" at bounding box center [66, 570] width 39 height 17
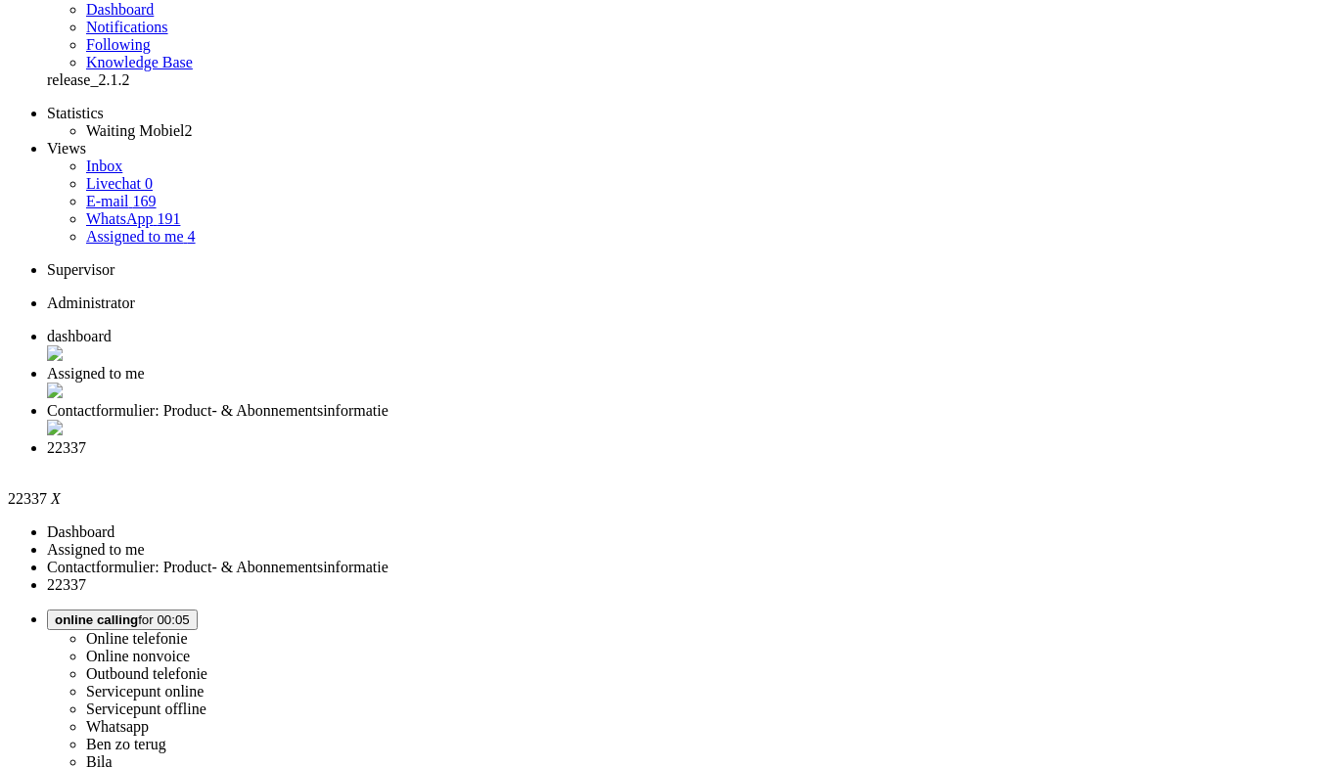
scroll to position [196, 0]
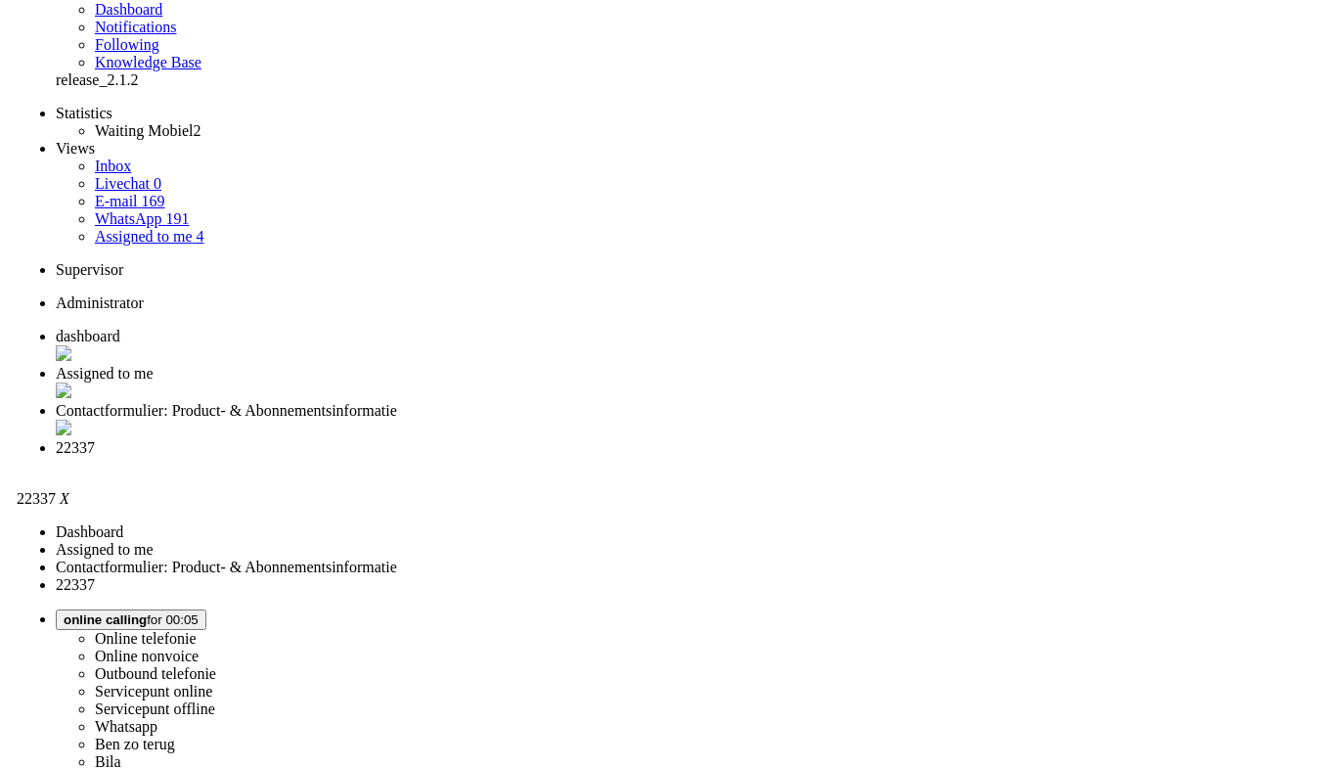
scroll to position [0, 0]
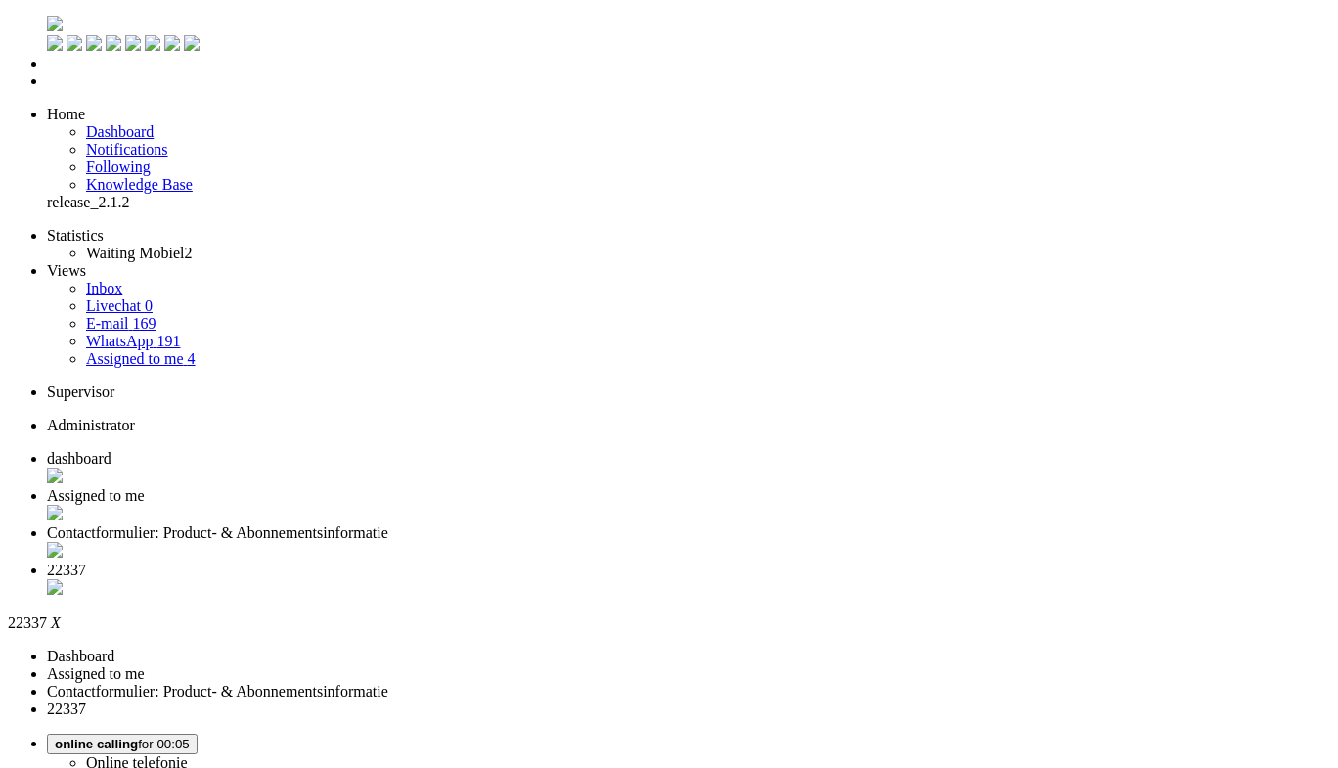
click at [898, 579] on div "Close tab" at bounding box center [689, 589] width 1284 height 20
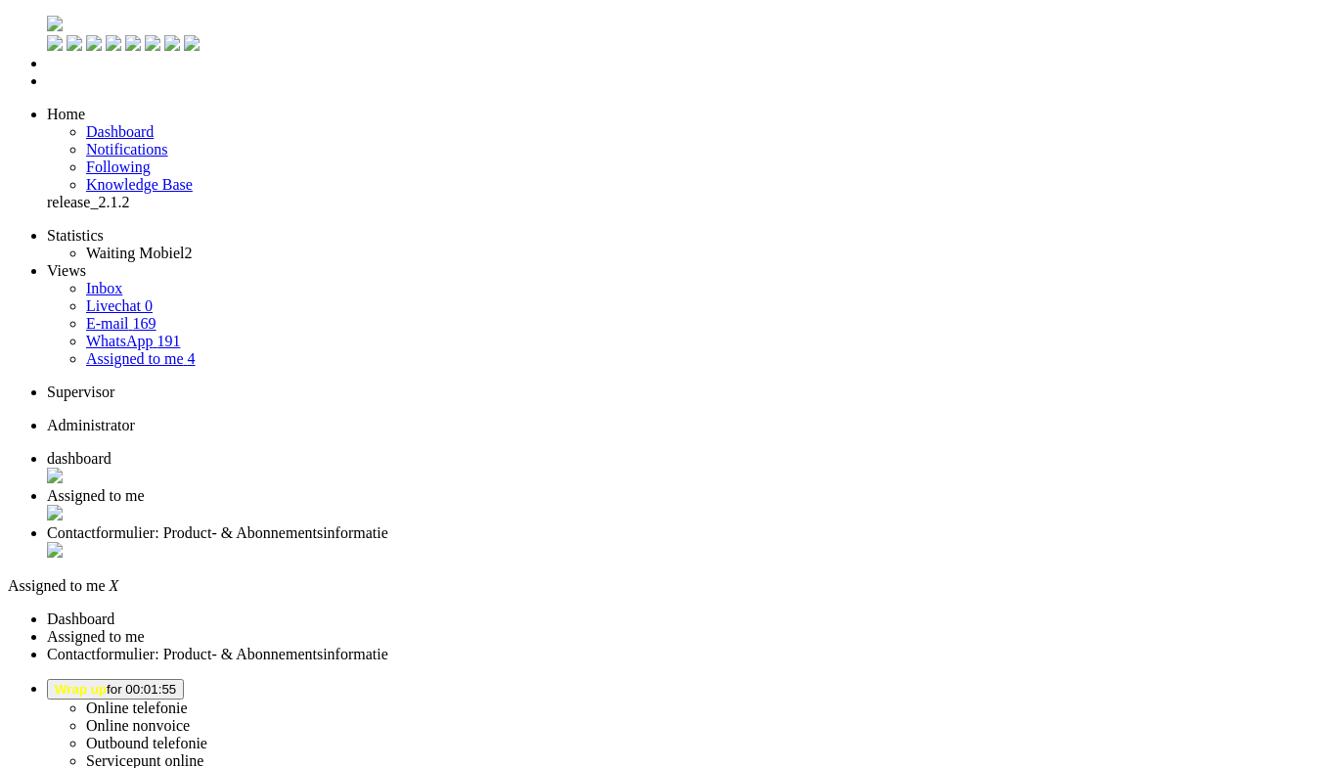
click at [176, 682] on span "Wrap up for 00:01:55" at bounding box center [115, 689] width 121 height 15
click at [188, 699] on label "Online telefonie" at bounding box center [137, 707] width 102 height 17
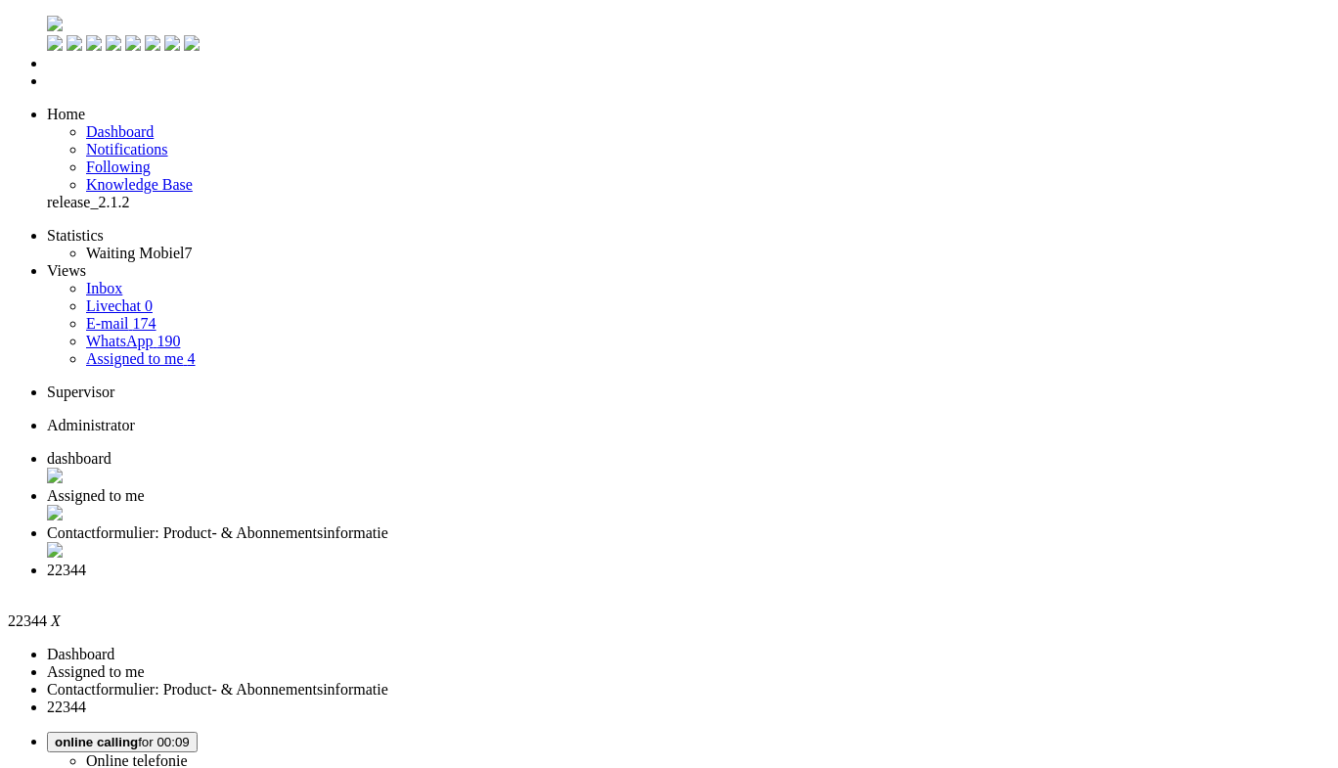
drag, startPoint x: 902, startPoint y: 26, endPoint x: 889, endPoint y: 43, distance: 20.9
click at [894, 562] on li "22344" at bounding box center [689, 579] width 1284 height 35
click at [905, 562] on li "22344" at bounding box center [689, 579] width 1284 height 35
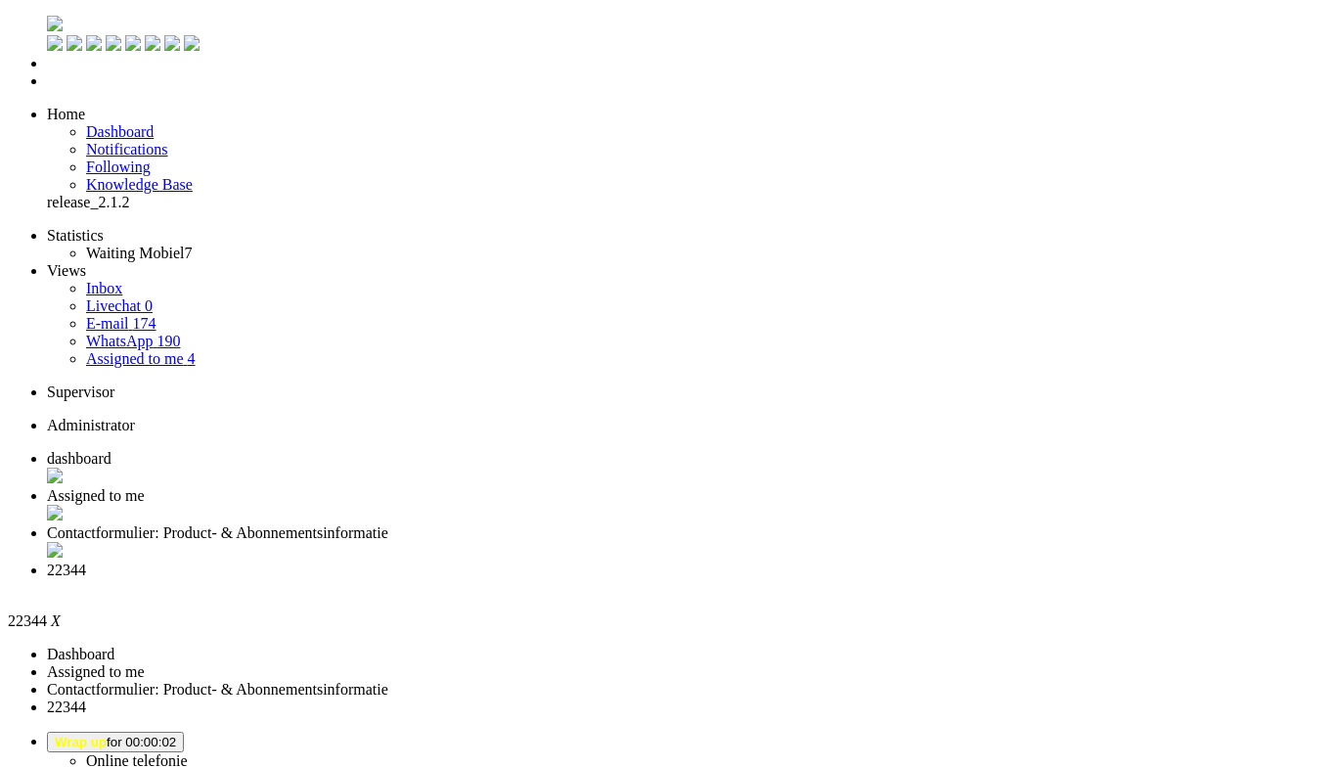
click at [893, 579] on div "Close tab" at bounding box center [689, 588] width 1284 height 18
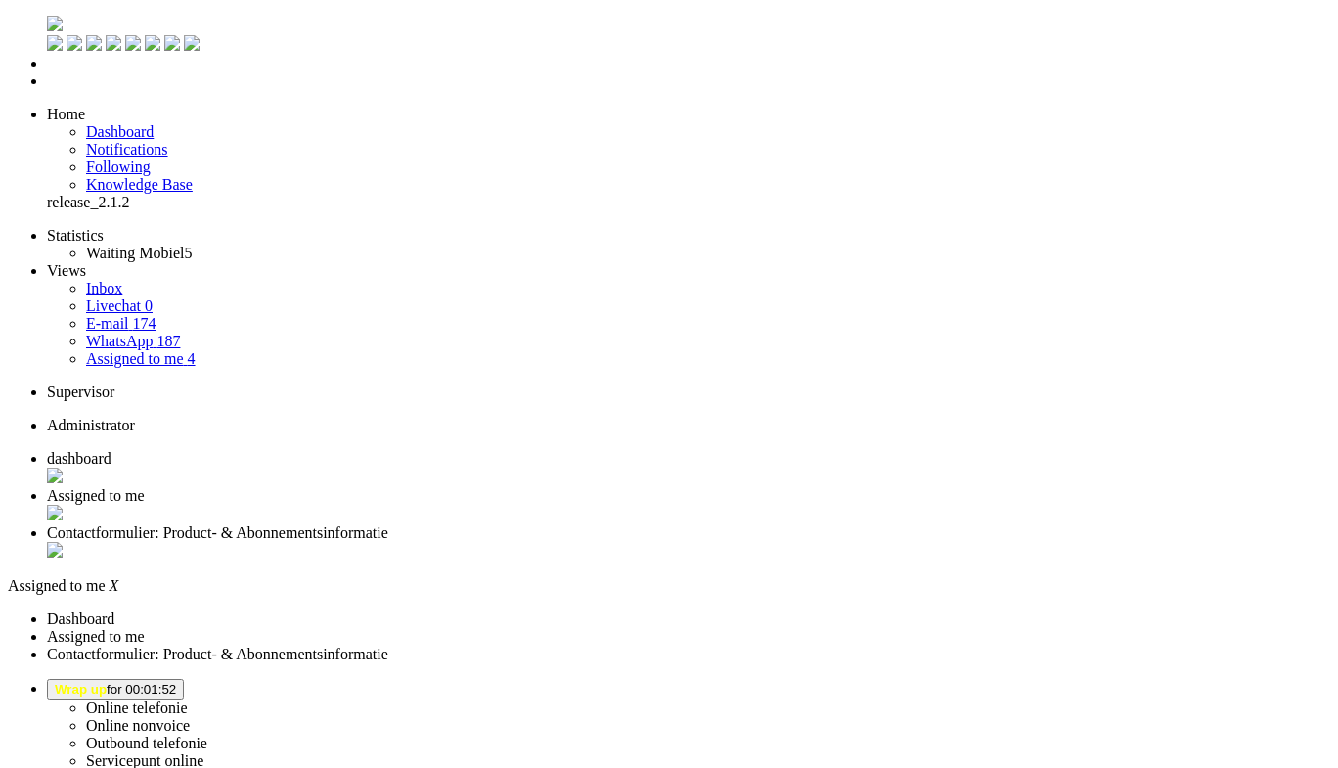
click at [711, 524] on li "Contactformulier: Product- & Abonnementsinformatie" at bounding box center [689, 542] width 1284 height 37
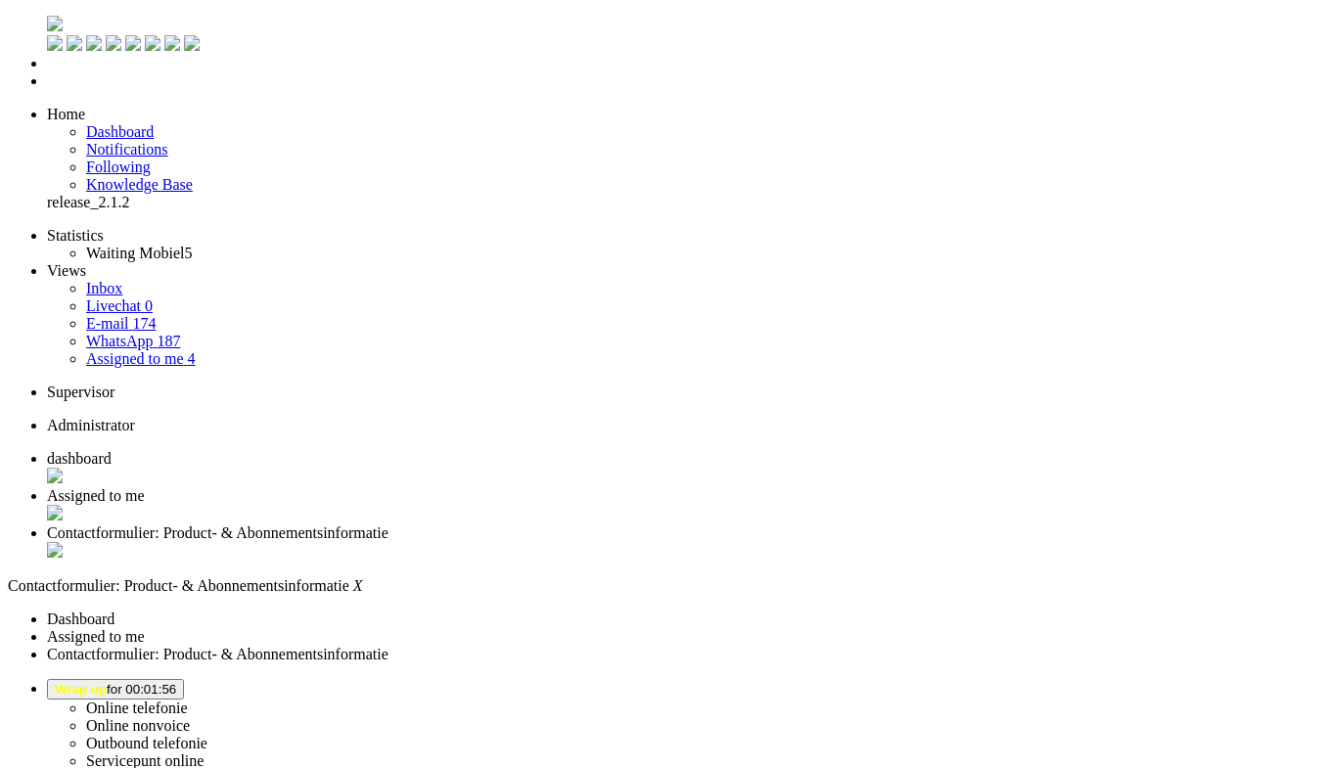
click at [176, 682] on span "Wrap up for 00:01:56" at bounding box center [115, 689] width 121 height 15
click at [188, 699] on label "Online telefonie" at bounding box center [137, 707] width 102 height 17
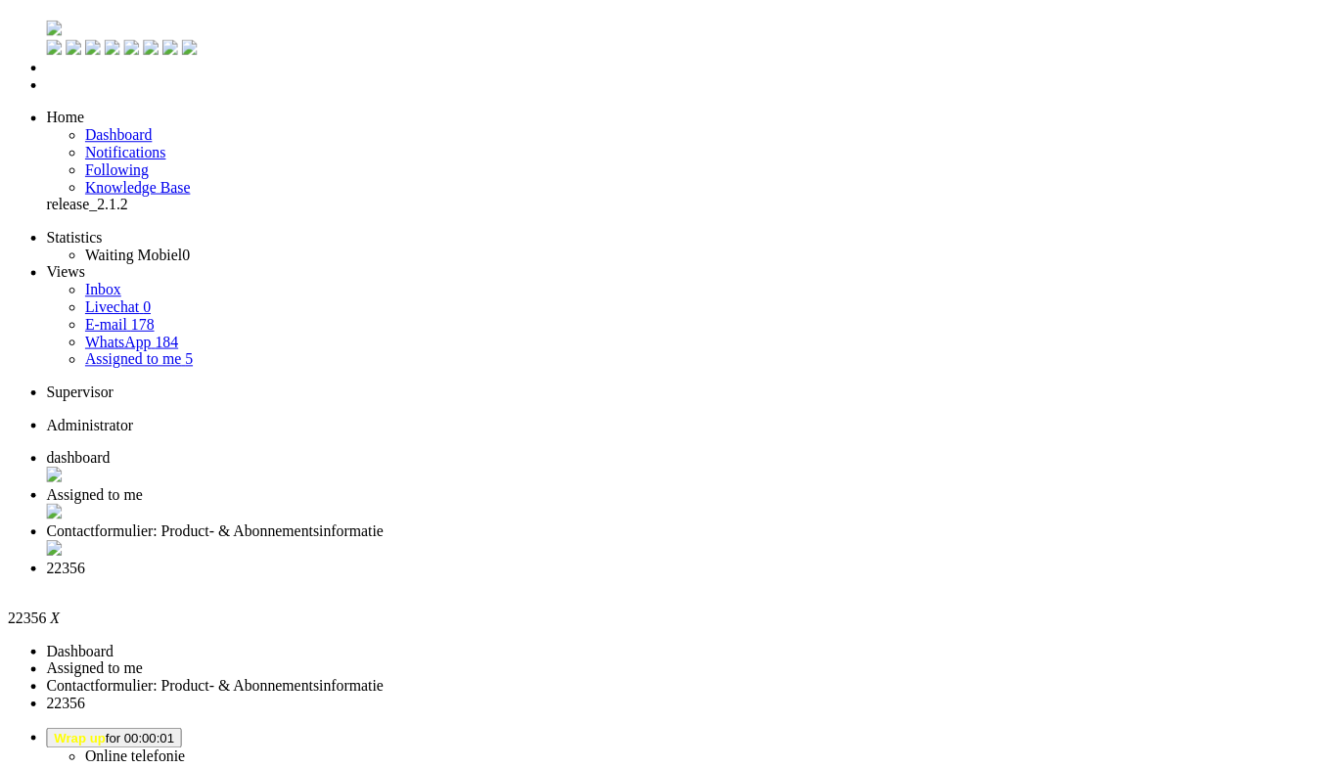
scroll to position [196, 0]
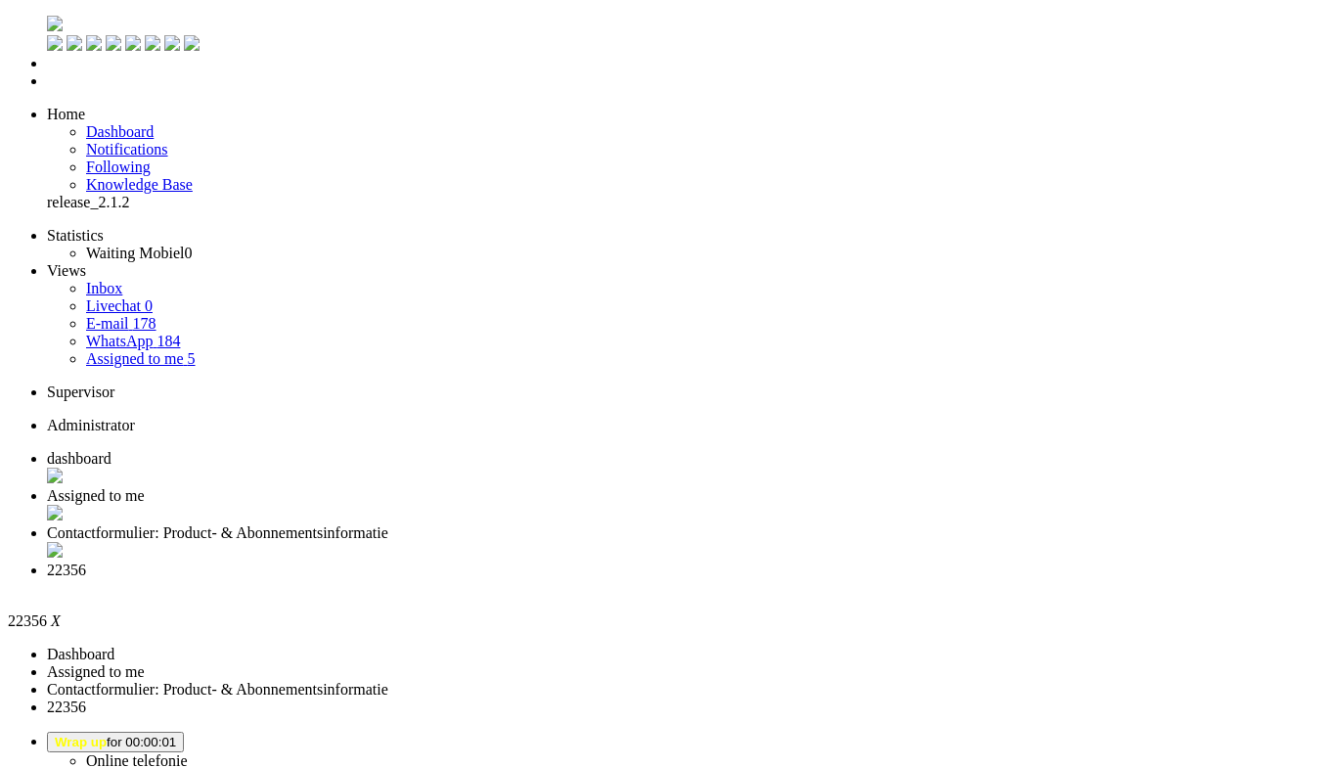
click at [904, 562] on li "22356" at bounding box center [689, 580] width 1284 height 37
click at [897, 579] on div "Close tab" at bounding box center [689, 589] width 1284 height 20
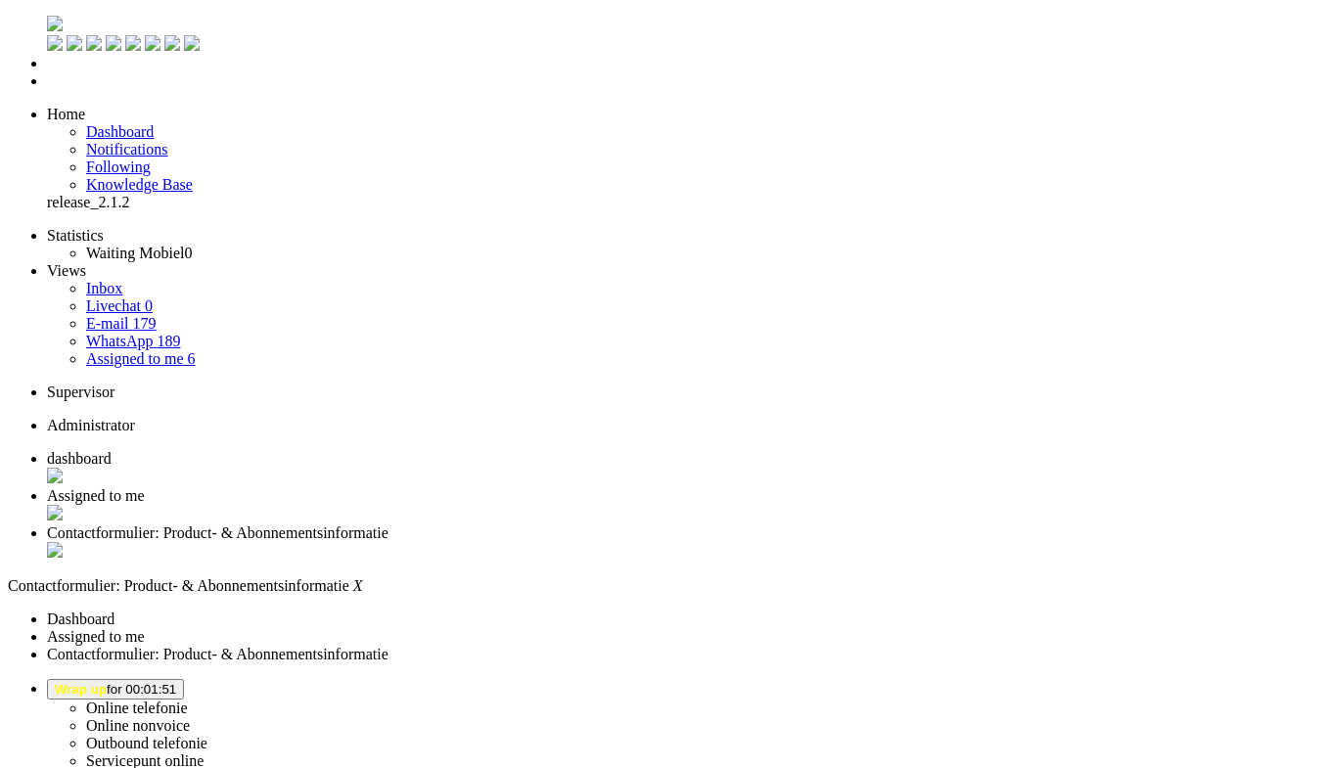
click at [184, 679] on button "Wrap up for 00:01:51" at bounding box center [115, 689] width 137 height 21
click at [188, 699] on label "Online telefonie" at bounding box center [137, 707] width 102 height 17
click at [145, 487] on span "Assigned to me" at bounding box center [96, 495] width 98 height 17
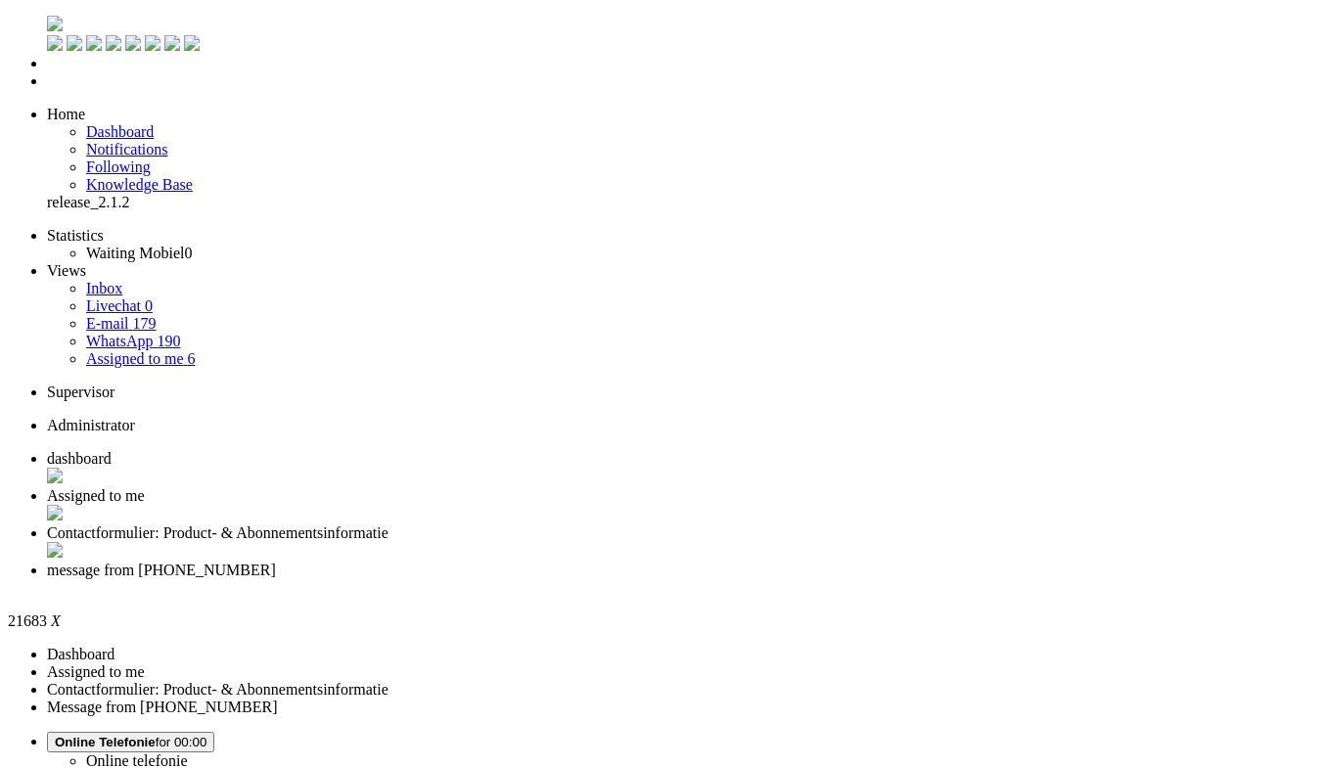
click at [145, 487] on span "Assigned to me" at bounding box center [96, 495] width 98 height 17
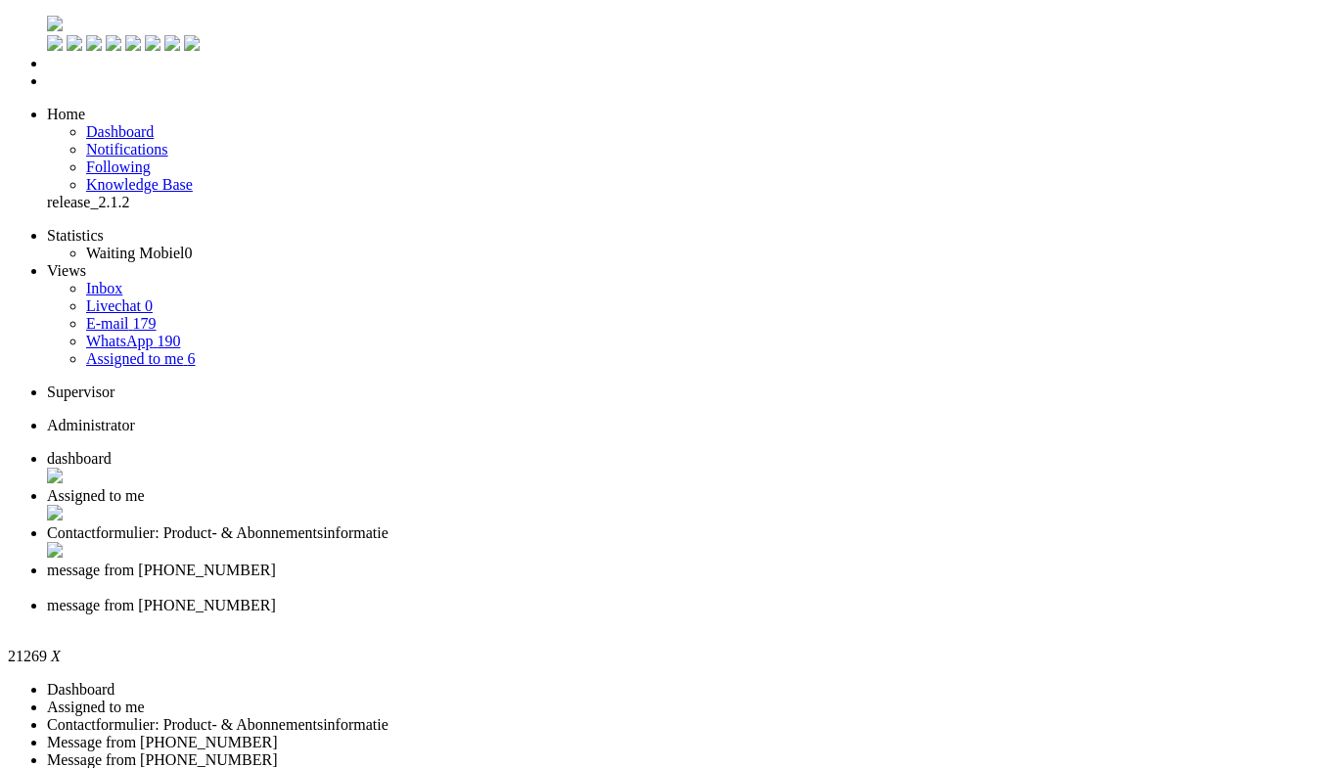
click at [925, 614] on div "Close tab" at bounding box center [680, 623] width 1267 height 18
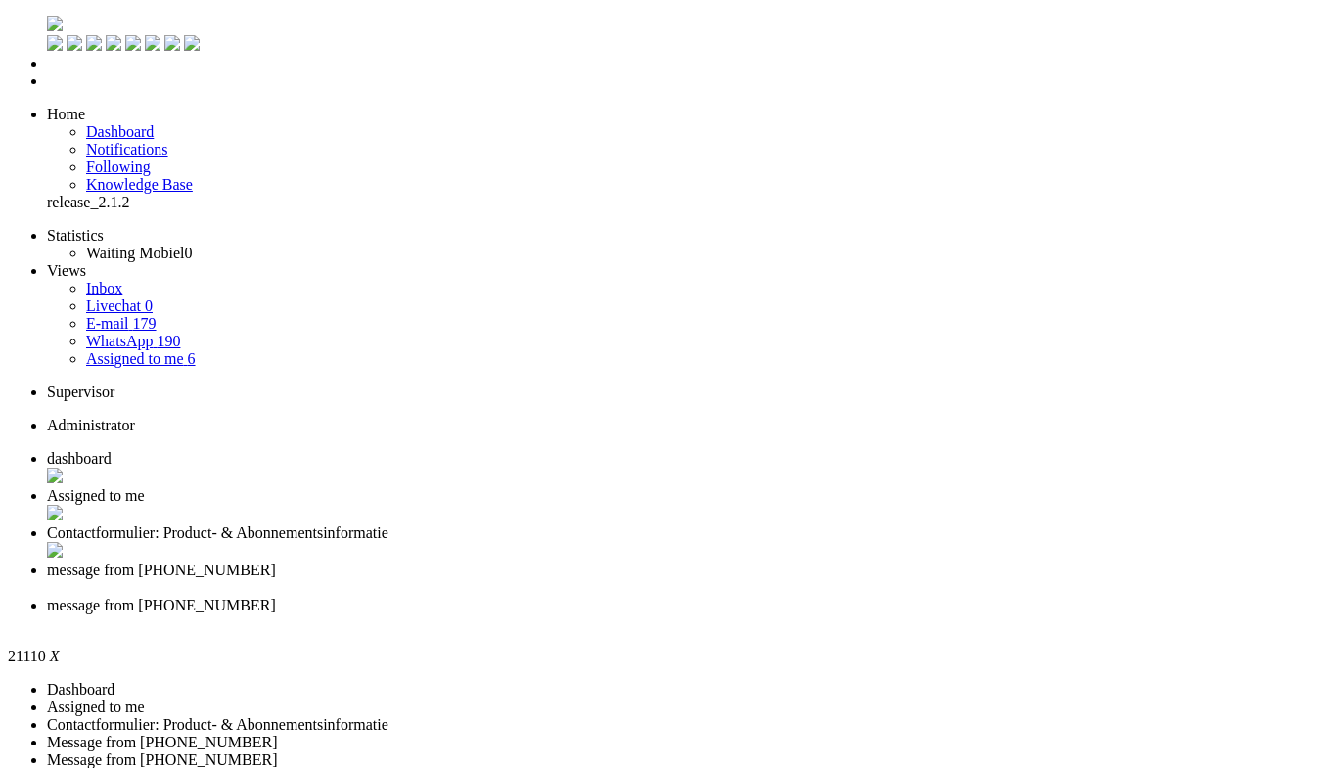
click at [923, 614] on div "Close tab" at bounding box center [680, 623] width 1267 height 18
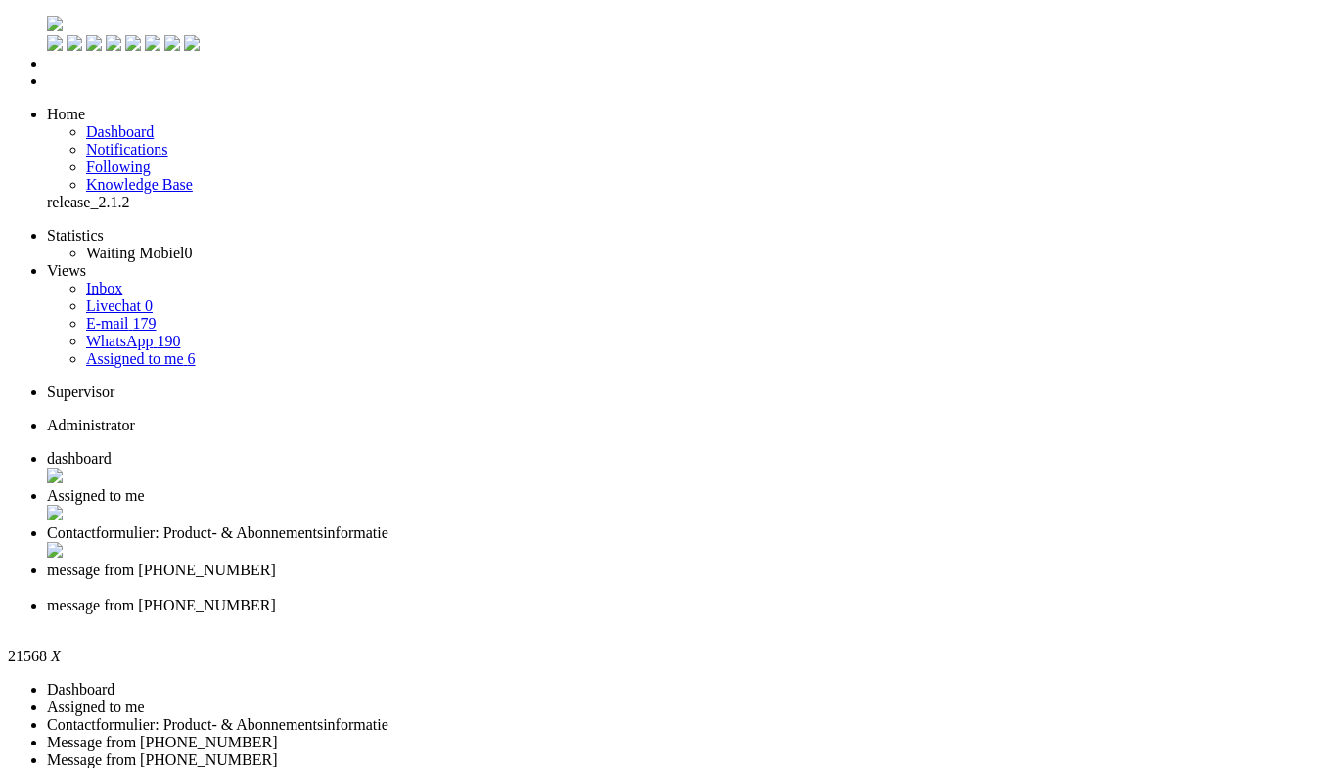
drag, startPoint x: 929, startPoint y: 24, endPoint x: 878, endPoint y: 37, distance: 53.4
click at [928, 614] on div "Close tab" at bounding box center [680, 623] width 1267 height 18
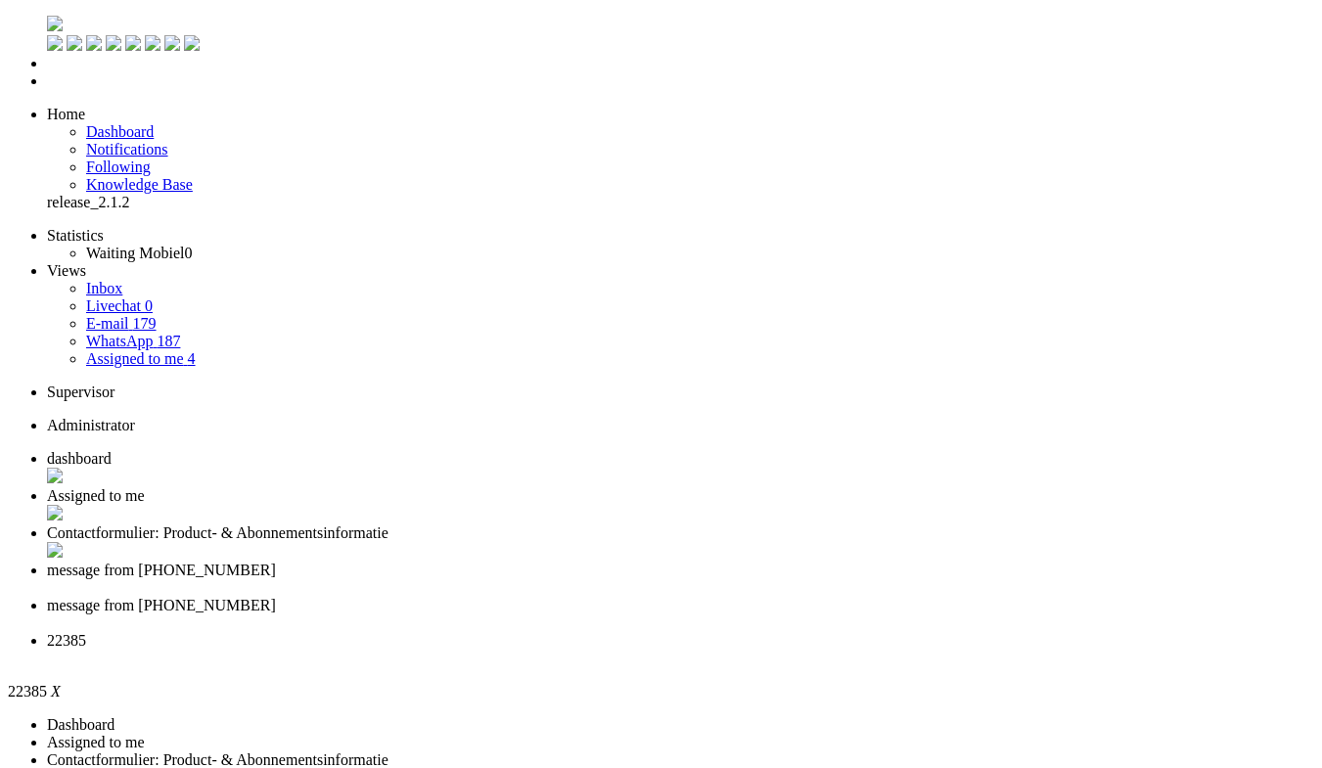
click at [752, 599] on li "message from +31618665257" at bounding box center [680, 617] width 1267 height 37
click at [86, 636] on span "22385" at bounding box center [66, 644] width 39 height 17
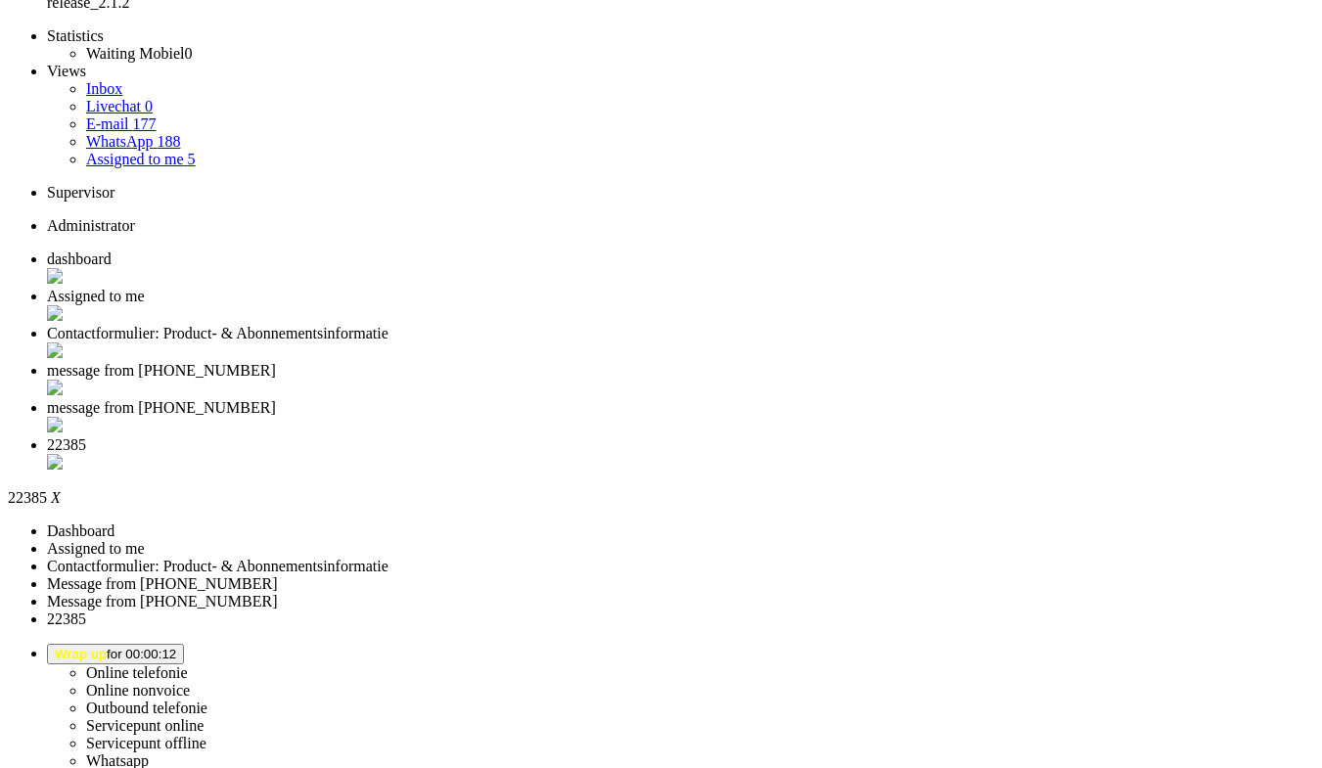
scroll to position [208, 0]
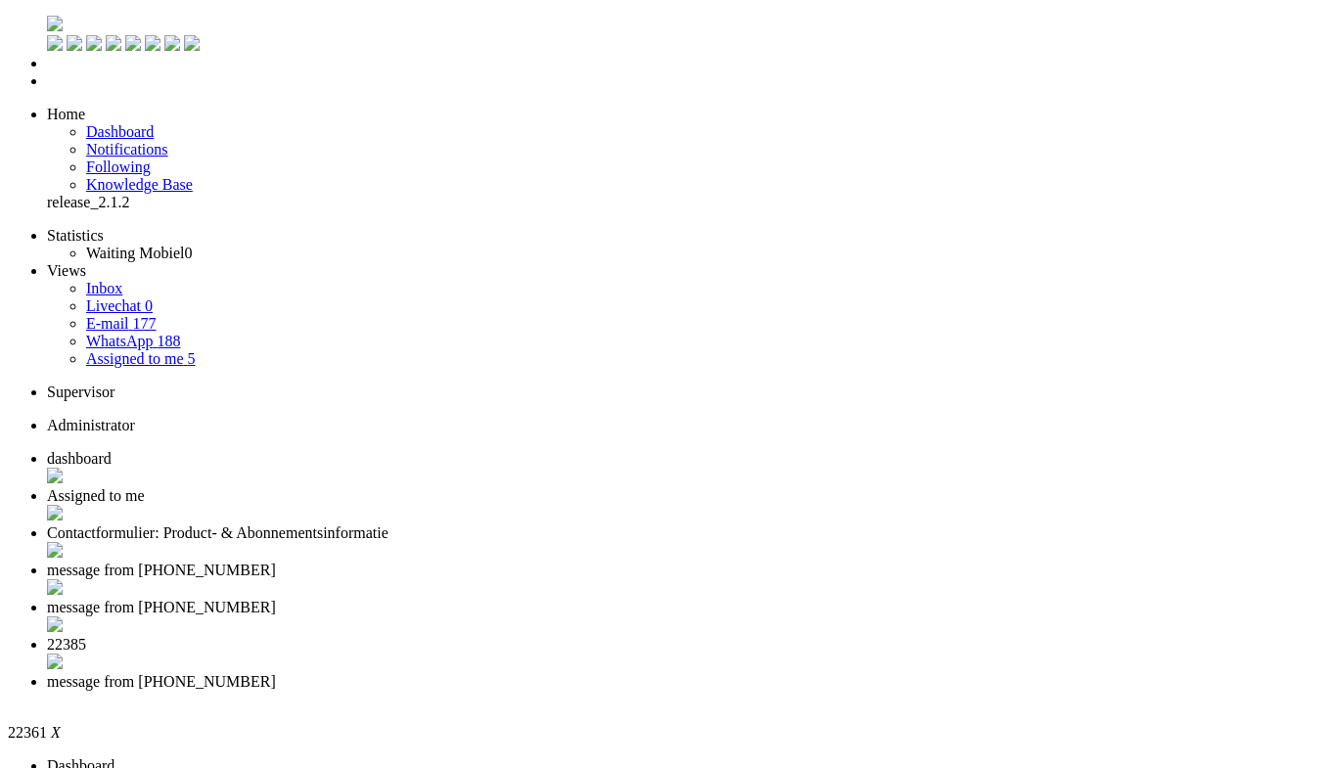
type input "reed"
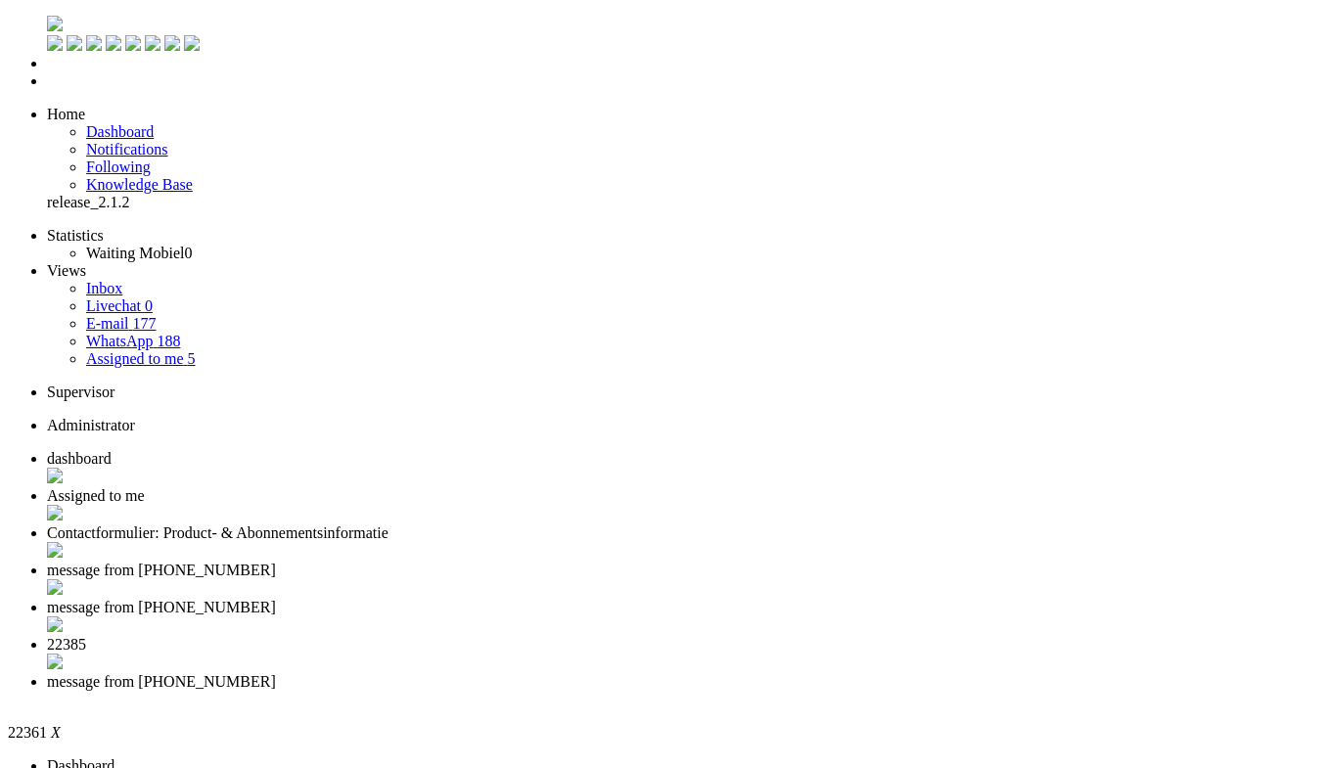
type input "rece"
click at [86, 636] on span "22385" at bounding box center [66, 644] width 39 height 17
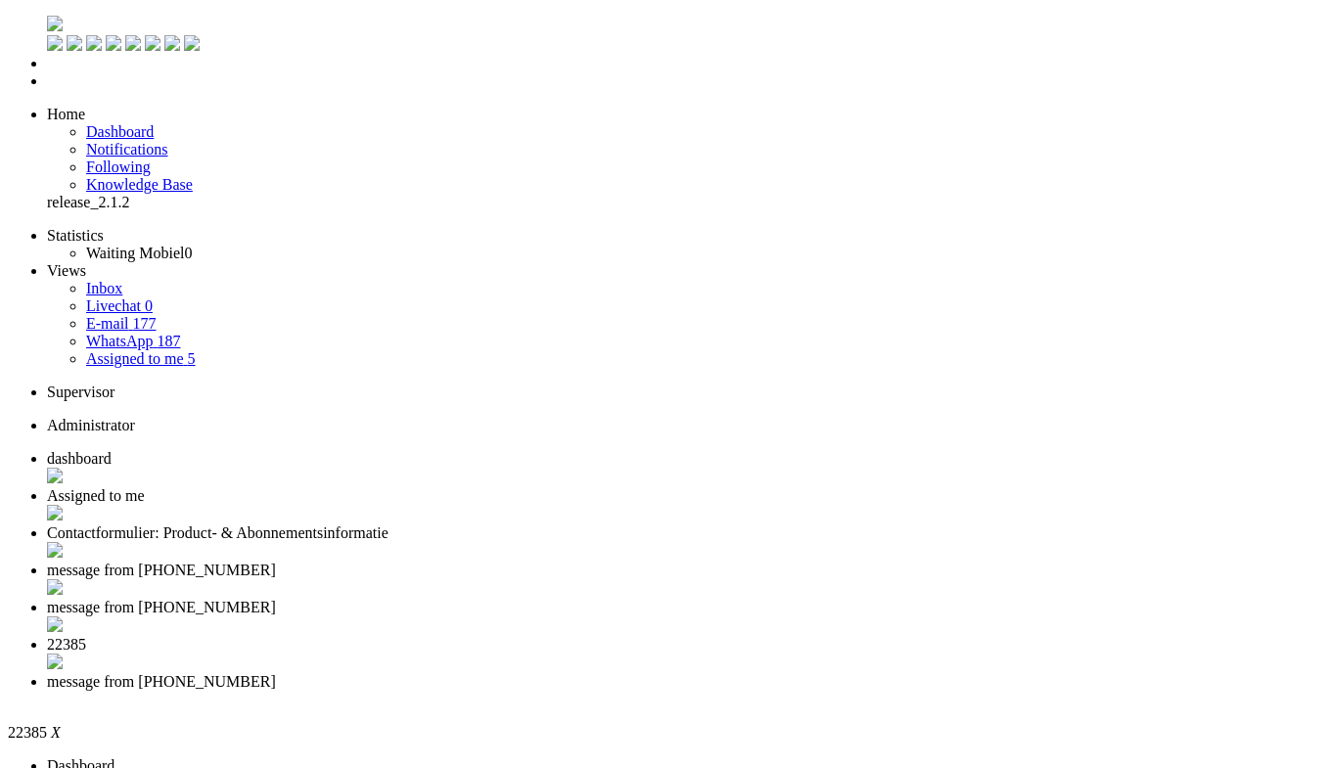
click at [827, 654] on div "Close tab" at bounding box center [680, 664] width 1267 height 20
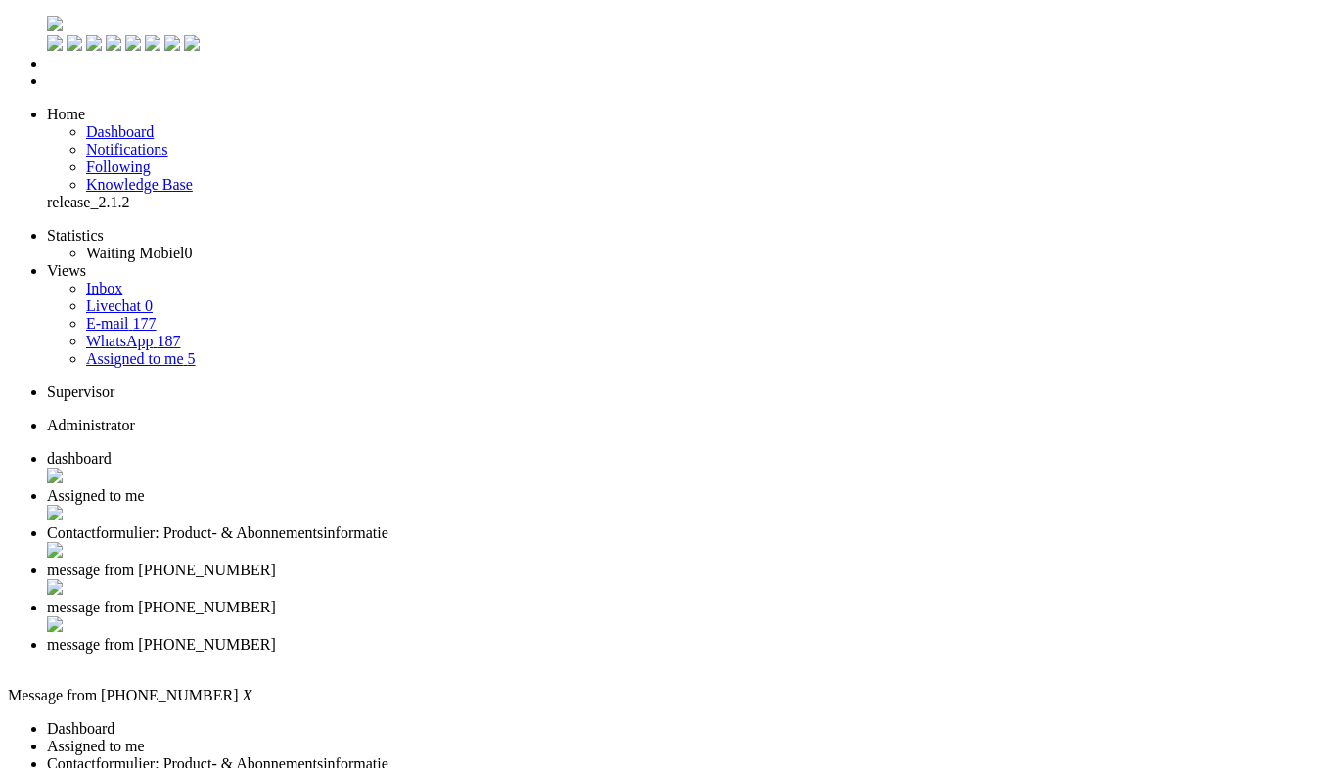
click at [920, 654] on div "Close tab" at bounding box center [680, 663] width 1267 height 18
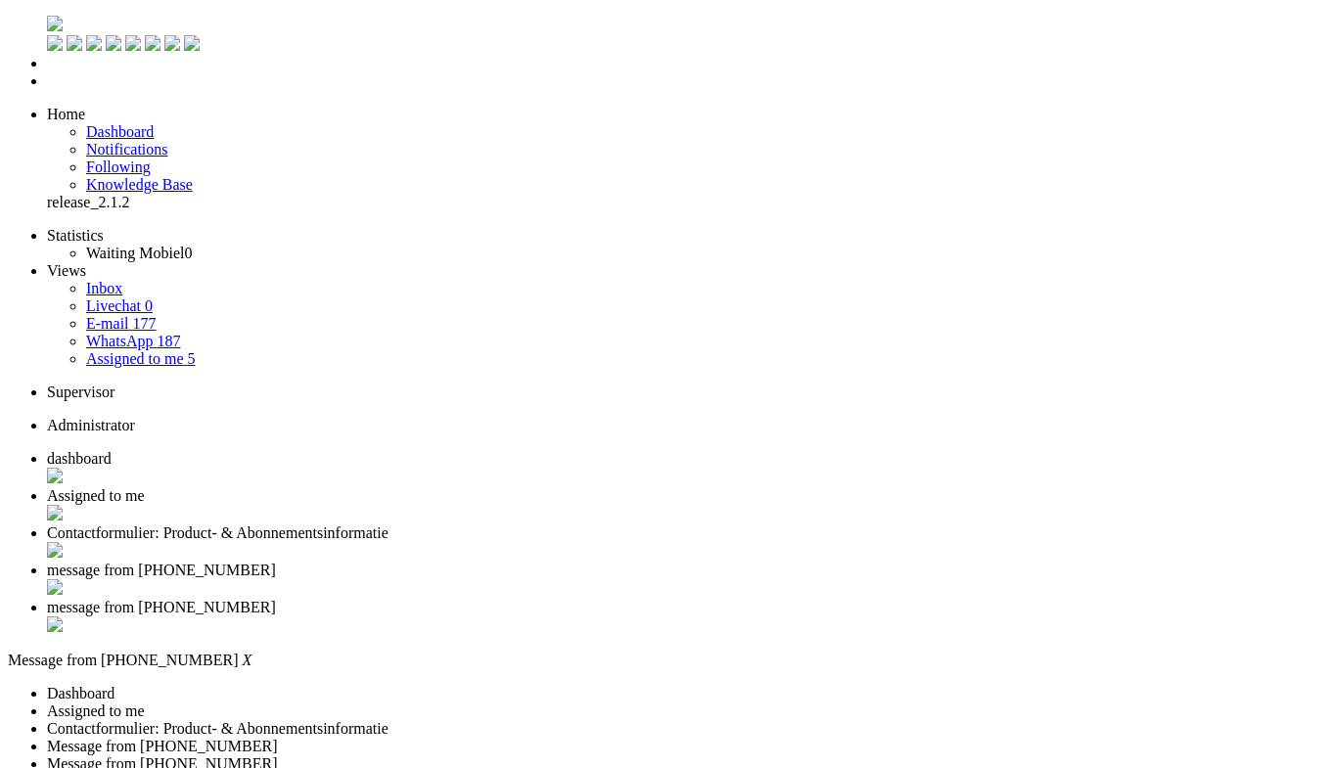
click at [933, 599] on li "message from +31618665257" at bounding box center [680, 617] width 1267 height 37
click at [928, 616] on div "Close tab" at bounding box center [680, 626] width 1267 height 20
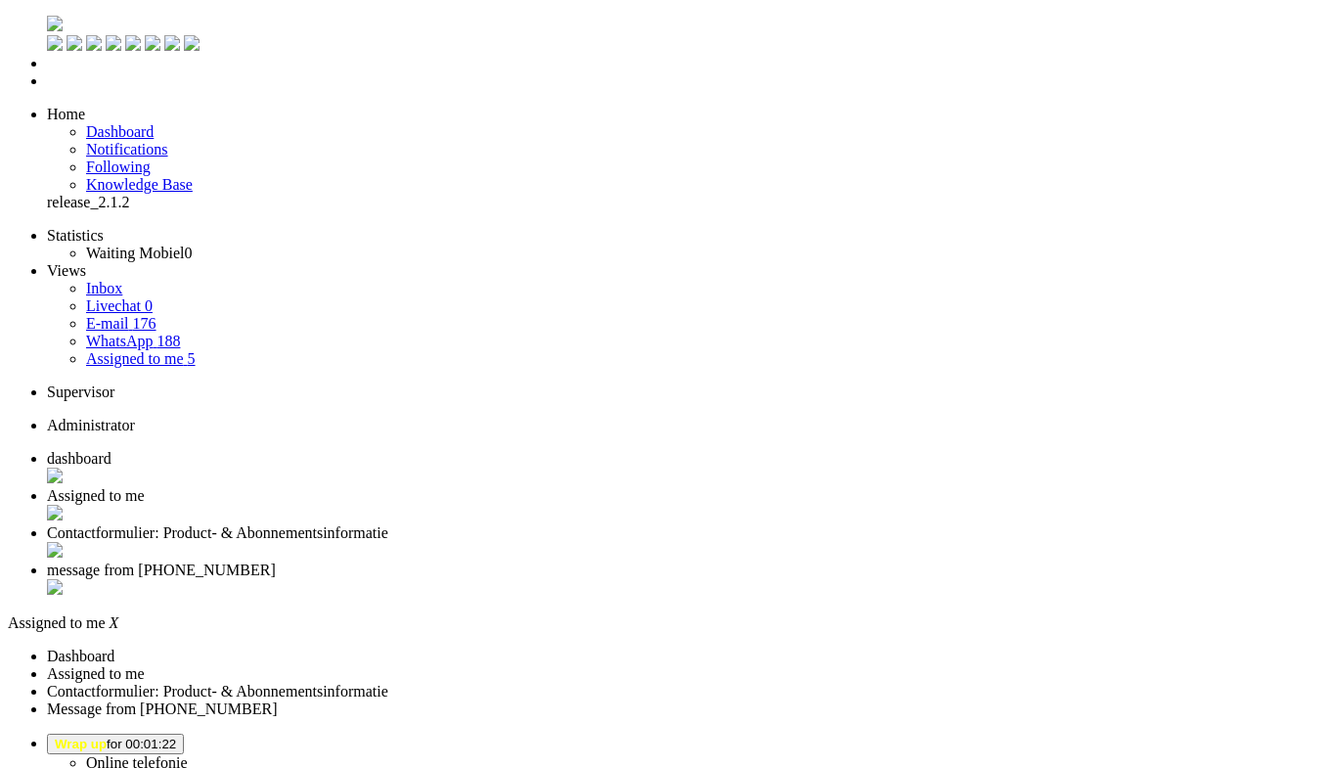
click at [686, 524] on li "Contactformulier: Product- & Abonnementsinformatie" at bounding box center [689, 542] width 1284 height 37
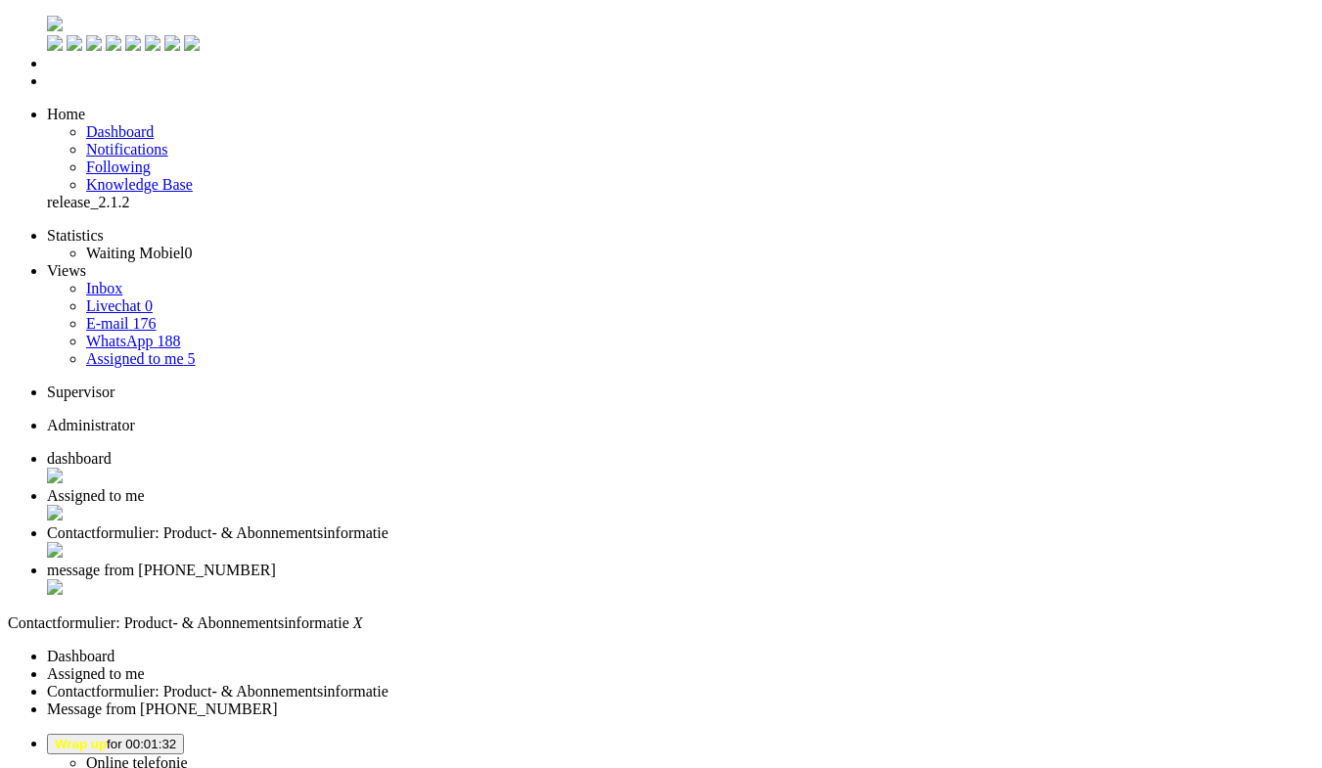
click at [176, 737] on span "Wrap up for 00:01:32" at bounding box center [115, 744] width 121 height 15
click at [188, 754] on label "Online telefonie" at bounding box center [137, 762] width 102 height 17
paste body "Rich Text Area. Press ALT-0 for help."
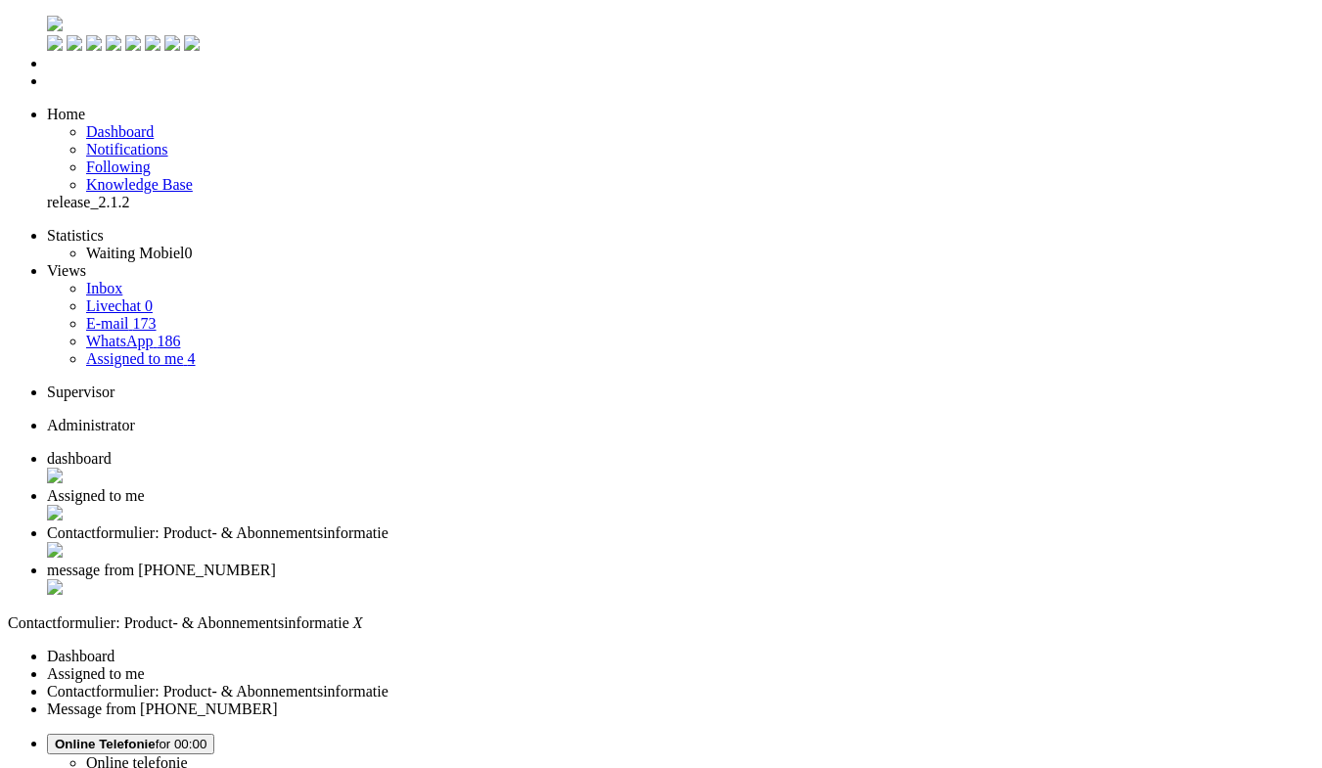
drag, startPoint x: 64, startPoint y: 3537, endPoint x: 152, endPoint y: 3549, distance: 89.0
drag, startPoint x: 181, startPoint y: 3537, endPoint x: 62, endPoint y: 3535, distance: 119.4
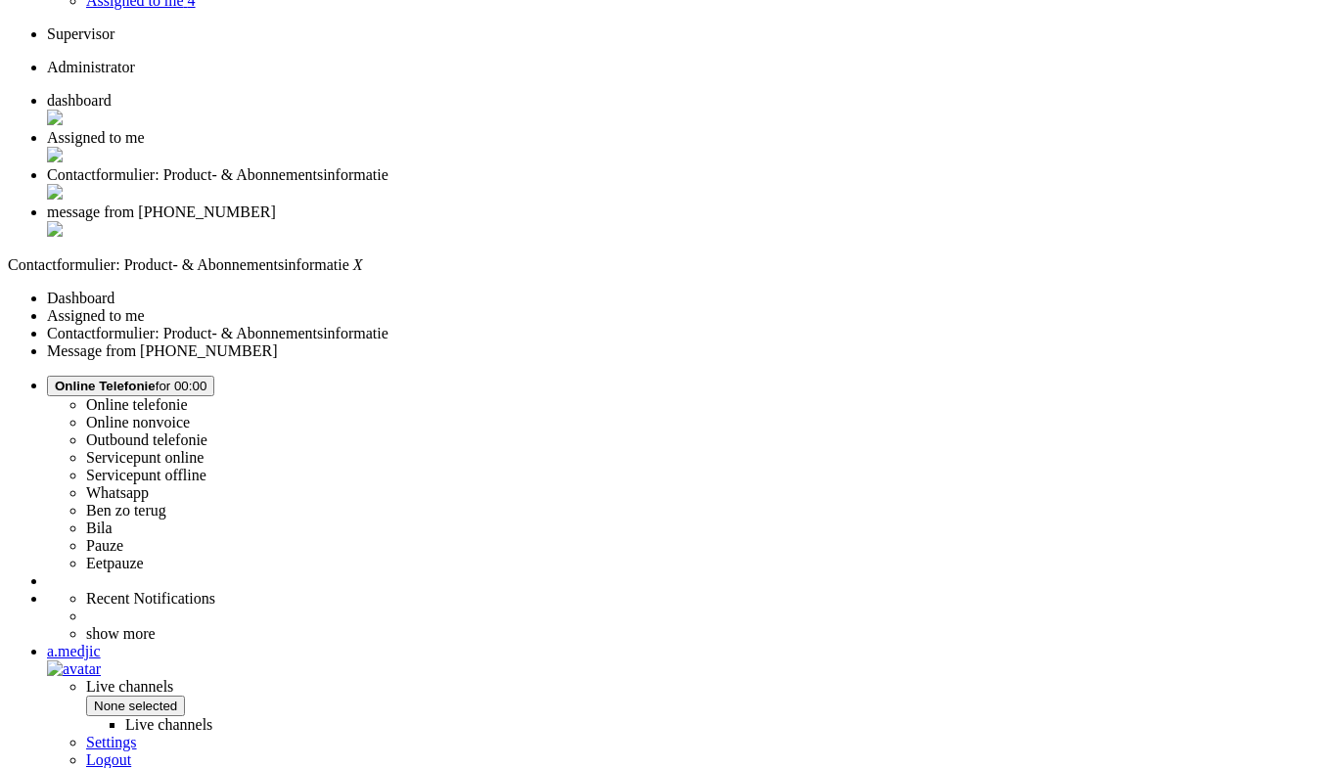
scroll to position [293, 0]
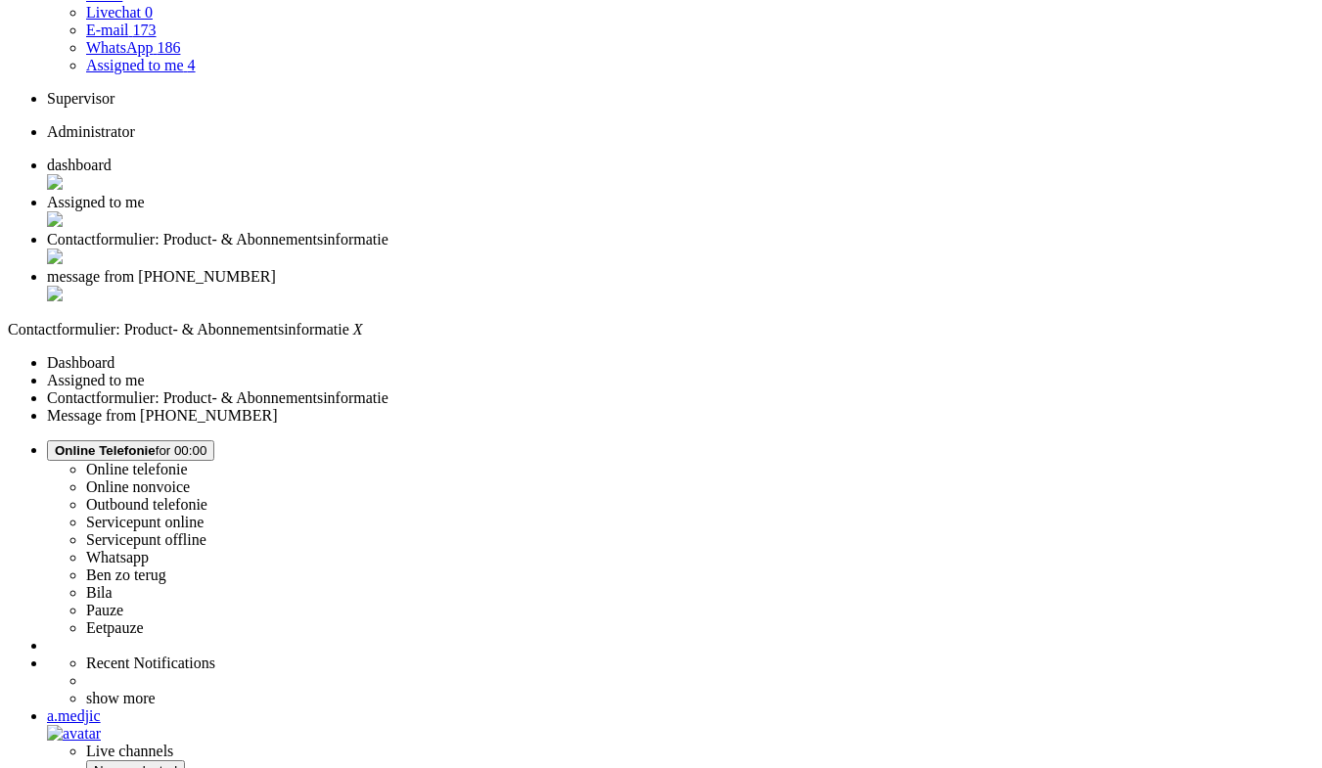
type input "rece"
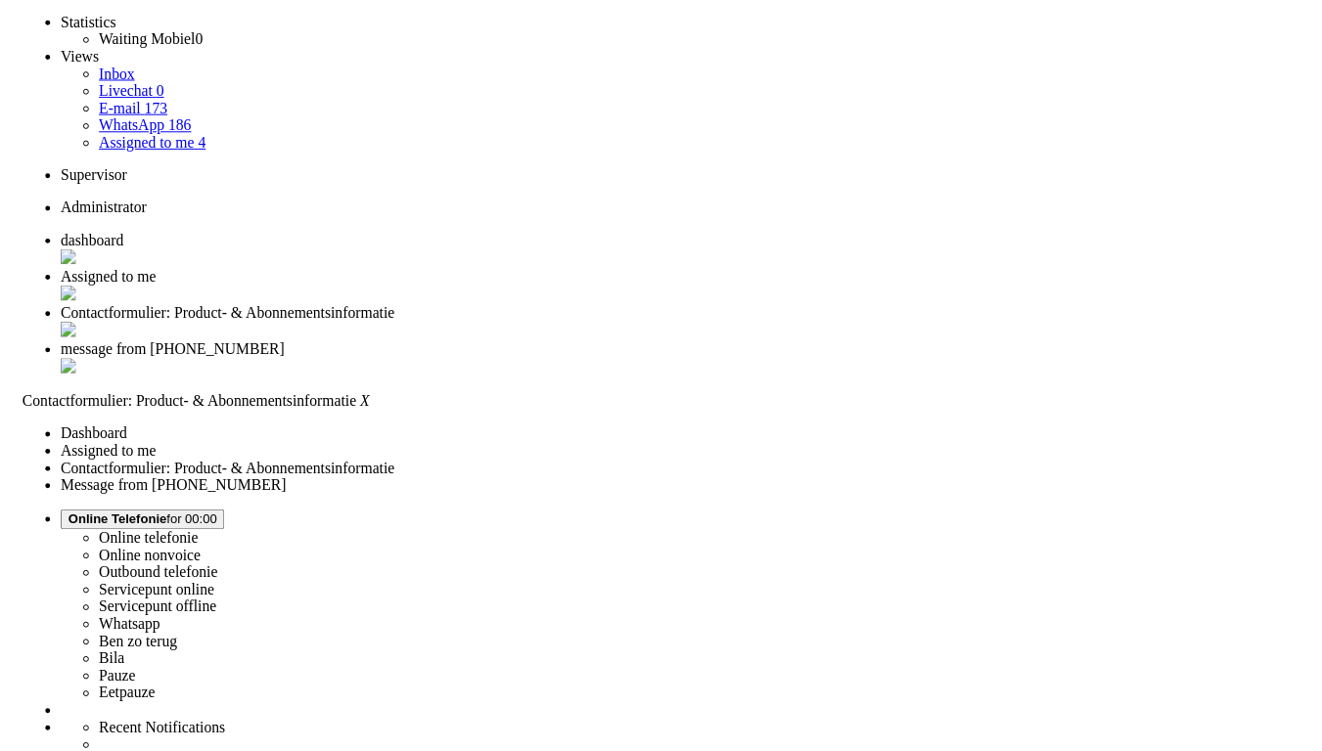
scroll to position [0, 0]
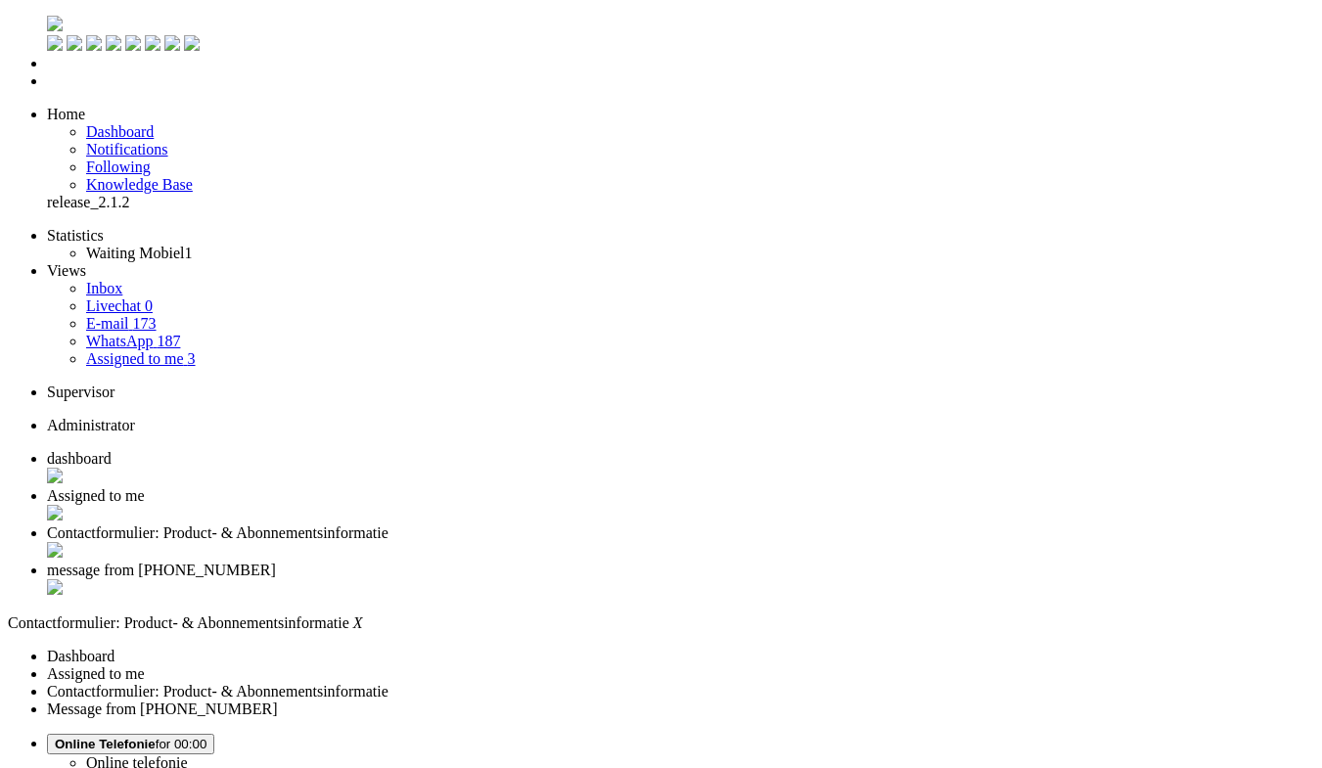
click at [730, 542] on div "Close tab" at bounding box center [680, 552] width 1267 height 20
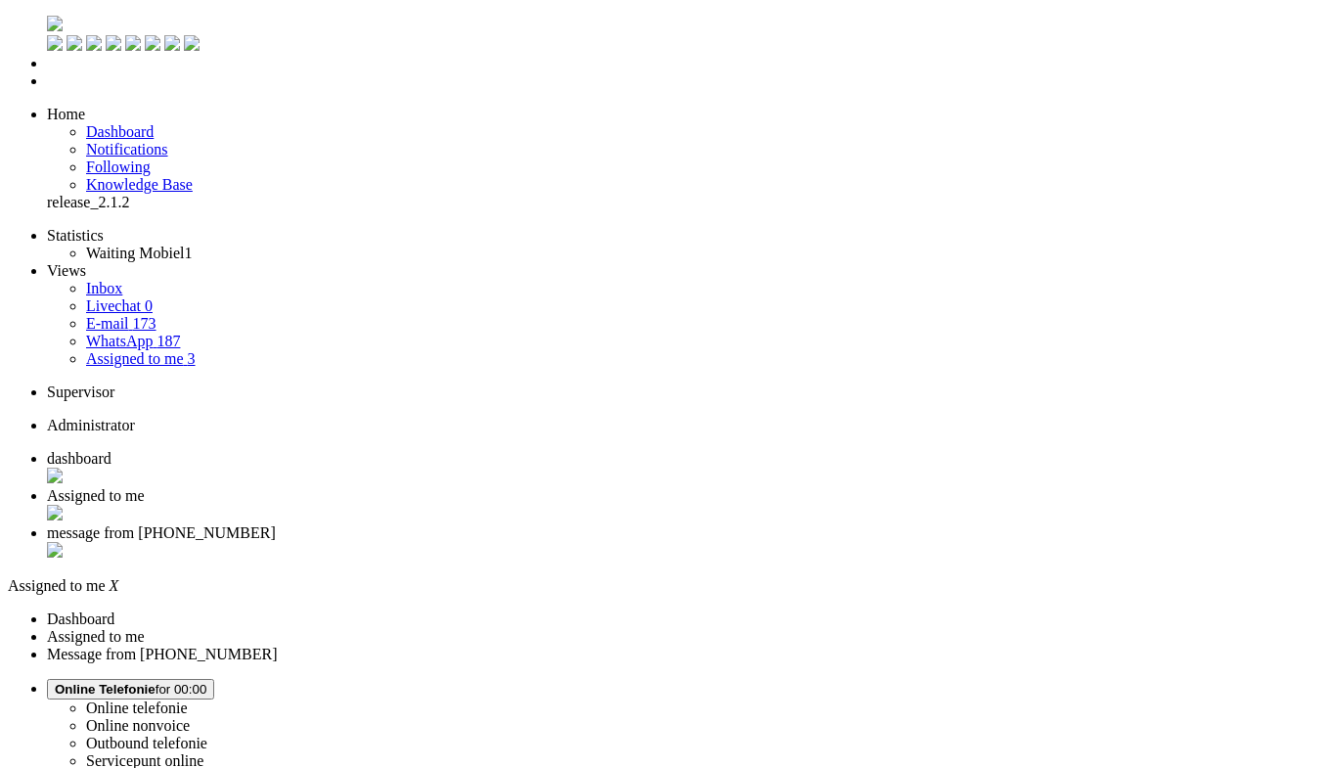
click at [276, 524] on span "message from +31628474699" at bounding box center [161, 532] width 229 height 17
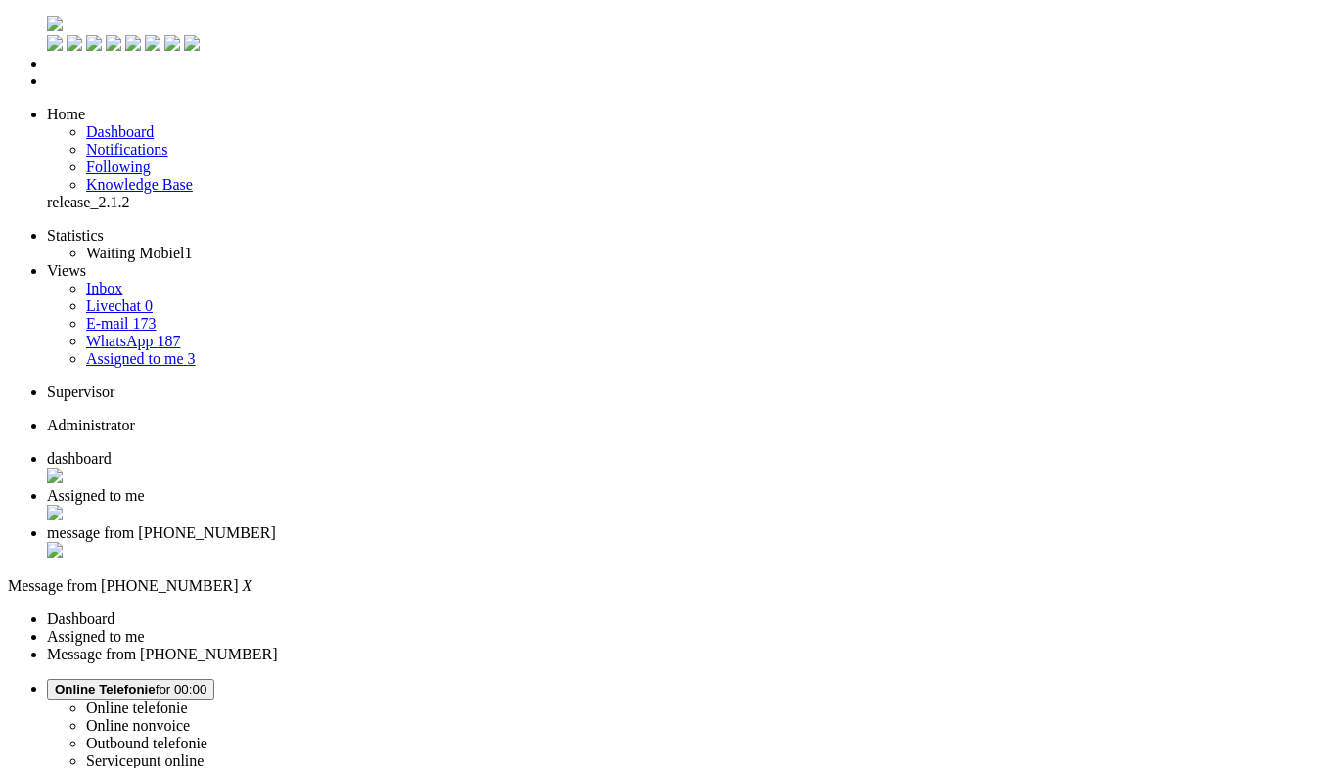
click at [737, 542] on div "Close tab" at bounding box center [680, 552] width 1267 height 20
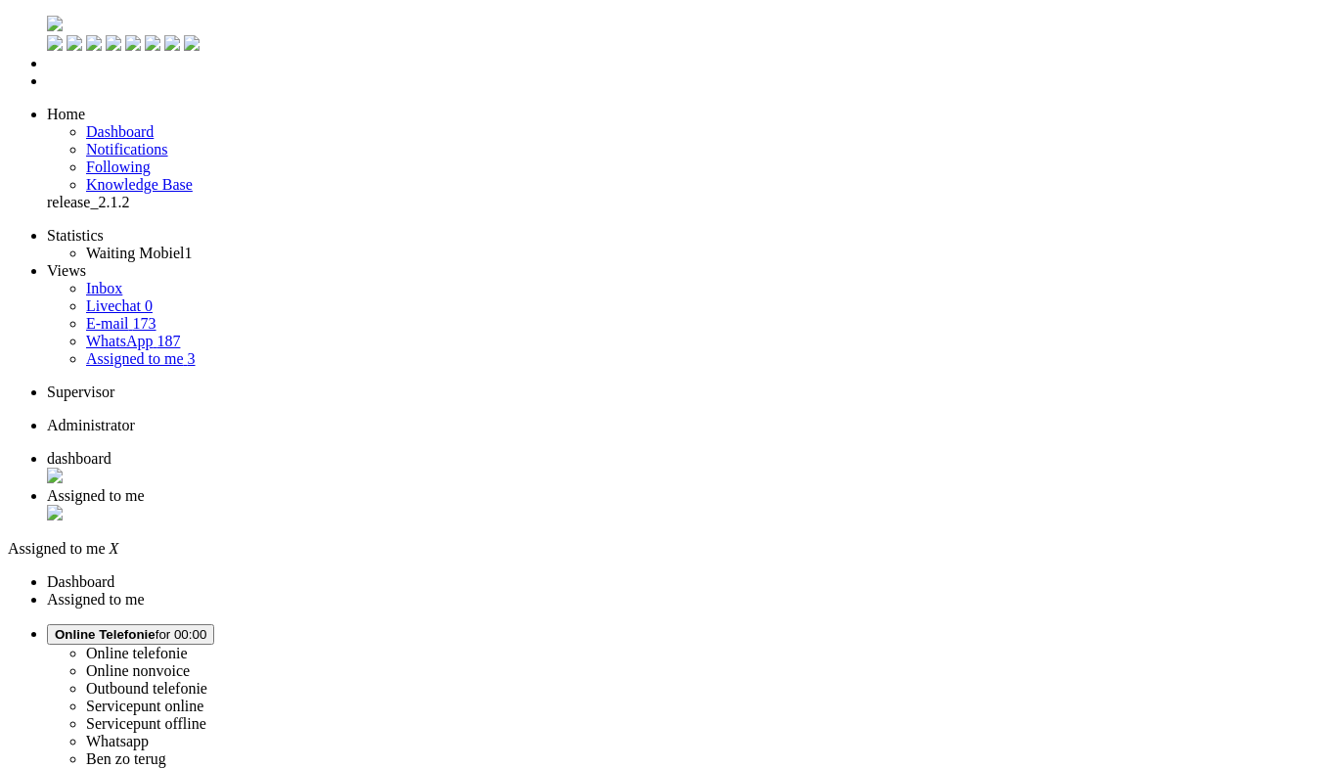
click at [112, 450] on span "dashboard" at bounding box center [79, 458] width 65 height 17
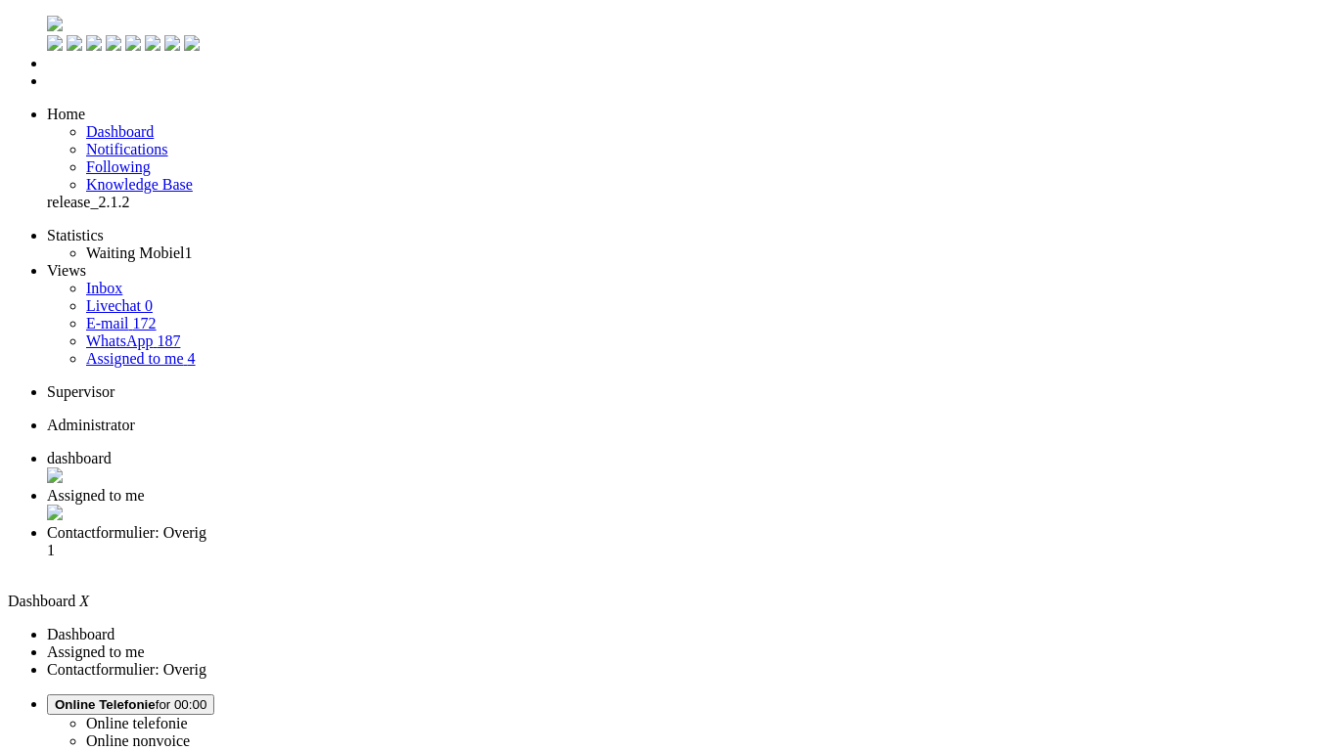
click at [206, 524] on span "Contactformulier: Overig" at bounding box center [126, 532] width 159 height 17
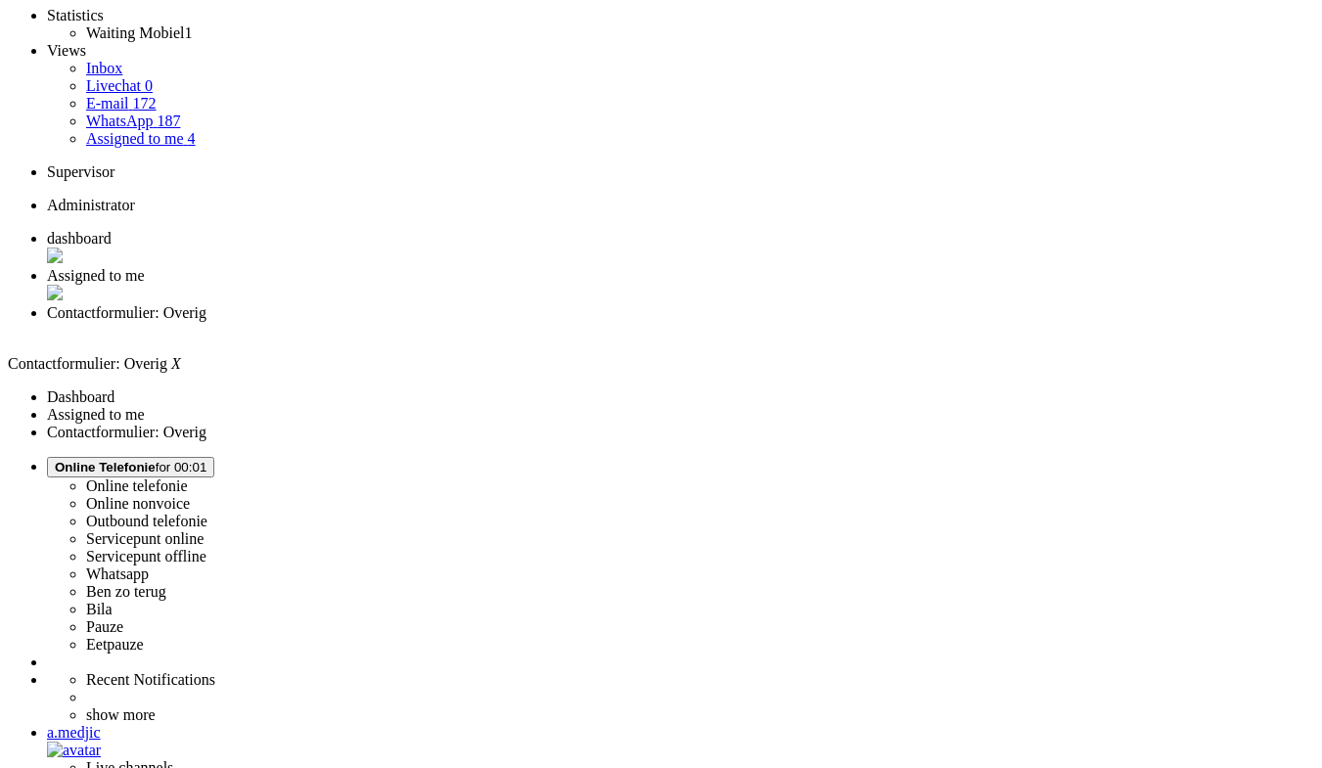
scroll to position [98, 0]
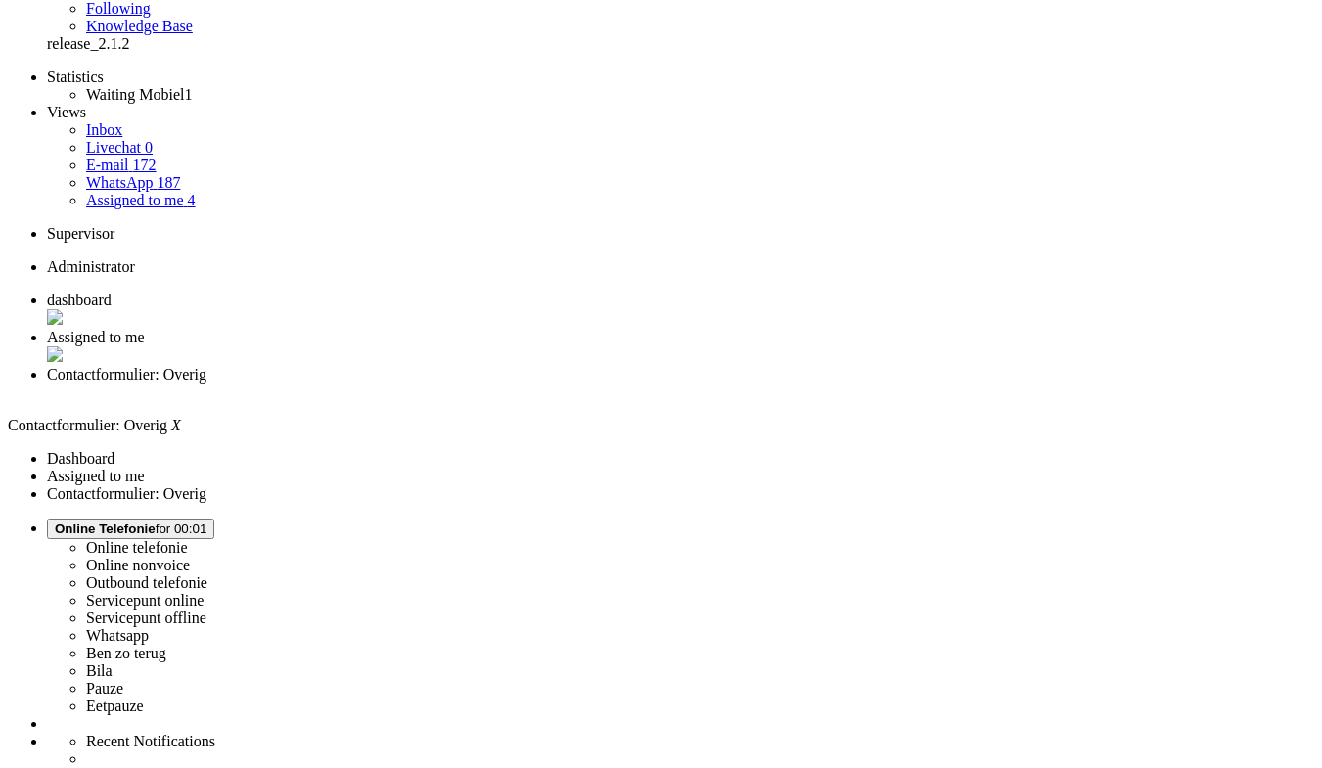
scroll to position [0, 0]
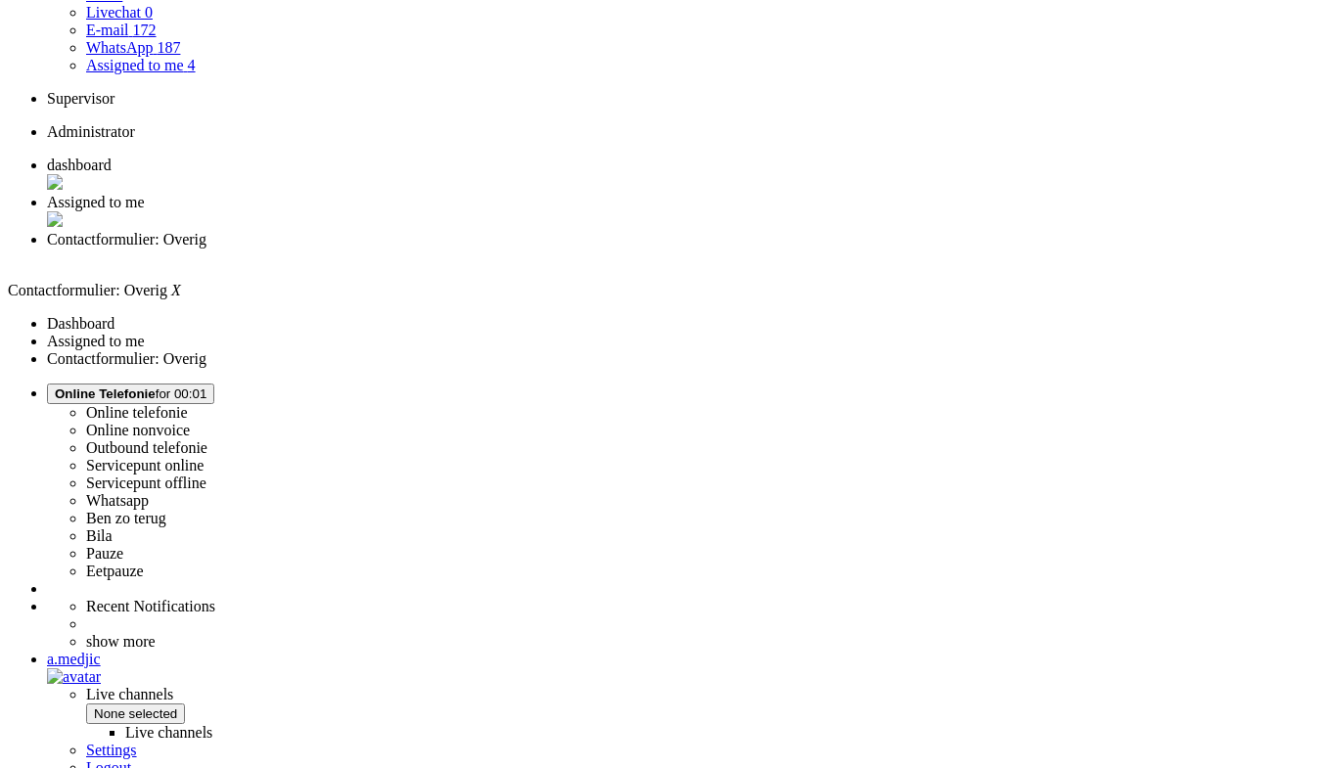
scroll to position [293, 0]
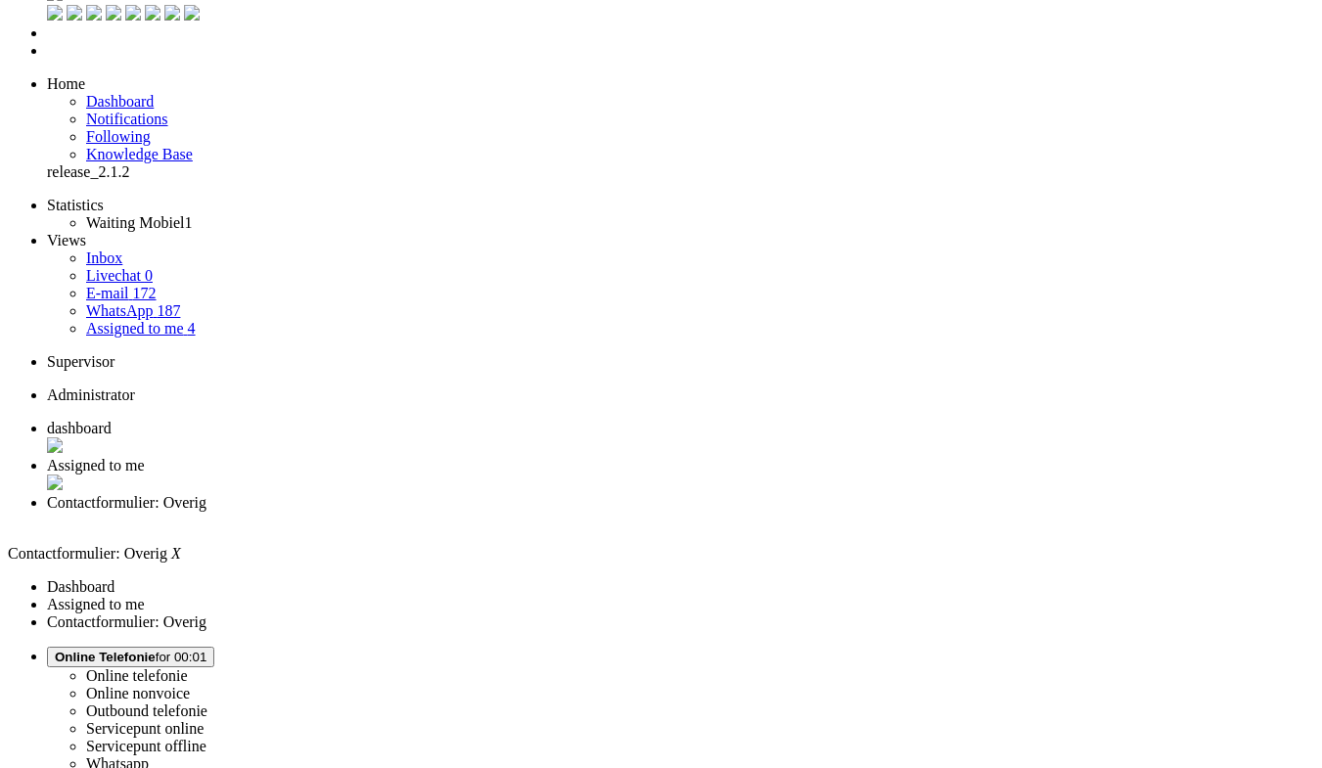
scroll to position [0, 0]
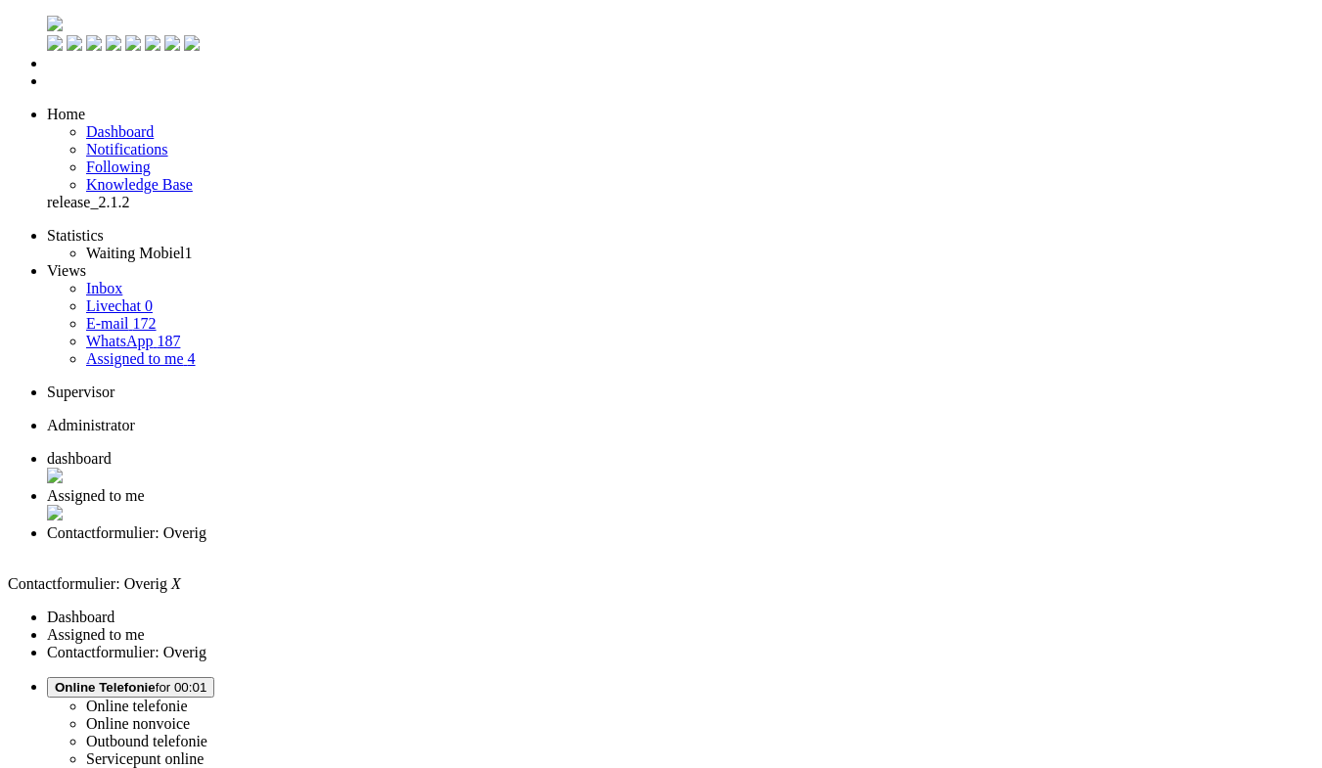
drag, startPoint x: 369, startPoint y: 290, endPoint x: 469, endPoint y: 262, distance: 103.5
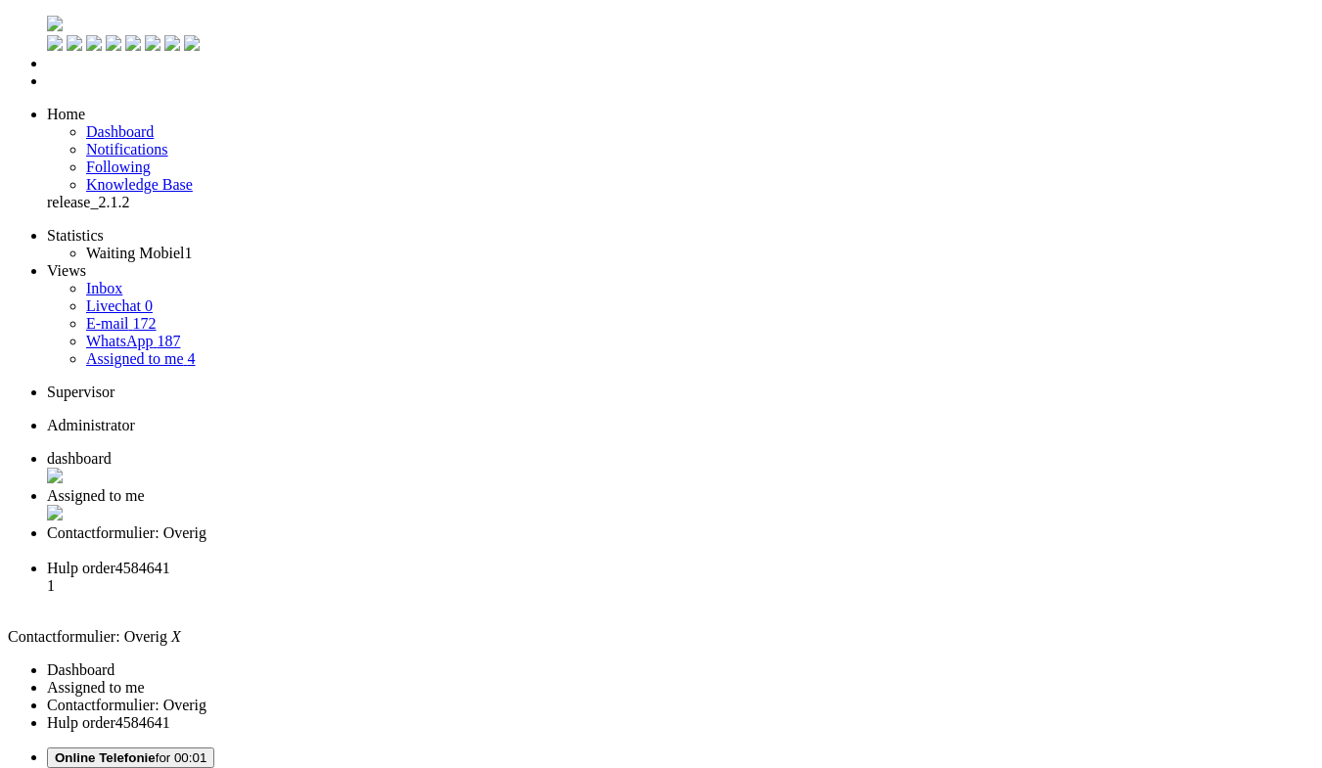
click at [206, 524] on span "Contactformulier: Overig" at bounding box center [126, 532] width 159 height 17
click at [726, 542] on div "Close tab" at bounding box center [680, 551] width 1267 height 18
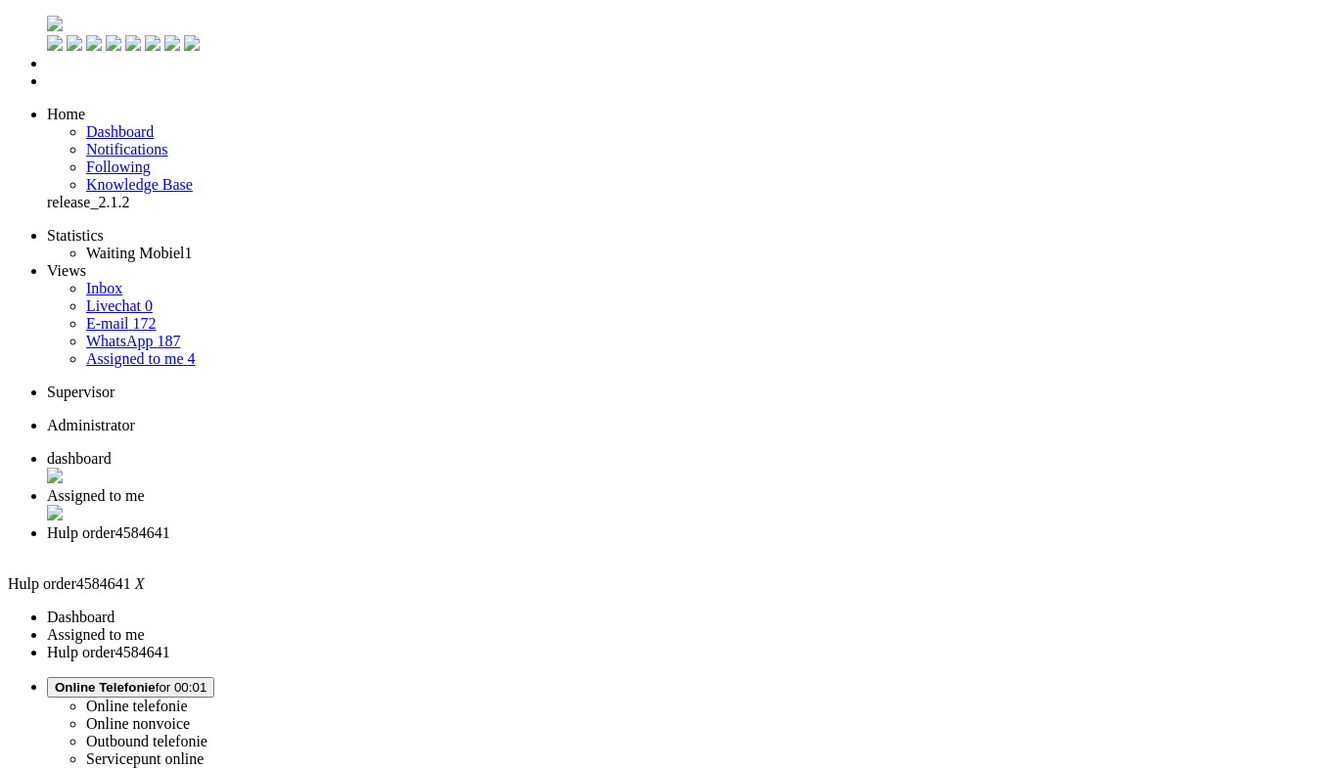
drag, startPoint x: 697, startPoint y: 397, endPoint x: 674, endPoint y: -39, distance: 436.9
click at [479, 487] on li "Assigned to me" at bounding box center [680, 505] width 1267 height 37
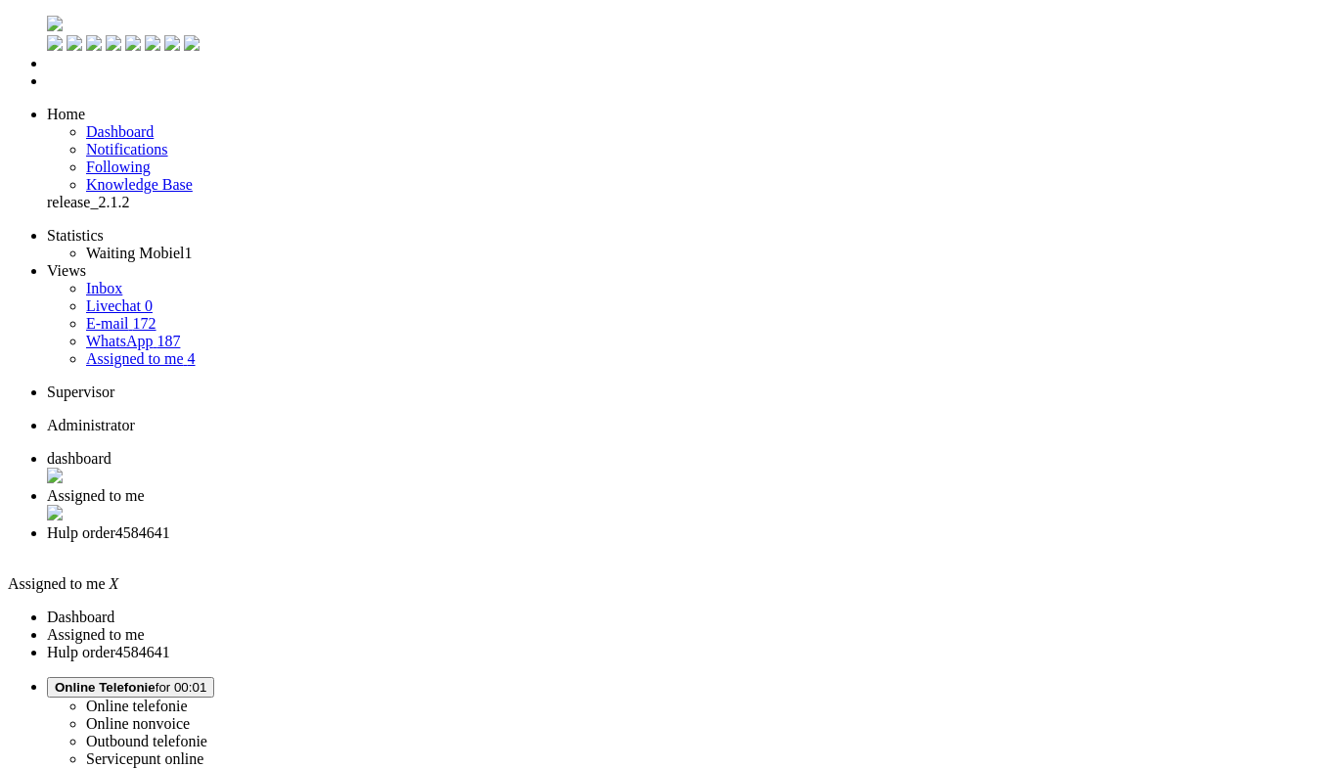
click at [112, 450] on span "dashboard" at bounding box center [79, 458] width 65 height 17
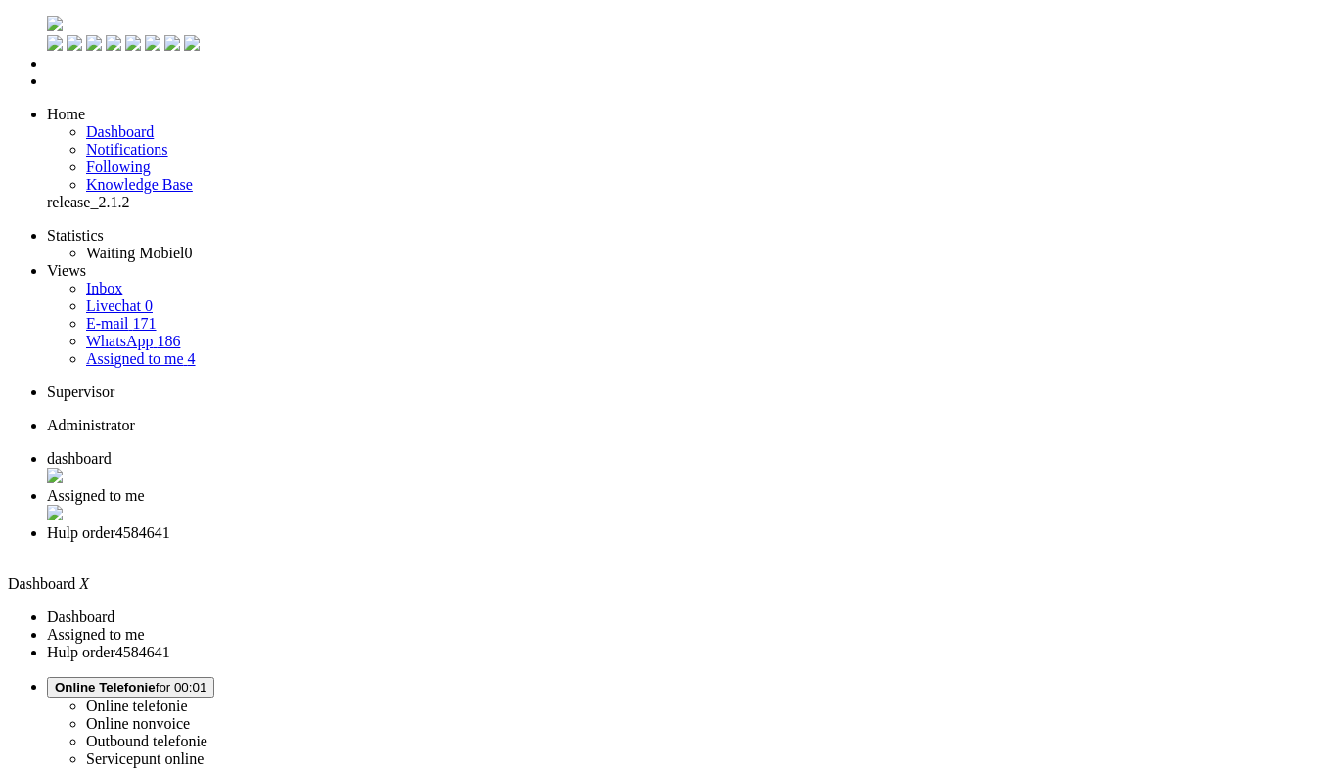
click at [522, 487] on li "Assigned to me" at bounding box center [680, 505] width 1267 height 37
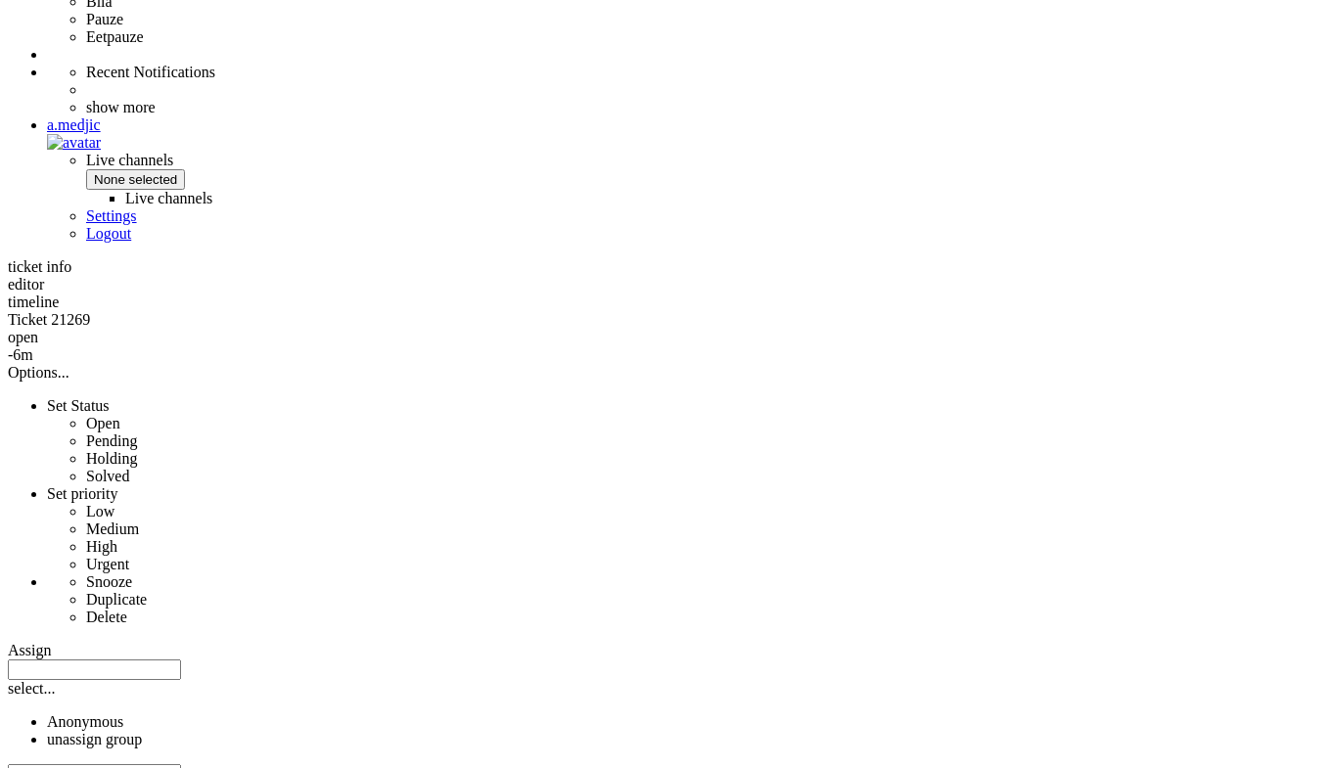
scroll to position [489, 0]
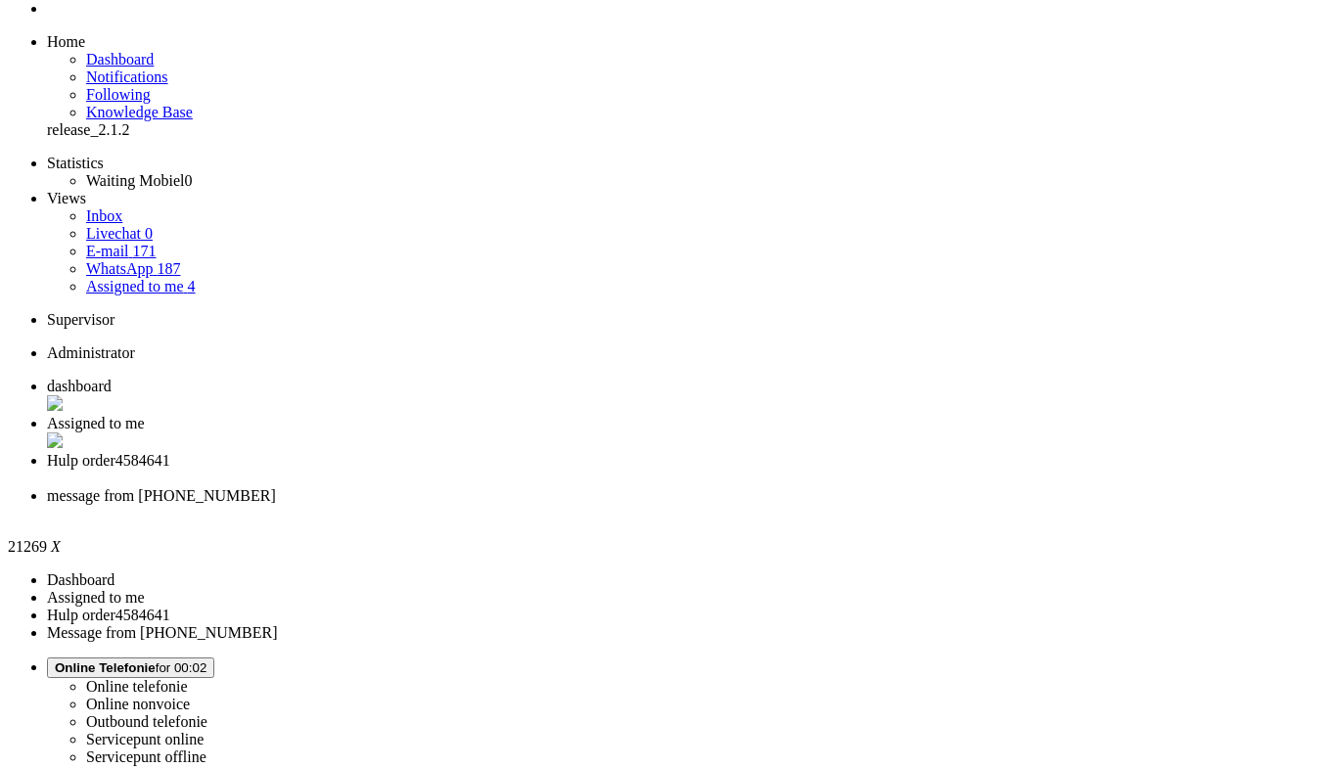
scroll to position [0, 0]
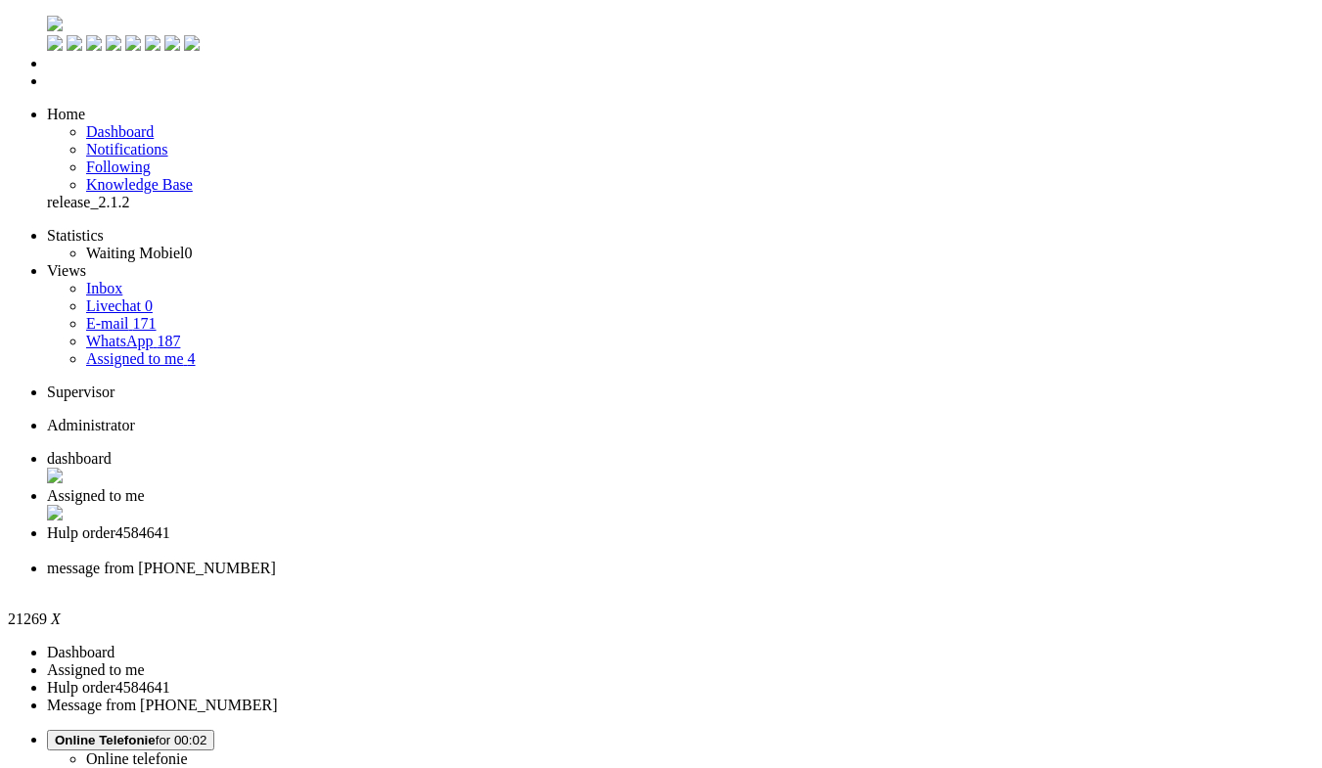
paste body "Rich Text Area. Press ALT-0 for help."
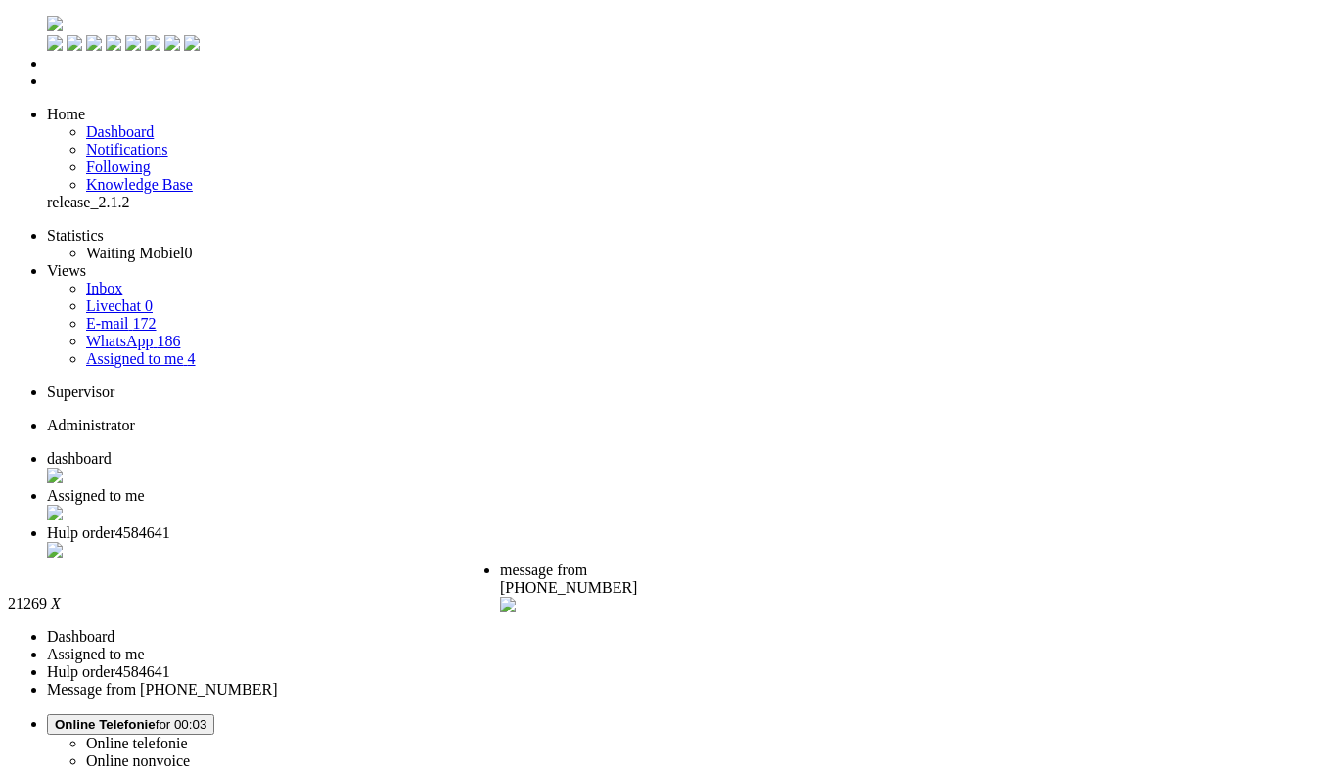
click at [661, 597] on div "Close tab" at bounding box center [580, 607] width 161 height 20
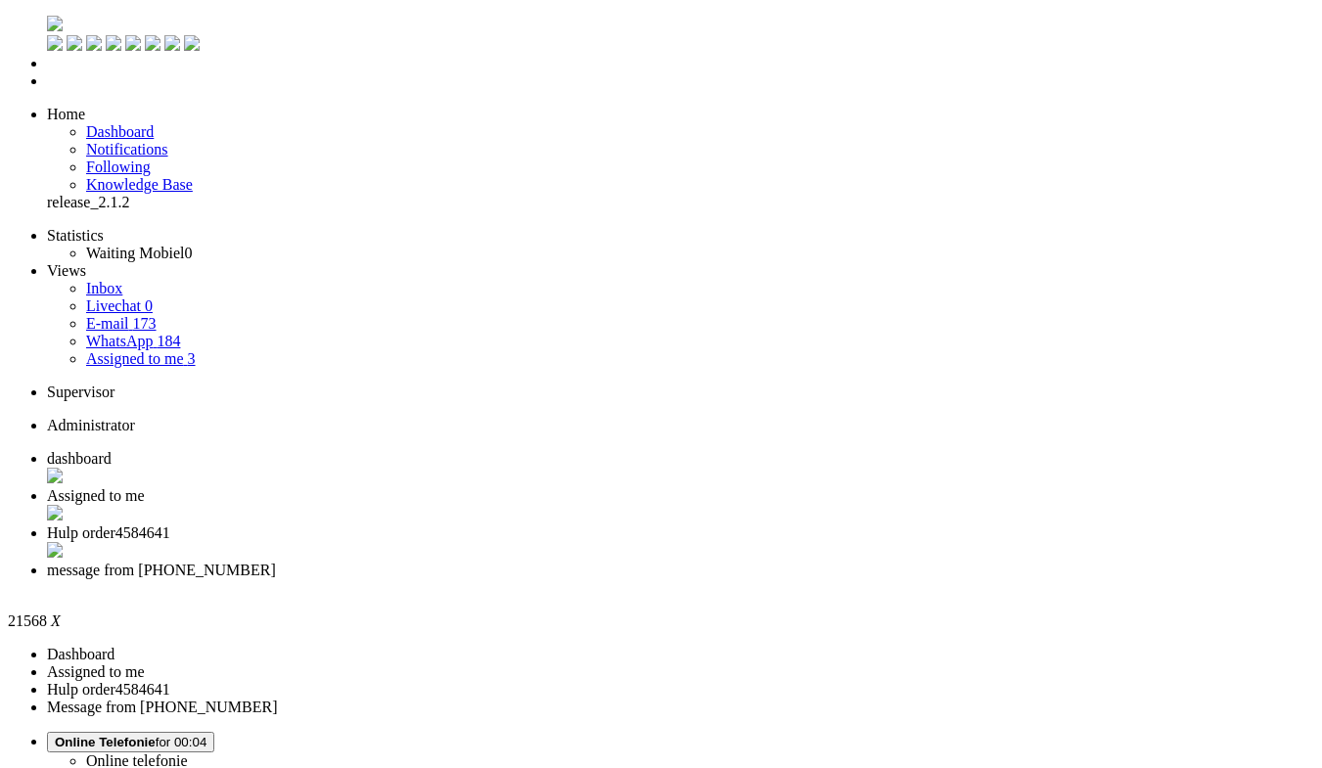
click at [902, 579] on div "Close tab" at bounding box center [680, 588] width 1267 height 18
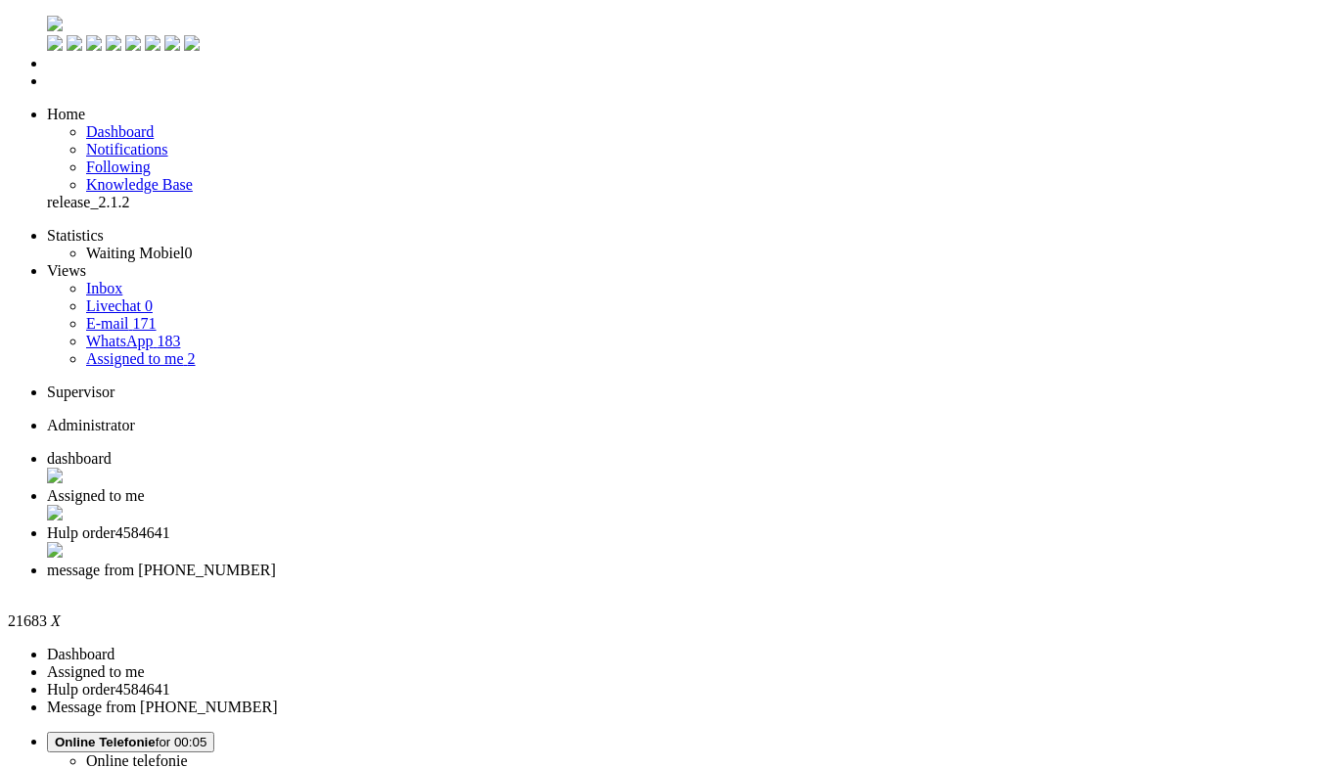
click at [895, 579] on div "Close tab" at bounding box center [680, 588] width 1267 height 18
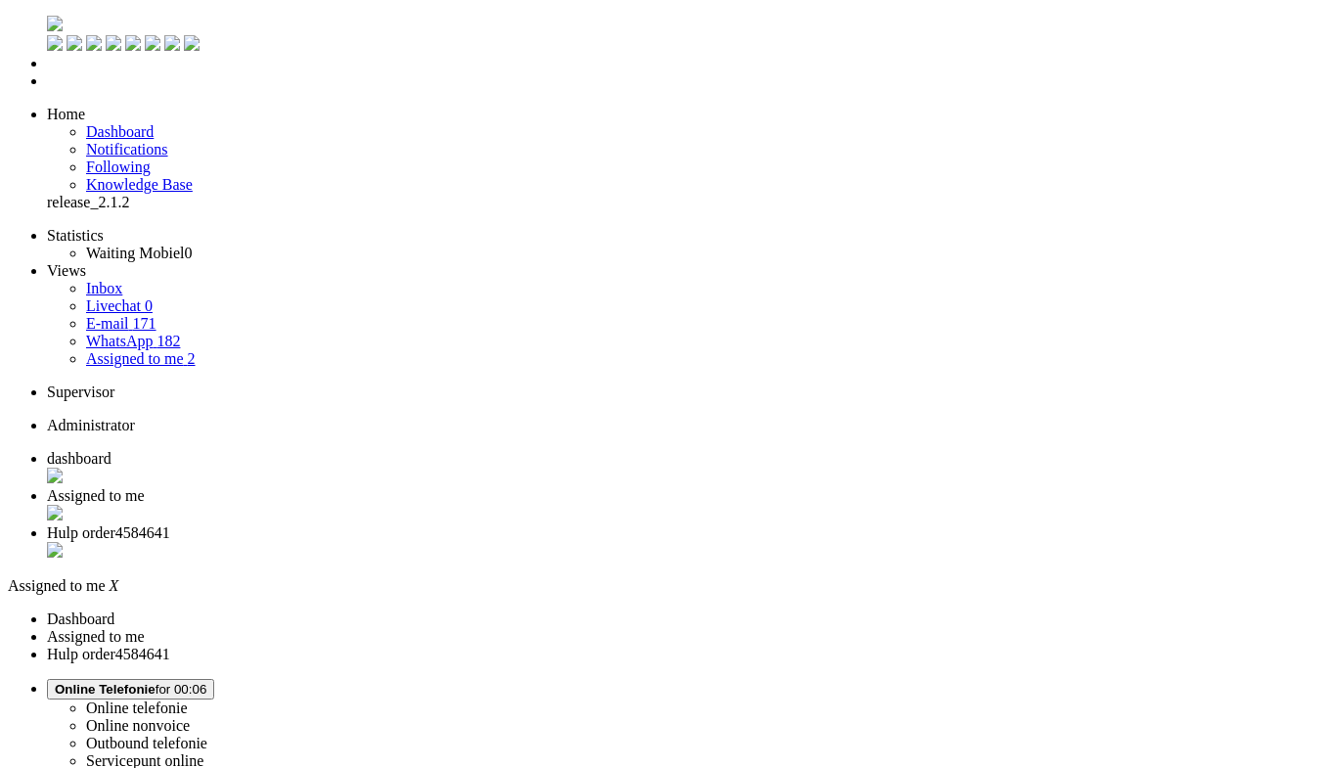
click at [170, 524] on span "Hulp order4584641" at bounding box center [108, 532] width 123 height 17
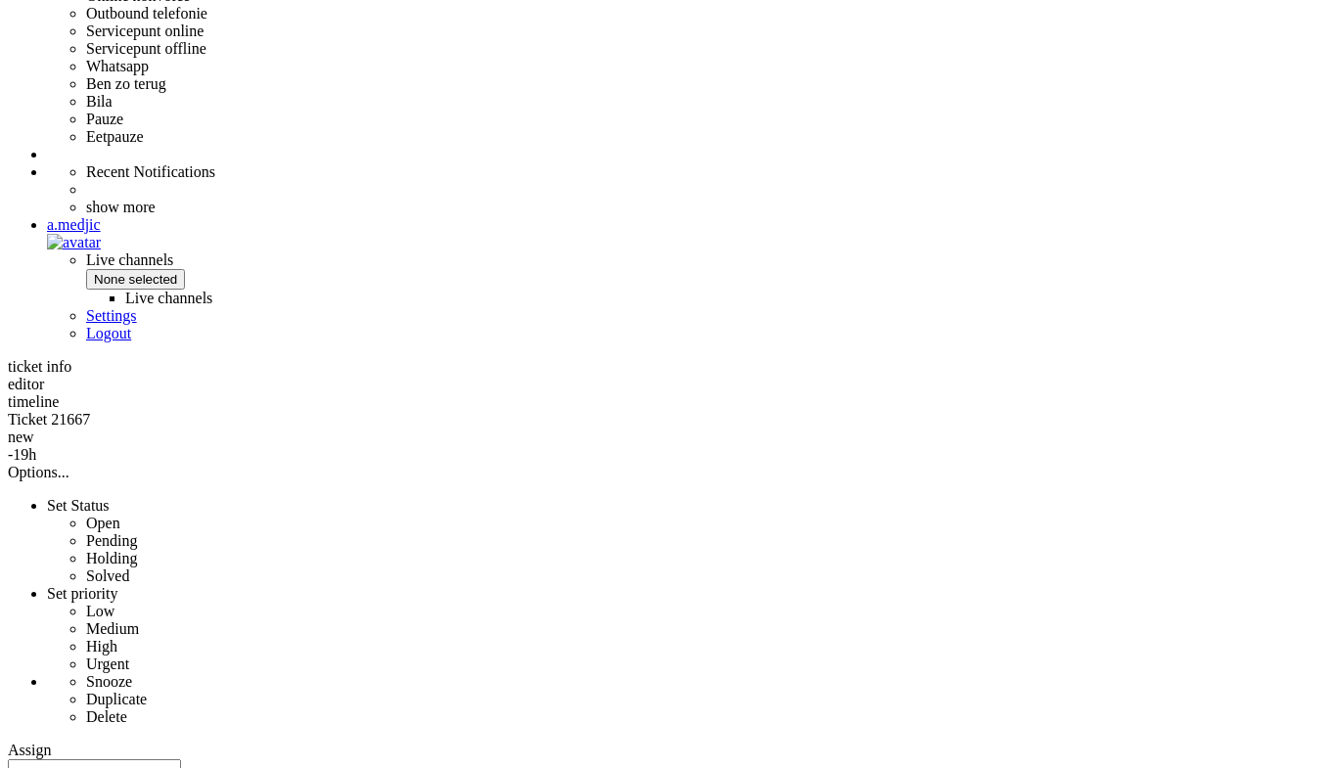
scroll to position [783, 0]
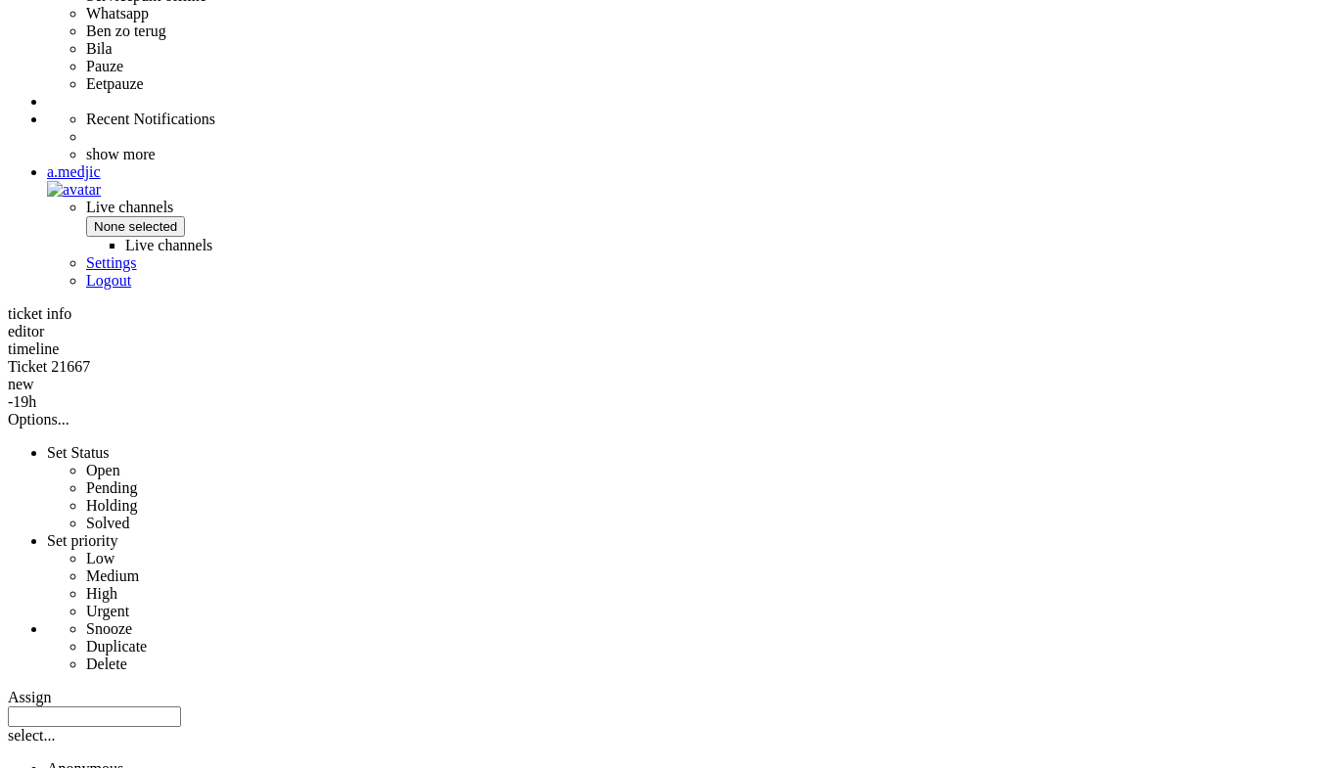
drag, startPoint x: 835, startPoint y: 350, endPoint x: 886, endPoint y: 350, distance: 50.9
copy div "REDMI A5"
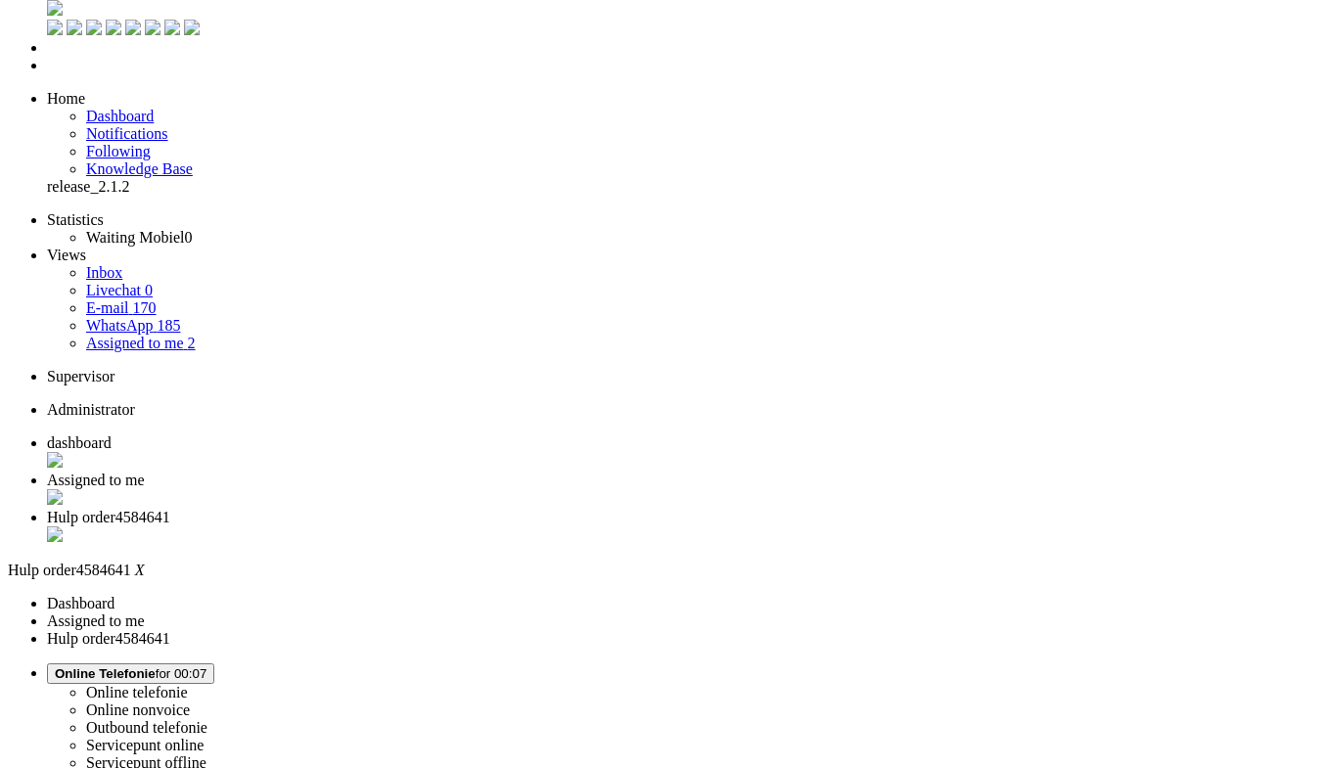
scroll to position [0, 0]
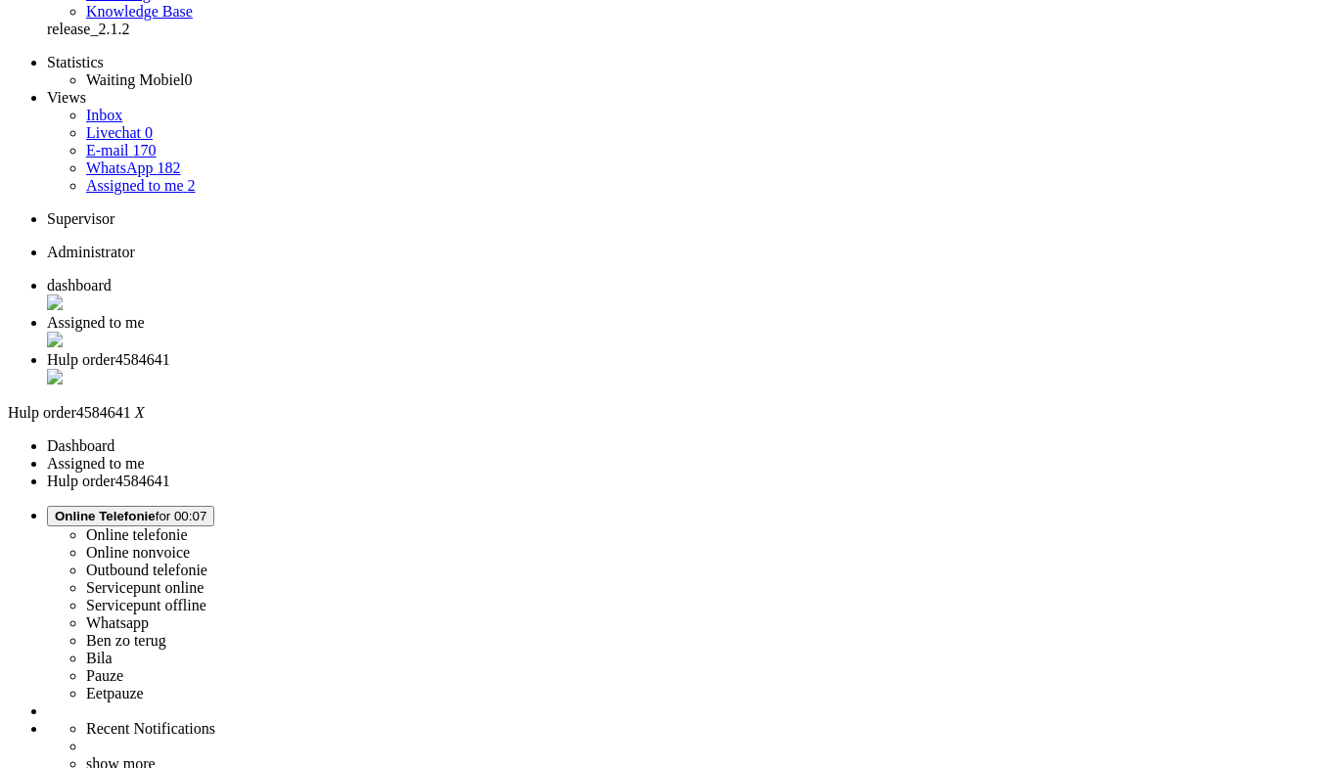
scroll to position [196, 0]
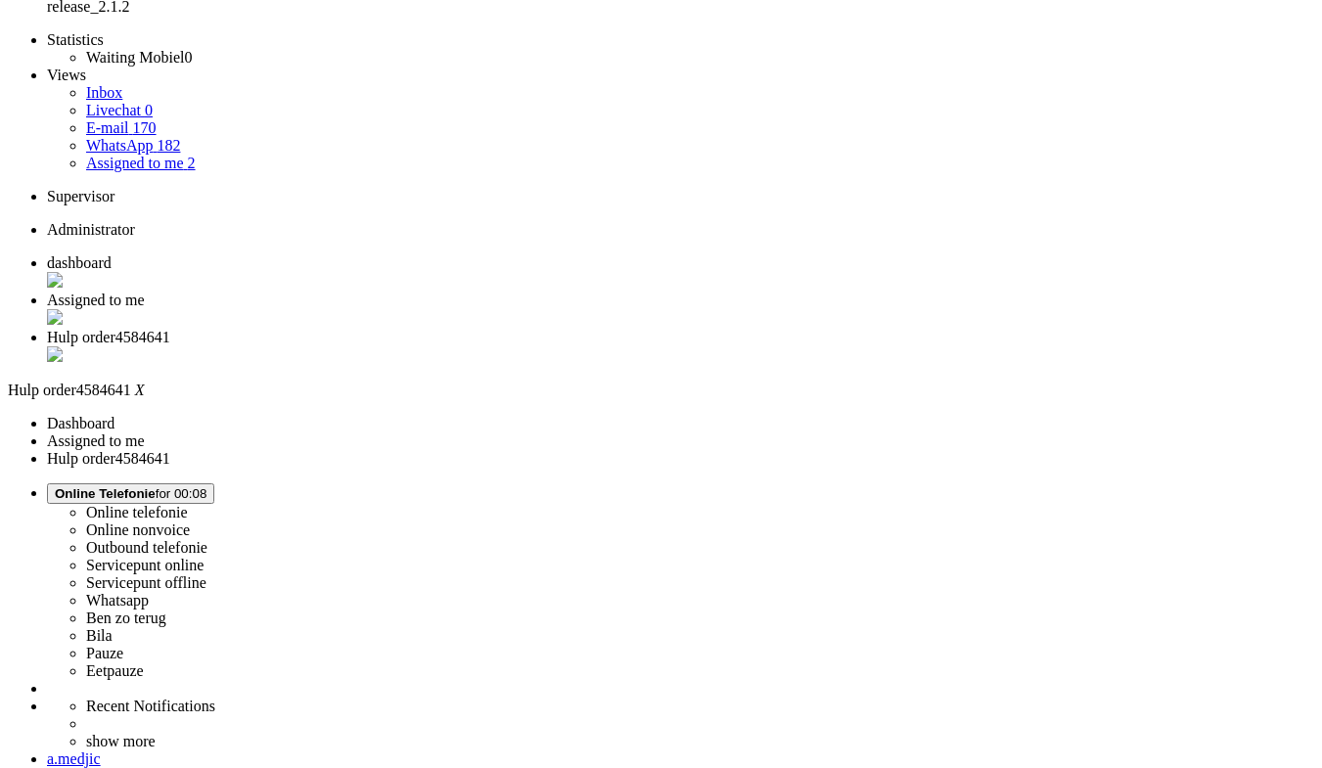
drag, startPoint x: 685, startPoint y: 669, endPoint x: 527, endPoint y: 400, distance: 311.8
copy div "Beste Piet, Het klinkt alsof er per ongeluk een spraakfunctie op je telefoon is…"
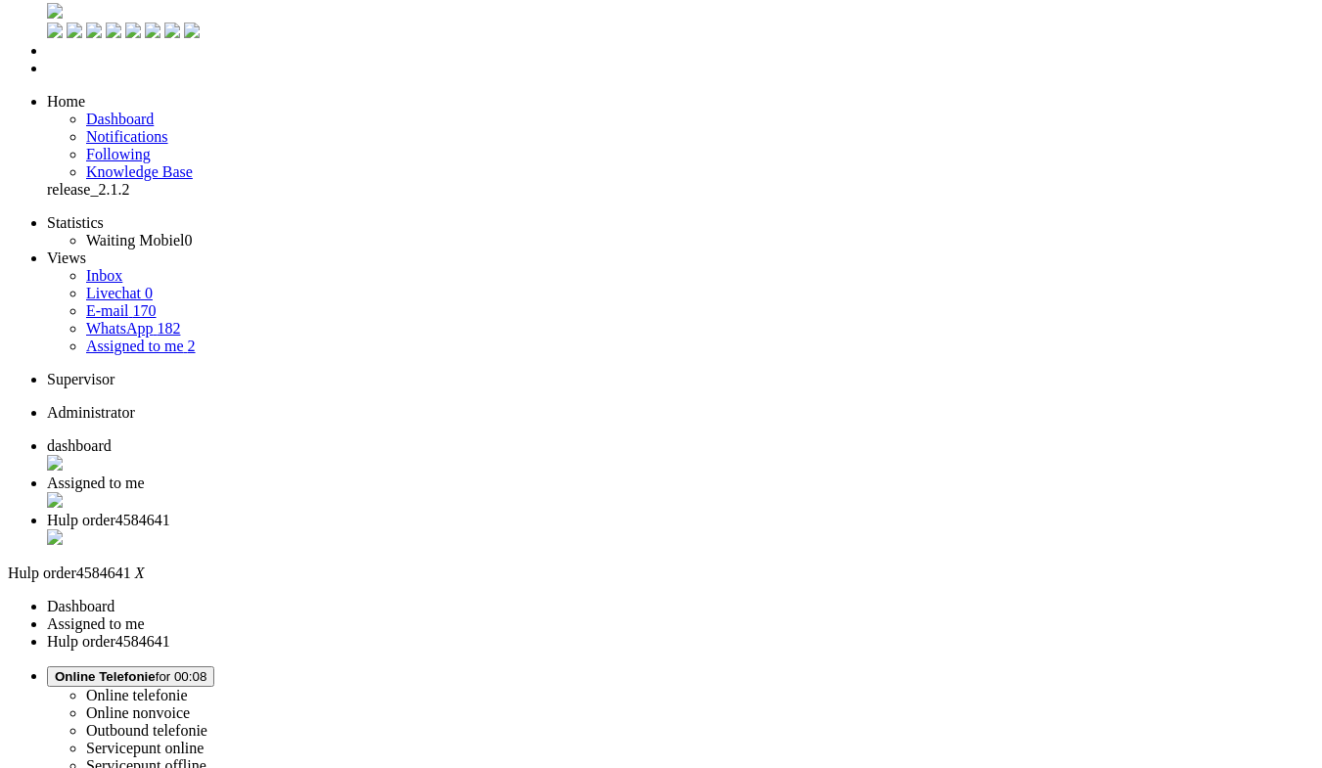
scroll to position [0, 0]
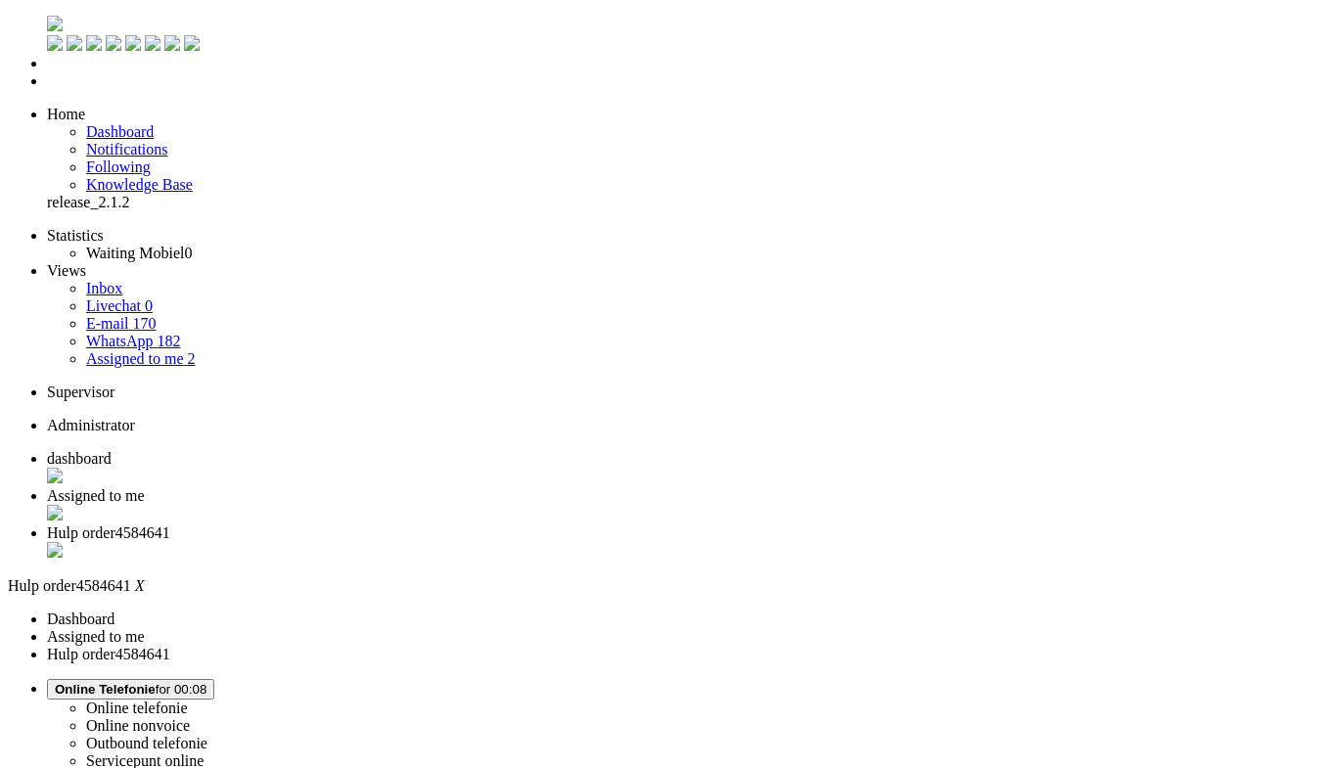
paste body "Rich Text Area. Press ALT-0 for help."
drag, startPoint x: 160, startPoint y: 3568, endPoint x: 95, endPoint y: 3568, distance: 65.5
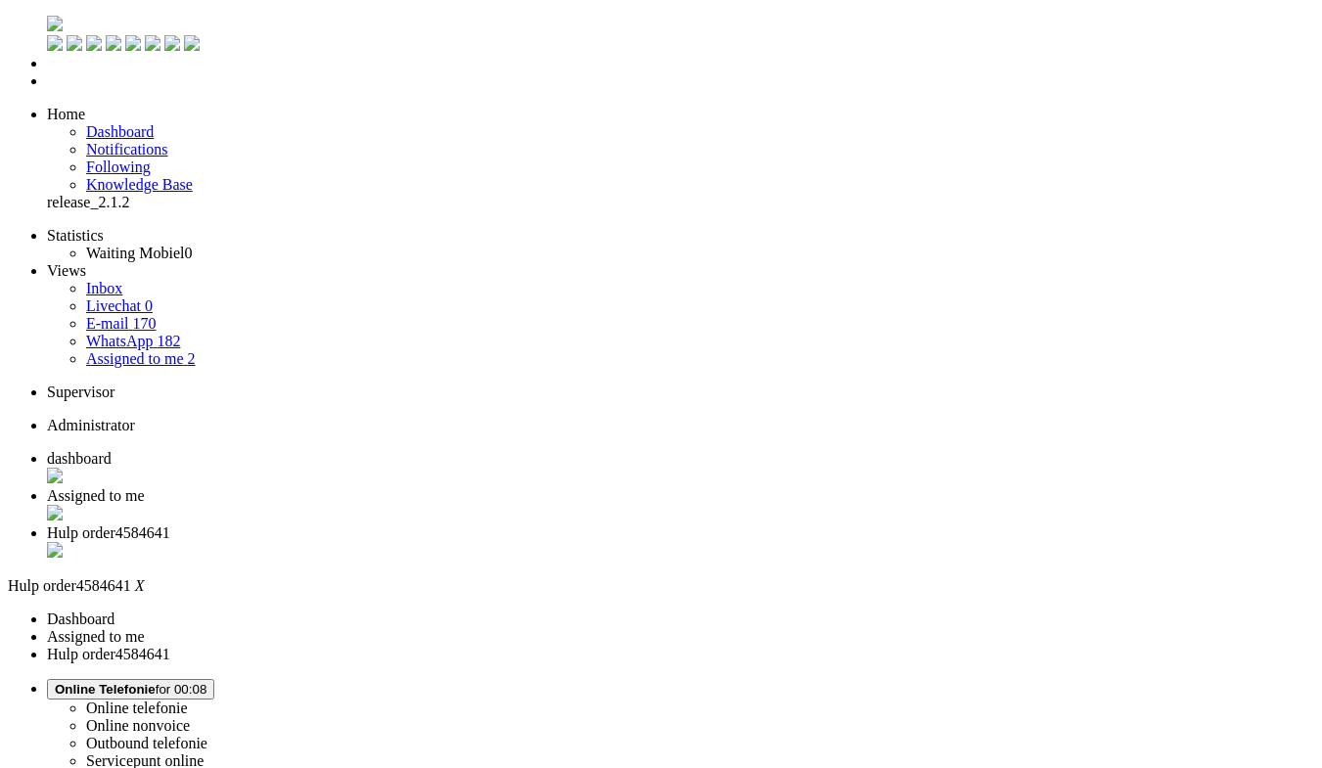
drag, startPoint x: 93, startPoint y: 3567, endPoint x: 158, endPoint y: 3571, distance: 65.7
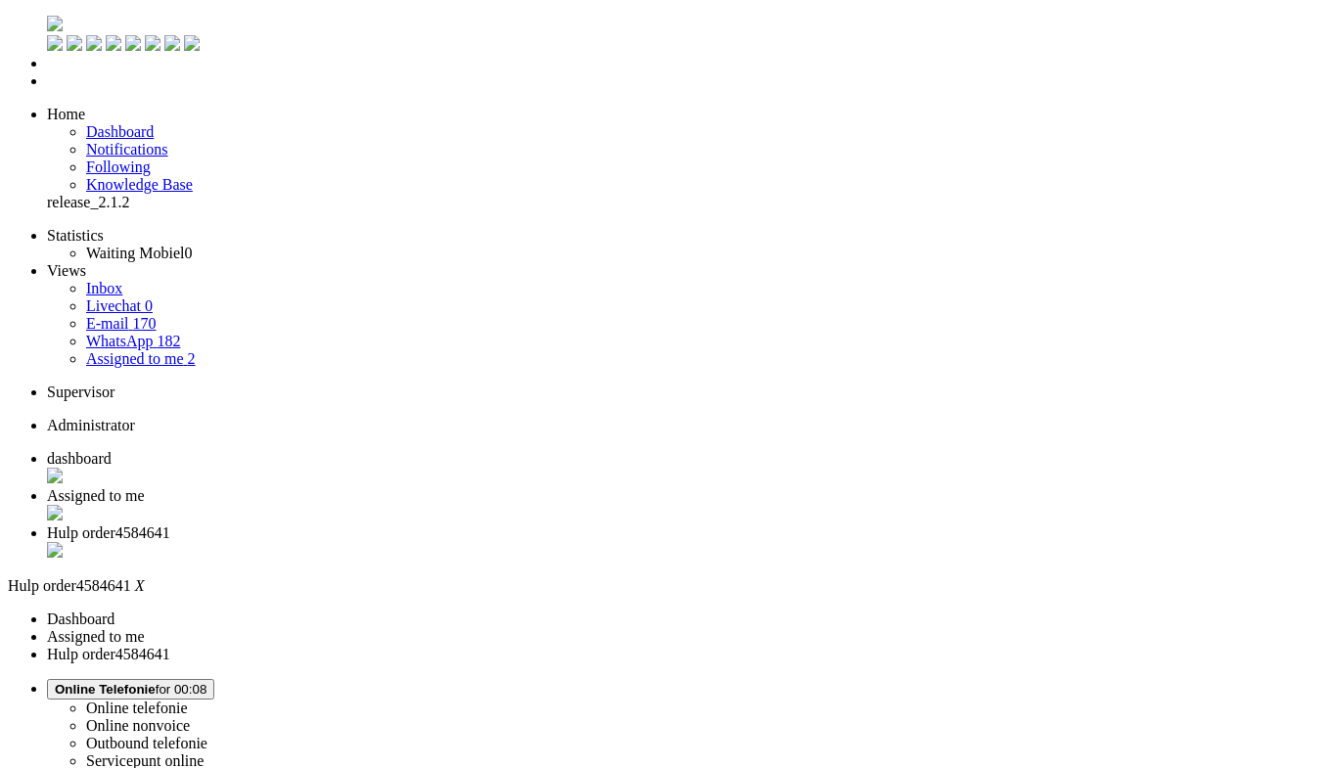
drag, startPoint x: 106, startPoint y: 3580, endPoint x: 122, endPoint y: 3582, distance: 16.7
drag, startPoint x: 109, startPoint y: 3583, endPoint x: 151, endPoint y: 3585, distance: 42.1
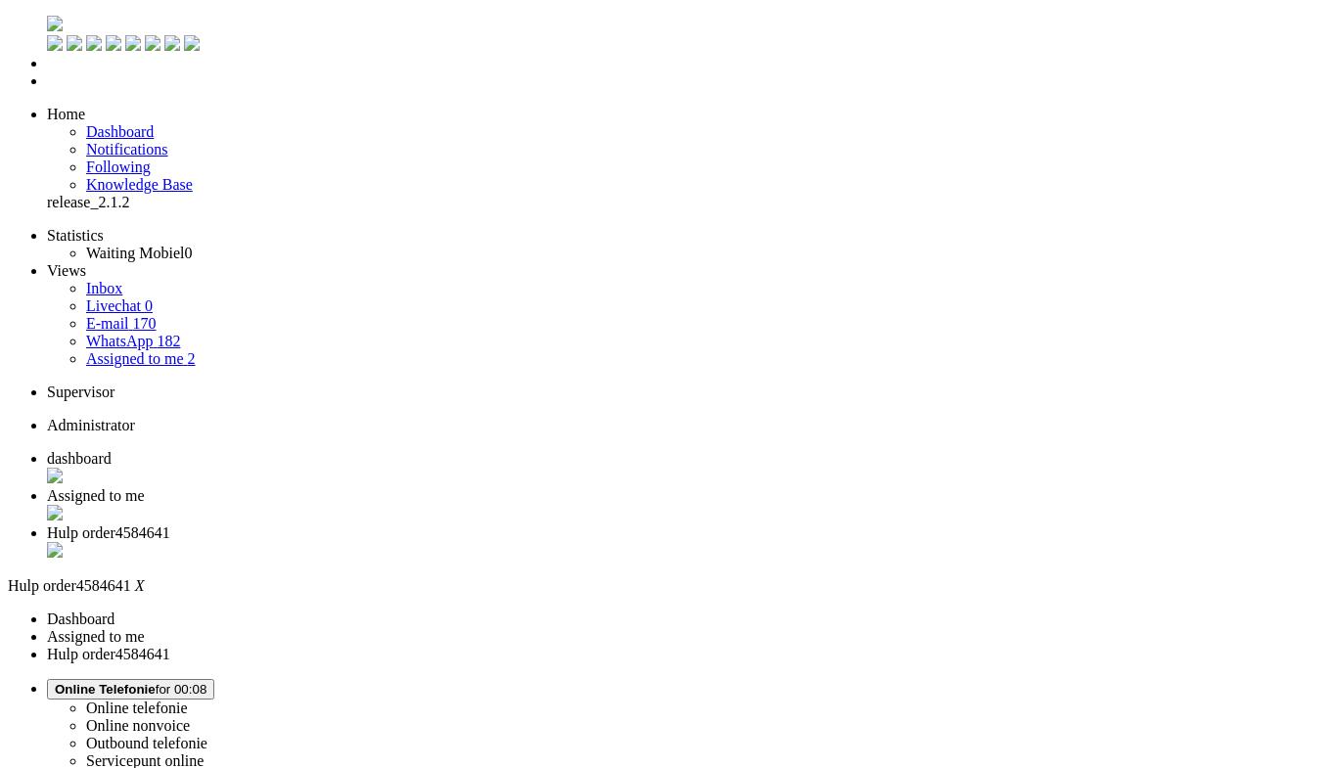
drag, startPoint x: 203, startPoint y: 3584, endPoint x: 108, endPoint y: 3580, distance: 95.0
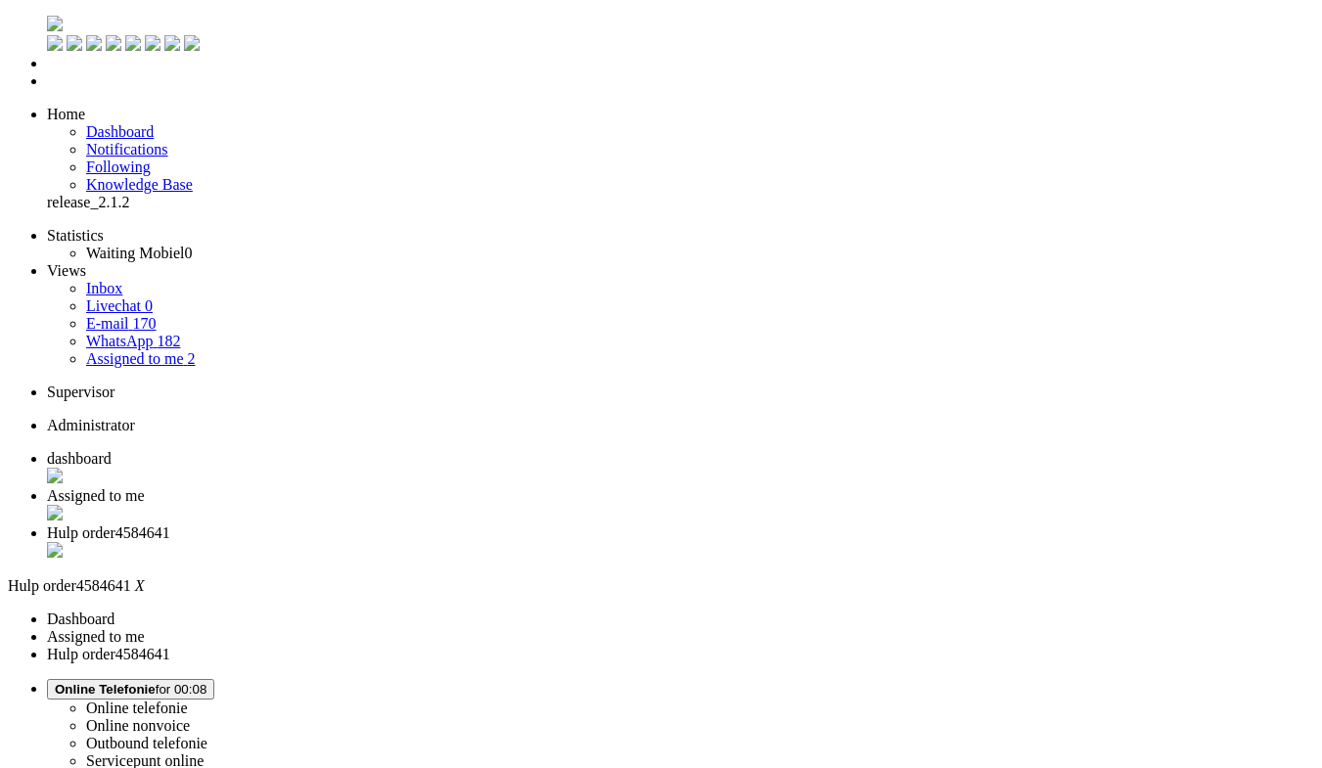
drag, startPoint x: 306, startPoint y: 3584, endPoint x: 255, endPoint y: 3581, distance: 51.0
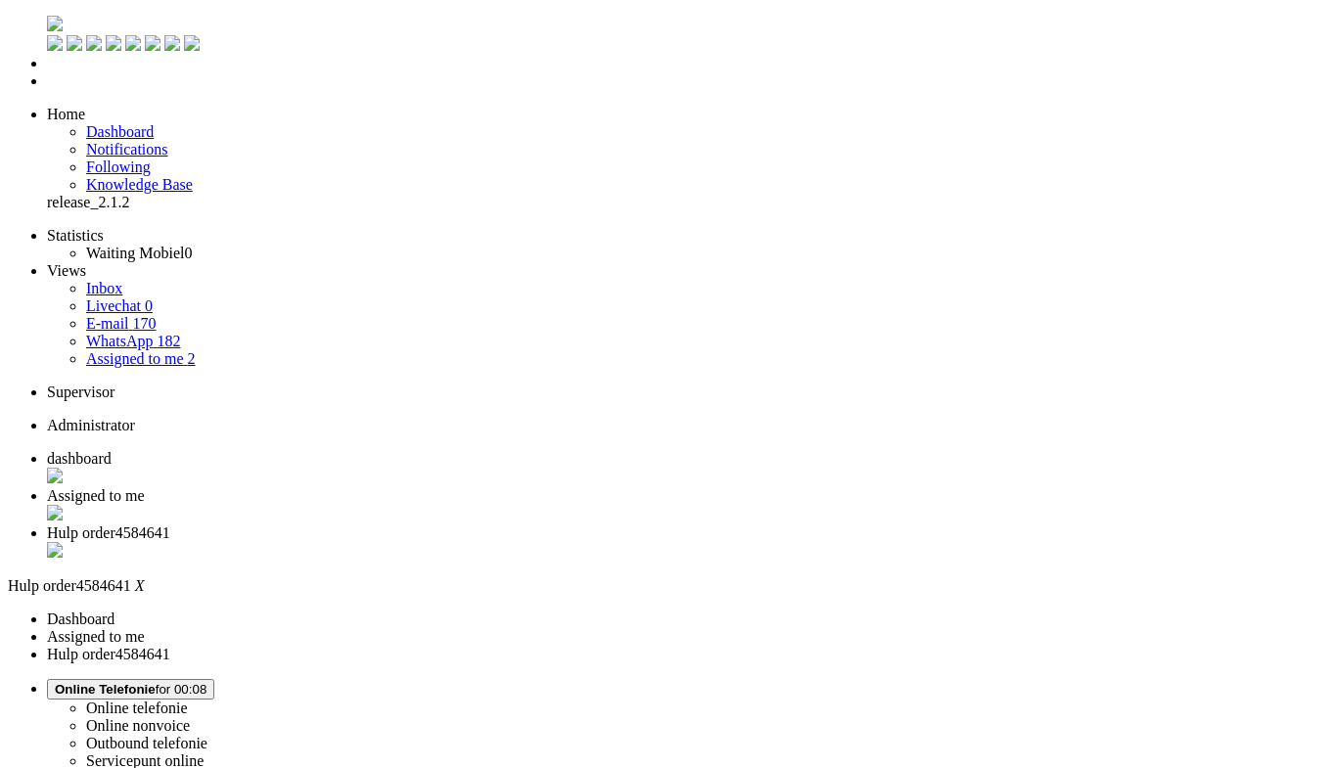
drag, startPoint x: 267, startPoint y: 3598, endPoint x: 207, endPoint y: 3595, distance: 59.7
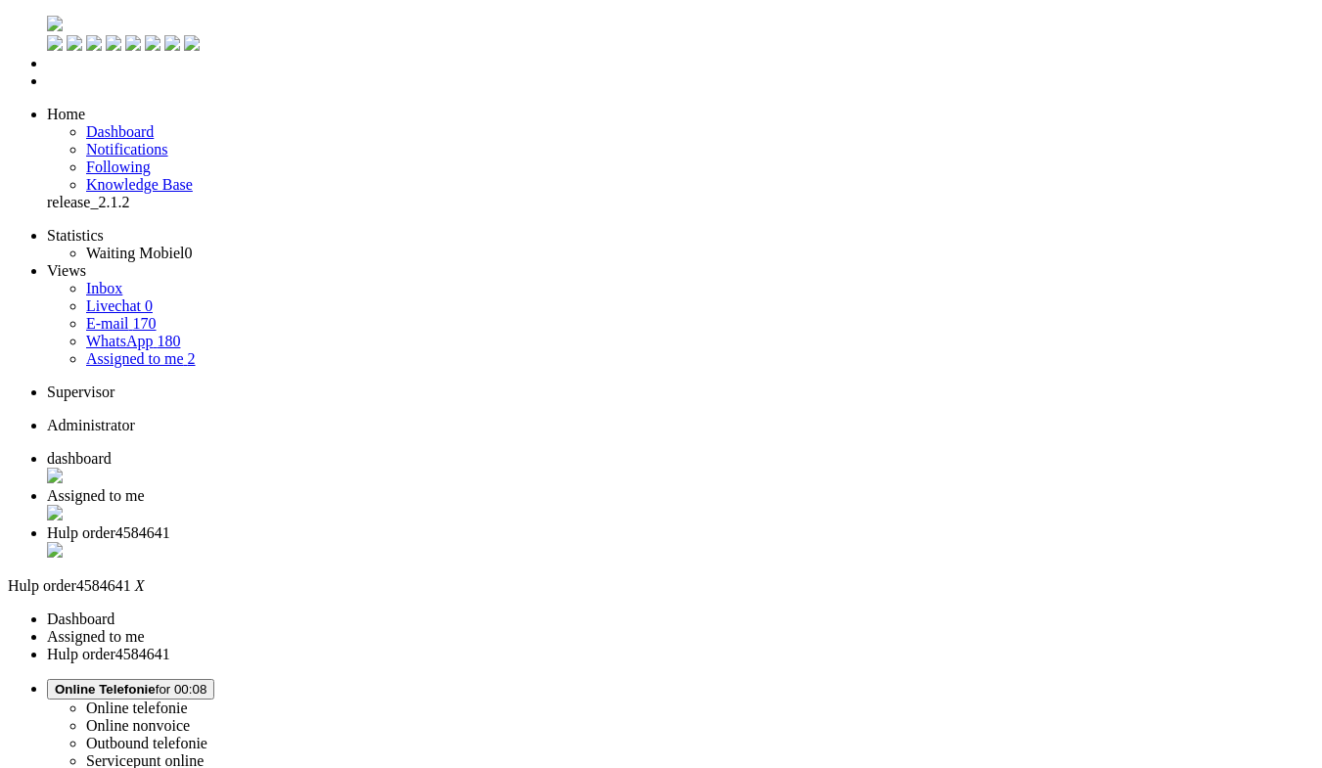
drag, startPoint x: 167, startPoint y: 3610, endPoint x: 139, endPoint y: 3607, distance: 28.5
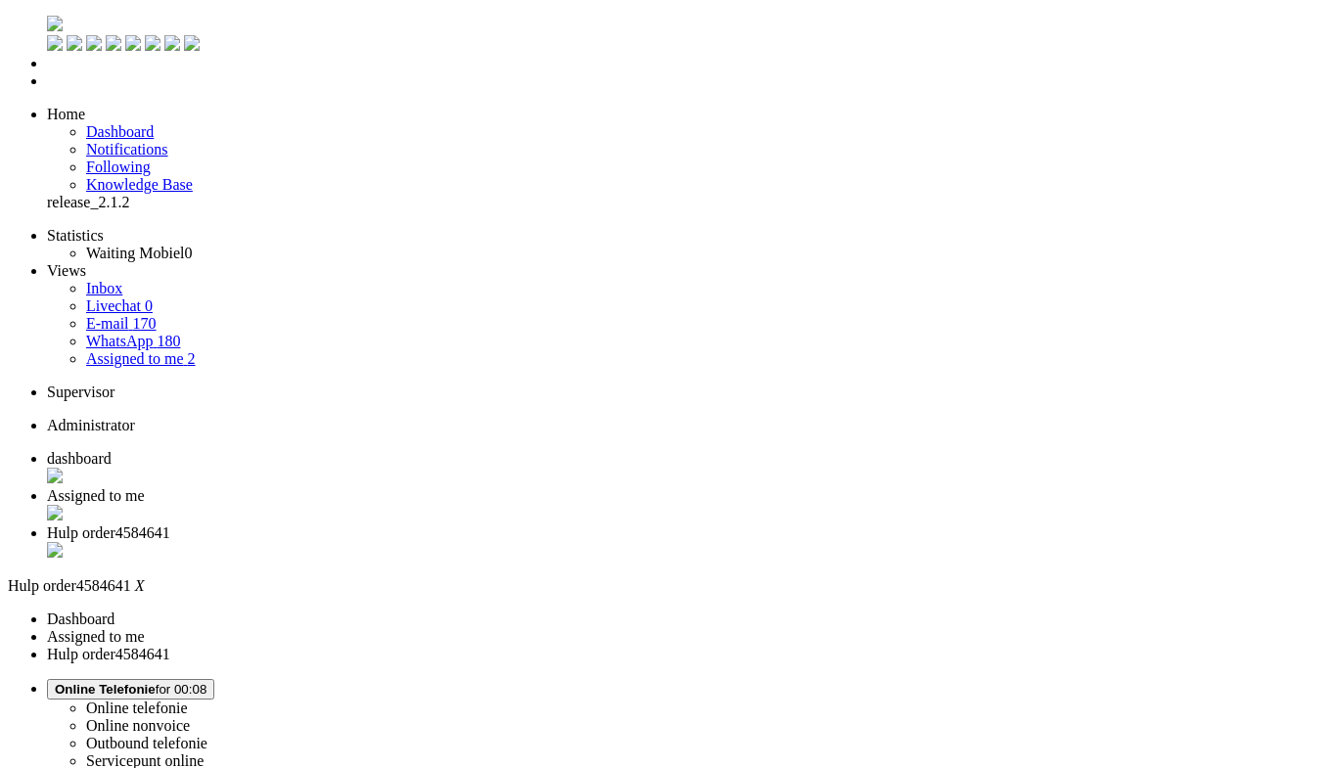
drag, startPoint x: 154, startPoint y: 3595, endPoint x: 106, endPoint y: 3593, distance: 48.0
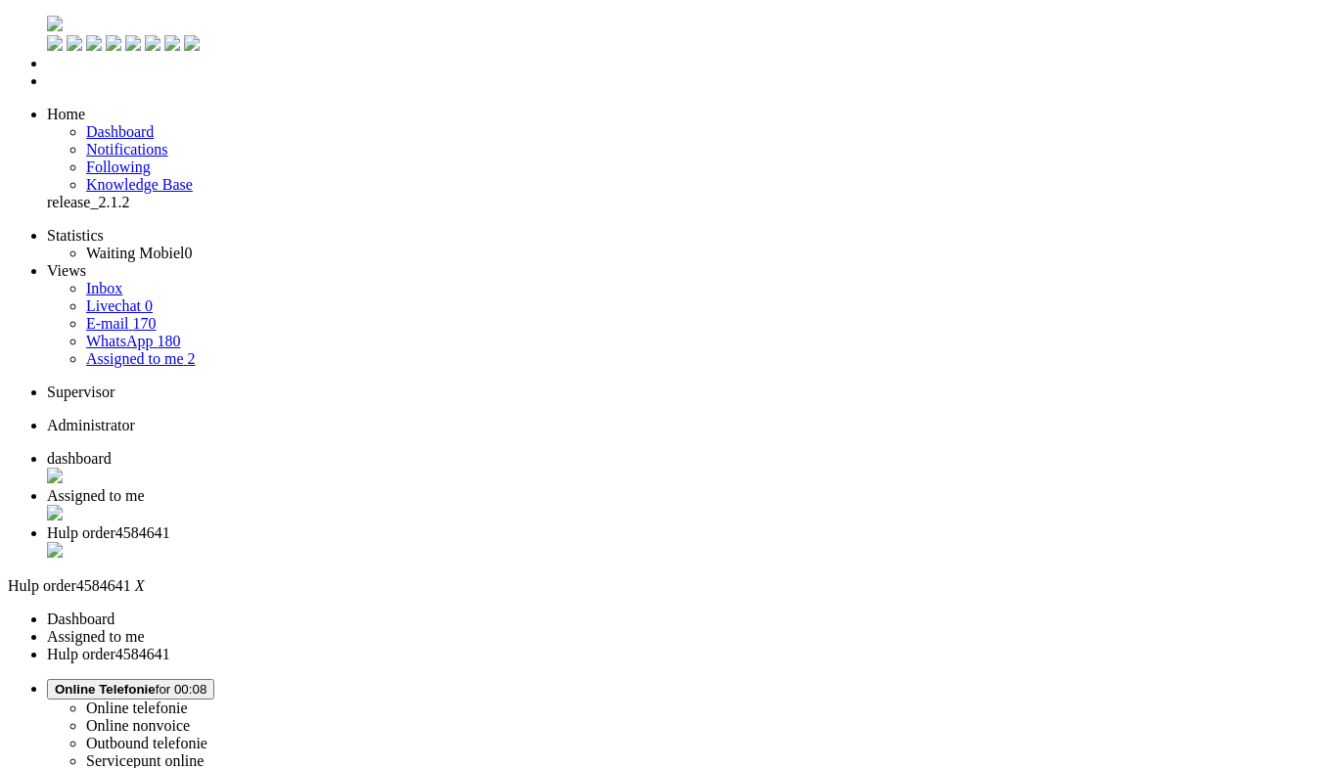
drag, startPoint x: 373, startPoint y: 3639, endPoint x: 474, endPoint y: 3639, distance: 101.7
drag, startPoint x: 463, startPoint y: 3639, endPoint x: 371, endPoint y: 3635, distance: 92.0
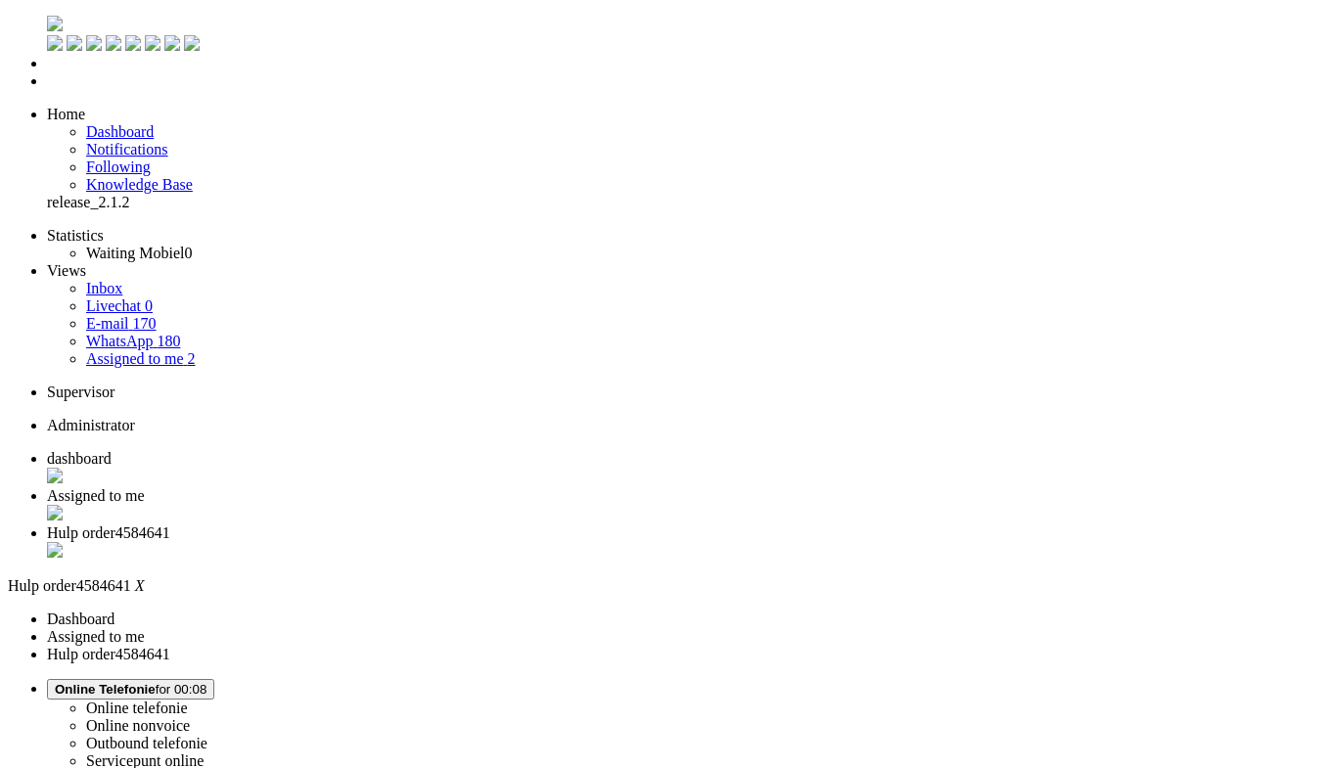
drag, startPoint x: 576, startPoint y: 3642, endPoint x: 484, endPoint y: 3641, distance: 92.0
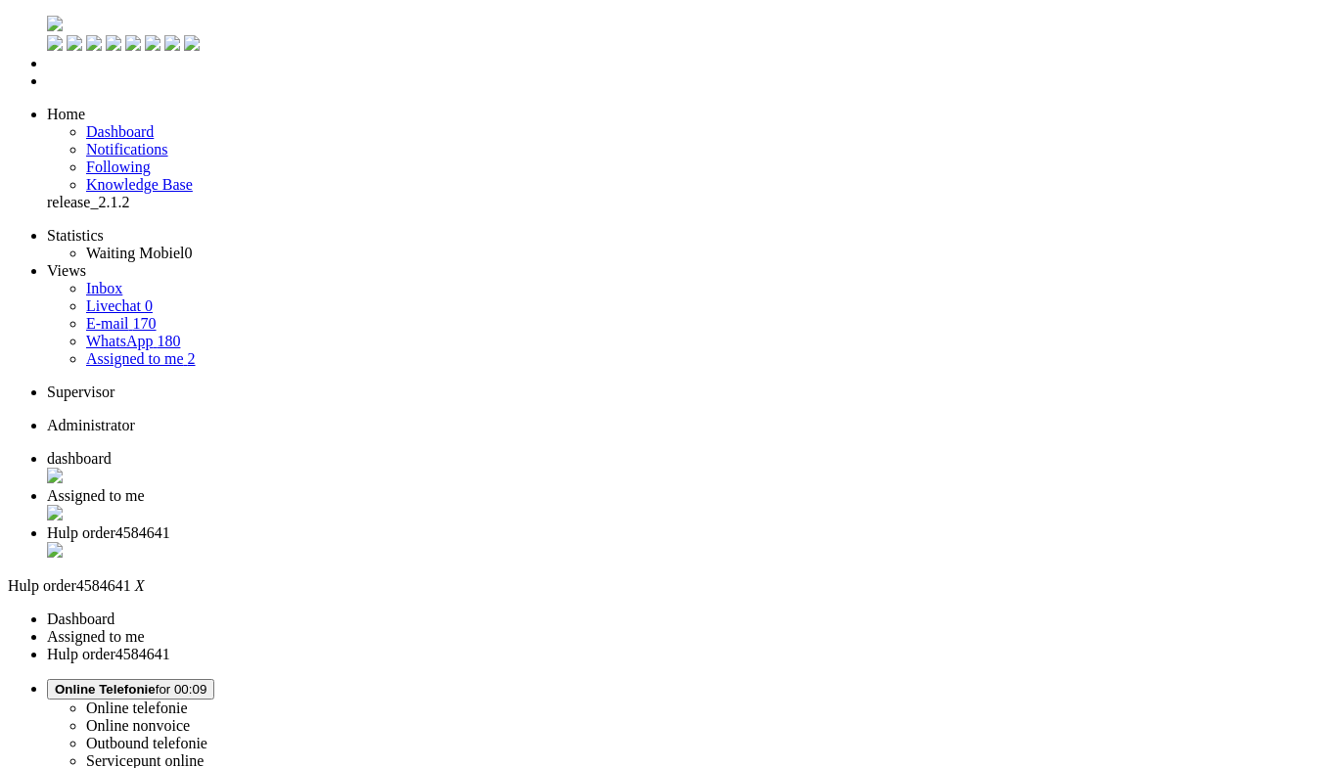
drag, startPoint x: 539, startPoint y: 3659, endPoint x: 609, endPoint y: 3649, distance: 70.1
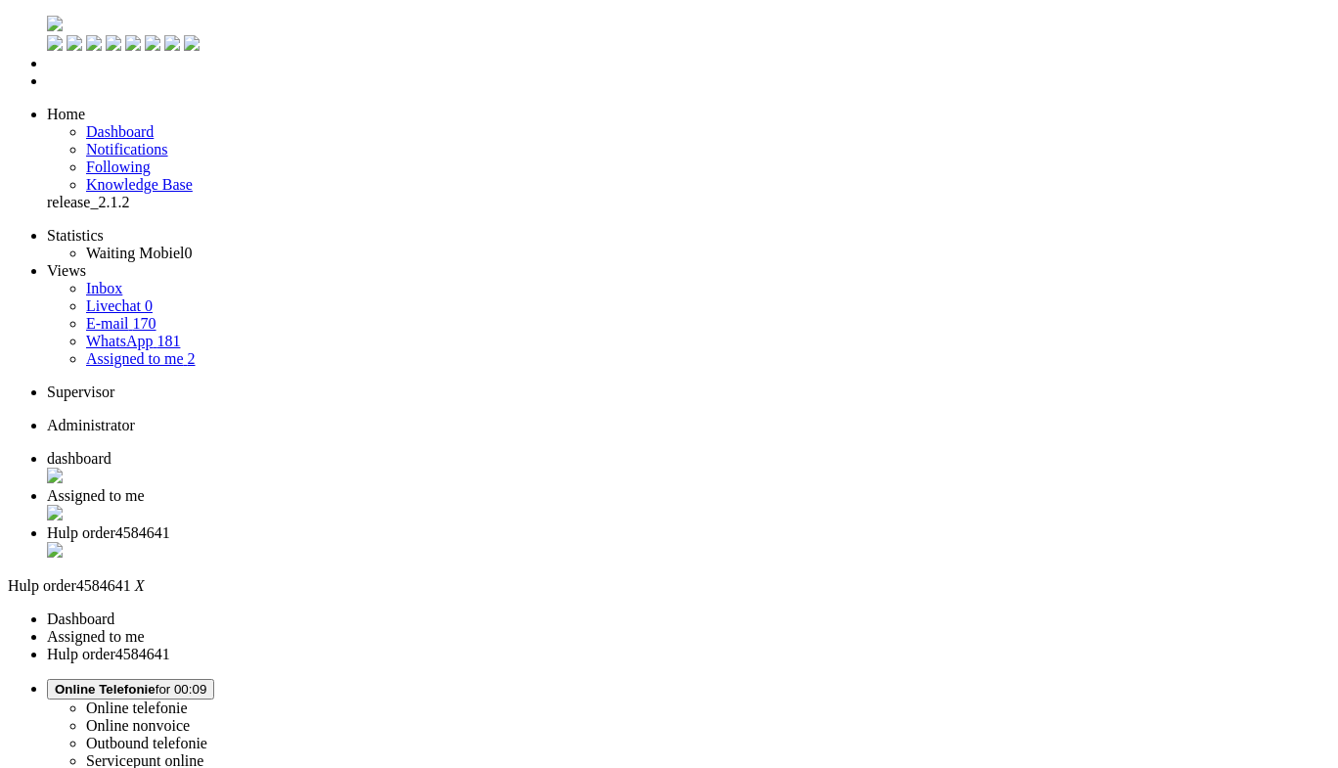
paste input "https://www.belsimpel.nl/xiaomi-redmi-a5/tips-tricks/talkback"
type input "https://www.belsimpel.nl/xiaomi-redmi-a5/tips-tricks/talkback"
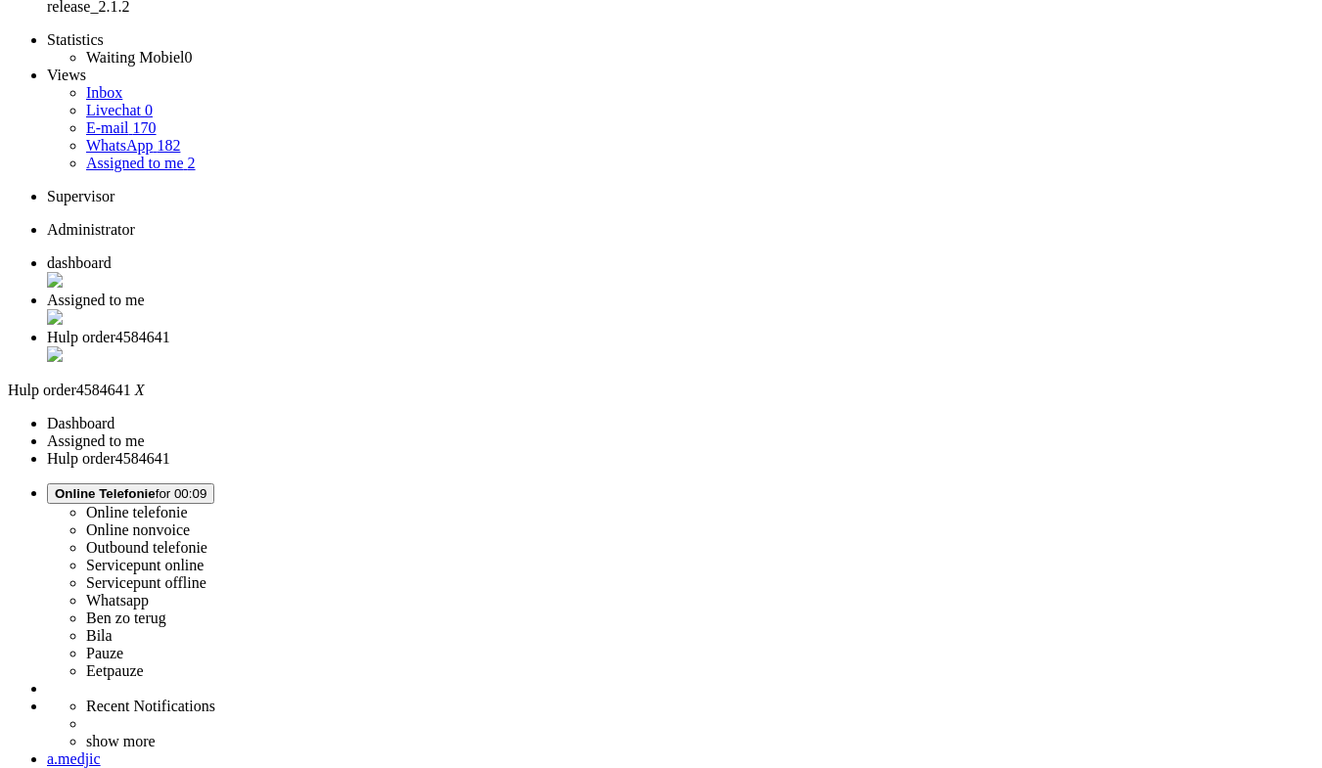
scroll to position [196, 0]
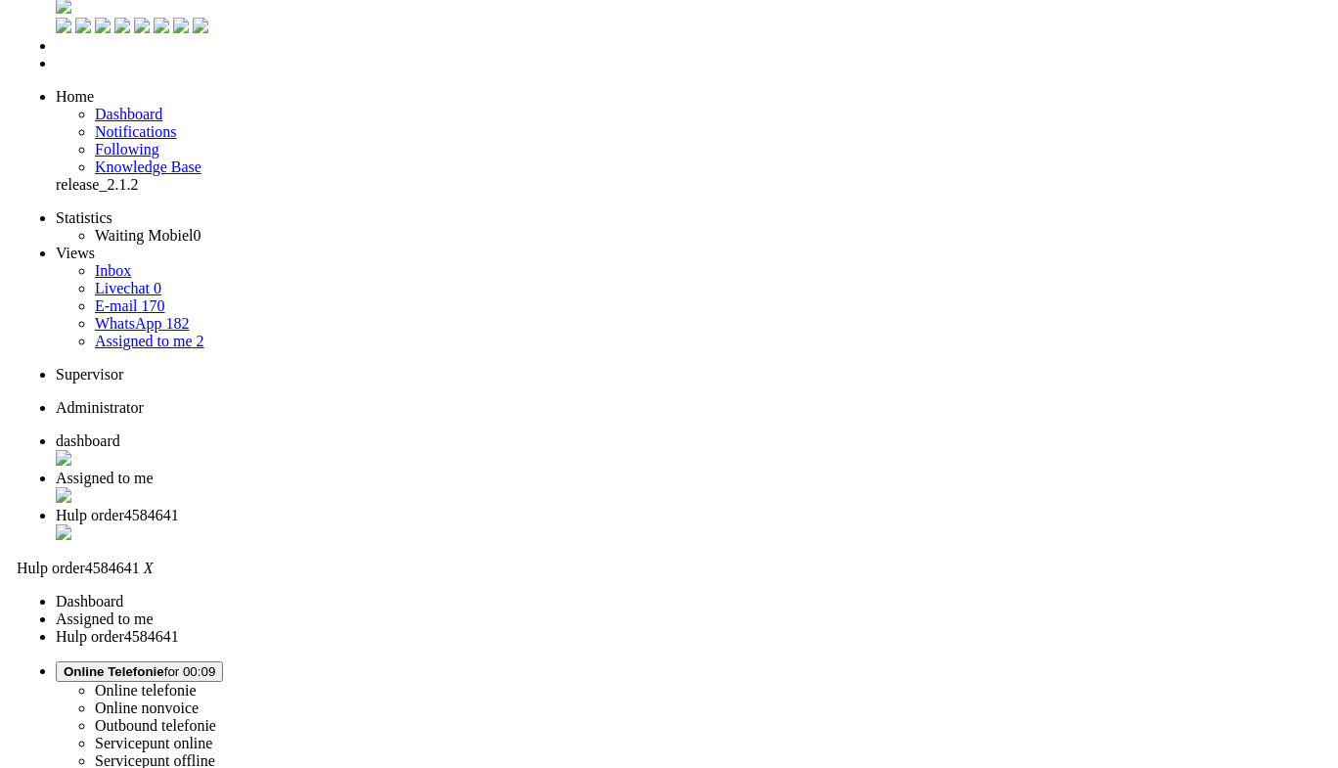
scroll to position [0, 0]
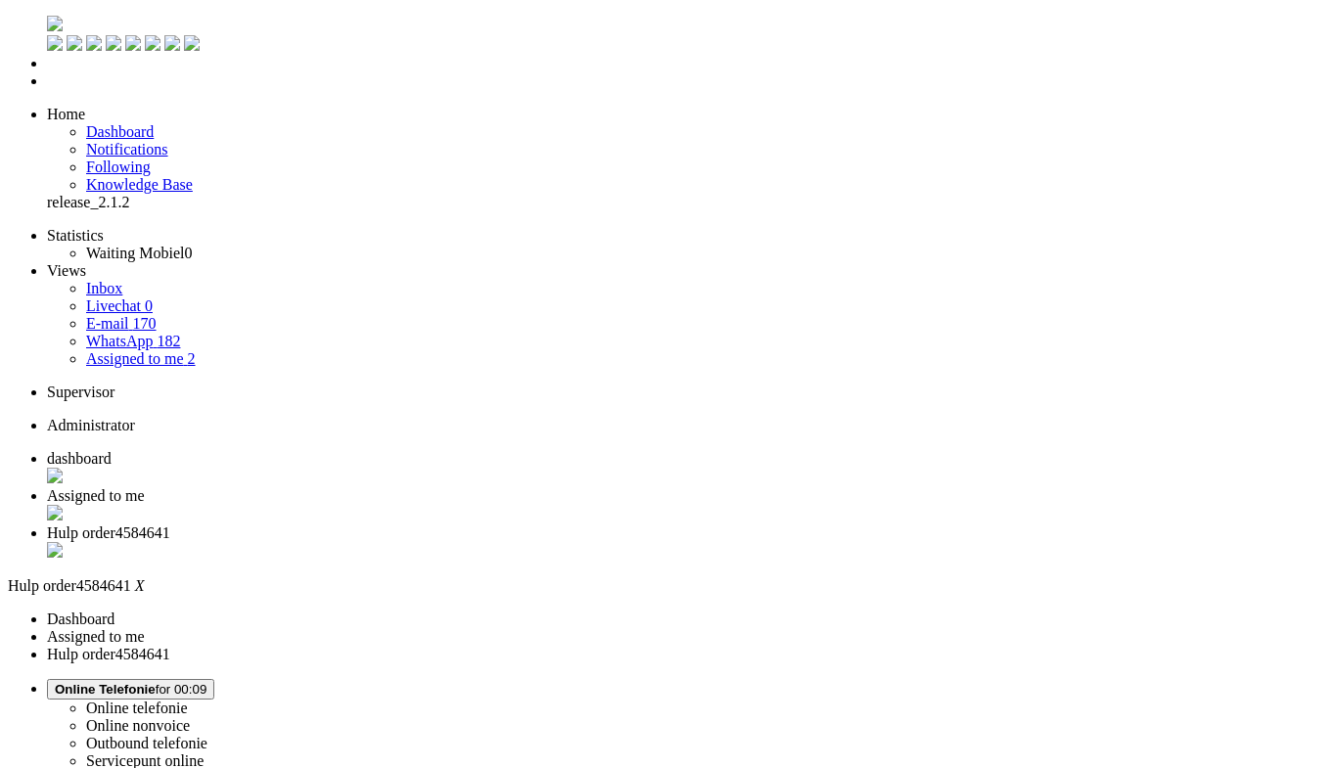
click at [727, 542] on div "Close tab" at bounding box center [680, 552] width 1267 height 20
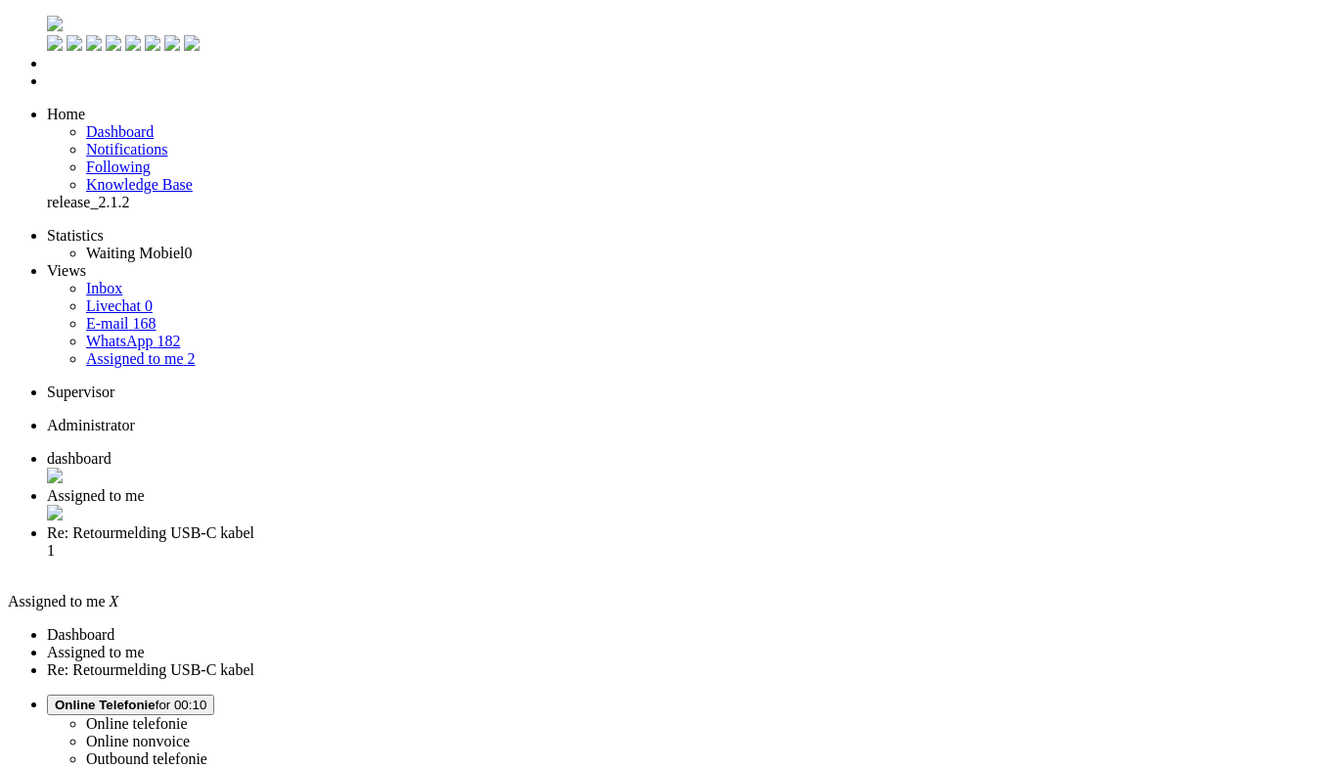
click at [254, 524] on span "Re: Retourmelding USB-C kabel" at bounding box center [150, 532] width 207 height 17
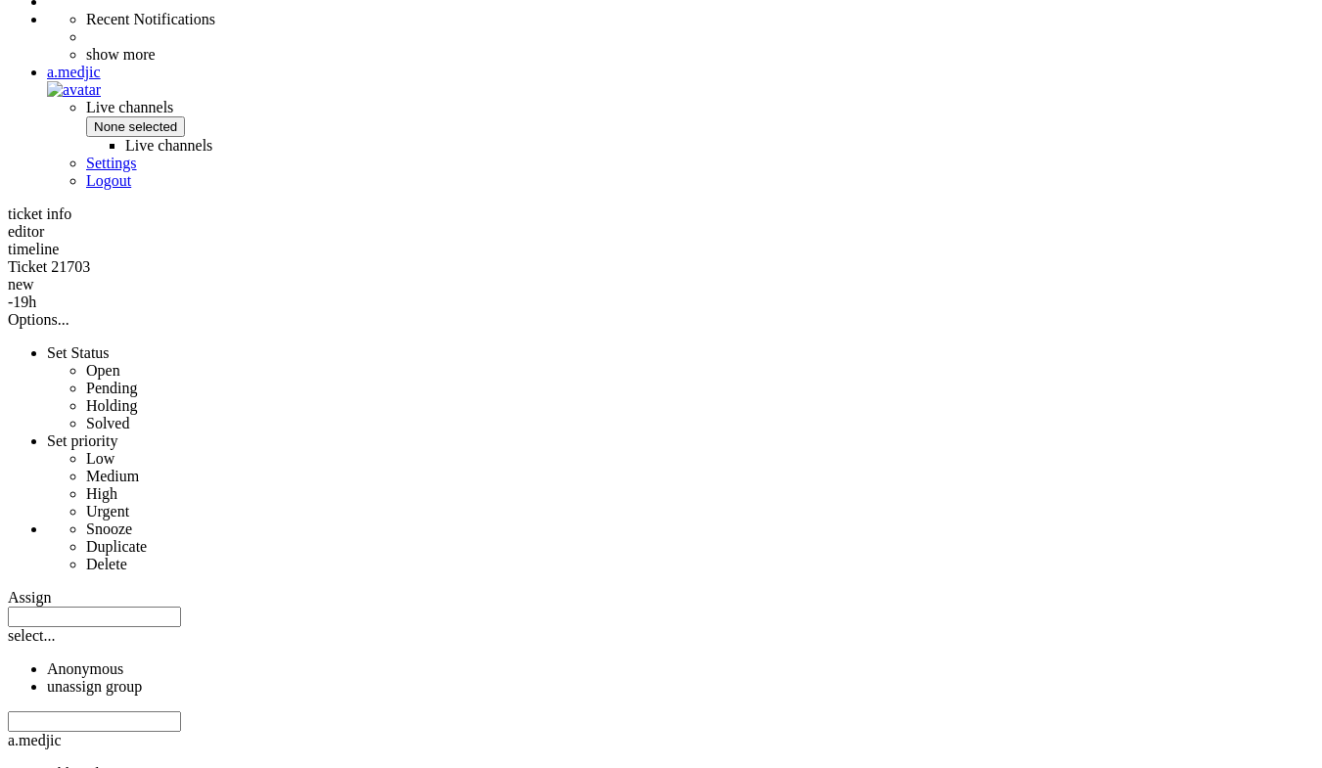
scroll to position [587, 0]
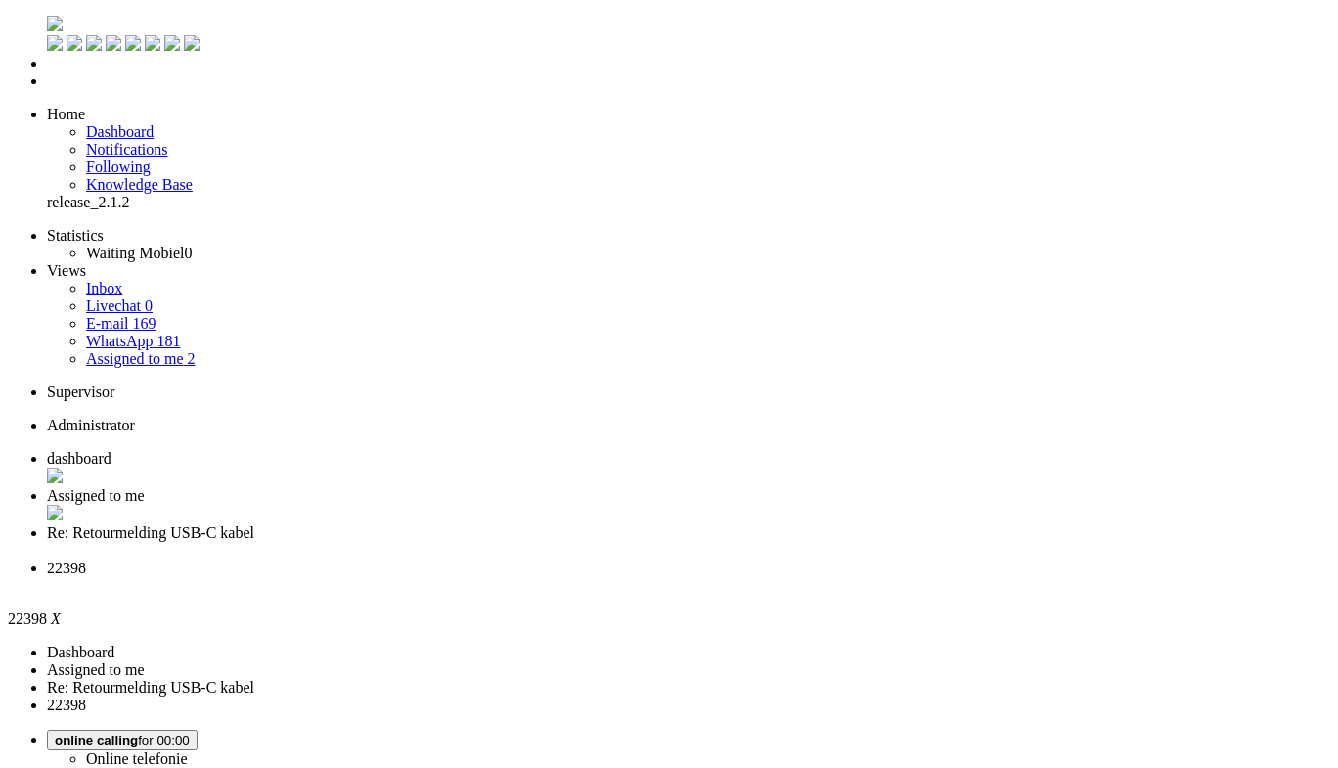
click at [254, 524] on span "Re: Retourmelding USB-C kabel" at bounding box center [150, 532] width 207 height 17
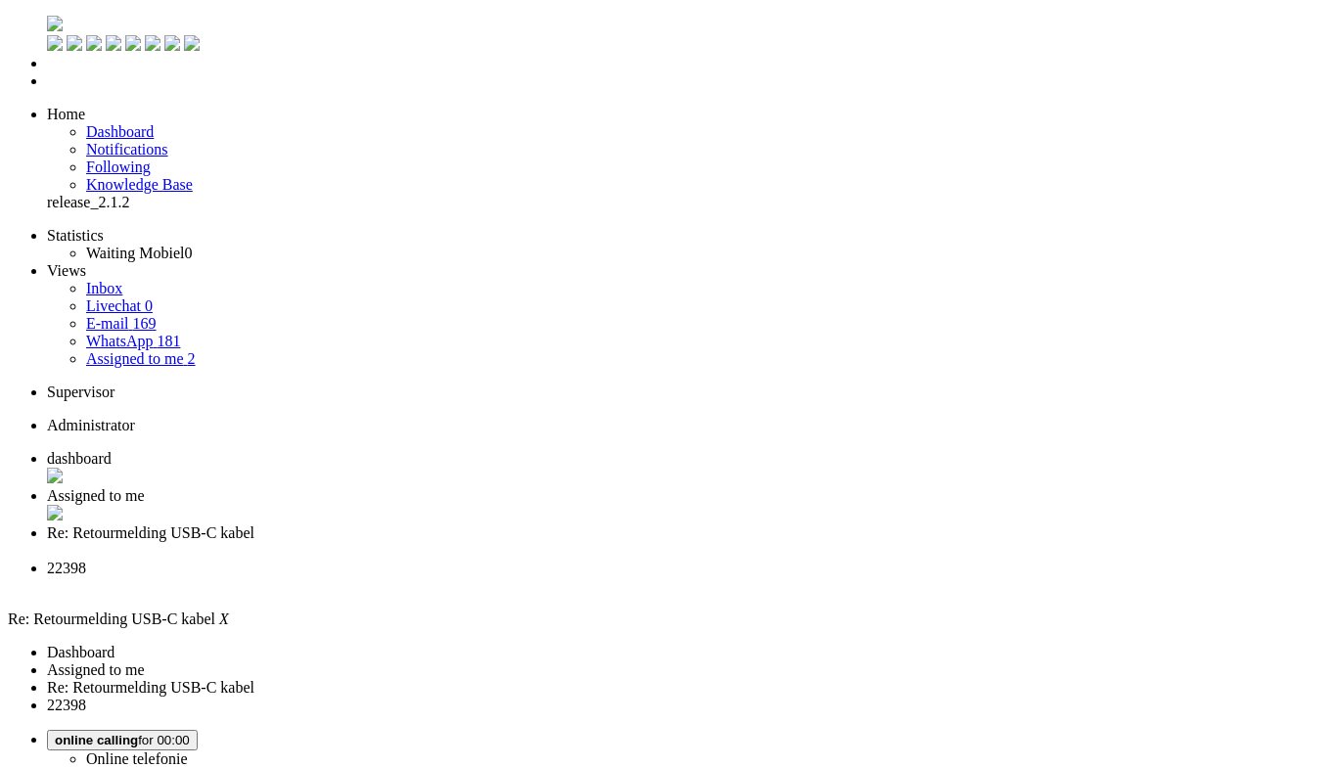
click at [86, 560] on span "22398" at bounding box center [66, 568] width 39 height 17
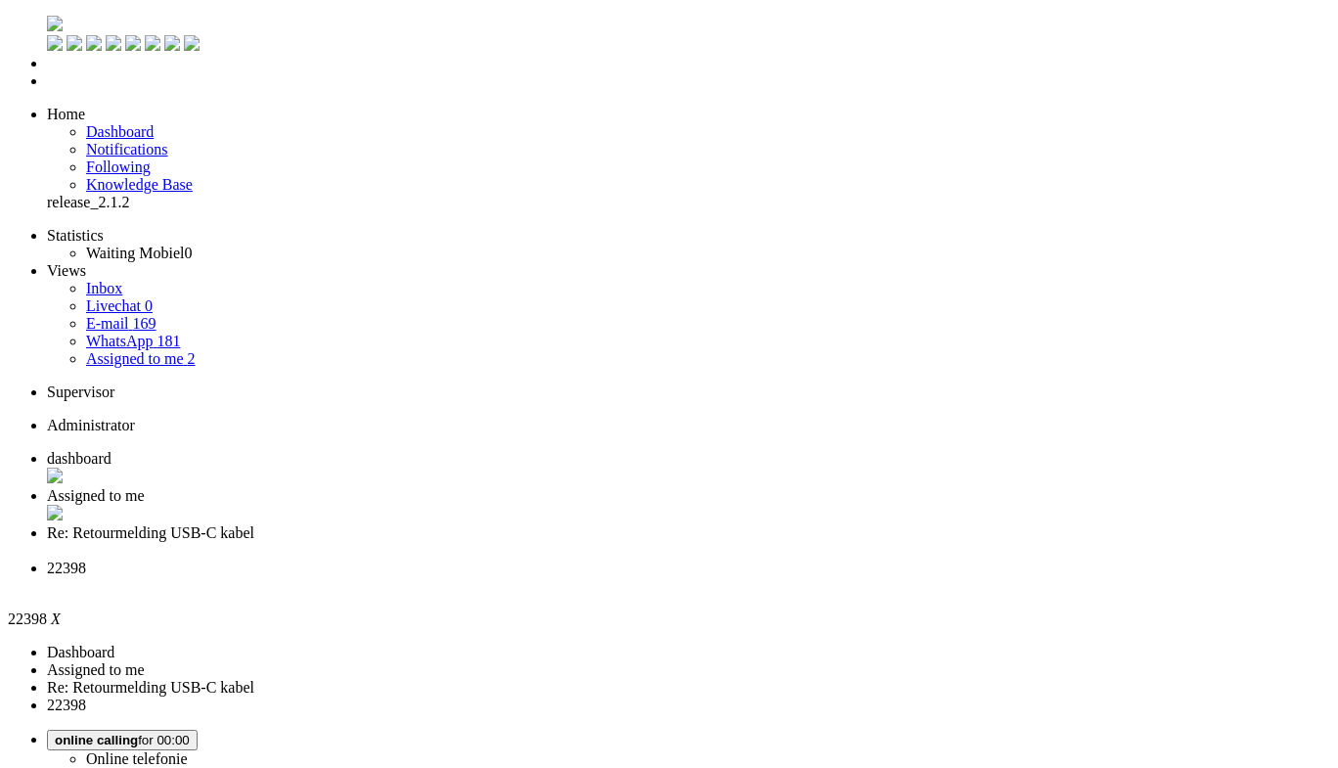
click at [567, 505] on div "Close tab" at bounding box center [689, 515] width 1284 height 20
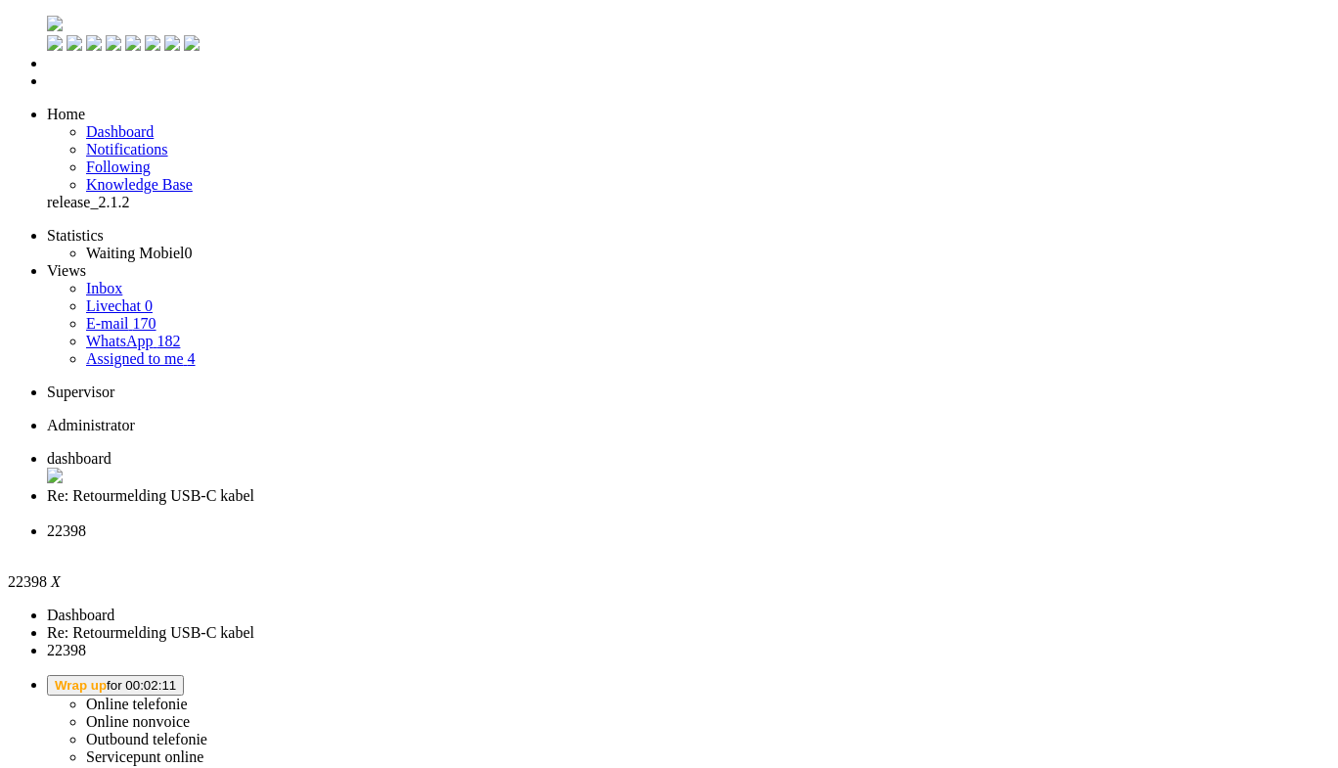
click at [176, 678] on span "Wrap up for 00:02:11" at bounding box center [115, 685] width 121 height 15
drag, startPoint x: 387, startPoint y: 285, endPoint x: 118, endPoint y: 29, distance: 370.9
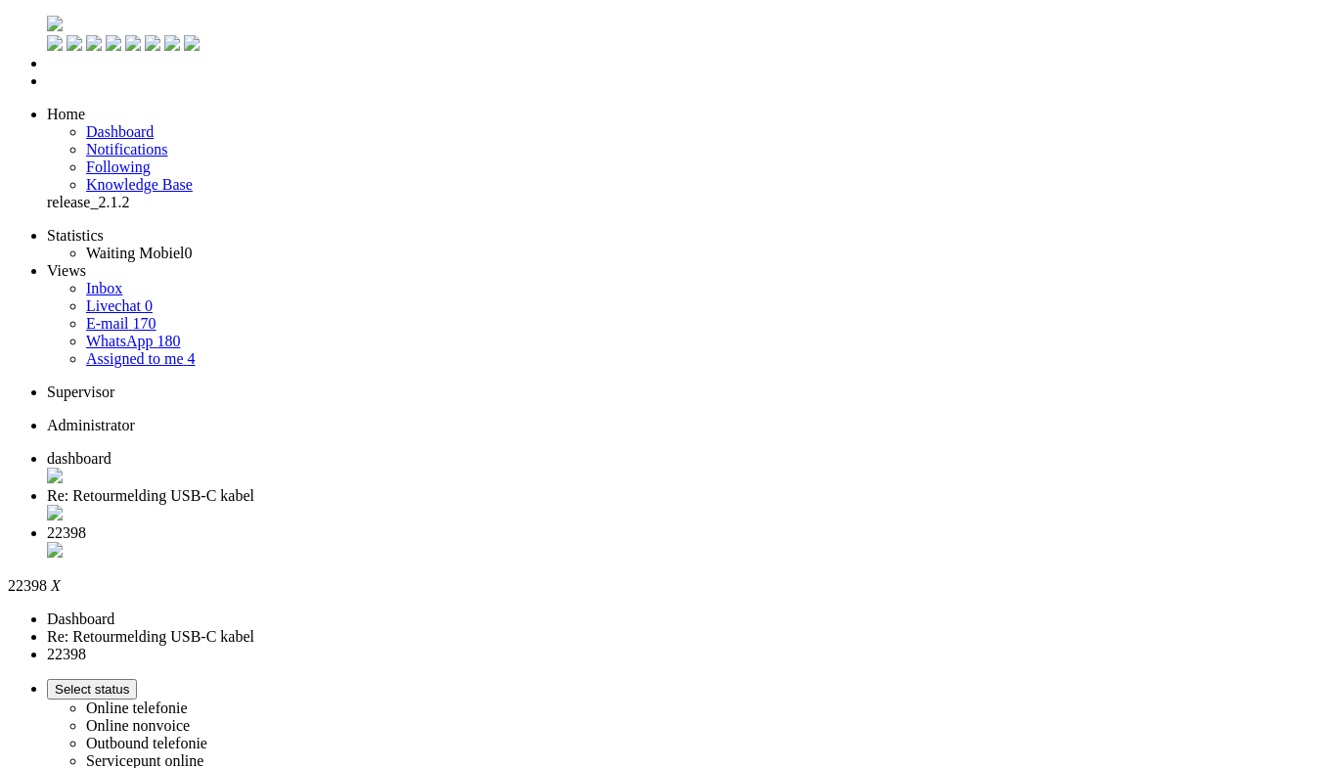
click at [730, 542] on div "Close tab" at bounding box center [689, 552] width 1284 height 20
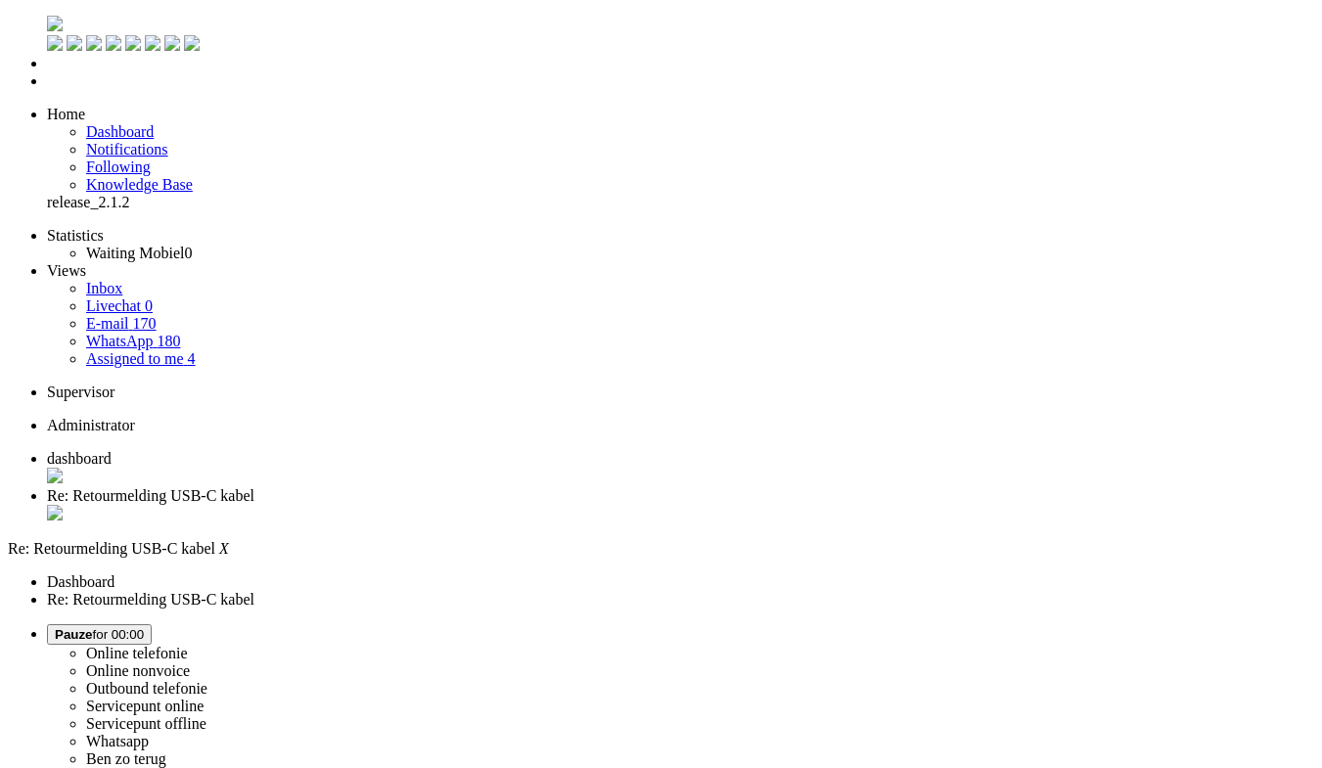
click at [112, 450] on span "dashboard" at bounding box center [79, 458] width 65 height 17
click at [47, 28] on img "Omnidesk" at bounding box center [55, 24] width 16 height 16
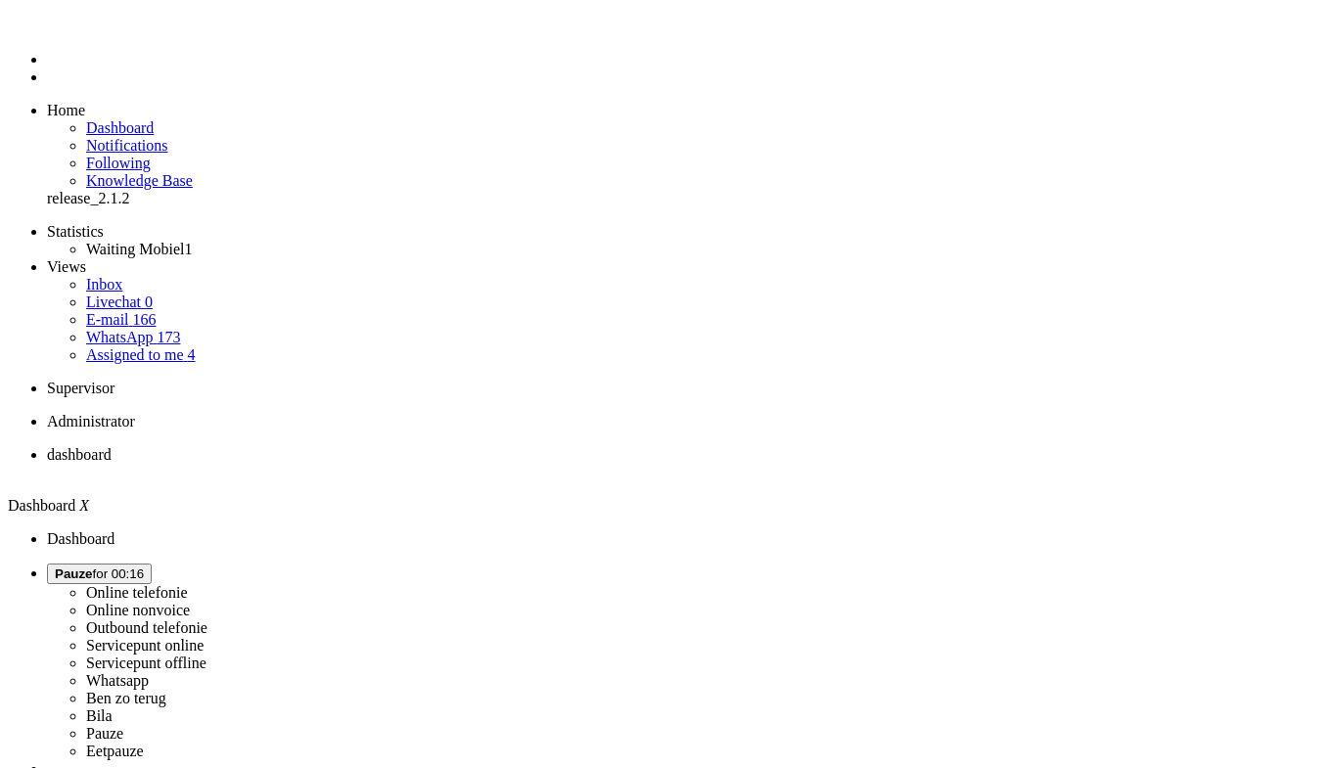
click at [144, 566] on span "Pauze for 00:16" at bounding box center [99, 573] width 89 height 15
click at [190, 602] on label "Online nonvoice" at bounding box center [138, 610] width 104 height 17
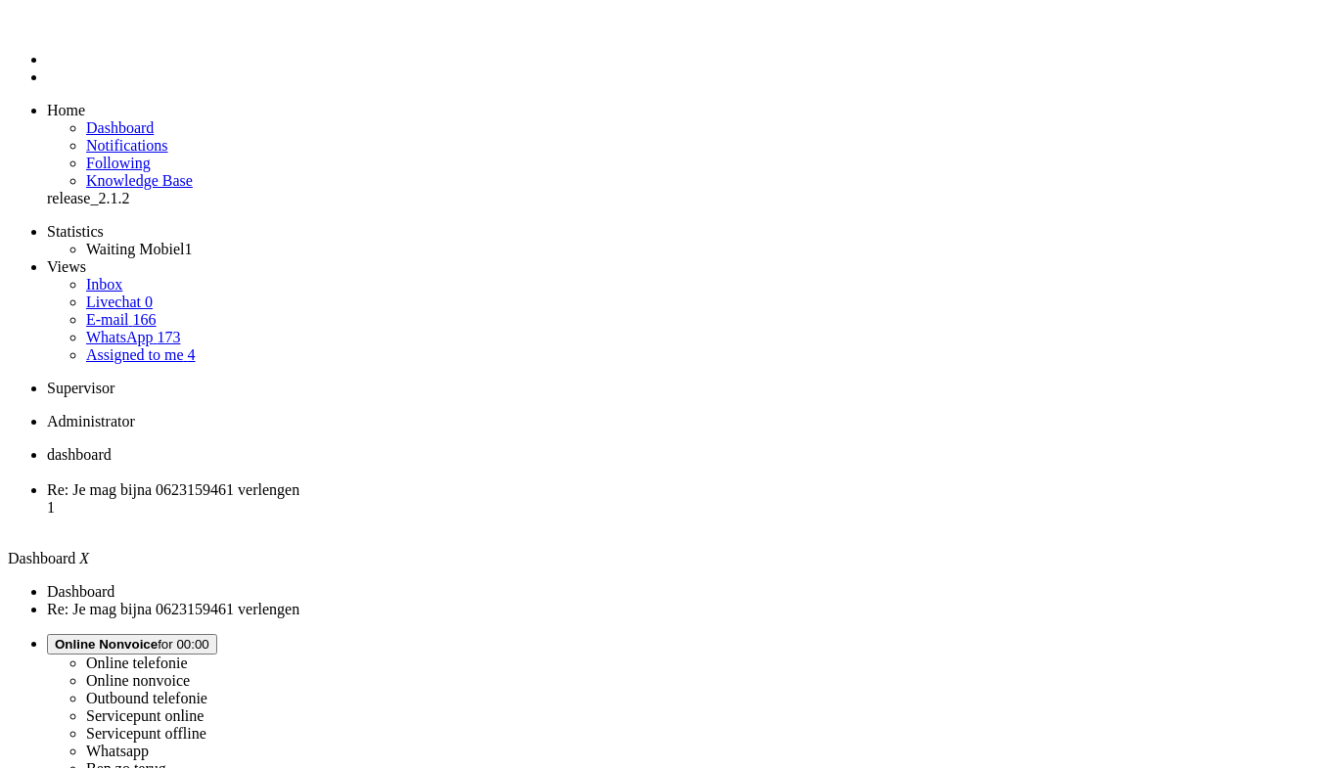
click at [299, 481] on span "Re: Je mag bijna 0623159461 verlengen" at bounding box center [173, 489] width 252 height 17
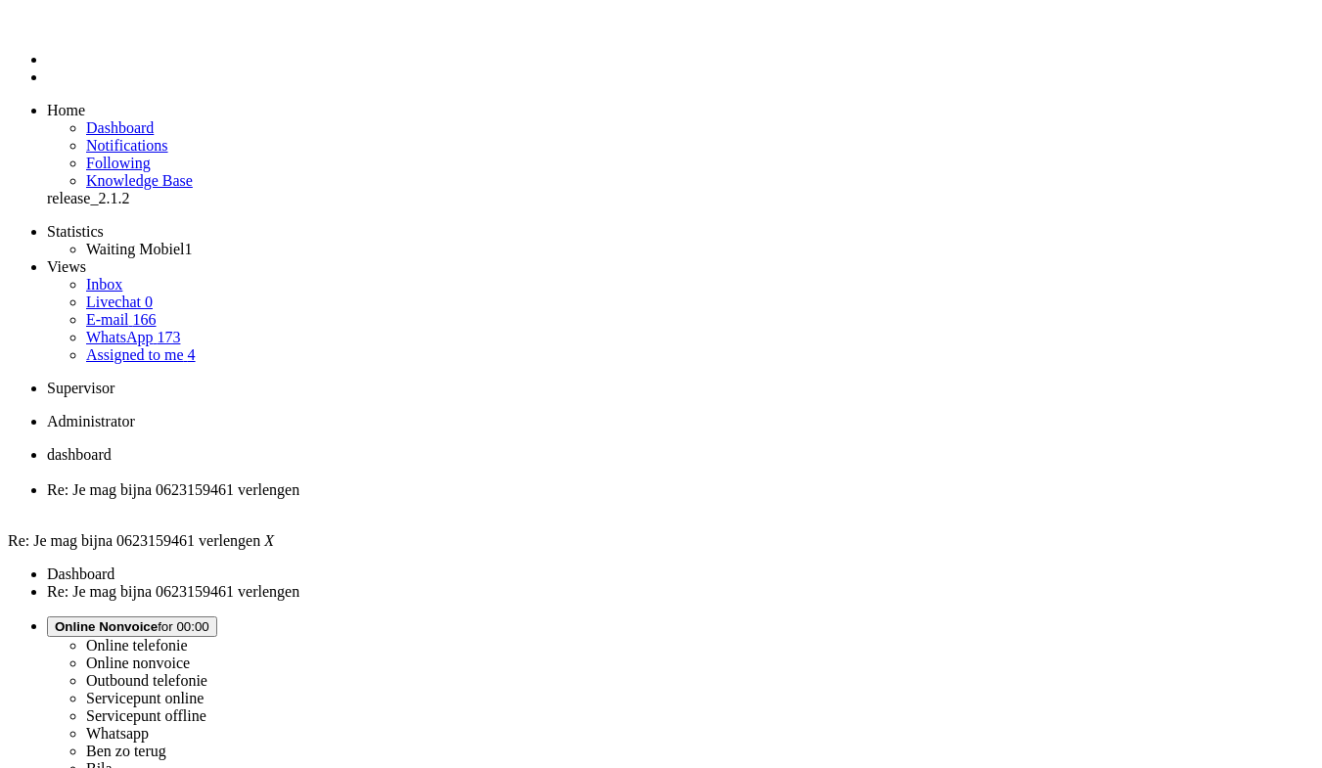
click at [209, 619] on span "Online Nonvoice for 00:00" at bounding box center [132, 626] width 155 height 15
drag, startPoint x: 1075, startPoint y: 174, endPoint x: 145, endPoint y: 75, distance: 935.6
click at [149, 725] on label "Whatsapp" at bounding box center [117, 733] width 63 height 17
click at [566, 499] on div "Close tab" at bounding box center [680, 508] width 1267 height 18
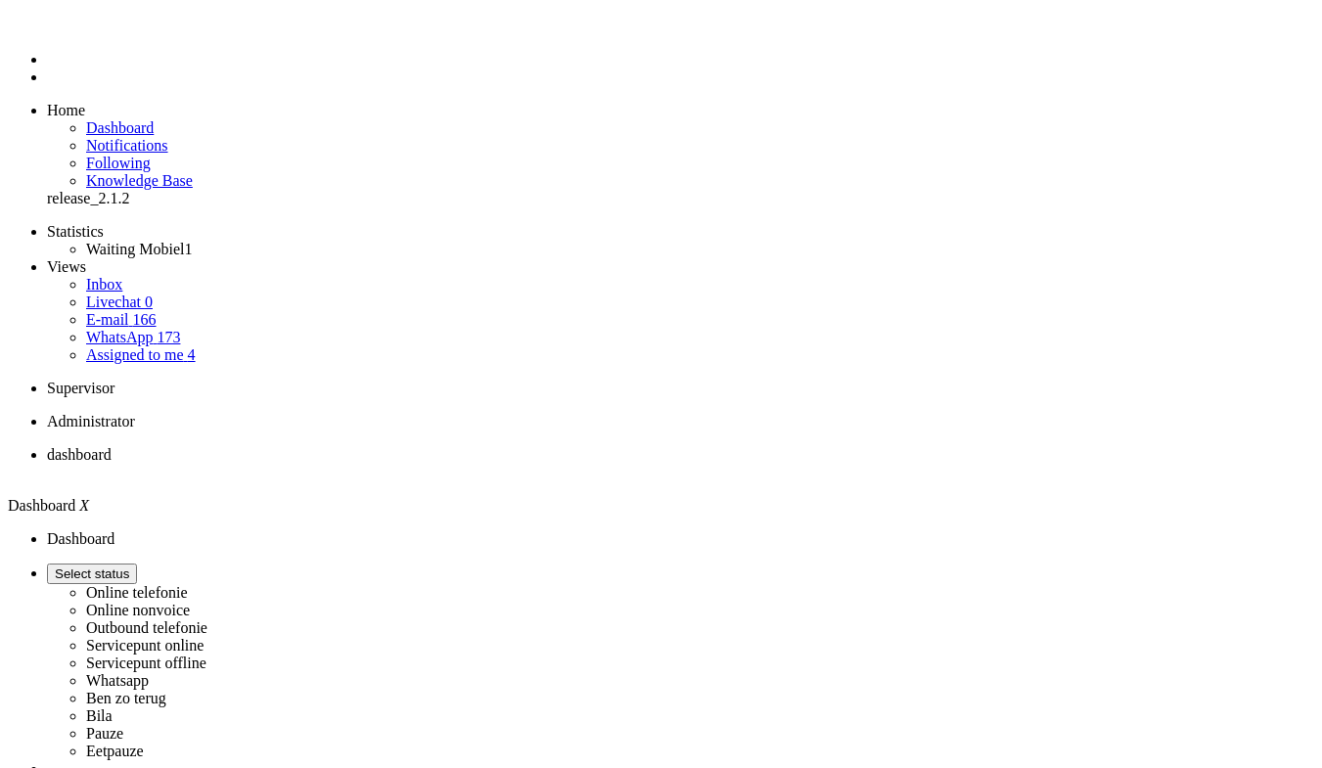
click at [173, 346] on link "Assigned to me 4" at bounding box center [141, 354] width 110 height 17
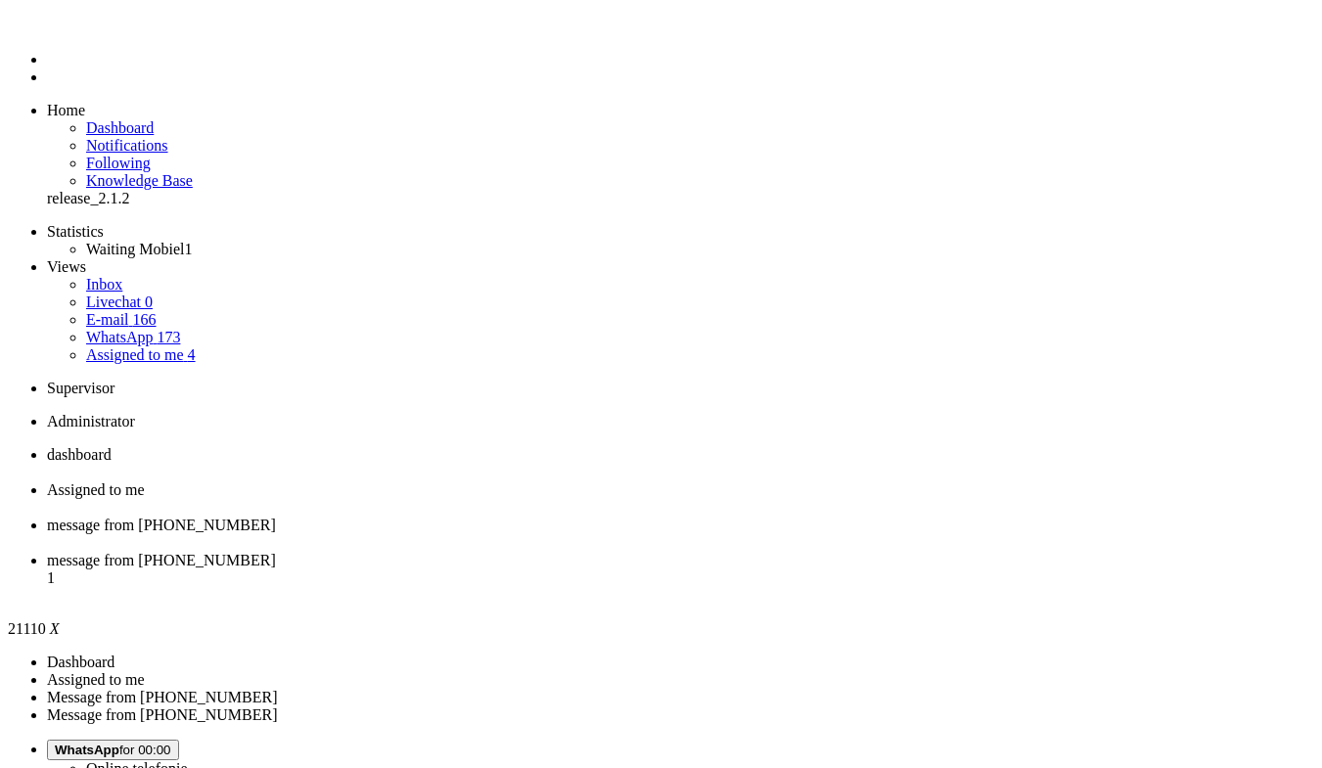
click at [732, 534] on div "Close tab" at bounding box center [680, 543] width 1267 height 18
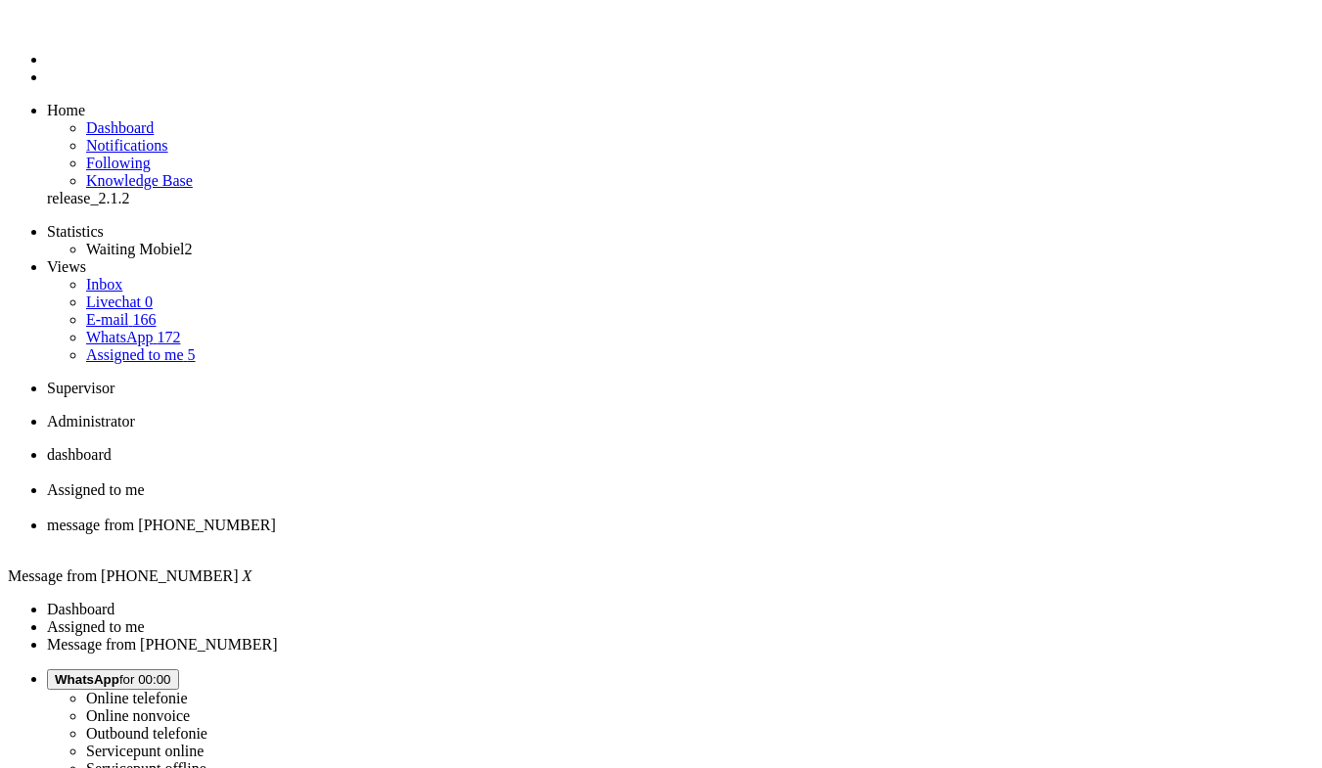
click at [145, 481] on span "Assigned to me" at bounding box center [96, 489] width 98 height 17
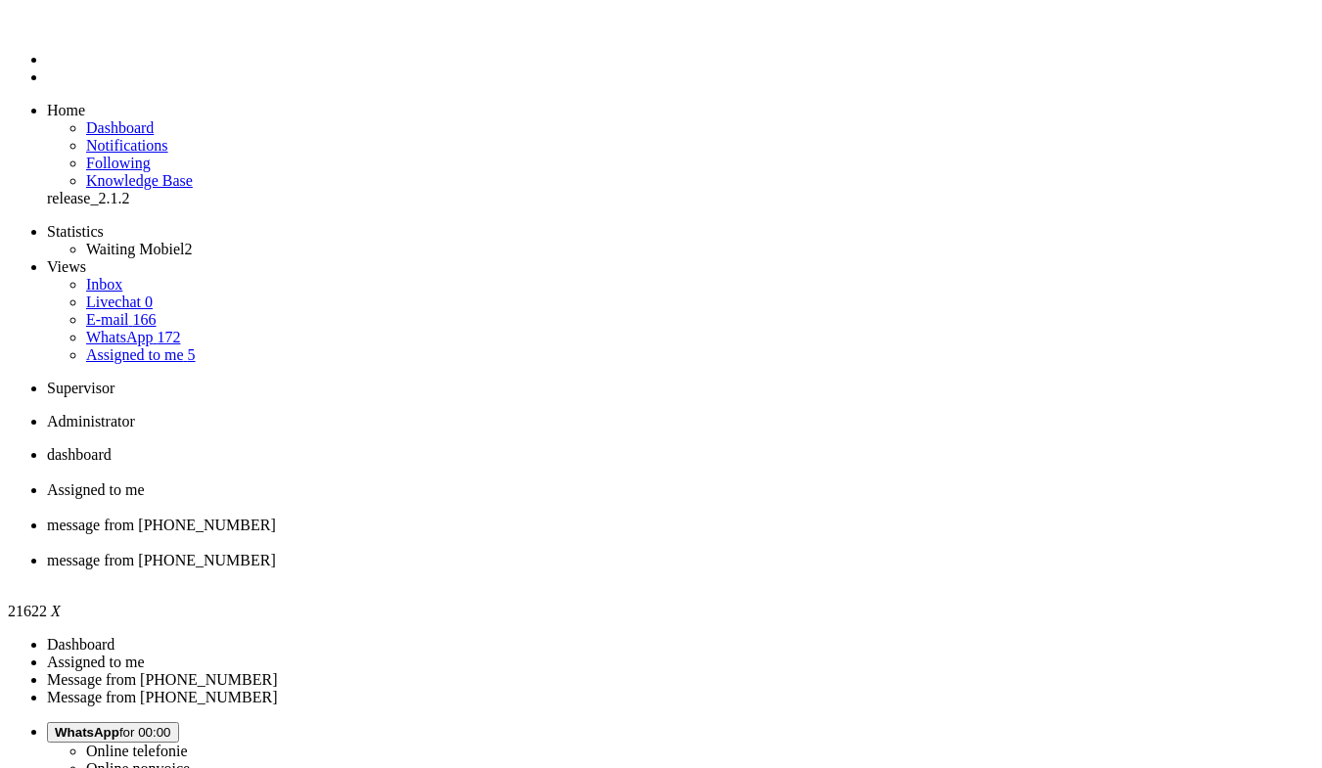
click at [896, 569] on div "Close tab" at bounding box center [680, 578] width 1267 height 18
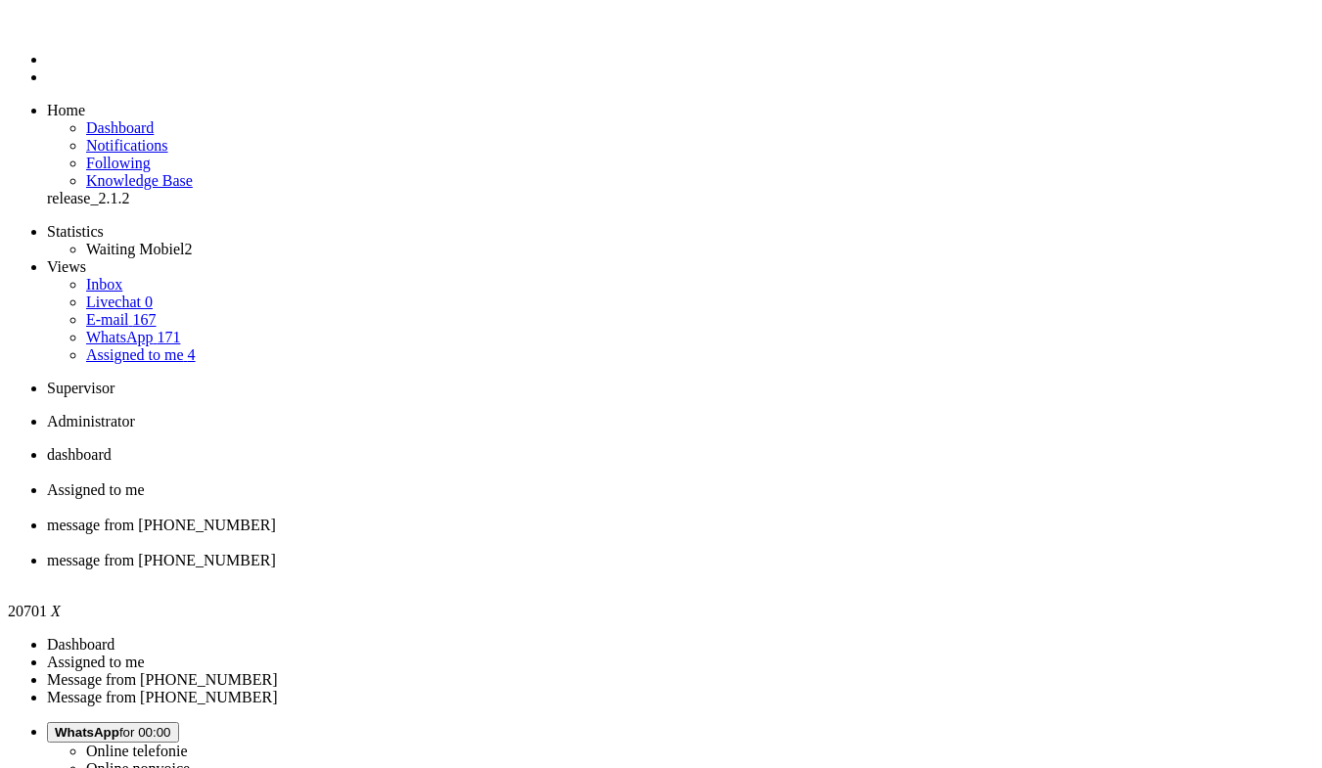
click at [276, 552] on span "message from [PHONE_NUMBER]" at bounding box center [161, 560] width 229 height 17
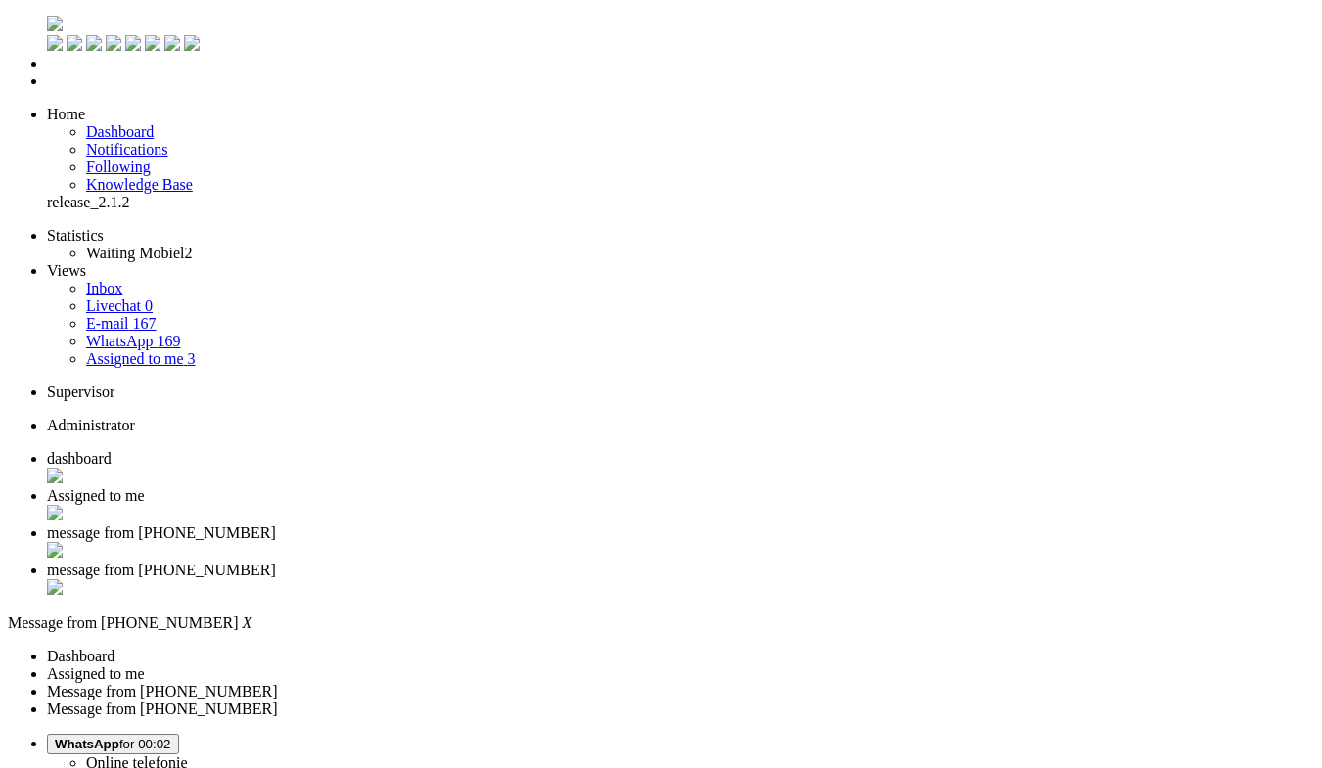
click at [895, 579] on div "Close tab" at bounding box center [680, 589] width 1267 height 20
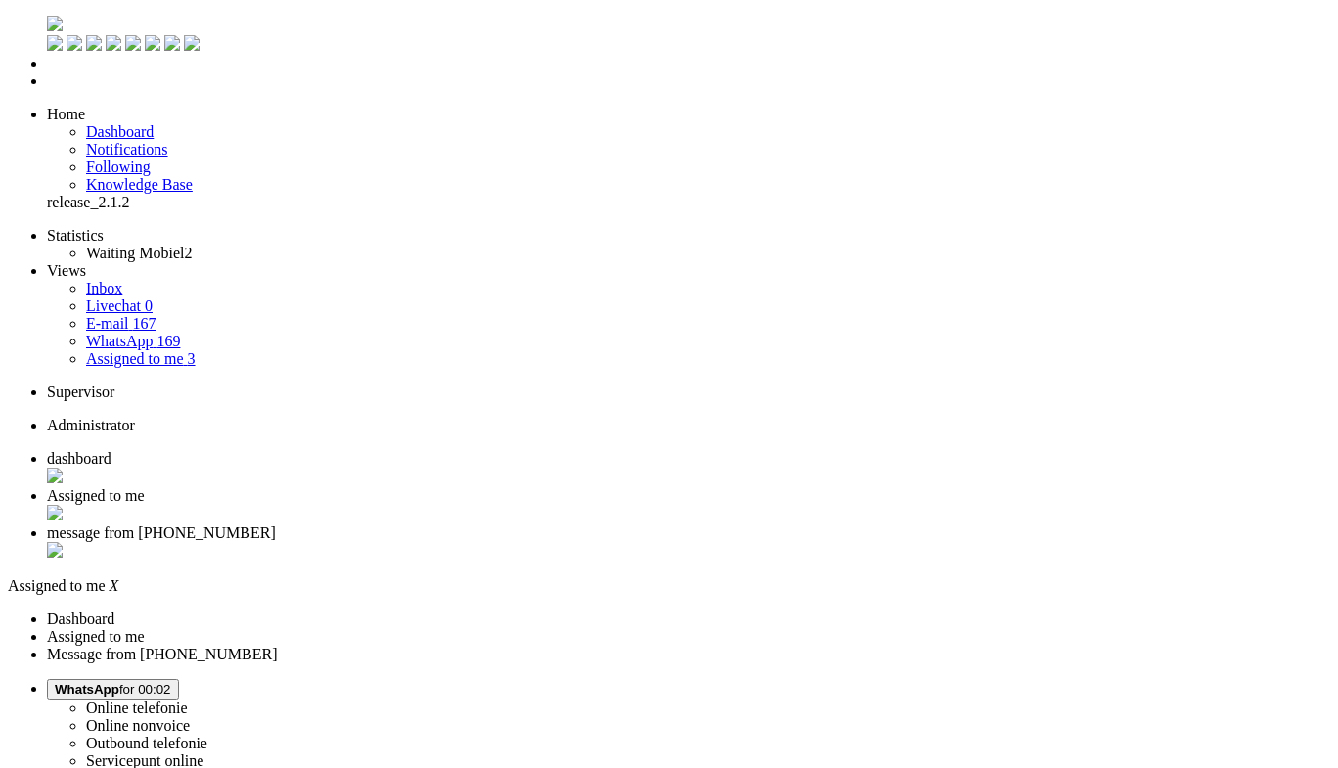
click at [171, 682] on span "WhatsApp for 00:02" at bounding box center [113, 689] width 116 height 15
click at [188, 699] on label "Online telefonie" at bounding box center [137, 707] width 102 height 17
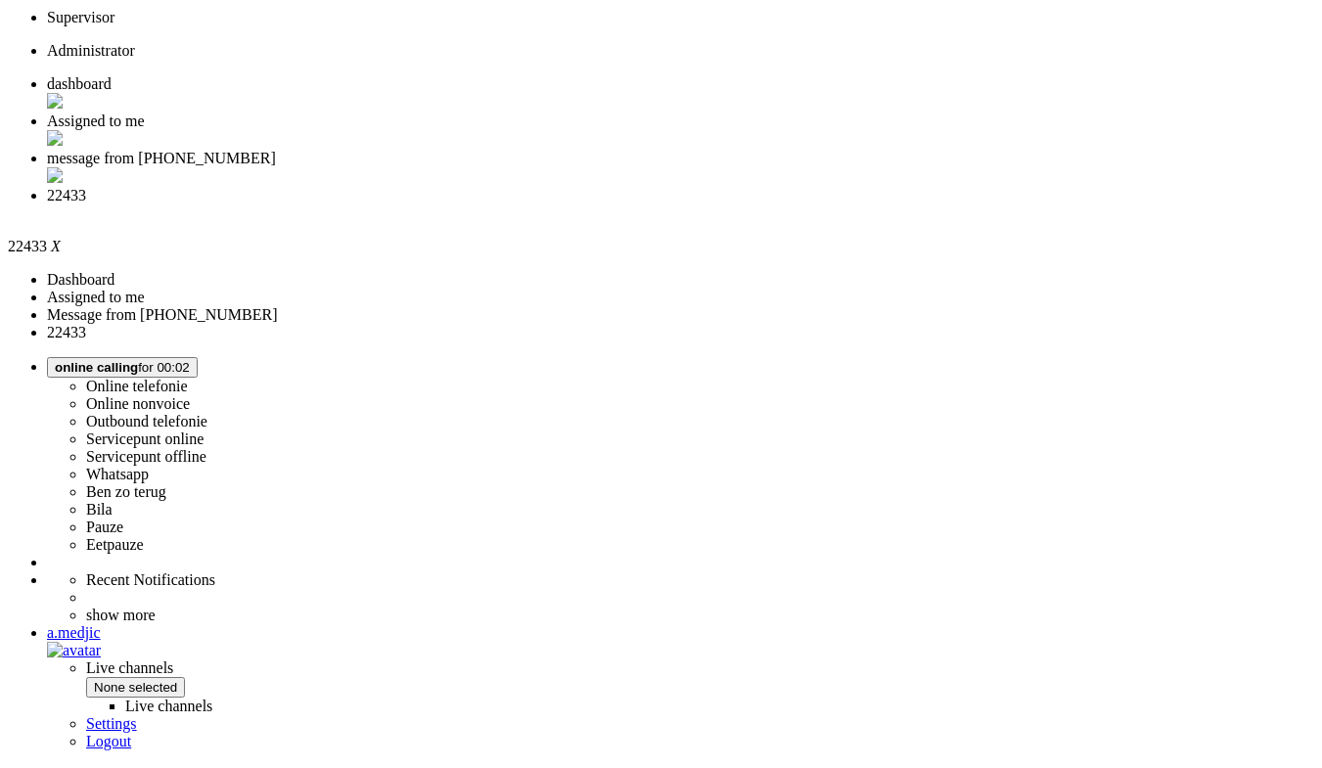
scroll to position [489, 0]
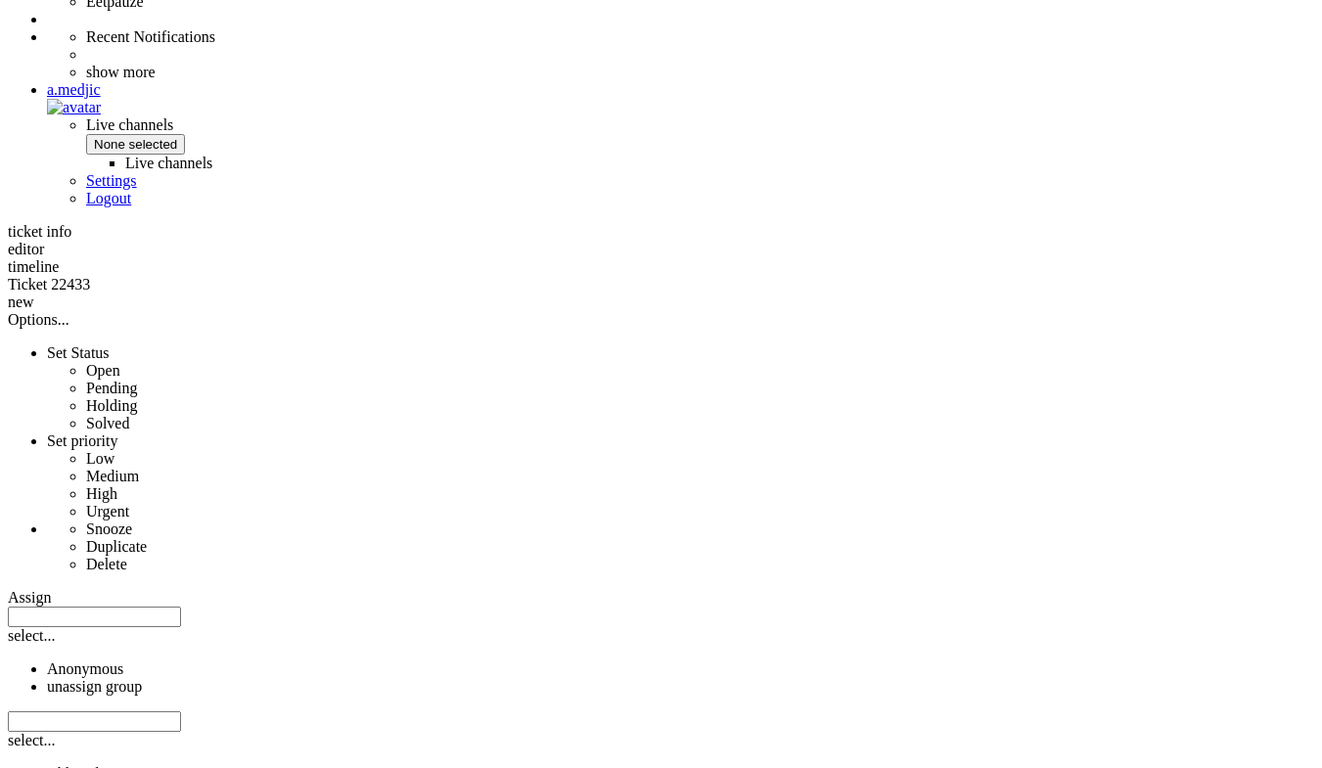
scroll to position [952, 0]
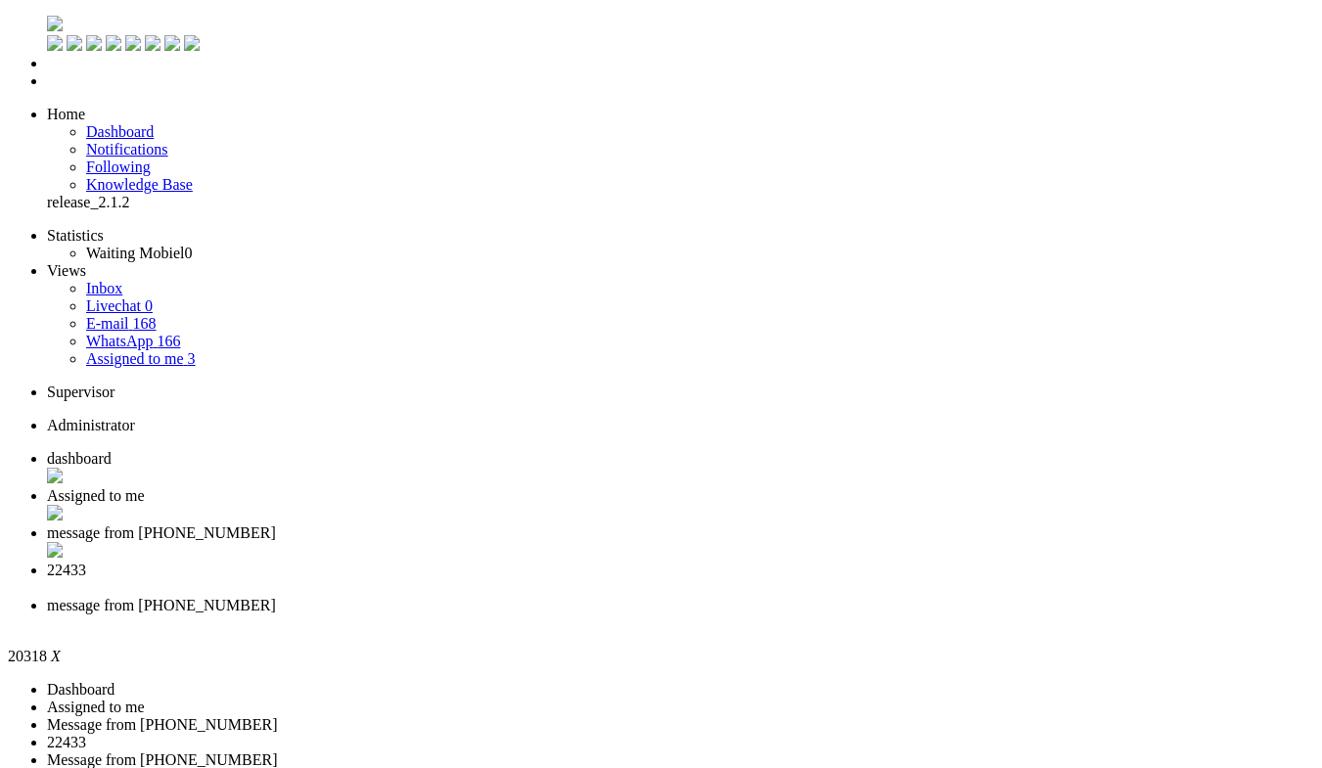
click at [930, 614] on div "Close tab" at bounding box center [680, 623] width 1267 height 18
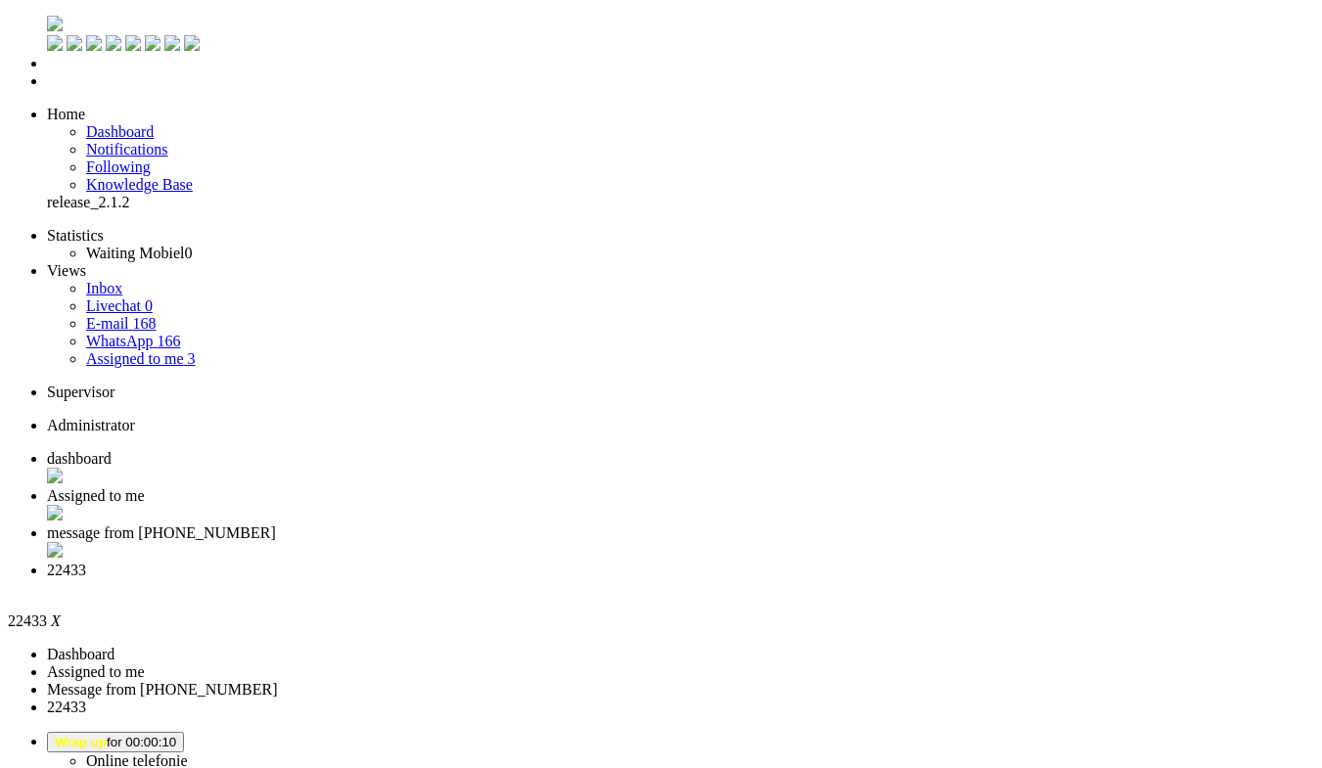
click at [902, 579] on div "Close tab" at bounding box center [680, 588] width 1267 height 18
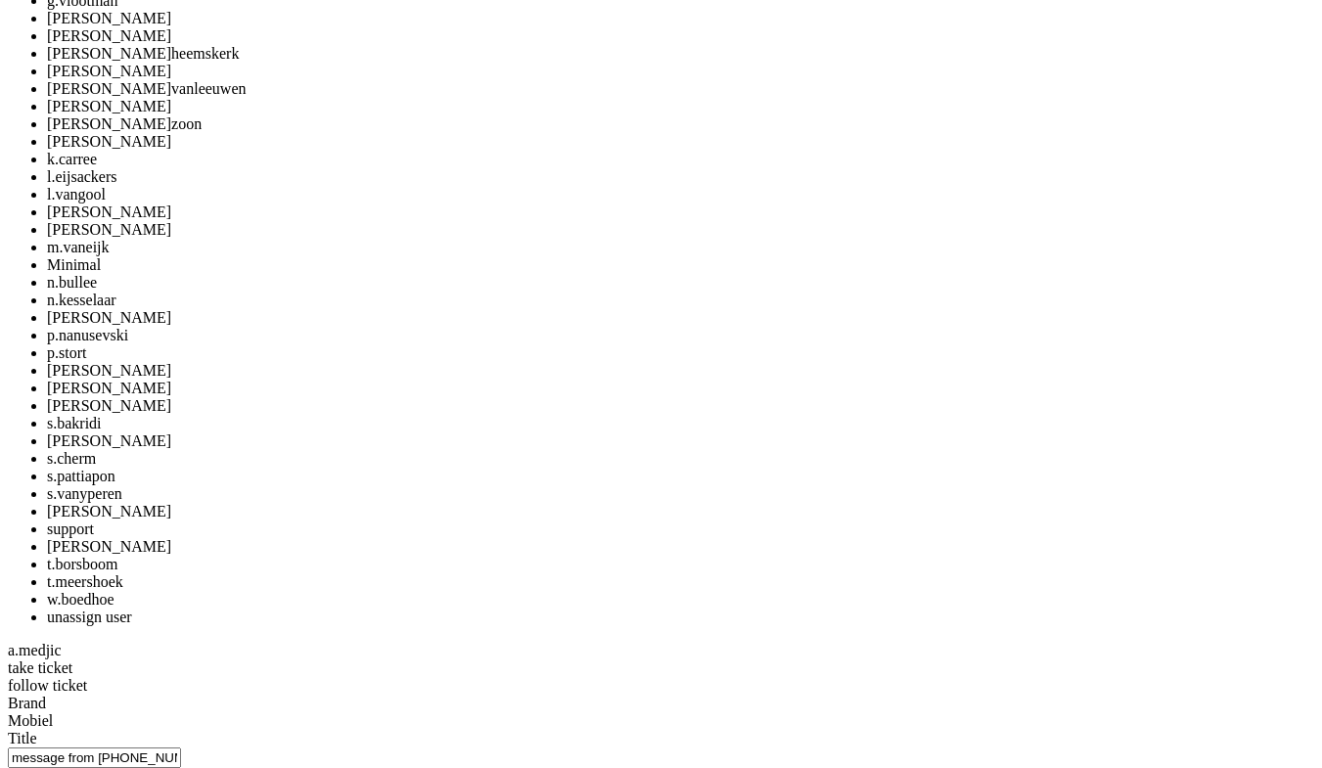
scroll to position [2152, 0]
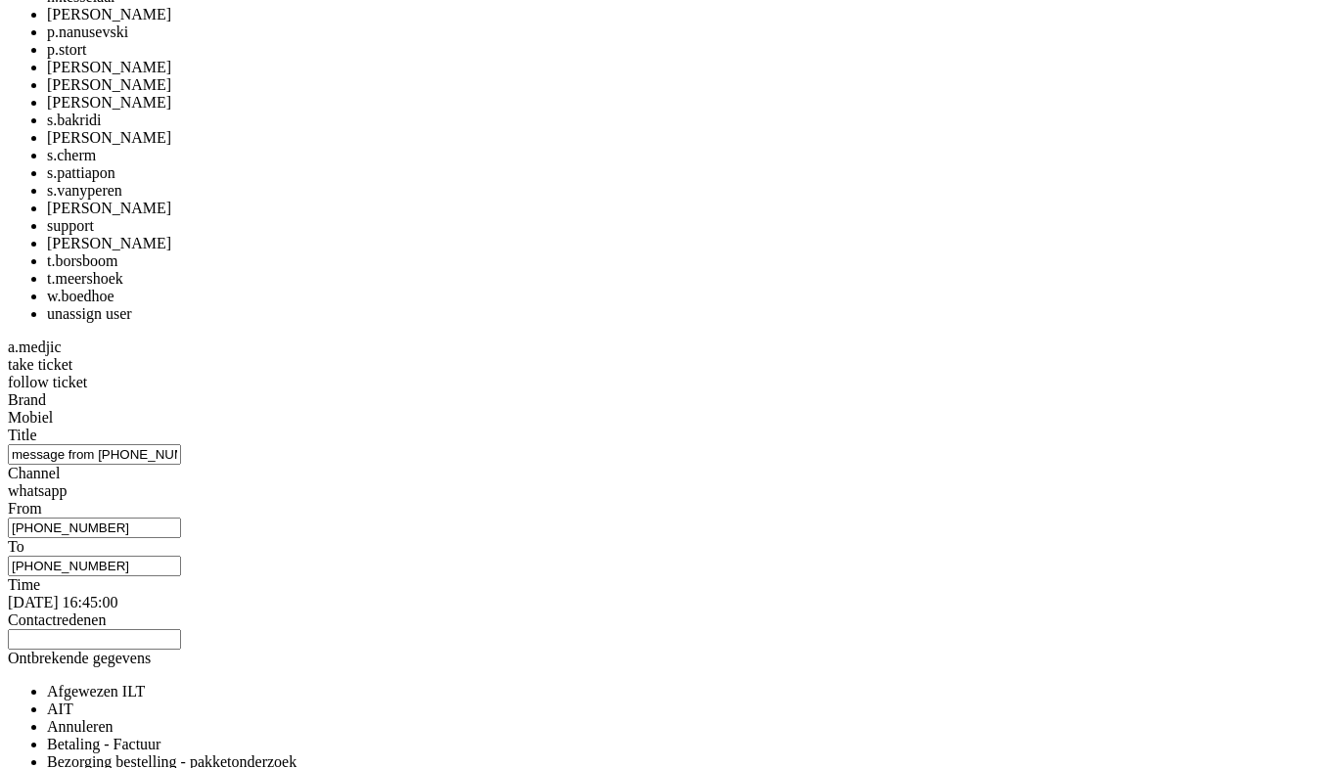
copy div "4676438"
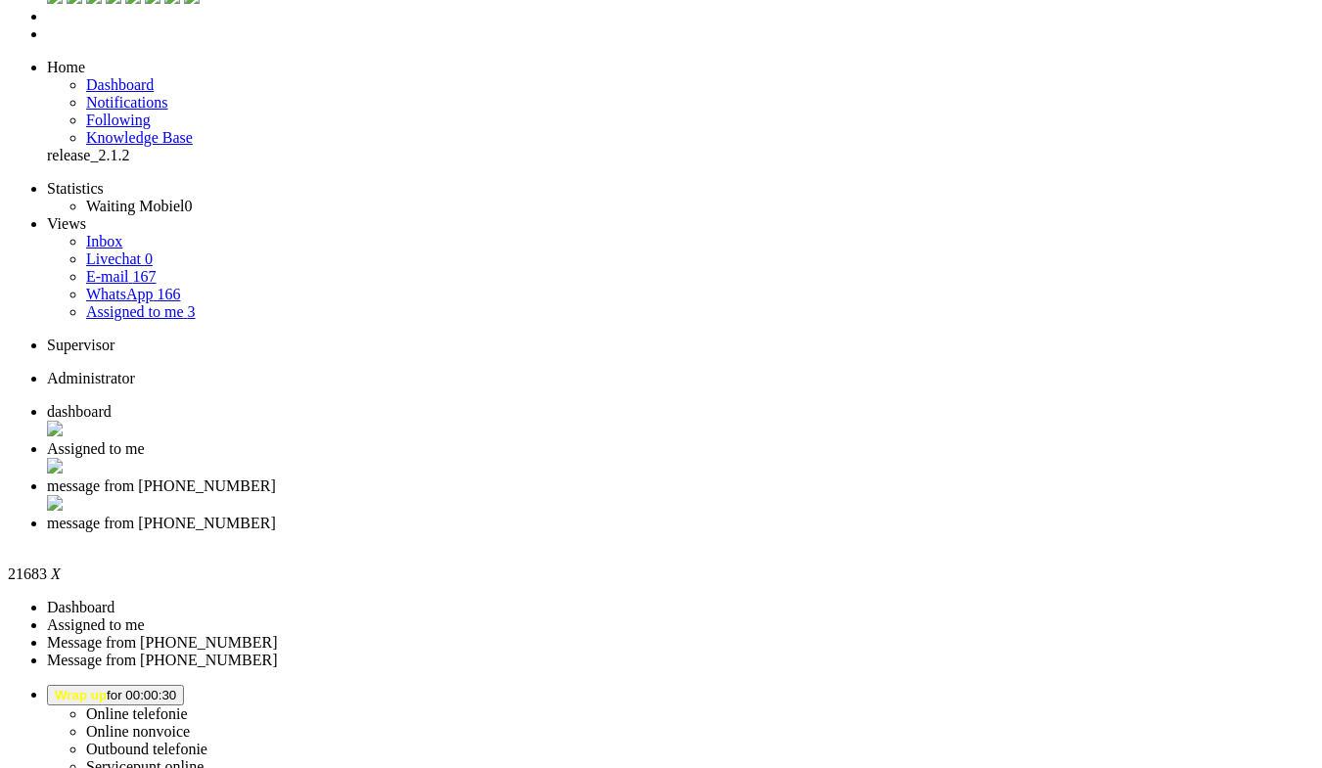
scroll to position [0, 0]
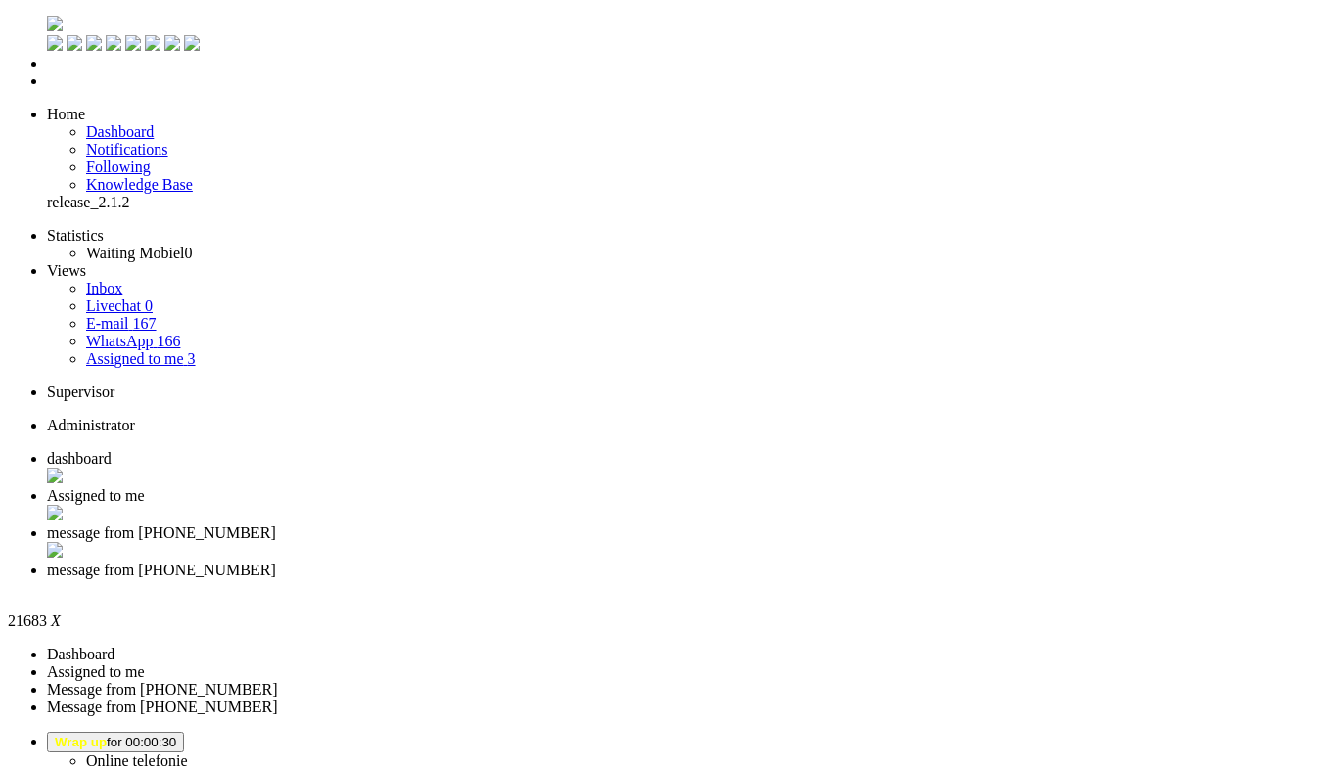
click at [903, 579] on div "Close tab" at bounding box center [680, 588] width 1267 height 18
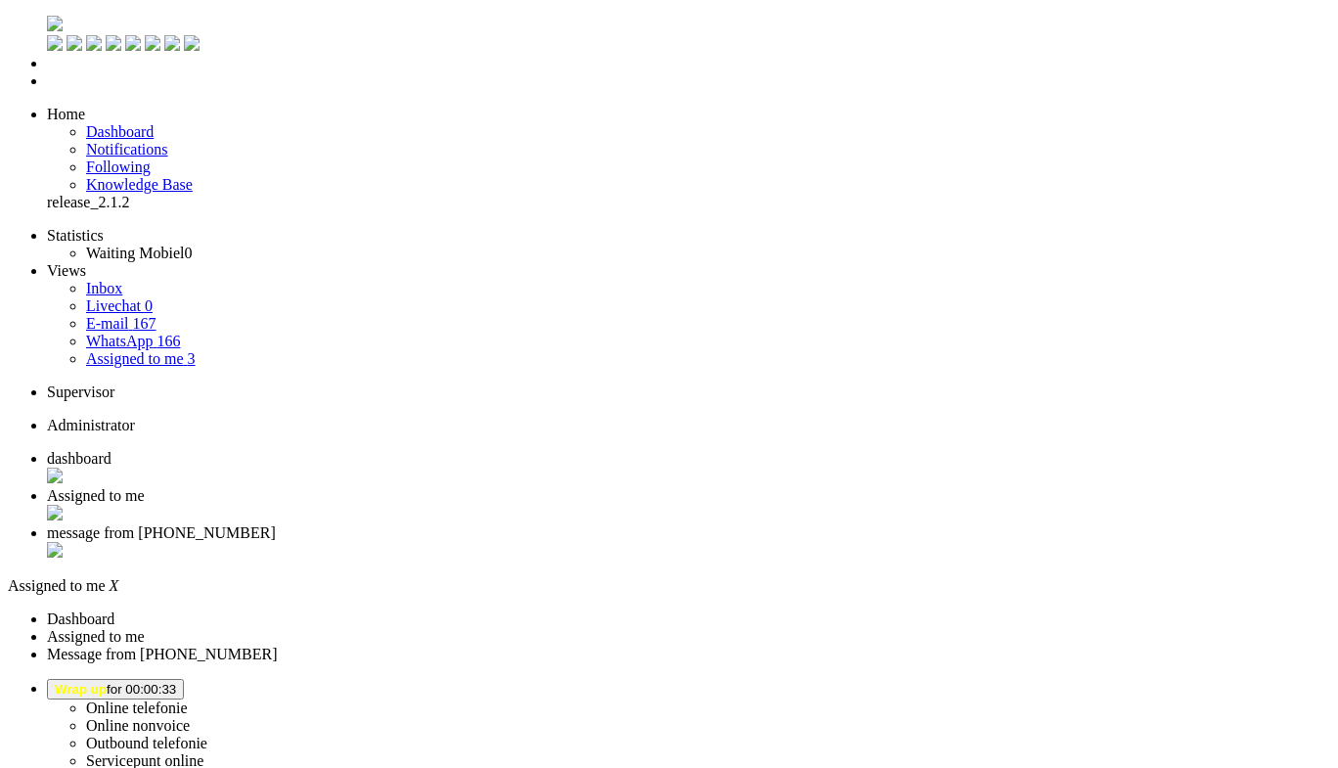
click at [681, 524] on li "message from [PHONE_NUMBER]" at bounding box center [689, 542] width 1284 height 37
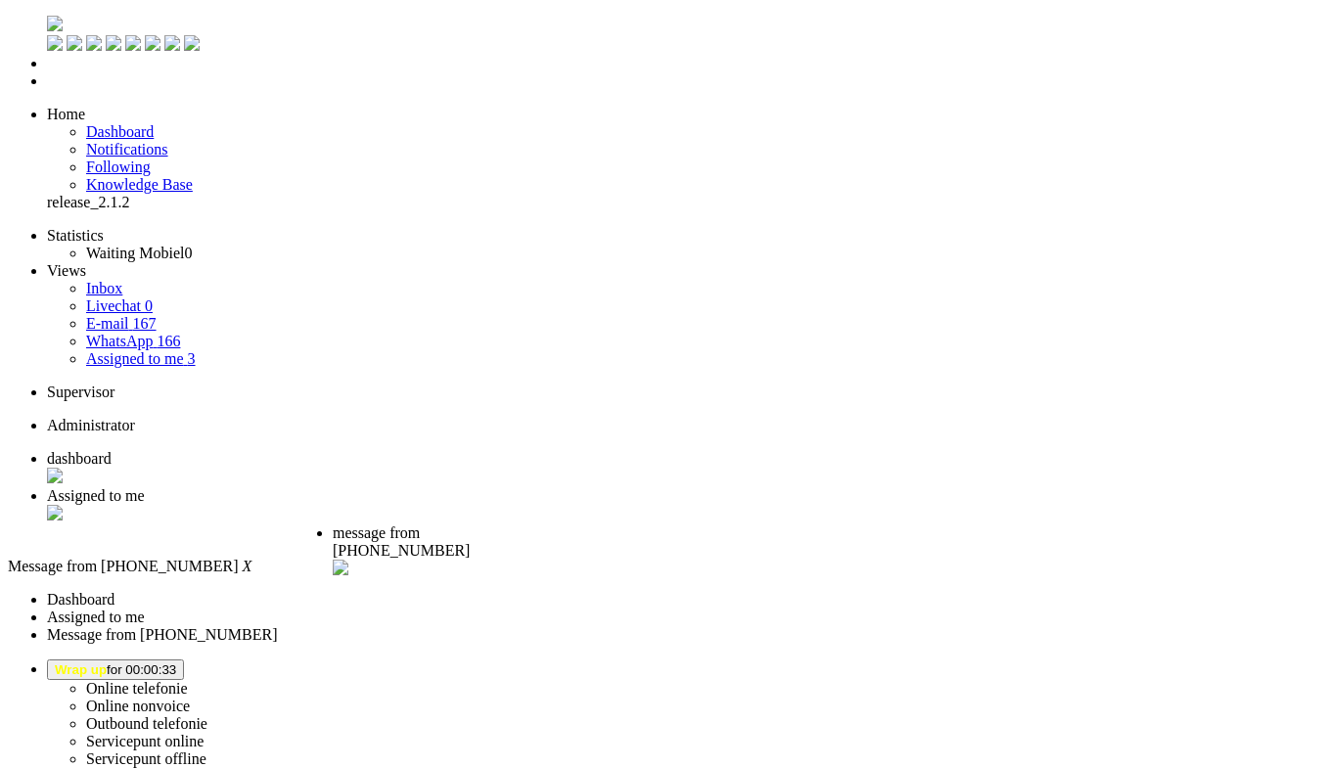
click at [470, 524] on span "message from [PHONE_NUMBER]" at bounding box center [401, 541] width 137 height 34
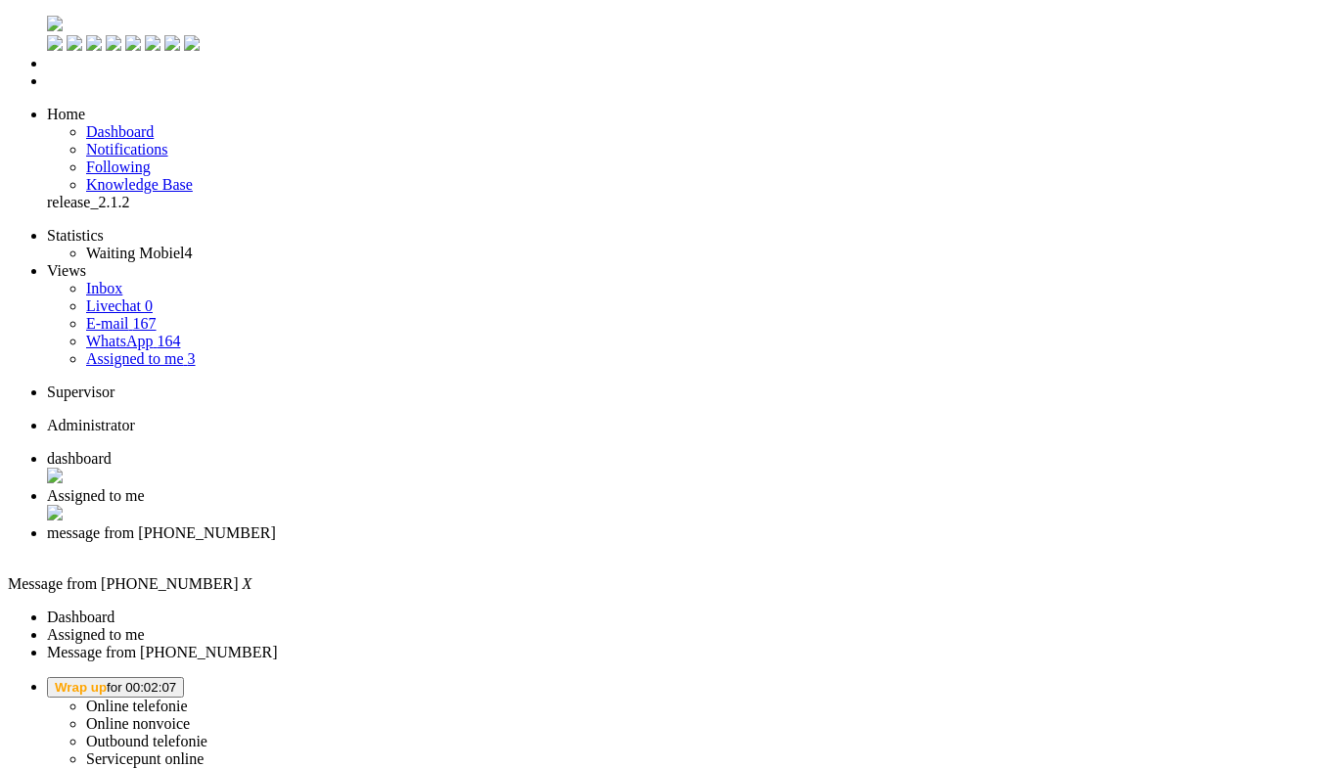
click at [184, 677] on button "Wrap up for 00:02:07" at bounding box center [115, 687] width 137 height 21
click at [188, 698] on label "Online telefonie" at bounding box center [137, 706] width 102 height 17
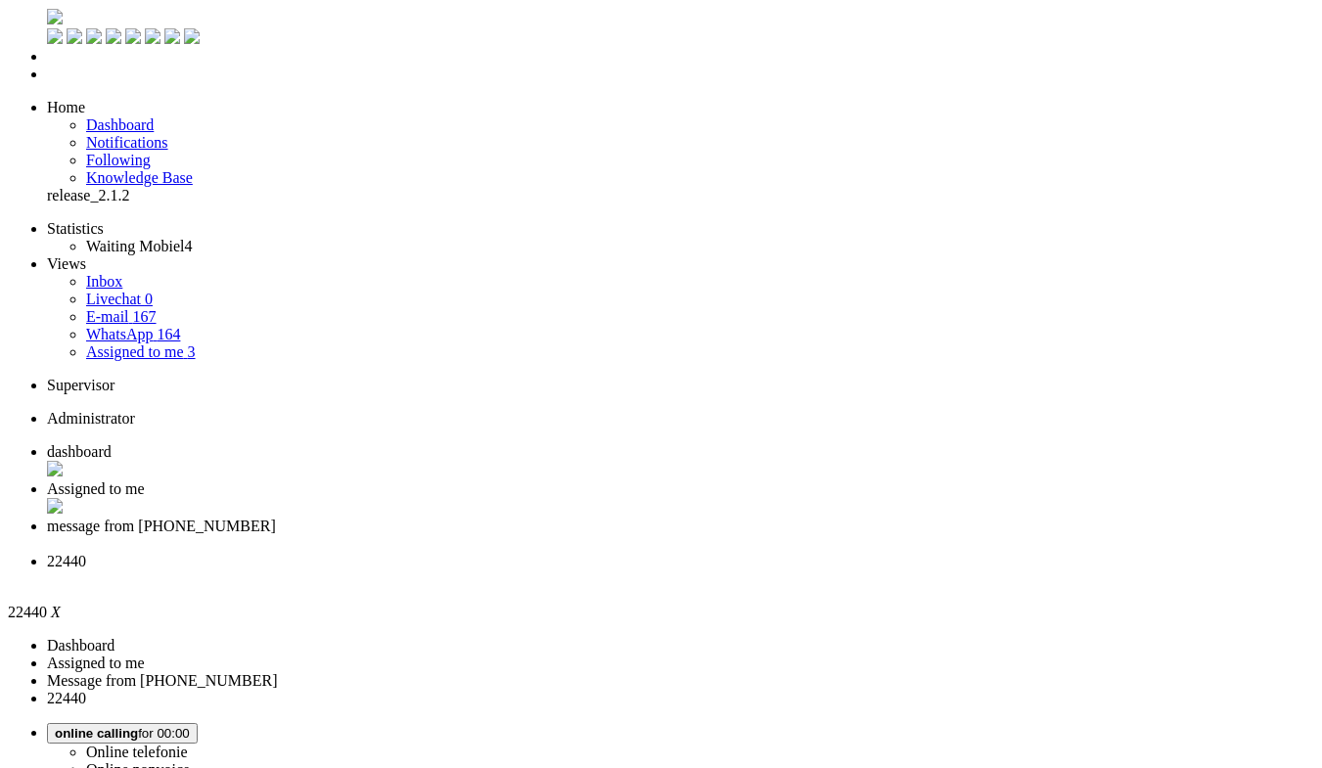
scroll to position [234, 0]
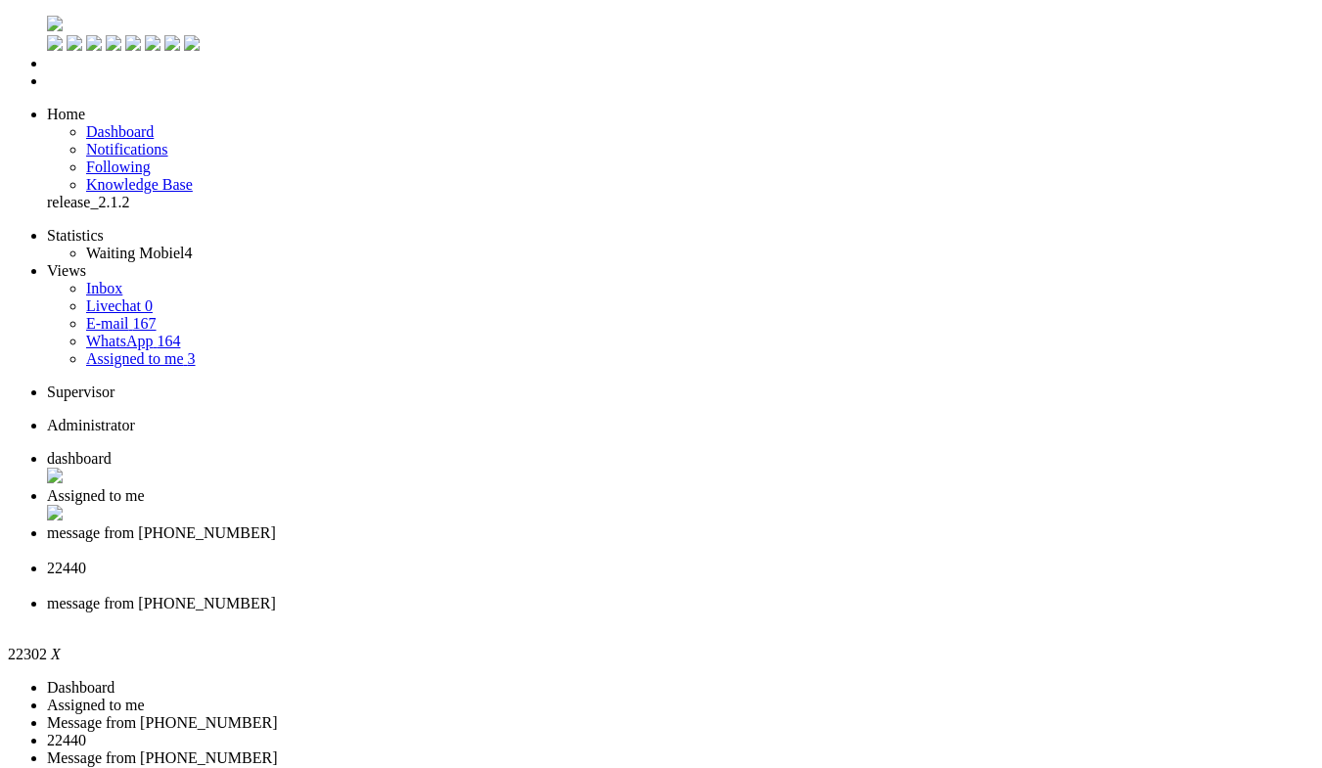
type input "ree"
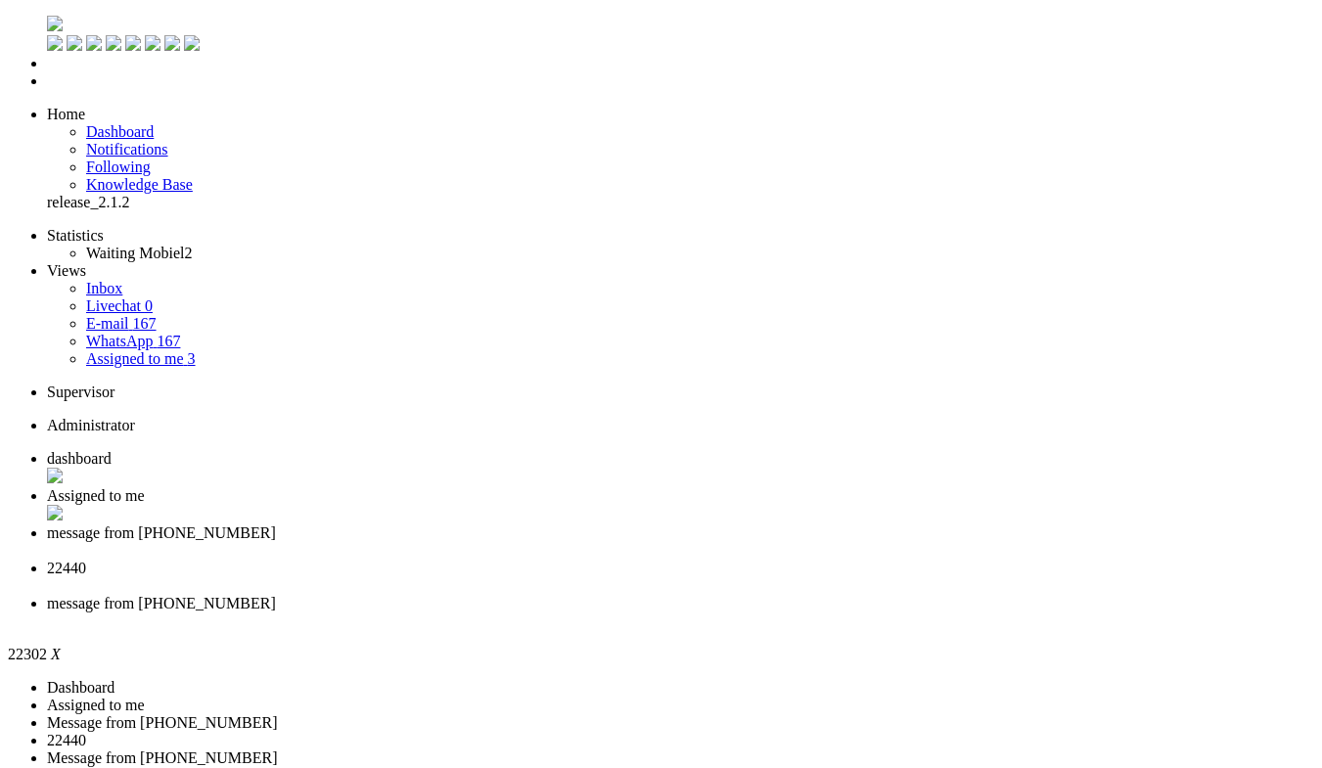
click at [86, 560] on span "22440" at bounding box center [66, 568] width 39 height 17
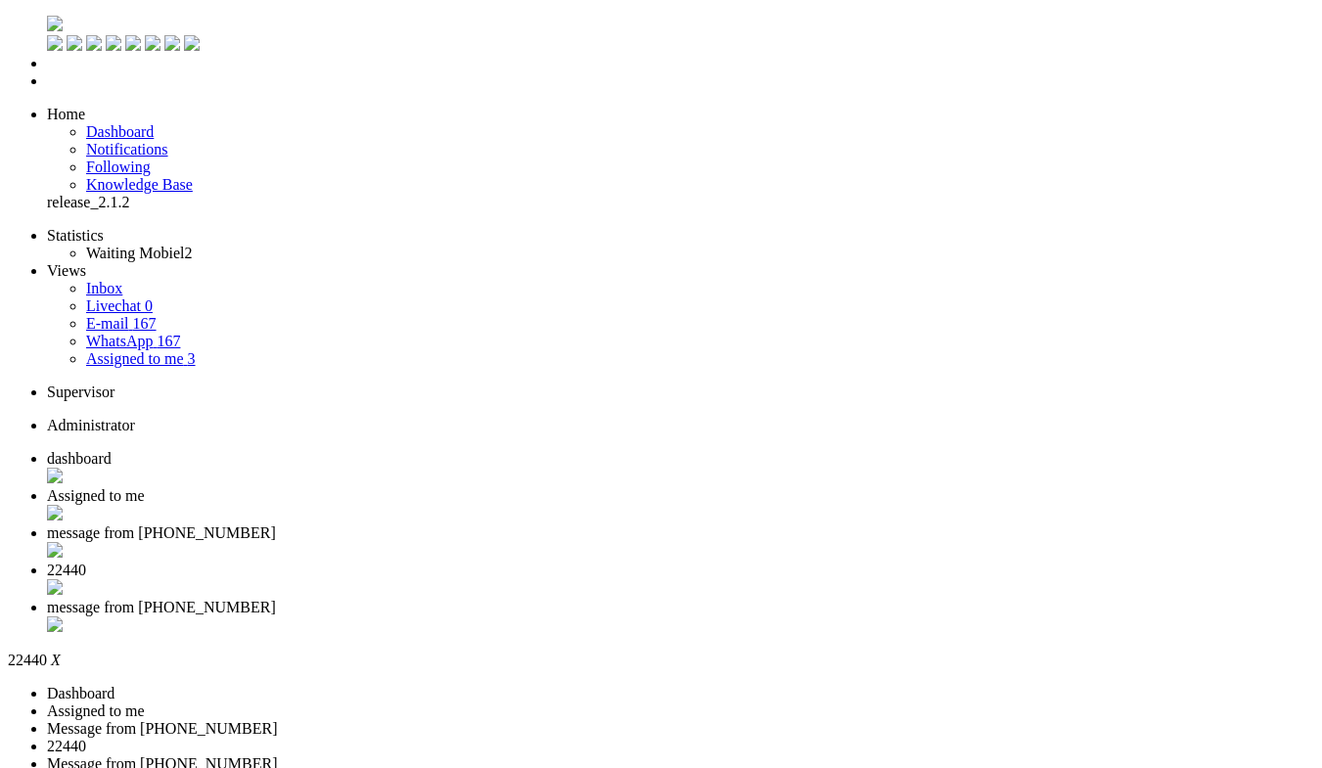
drag, startPoint x: 426, startPoint y: 141, endPoint x: 433, endPoint y: 218, distance: 77.7
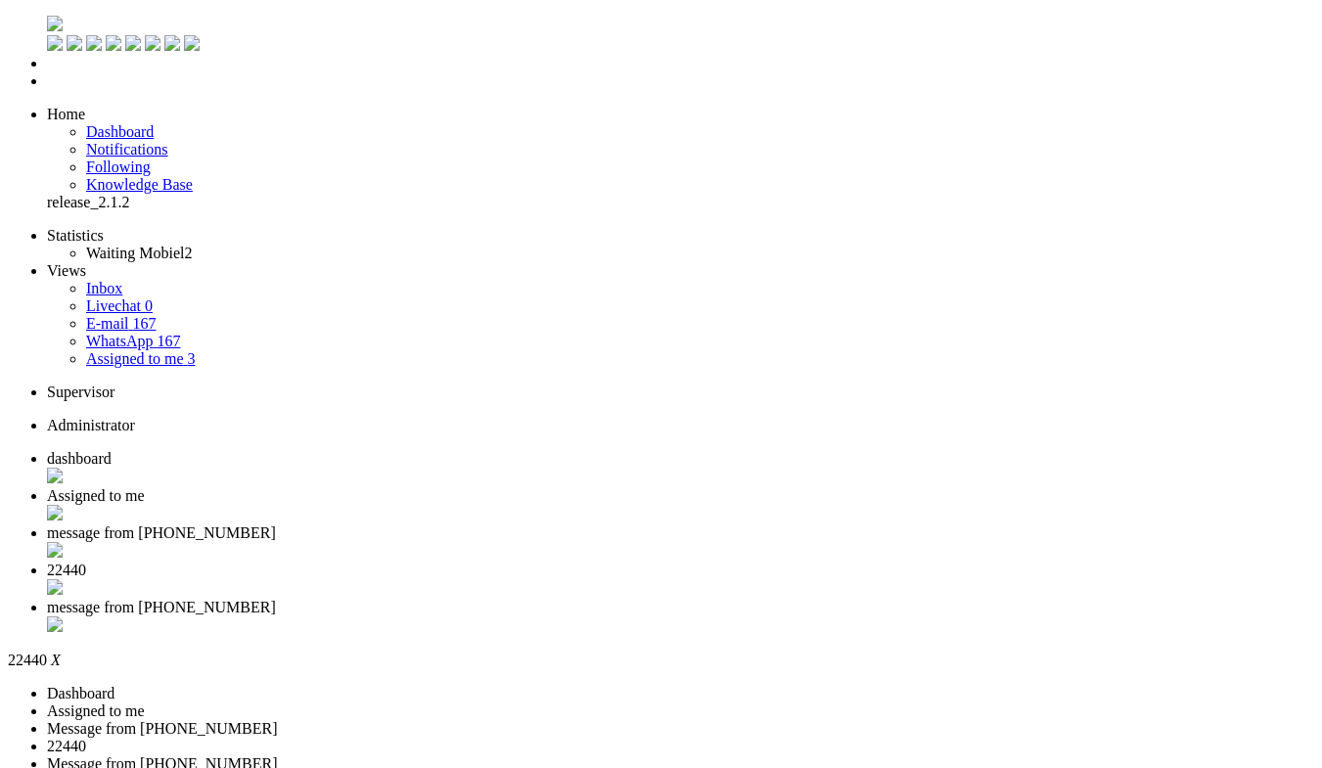
click at [789, 579] on div "Close tab" at bounding box center [680, 589] width 1267 height 20
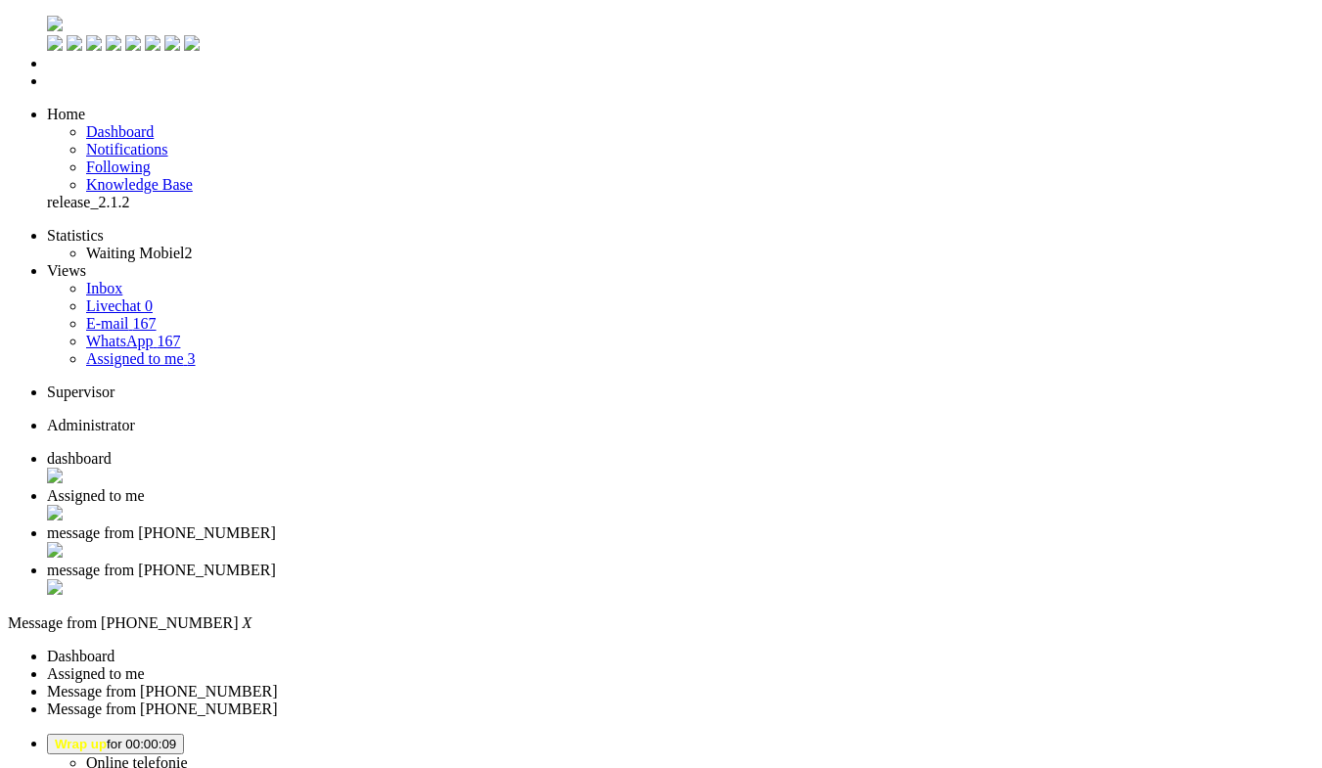
click at [895, 579] on div "Close tab" at bounding box center [680, 589] width 1267 height 20
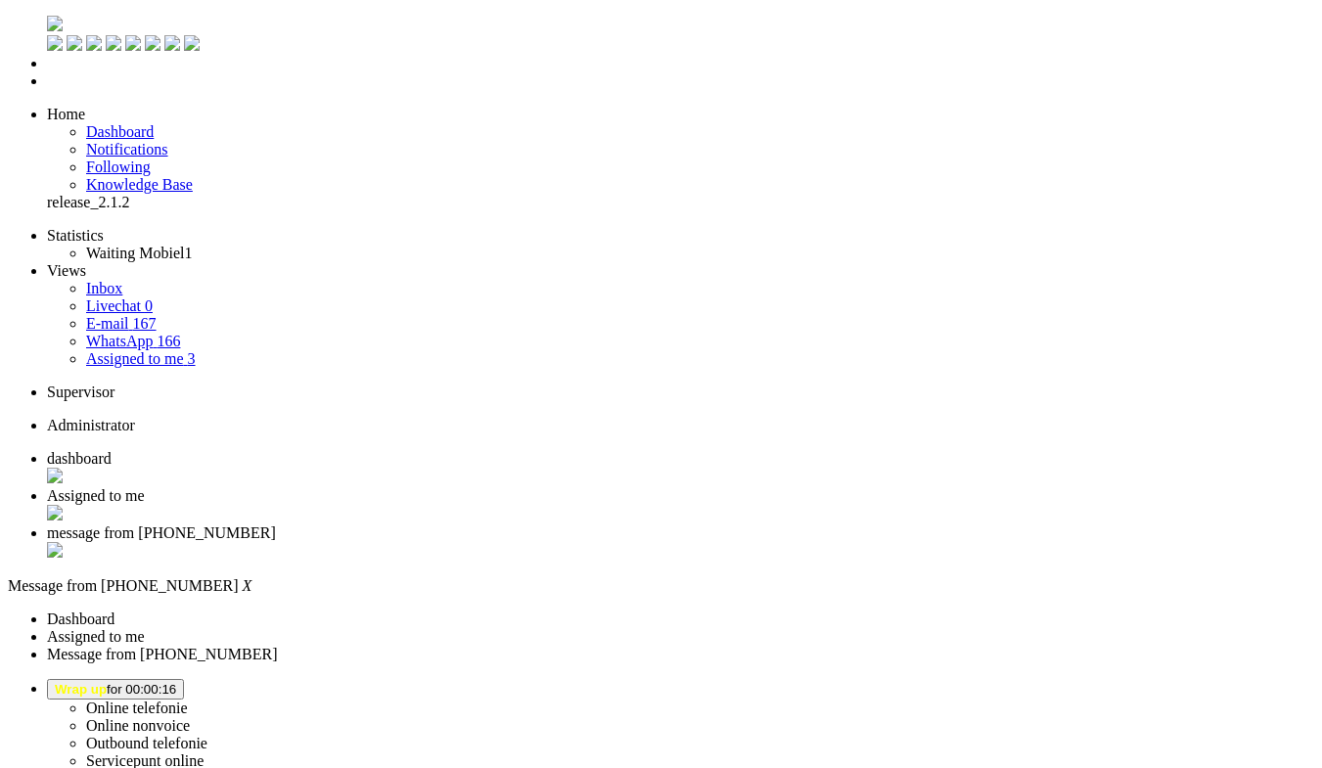
click at [497, 487] on li "Assigned to me" at bounding box center [680, 505] width 1267 height 37
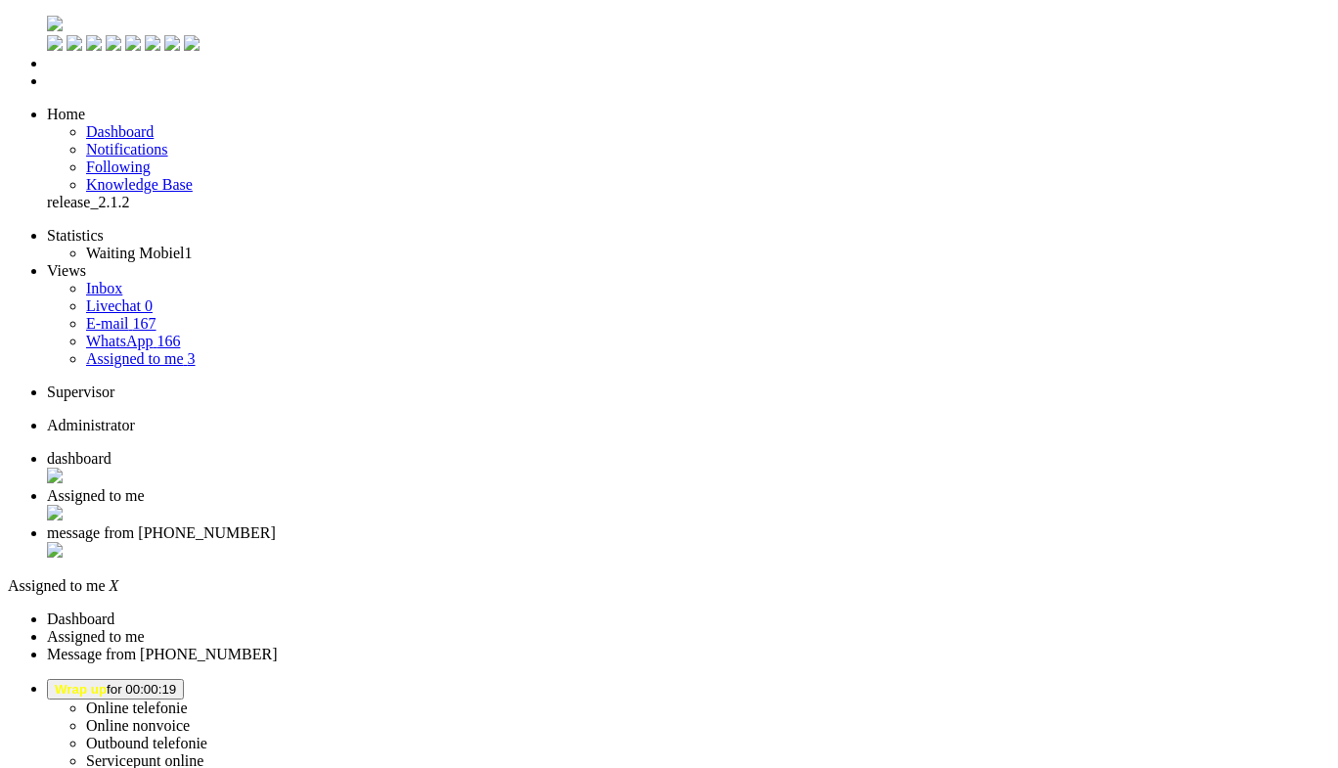
click at [336, 450] on li "dashboard" at bounding box center [689, 468] width 1284 height 37
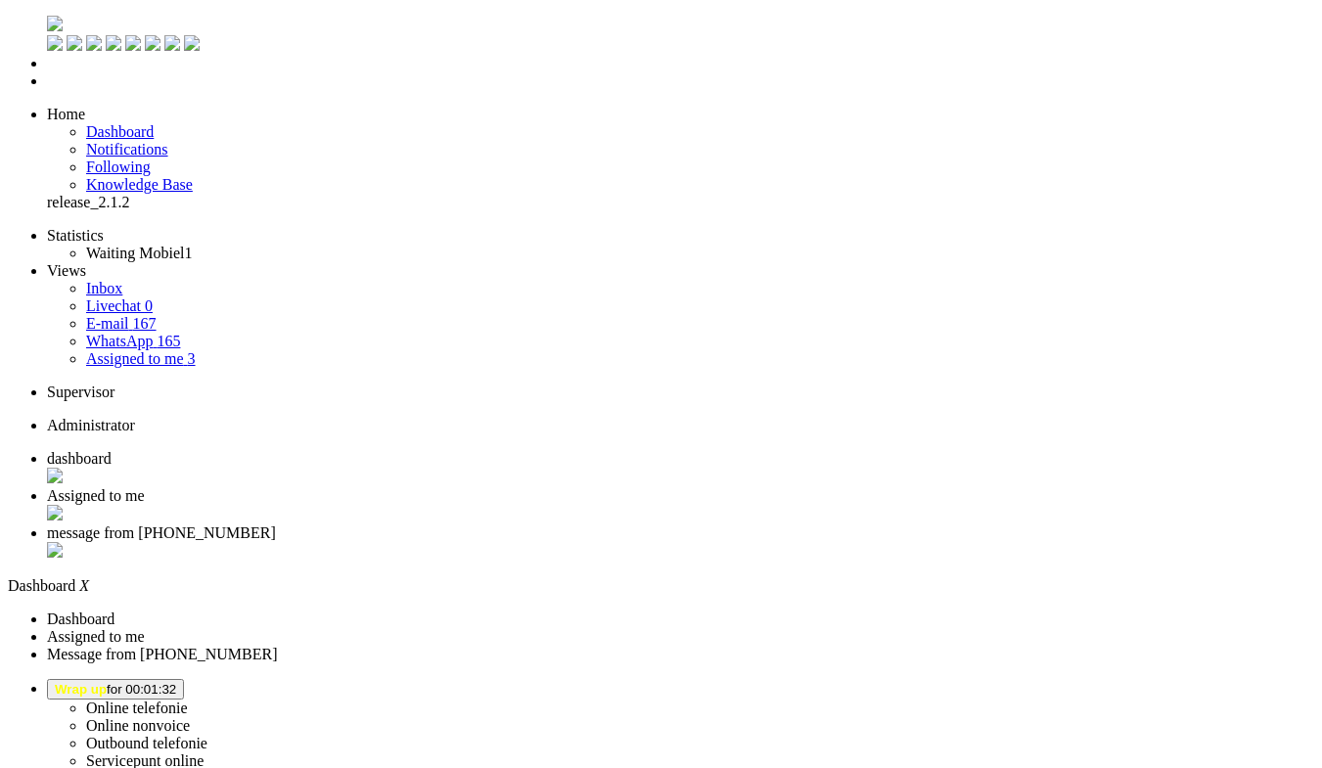
click at [176, 682] on span "Wrap up for 00:01:32" at bounding box center [115, 689] width 121 height 15
click at [134, 682] on span "Ben zo terug" at bounding box center [94, 689] width 79 height 15
click at [188, 699] on label "Online telefonie" at bounding box center [137, 707] width 102 height 17
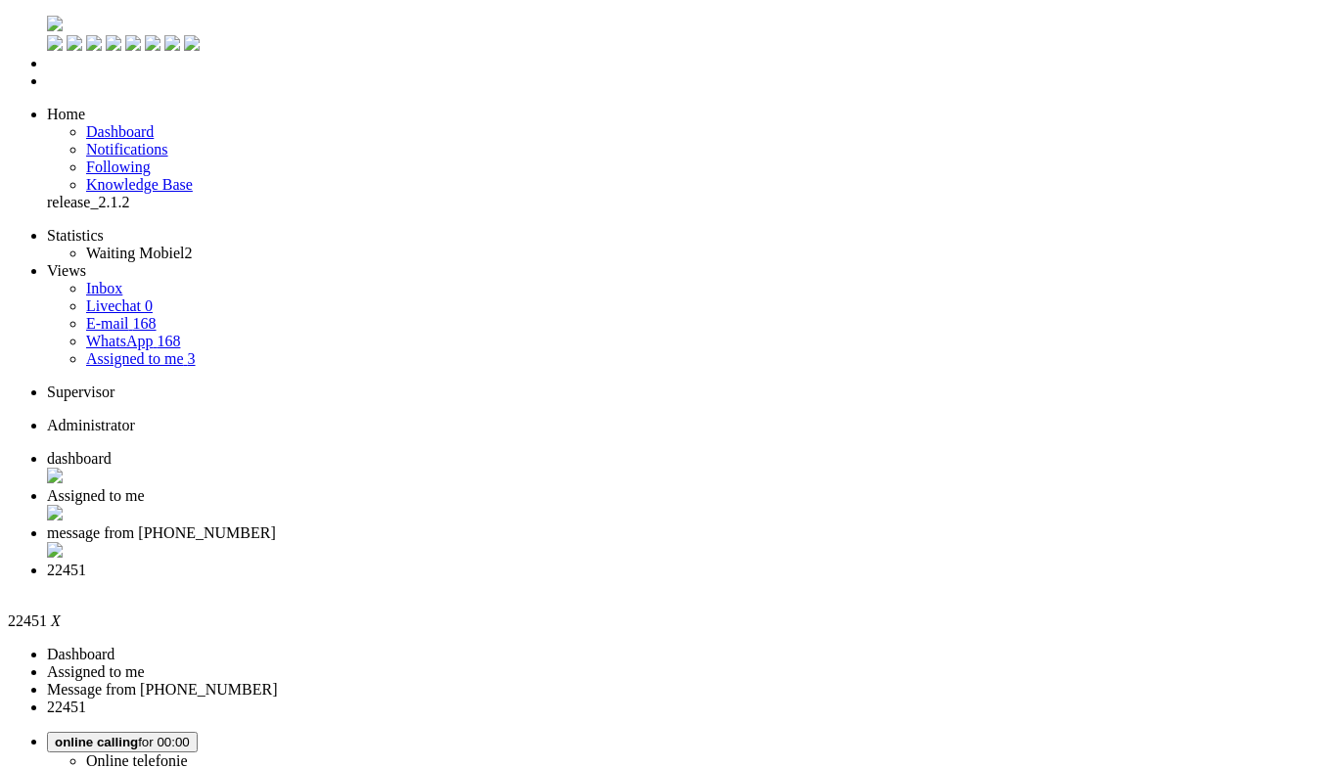
type input "[PHONE_NUMBER]"
click at [179, 245] on link "Waiting Mobiel 2" at bounding box center [139, 253] width 106 height 17
click at [134, 245] on link "Waiting Mobiel 2" at bounding box center [139, 253] width 106 height 17
click at [117, 245] on link "Waiting Mobiel 2" at bounding box center [139, 253] width 106 height 17
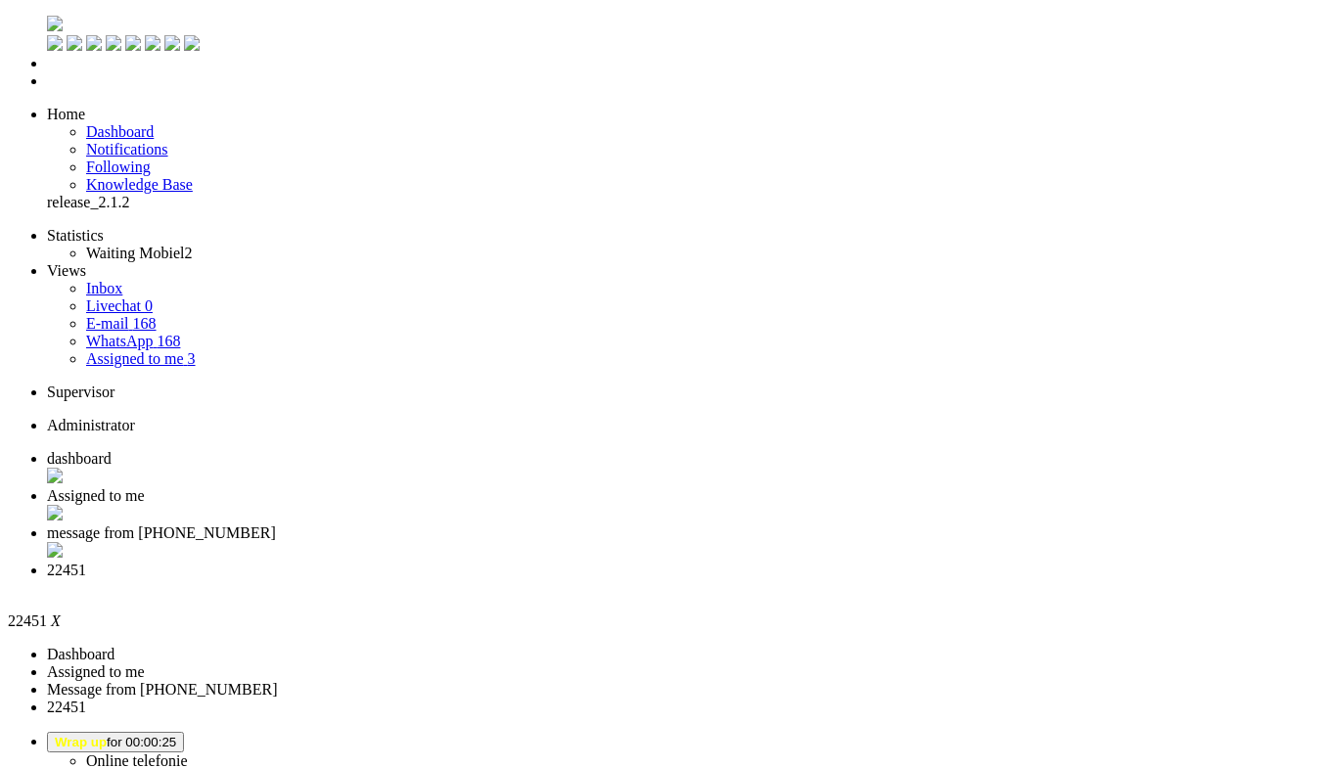
click at [905, 562] on li "22451" at bounding box center [680, 579] width 1267 height 35
click at [897, 579] on div "Close tab" at bounding box center [680, 588] width 1267 height 18
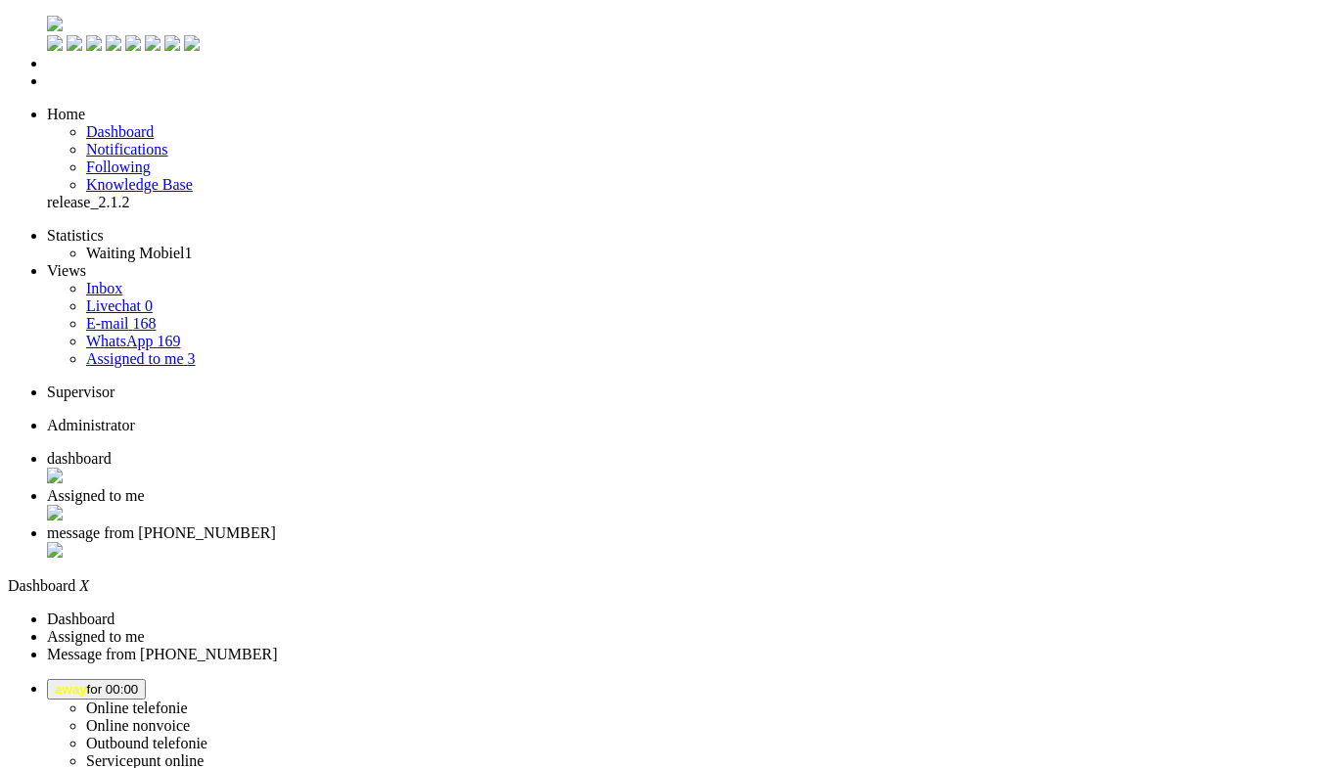
click at [47, 25] on img "Omnidesk" at bounding box center [55, 24] width 16 height 16
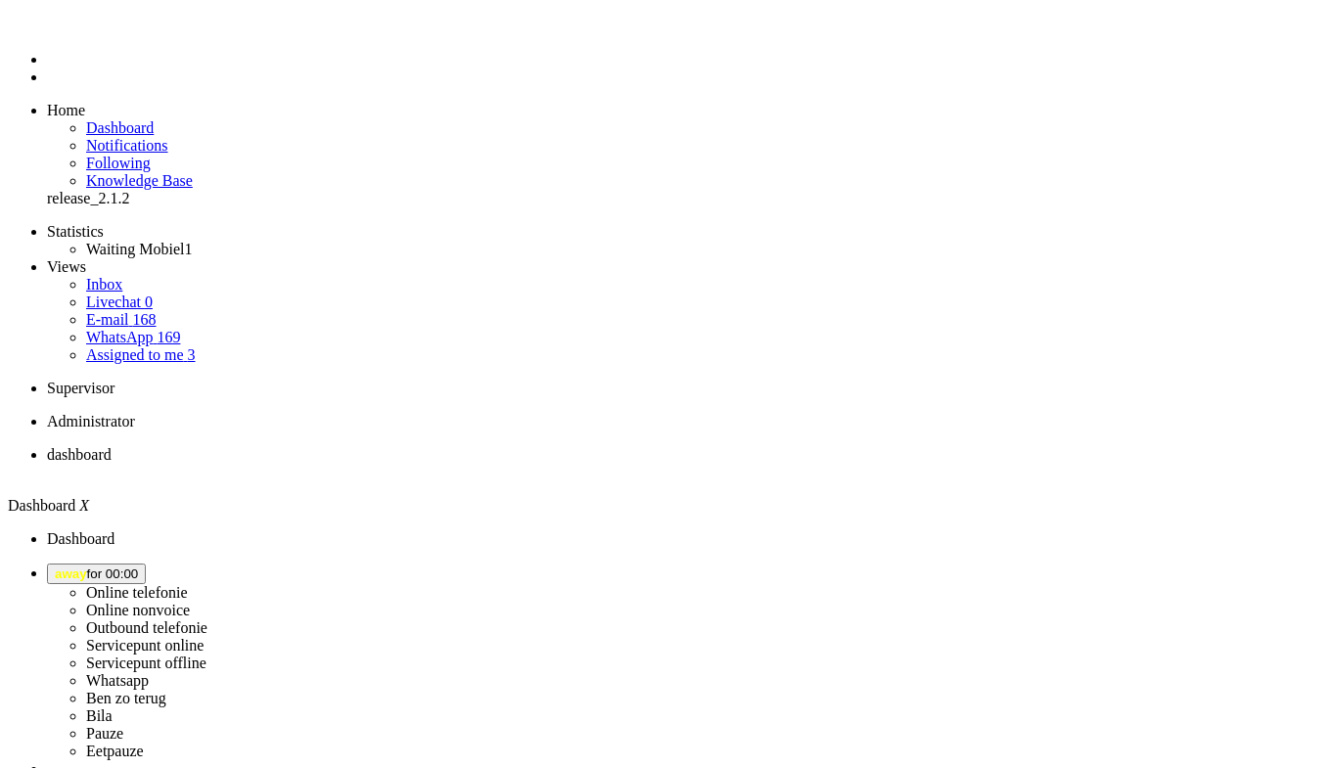
click at [138, 566] on span "away for 00:00" at bounding box center [96, 573] width 83 height 15
click at [188, 584] on link "Online telefonie" at bounding box center [137, 592] width 102 height 17
click at [188, 584] on label "Online telefonie" at bounding box center [137, 592] width 102 height 17
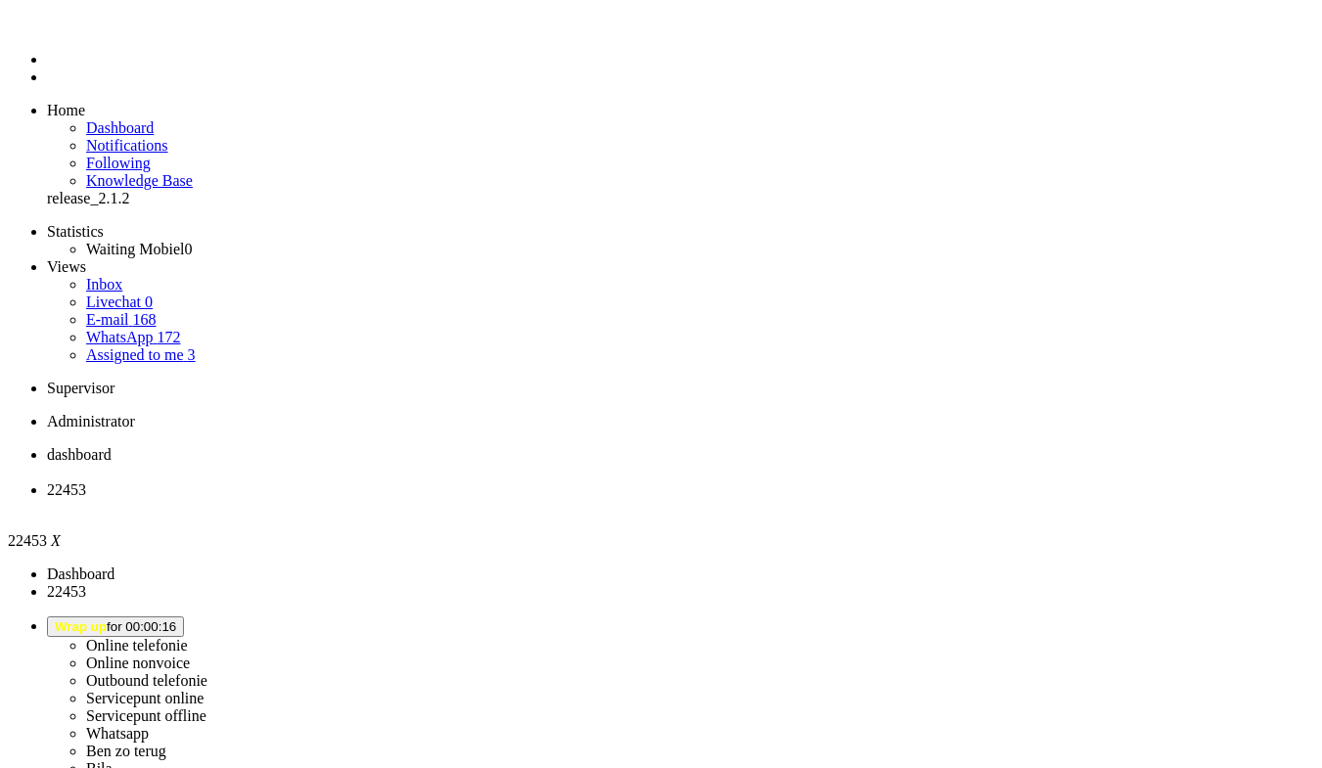
drag, startPoint x: 677, startPoint y: 347, endPoint x: 678, endPoint y: 369, distance: 21.5
click at [568, 499] on div "Close tab" at bounding box center [680, 508] width 1267 height 18
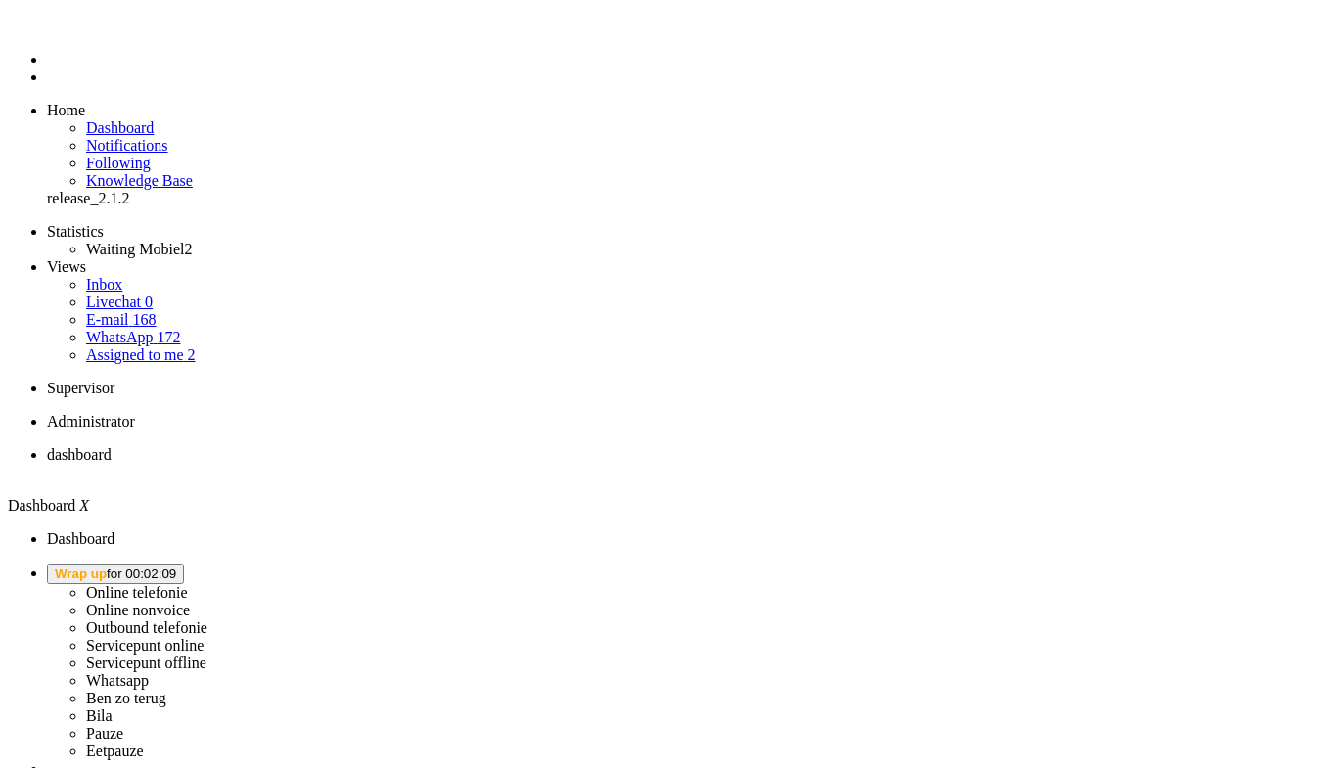
click at [184, 564] on button "Wrap up for 00:02:09" at bounding box center [115, 574] width 137 height 21
click at [188, 584] on label "Online telefonie" at bounding box center [137, 592] width 102 height 17
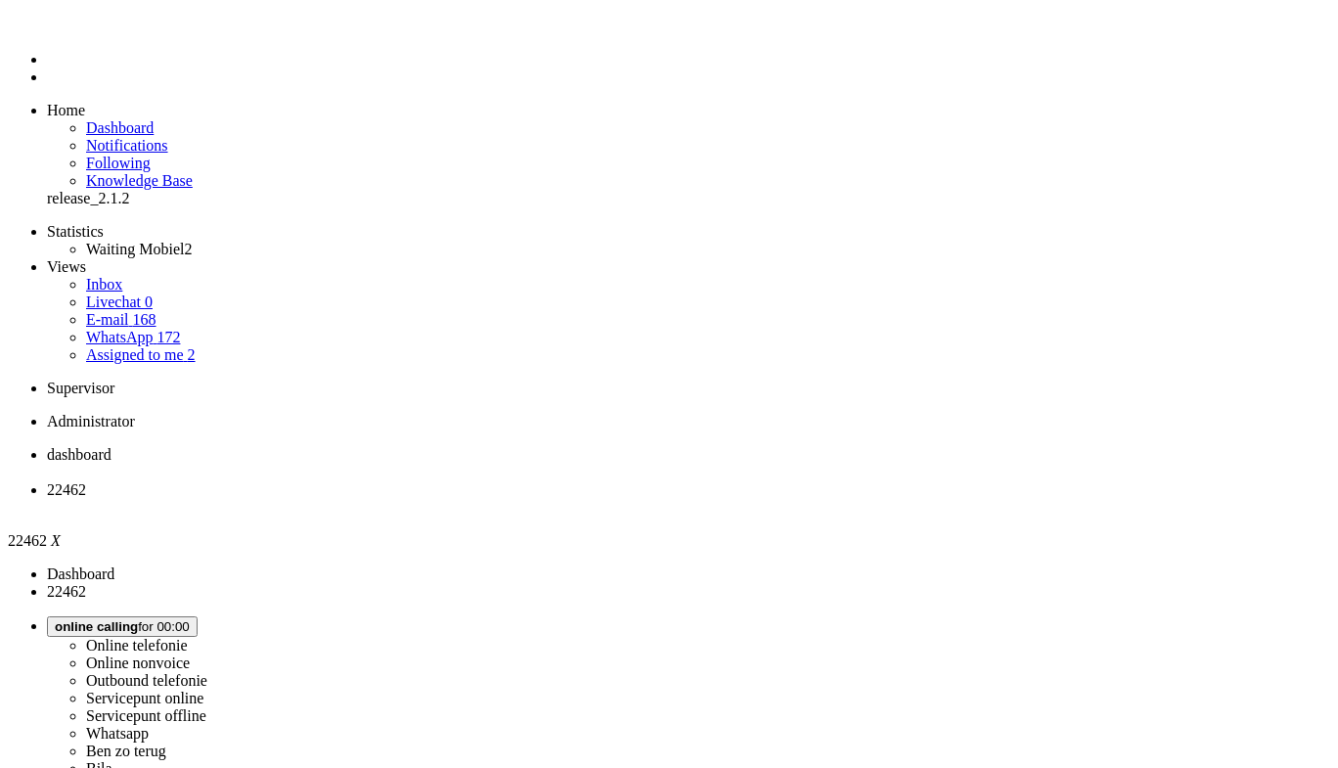
click at [1091, 616] on li "Online telefonie Online nonvoice Outbound telefonie Servicepunt online Servicep…" at bounding box center [689, 714] width 1284 height 197
click at [176, 619] on span "Wrap up for 00:02:44" at bounding box center [115, 626] width 121 height 15
click at [188, 637] on label "Online telefonie" at bounding box center [137, 645] width 102 height 17
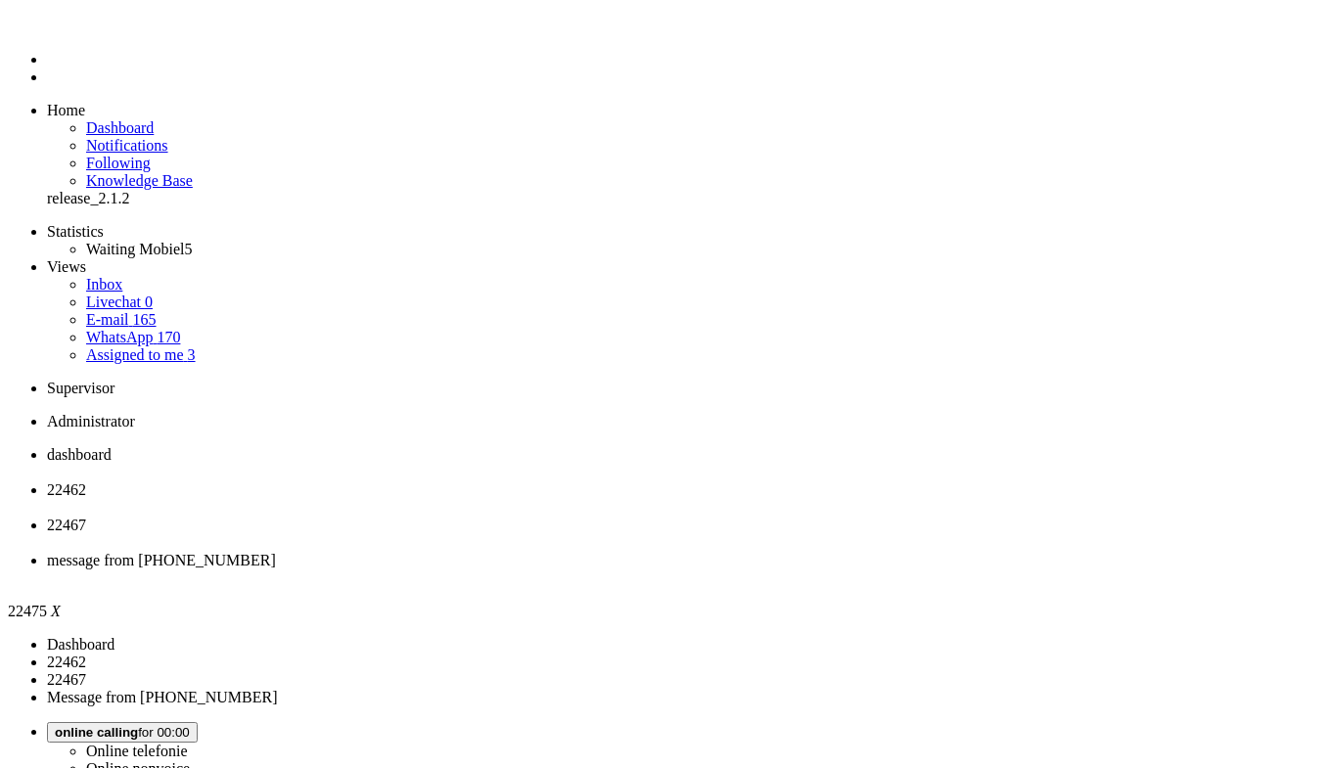
drag, startPoint x: 733, startPoint y: 261, endPoint x: 734, endPoint y: 273, distance: 11.8
type input "reed"
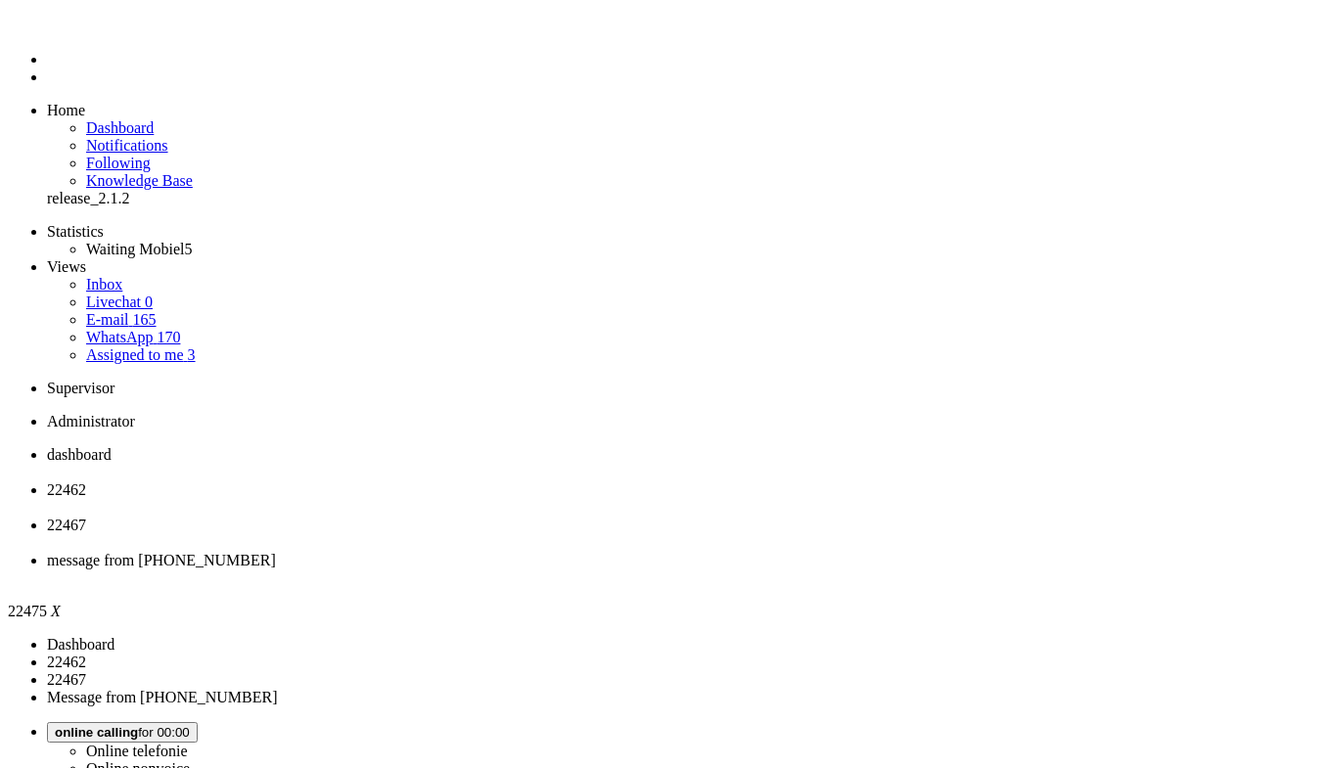
type input "rece"
click at [86, 517] on span "22467" at bounding box center [66, 525] width 39 height 17
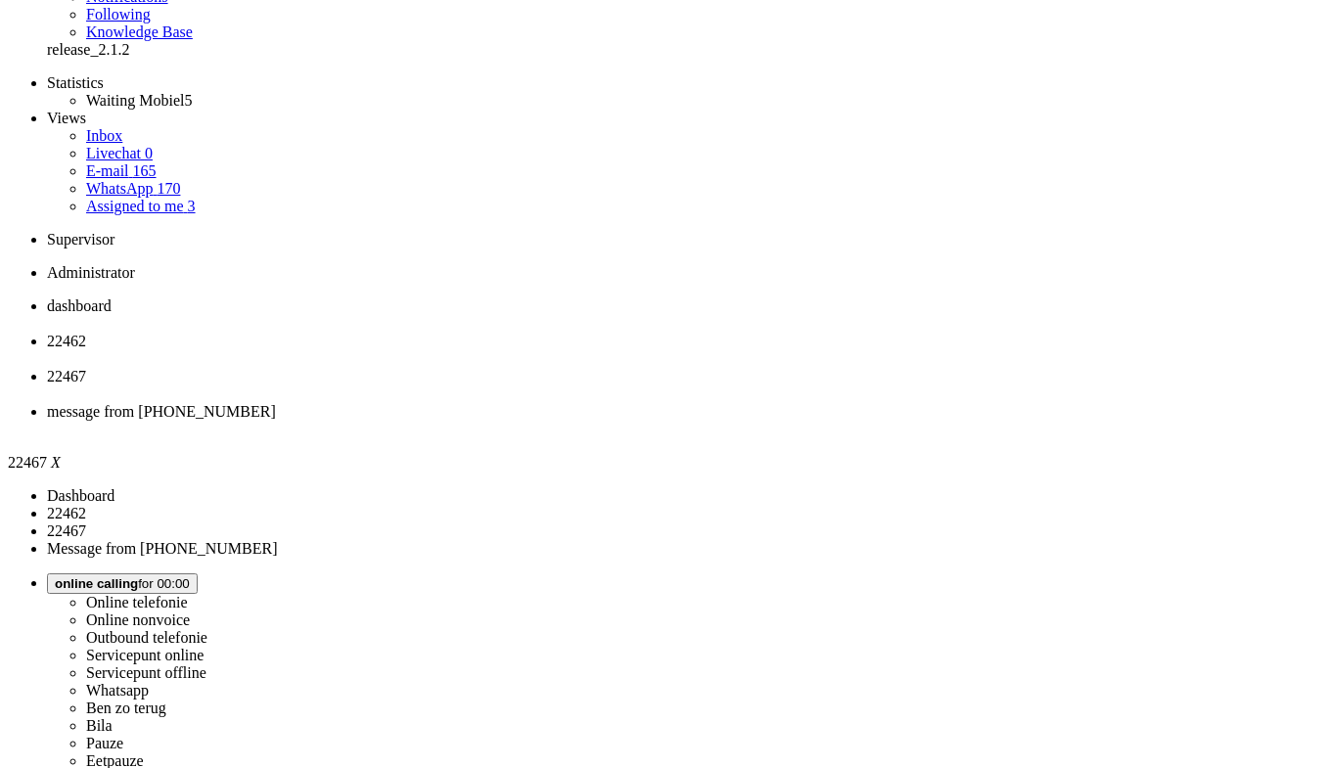
scroll to position [234, 0]
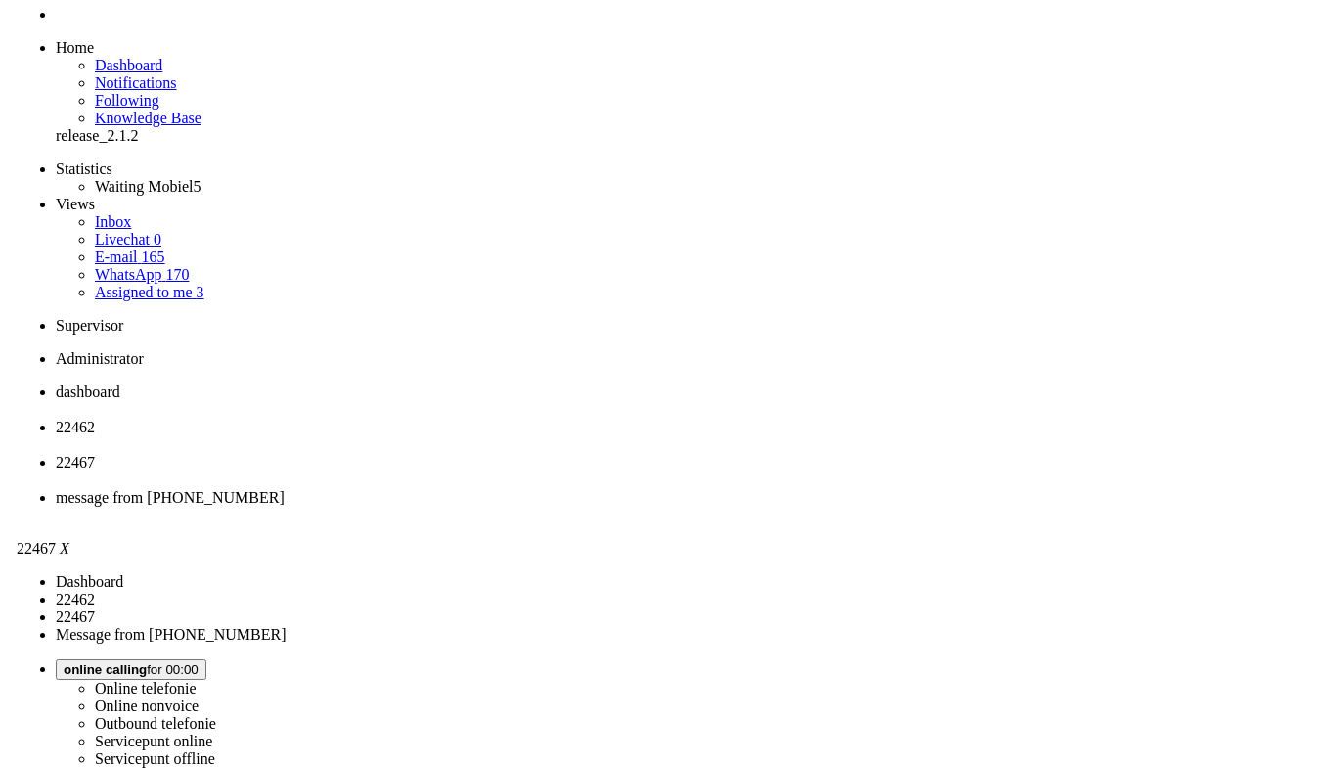
scroll to position [0, 0]
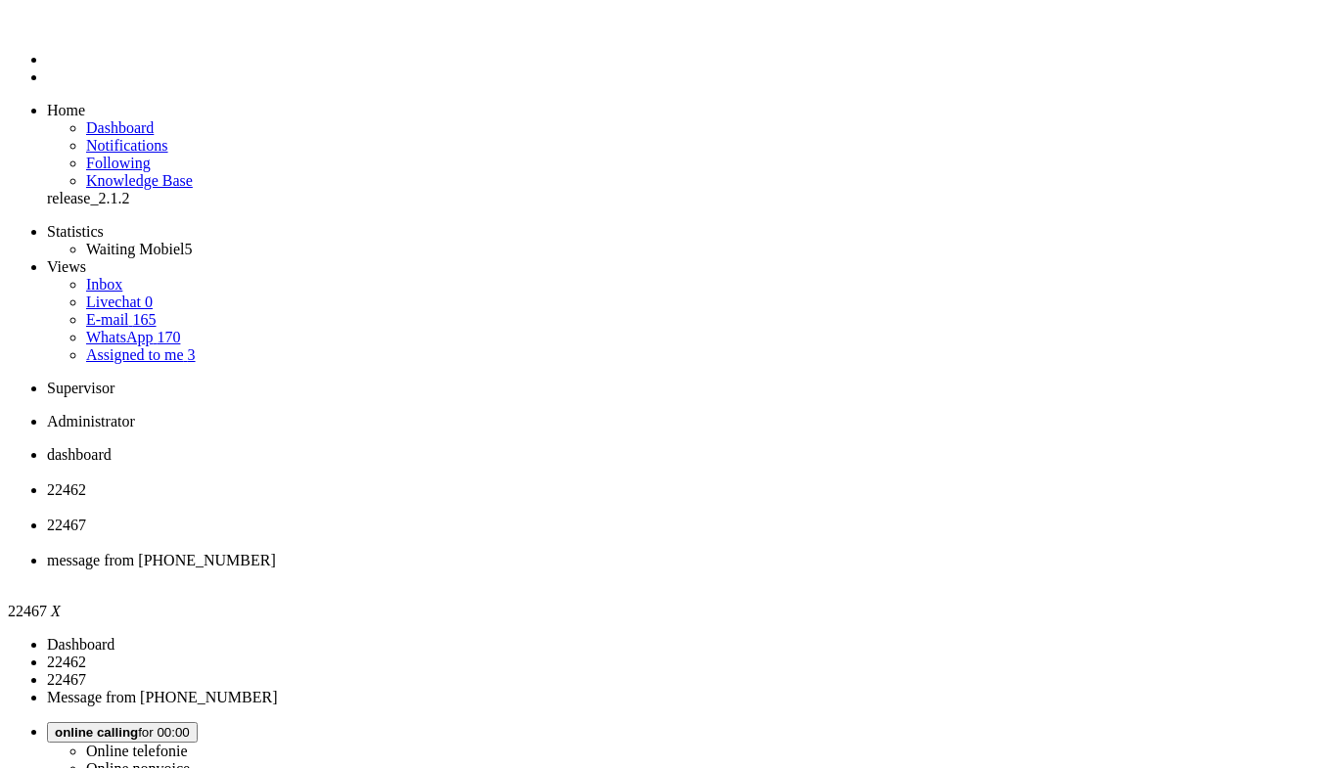
click at [276, 552] on span "message from [PHONE_NUMBER]" at bounding box center [161, 560] width 229 height 17
click at [897, 569] on div "Close tab" at bounding box center [680, 578] width 1267 height 18
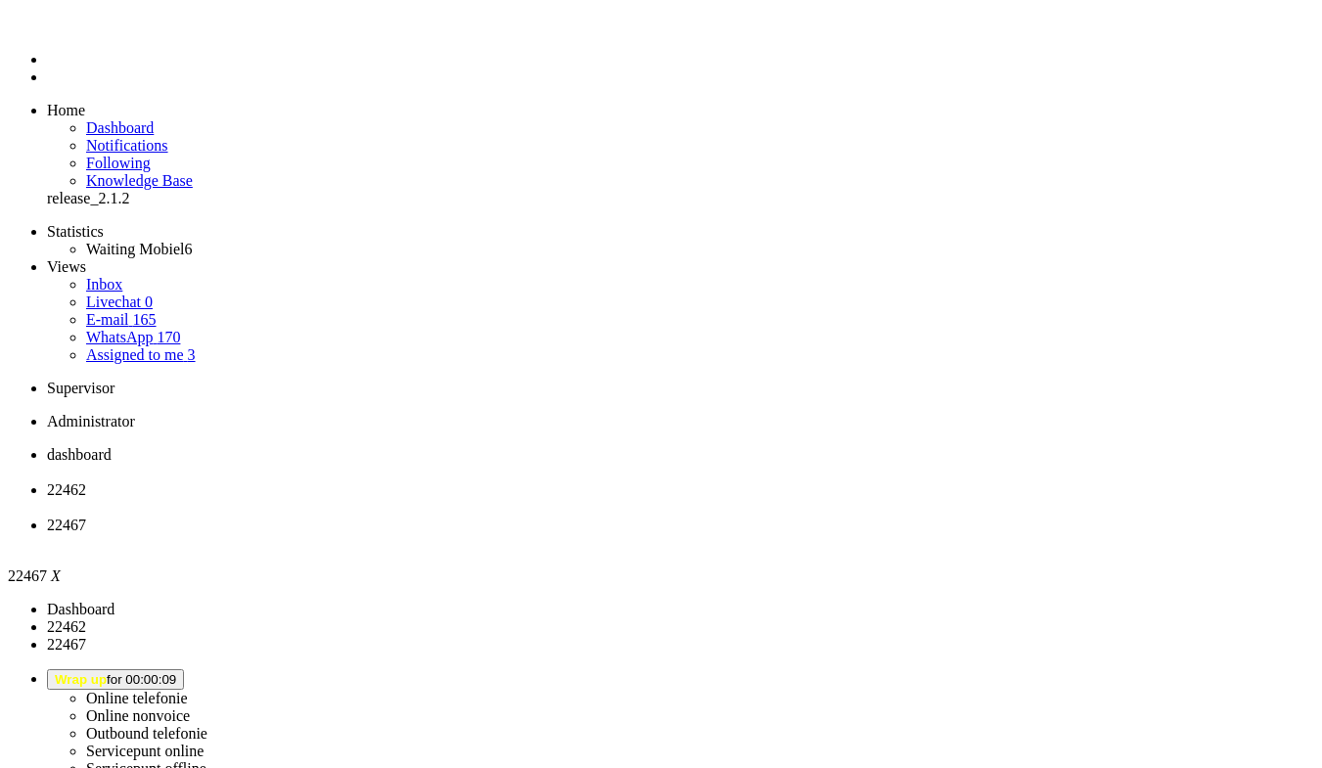
click at [734, 534] on div "Close tab" at bounding box center [680, 543] width 1267 height 18
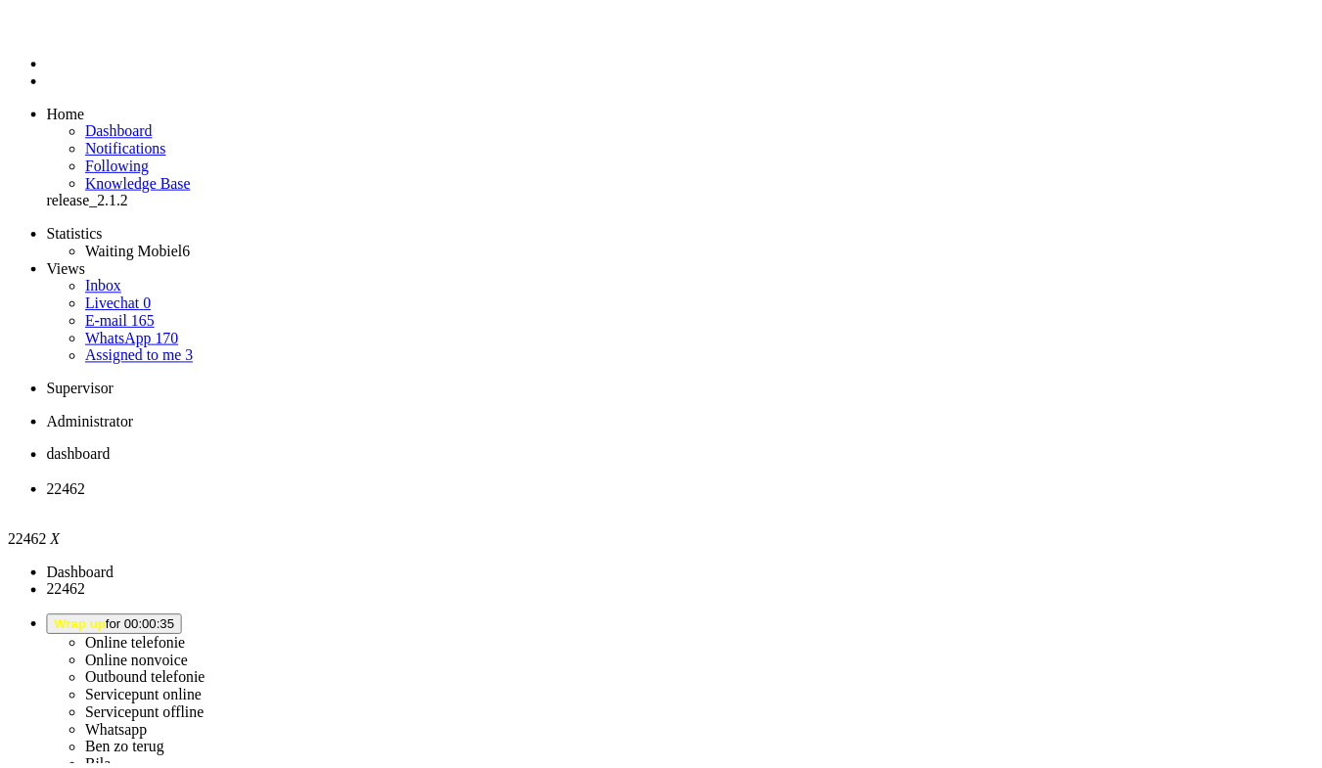
scroll to position [196, 0]
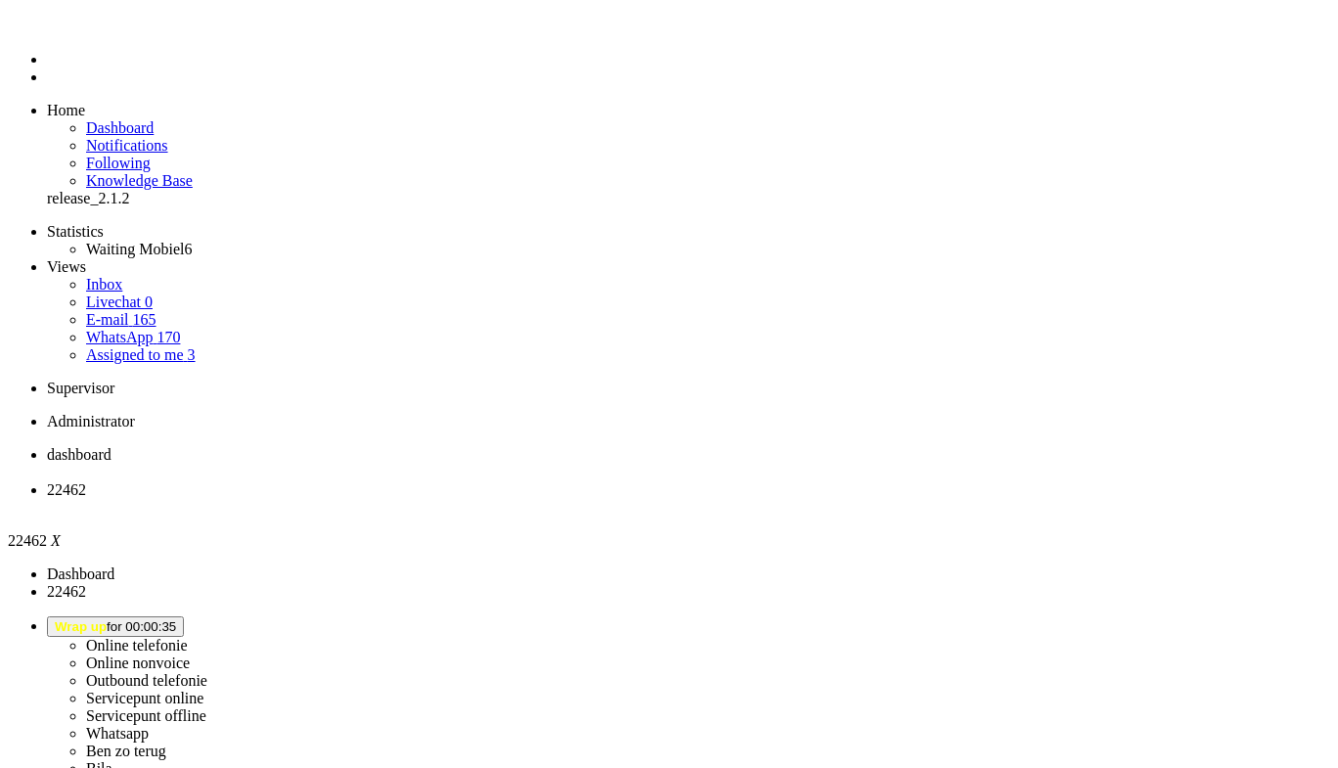
click at [570, 499] on div "Close tab" at bounding box center [689, 508] width 1284 height 18
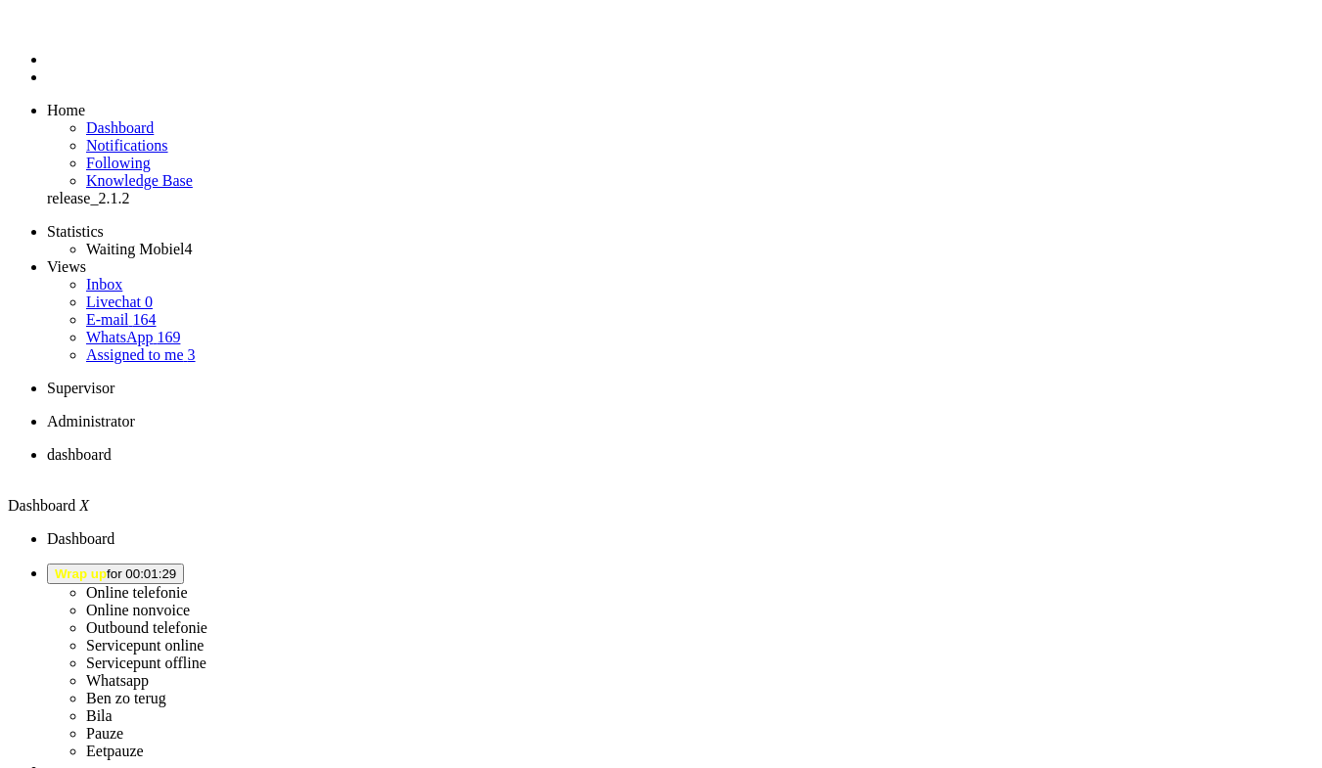
click at [1064, 564] on li "Online telefonie Online nonvoice Outbound telefonie Servicepunt online Servicep…" at bounding box center [680, 662] width 1267 height 197
click at [176, 566] on span "Wrap up for 00:01:32" at bounding box center [115, 573] width 121 height 15
click at [166, 690] on label "Ben zo terug" at bounding box center [126, 698] width 80 height 17
click at [134, 566] on span "Ben zo terug" at bounding box center [94, 573] width 79 height 15
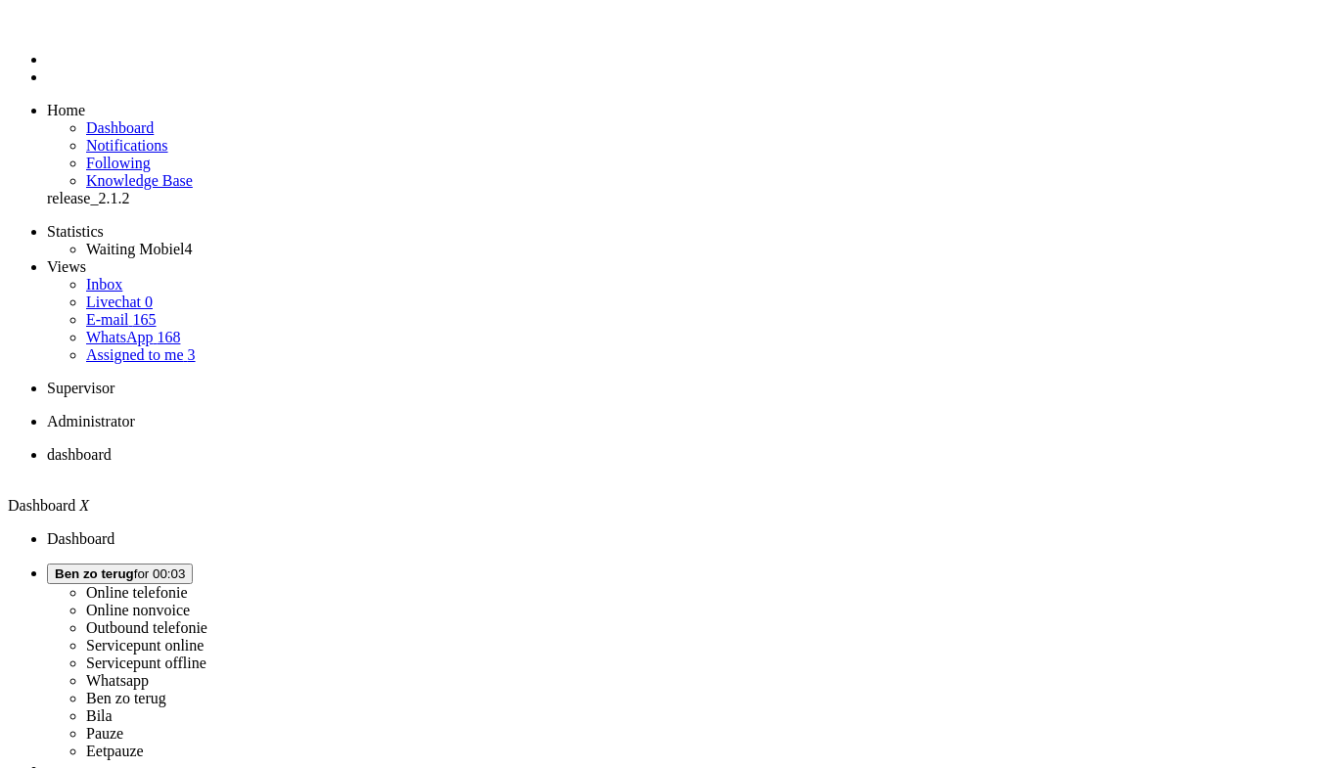
click at [1020, 584] on ul "Online telefonie Online nonvoice Outbound telefonie Servicepunt online Servicep…" at bounding box center [680, 672] width 1267 height 176
click at [1030, 564] on li "Online telefonie Online nonvoice Outbound telefonie Servicepunt online Servicep…" at bounding box center [680, 662] width 1267 height 197
click at [134, 566] on span "Ben zo terug" at bounding box center [94, 573] width 79 height 15
click at [188, 584] on label "Online telefonie" at bounding box center [137, 592] width 102 height 17
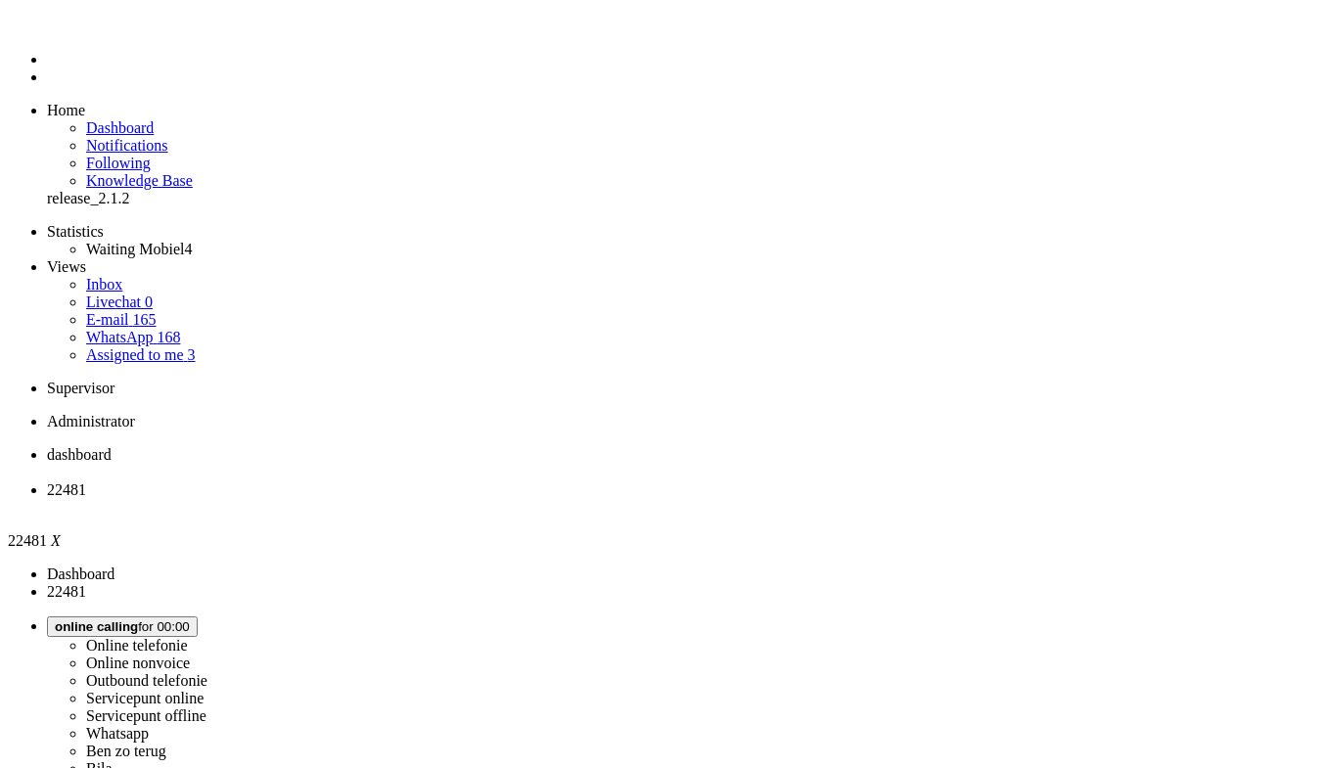
drag, startPoint x: 1169, startPoint y: 508, endPoint x: 1243, endPoint y: -4, distance: 517.0
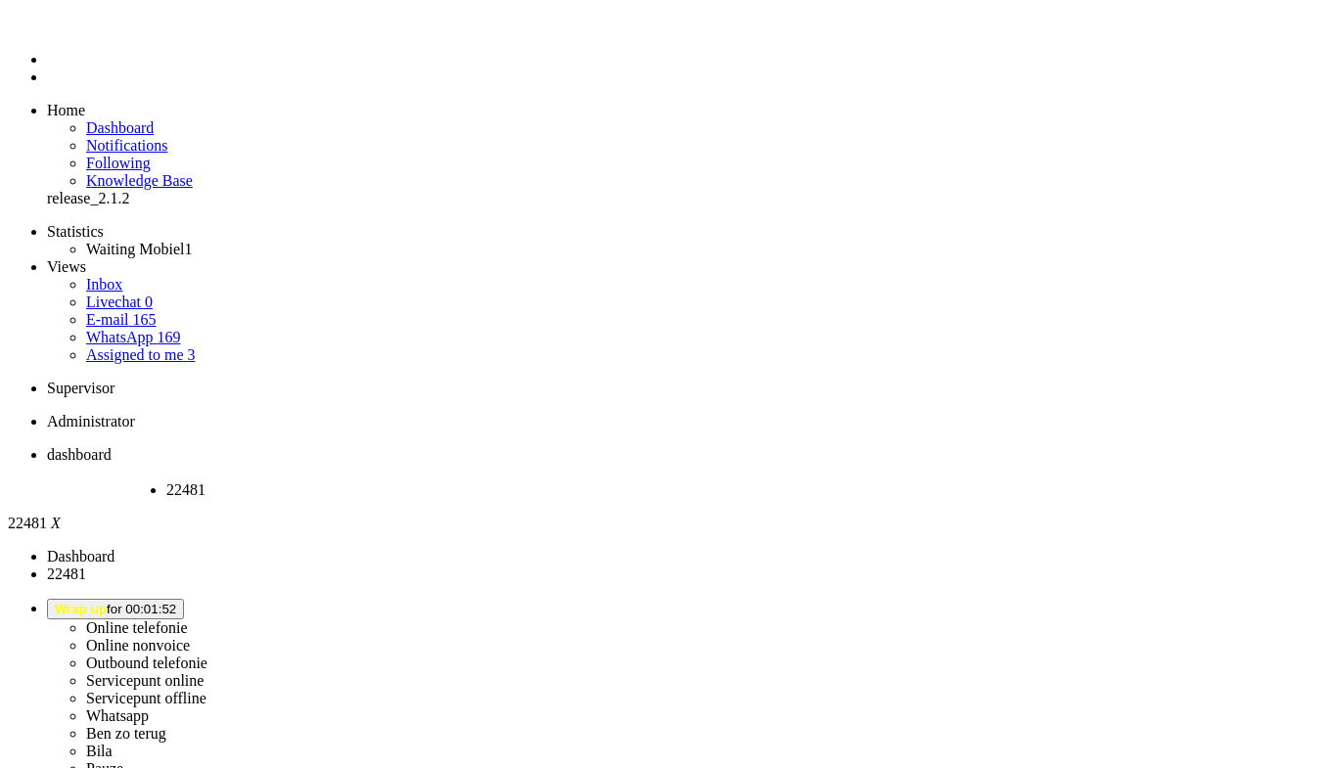
click at [328, 499] on div "Close tab" at bounding box center [246, 508] width 161 height 18
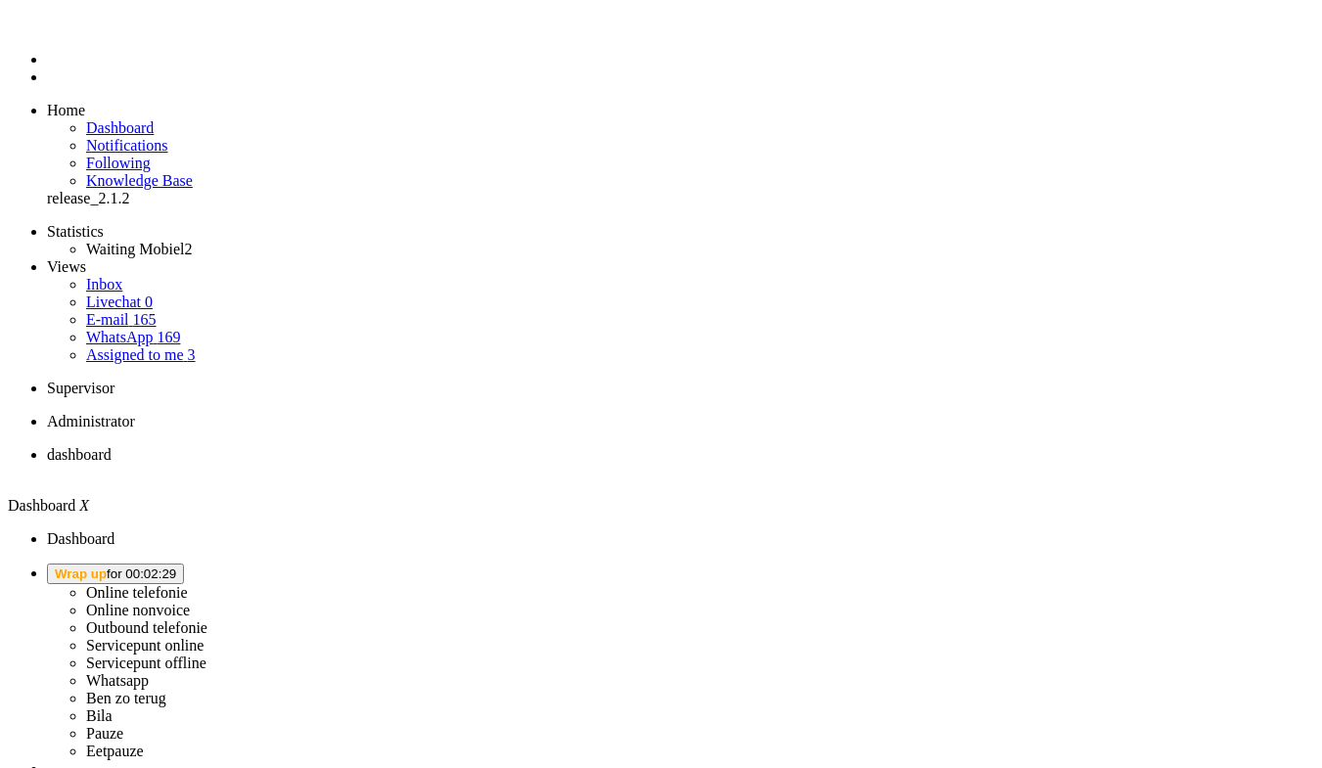
click at [1095, 564] on li "Online telefonie Online nonvoice Outbound telefonie Servicepunt online Servicep…" at bounding box center [680, 662] width 1267 height 197
click at [176, 566] on span "Wrap up for 00:02:29" at bounding box center [115, 573] width 121 height 15
click at [188, 584] on label "Online telefonie" at bounding box center [137, 592] width 102 height 17
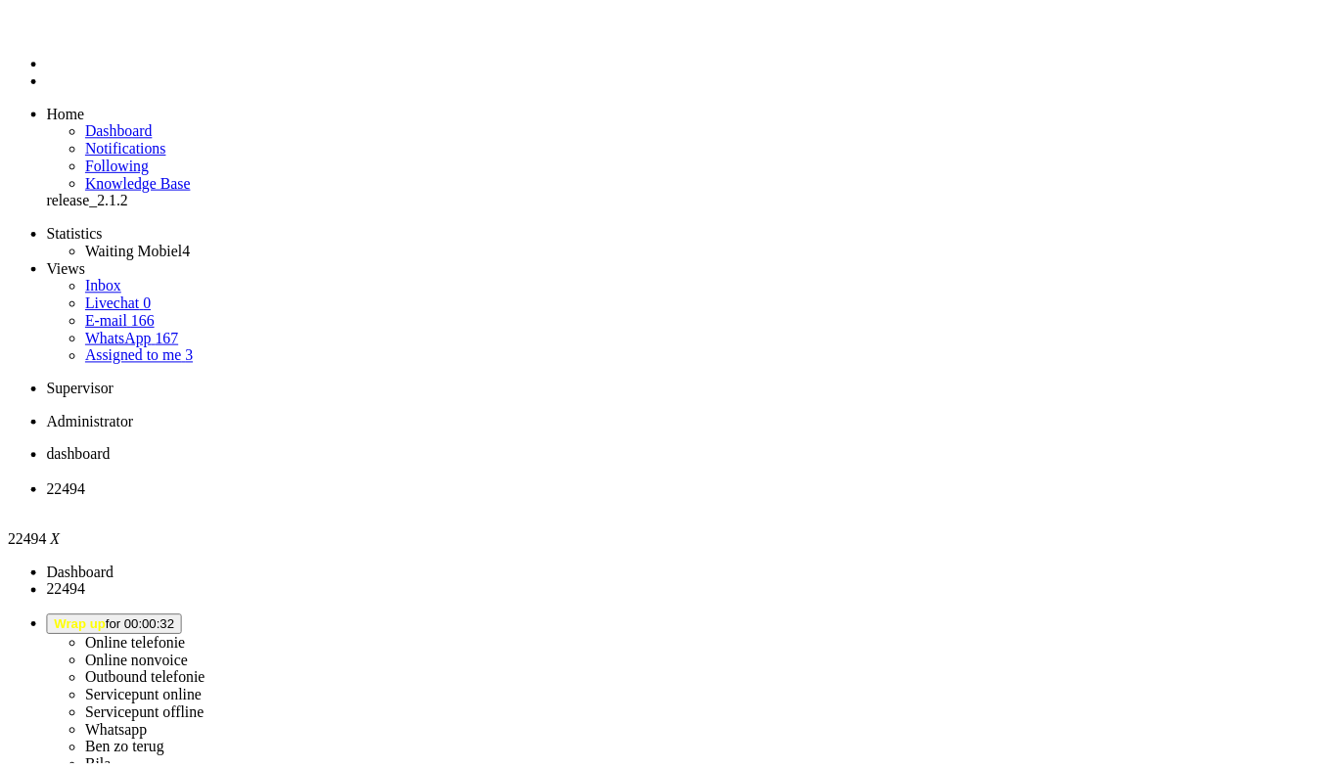
scroll to position [196, 0]
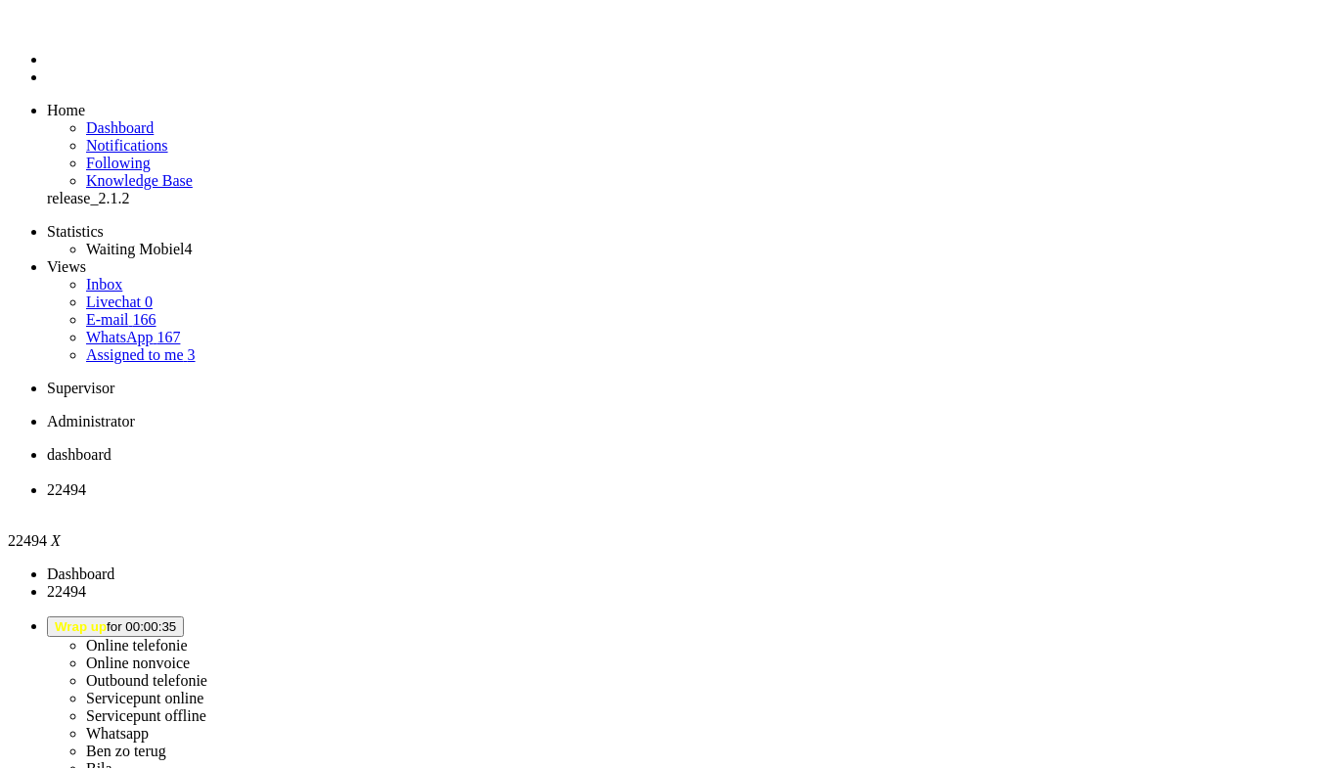
click at [909, 446] on ul "dashboard 22494" at bounding box center [669, 481] width 1323 height 70
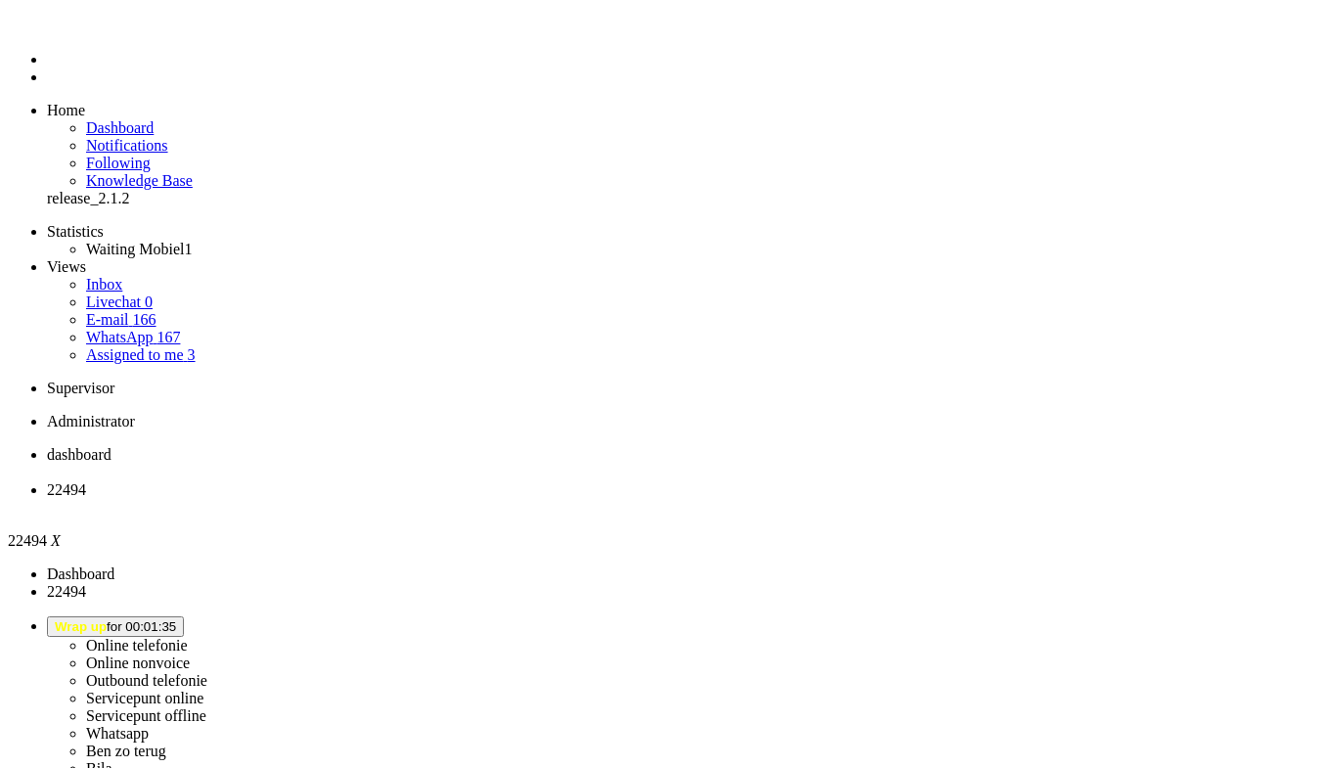
click at [176, 619] on span "Wrap up for 00:01:35" at bounding box center [115, 626] width 121 height 15
click at [166, 743] on label "Ben zo terug" at bounding box center [126, 751] width 80 height 17
click at [563, 499] on div "Close tab" at bounding box center [689, 508] width 1284 height 18
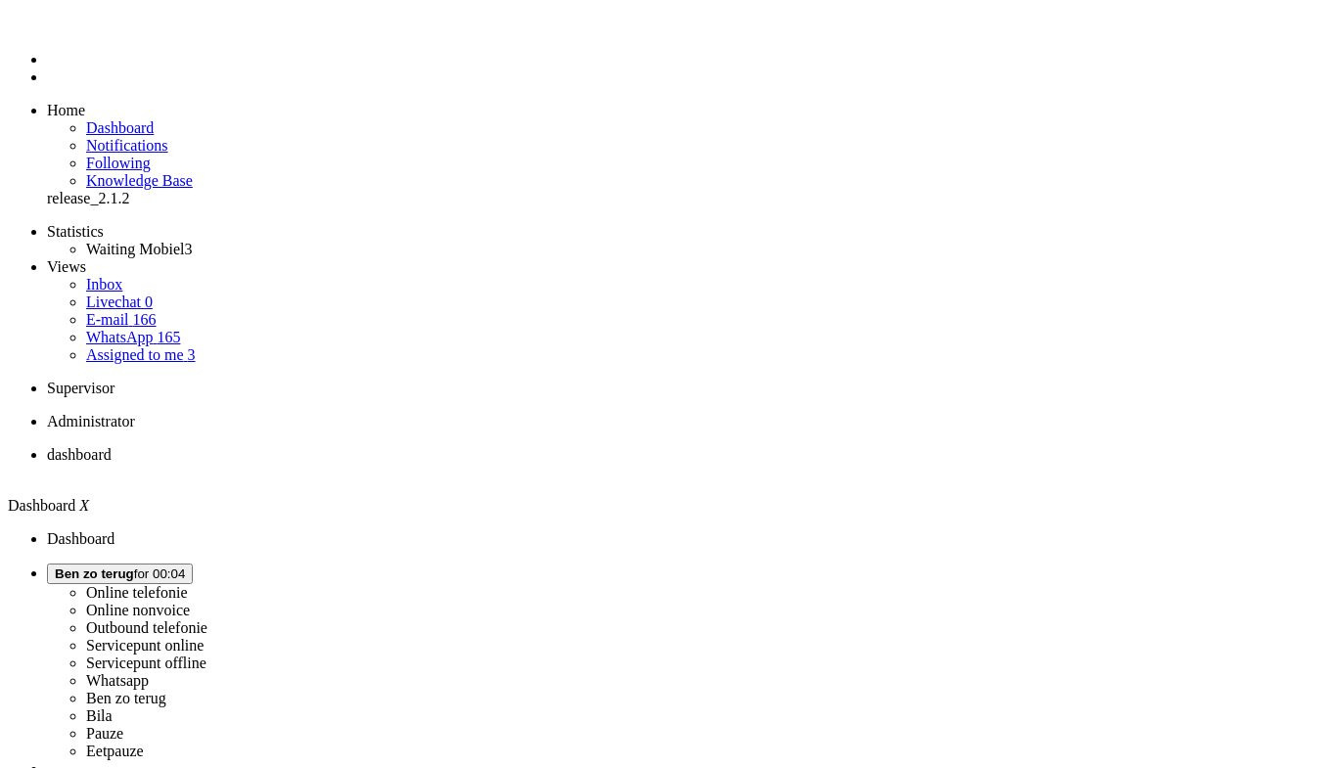
click at [134, 566] on span "Ben zo terug" at bounding box center [94, 573] width 79 height 15
click at [188, 584] on label "Online telefonie" at bounding box center [137, 592] width 102 height 17
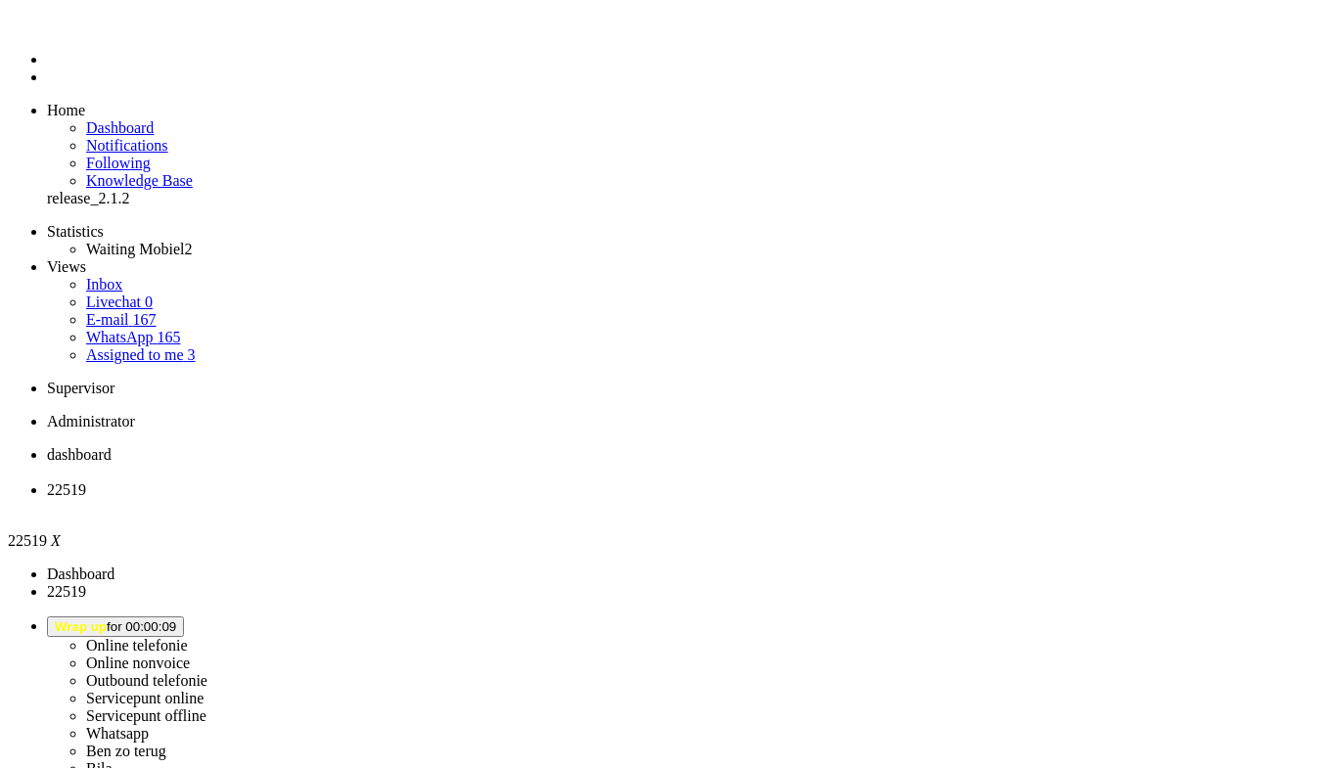
scroll to position [98, 0]
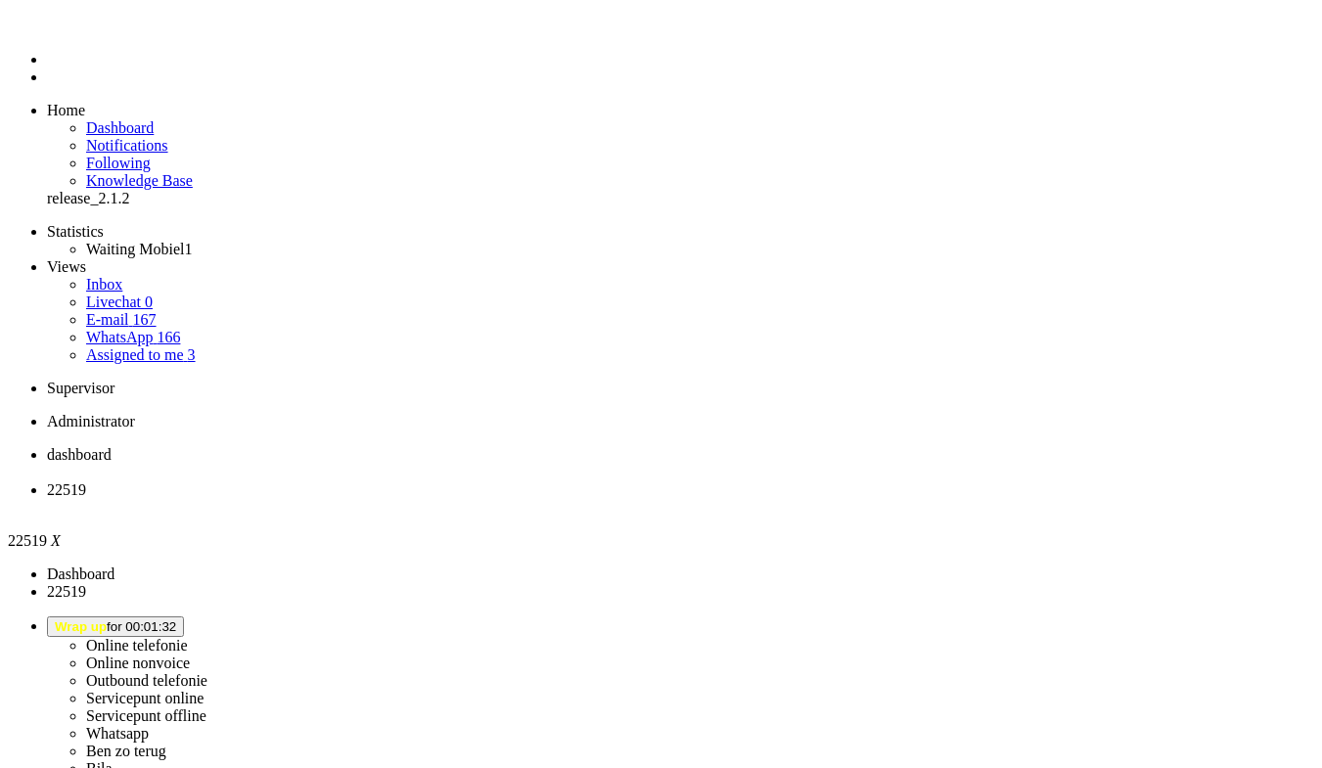
click at [572, 481] on li "22519" at bounding box center [680, 498] width 1267 height 35
click at [566, 499] on div "Close tab" at bounding box center [680, 508] width 1267 height 18
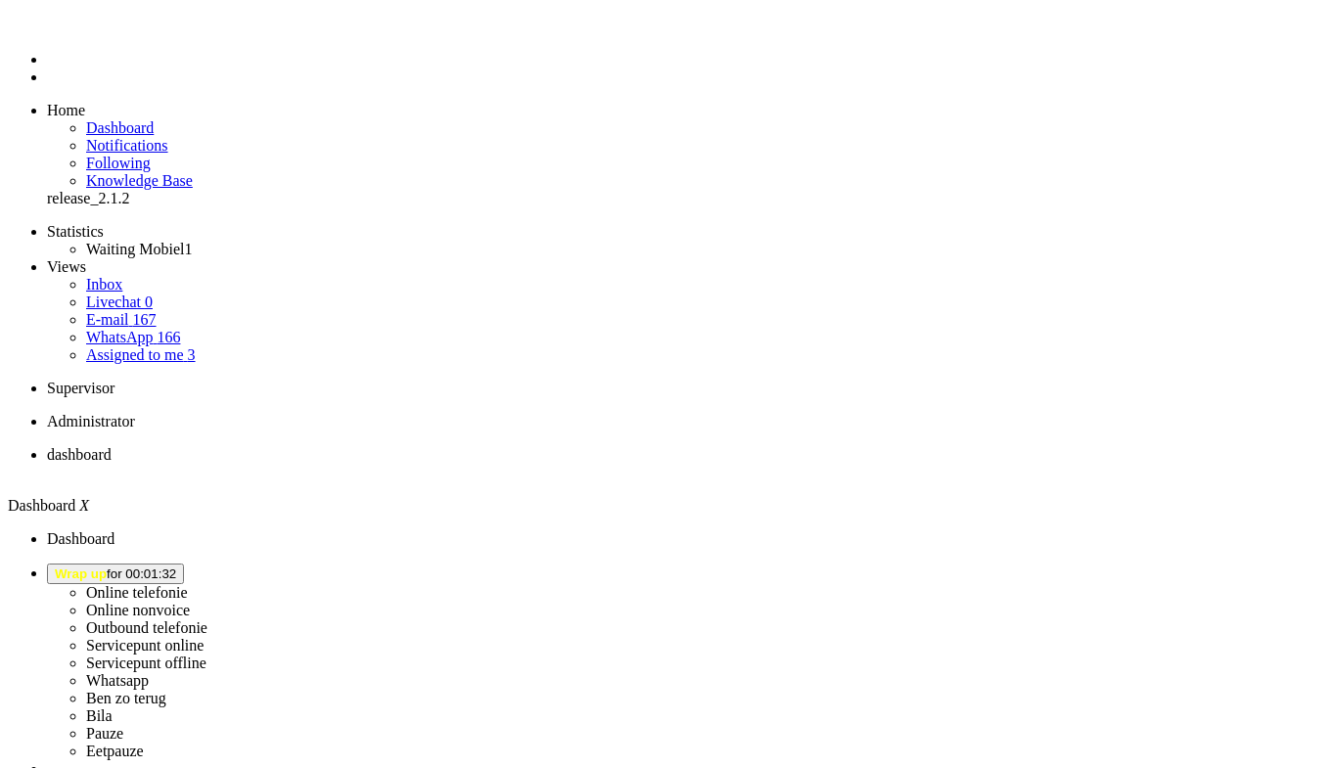
click at [176, 566] on span "Wrap up for 00:02:02" at bounding box center [115, 573] width 121 height 15
click at [188, 584] on label "Online telefonie" at bounding box center [137, 592] width 102 height 17
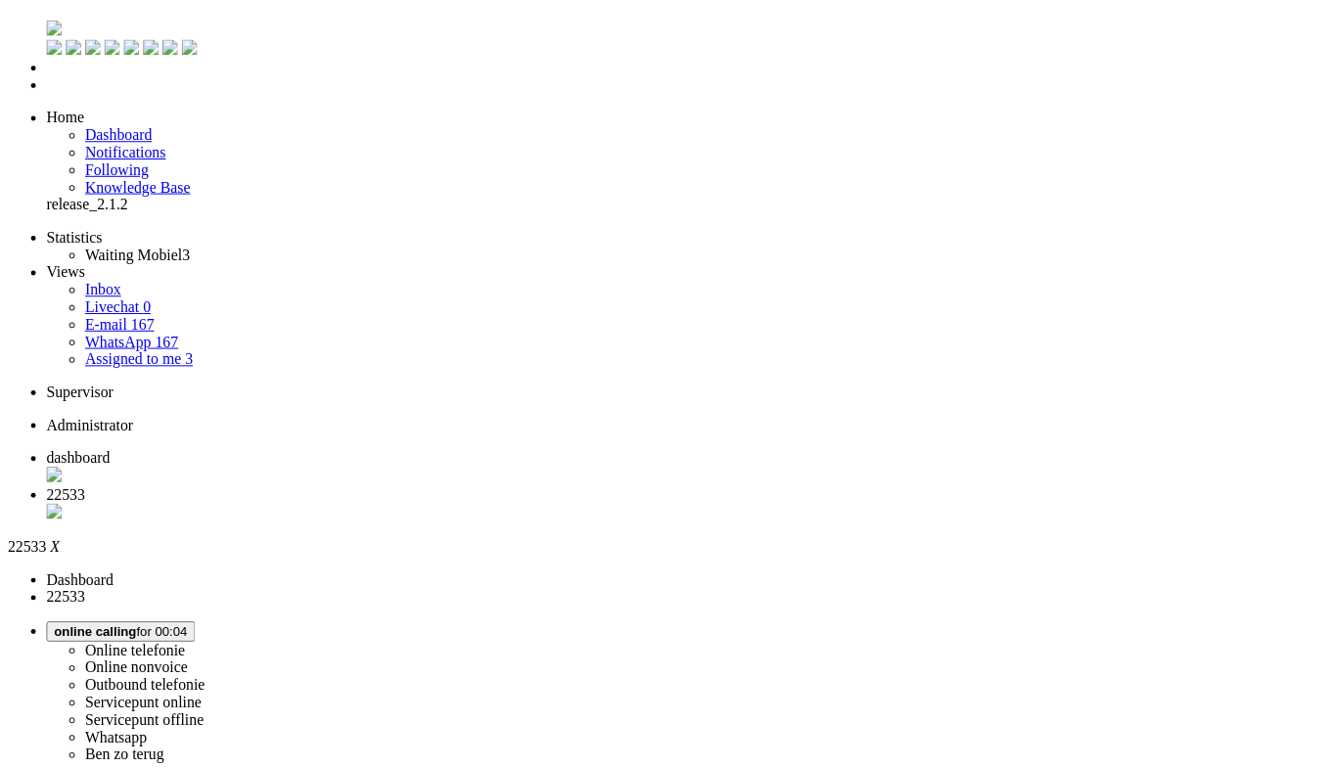
scroll to position [293, 0]
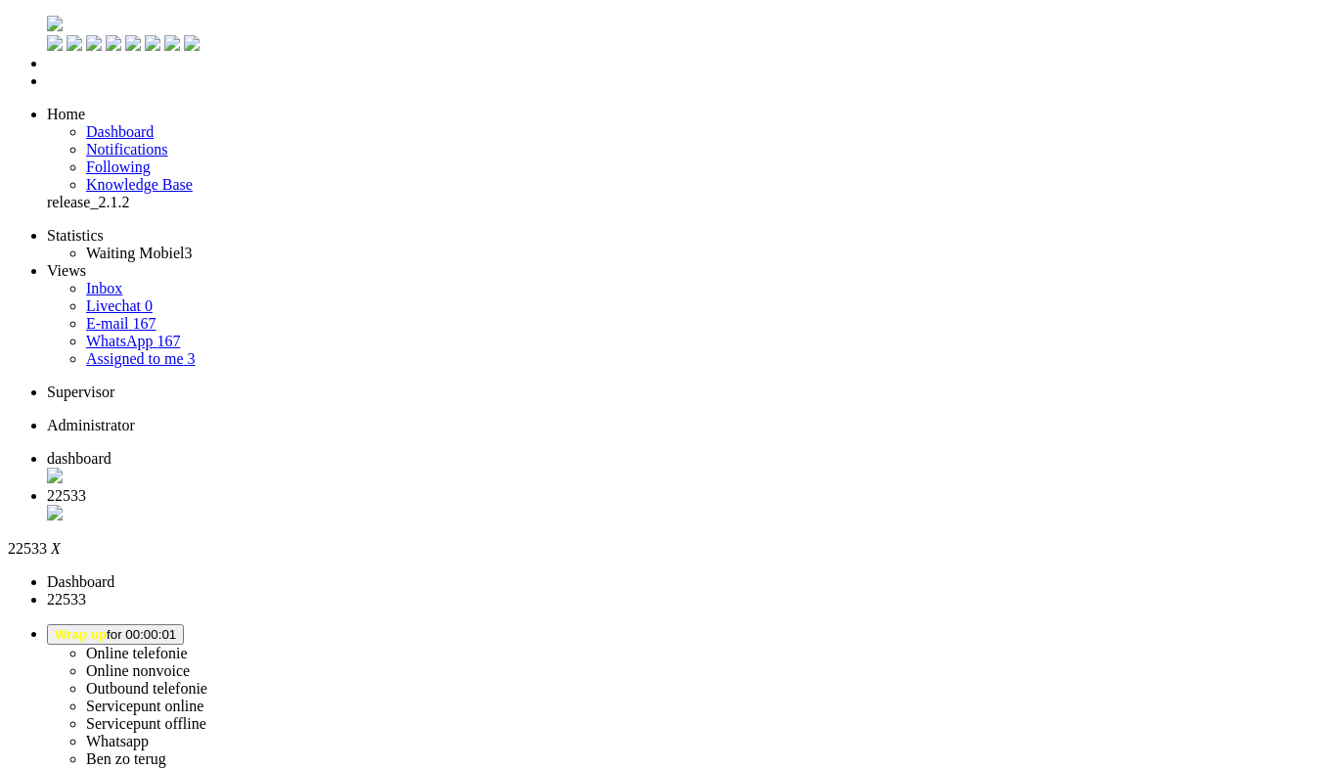
click at [571, 487] on li "22533" at bounding box center [689, 505] width 1284 height 37
click at [567, 505] on div "Close tab" at bounding box center [689, 515] width 1284 height 20
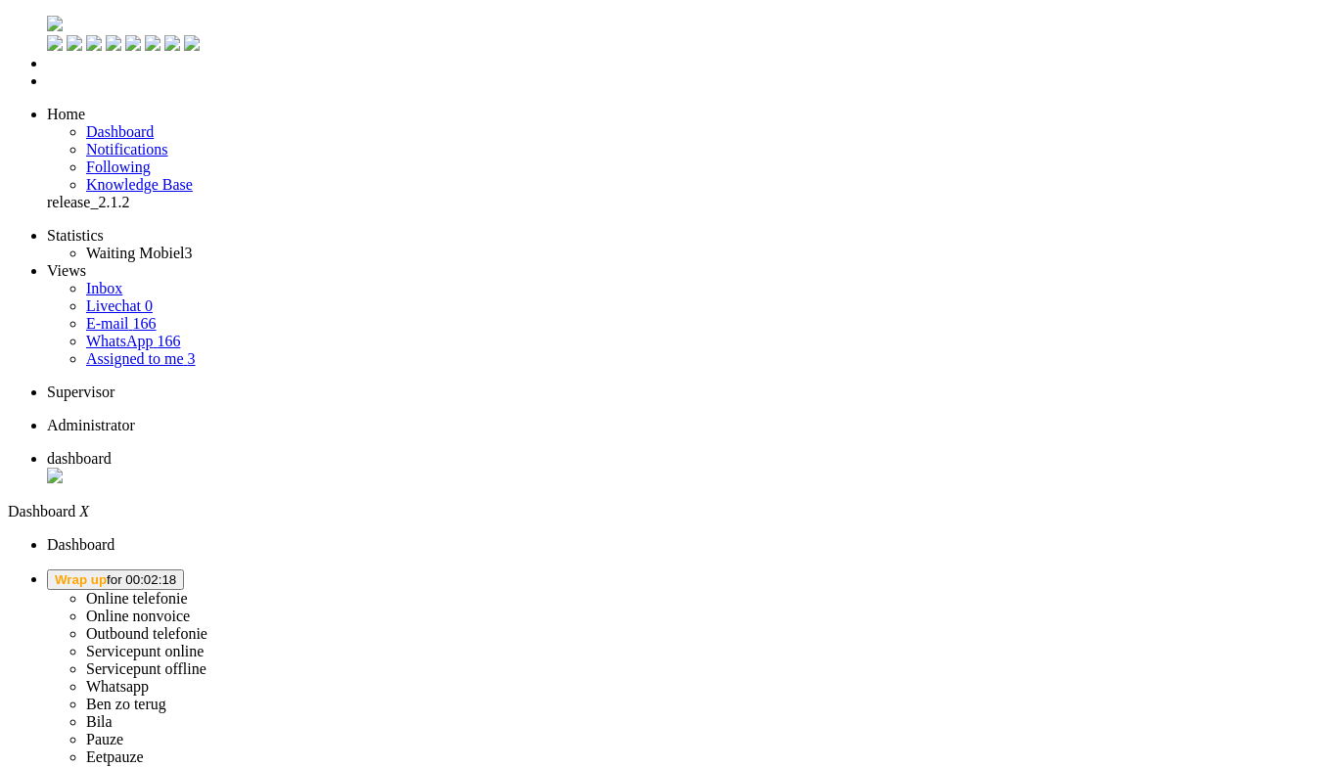
click at [176, 572] on span "Wrap up for 00:02:18" at bounding box center [115, 579] width 121 height 15
click at [188, 590] on label "Online telefonie" at bounding box center [137, 598] width 102 height 17
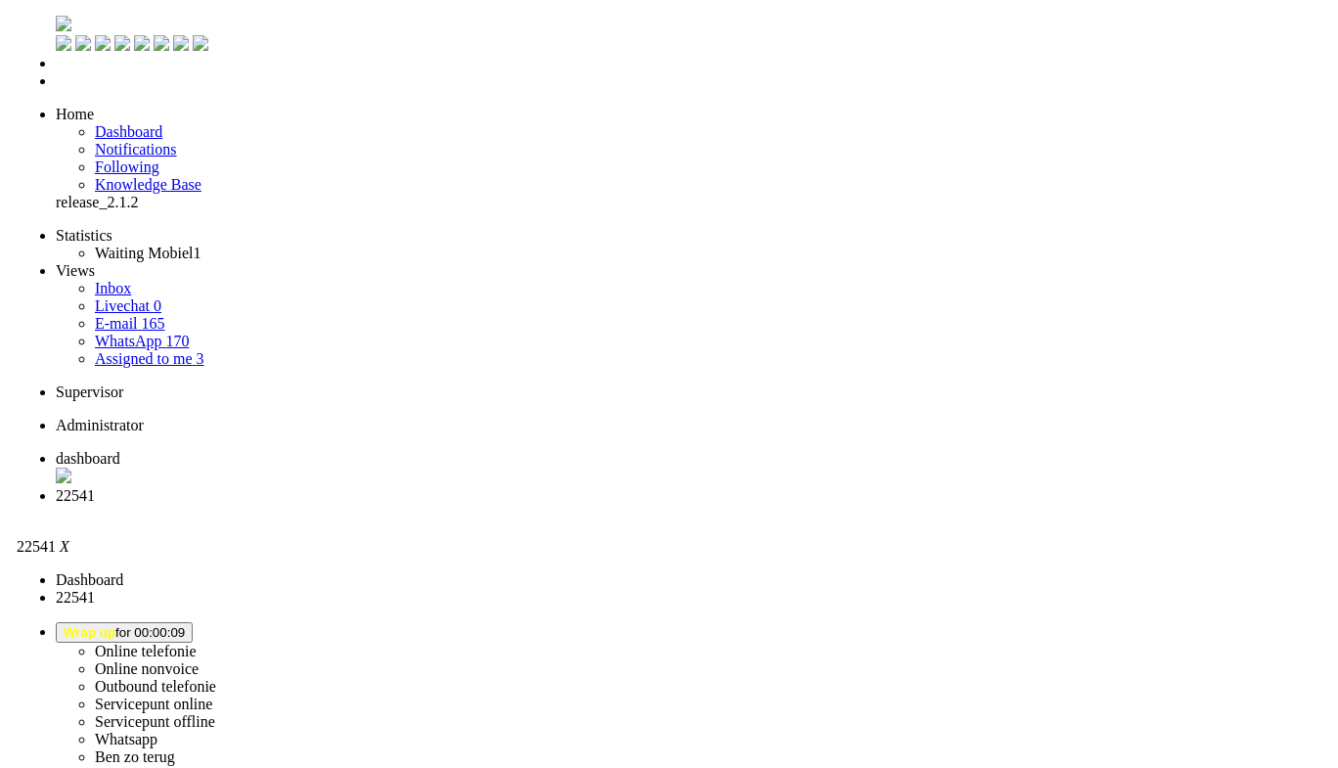
scroll to position [196, 0]
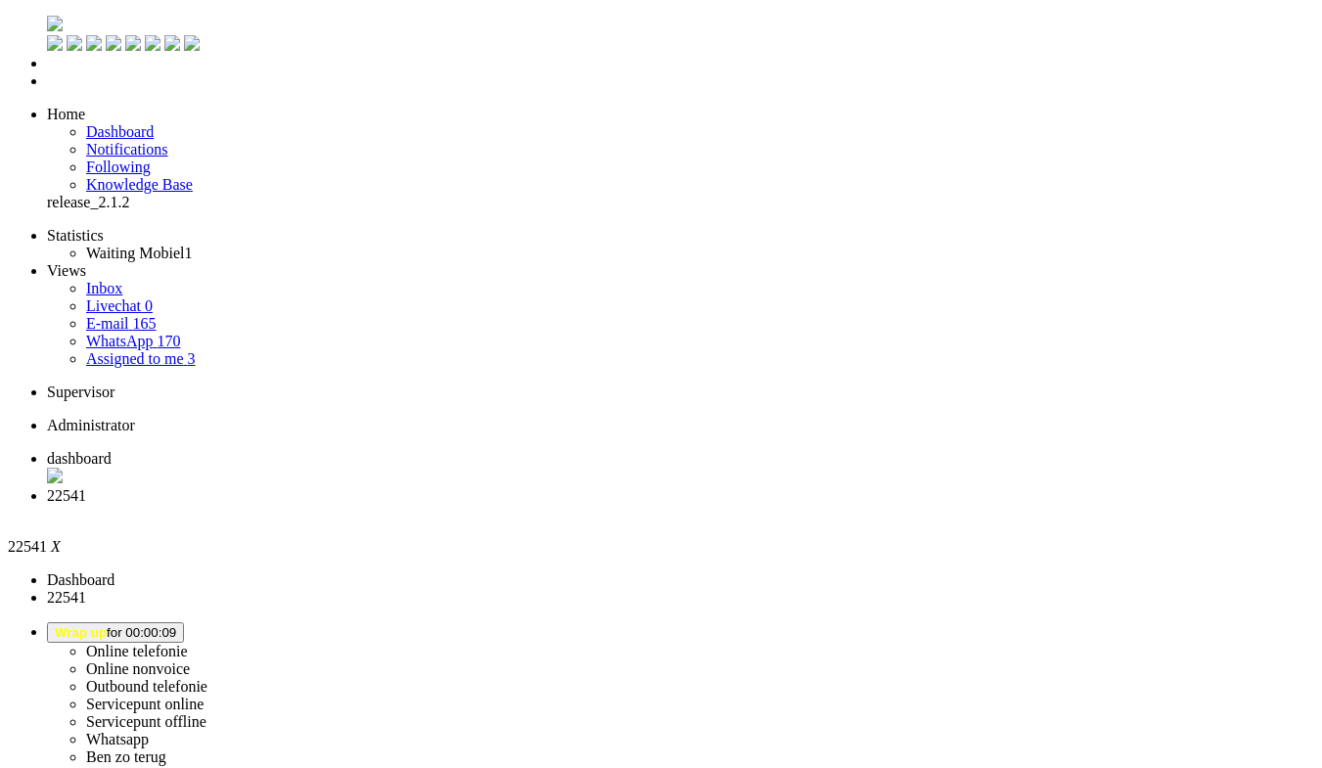
click at [560, 505] on div "Close tab" at bounding box center [680, 514] width 1267 height 18
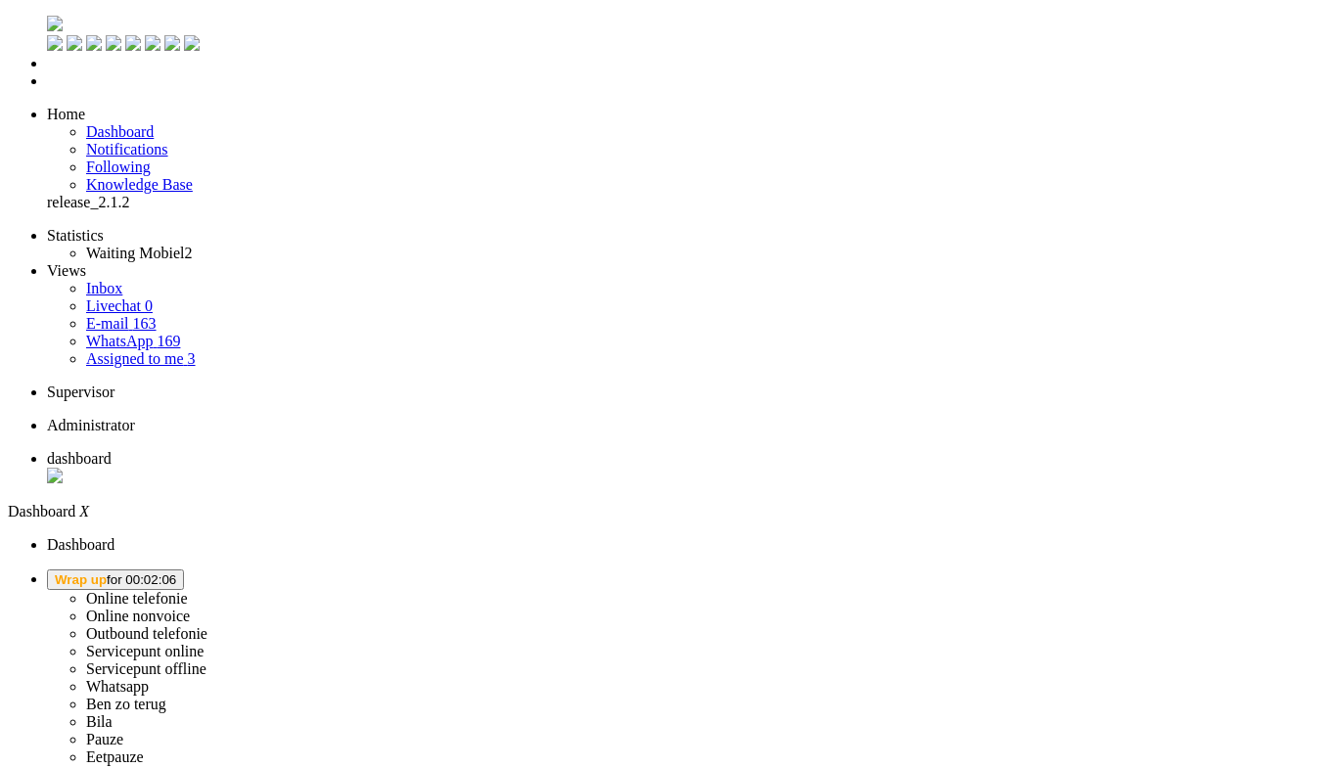
click at [176, 572] on span "Wrap up for 00:02:06" at bounding box center [115, 579] width 121 height 15
click at [188, 590] on label "Online telefonie" at bounding box center [137, 598] width 102 height 17
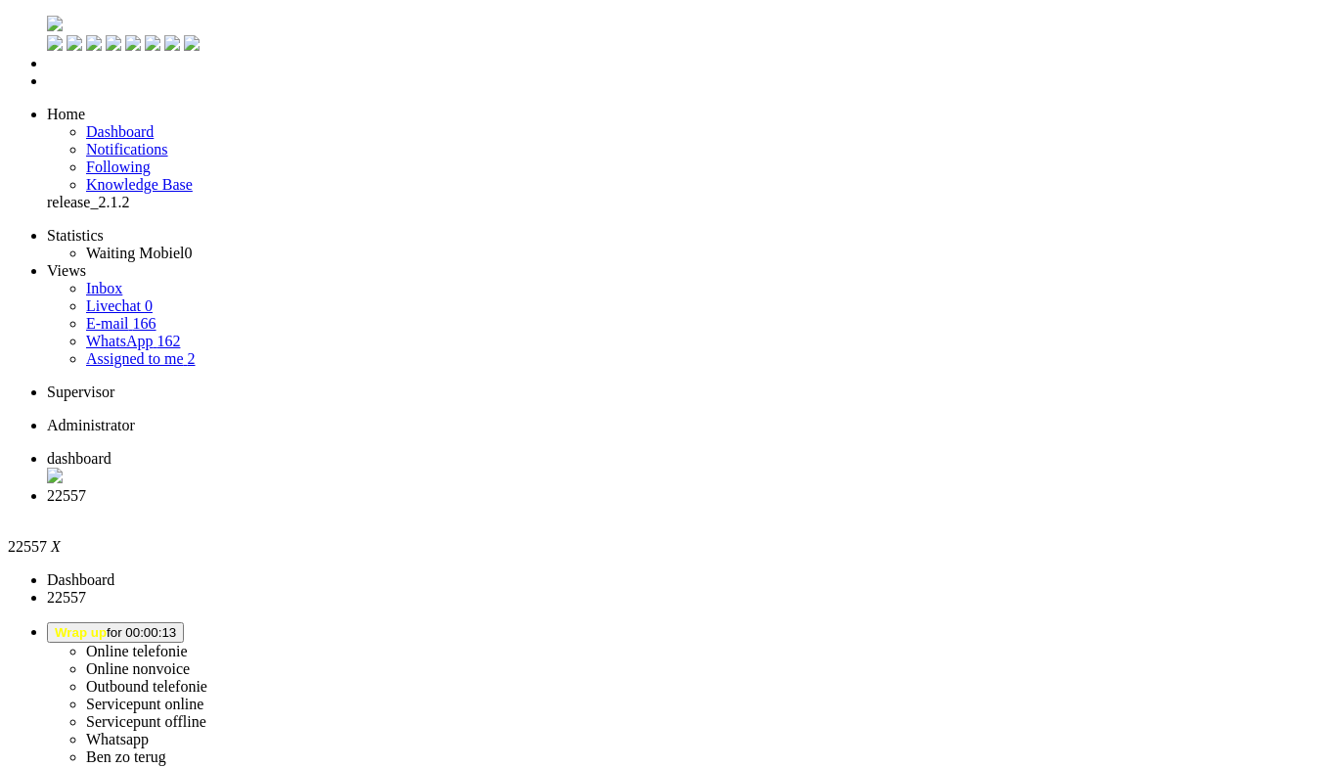
click at [565, 505] on div "Close tab" at bounding box center [689, 514] width 1284 height 18
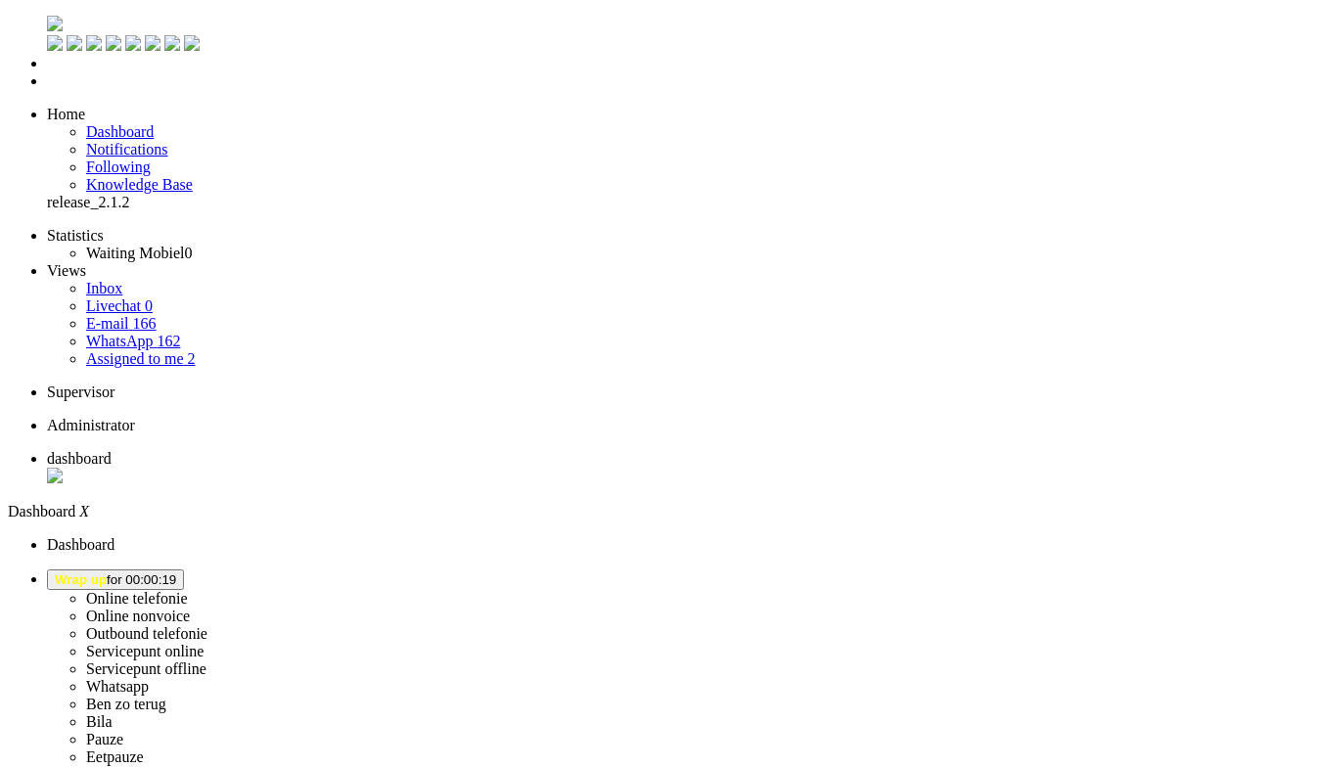
click at [184, 569] on button "Wrap up for 00:00:19" at bounding box center [115, 579] width 137 height 21
click at [188, 590] on label "Online telefonie" at bounding box center [137, 598] width 102 height 17
